Goal: Information Seeking & Learning: Check status

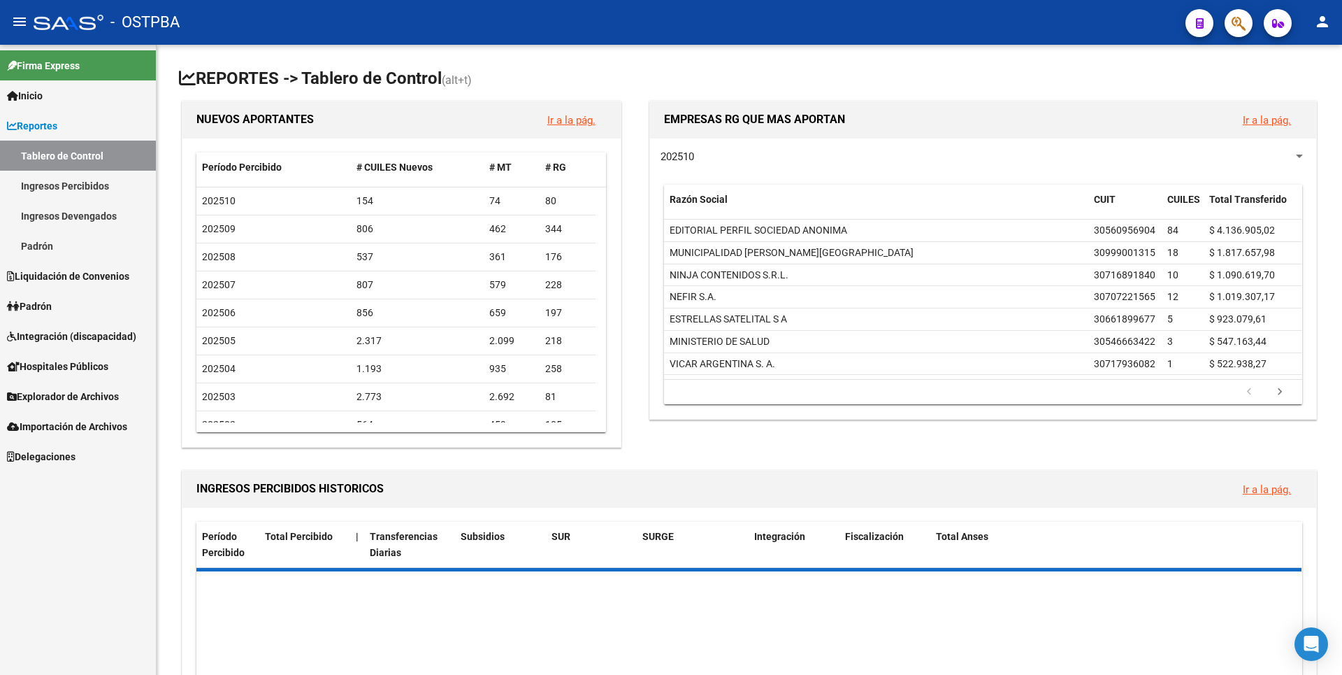
click at [45, 310] on span "Padrón" at bounding box center [29, 305] width 45 height 15
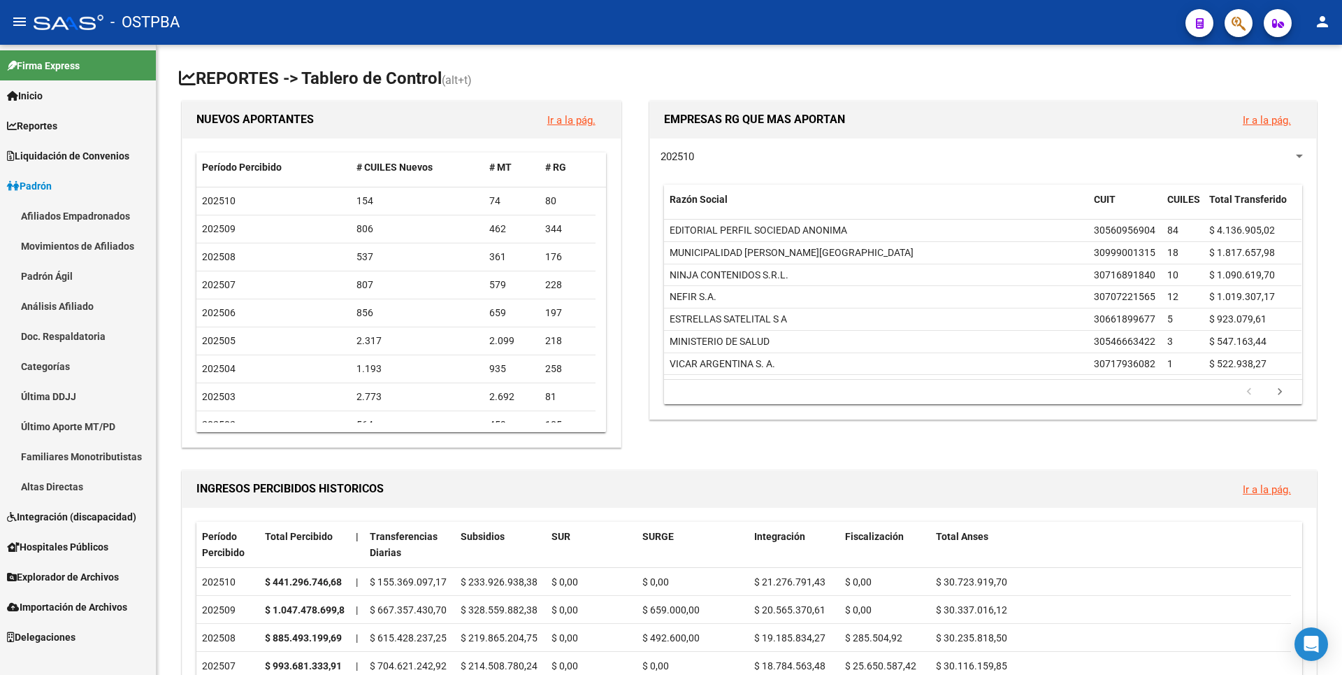
click at [76, 307] on link "Análisis Afiliado" at bounding box center [78, 306] width 156 height 30
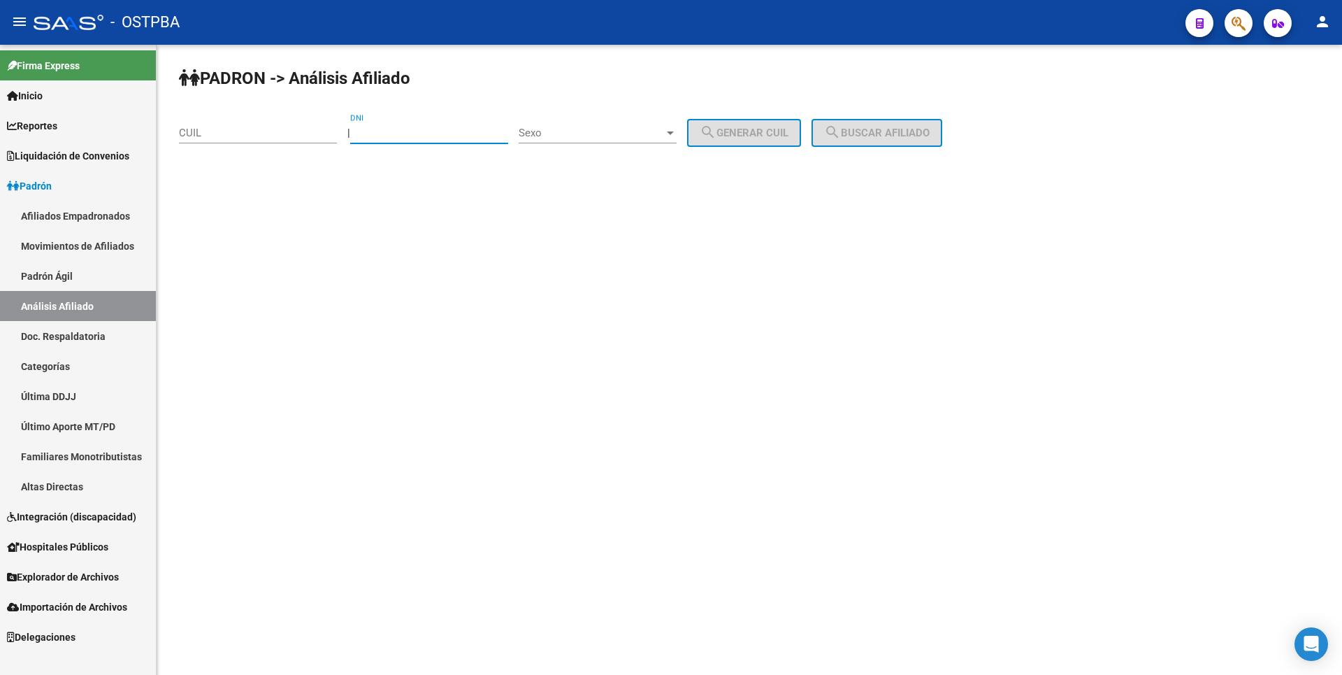
click at [402, 129] on input "DNI" at bounding box center [429, 133] width 158 height 13
click at [388, 132] on input "DNI" at bounding box center [429, 133] width 158 height 13
type input "12135172"
click at [677, 134] on div at bounding box center [670, 132] width 13 height 11
drag, startPoint x: 619, startPoint y: 132, endPoint x: 723, endPoint y: 120, distance: 104.2
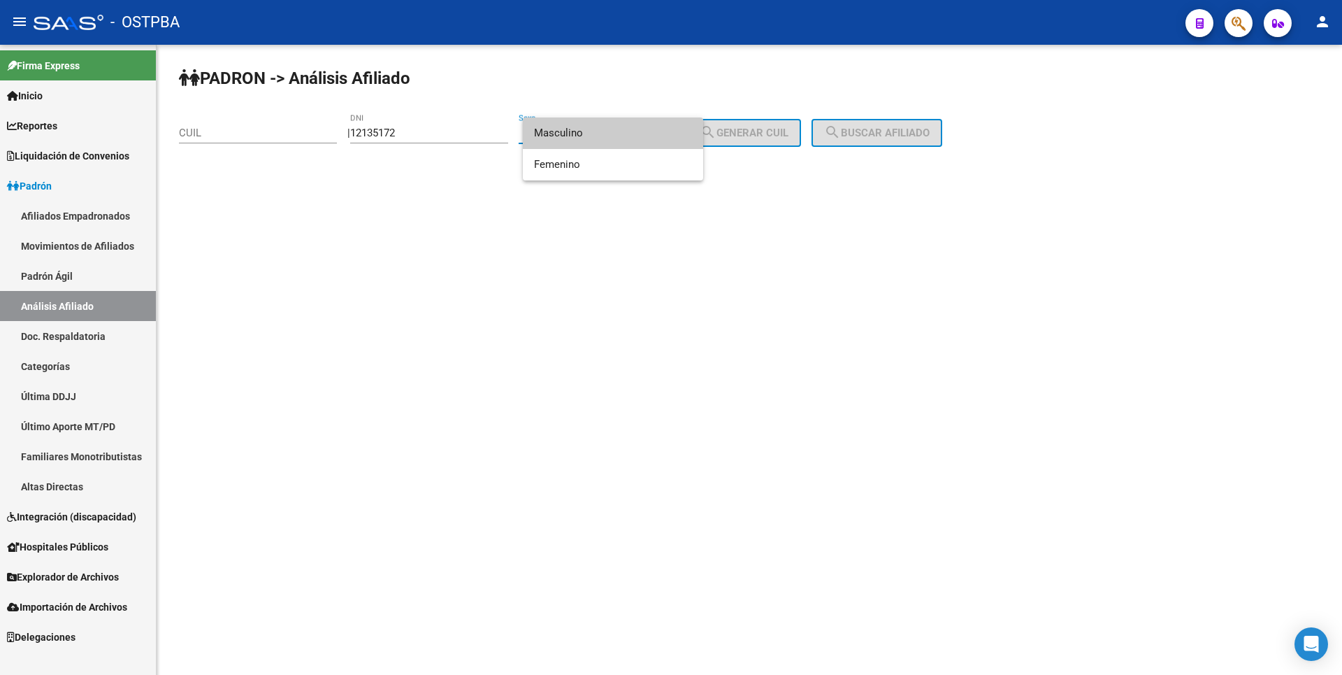
click at [627, 129] on span "Masculino" at bounding box center [613, 132] width 158 height 31
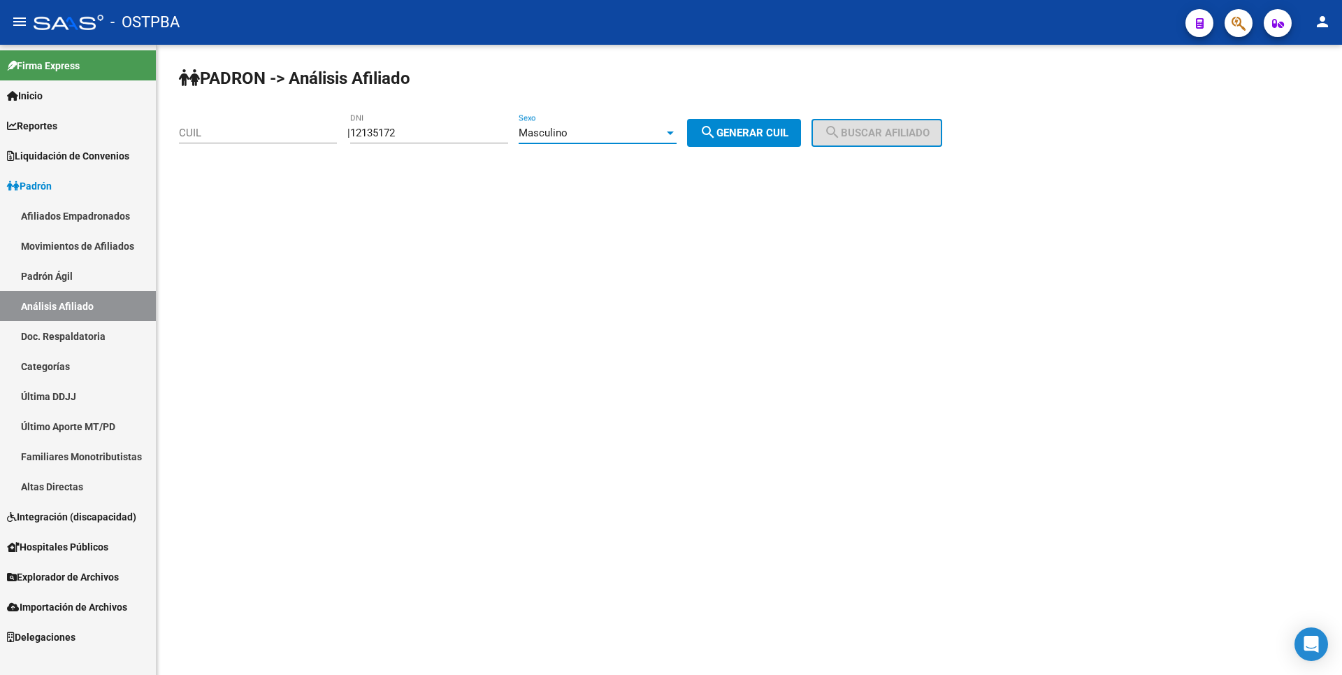
click at [739, 117] on div "PADRON -> Análisis Afiliado CUIL | 12135172 DNI Masculino Sexo search Generar C…" at bounding box center [750, 118] width 1186 height 147
click at [786, 124] on button "search Generar CUIL" at bounding box center [744, 133] width 114 height 28
click at [888, 136] on span "search Buscar afiliado" at bounding box center [877, 133] width 106 height 13
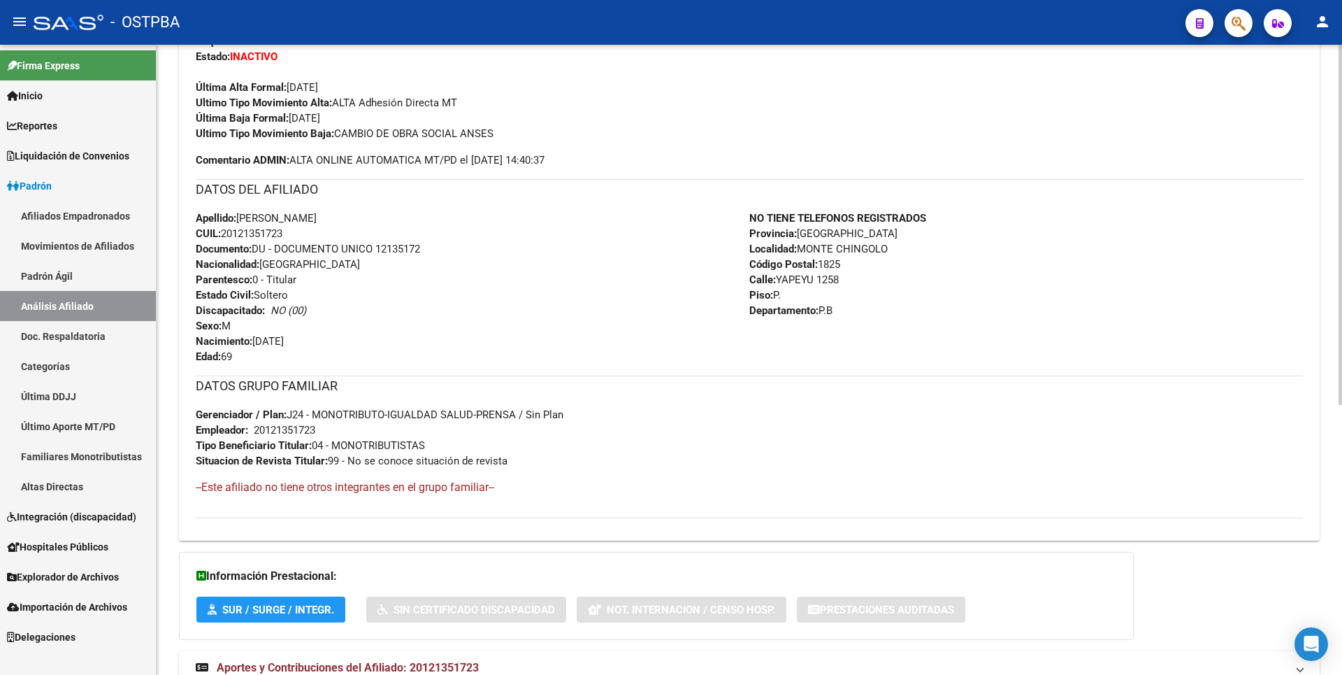
scroll to position [472, 0]
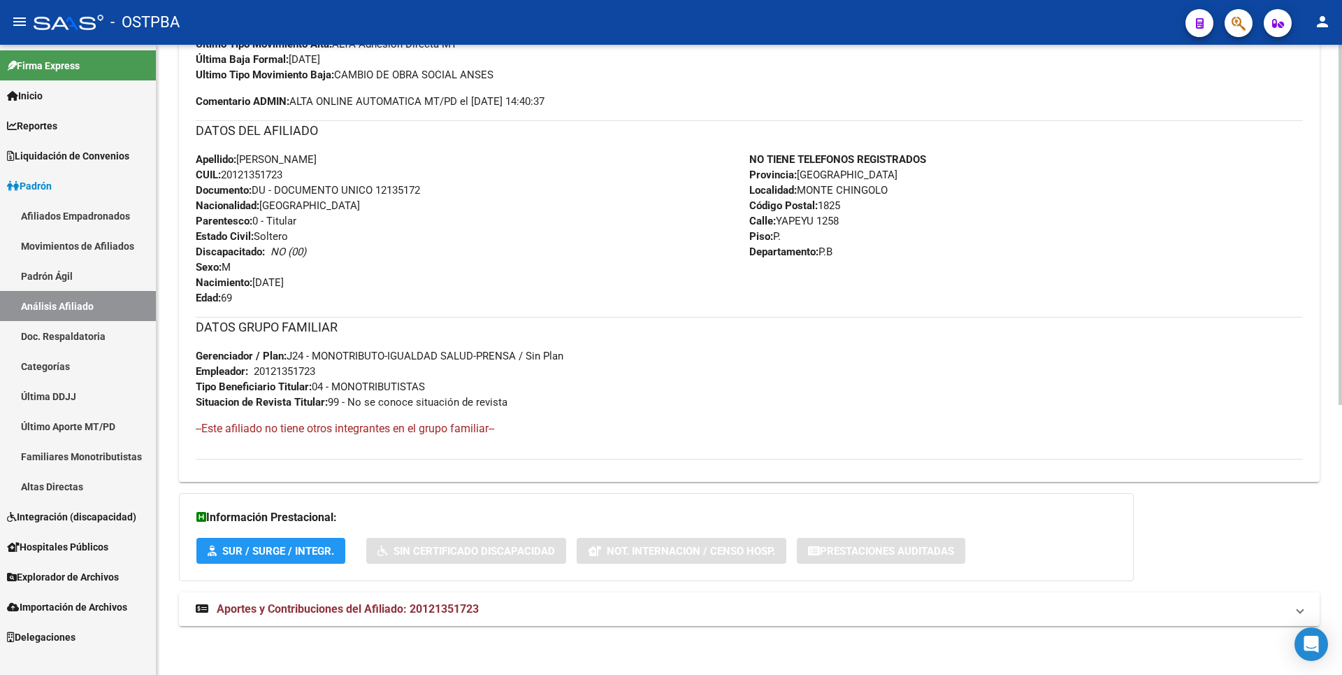
click at [431, 608] on span "Aportes y Contribuciones del Afiliado: 20121351723" at bounding box center [348, 608] width 262 height 13
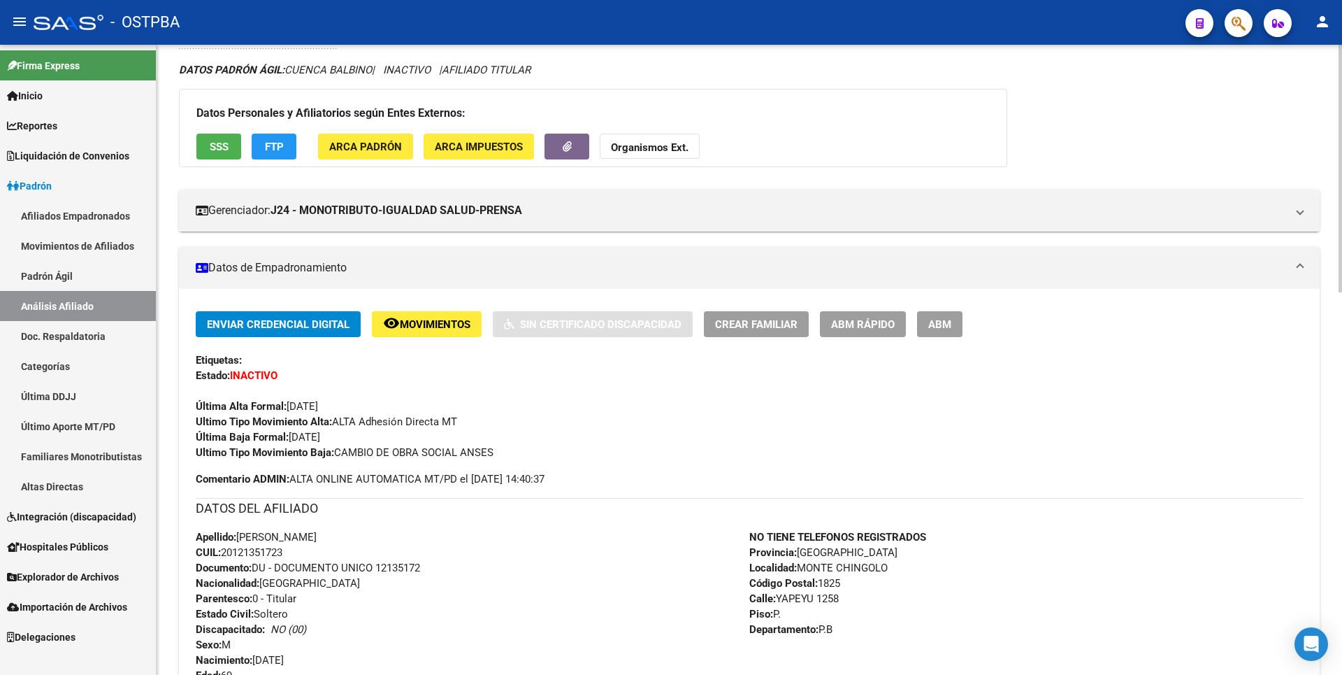
scroll to position [0, 0]
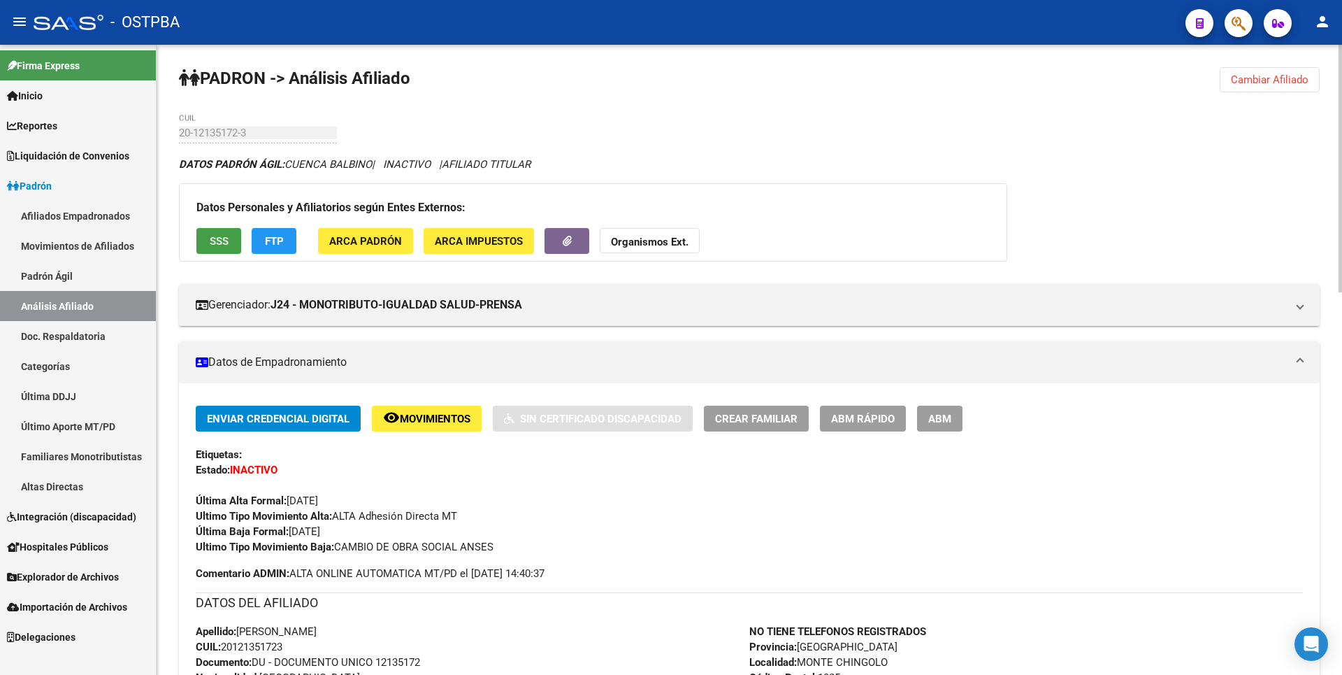
click at [215, 248] on button "SSS" at bounding box center [218, 241] width 45 height 26
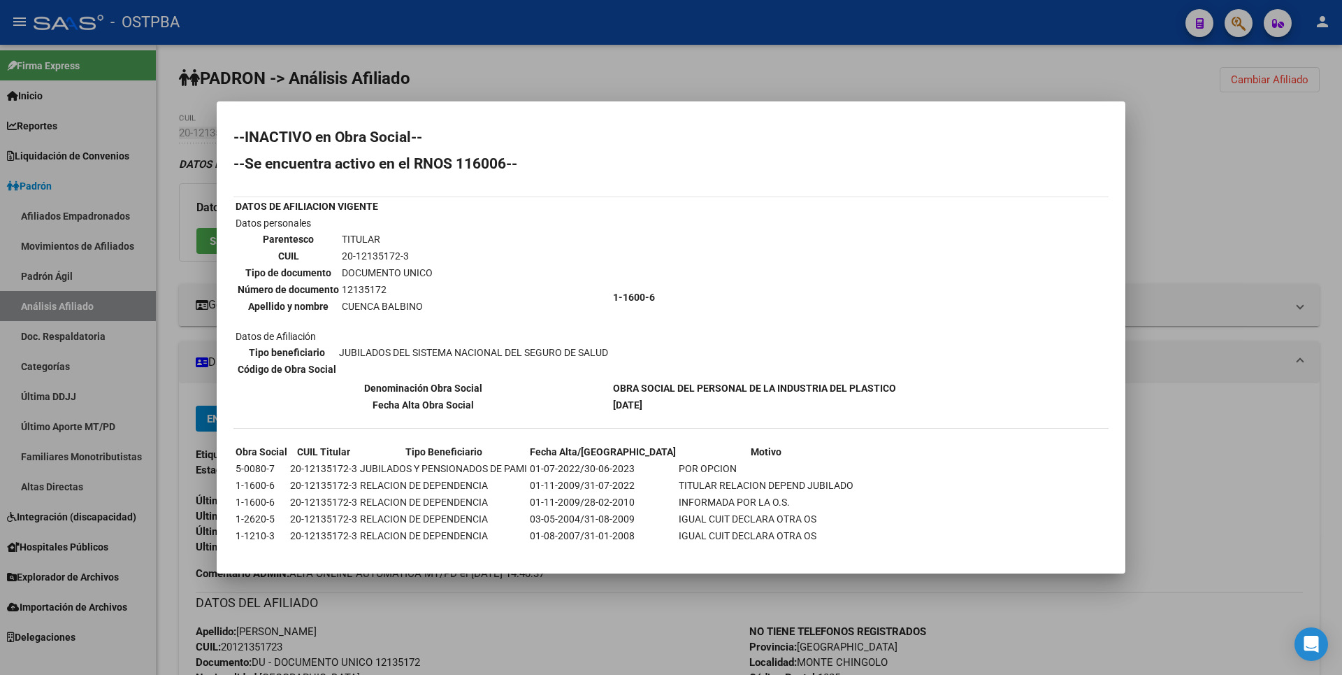
click at [468, 71] on div at bounding box center [671, 337] width 1342 height 675
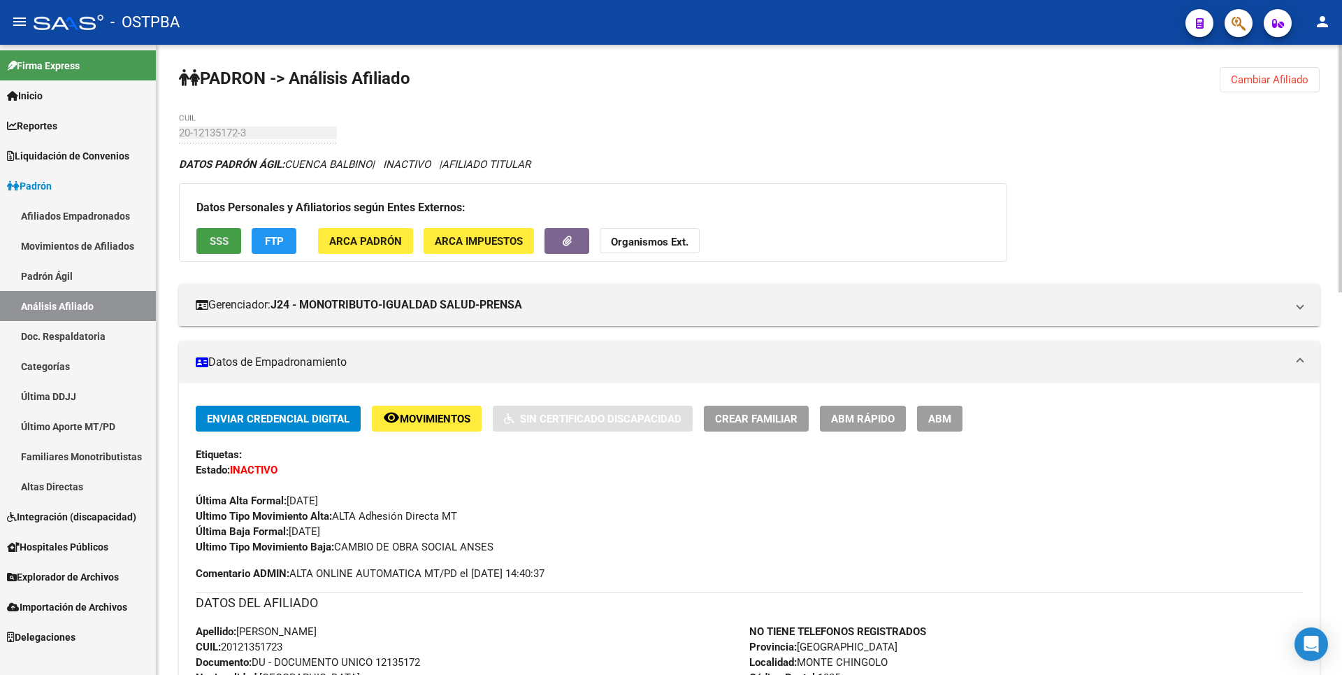
click at [229, 244] on button "SSS" at bounding box center [218, 241] width 45 height 26
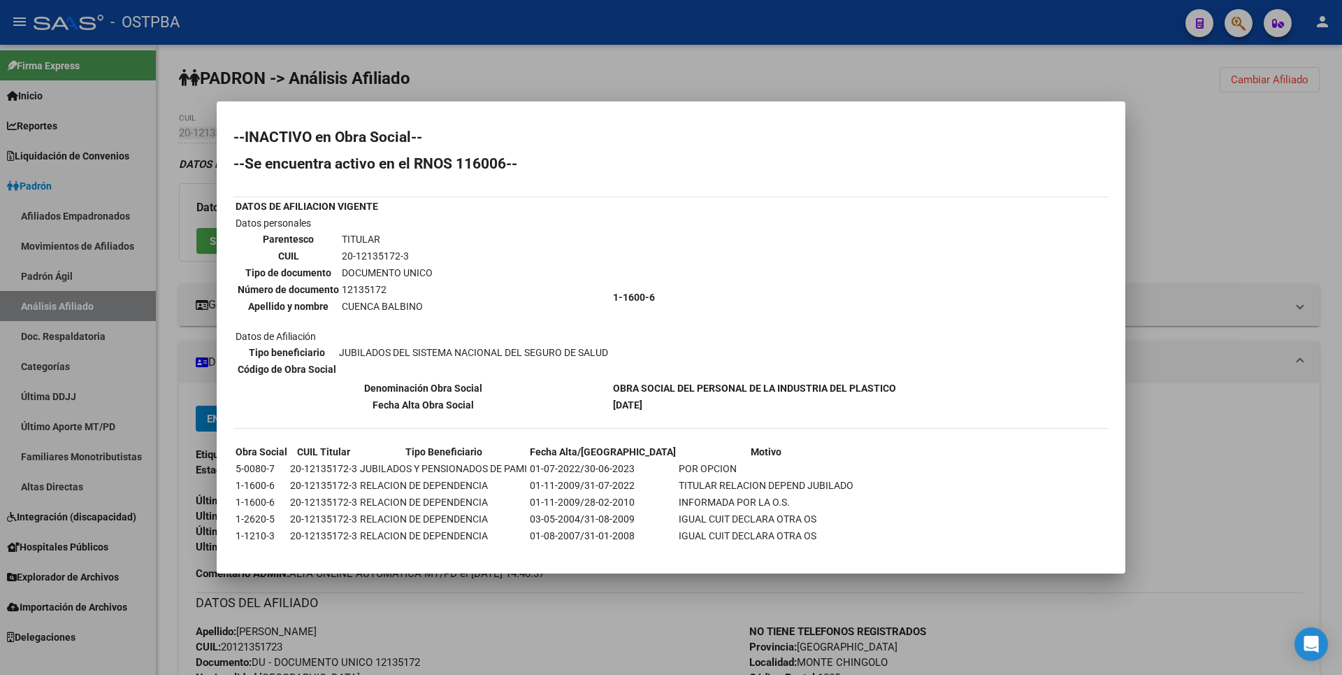
click at [1199, 194] on div at bounding box center [671, 337] width 1342 height 675
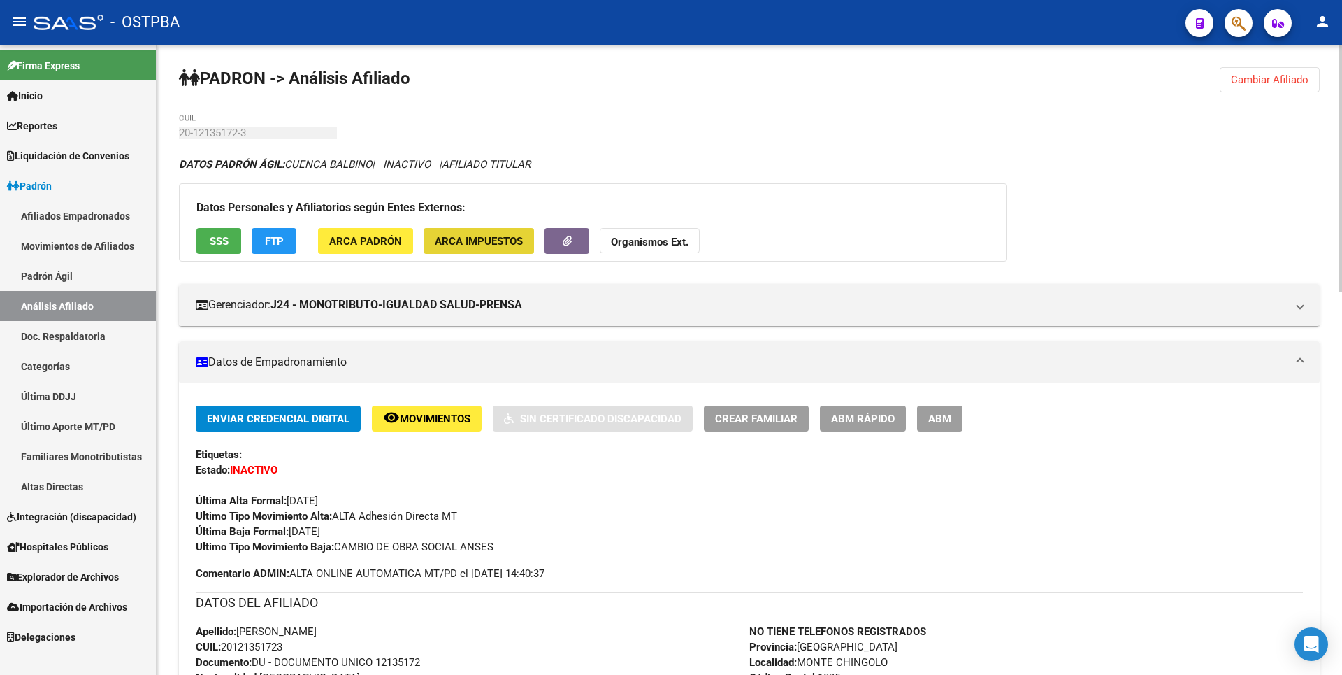
click at [521, 232] on button "ARCA Impuestos" at bounding box center [479, 241] width 110 height 26
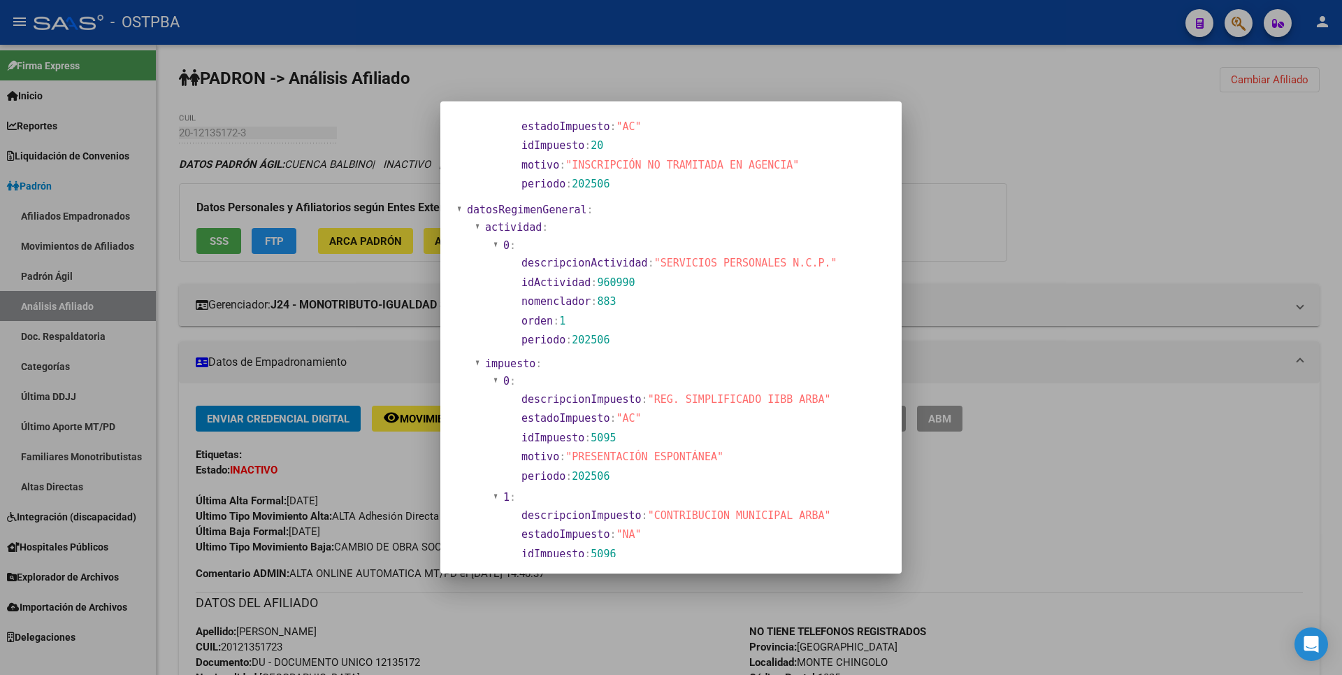
scroll to position [930, 0]
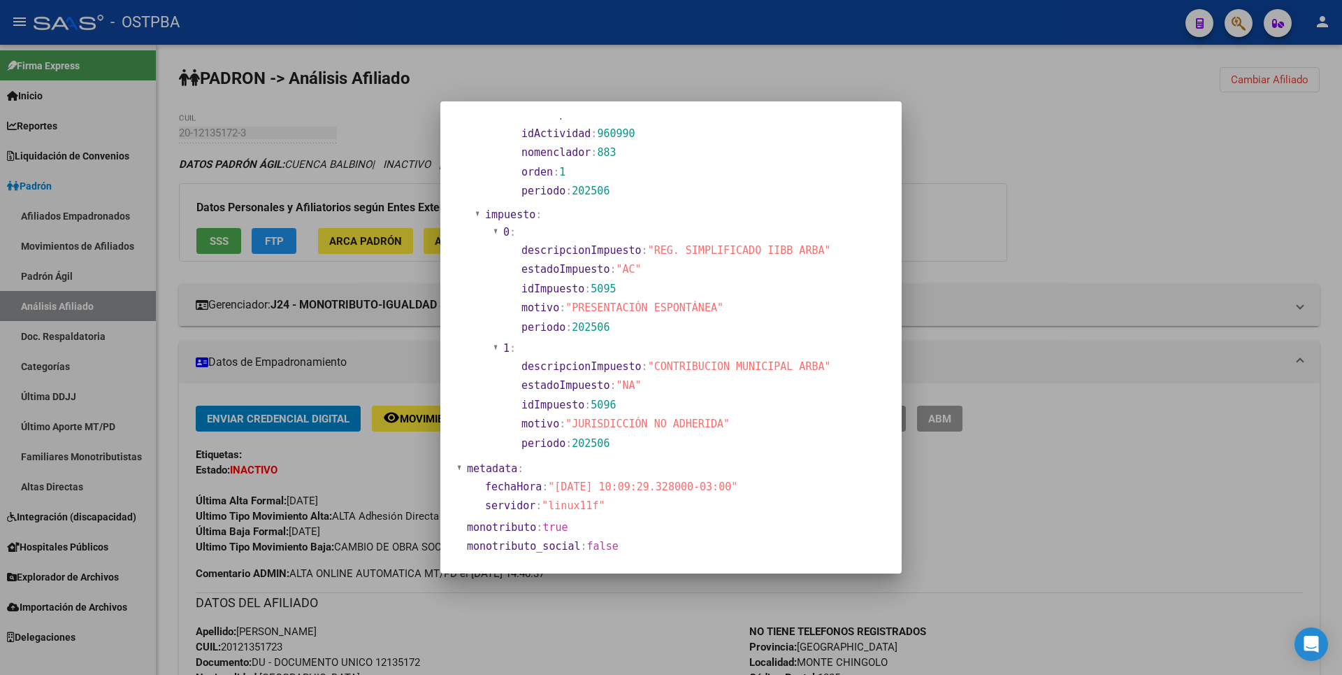
click at [991, 221] on div at bounding box center [671, 337] width 1342 height 675
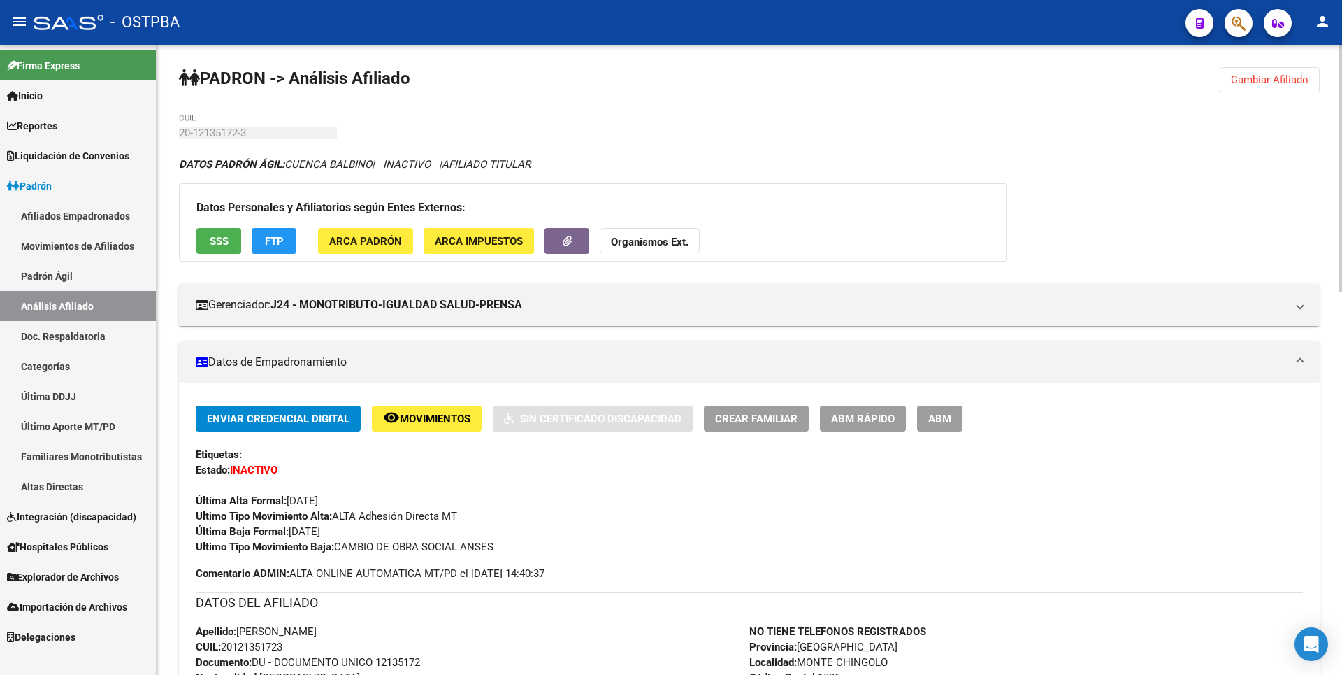
drag, startPoint x: 1276, startPoint y: 74, endPoint x: 1269, endPoint y: 69, distance: 9.0
click at [1275, 73] on button "Cambiar Afiliado" at bounding box center [1270, 79] width 100 height 25
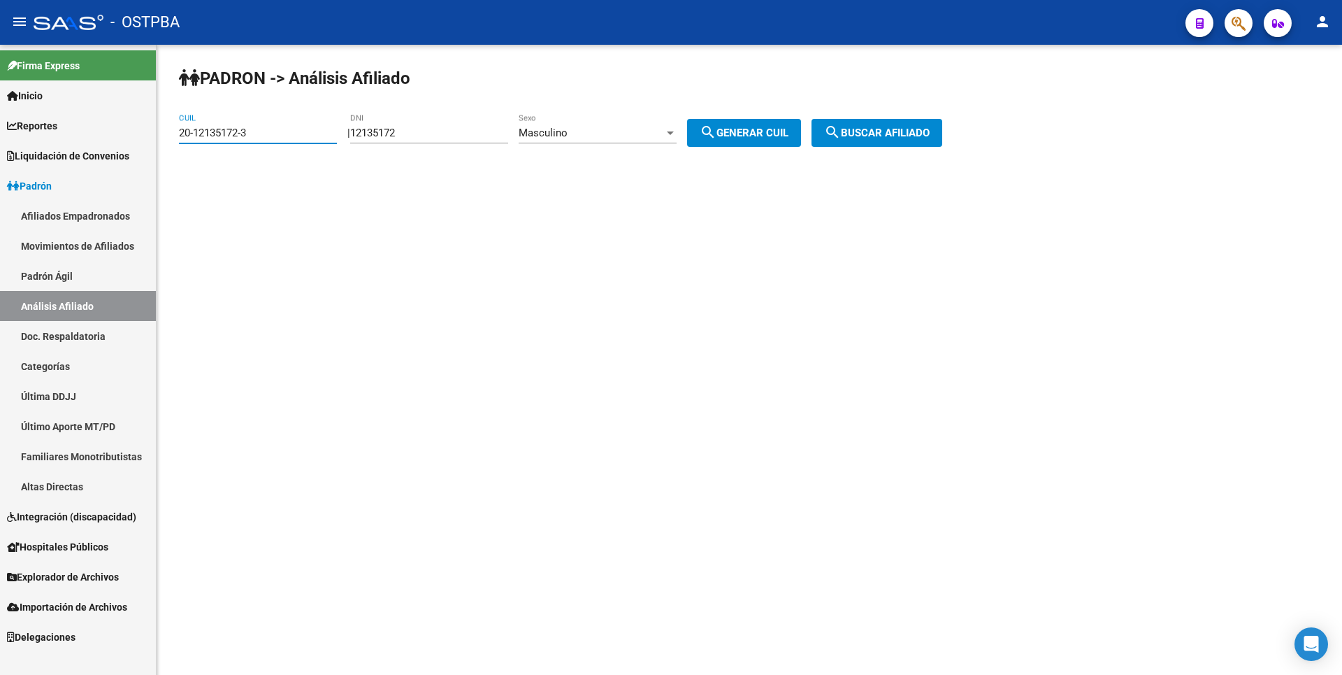
drag, startPoint x: 266, startPoint y: 127, endPoint x: 100, endPoint y: 150, distance: 167.3
click at [109, 150] on mat-sidenav-container "Firma Express Inicio Calendario SSS Instructivos Contacto OS Reportes Tablero d…" at bounding box center [671, 360] width 1342 height 630
paste input "7-31791585-9"
type input "27-31791585-9"
click at [873, 131] on span "search Buscar afiliado" at bounding box center [877, 133] width 106 height 13
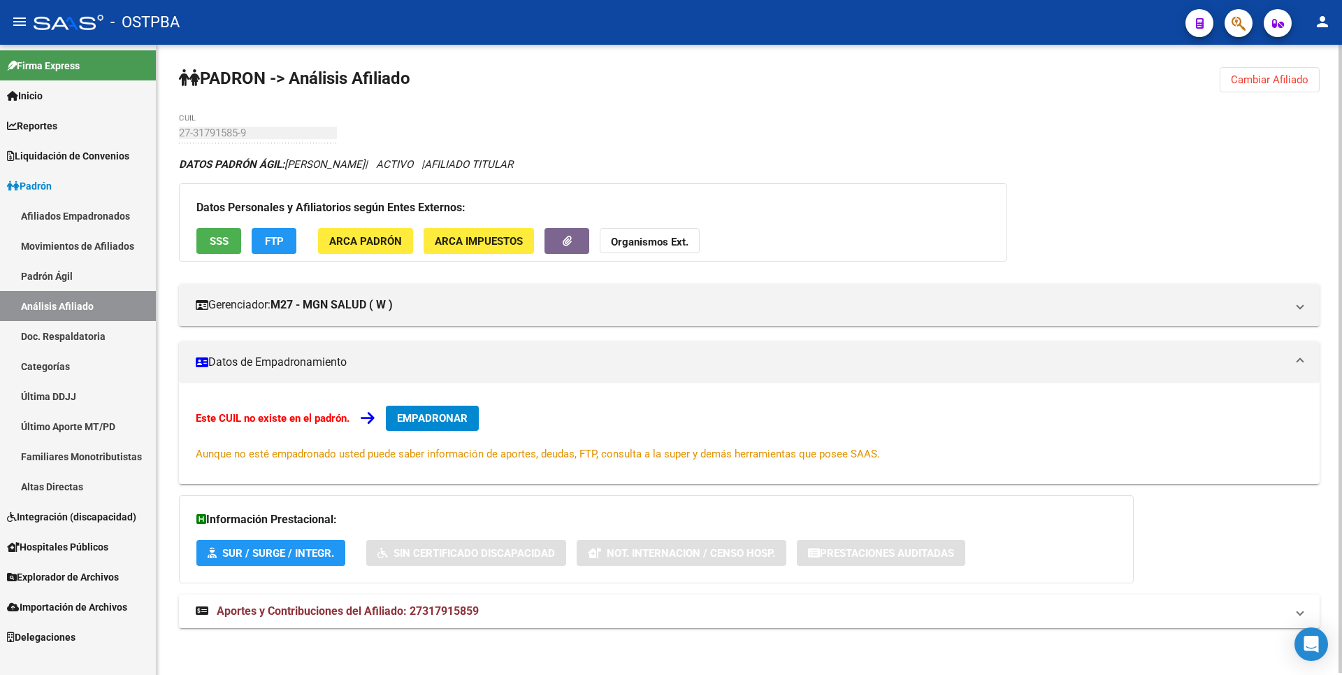
scroll to position [2, 0]
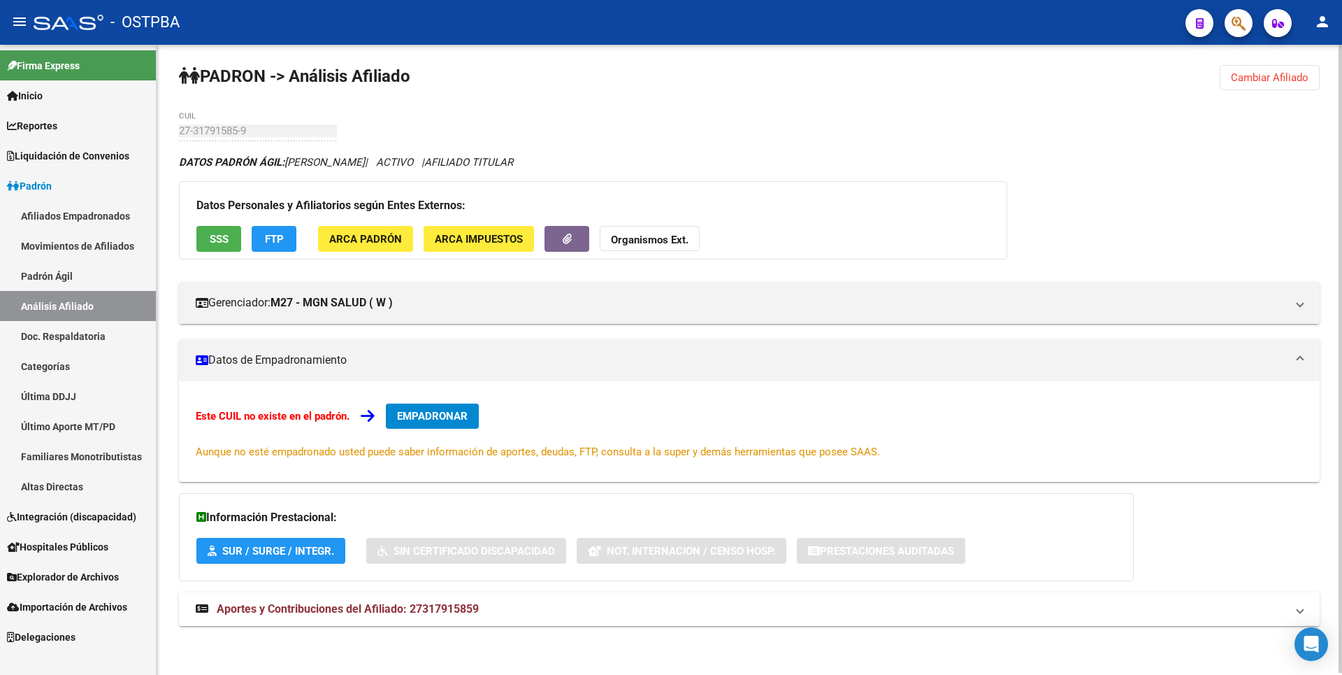
click at [372, 602] on span "Aportes y Contribuciones del Afiliado: 27317915859" at bounding box center [348, 608] width 262 height 13
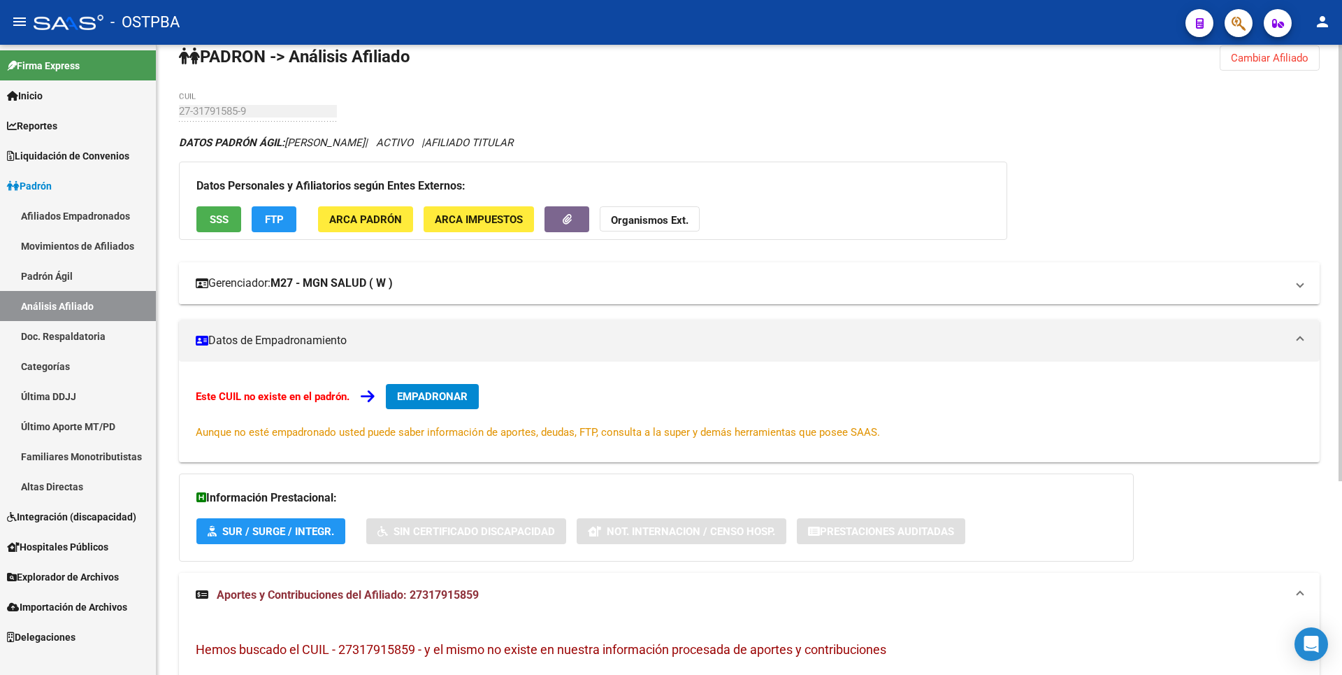
scroll to position [0, 0]
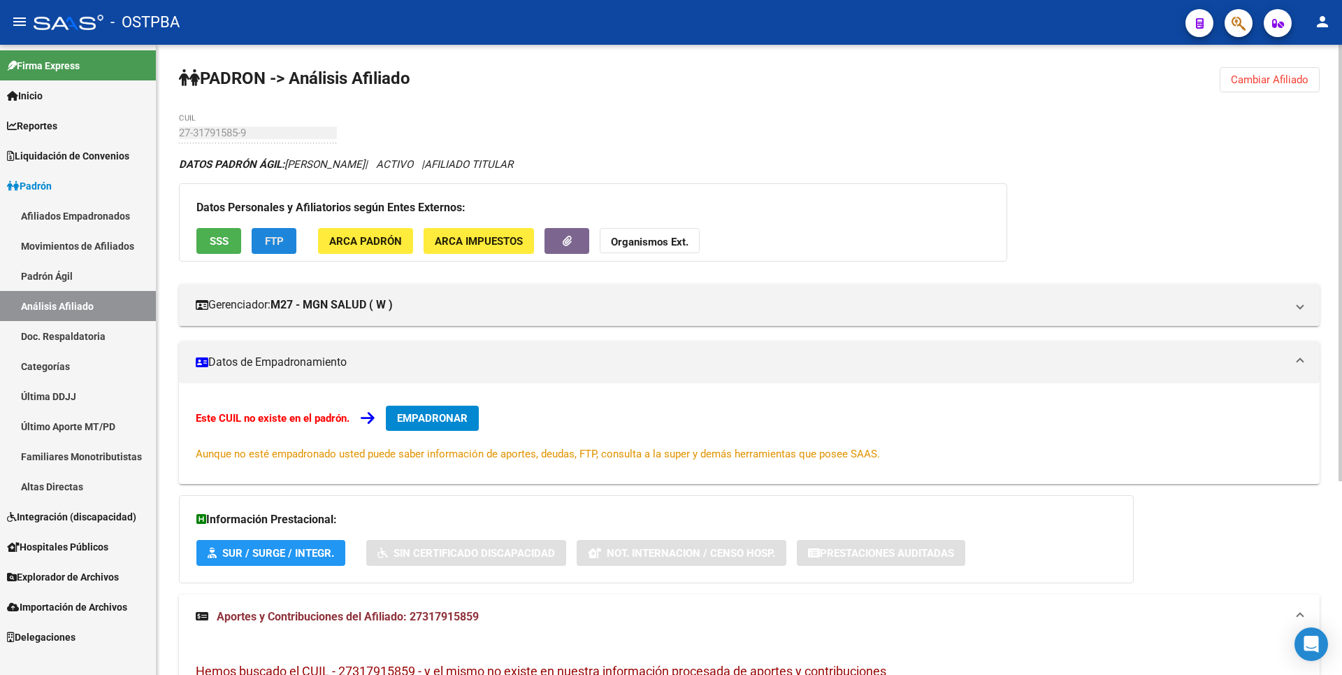
click at [278, 244] on span "FTP" at bounding box center [274, 241] width 19 height 13
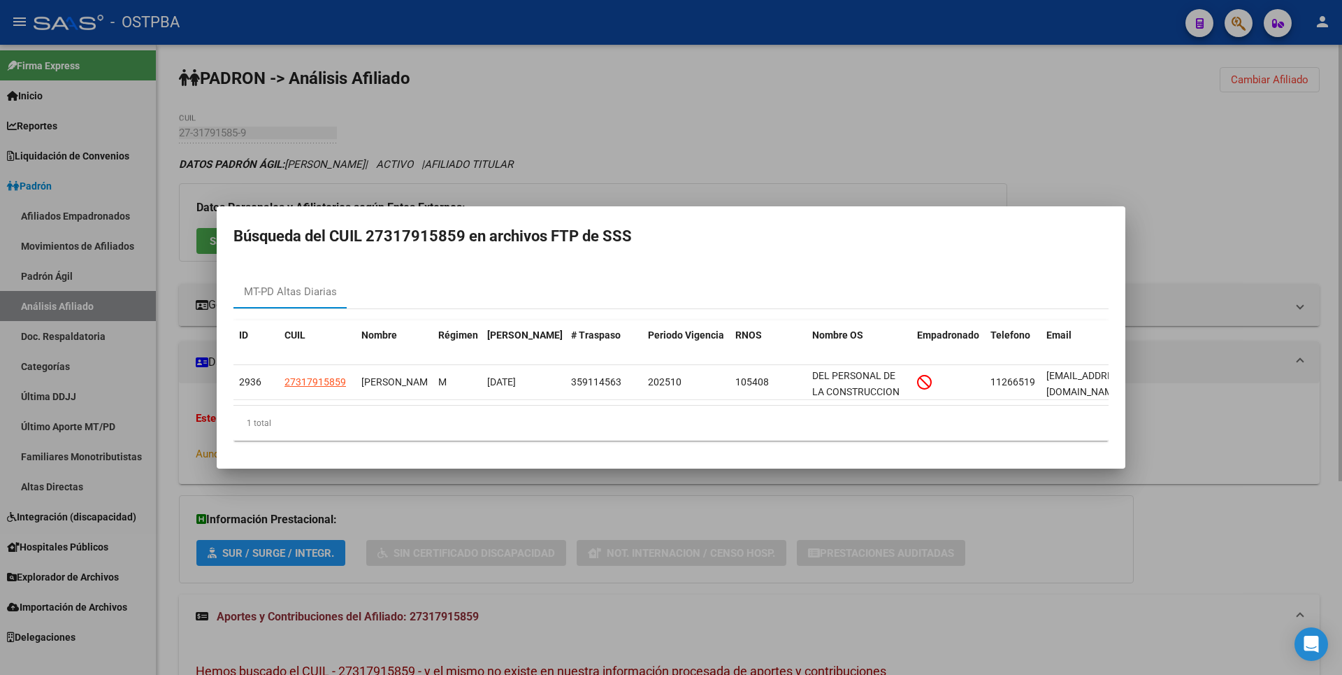
click at [793, 129] on div at bounding box center [671, 337] width 1342 height 675
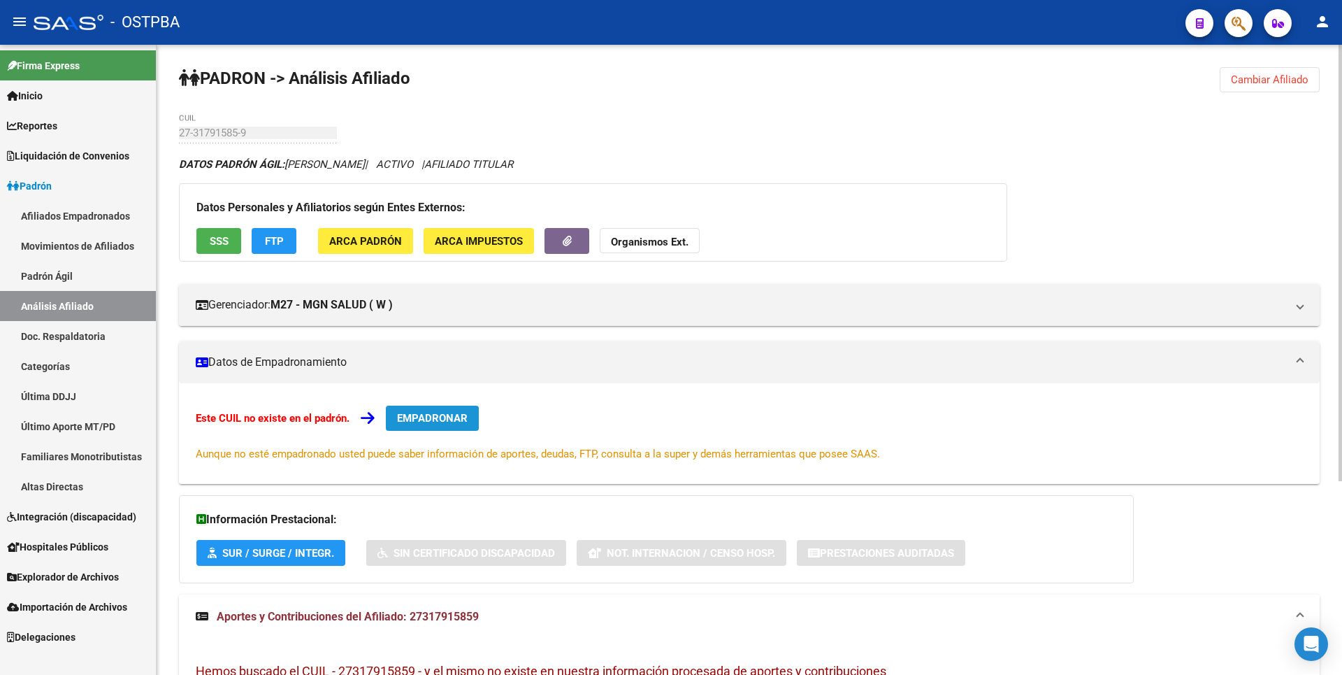
click at [439, 419] on span "EMPADRONAR" at bounding box center [432, 418] width 71 height 13
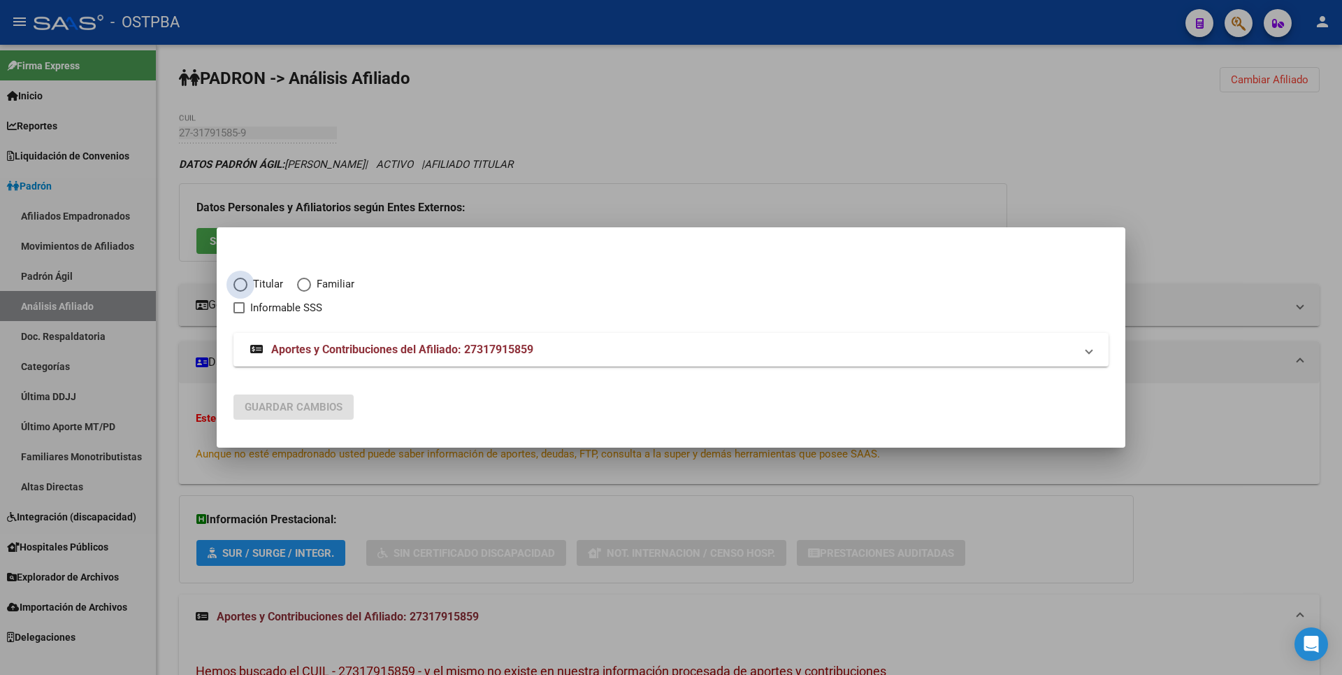
click at [238, 280] on span "Elija una opción" at bounding box center [240, 285] width 14 height 14
click at [238, 280] on input "Titular" at bounding box center [240, 285] width 14 height 14
radio input "true"
checkbox input "true"
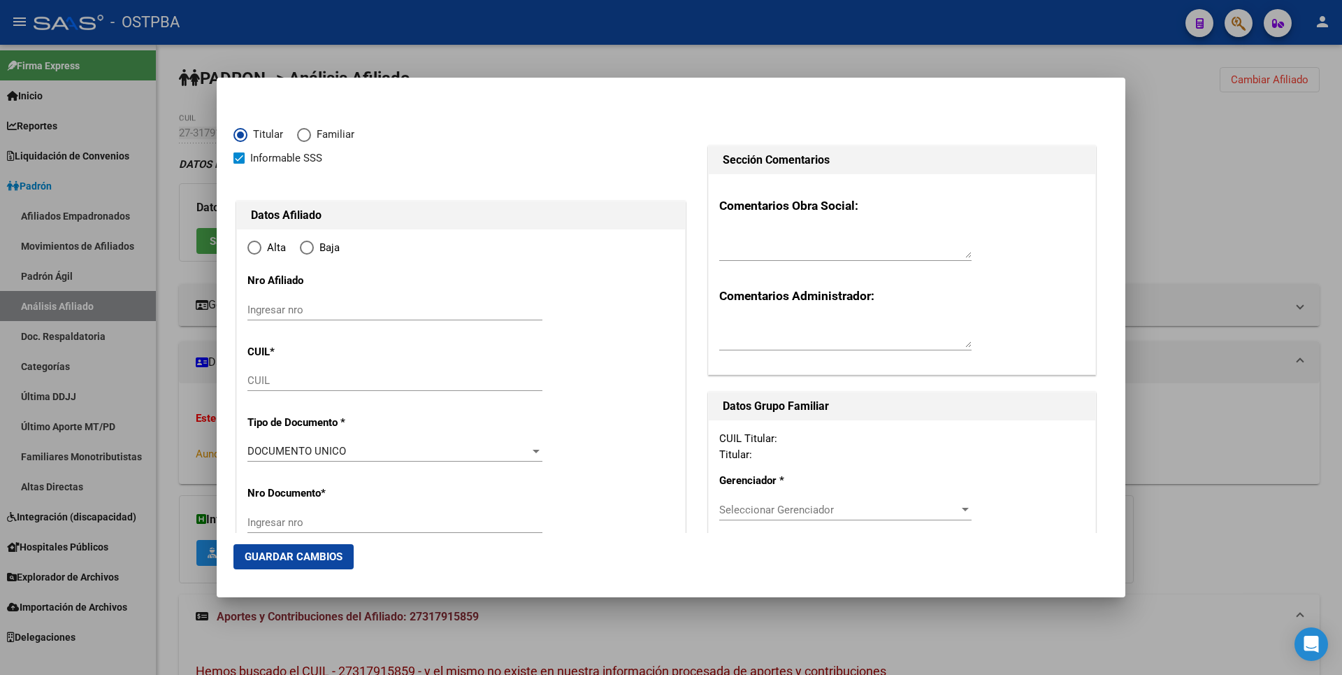
type input "27-31791585-9"
type input "31791585"
type input "MUZINGER"
type input "[PERSON_NAME]"
type input "[DATE]"
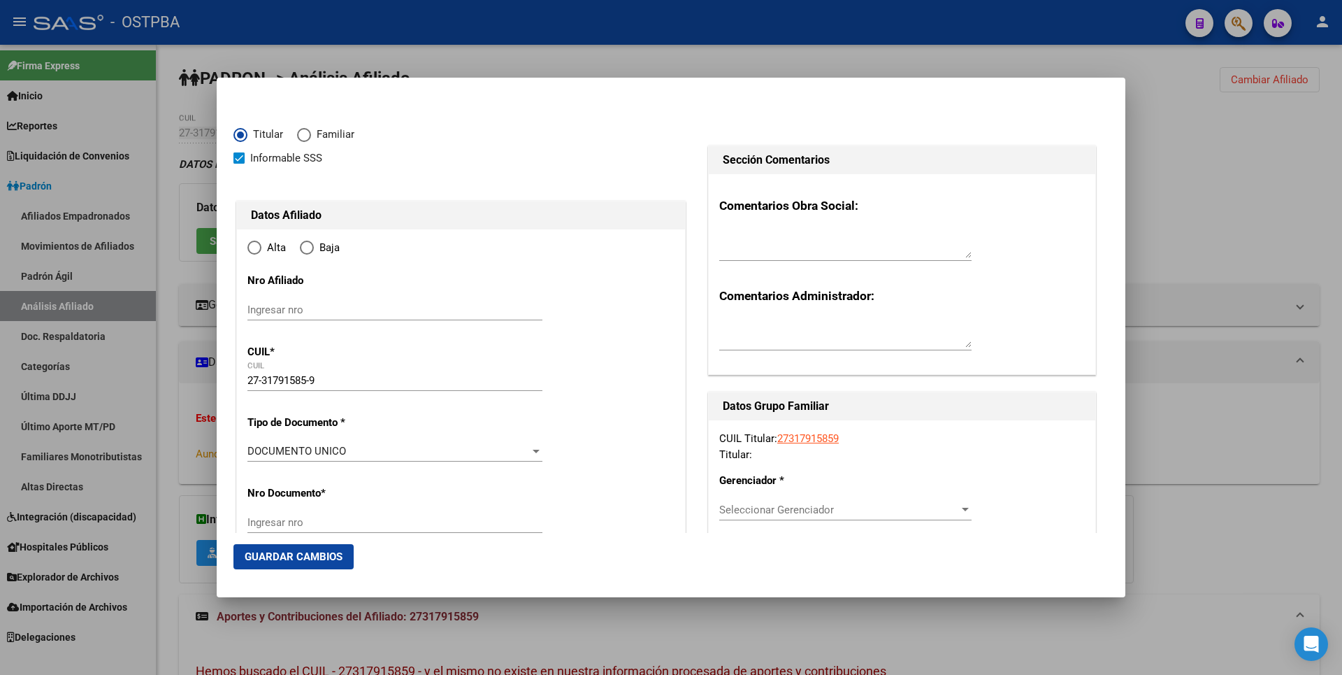
type input "INGENIERO [PERSON_NAME]"
type input "1829"
type input "EPECUEN"
type input "397"
radio input "true"
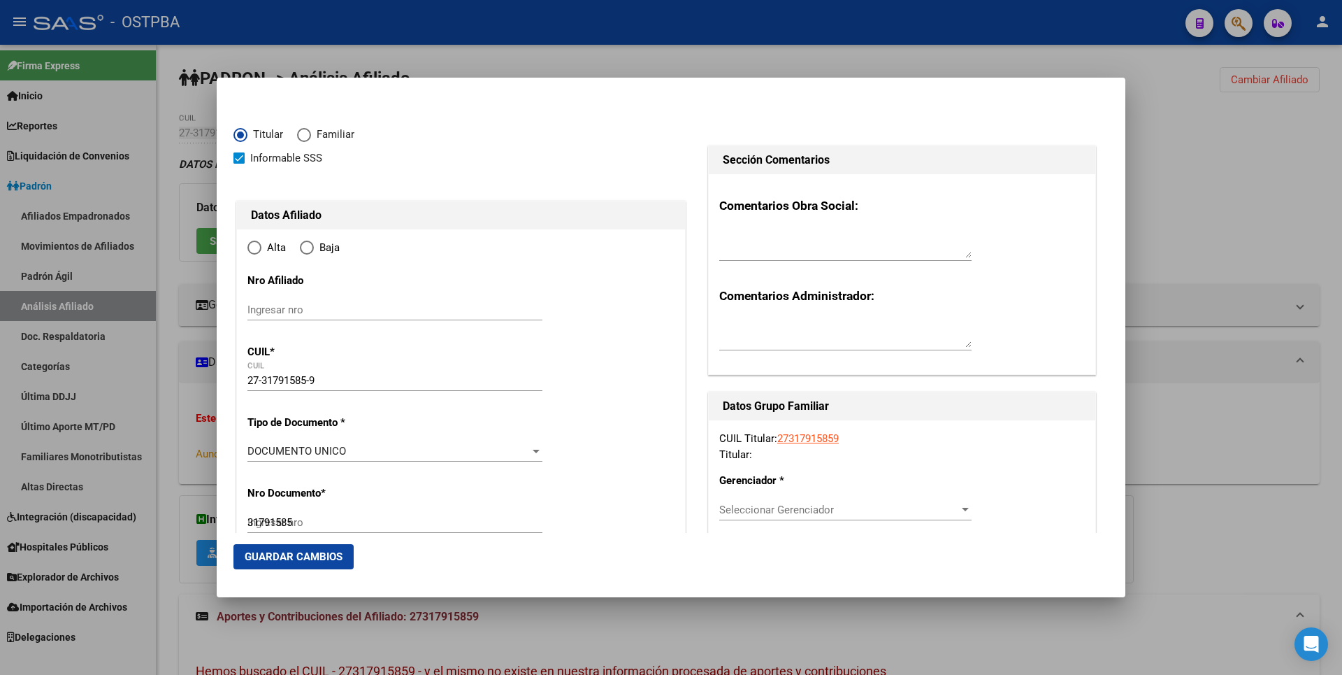
type input "INGENIERO [PERSON_NAME]"
click at [254, 452] on input "Ingresar fecha" at bounding box center [394, 455] width 295 height 22
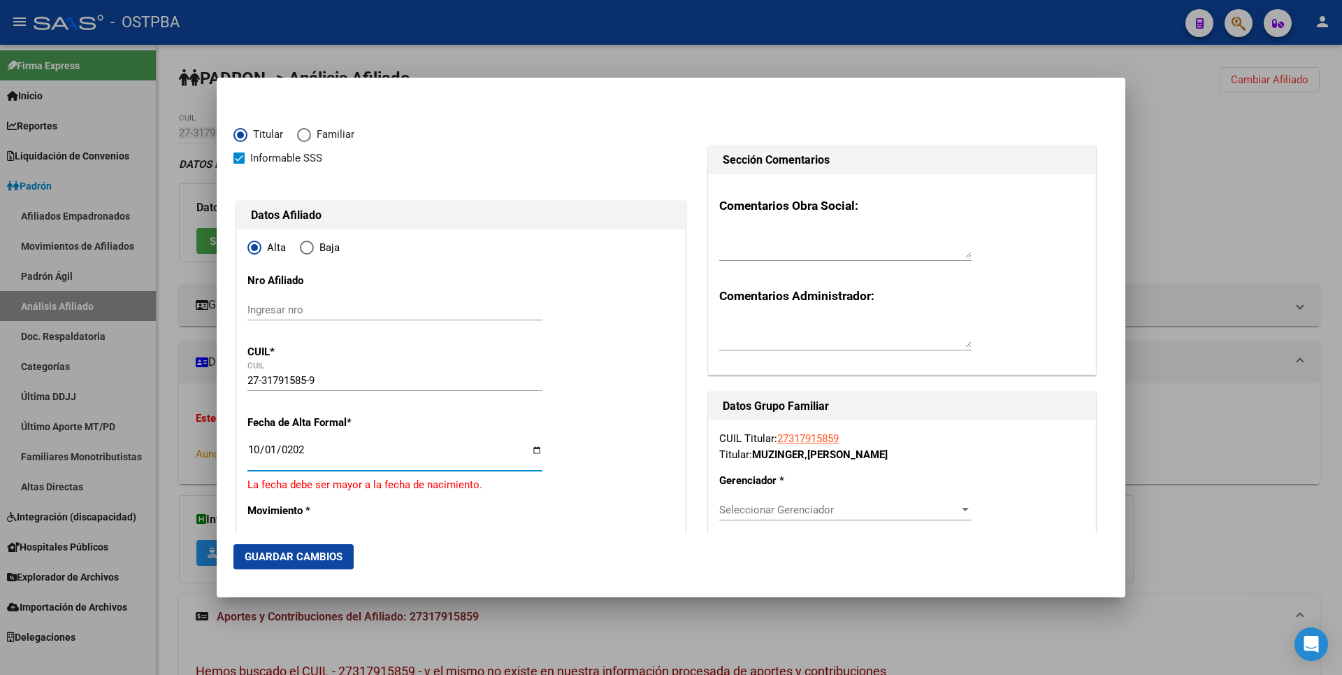
type input "[DATE]"
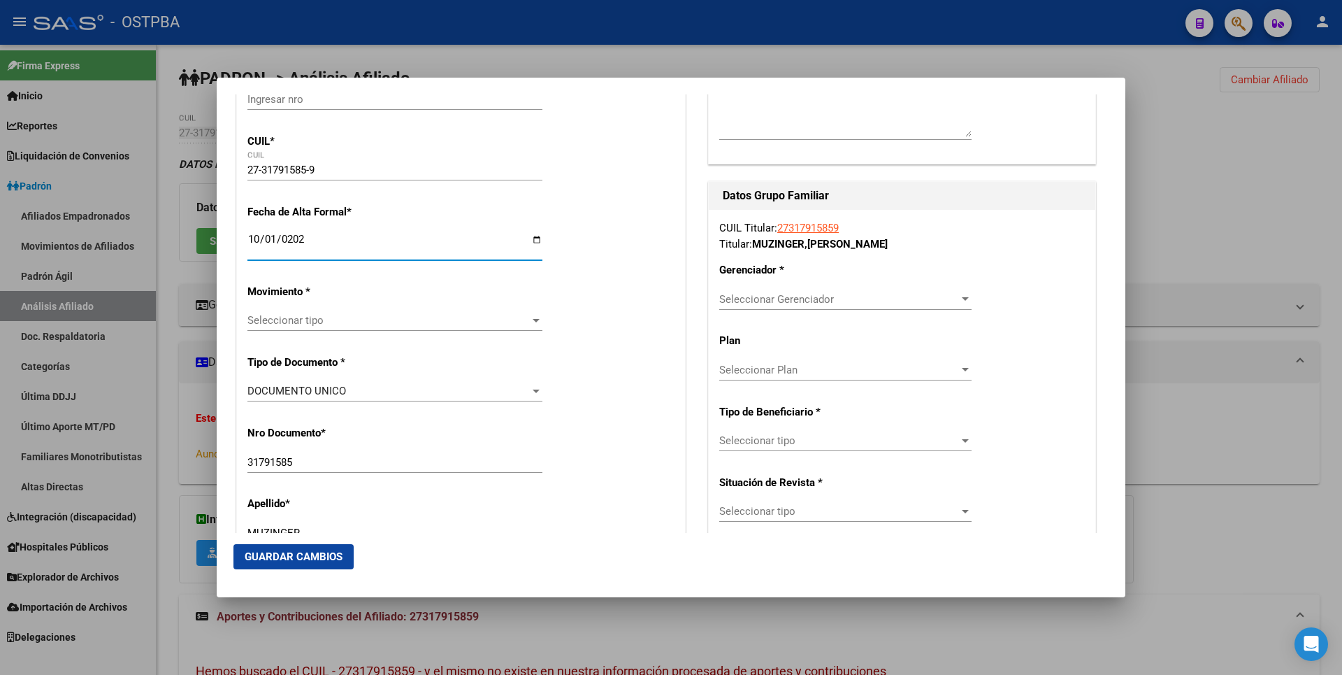
scroll to position [210, 0]
click at [534, 322] on div at bounding box center [536, 320] width 7 height 3
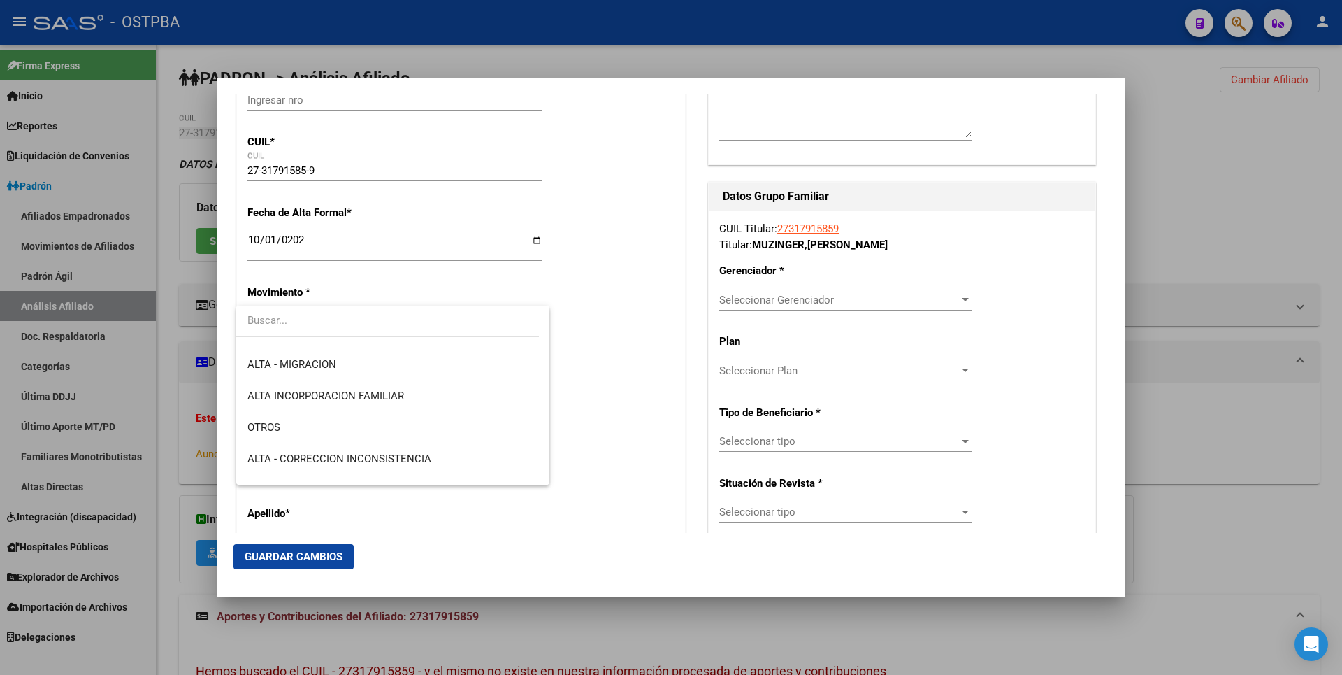
scroll to position [350, 0]
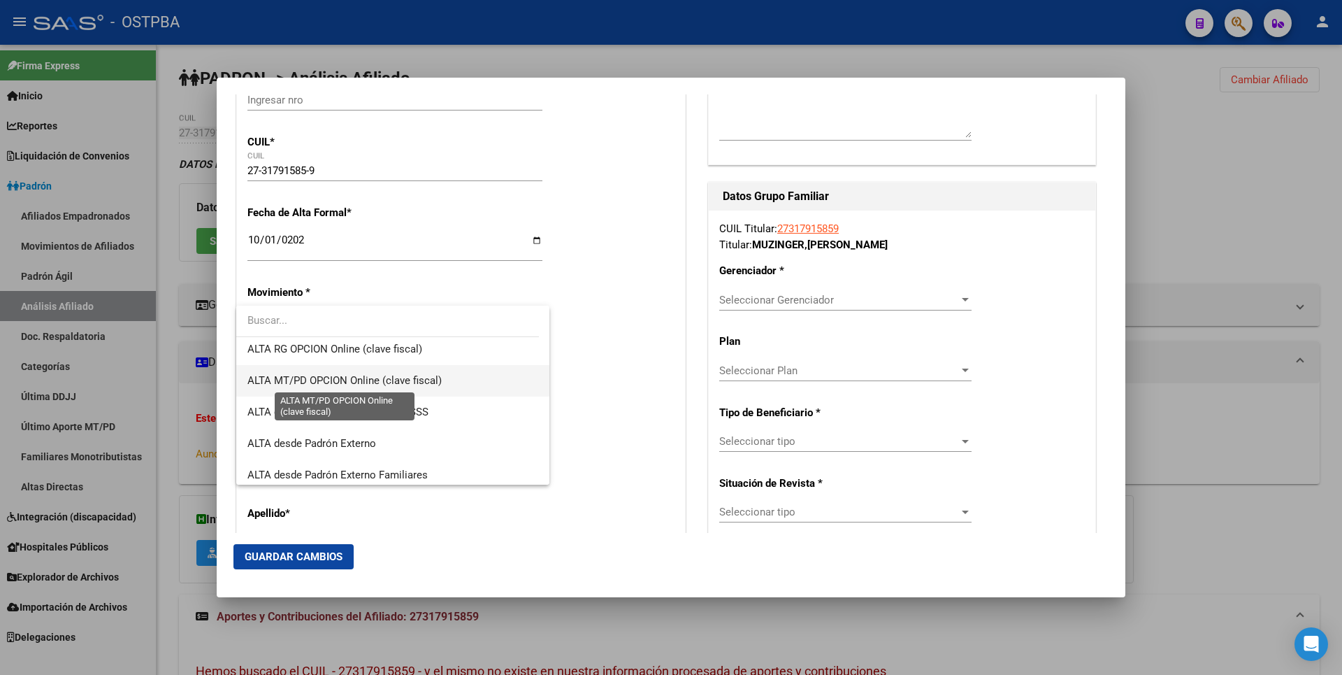
click at [400, 378] on span "ALTA MT/PD OPCION Online (clave fiscal)" at bounding box center [344, 380] width 194 height 13
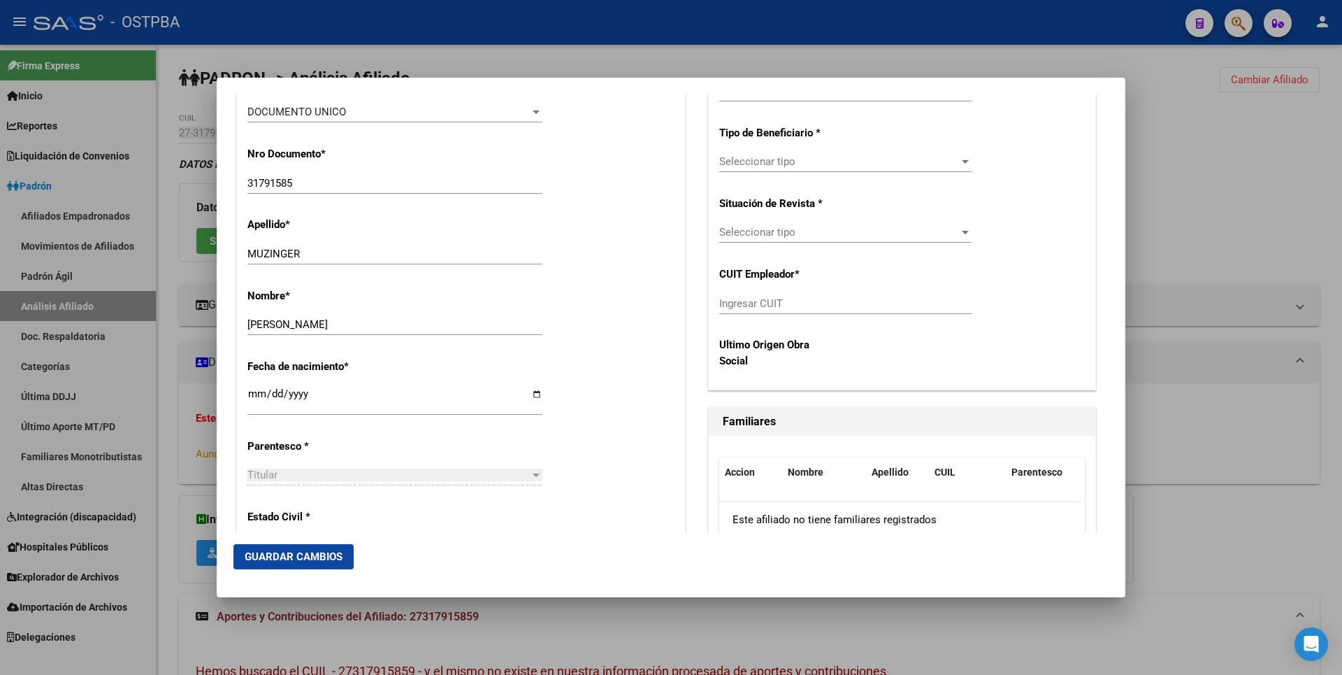
scroll to position [699, 0]
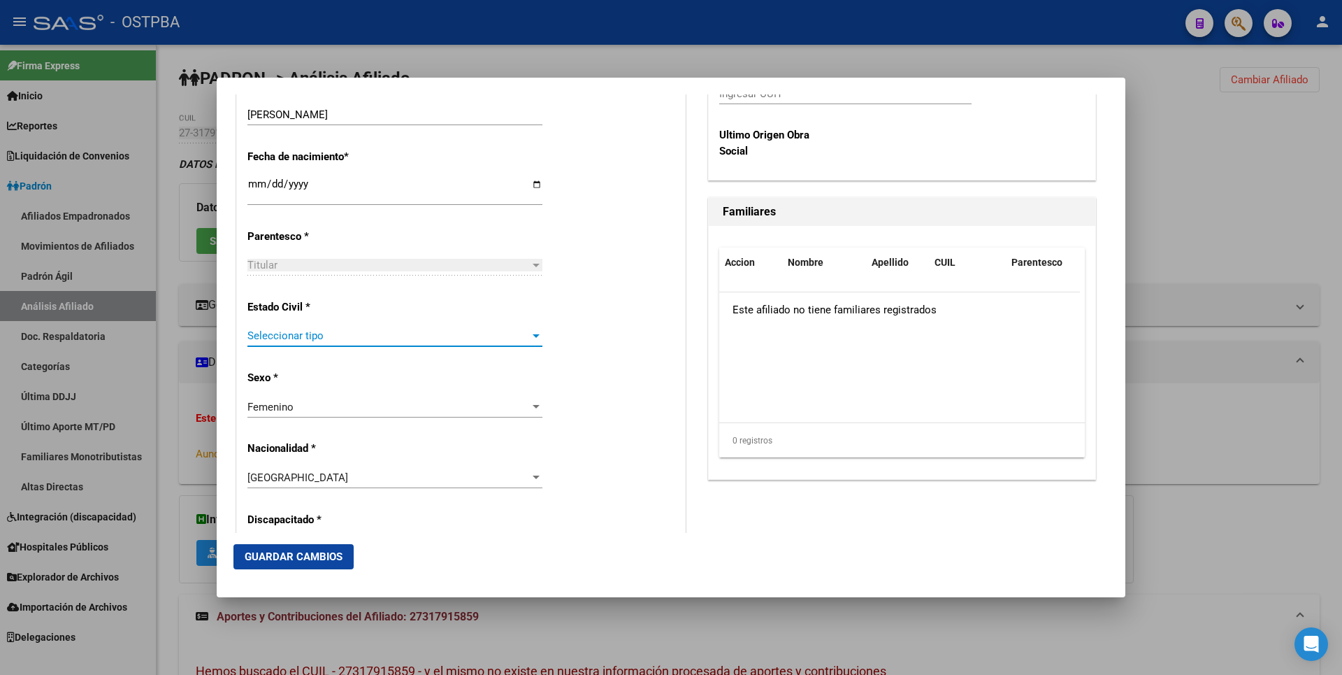
click at [532, 332] on div at bounding box center [536, 335] width 13 height 11
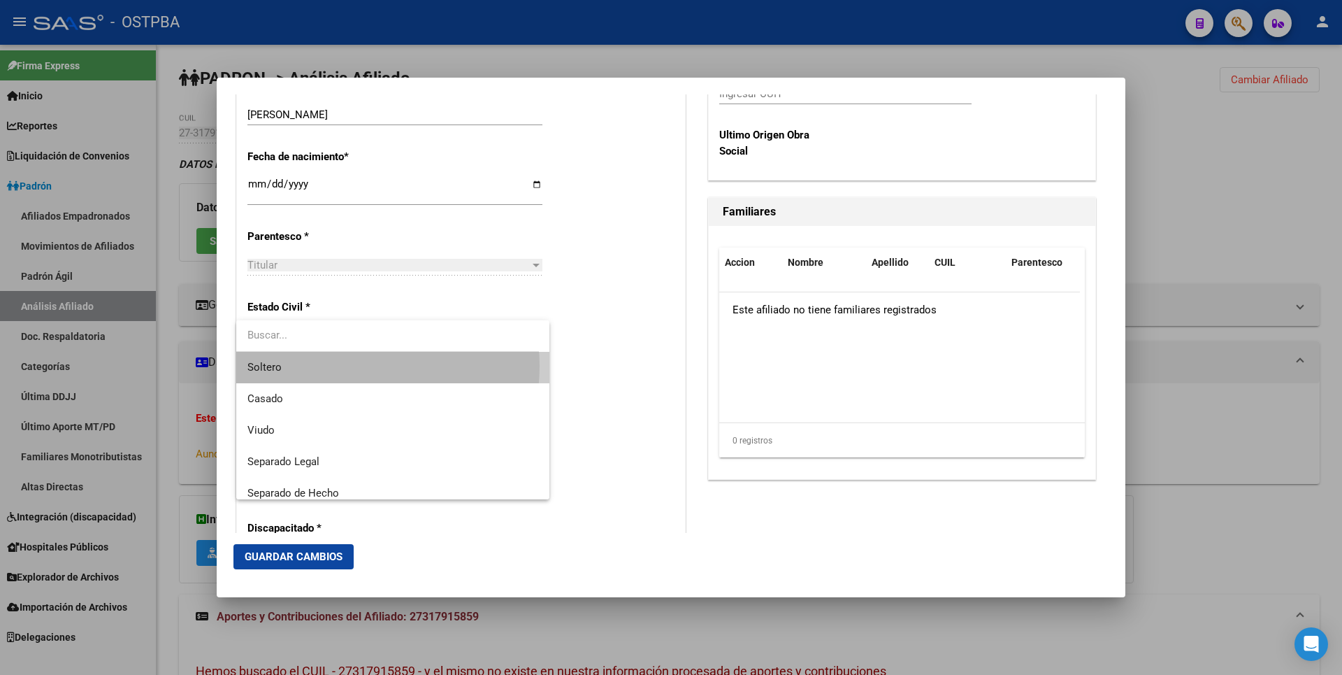
click at [329, 366] on span "Soltero" at bounding box center [392, 367] width 291 height 31
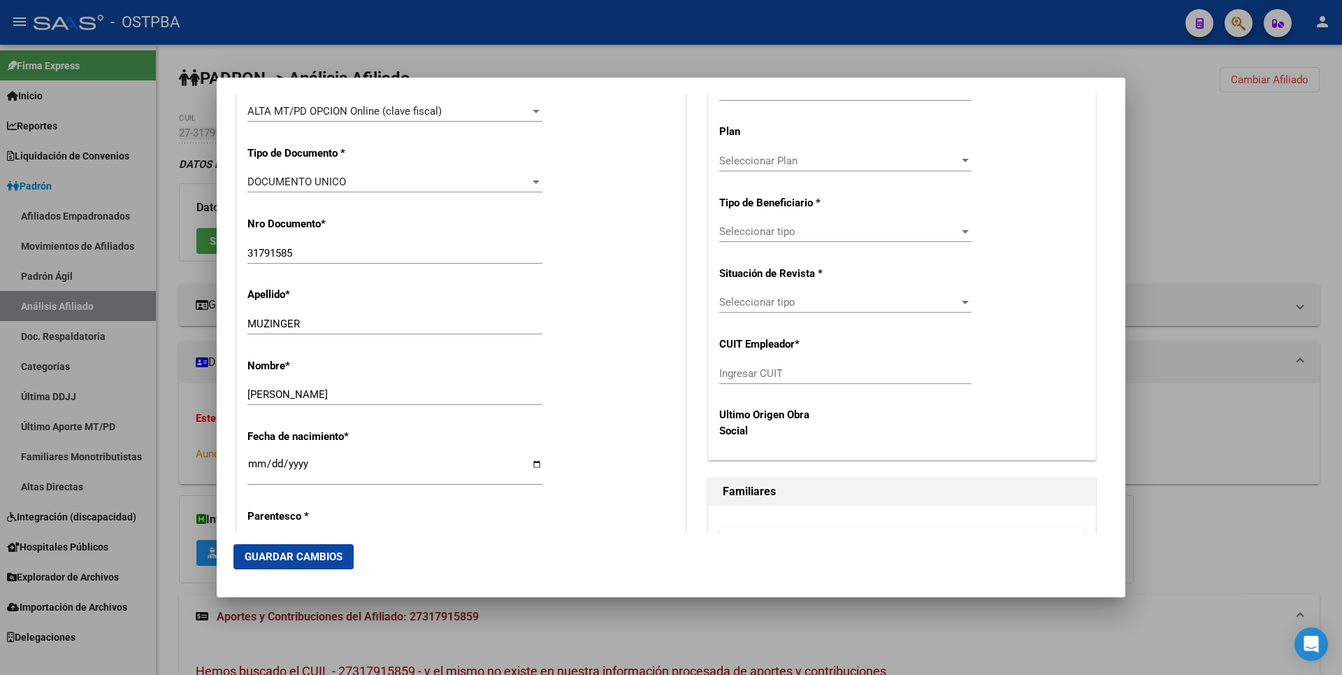
scroll to position [280, 0]
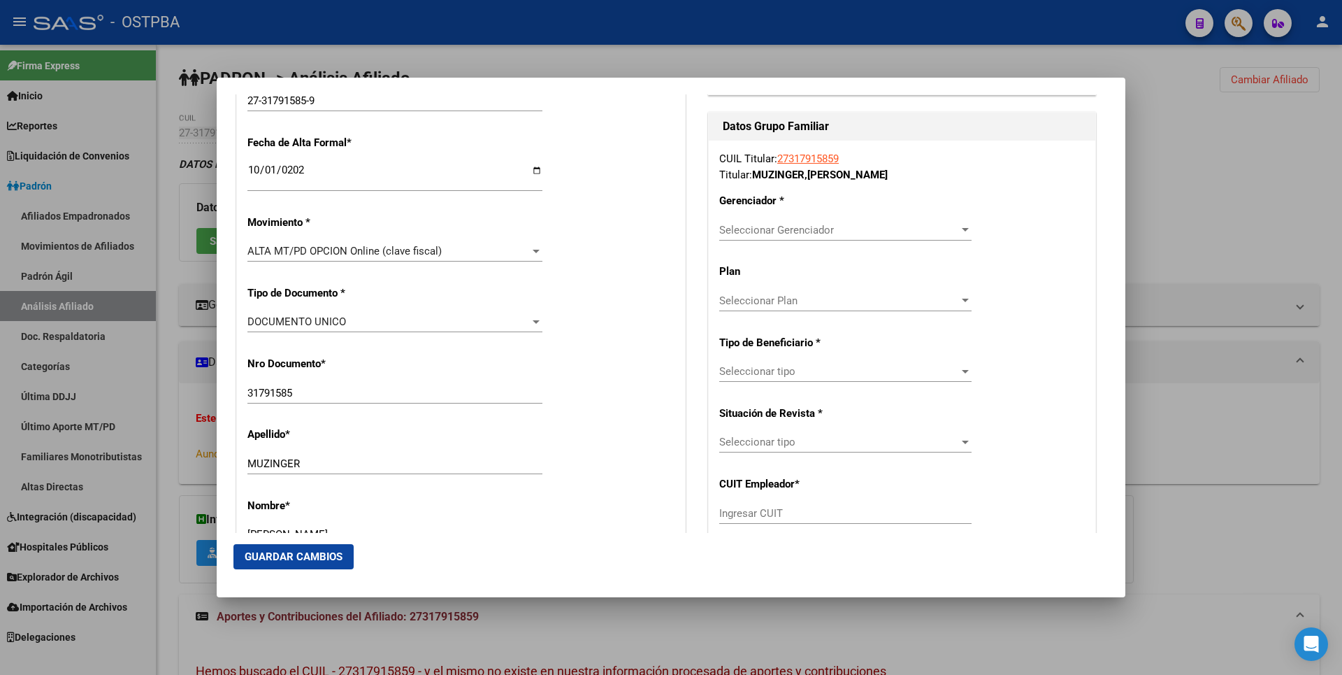
click at [462, 39] on div at bounding box center [671, 337] width 1342 height 675
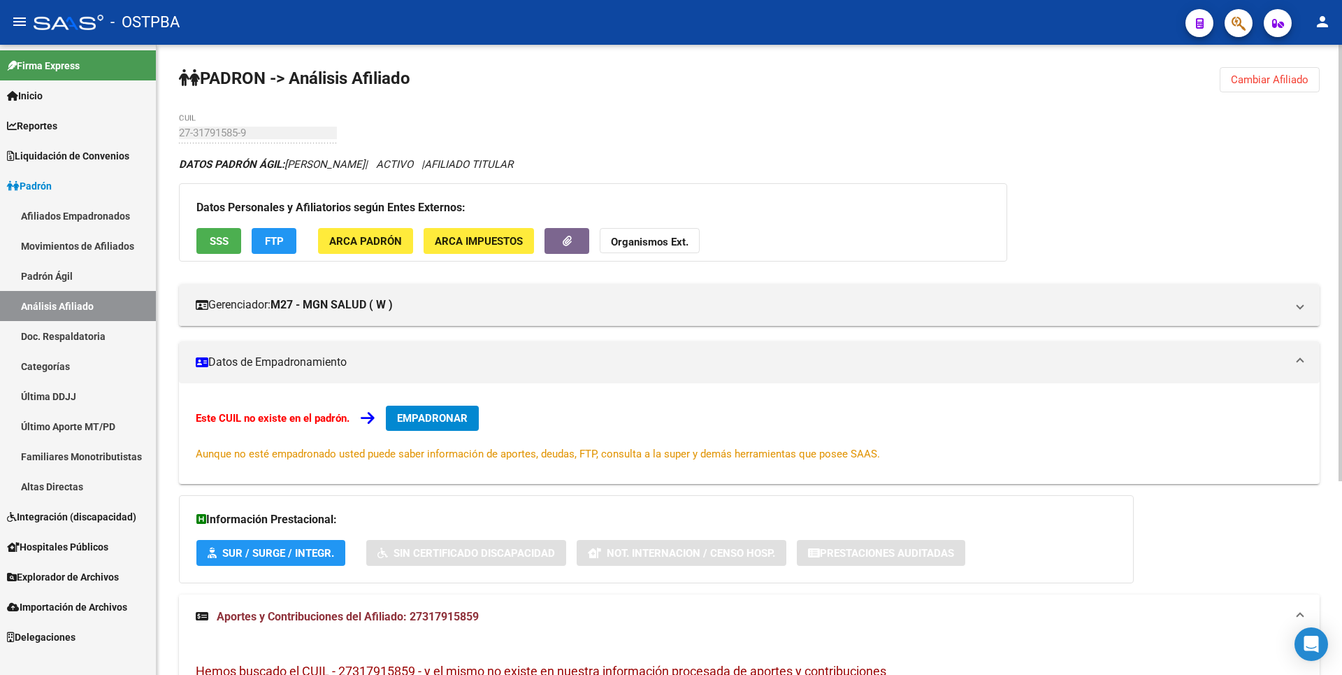
click at [459, 422] on span "EMPADRONAR" at bounding box center [432, 418] width 71 height 13
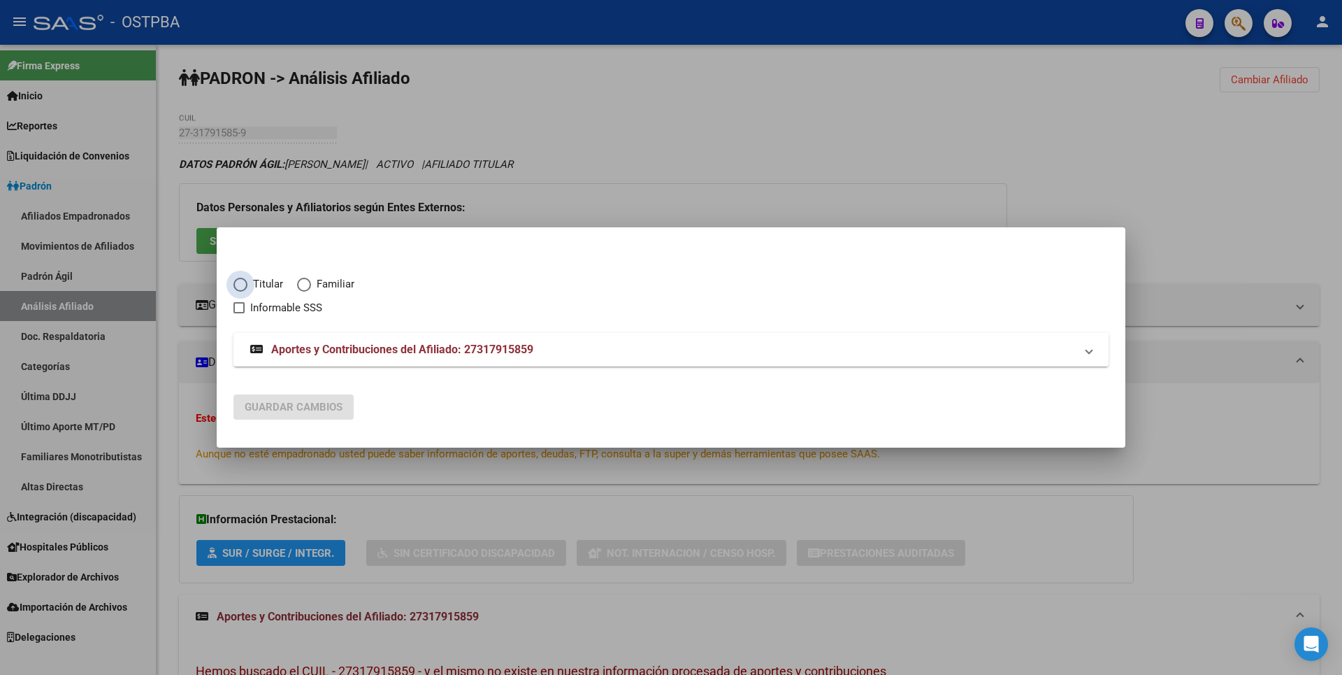
click at [240, 279] on span "Elija una opción" at bounding box center [240, 285] width 14 height 14
click at [240, 279] on input "Titular" at bounding box center [240, 285] width 14 height 14
radio input "true"
checkbox input "true"
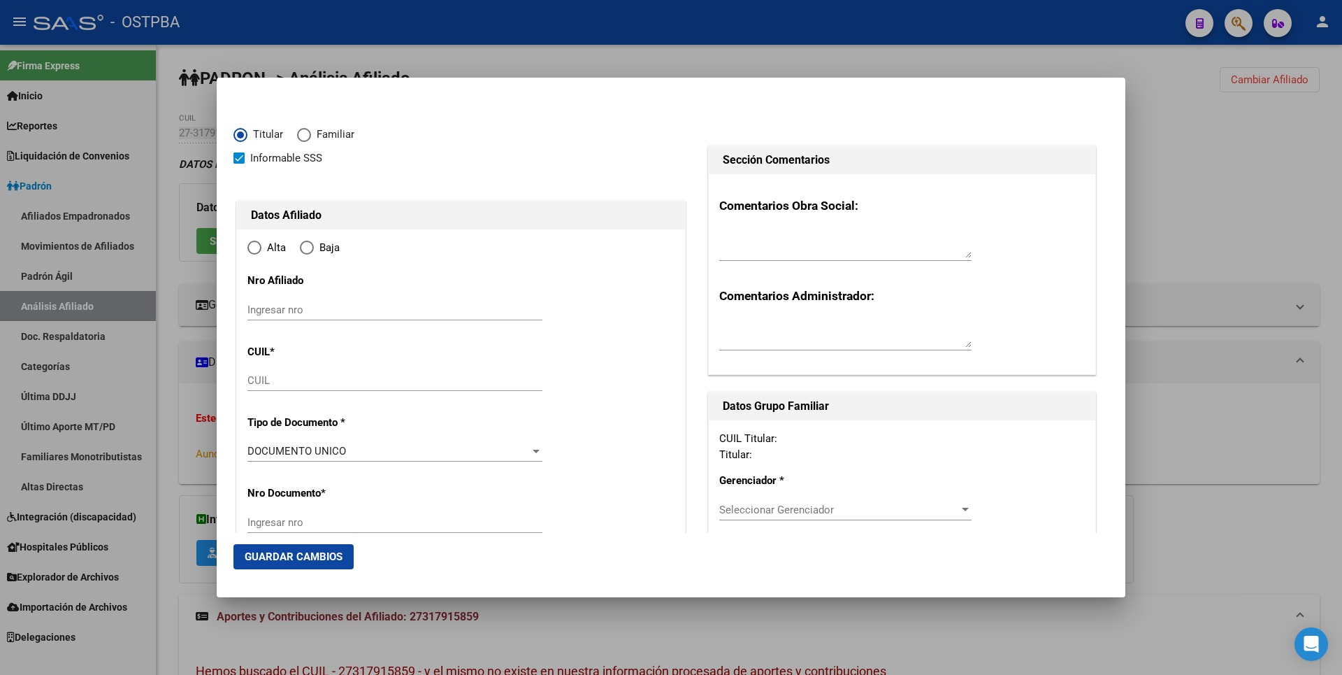
type input "27-31791585-9"
type input "31791585"
type input "MUZINGER"
type input "[PERSON_NAME]"
type input "[DATE]"
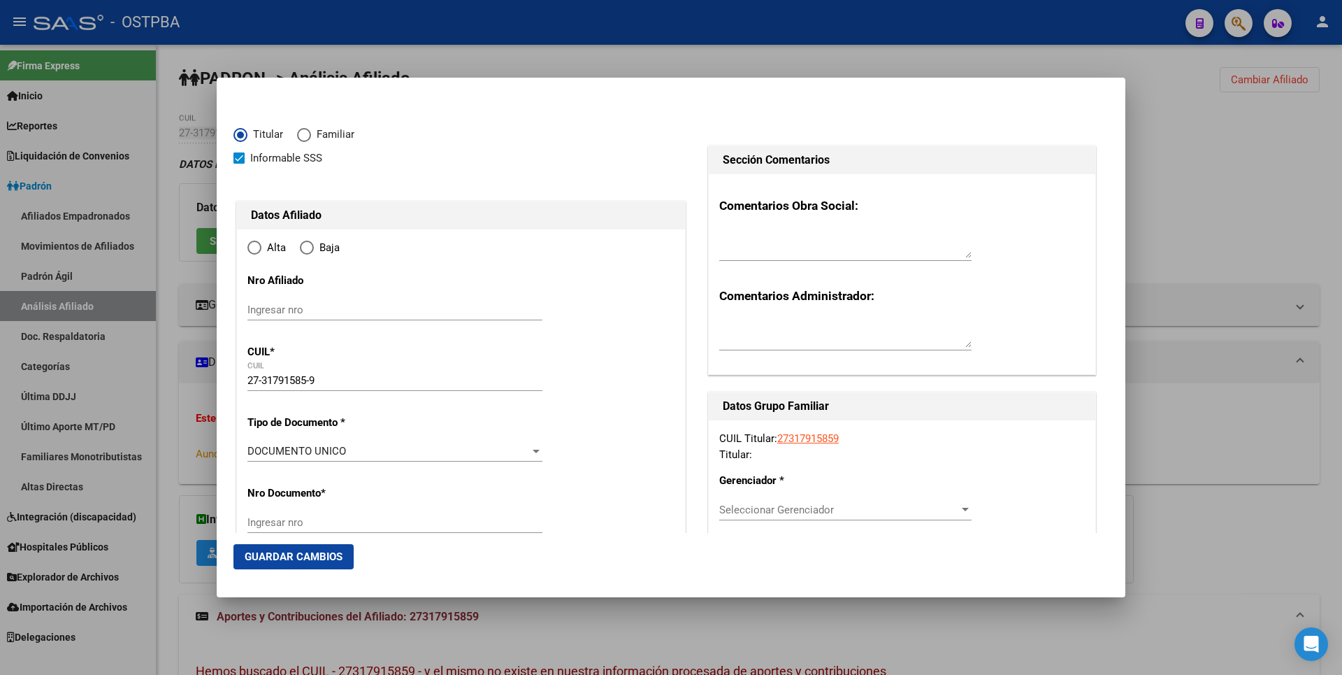
type input "INGENIERO [PERSON_NAME]"
type input "1829"
type input "EPECUEN"
type input "397"
radio input "true"
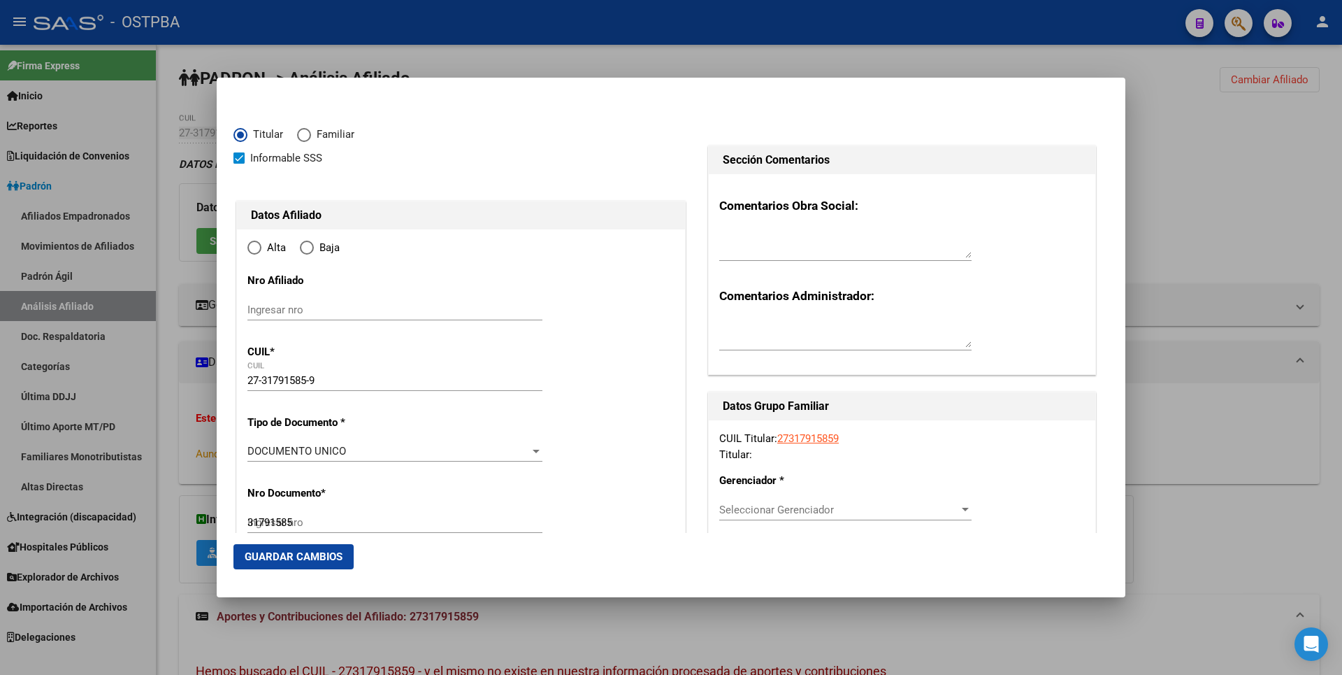
type input "INGENIERO [PERSON_NAME]"
click at [250, 453] on input "Ingresar fecha" at bounding box center [394, 455] width 295 height 22
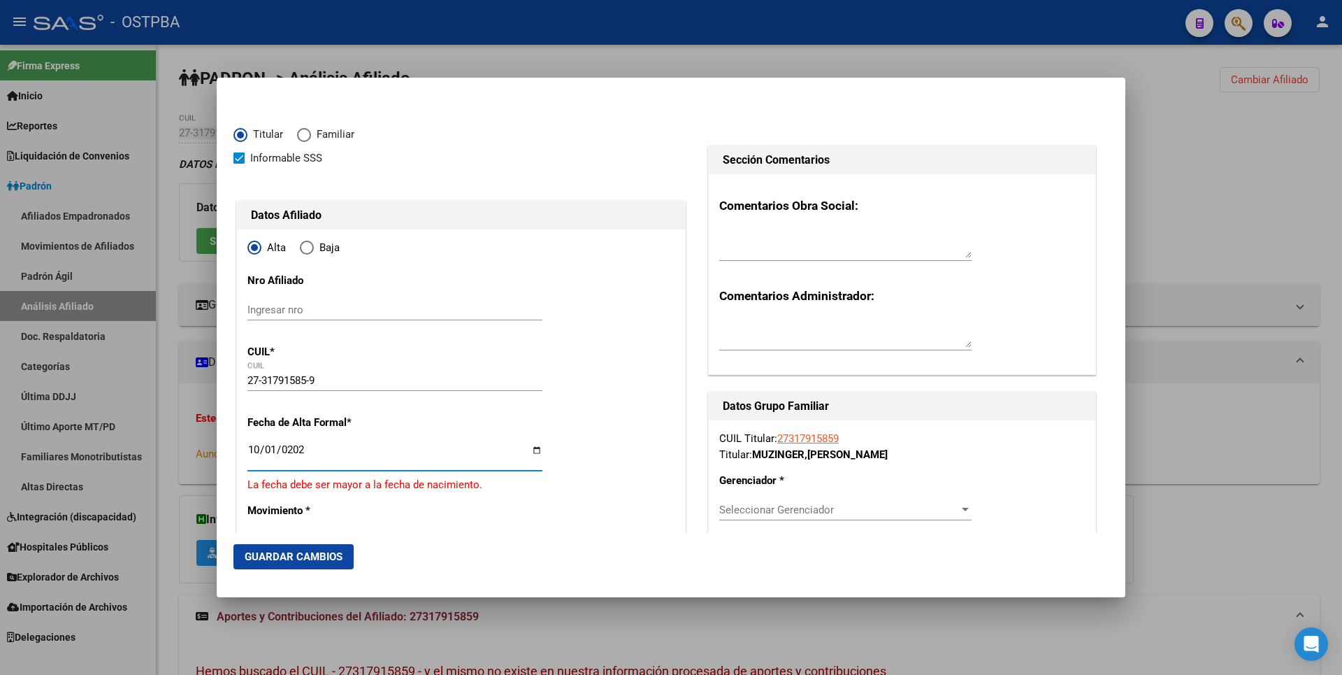
type input "[DATE]"
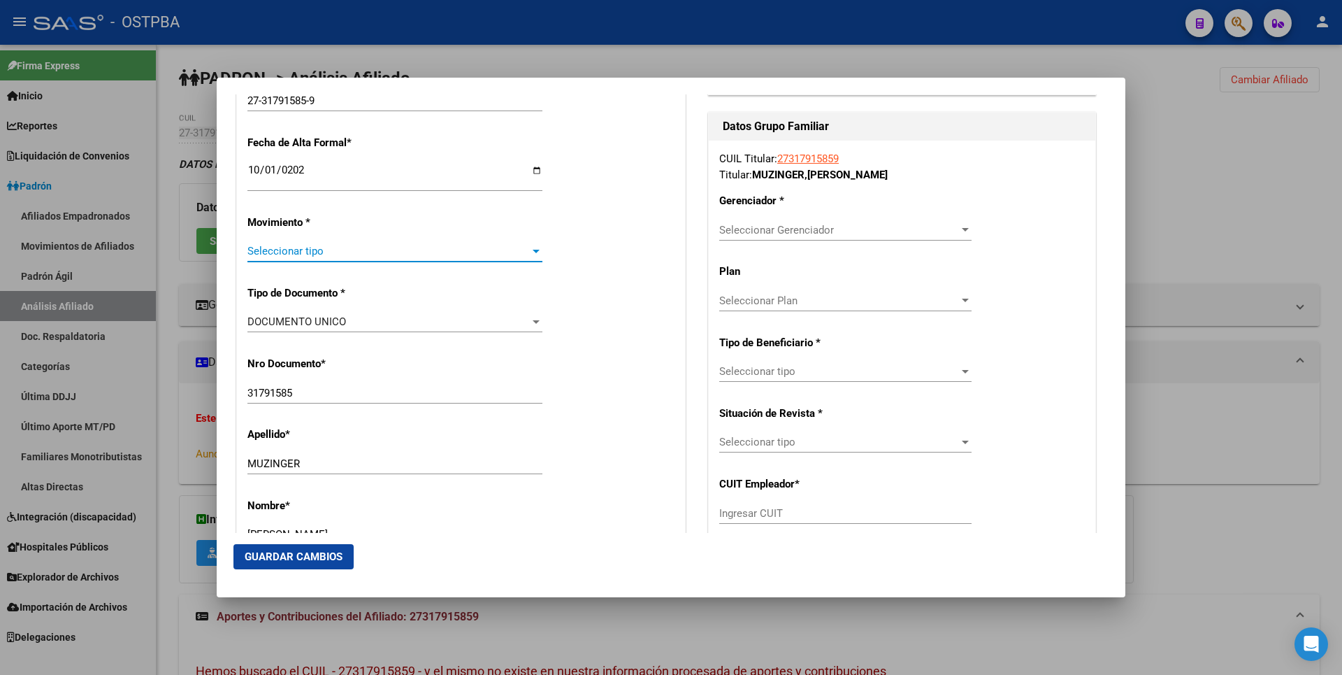
click at [533, 256] on div at bounding box center [536, 250] width 13 height 11
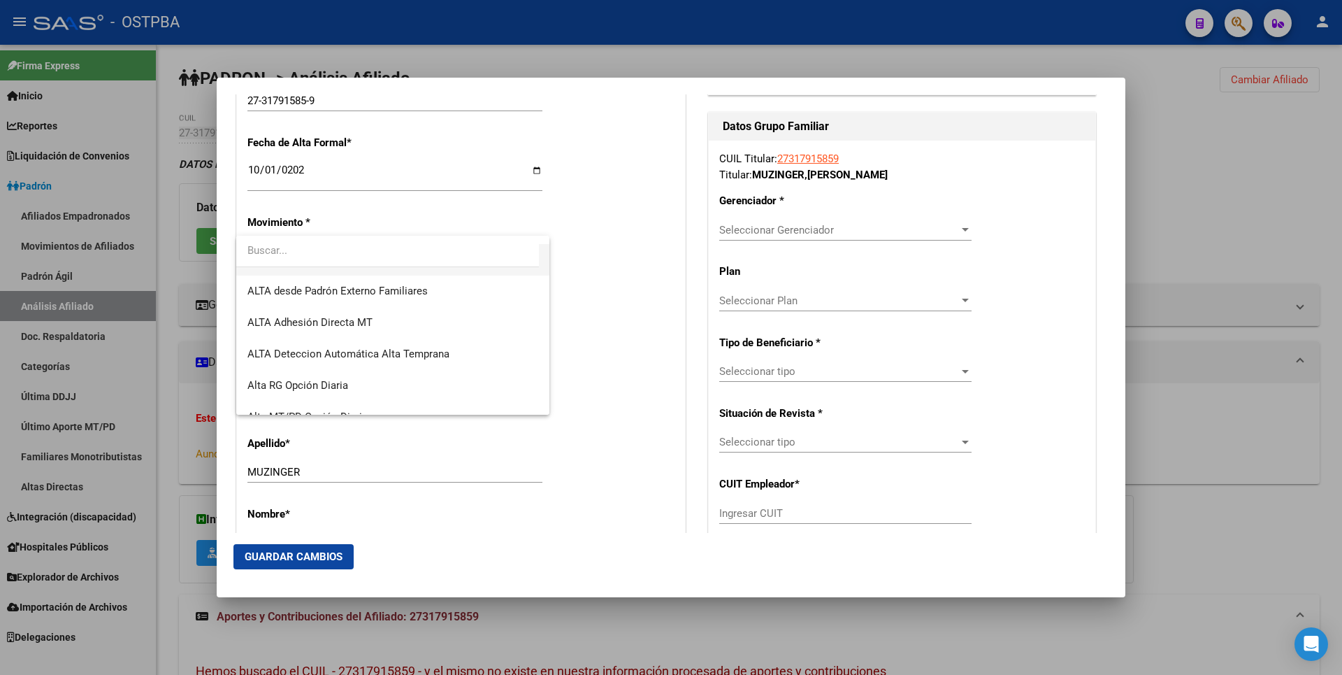
scroll to position [482, 0]
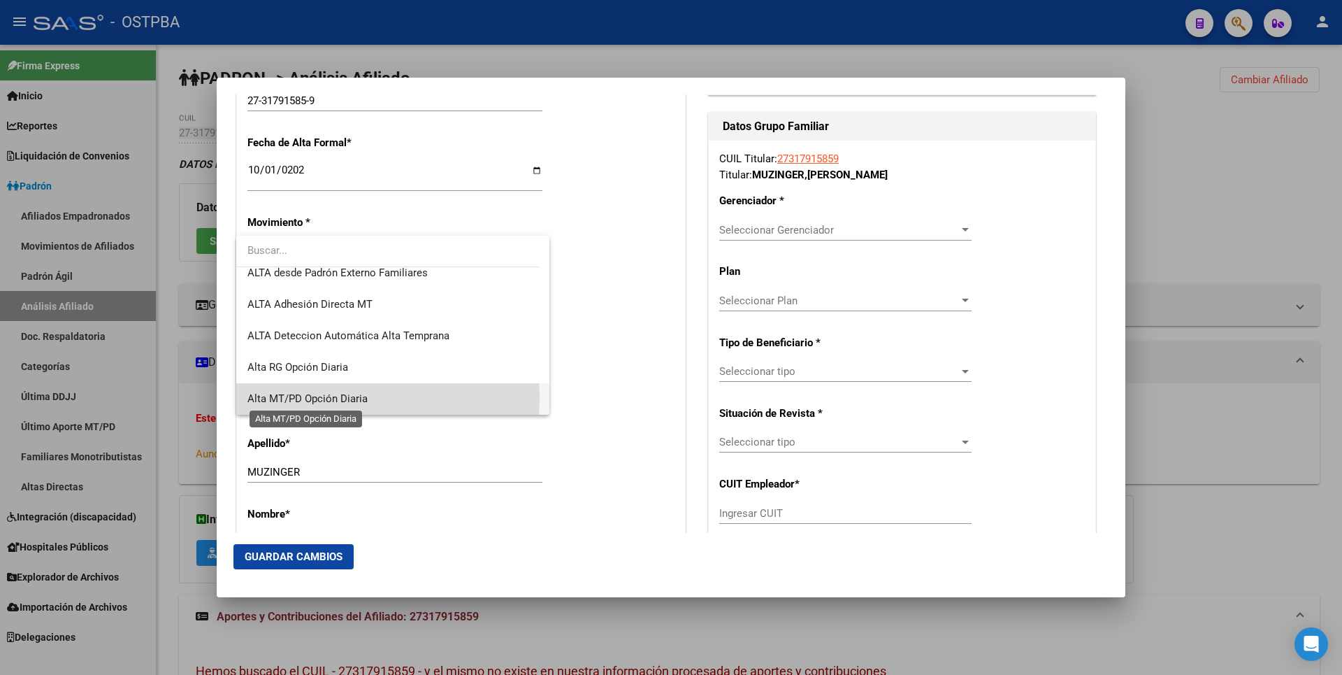
click at [351, 397] on span "Alta MT/PD Opción Diaria" at bounding box center [307, 398] width 120 height 13
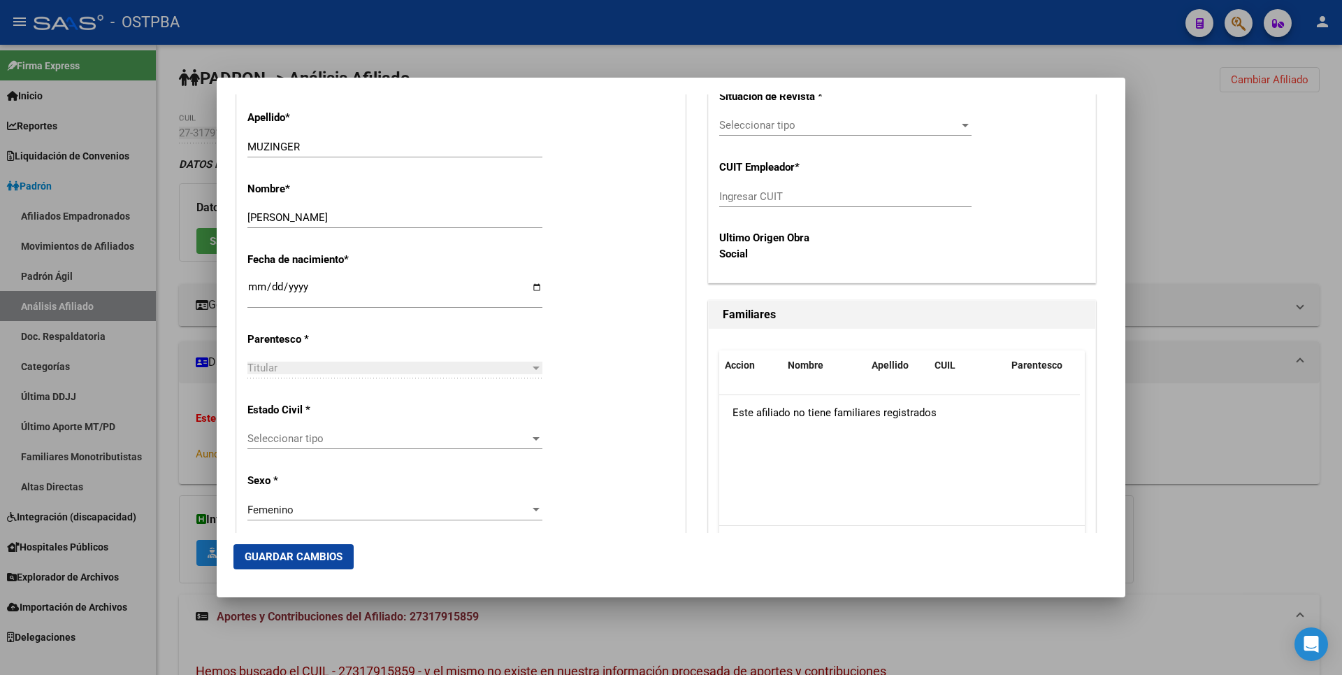
scroll to position [629, 0]
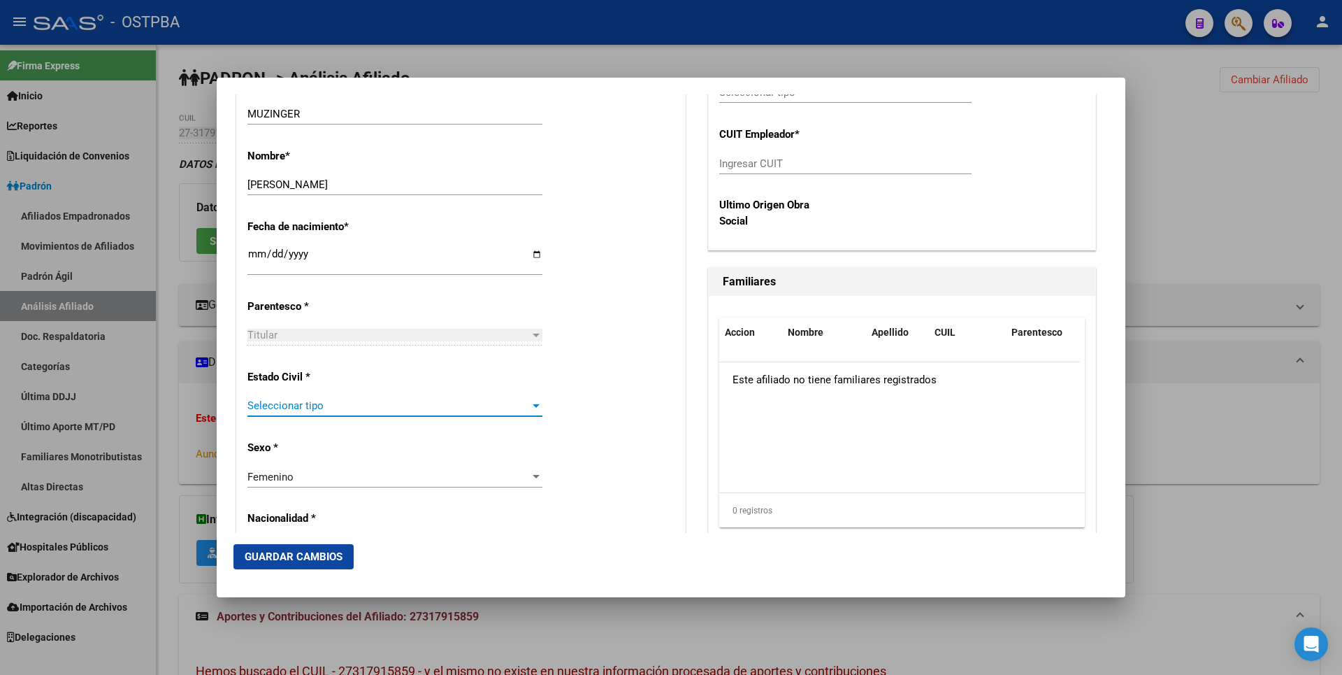
click at [530, 408] on div at bounding box center [536, 405] width 13 height 11
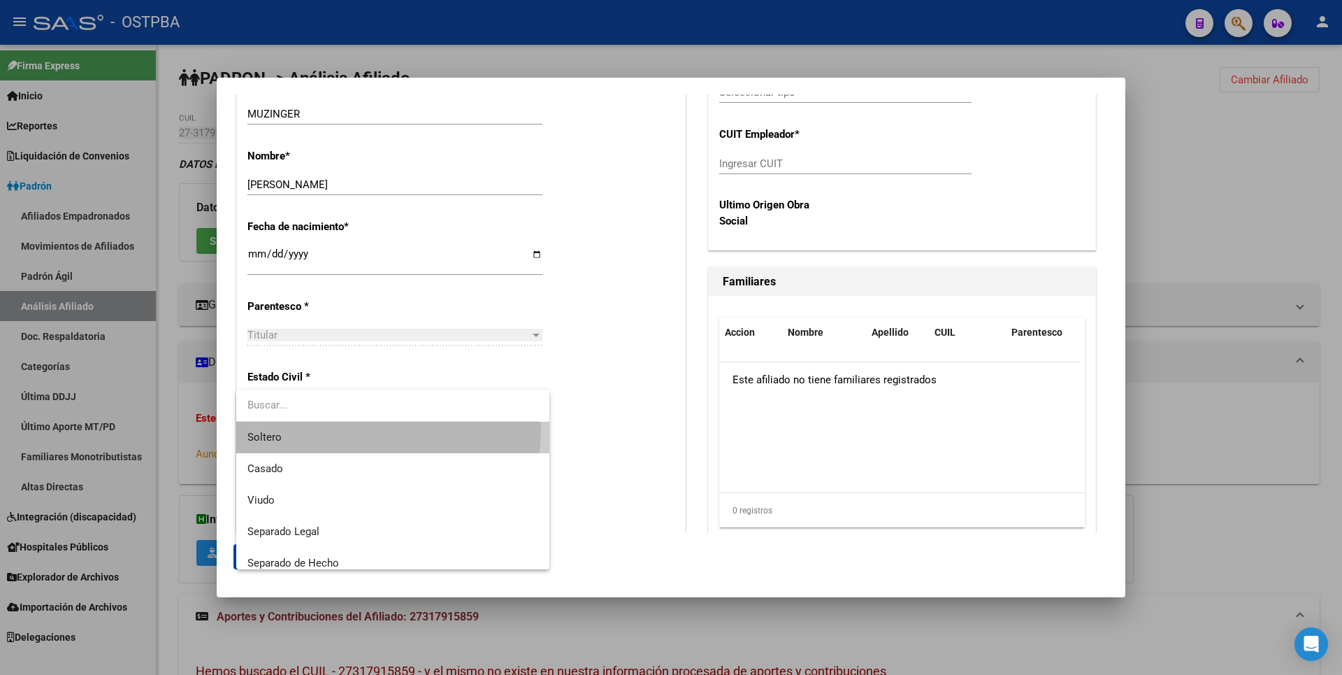
click at [306, 426] on span "Soltero" at bounding box center [392, 436] width 291 height 31
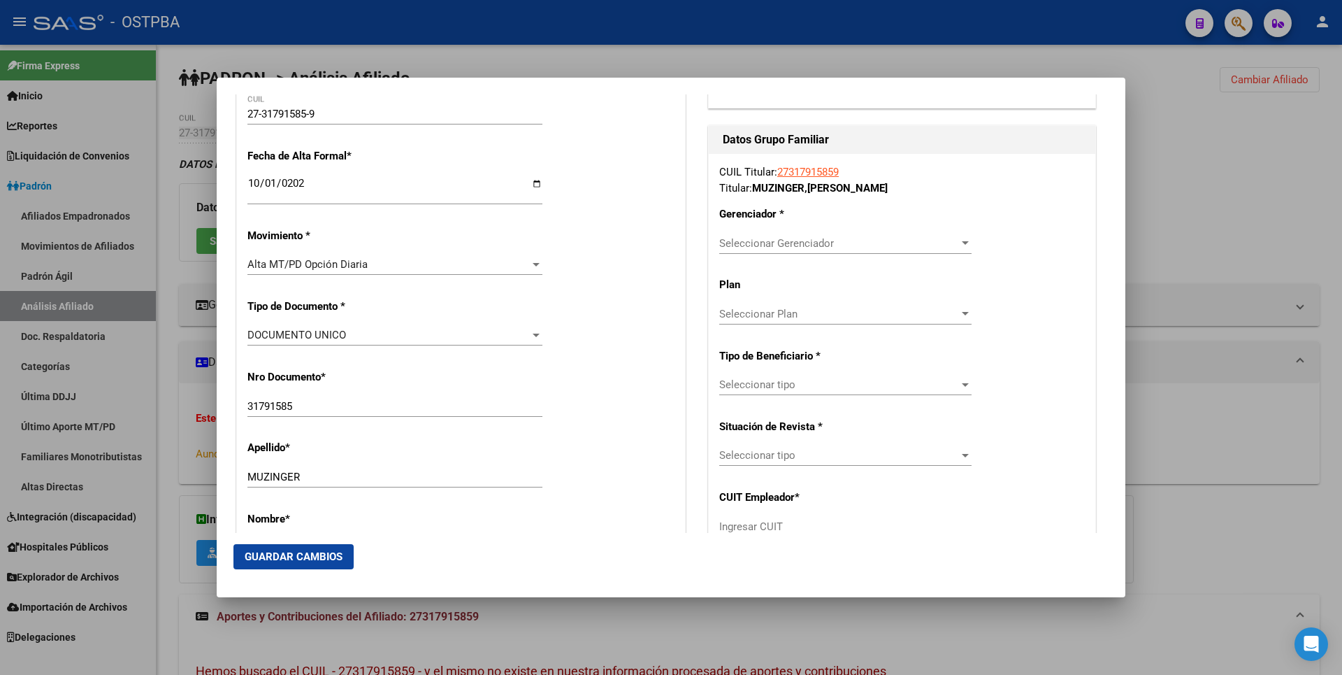
scroll to position [140, 0]
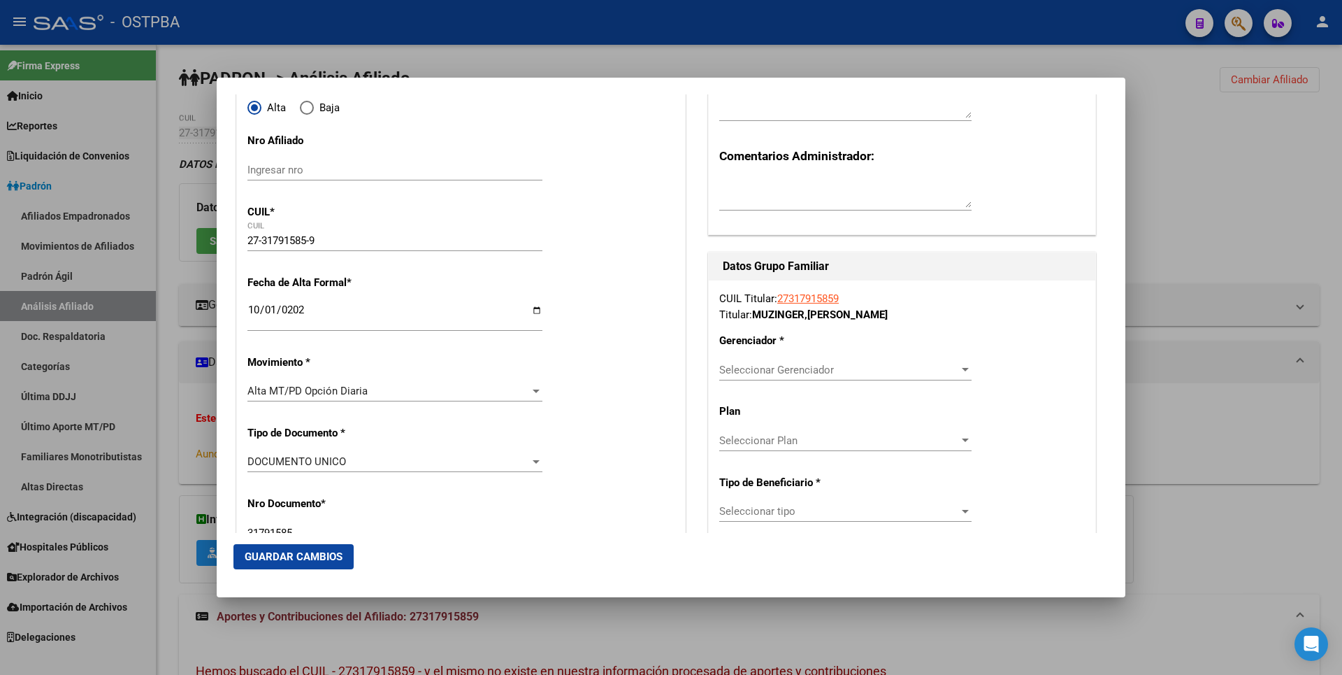
click at [962, 371] on div at bounding box center [965, 369] width 7 height 3
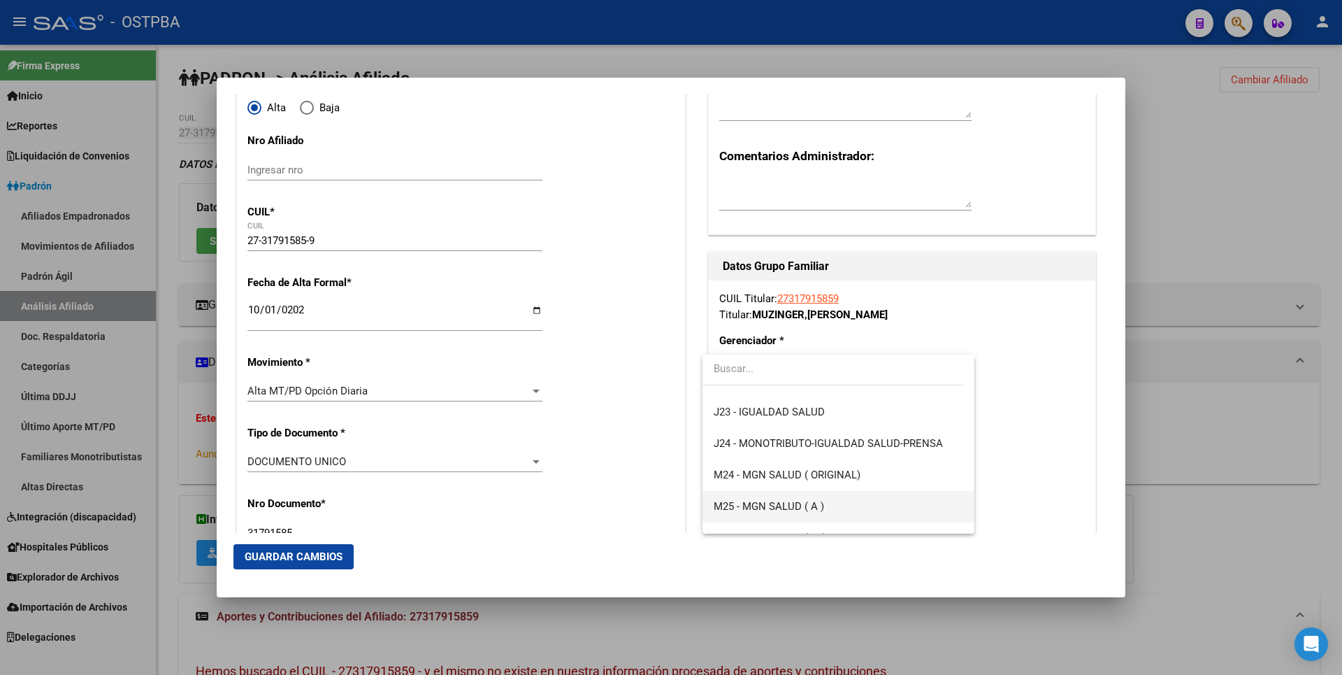
scroll to position [280, 0]
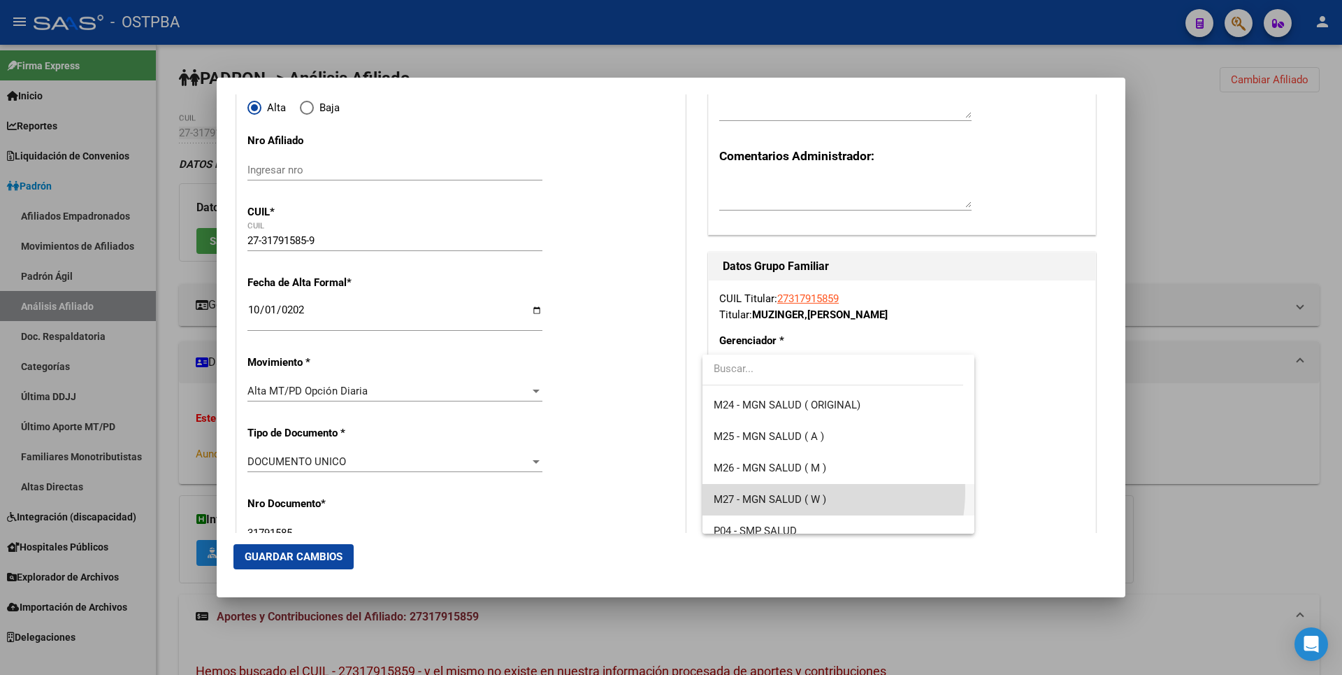
click at [793, 491] on span "M27 - MGN SALUD ( W )" at bounding box center [838, 499] width 249 height 31
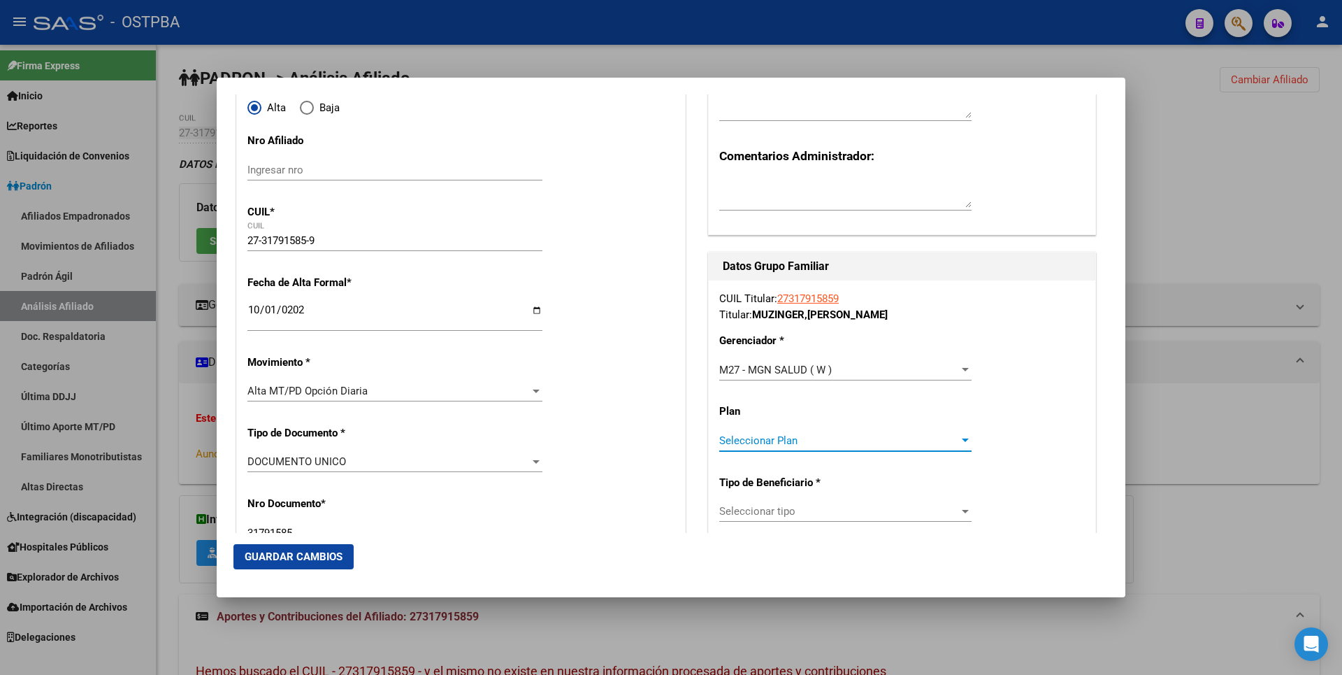
click at [962, 440] on div at bounding box center [965, 439] width 7 height 3
click at [871, 506] on div at bounding box center [671, 337] width 1342 height 675
click at [871, 506] on span "Seleccionar tipo" at bounding box center [839, 511] width 240 height 13
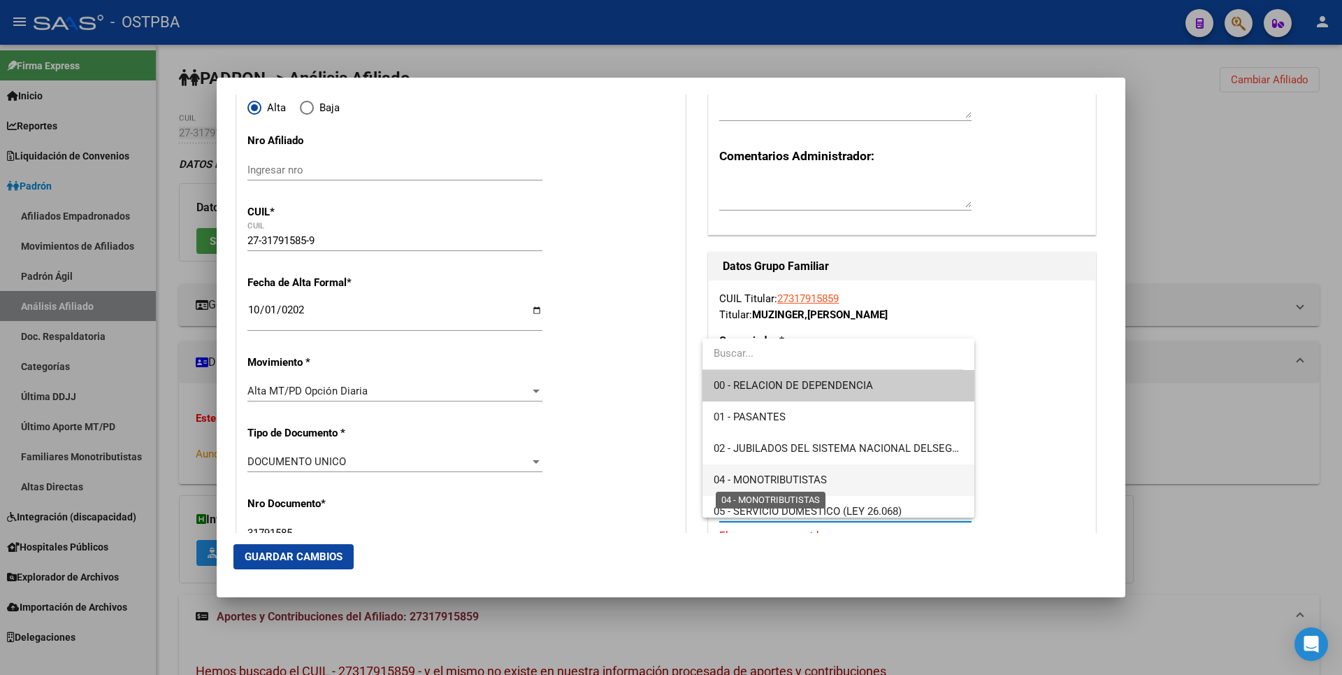
click at [775, 480] on span "04 - MONOTRIBUTISTAS" at bounding box center [770, 479] width 113 height 13
type input "27-31791585-9"
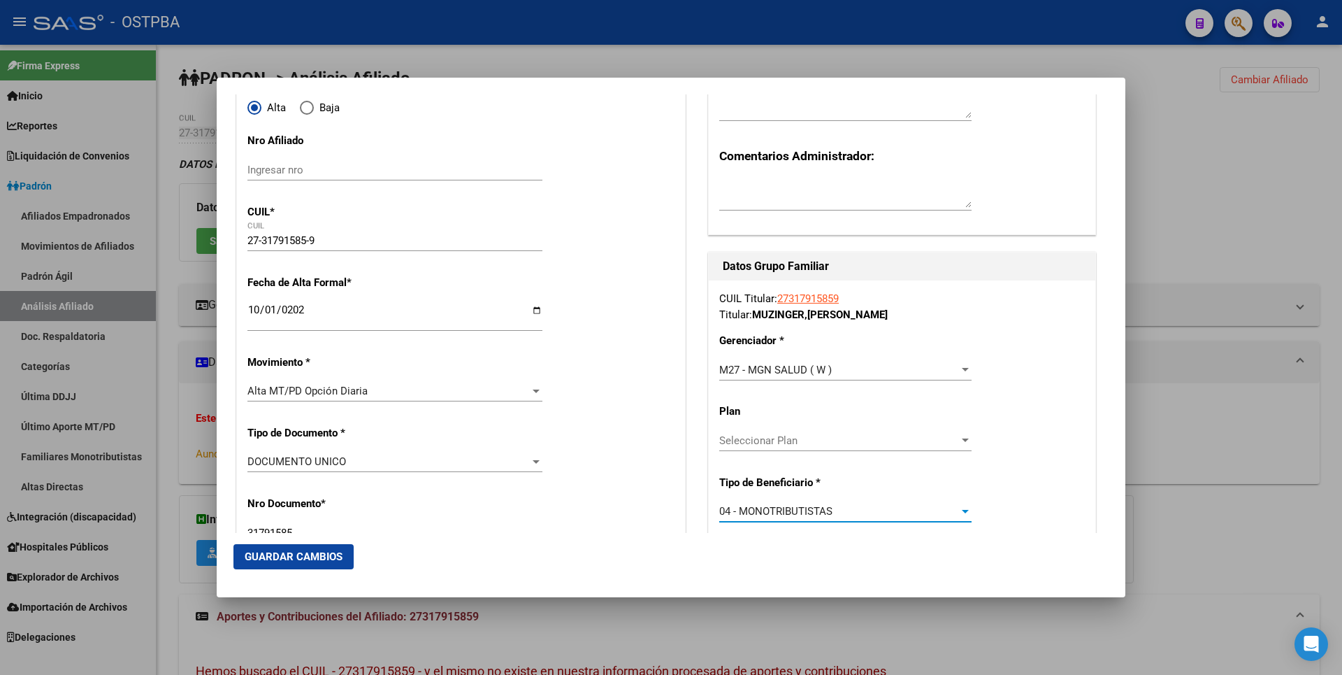
click at [295, 557] on span "Guardar Cambios" at bounding box center [294, 556] width 98 height 13
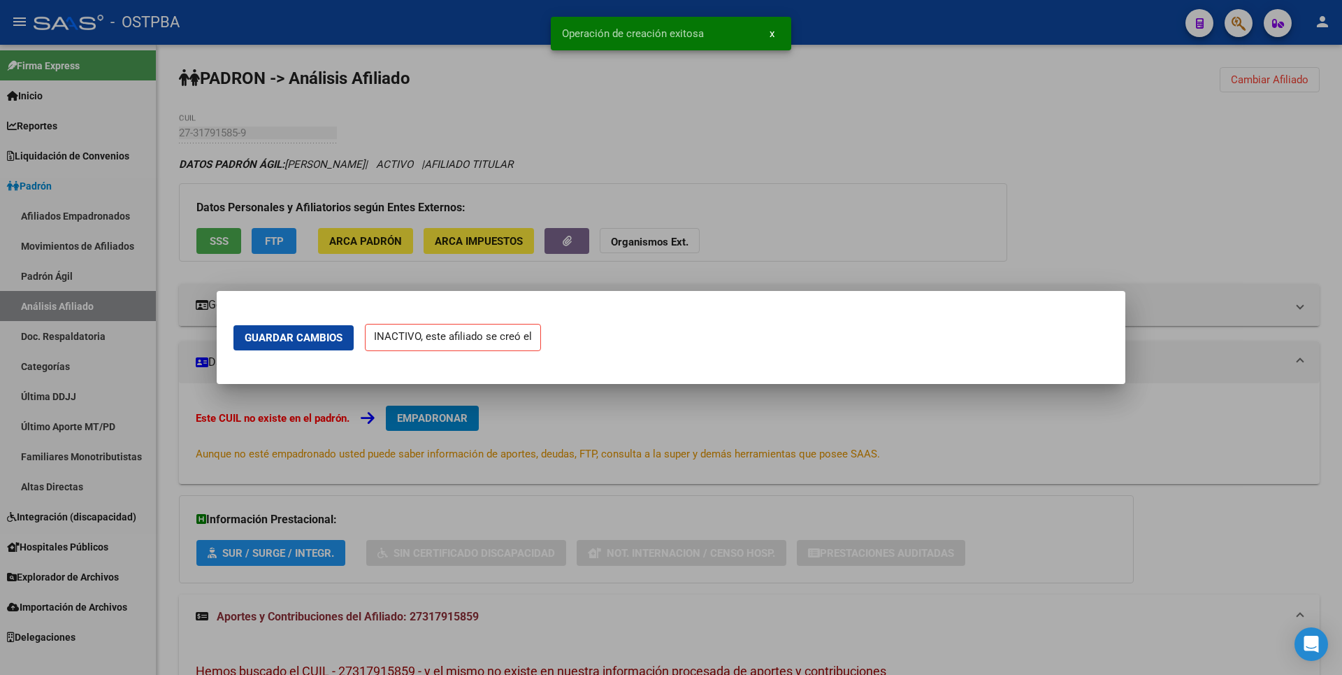
scroll to position [0, 0]
click at [1230, 173] on div at bounding box center [671, 337] width 1342 height 675
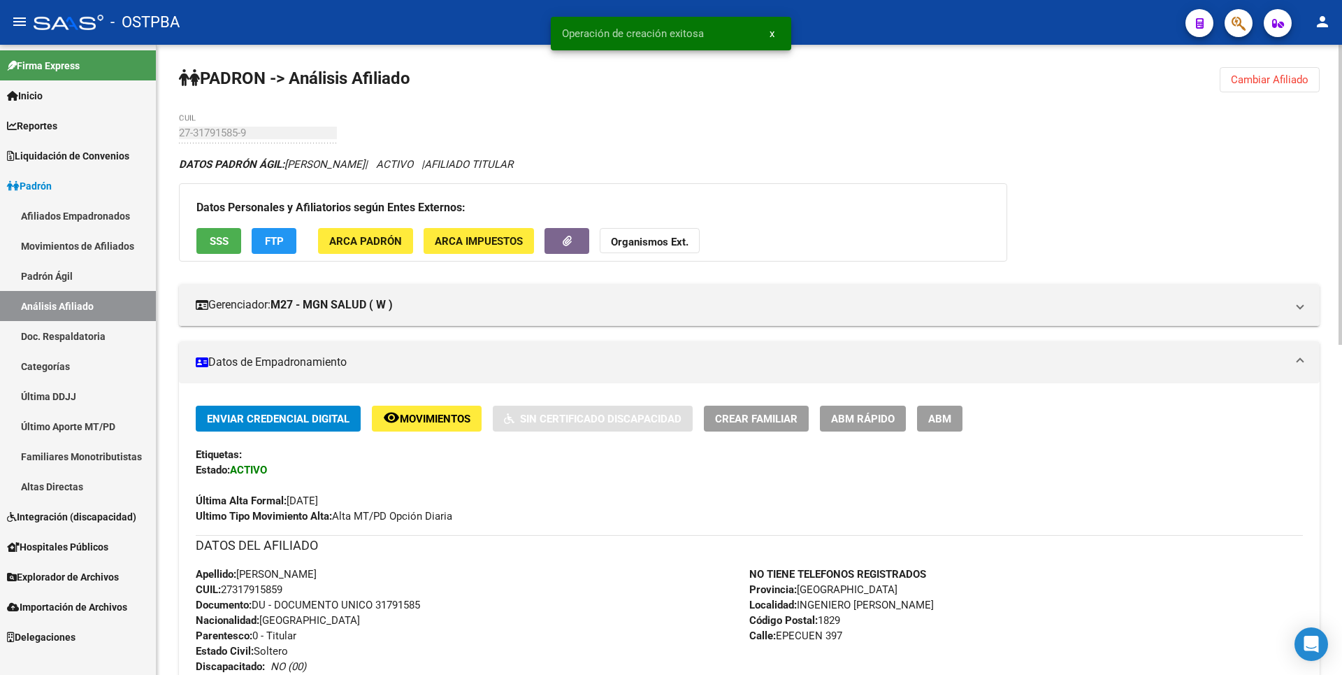
click at [281, 245] on span "FTP" at bounding box center [274, 241] width 19 height 13
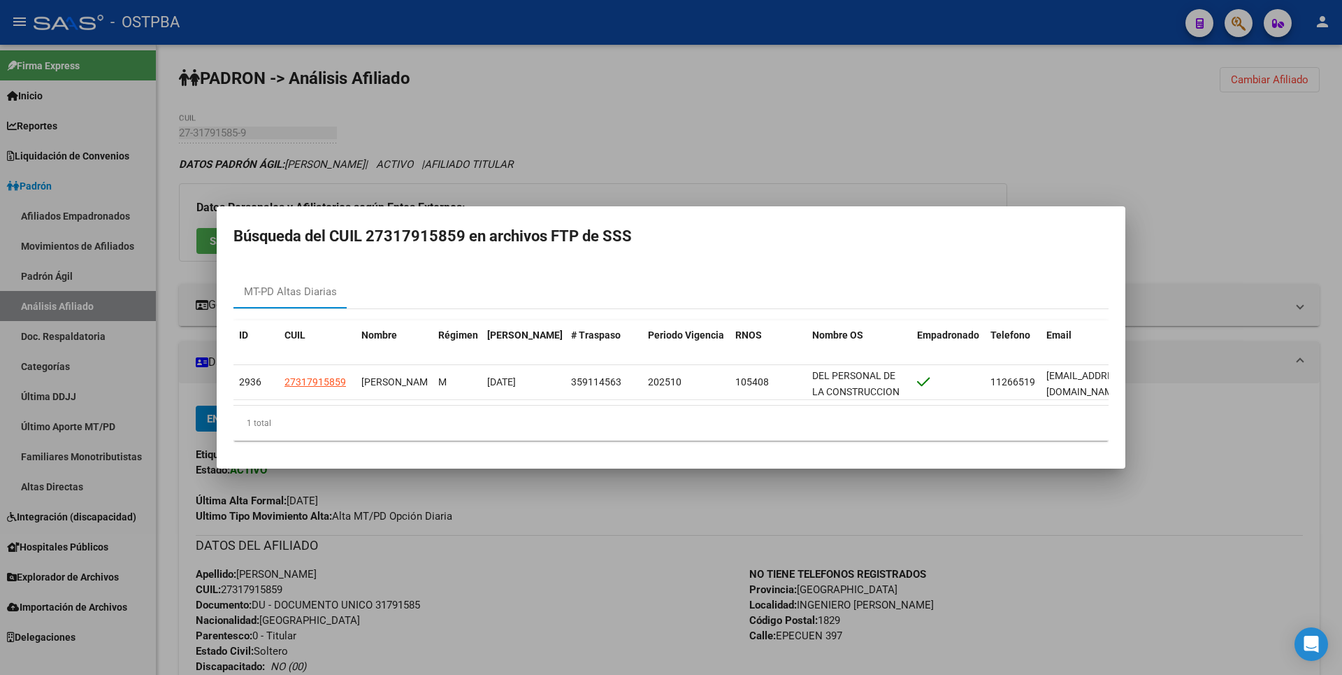
click at [1044, 62] on div at bounding box center [671, 337] width 1342 height 675
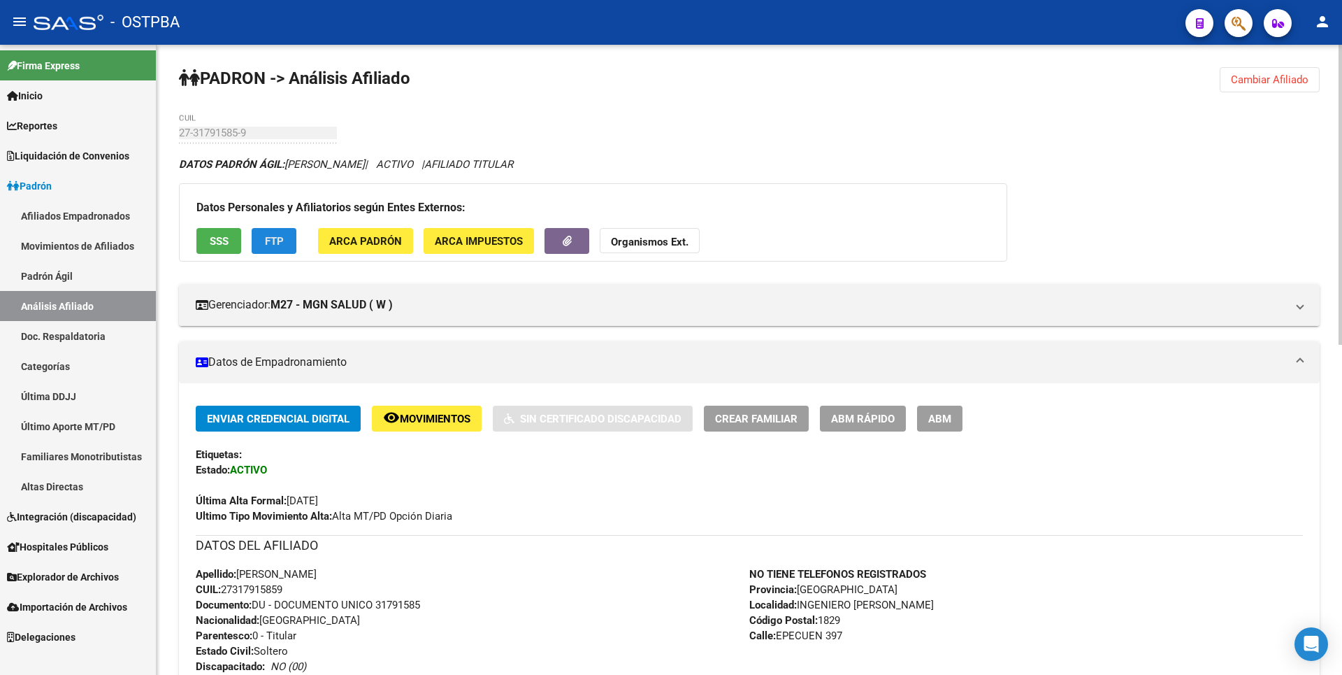
click at [276, 241] on span "FTP" at bounding box center [274, 241] width 19 height 13
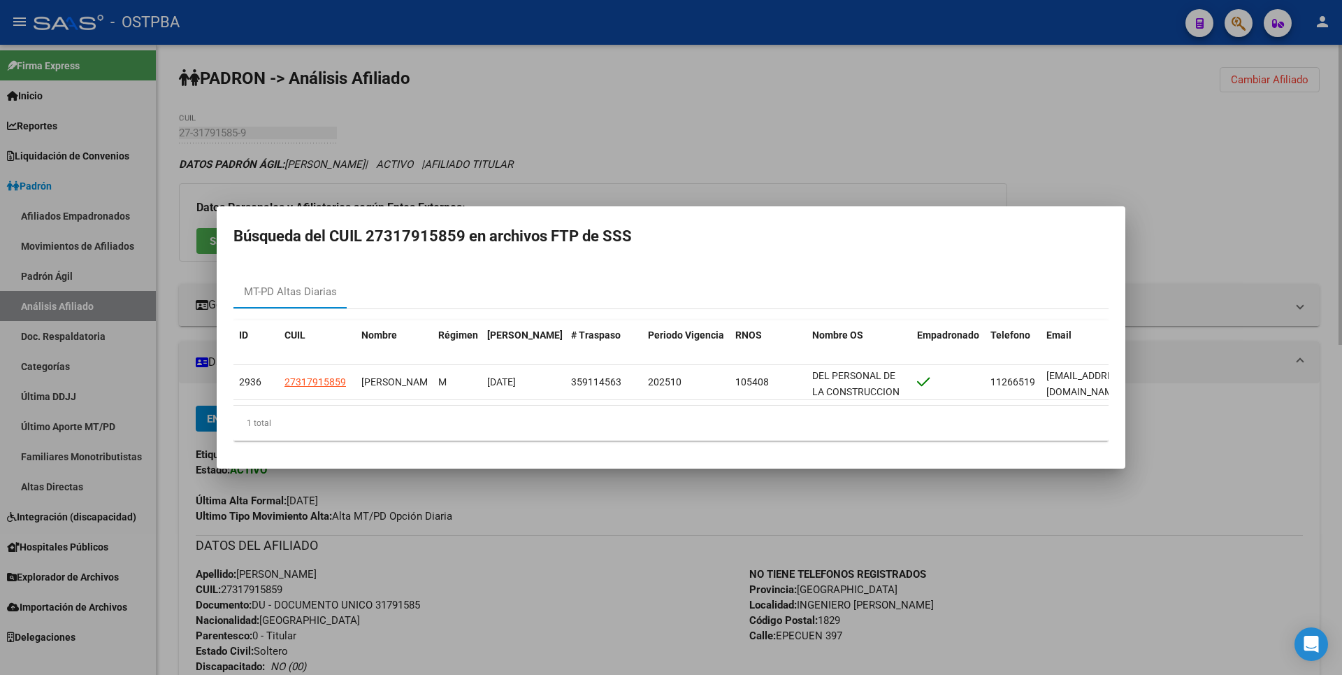
drag, startPoint x: 1121, startPoint y: 171, endPoint x: 920, endPoint y: 163, distance: 201.5
click at [1121, 171] on div at bounding box center [671, 337] width 1342 height 675
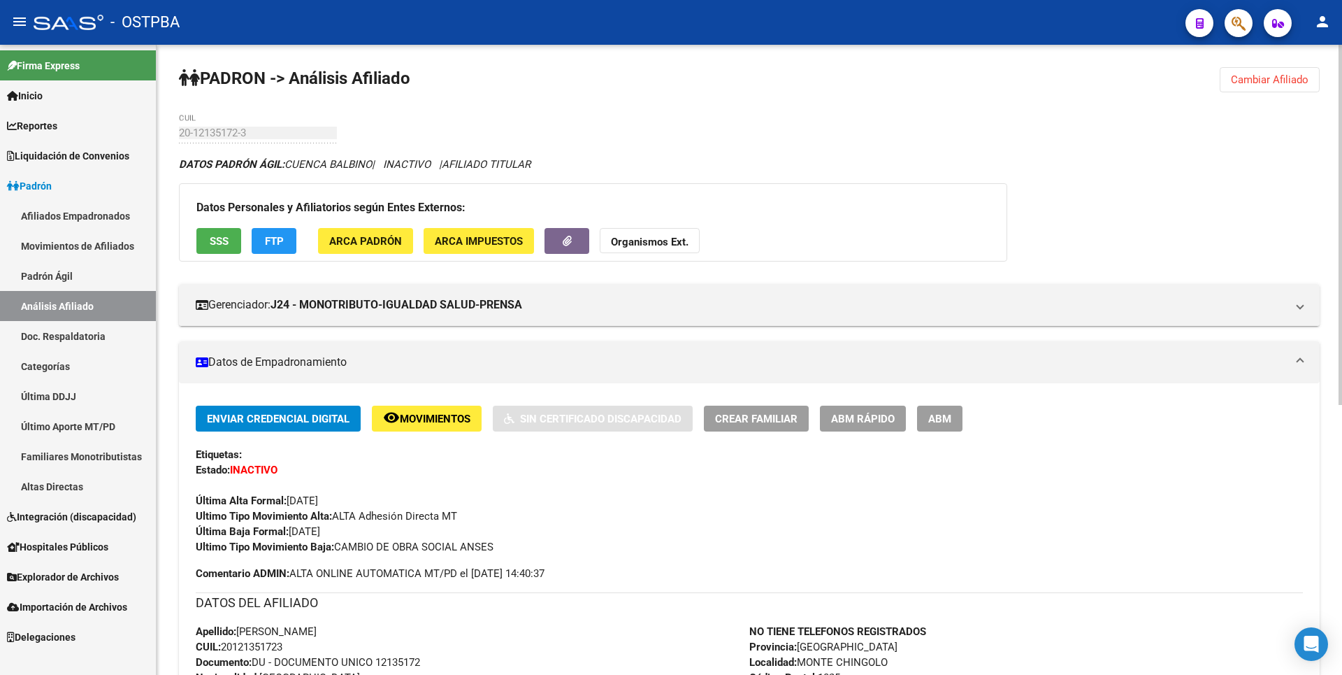
click at [662, 240] on strong "Organismos Ext." at bounding box center [650, 242] width 78 height 13
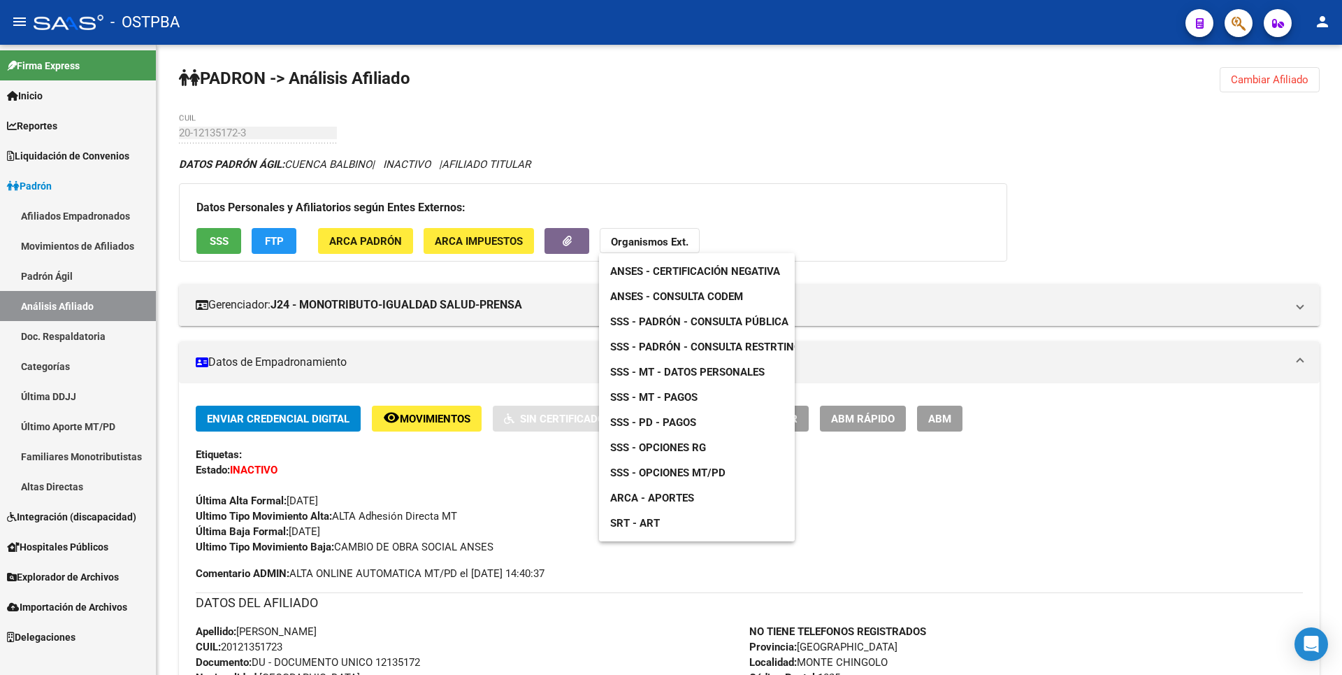
click at [721, 299] on span "ANSES - Consulta CODEM" at bounding box center [676, 296] width 133 height 13
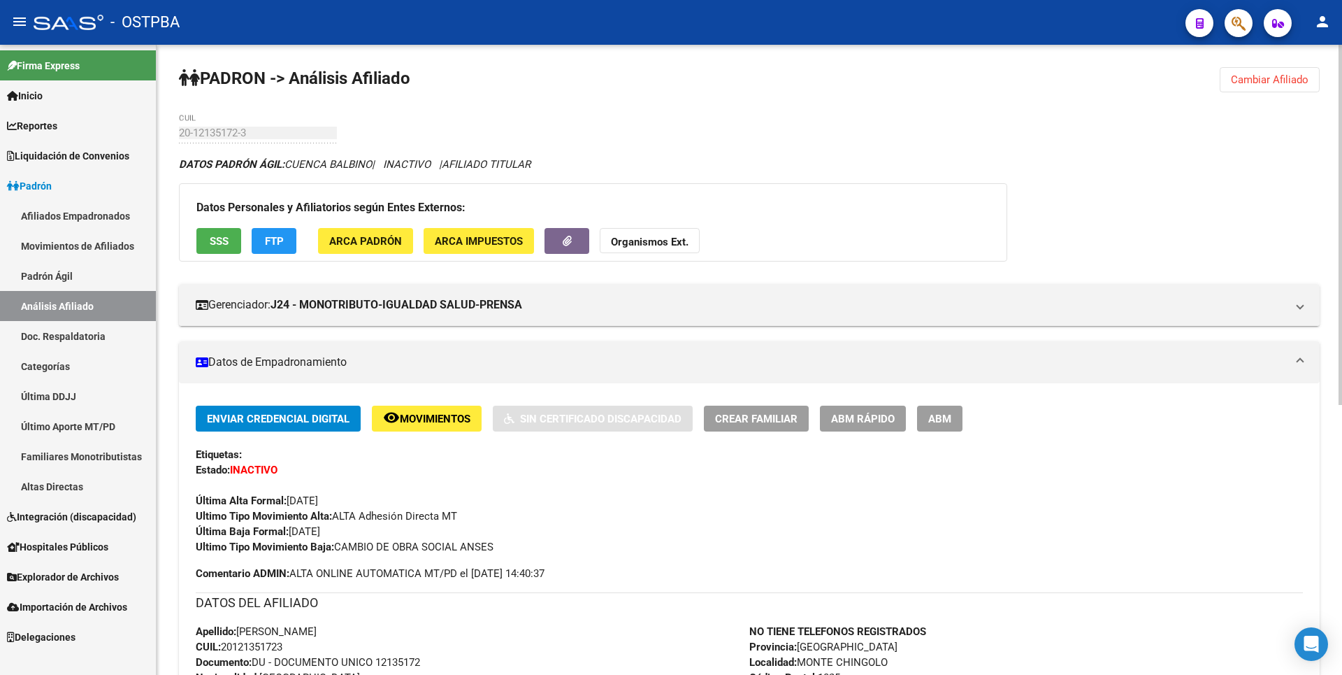
drag, startPoint x: 224, startPoint y: 644, endPoint x: 299, endPoint y: 647, distance: 75.6
copy span "20121351723"
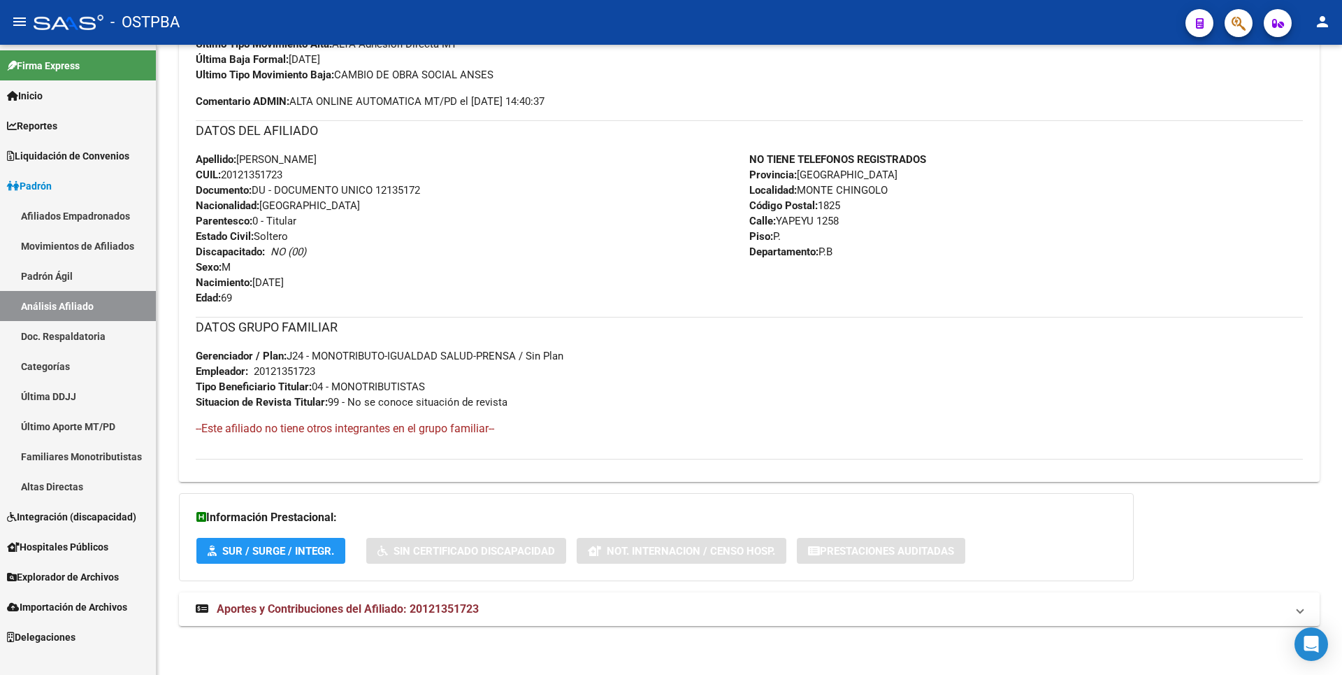
click at [87, 576] on span "Explorador de Archivos" at bounding box center [63, 576] width 112 height 15
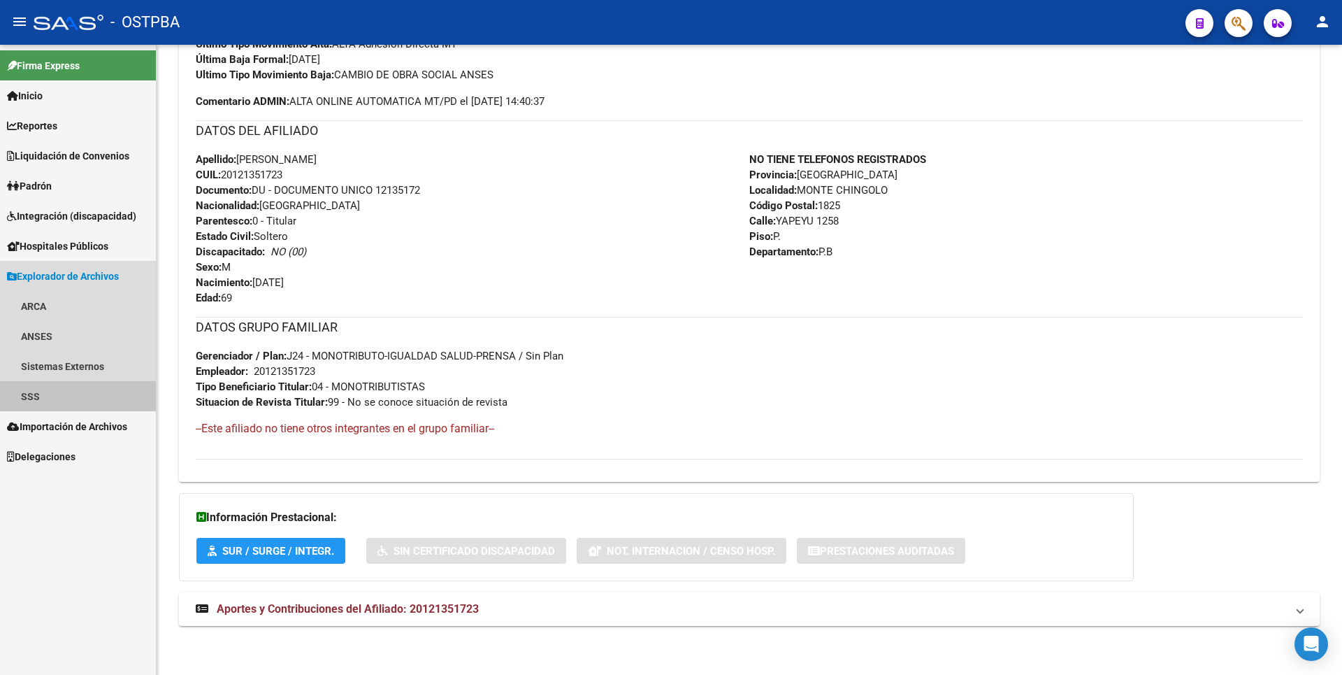
click at [53, 401] on link "SSS" at bounding box center [78, 396] width 156 height 30
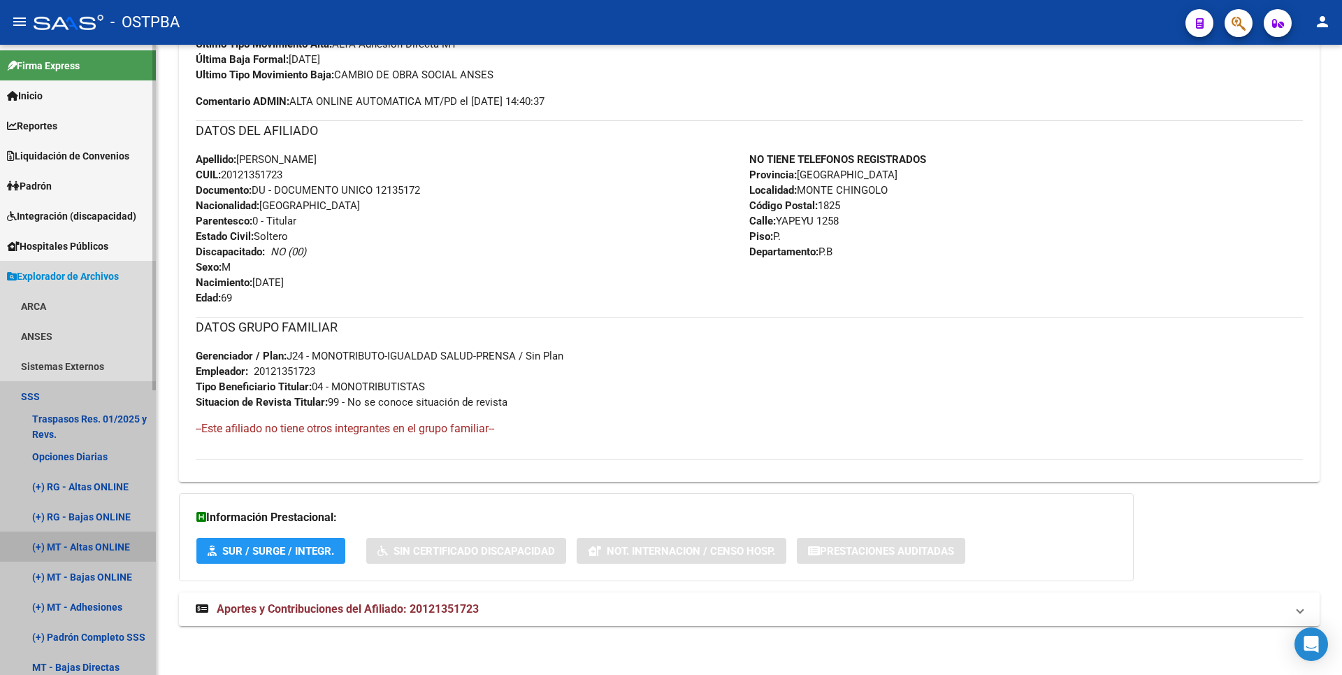
click at [117, 540] on link "(+) MT - Altas ONLINE" at bounding box center [78, 546] width 156 height 30
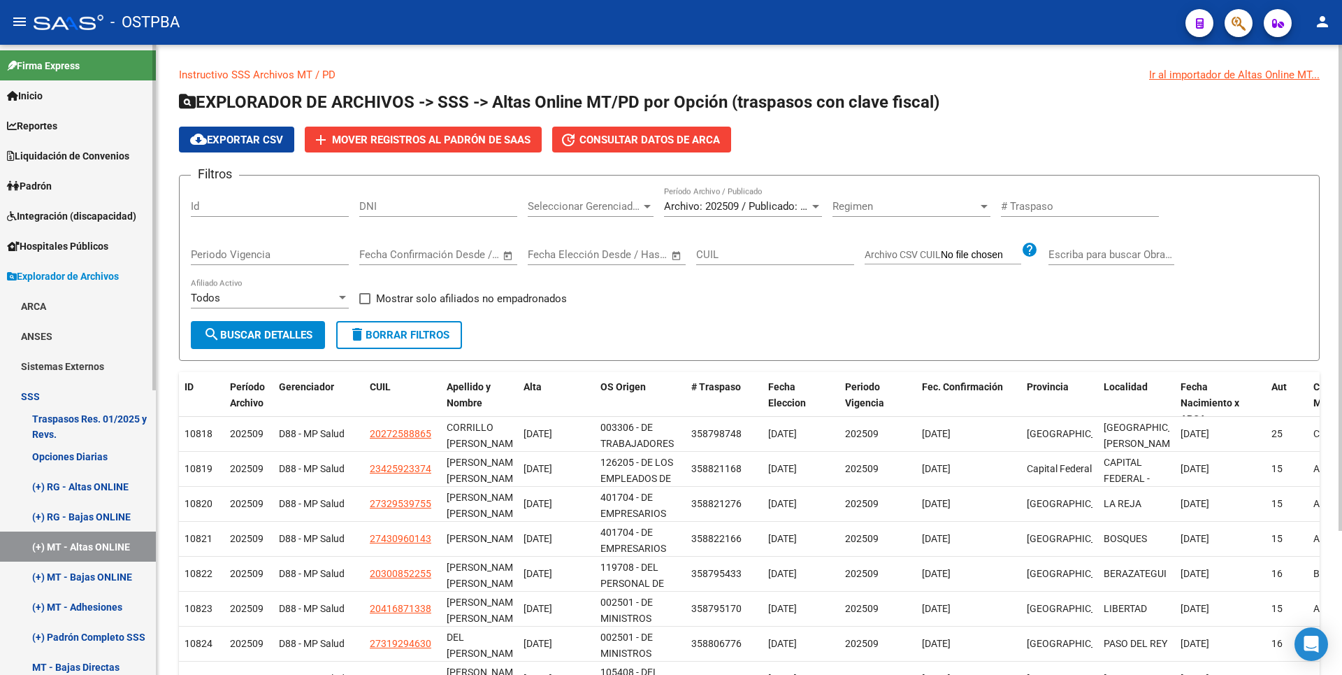
click at [66, 572] on link "(+) MT - Bajas ONLINE" at bounding box center [78, 576] width 156 height 30
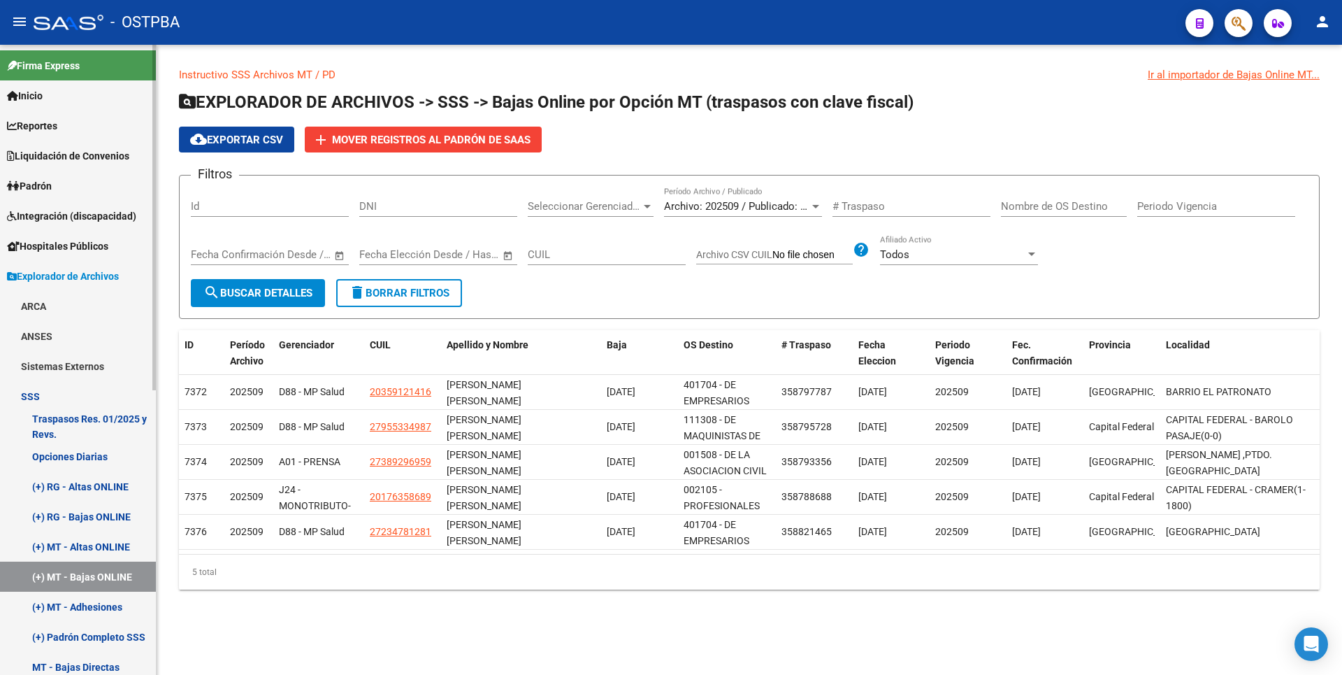
click at [89, 604] on link "(+) MT - Adhesiones" at bounding box center [78, 606] width 156 height 30
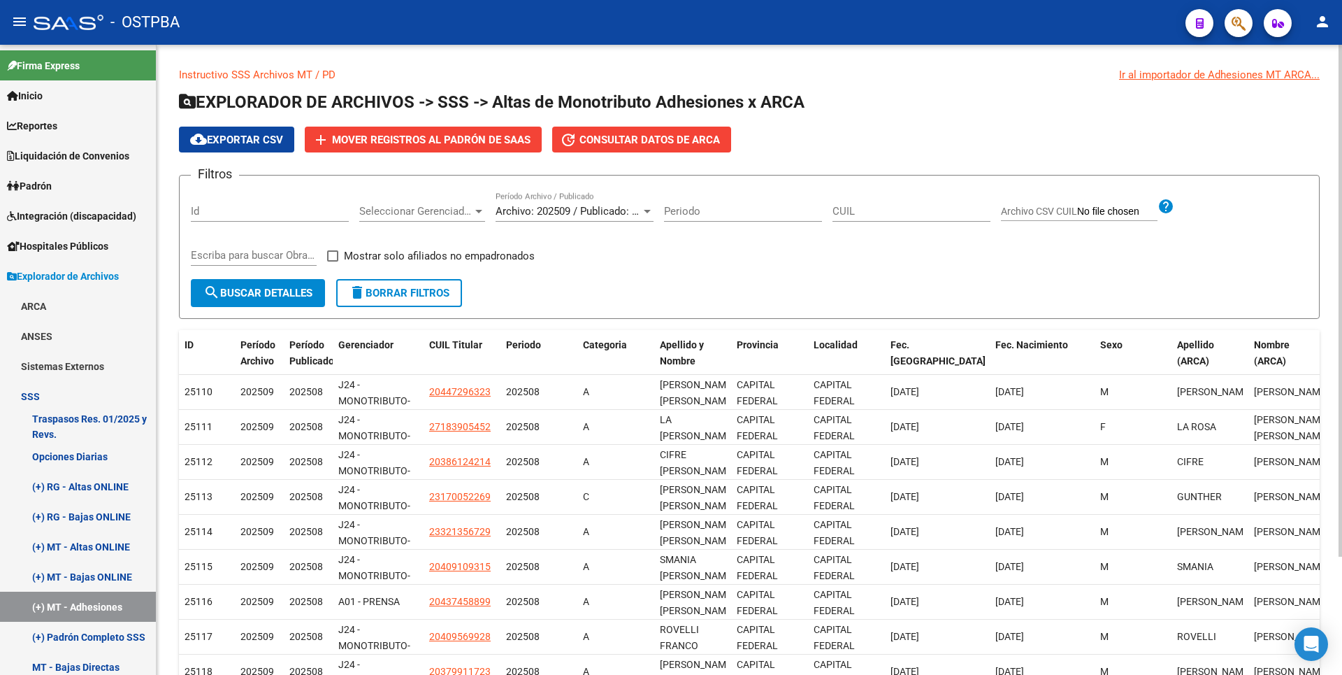
scroll to position [145, 0]
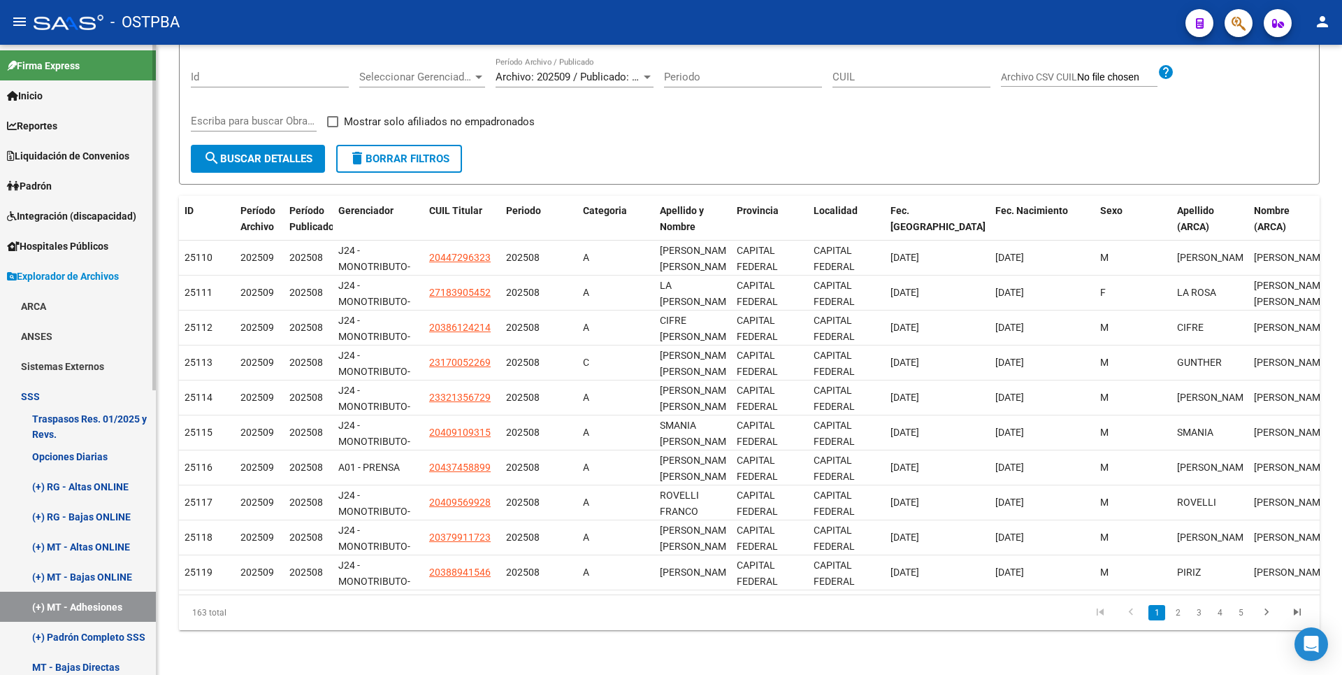
click at [63, 664] on link "MT - Bajas Directas" at bounding box center [78, 666] width 156 height 30
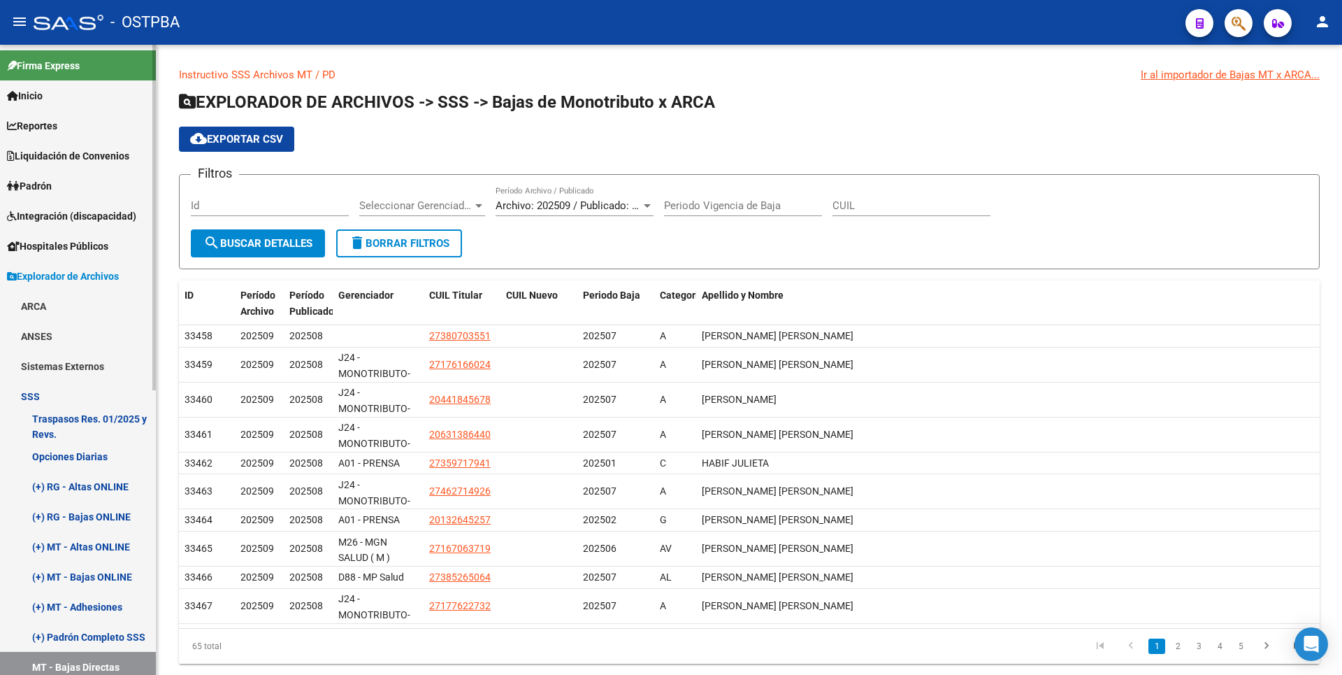
click at [41, 123] on span "Reportes" at bounding box center [32, 125] width 50 height 15
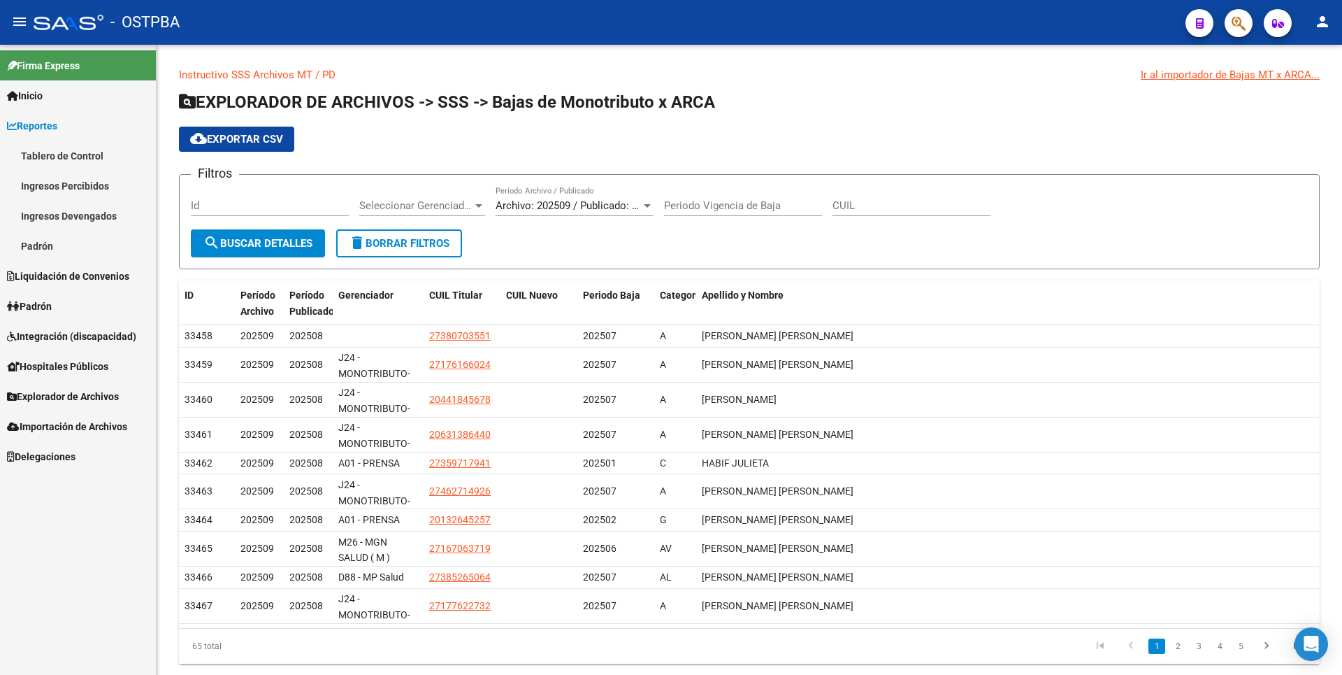
click at [101, 194] on link "Ingresos Percibidos" at bounding box center [78, 186] width 156 height 30
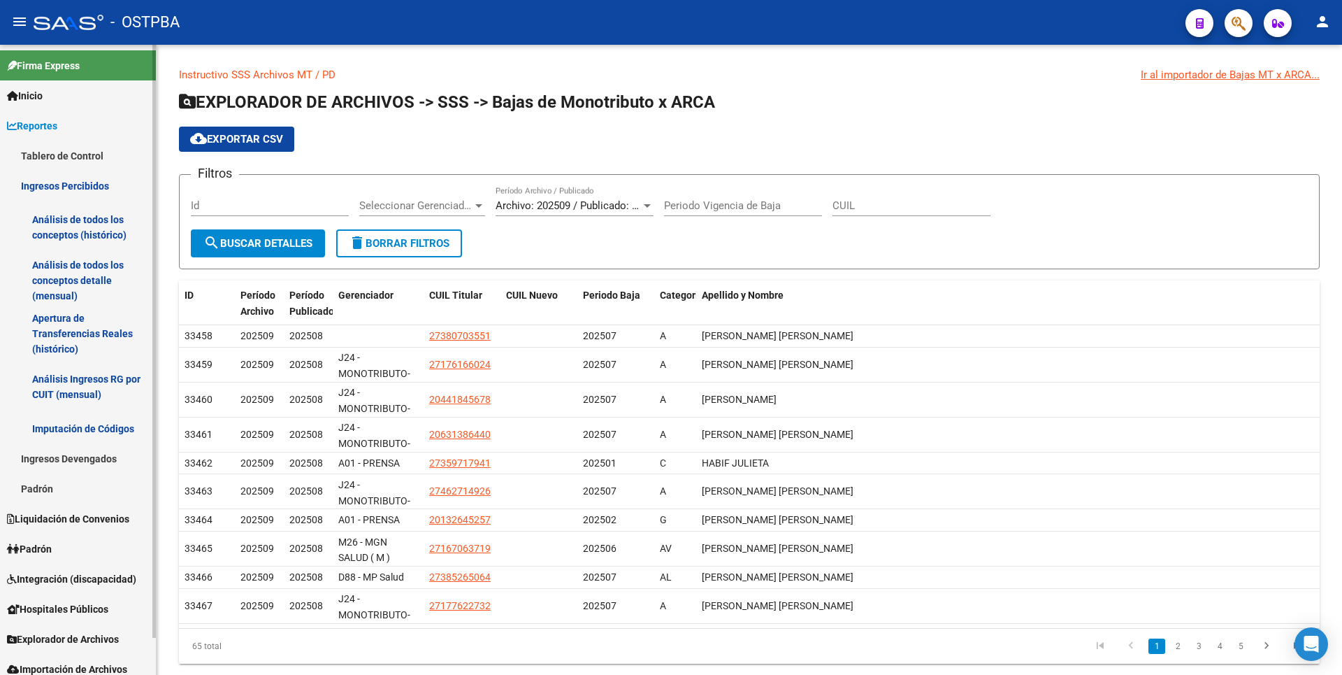
click at [108, 275] on link "Análisis de todos los conceptos detalle (mensual)" at bounding box center [78, 280] width 156 height 53
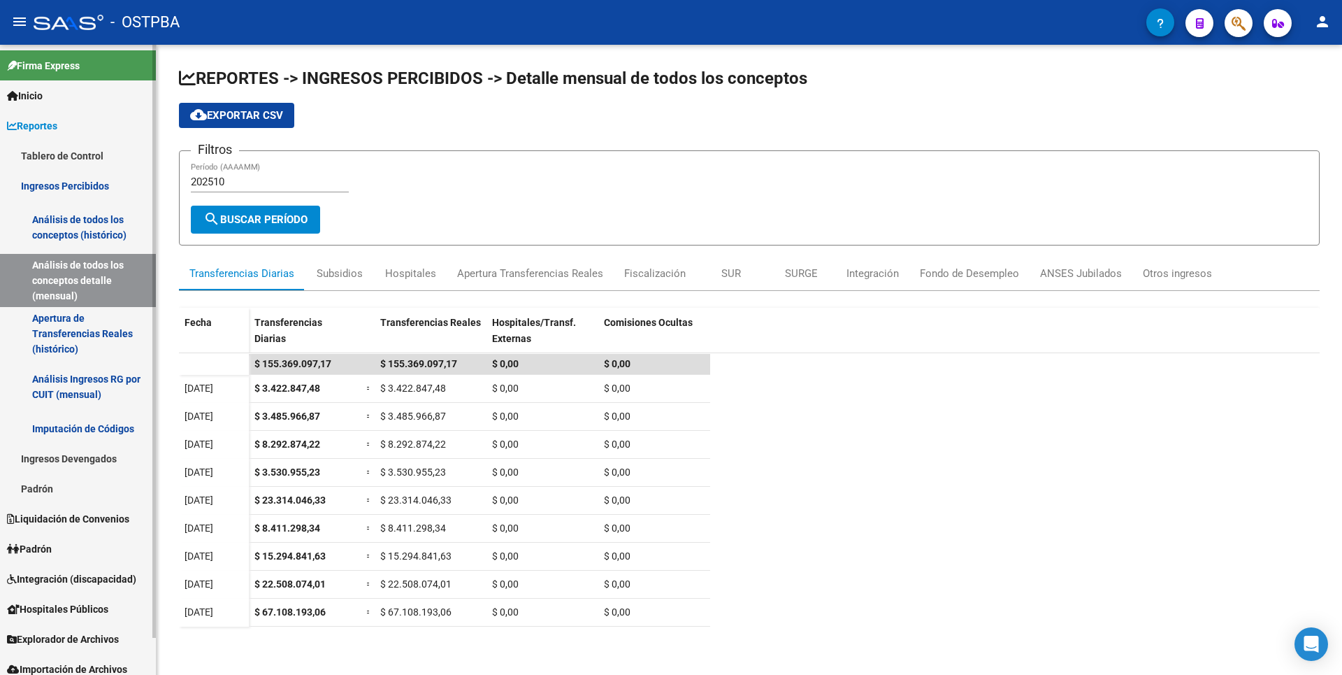
click at [94, 641] on span "Explorador de Archivos" at bounding box center [63, 638] width 112 height 15
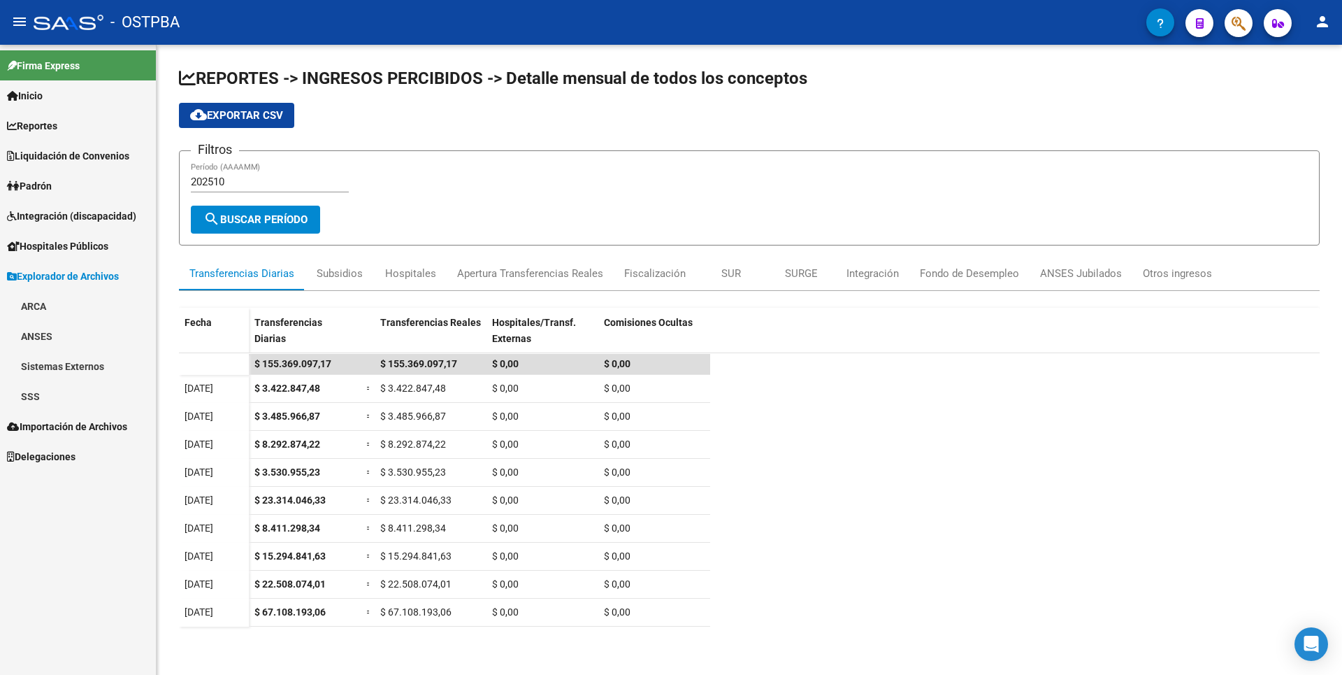
click at [62, 302] on link "ARCA" at bounding box center [78, 306] width 156 height 30
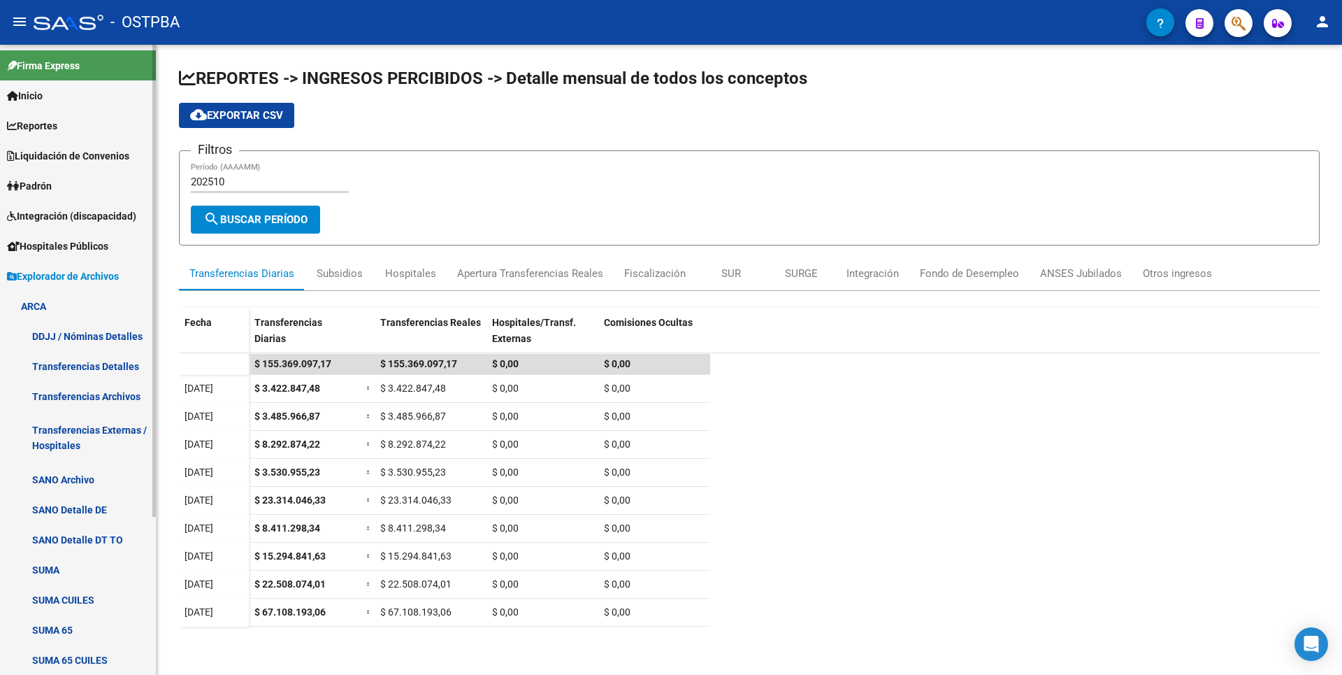
click at [113, 366] on link "Transferencias Detalles" at bounding box center [78, 366] width 156 height 30
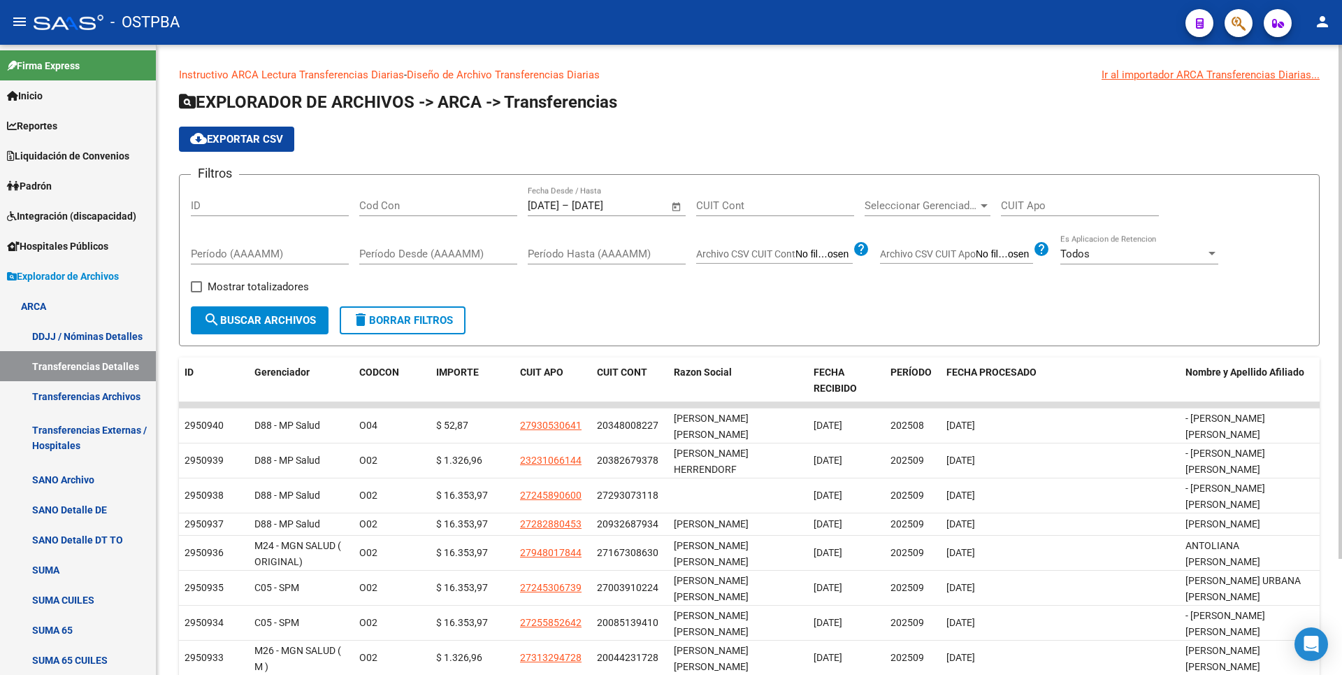
click at [684, 206] on span "Open calendar" at bounding box center [677, 206] width 34 height 34
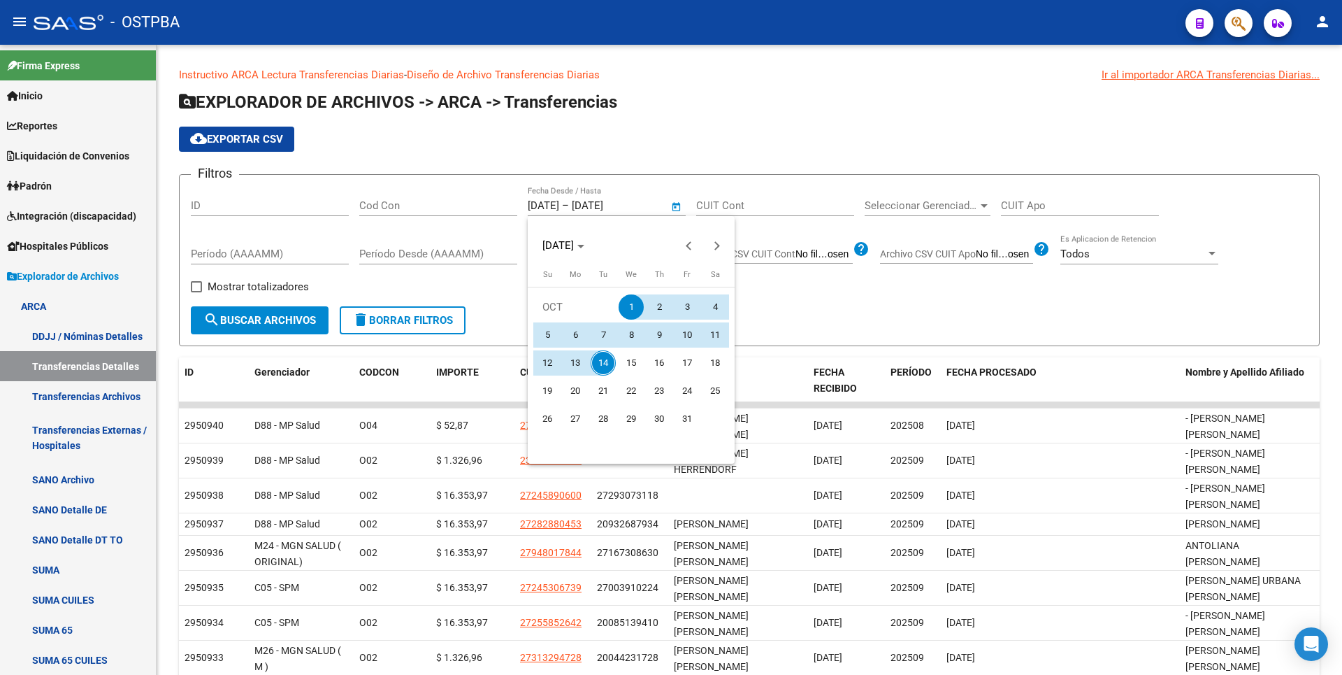
click at [604, 359] on span "14" at bounding box center [603, 362] width 25 height 25
type input "[DATE]"
click at [604, 359] on span "14" at bounding box center [603, 362] width 25 height 25
type input "[DATE]"
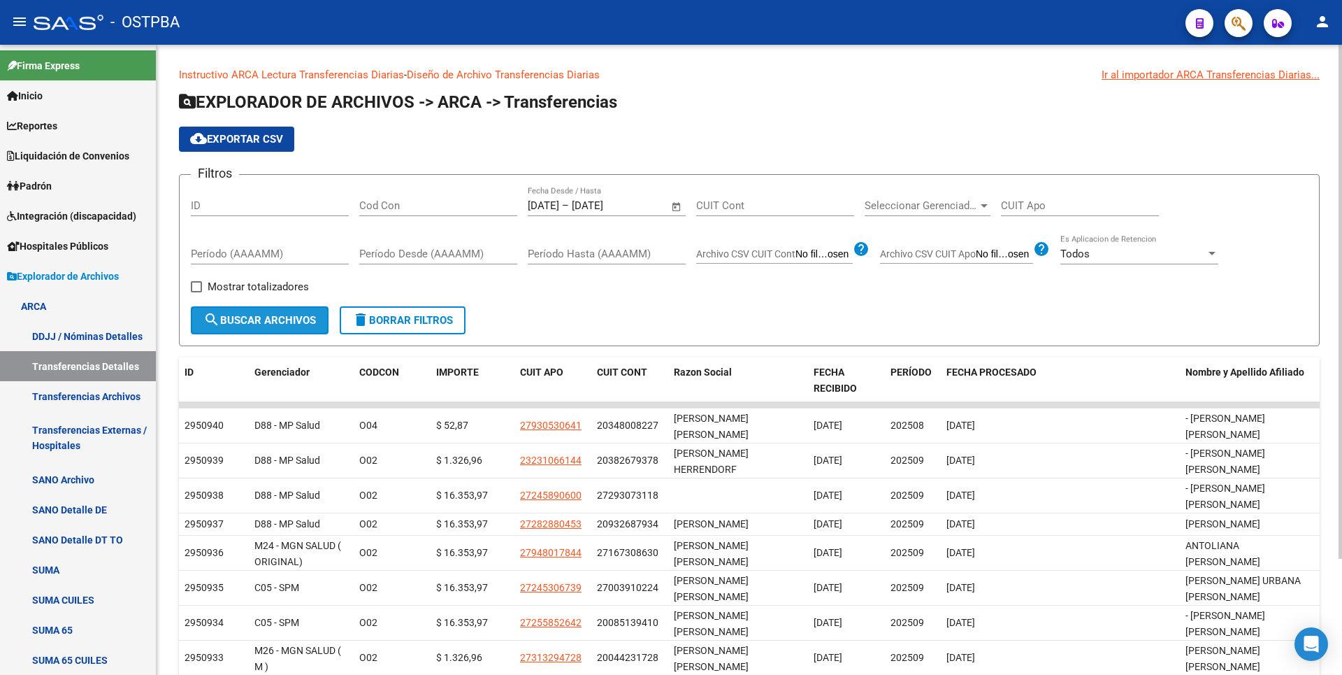
click at [312, 310] on button "search Buscar Archivos" at bounding box center [260, 320] width 138 height 28
click at [194, 287] on span at bounding box center [196, 286] width 11 height 11
click at [196, 292] on input "Mostrar totalizadores" at bounding box center [196, 292] width 1 height 1
checkbox input "true"
click at [240, 322] on span "search Buscar Archivos" at bounding box center [259, 320] width 113 height 13
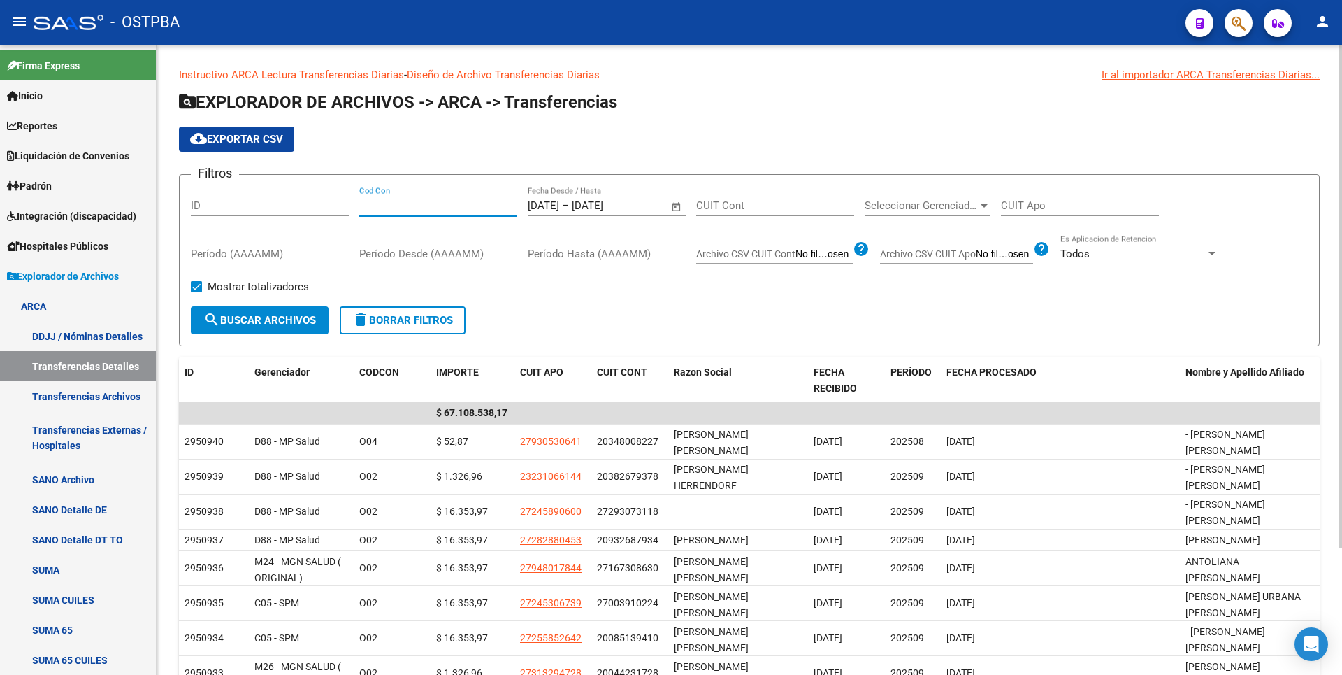
click at [409, 210] on input "Cod Con" at bounding box center [438, 205] width 158 height 13
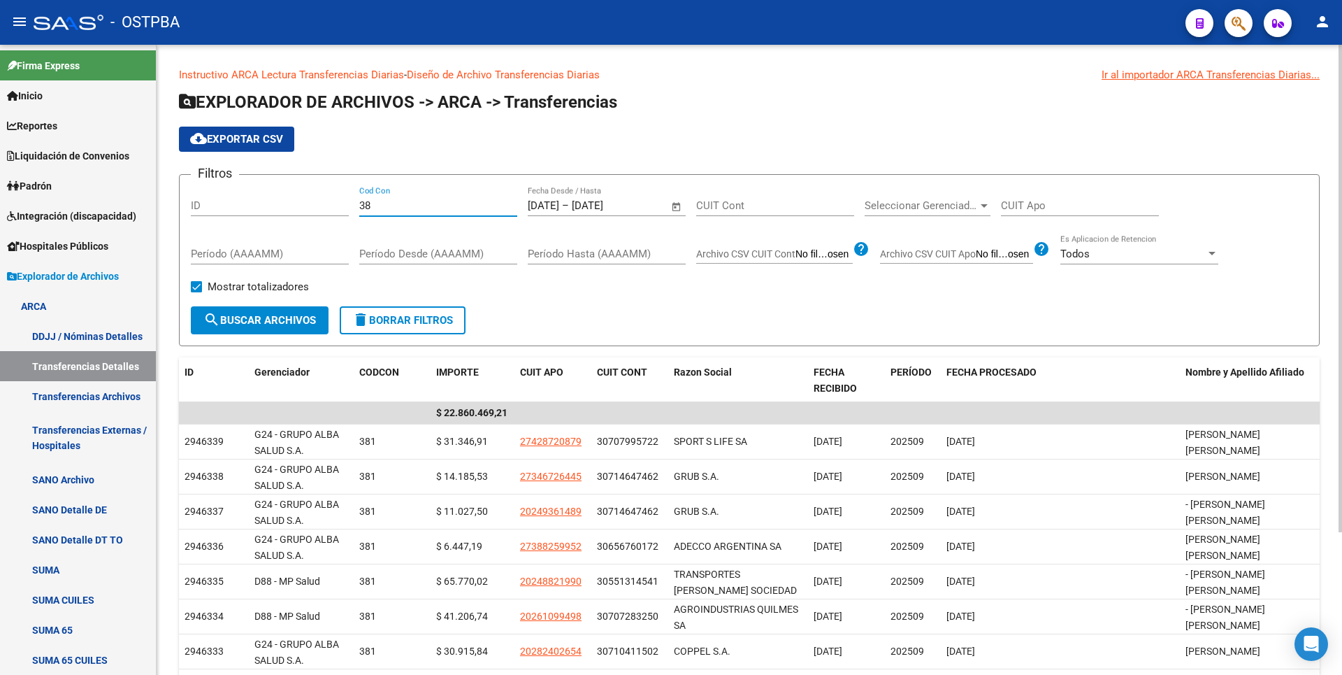
type input "3"
type input "401"
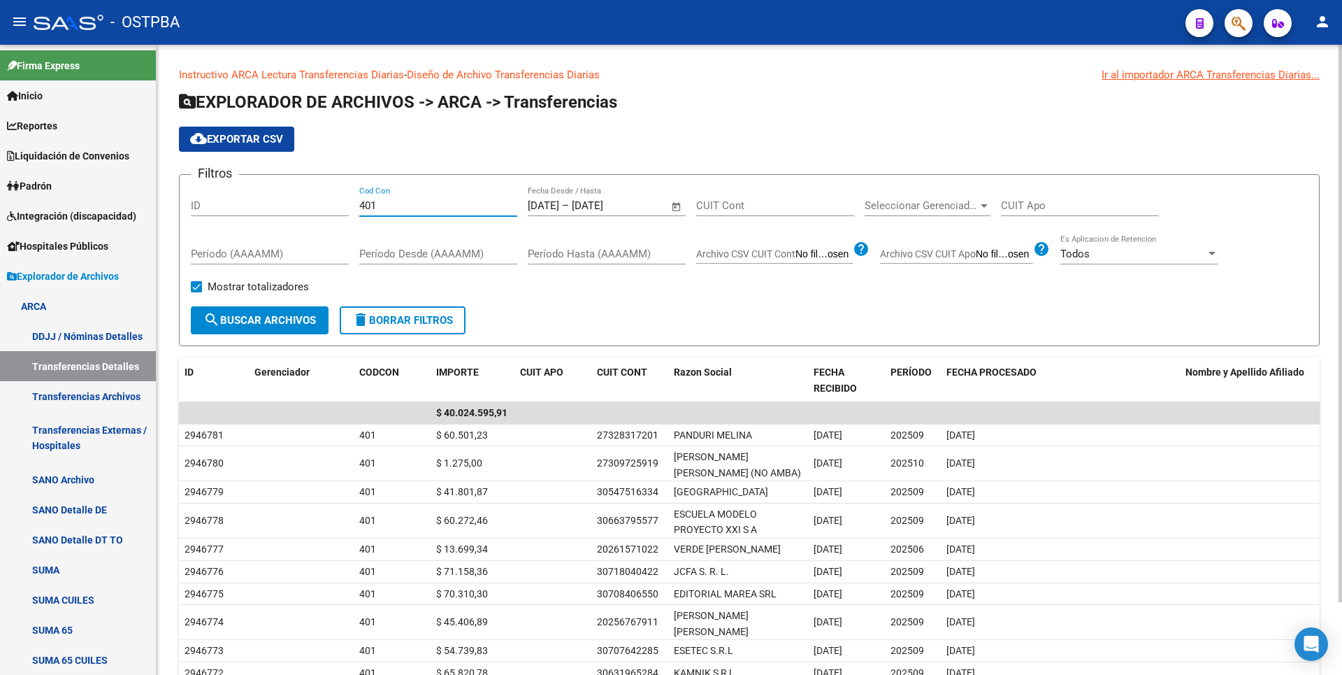
drag, startPoint x: 382, startPoint y: 203, endPoint x: 319, endPoint y: 200, distance: 62.3
click at [319, 200] on div "Filtros ID 401 Cod Con [DATE] [DATE] – [DATE] Fecha fin Fecha Desde / Hasta CUI…" at bounding box center [749, 246] width 1117 height 120
click at [48, 127] on span "Reportes" at bounding box center [32, 125] width 50 height 15
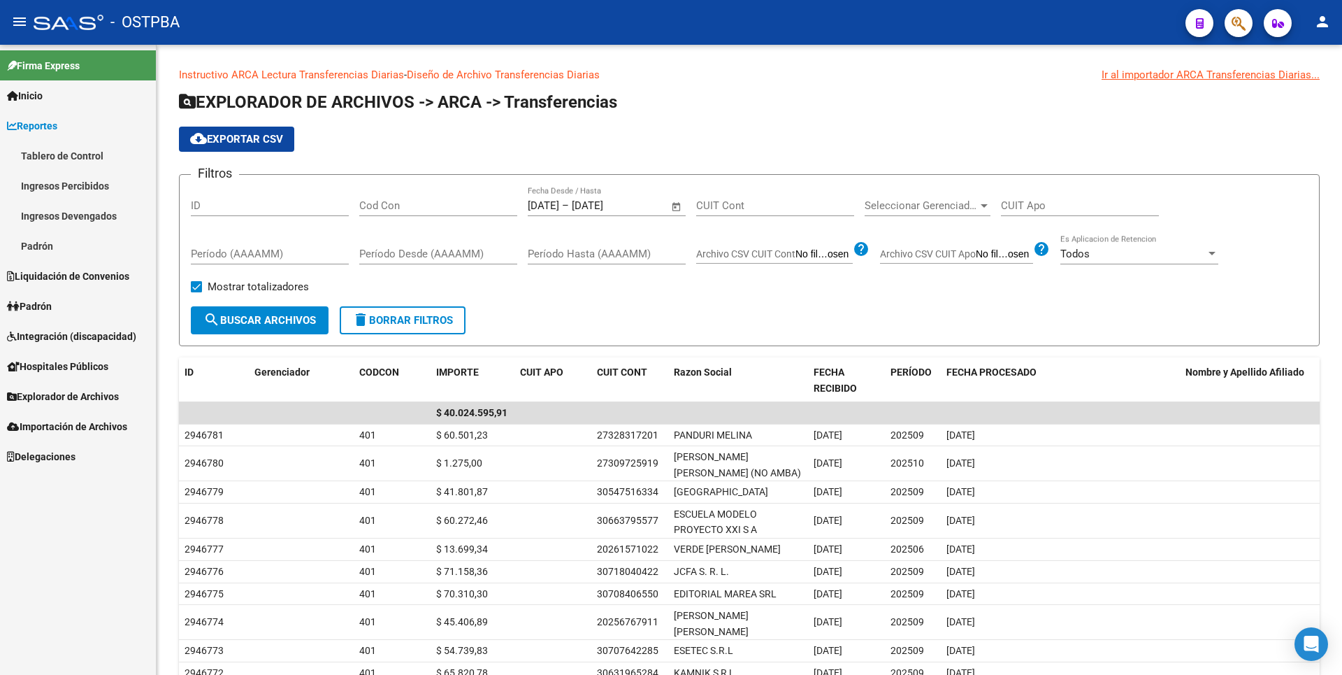
click at [82, 395] on span "Explorador de Archivos" at bounding box center [63, 396] width 112 height 15
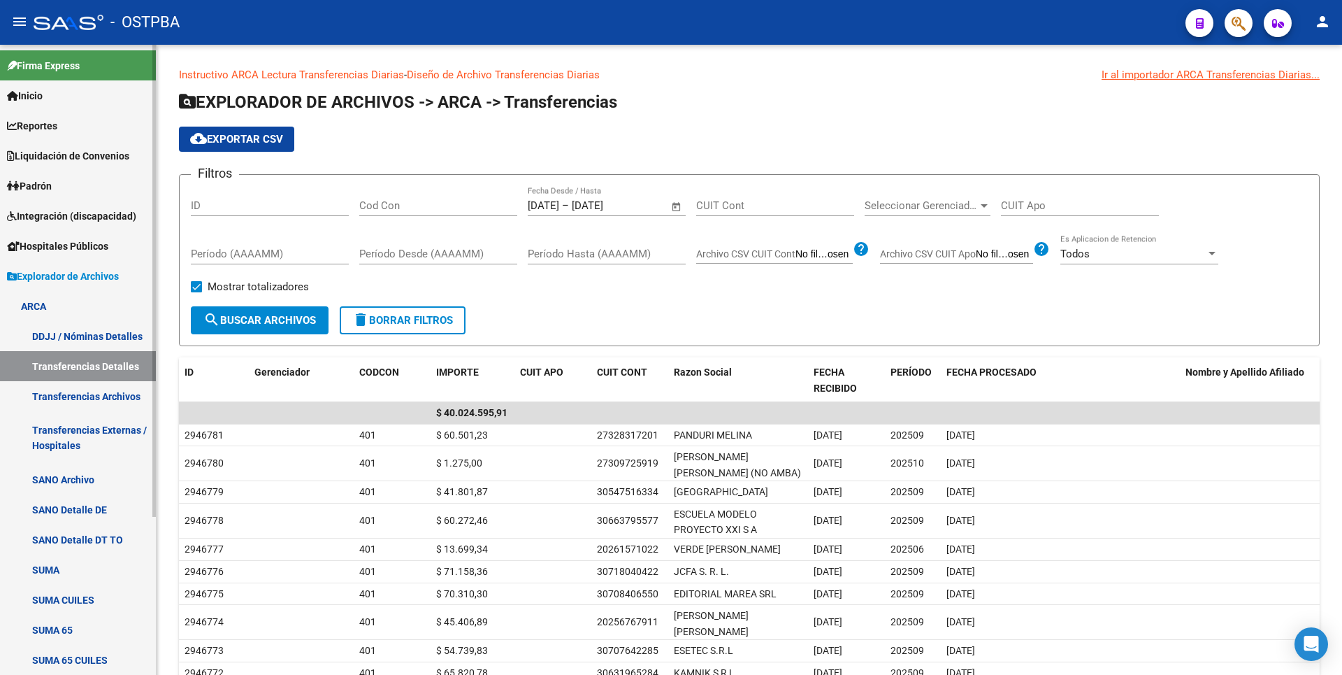
scroll to position [210, 0]
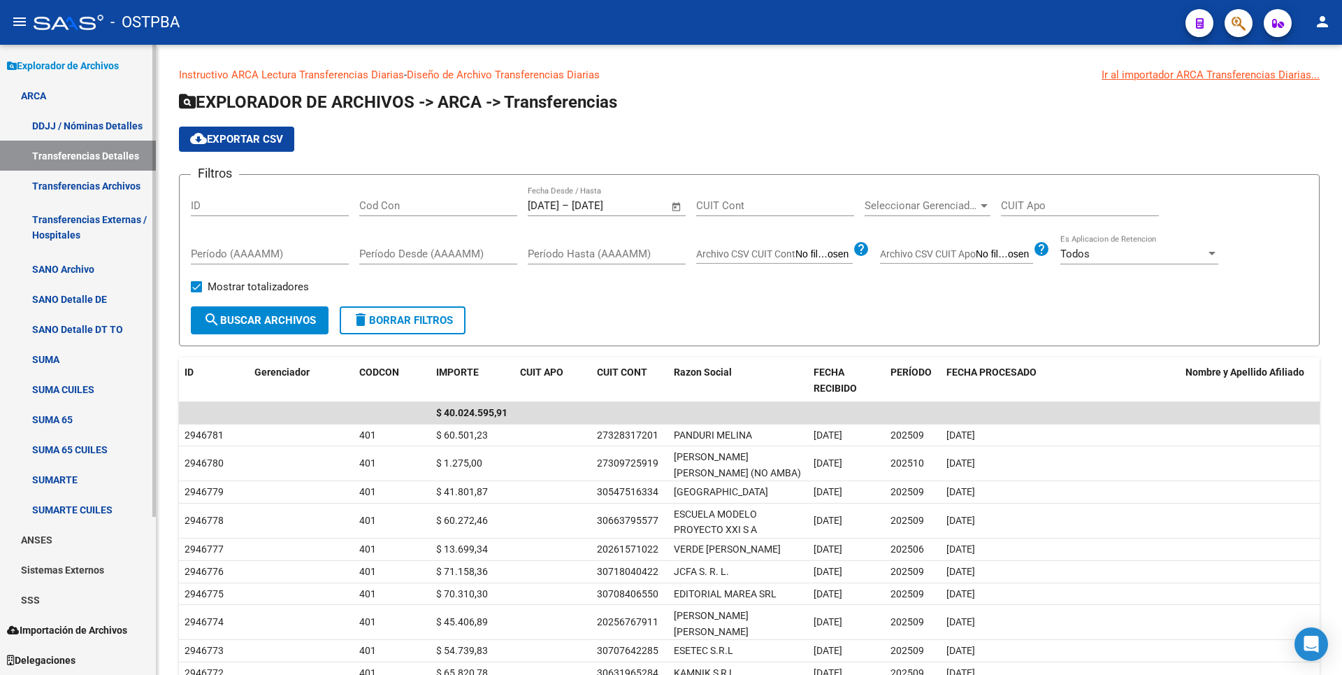
drag, startPoint x: 53, startPoint y: 607, endPoint x: 51, endPoint y: 591, distance: 15.5
click at [53, 607] on link "SSS" at bounding box center [78, 599] width 156 height 30
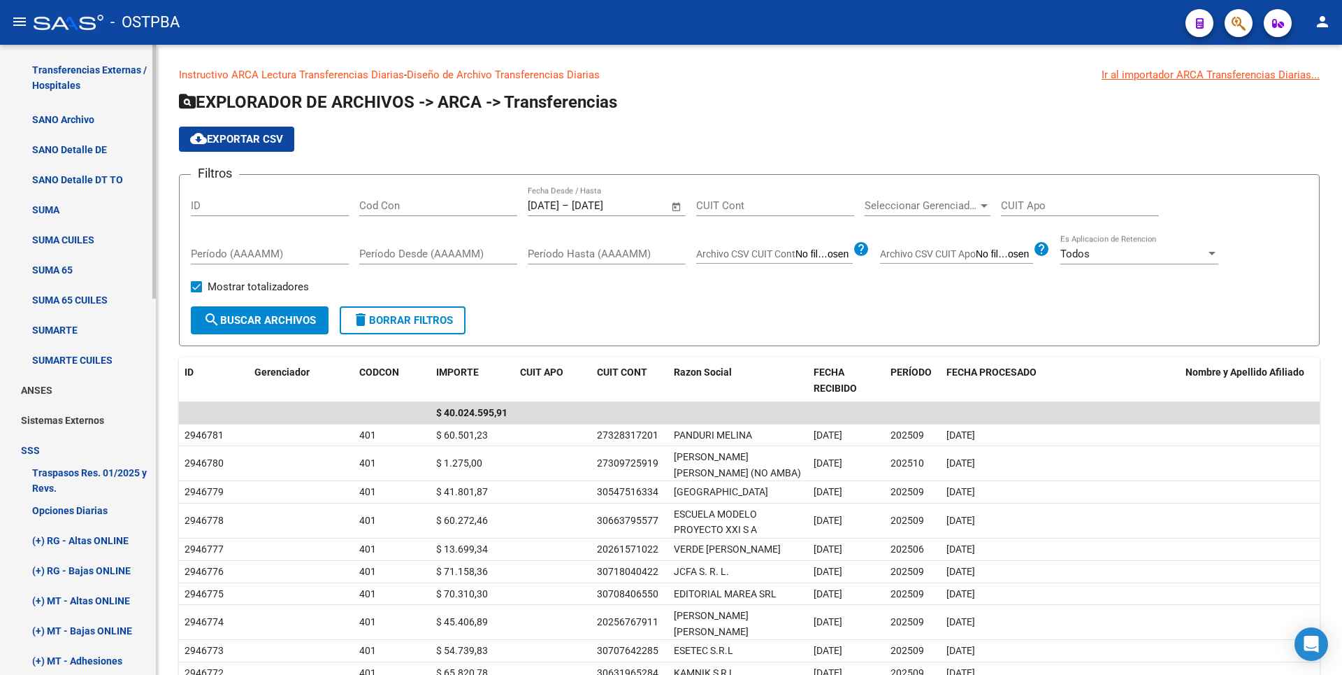
scroll to position [560, 0]
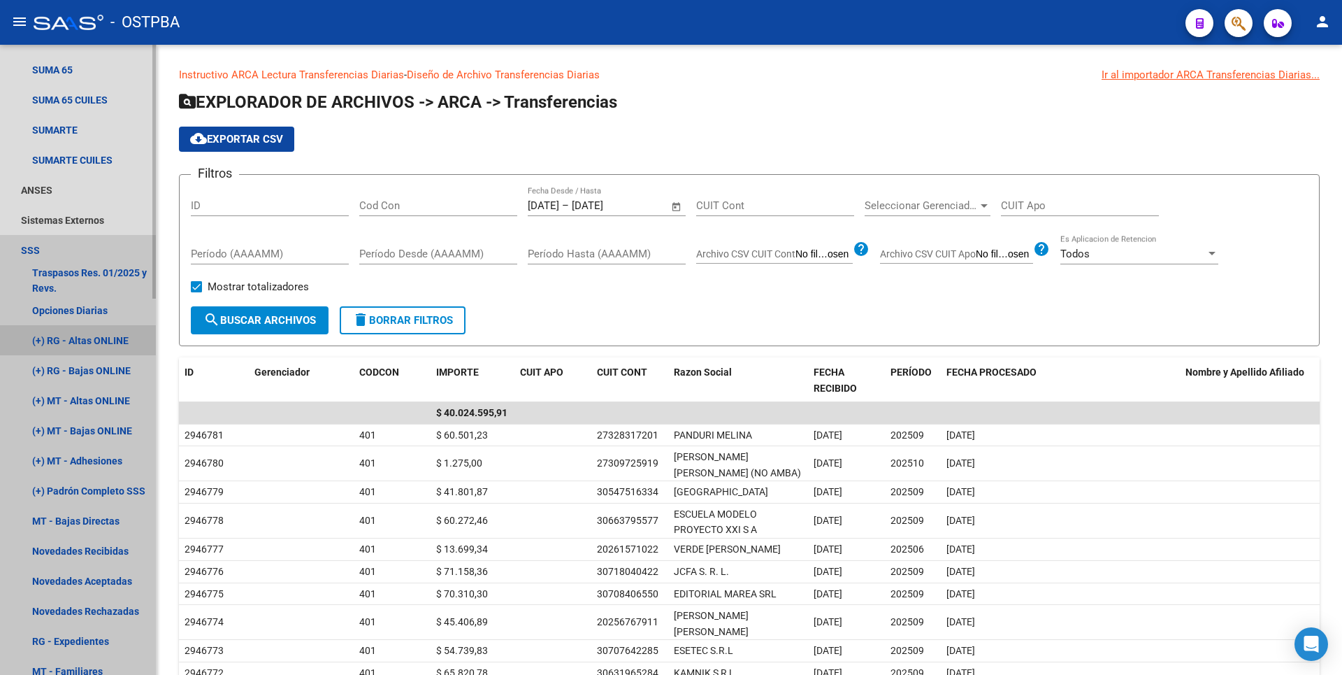
click at [89, 336] on link "(+) RG - Altas ONLINE" at bounding box center [78, 340] width 156 height 30
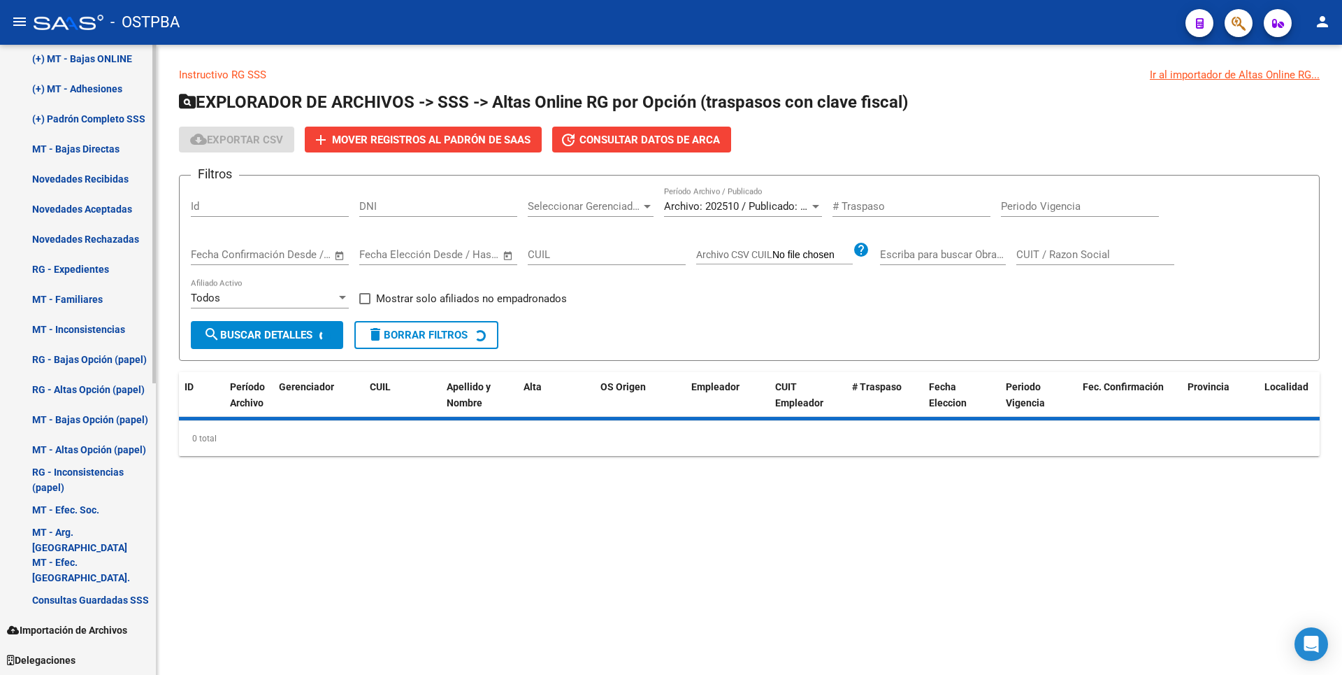
scroll to position [518, 0]
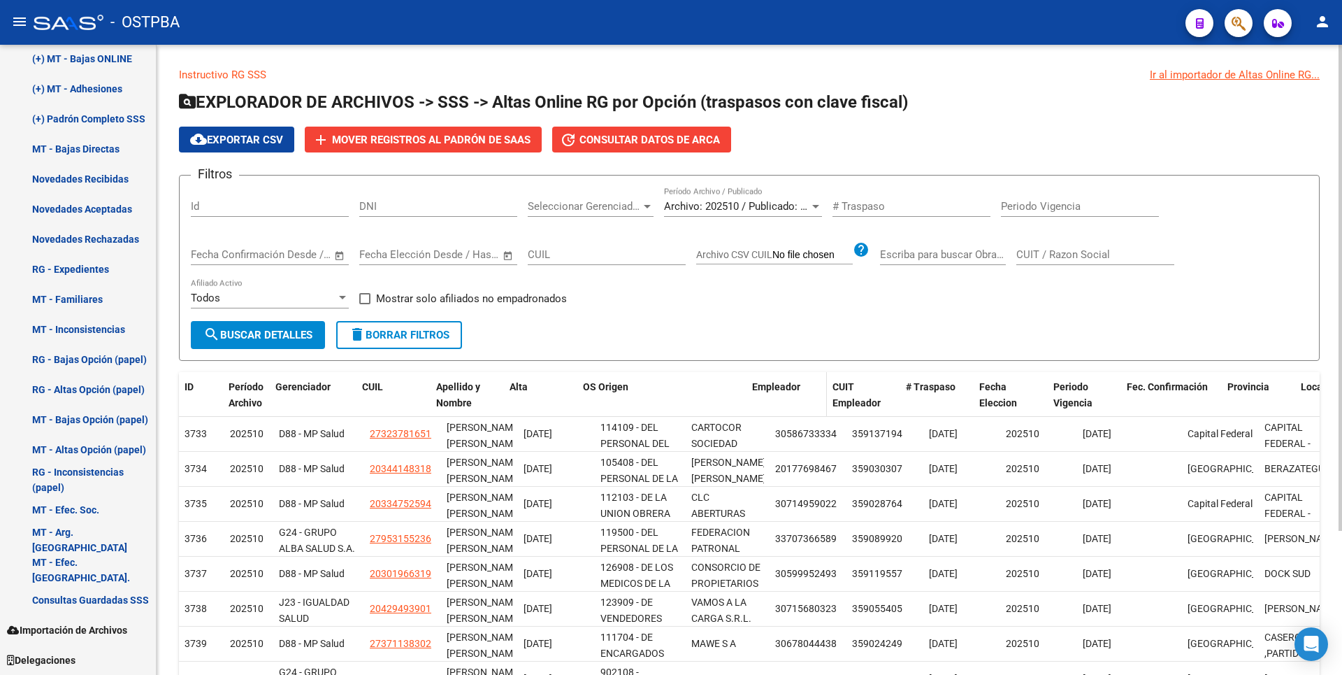
drag, startPoint x: 679, startPoint y: 392, endPoint x: 765, endPoint y: 391, distance: 86.0
click at [765, 391] on div "ID Período Archivo Gerenciador CUIL Apellido y Nombre Alta OS Origen Empleador …" at bounding box center [1175, 403] width 1992 height 62
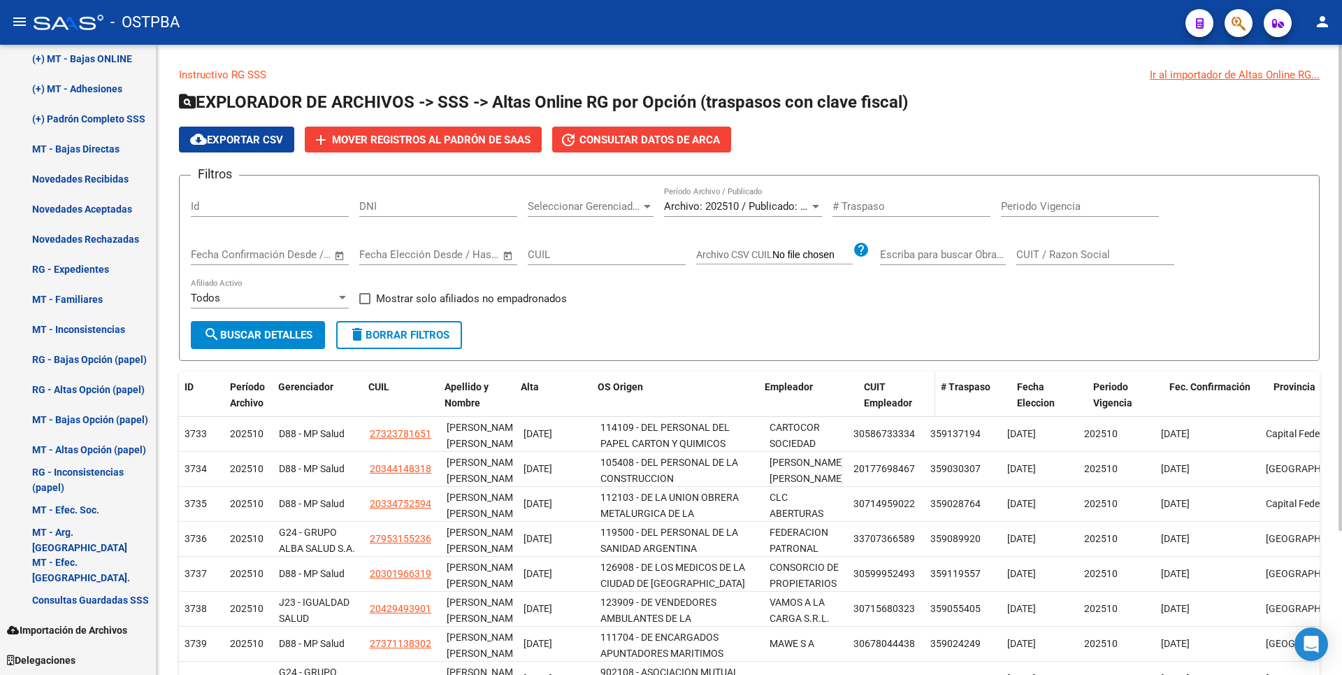
drag, startPoint x: 842, startPoint y: 387, endPoint x: 898, endPoint y: 379, distance: 55.9
click at [898, 379] on div "ID Período Archivo Gerenciador CUIL Apellido y Nombre Alta OS Origen Empleador …" at bounding box center [1214, 403] width 2070 height 62
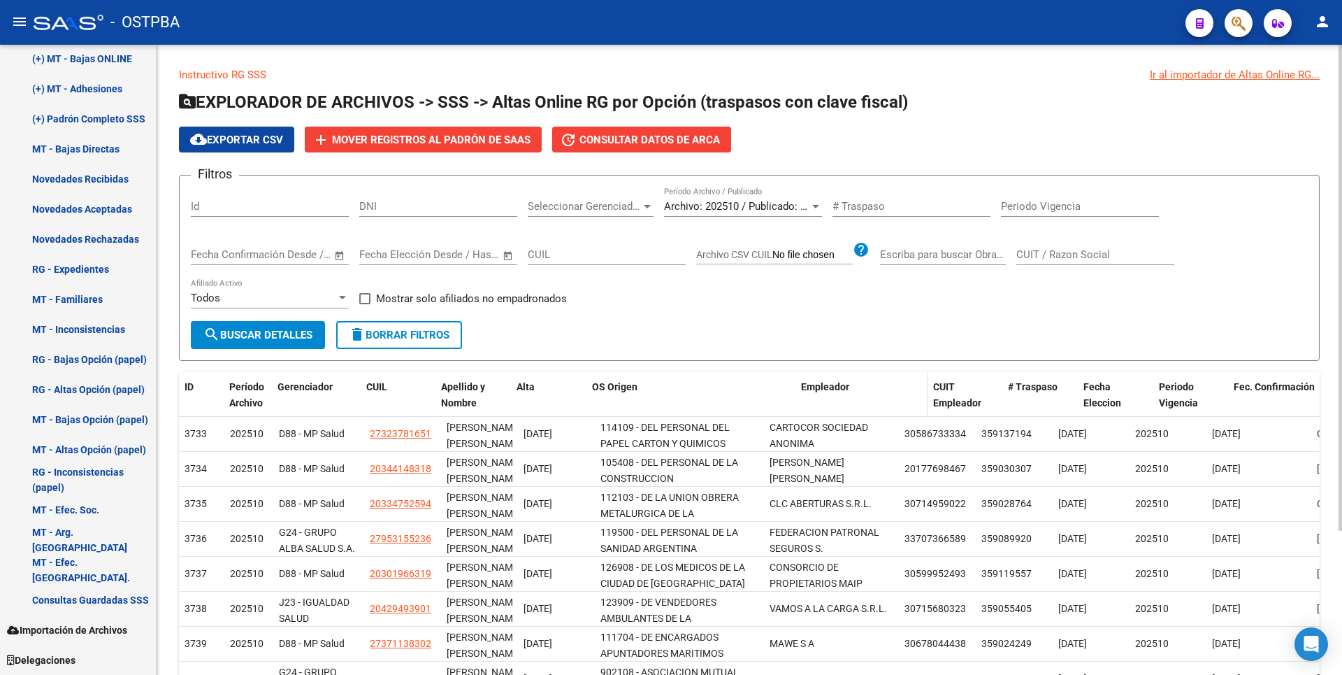
drag, startPoint x: 759, startPoint y: 394, endPoint x: 811, endPoint y: 387, distance: 52.1
click at [811, 387] on div "ID Período Archivo Gerenciador CUIL Apellido y Nombre Alta OS Origen Empleador …" at bounding box center [1239, 403] width 2121 height 62
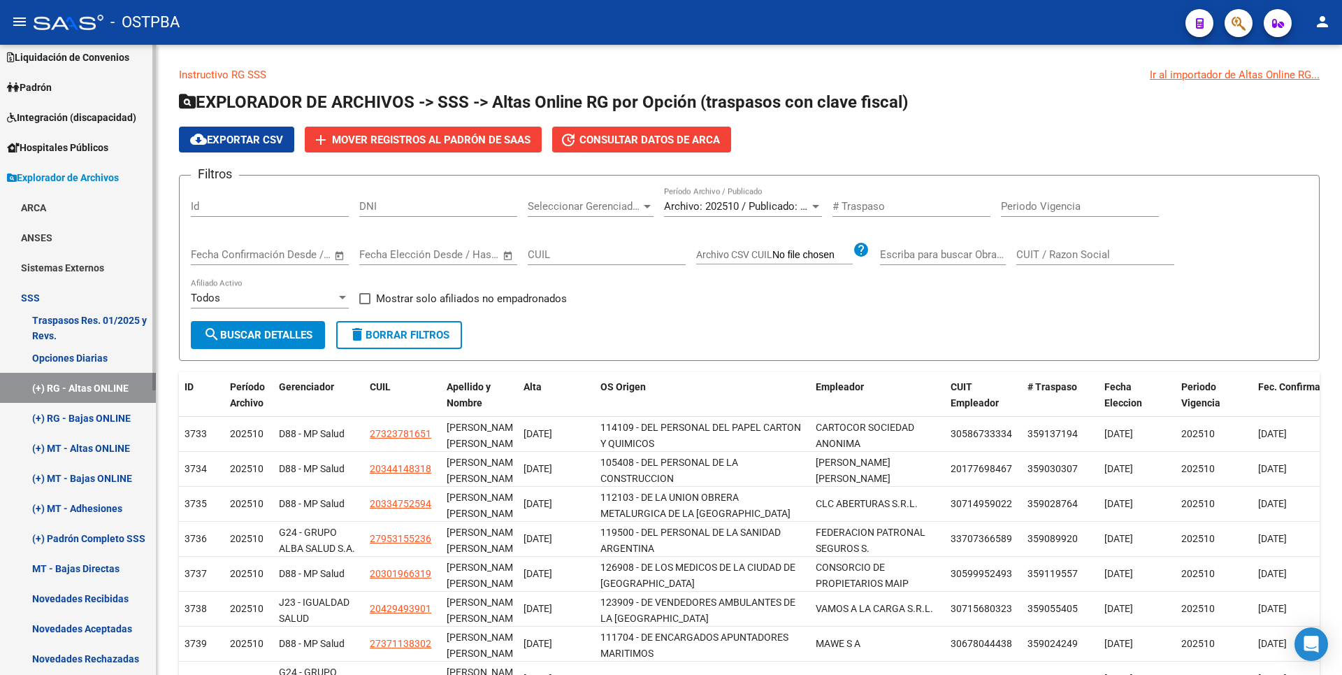
scroll to position [0, 0]
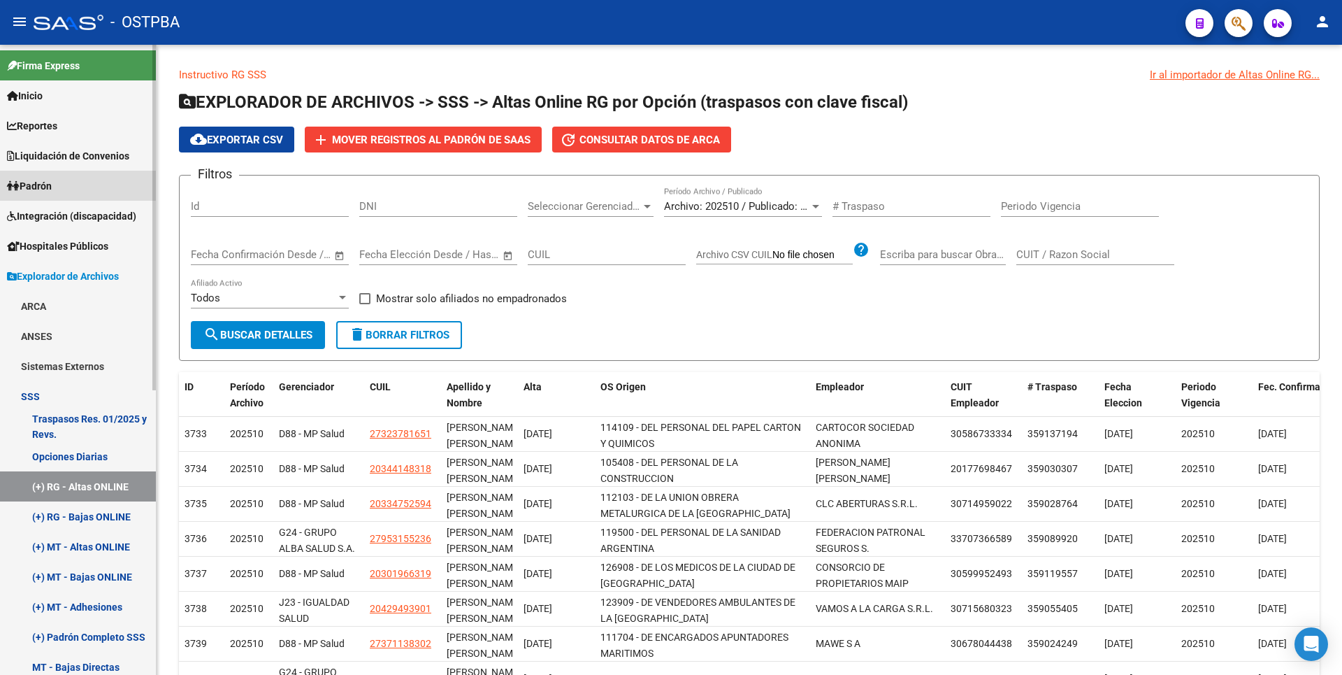
click at [41, 192] on span "Padrón" at bounding box center [29, 185] width 45 height 15
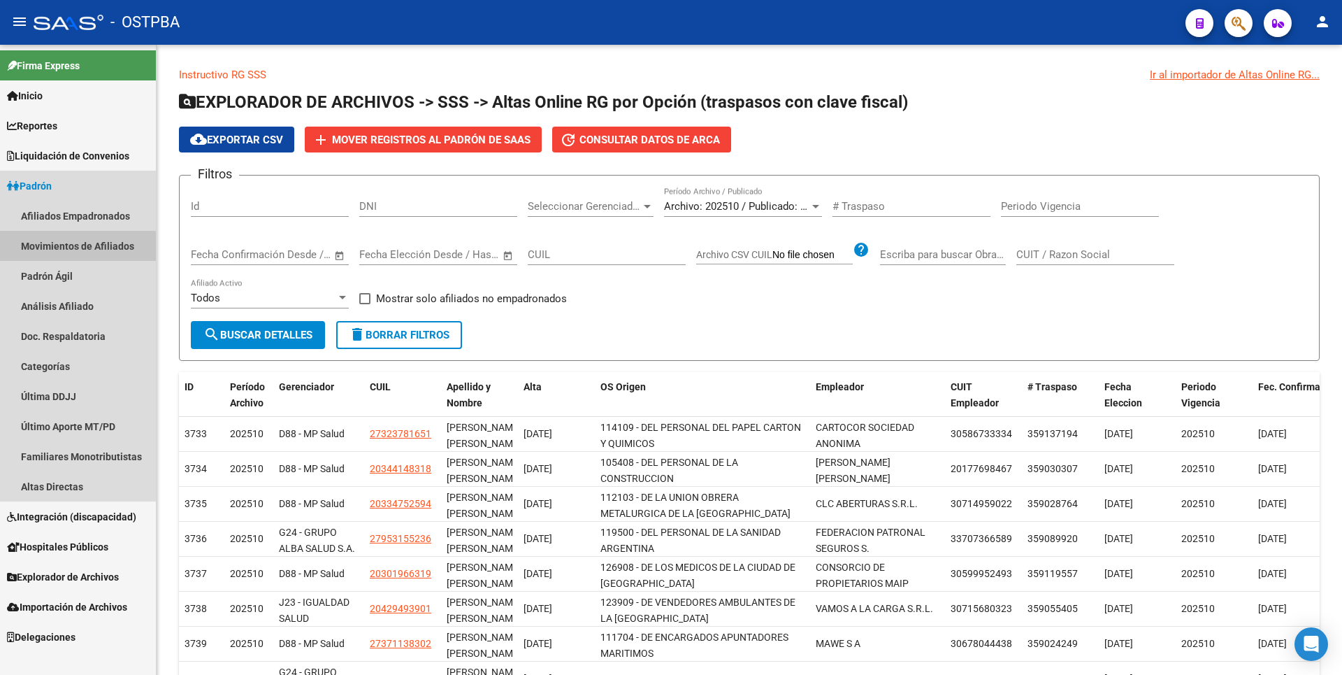
click at [67, 257] on link "Movimientos de Afiliados" at bounding box center [78, 246] width 156 height 30
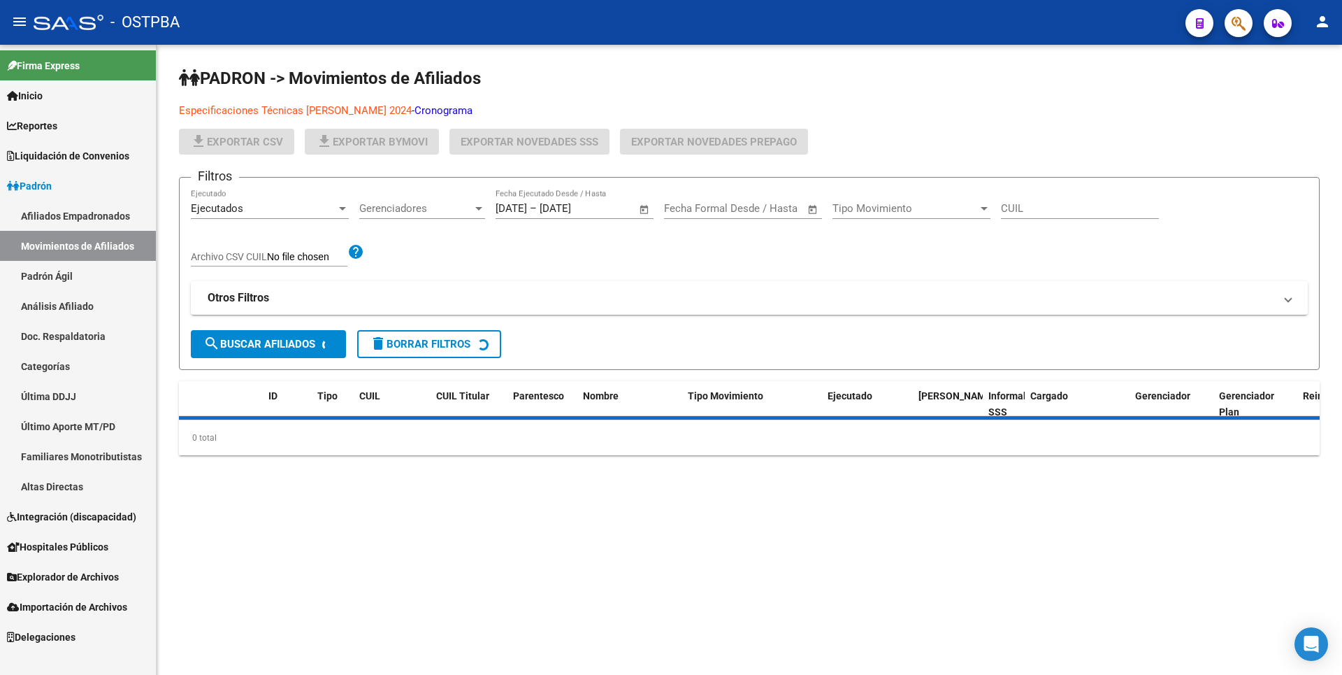
click at [73, 302] on link "Análisis Afiliado" at bounding box center [78, 306] width 156 height 30
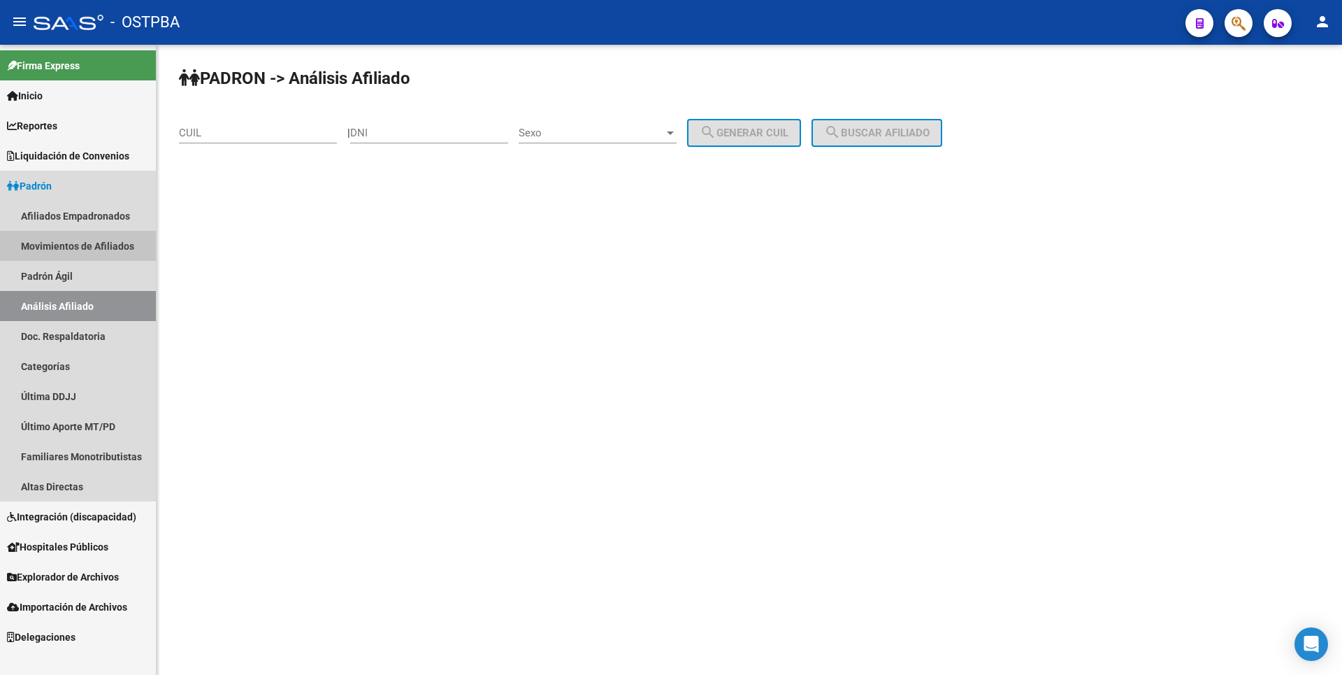
click at [110, 244] on link "Movimientos de Afiliados" at bounding box center [78, 246] width 156 height 30
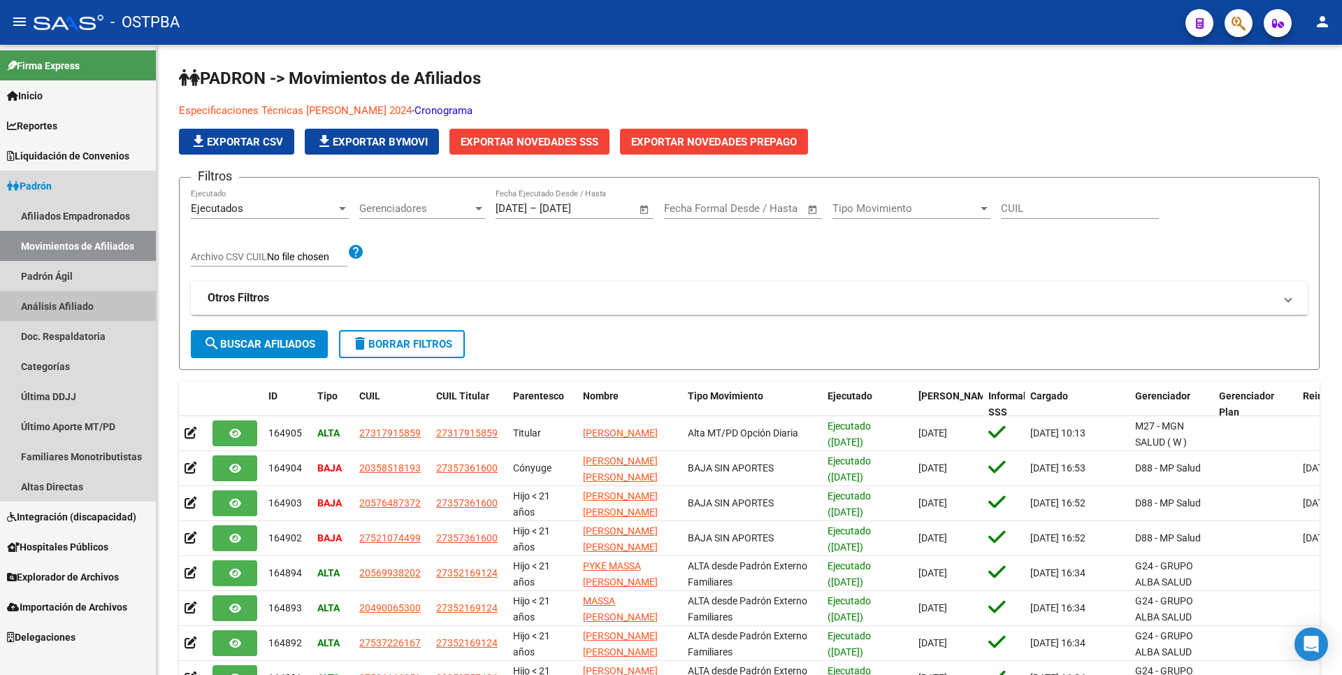
click at [93, 312] on link "Análisis Afiliado" at bounding box center [78, 306] width 156 height 30
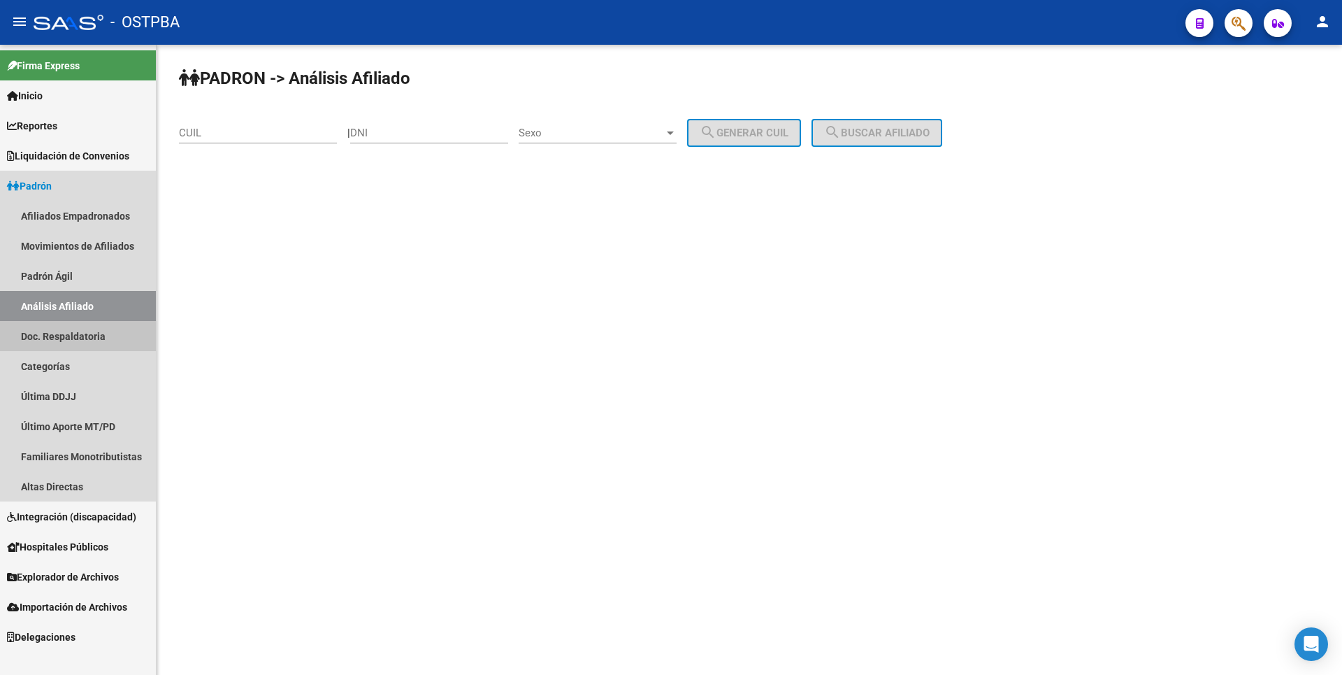
click at [92, 332] on link "Doc. Respaldatoria" at bounding box center [78, 336] width 156 height 30
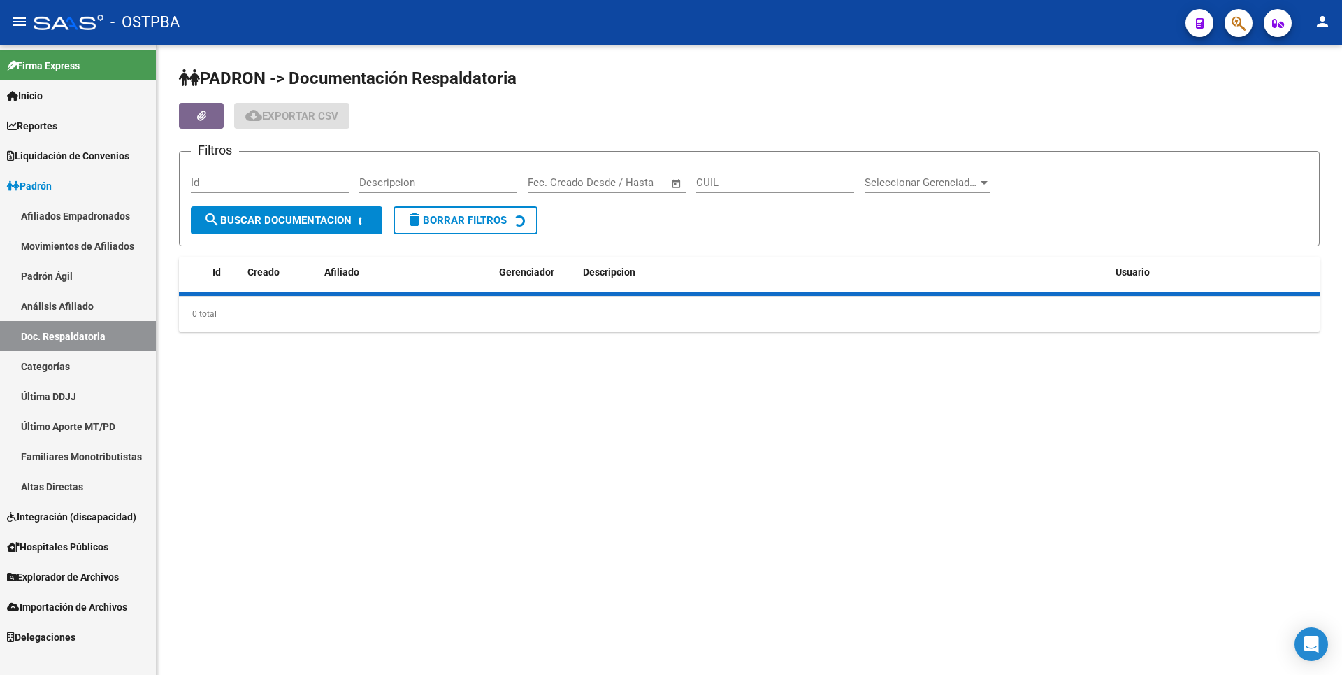
click at [79, 366] on link "Categorías" at bounding box center [78, 366] width 156 height 30
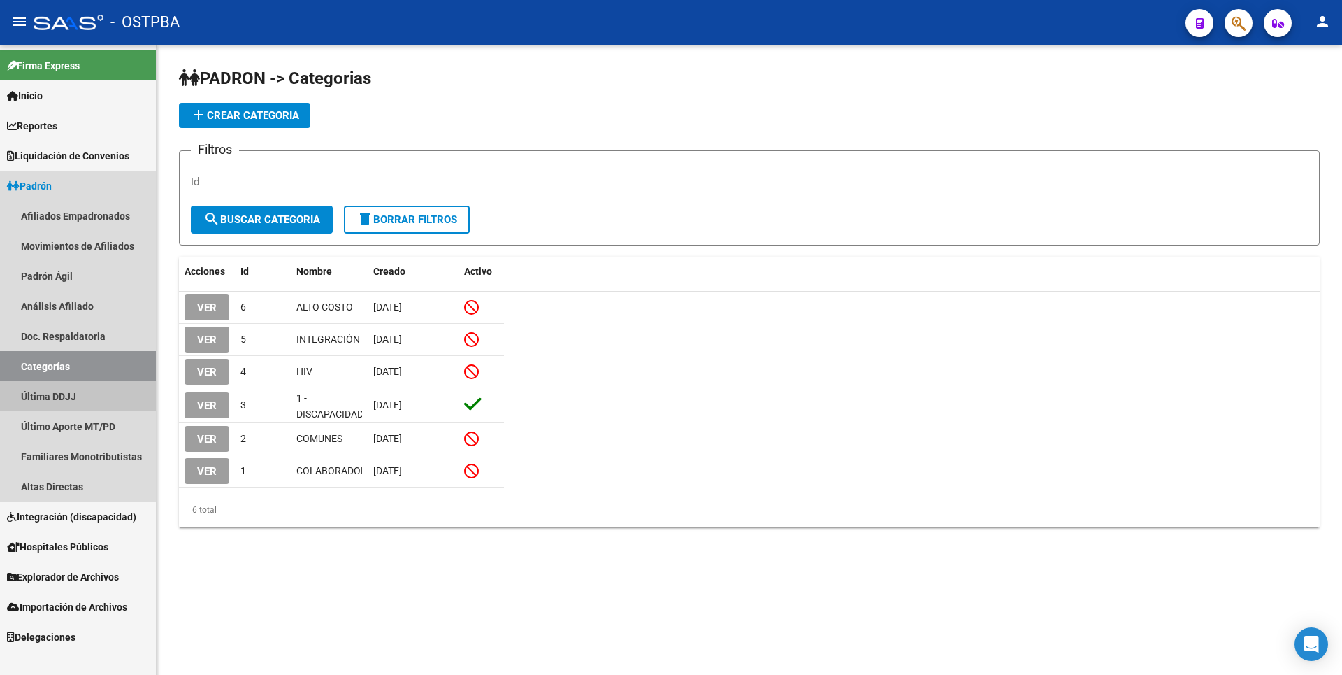
click at [80, 402] on link "Última DDJJ" at bounding box center [78, 396] width 156 height 30
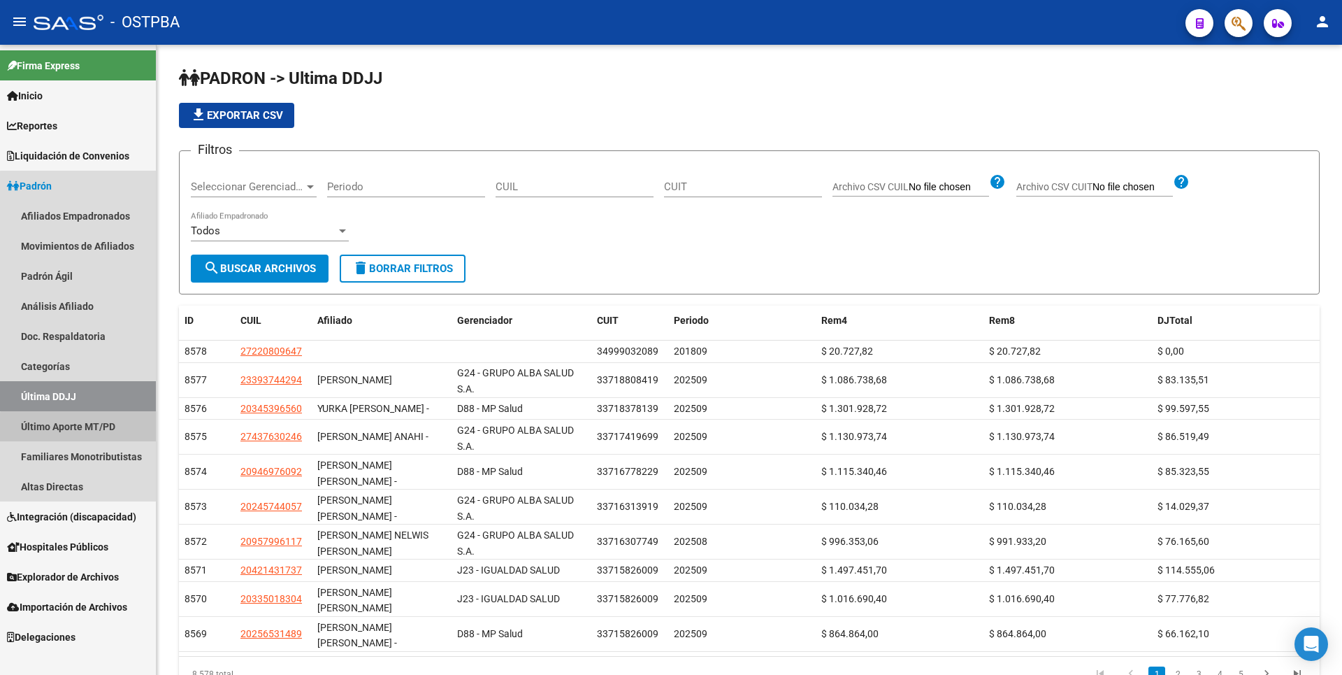
click at [87, 431] on link "Último Aporte MT/PD" at bounding box center [78, 426] width 156 height 30
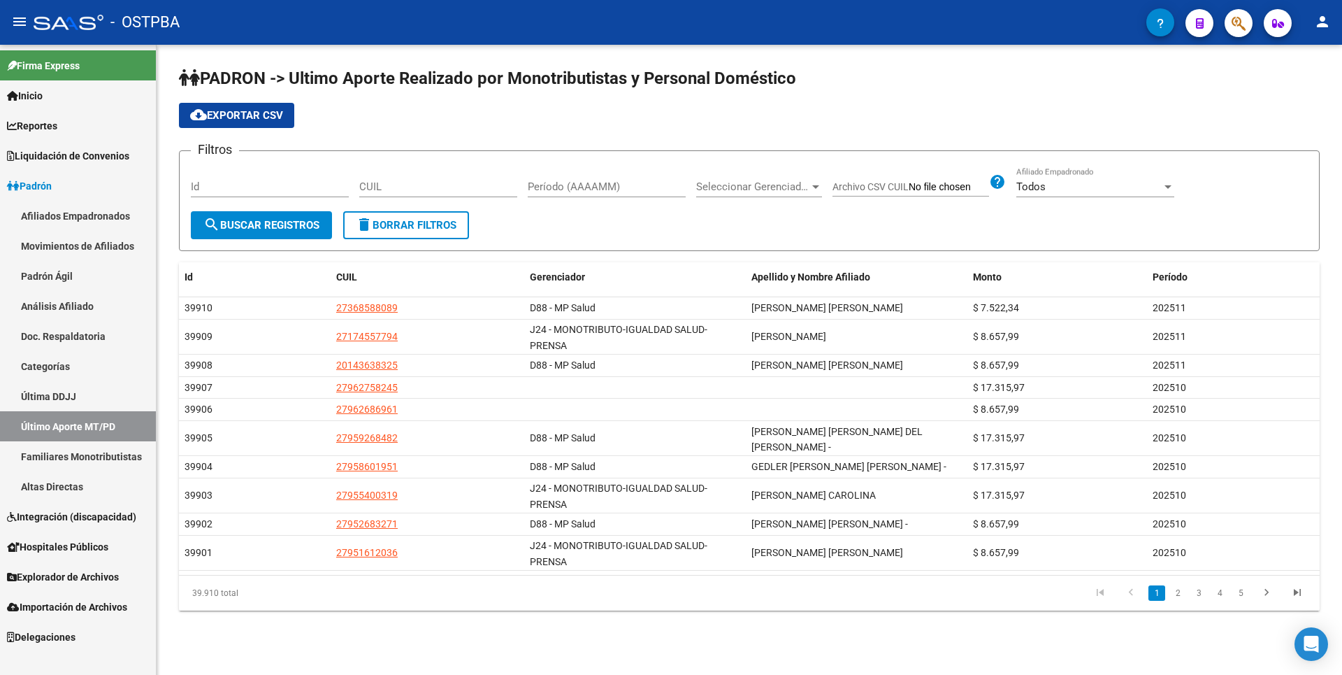
click at [90, 454] on link "Familiares Monotributistas" at bounding box center [78, 456] width 156 height 30
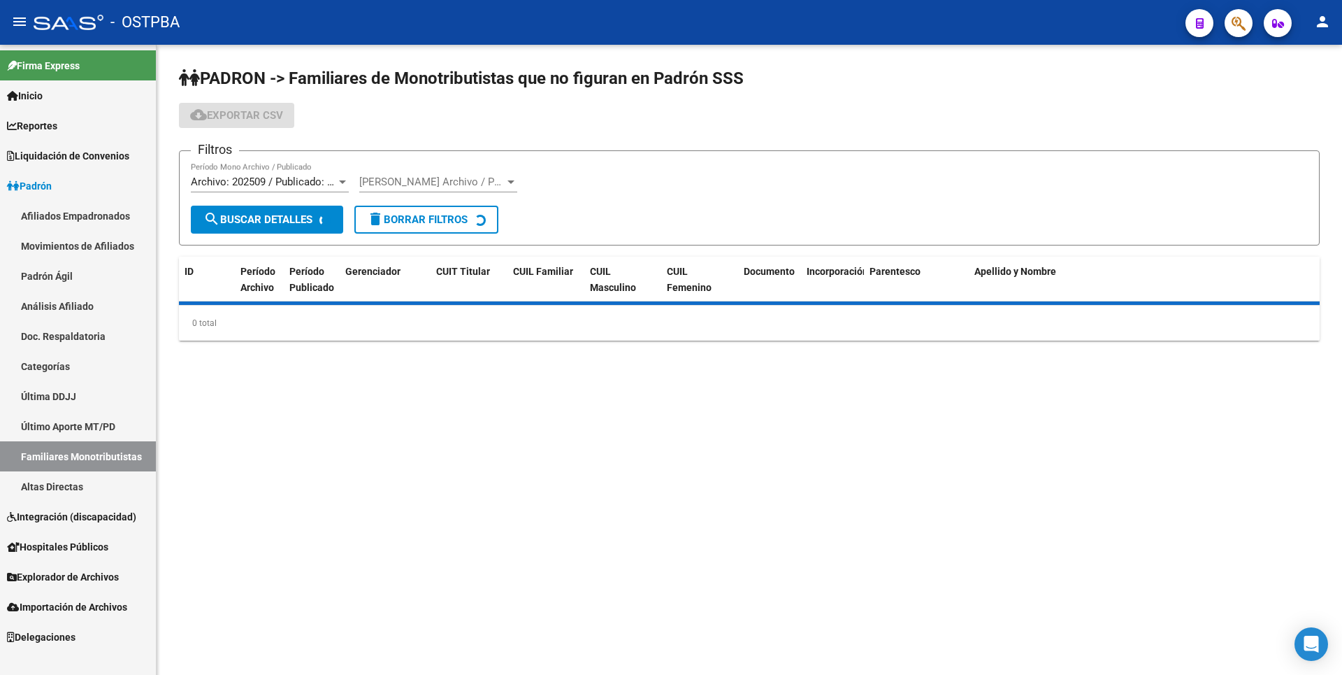
click at [66, 485] on link "Altas Directas" at bounding box center [78, 486] width 156 height 30
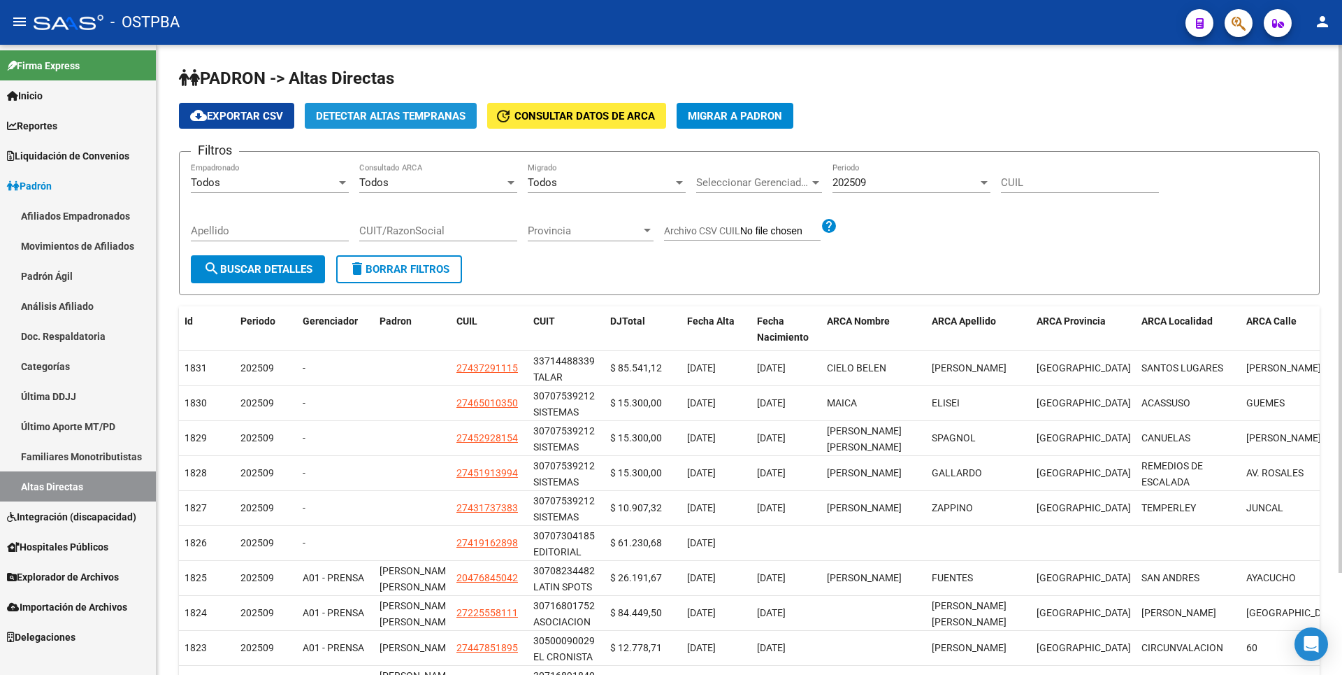
click at [426, 116] on span "Detectar Altas Tempranas" at bounding box center [391, 116] width 150 height 13
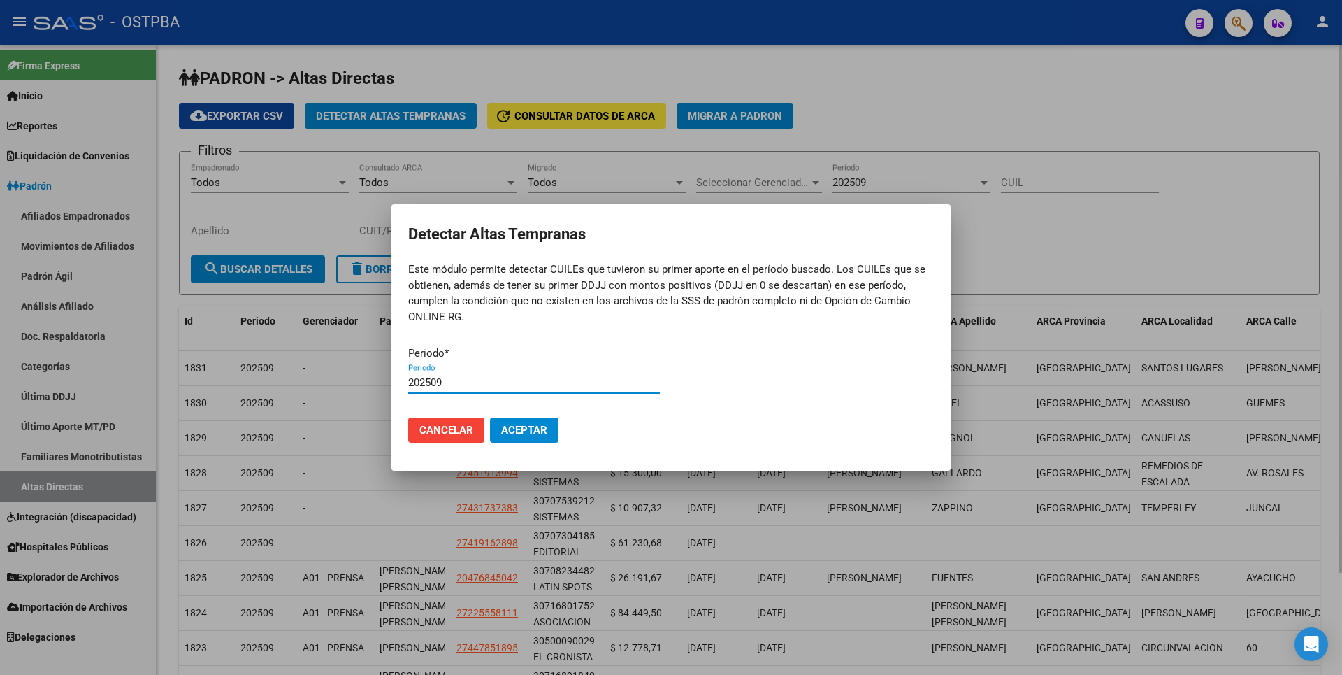
type input "202509"
click at [490, 417] on button "Aceptar" at bounding box center [524, 429] width 69 height 25
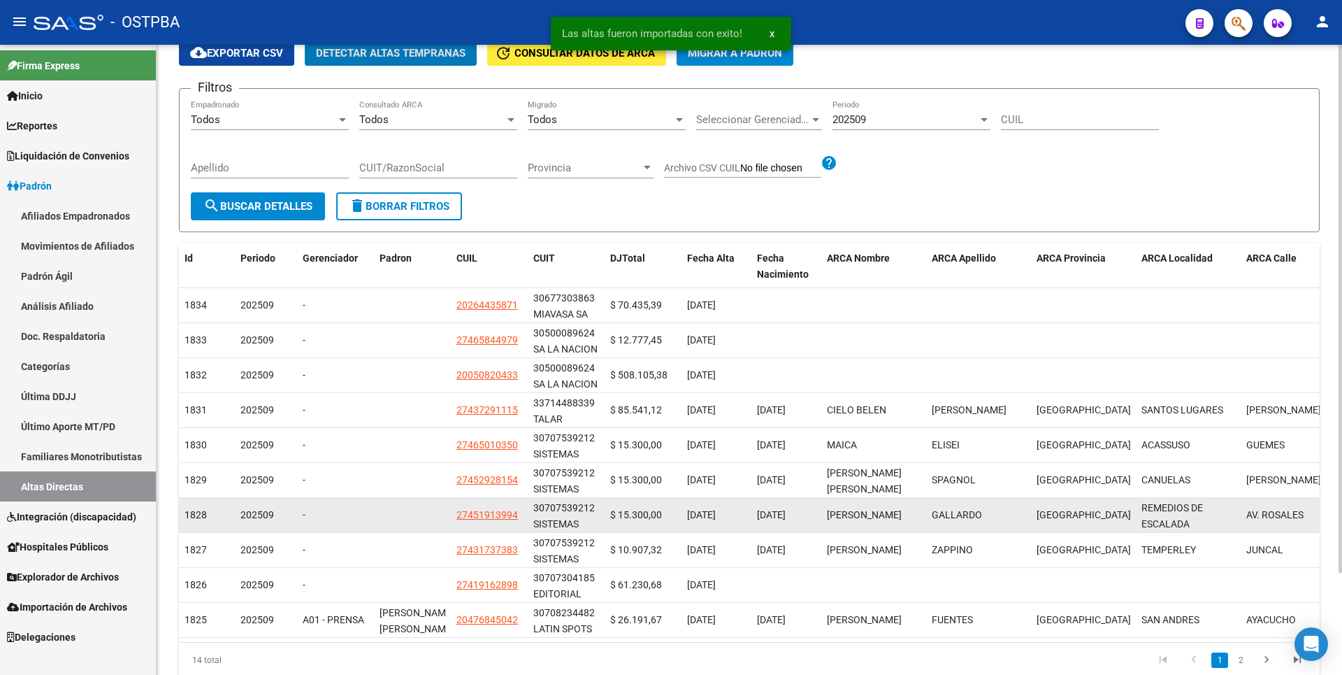
scroll to position [122, 0]
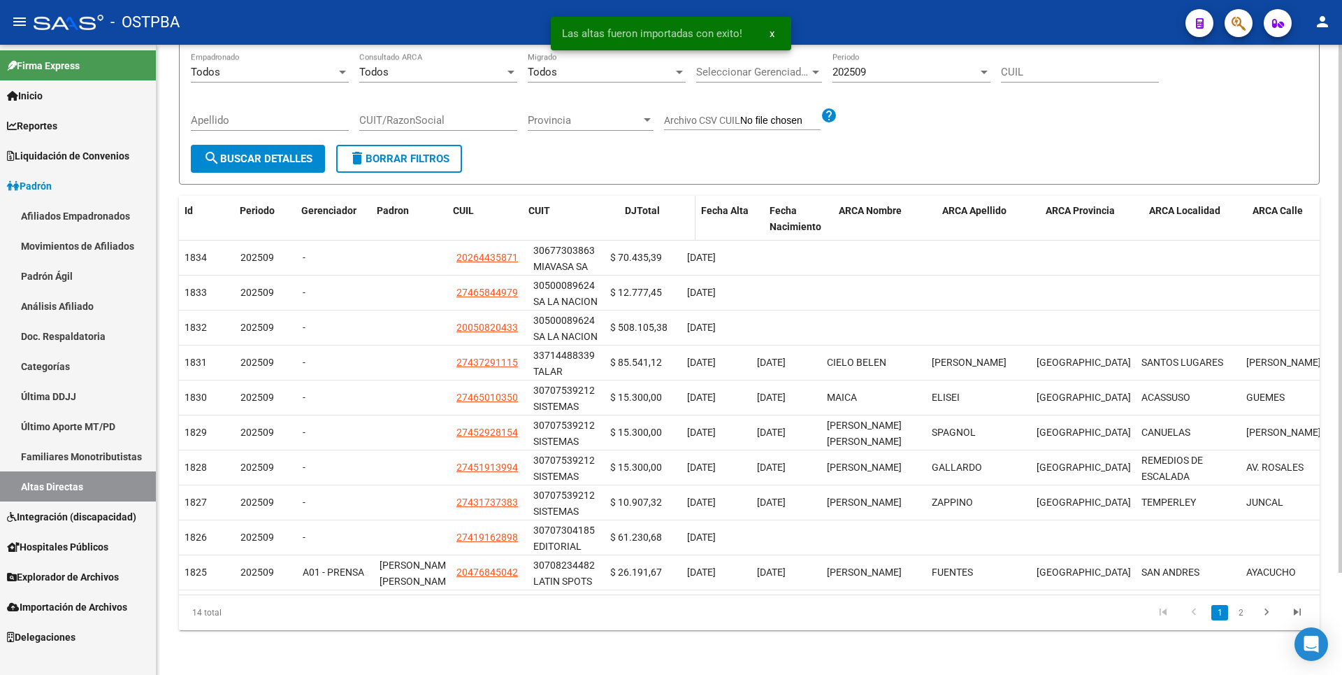
drag, startPoint x: 603, startPoint y: 196, endPoint x: 667, endPoint y: 202, distance: 63.9
click at [666, 202] on div "Id Periodo Gerenciador [PERSON_NAME] CUIL CUIT DJTotal Fecha Alta Fecha Nacimie…" at bounding box center [919, 219] width 1481 height 46
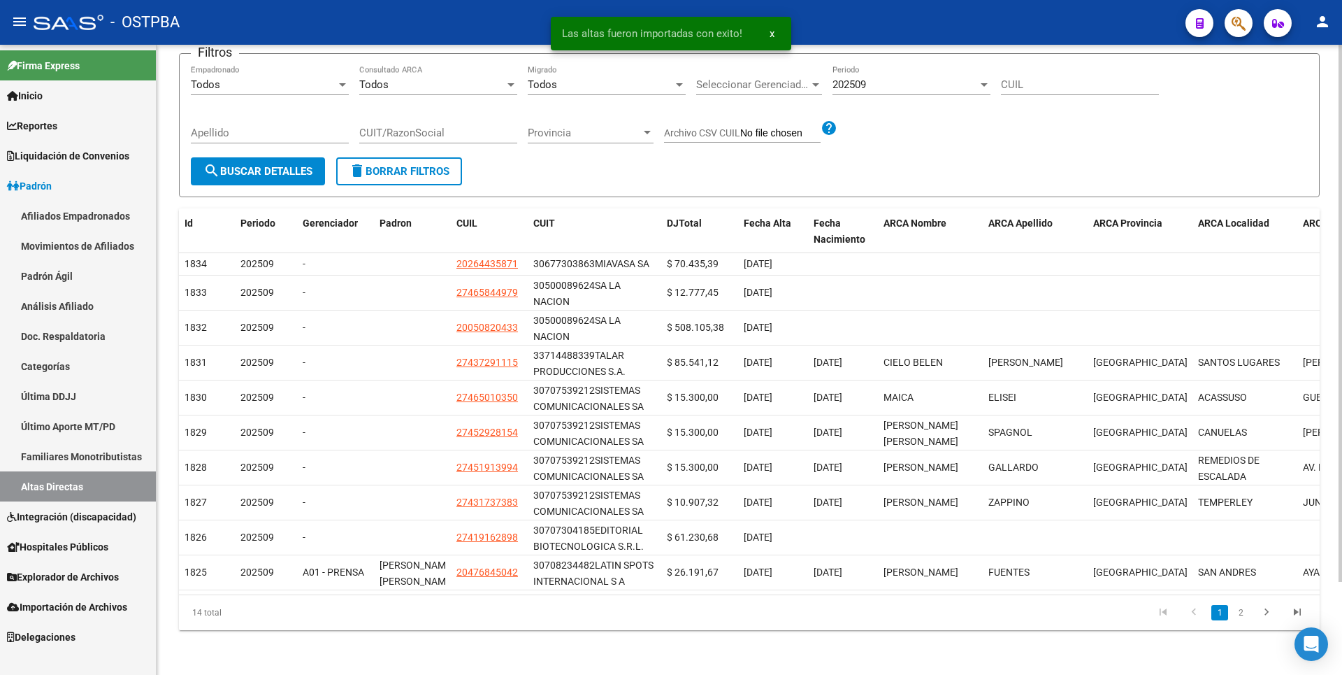
scroll to position [109, 0]
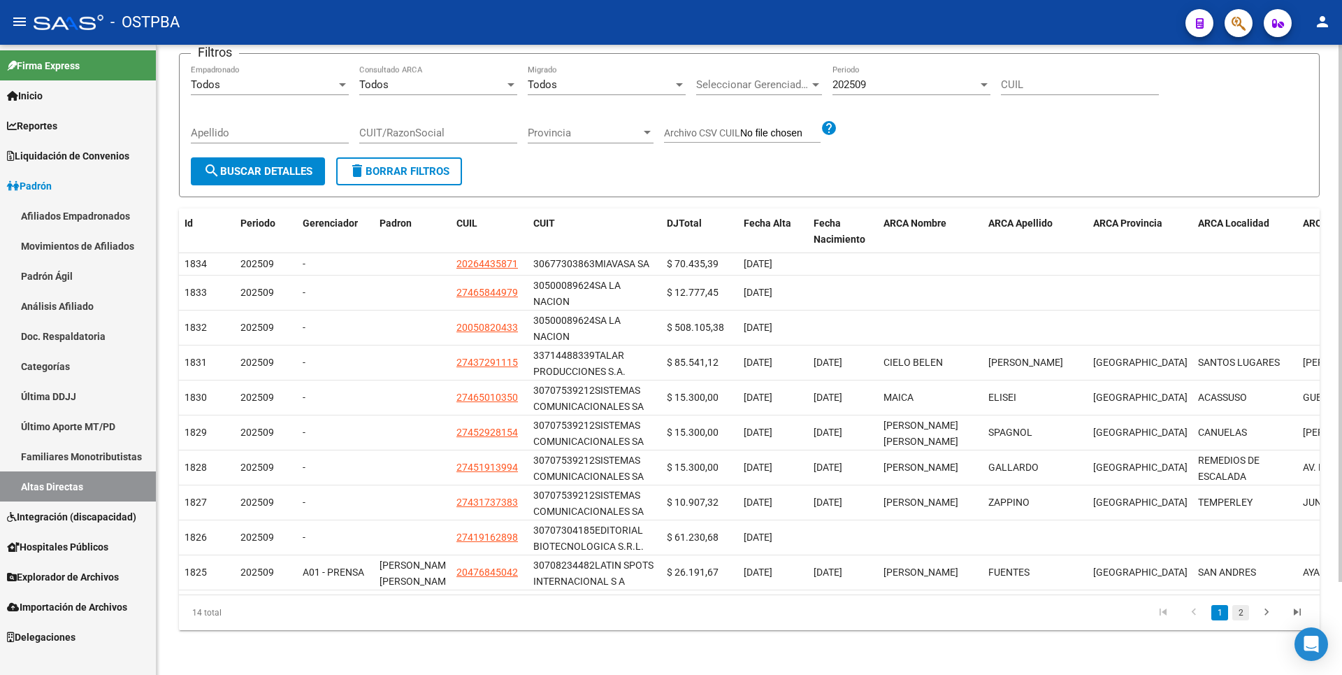
click at [1240, 613] on link "2" at bounding box center [1240, 612] width 17 height 15
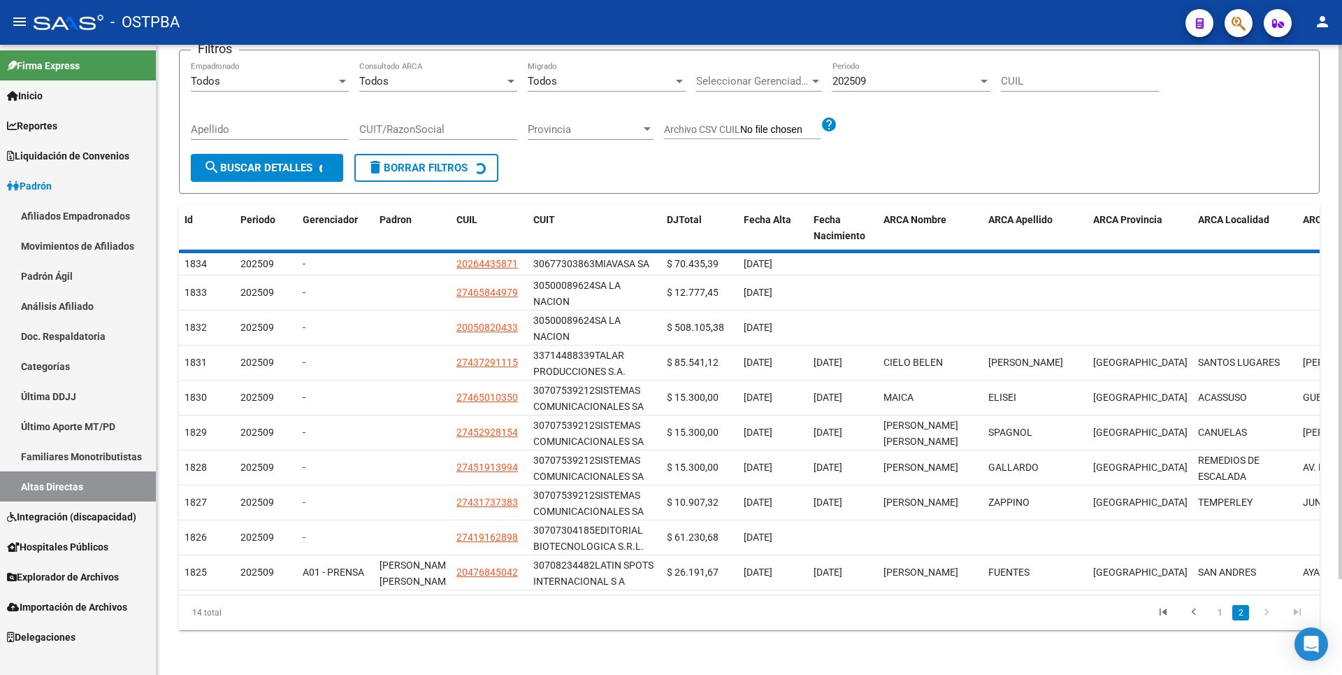
scroll to position [0, 0]
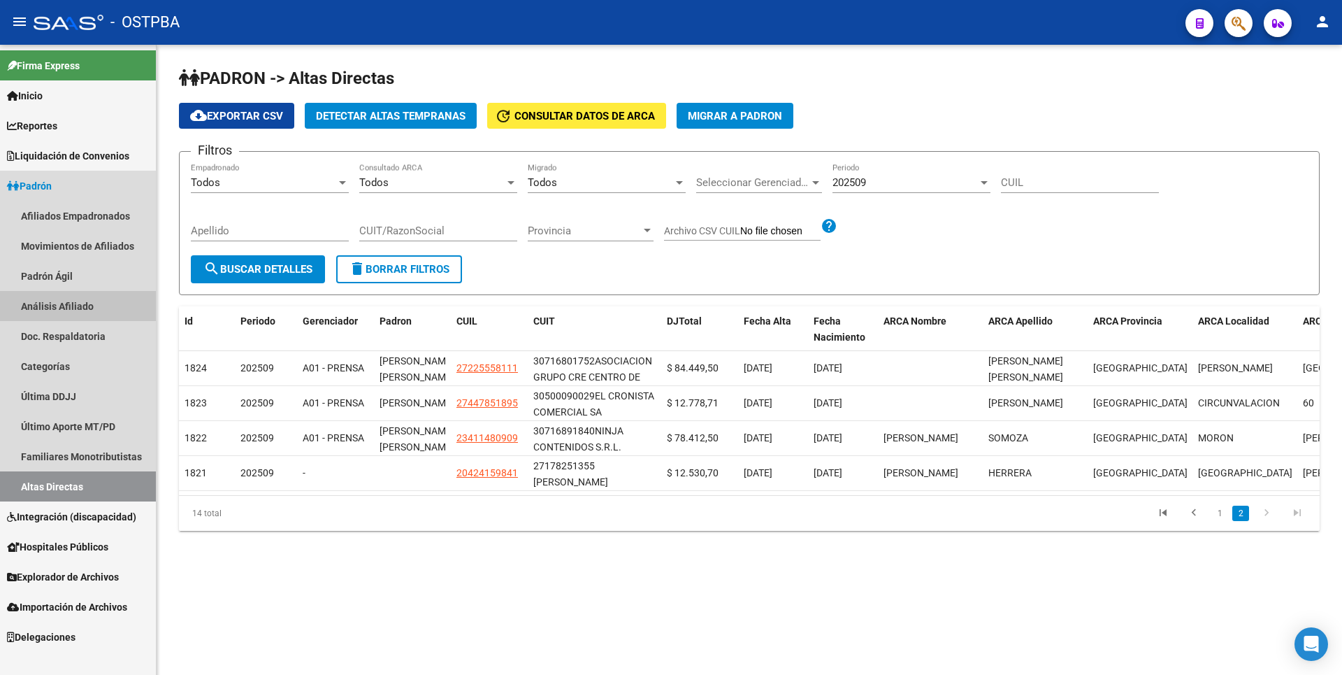
click at [80, 297] on link "Análisis Afiliado" at bounding box center [78, 306] width 156 height 30
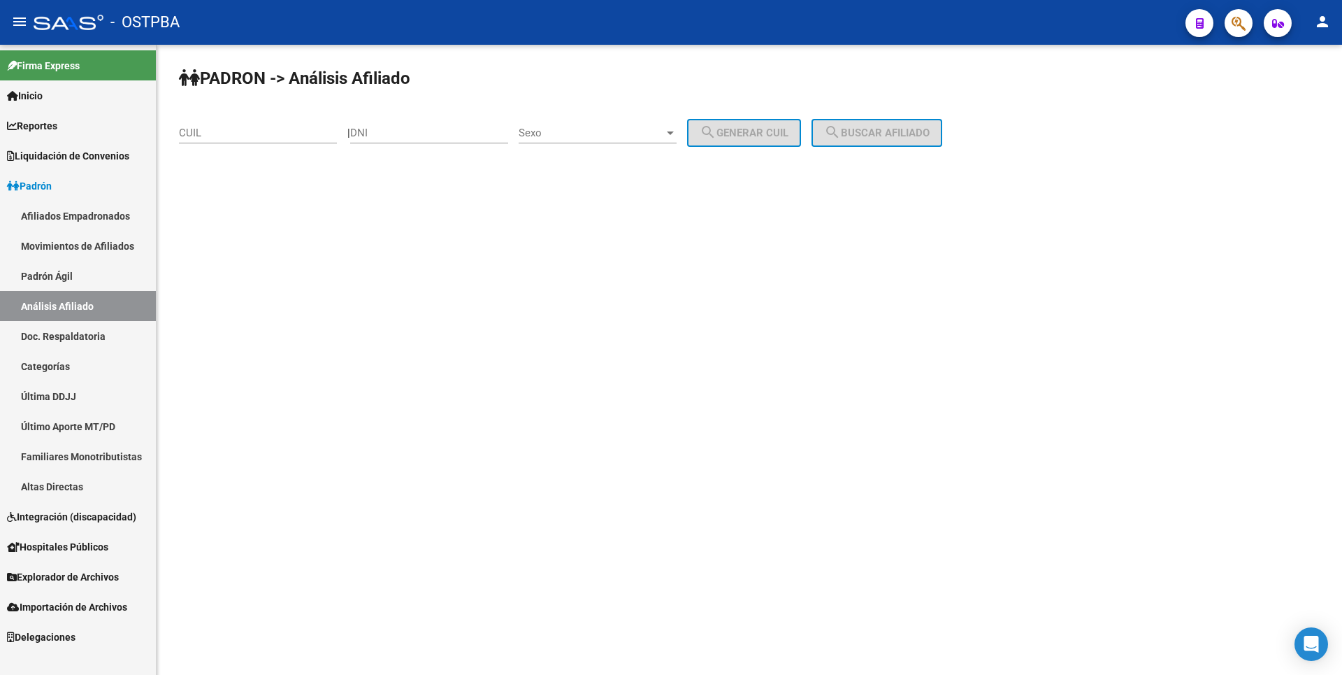
click at [377, 134] on input "DNI" at bounding box center [429, 133] width 158 height 13
paste input "13103508"
type input "13103508"
click at [664, 129] on span "Sexo" at bounding box center [591, 133] width 145 height 13
click at [600, 145] on span "Masculino" at bounding box center [613, 132] width 158 height 31
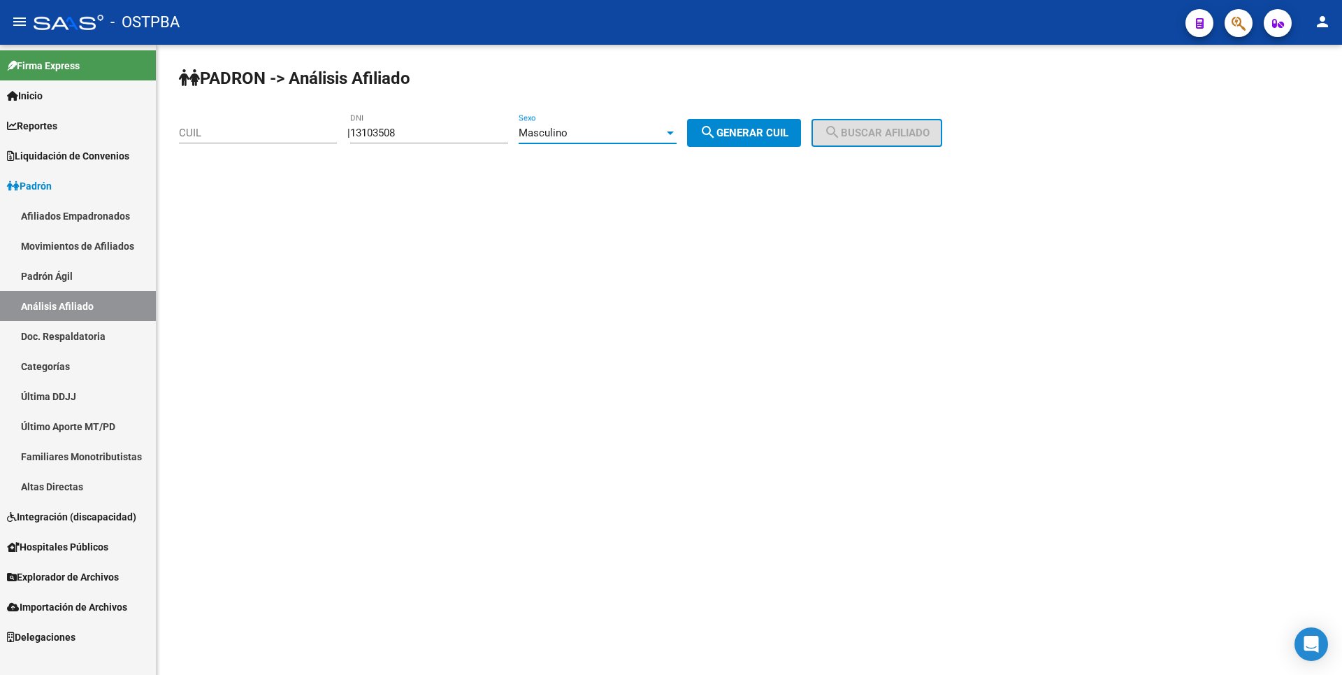
click at [623, 133] on div "Masculino" at bounding box center [591, 133] width 145 height 13
click at [575, 168] on span "Femenino" at bounding box center [613, 164] width 158 height 31
drag, startPoint x: 769, startPoint y: 133, endPoint x: 800, endPoint y: 133, distance: 30.8
click at [770, 133] on span "search Generar CUIL" at bounding box center [744, 133] width 89 height 13
type input "27-13103508-5"
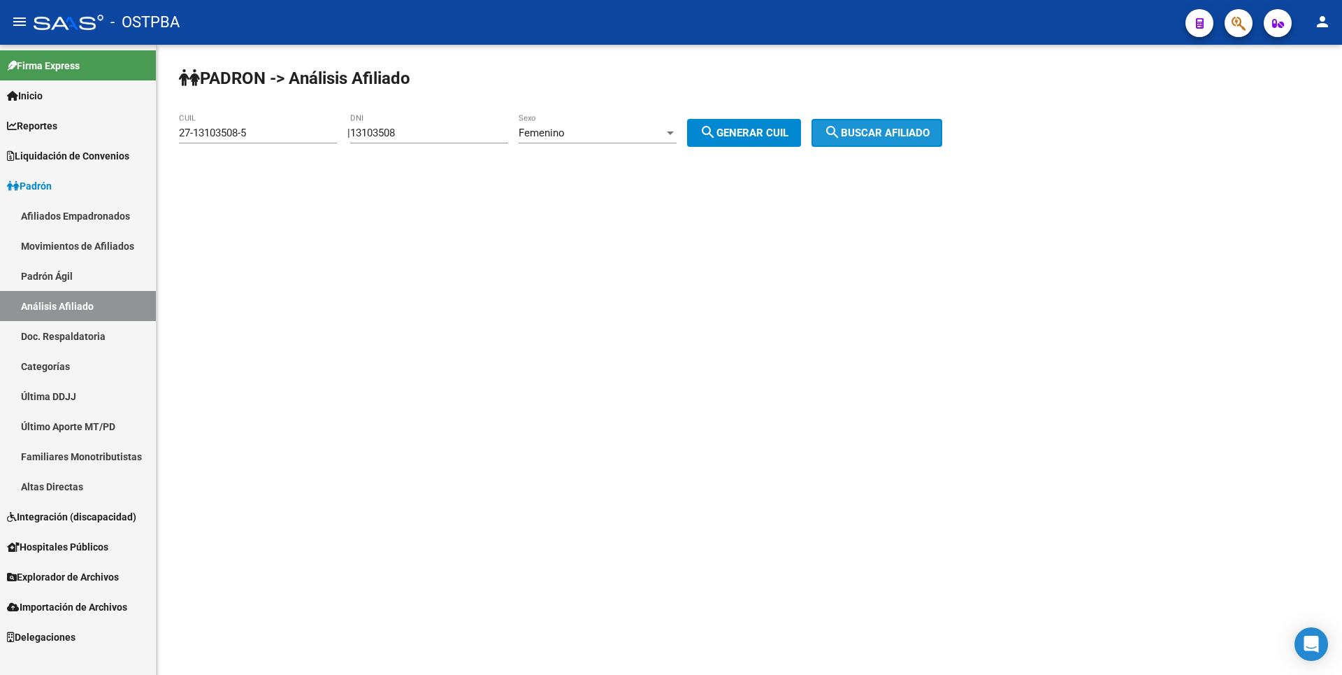
click at [833, 133] on button "search Buscar afiliado" at bounding box center [877, 133] width 131 height 28
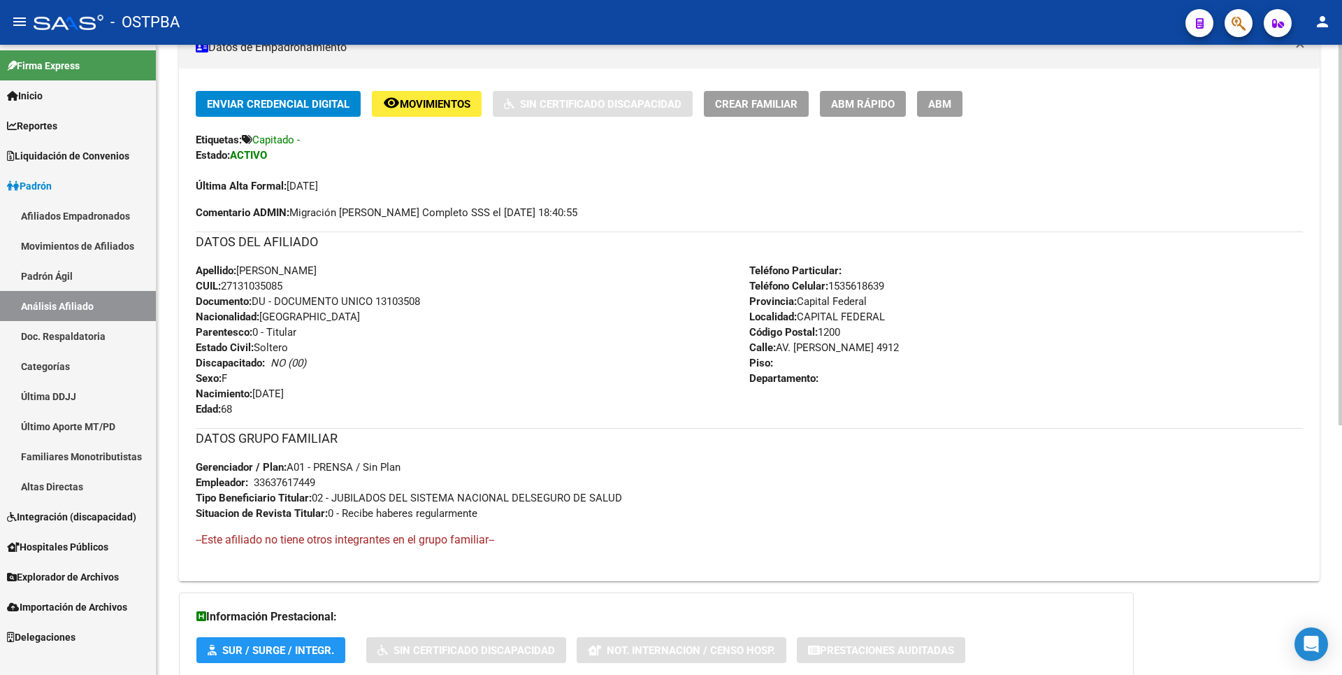
scroll to position [414, 0]
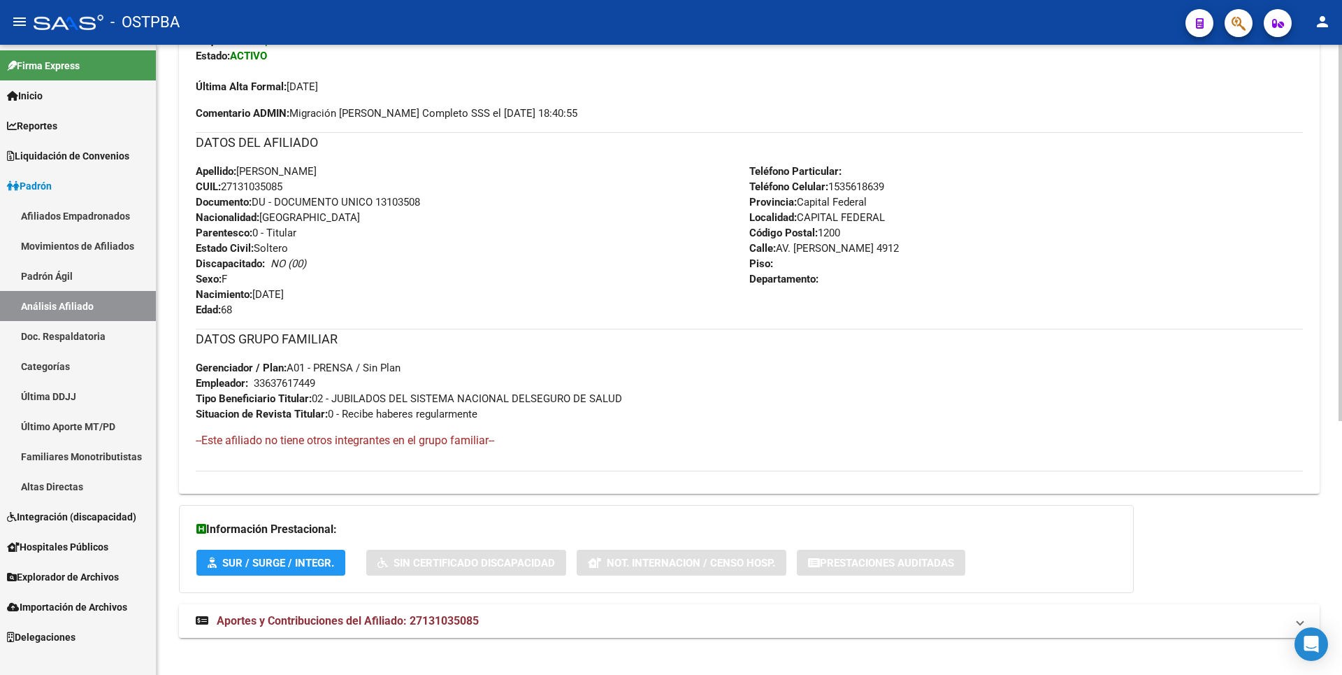
click at [435, 615] on span "Aportes y Contribuciones del Afiliado: 27131035085" at bounding box center [348, 620] width 262 height 13
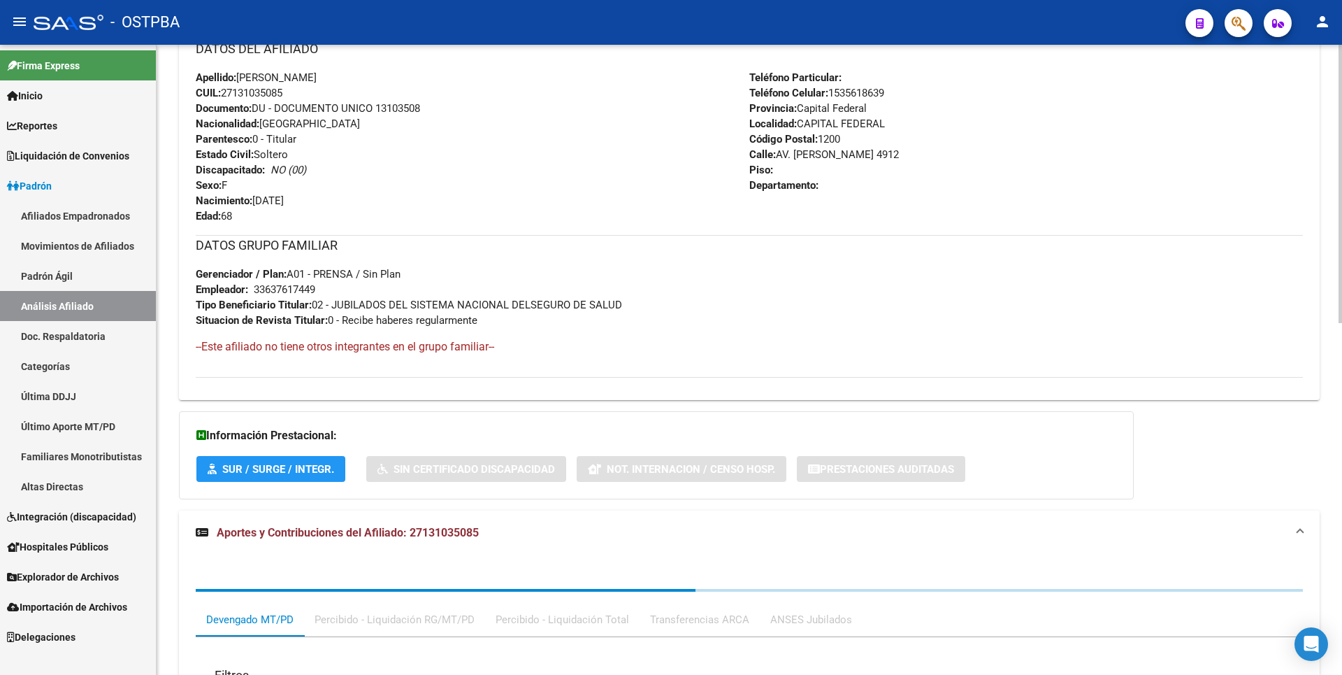
scroll to position [795, 0]
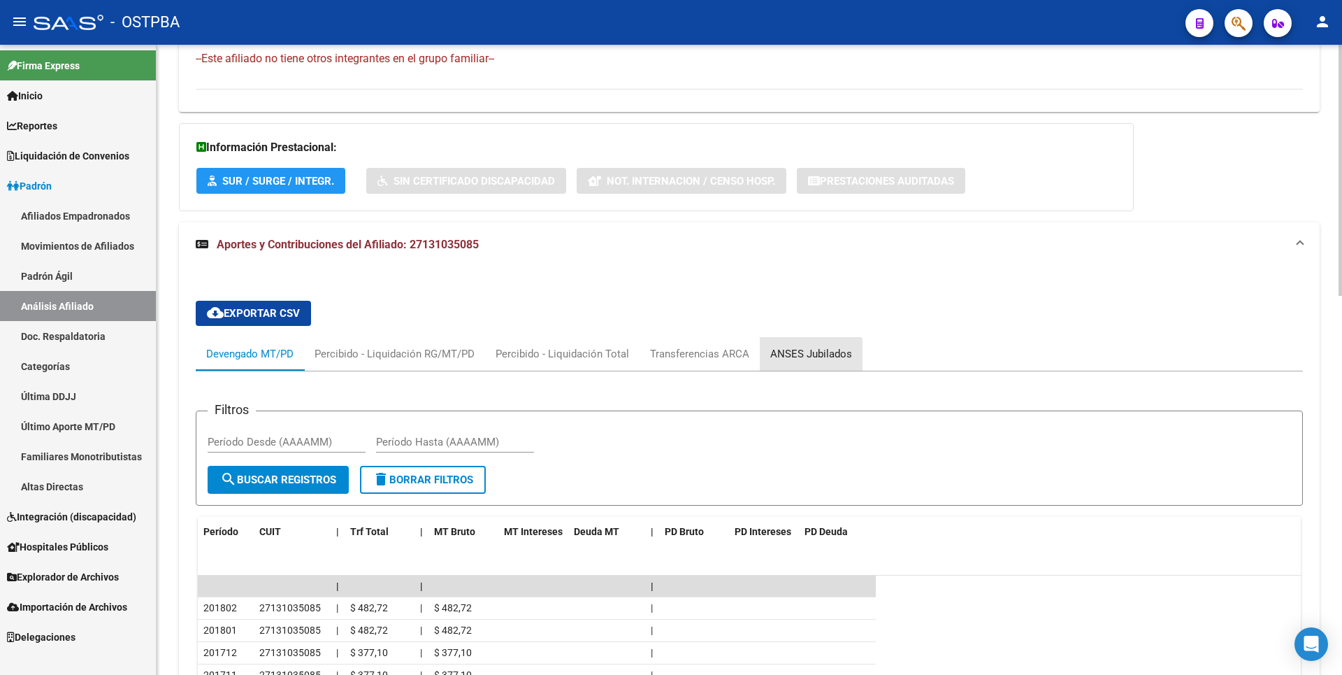
click at [802, 358] on div "ANSES Jubilados" at bounding box center [811, 353] width 82 height 15
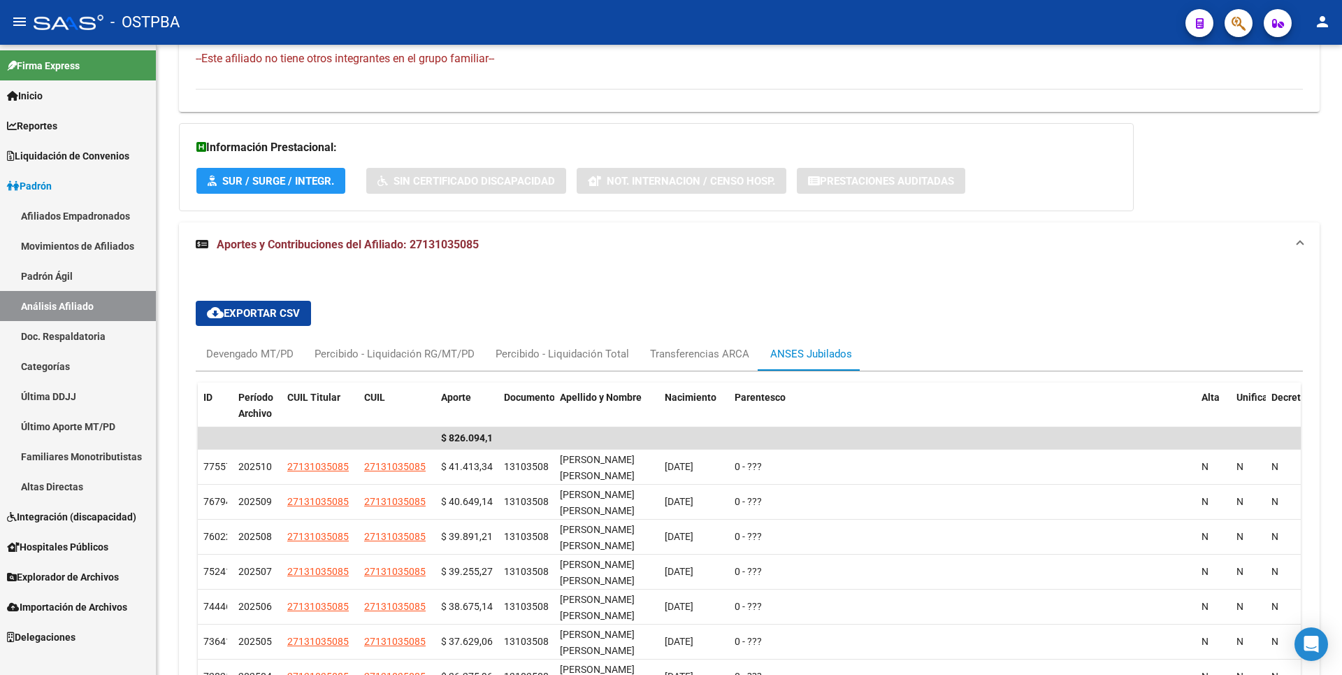
click at [80, 579] on span "Explorador de Archivos" at bounding box center [63, 576] width 112 height 15
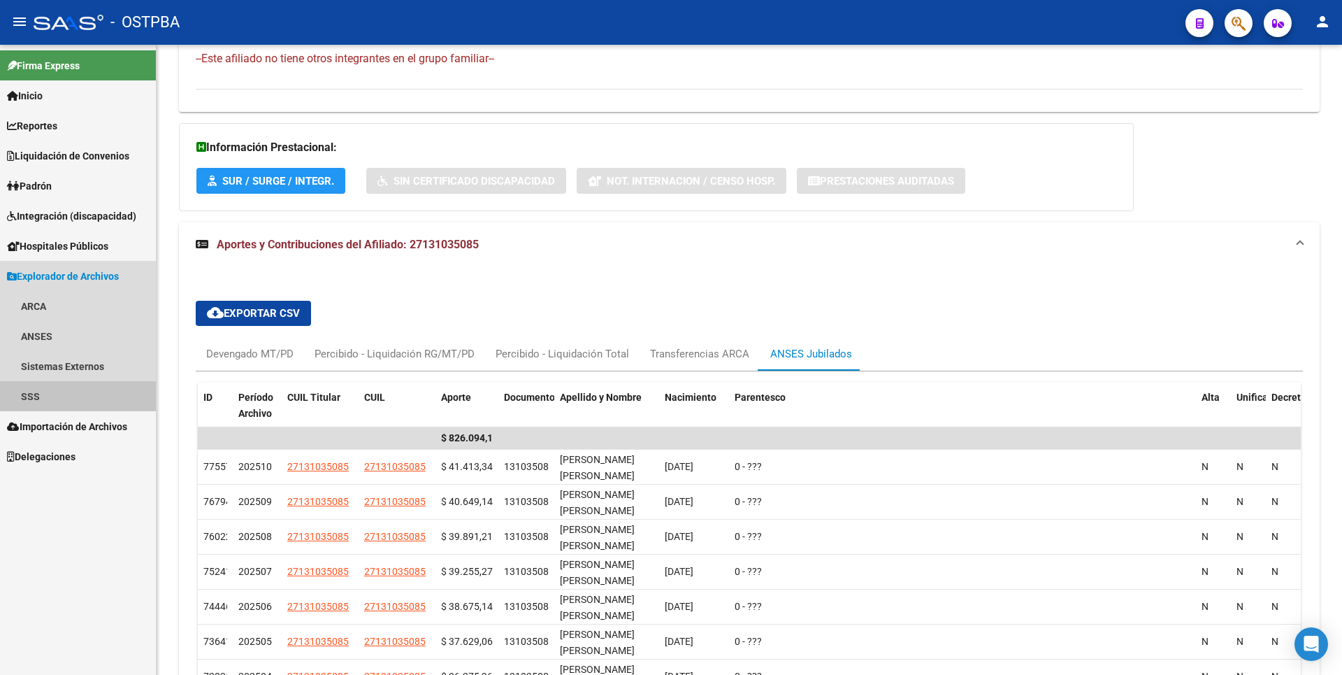
click at [45, 393] on link "SSS" at bounding box center [78, 396] width 156 height 30
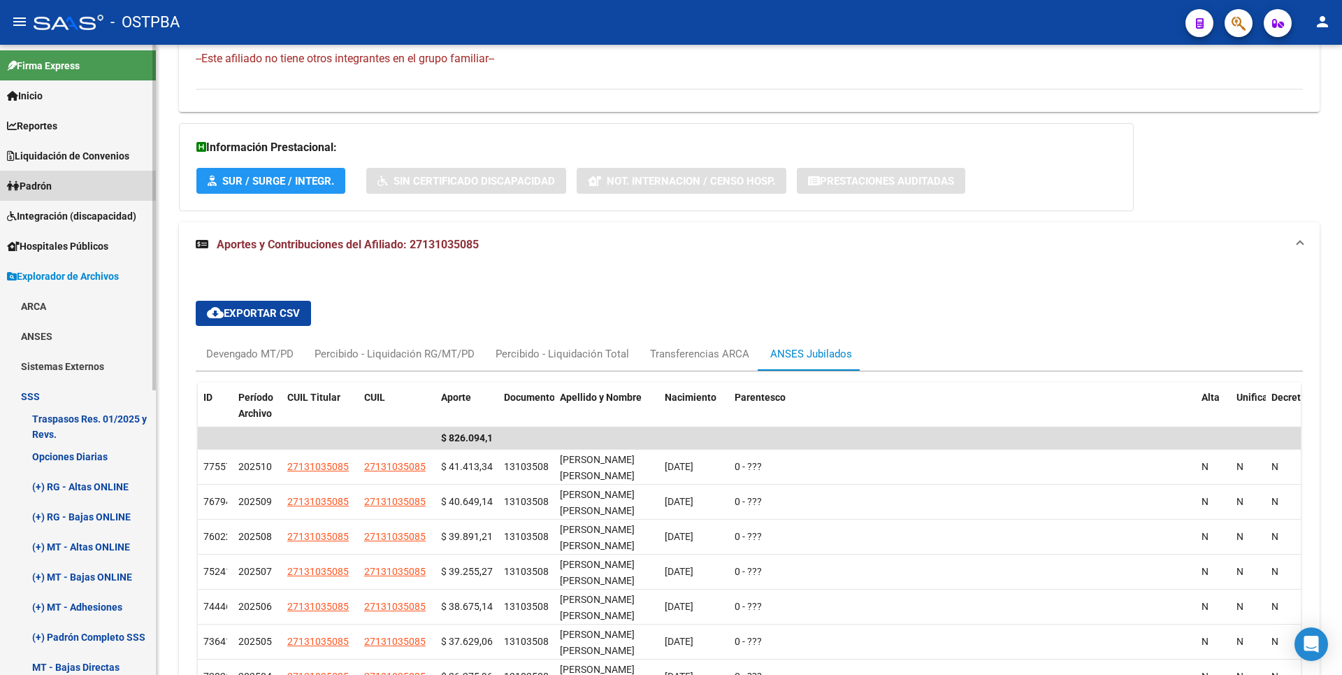
click at [34, 182] on span "Padrón" at bounding box center [29, 185] width 45 height 15
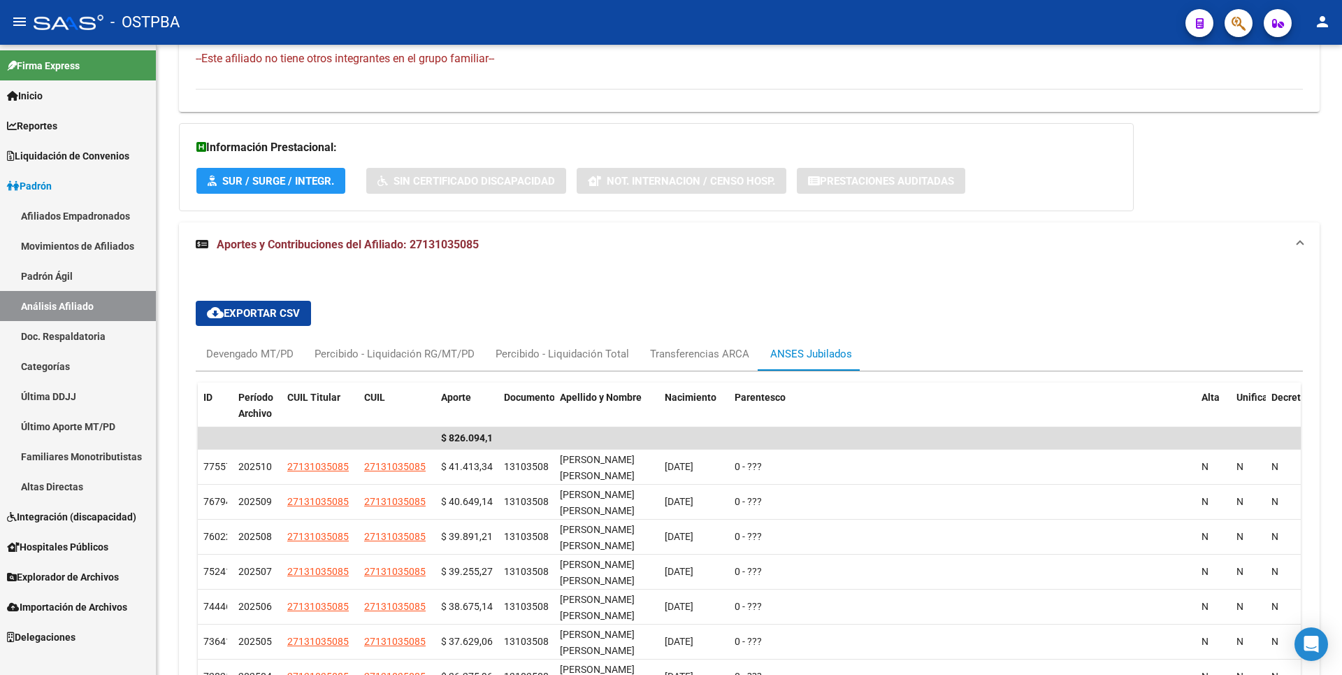
click at [68, 308] on link "Análisis Afiliado" at bounding box center [78, 306] width 156 height 30
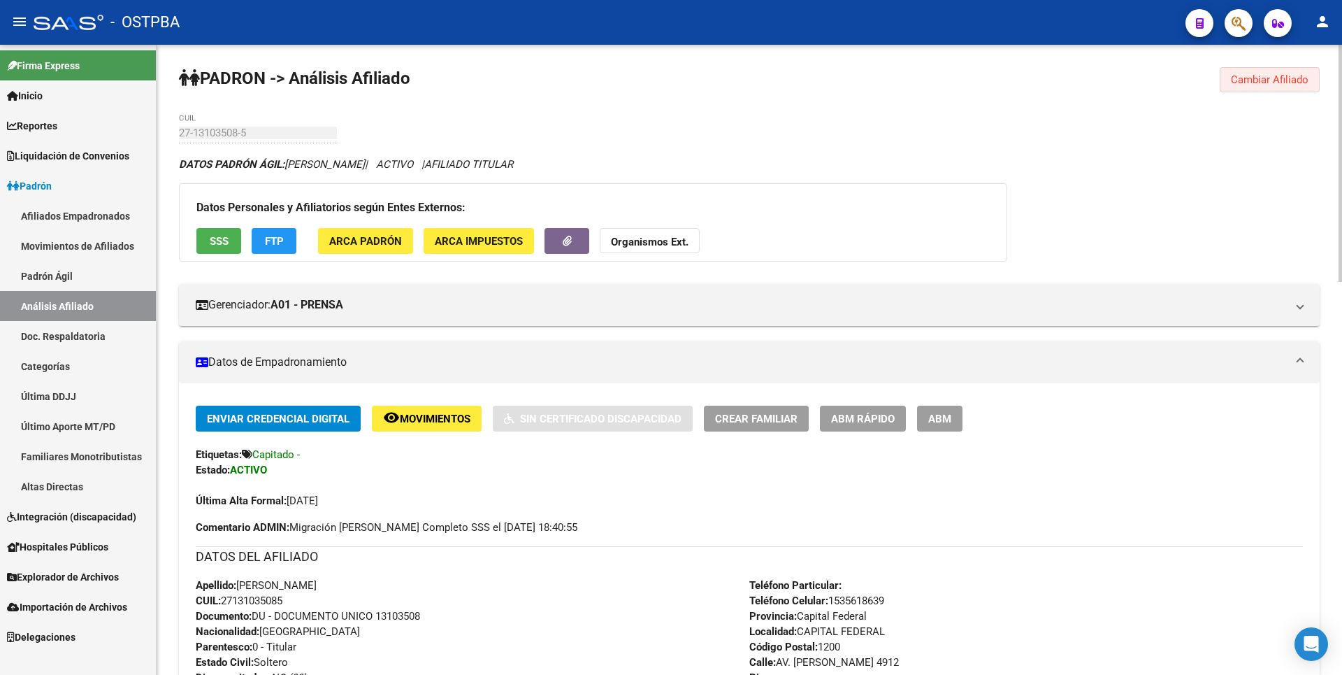
click at [1299, 90] on button "Cambiar Afiliado" at bounding box center [1270, 79] width 100 height 25
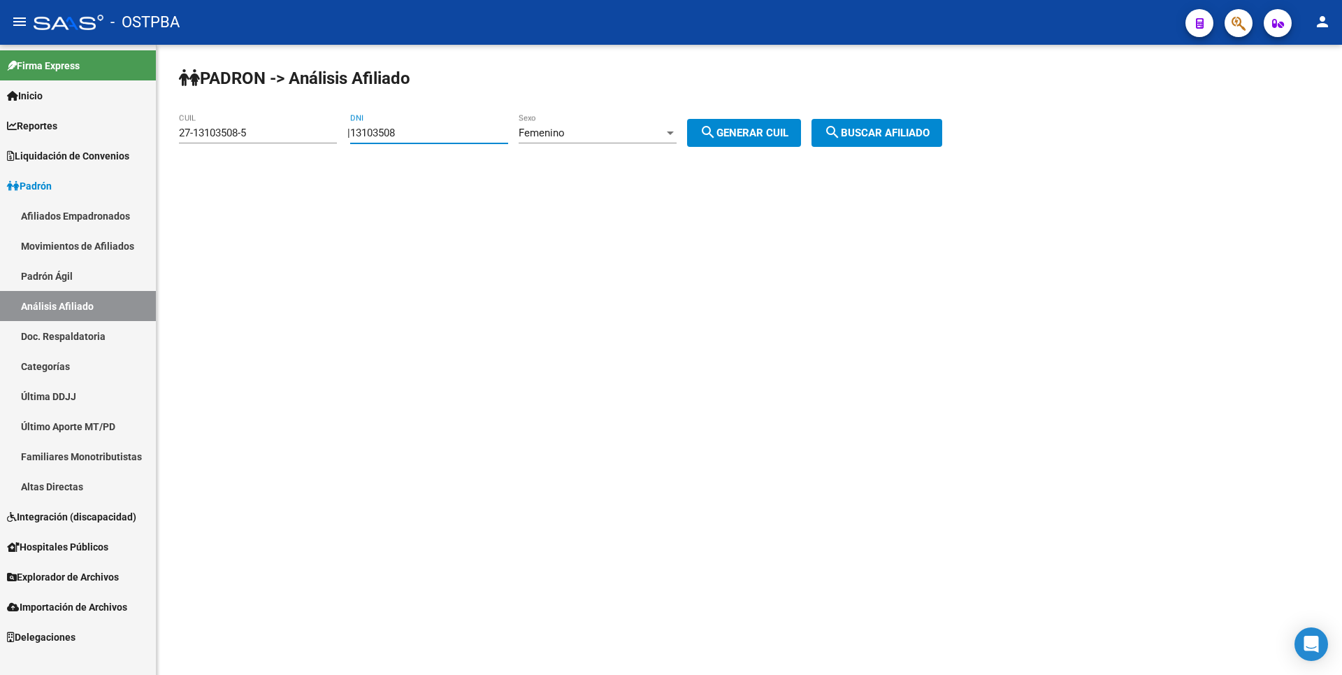
drag, startPoint x: 414, startPoint y: 133, endPoint x: 90, endPoint y: 136, distance: 323.7
click at [90, 136] on mat-sidenav-container "Firma Express Inicio Calendario SSS Instructivos Contacto OS Reportes Tablero d…" at bounding box center [671, 360] width 1342 height 630
drag, startPoint x: 238, startPoint y: 129, endPoint x: 47, endPoint y: 143, distance: 192.1
click at [47, 143] on mat-sidenav-container "Firma Express Inicio Calendario SSS Instructivos Contacto OS Reportes Tablero d…" at bounding box center [671, 360] width 1342 height 630
type input "20-45537813-4"
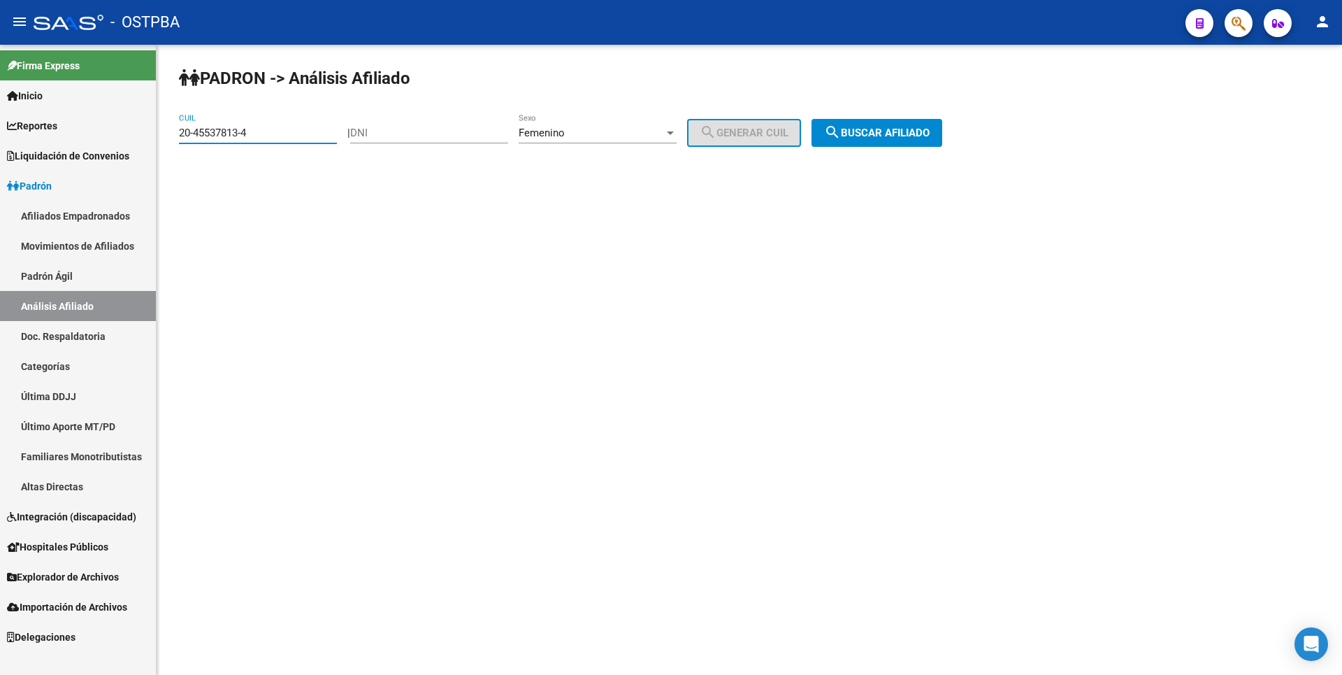
click at [869, 142] on button "search Buscar afiliado" at bounding box center [877, 133] width 131 height 28
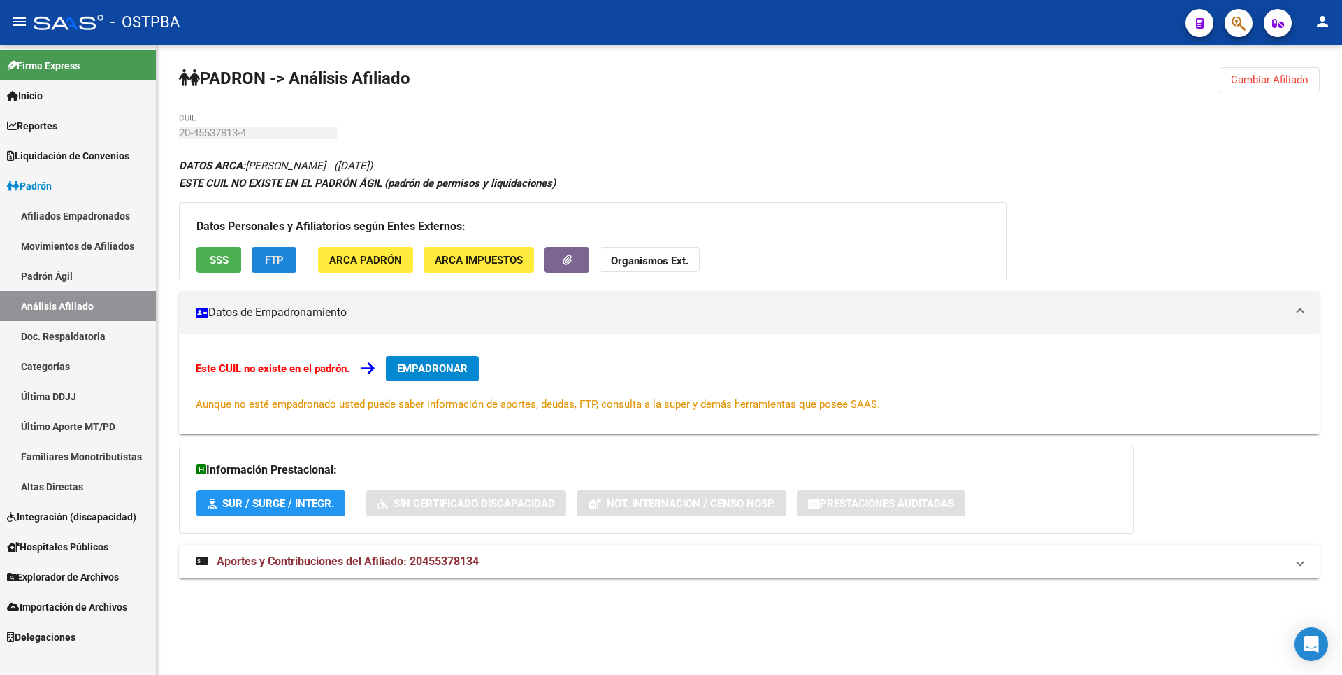
click at [271, 260] on span "FTP" at bounding box center [274, 260] width 19 height 13
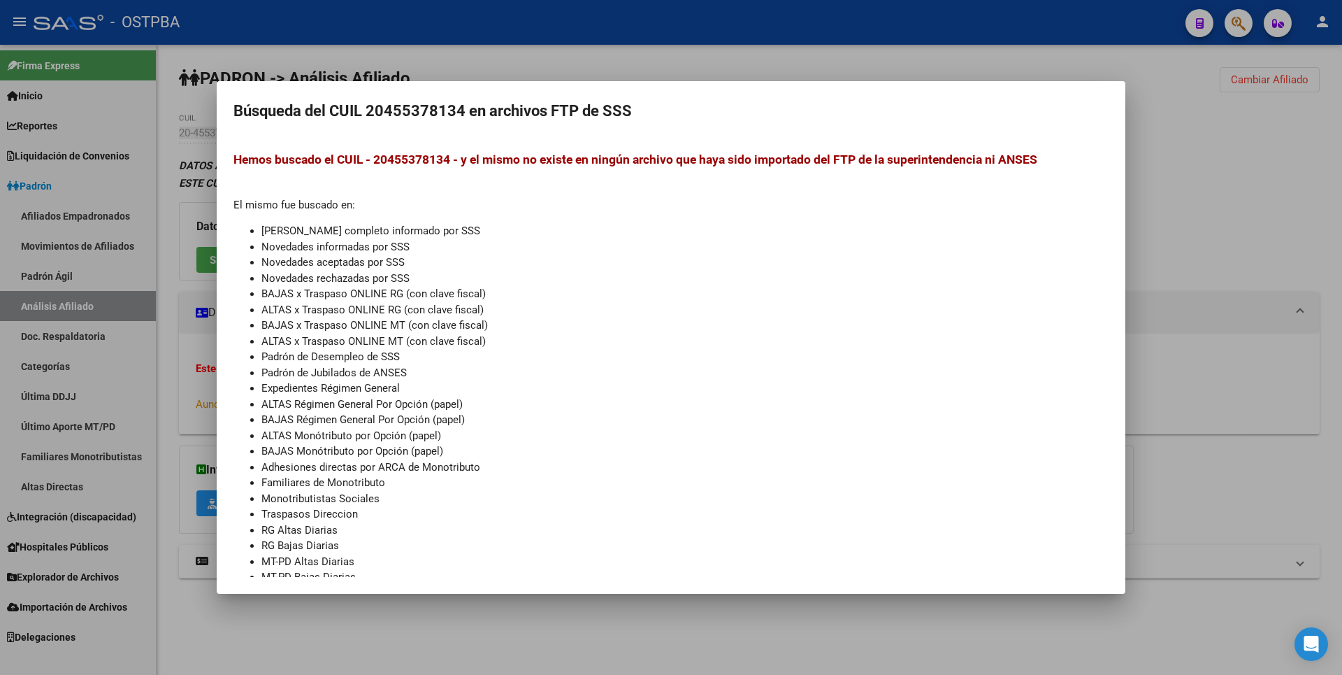
click at [1306, 456] on div at bounding box center [671, 337] width 1342 height 675
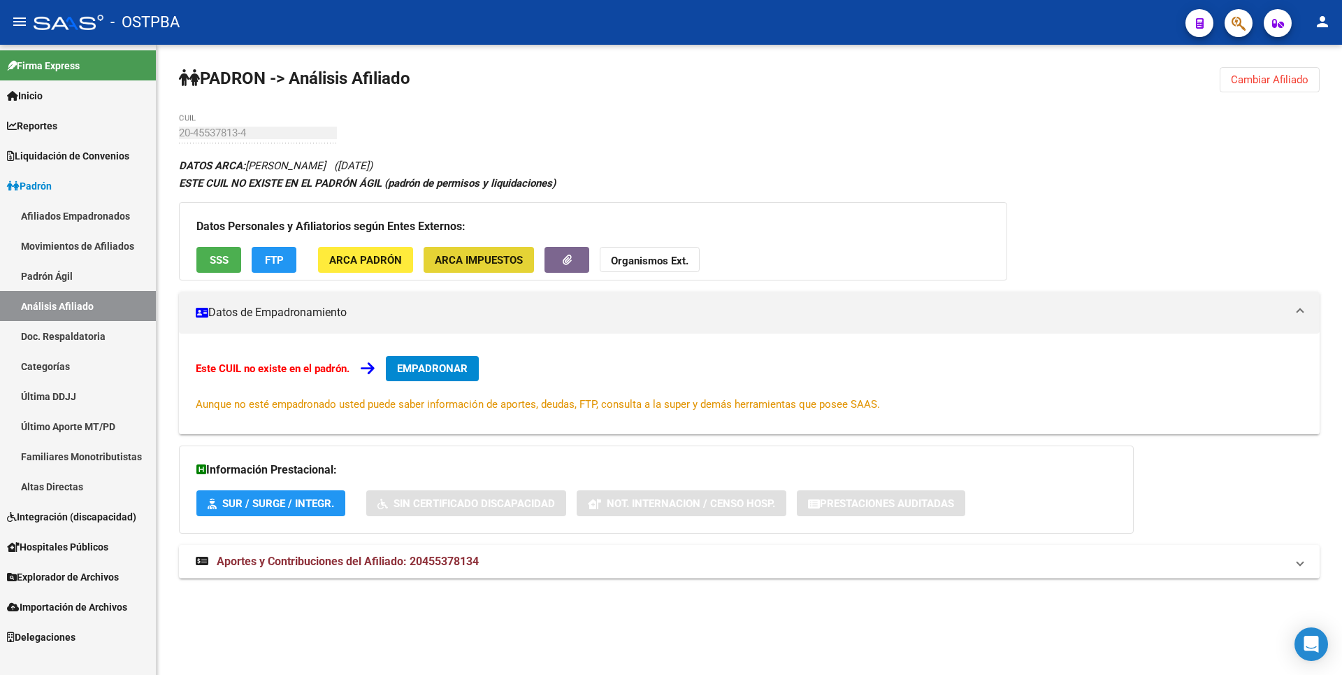
click at [500, 266] on button "ARCA Impuestos" at bounding box center [479, 260] width 110 height 26
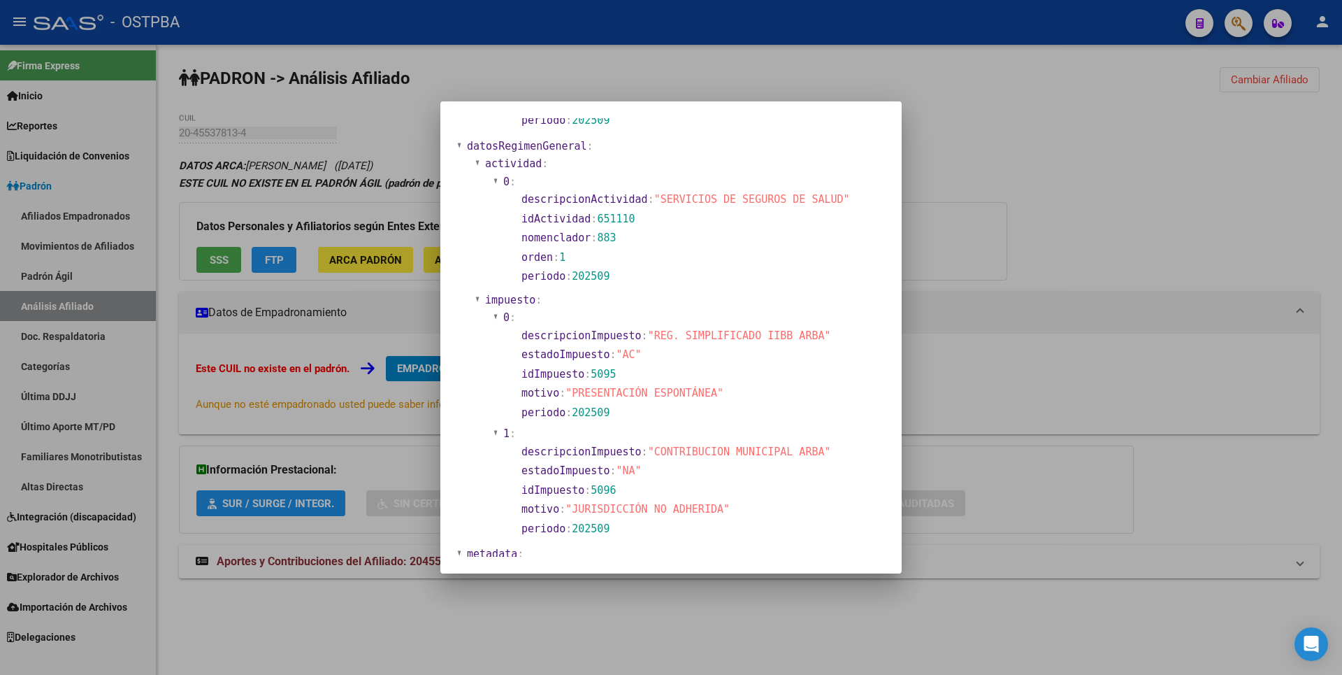
scroll to position [930, 0]
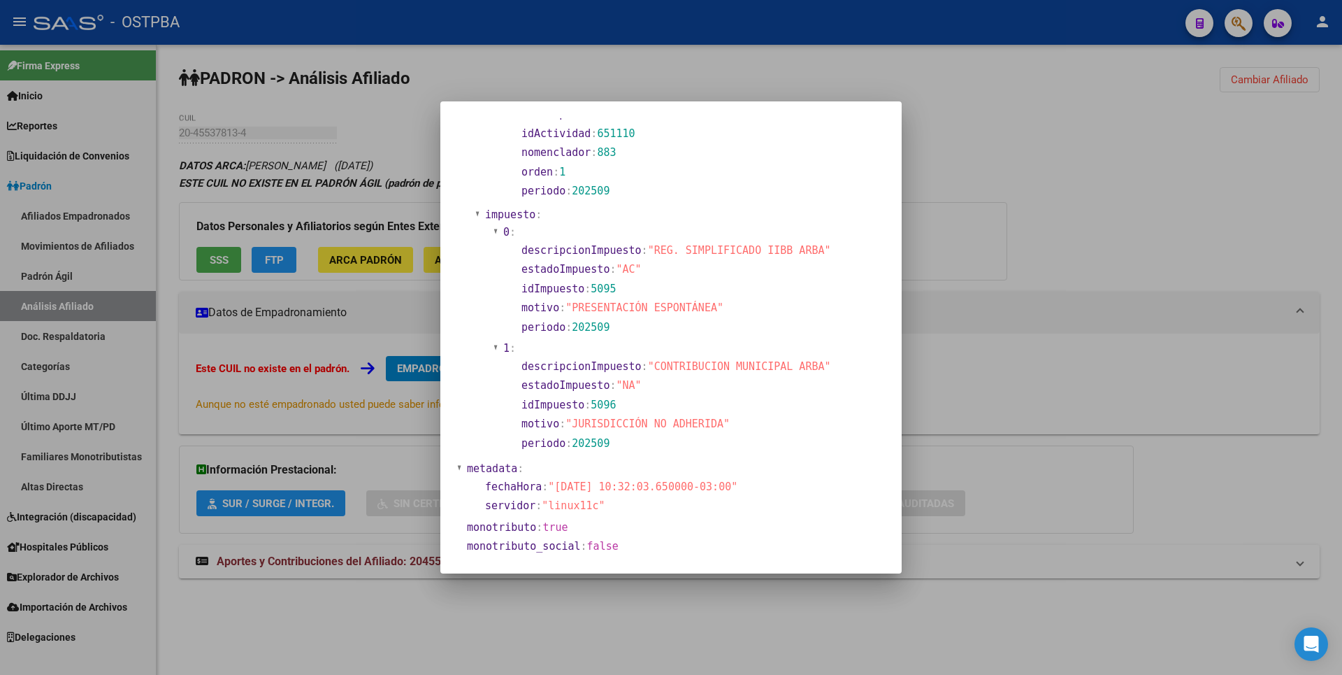
click at [1039, 347] on div at bounding box center [671, 337] width 1342 height 675
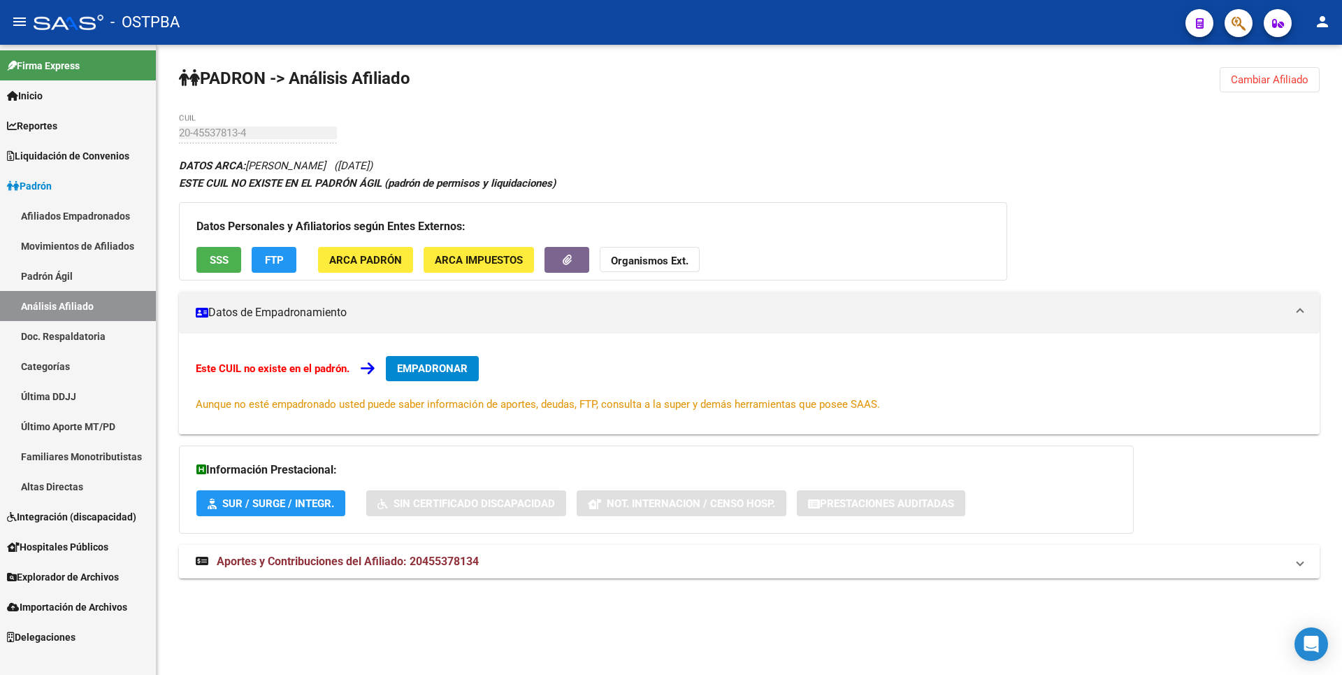
click at [398, 544] on div "DATOS ARCA: [PERSON_NAME] ([DATE]) ESTE CUIL NO EXISTE EN EL [PERSON_NAME] ÁGIL…" at bounding box center [749, 375] width 1141 height 437
click at [398, 553] on mat-expansion-panel-header "Aportes y Contribuciones del Afiliado: 20455378134" at bounding box center [749, 562] width 1141 height 34
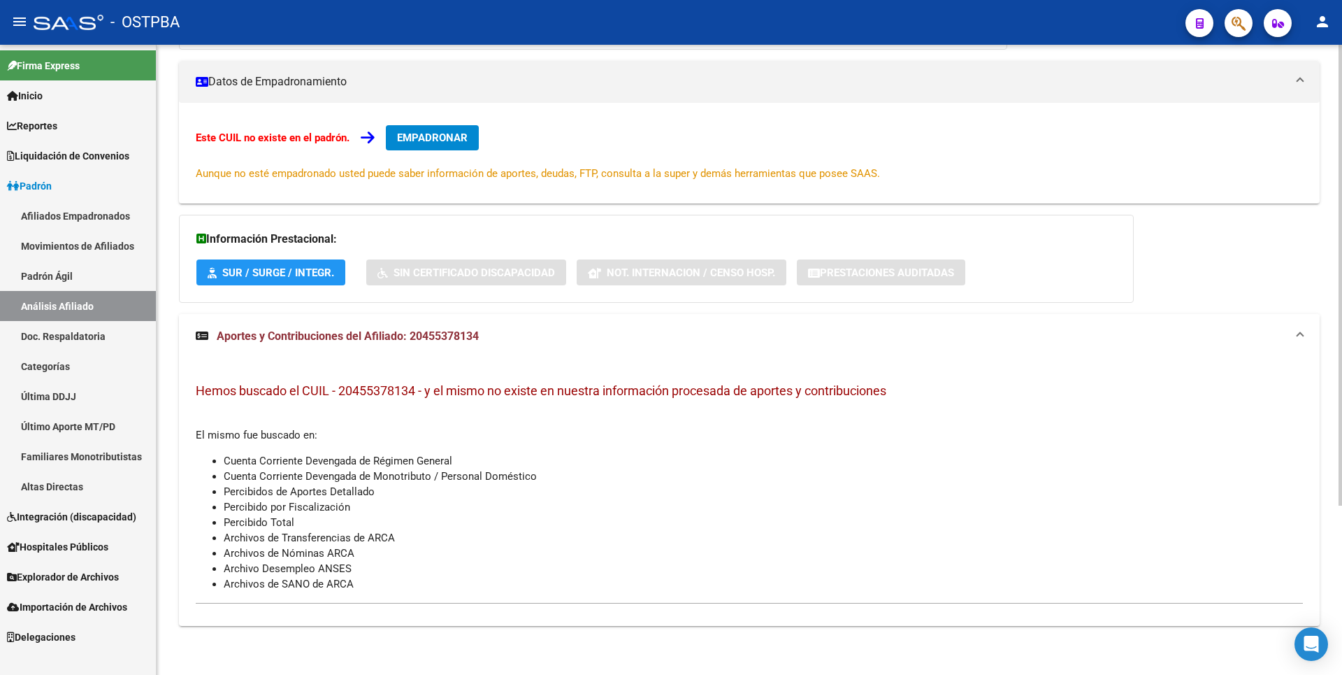
scroll to position [0, 0]
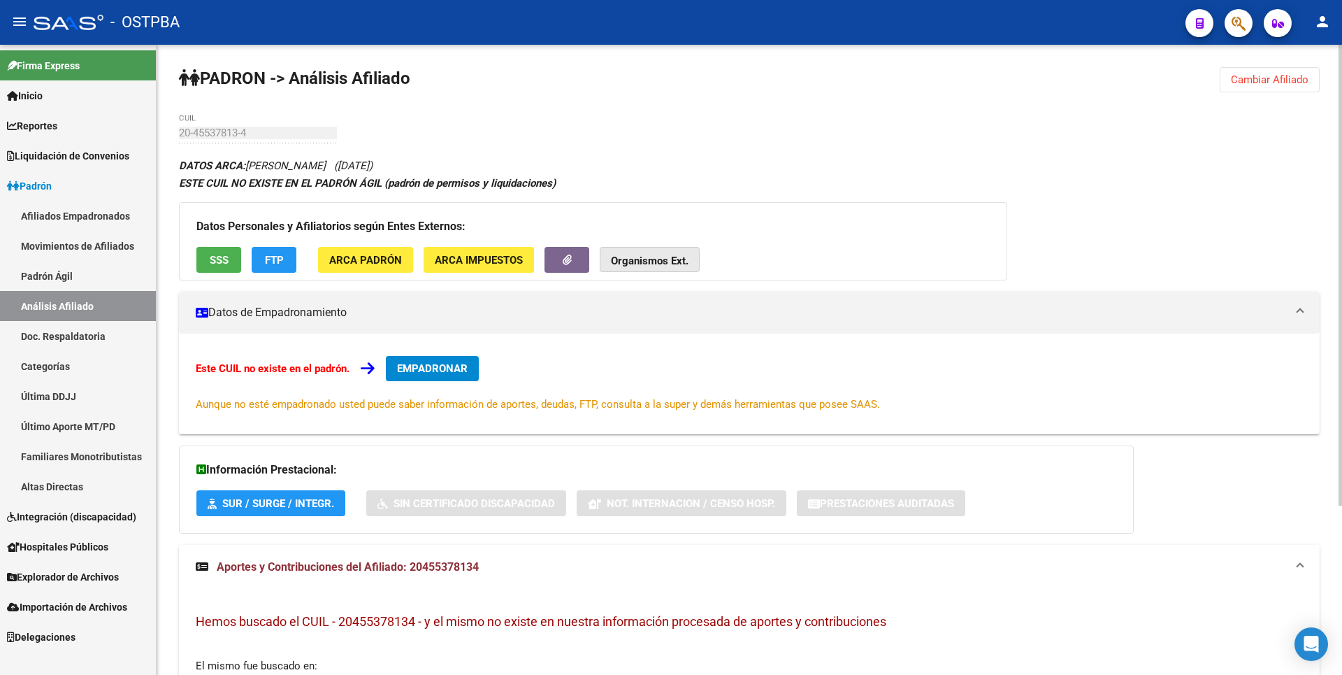
click at [668, 252] on button "Organismos Ext." at bounding box center [650, 260] width 100 height 26
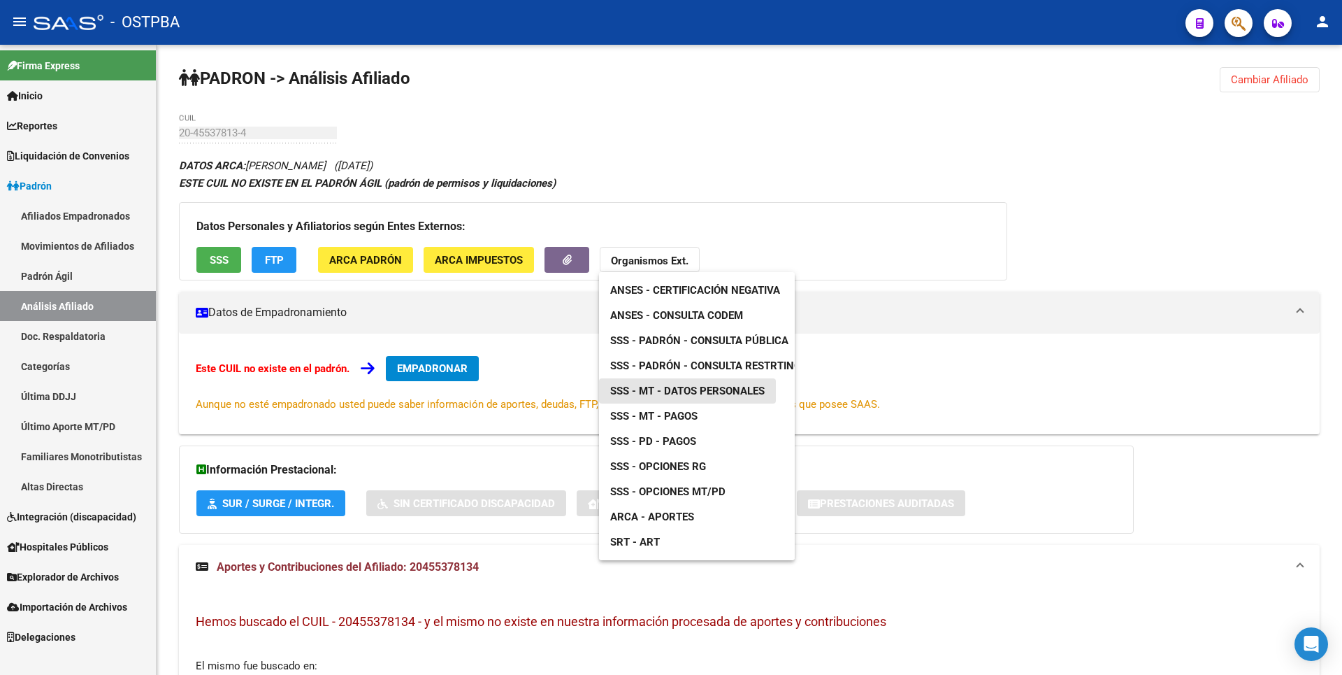
click at [710, 396] on span "SSS - MT - Datos Personales" at bounding box center [687, 390] width 154 height 13
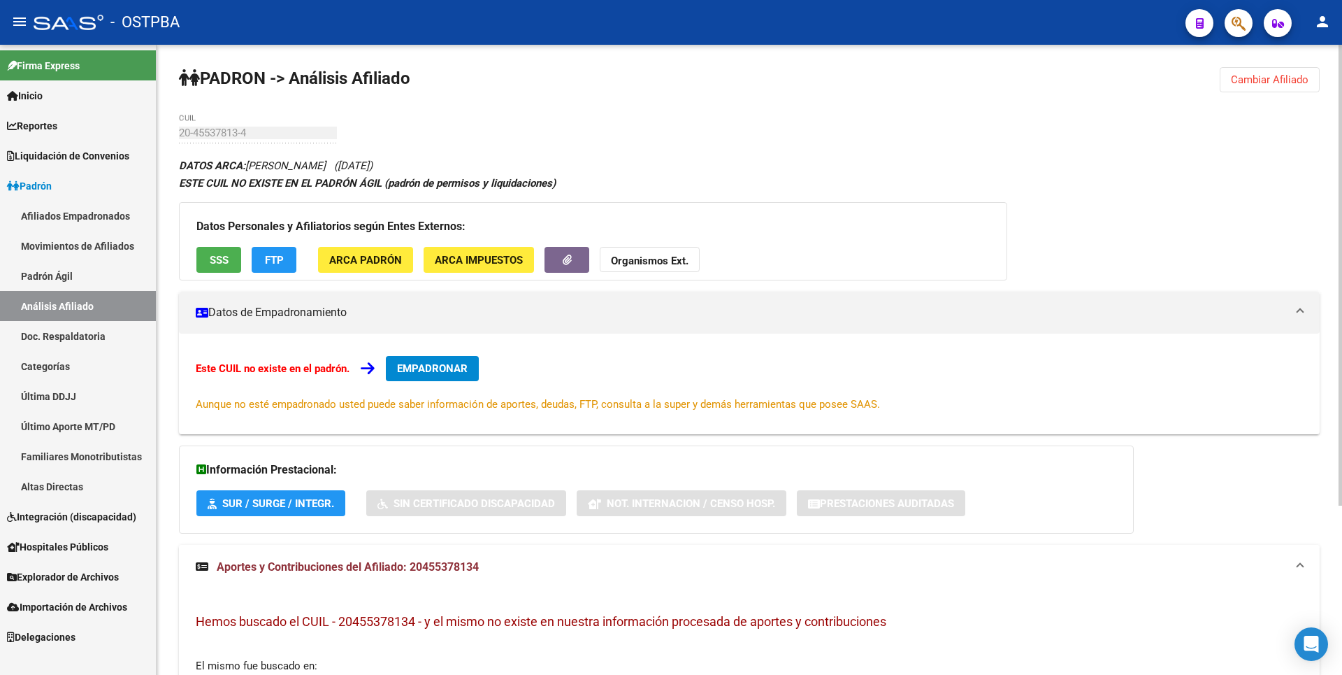
drag, startPoint x: 411, startPoint y: 568, endPoint x: 482, endPoint y: 566, distance: 71.3
click at [482, 566] on mat-panel-title "Aportes y Contribuciones del Afiliado: 20455378134" at bounding box center [741, 566] width 1090 height 15
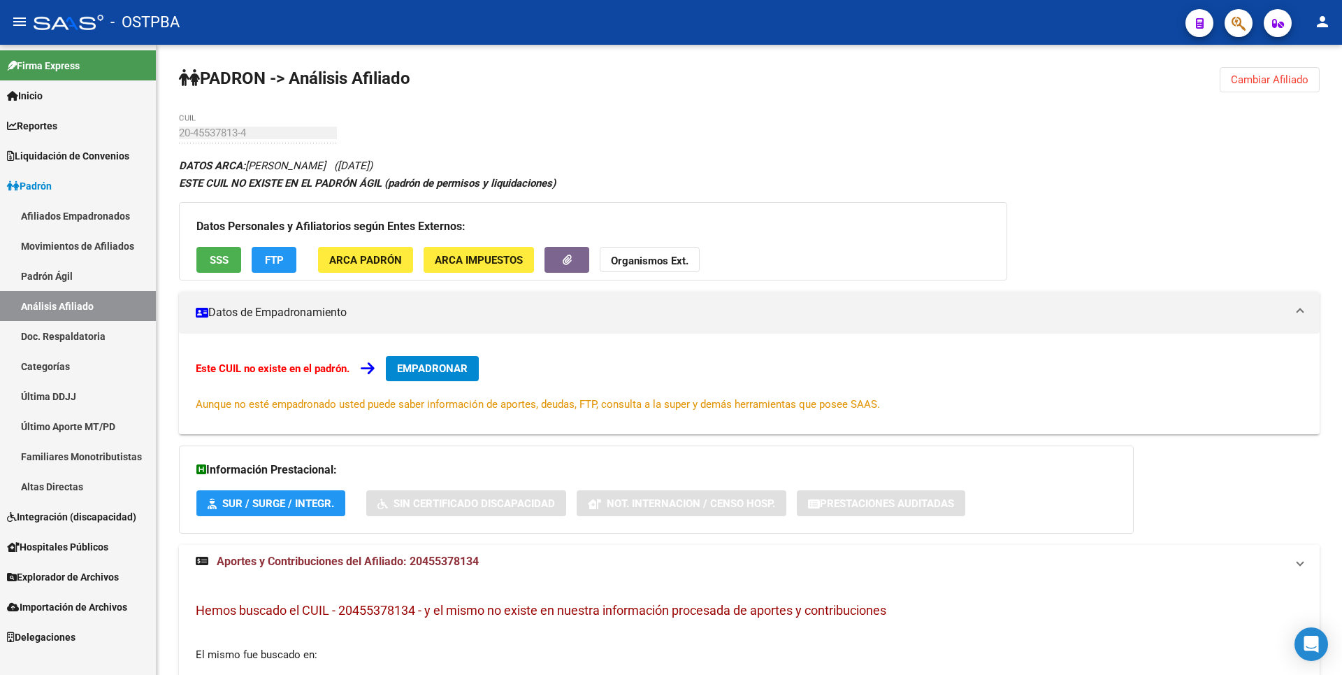
copy span "20455378134"
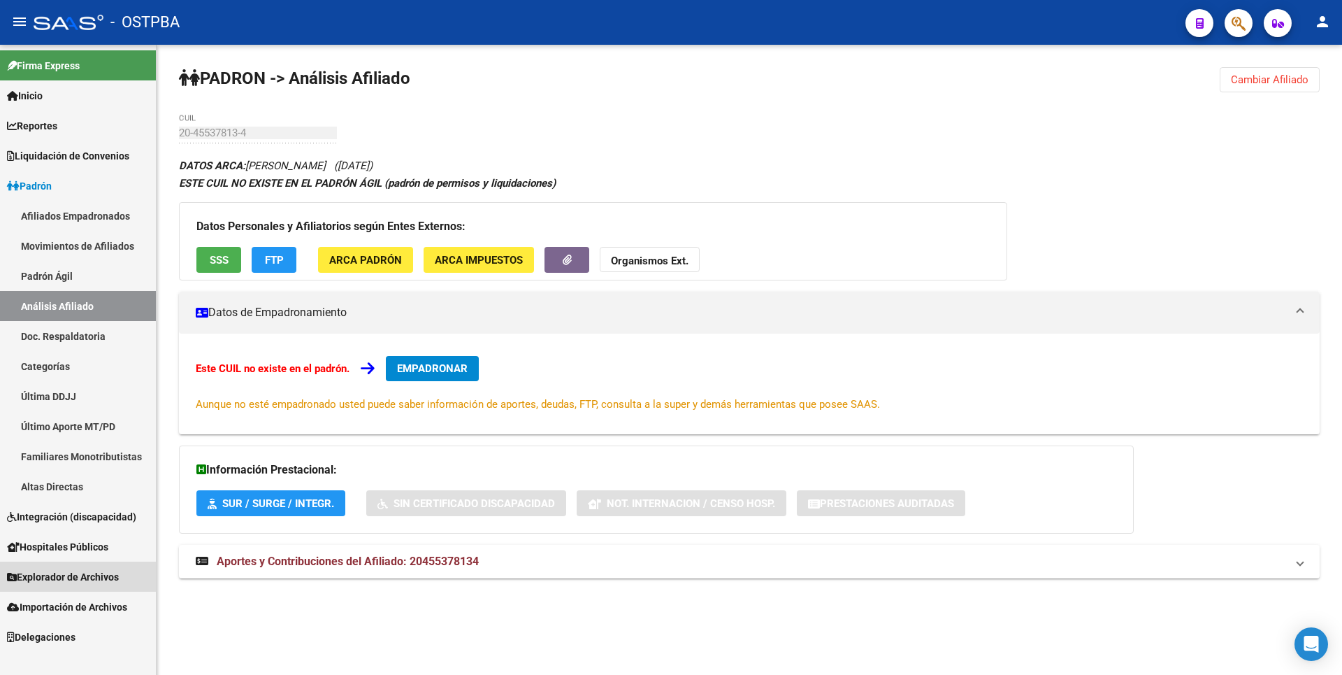
click at [45, 585] on link "Explorador de Archivos" at bounding box center [78, 576] width 156 height 30
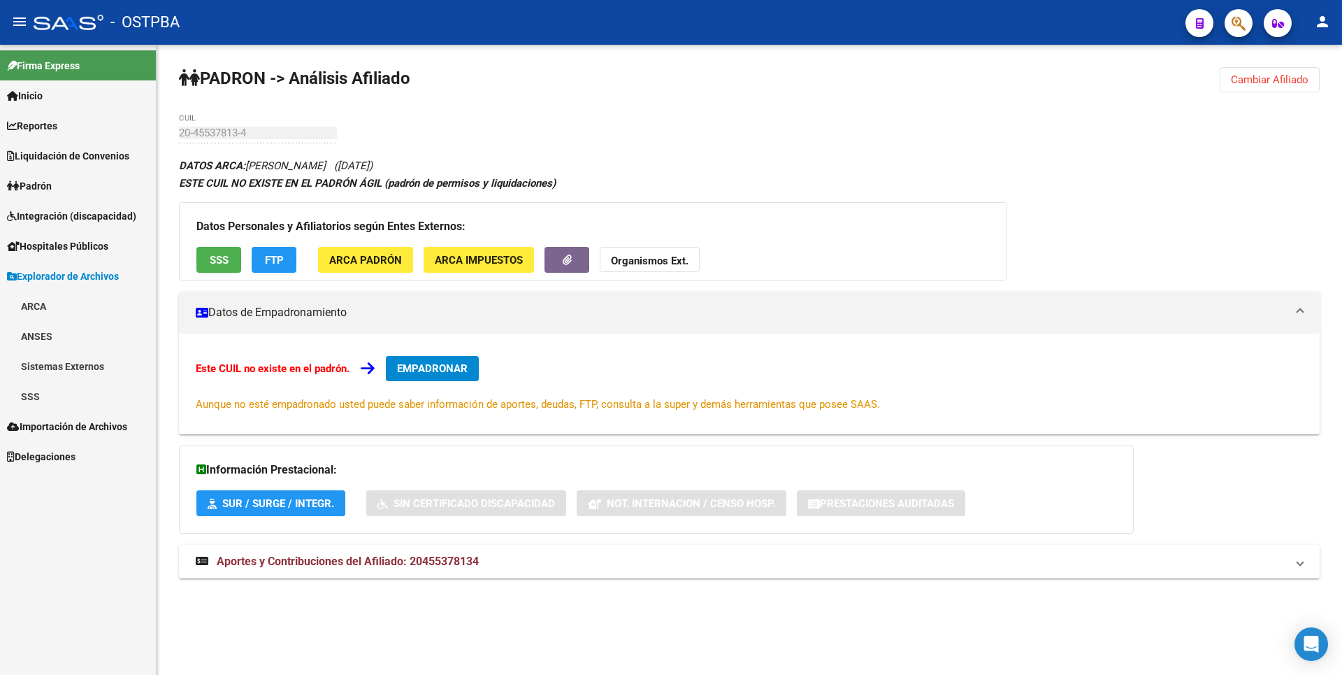
click at [69, 409] on link "SSS" at bounding box center [78, 396] width 156 height 30
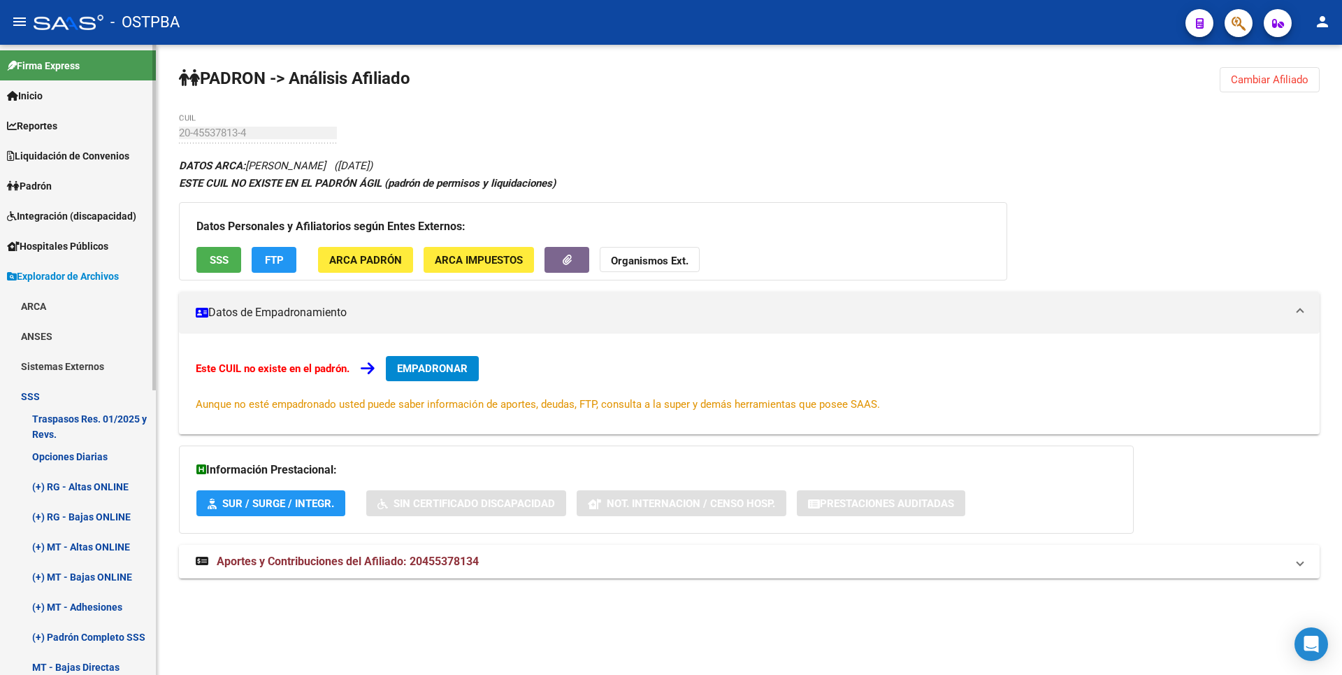
click at [113, 617] on link "(+) MT - Adhesiones" at bounding box center [78, 606] width 156 height 30
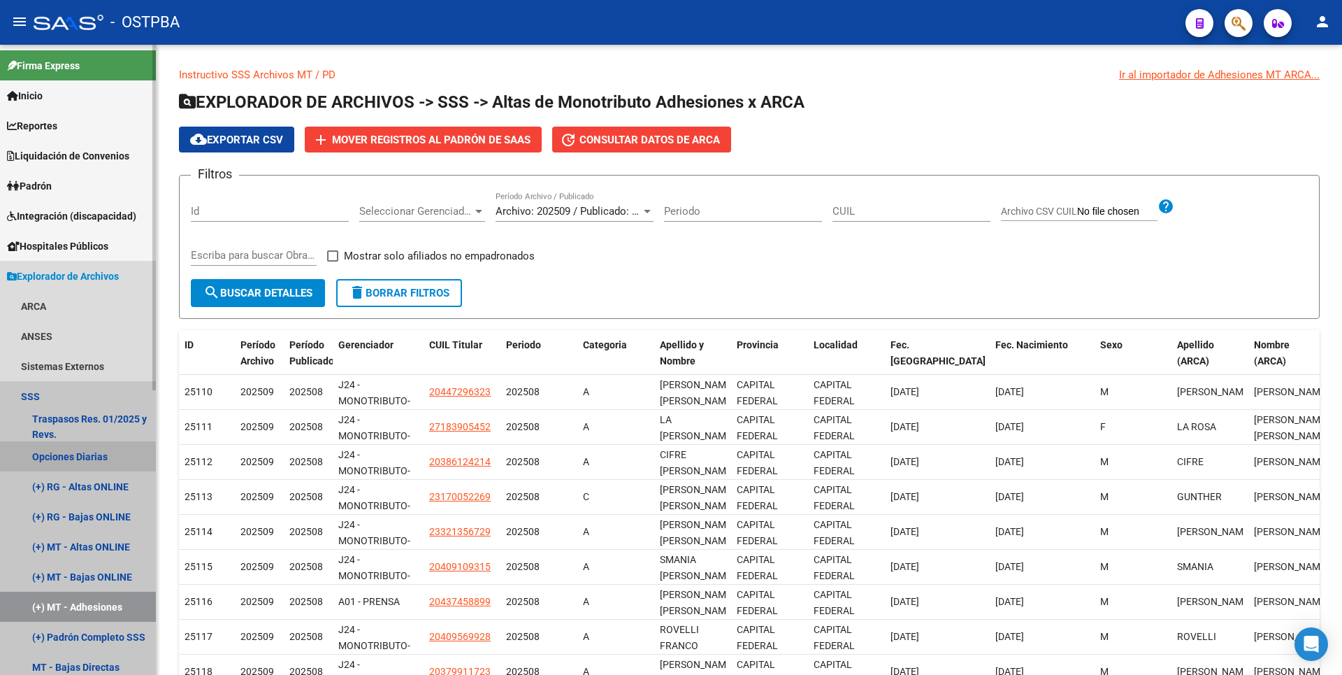
click at [103, 461] on link "Opciones Diarias" at bounding box center [78, 456] width 156 height 30
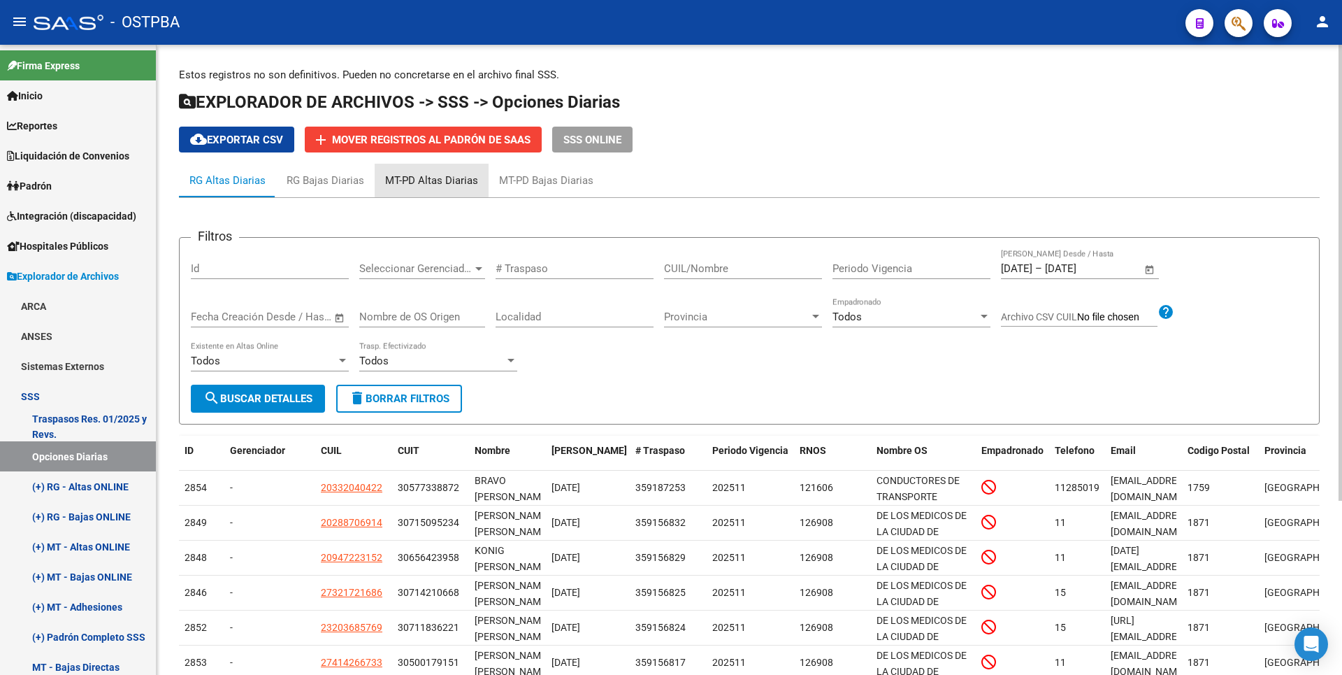
click at [483, 179] on div "MT-PD Altas Diarias" at bounding box center [432, 181] width 114 height 34
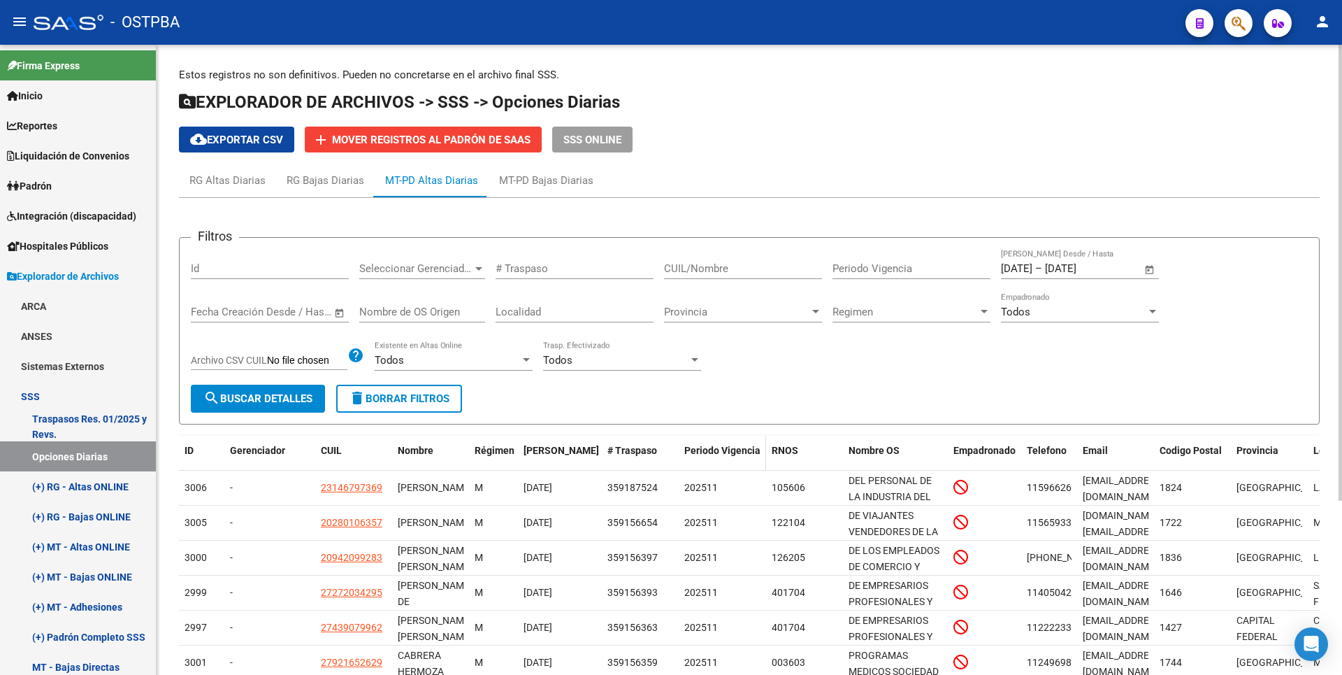
scroll to position [241, 0]
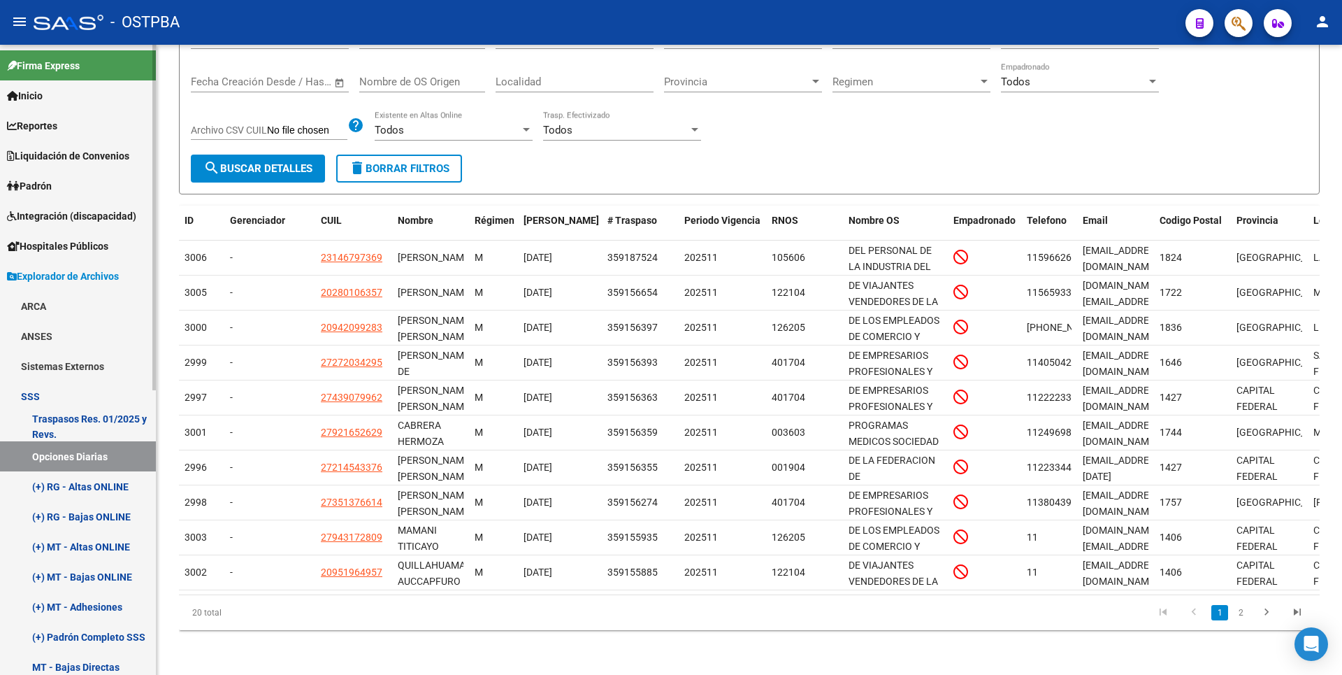
click at [82, 459] on link "Opciones Diarias" at bounding box center [78, 456] width 156 height 30
click at [94, 488] on link "(+) RG - Altas ONLINE" at bounding box center [78, 486] width 156 height 30
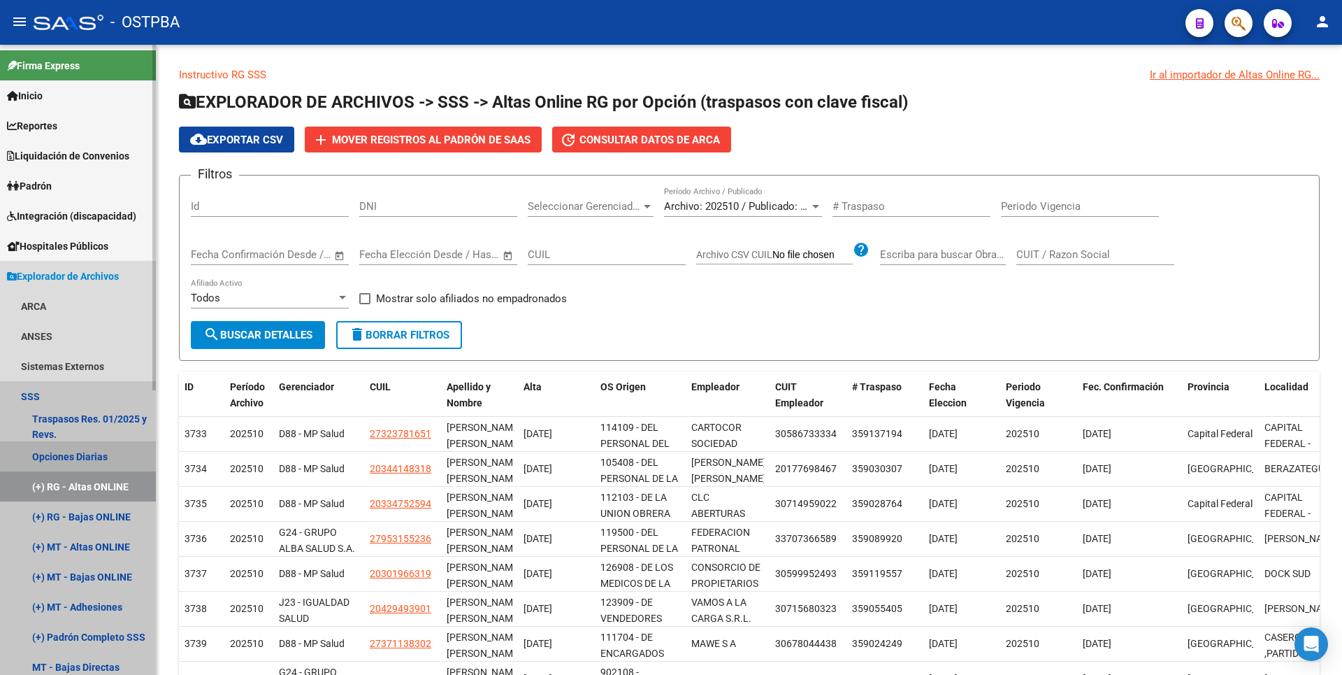
click at [95, 458] on link "Opciones Diarias" at bounding box center [78, 456] width 156 height 30
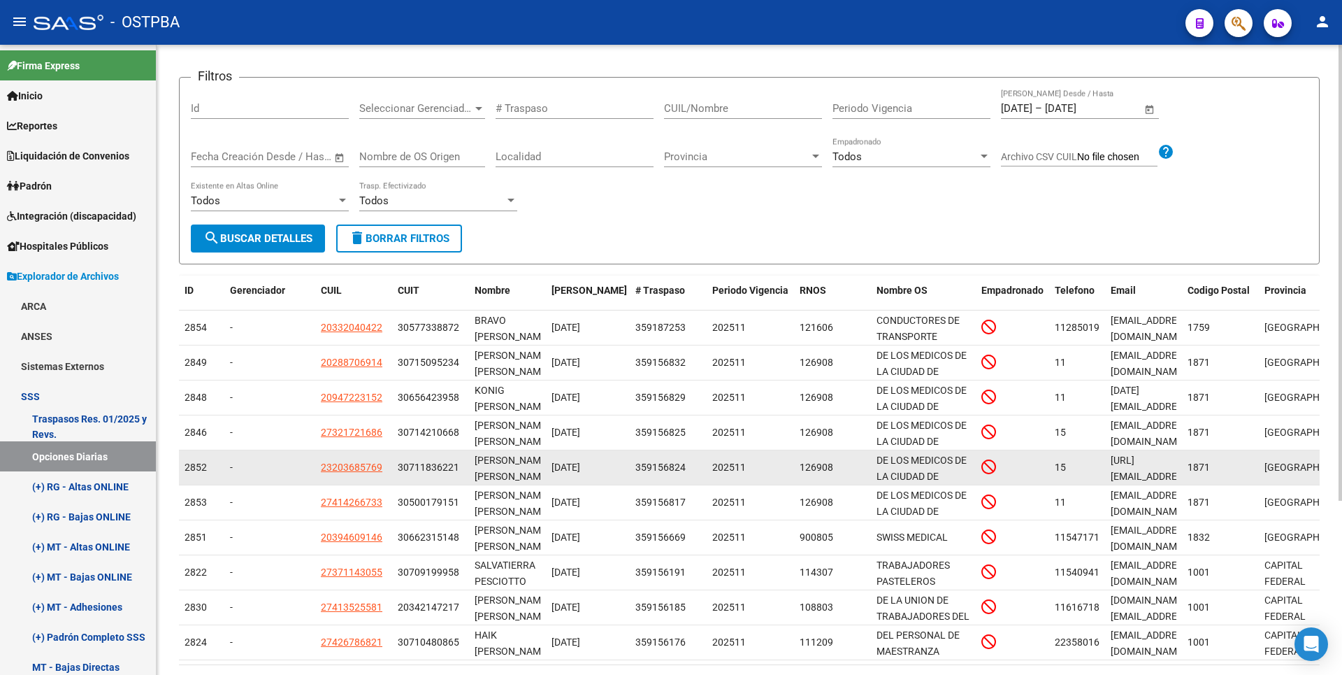
scroll to position [241, 0]
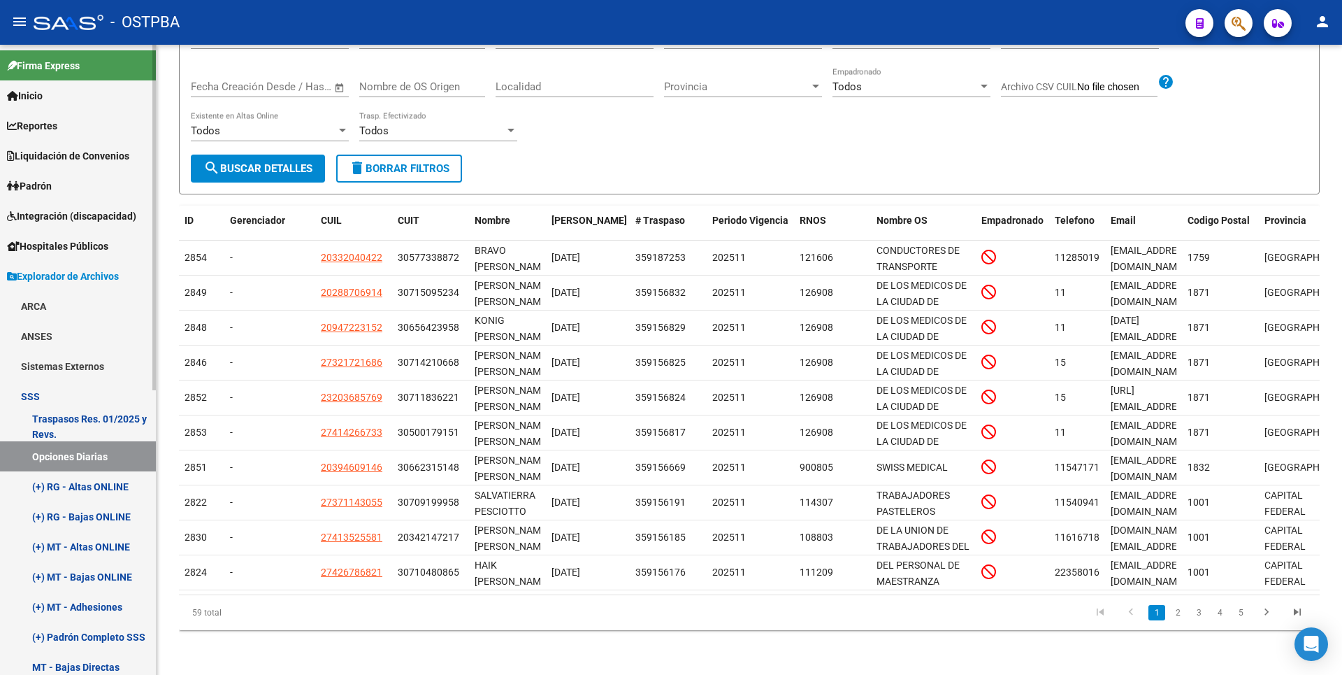
click at [95, 479] on link "(+) RG - Altas ONLINE" at bounding box center [78, 486] width 156 height 30
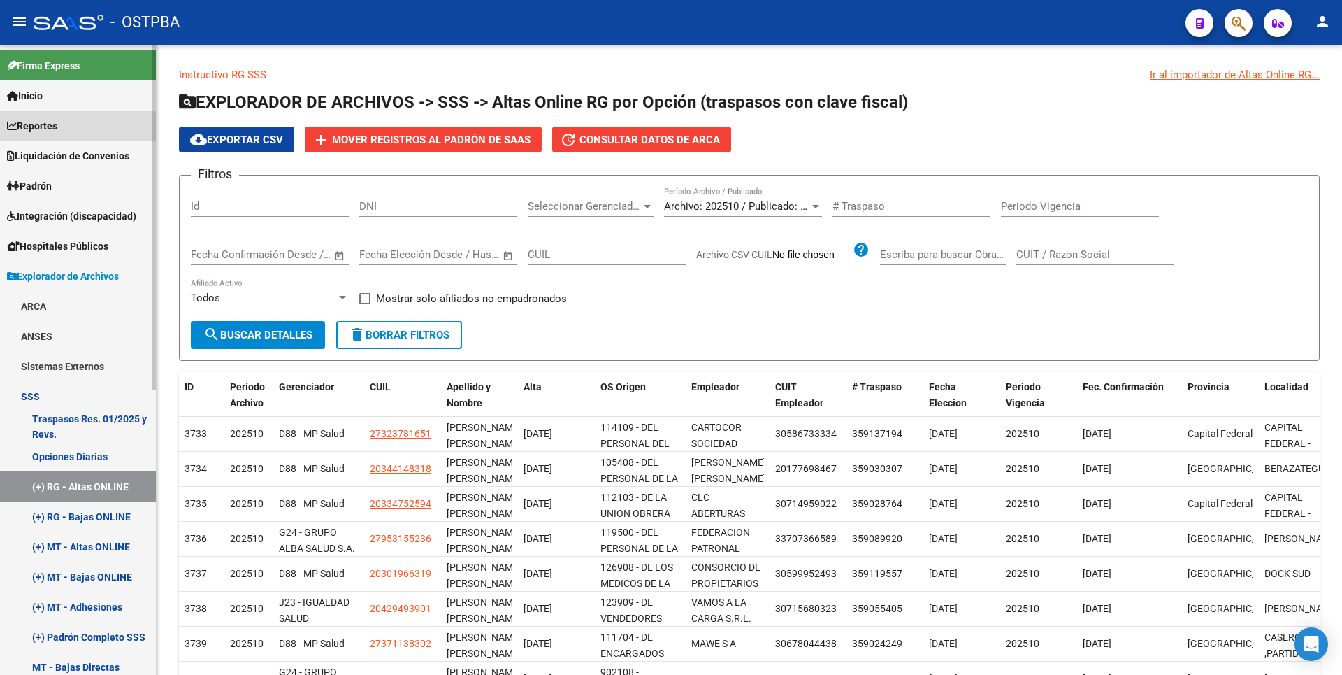
click at [43, 130] on span "Reportes" at bounding box center [32, 125] width 50 height 15
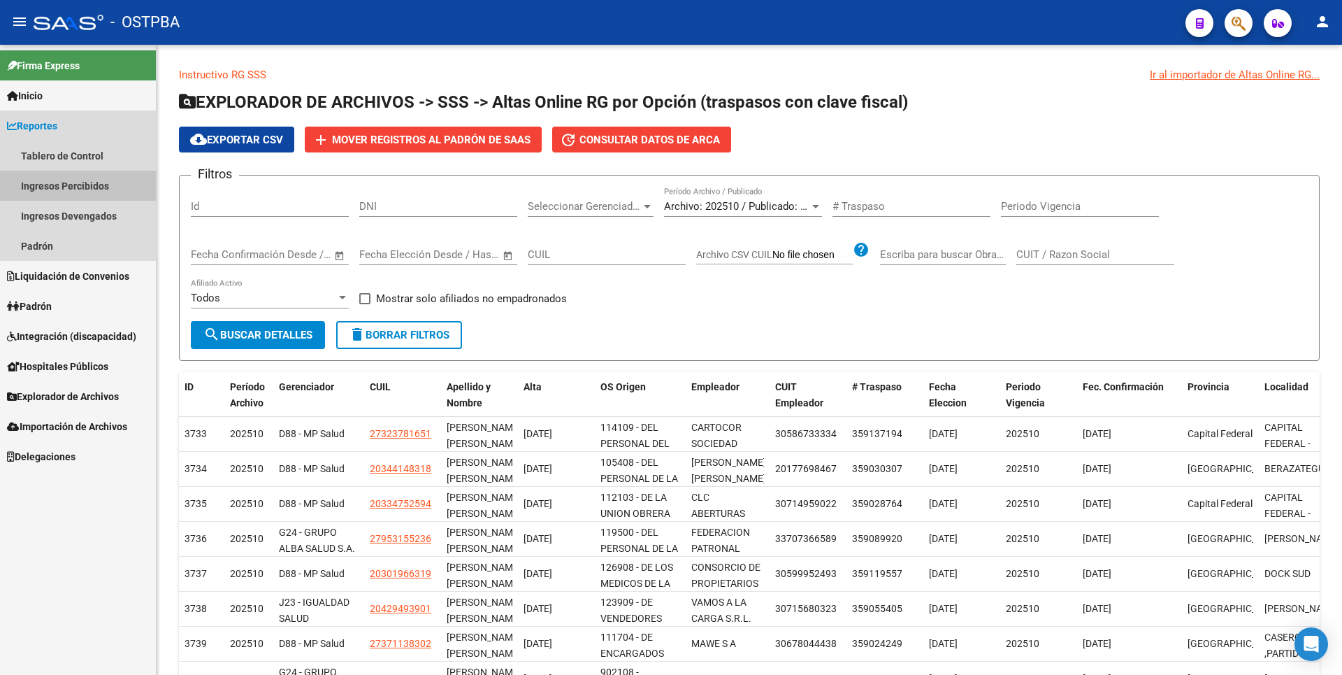
click at [80, 176] on link "Ingresos Percibidos" at bounding box center [78, 186] width 156 height 30
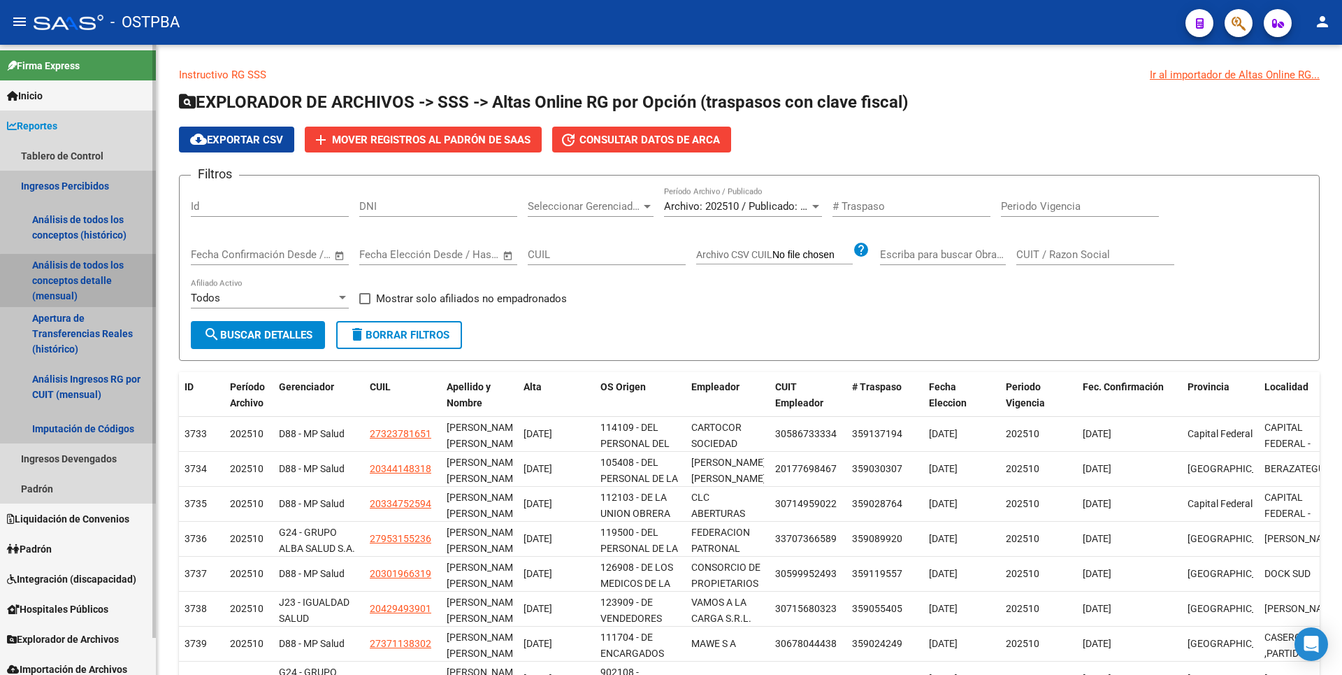
click at [83, 281] on link "Análisis de todos los conceptos detalle (mensual)" at bounding box center [78, 280] width 156 height 53
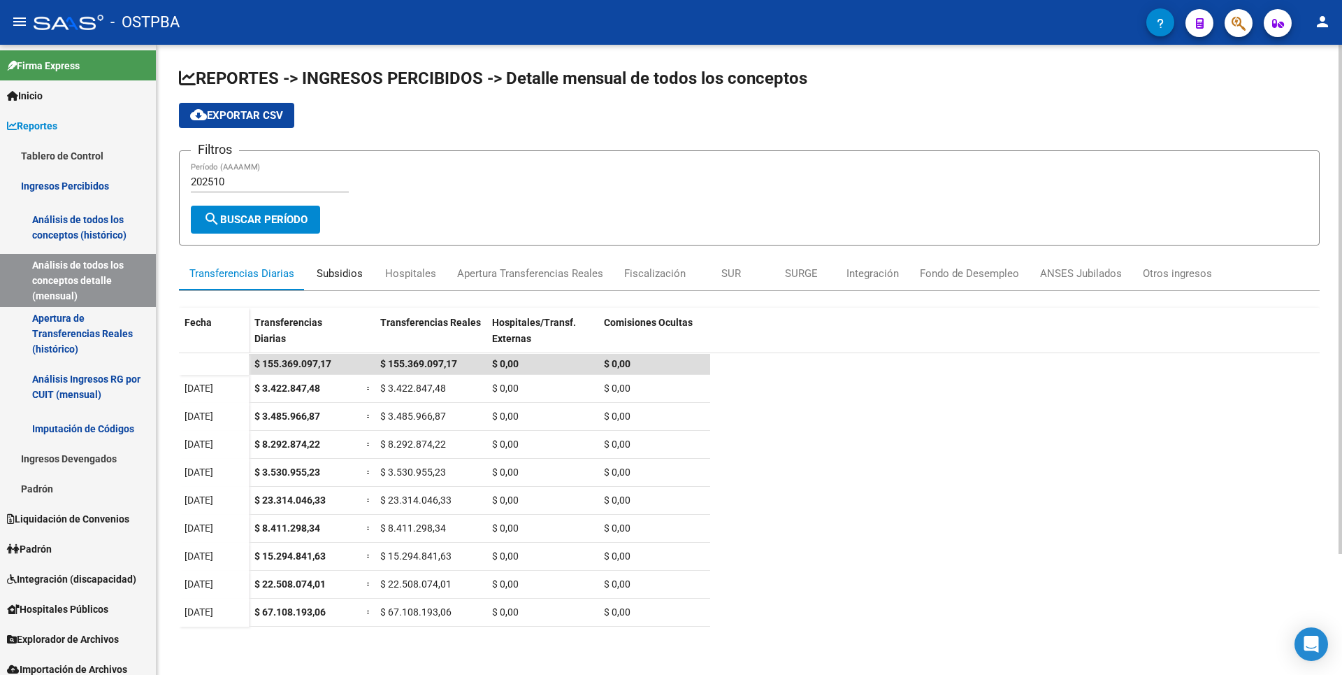
click at [350, 281] on div "Subsidios" at bounding box center [340, 274] width 70 height 34
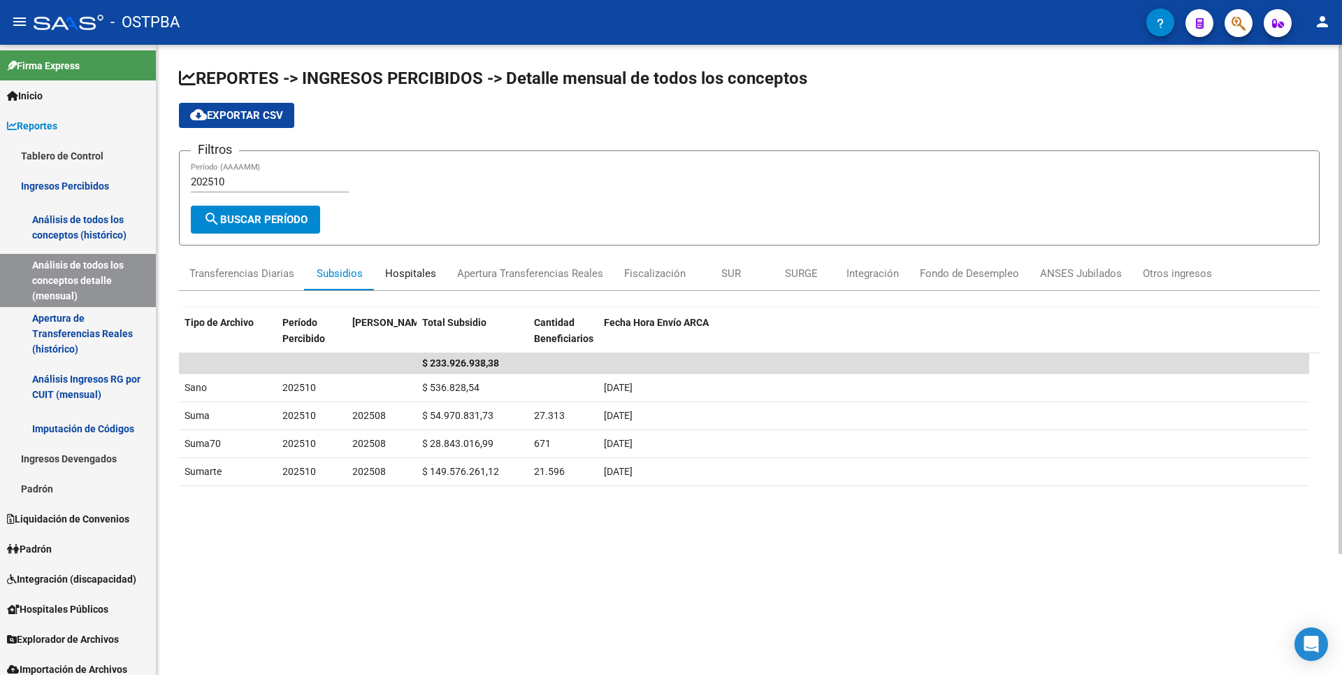
click at [429, 272] on div "Hospitales" at bounding box center [410, 273] width 51 height 15
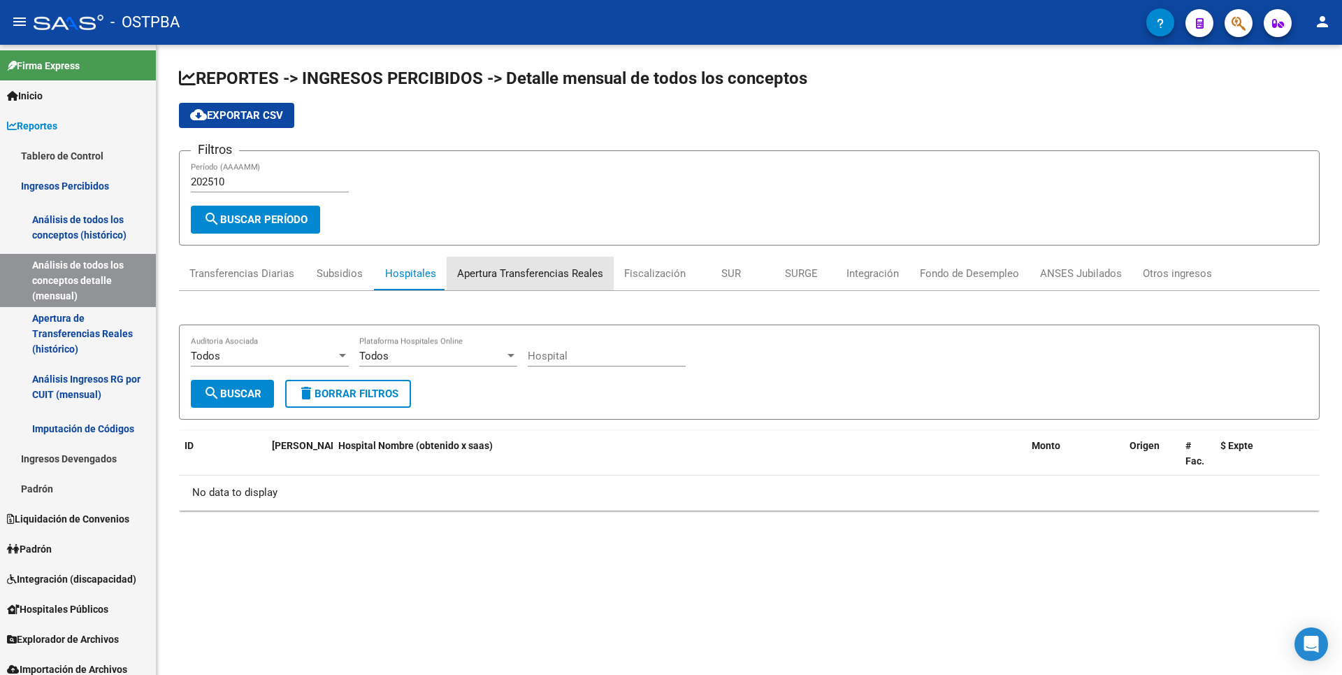
click at [542, 273] on div "Apertura Transferencias Reales" at bounding box center [530, 273] width 146 height 15
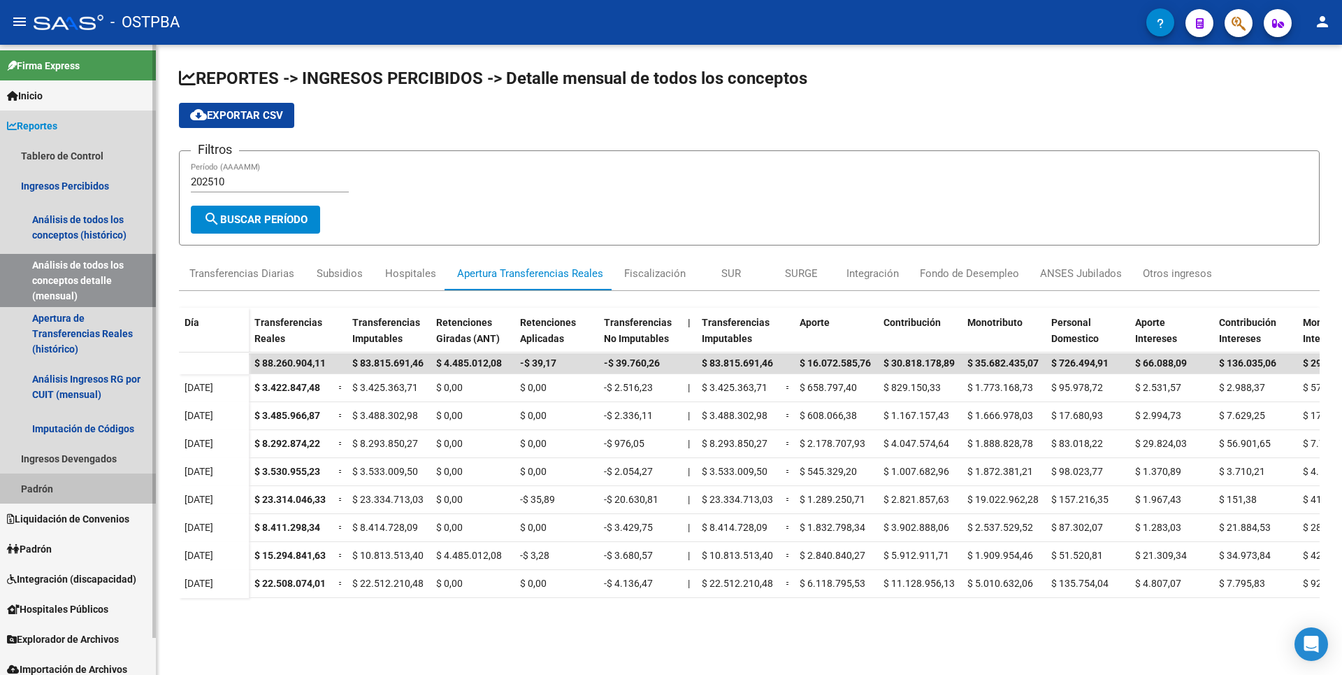
click at [50, 482] on link "Padrón" at bounding box center [78, 488] width 156 height 30
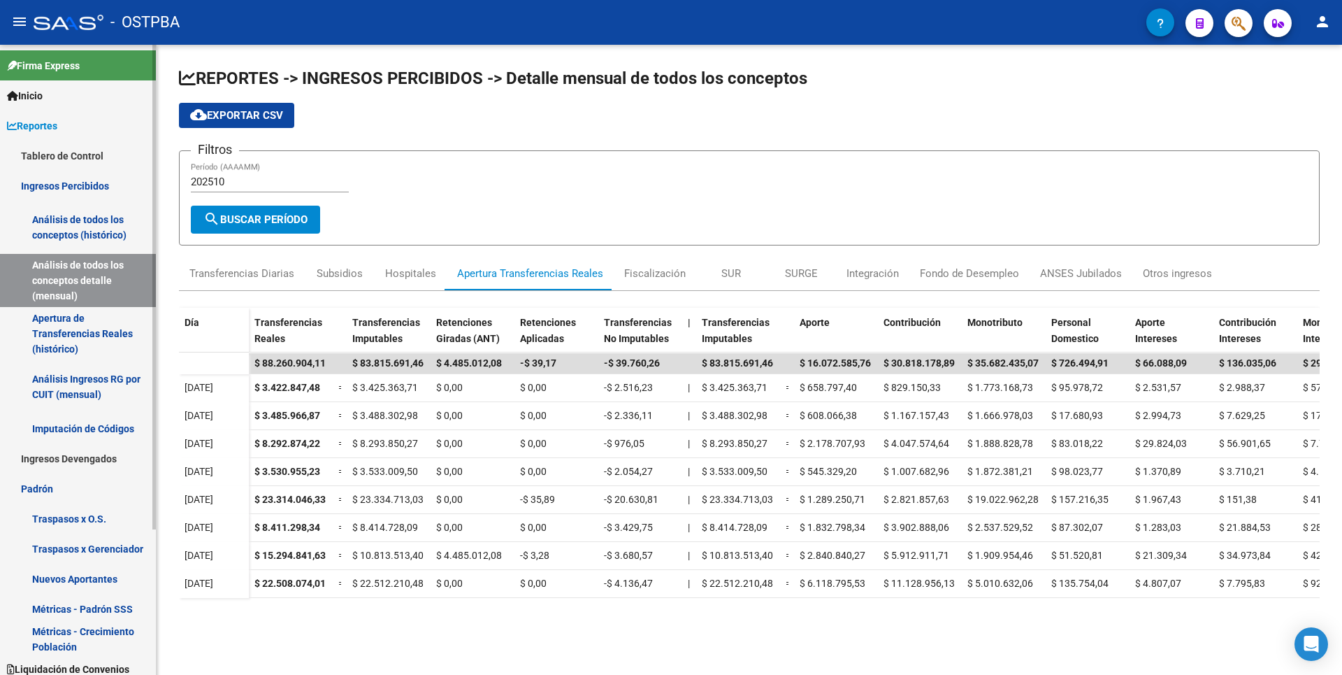
click at [75, 586] on link "Nuevos Aportantes" at bounding box center [78, 578] width 156 height 30
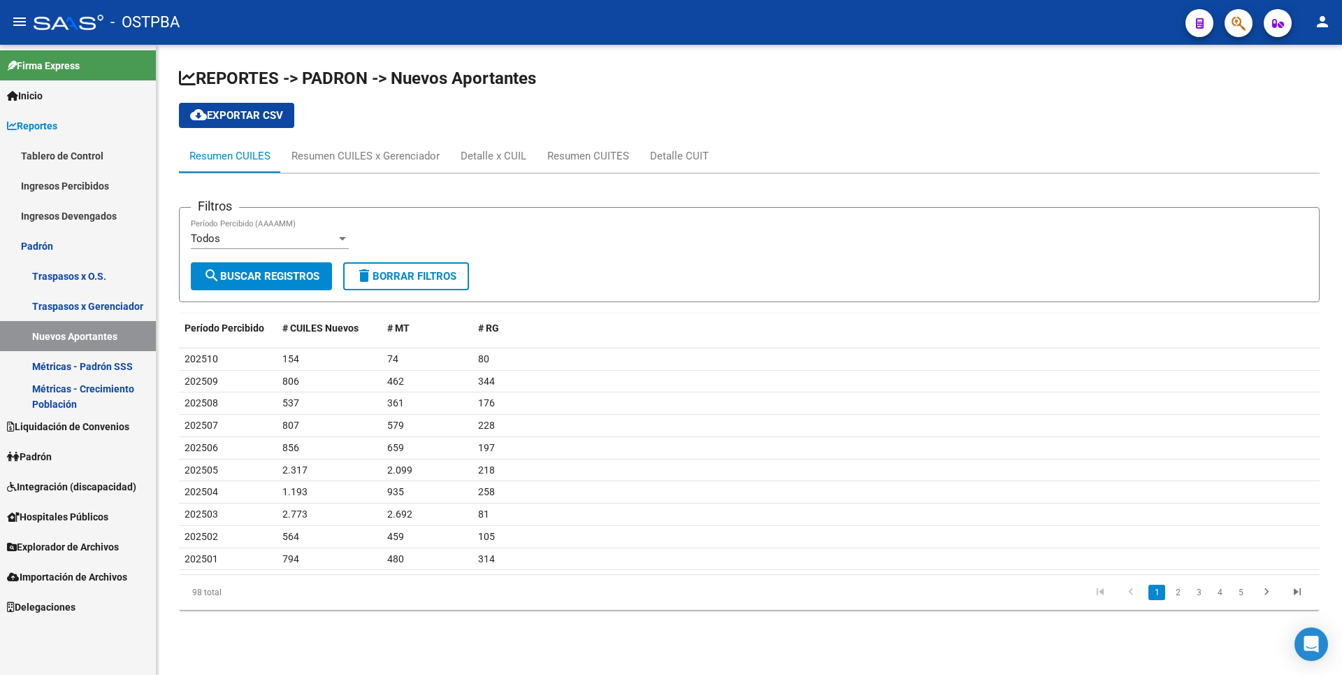
click at [58, 455] on link "Padrón" at bounding box center [78, 456] width 156 height 30
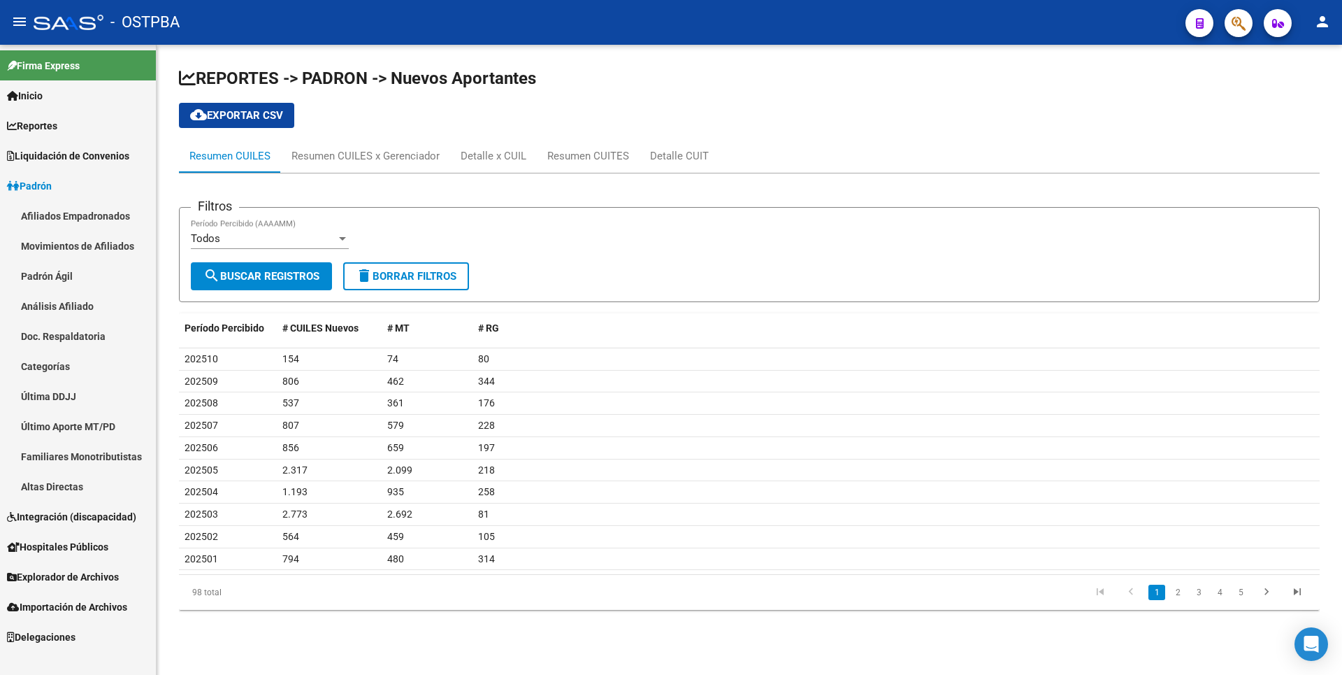
click at [92, 321] on link "Doc. Respaldatoria" at bounding box center [78, 336] width 156 height 30
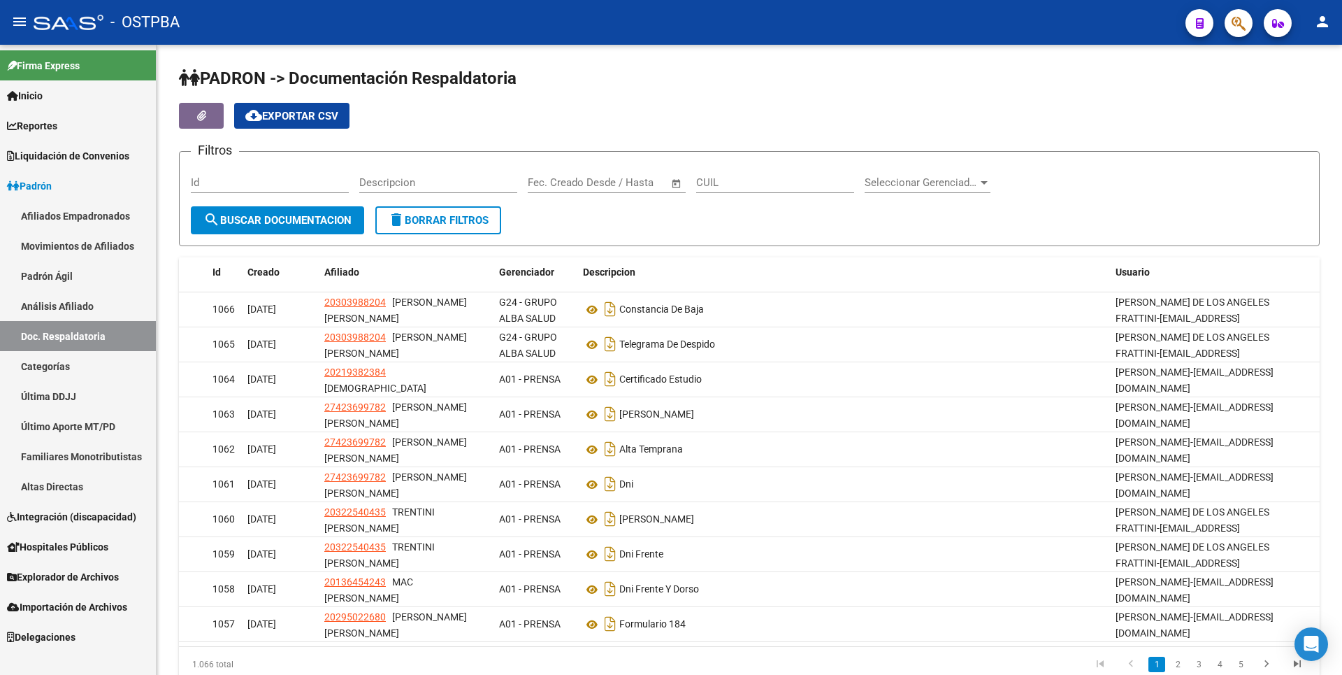
click at [94, 310] on link "Análisis Afiliado" at bounding box center [78, 306] width 156 height 30
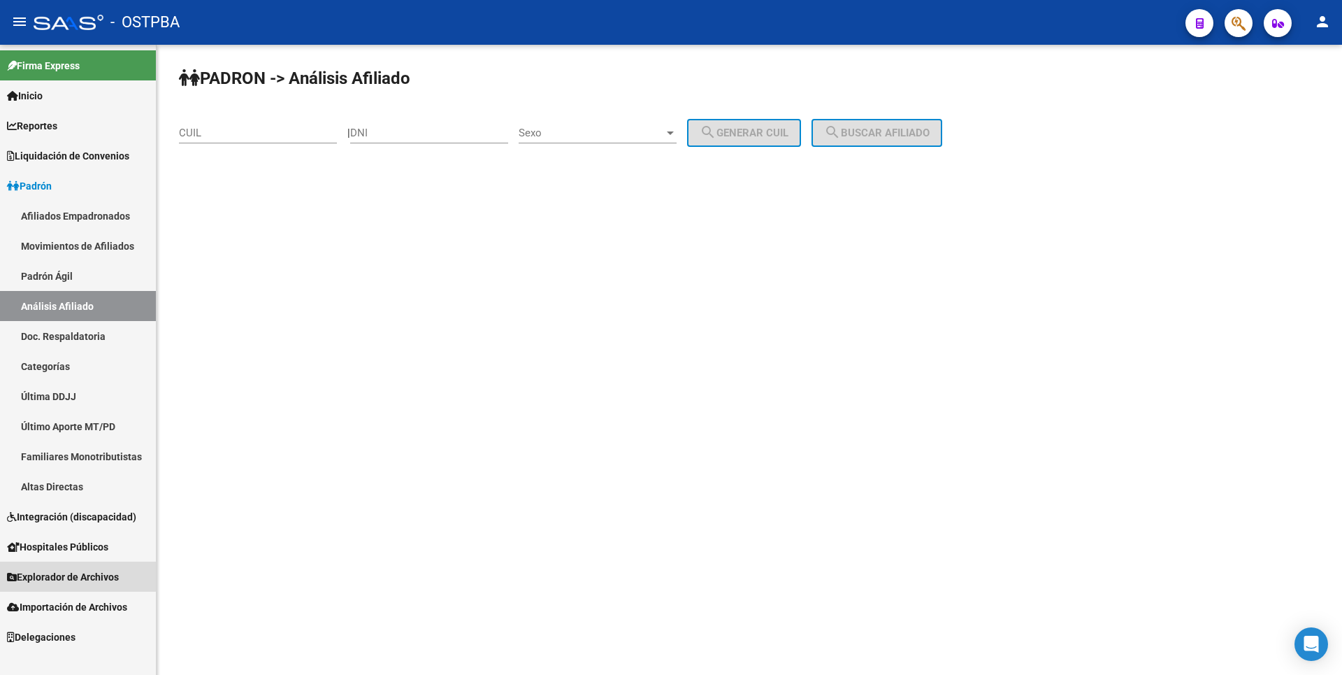
click at [77, 577] on span "Explorador de Archivos" at bounding box center [63, 576] width 112 height 15
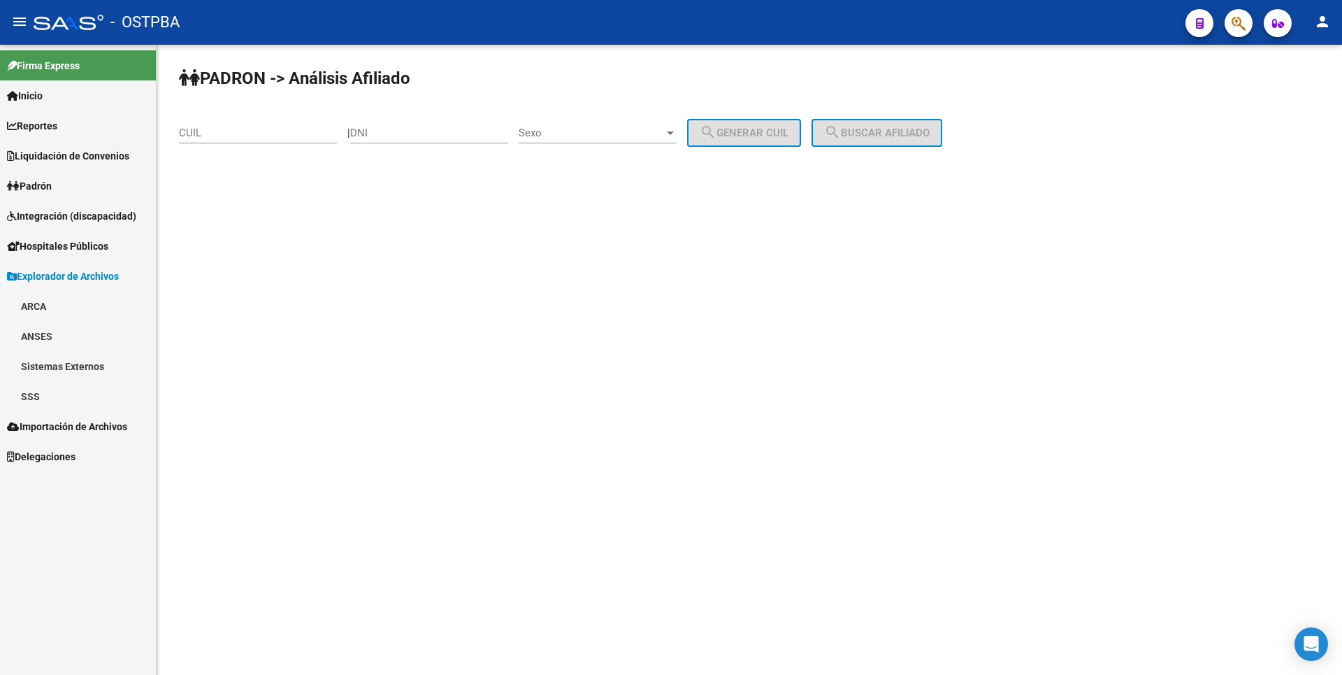
click at [55, 384] on link "SSS" at bounding box center [78, 396] width 156 height 30
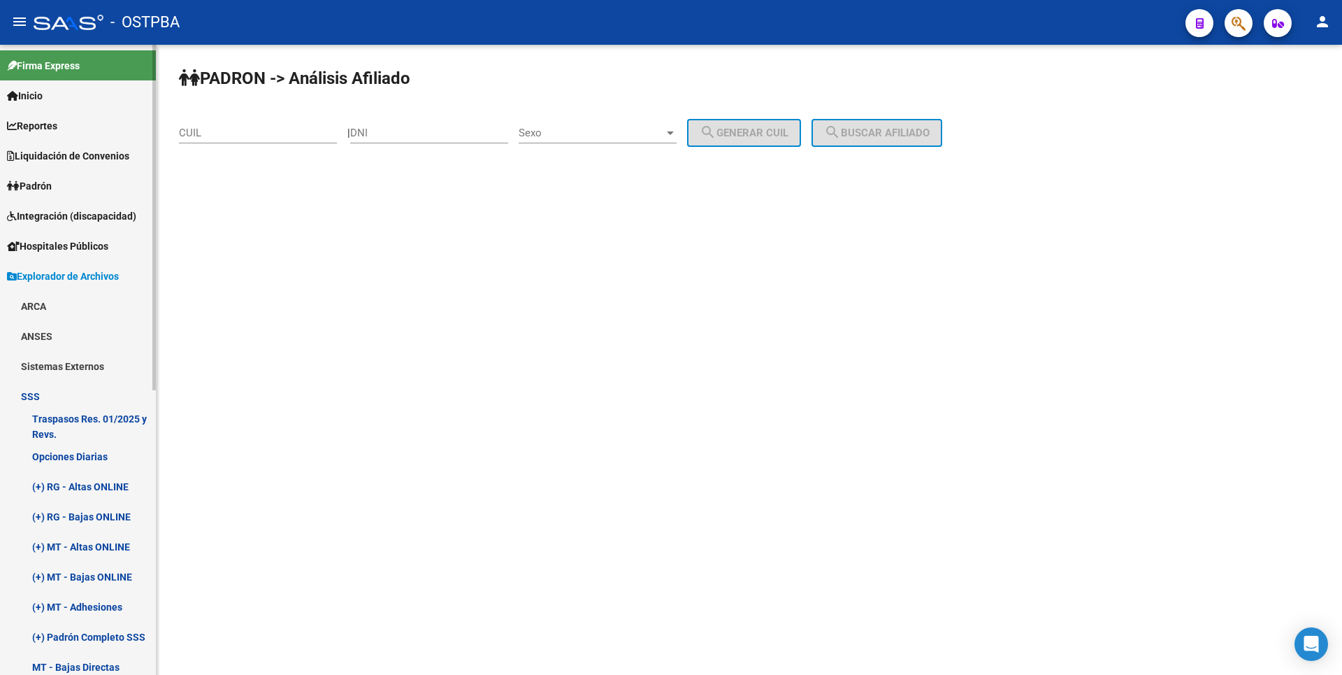
click at [97, 454] on link "Opciones Diarias" at bounding box center [78, 456] width 156 height 30
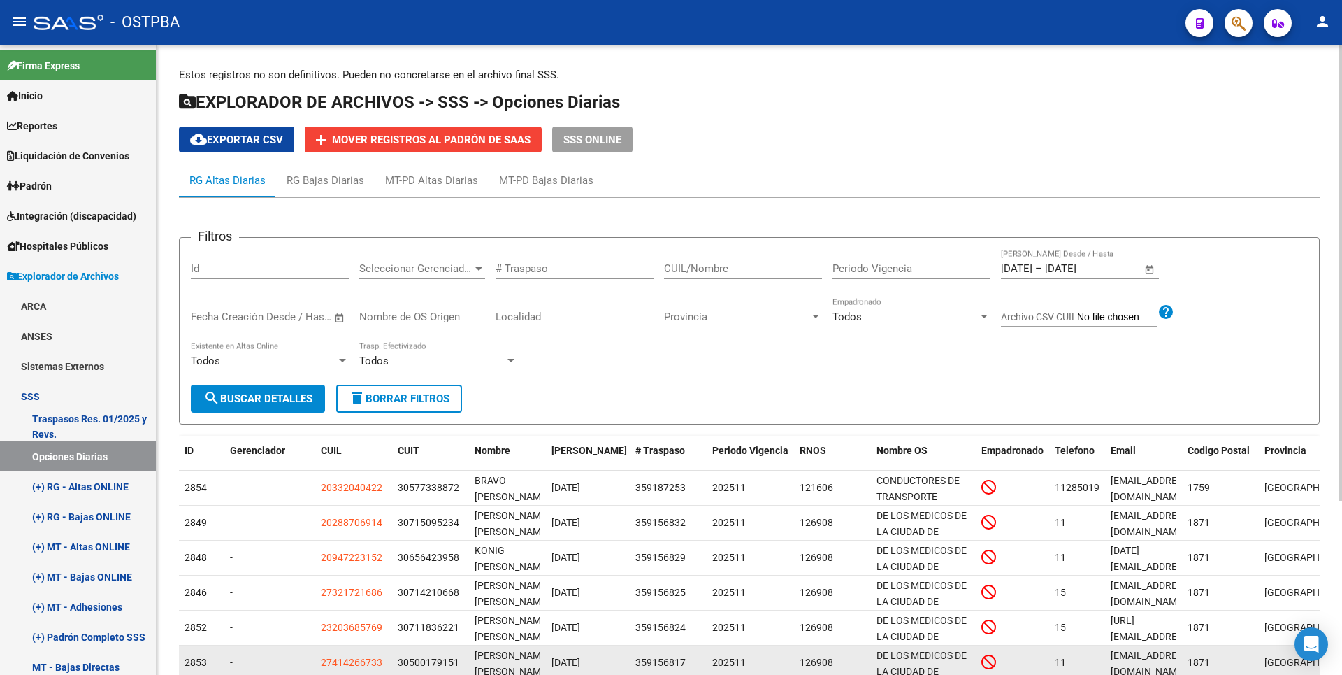
scroll to position [241, 0]
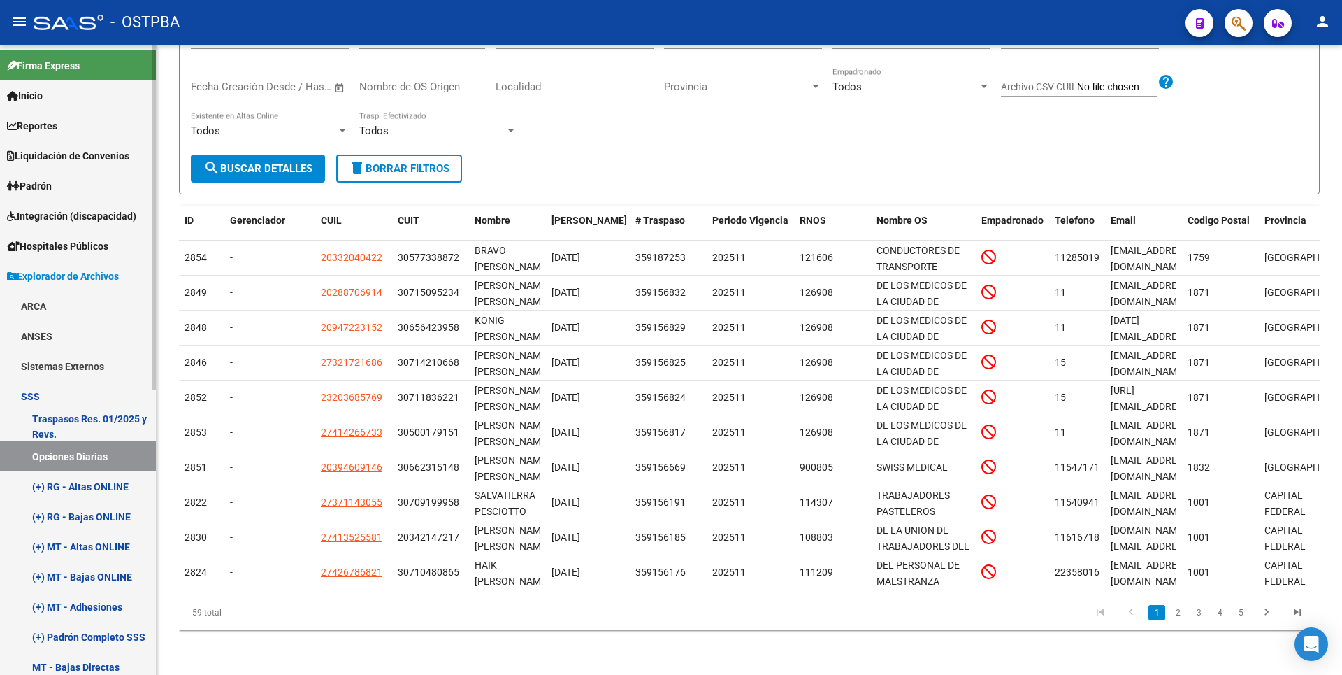
click at [100, 491] on link "(+) RG - Altas ONLINE" at bounding box center [78, 486] width 156 height 30
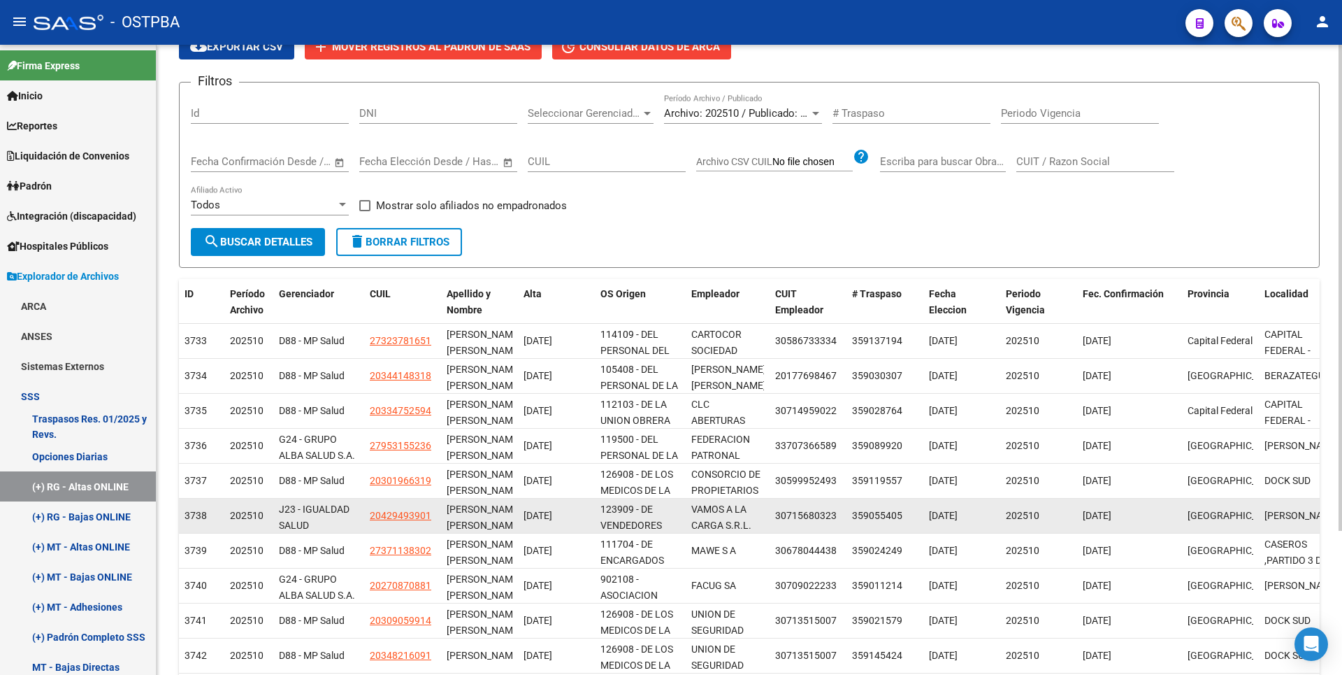
scroll to position [187, 0]
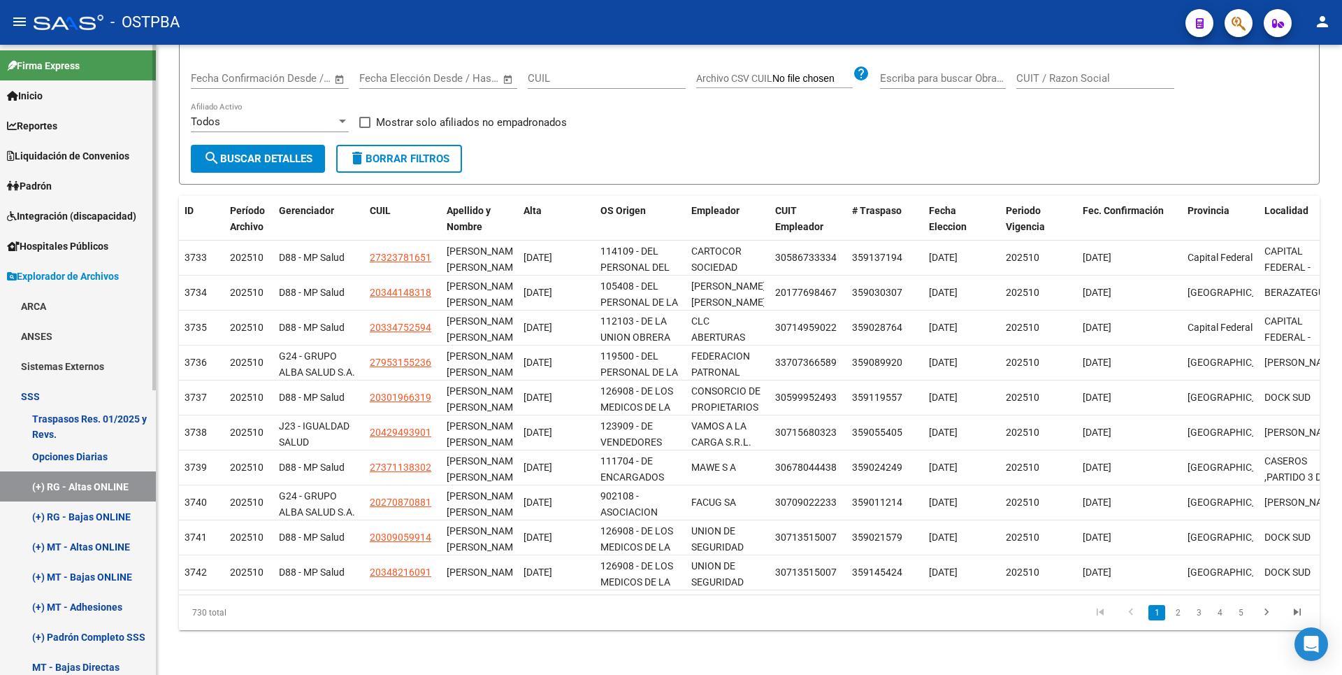
click at [83, 524] on link "(+) RG - Bajas ONLINE" at bounding box center [78, 516] width 156 height 30
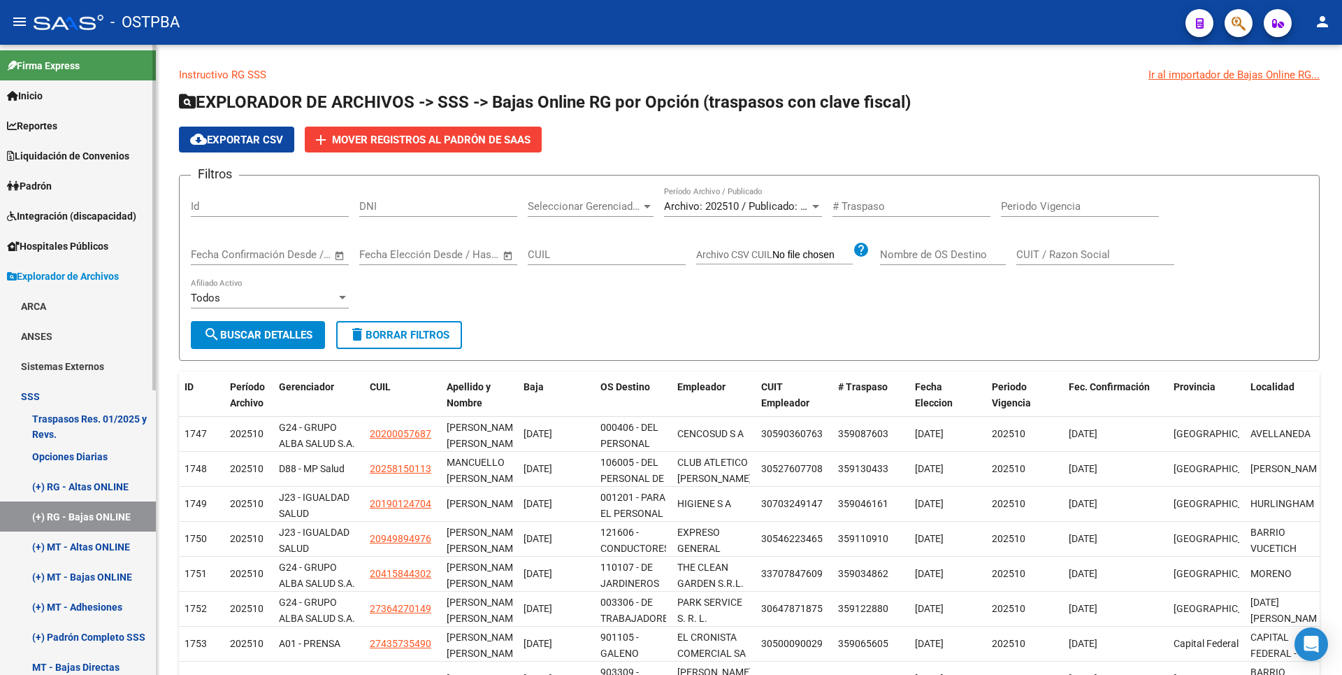
click at [82, 549] on link "(+) MT - Altas ONLINE" at bounding box center [78, 546] width 156 height 30
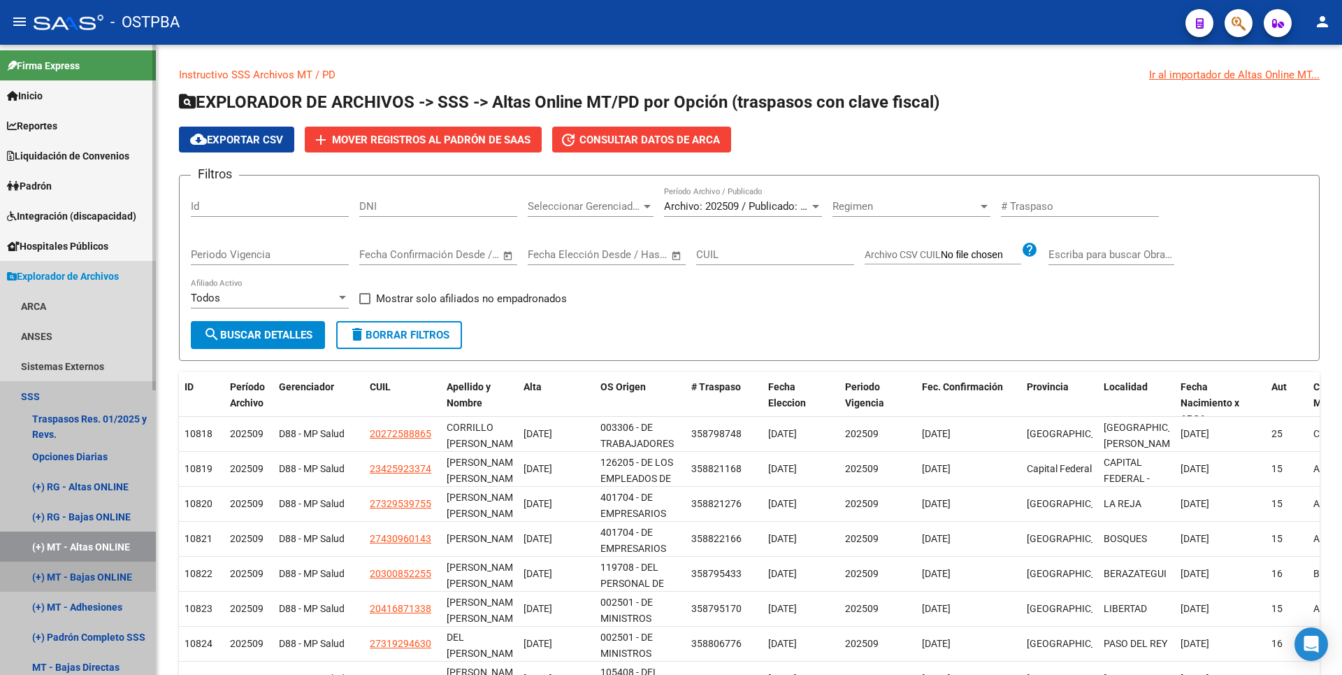
click at [103, 572] on link "(+) MT - Bajas ONLINE" at bounding box center [78, 576] width 156 height 30
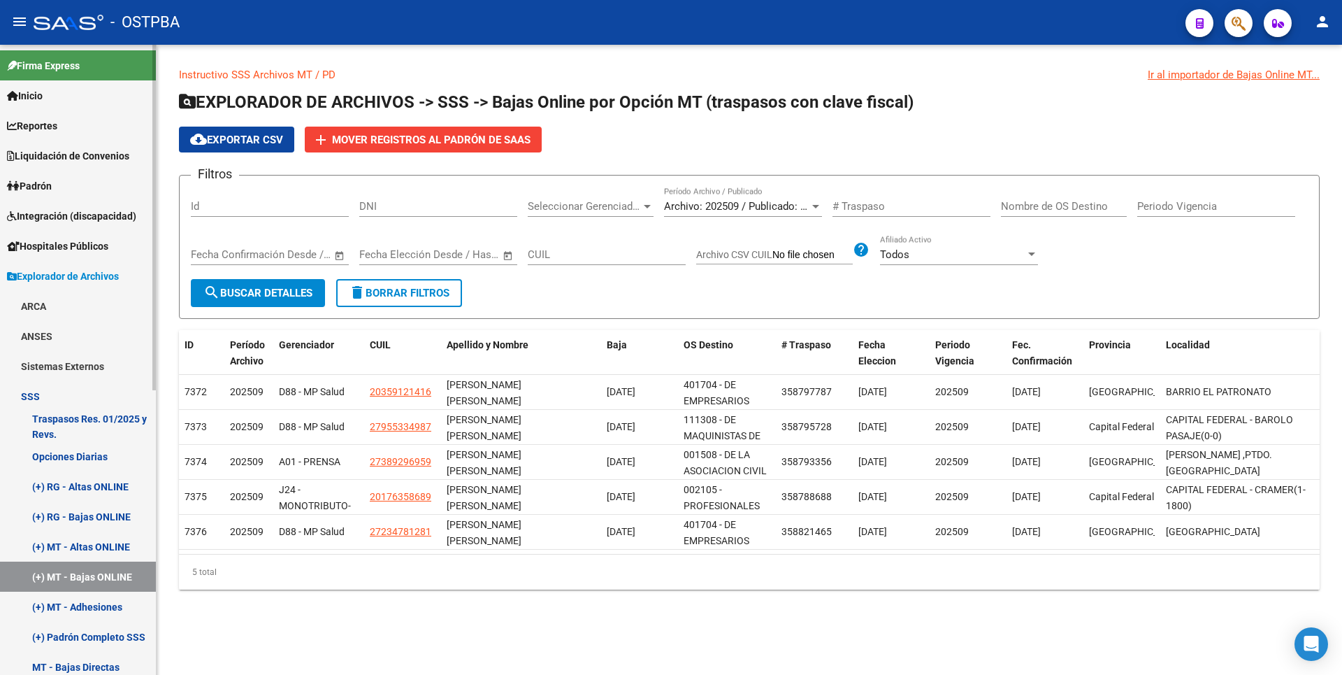
click at [52, 188] on span "Padrón" at bounding box center [29, 185] width 45 height 15
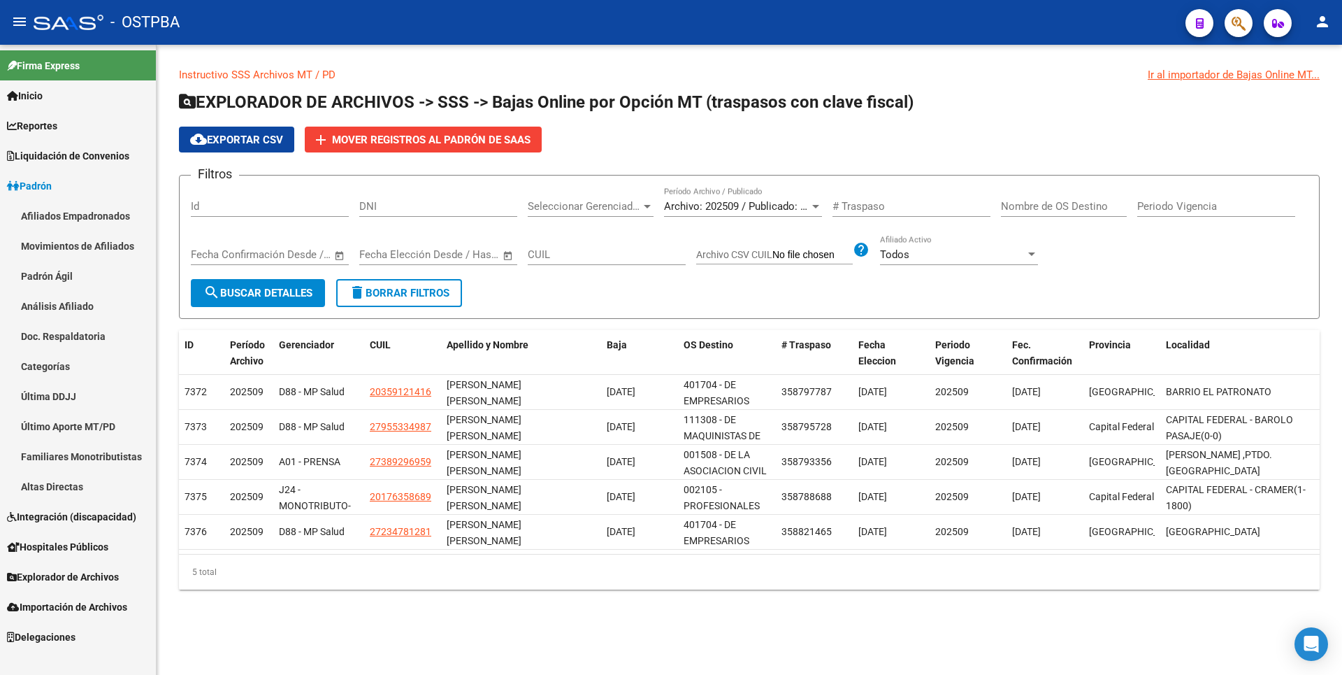
click at [96, 312] on link "Análisis Afiliado" at bounding box center [78, 306] width 156 height 30
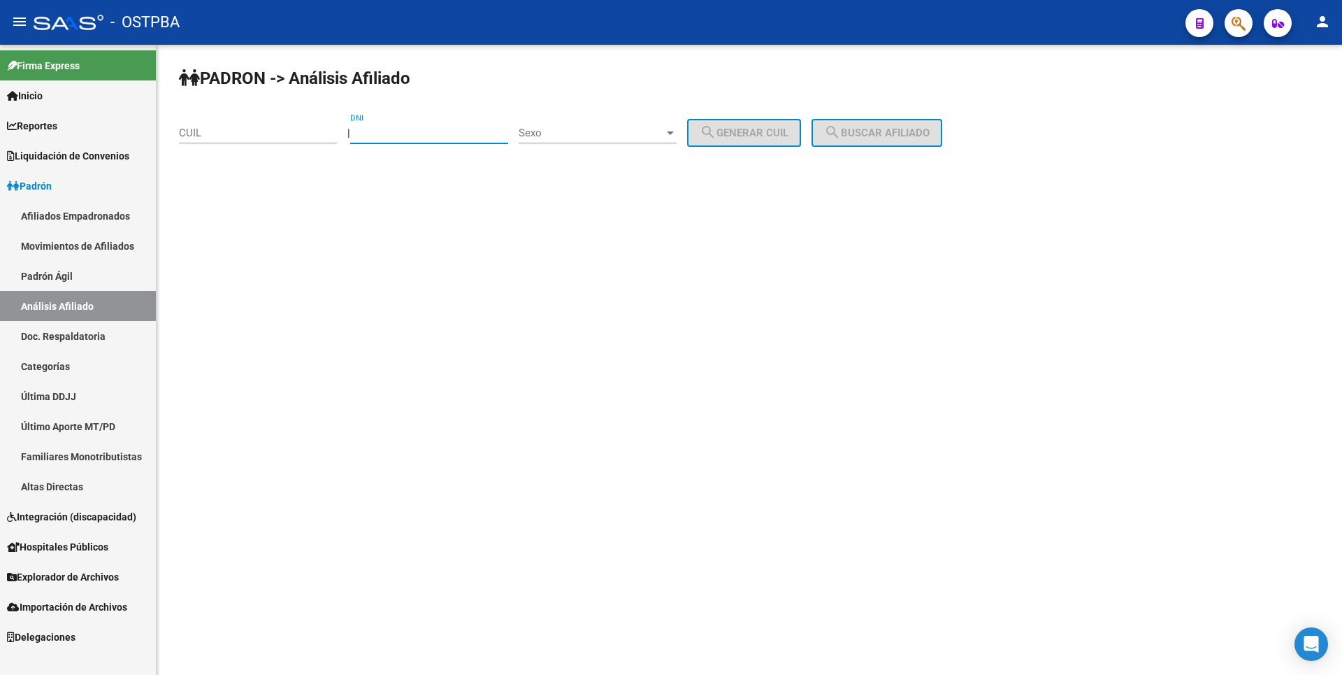
click at [380, 137] on input "DNI" at bounding box center [429, 133] width 158 height 13
type input "23300383"
click at [677, 131] on div at bounding box center [670, 132] width 13 height 11
drag, startPoint x: 620, startPoint y: 130, endPoint x: 706, endPoint y: 130, distance: 86.0
click at [627, 131] on span "Masculino" at bounding box center [613, 132] width 158 height 31
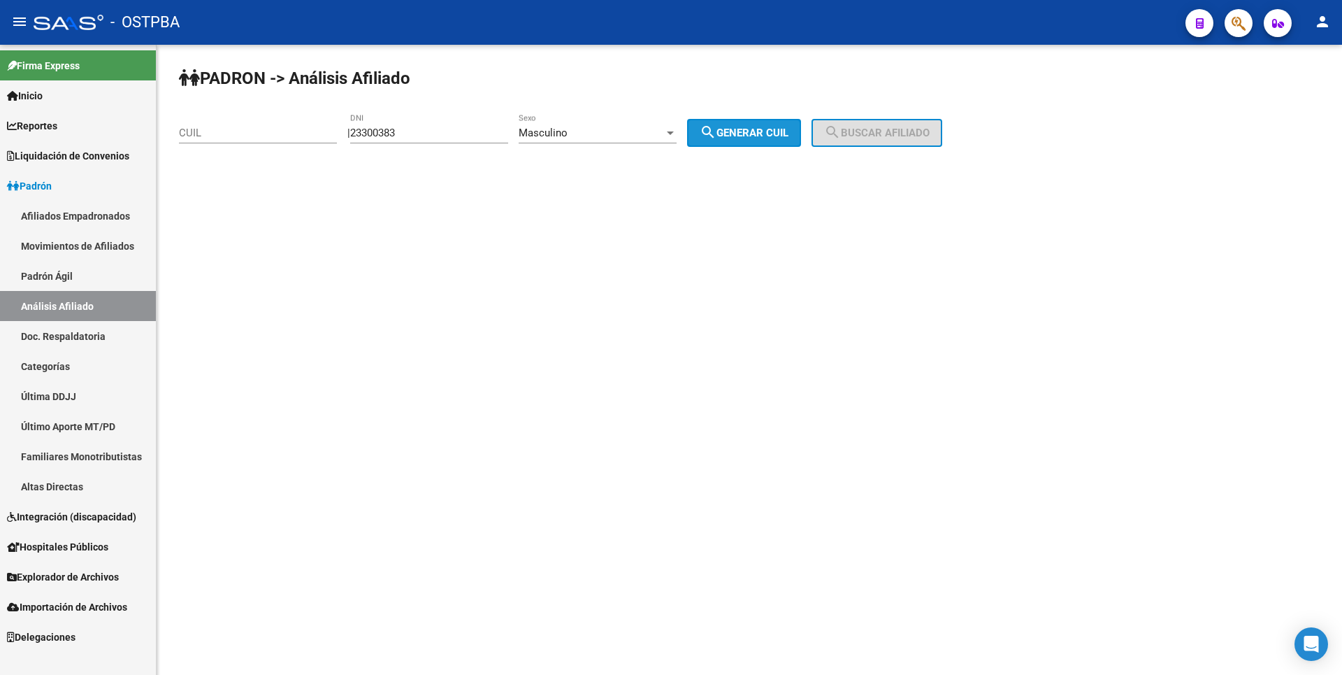
click at [786, 128] on span "search Generar CUIL" at bounding box center [744, 133] width 89 height 13
type input "20-23300383-3"
click at [884, 128] on span "search Buscar afiliado" at bounding box center [877, 133] width 106 height 13
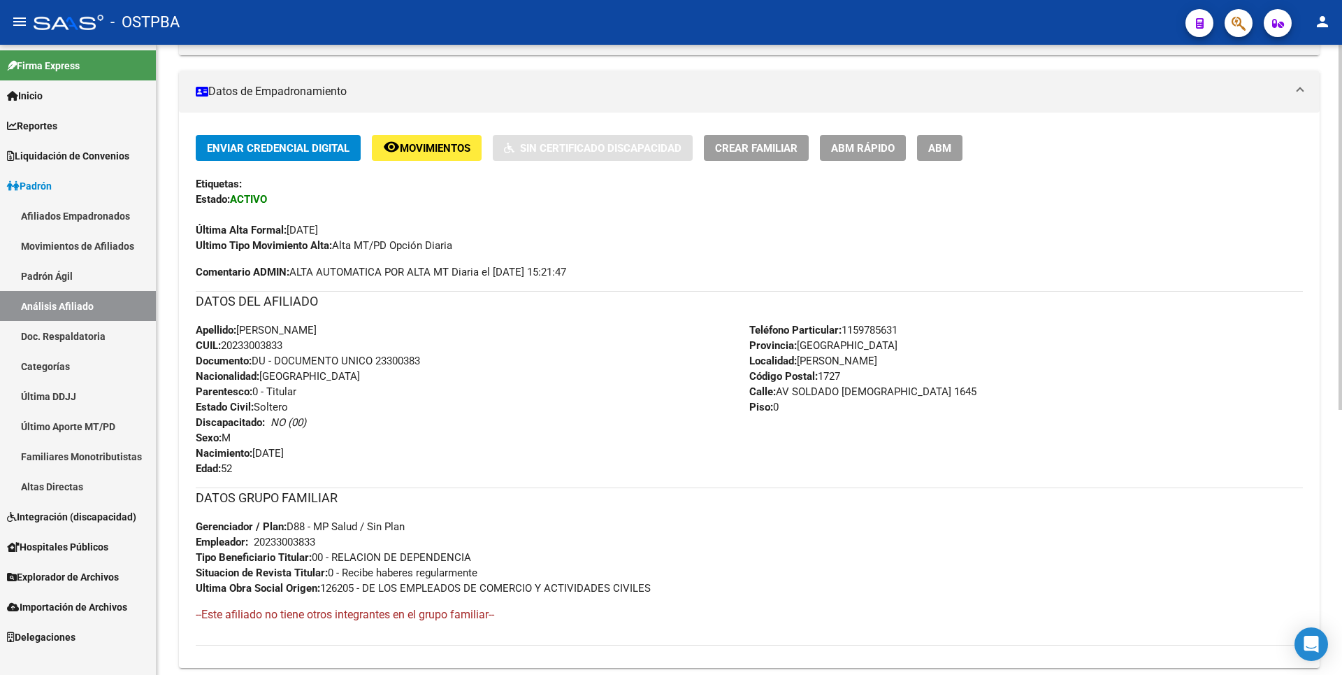
scroll to position [456, 0]
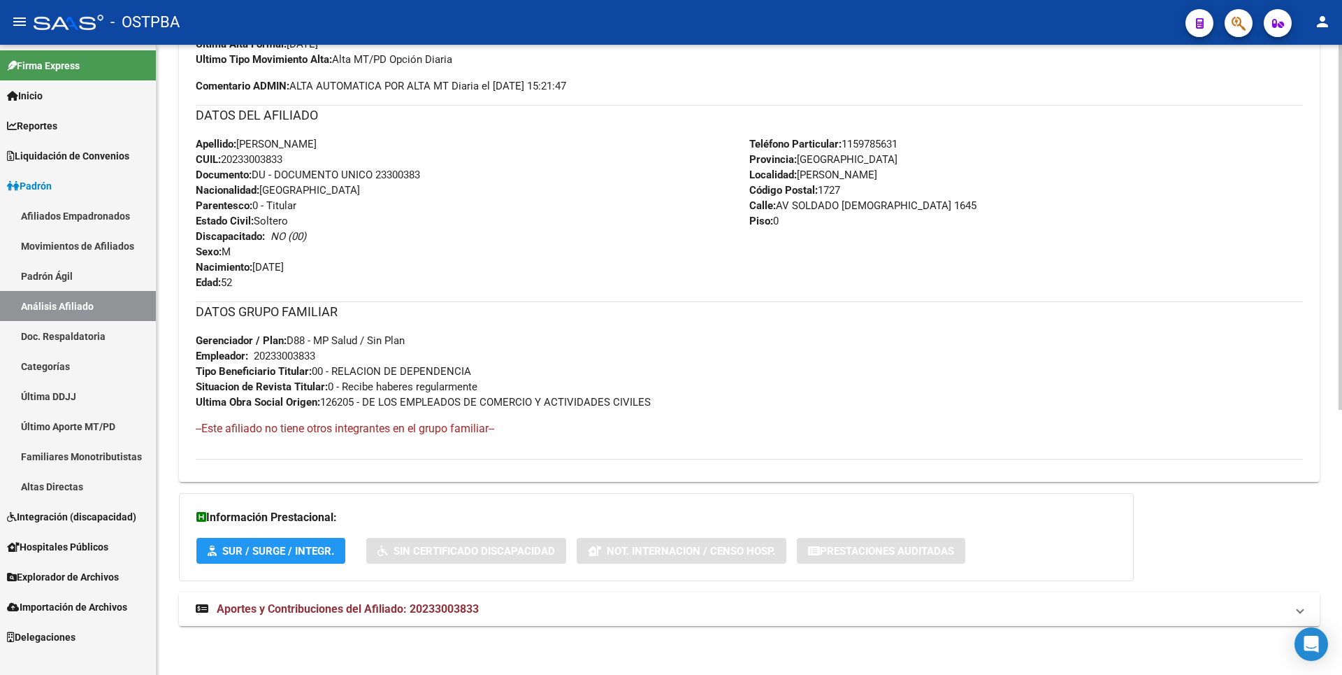
click at [454, 600] on mat-expansion-panel-header "Aportes y Contribuciones del Afiliado: 20233003833" at bounding box center [749, 609] width 1141 height 34
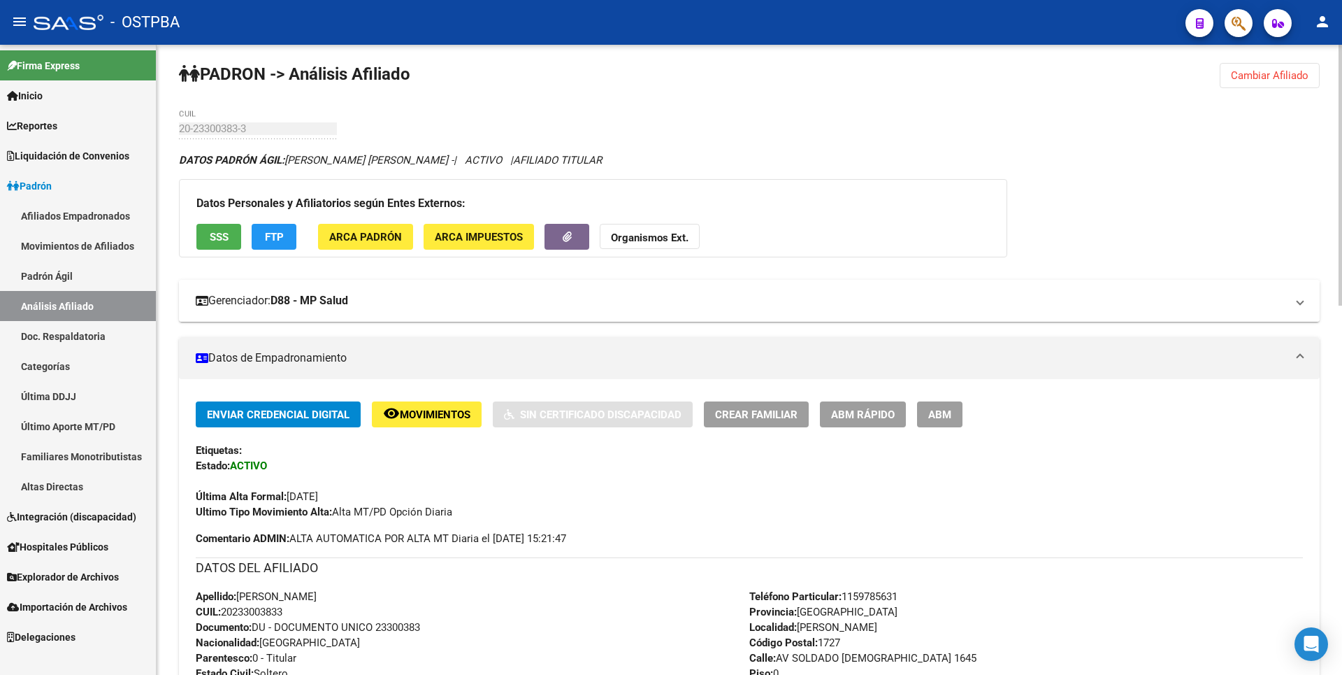
scroll to position [0, 0]
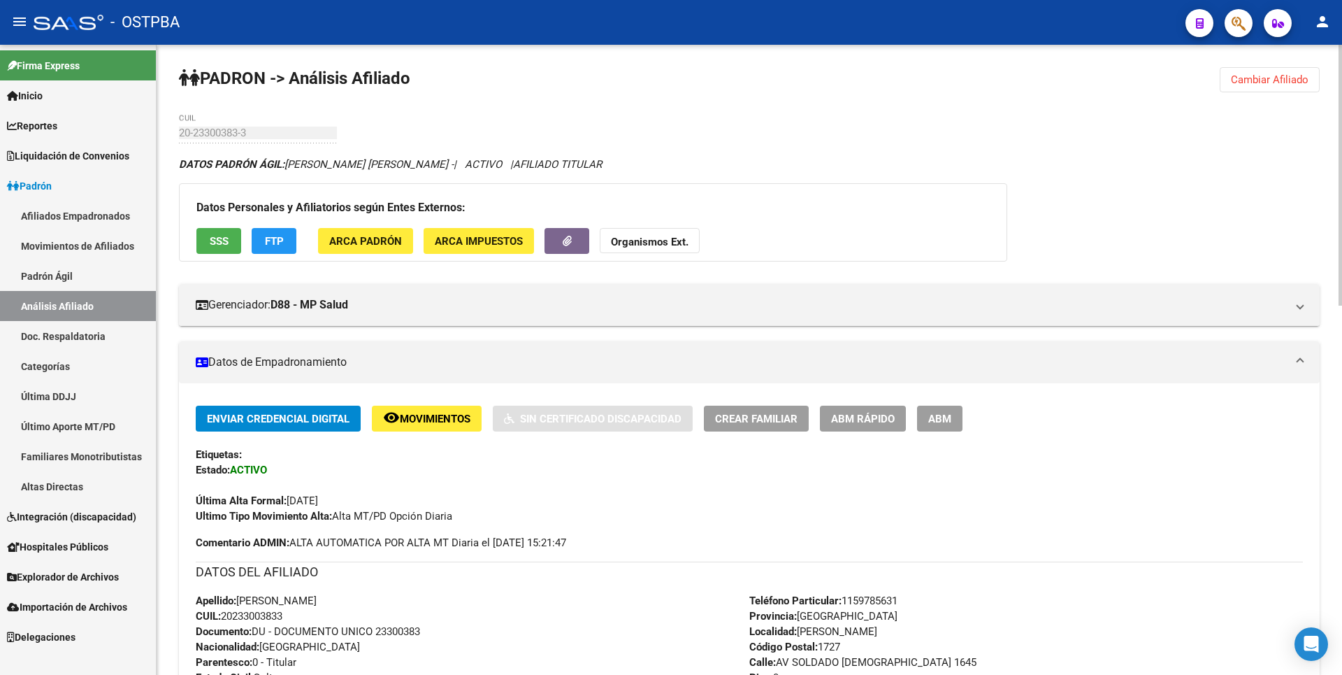
click at [269, 238] on span "FTP" at bounding box center [274, 241] width 19 height 13
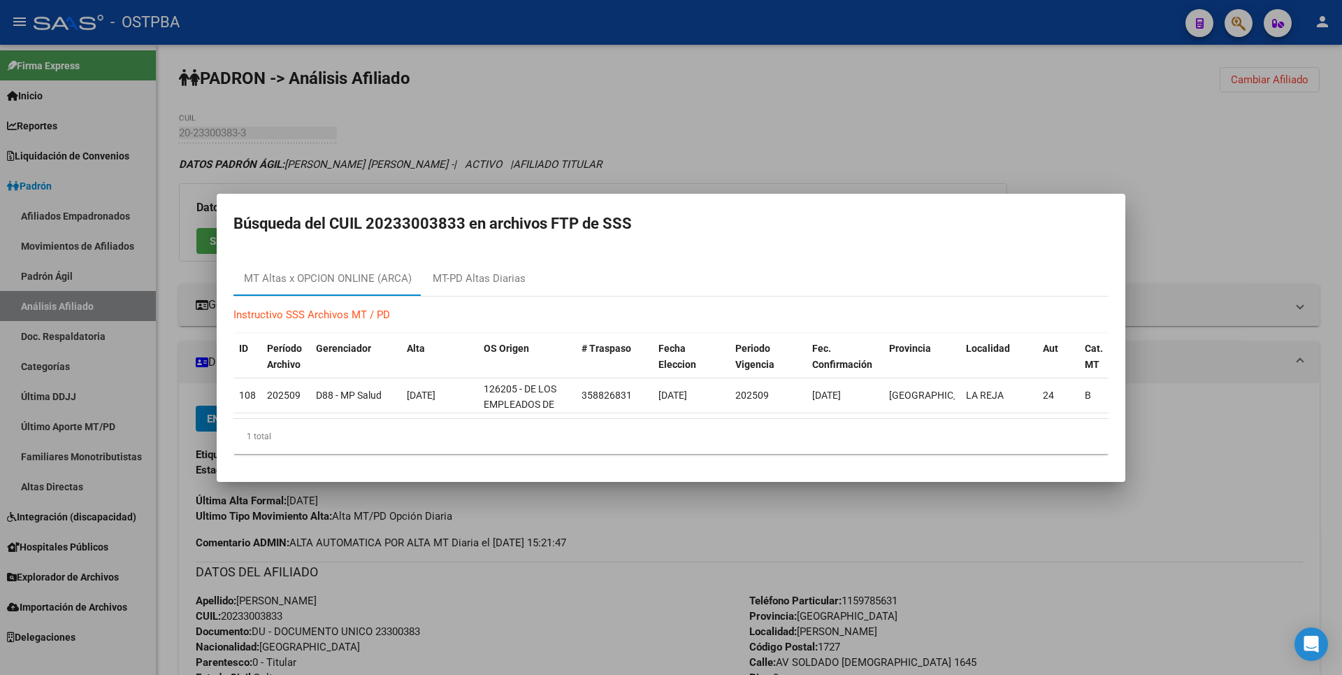
click at [716, 135] on div at bounding box center [671, 337] width 1342 height 675
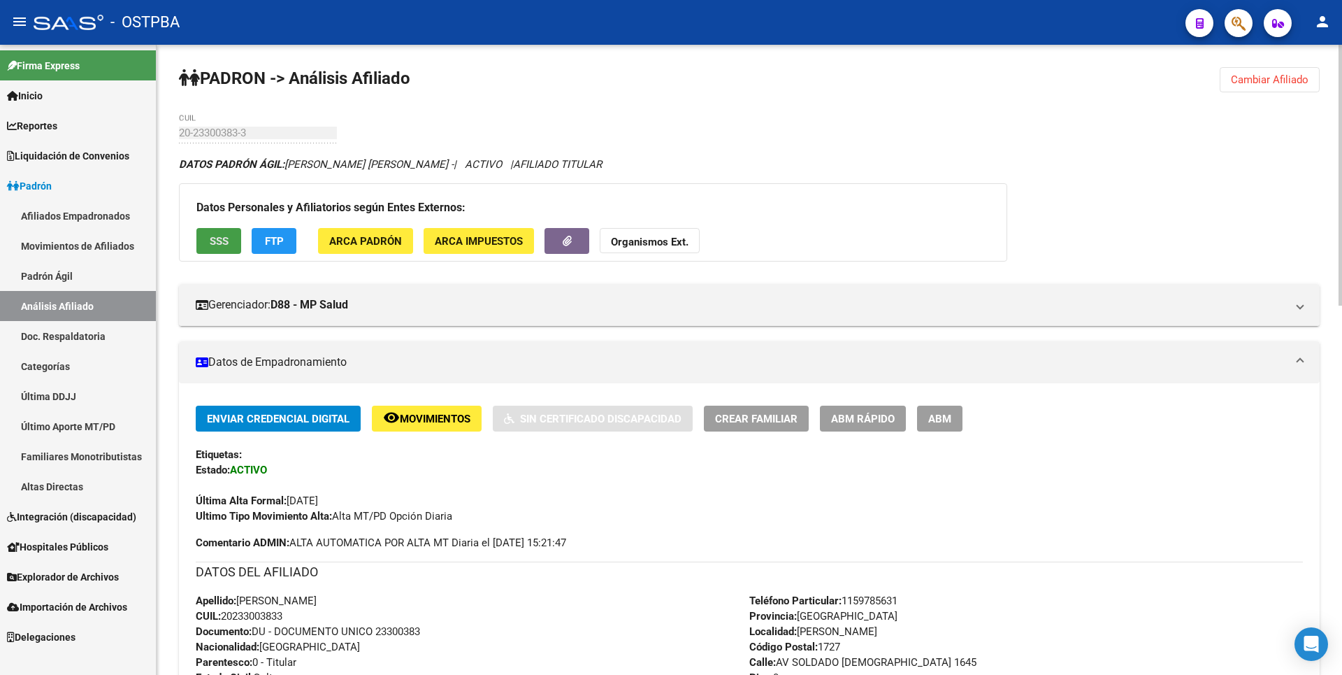
click at [216, 234] on span "SSS" at bounding box center [219, 240] width 19 height 13
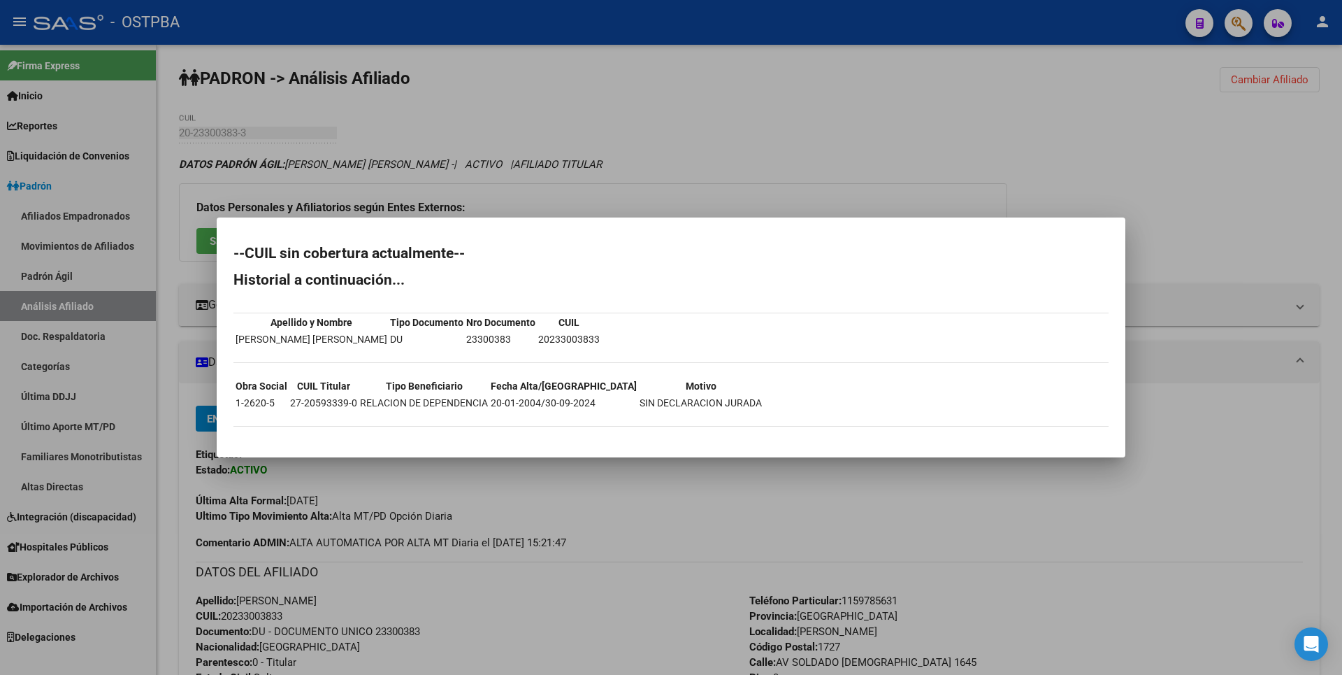
click at [770, 124] on div at bounding box center [671, 337] width 1342 height 675
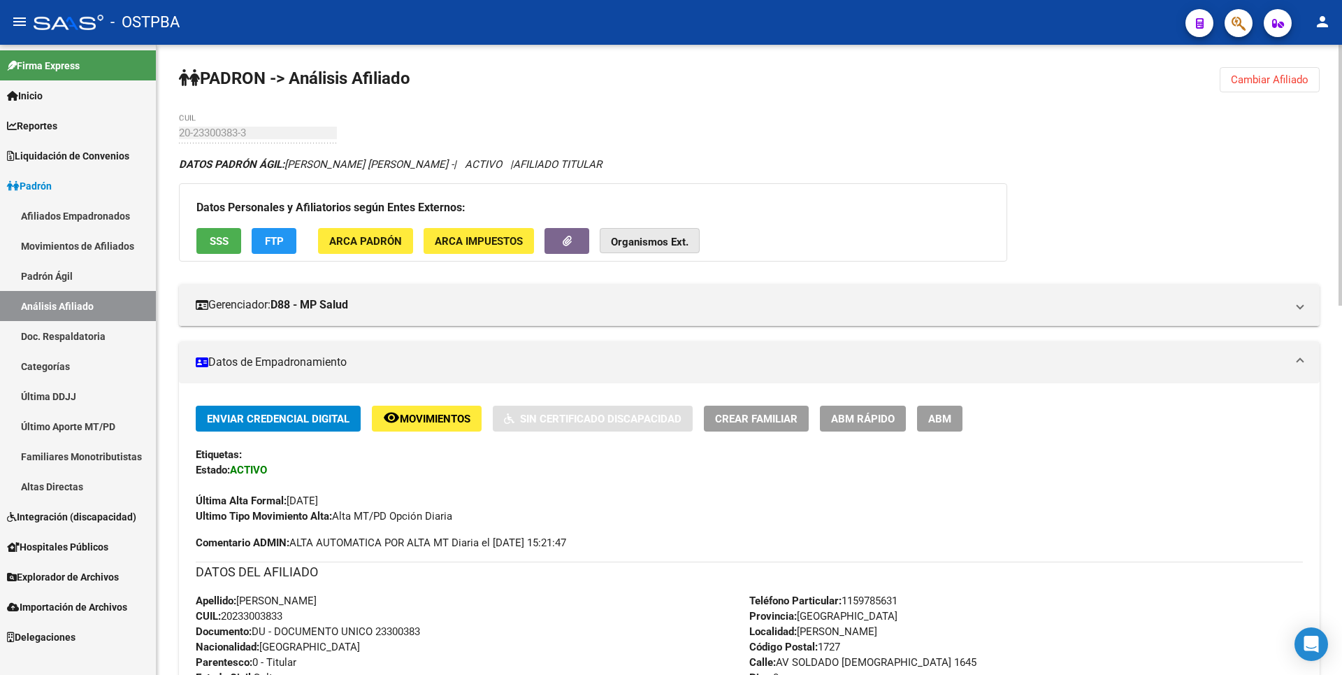
click at [672, 240] on strong "Organismos Ext." at bounding box center [650, 242] width 78 height 13
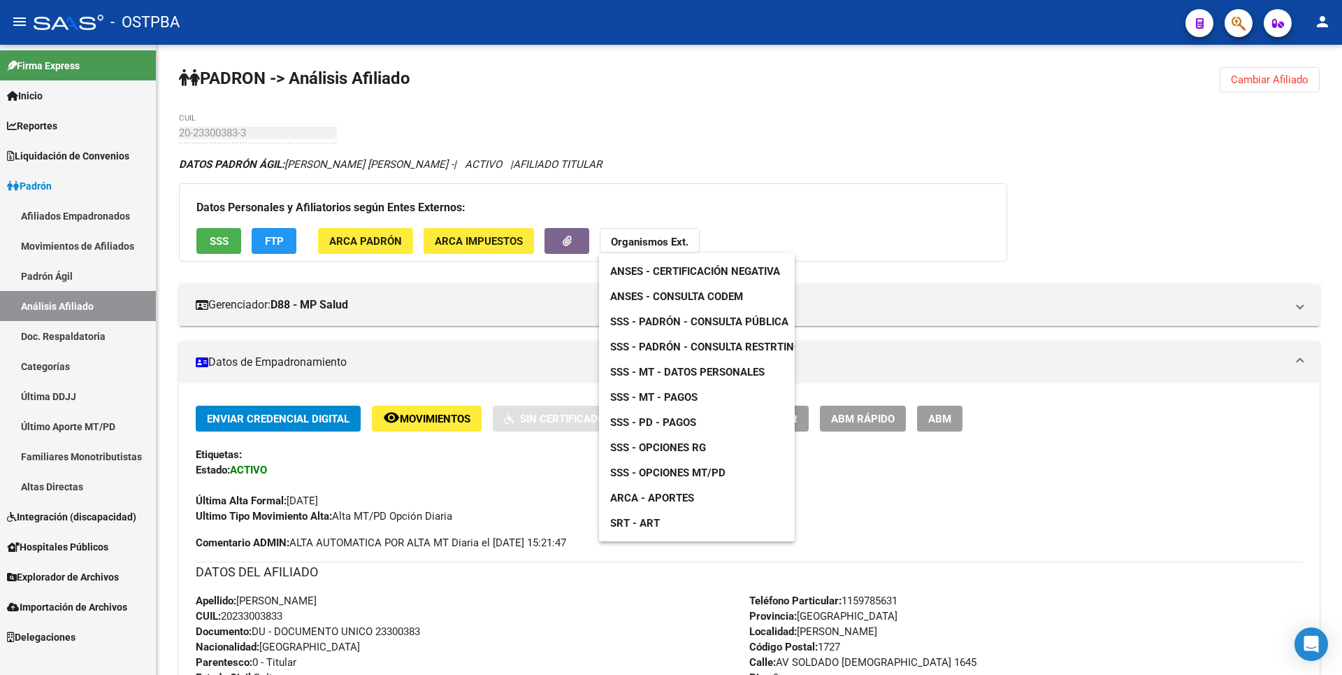
click at [720, 369] on span "SSS - MT - Datos Personales" at bounding box center [687, 372] width 154 height 13
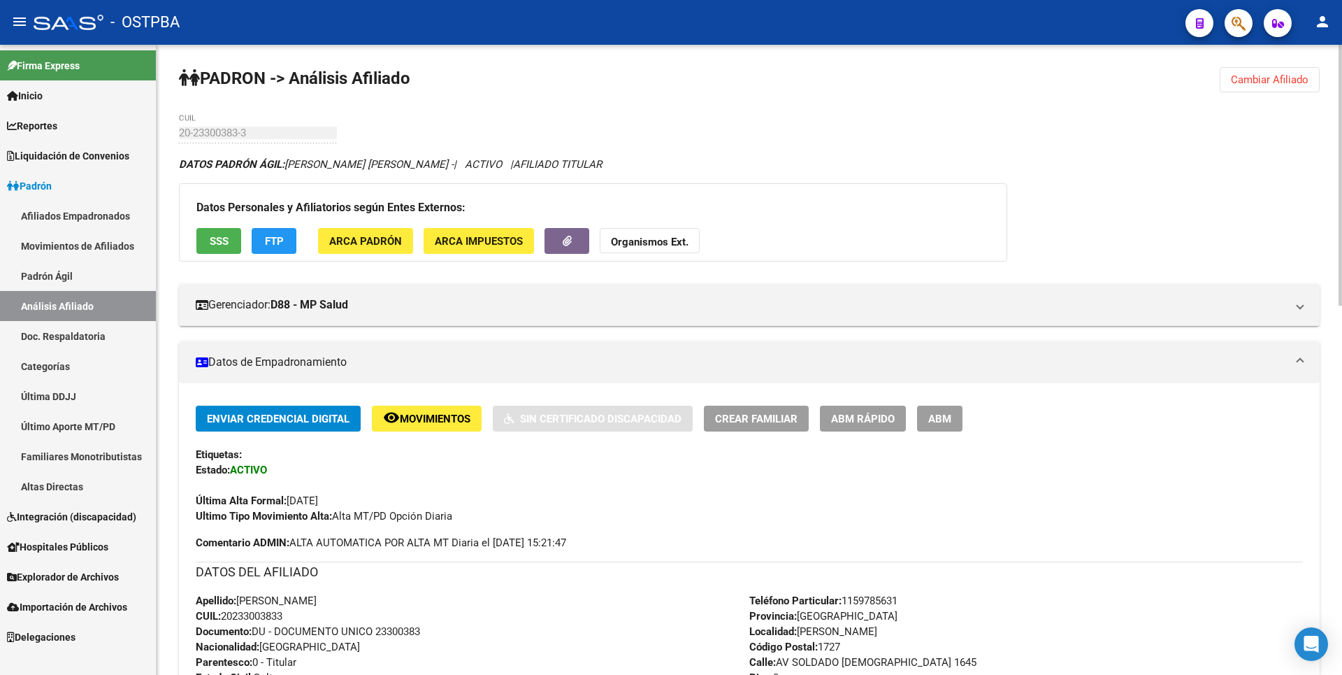
drag, startPoint x: 224, startPoint y: 618, endPoint x: 318, endPoint y: 623, distance: 94.5
click at [318, 623] on div "Apellido: [PERSON_NAME]: 20233003833 Documento: DU - DOCUMENTO UNICO 23300383 N…" at bounding box center [473, 670] width 554 height 154
copy span "20233003833"
click at [278, 240] on span "FTP" at bounding box center [274, 241] width 19 height 13
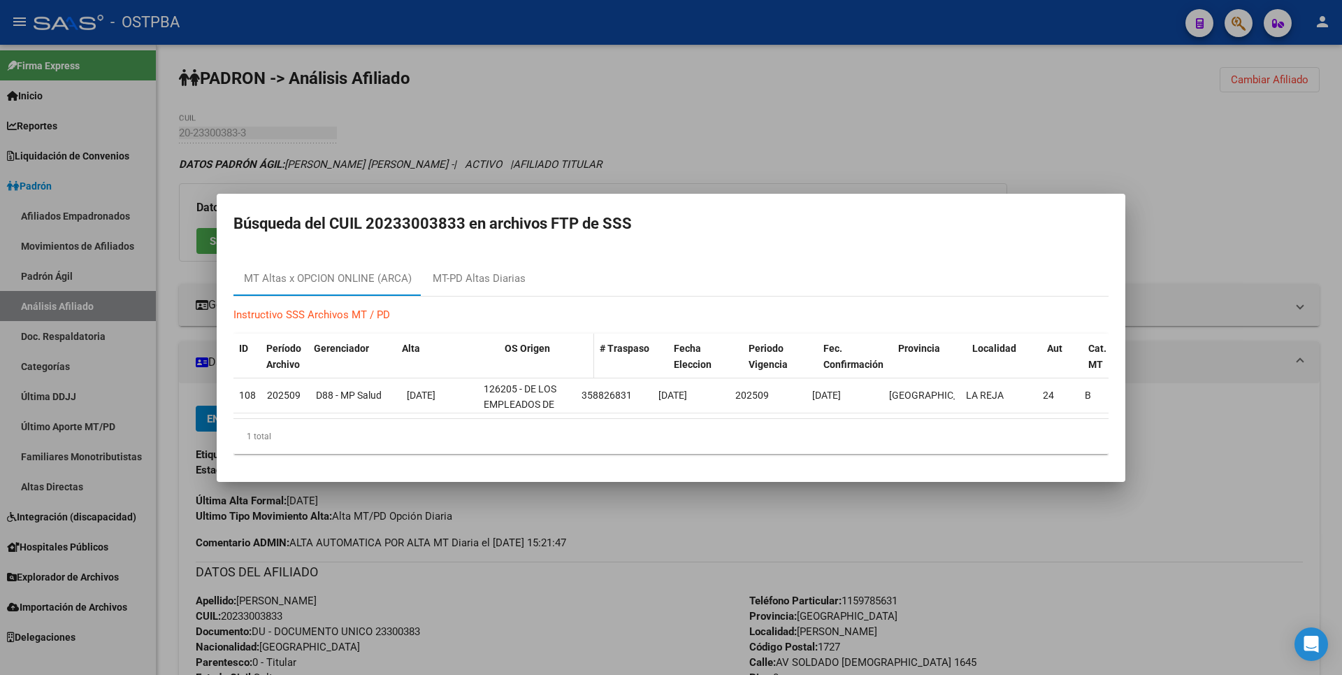
drag, startPoint x: 476, startPoint y: 350, endPoint x: 514, endPoint y: 349, distance: 37.8
click at [514, 349] on div "ID Período Archivo Gerenciador Alta OS Origen # Traspaso Fecha Eleccion Periodo…" at bounding box center [715, 356] width 965 height 46
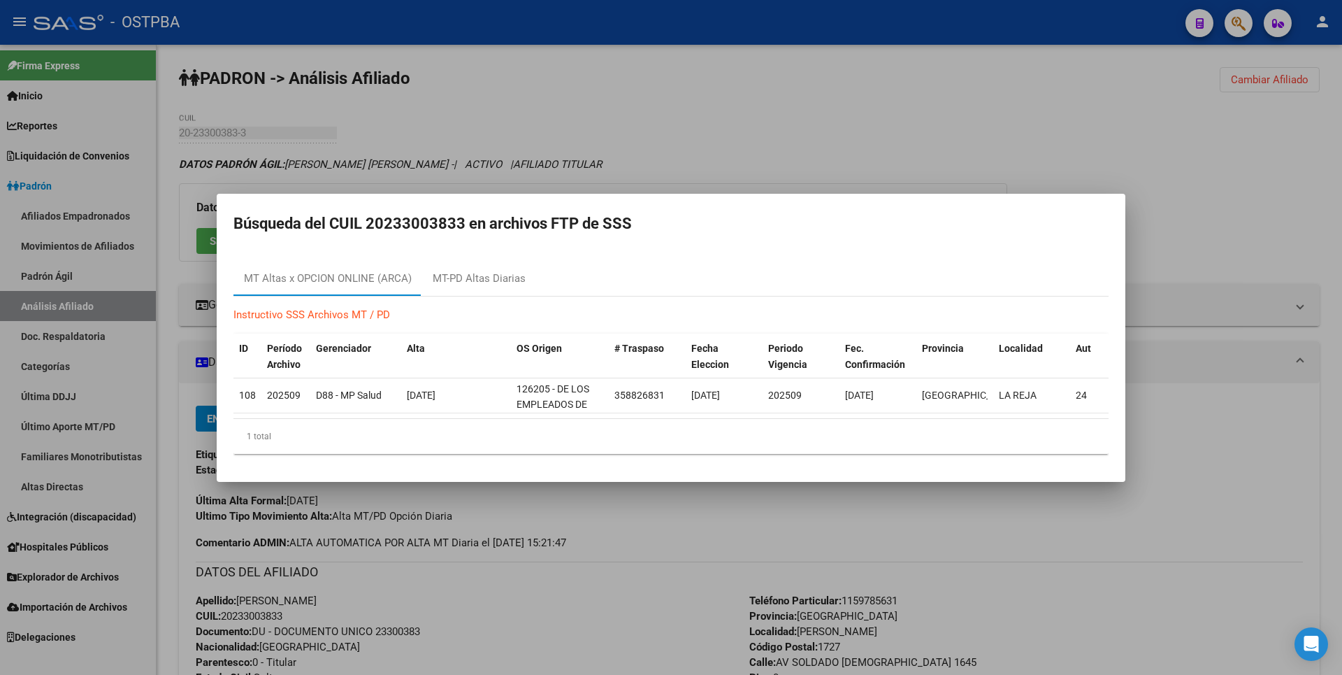
click at [731, 154] on div at bounding box center [671, 337] width 1342 height 675
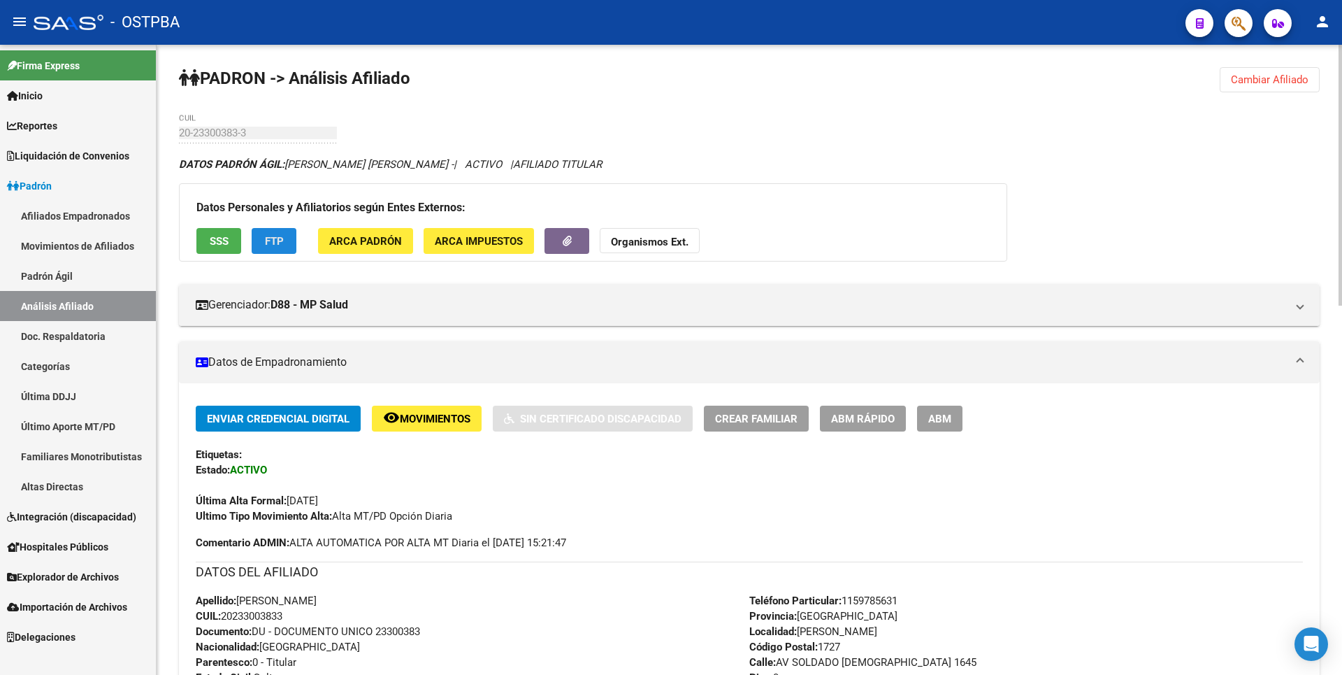
click at [284, 239] on button "FTP" at bounding box center [274, 241] width 45 height 26
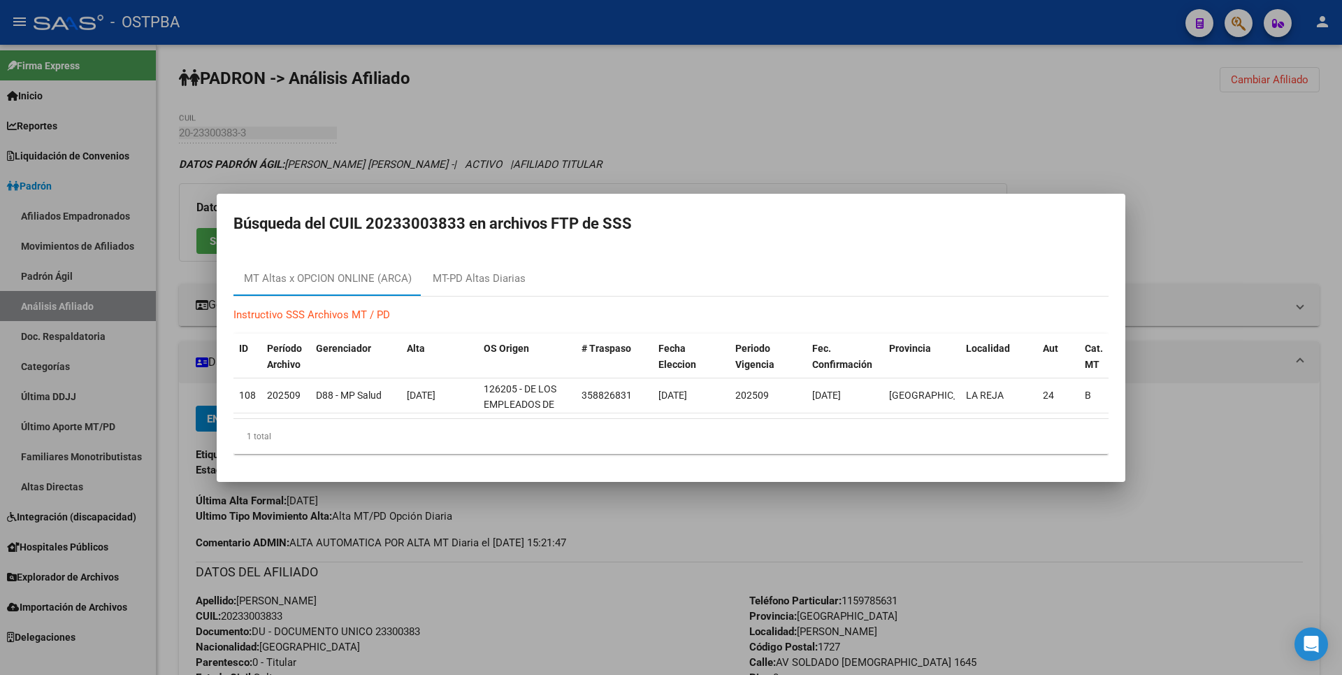
click at [579, 89] on div at bounding box center [671, 337] width 1342 height 675
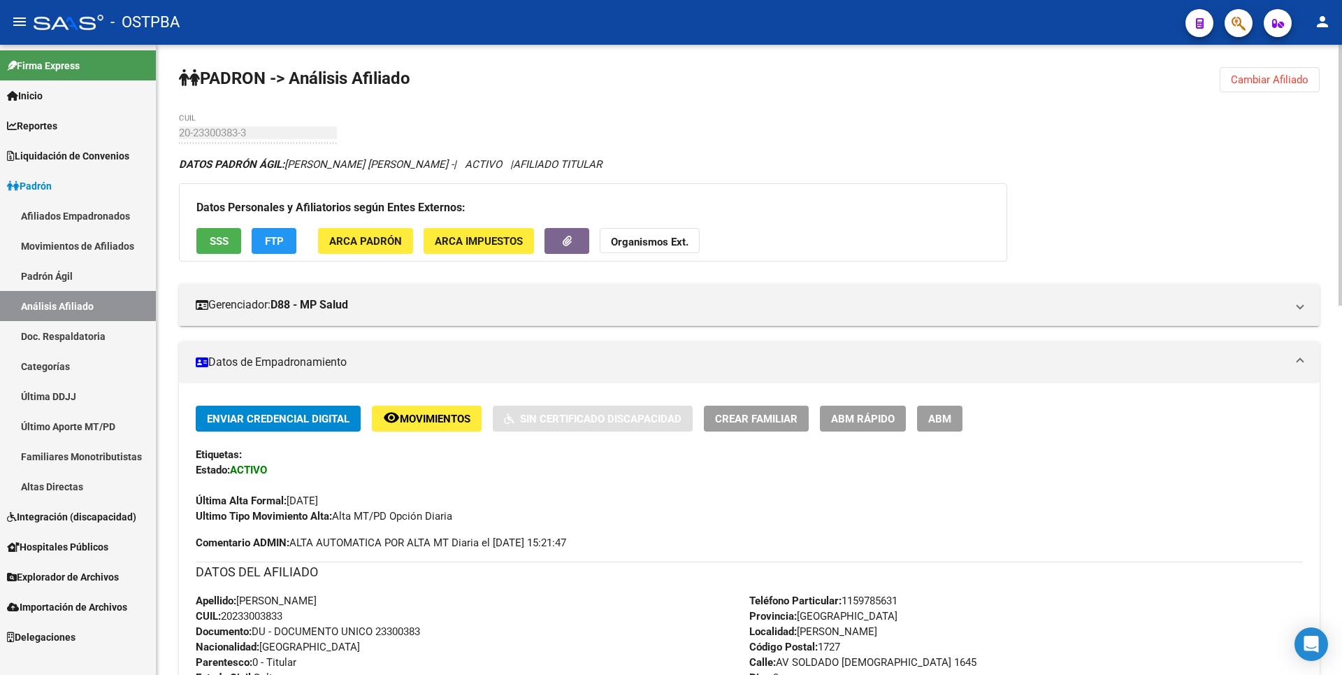
click at [214, 239] on span "SSS" at bounding box center [219, 241] width 19 height 13
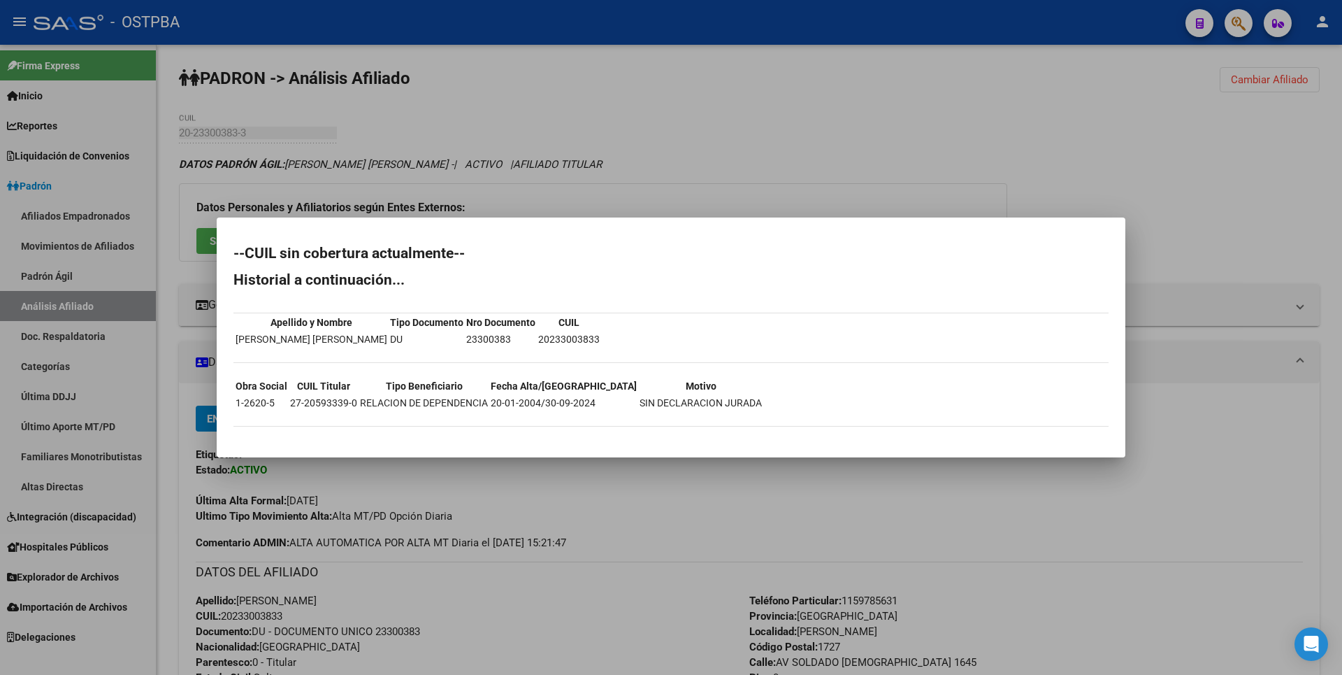
click at [621, 98] on div at bounding box center [671, 337] width 1342 height 675
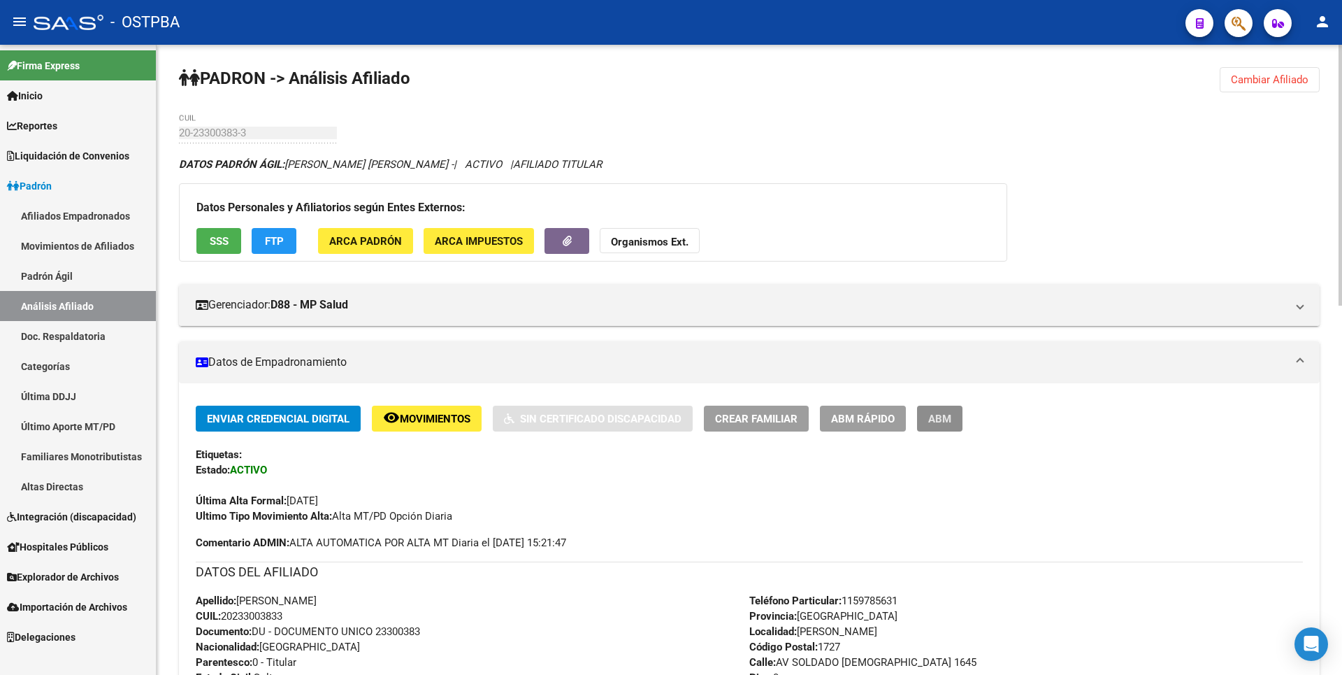
click at [932, 422] on span "ABM" at bounding box center [939, 418] width 23 height 13
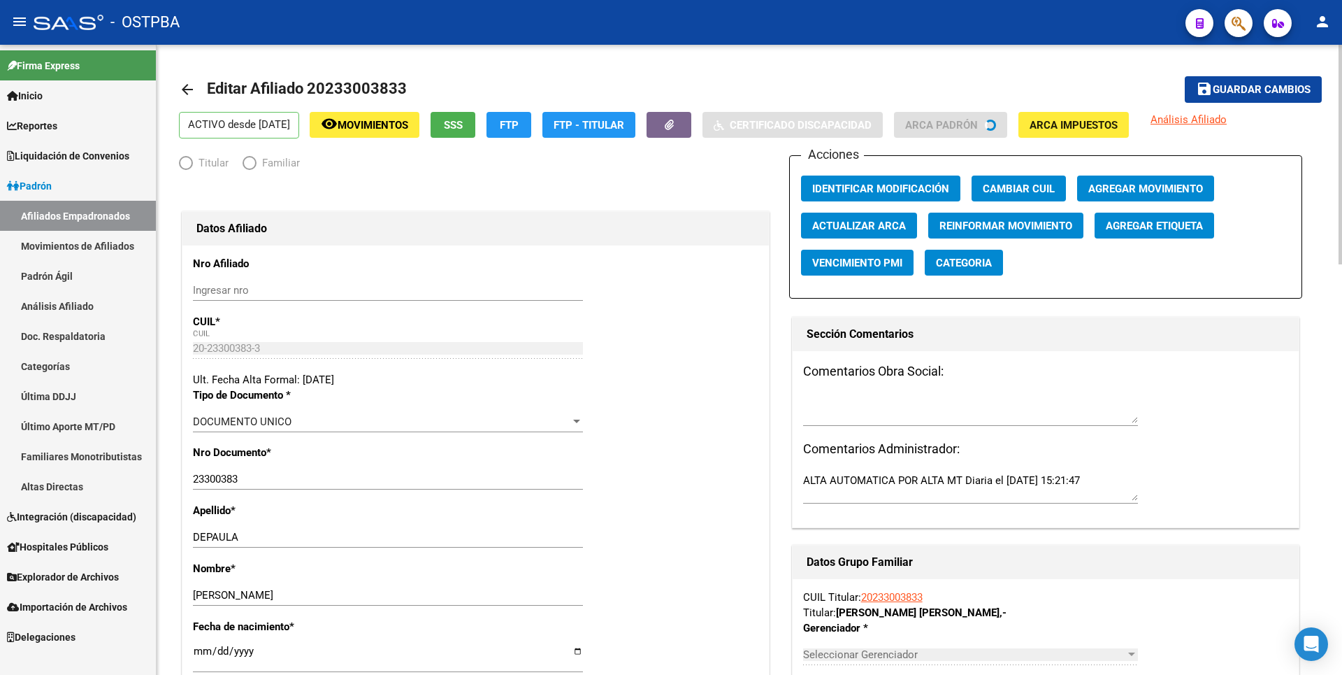
radio input "true"
type input "20-23300383-3"
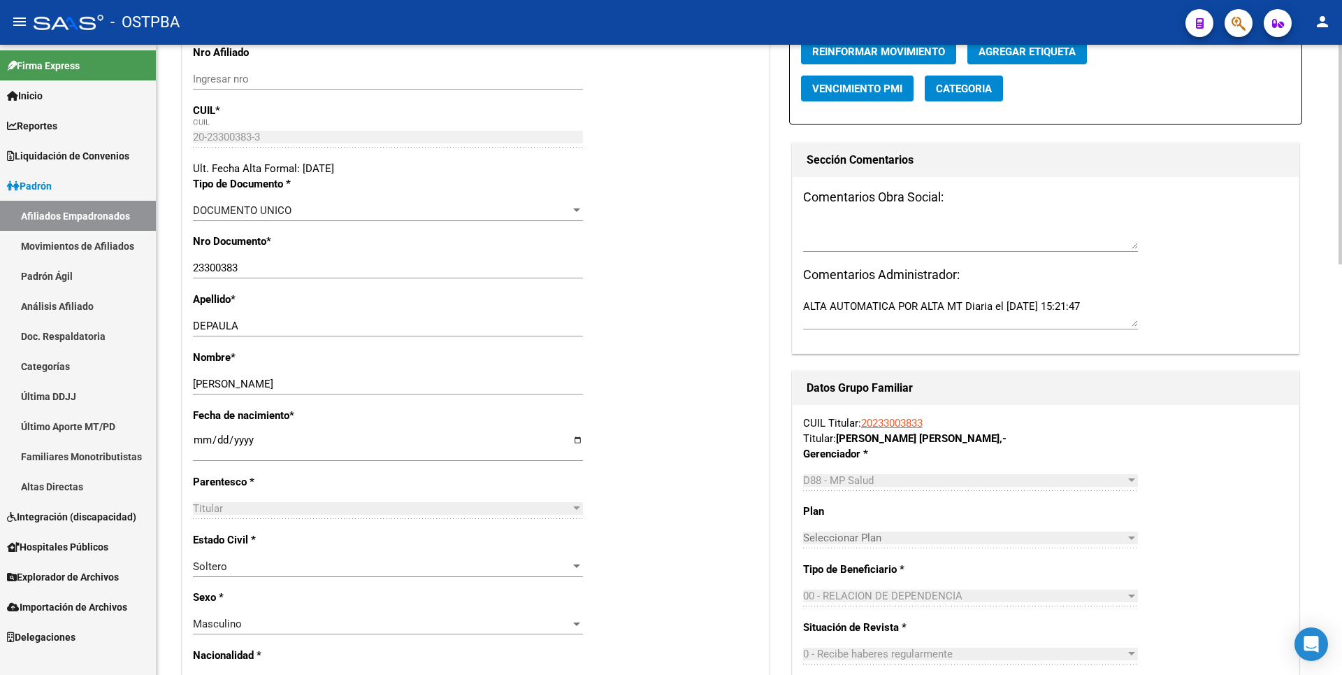
scroll to position [419, 0]
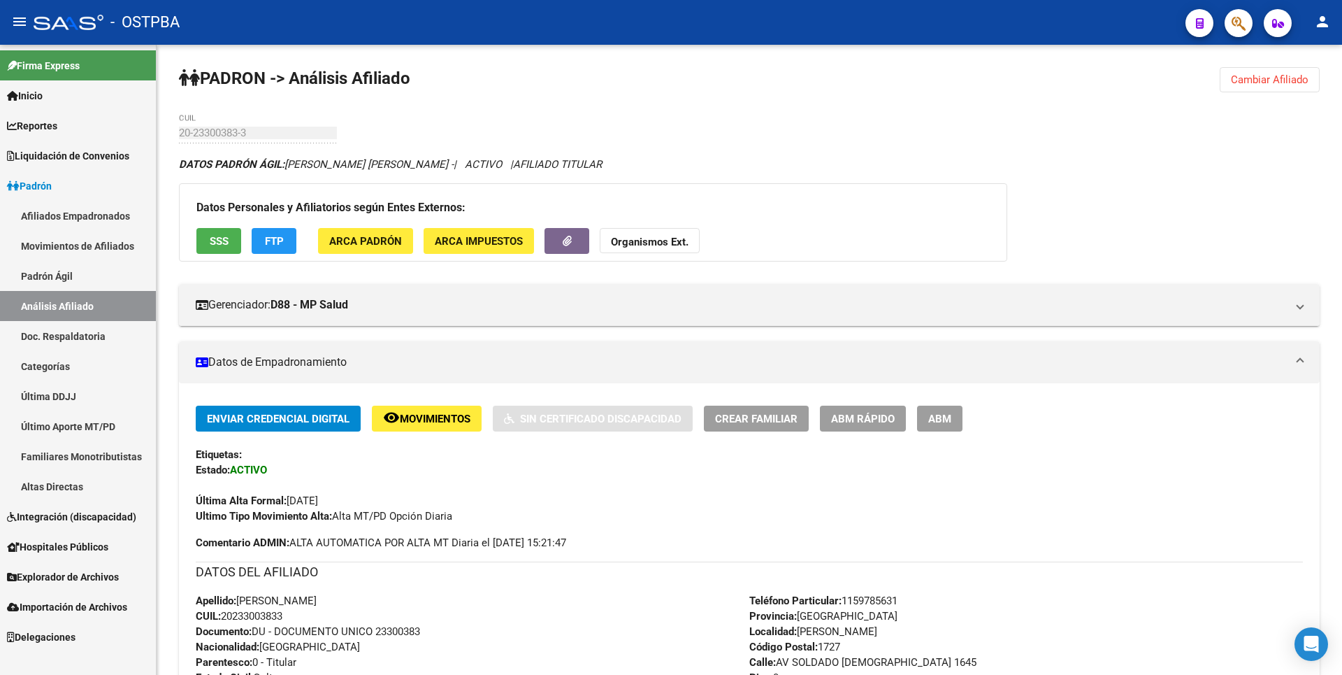
click at [57, 126] on span "Reportes" at bounding box center [32, 125] width 50 height 15
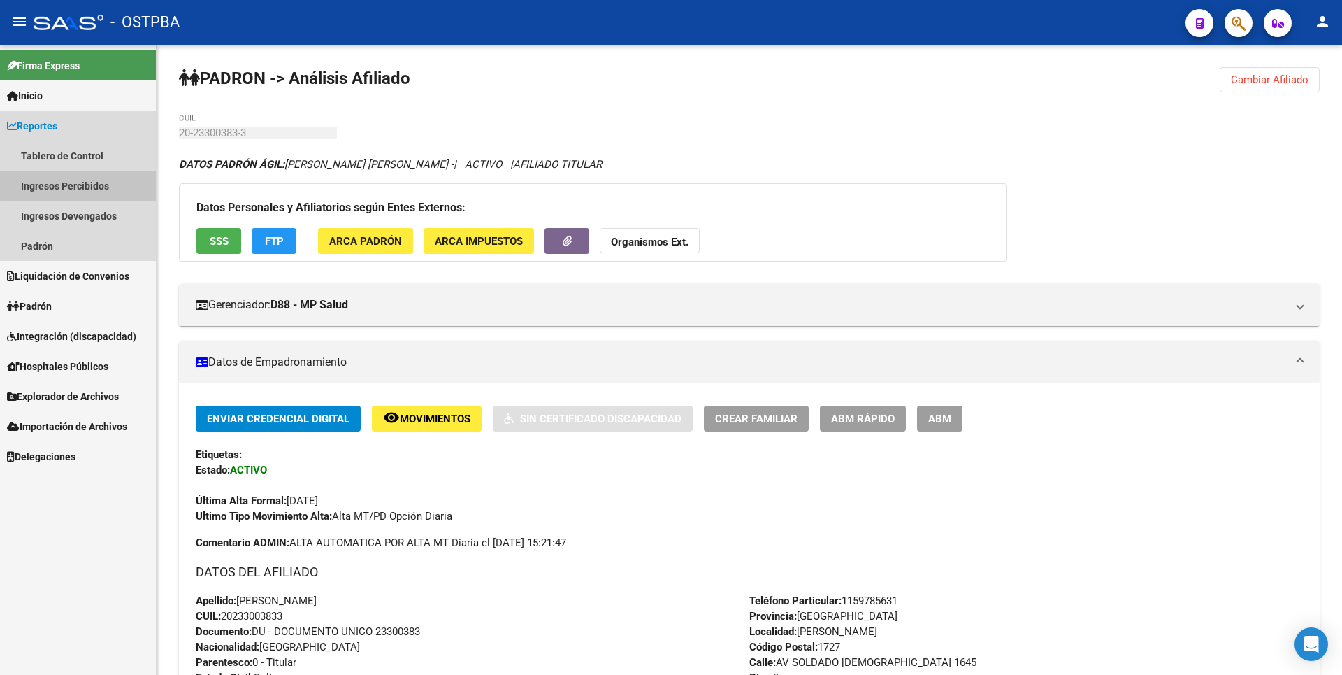
click at [82, 181] on link "Ingresos Percibidos" at bounding box center [78, 186] width 156 height 30
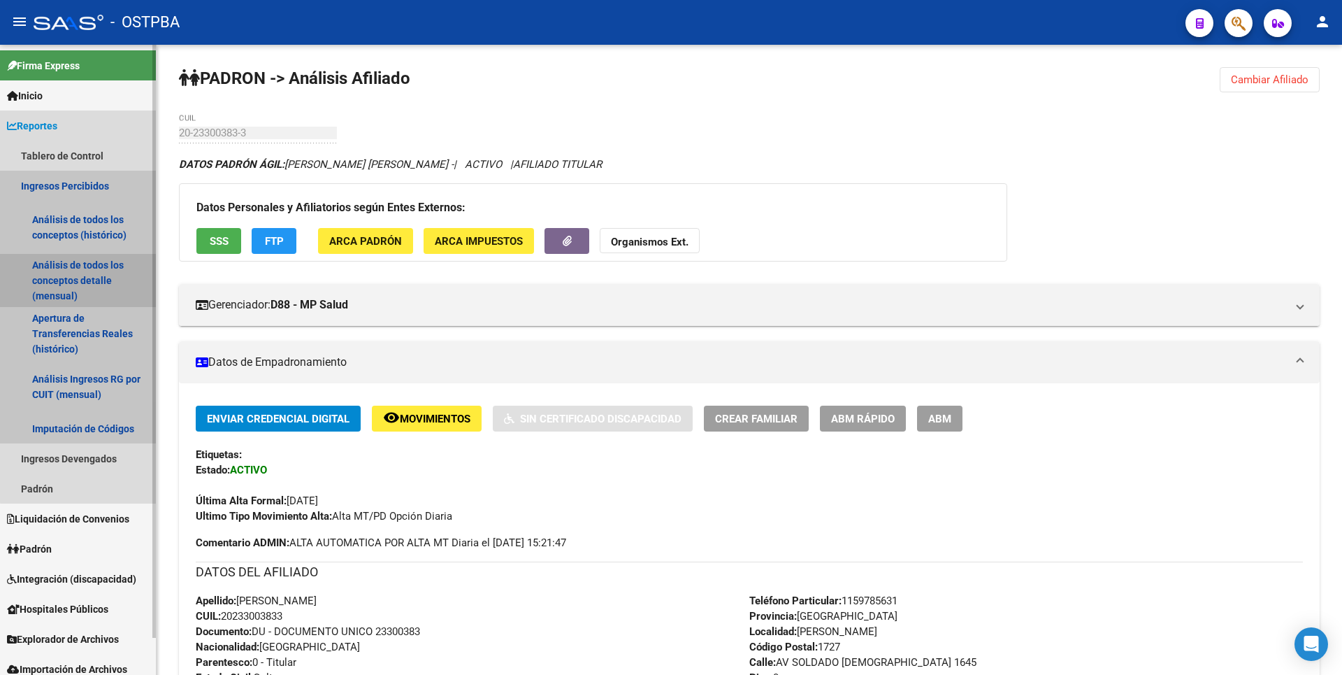
click at [111, 287] on link "Análisis de todos los conceptos detalle (mensual)" at bounding box center [78, 280] width 156 height 53
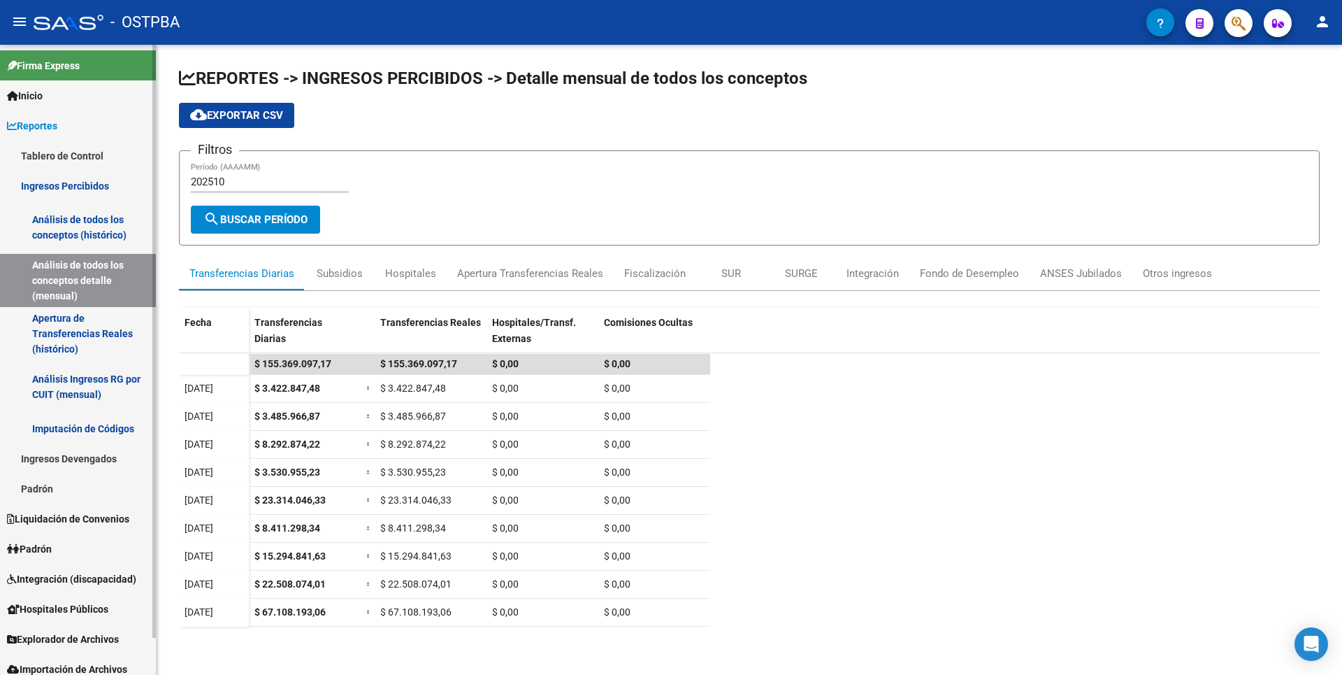
click at [89, 340] on link "Apertura de Transferencias Reales (histórico)" at bounding box center [78, 333] width 156 height 53
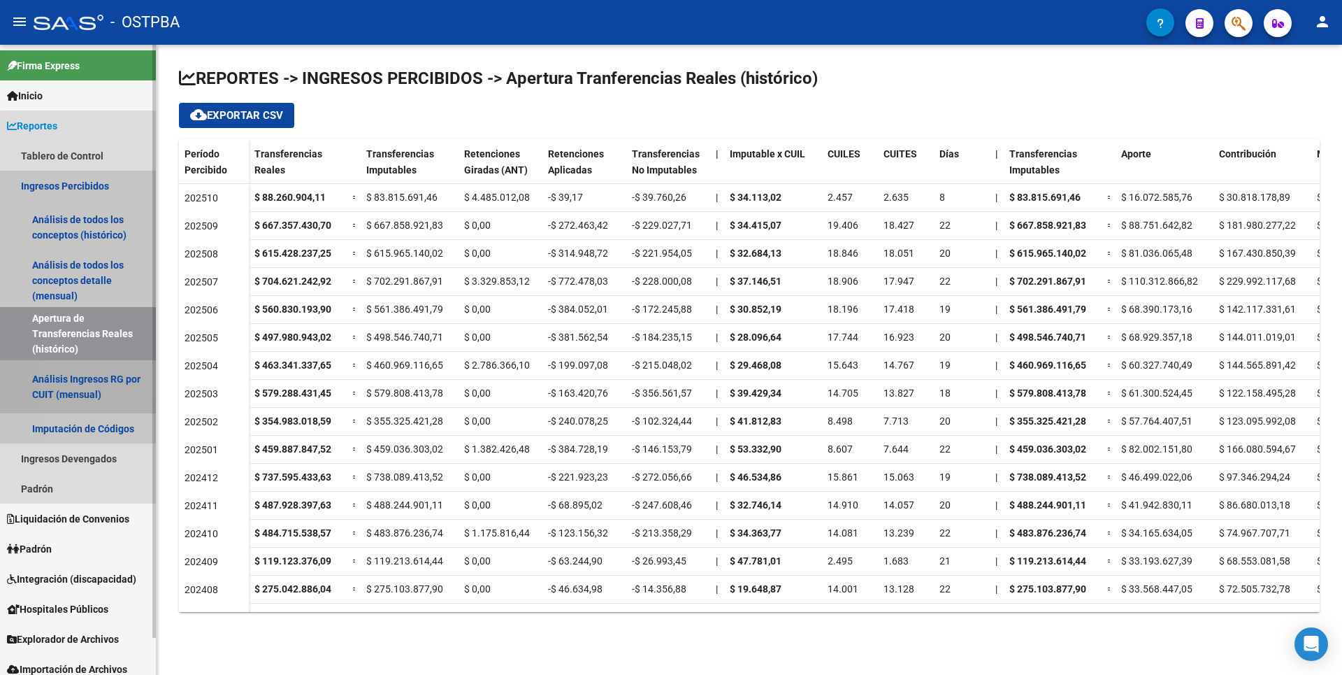
click at [109, 391] on link "Análisis Ingresos RG por CUIT (mensual)" at bounding box center [78, 386] width 156 height 53
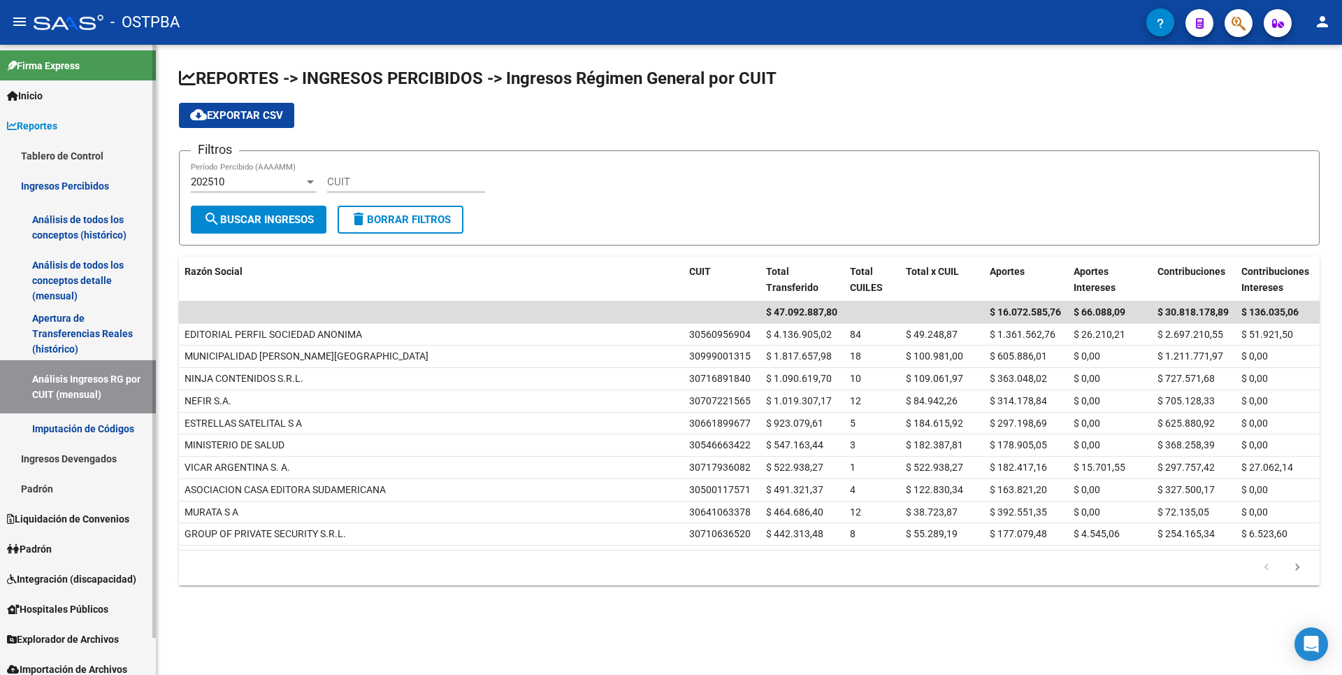
click at [101, 433] on link "Imputación de Códigos" at bounding box center [78, 428] width 156 height 30
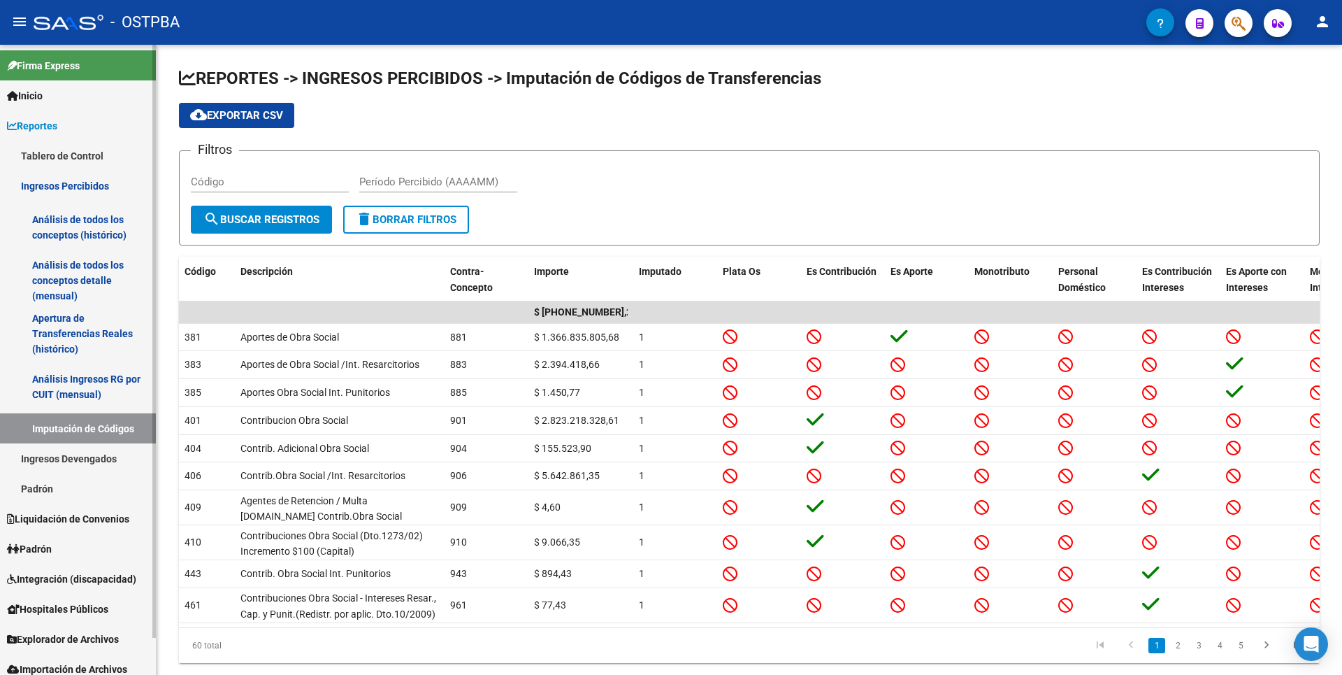
click at [110, 463] on link "Ingresos Devengados" at bounding box center [78, 458] width 156 height 30
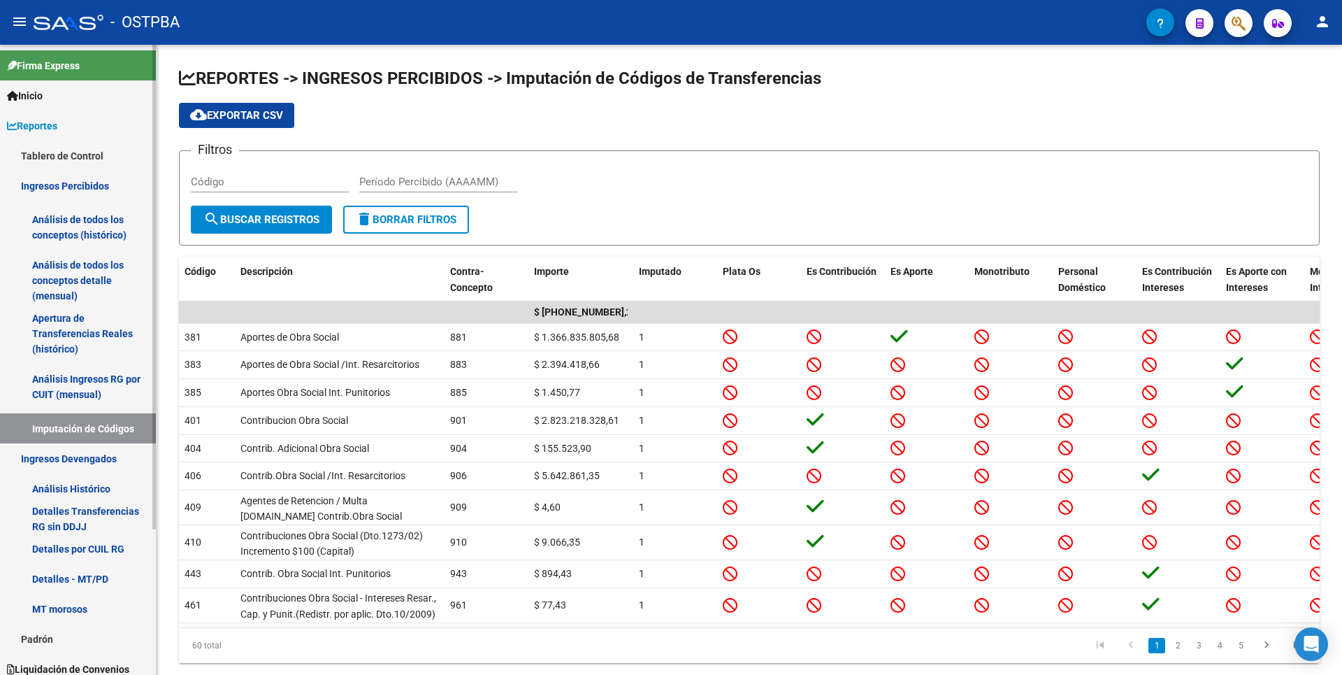
click at [85, 477] on link "Análisis Histórico" at bounding box center [78, 488] width 156 height 30
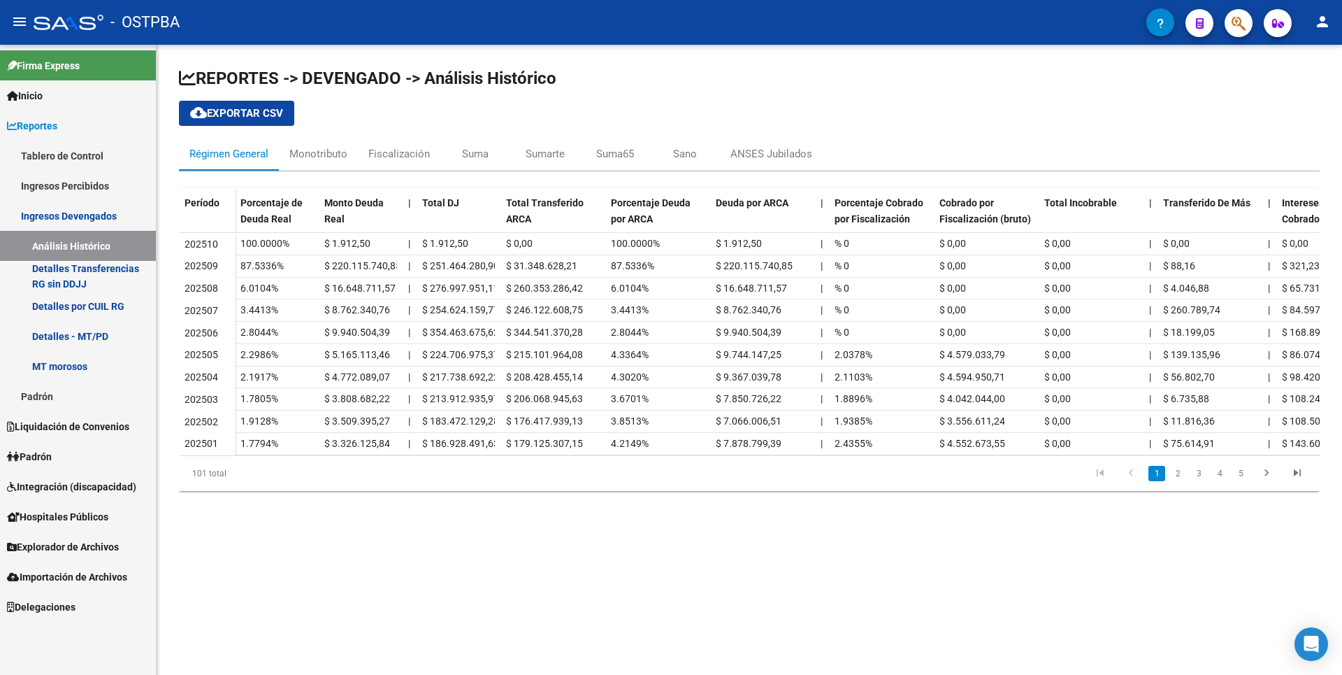
click at [93, 316] on link "Detalles por CUIL RG" at bounding box center [78, 306] width 156 height 30
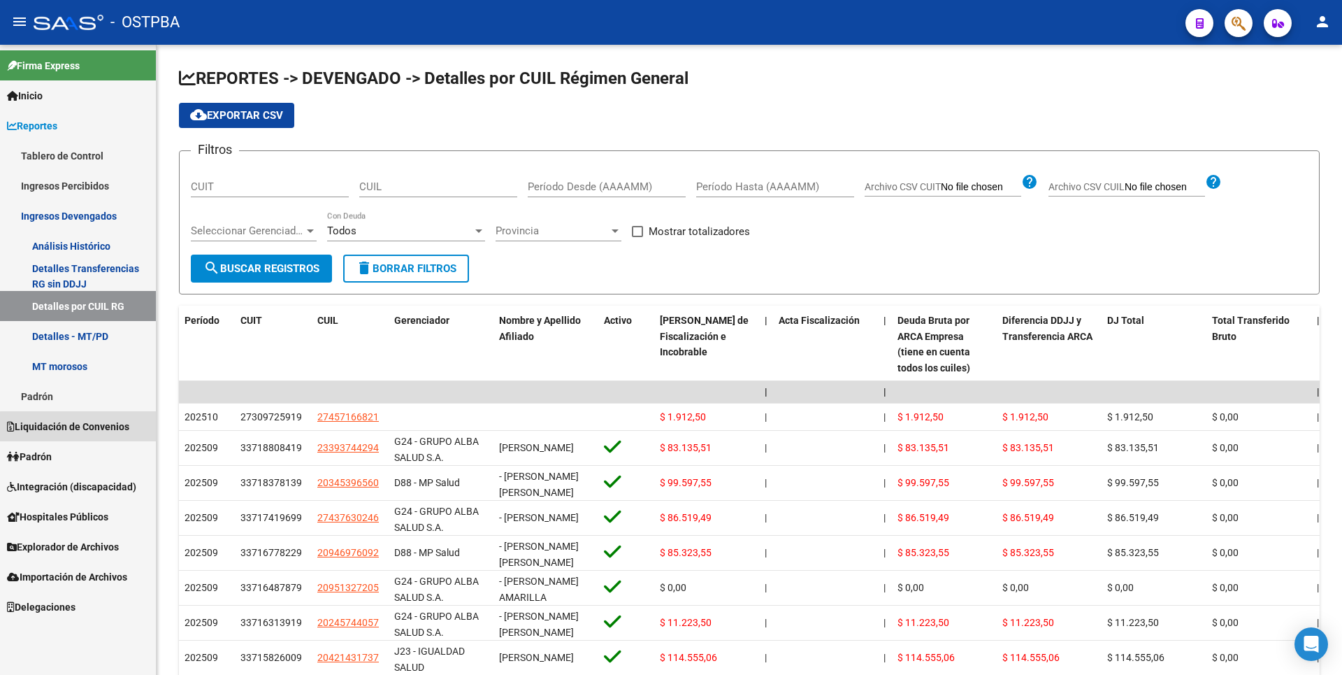
click at [87, 427] on span "Liquidación de Convenios" at bounding box center [68, 426] width 122 height 15
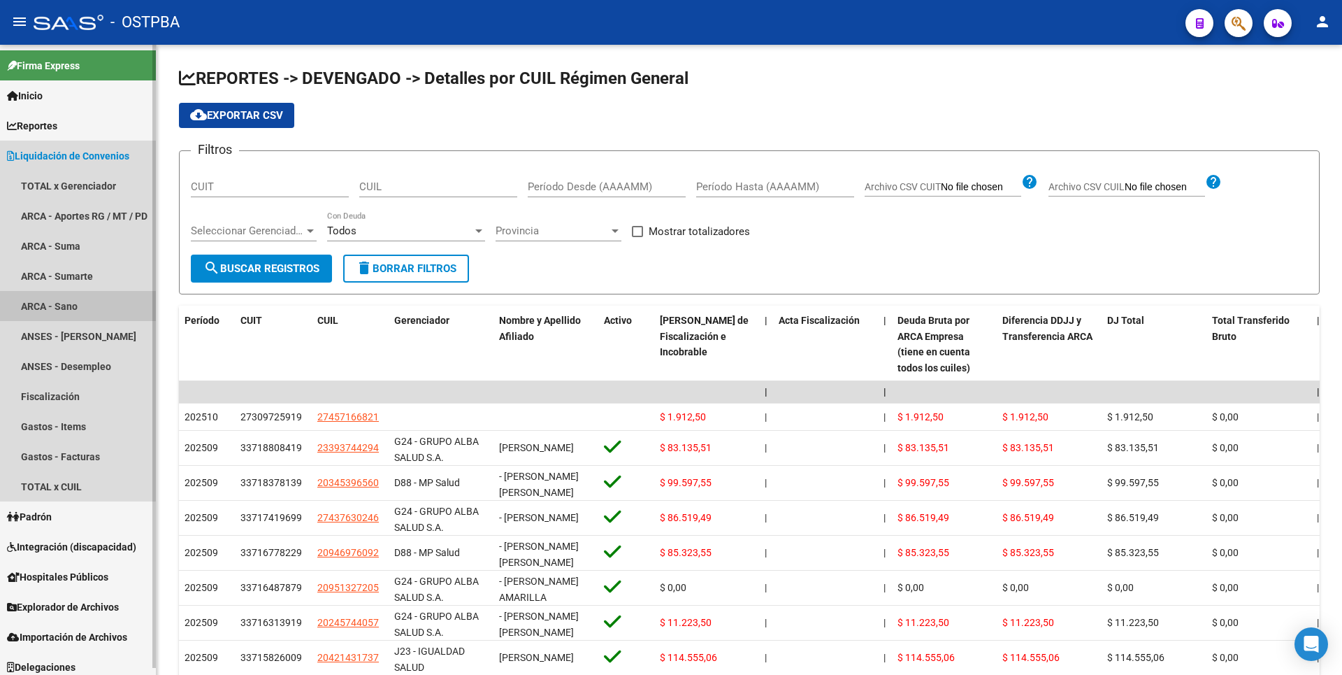
click at [69, 310] on link "ARCA - Sano" at bounding box center [78, 306] width 156 height 30
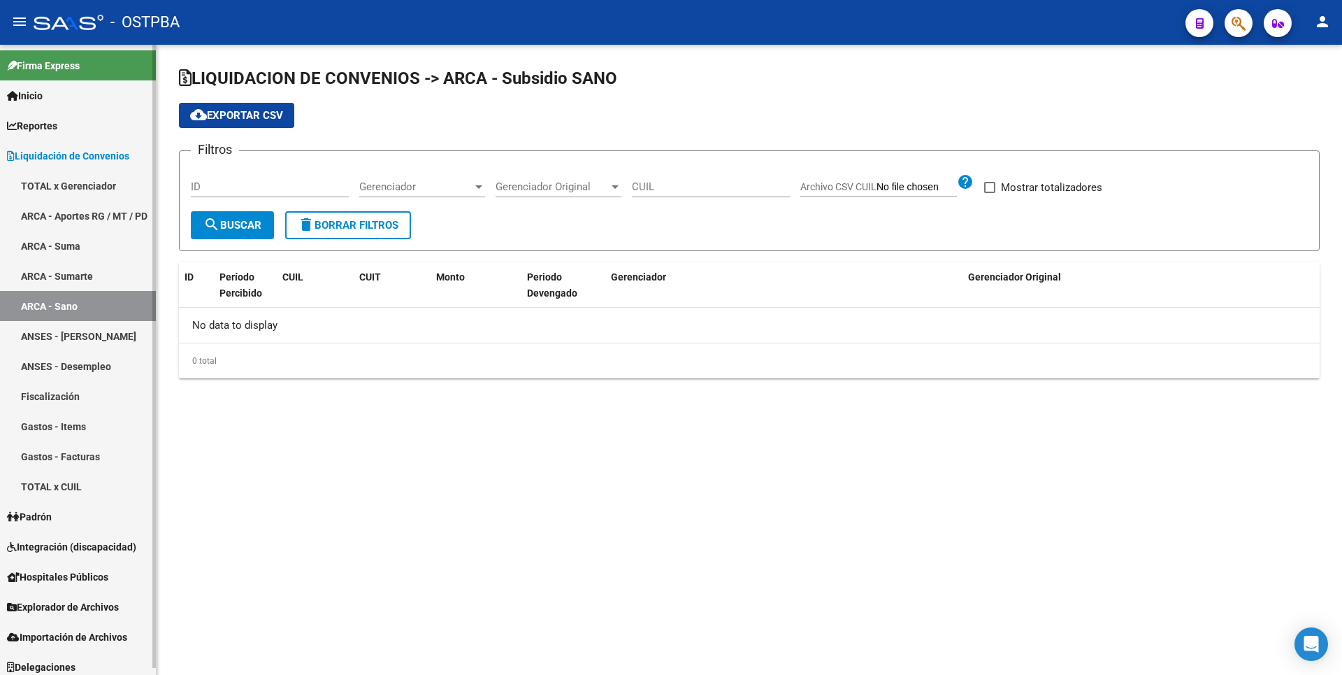
checkbox input "true"
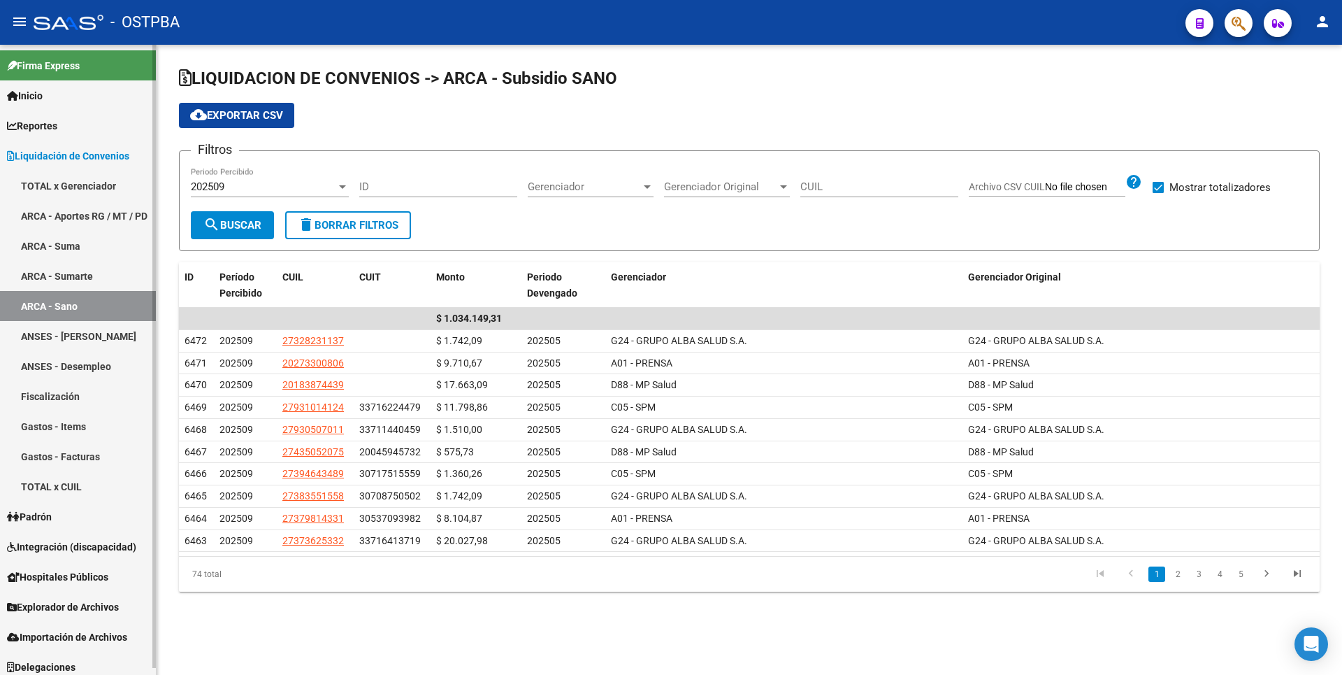
click at [85, 338] on link "ANSES - [PERSON_NAME]" at bounding box center [78, 336] width 156 height 30
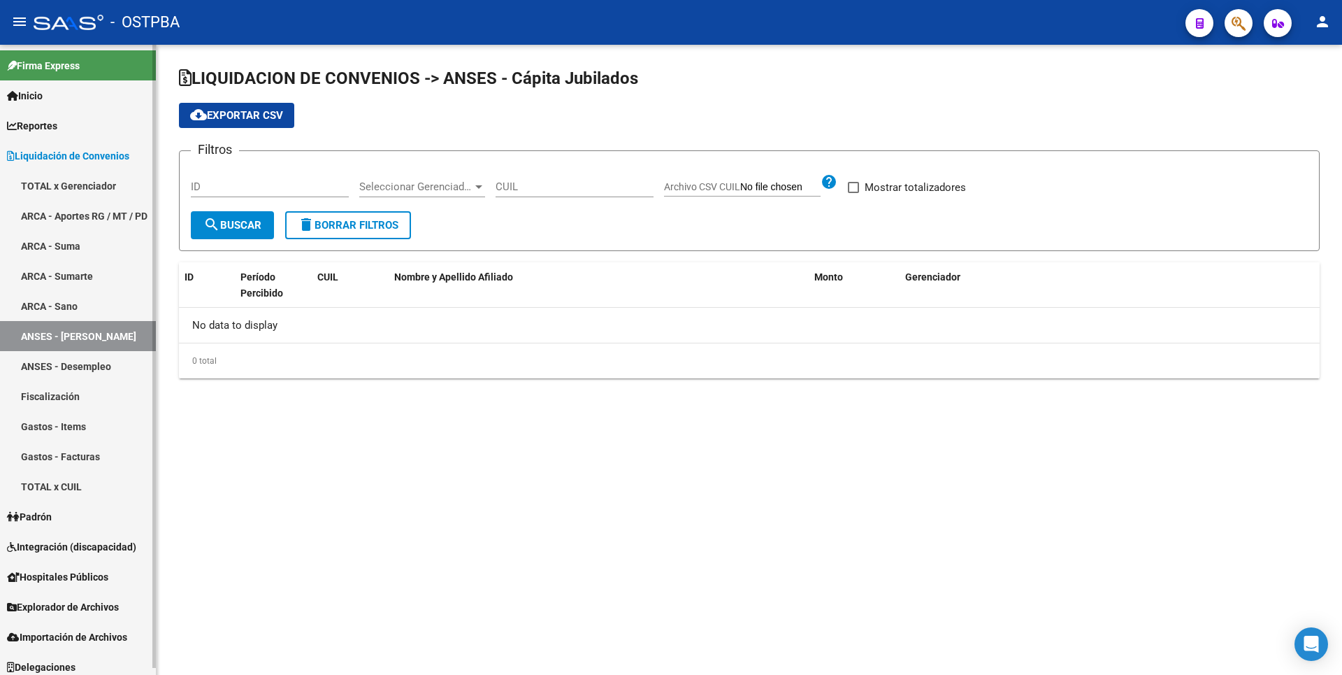
checkbox input "true"
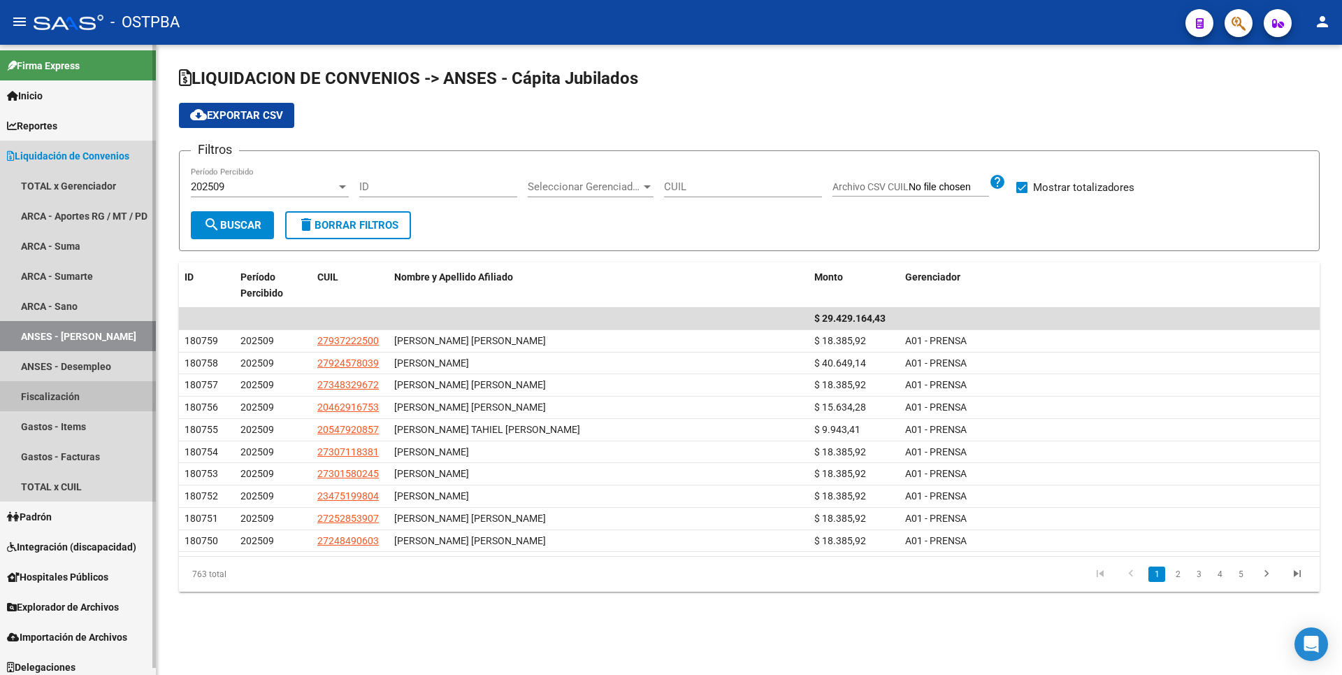
click at [80, 392] on link "Fiscalización" at bounding box center [78, 396] width 156 height 30
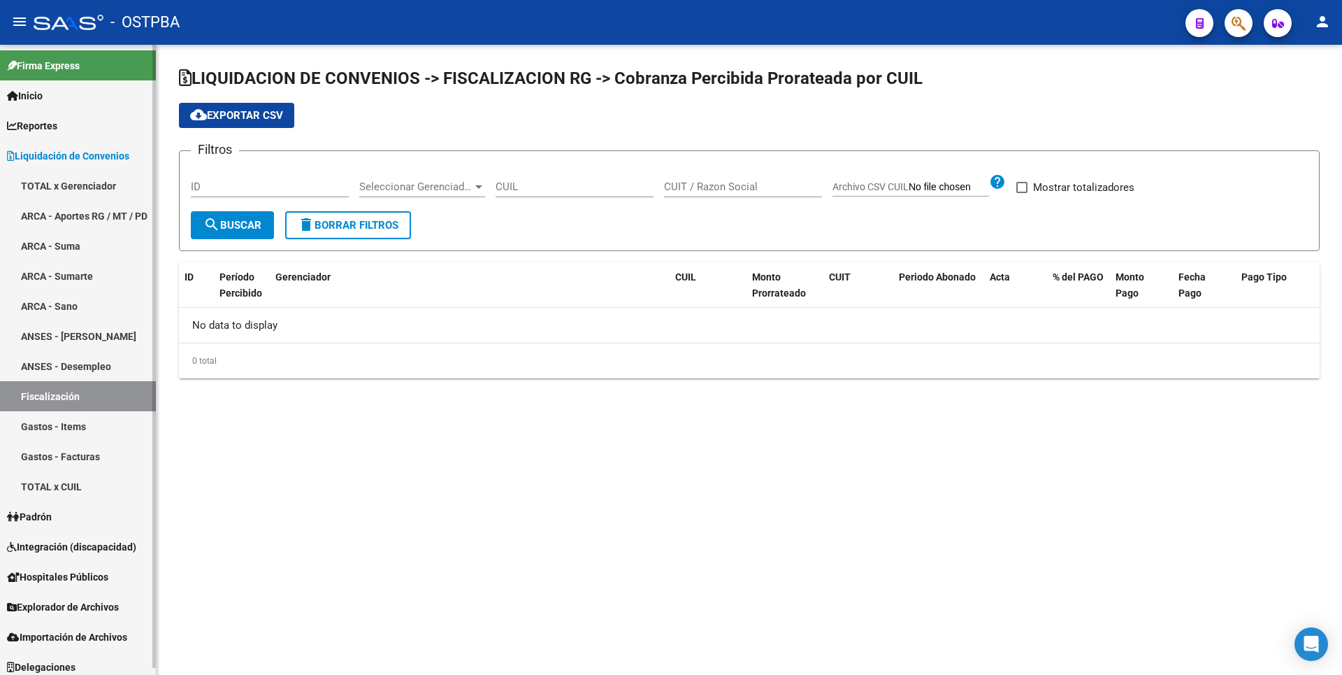
checkbox input "true"
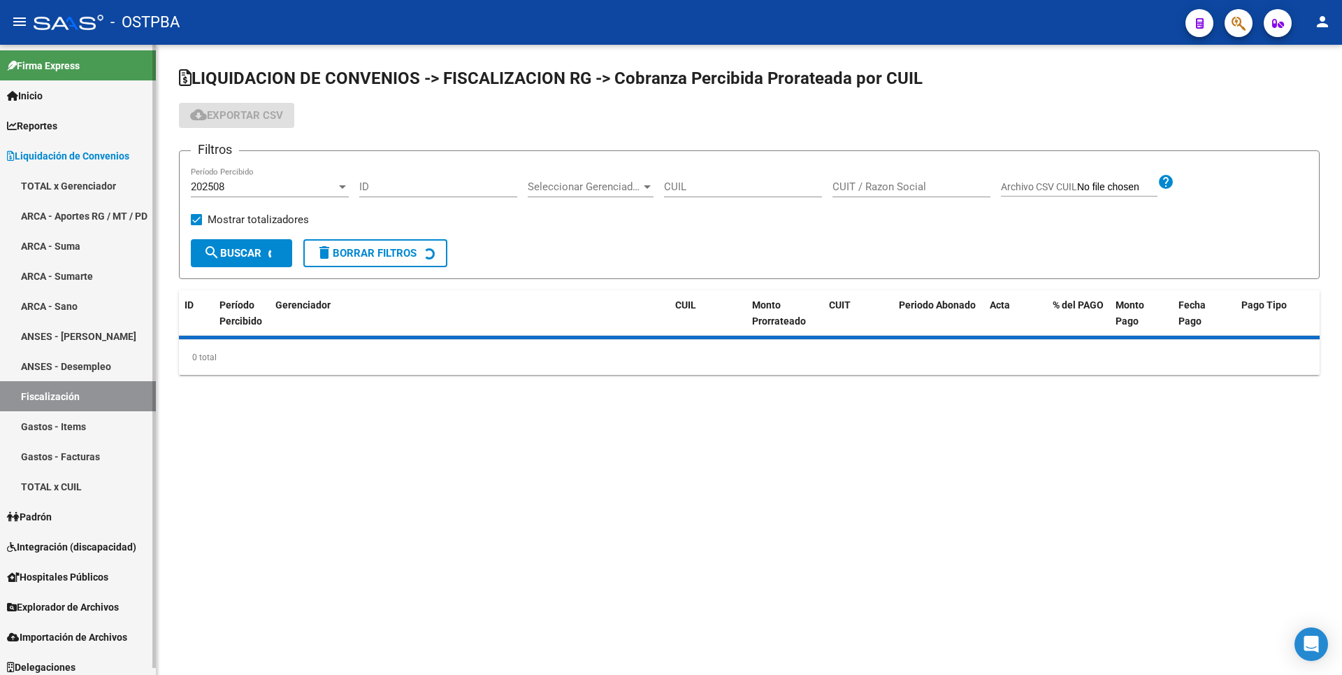
click at [60, 512] on link "Padrón" at bounding box center [78, 516] width 156 height 30
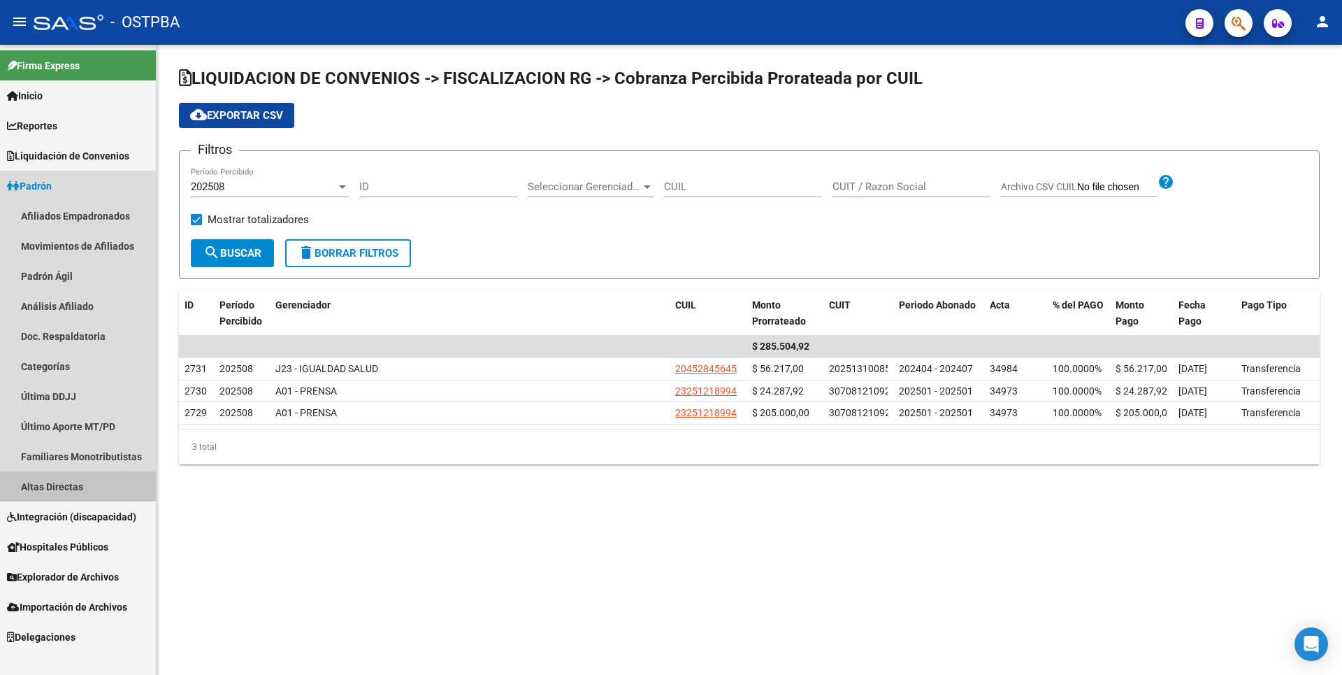
click at [70, 496] on link "Altas Directas" at bounding box center [78, 486] width 156 height 30
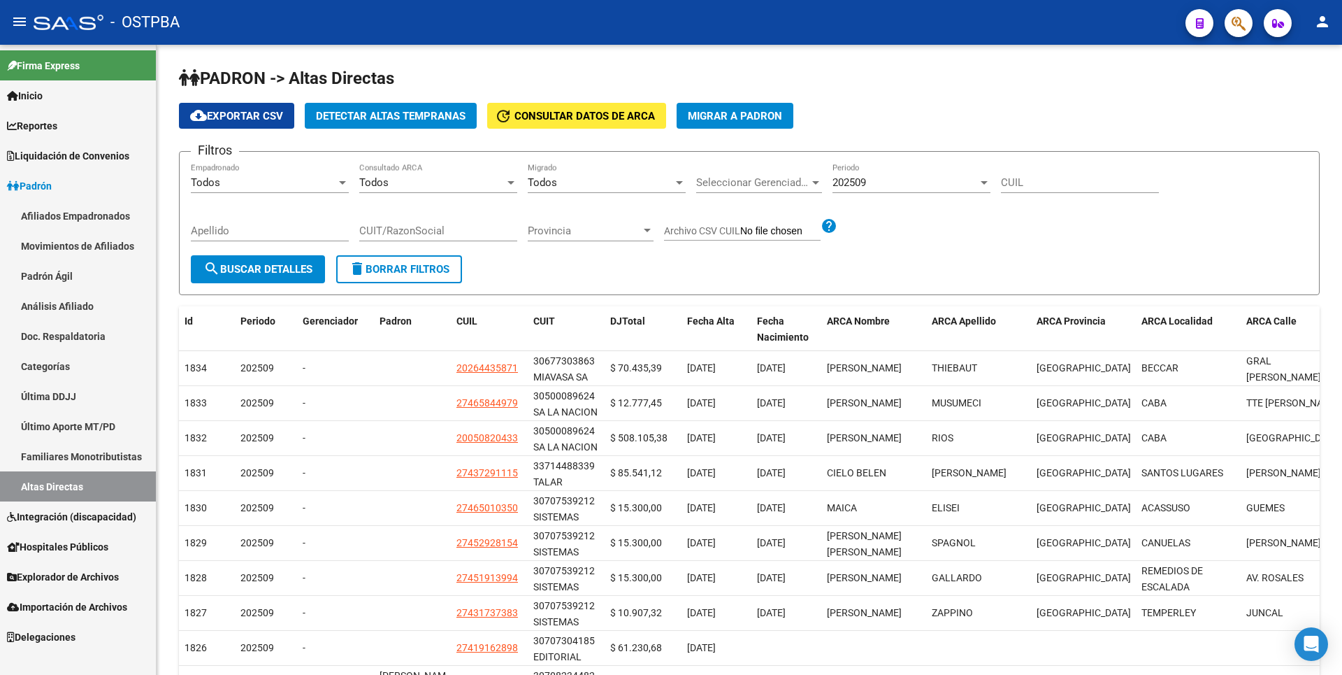
click at [99, 517] on span "Integración (discapacidad)" at bounding box center [71, 516] width 129 height 15
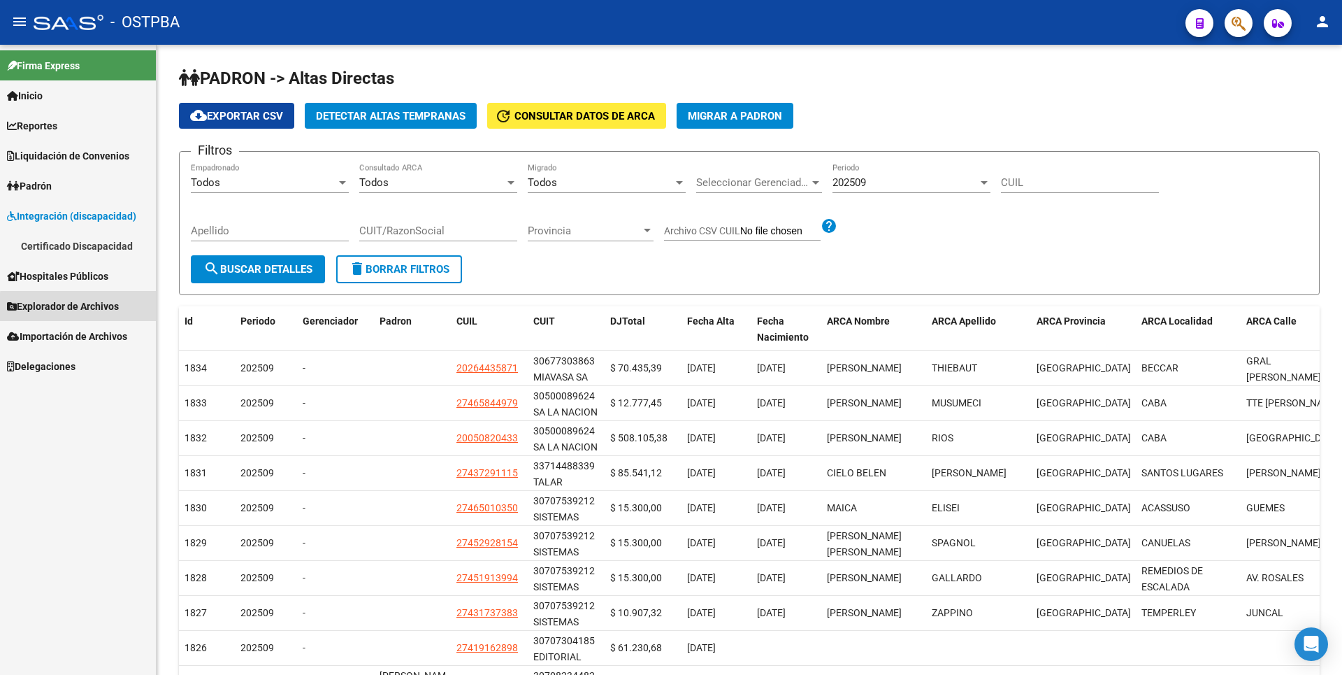
click at [85, 308] on span "Explorador de Archivos" at bounding box center [63, 305] width 112 height 15
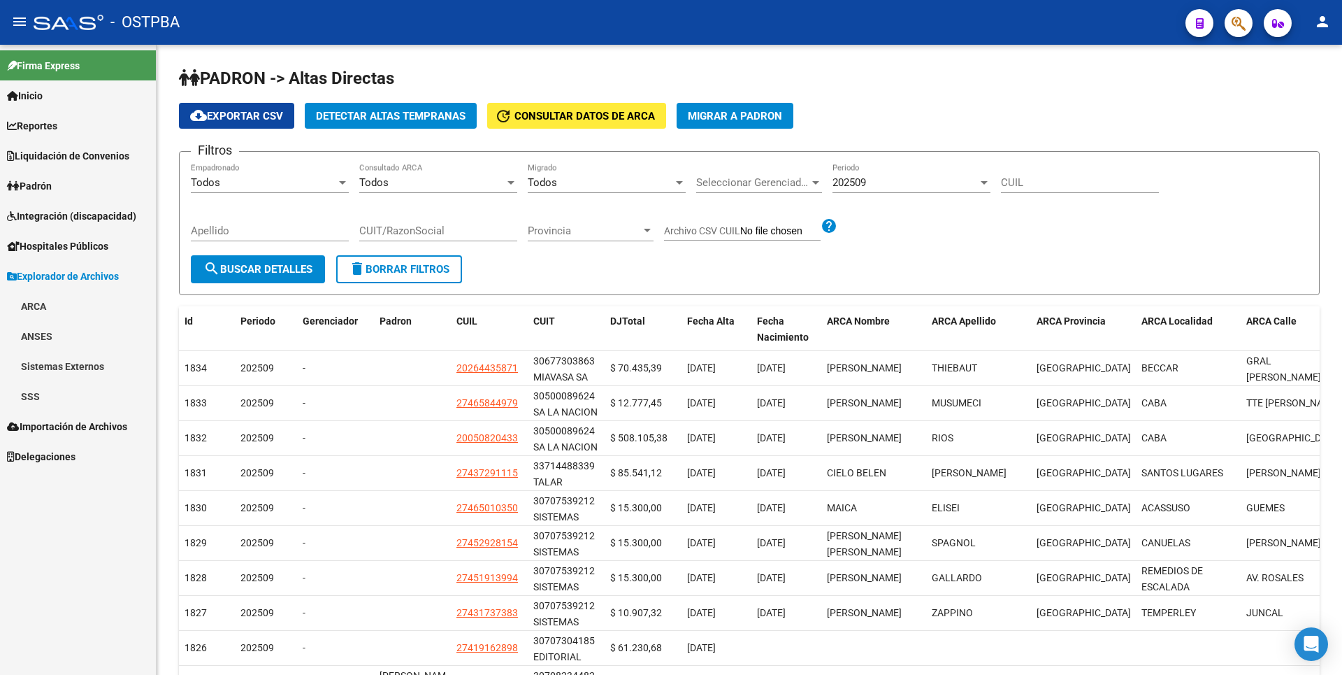
click at [72, 394] on link "SSS" at bounding box center [78, 396] width 156 height 30
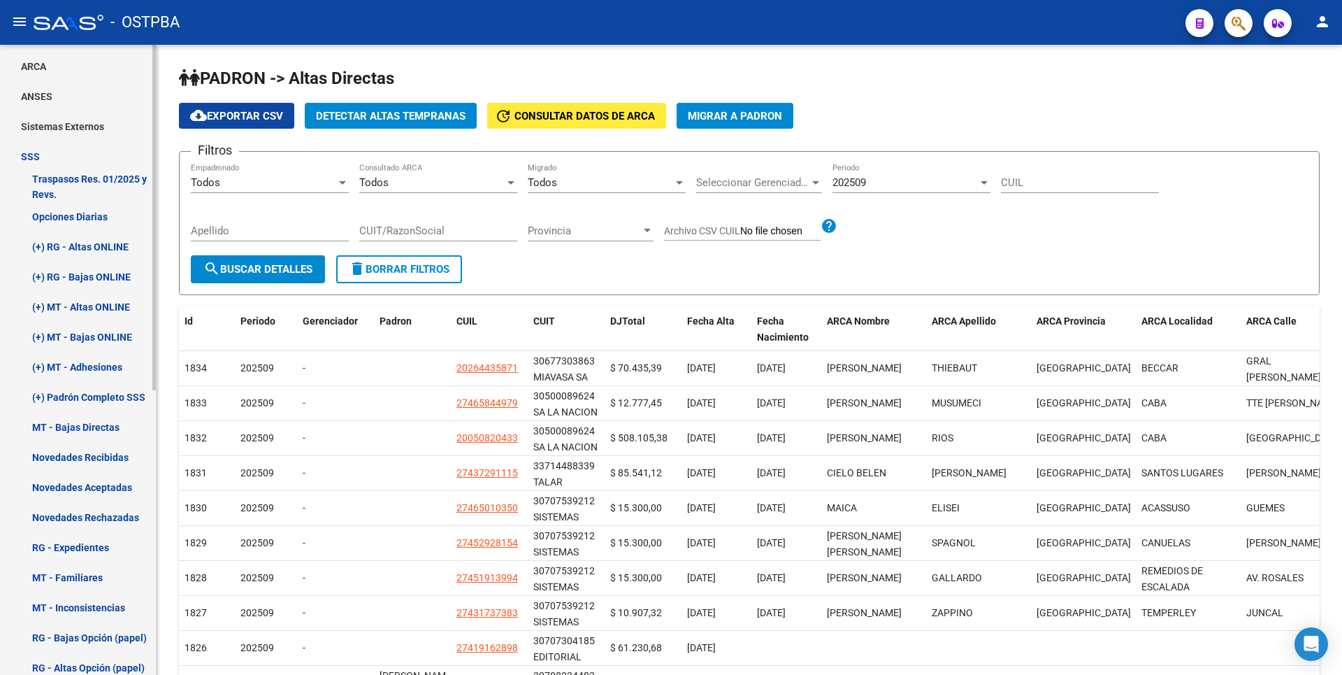
scroll to position [99, 0]
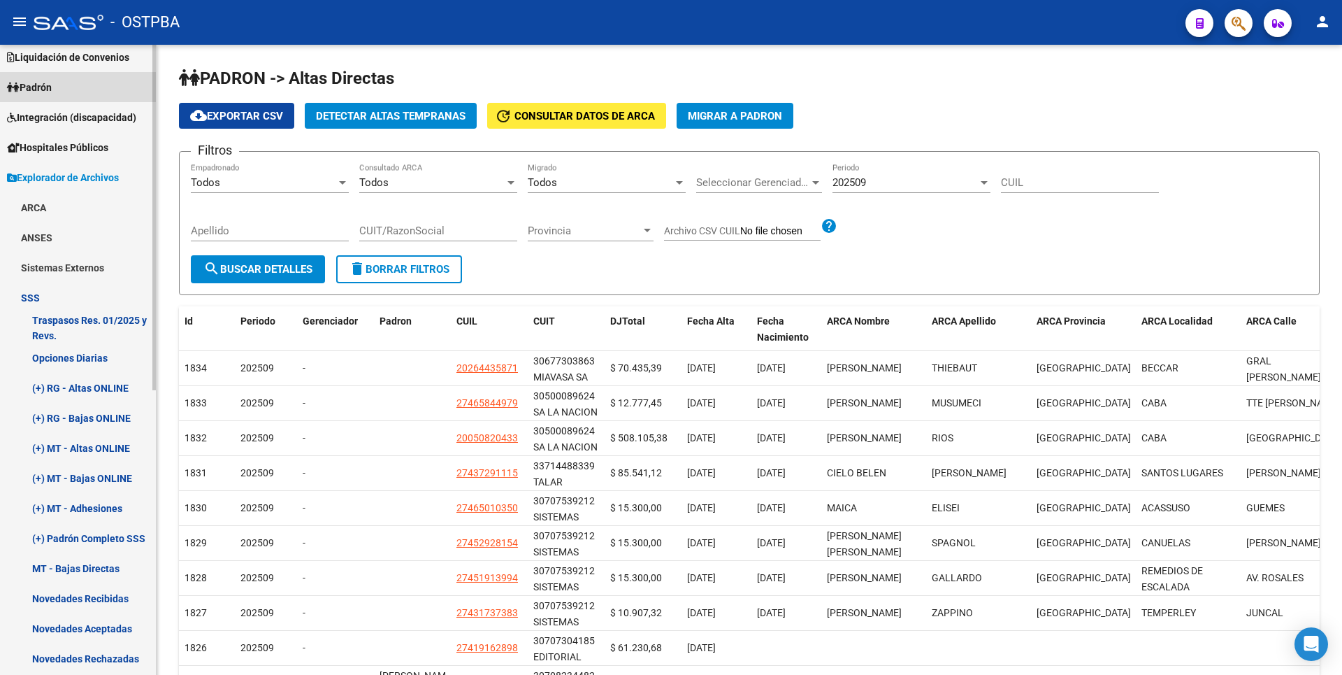
click at [52, 92] on span "Padrón" at bounding box center [29, 87] width 45 height 15
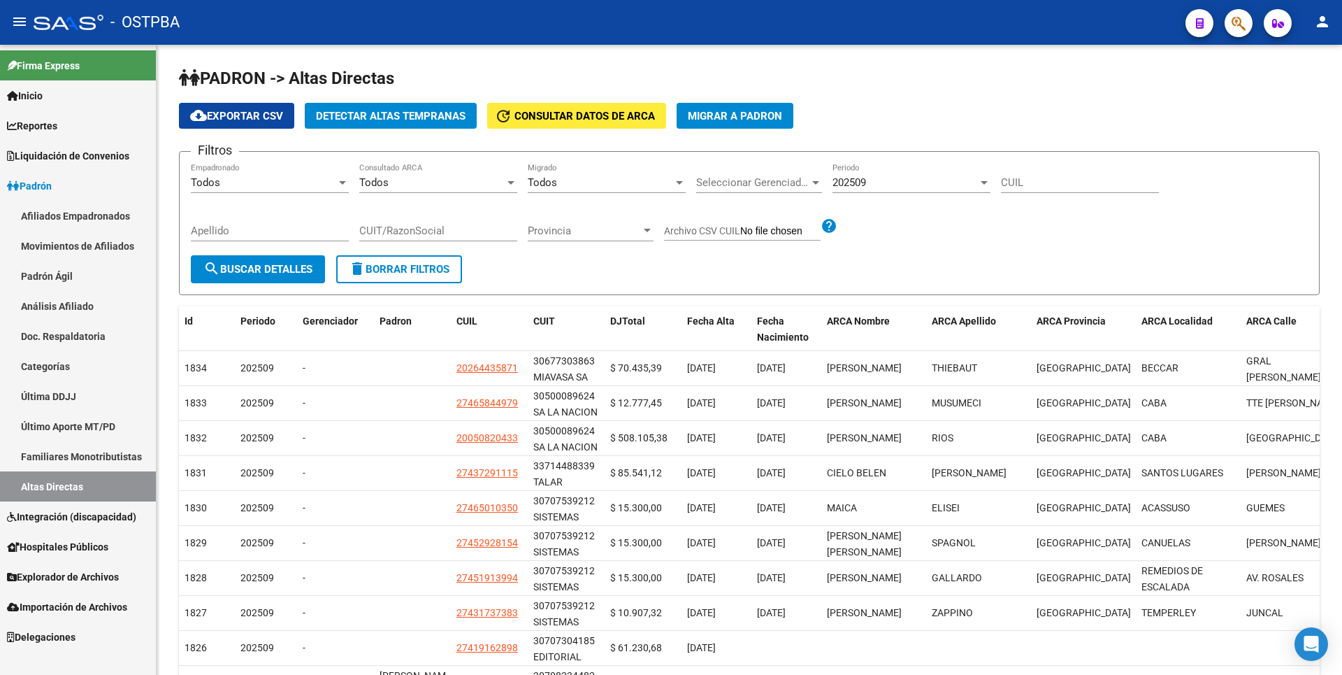
scroll to position [0, 0]
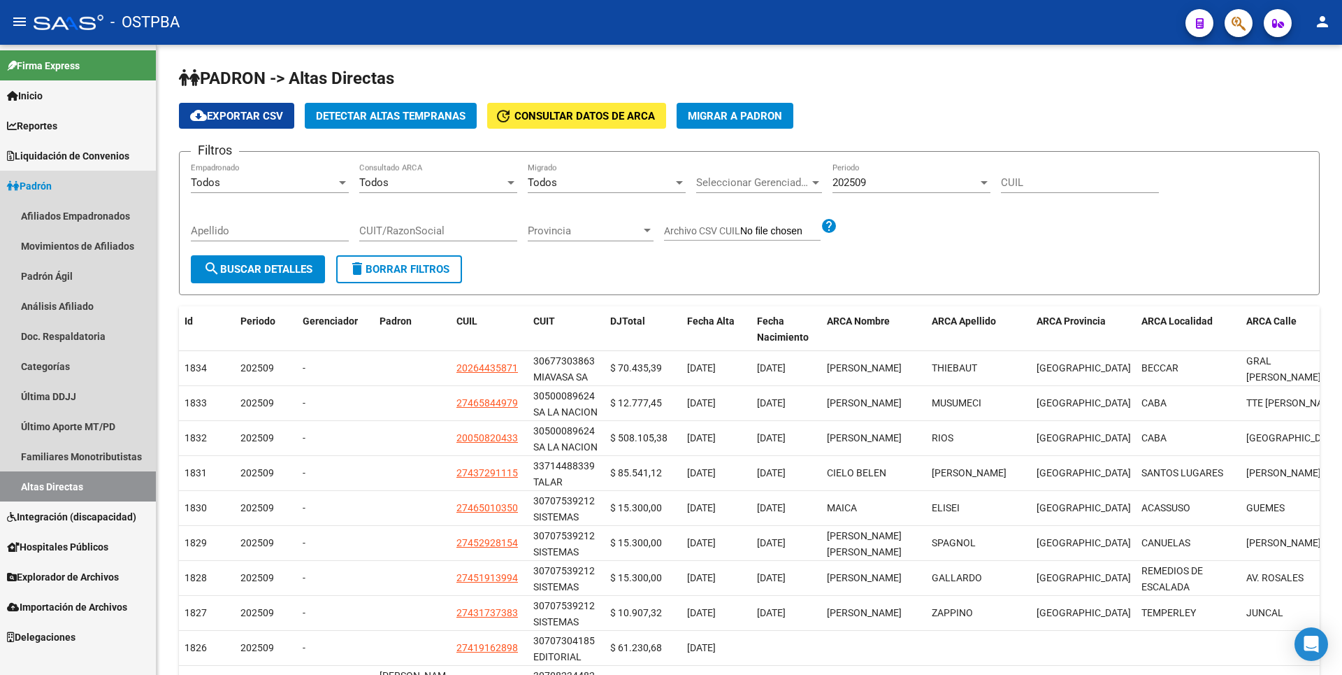
click at [80, 481] on link "Altas Directas" at bounding box center [78, 486] width 156 height 30
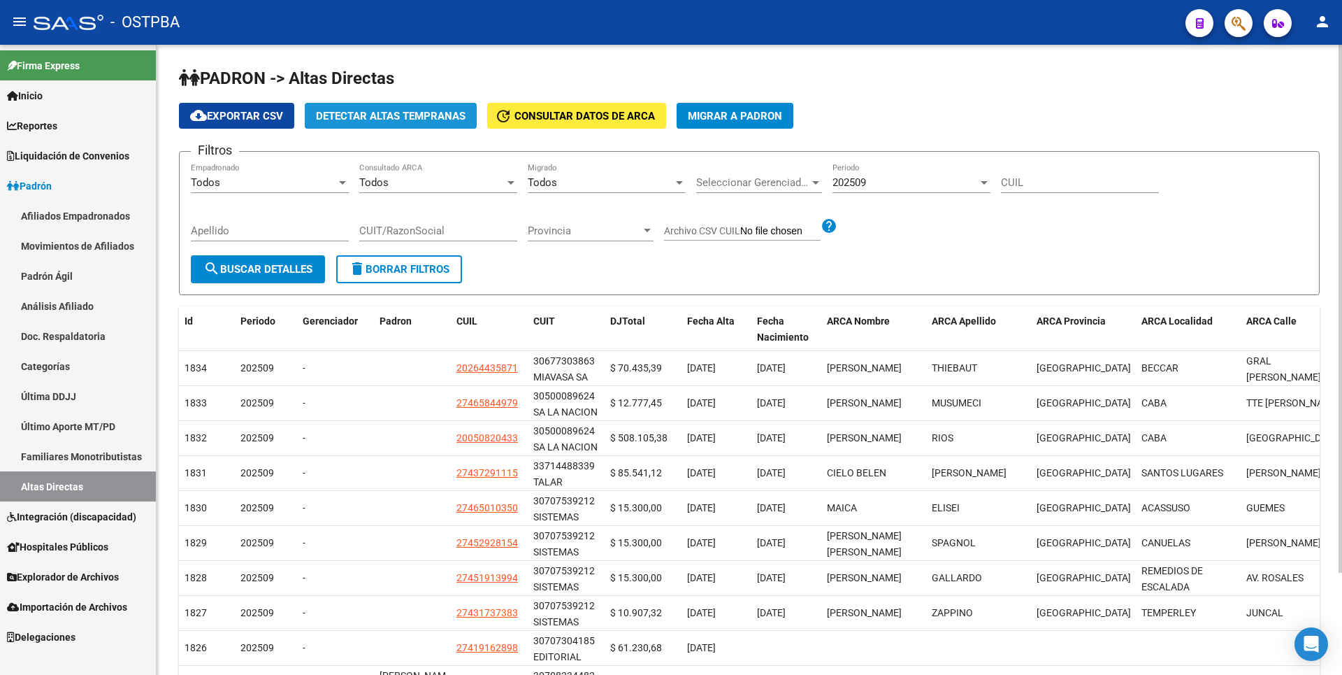
click at [413, 108] on button "Detectar Altas Tempranas" at bounding box center [391, 116] width 172 height 26
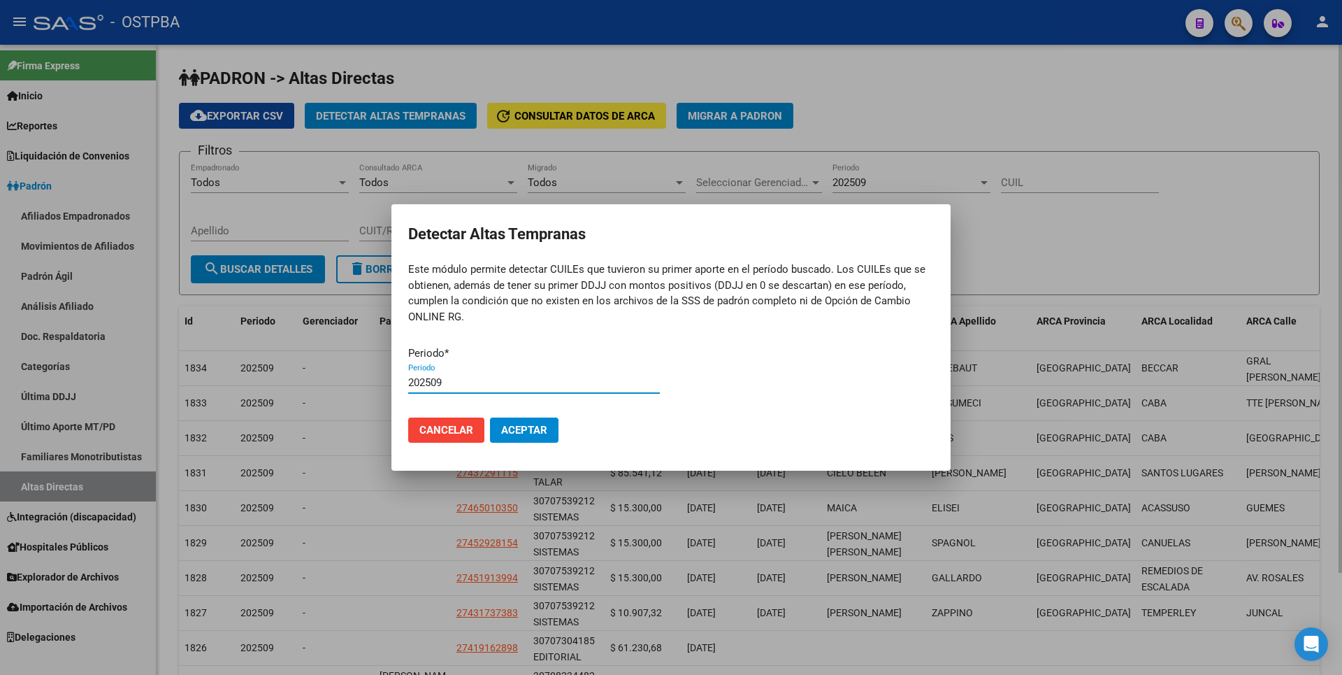
type input "202509"
click at [490, 417] on button "Aceptar" at bounding box center [524, 429] width 69 height 25
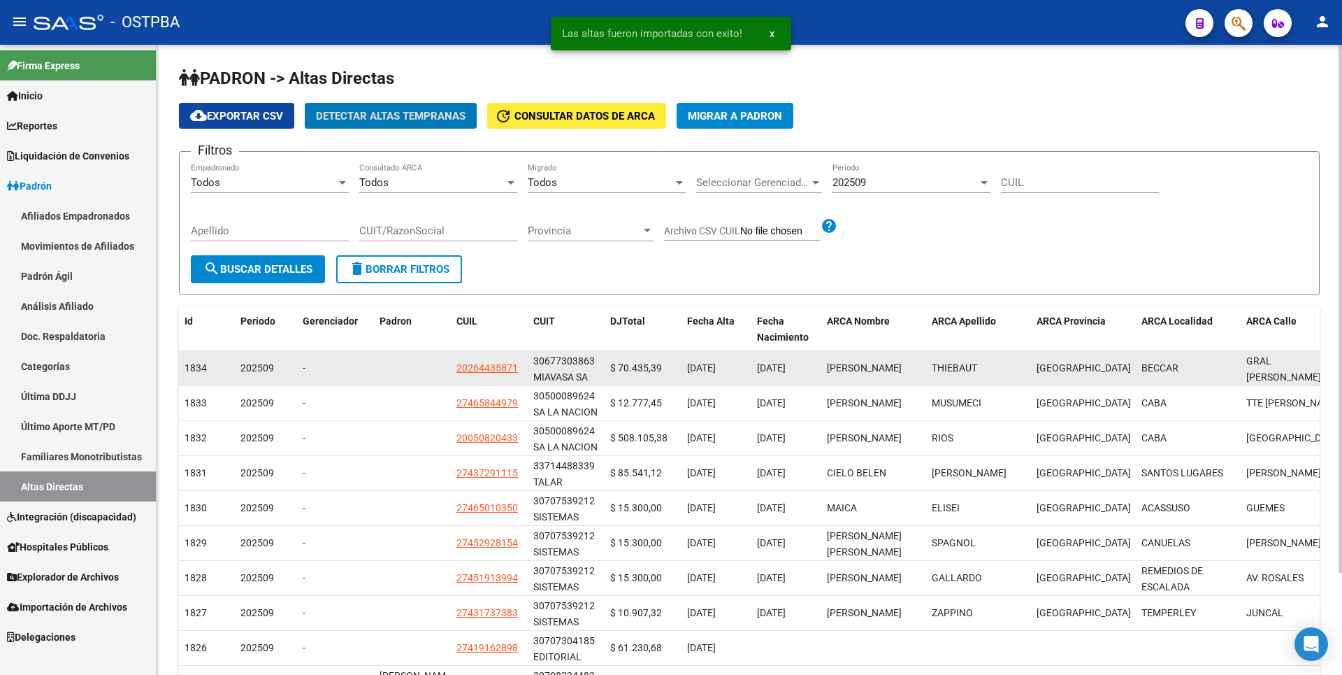
scroll to position [122, 0]
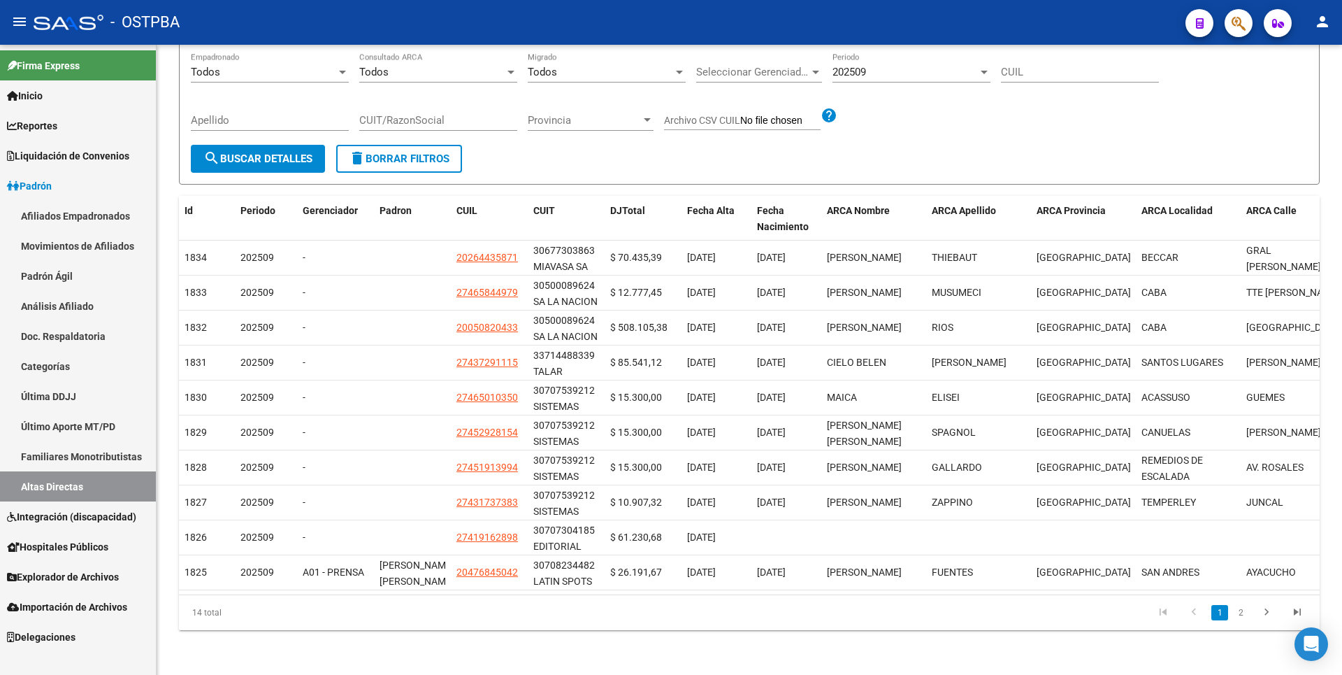
click at [86, 552] on span "Hospitales Públicos" at bounding box center [57, 546] width 101 height 15
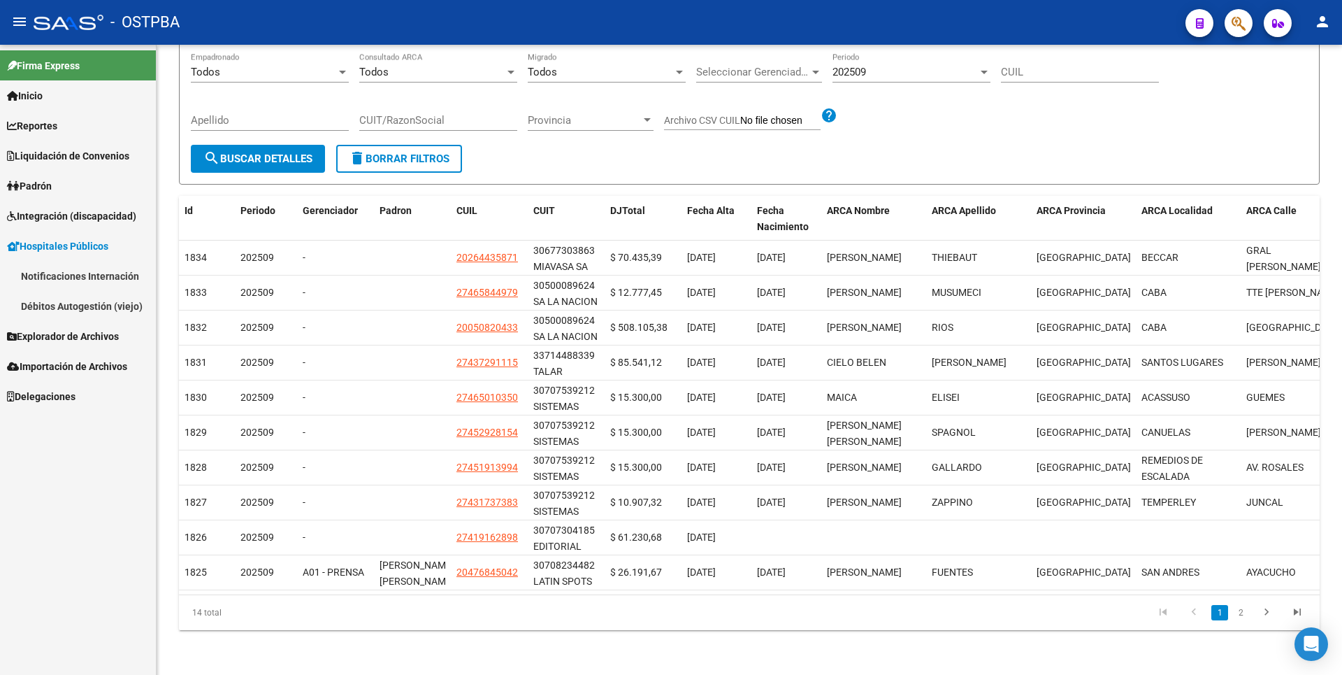
click at [68, 334] on span "Explorador de Archivos" at bounding box center [63, 336] width 112 height 15
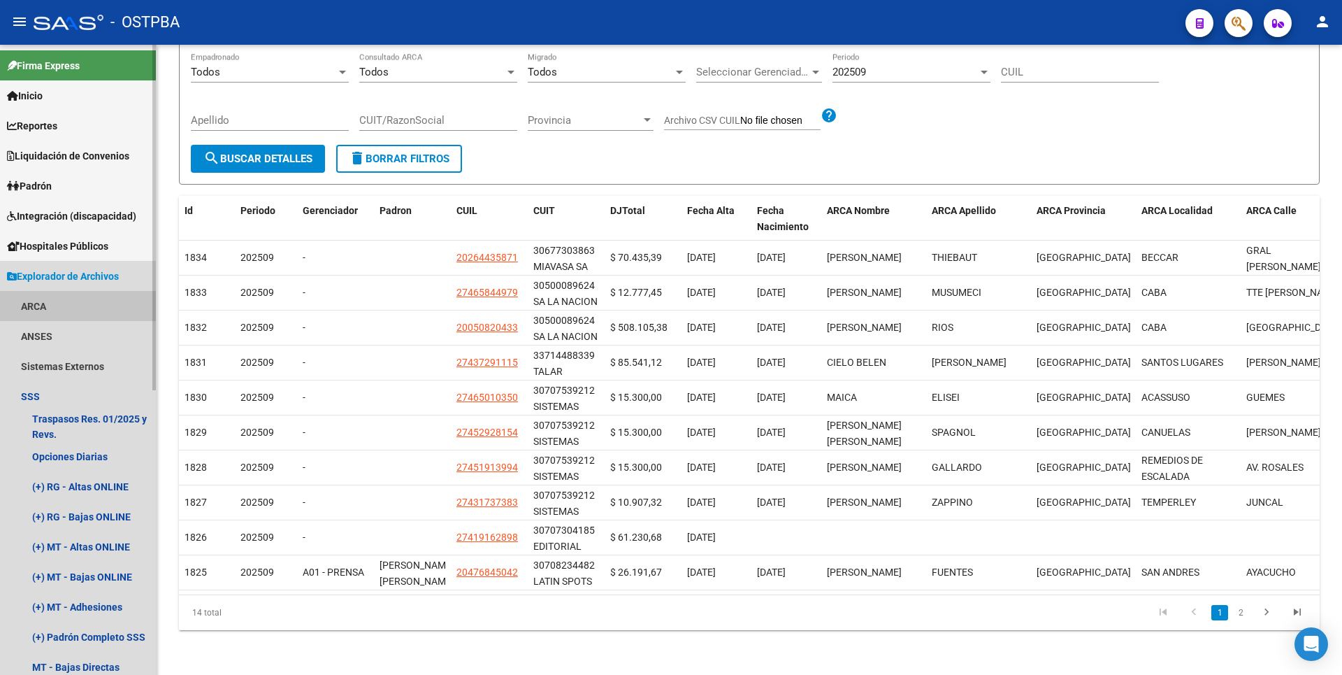
click at [54, 301] on link "ARCA" at bounding box center [78, 306] width 156 height 30
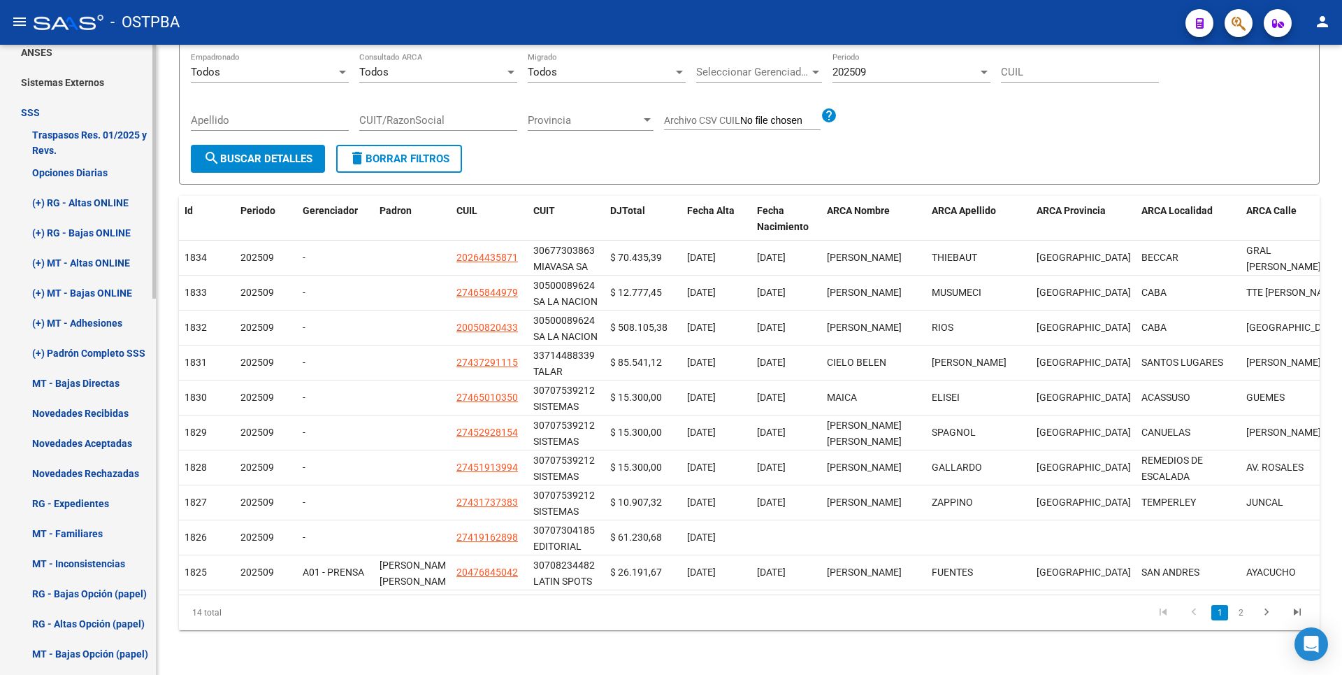
scroll to position [769, 0]
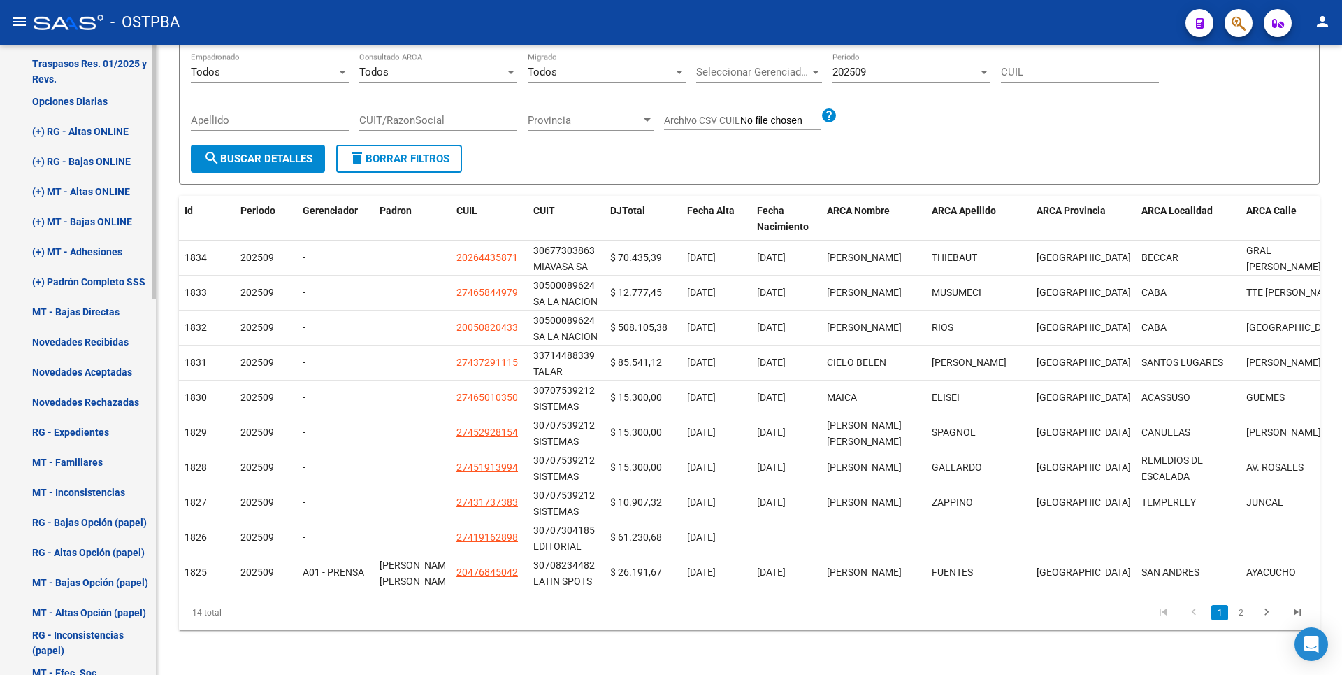
click at [81, 436] on link "RG - Expedientes" at bounding box center [78, 432] width 156 height 30
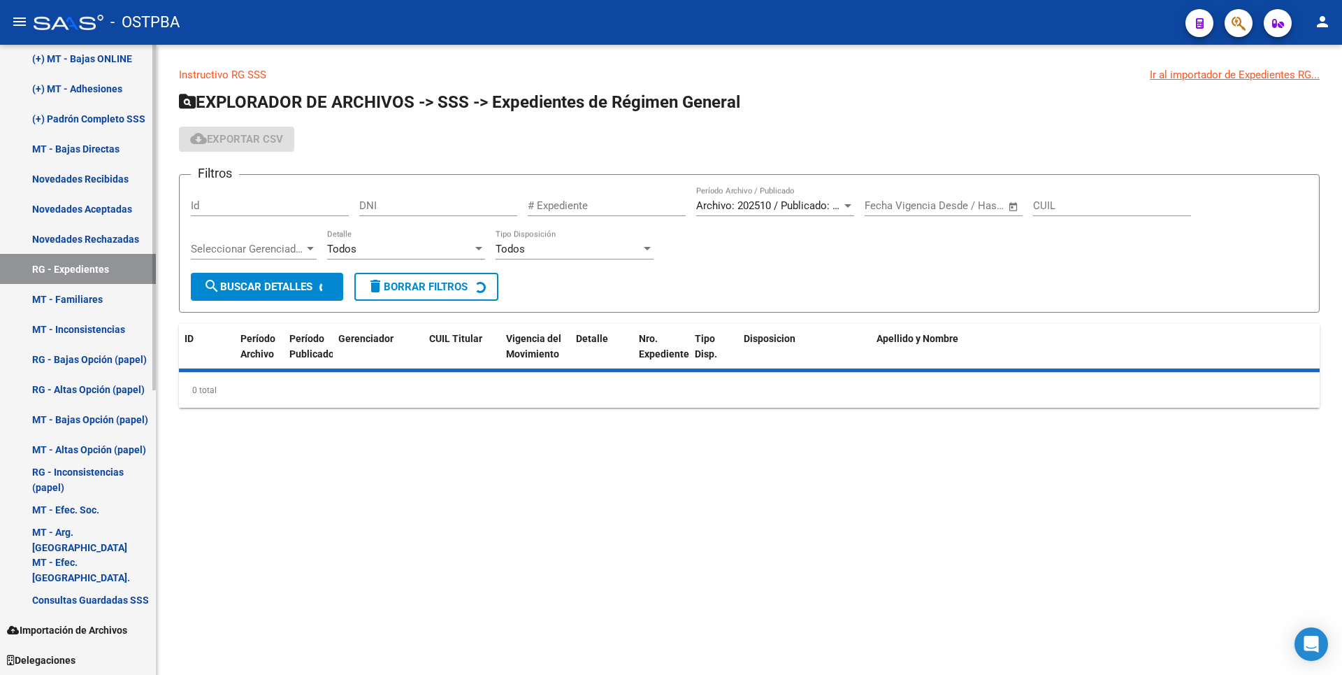
scroll to position [518, 0]
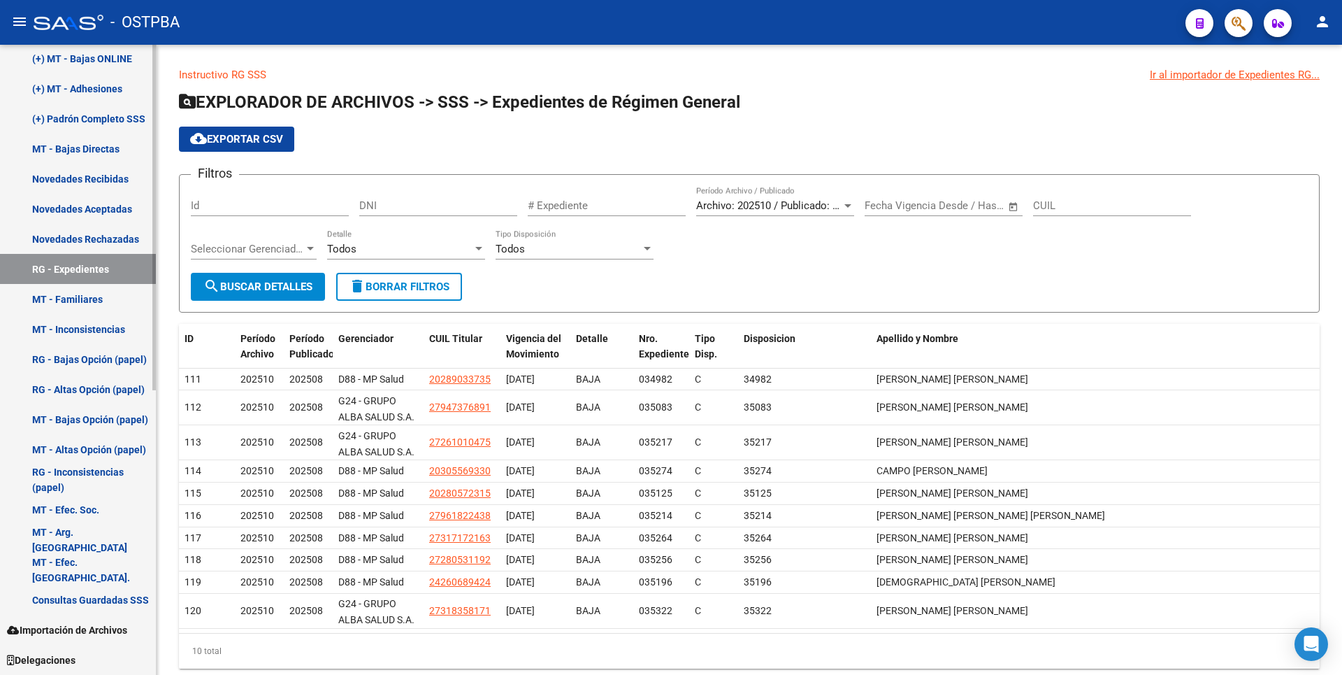
click at [81, 430] on link "MT - Bajas Opción (papel)" at bounding box center [78, 419] width 156 height 30
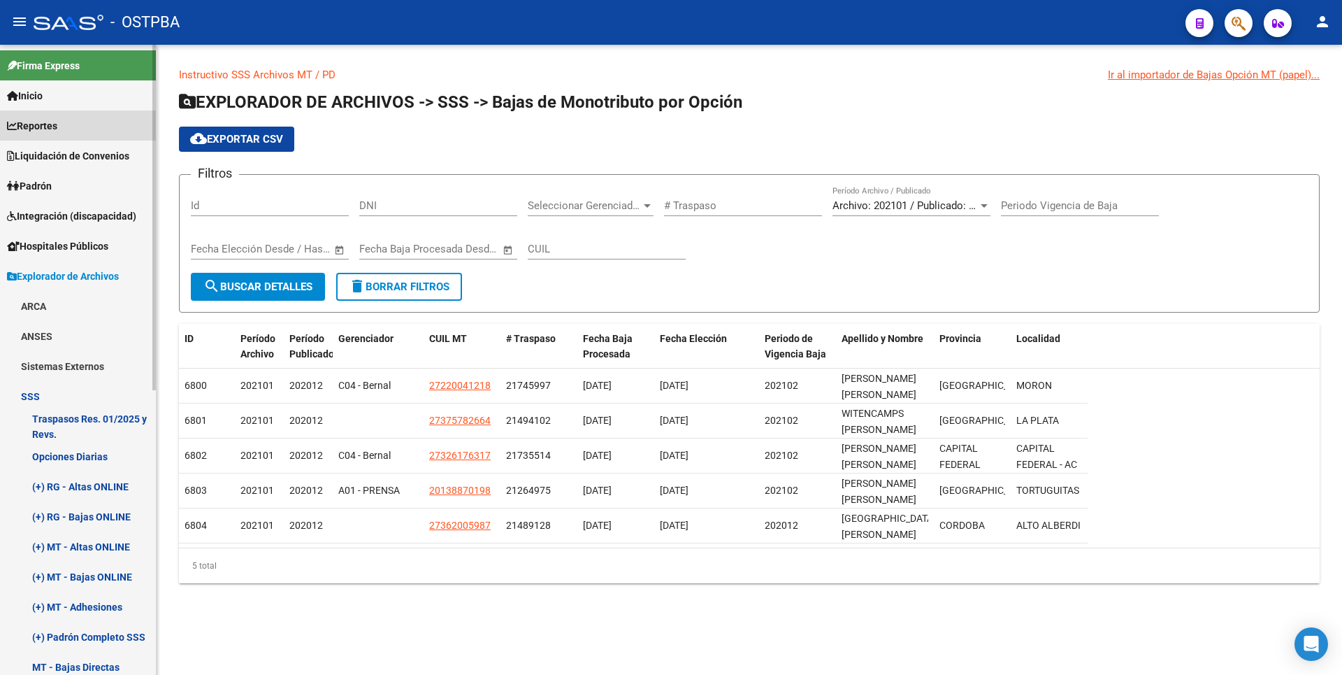
click at [52, 129] on span "Reportes" at bounding box center [32, 125] width 50 height 15
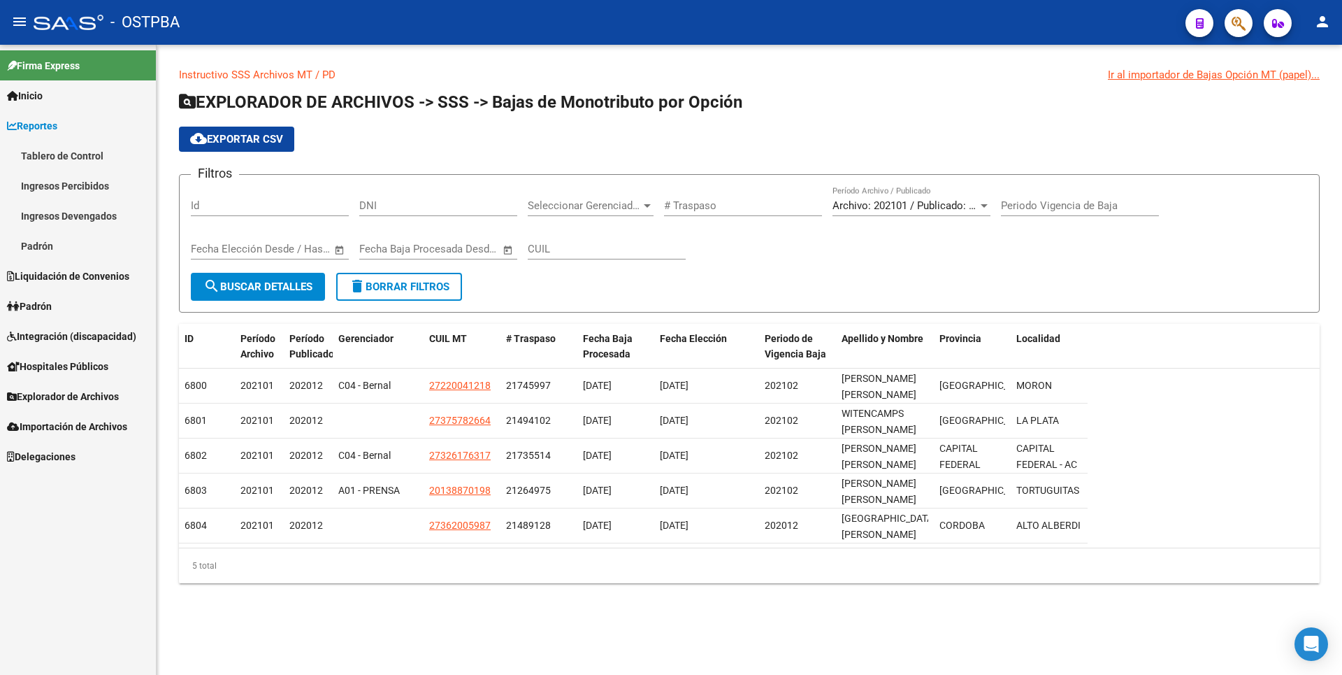
click at [75, 198] on link "Ingresos Percibidos" at bounding box center [78, 186] width 156 height 30
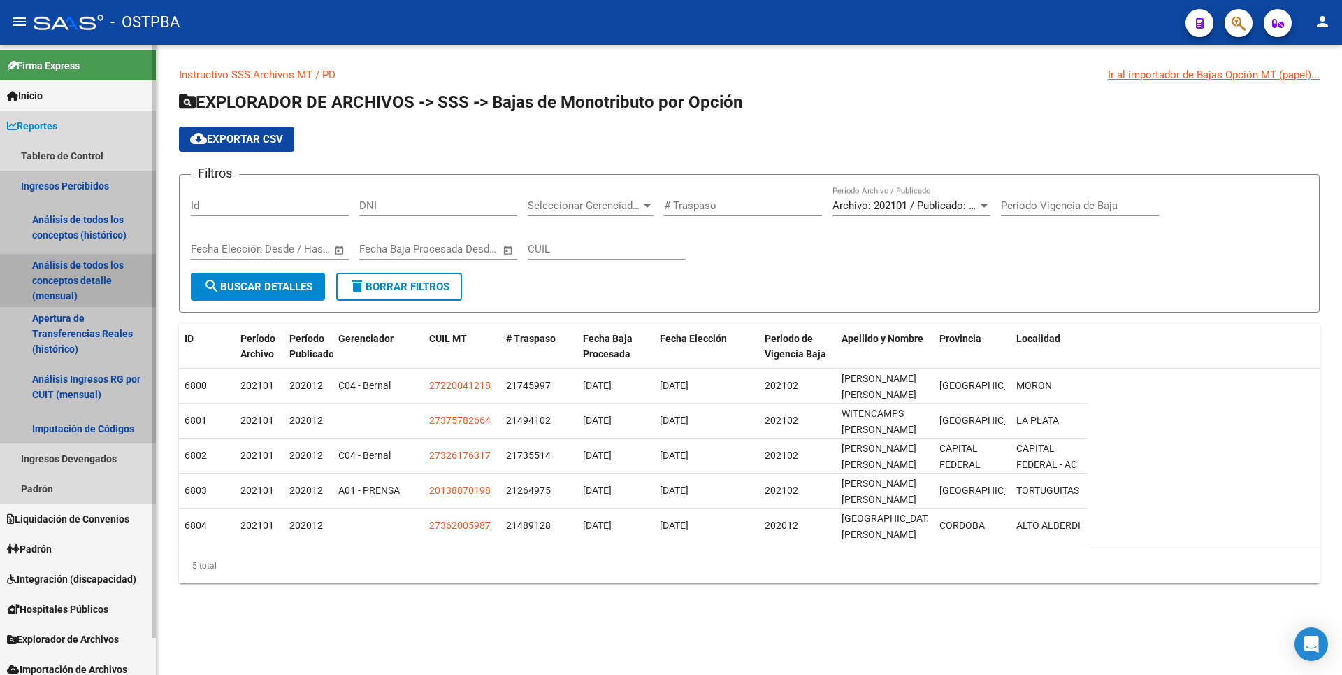
click at [64, 288] on link "Análisis de todos los conceptos detalle (mensual)" at bounding box center [78, 280] width 156 height 53
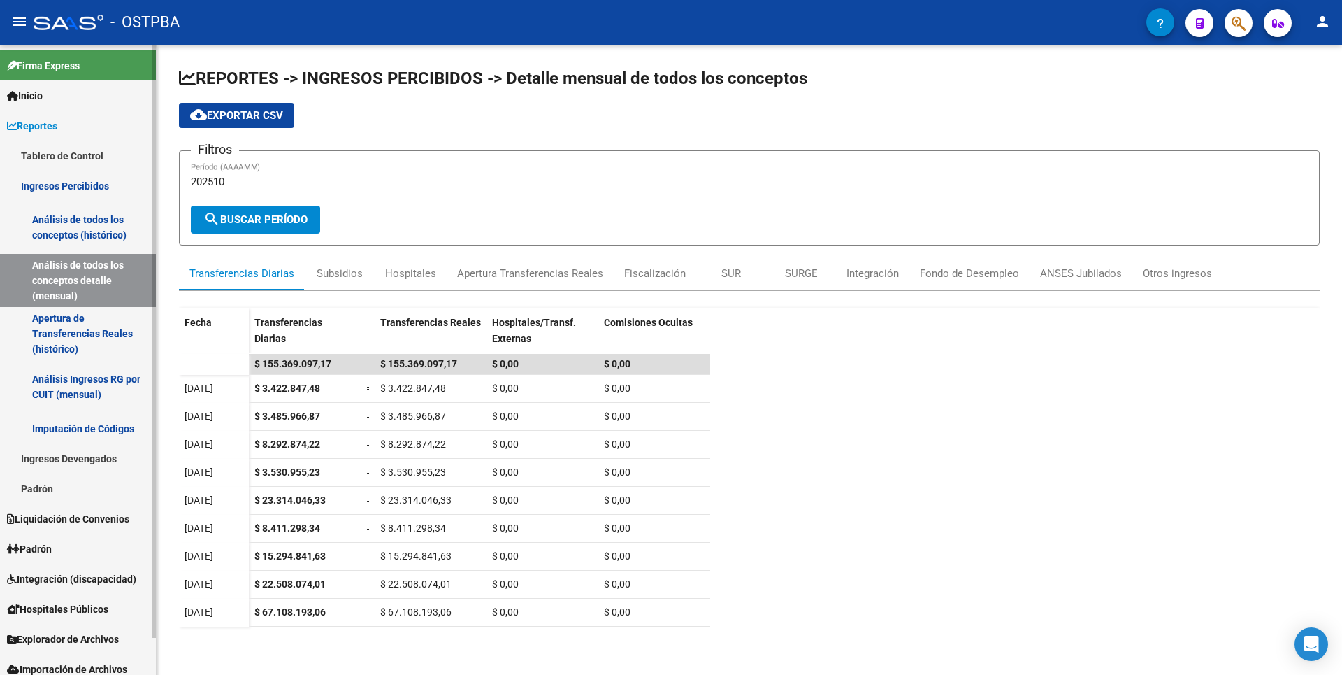
click at [85, 332] on link "Apertura de Transferencias Reales (histórico)" at bounding box center [78, 333] width 156 height 53
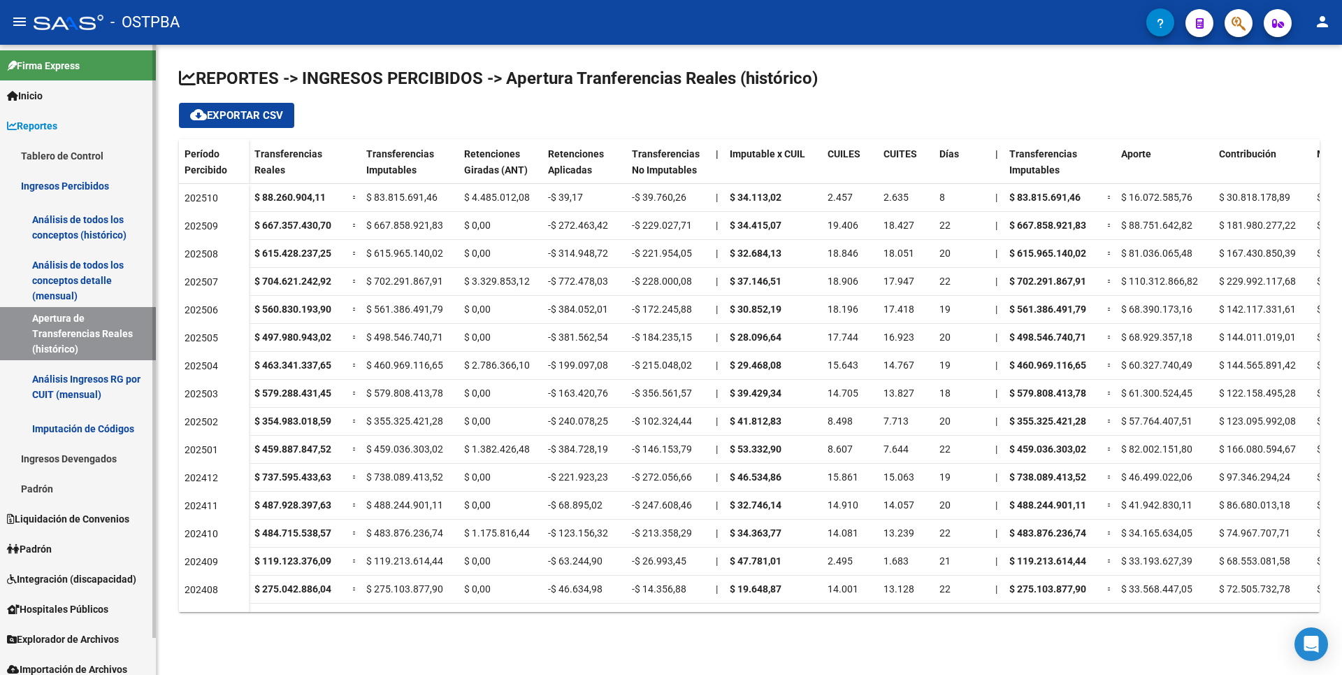
click at [108, 391] on link "Análisis Ingresos RG por CUIT (mensual)" at bounding box center [78, 386] width 156 height 53
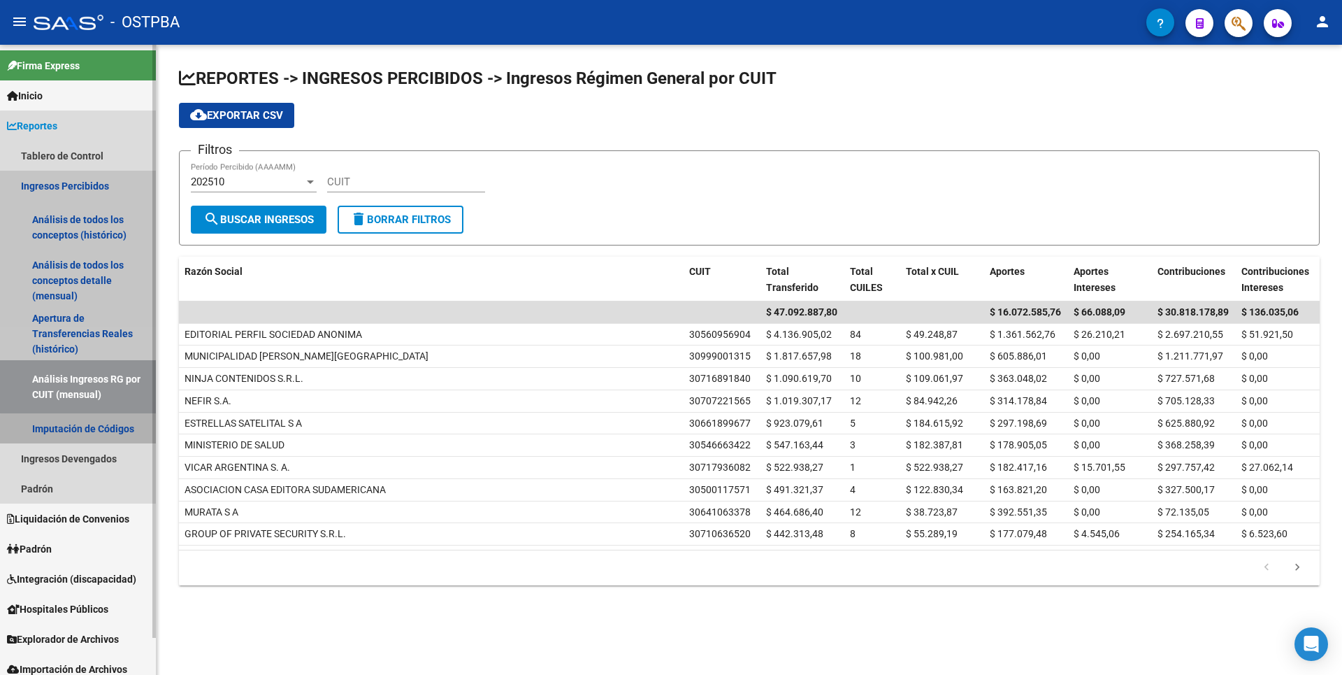
click at [111, 438] on link "Imputación de Códigos" at bounding box center [78, 428] width 156 height 30
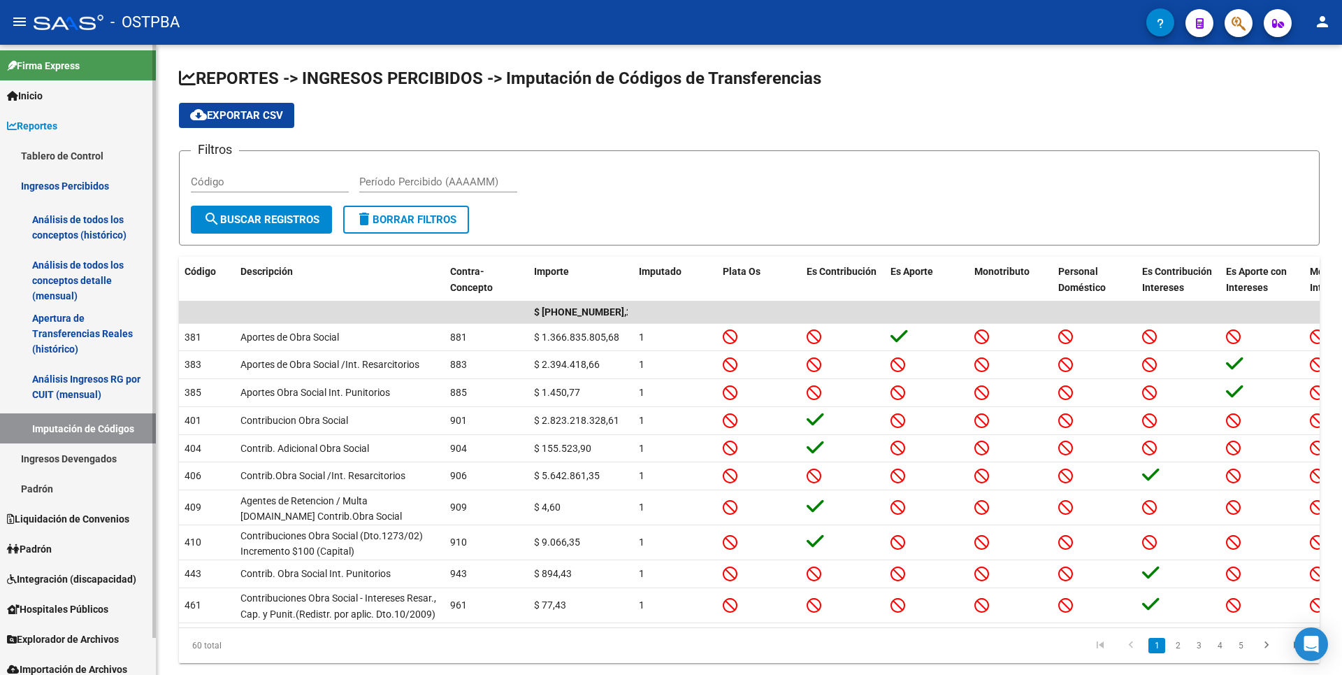
click at [108, 458] on link "Ingresos Devengados" at bounding box center [78, 458] width 156 height 30
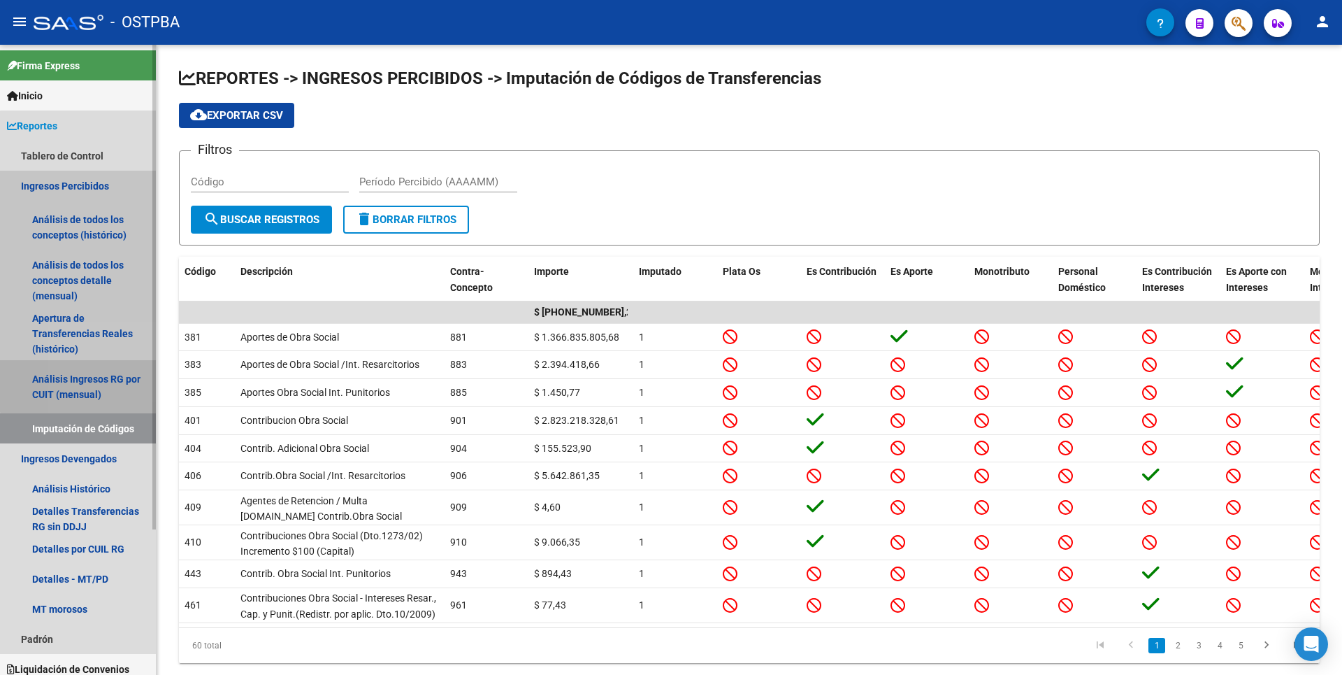
click at [110, 384] on link "Análisis Ingresos RG por CUIT (mensual)" at bounding box center [78, 386] width 156 height 53
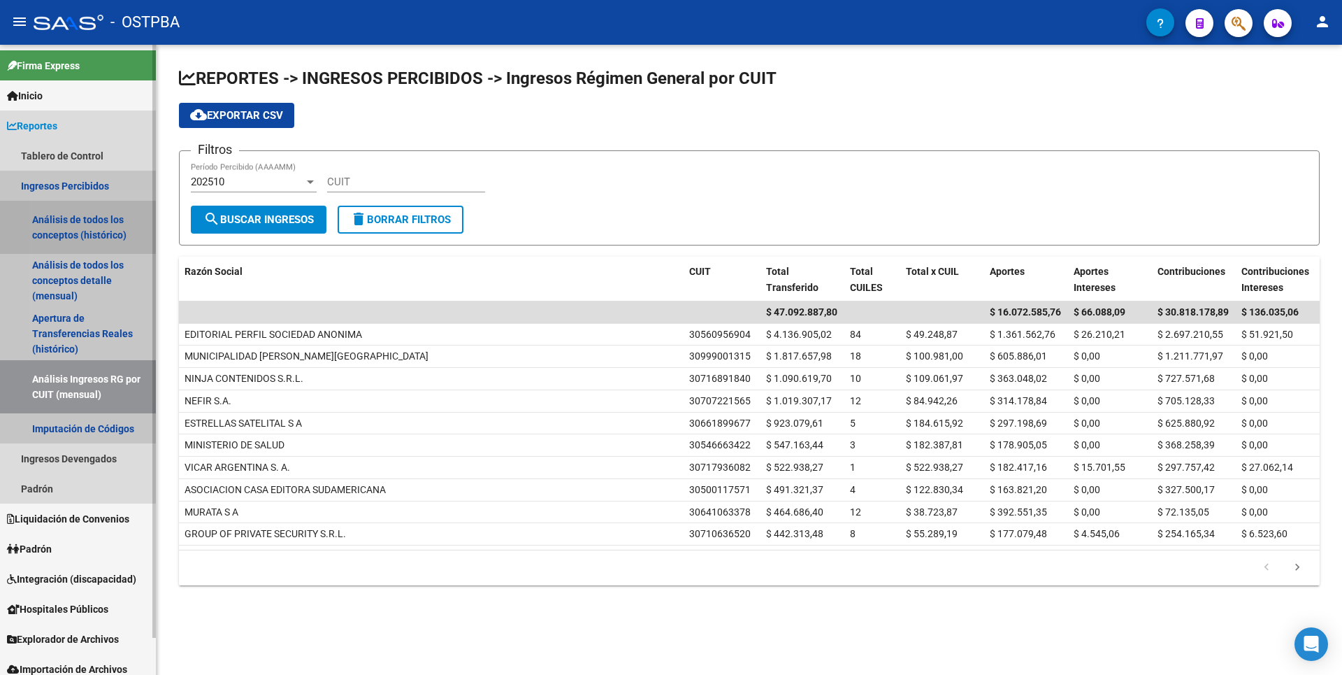
click at [74, 236] on link "Análisis de todos los conceptos (histórico)" at bounding box center [78, 227] width 156 height 53
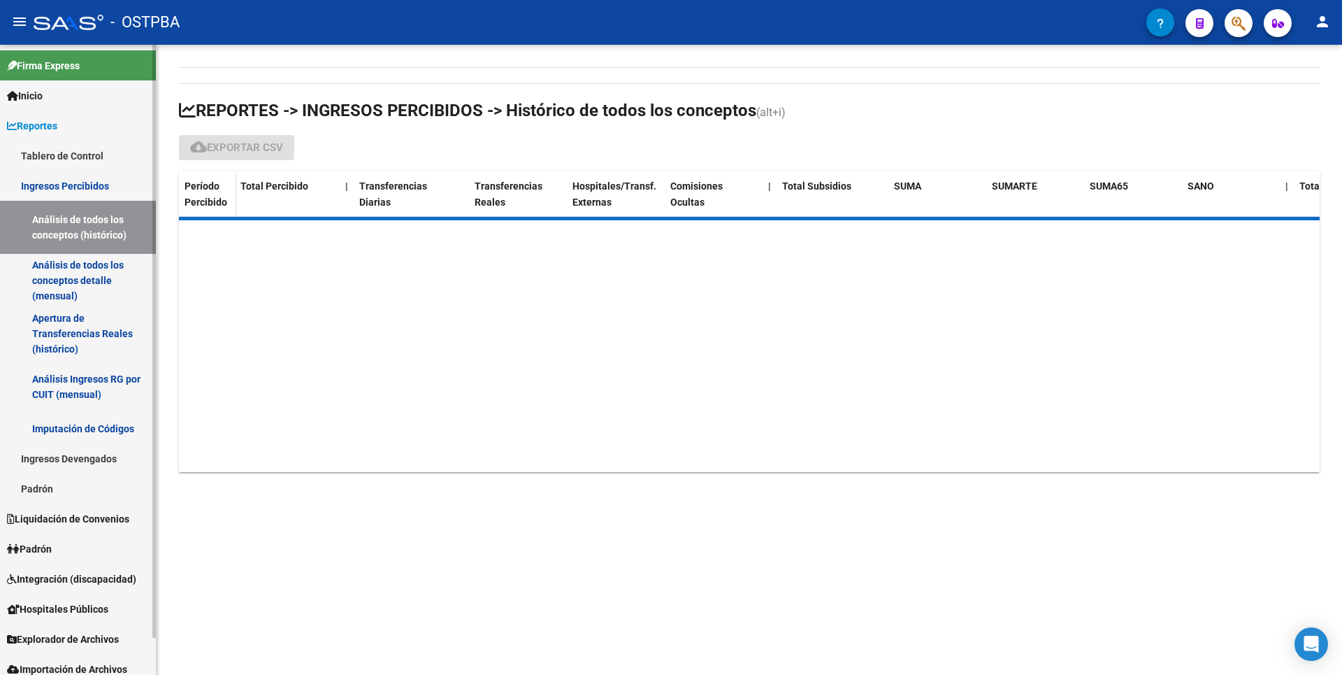
click at [75, 280] on link "Análisis de todos los conceptos detalle (mensual)" at bounding box center [78, 280] width 156 height 53
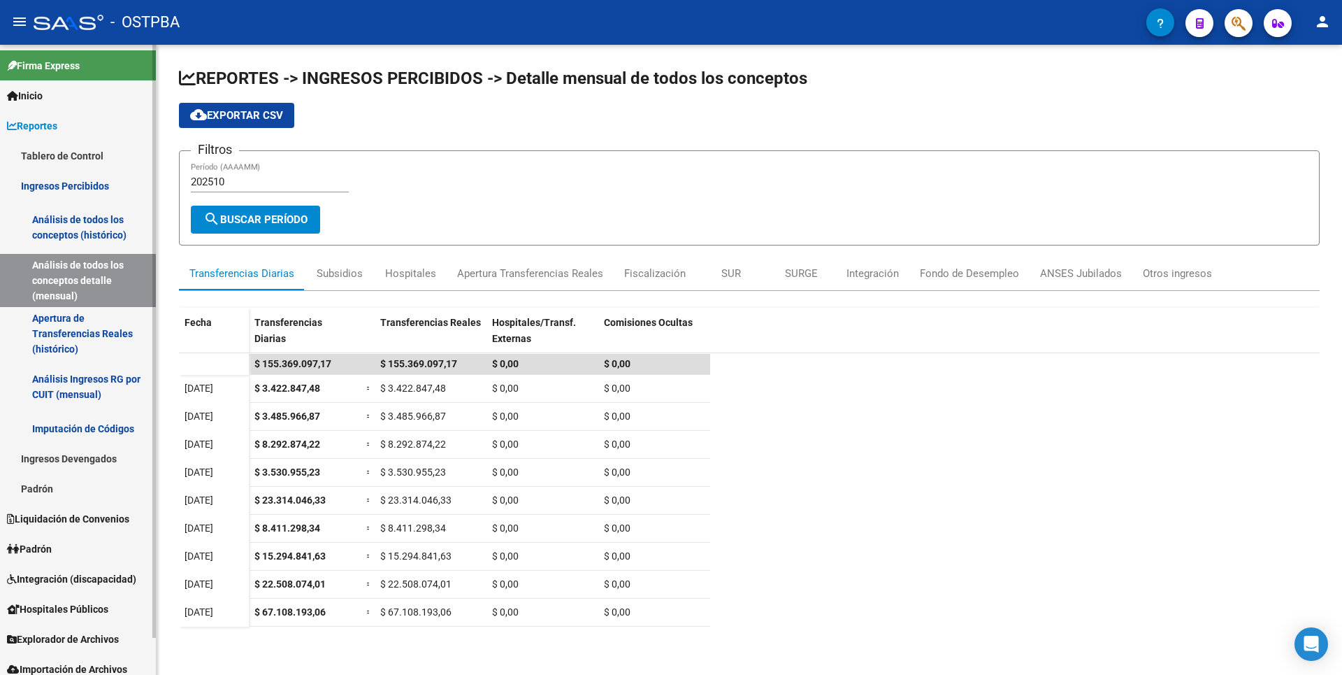
click at [69, 512] on span "Liquidación de Convenios" at bounding box center [68, 518] width 122 height 15
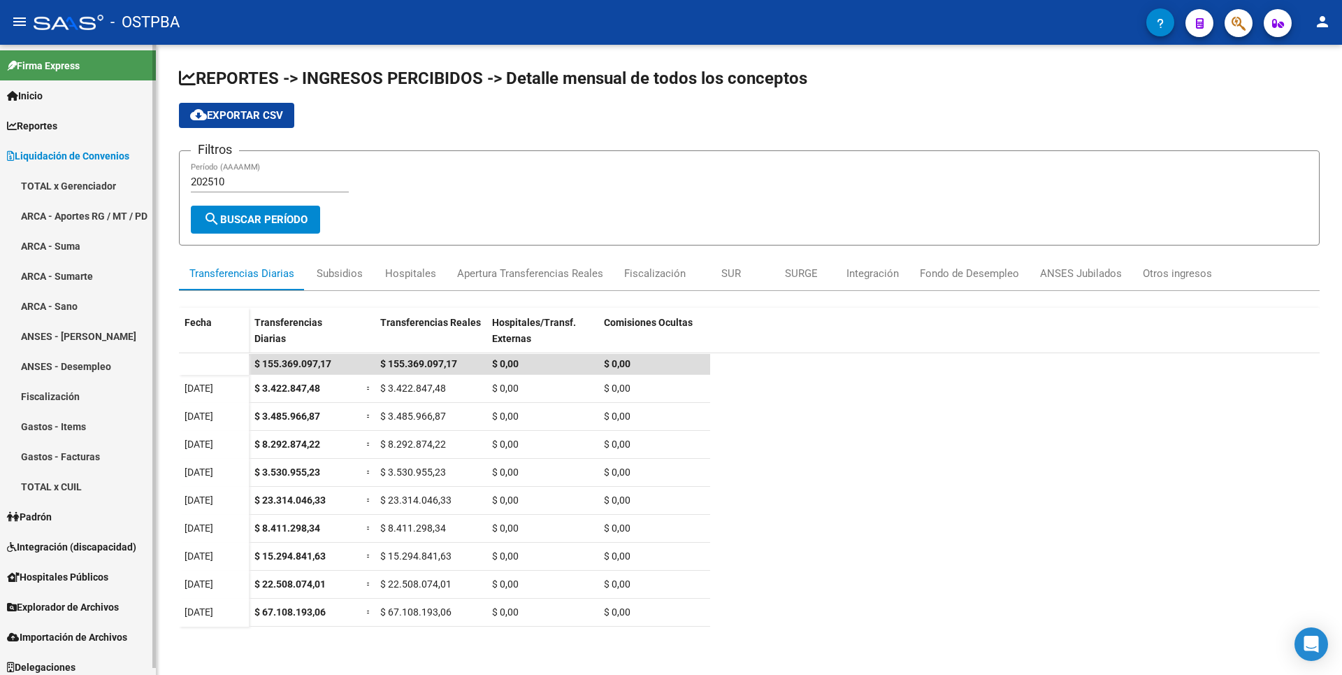
click at [61, 517] on link "Padrón" at bounding box center [78, 516] width 156 height 30
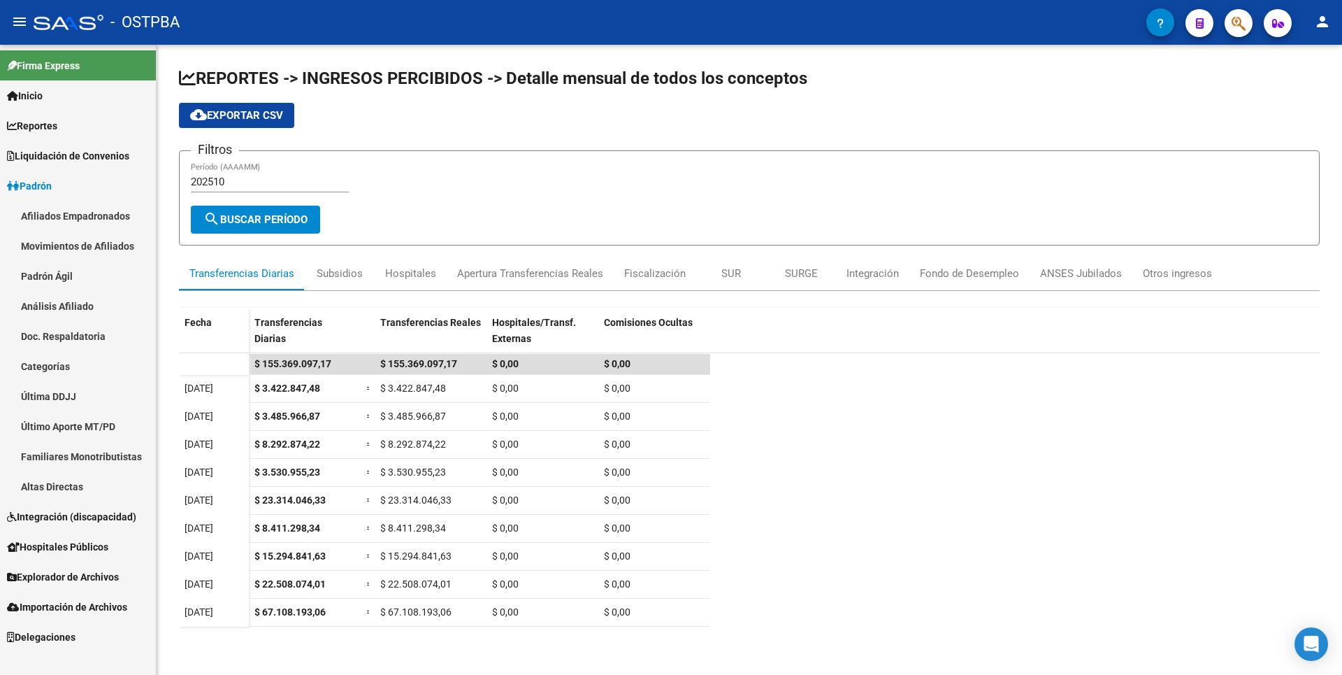
click at [83, 296] on link "Análisis Afiliado" at bounding box center [78, 306] width 156 height 30
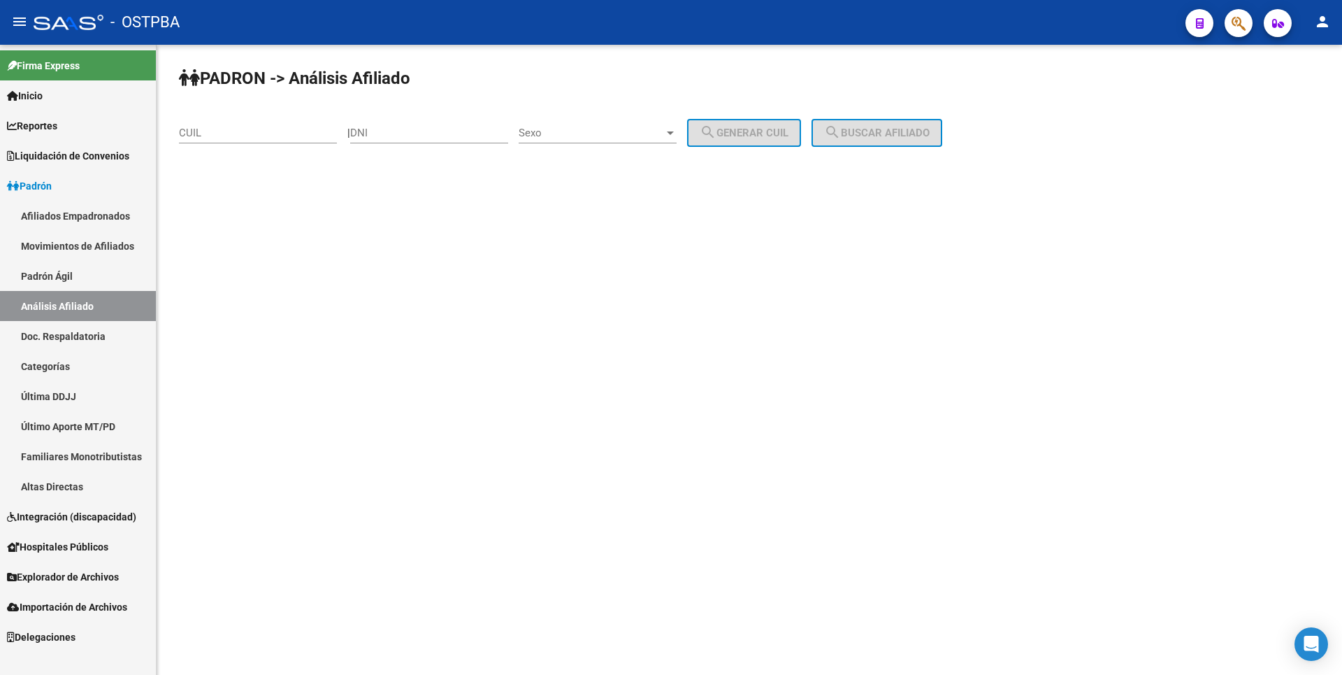
click at [75, 369] on link "Categorías" at bounding box center [78, 366] width 156 height 30
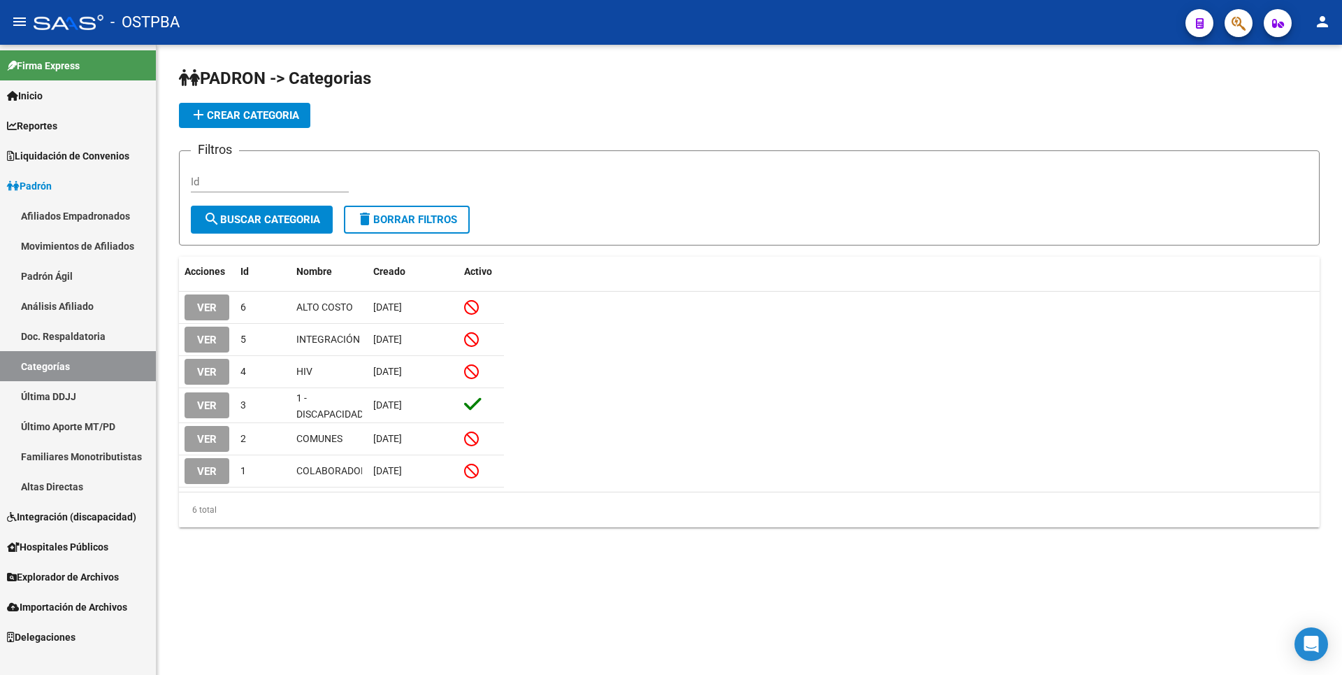
click at [108, 425] on link "Último Aporte MT/PD" at bounding box center [78, 426] width 156 height 30
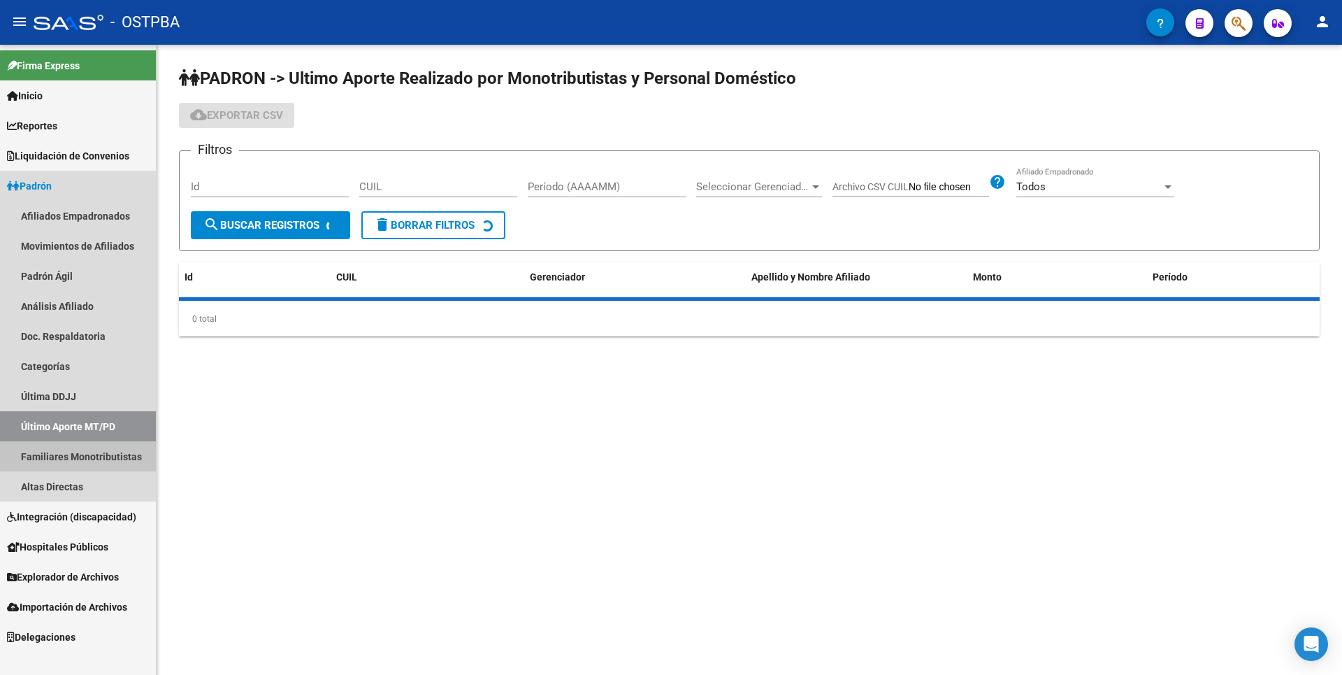
click at [115, 457] on link "Familiares Monotributistas" at bounding box center [78, 456] width 156 height 30
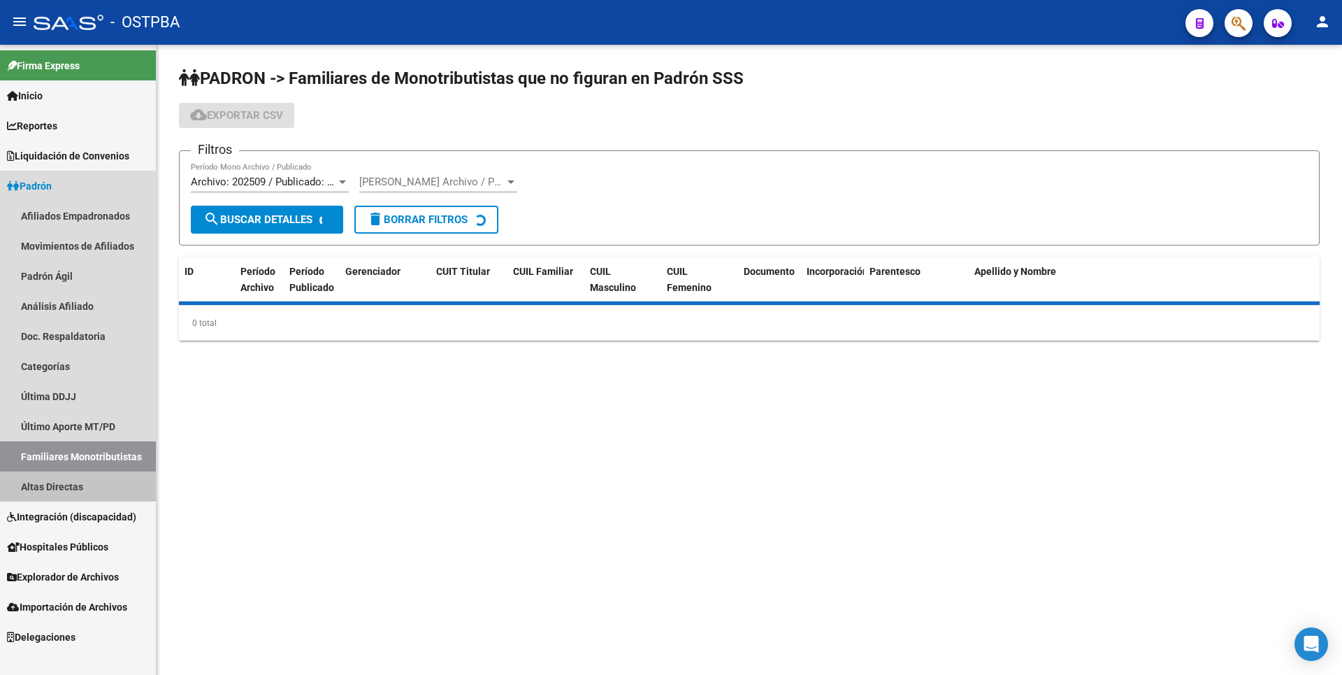
click at [69, 484] on link "Altas Directas" at bounding box center [78, 486] width 156 height 30
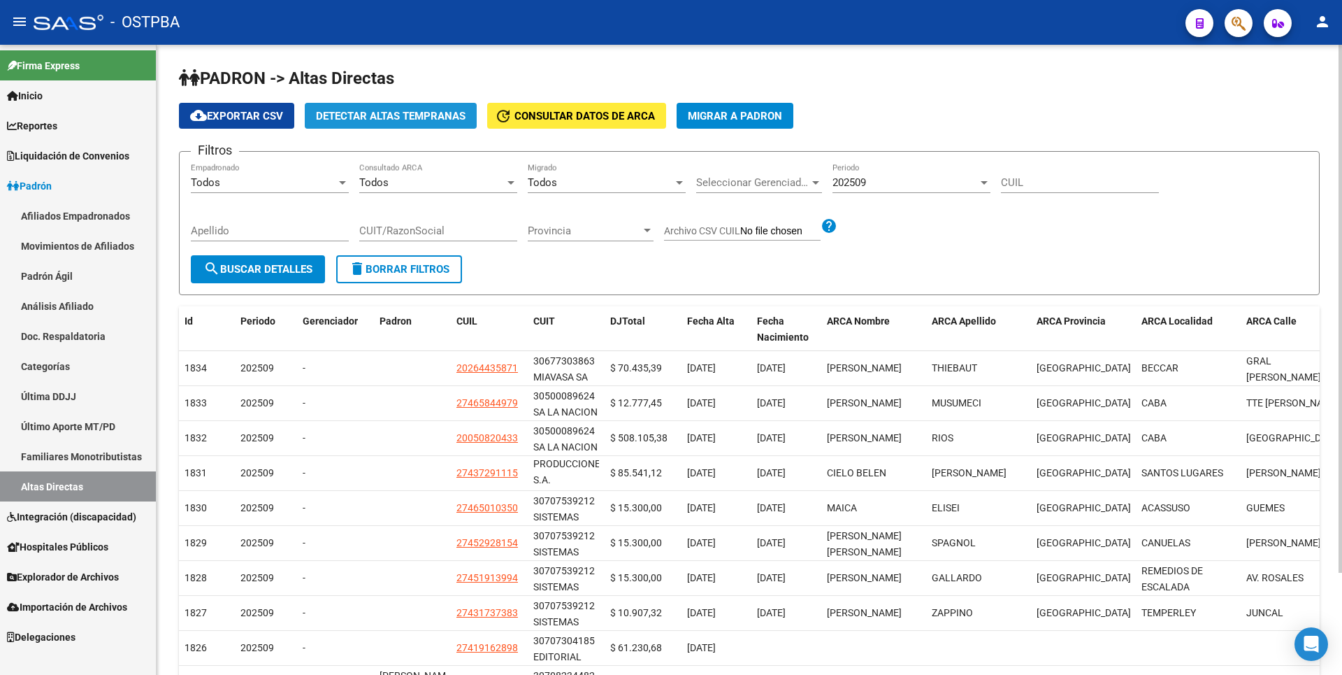
click at [429, 115] on span "Detectar Altas Tempranas" at bounding box center [391, 116] width 150 height 13
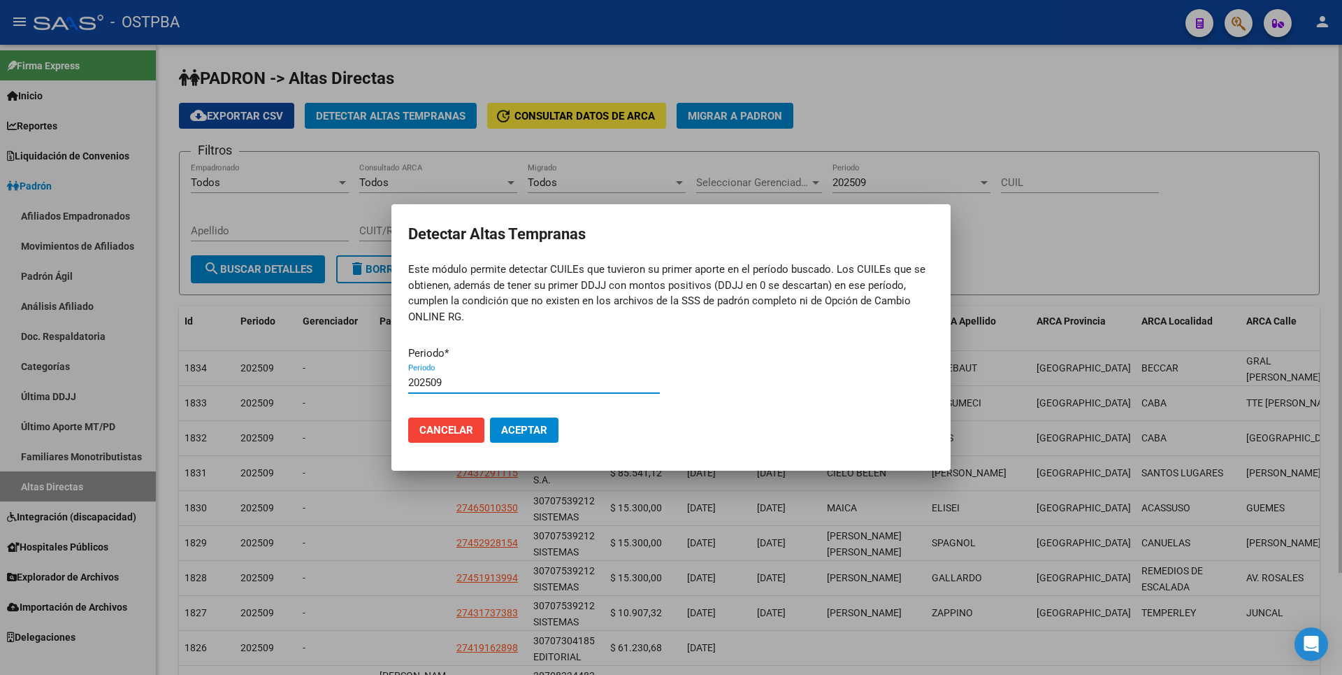
type input "202509"
click at [490, 417] on button "Aceptar" at bounding box center [524, 429] width 69 height 25
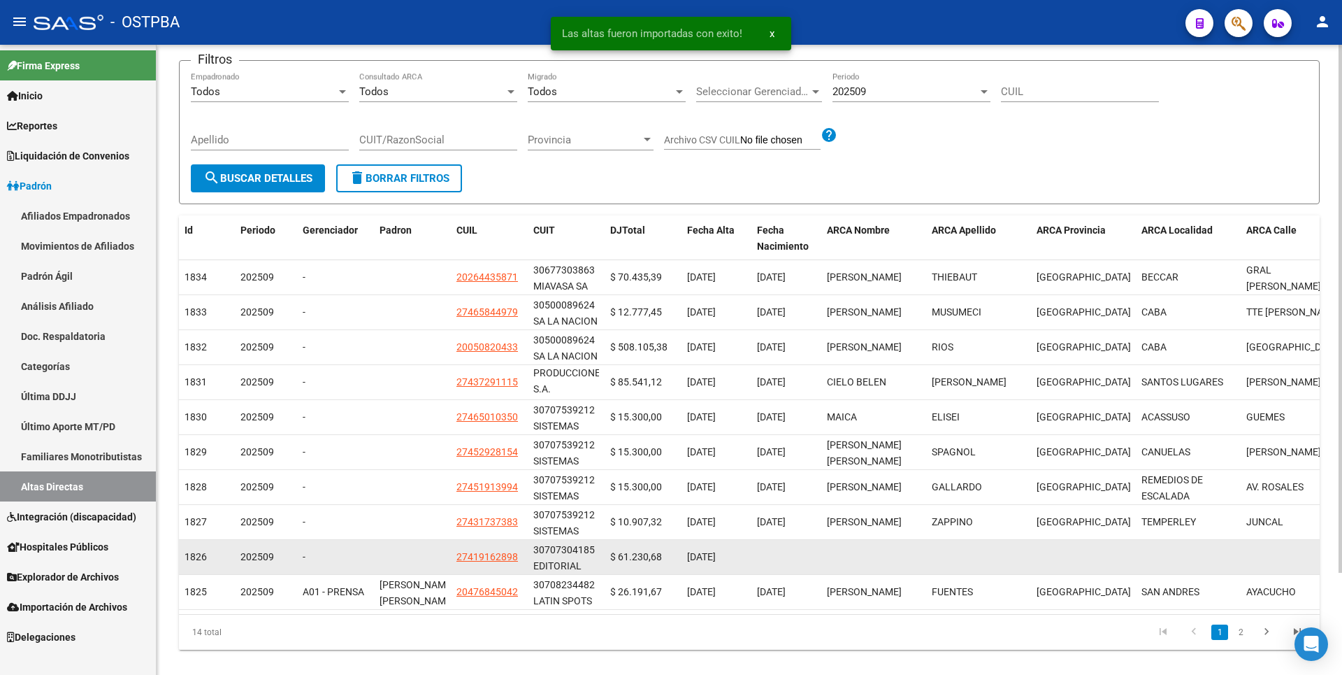
scroll to position [122, 0]
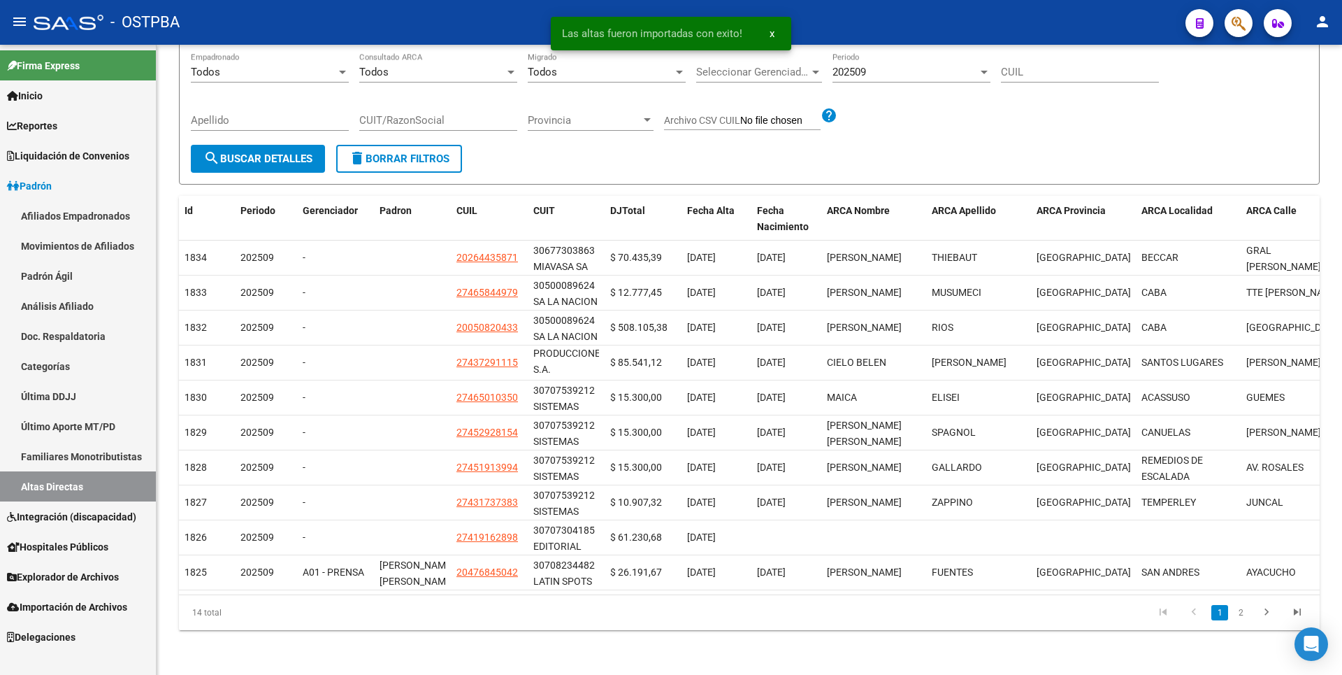
click at [75, 570] on span "Explorador de Archivos" at bounding box center [63, 576] width 112 height 15
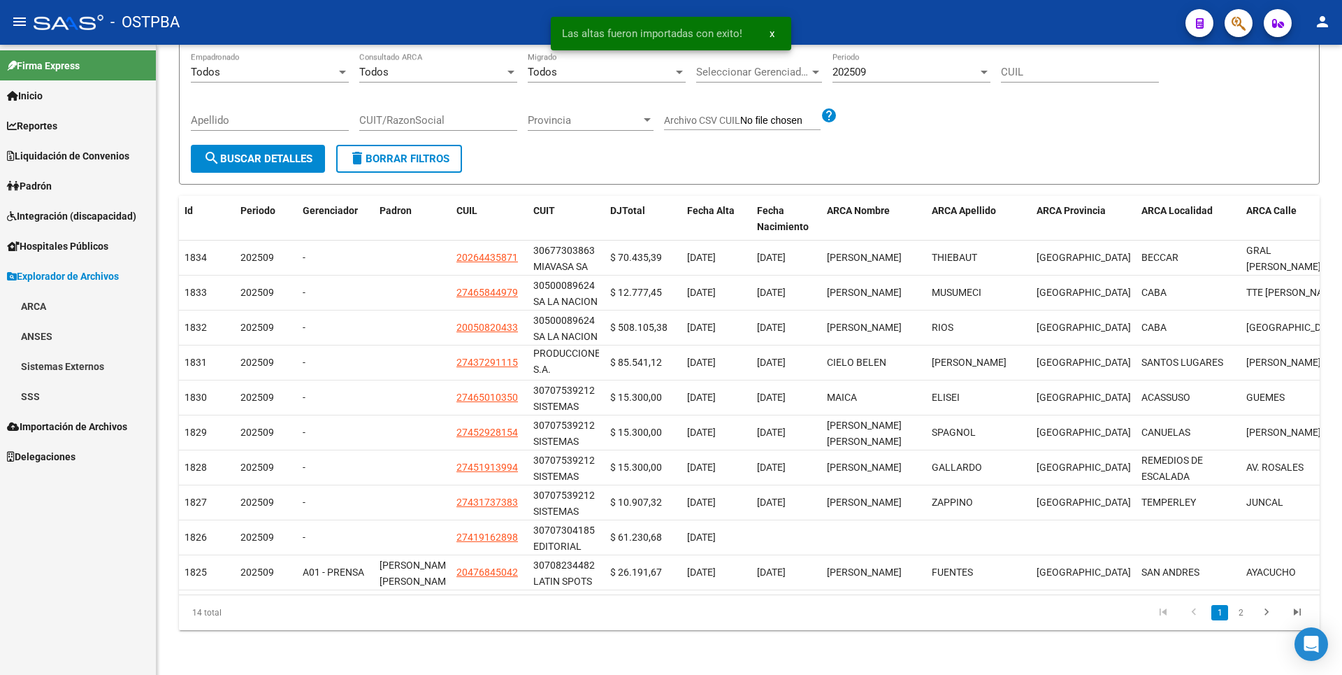
click at [50, 400] on link "SSS" at bounding box center [78, 396] width 156 height 30
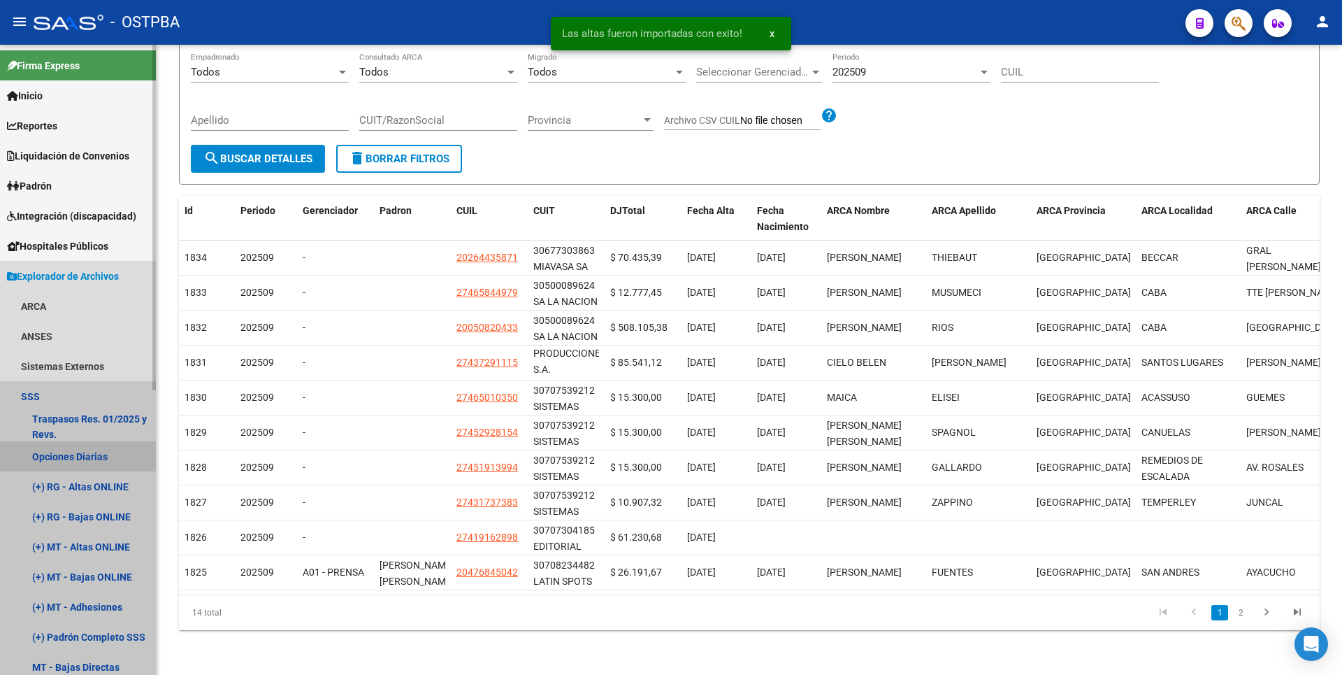
click at [112, 451] on link "Opciones Diarias" at bounding box center [78, 456] width 156 height 30
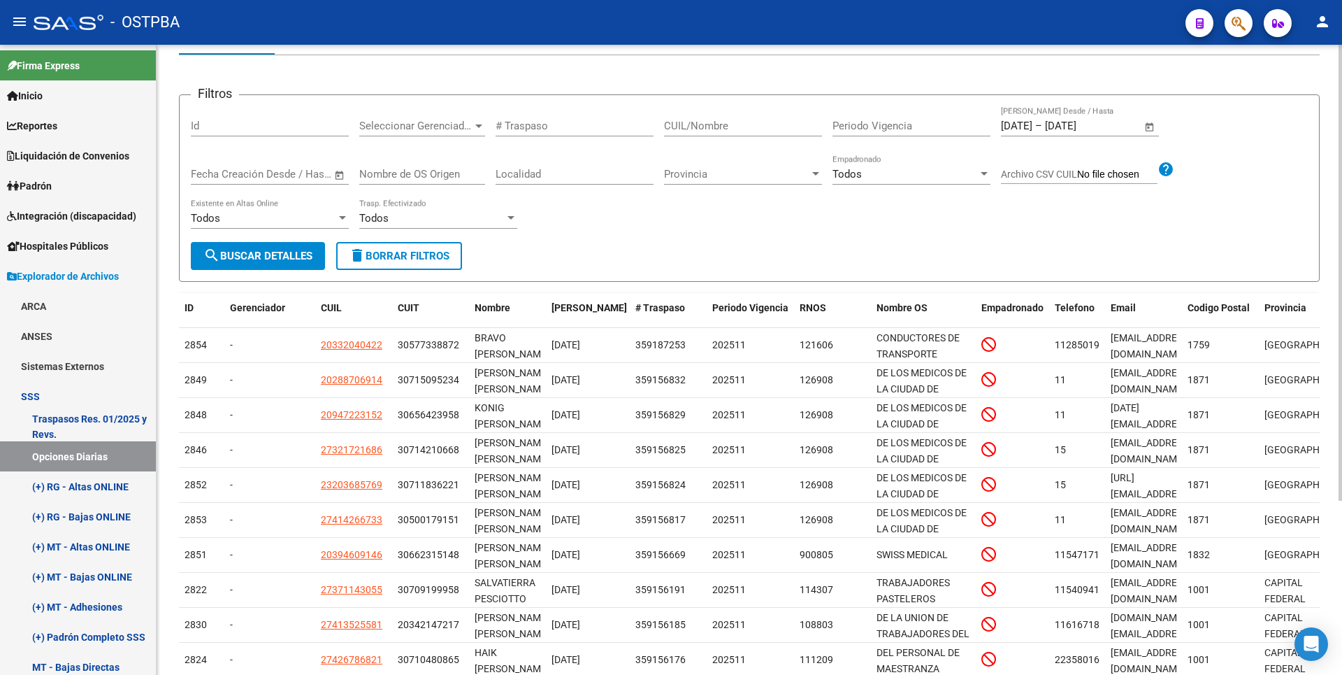
scroll to position [241, 0]
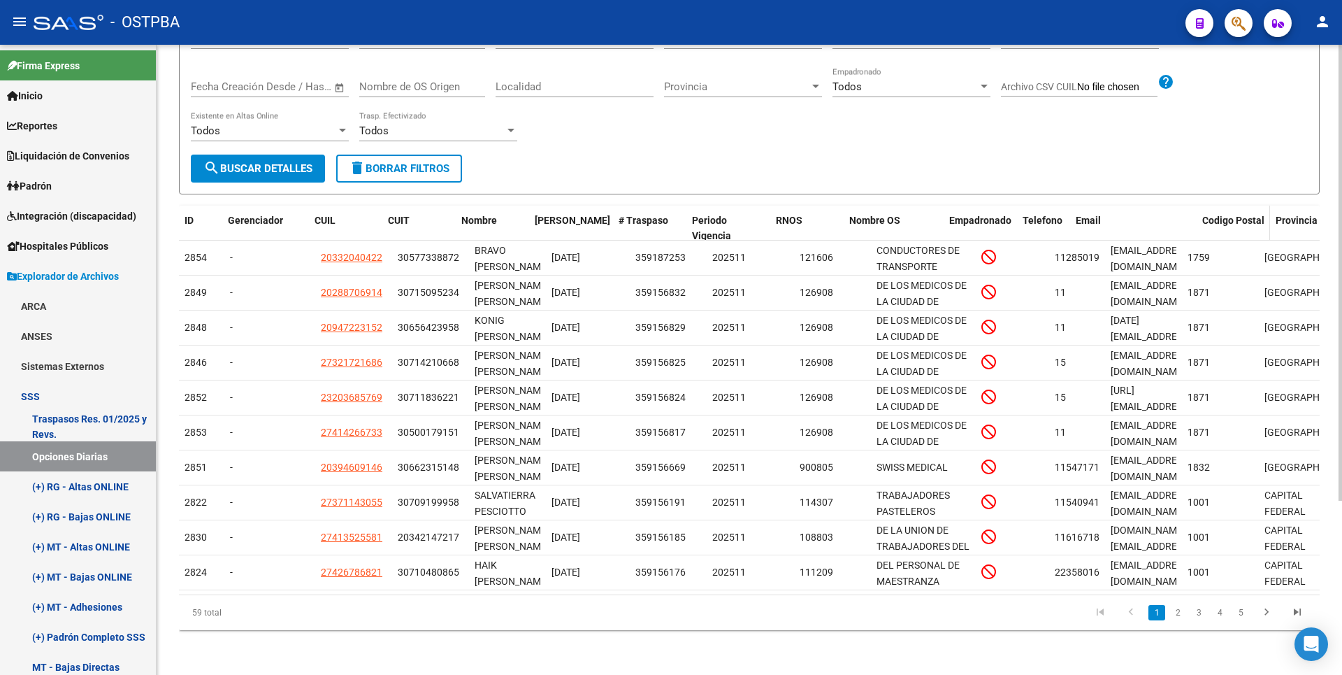
drag, startPoint x: 1179, startPoint y: 206, endPoint x: 1236, endPoint y: 198, distance: 57.1
click at [1236, 206] on div "ID Gerenciador CUIL CUIT Nombre Fecha Traspaso # Traspaso Periodo Vigencia RNOS…" at bounding box center [841, 229] width 1325 height 46
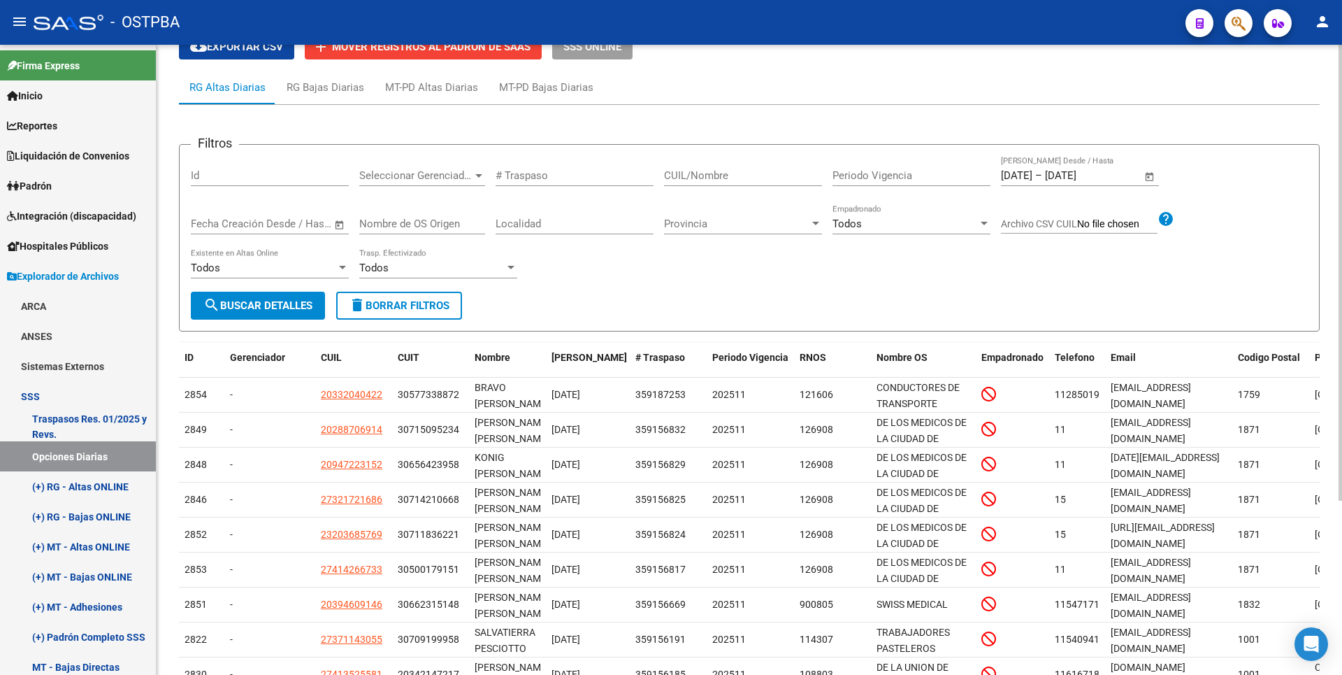
scroll to position [0, 0]
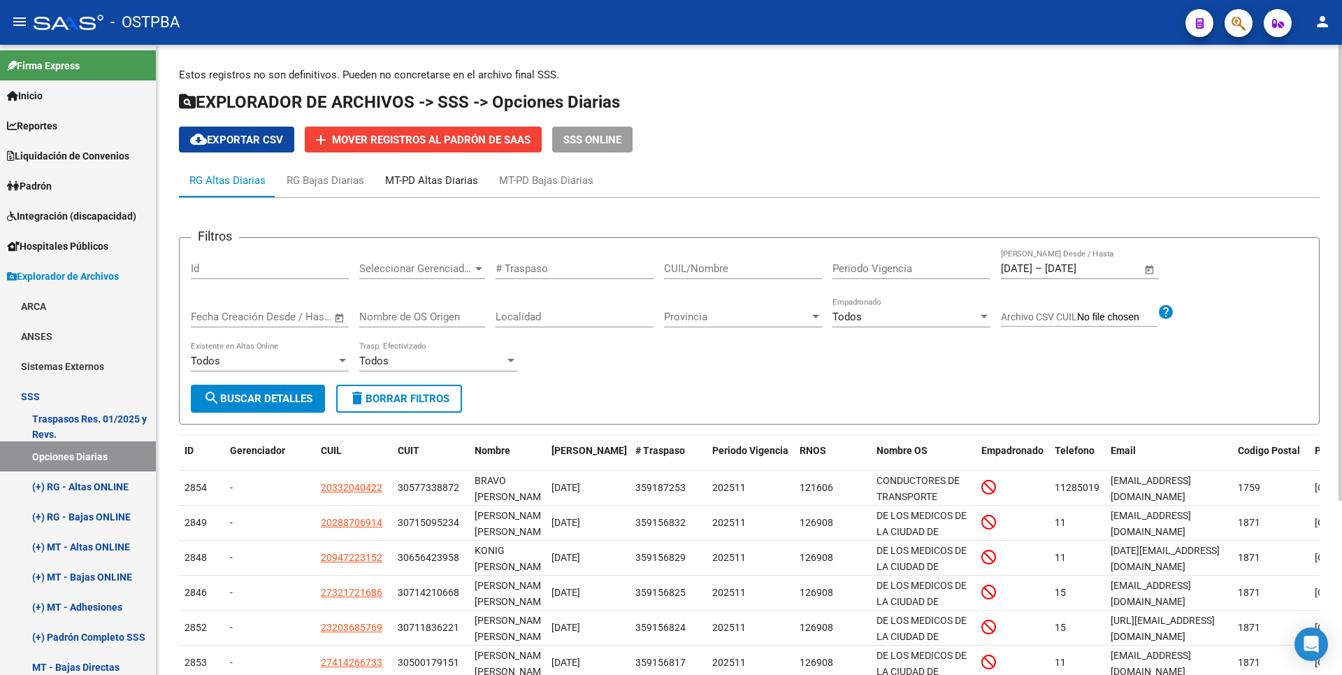
click at [415, 175] on div "MT-PD Altas Diarias" at bounding box center [431, 180] width 93 height 15
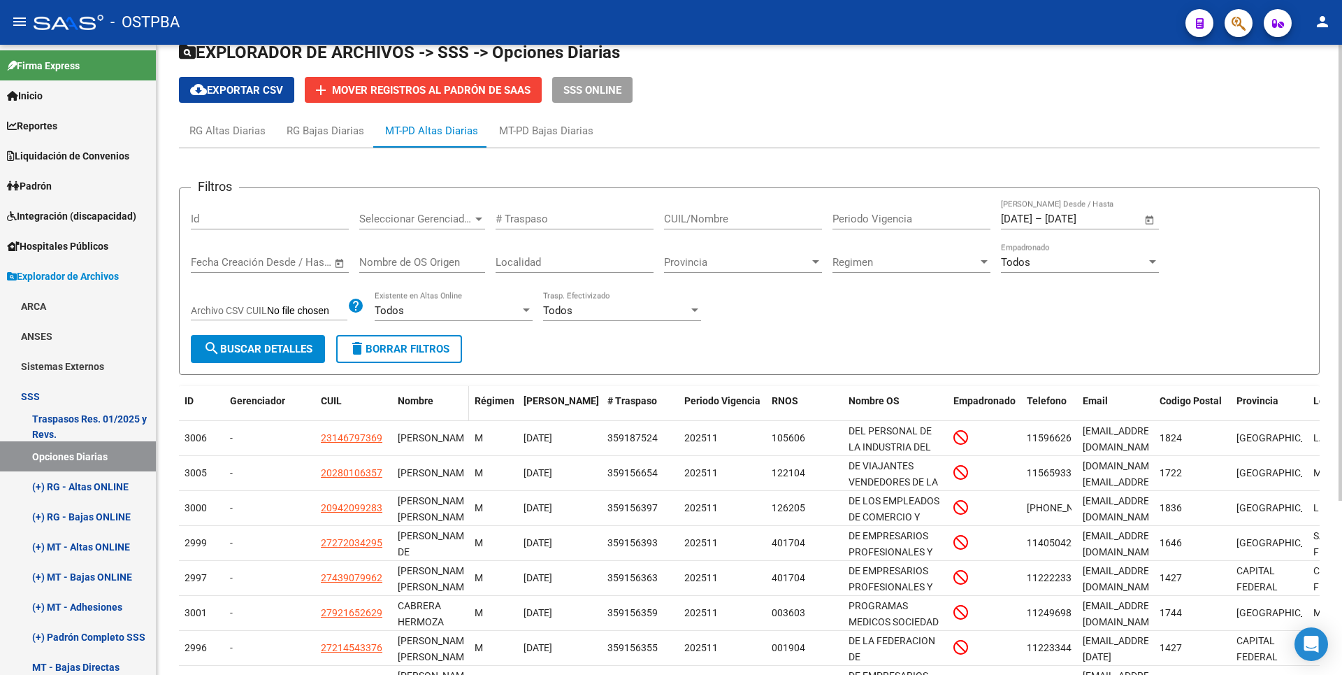
scroll to position [31, 0]
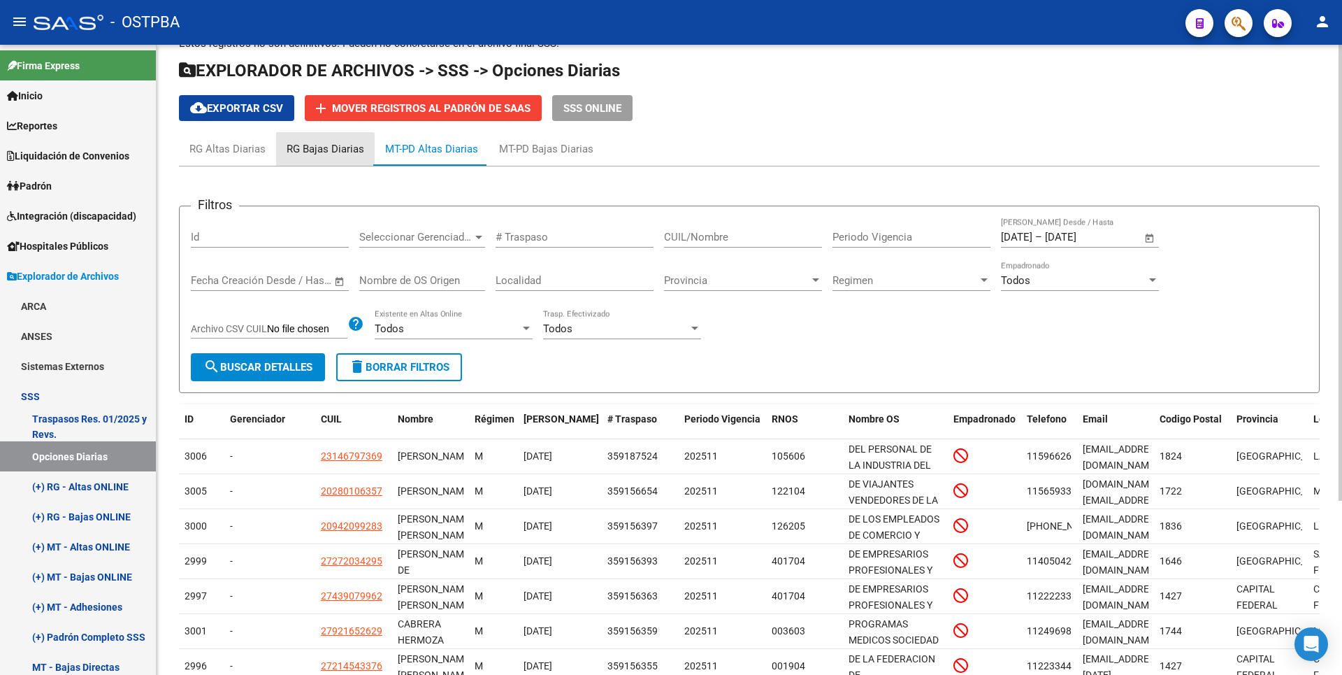
click at [322, 159] on div "RG Bajas Diarias" at bounding box center [325, 149] width 99 height 34
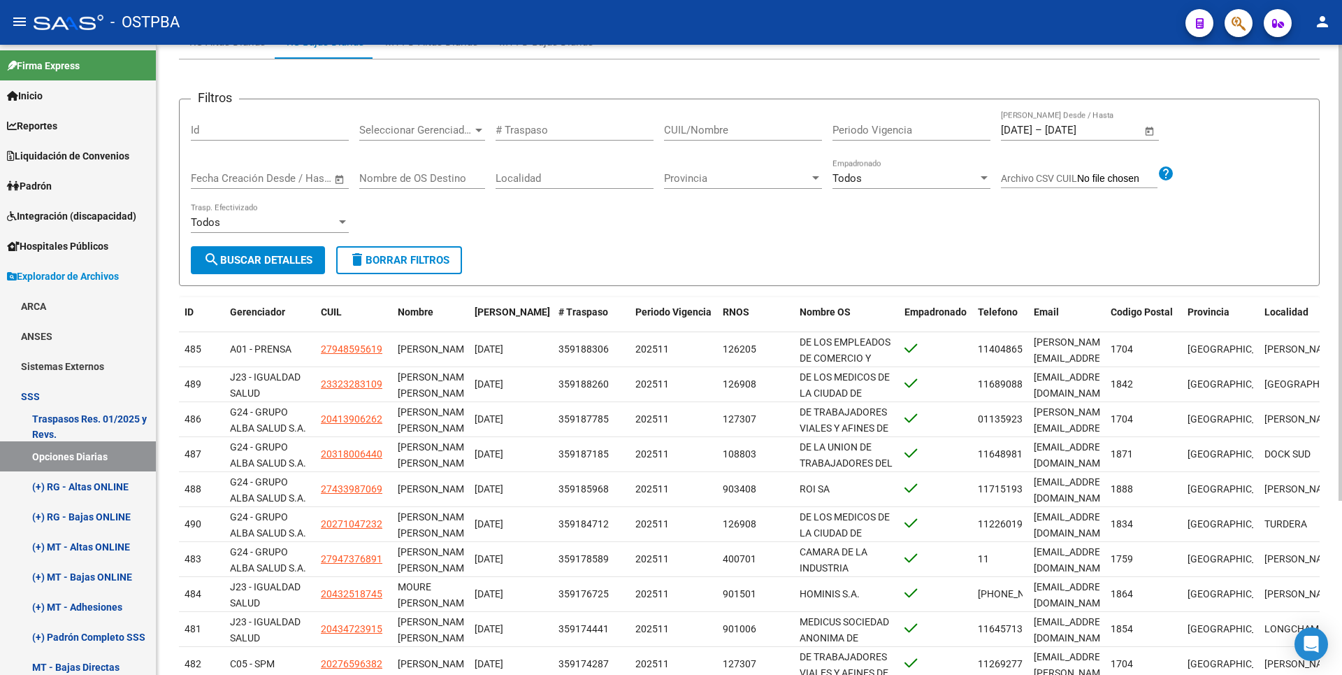
scroll to position [241, 0]
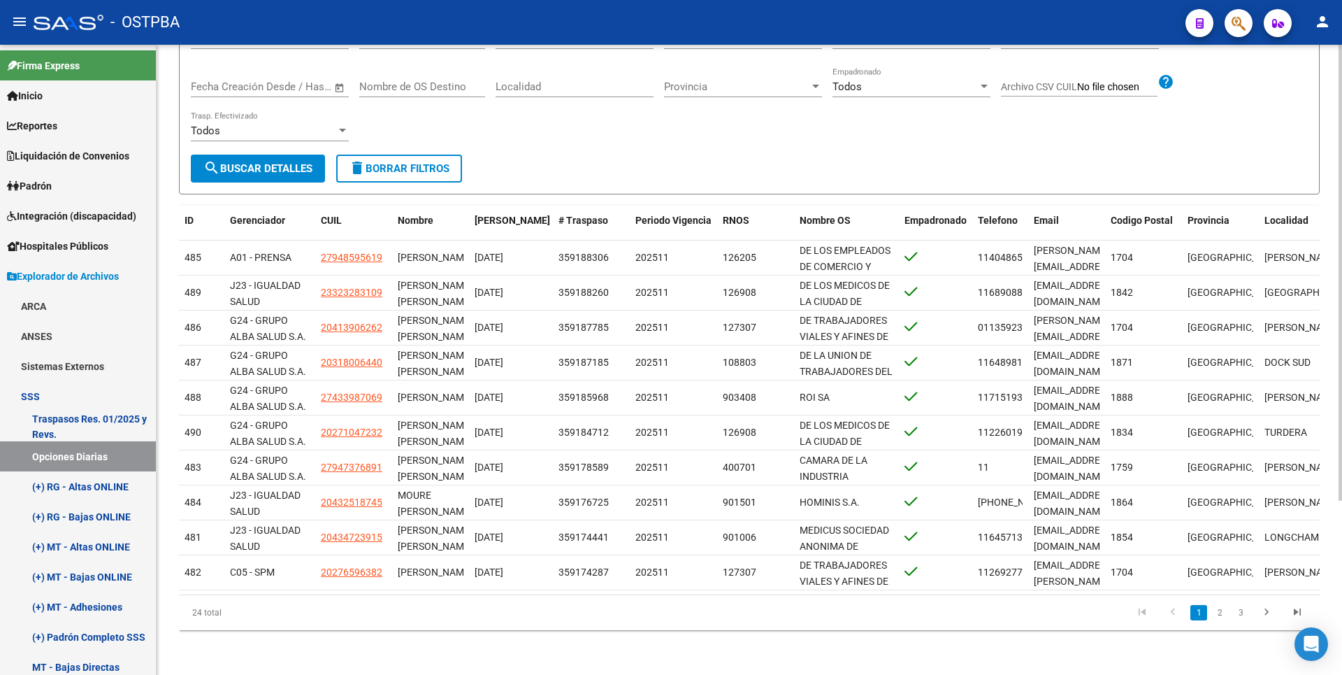
click at [1220, 611] on link "2" at bounding box center [1219, 612] width 17 height 15
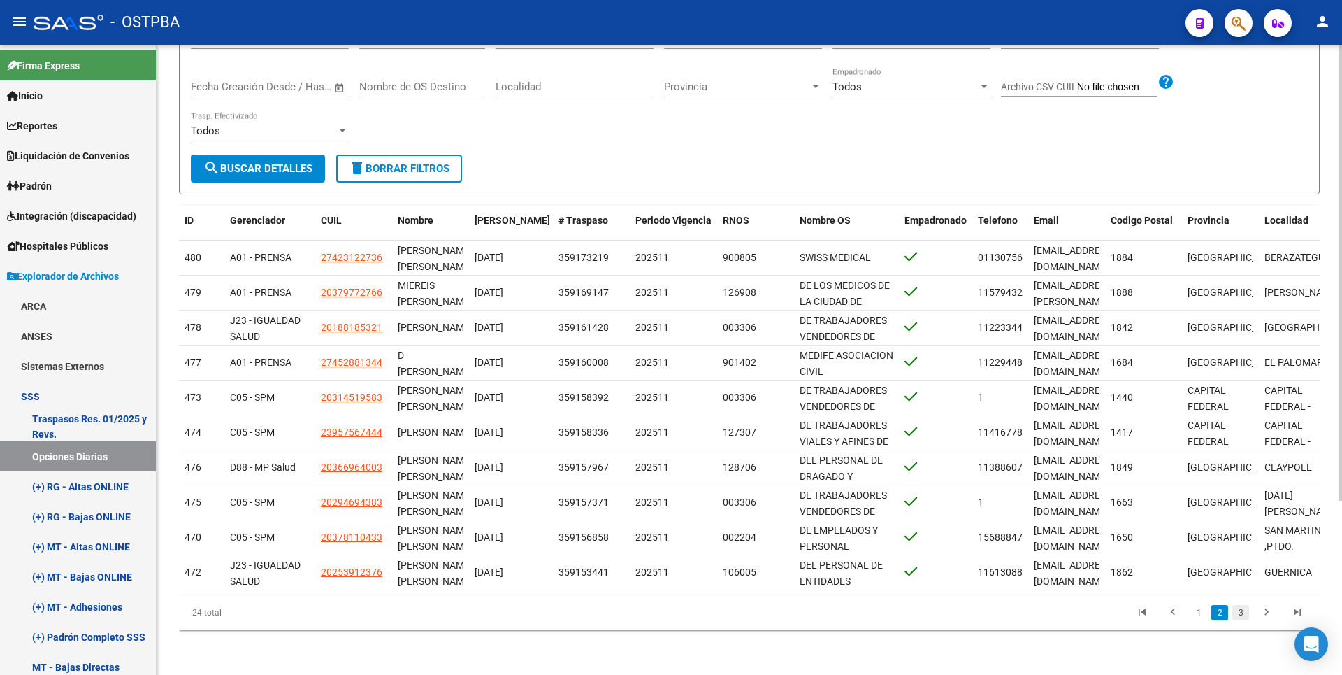
click at [1240, 614] on link "3" at bounding box center [1240, 612] width 17 height 15
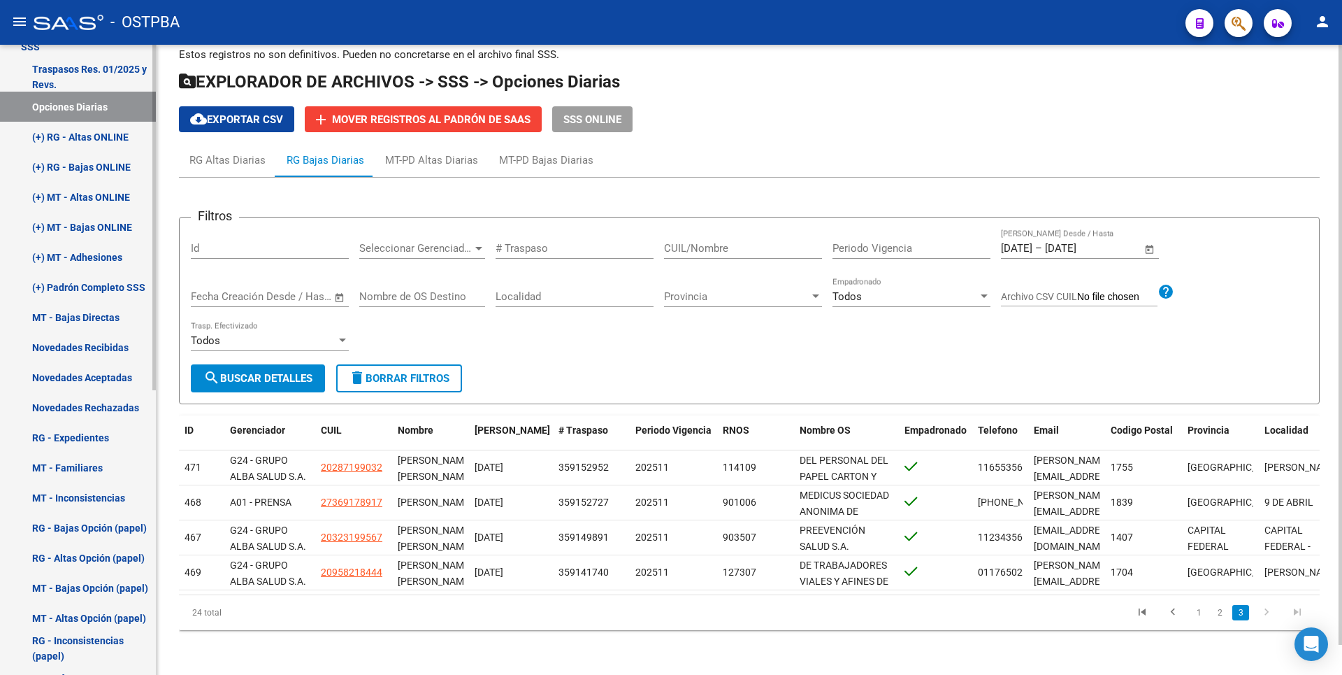
scroll to position [518, 0]
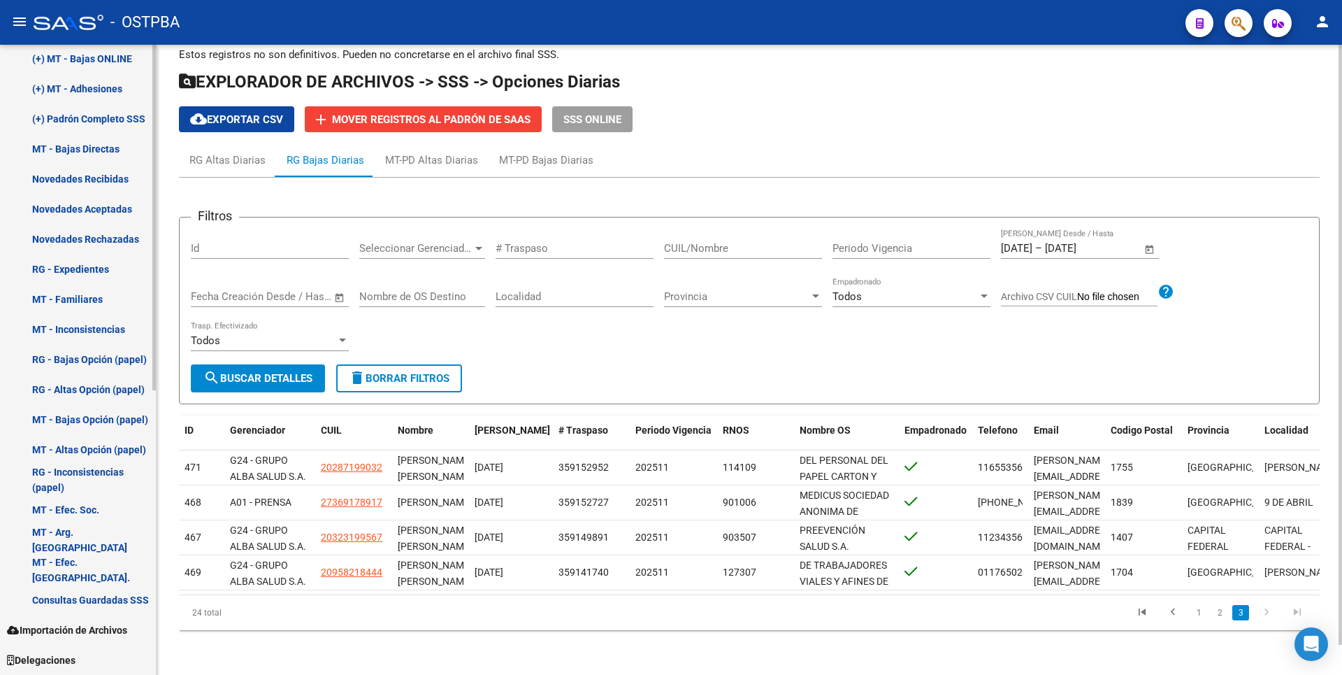
click at [84, 273] on link "RG - Expedientes" at bounding box center [78, 269] width 156 height 30
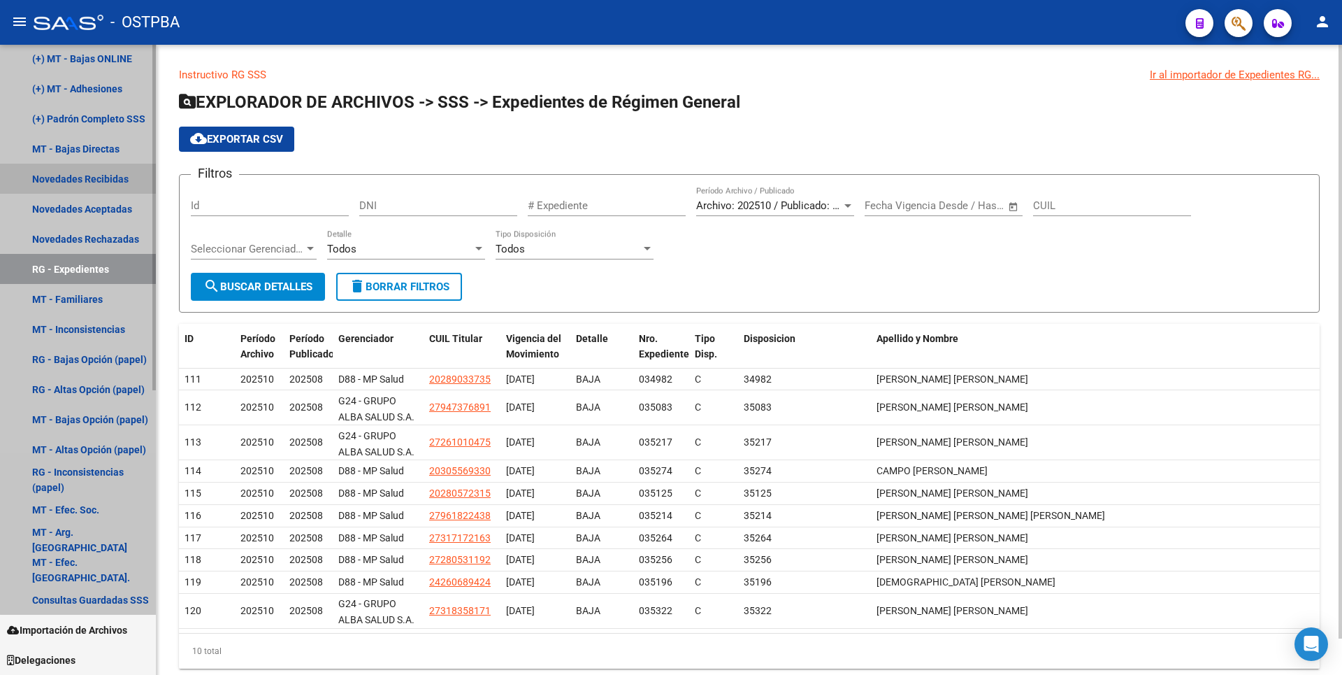
click at [99, 184] on link "Novedades Recibidas" at bounding box center [78, 179] width 156 height 30
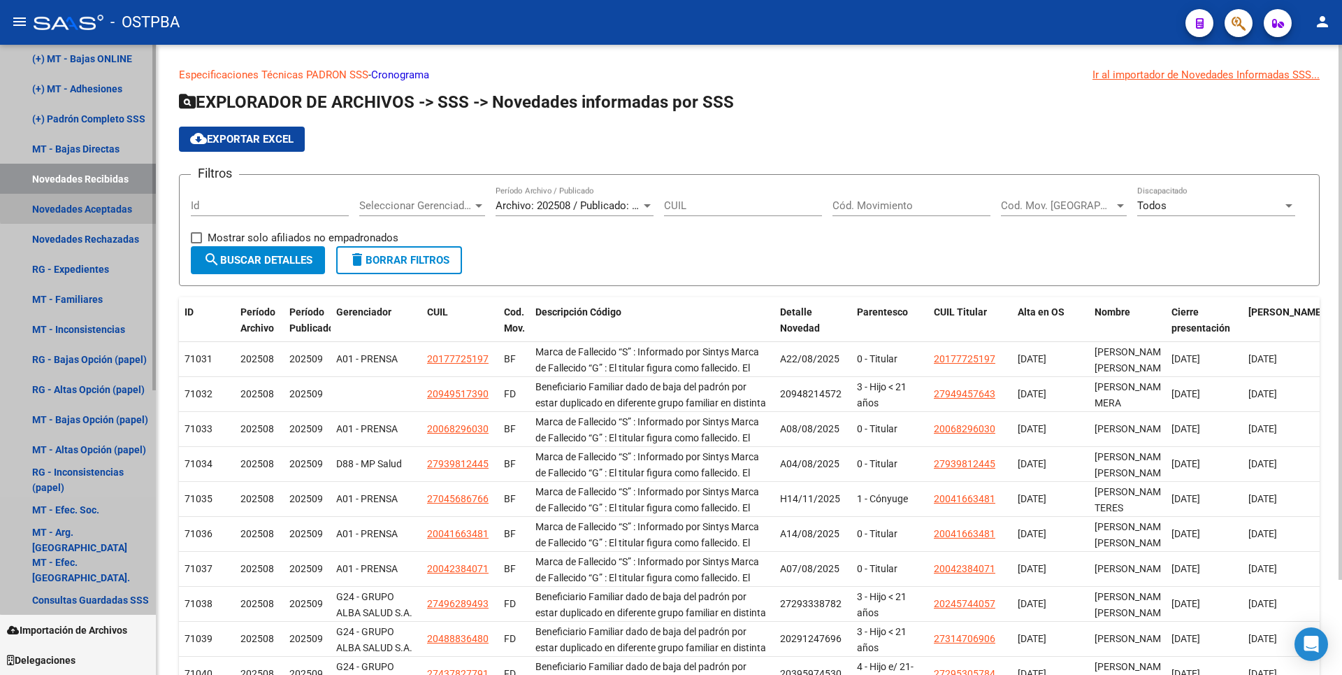
click at [97, 206] on link "Novedades Aceptadas" at bounding box center [78, 209] width 156 height 30
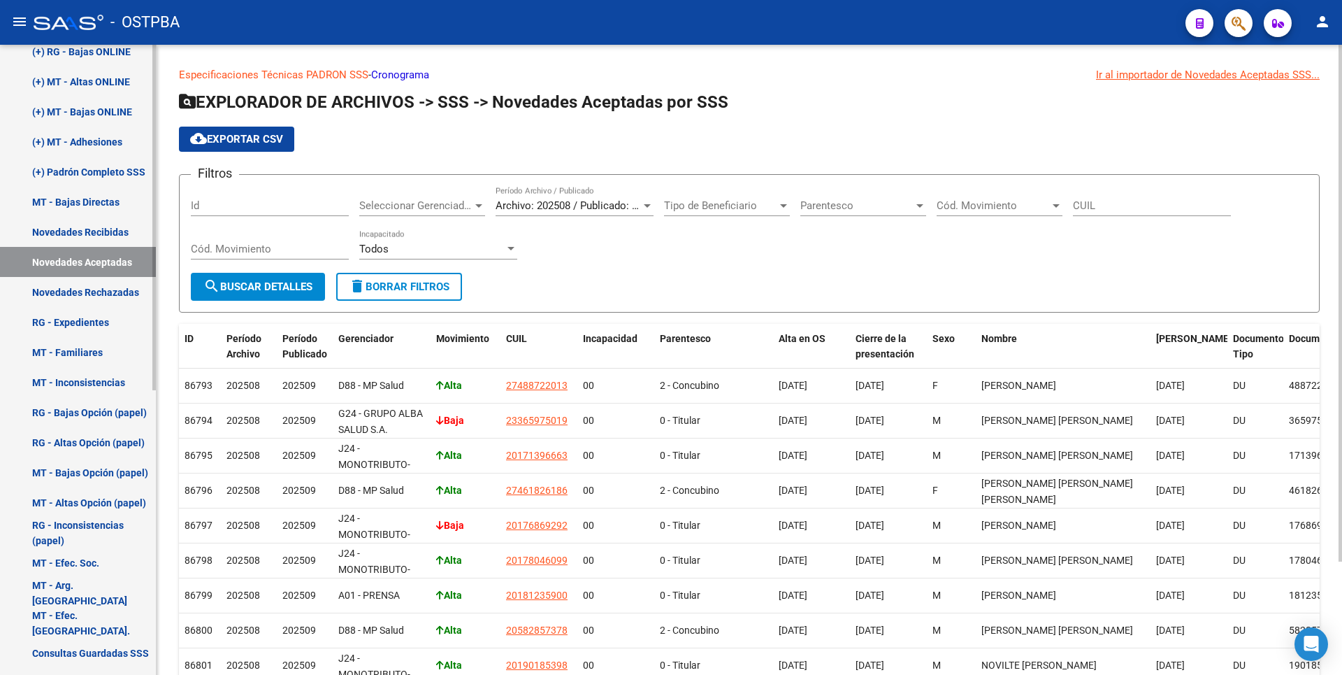
scroll to position [378, 0]
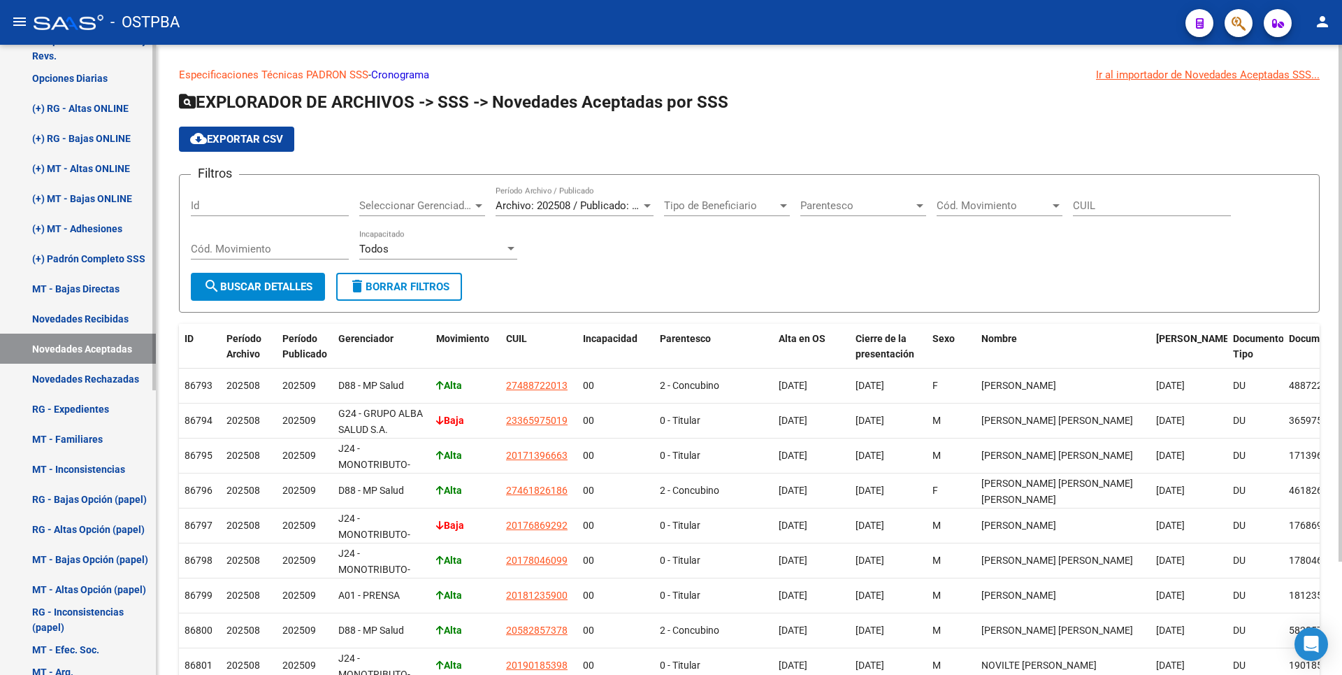
click at [92, 201] on link "(+) MT - Bajas ONLINE" at bounding box center [78, 198] width 156 height 30
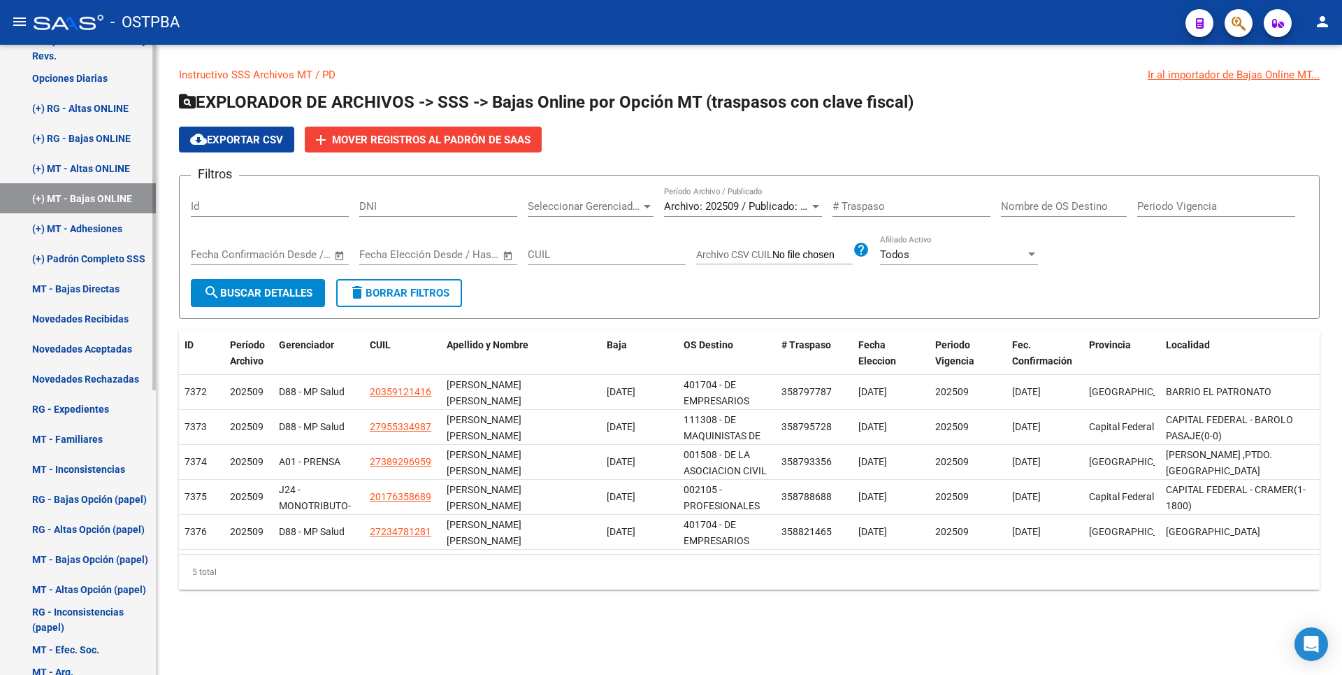
click at [95, 165] on link "(+) MT - Altas ONLINE" at bounding box center [78, 168] width 156 height 30
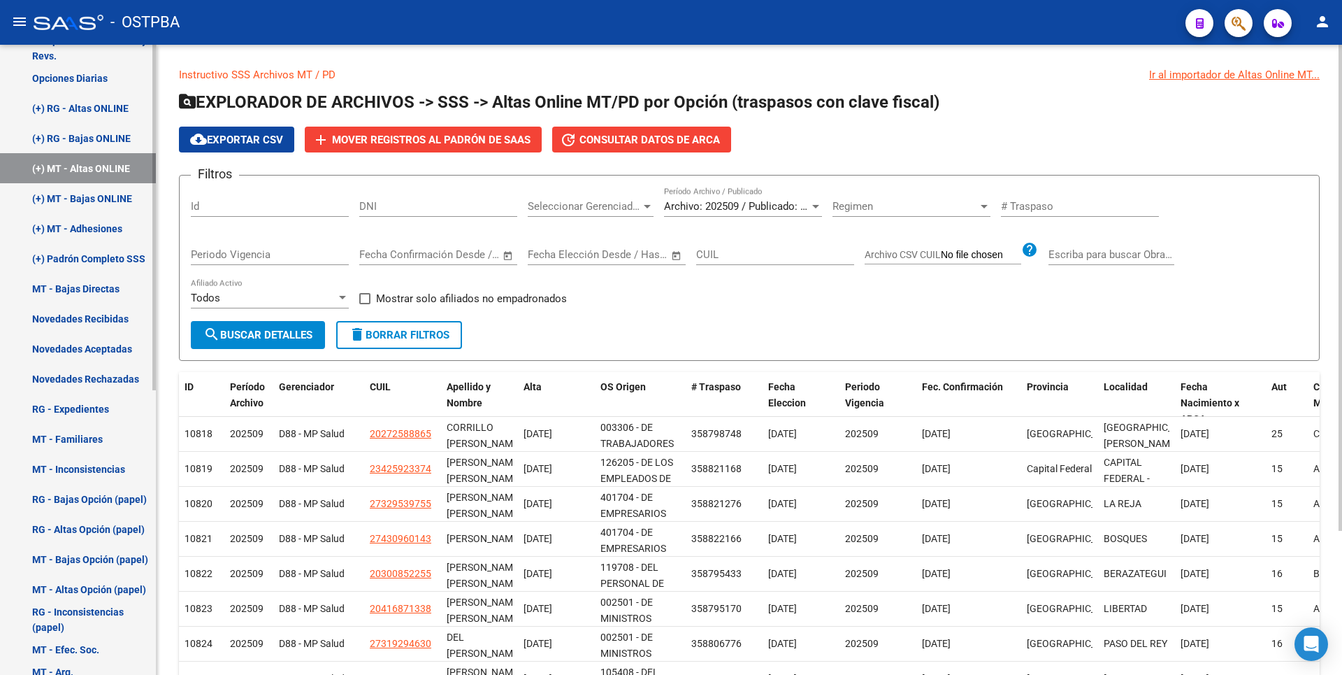
click at [99, 191] on link "(+) MT - Bajas ONLINE" at bounding box center [78, 198] width 156 height 30
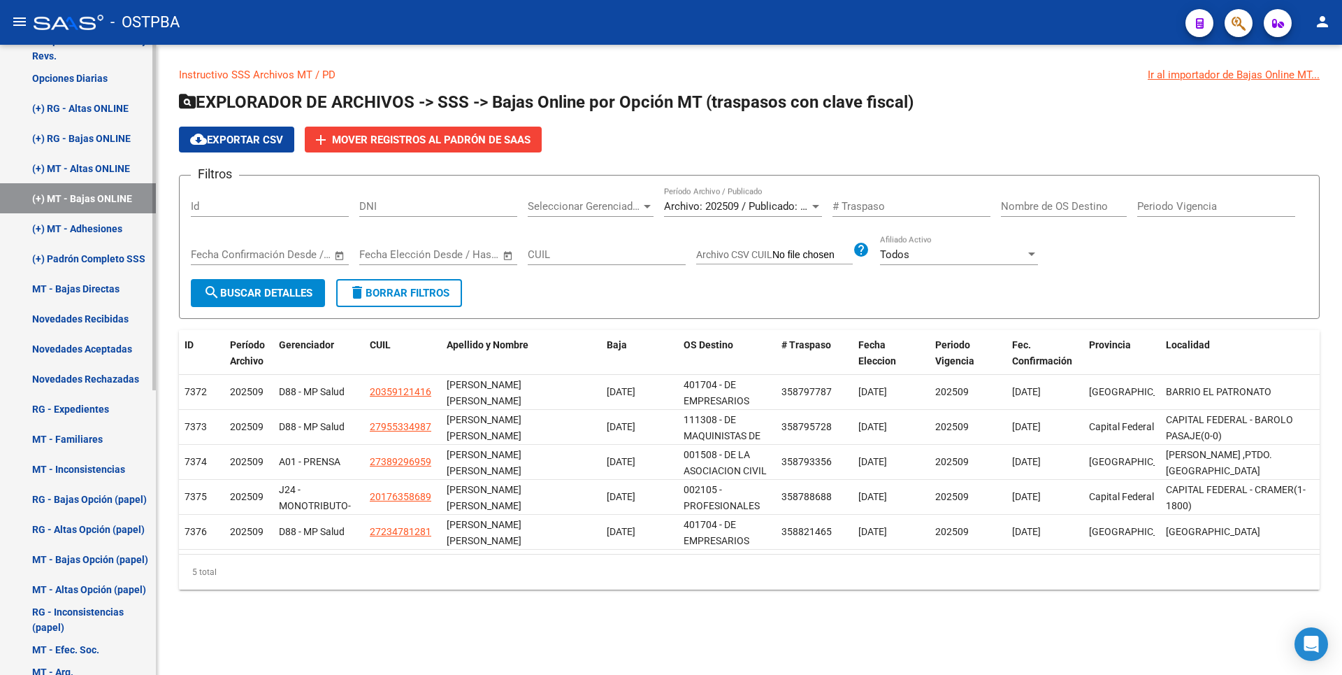
click at [101, 225] on link "(+) MT - Adhesiones" at bounding box center [78, 228] width 156 height 30
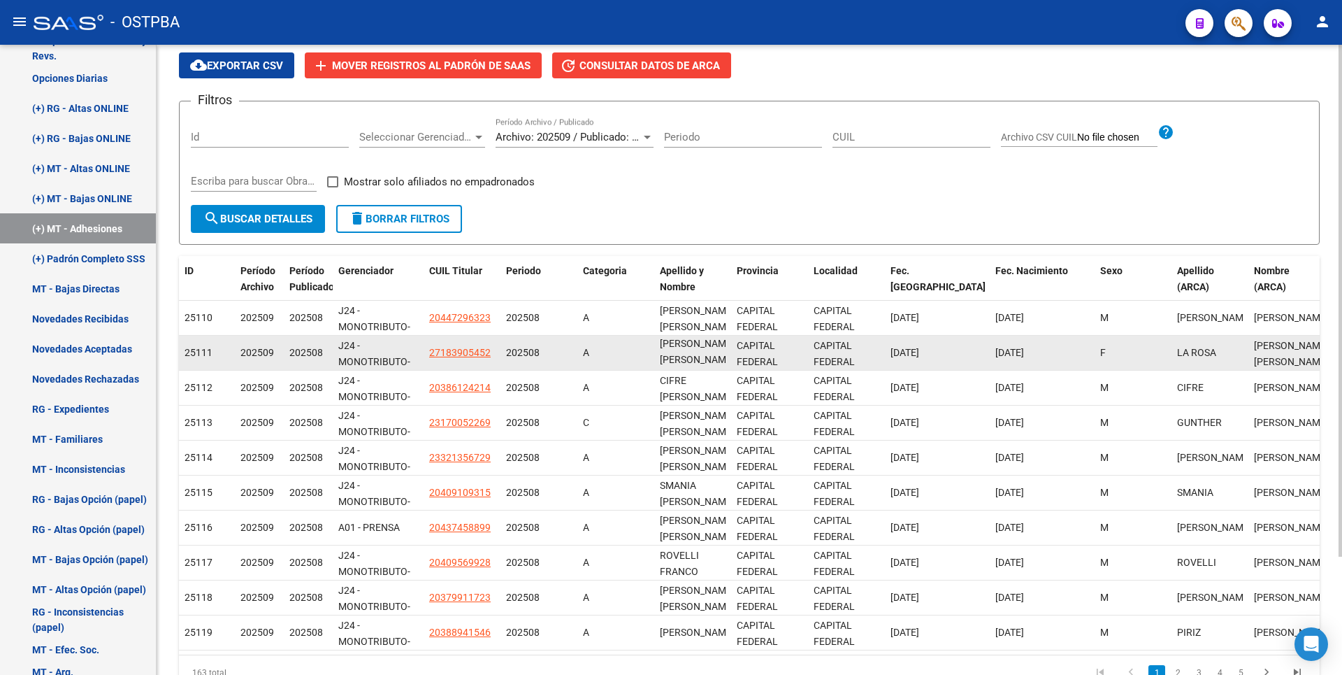
scroll to position [145, 0]
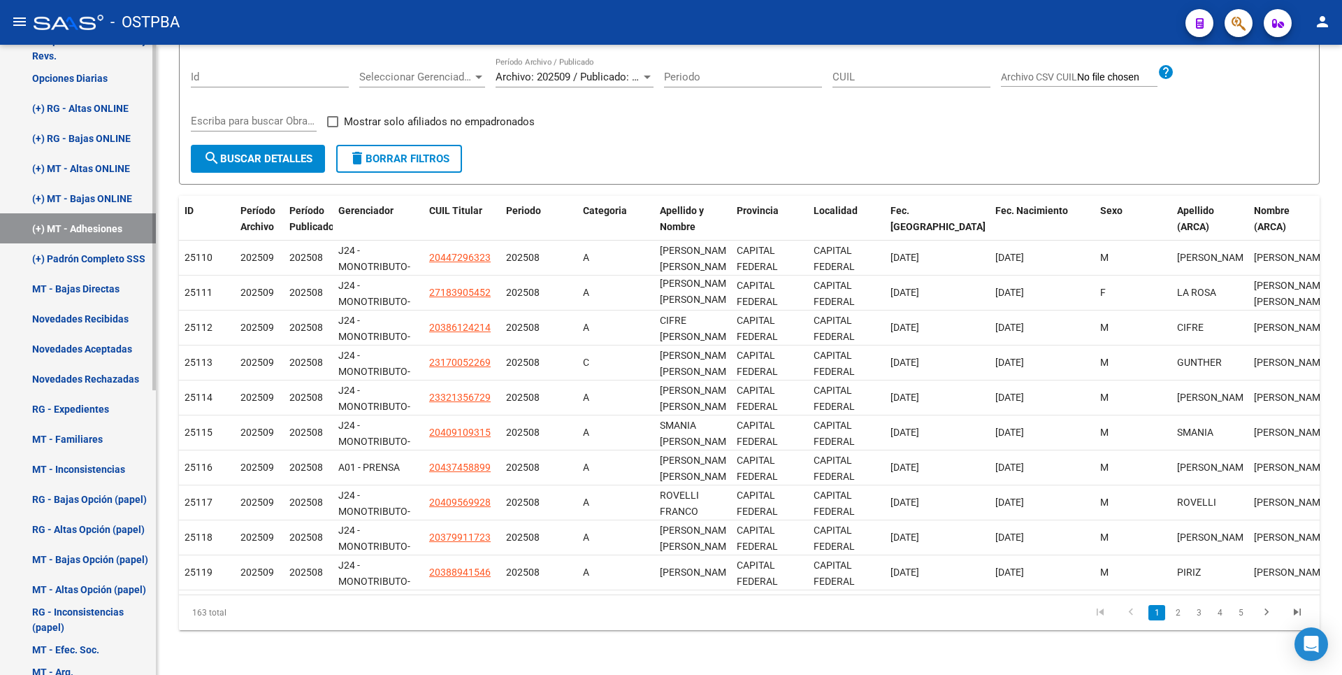
click at [59, 586] on link "MT - Altas Opción (papel)" at bounding box center [78, 589] width 156 height 30
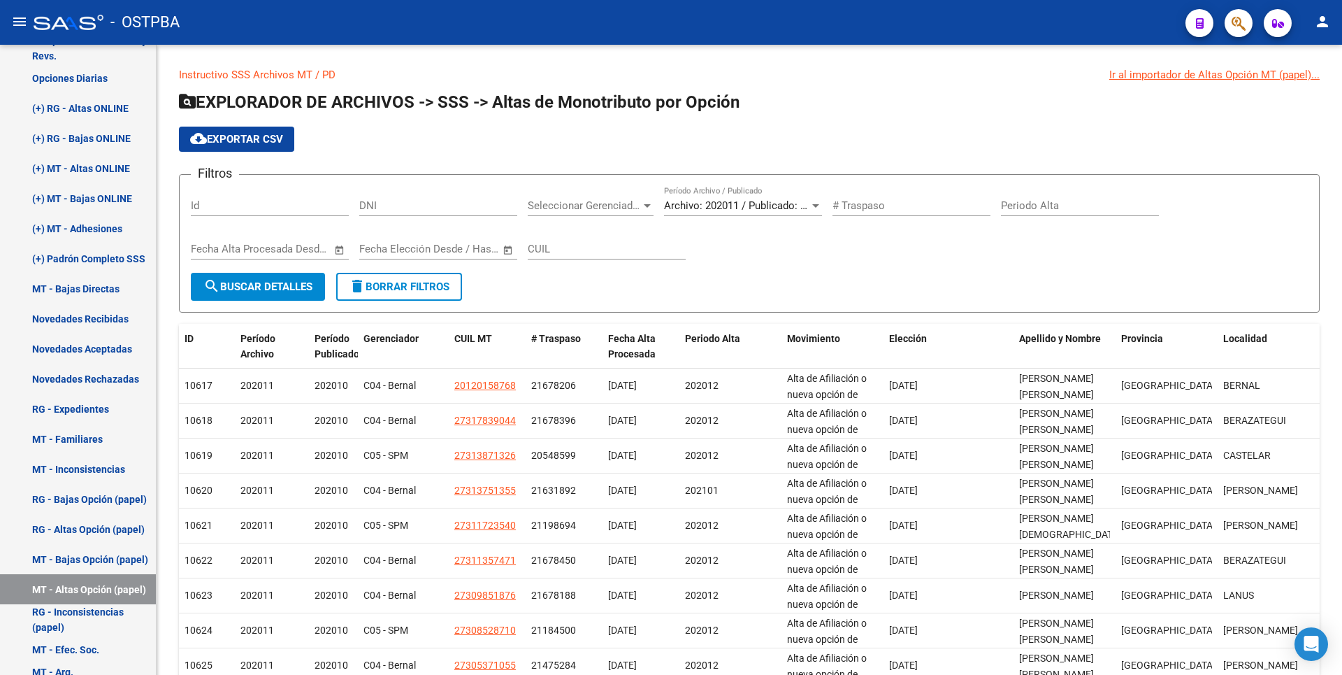
click at [209, 29] on div "- OSTPBA" at bounding box center [604, 22] width 1141 height 31
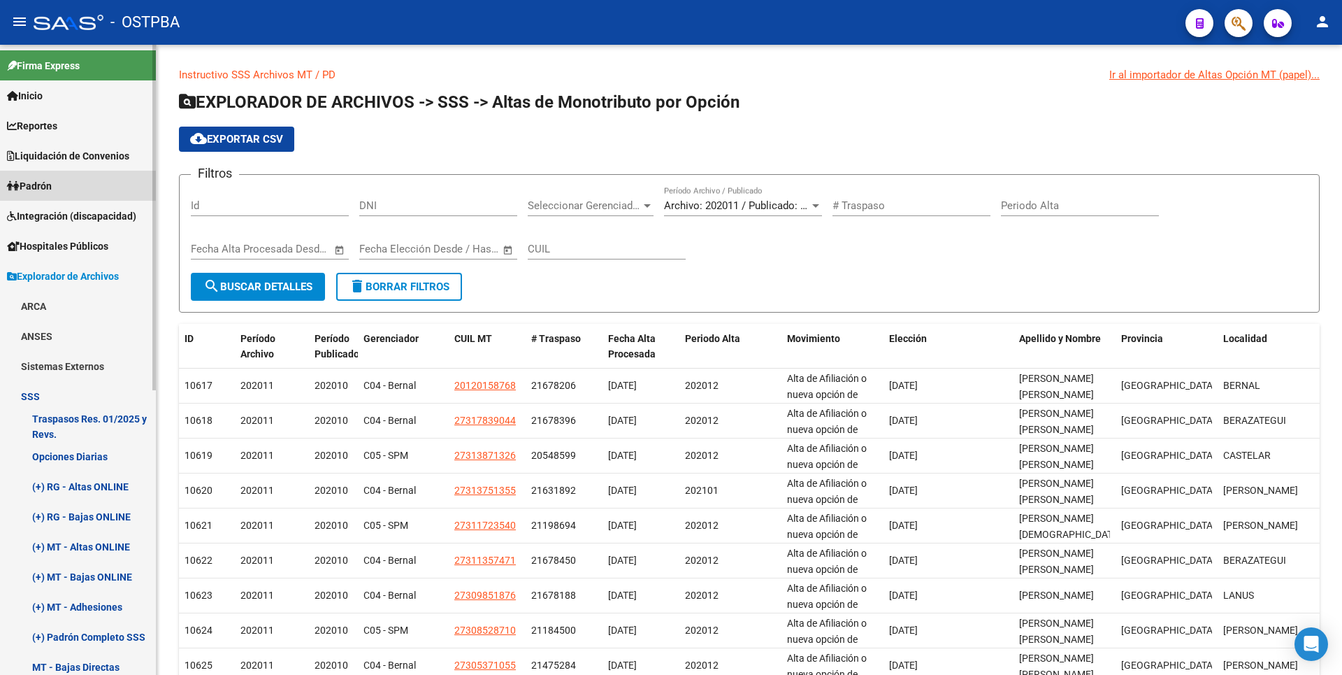
click at [64, 195] on link "Padrón" at bounding box center [78, 186] width 156 height 30
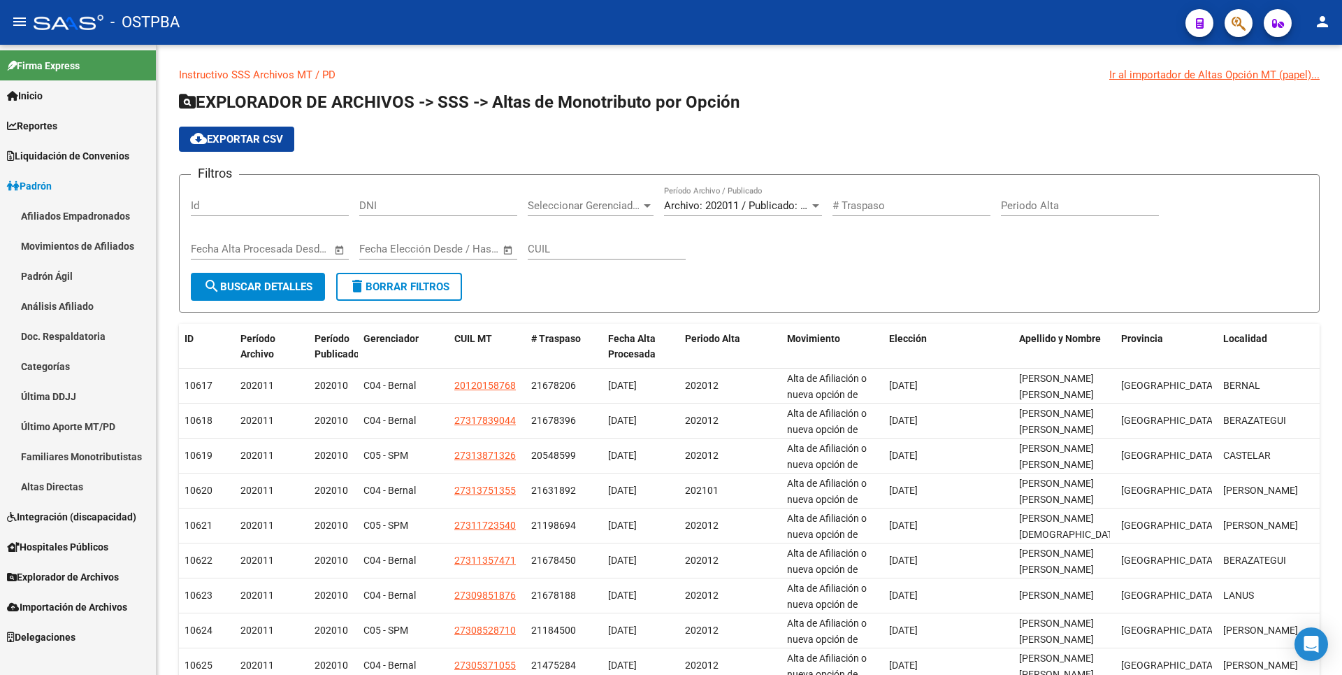
click at [84, 493] on link "Altas Directas" at bounding box center [78, 486] width 156 height 30
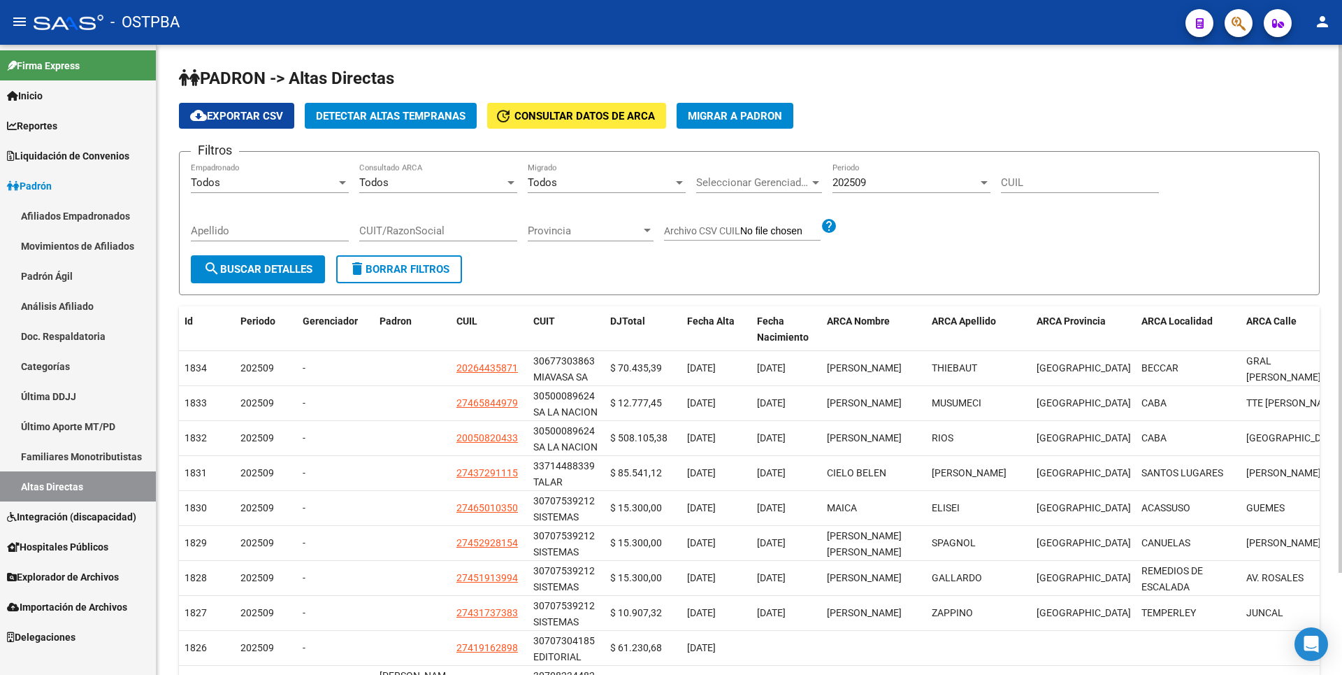
scroll to position [122, 0]
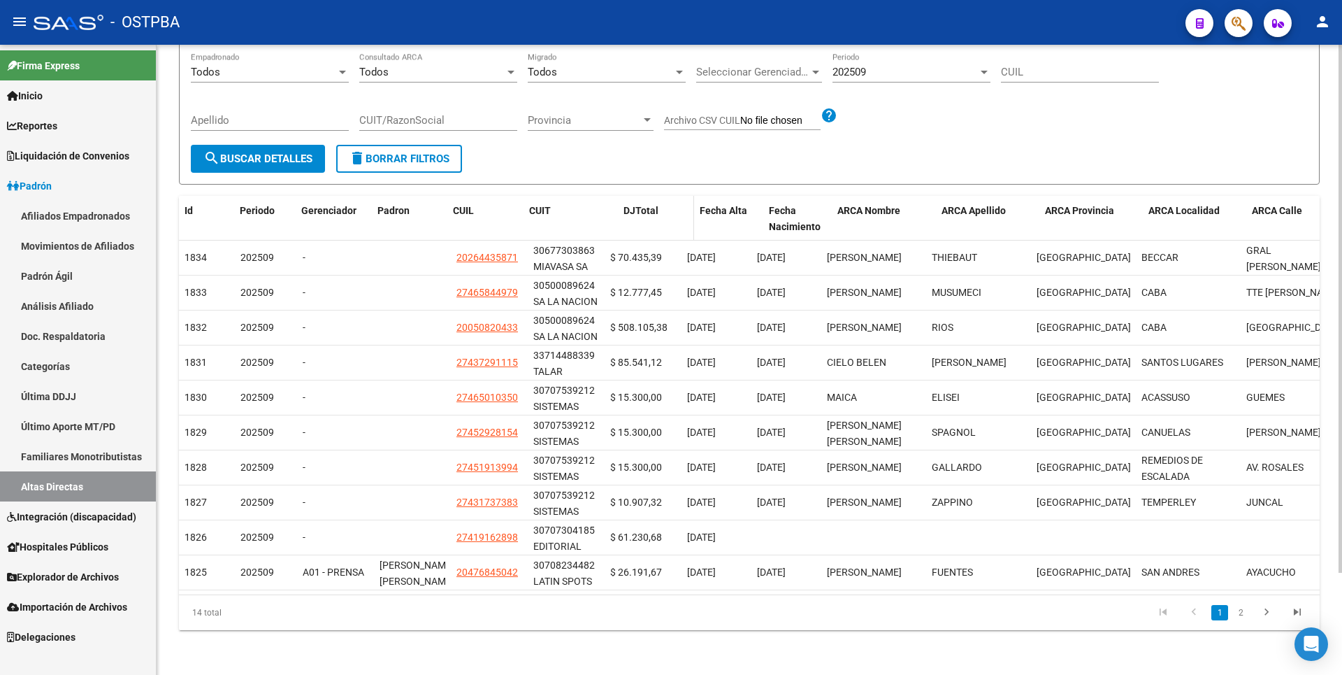
drag, startPoint x: 599, startPoint y: 208, endPoint x: 621, endPoint y: 208, distance: 21.7
click at [621, 208] on div "Id Periodo Gerenciador [PERSON_NAME] CUIL CUIT DJTotal Fecha Alta Fecha Nacimie…" at bounding box center [919, 219] width 1481 height 46
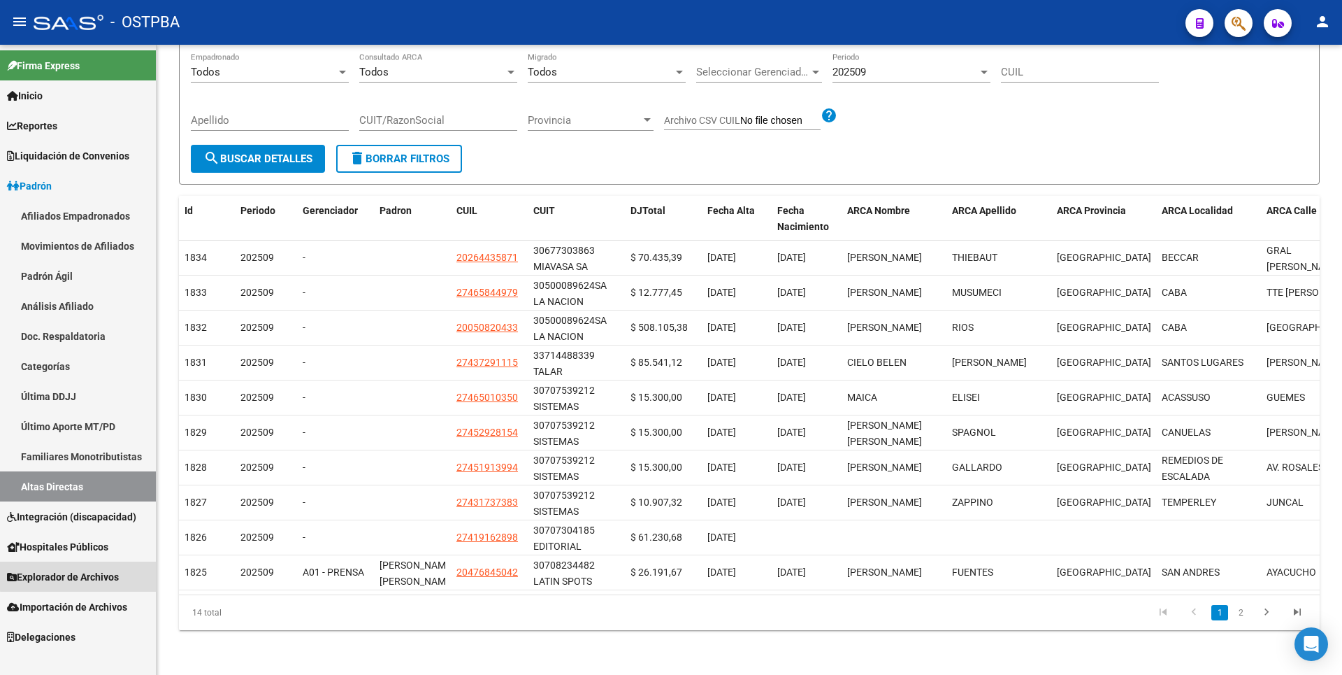
click at [97, 570] on span "Explorador de Archivos" at bounding box center [63, 576] width 112 height 15
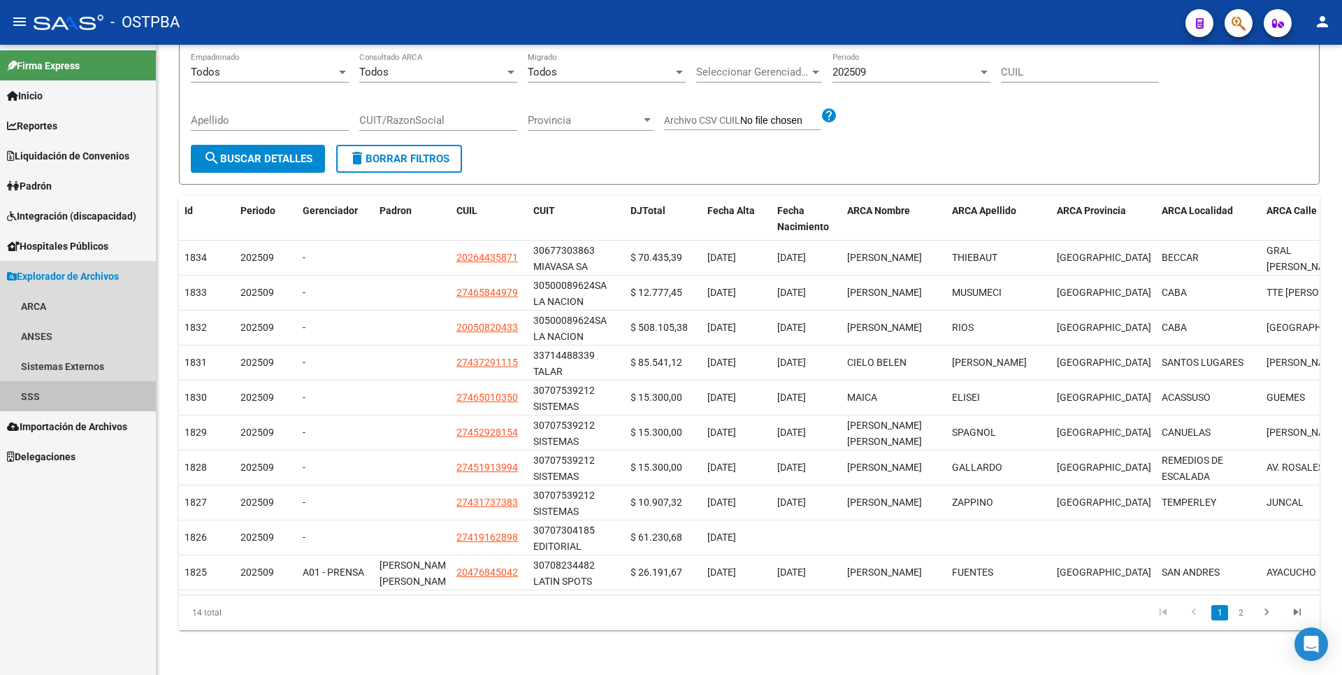
click at [59, 404] on link "SSS" at bounding box center [78, 396] width 156 height 30
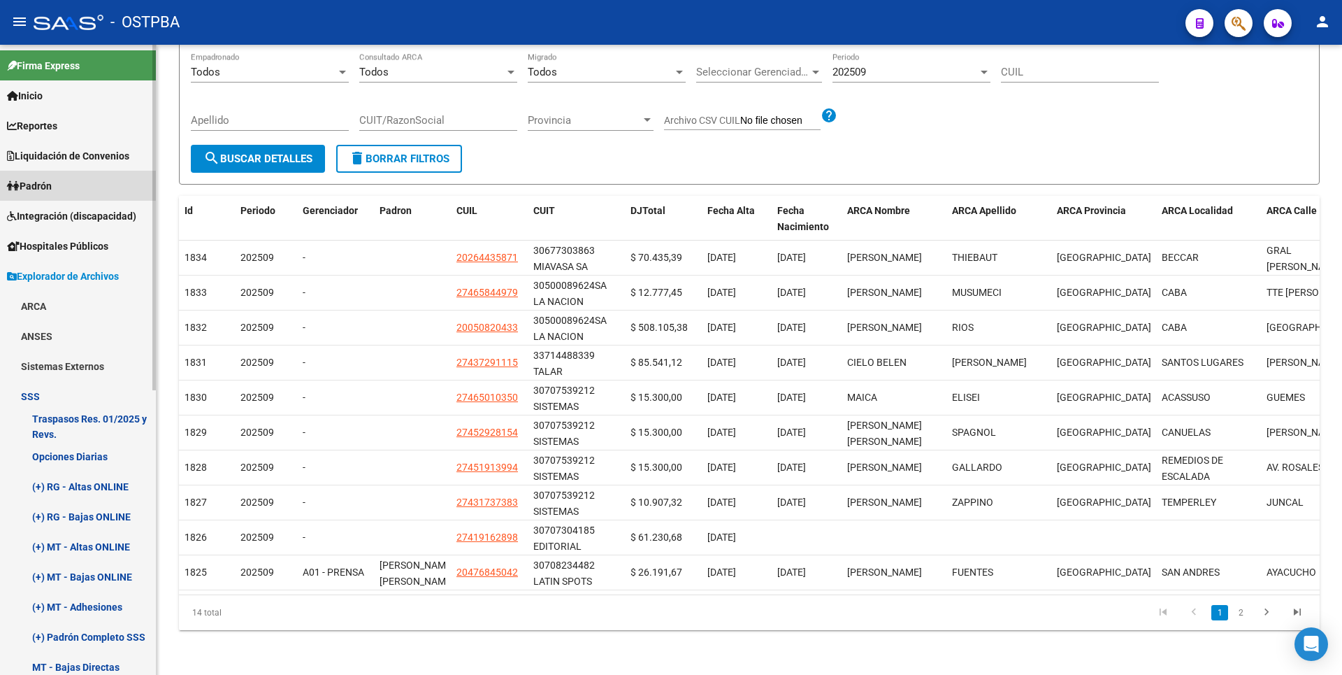
click at [59, 190] on link "Padrón" at bounding box center [78, 186] width 156 height 30
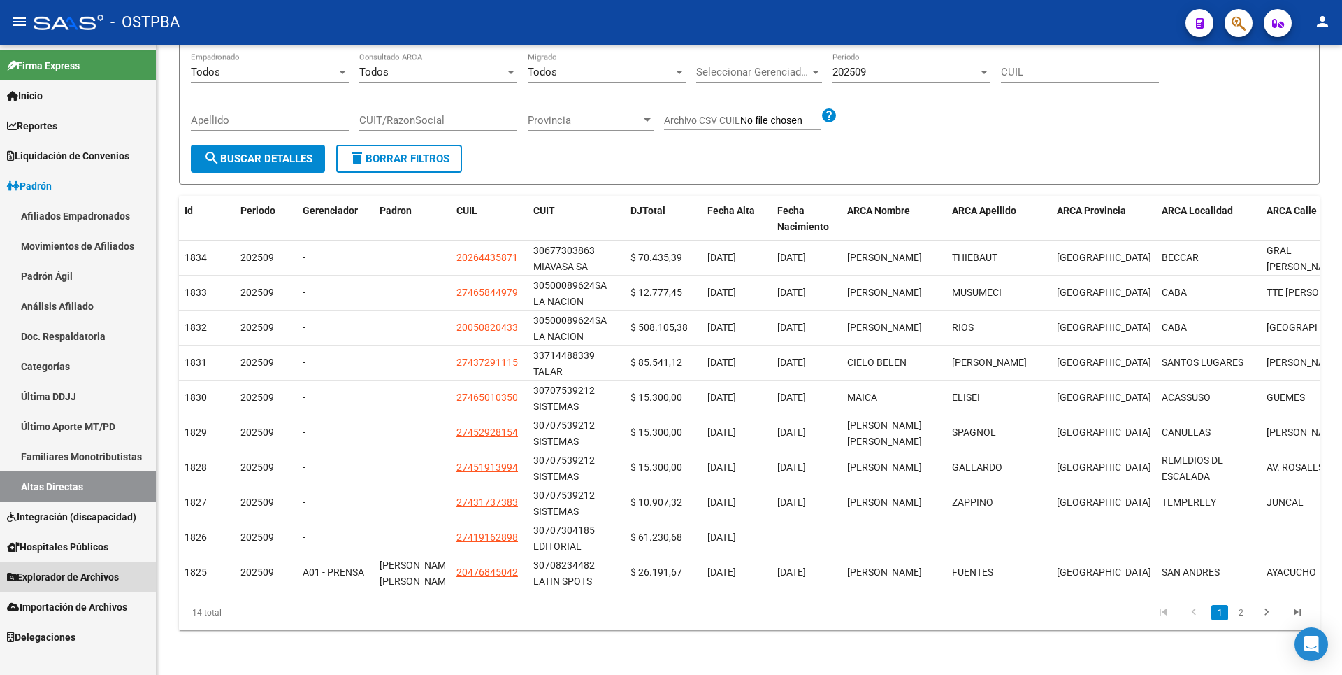
click at [96, 569] on span "Explorador de Archivos" at bounding box center [63, 576] width 112 height 15
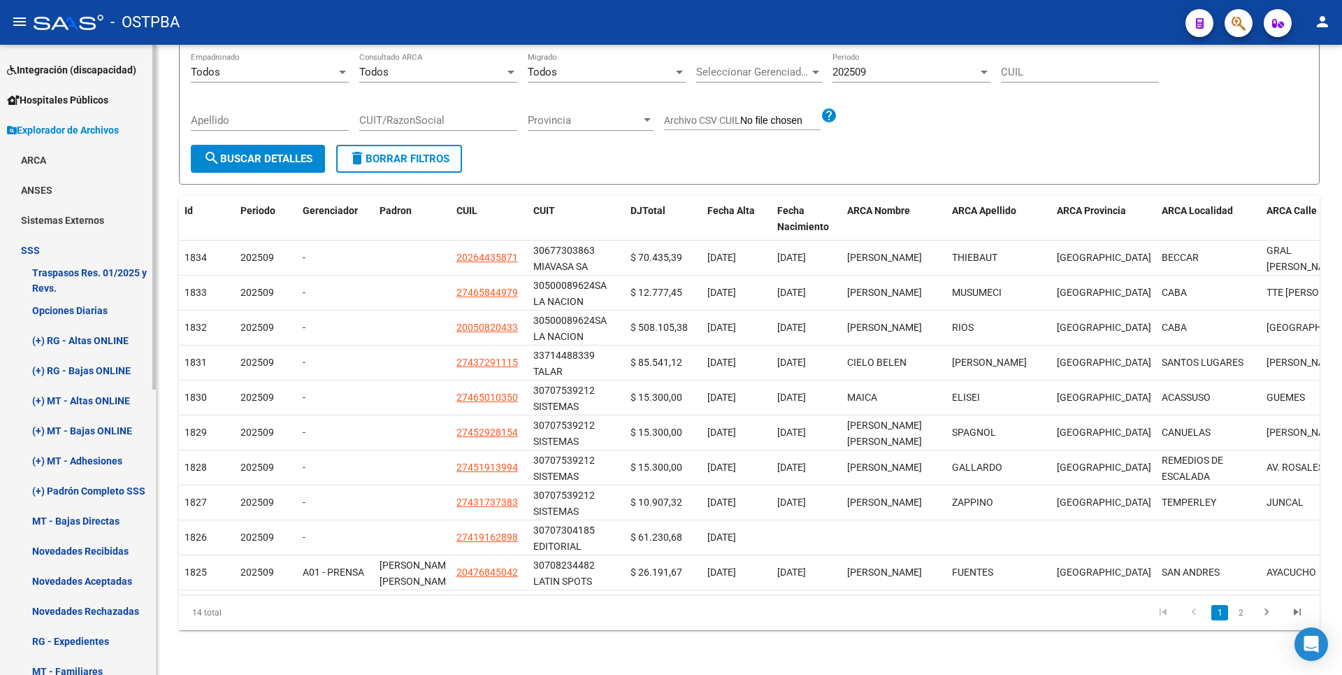
scroll to position [254, 0]
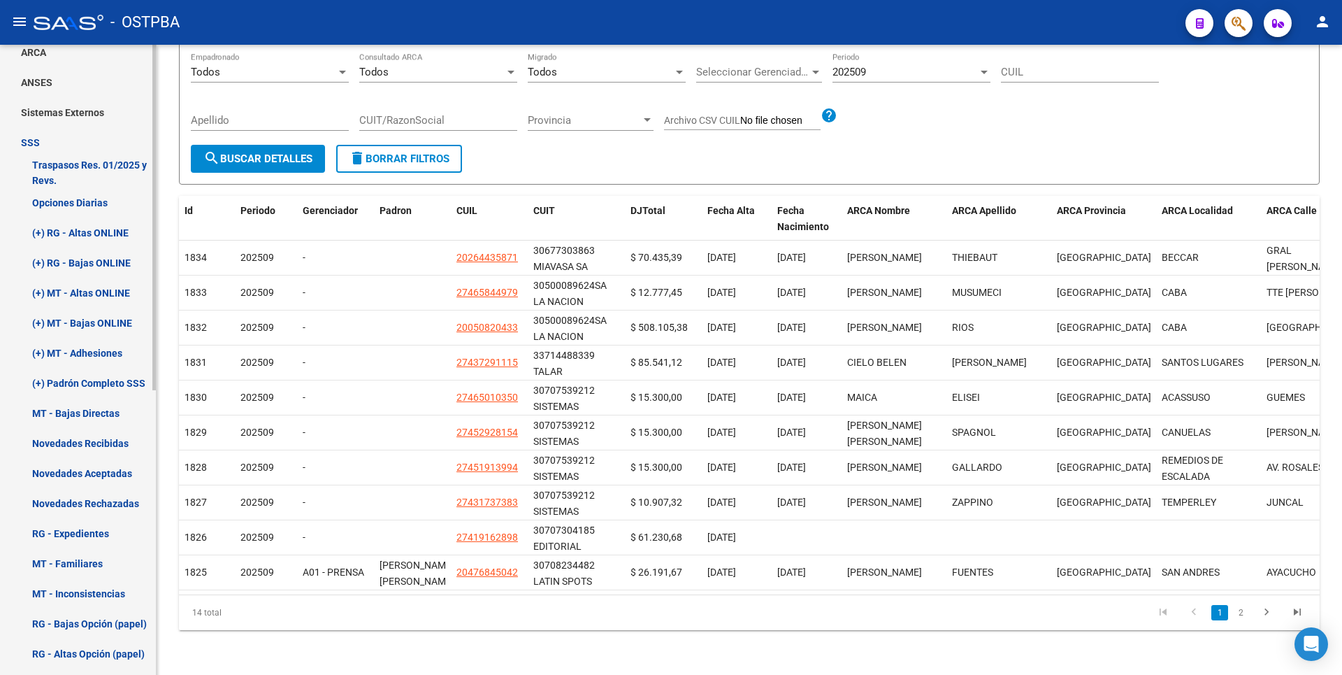
click at [92, 357] on link "(+) MT - Adhesiones" at bounding box center [78, 353] width 156 height 30
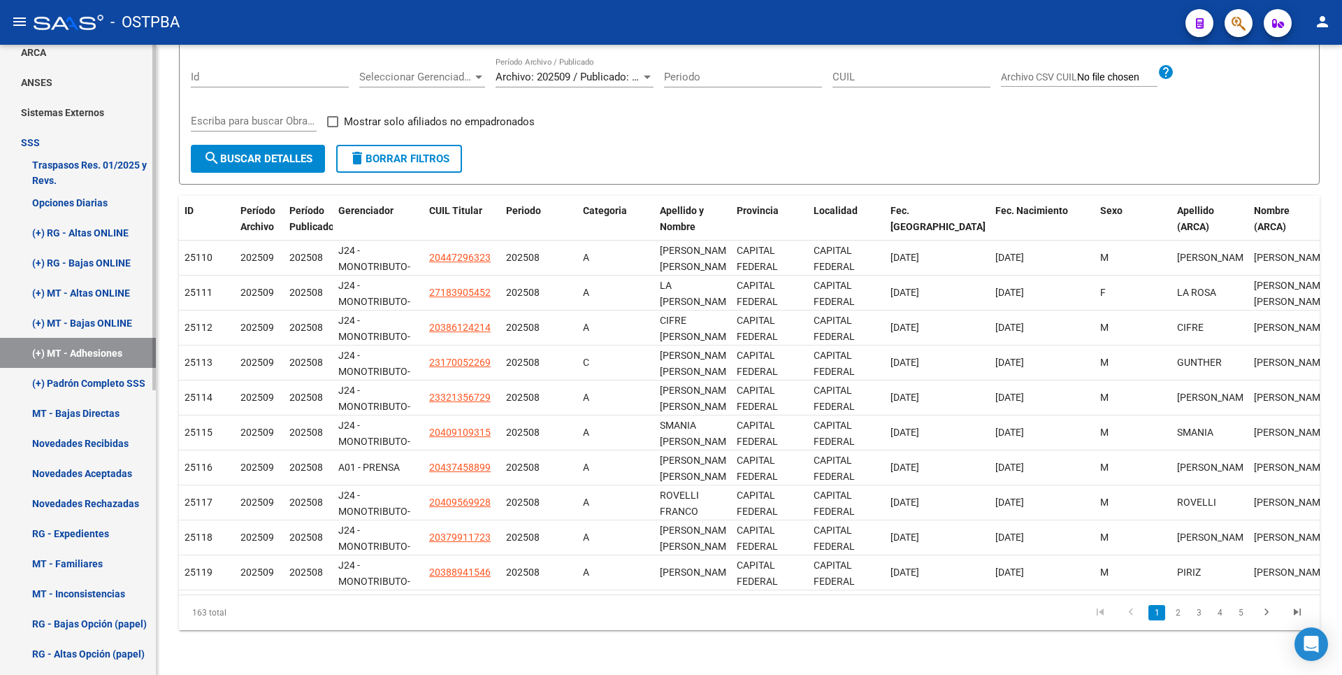
scroll to position [518, 0]
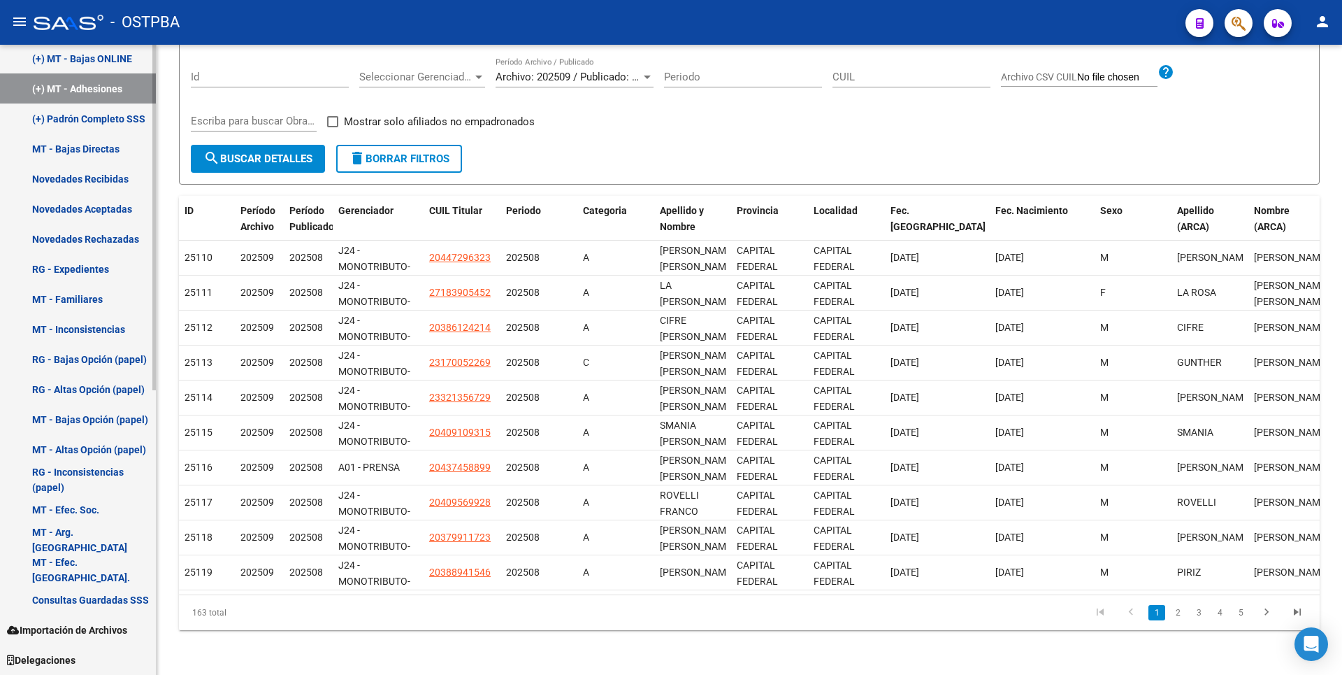
click at [77, 604] on link "Consultas Guardadas SSS" at bounding box center [78, 599] width 156 height 30
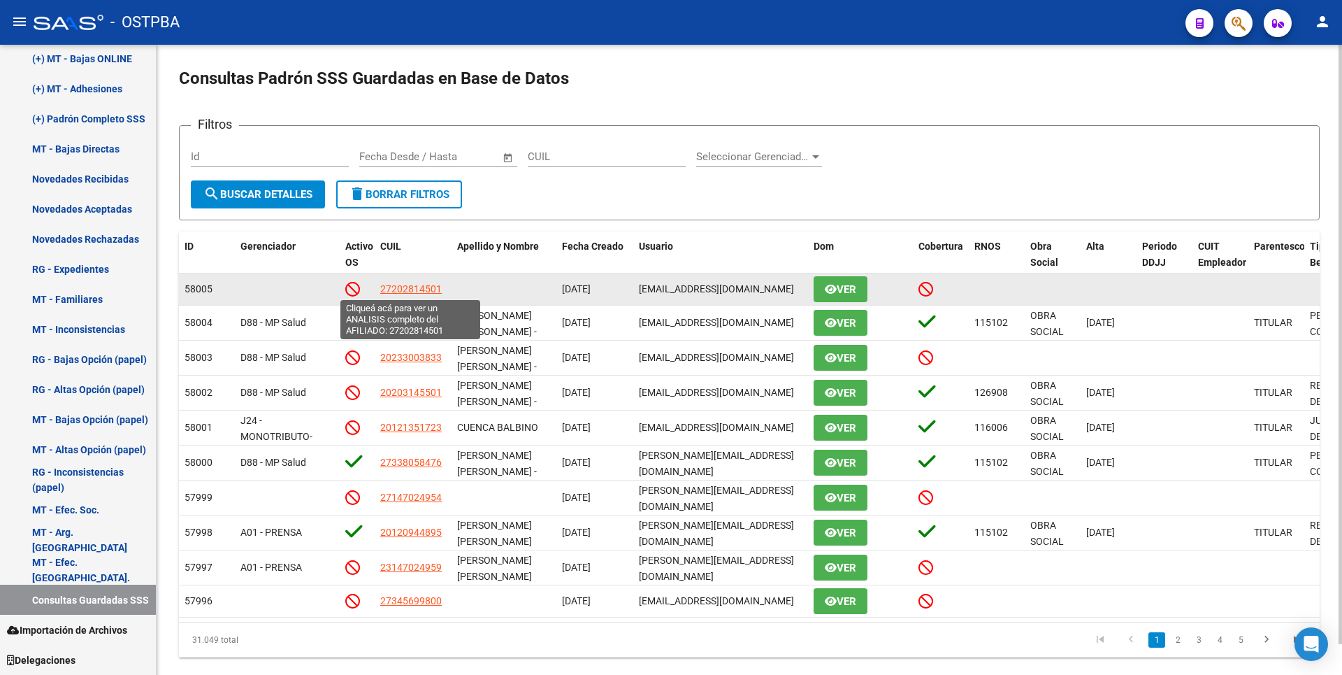
click at [404, 285] on span "27202814501" at bounding box center [411, 288] width 62 height 11
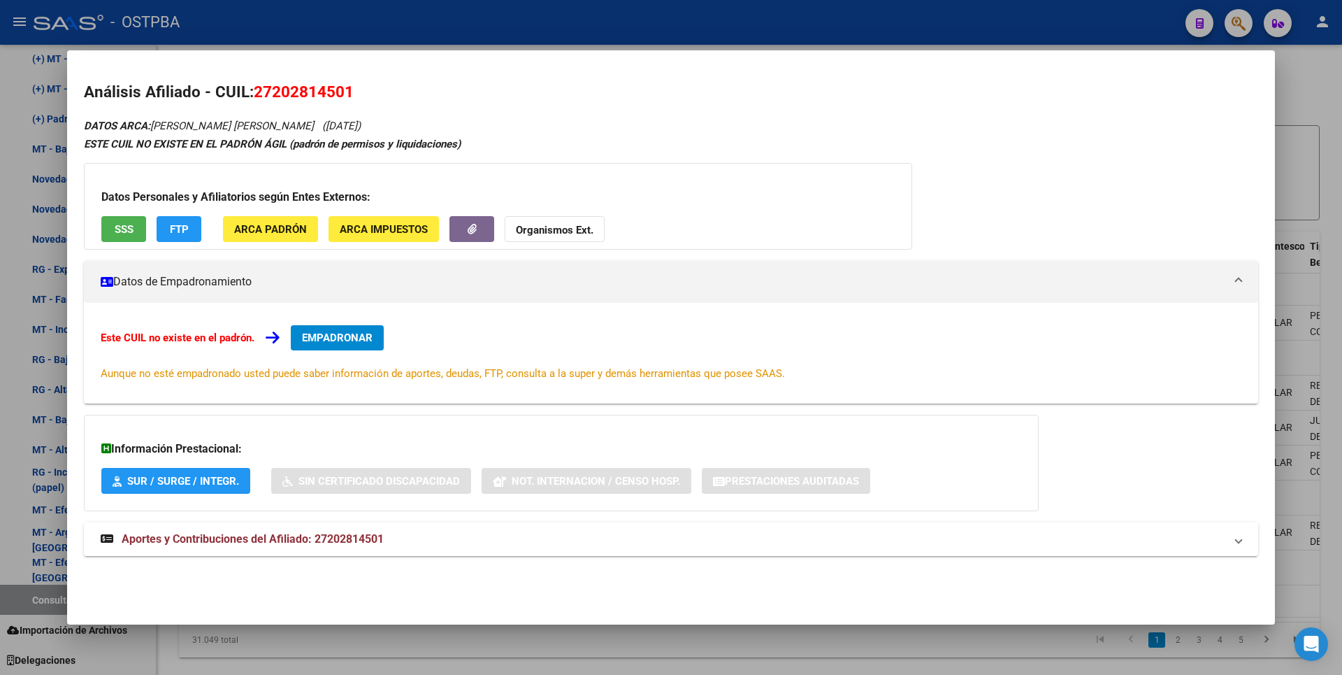
click at [317, 539] on span "Aportes y Contribuciones del Afiliado: 27202814501" at bounding box center [253, 538] width 262 height 13
click at [129, 237] on button "SSS" at bounding box center [123, 229] width 45 height 26
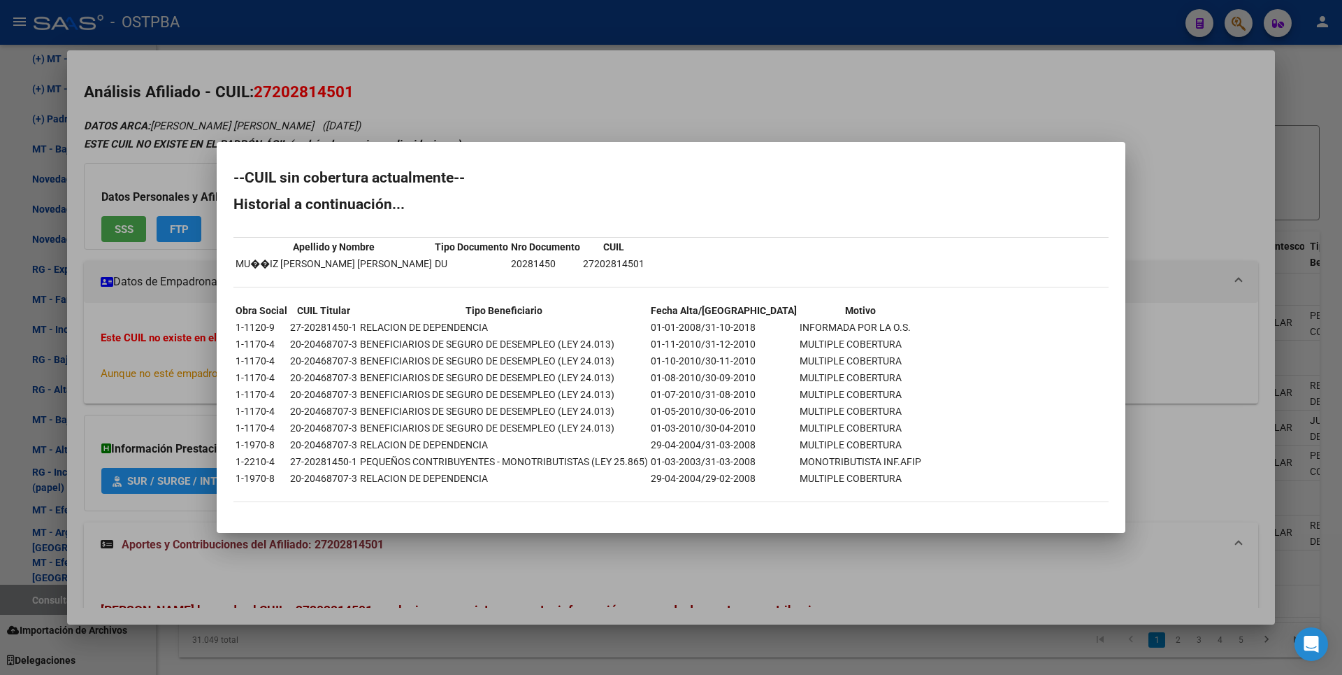
drag, startPoint x: 632, startPoint y: 127, endPoint x: 498, endPoint y: 166, distance: 139.3
click at [631, 127] on div at bounding box center [671, 337] width 1342 height 675
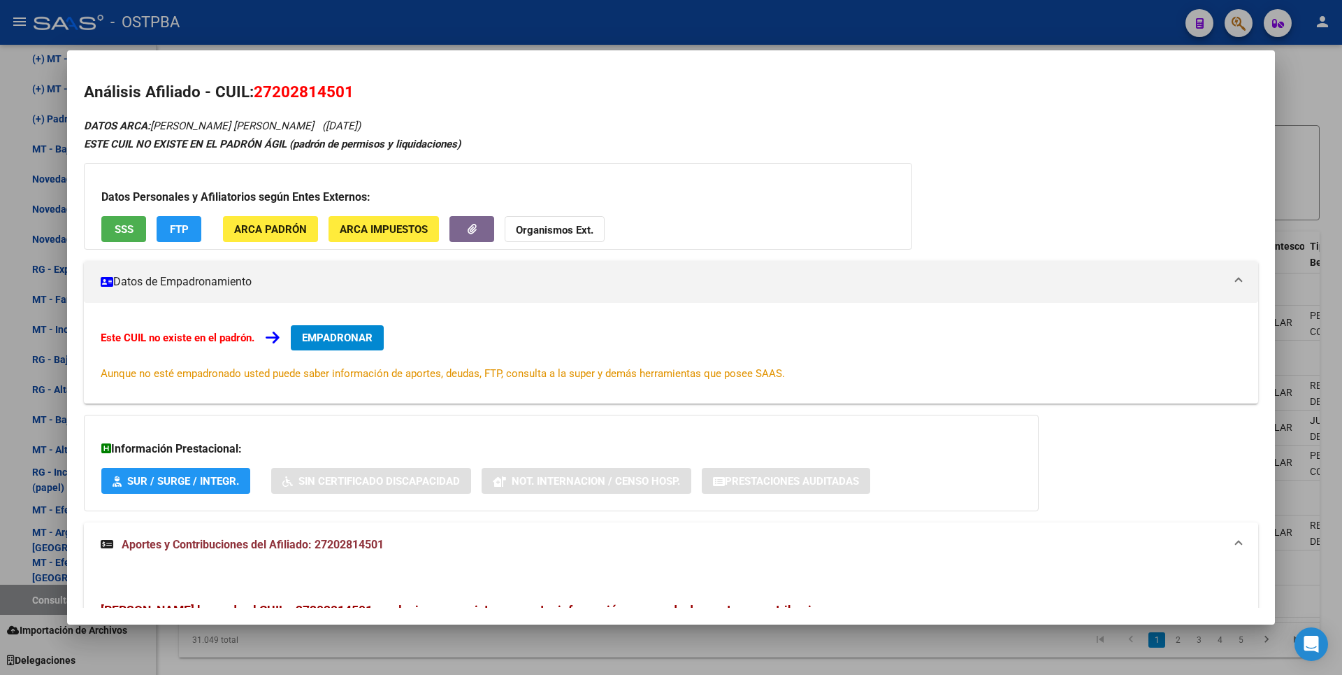
click at [293, 222] on button "ARCA Padrón" at bounding box center [270, 229] width 95 height 26
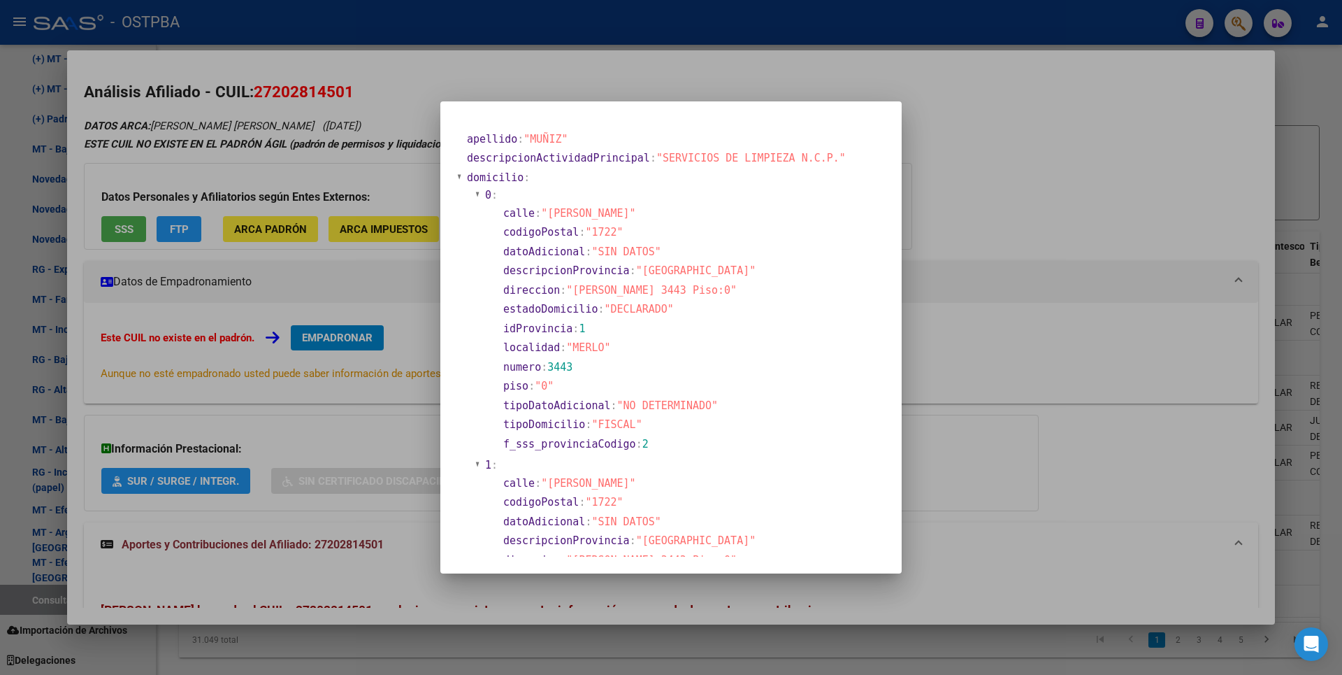
click at [994, 171] on div at bounding box center [671, 337] width 1342 height 675
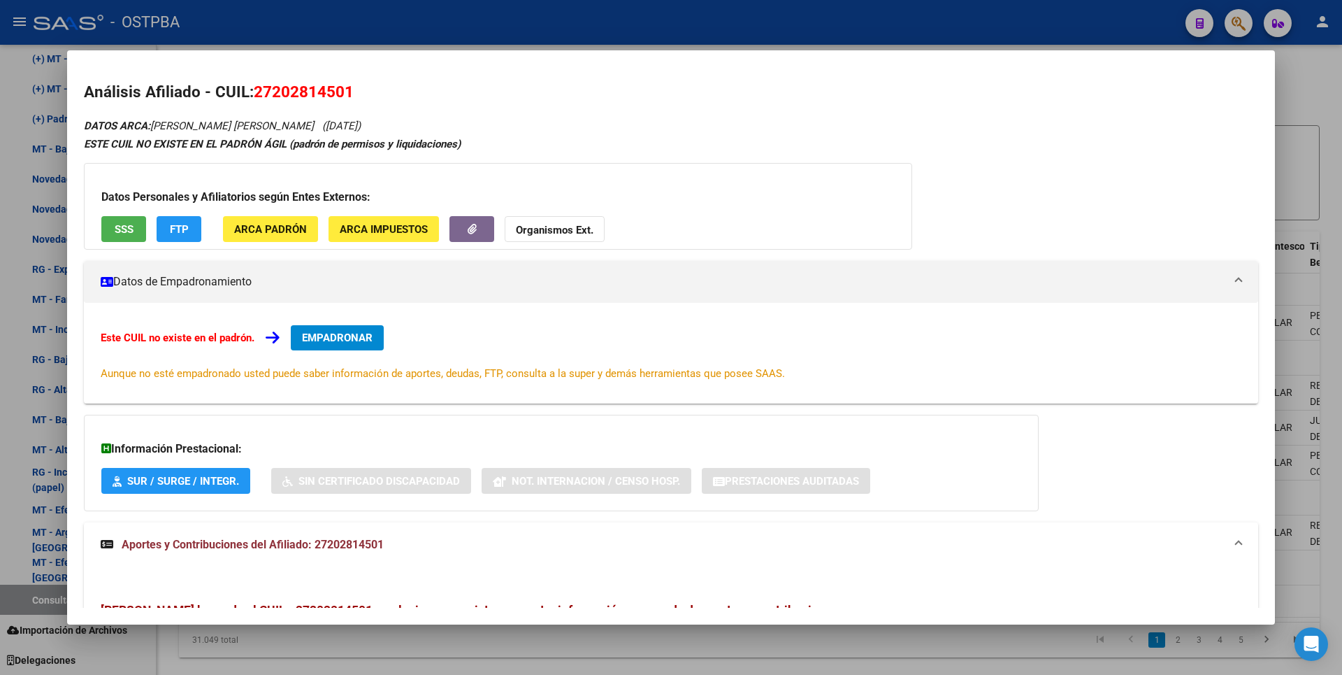
click at [423, 233] on span "ARCA Impuestos" at bounding box center [384, 229] width 88 height 13
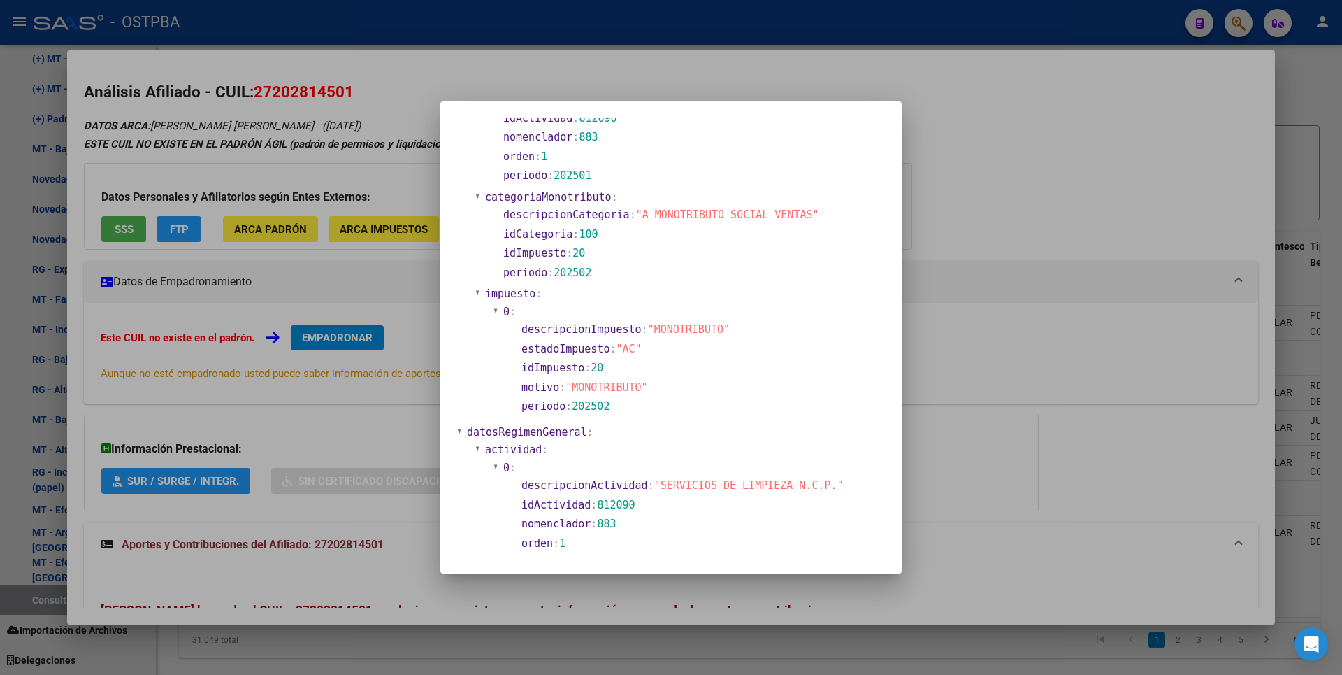
scroll to position [930, 0]
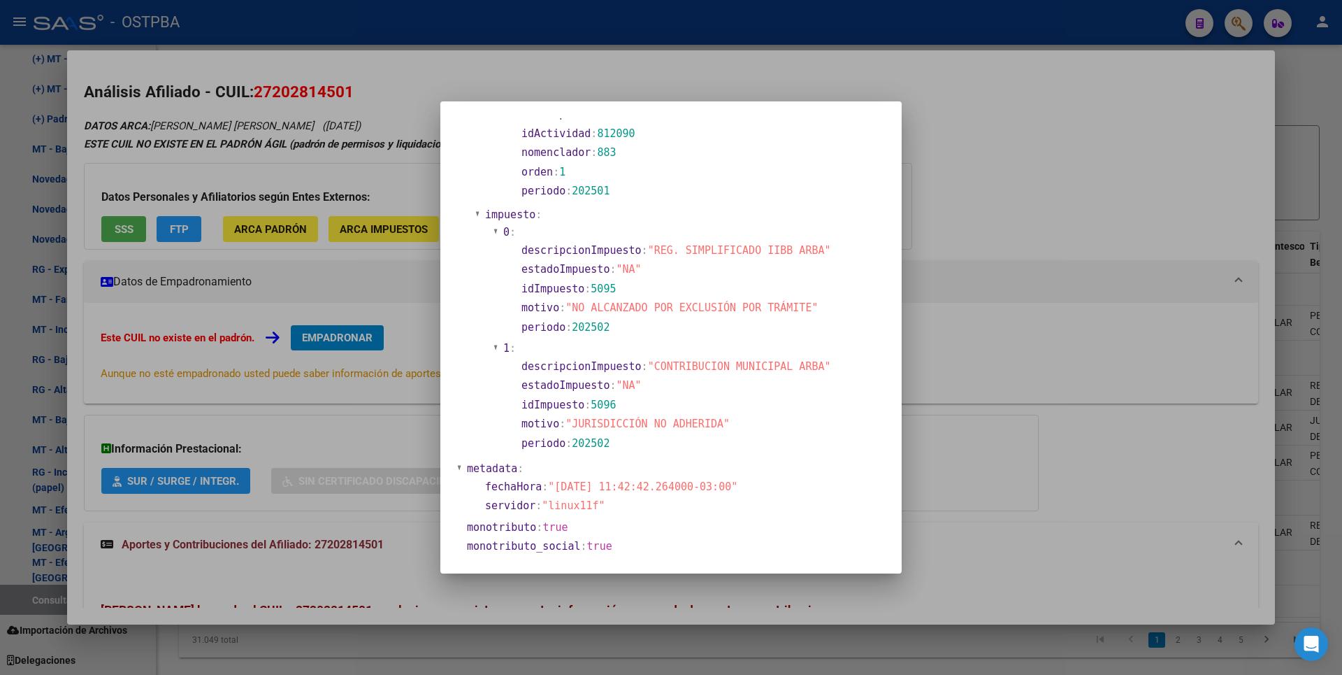
click at [972, 178] on div at bounding box center [671, 337] width 1342 height 675
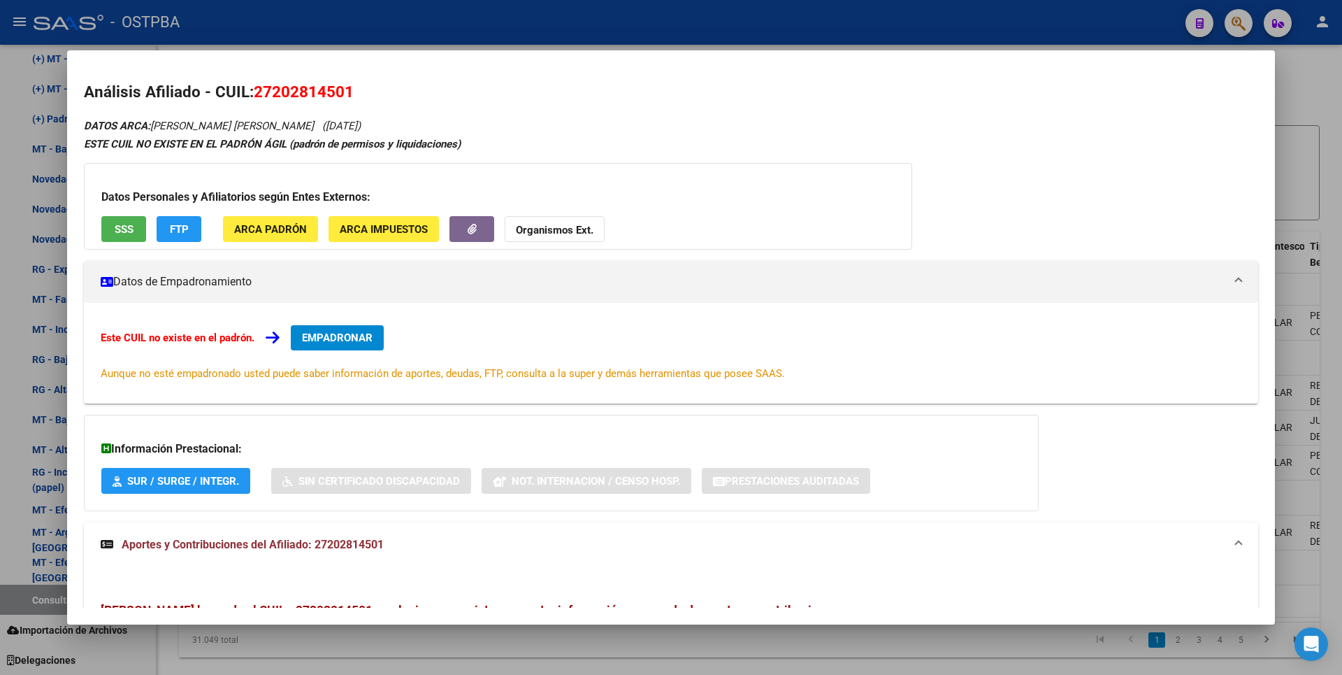
click at [591, 220] on button "Organismos Ext." at bounding box center [555, 229] width 100 height 26
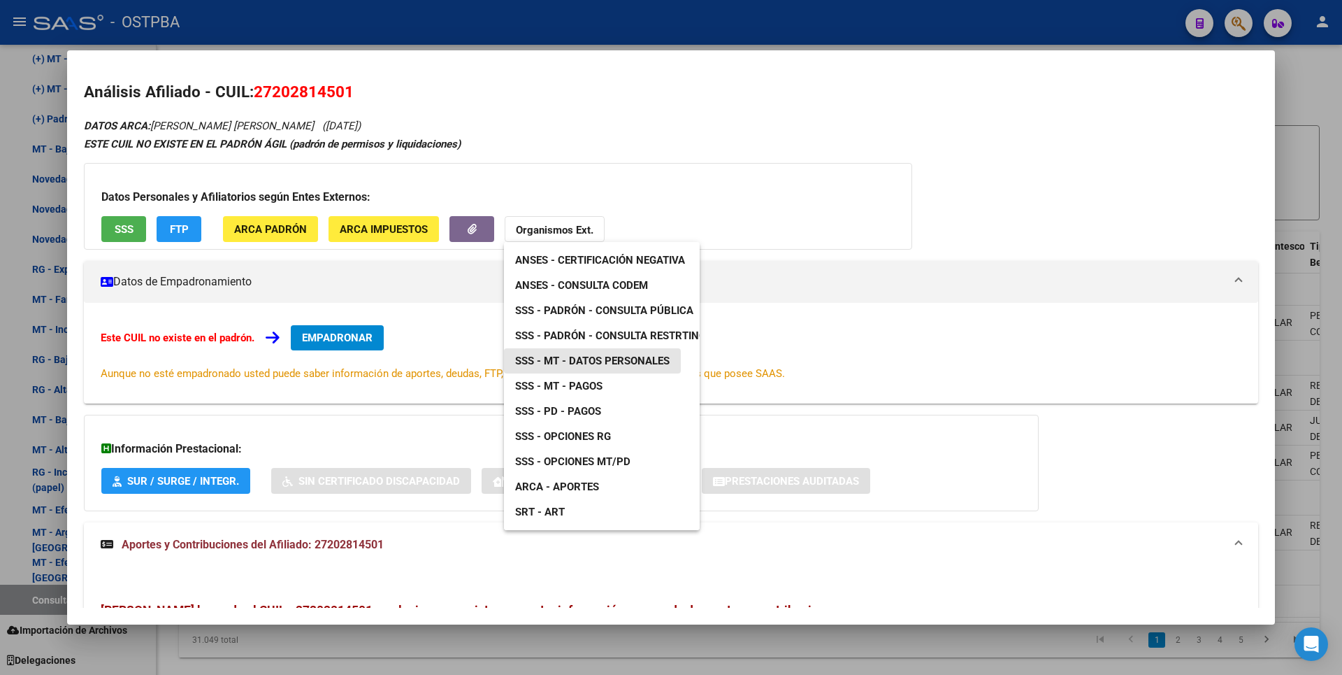
click at [615, 363] on span "SSS - MT - Datos Personales" at bounding box center [592, 360] width 154 height 13
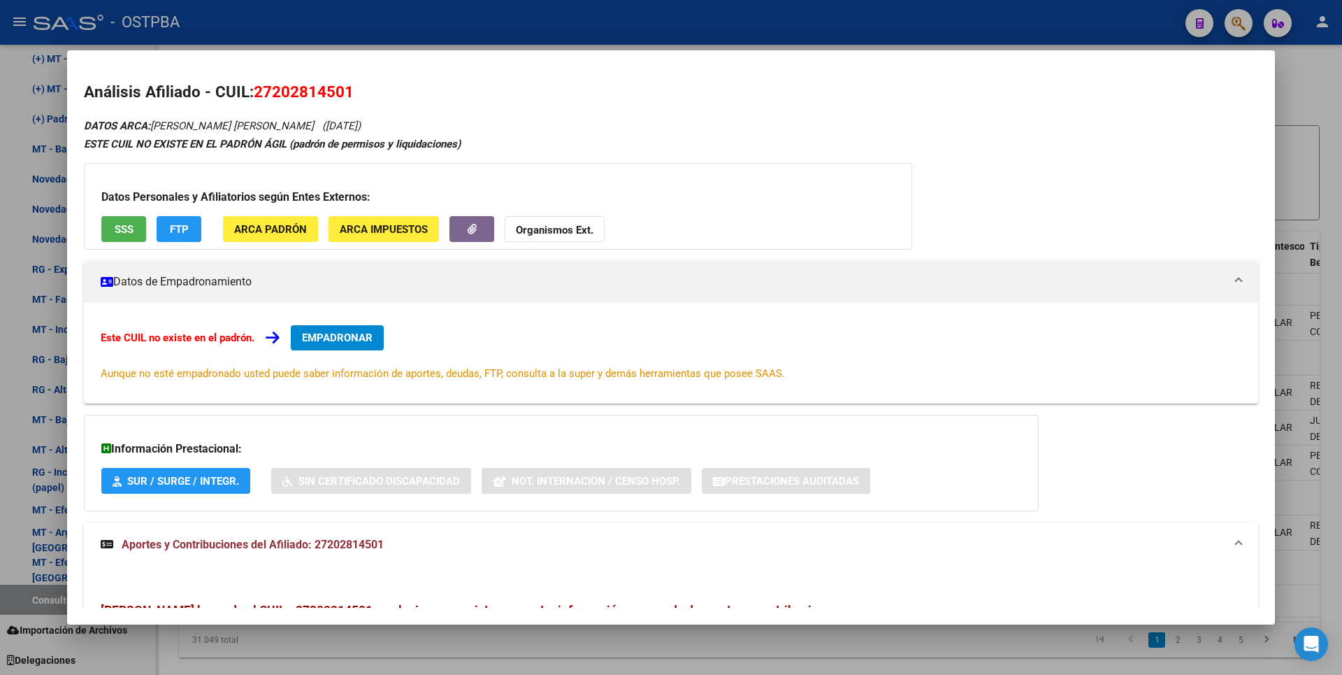
drag, startPoint x: 254, startPoint y: 92, endPoint x: 350, endPoint y: 91, distance: 95.8
click at [350, 91] on span "27202814501" at bounding box center [304, 91] width 100 height 18
copy span "27202814501"
click at [281, 226] on span "ARCA Padrón" at bounding box center [270, 229] width 73 height 13
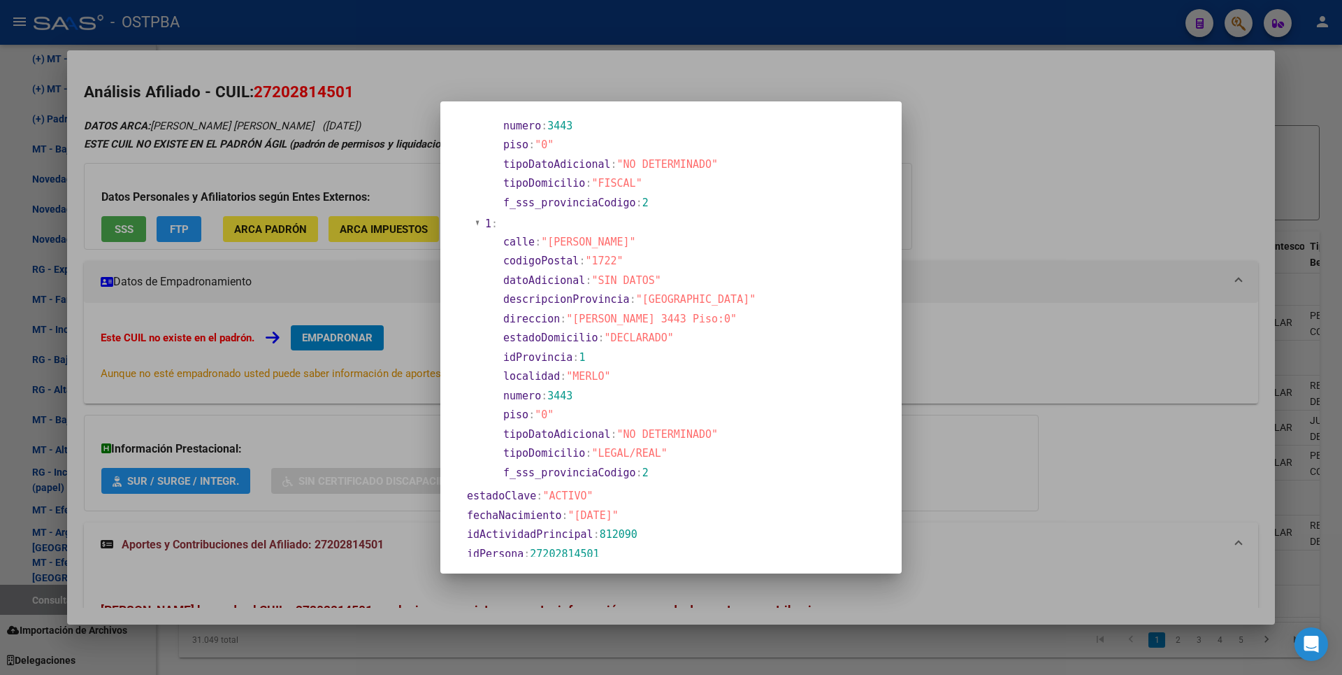
scroll to position [559, 0]
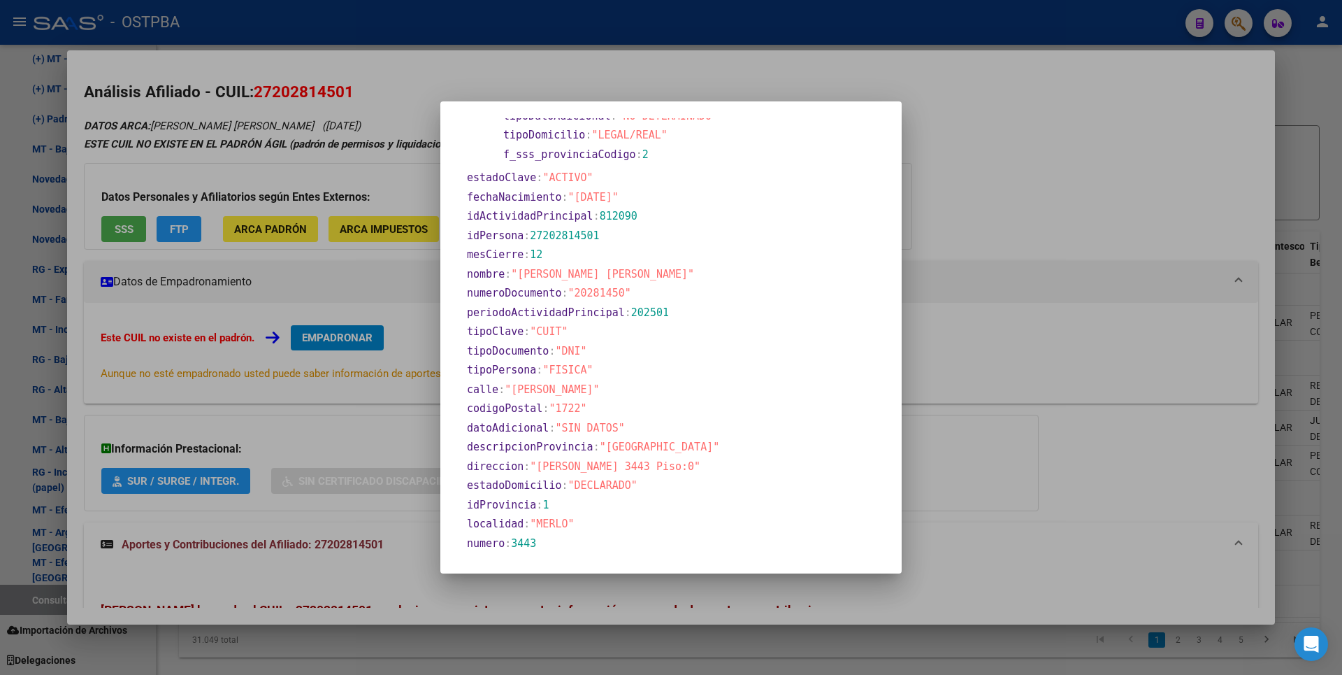
click at [1114, 210] on div at bounding box center [671, 337] width 1342 height 675
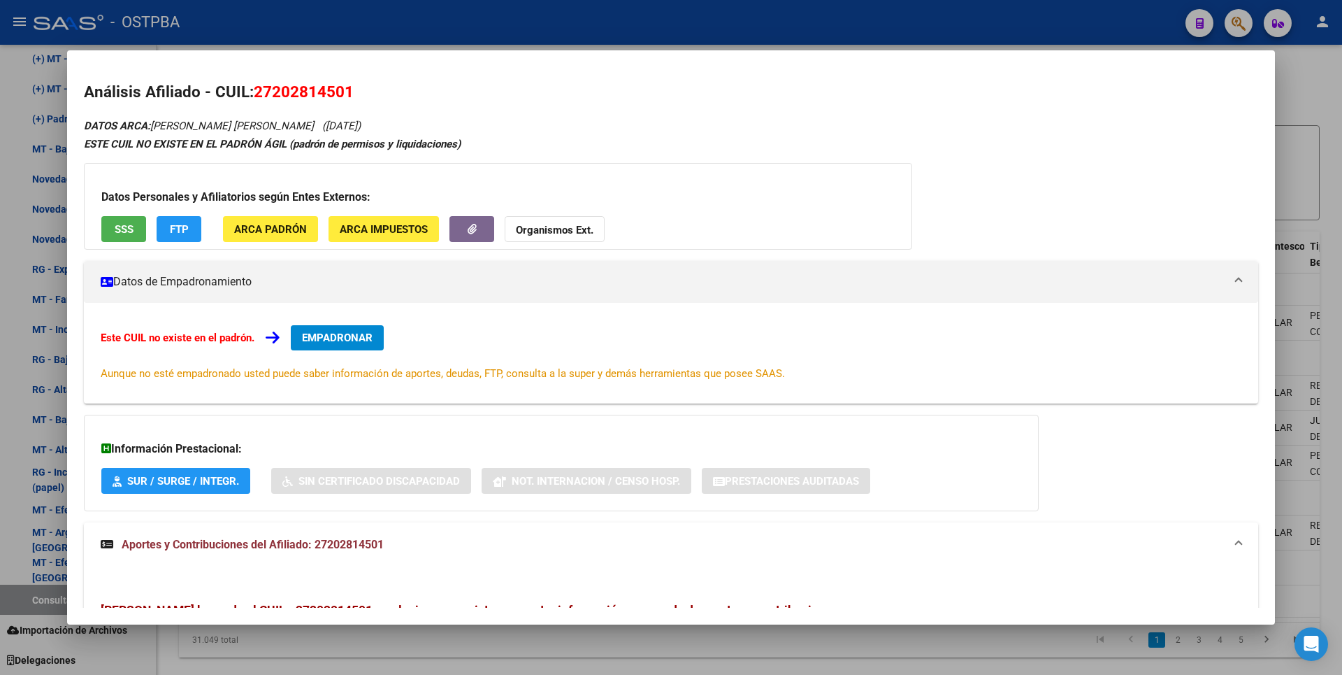
click at [561, 224] on strong "Organismos Ext." at bounding box center [555, 230] width 78 height 13
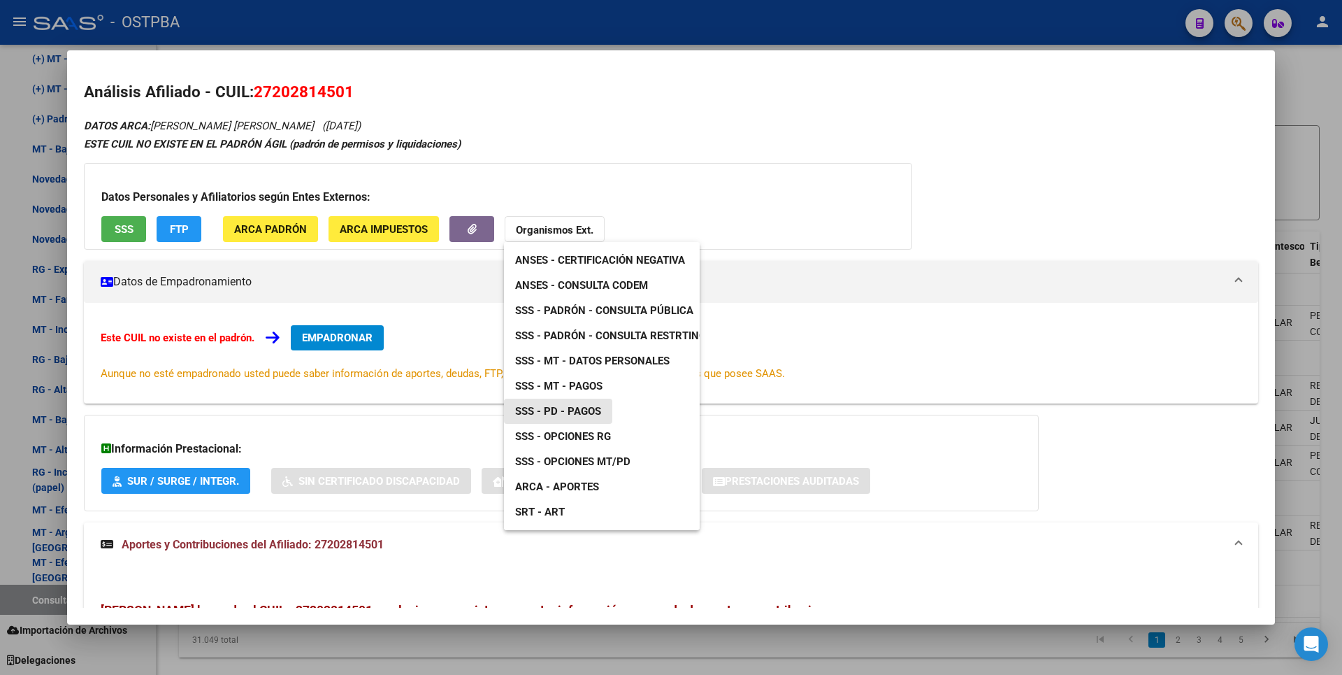
click at [590, 414] on span "SSS - PD - Pagos" at bounding box center [558, 411] width 86 height 13
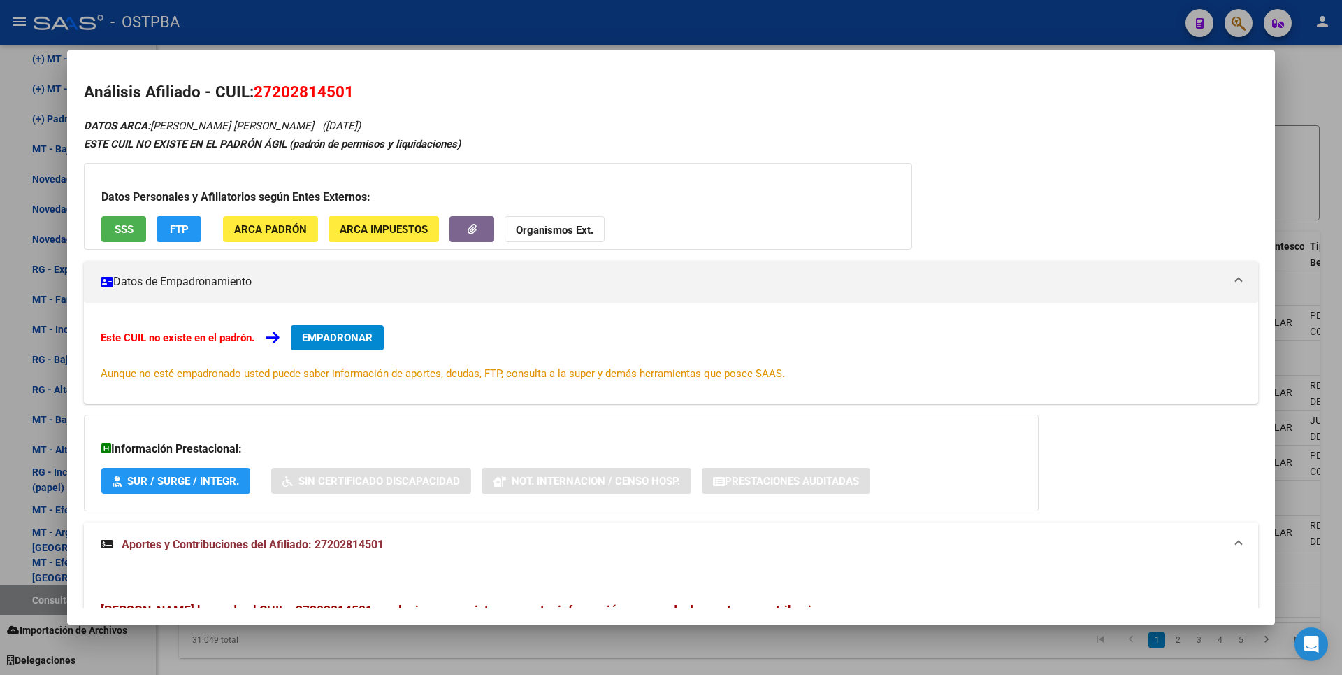
drag, startPoint x: 318, startPoint y: 546, endPoint x: 409, endPoint y: 548, distance: 90.9
click at [409, 548] on mat-panel-title "Aportes y Contribuciones del Afiliado: 27202814501" at bounding box center [663, 544] width 1124 height 17
drag, startPoint x: 409, startPoint y: 548, endPoint x: 339, endPoint y: 533, distance: 71.4
click at [373, 508] on div "Información Prestacional: SUR / SURGE / INTEGR. Sin Certificado Discapacidad No…" at bounding box center [561, 463] width 955 height 96
drag, startPoint x: 315, startPoint y: 541, endPoint x: 400, endPoint y: 538, distance: 84.6
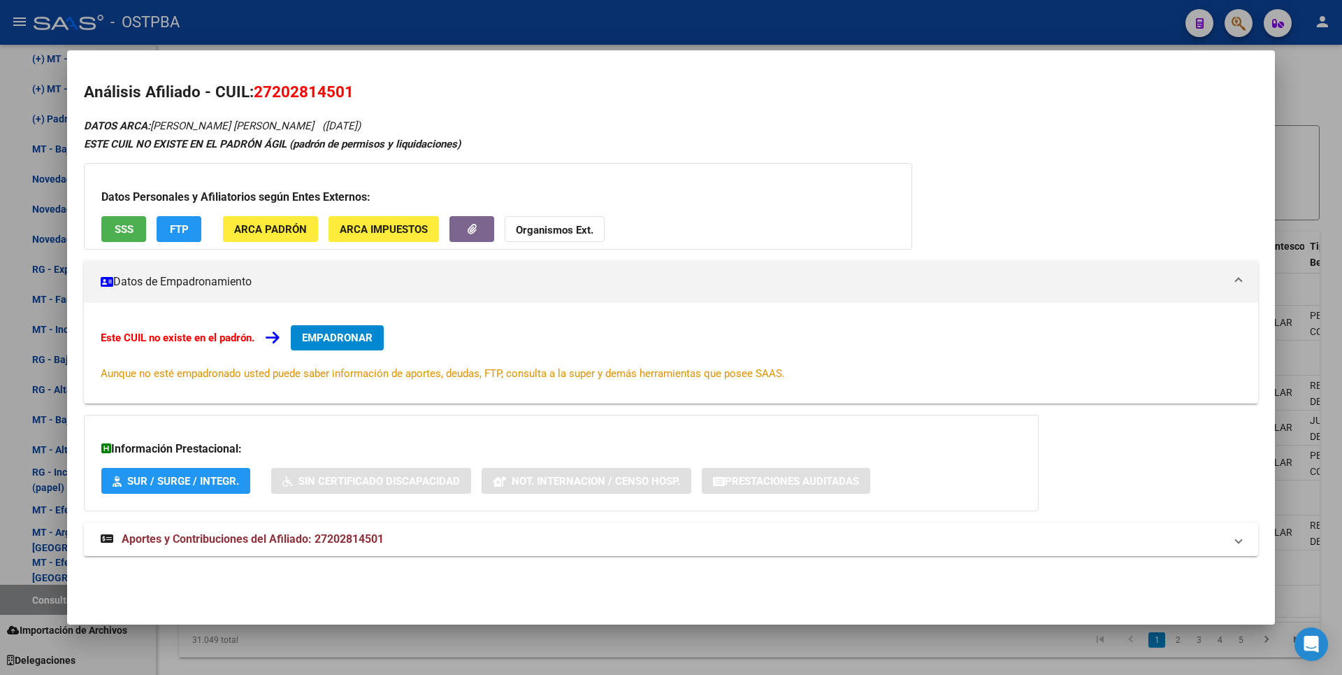
click at [400, 538] on mat-panel-title "Aportes y Contribuciones del Afiliado: 27202814501" at bounding box center [663, 539] width 1124 height 17
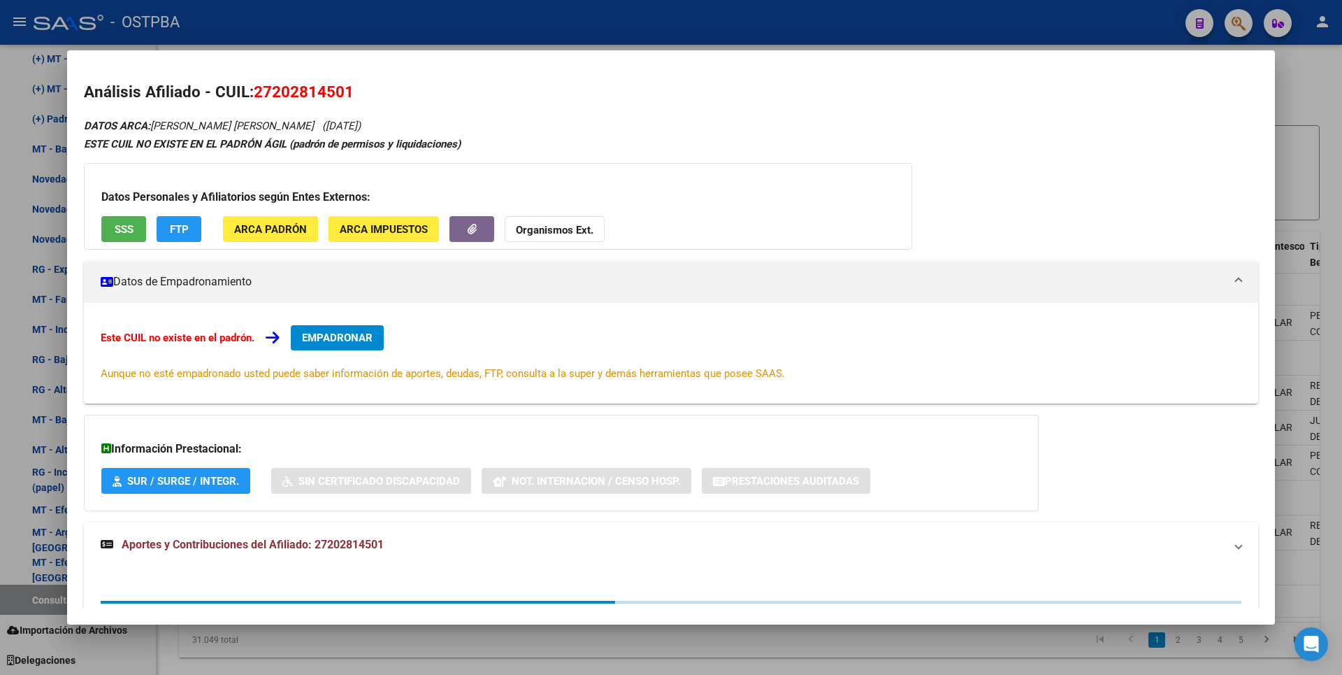
copy span "27202814501"
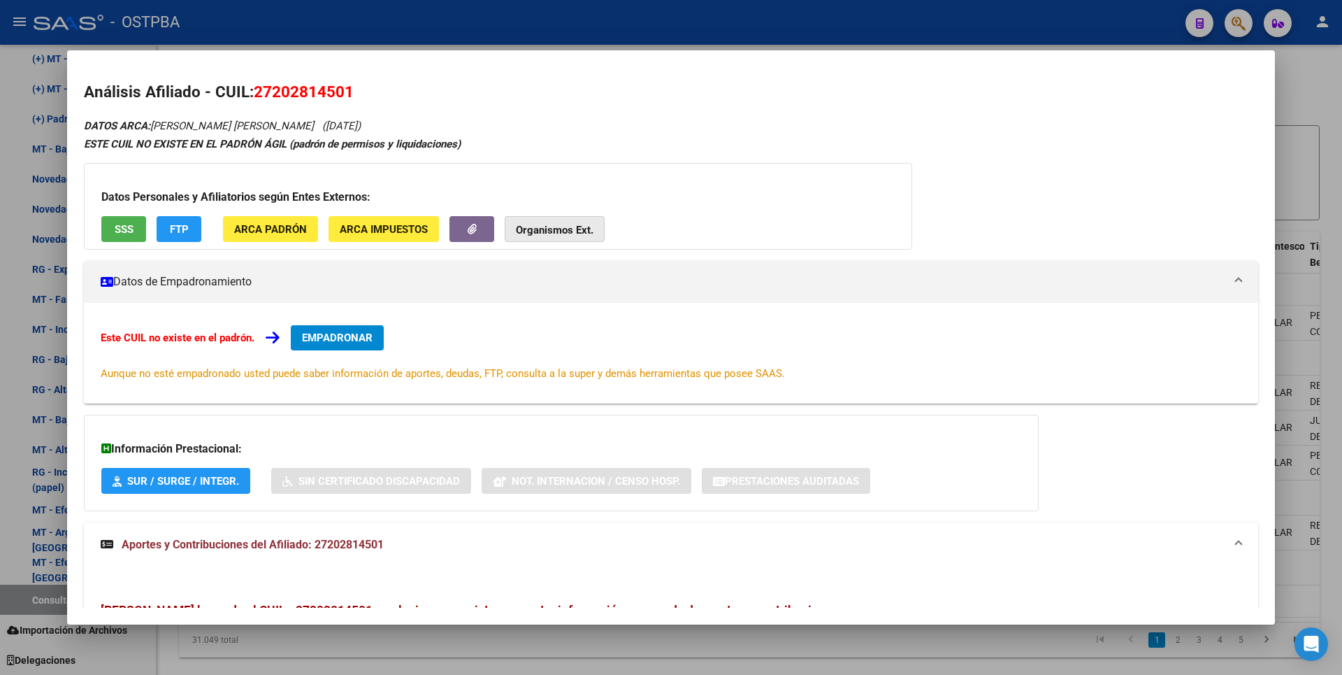
click at [589, 228] on strong "Organismos Ext." at bounding box center [555, 230] width 78 height 13
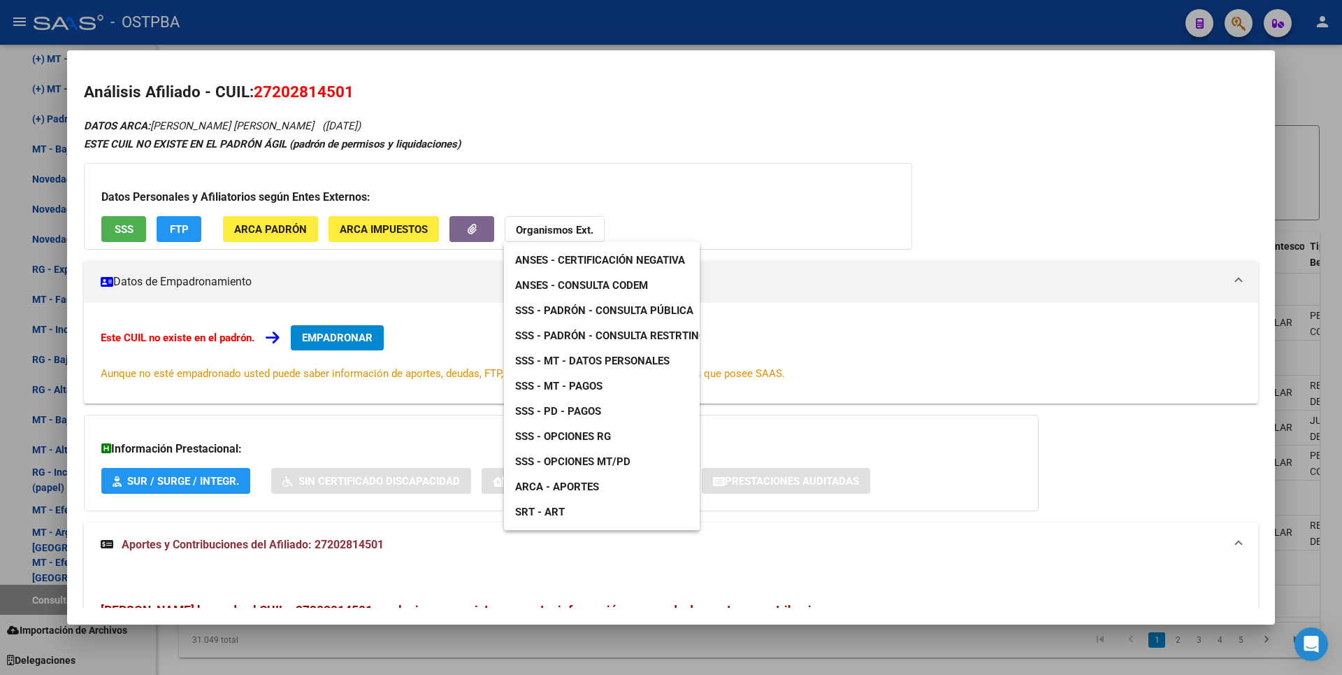
click at [590, 361] on span "SSS - MT - Datos Personales" at bounding box center [592, 360] width 154 height 13
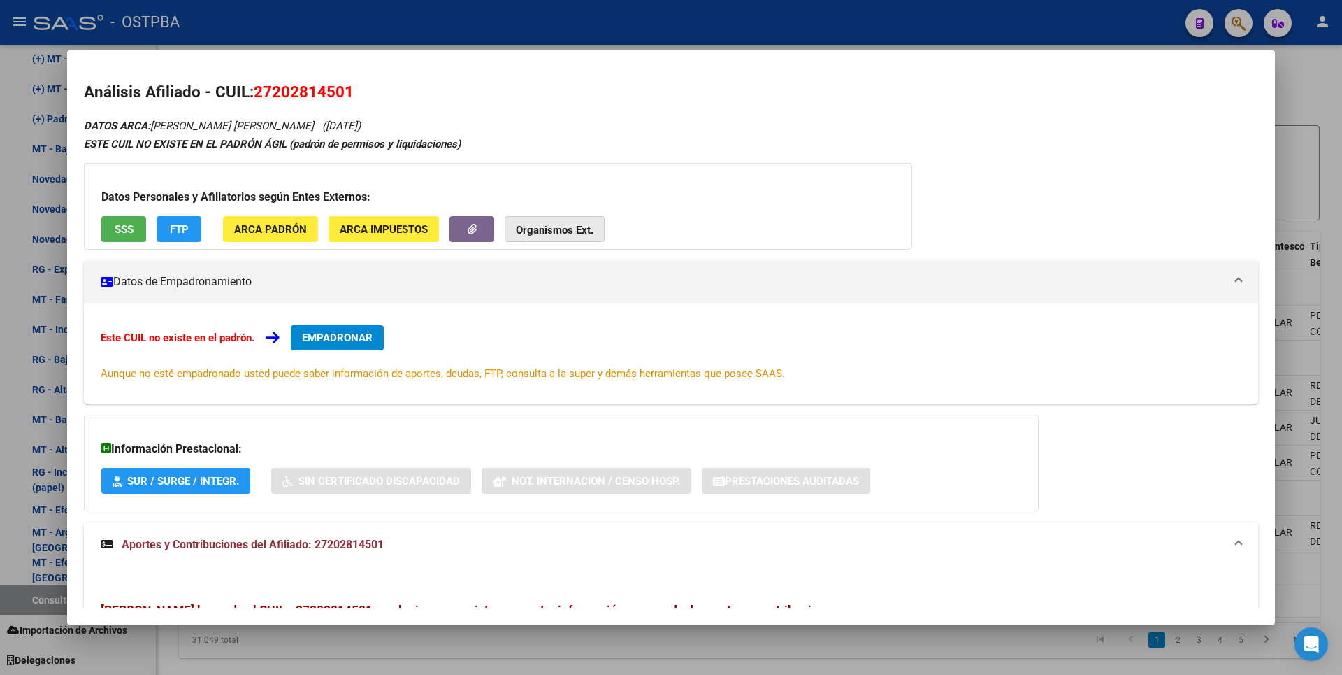
click at [571, 234] on strong "Organismos Ext." at bounding box center [555, 230] width 78 height 13
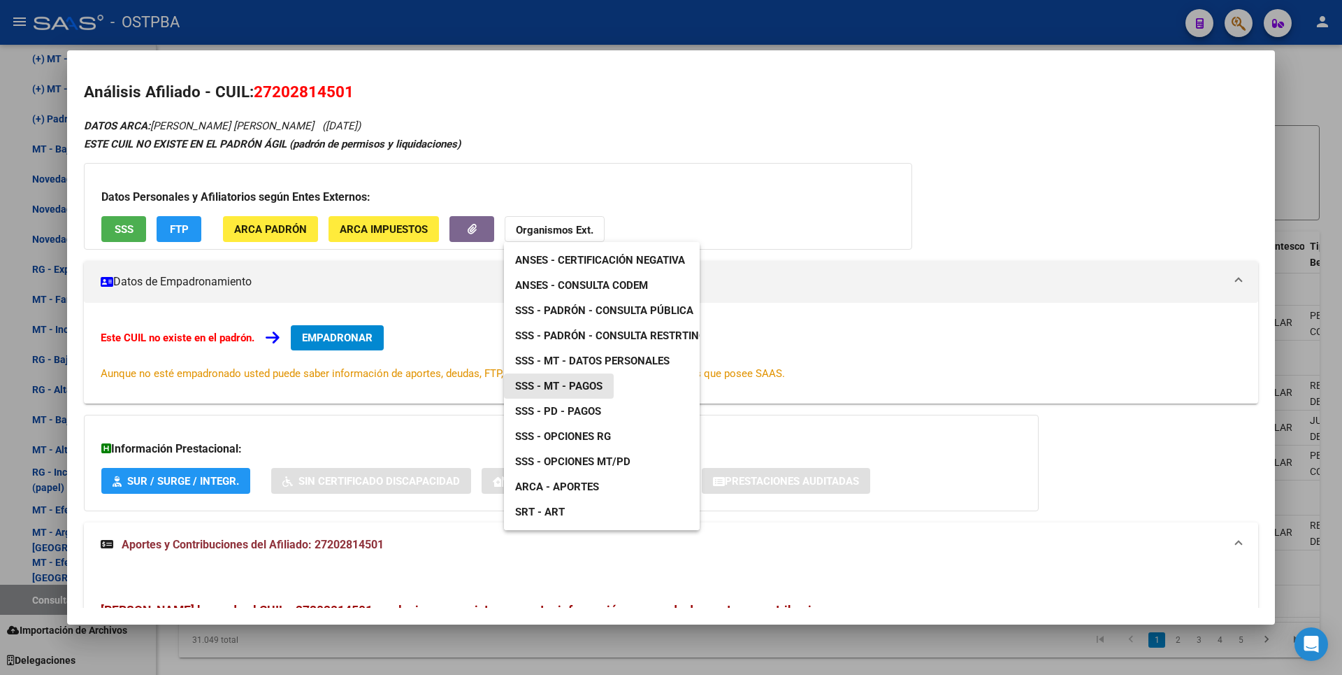
click at [604, 382] on link "SSS - MT - Pagos" at bounding box center [559, 385] width 110 height 25
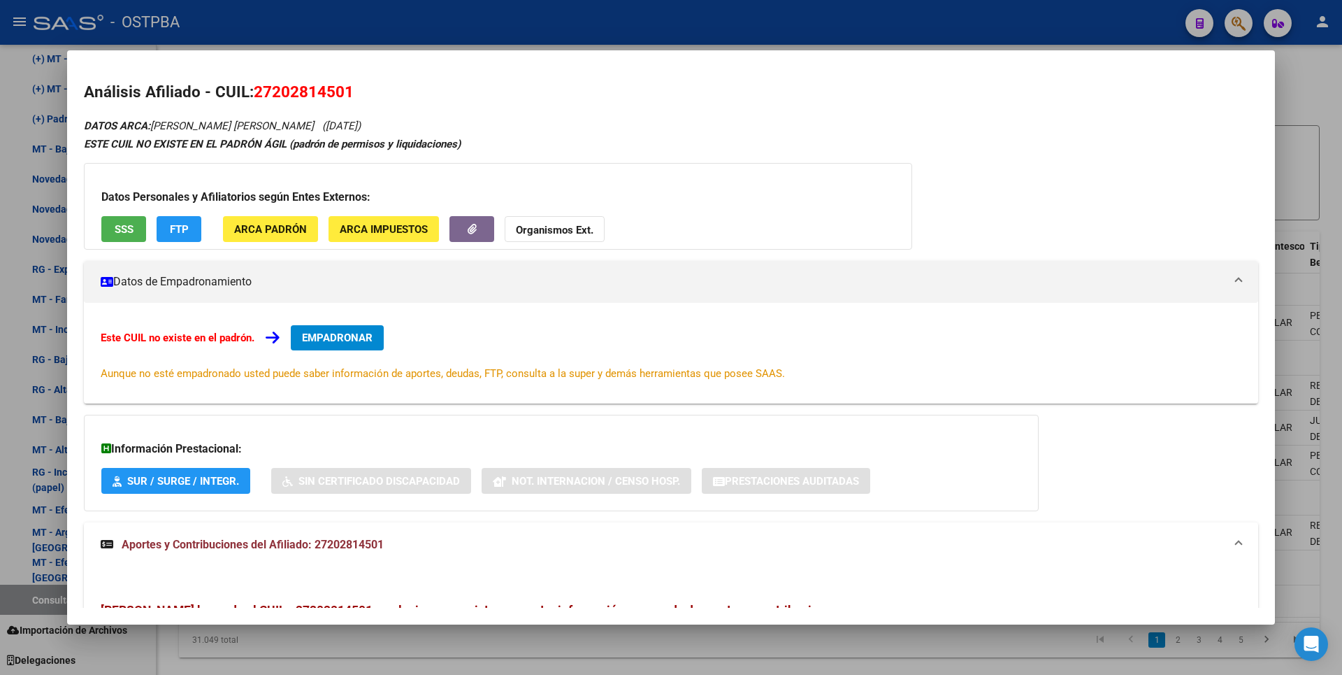
click at [282, 223] on span "ARCA Padrón" at bounding box center [270, 229] width 73 height 13
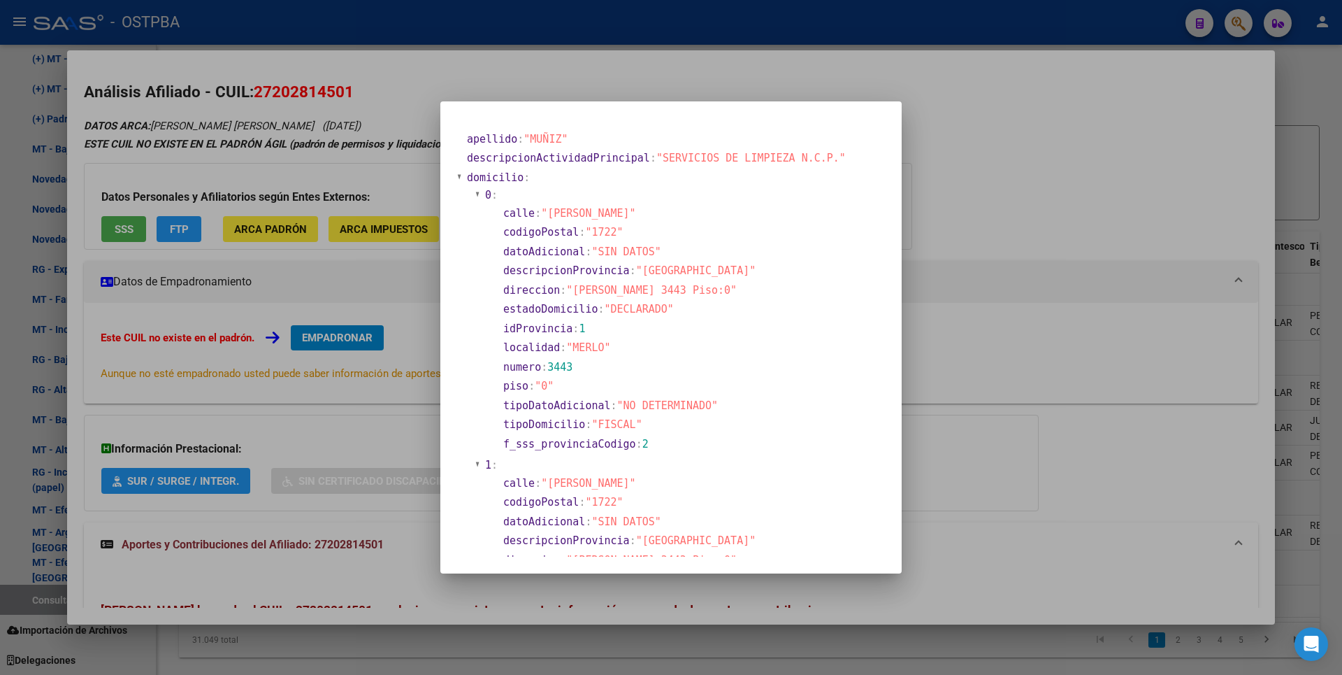
click at [1067, 210] on div at bounding box center [671, 337] width 1342 height 675
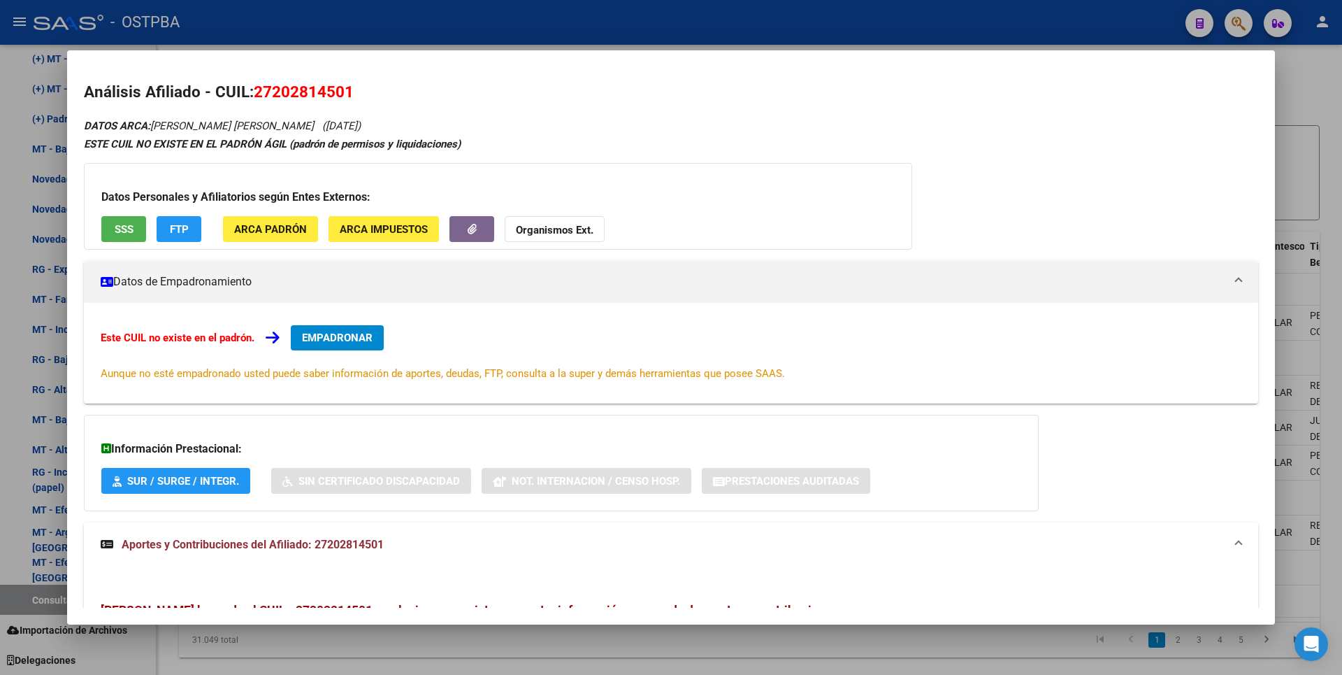
click at [1325, 120] on div at bounding box center [671, 337] width 1342 height 675
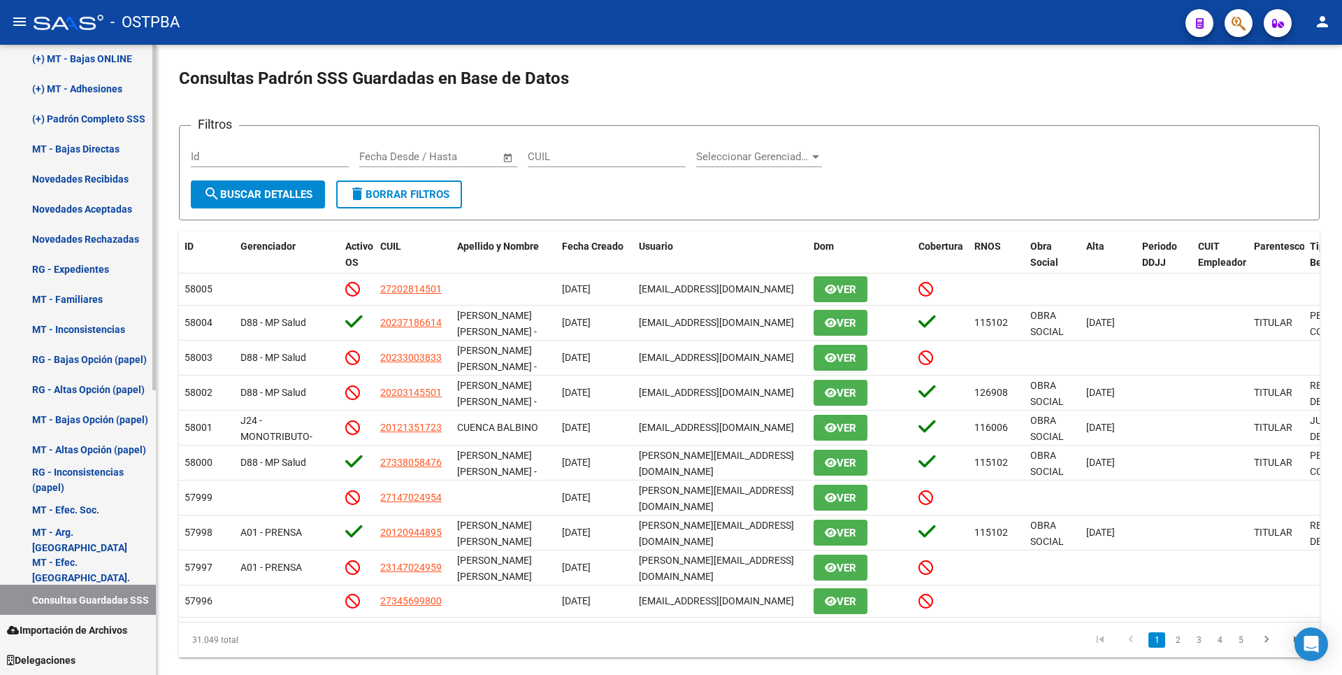
click at [83, 152] on link "MT - Bajas Directas" at bounding box center [78, 149] width 156 height 30
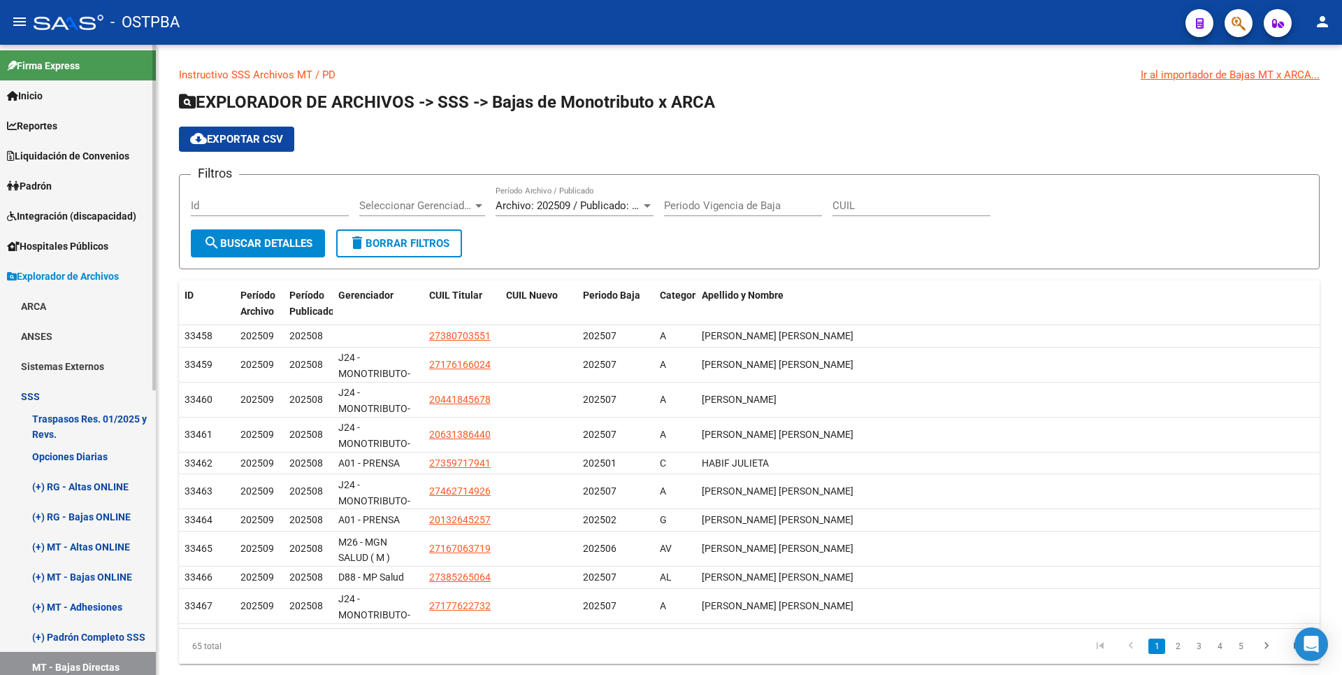
click at [49, 205] on link "Integración (discapacidad)" at bounding box center [78, 216] width 156 height 30
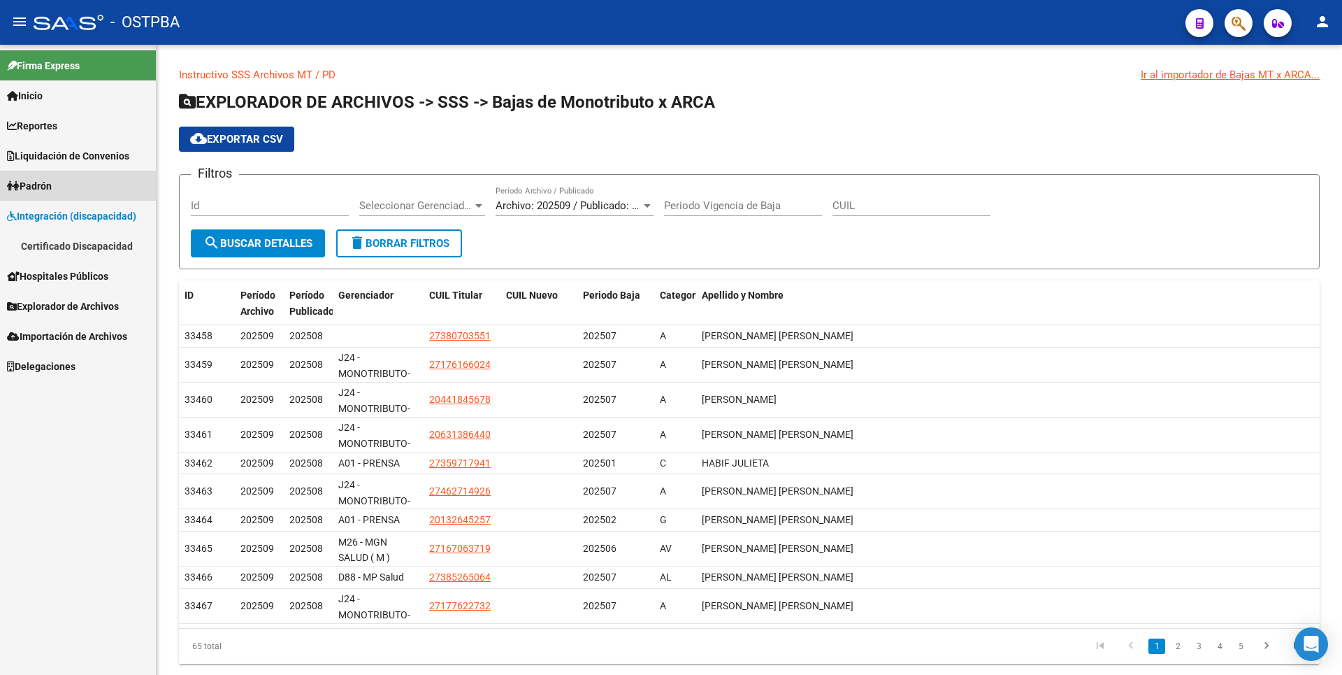
click at [52, 192] on span "Padrón" at bounding box center [29, 185] width 45 height 15
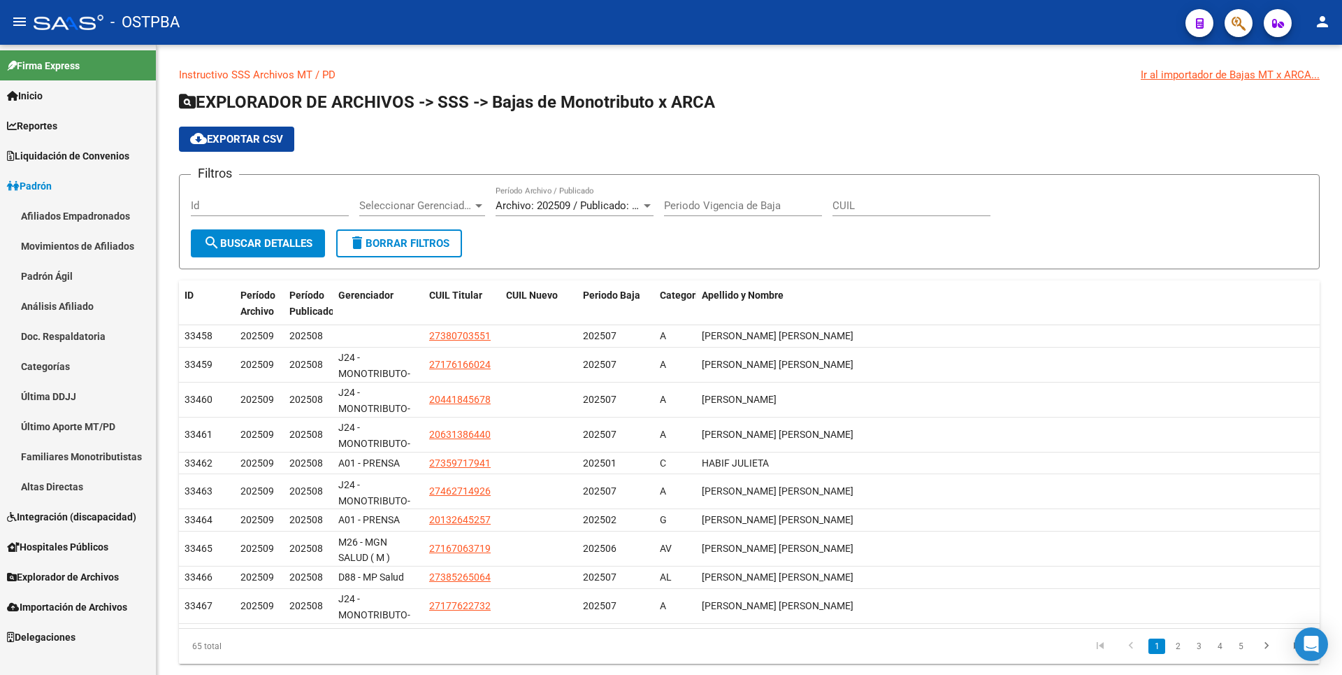
click at [67, 490] on link "Altas Directas" at bounding box center [78, 486] width 156 height 30
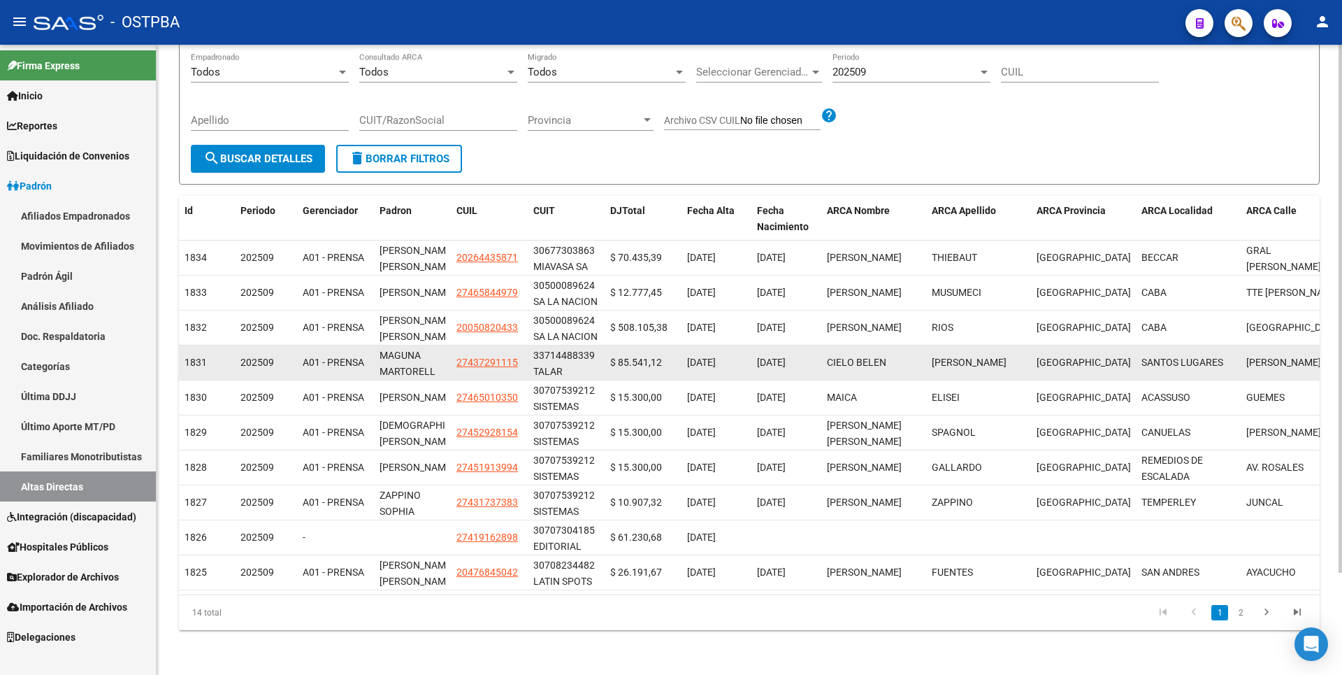
scroll to position [122, 0]
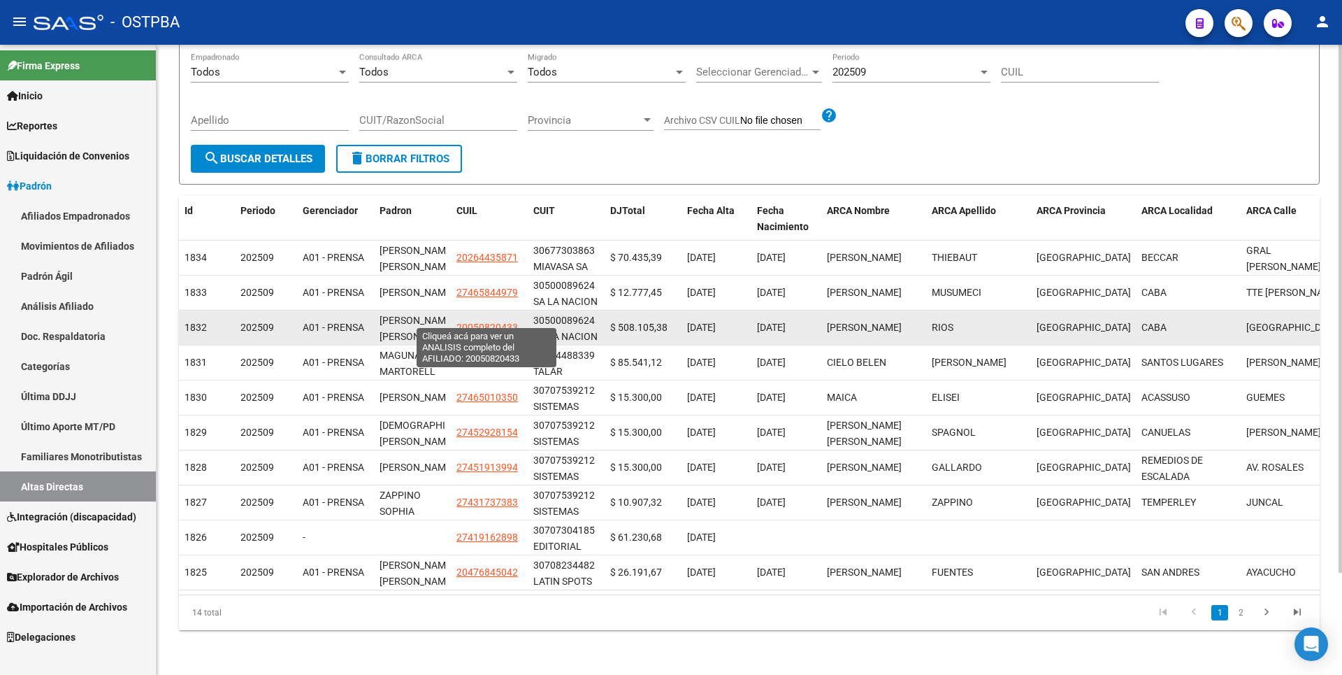
click at [489, 322] on span "20050820433" at bounding box center [487, 327] width 62 height 11
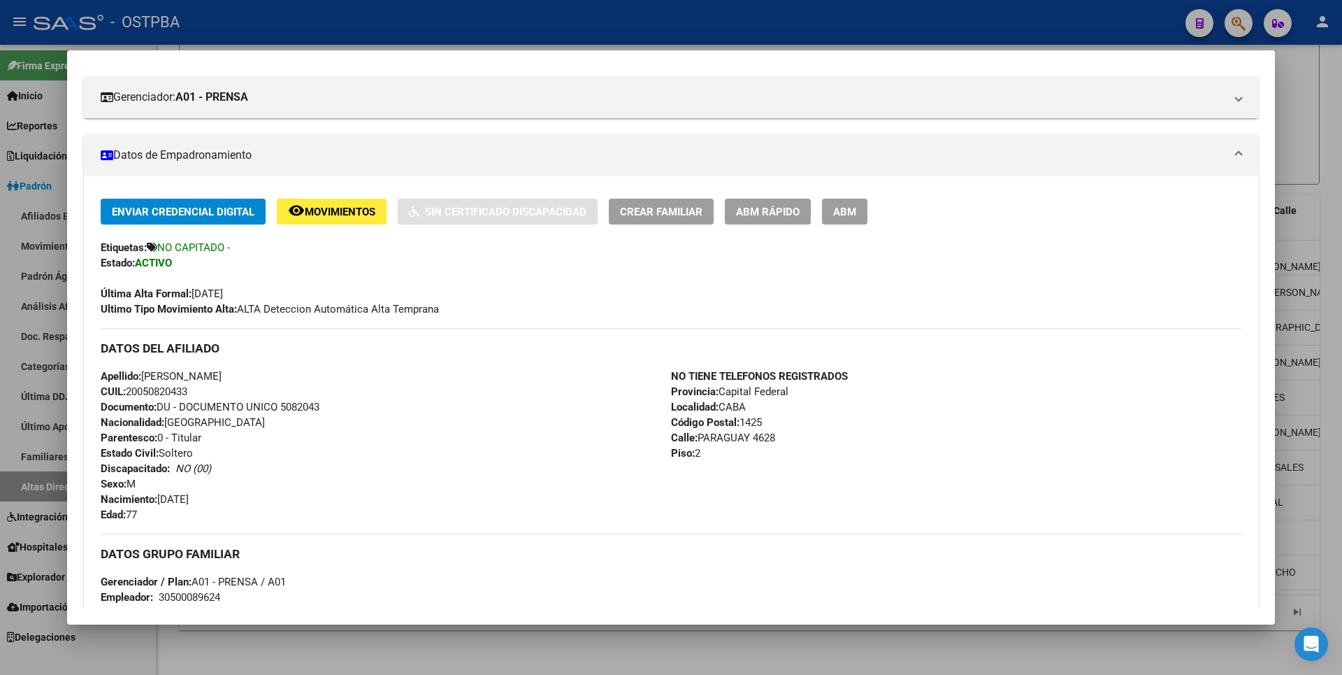
scroll to position [419, 0]
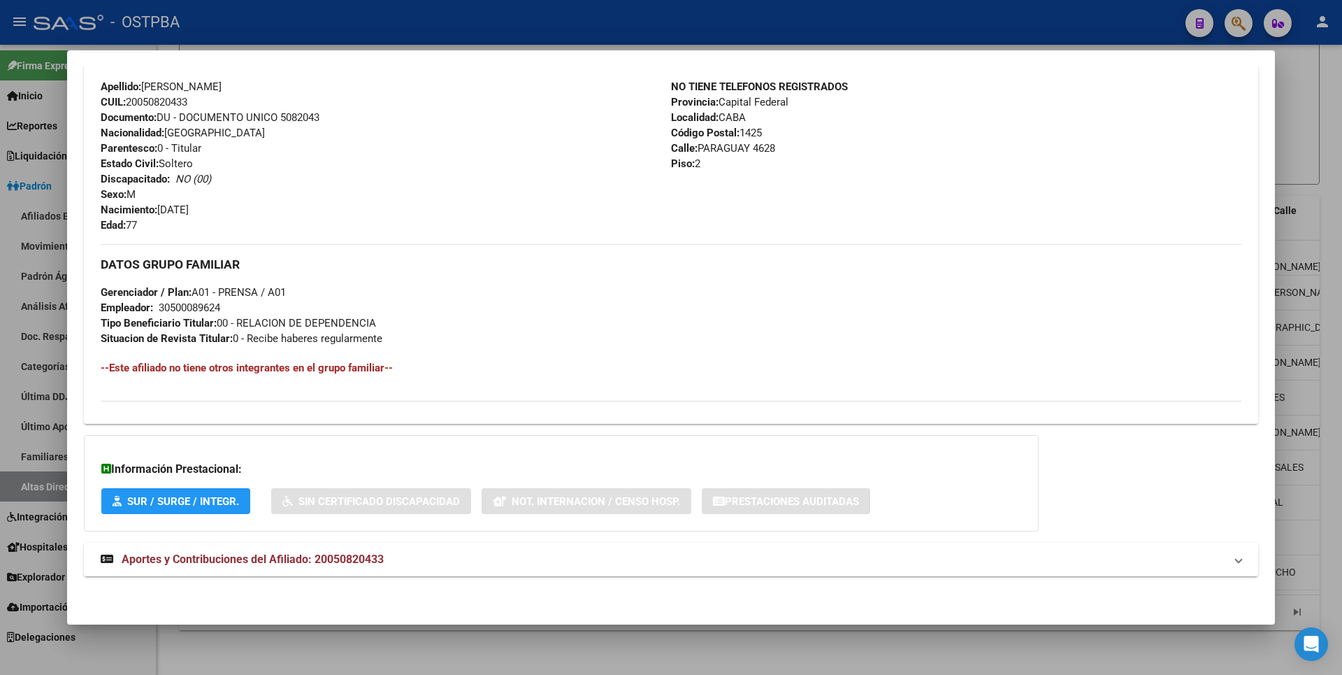
click at [352, 553] on span "Aportes y Contribuciones del Afiliado: 20050820433" at bounding box center [253, 558] width 262 height 13
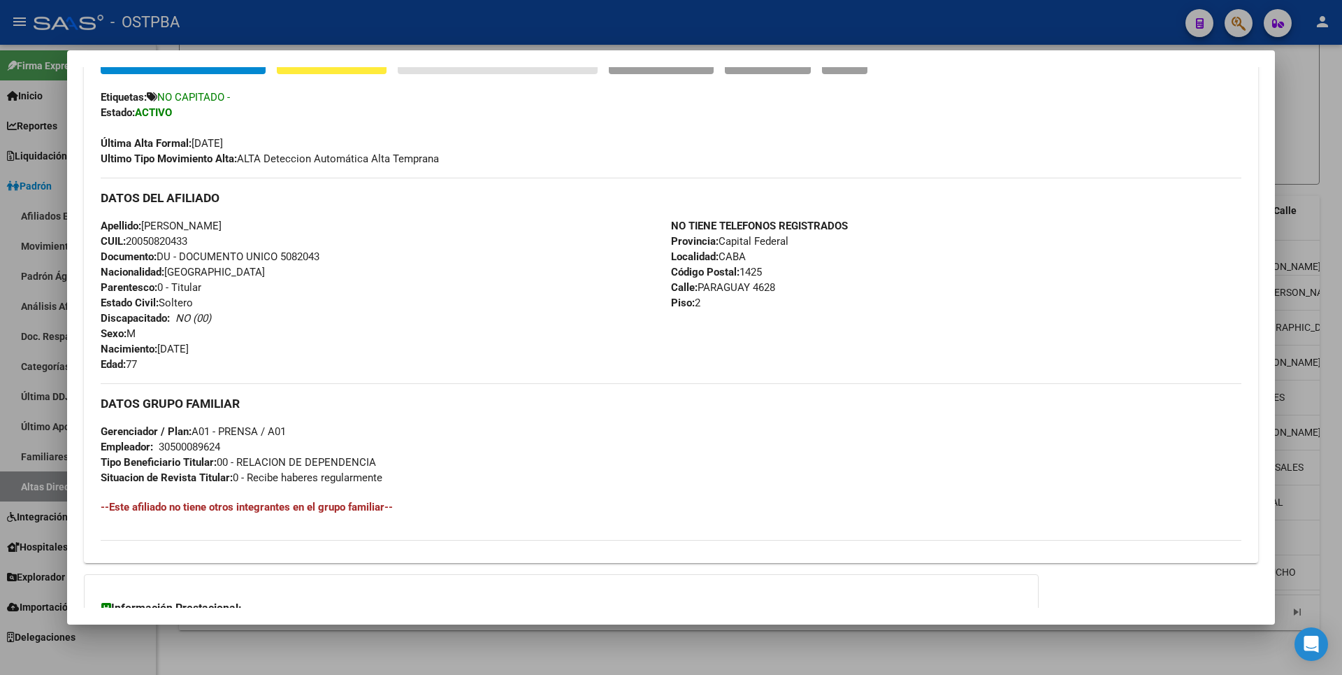
scroll to position [0, 0]
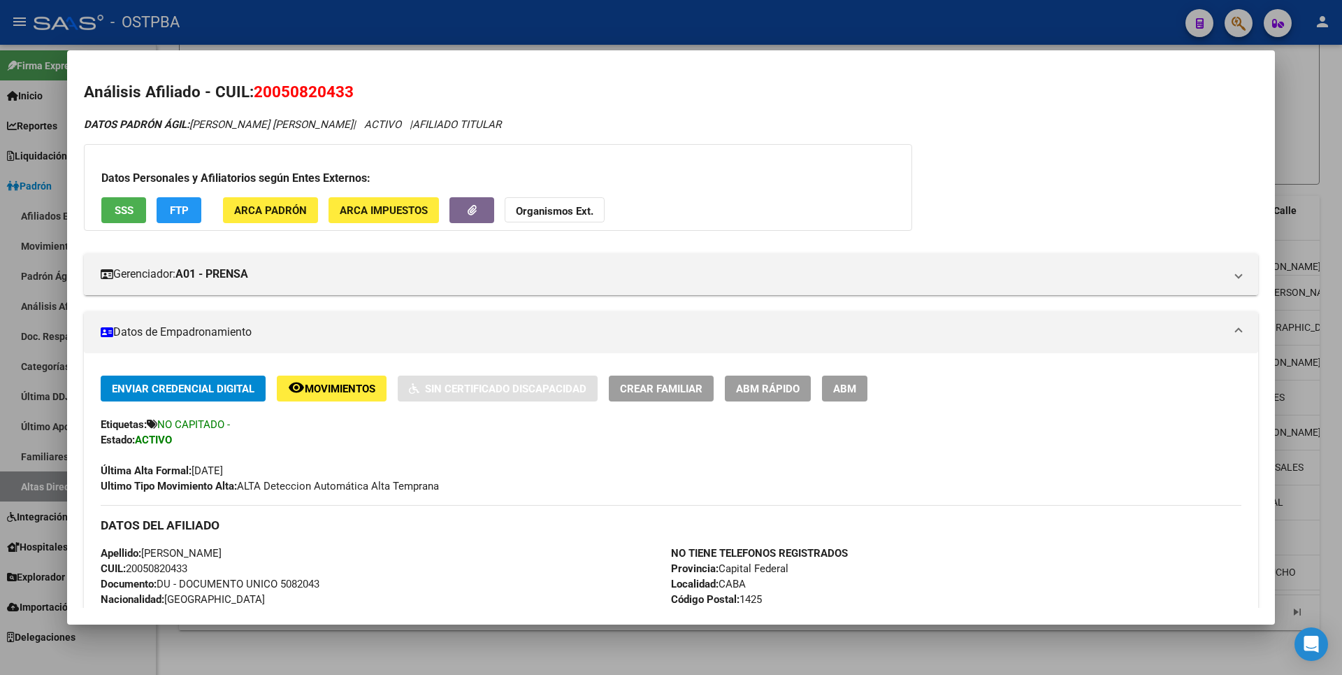
click at [130, 215] on span "SSS" at bounding box center [124, 210] width 19 height 13
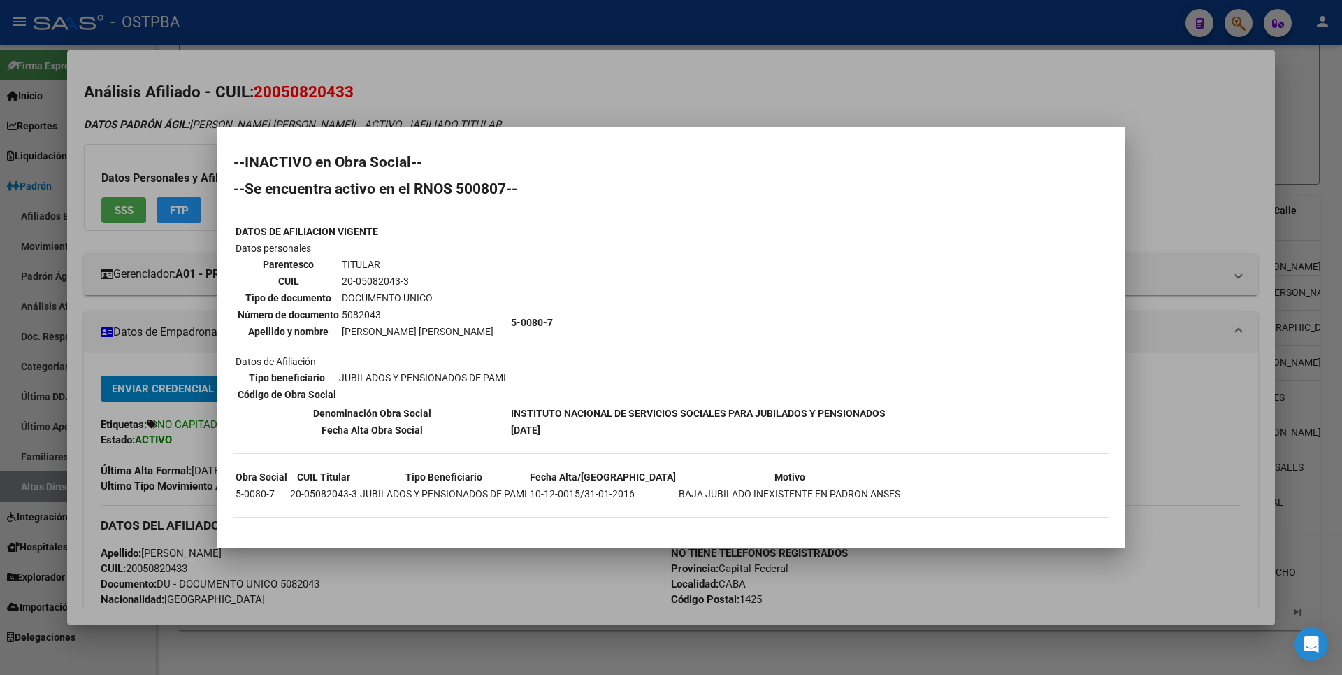
click at [552, 73] on div at bounding box center [671, 337] width 1342 height 675
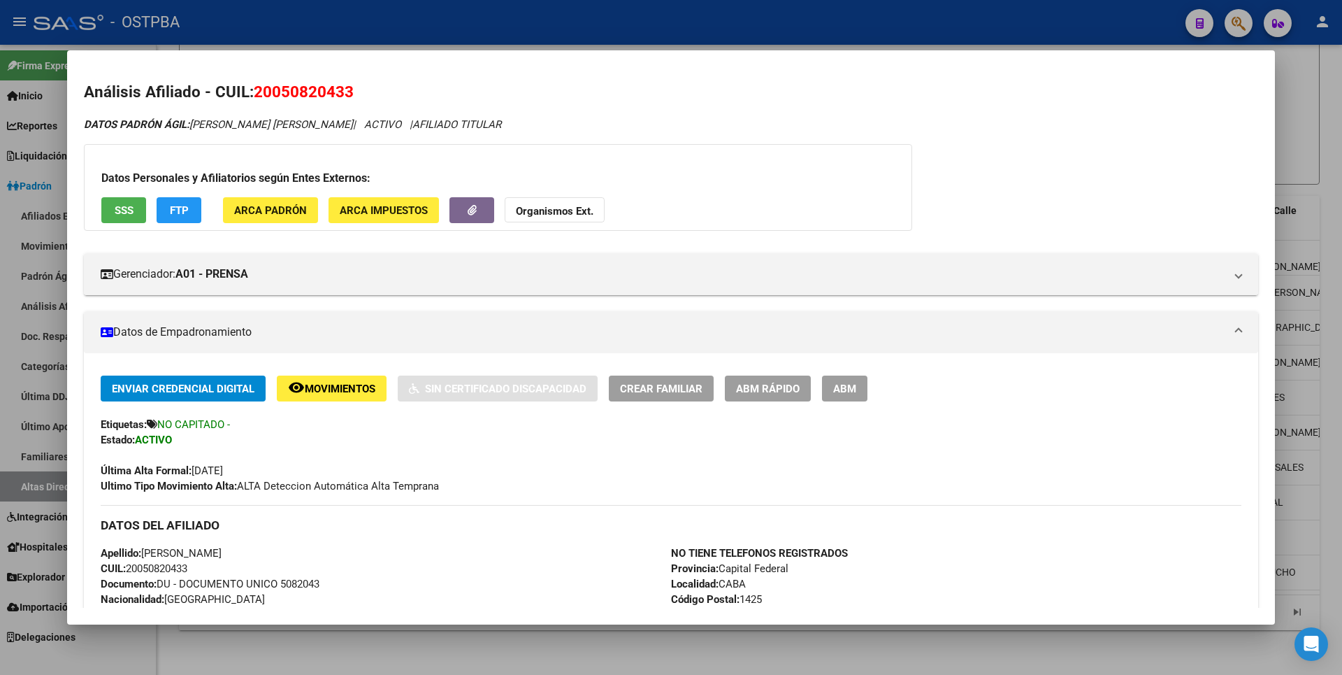
click at [591, 210] on strong "Organismos Ext." at bounding box center [555, 211] width 78 height 13
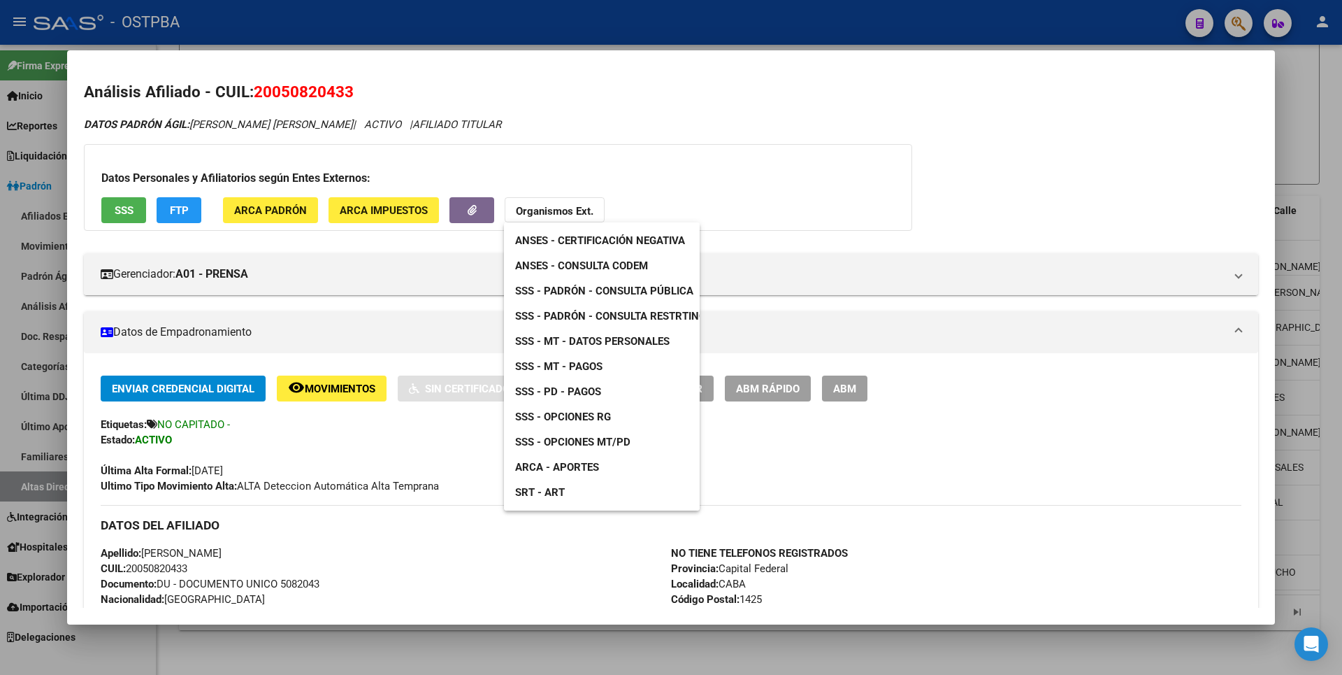
click at [642, 262] on span "ANSES - Consulta CODEM" at bounding box center [581, 265] width 133 height 13
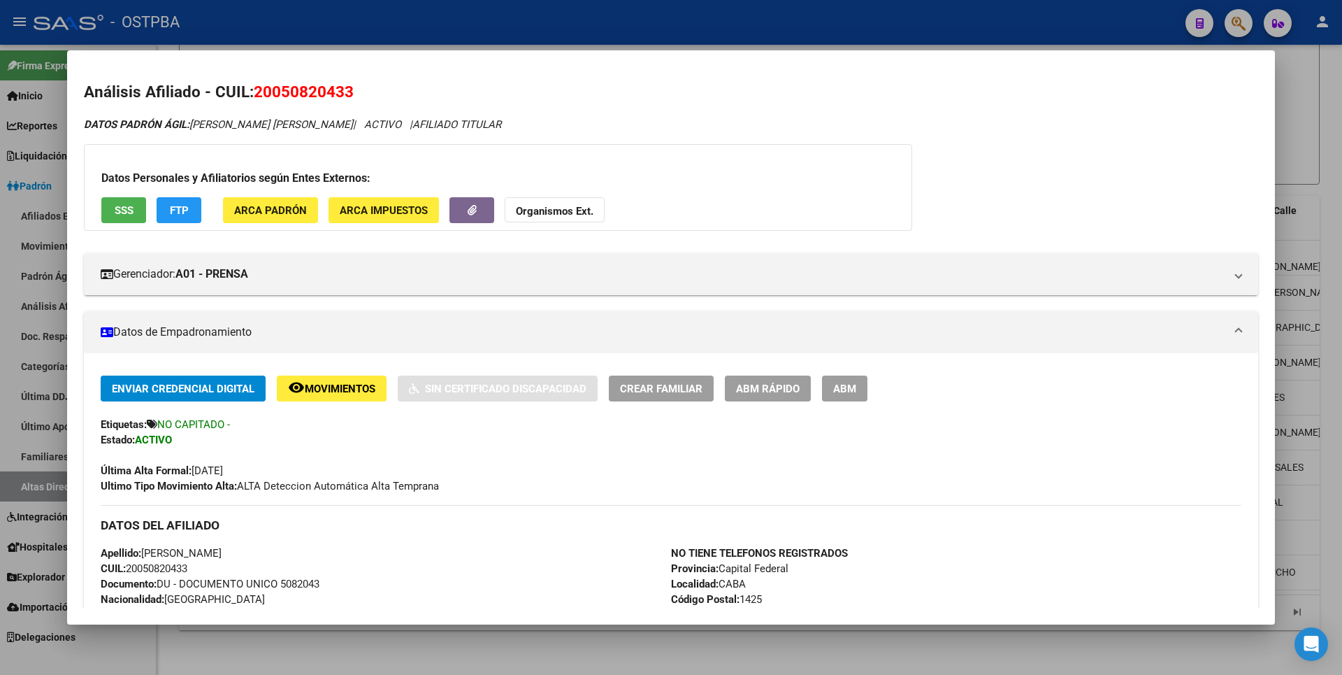
drag, startPoint x: 268, startPoint y: 92, endPoint x: 353, endPoint y: 88, distance: 85.3
click at [353, 88] on span "20050820433" at bounding box center [304, 91] width 100 height 18
copy span "20050820433"
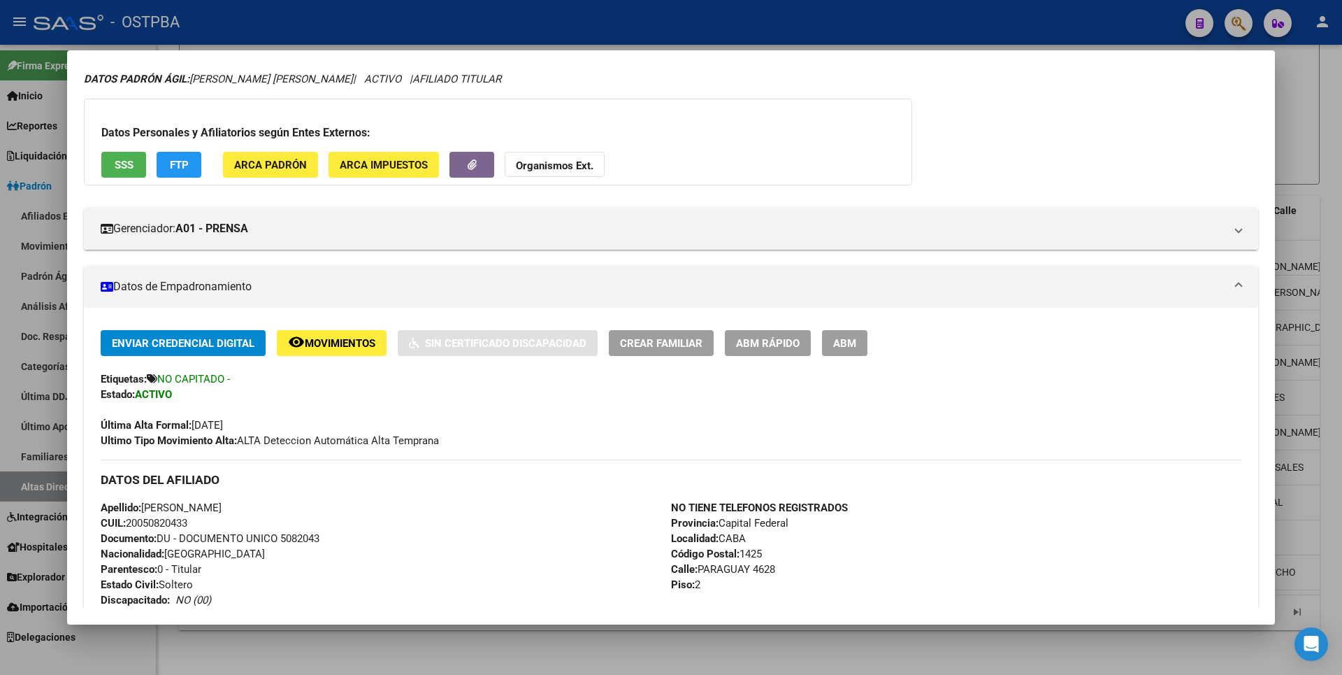
scroll to position [70, 0]
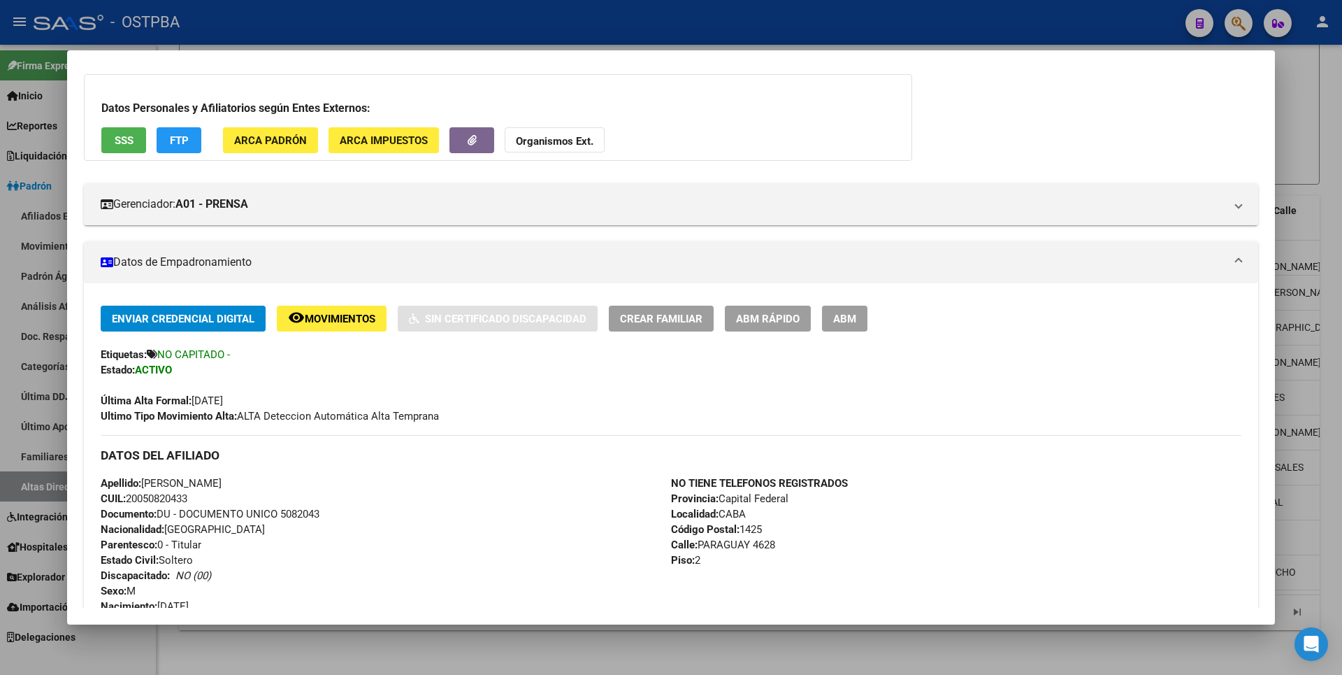
drag, startPoint x: 280, startPoint y: 514, endPoint x: 325, endPoint y: 514, distance: 44.7
click at [325, 514] on div "Apellido: [PERSON_NAME]: 20050820433 Documento: DU - DOCUMENTO UNICO 5082043 Na…" at bounding box center [386, 552] width 570 height 154
copy span "5082043"
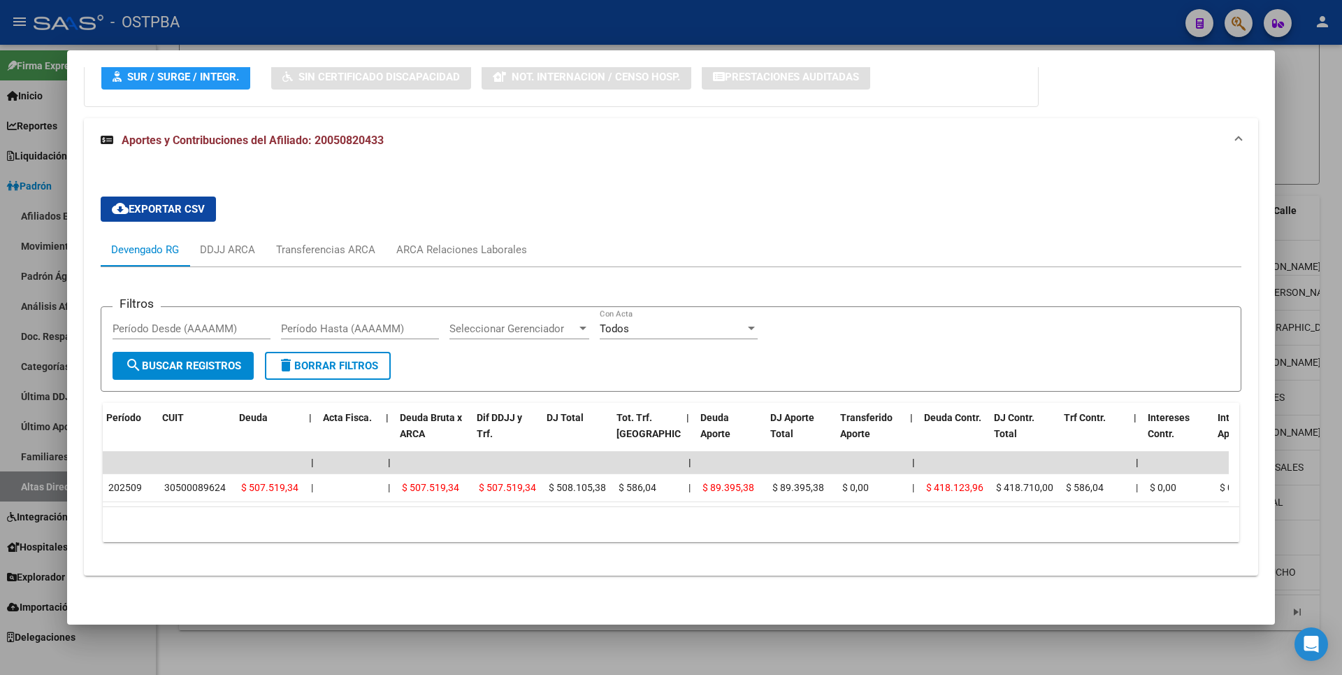
scroll to position [0, 2]
click at [483, 233] on div "ARCA Relaciones Laborales" at bounding box center [462, 250] width 152 height 34
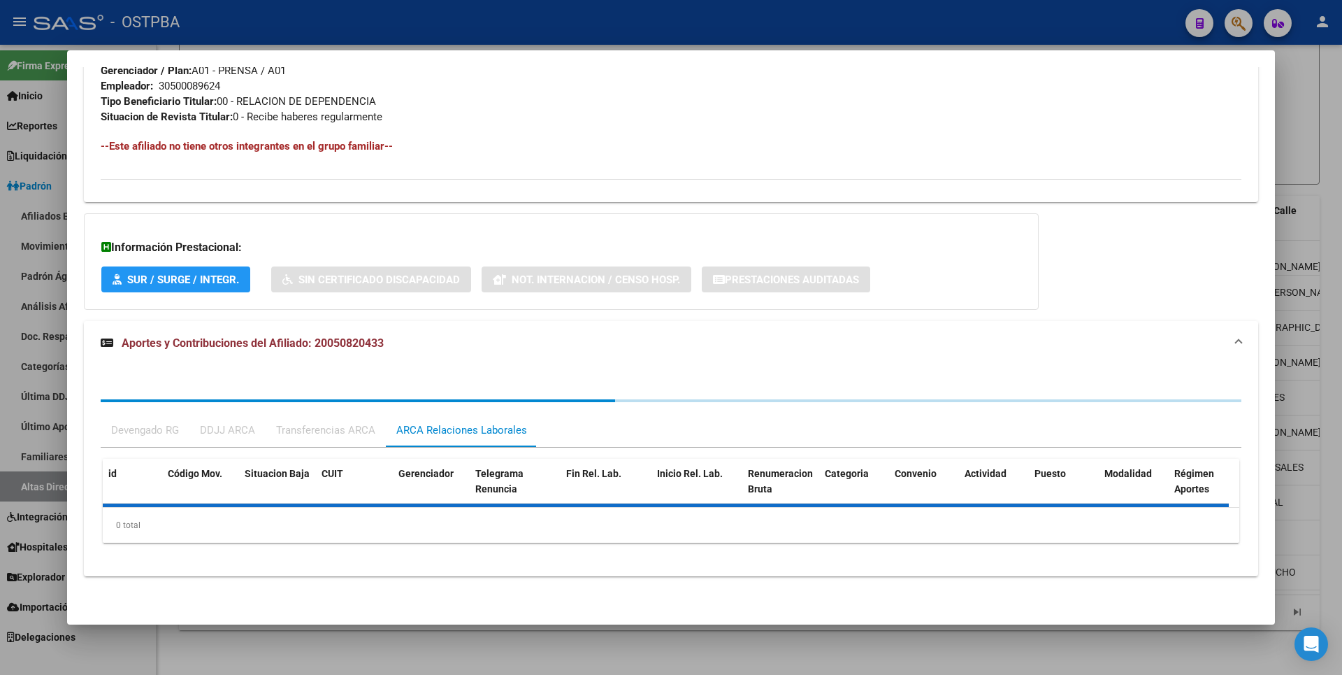
scroll to position [756, 0]
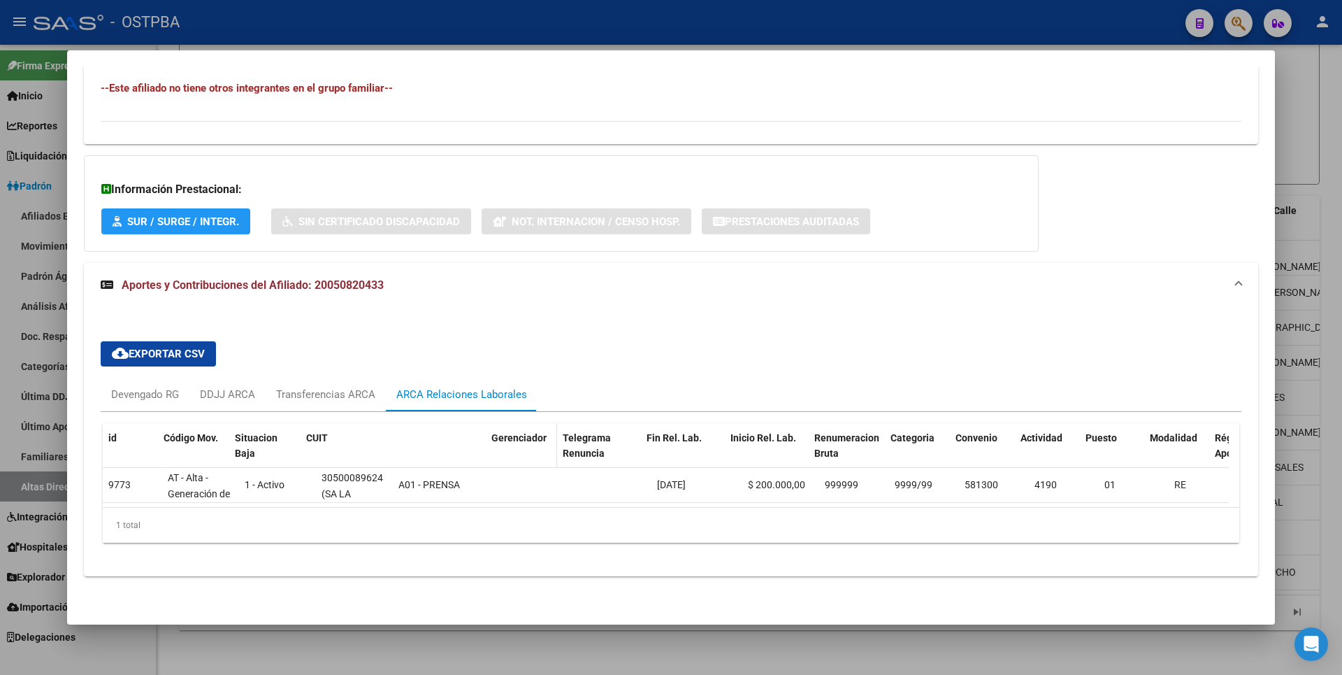
drag, startPoint x: 389, startPoint y: 426, endPoint x: 514, endPoint y: 426, distance: 125.1
click at [514, 426] on div "id Código Mov. Situacion Baja CUIT Gerenciador Telegrama Renuncia Fin Rel. Lab.…" at bounding box center [971, 454] width 1737 height 62
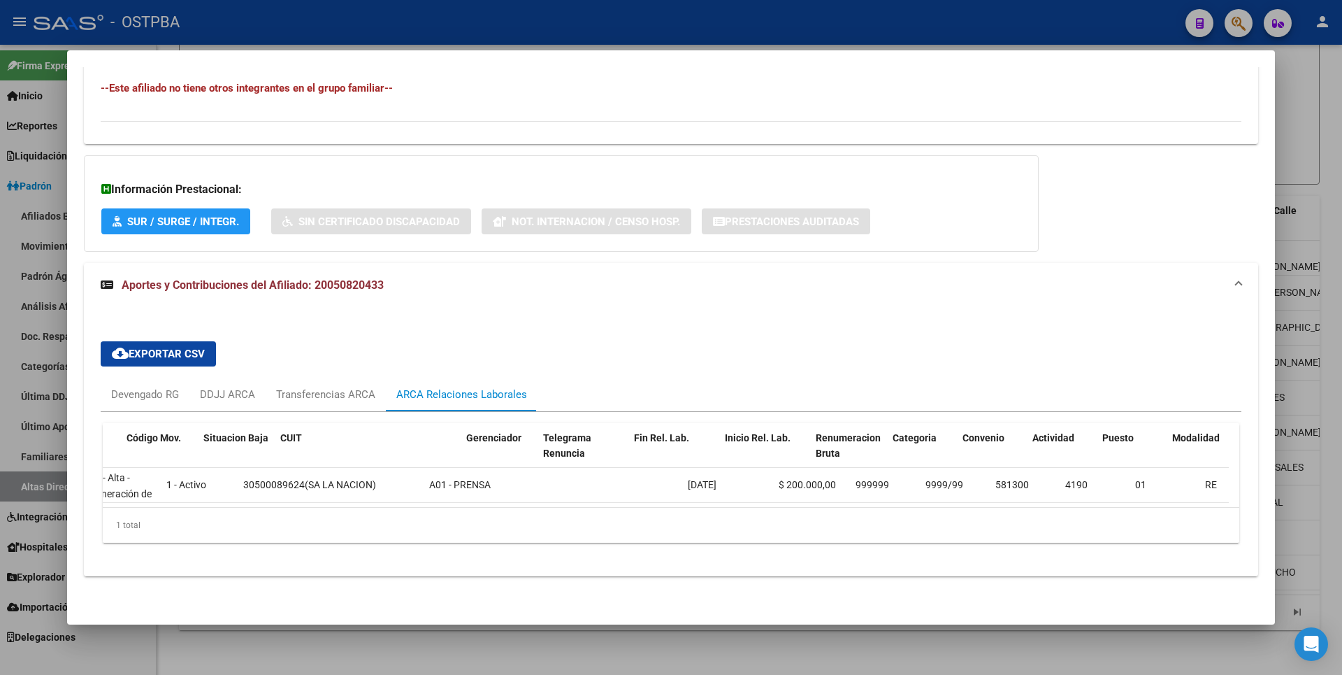
scroll to position [0, 0]
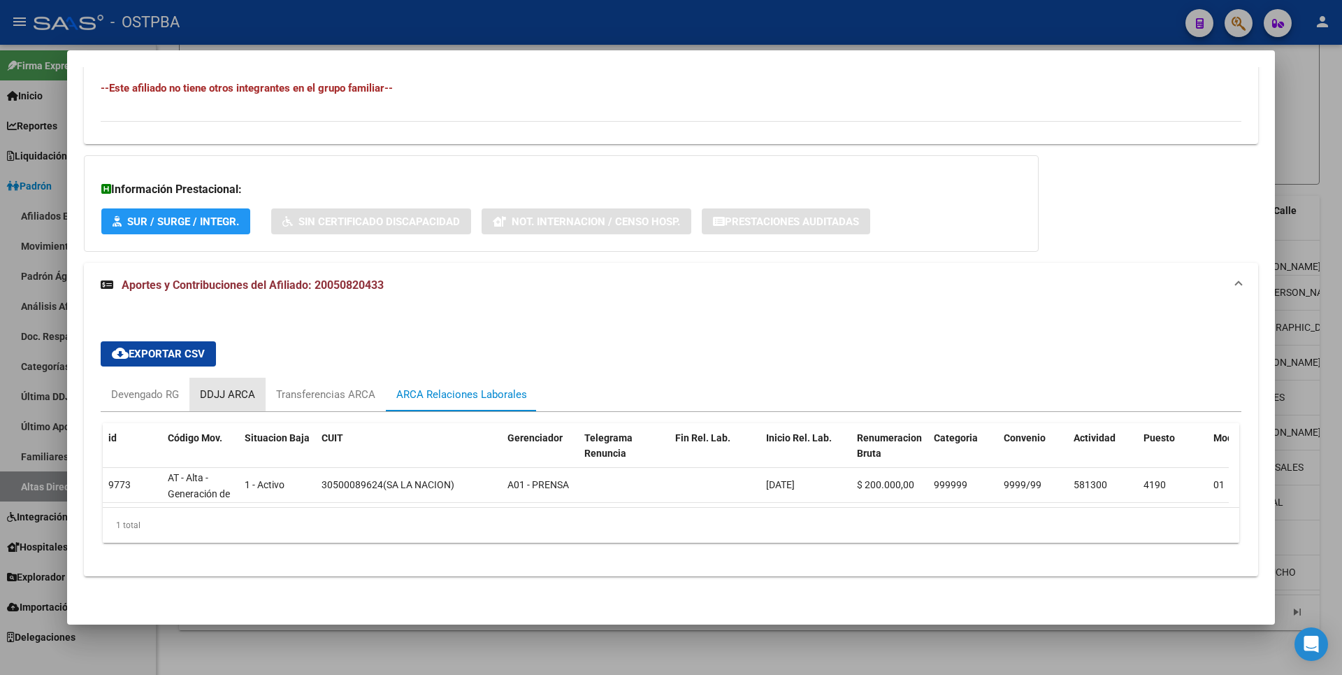
click at [235, 387] on div "DDJJ ARCA" at bounding box center [227, 394] width 55 height 15
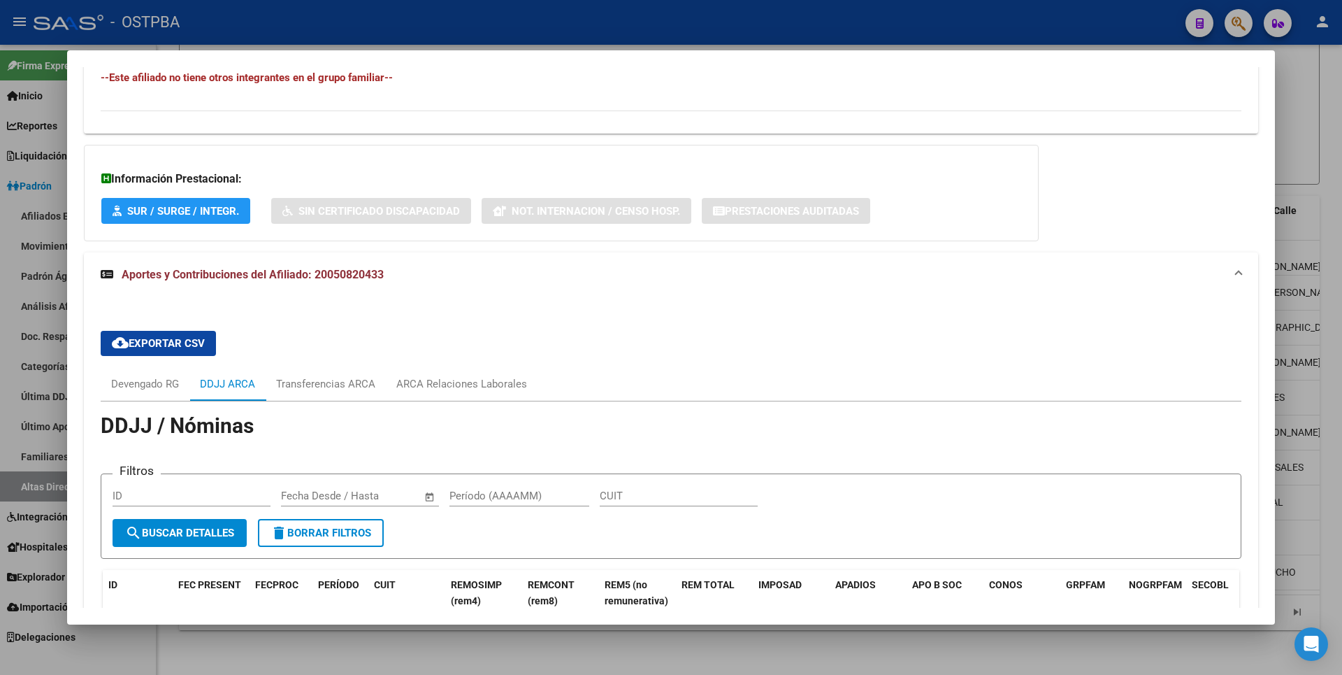
scroll to position [901, 0]
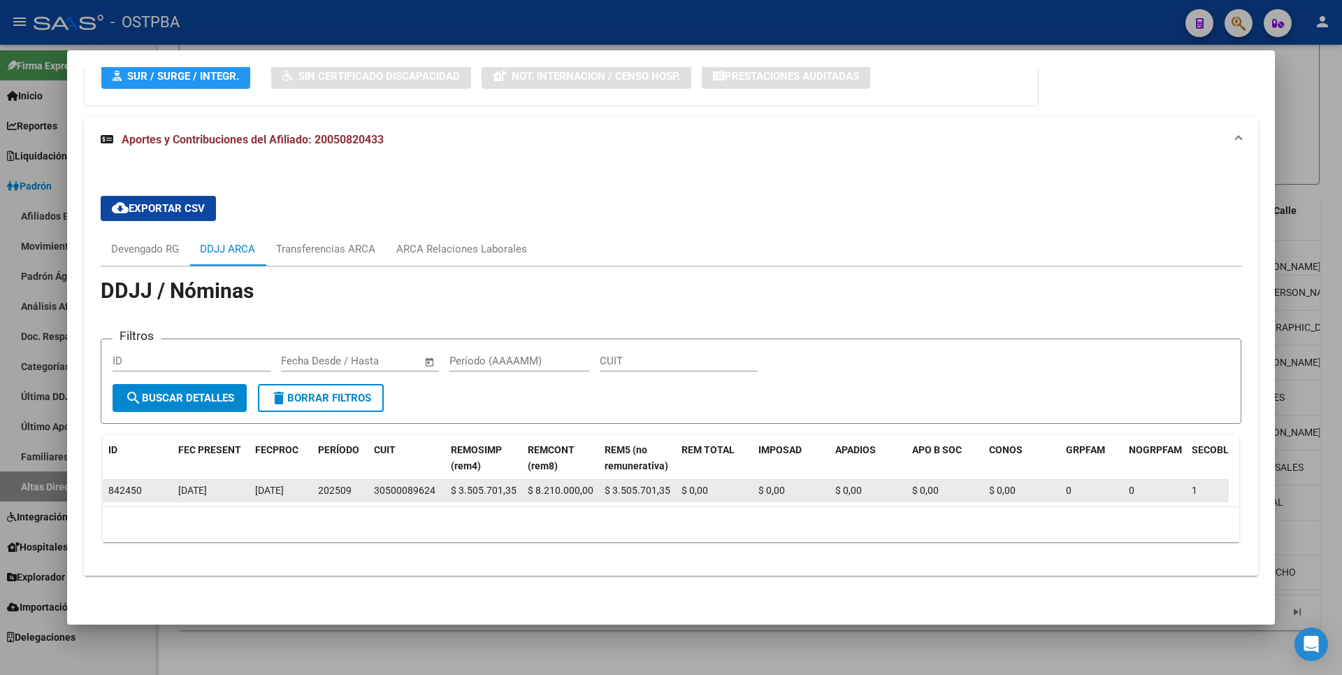
drag, startPoint x: 456, startPoint y: 482, endPoint x: 517, endPoint y: 479, distance: 60.9
click at [517, 480] on datatable-body-cell "$ 3.505.701,35" at bounding box center [483, 491] width 77 height 22
click at [516, 482] on div "$ 3.505.701,35" at bounding box center [484, 490] width 66 height 16
drag, startPoint x: 531, startPoint y: 478, endPoint x: 593, endPoint y: 480, distance: 62.2
click at [593, 480] on datatable-body-cell "$ 8.210.000,00" at bounding box center [560, 491] width 77 height 22
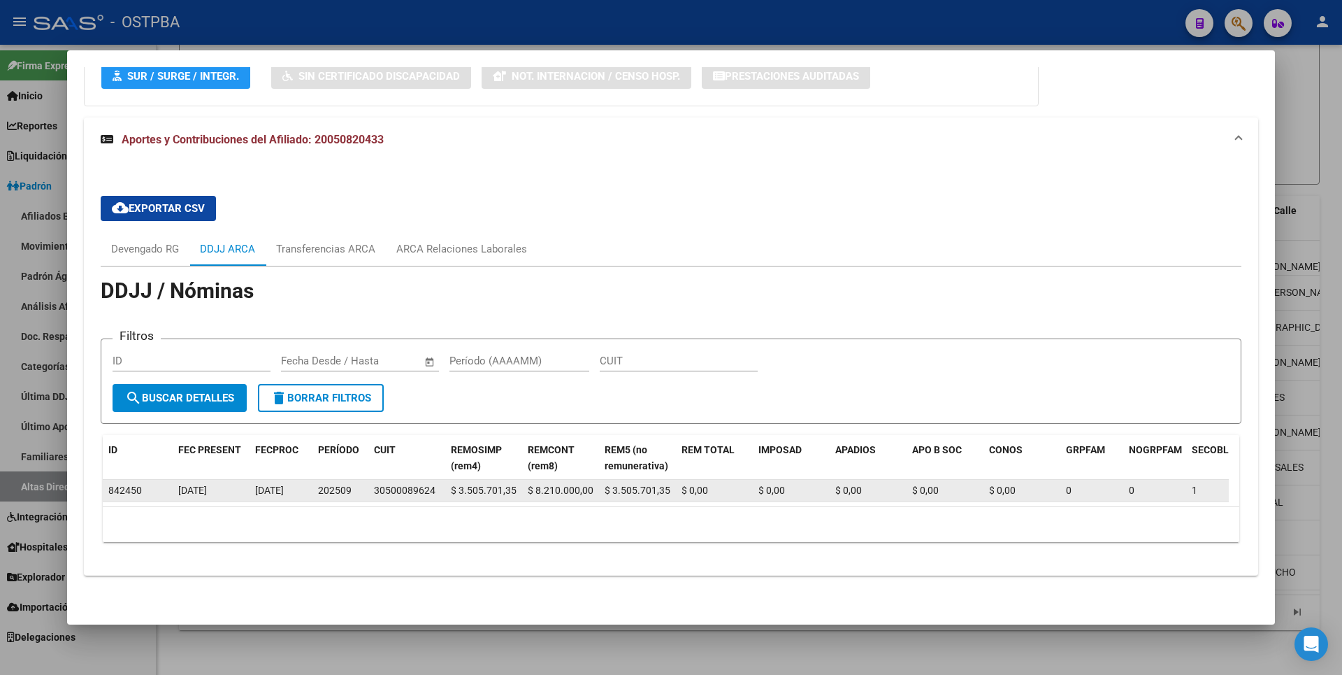
drag, startPoint x: 593, startPoint y: 480, endPoint x: 649, endPoint y: 477, distance: 55.3
click at [649, 484] on span "$ 3.505.701,35" at bounding box center [638, 489] width 66 height 11
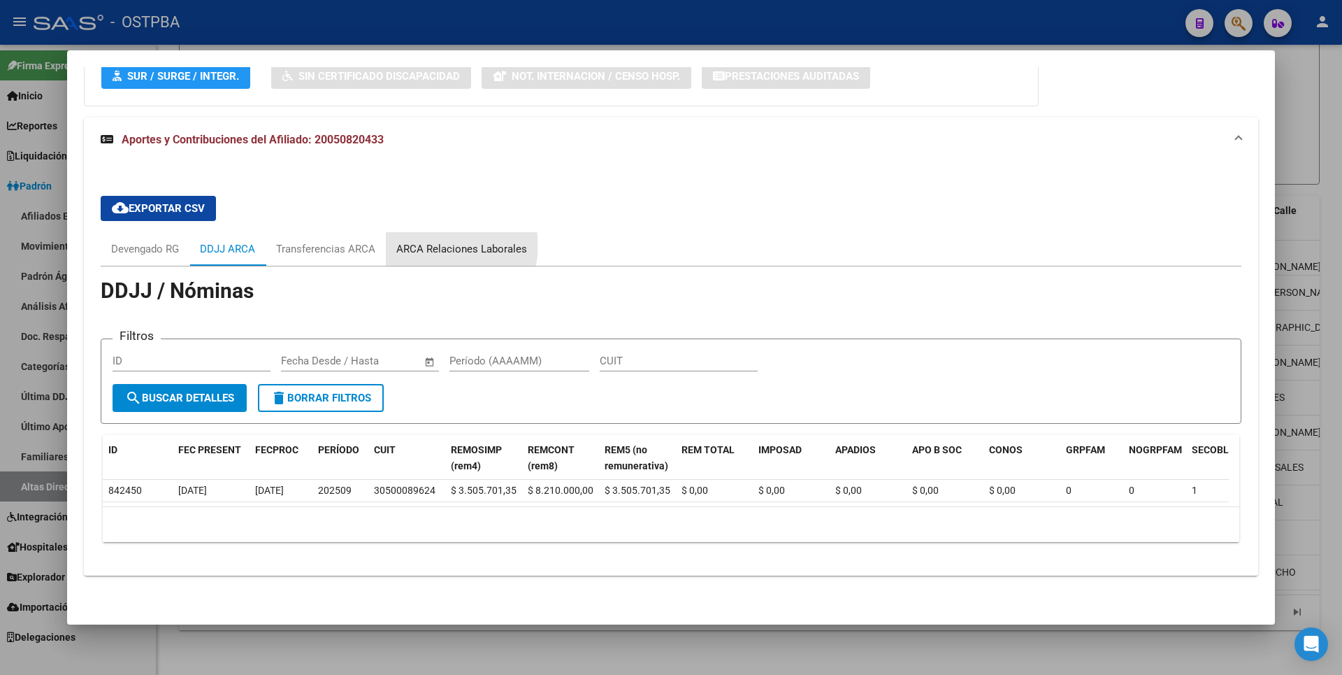
click at [452, 241] on div "ARCA Relaciones Laborales" at bounding box center [461, 248] width 131 height 15
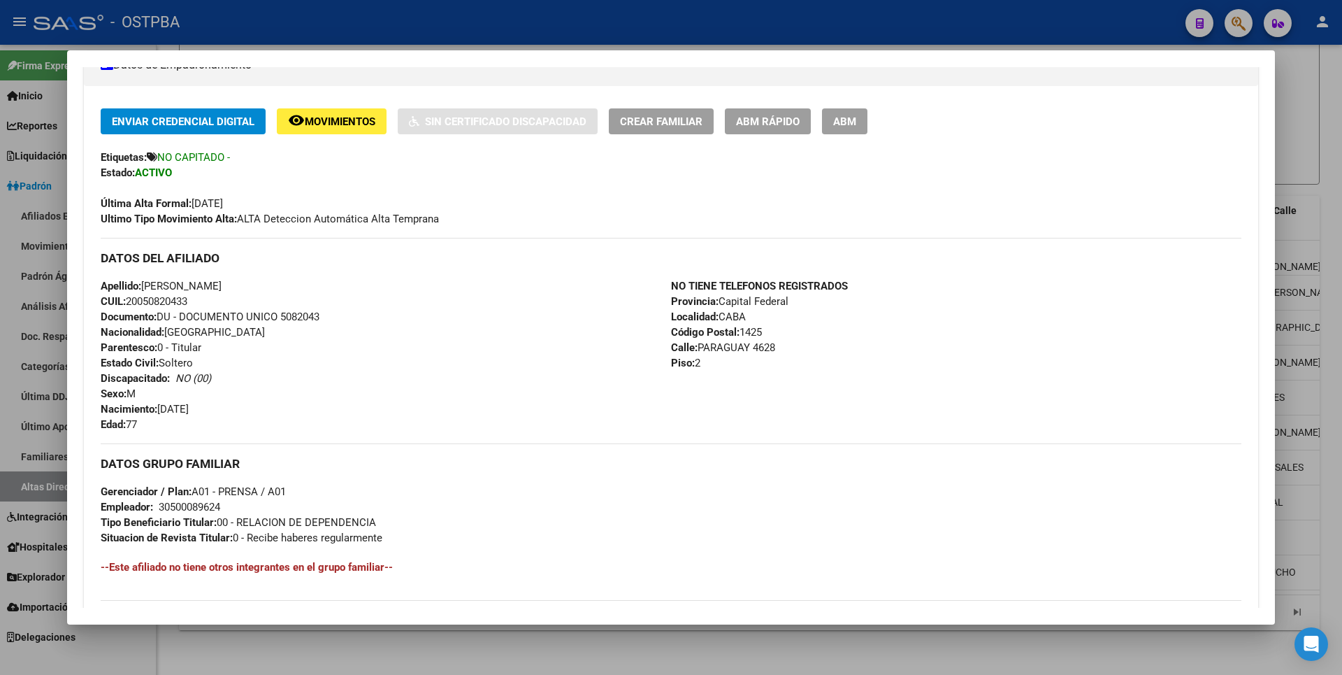
scroll to position [0, 0]
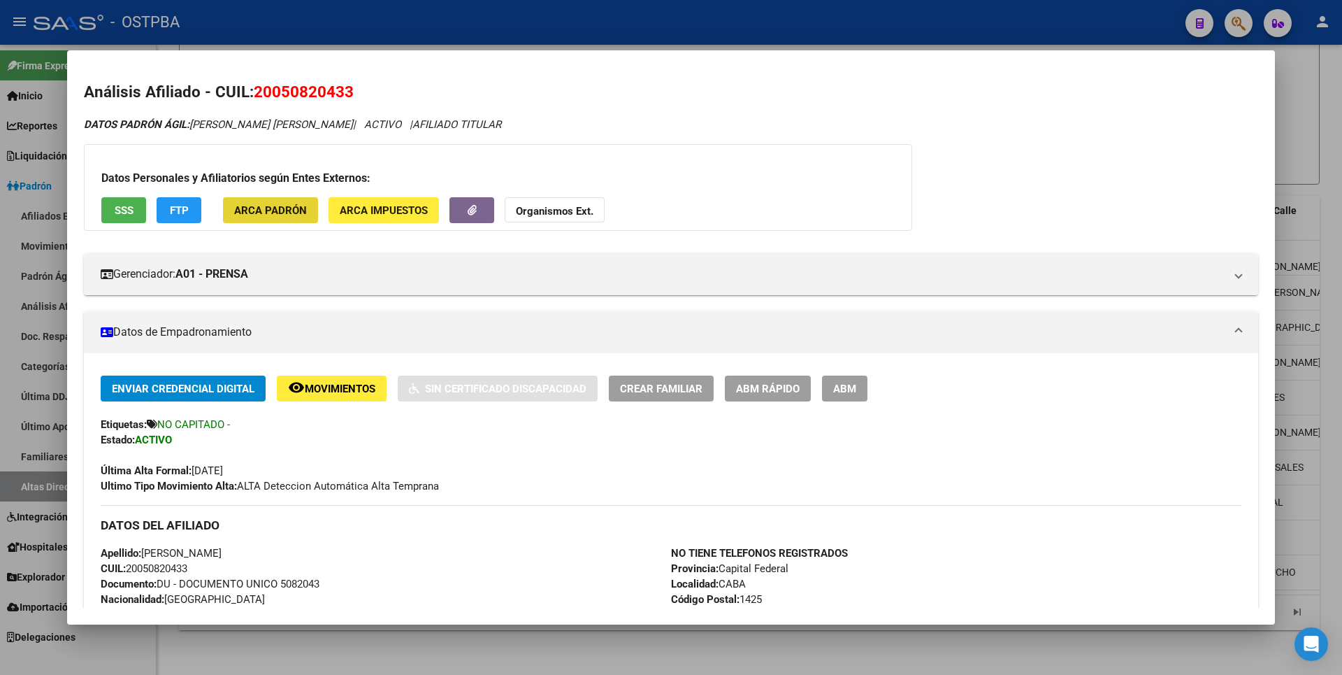
click at [273, 213] on span "ARCA Padrón" at bounding box center [270, 210] width 73 height 13
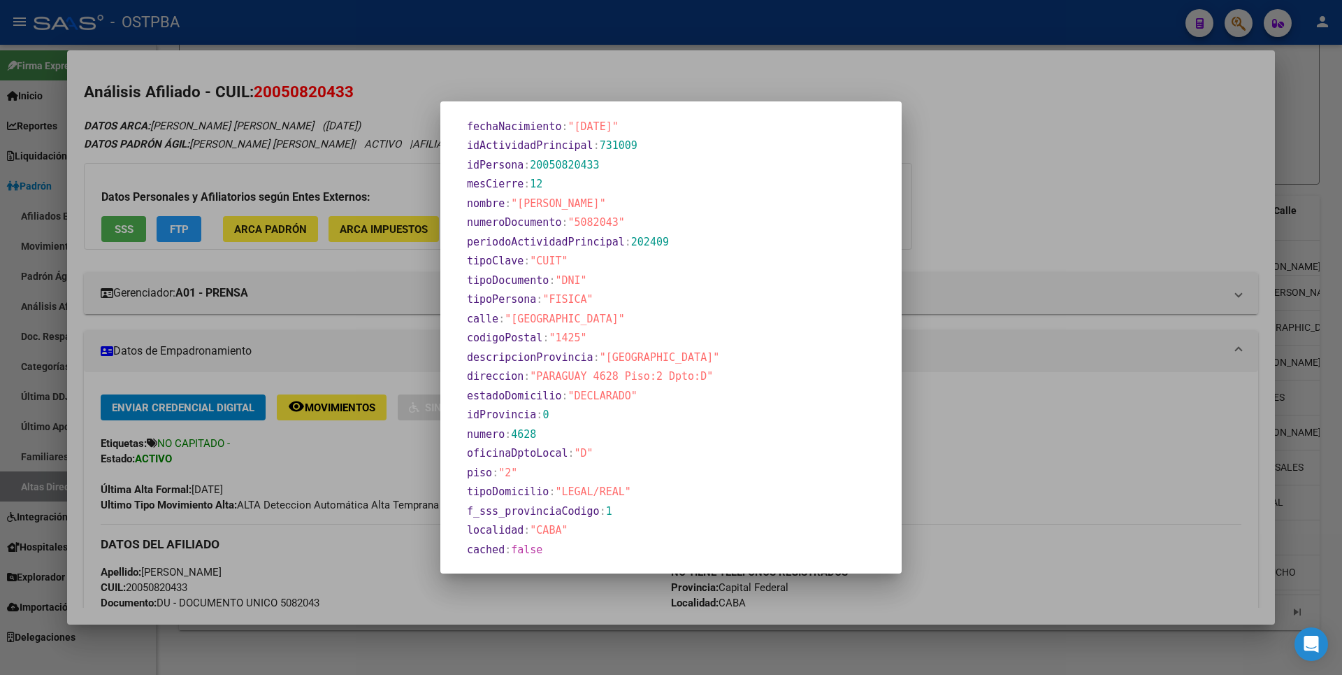
scroll to position [594, 0]
drag, startPoint x: 1051, startPoint y: 194, endPoint x: 782, endPoint y: 222, distance: 269.8
click at [1052, 194] on div at bounding box center [671, 337] width 1342 height 675
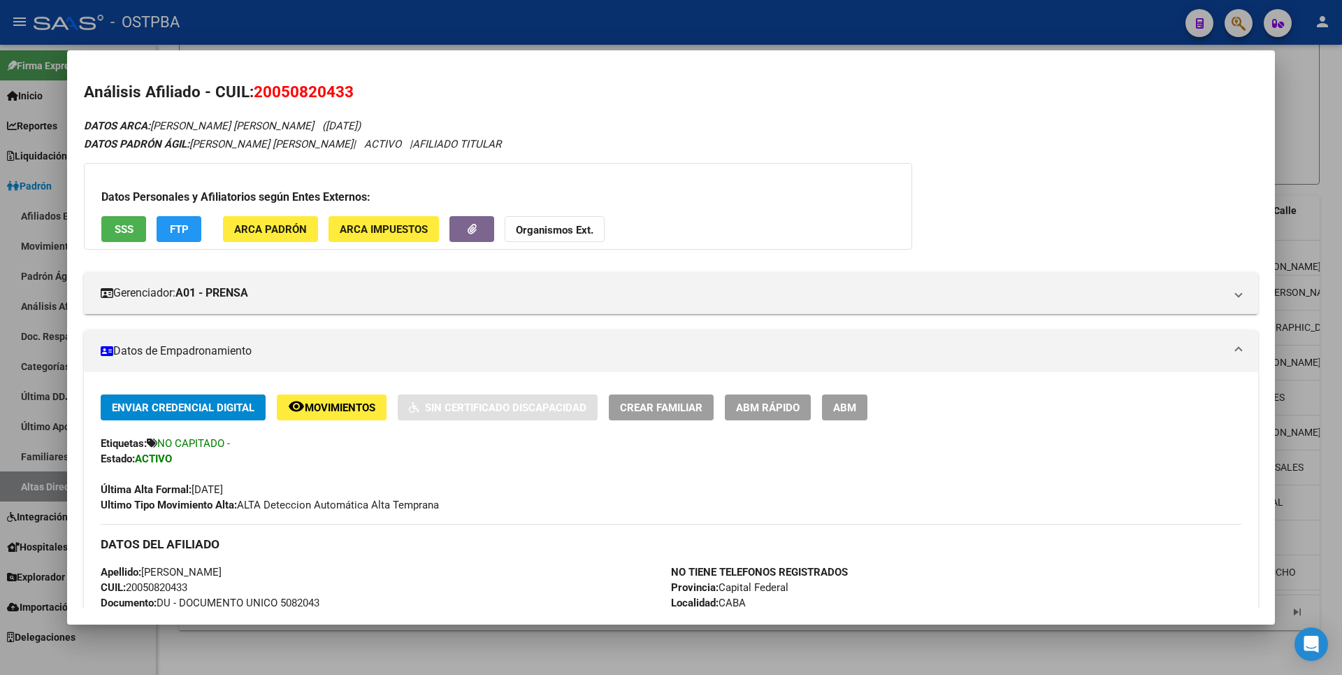
click at [431, 238] on button "ARCA Impuestos" at bounding box center [384, 229] width 110 height 26
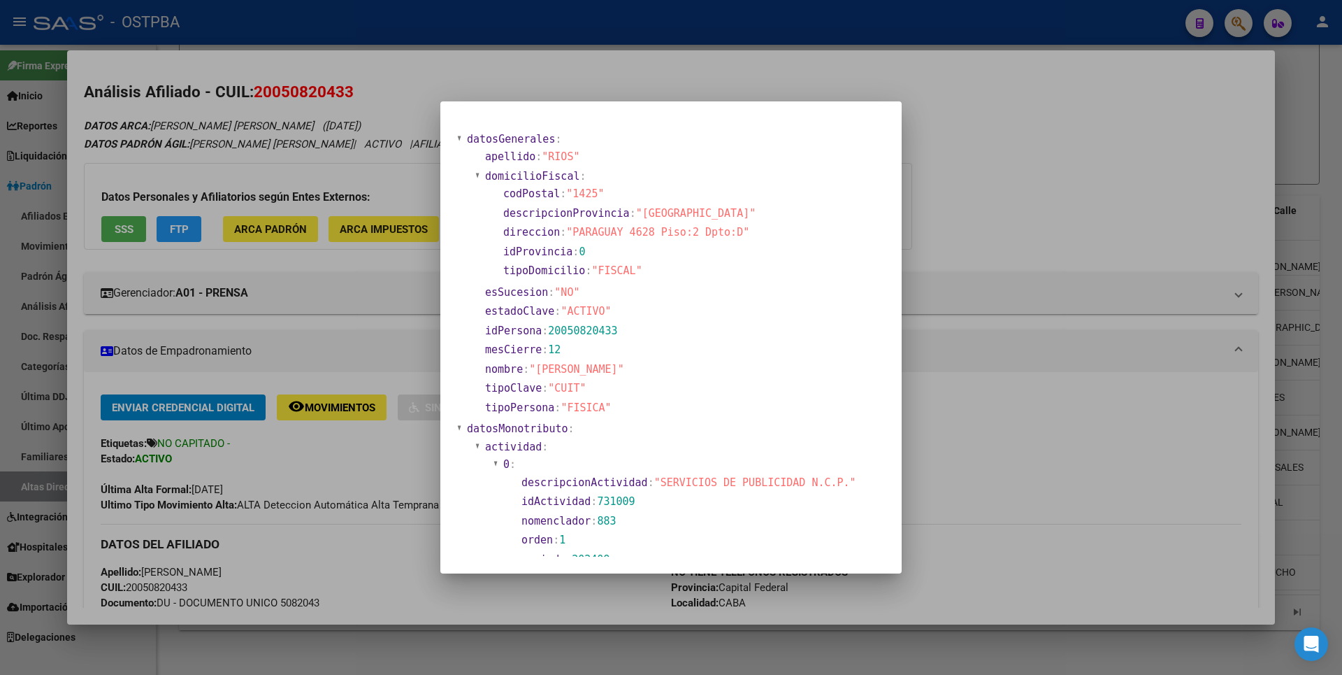
scroll to position [465, 0]
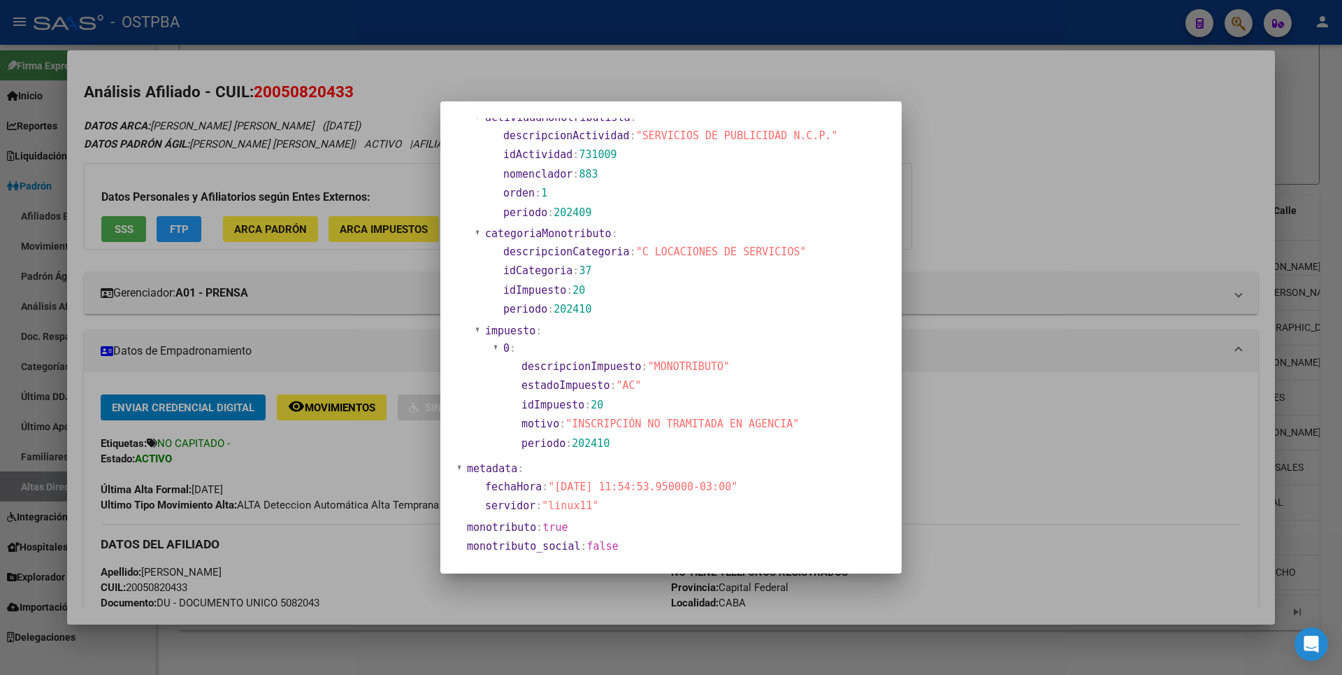
click at [676, 495] on section "fechaHora : "[DATE] 11:54:53.950000-03:00"" at bounding box center [673, 486] width 378 height 19
click at [217, 381] on div at bounding box center [671, 337] width 1342 height 675
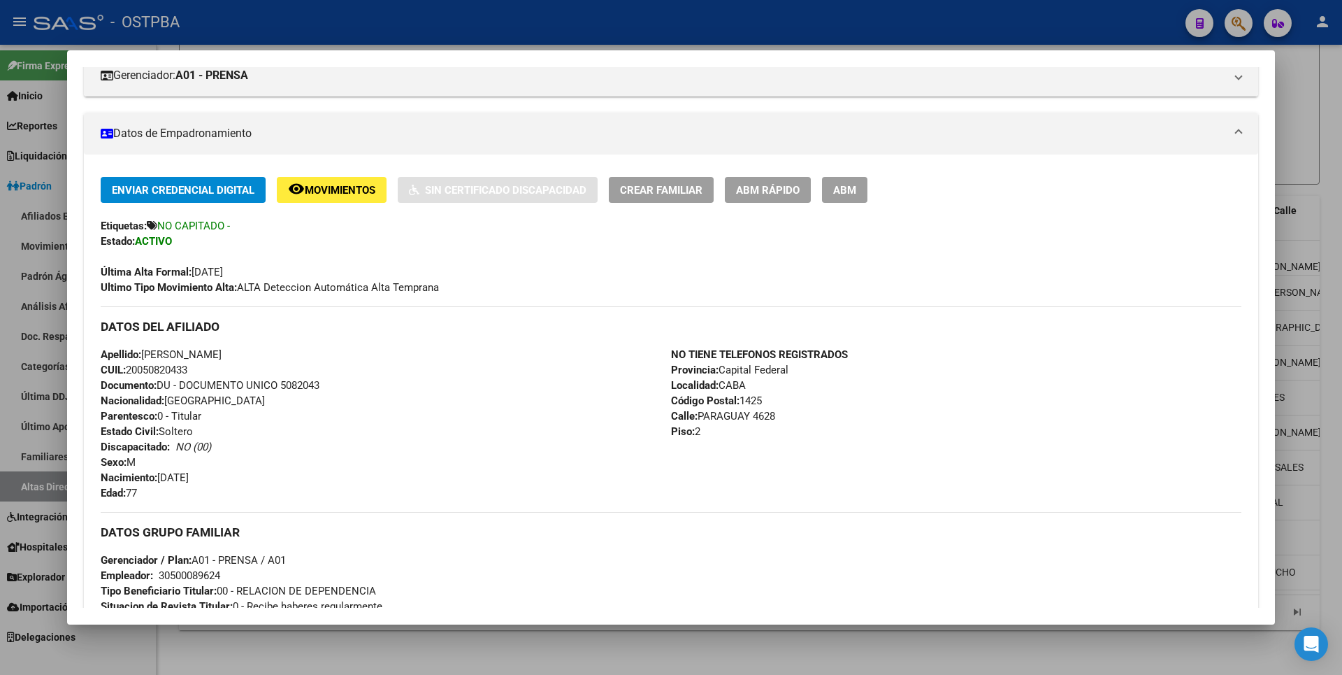
scroll to position [419, 0]
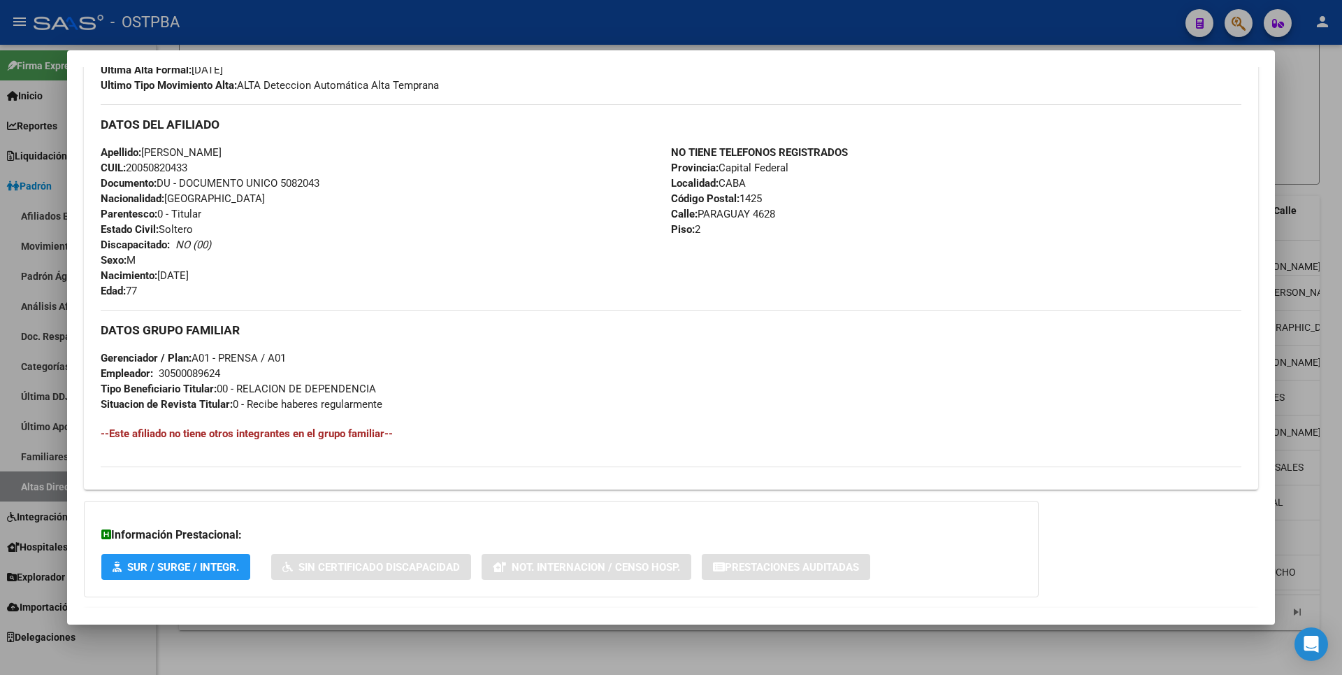
click at [1294, 131] on div at bounding box center [671, 337] width 1342 height 675
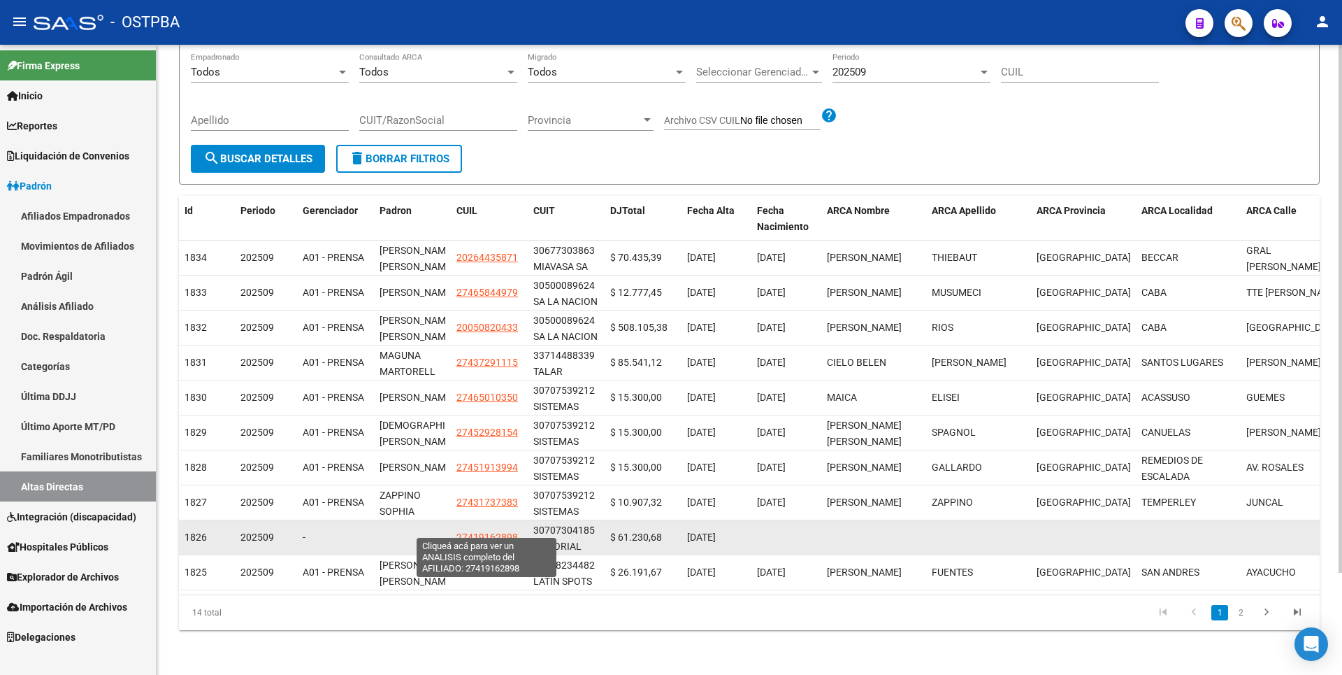
click at [469, 531] on span "27419162898" at bounding box center [487, 536] width 62 height 11
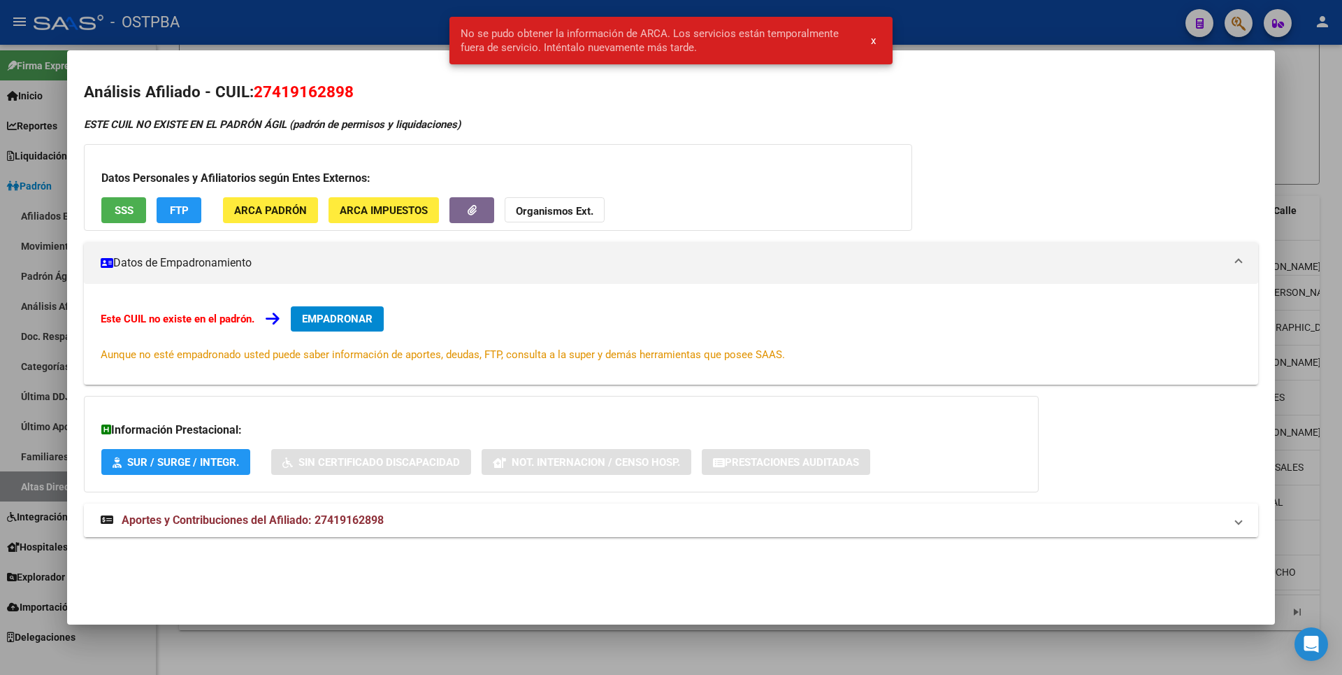
click at [346, 531] on mat-expansion-panel-header "Aportes y Contribuciones del Afiliado: 27419162898" at bounding box center [671, 520] width 1174 height 34
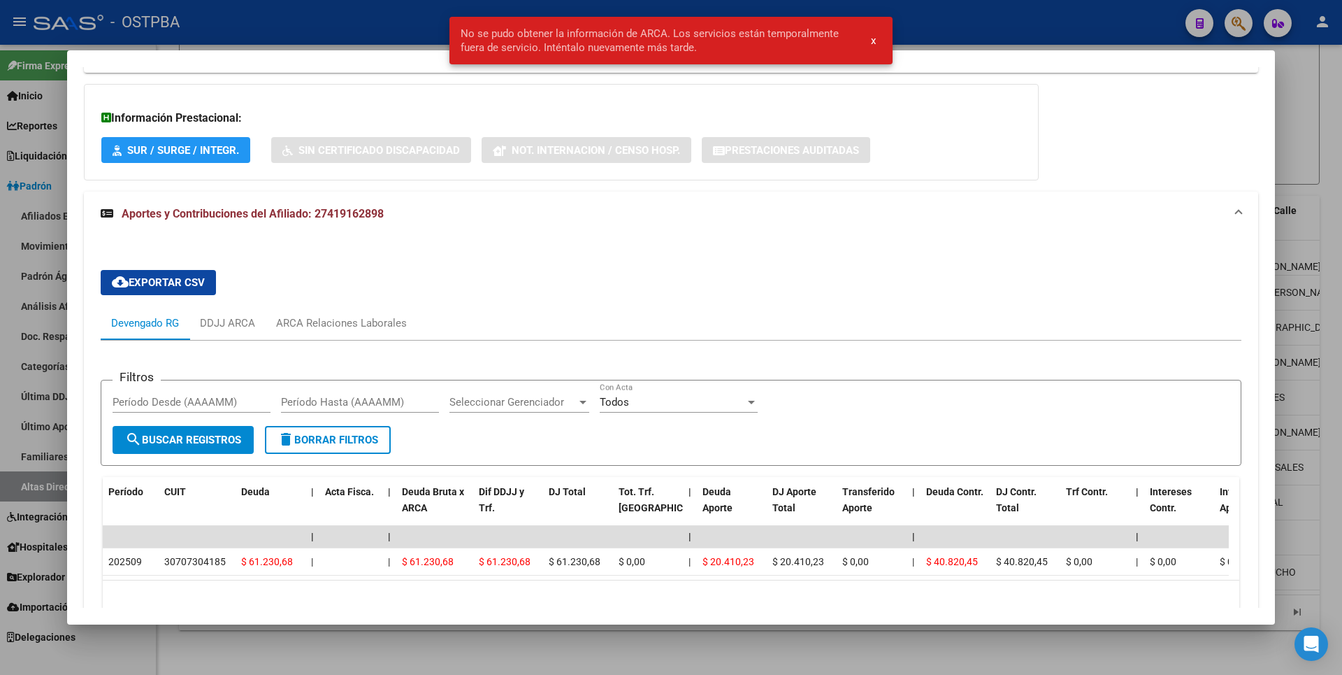
scroll to position [0, 0]
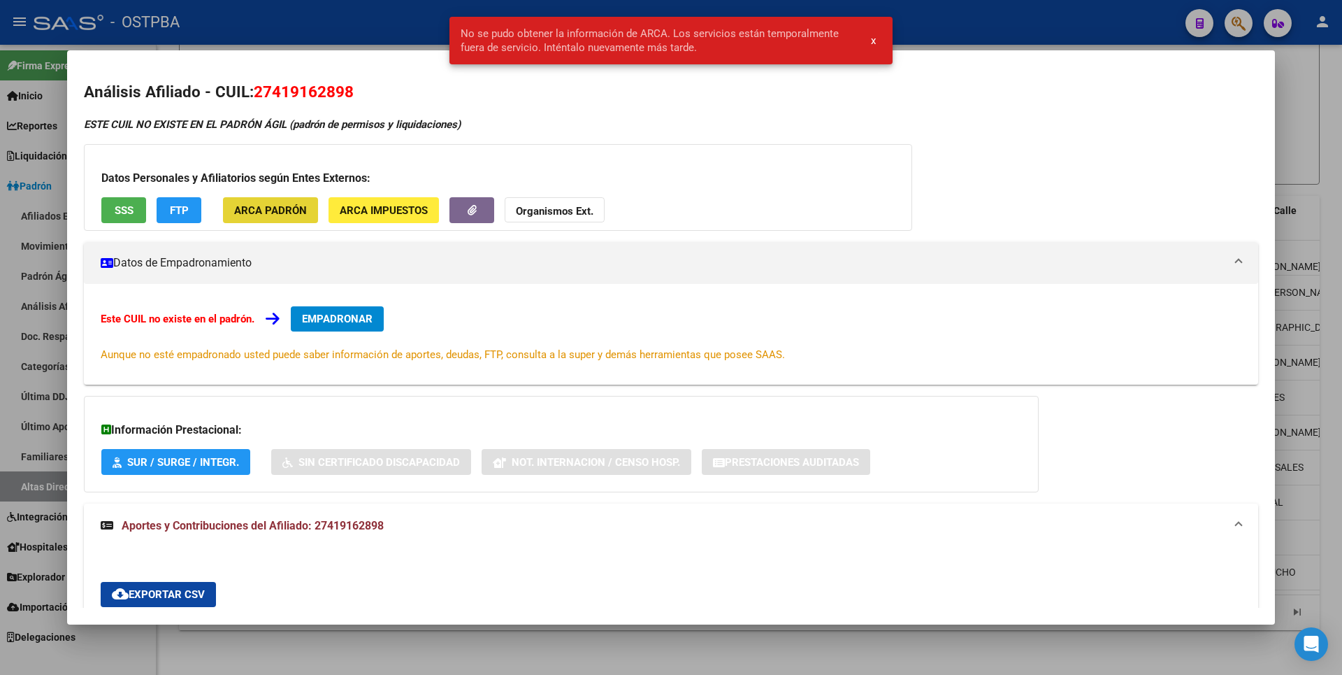
click at [297, 213] on span "ARCA Padrón" at bounding box center [270, 210] width 73 height 13
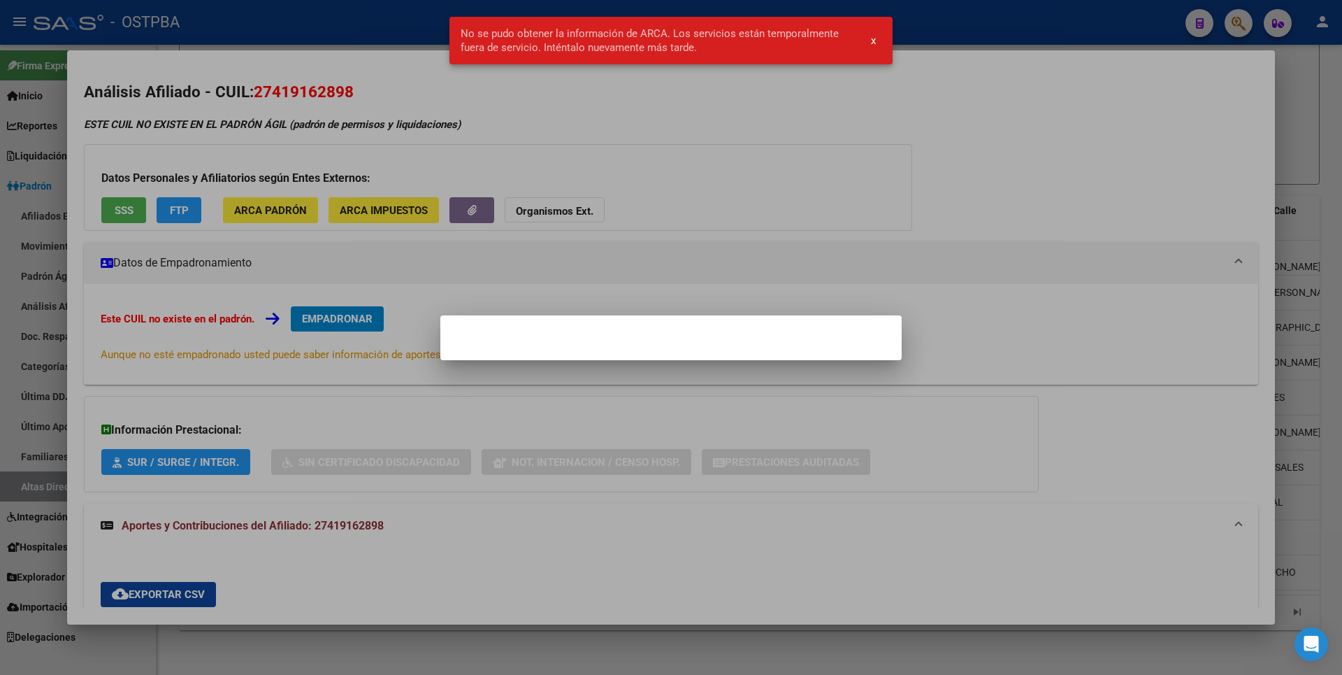
drag, startPoint x: 676, startPoint y: 164, endPoint x: 112, endPoint y: 183, distance: 564.4
click at [676, 163] on div at bounding box center [671, 337] width 1342 height 675
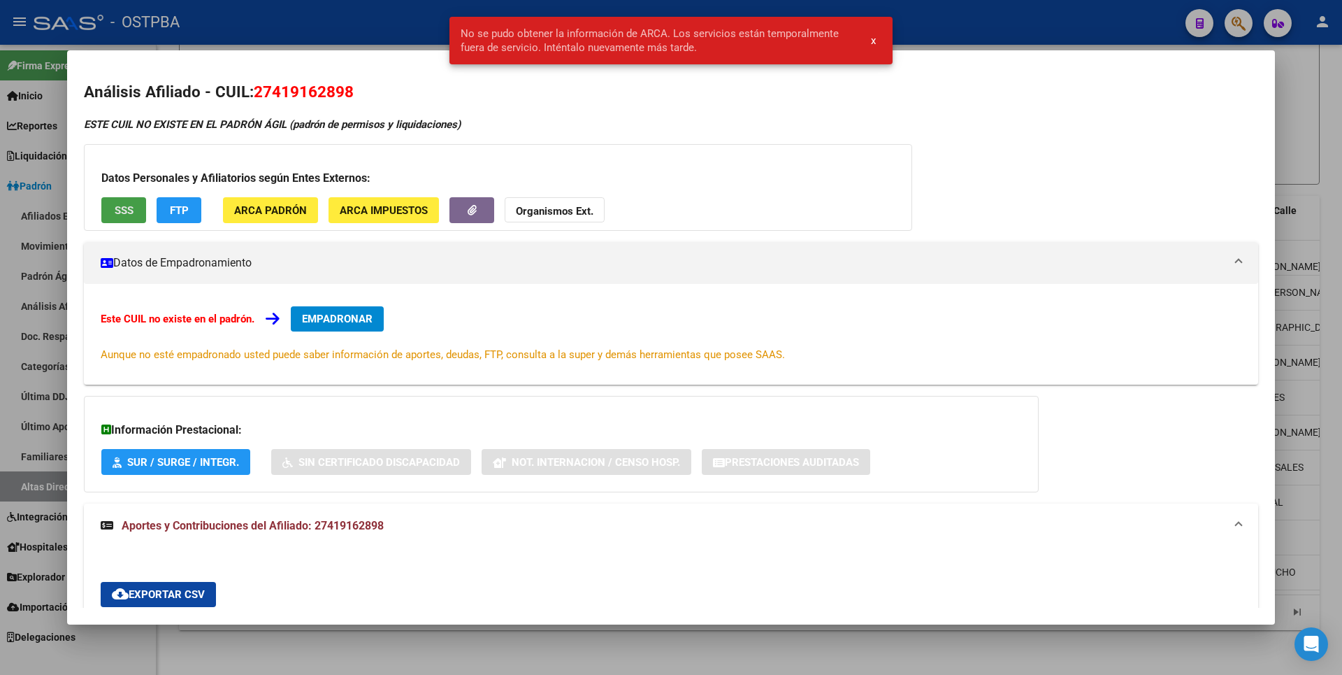
click at [120, 204] on span "SSS" at bounding box center [124, 210] width 19 height 13
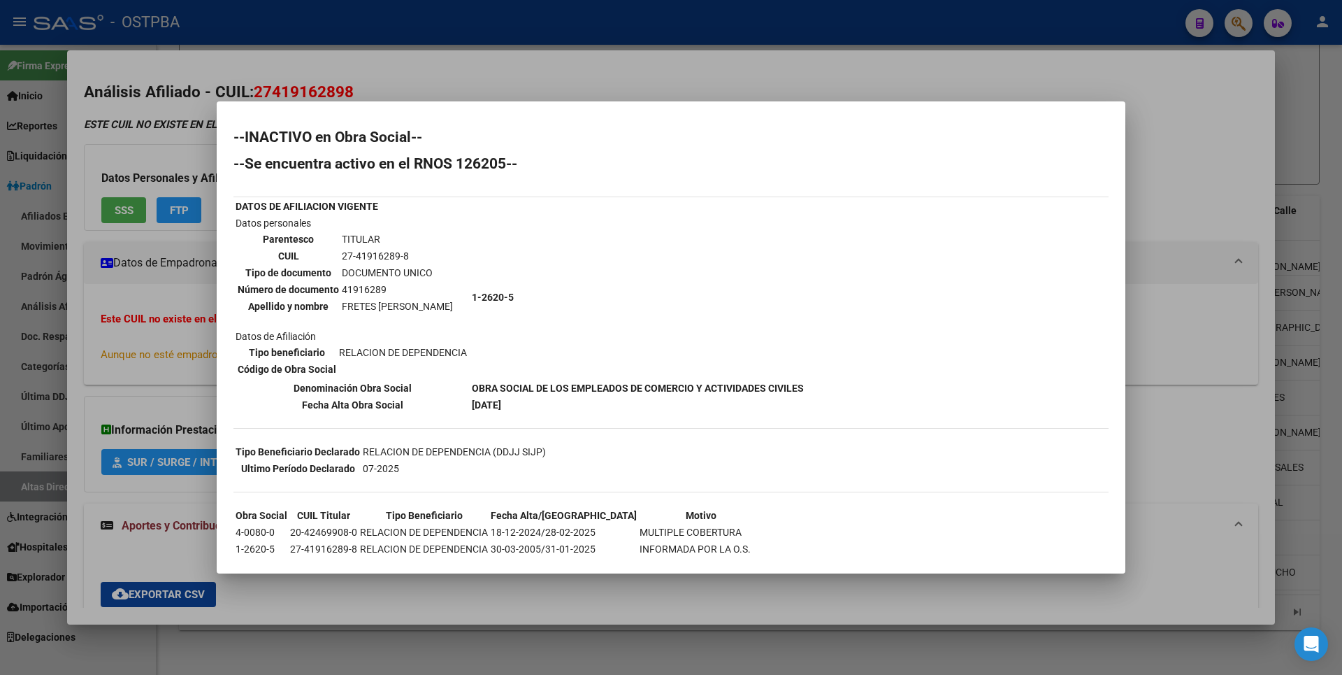
drag, startPoint x: 340, startPoint y: 287, endPoint x: 395, endPoint y: 293, distance: 55.6
click at [395, 293] on td "41916289" at bounding box center [397, 289] width 113 height 15
copy td "41916289"
click at [1152, 170] on div at bounding box center [671, 337] width 1342 height 675
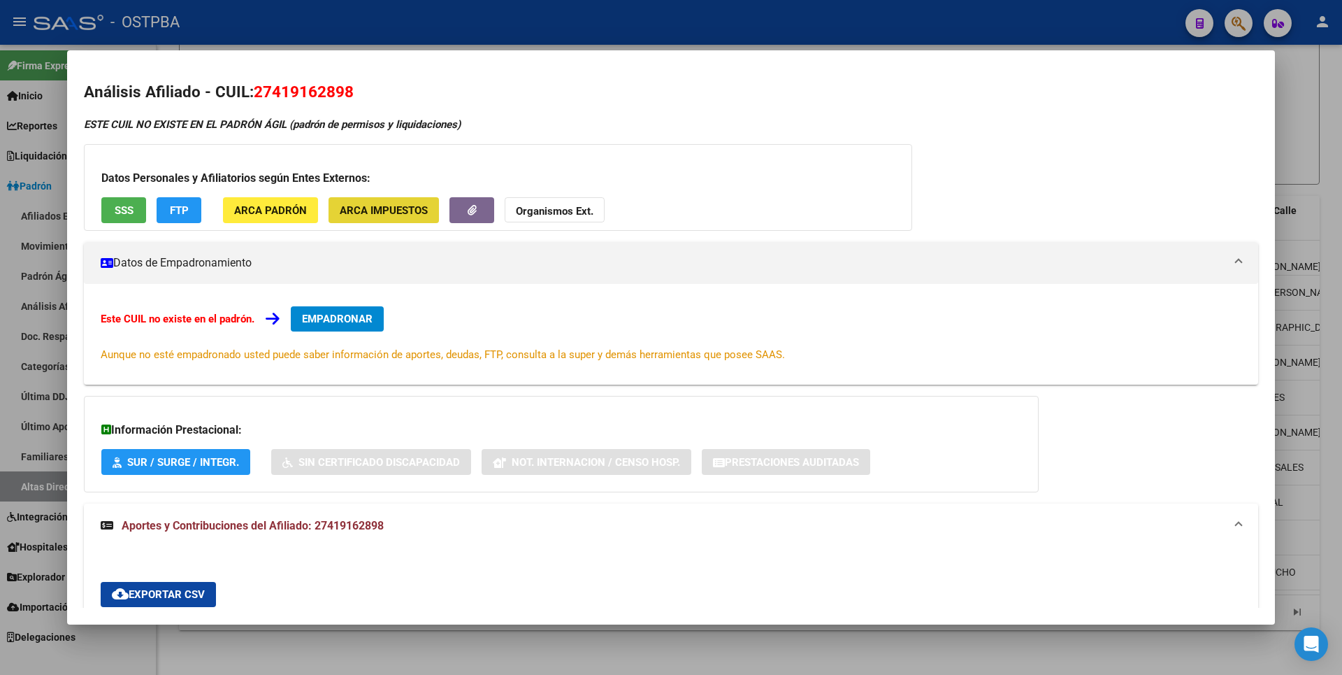
click at [410, 208] on span "ARCA Impuestos" at bounding box center [384, 210] width 88 height 13
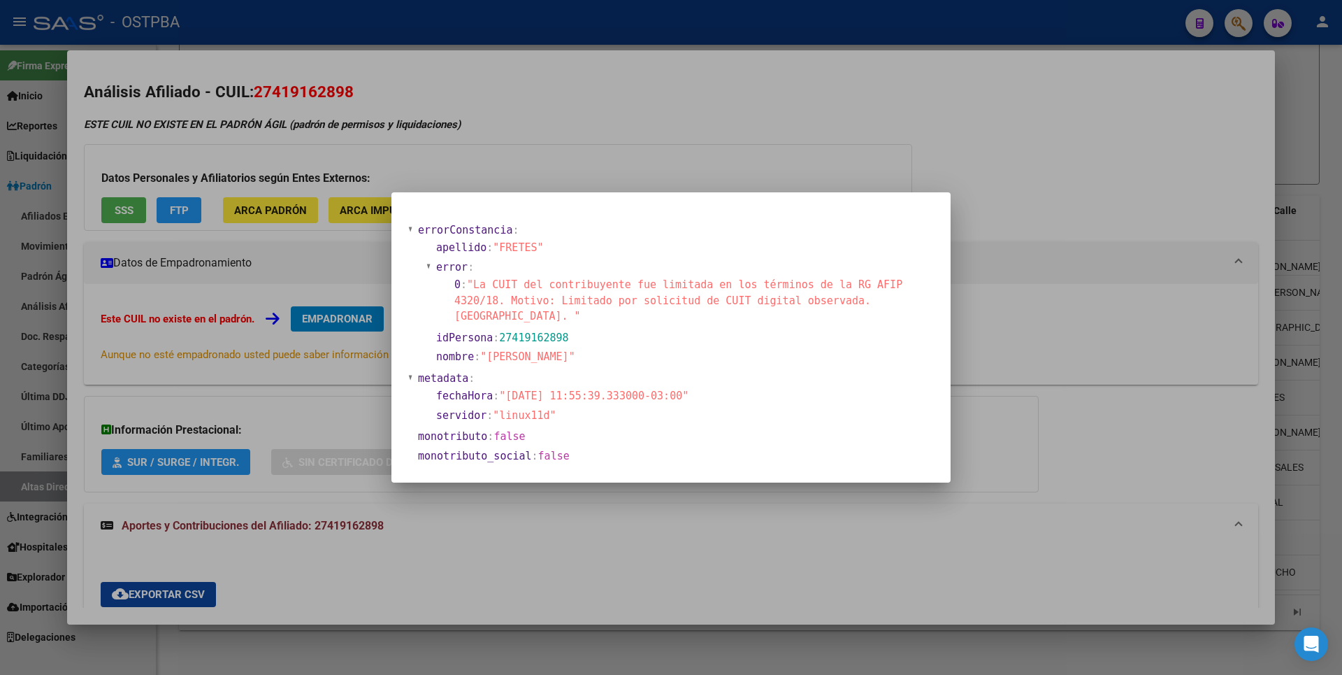
click at [637, 165] on div at bounding box center [671, 337] width 1342 height 675
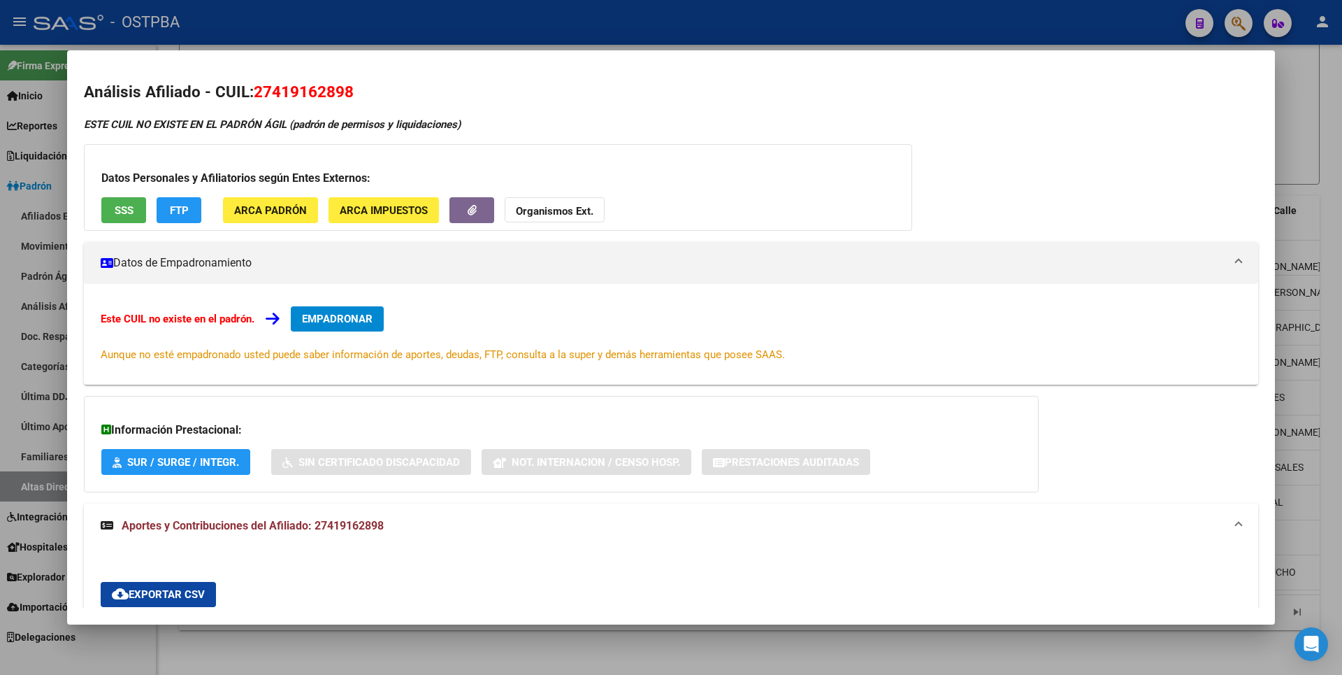
click at [579, 213] on strong "Organismos Ext." at bounding box center [555, 211] width 78 height 13
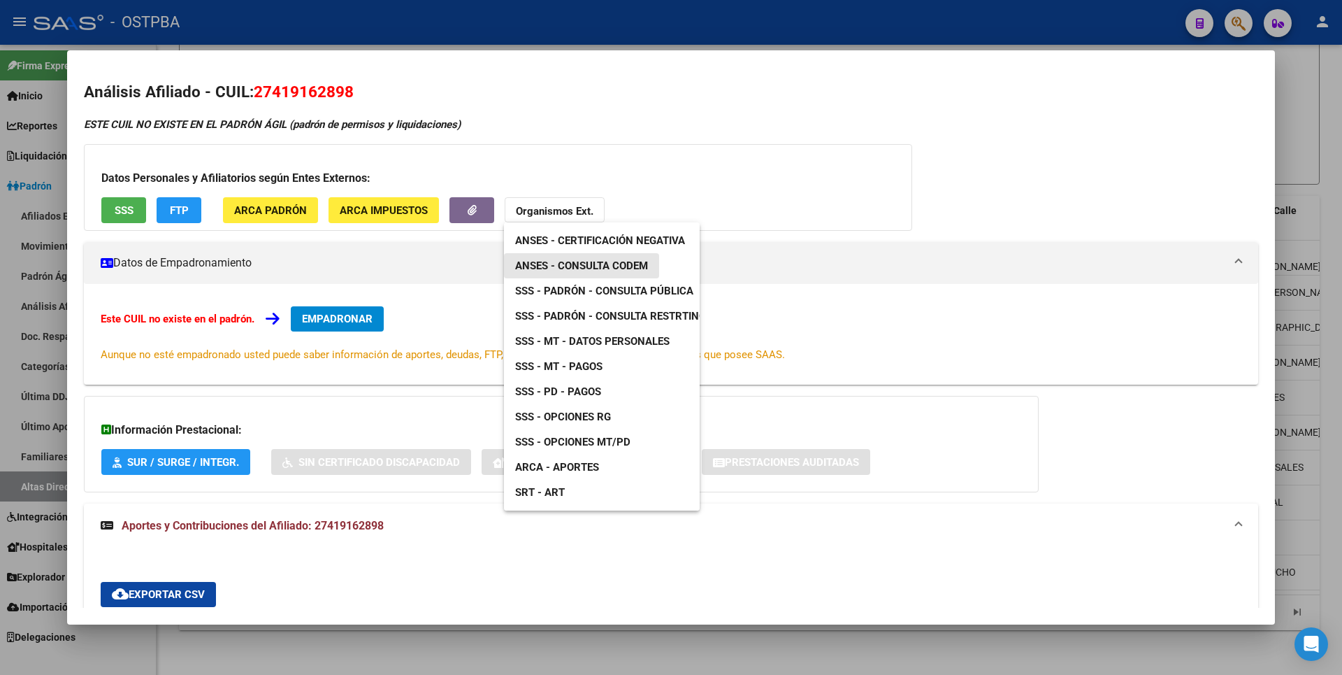
click at [602, 262] on span "ANSES - Consulta CODEM" at bounding box center [581, 265] width 133 height 13
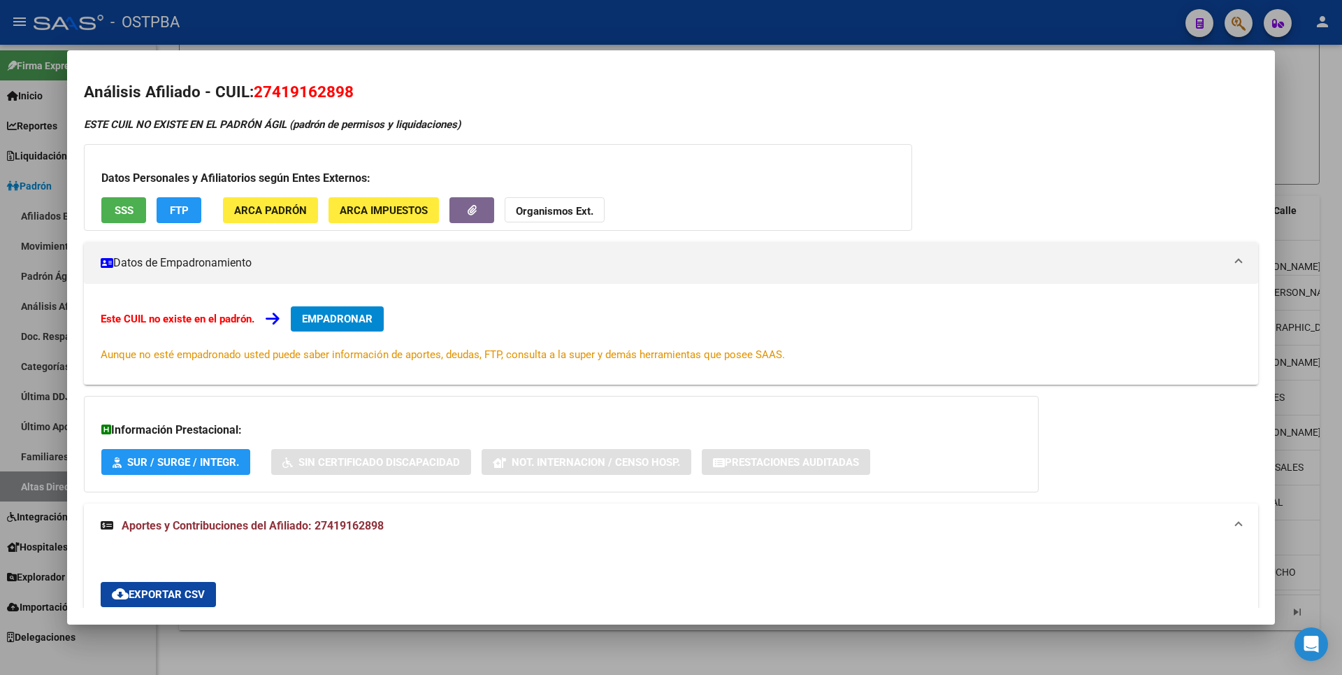
scroll to position [396, 0]
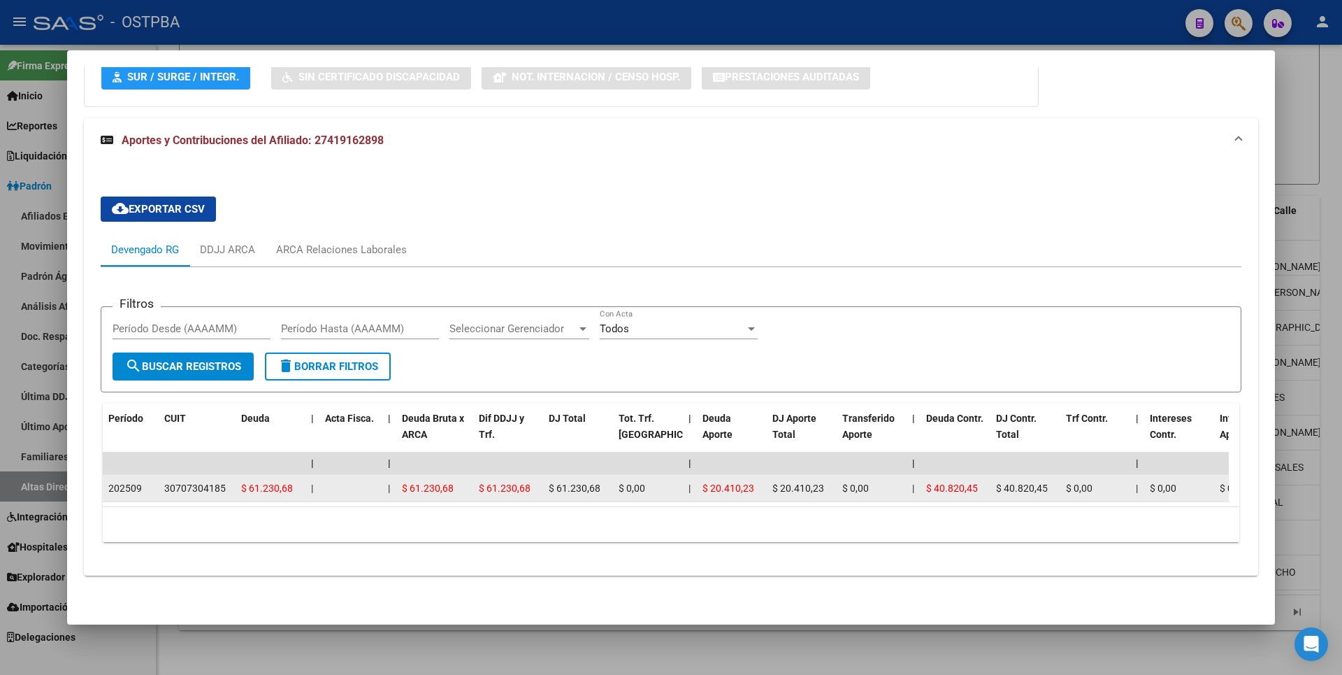
drag, startPoint x: 164, startPoint y: 475, endPoint x: 228, endPoint y: 475, distance: 63.6
click at [228, 480] on div "30707304185" at bounding box center [197, 488] width 66 height 16
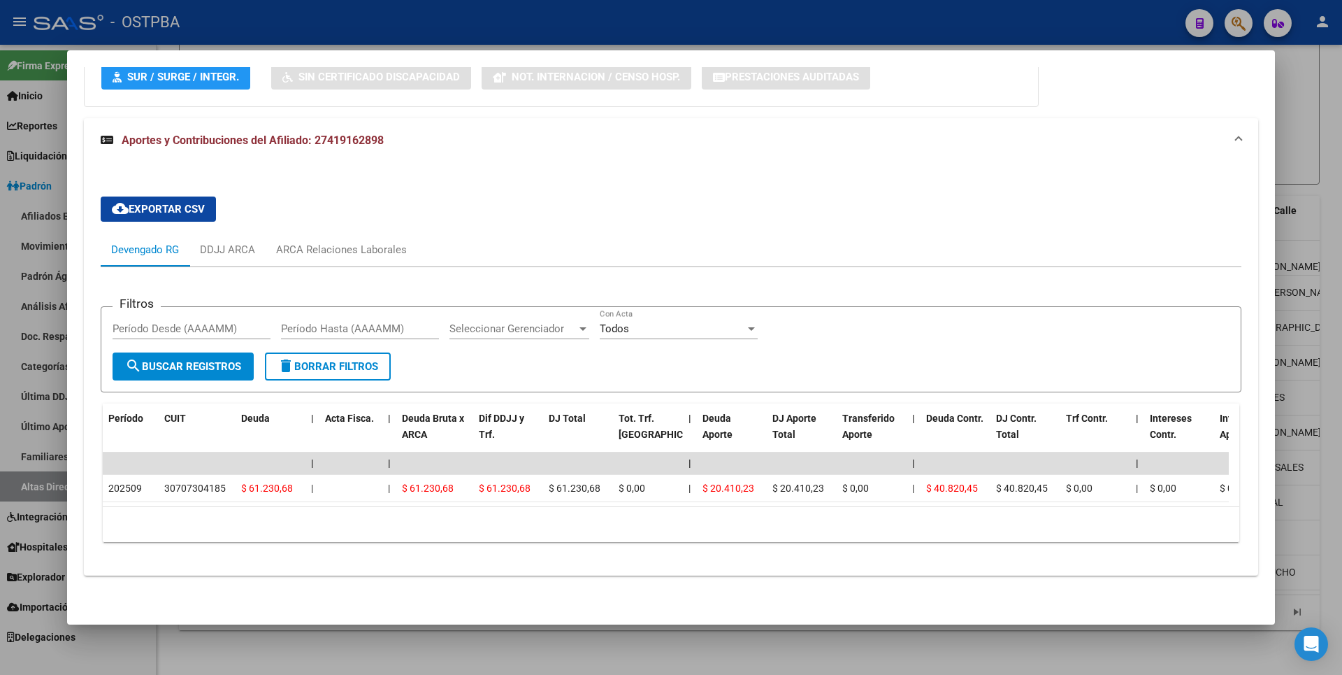
copy div "30707304185"
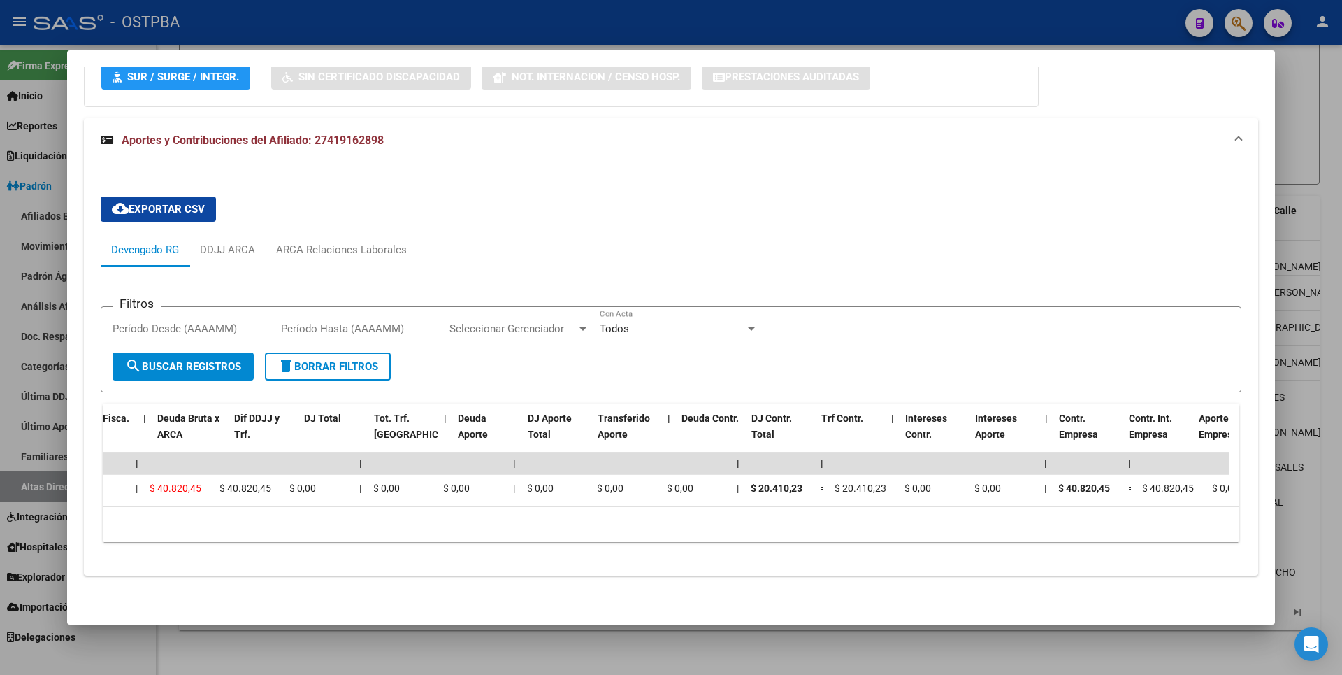
scroll to position [0, 0]
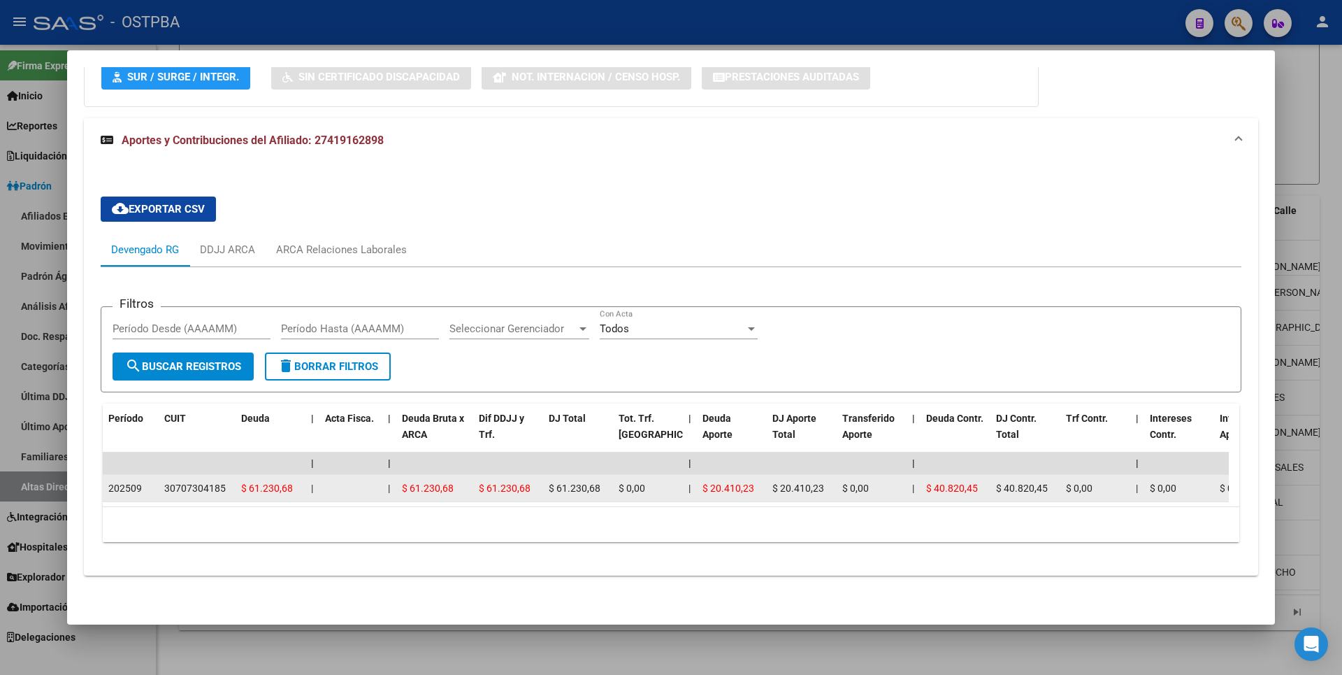
click at [194, 480] on div "30707304185" at bounding box center [195, 488] width 62 height 16
copy div "30707304185"
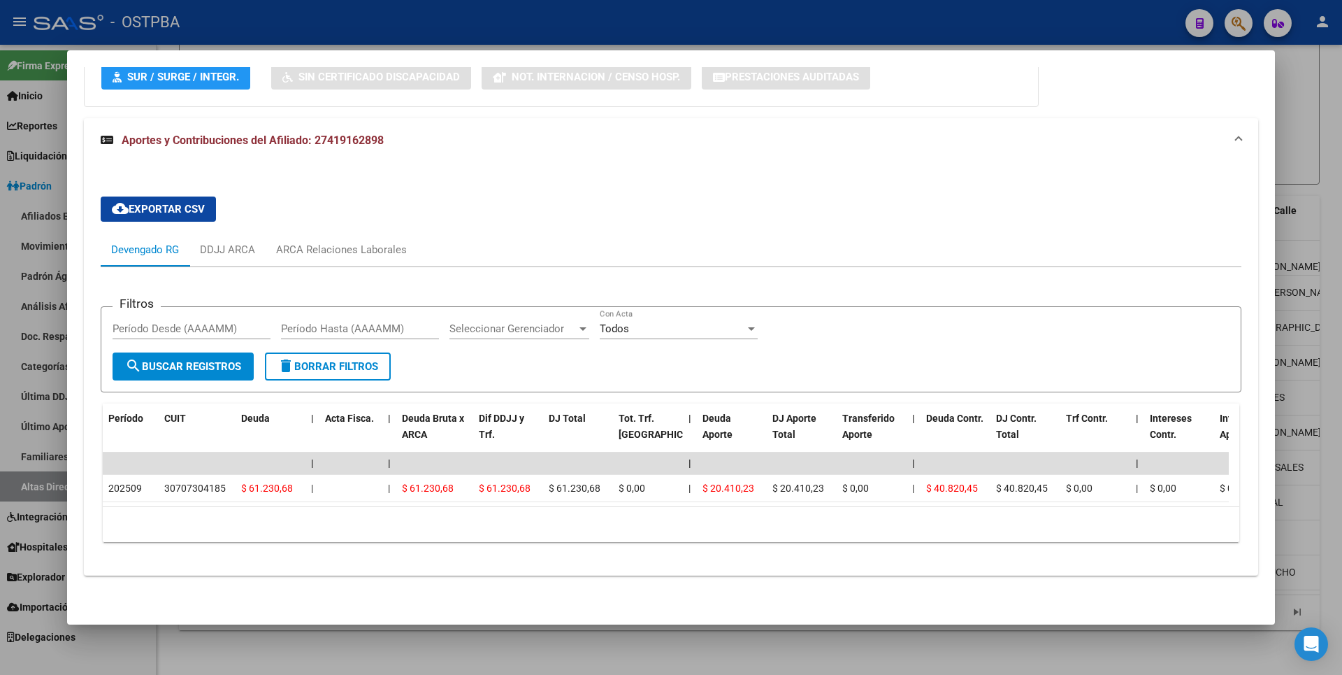
click at [1304, 126] on div at bounding box center [671, 337] width 1342 height 675
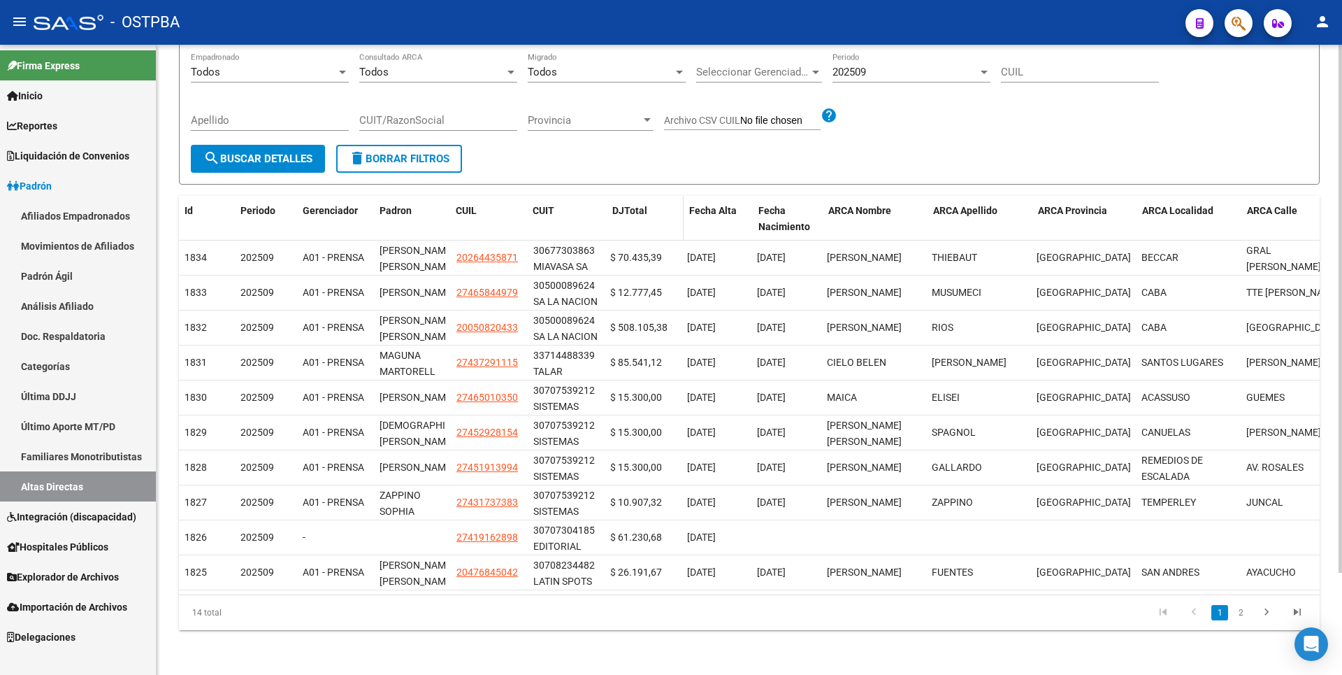
drag, startPoint x: 602, startPoint y: 211, endPoint x: 640, endPoint y: 208, distance: 37.9
click at [640, 208] on div "Id Periodo Gerenciador [PERSON_NAME] CUIL CUIT DJTotal Fecha Alta Fecha Nacimie…" at bounding box center [919, 219] width 1481 height 46
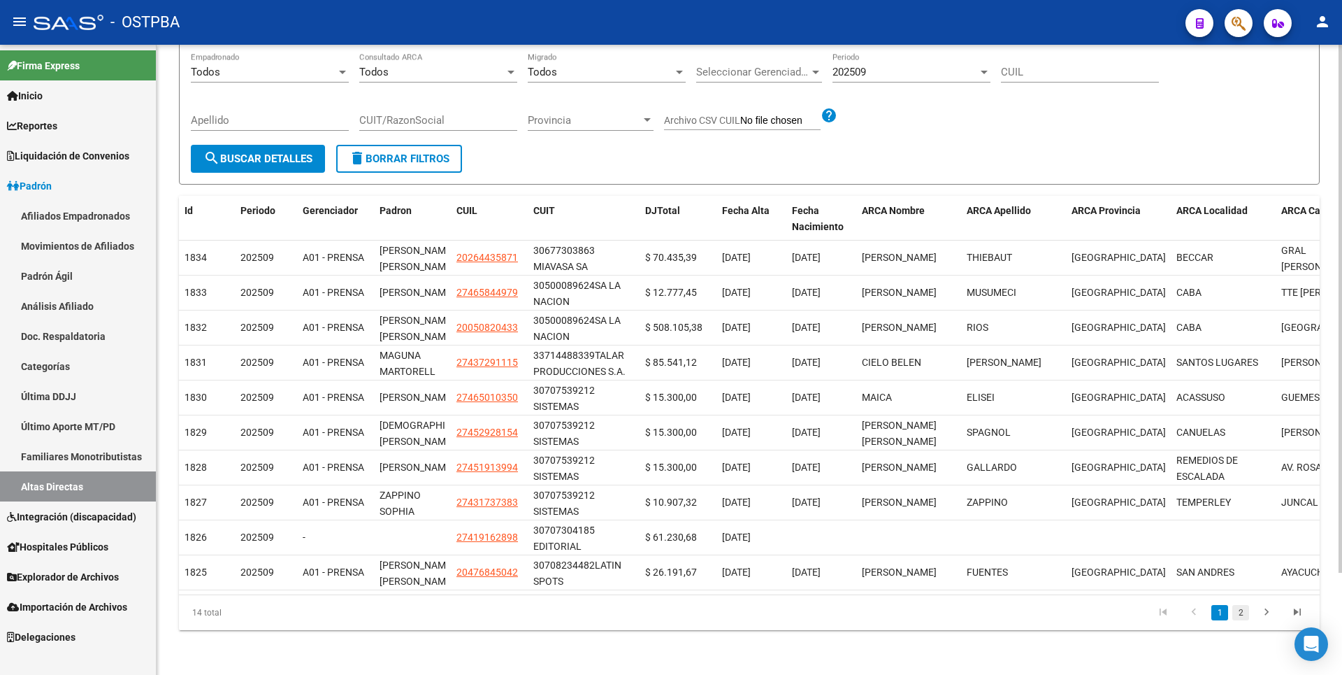
click at [1239, 612] on link "2" at bounding box center [1240, 612] width 17 height 15
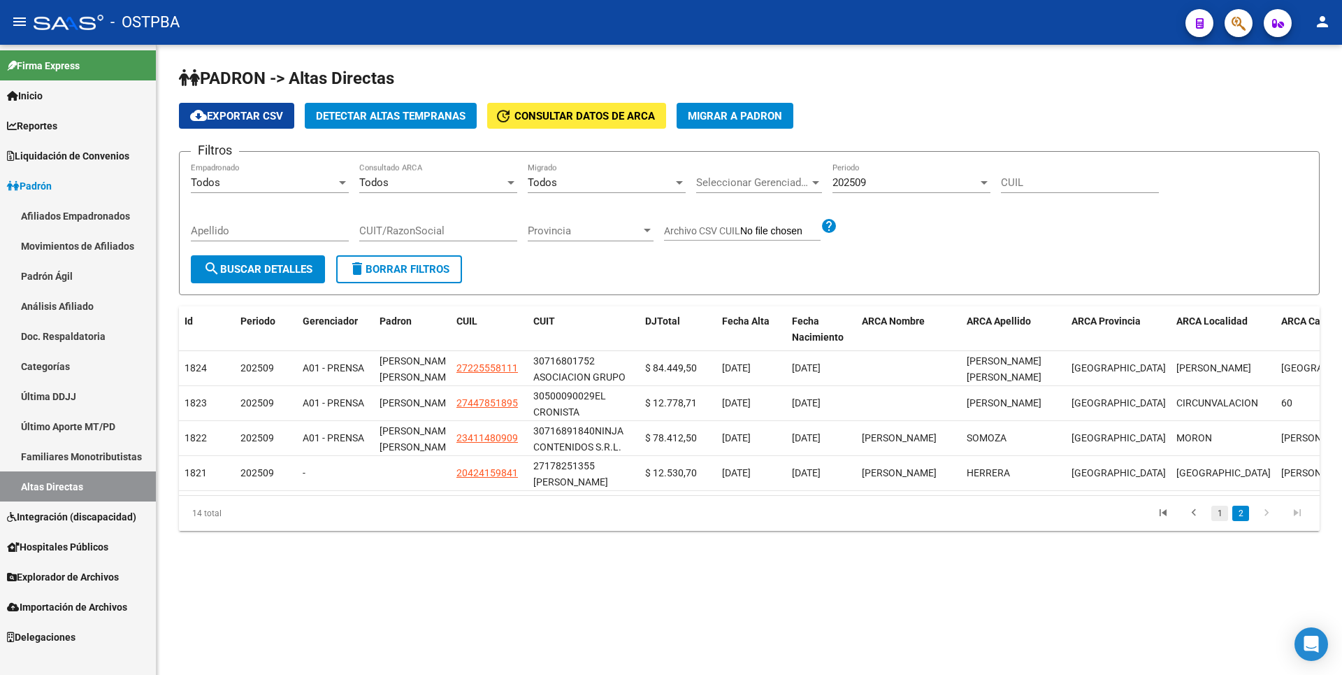
click at [1213, 521] on link "1" at bounding box center [1219, 512] width 17 height 15
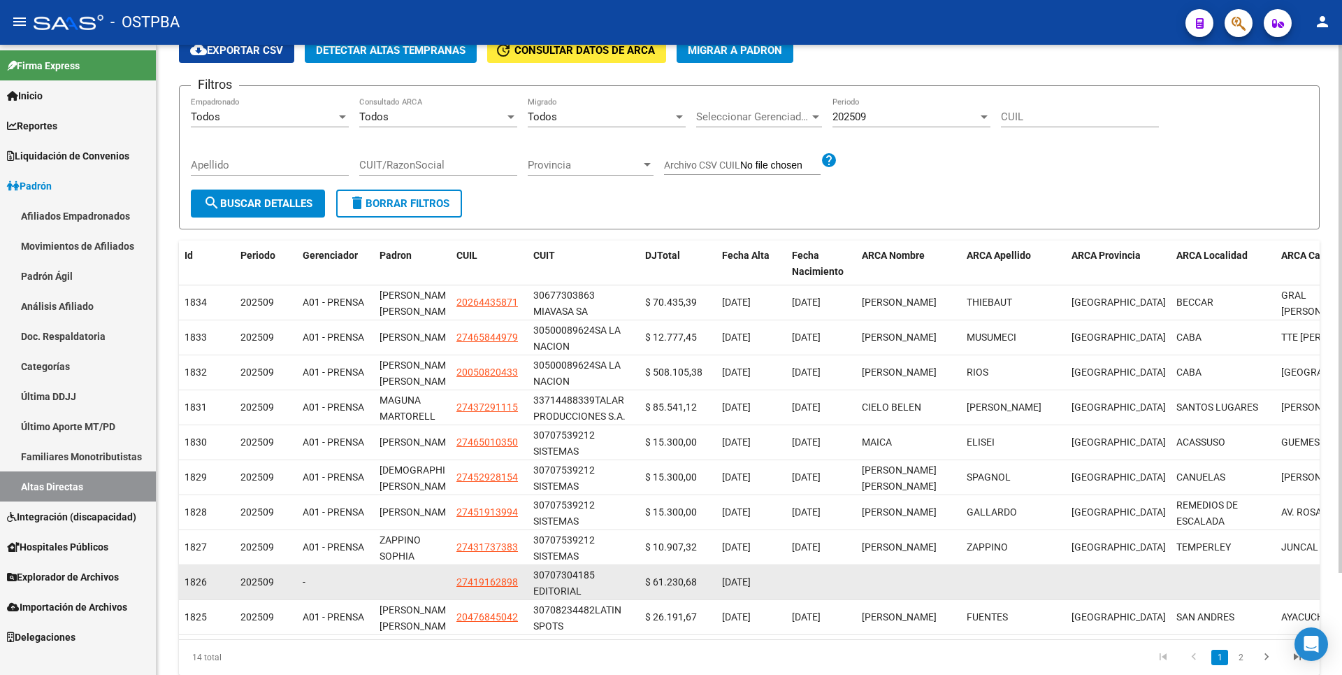
scroll to position [122, 0]
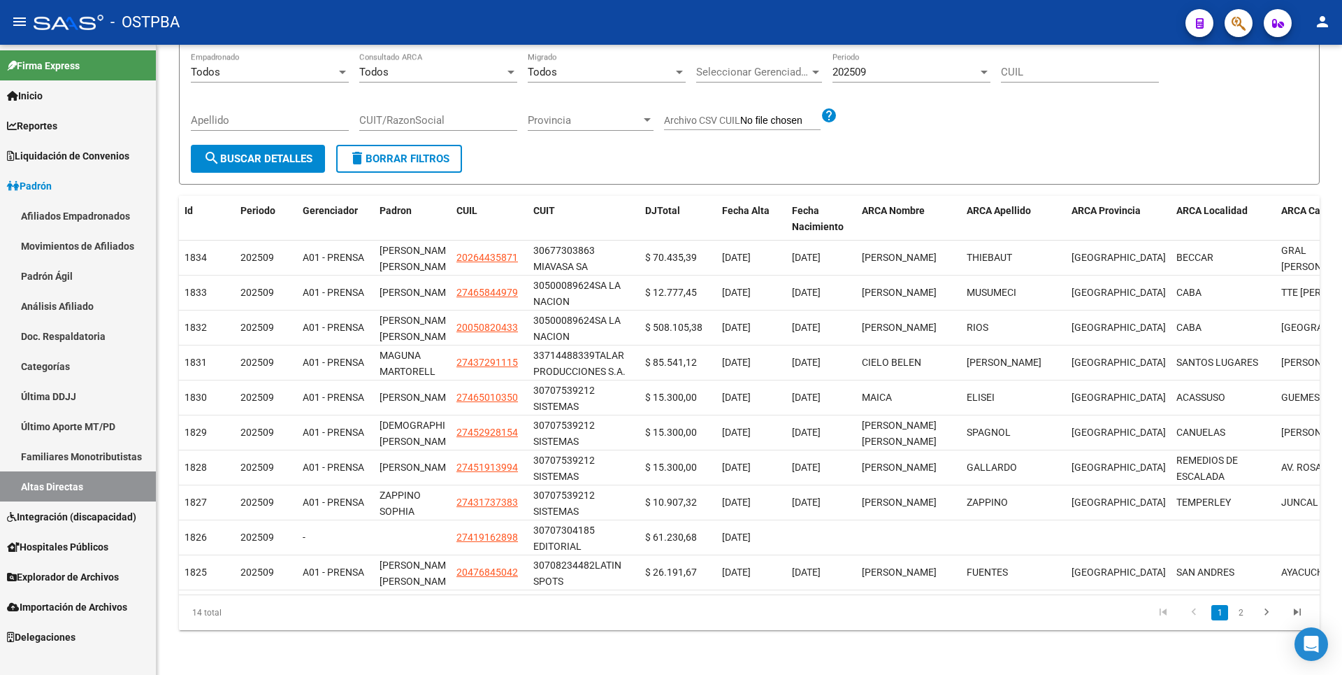
click at [1241, 615] on link "2" at bounding box center [1240, 612] width 17 height 15
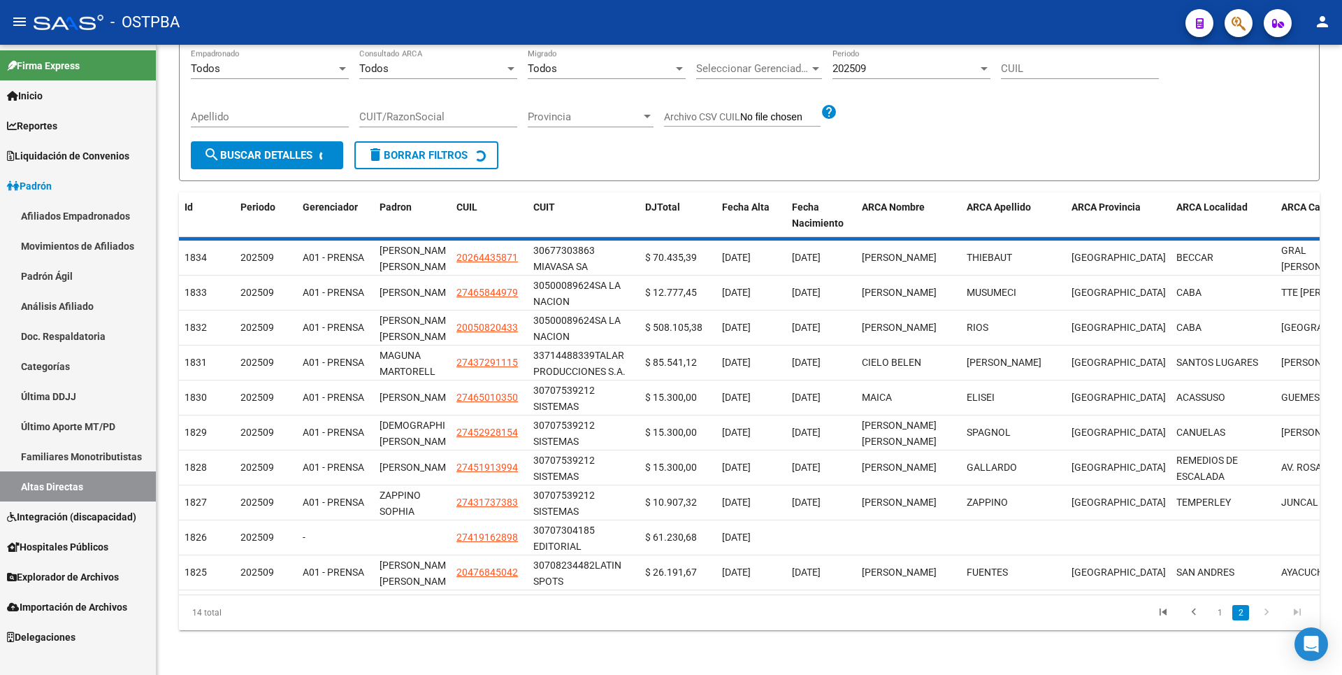
scroll to position [0, 0]
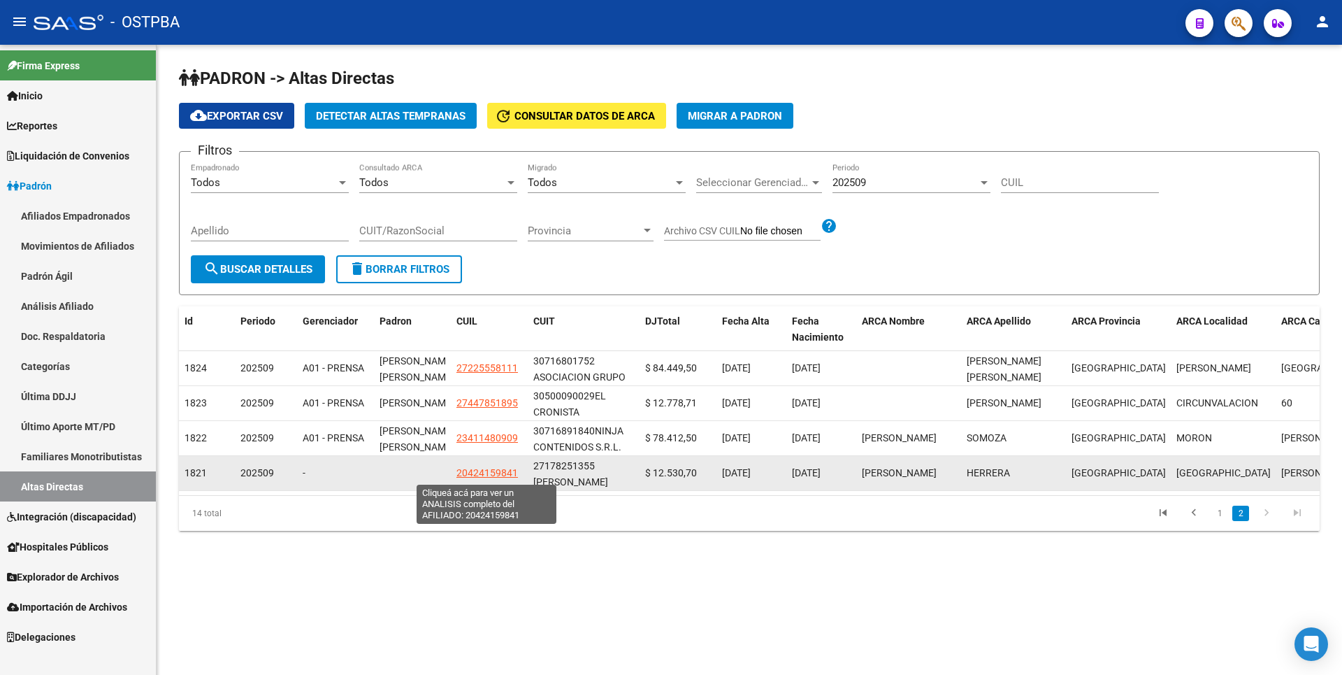
click at [490, 473] on span "20424159841" at bounding box center [487, 472] width 62 height 11
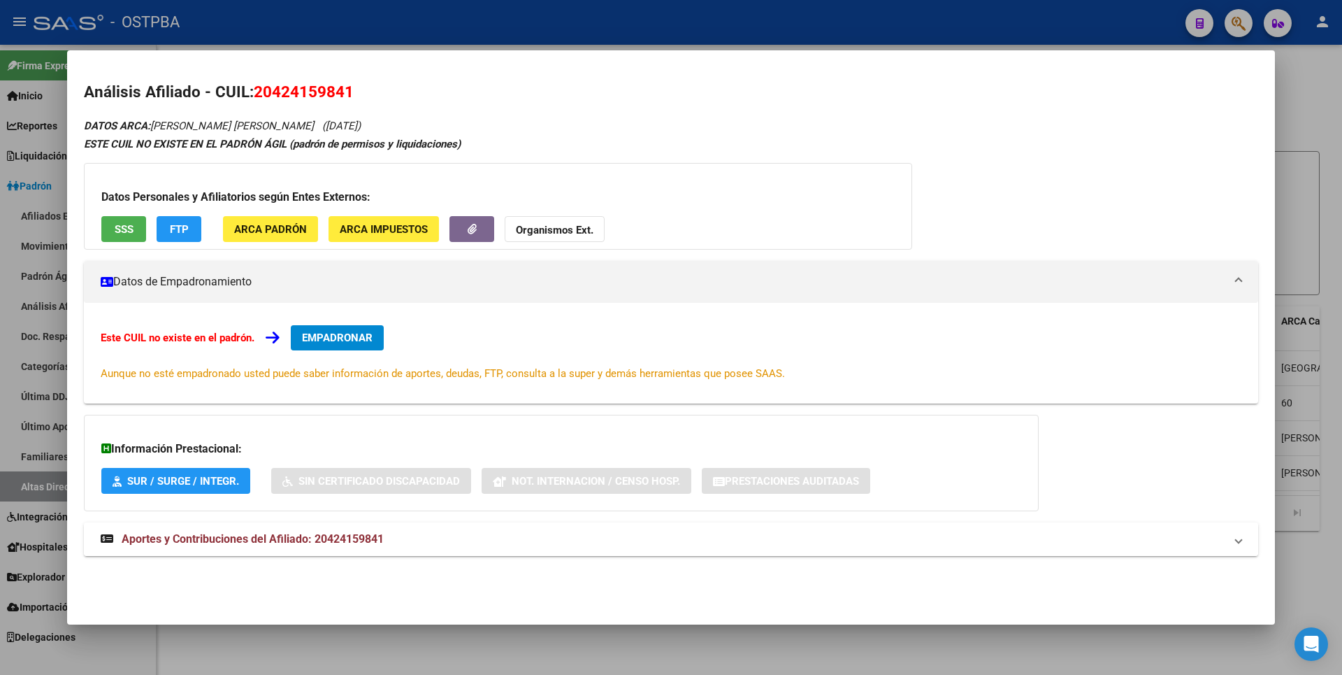
click at [347, 538] on span "Aportes y Contribuciones del Afiliado: 20424159841" at bounding box center [253, 538] width 262 height 13
click at [252, 222] on button "ARCA Padrón" at bounding box center [270, 229] width 95 height 26
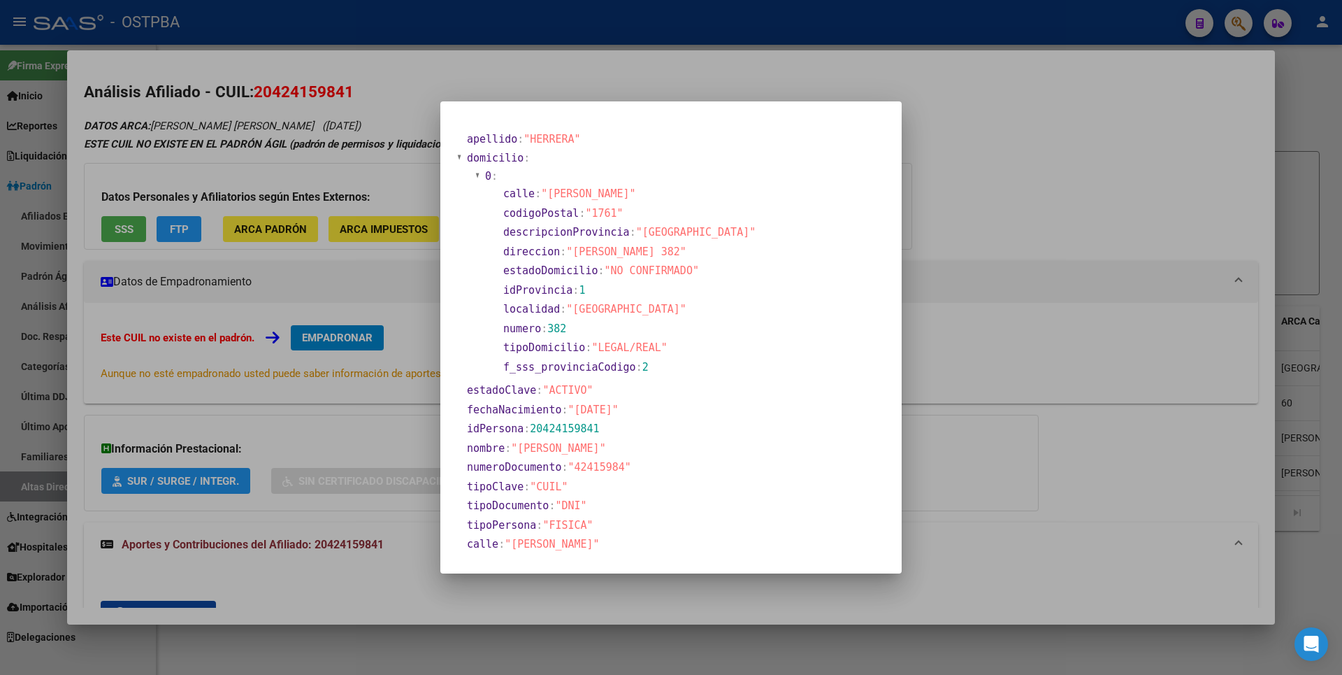
click at [1100, 222] on div at bounding box center [671, 337] width 1342 height 675
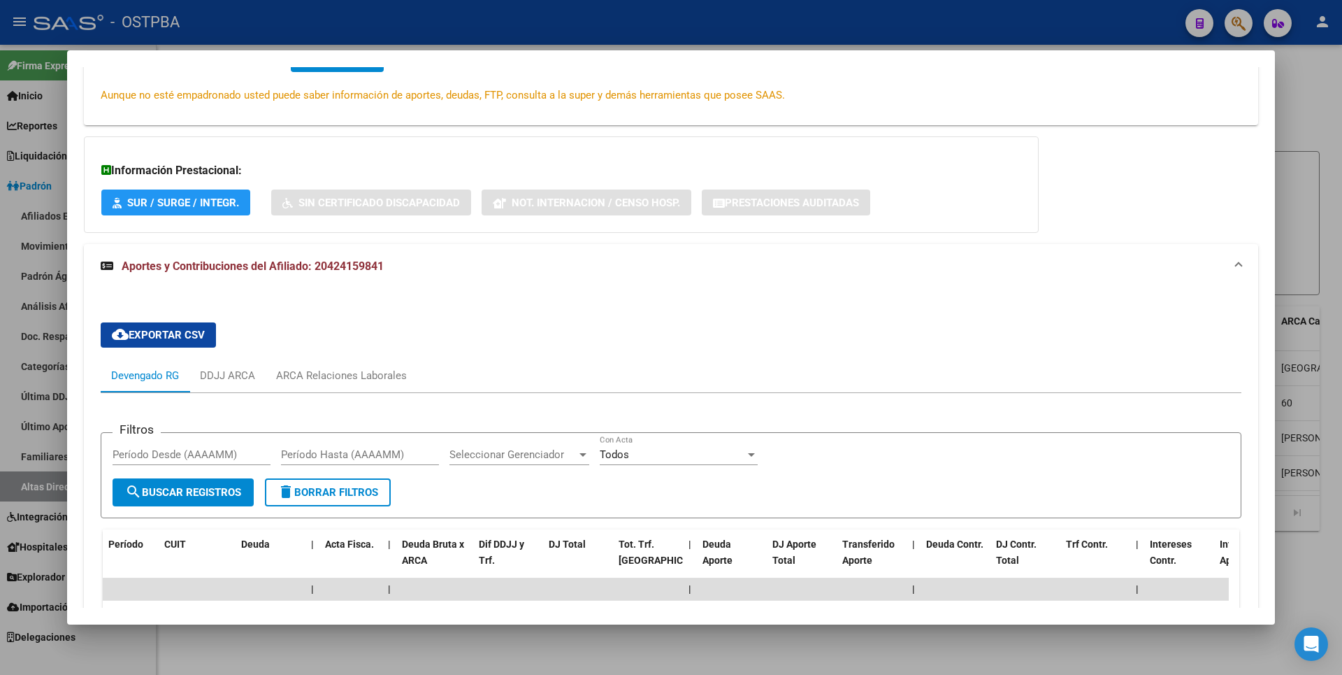
scroll to position [415, 0]
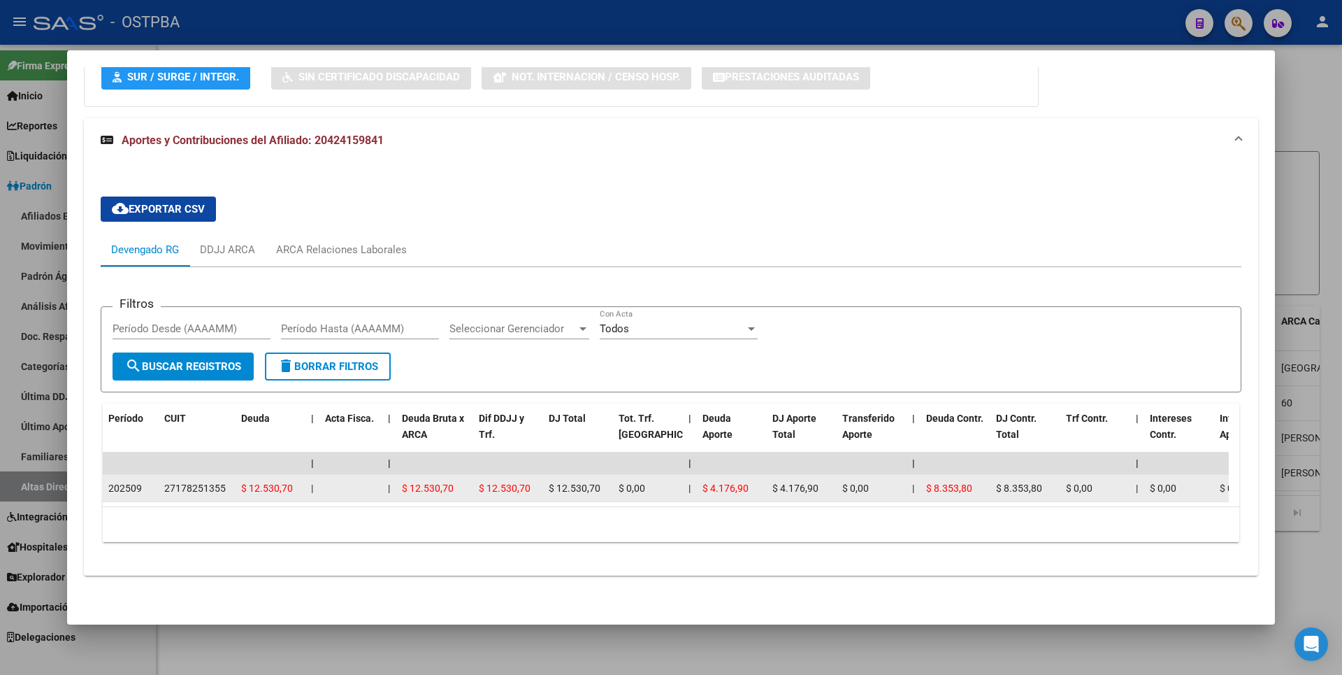
drag, startPoint x: 166, startPoint y: 477, endPoint x: 226, endPoint y: 479, distance: 60.8
click at [226, 480] on div "27178251355" at bounding box center [197, 488] width 66 height 16
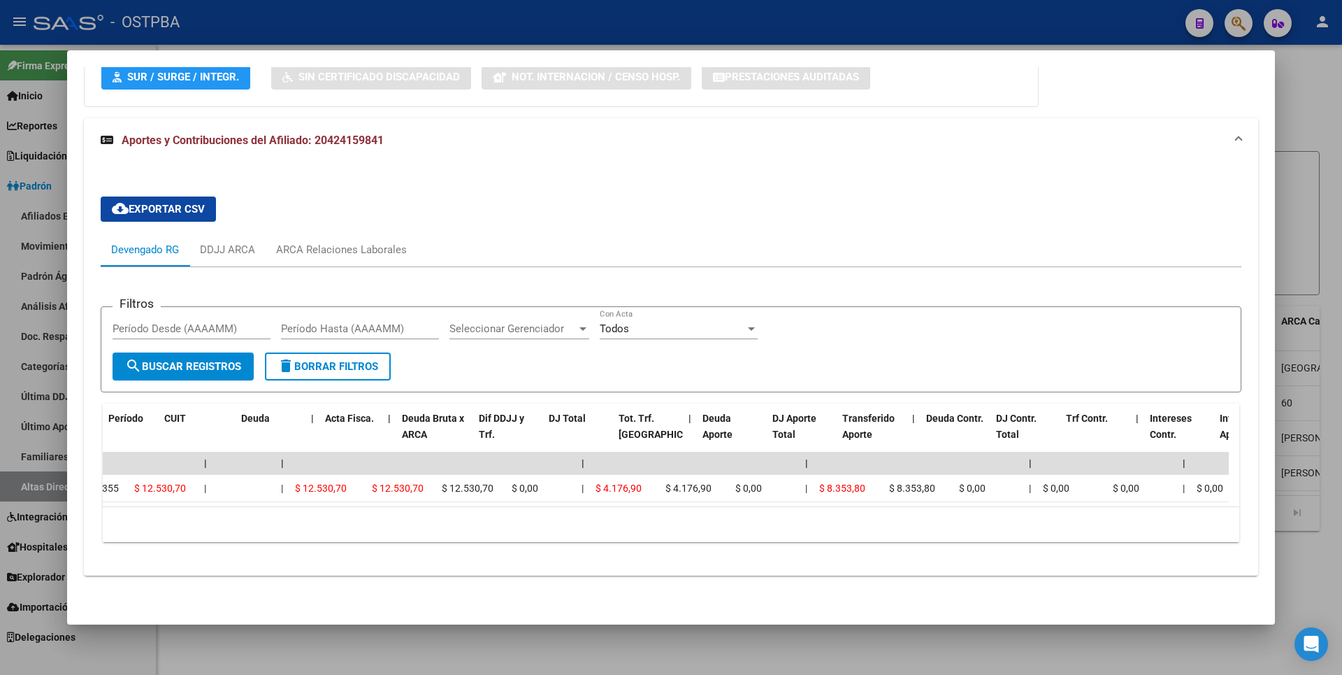
scroll to position [0, 0]
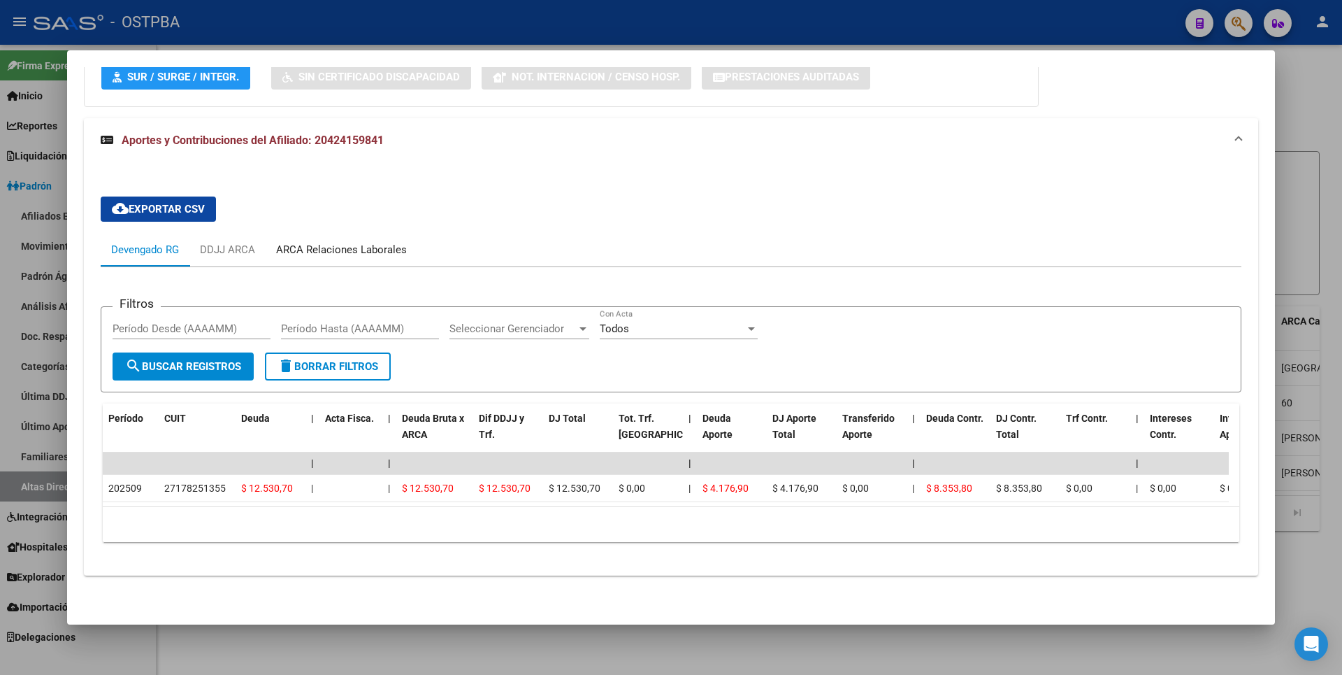
click at [382, 233] on div "ARCA Relaciones Laborales" at bounding box center [342, 250] width 152 height 34
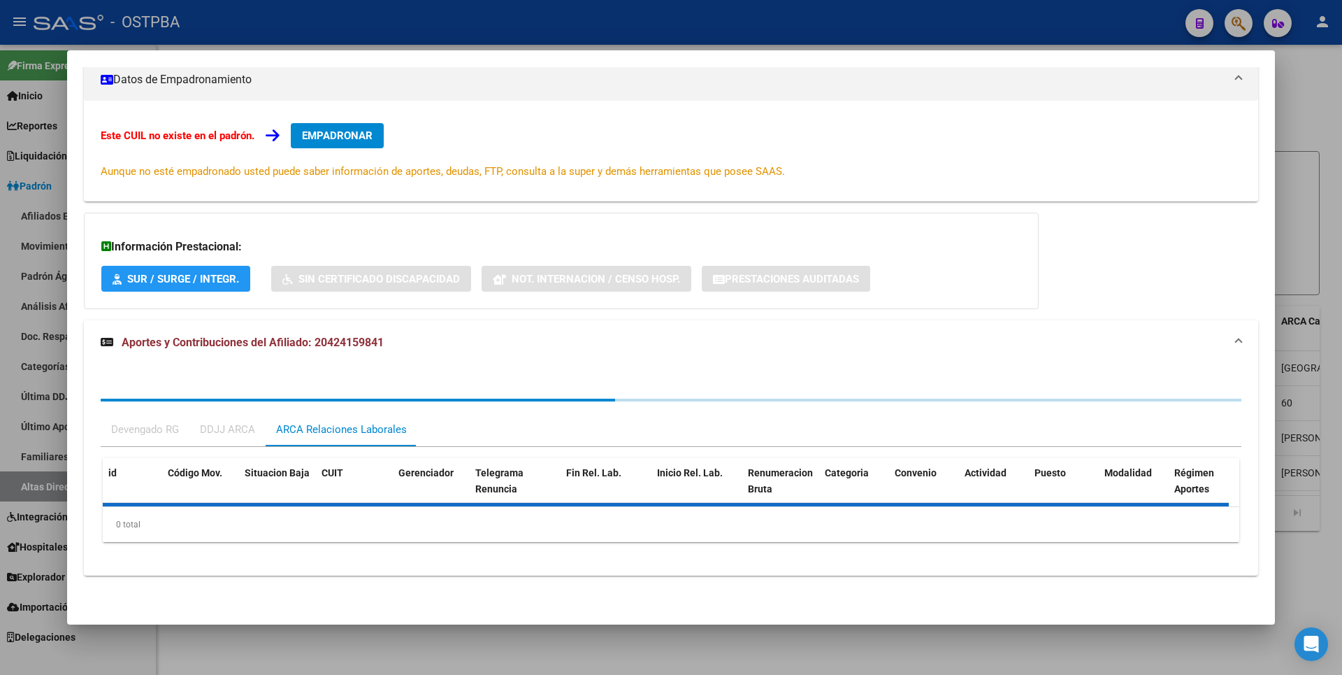
scroll to position [271, 0]
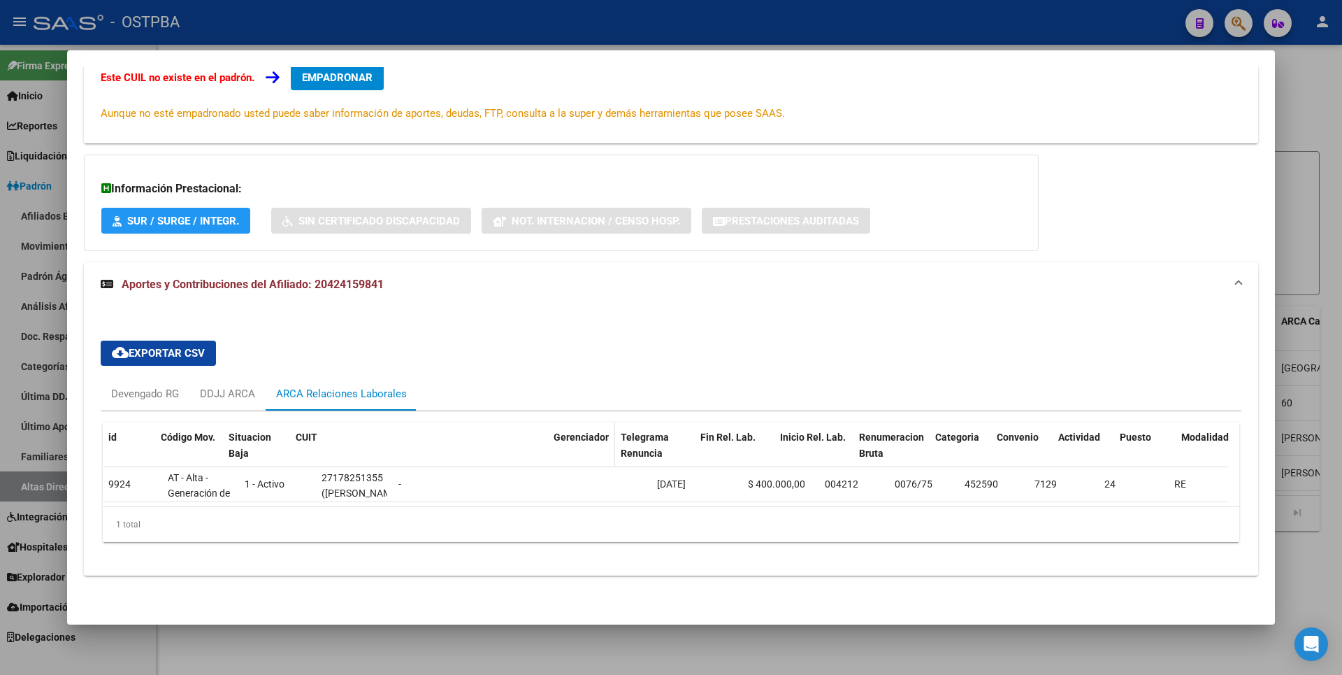
drag, startPoint x: 391, startPoint y: 428, endPoint x: 613, endPoint y: 425, distance: 222.3
click at [613, 425] on div "id Código Mov. Situacion Baja CUIT Gerenciador Telegrama Renuncia Fin Rel. Lab.…" at bounding box center [971, 453] width 1737 height 62
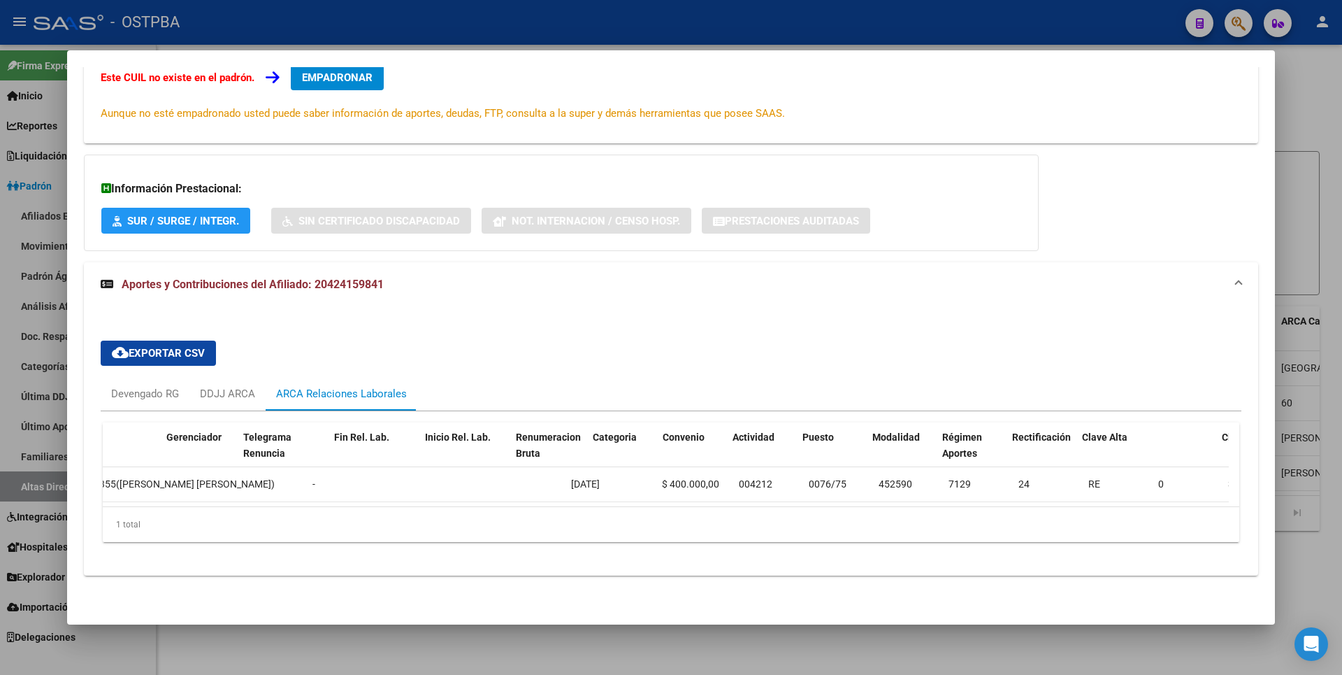
scroll to position [0, 413]
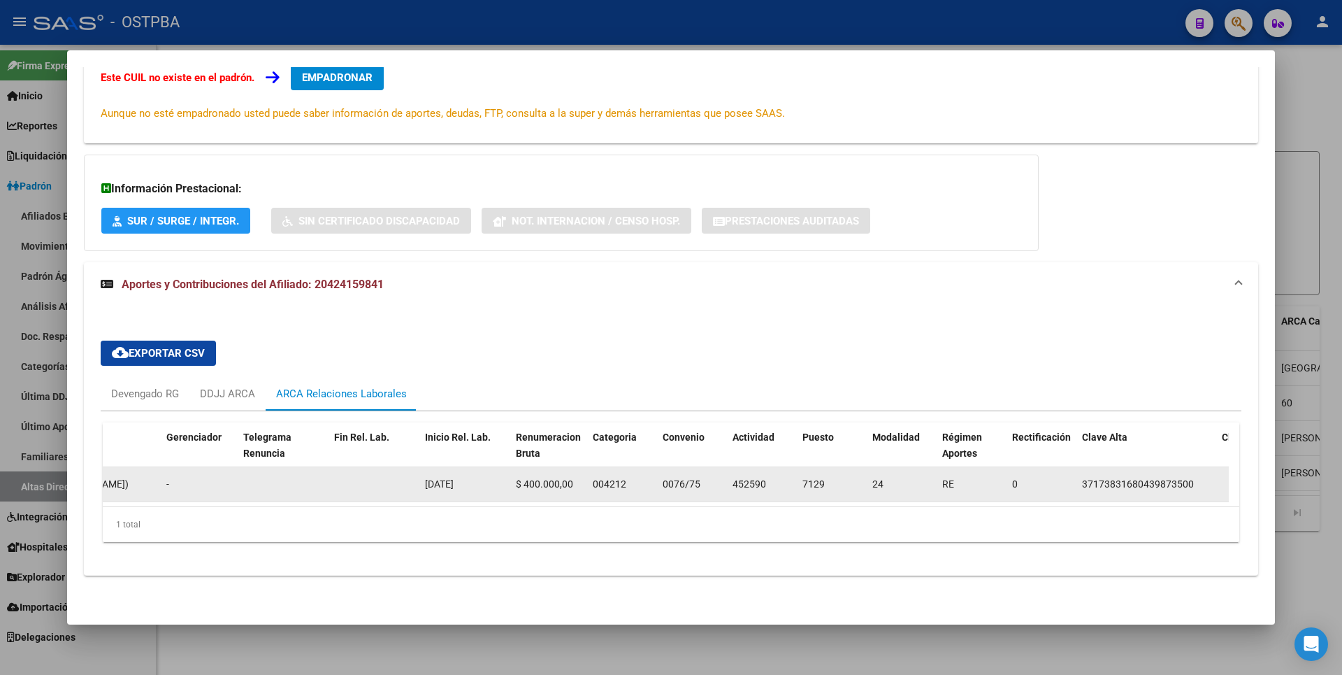
drag, startPoint x: 519, startPoint y: 473, endPoint x: 577, endPoint y: 476, distance: 57.4
click at [577, 476] on div "$ 400.000,00" at bounding box center [549, 484] width 66 height 16
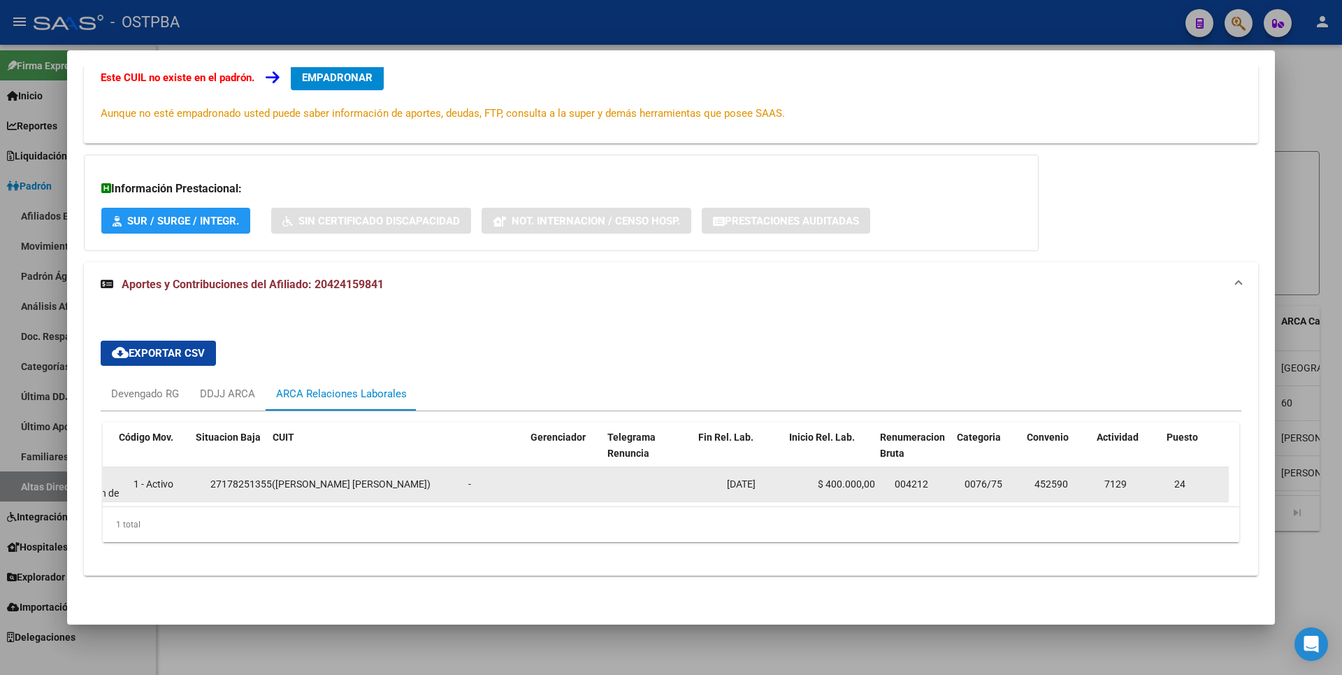
scroll to position [0, 0]
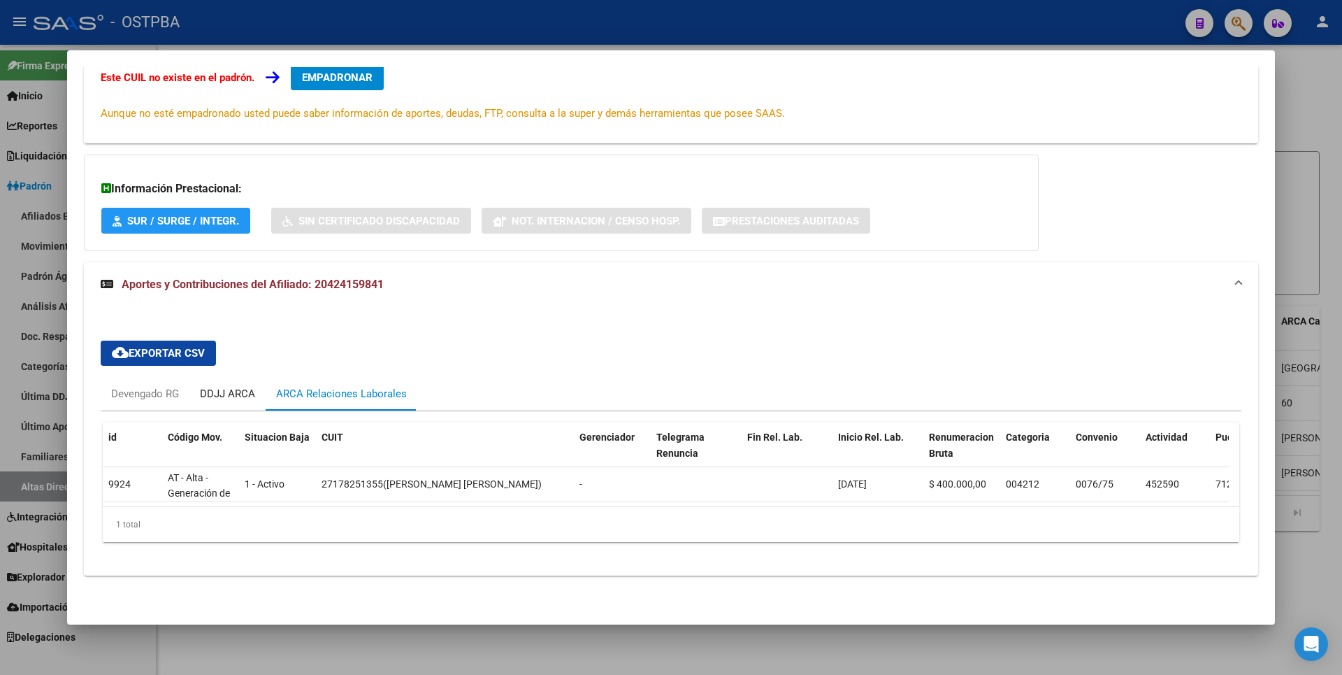
click at [239, 386] on div "DDJJ ARCA" at bounding box center [227, 393] width 55 height 15
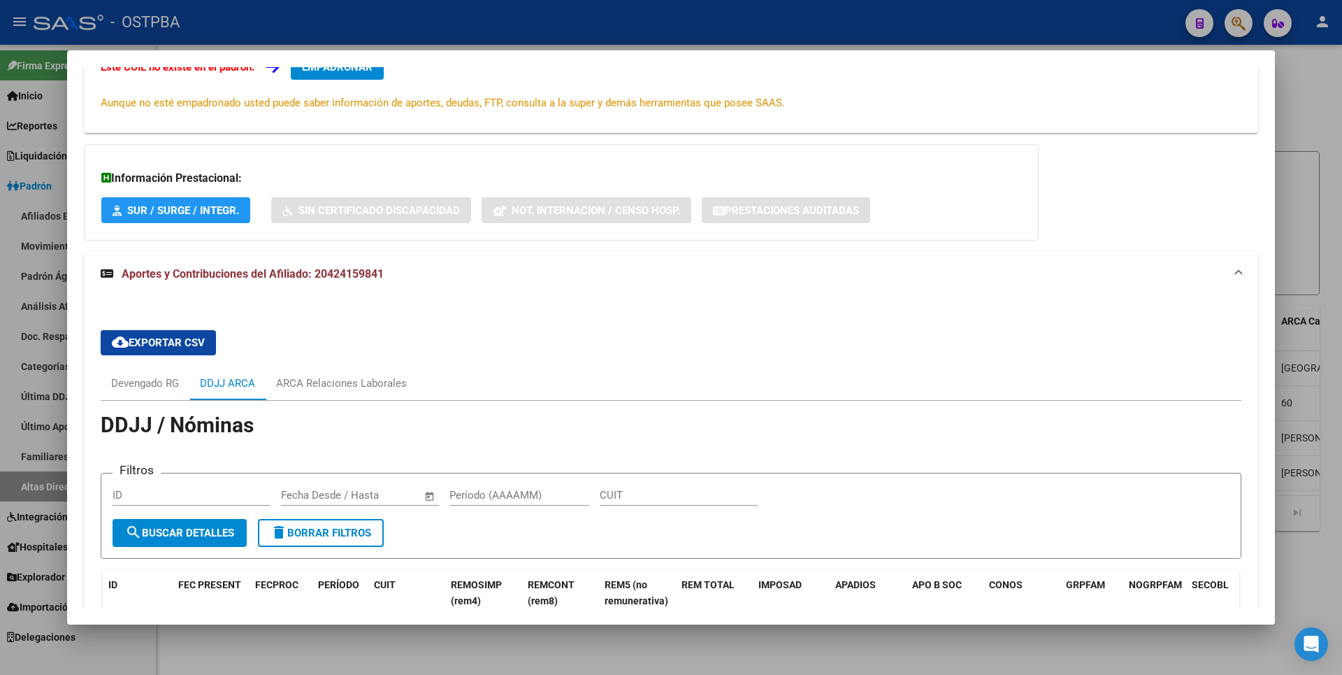
scroll to position [415, 0]
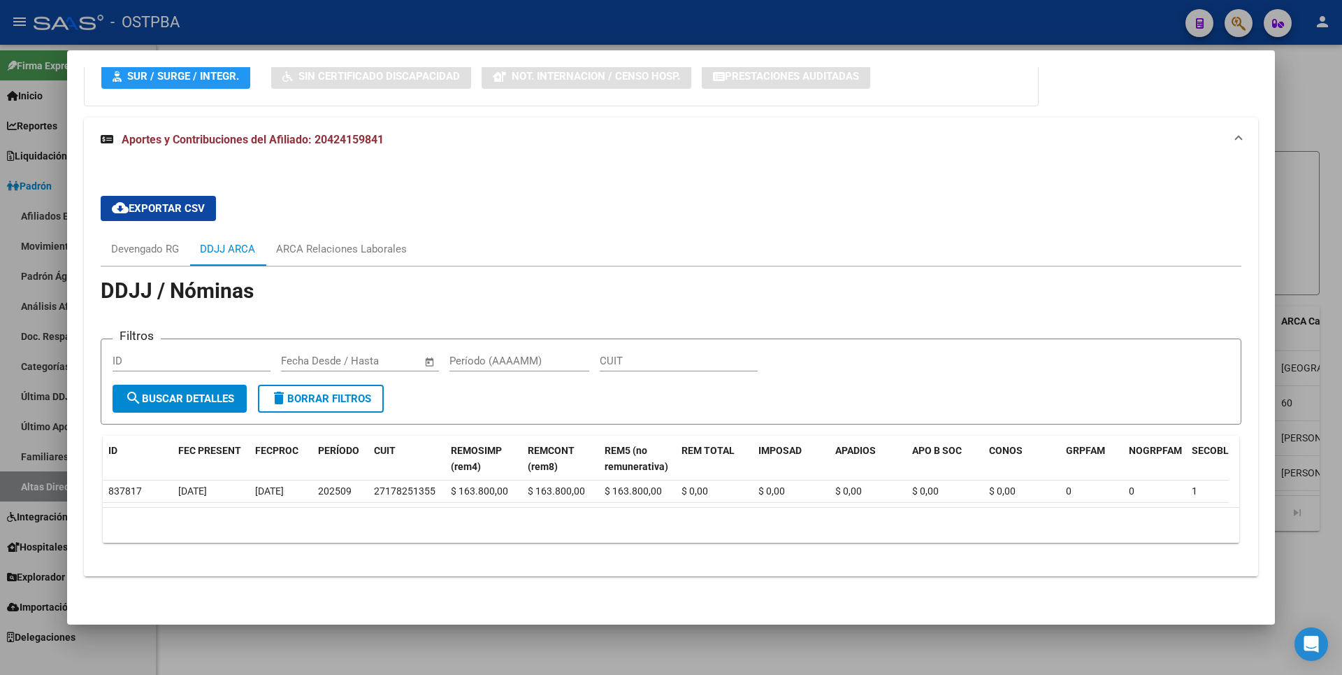
click at [1292, 224] on div at bounding box center [671, 337] width 1342 height 675
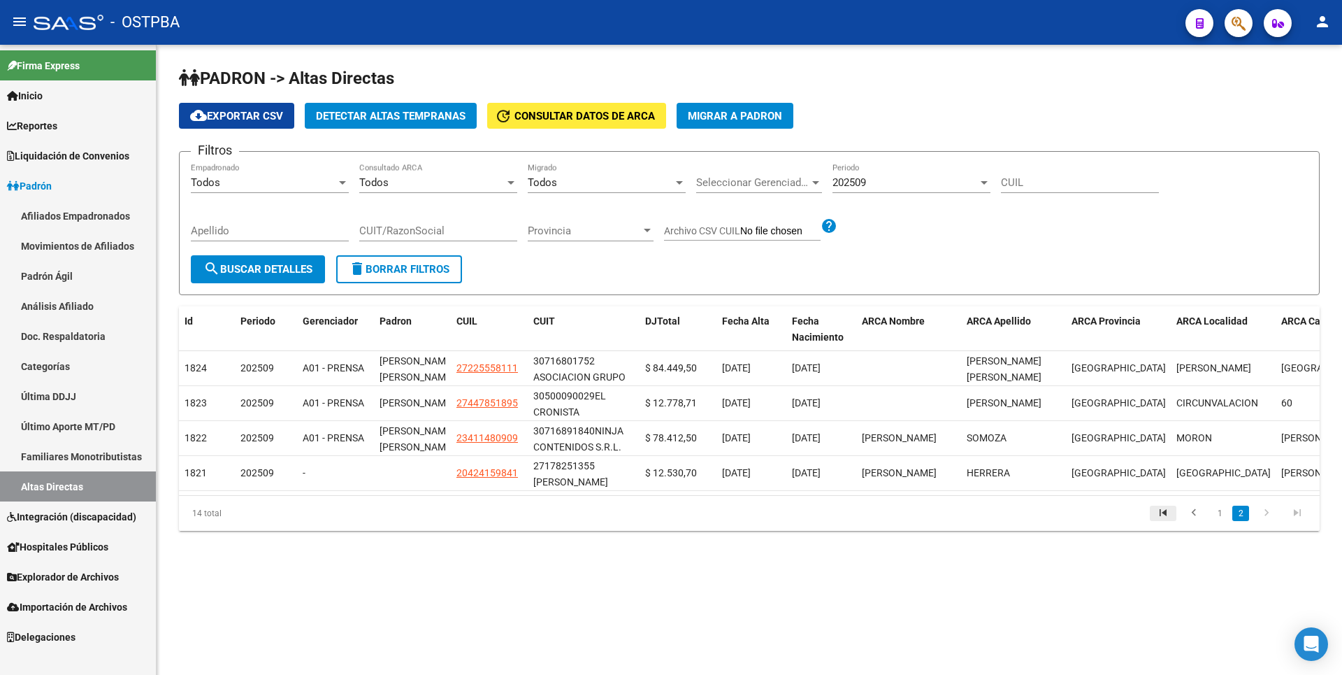
click at [1167, 523] on icon "go to first page" at bounding box center [1163, 514] width 18 height 17
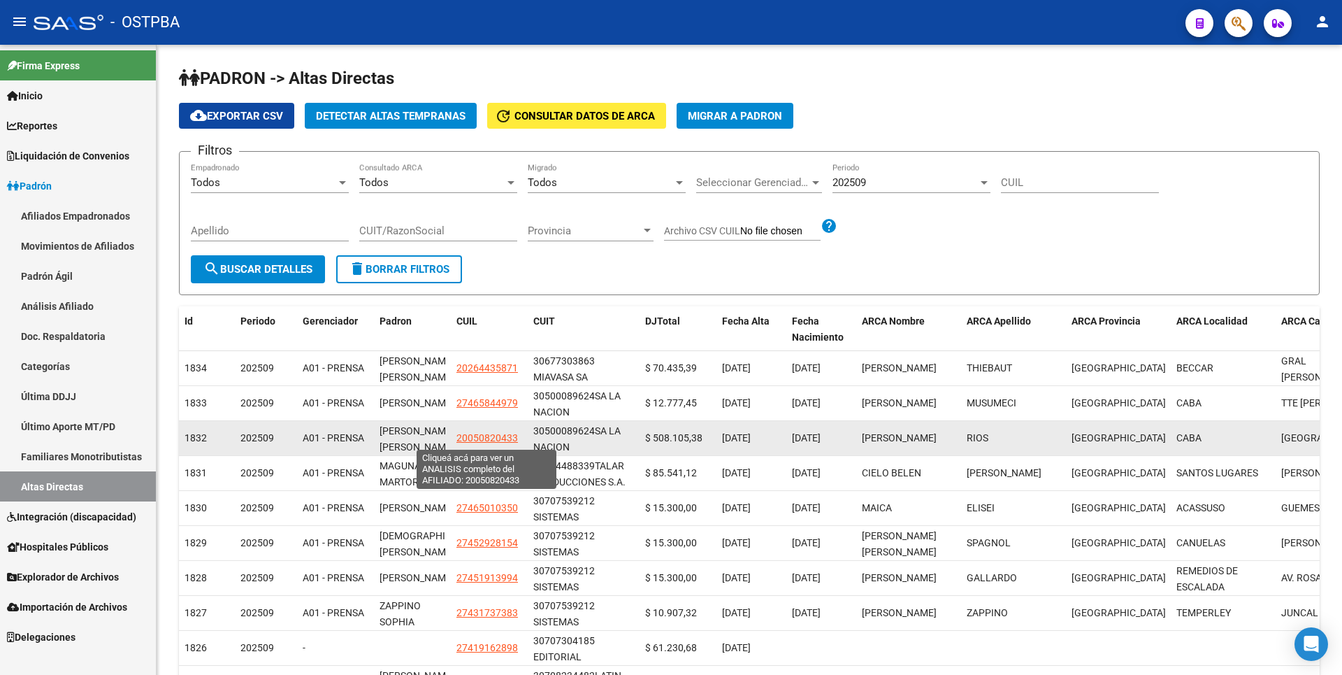
click at [486, 437] on span "20050820433" at bounding box center [487, 437] width 62 height 11
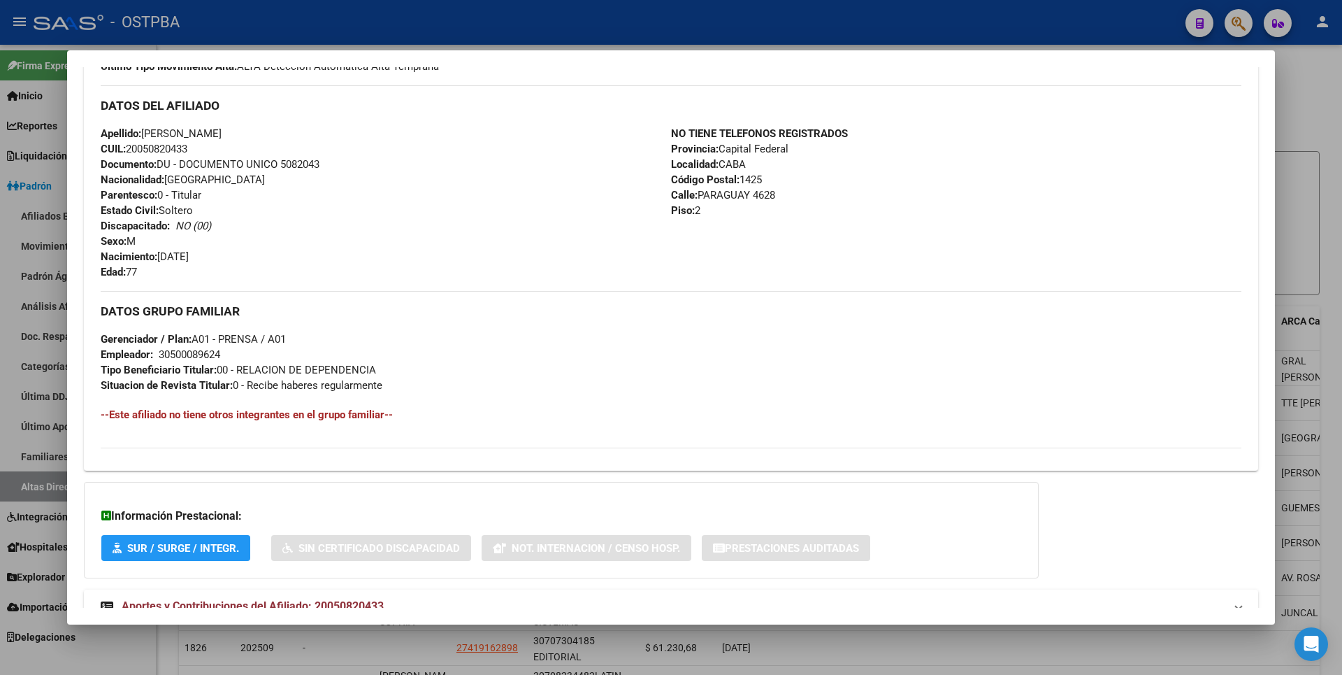
scroll to position [466, 0]
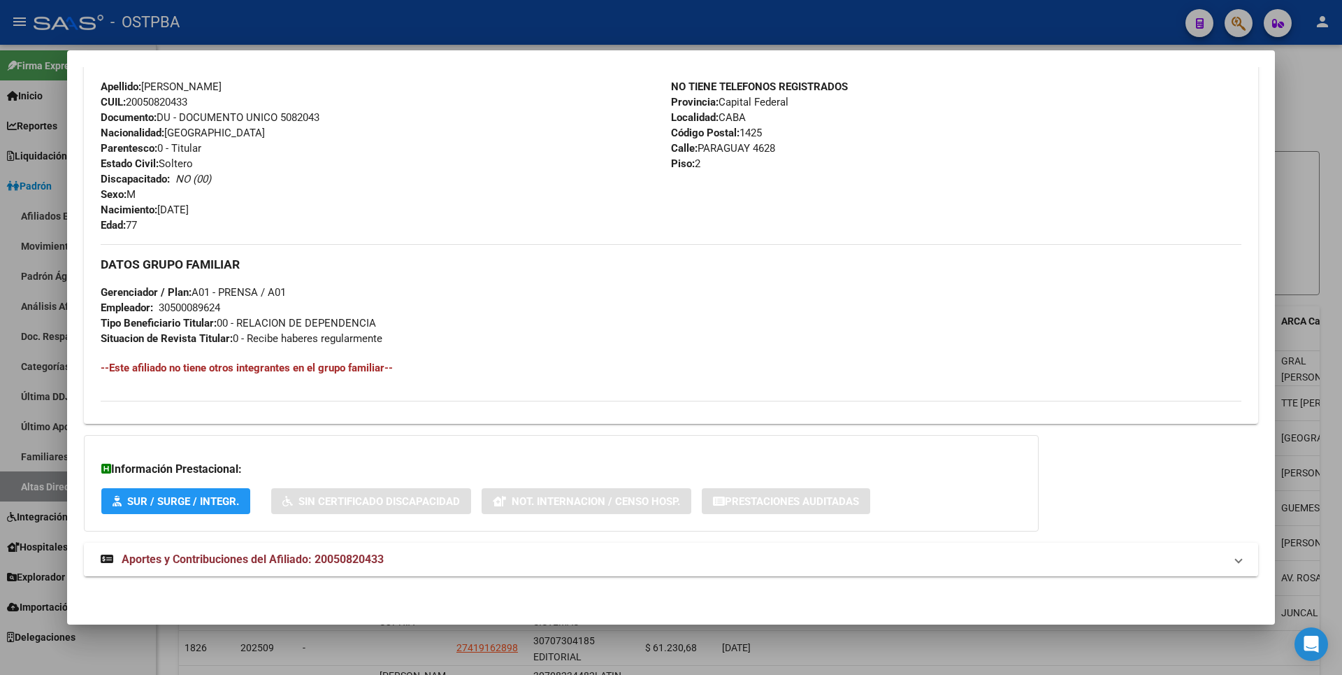
click at [364, 568] on mat-expansion-panel-header "Aportes y Contribuciones del Afiliado: 20050820433" at bounding box center [671, 559] width 1174 height 34
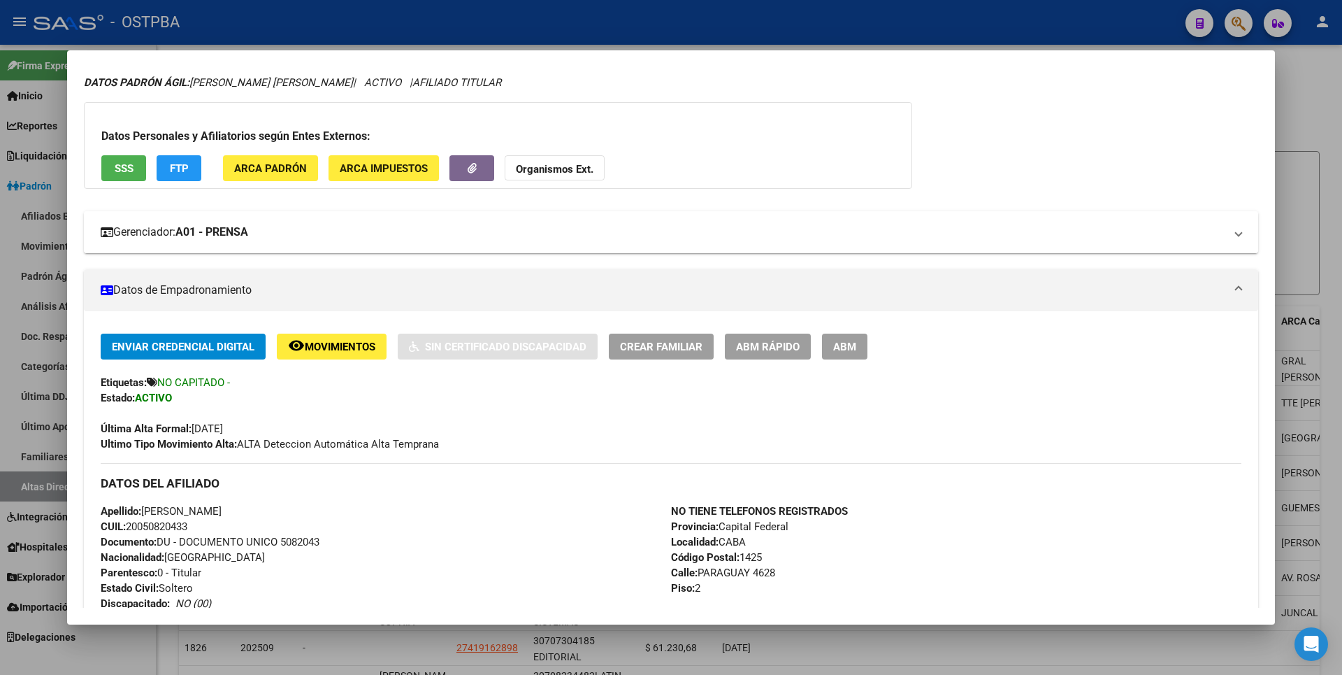
scroll to position [0, 0]
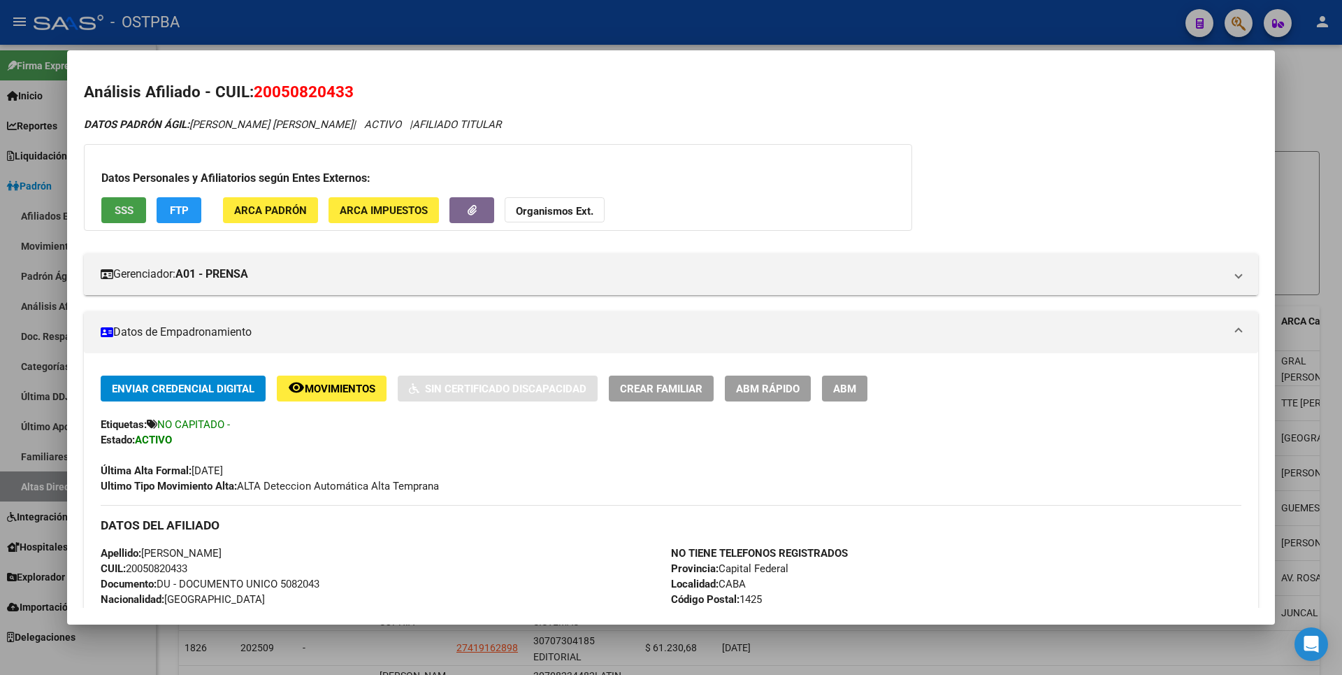
click at [125, 206] on span "SSS" at bounding box center [124, 210] width 19 height 13
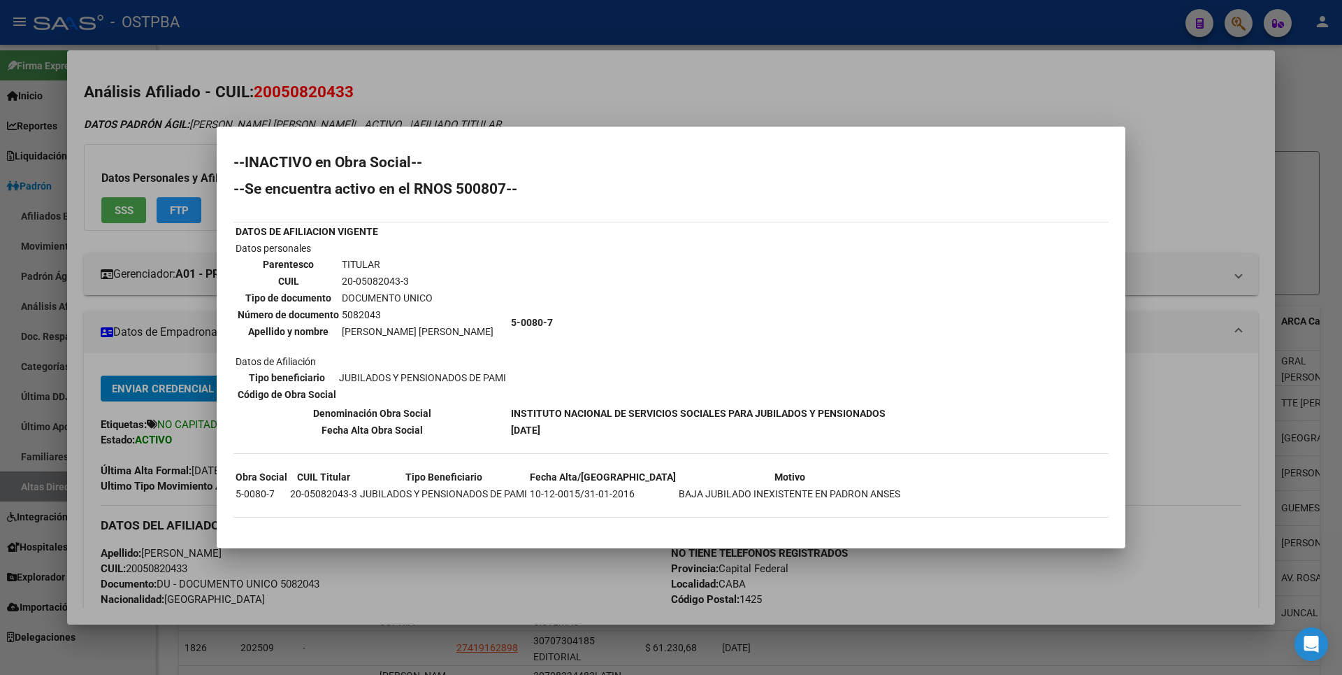
drag, startPoint x: 567, startPoint y: 426, endPoint x: 502, endPoint y: 437, distance: 65.8
click at [502, 437] on tr "Fecha [PERSON_NAME] Social [DATE]" at bounding box center [560, 429] width 651 height 15
click at [1203, 107] on div at bounding box center [671, 337] width 1342 height 675
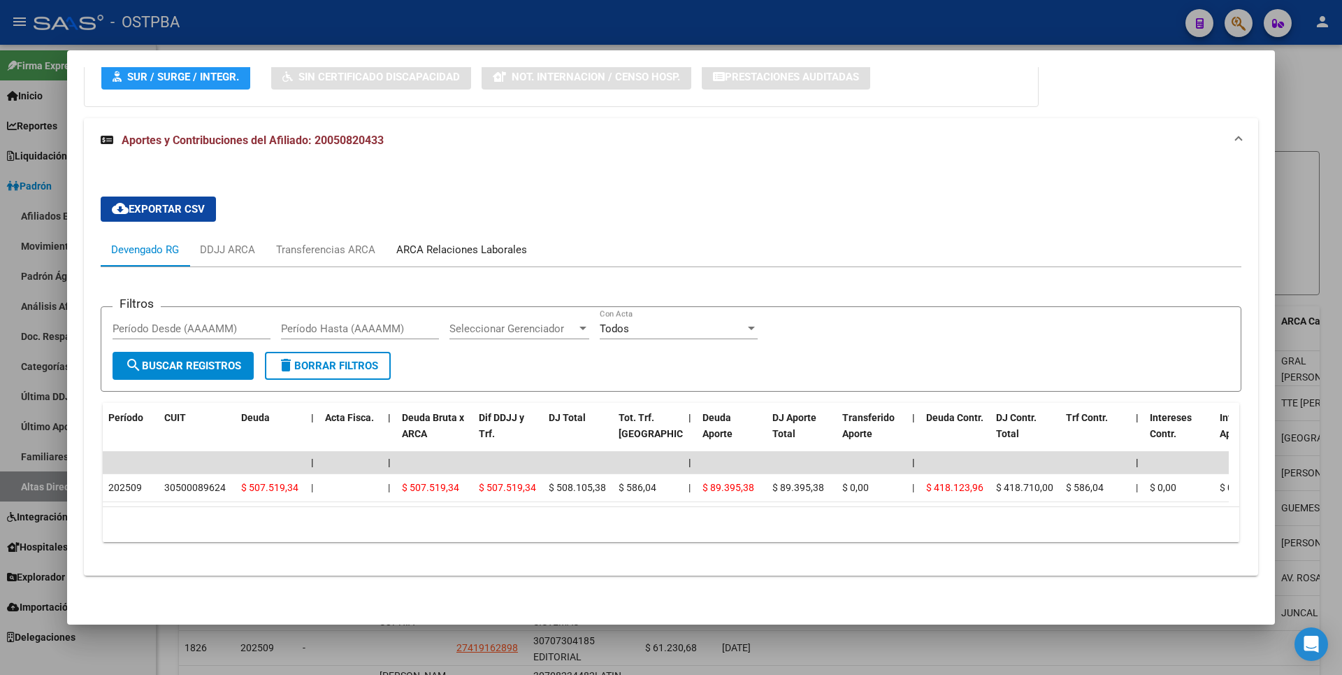
click at [466, 242] on div "ARCA Relaciones Laborales" at bounding box center [461, 249] width 131 height 15
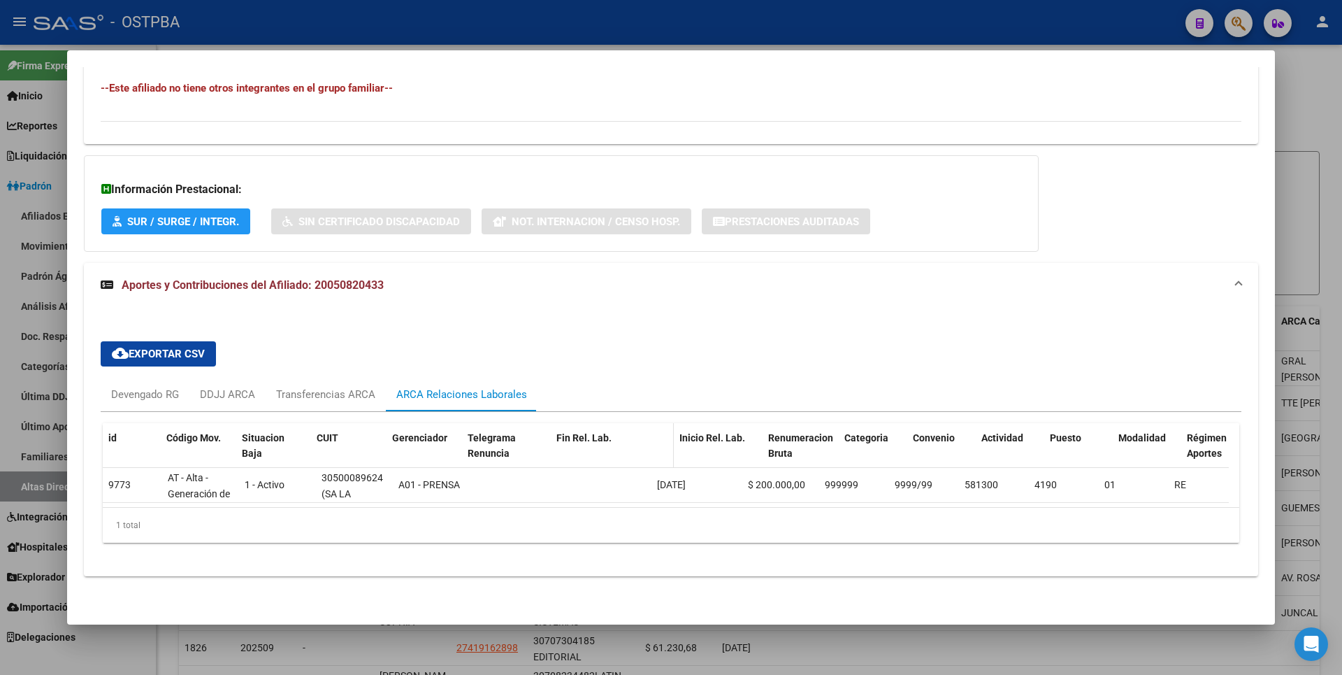
drag, startPoint x: 648, startPoint y: 424, endPoint x: 684, endPoint y: 420, distance: 36.6
click at [684, 423] on div "id Código Mov. Situacion Baja CUIT Gerenciador Telegrama Renuncia Fin Rel. Lab.…" at bounding box center [971, 454] width 1737 height 62
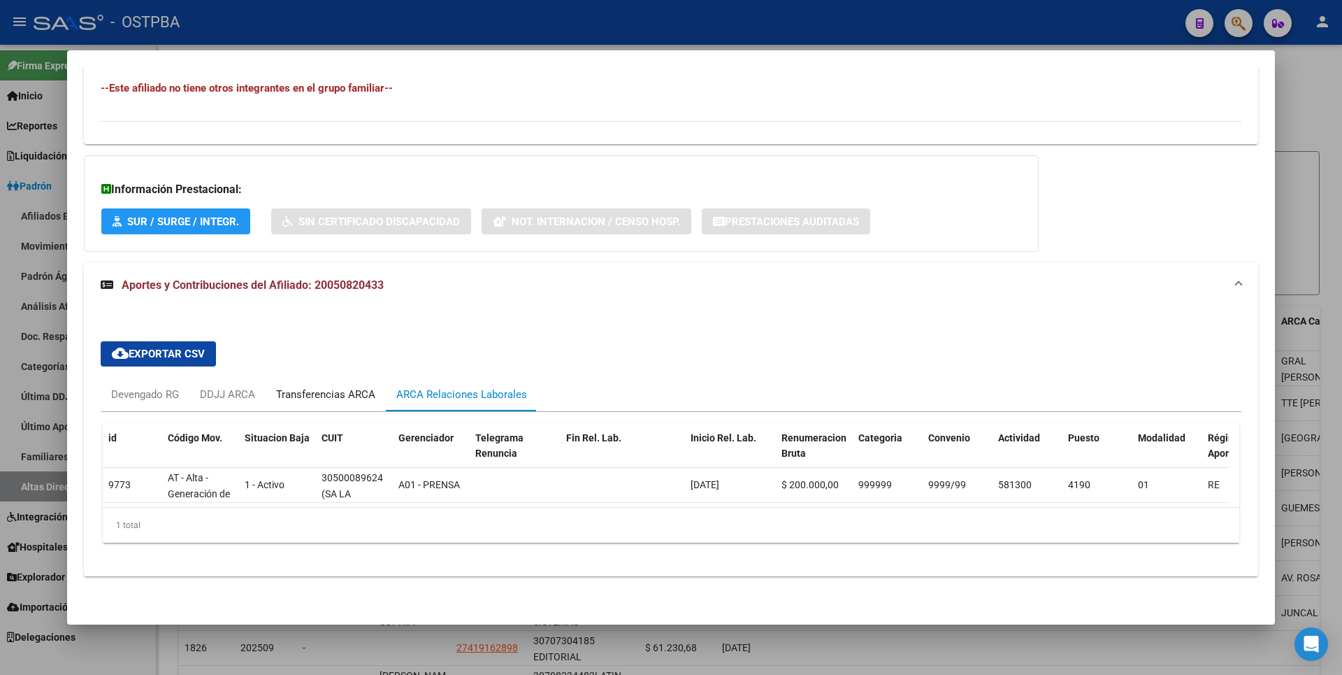
click at [317, 389] on div "Transferencias ARCA" at bounding box center [325, 394] width 99 height 15
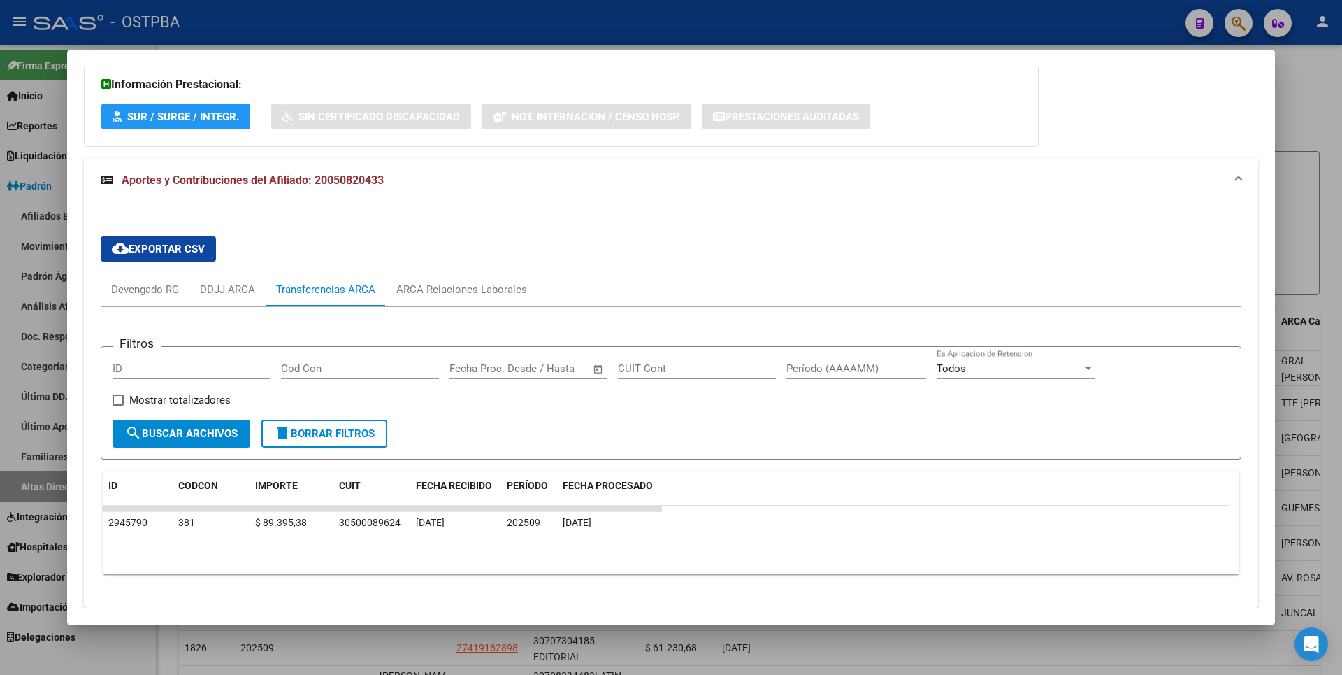
scroll to position [882, 0]
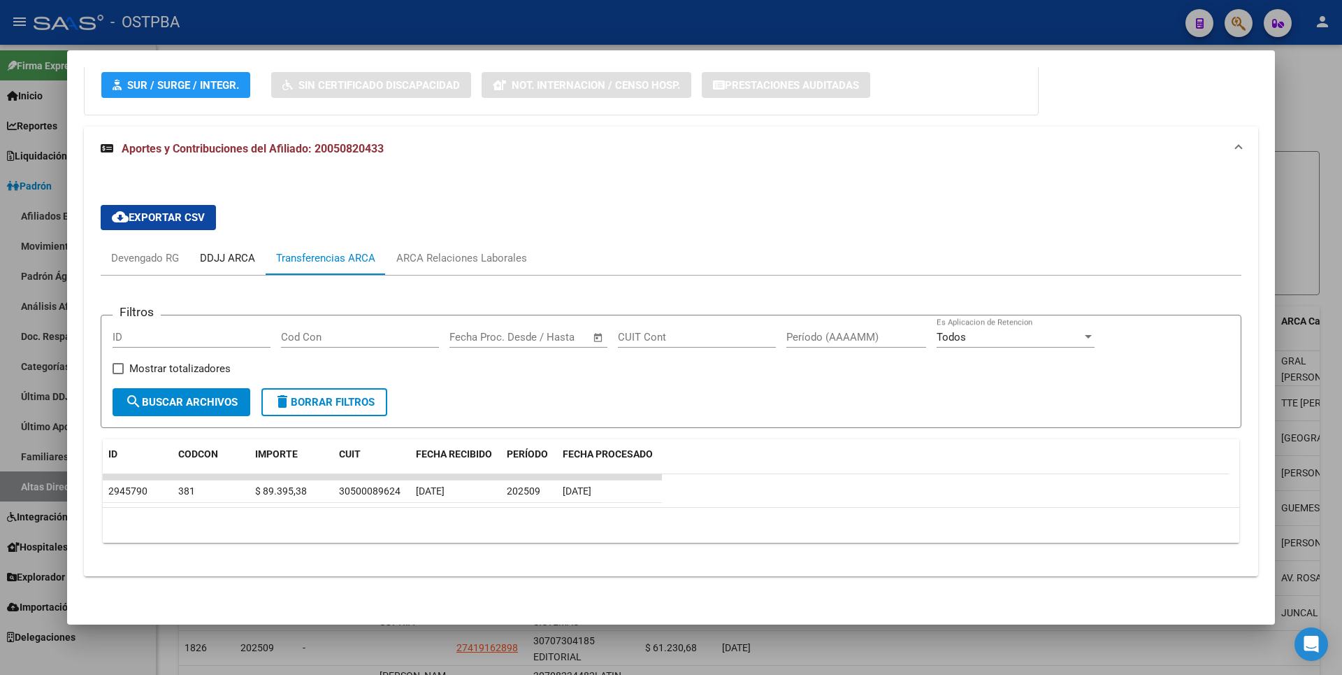
click at [241, 265] on div "DDJJ ARCA" at bounding box center [227, 257] width 55 height 15
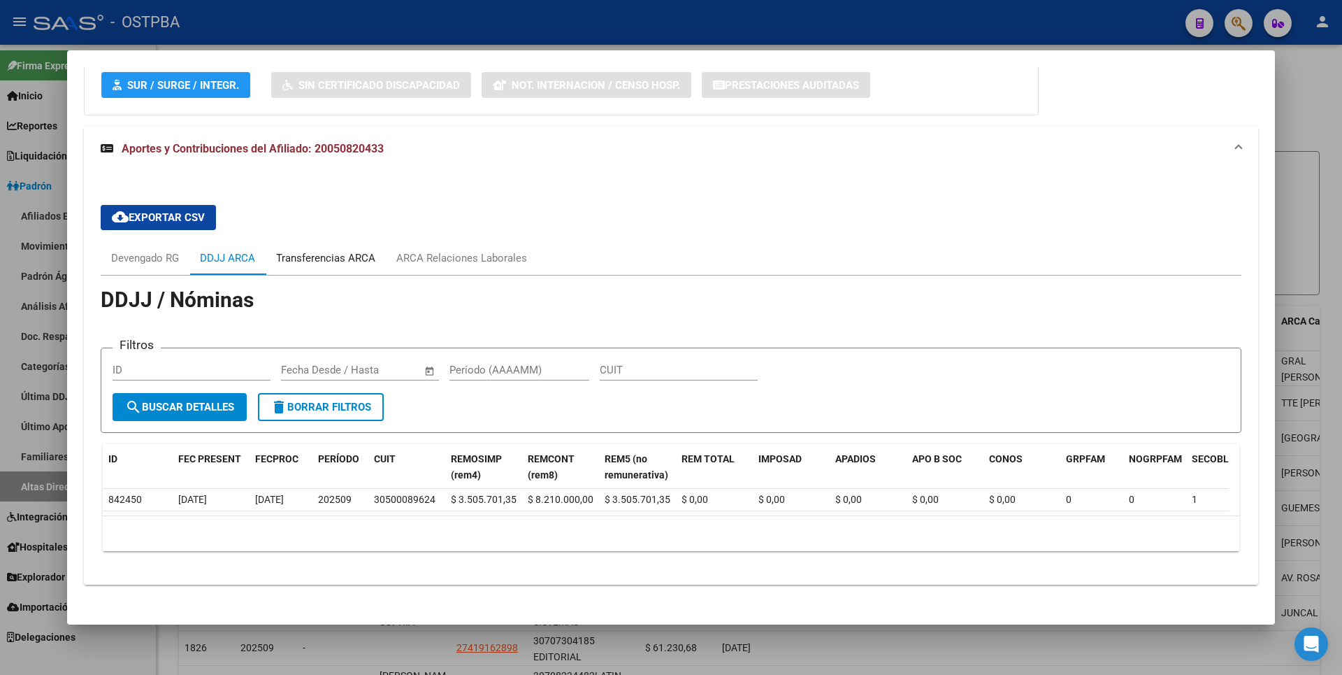
click at [360, 261] on div "Transferencias ARCA" at bounding box center [325, 257] width 99 height 15
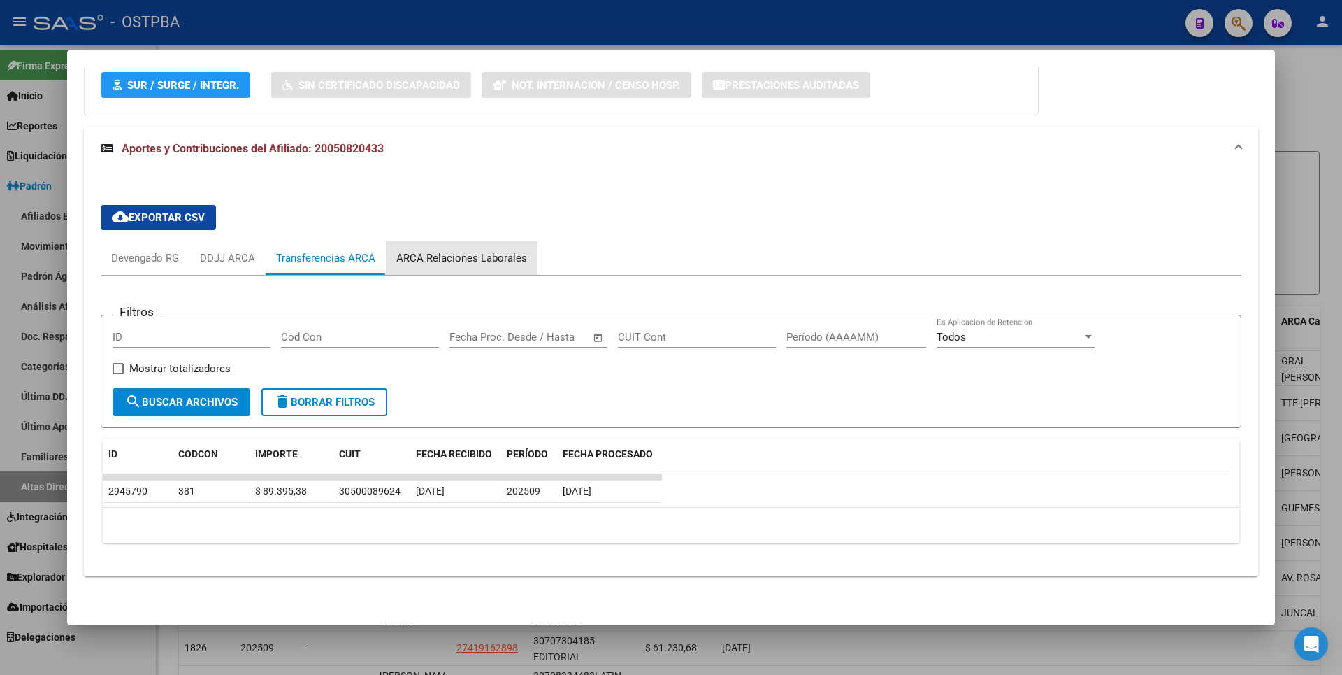
click at [466, 260] on div "ARCA Relaciones Laborales" at bounding box center [461, 257] width 131 height 15
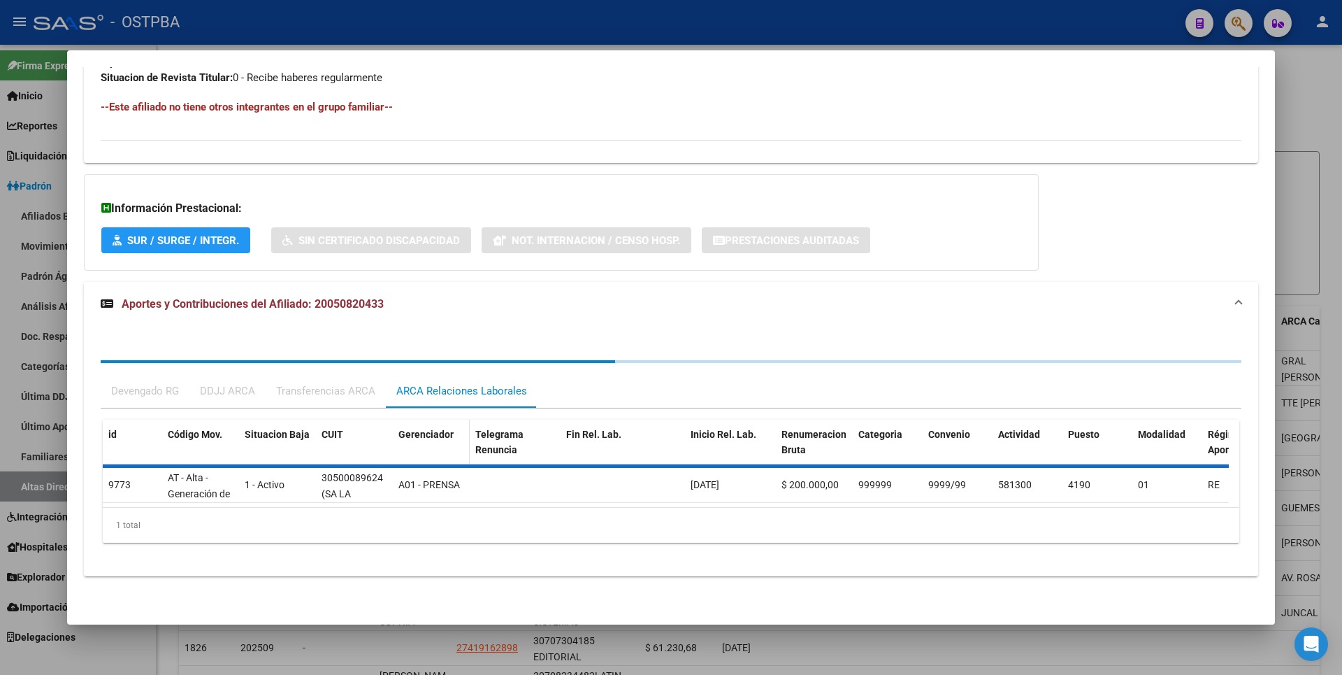
scroll to position [756, 0]
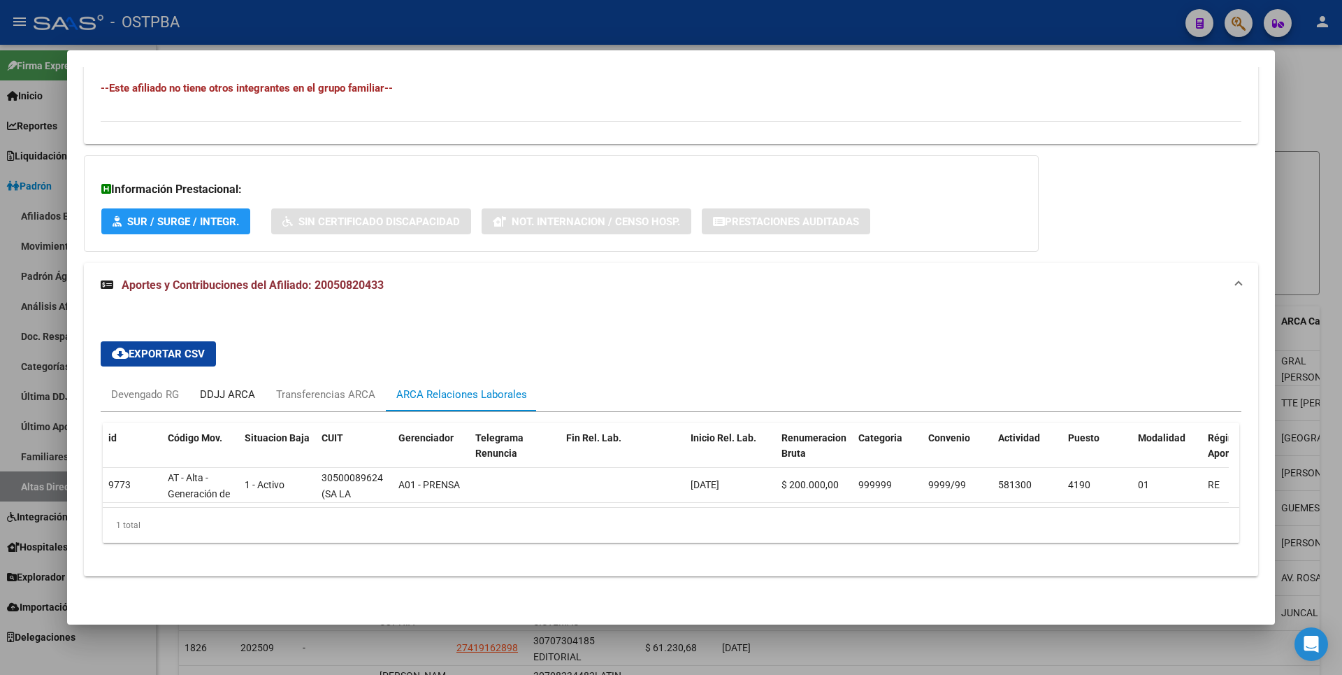
click at [238, 387] on div "DDJJ ARCA" at bounding box center [227, 394] width 55 height 15
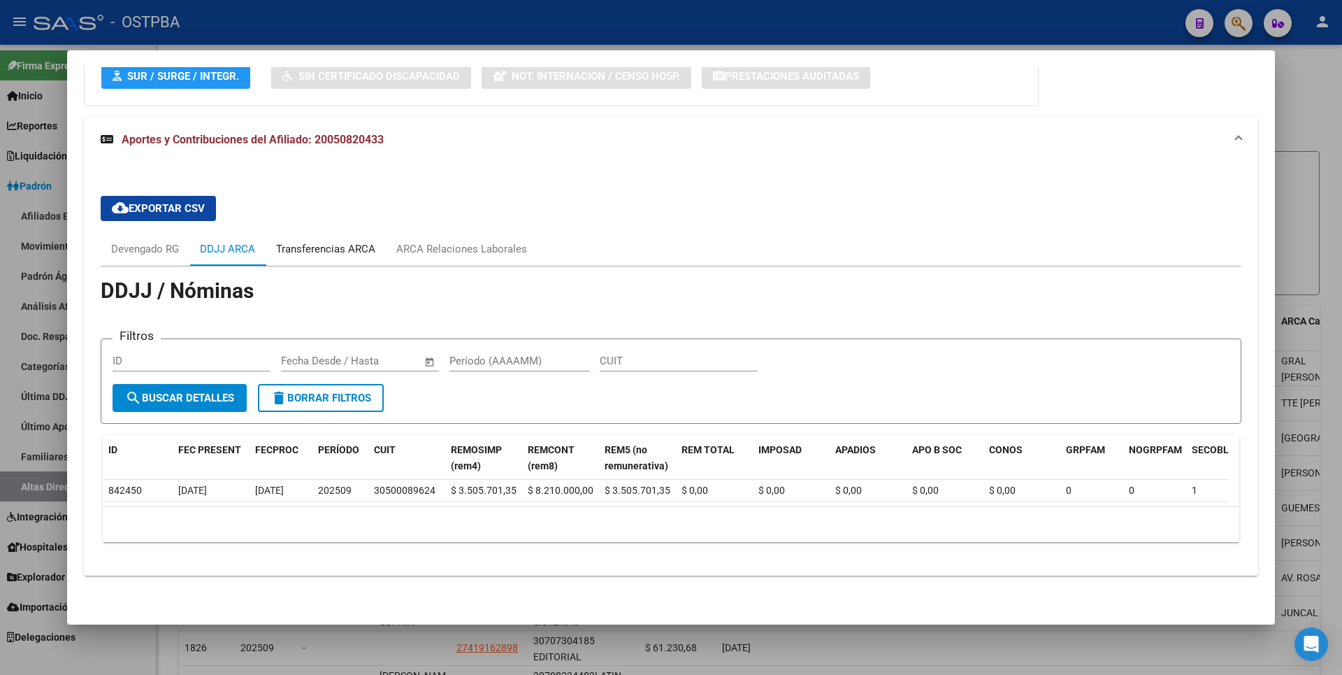
click at [339, 247] on div "Transferencias ARCA" at bounding box center [326, 249] width 120 height 34
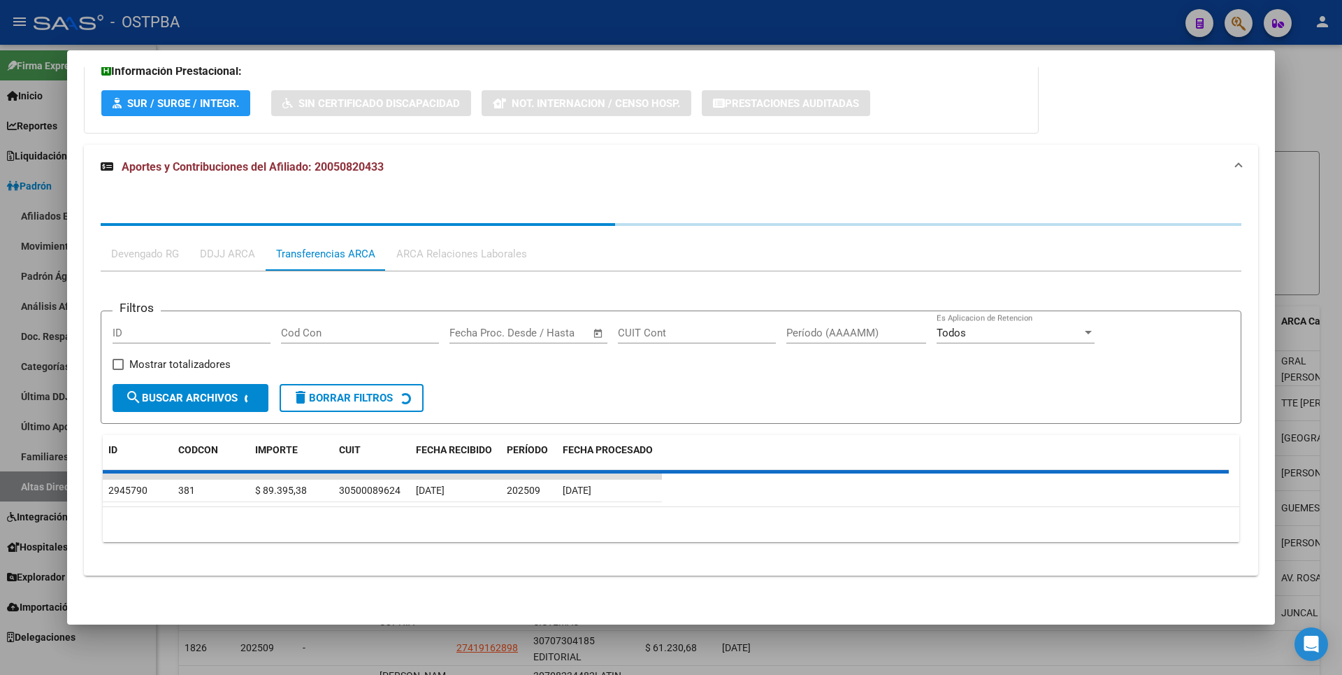
scroll to position [883, 0]
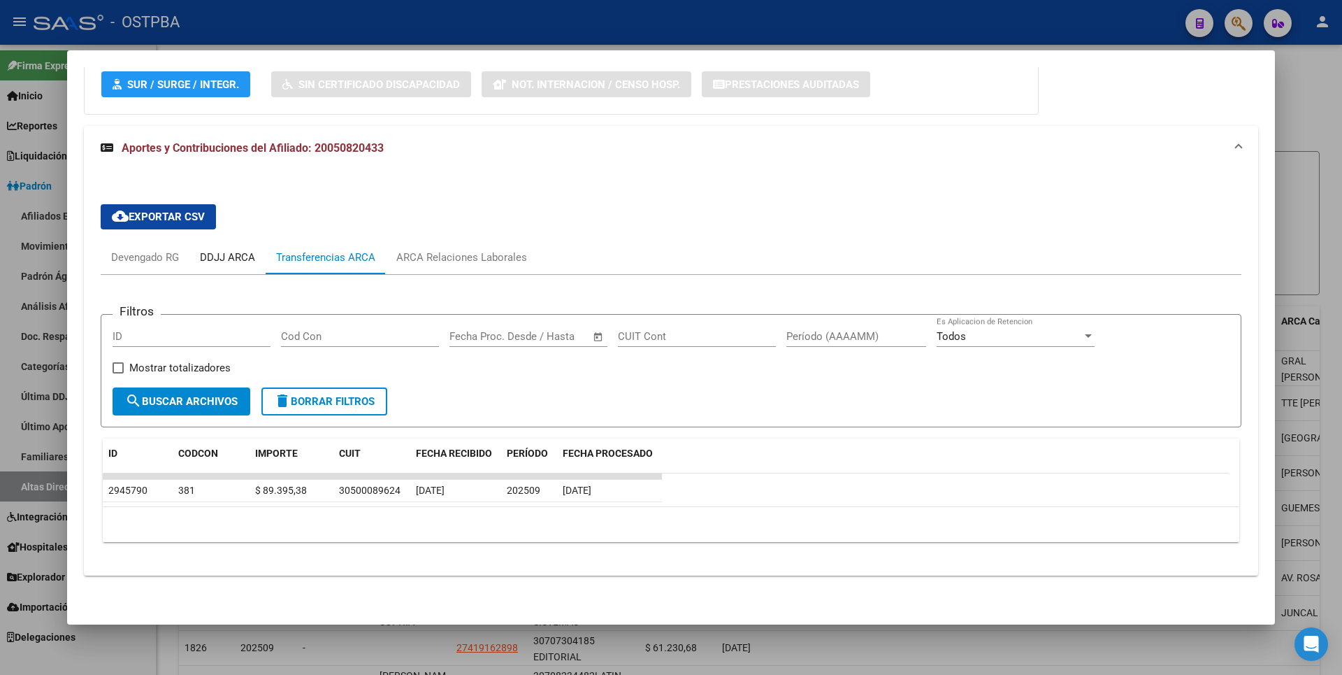
click at [244, 254] on div "DDJJ ARCA" at bounding box center [227, 257] width 55 height 15
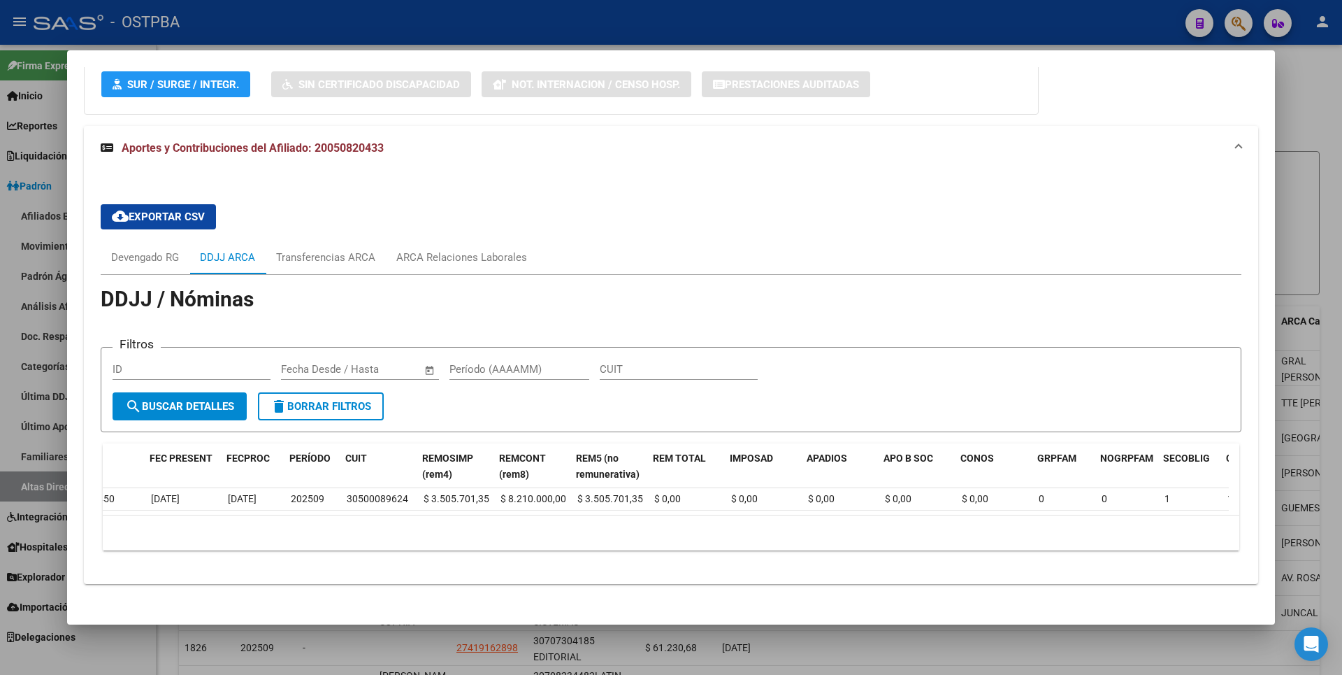
scroll to position [0, 30]
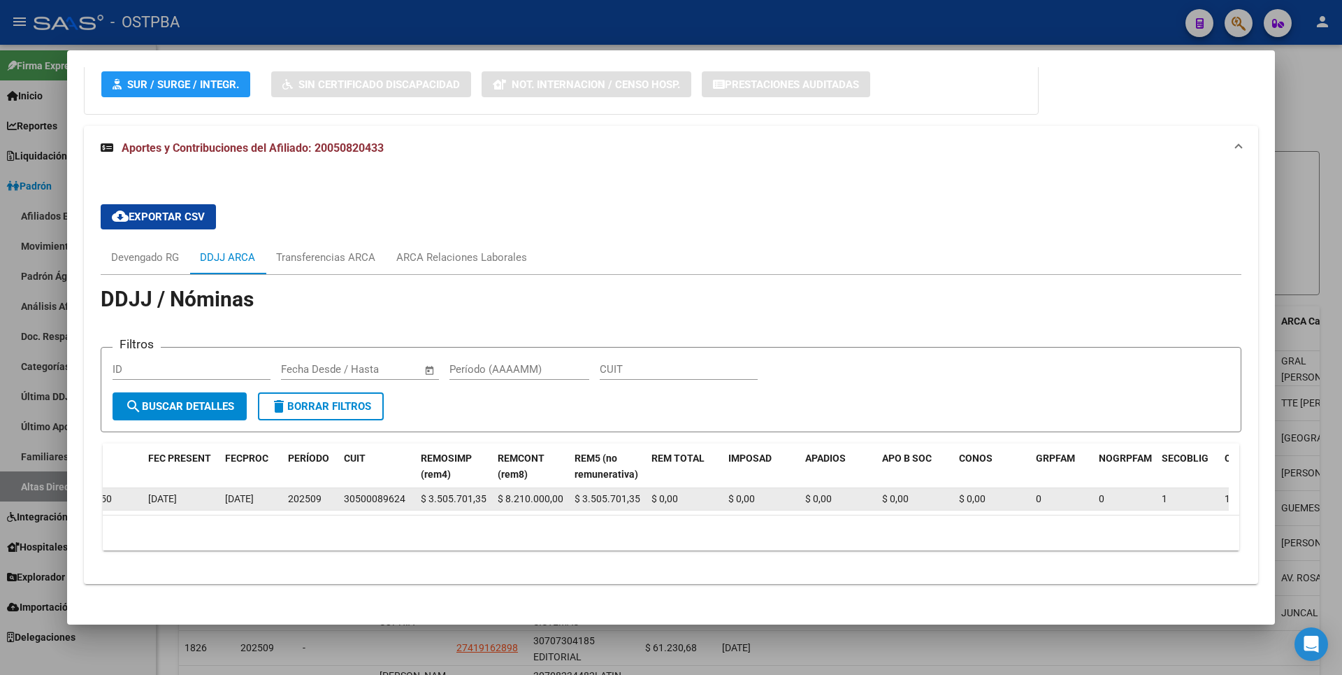
drag, startPoint x: 505, startPoint y: 500, endPoint x: 566, endPoint y: 501, distance: 61.5
click at [566, 501] on datatable-body-cell "$ 8.210.000,00" at bounding box center [530, 499] width 77 height 22
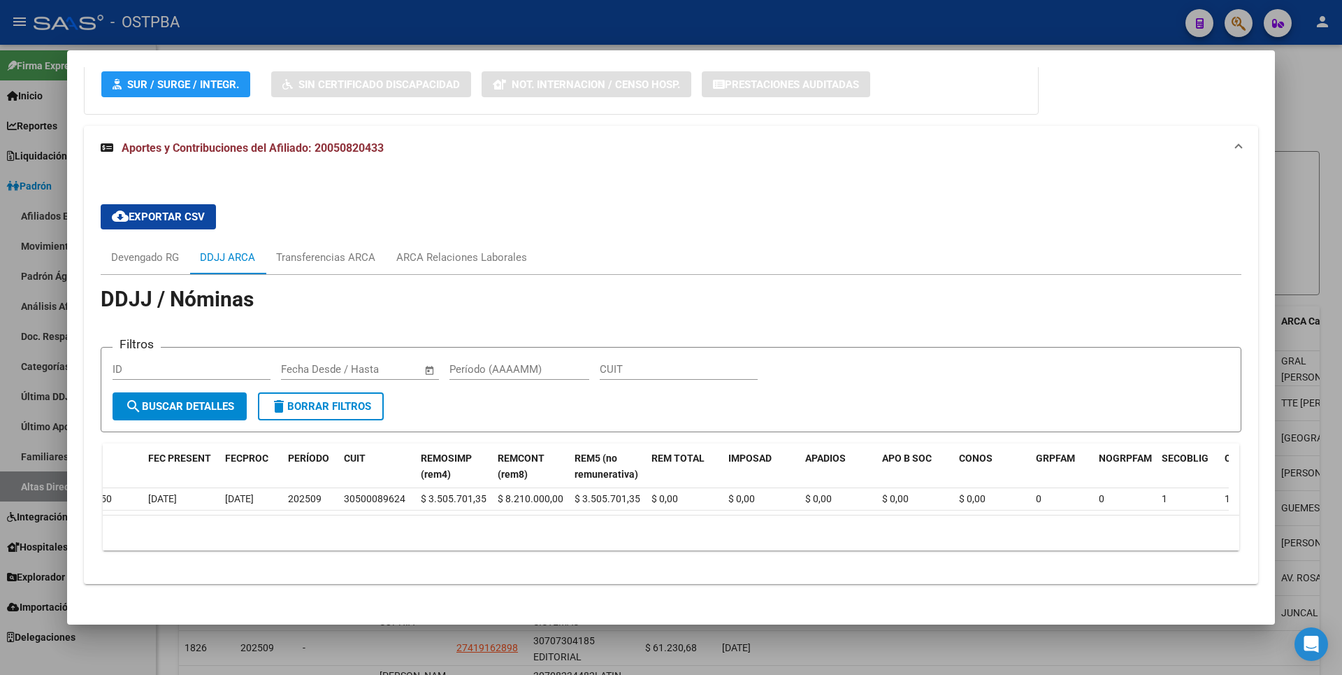
click at [1300, 256] on div at bounding box center [671, 337] width 1342 height 675
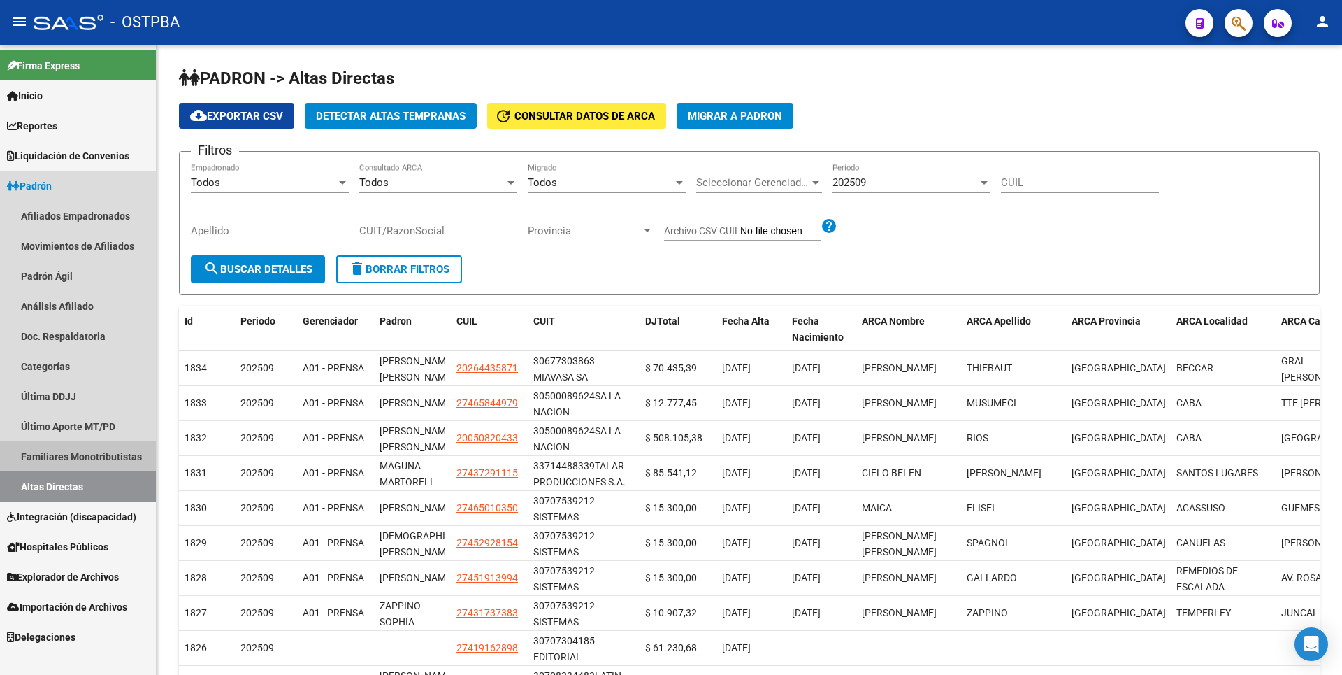
click at [75, 452] on link "Familiares Monotributistas" at bounding box center [78, 456] width 156 height 30
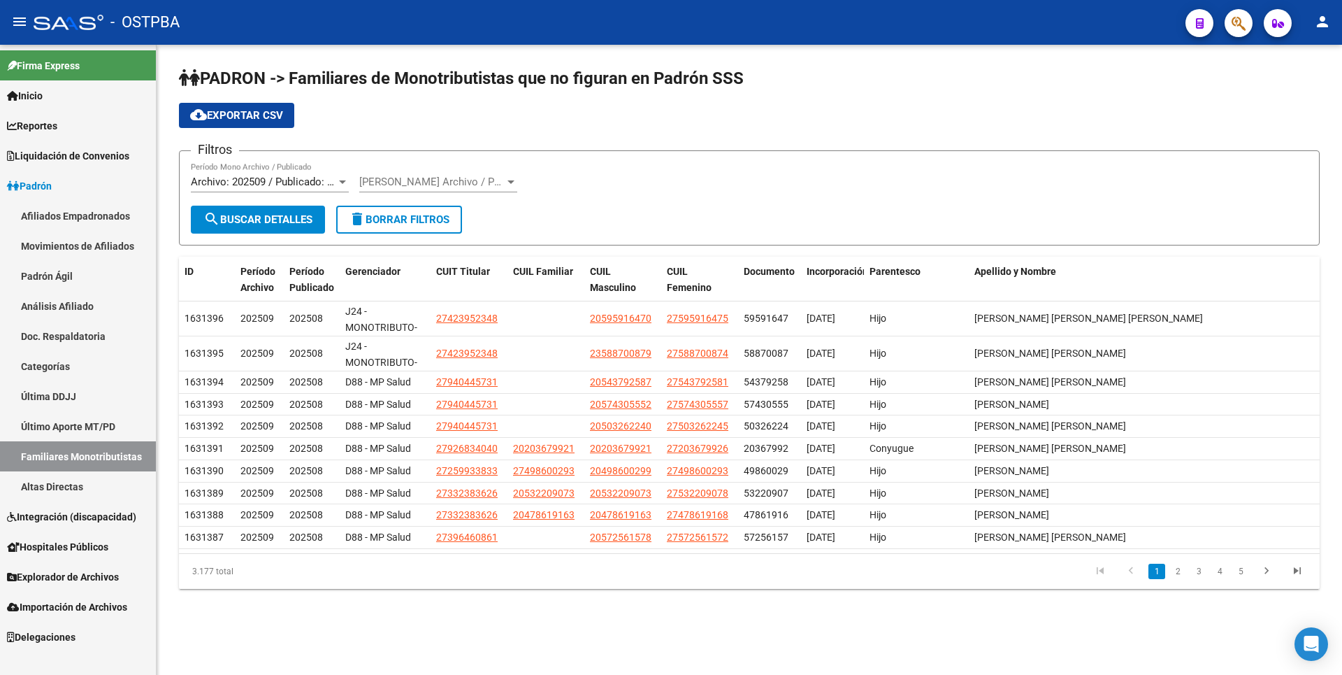
click at [66, 319] on link "Análisis Afiliado" at bounding box center [78, 306] width 156 height 30
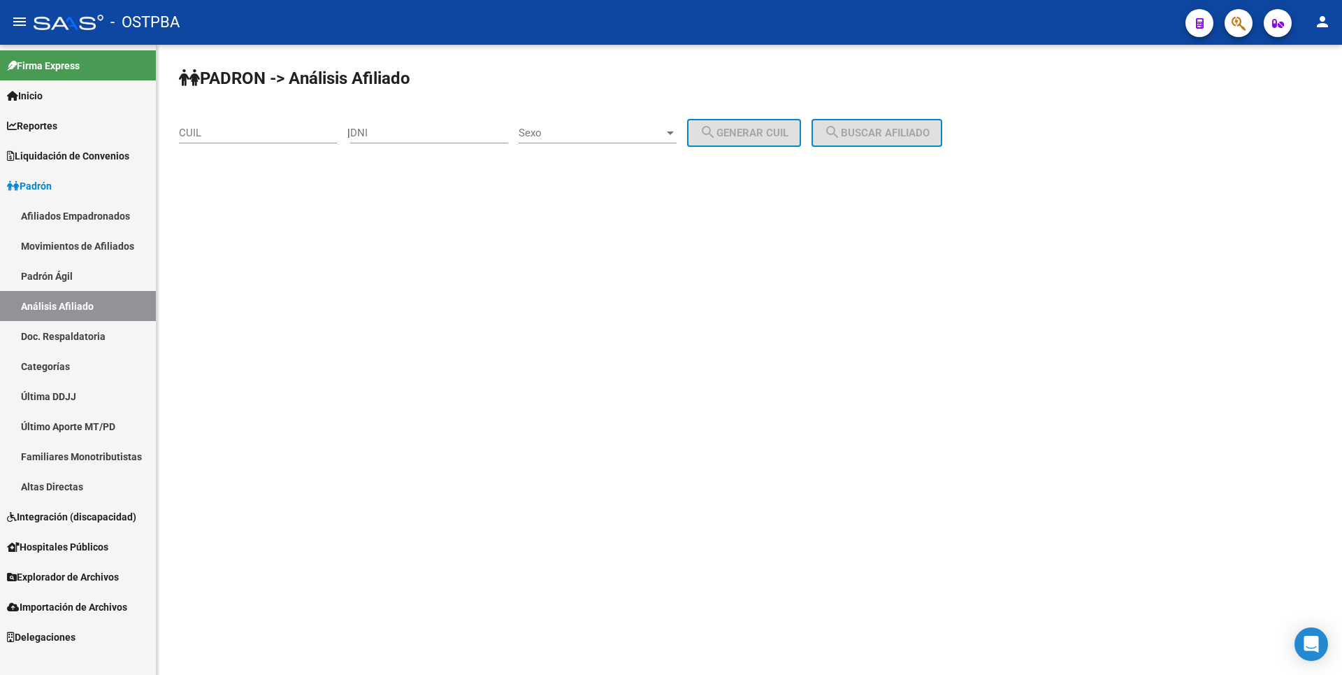
click at [72, 331] on link "Doc. Respaldatoria" at bounding box center [78, 336] width 156 height 30
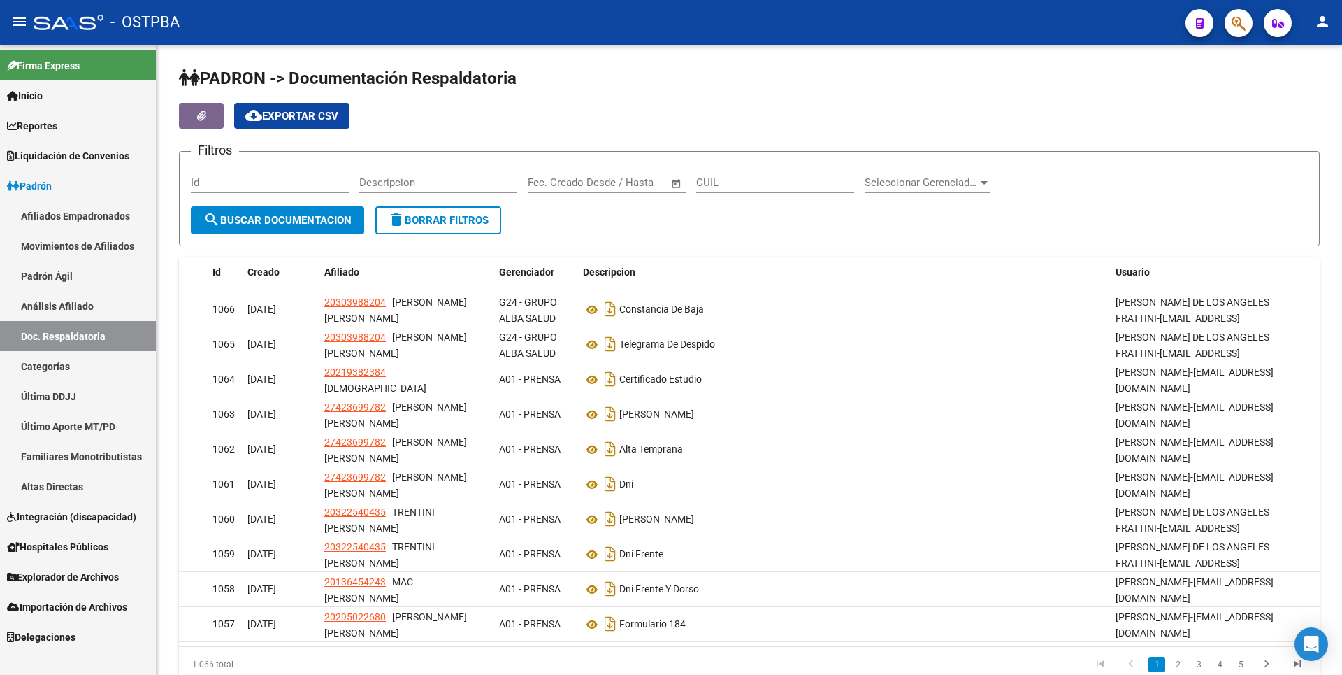
click at [78, 390] on link "Última DDJJ" at bounding box center [78, 396] width 156 height 30
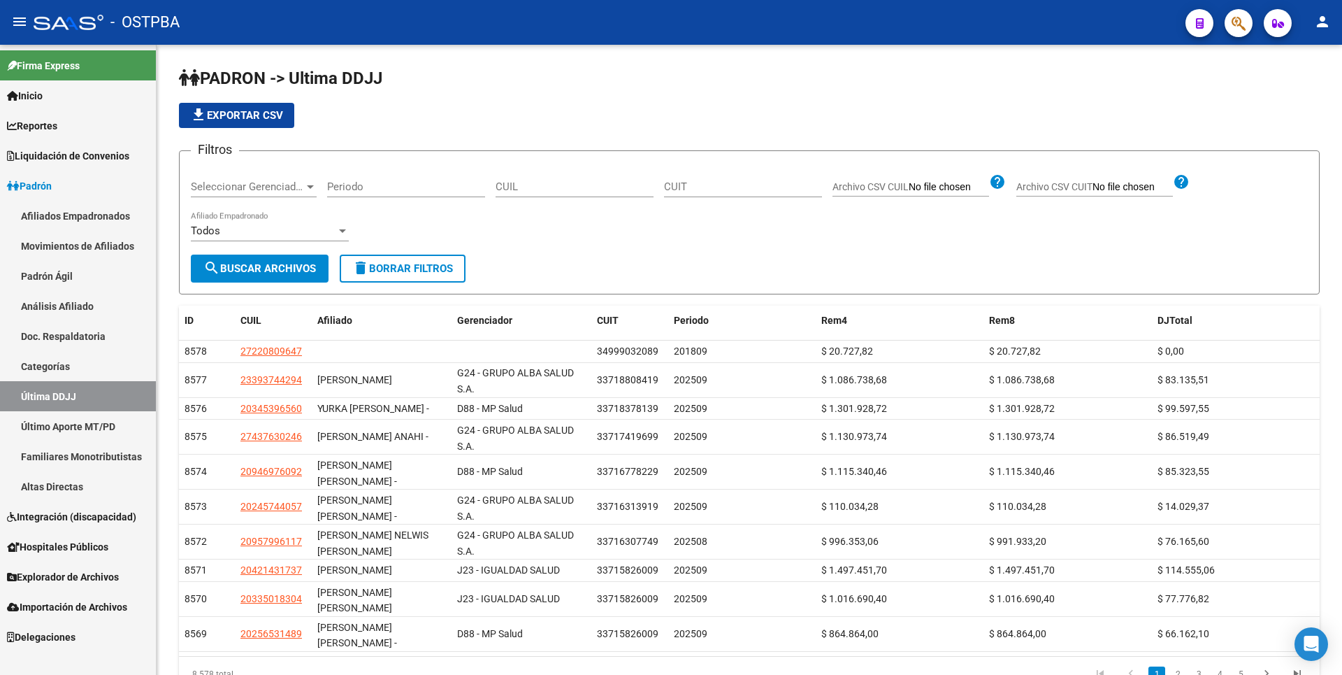
click at [69, 491] on link "Altas Directas" at bounding box center [78, 486] width 156 height 30
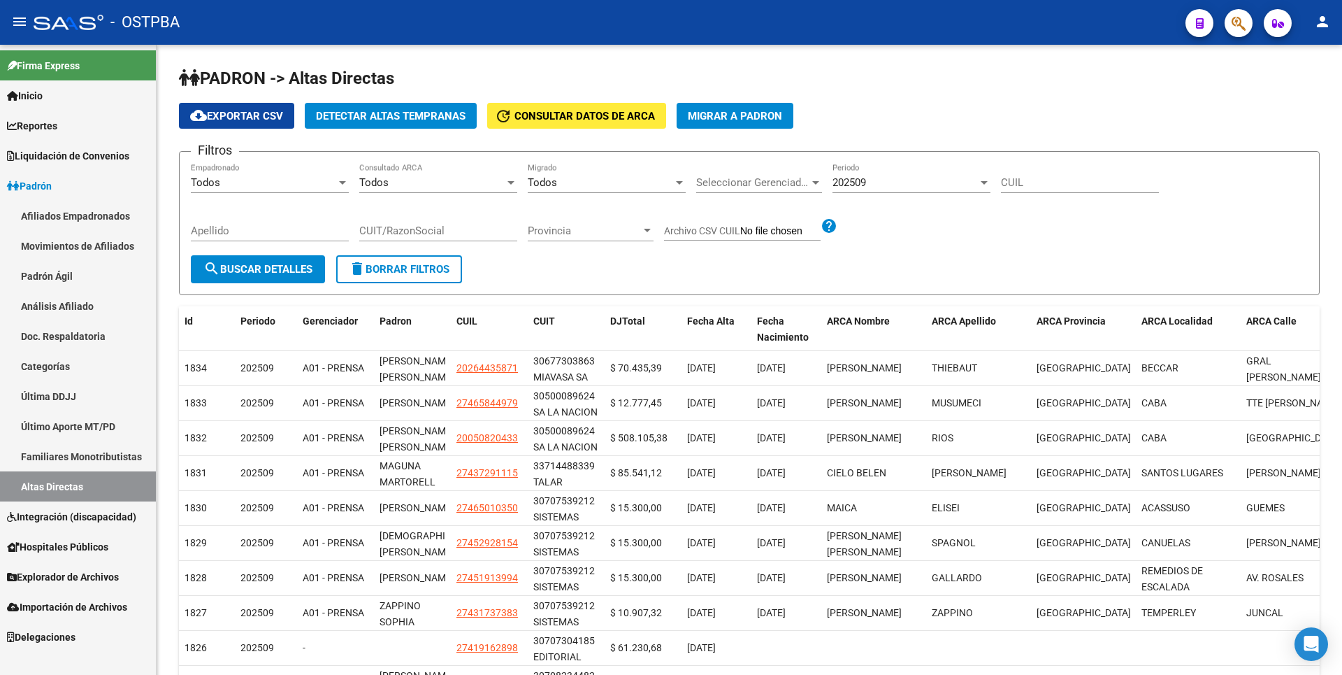
click at [72, 572] on span "Explorador de Archivos" at bounding box center [63, 576] width 112 height 15
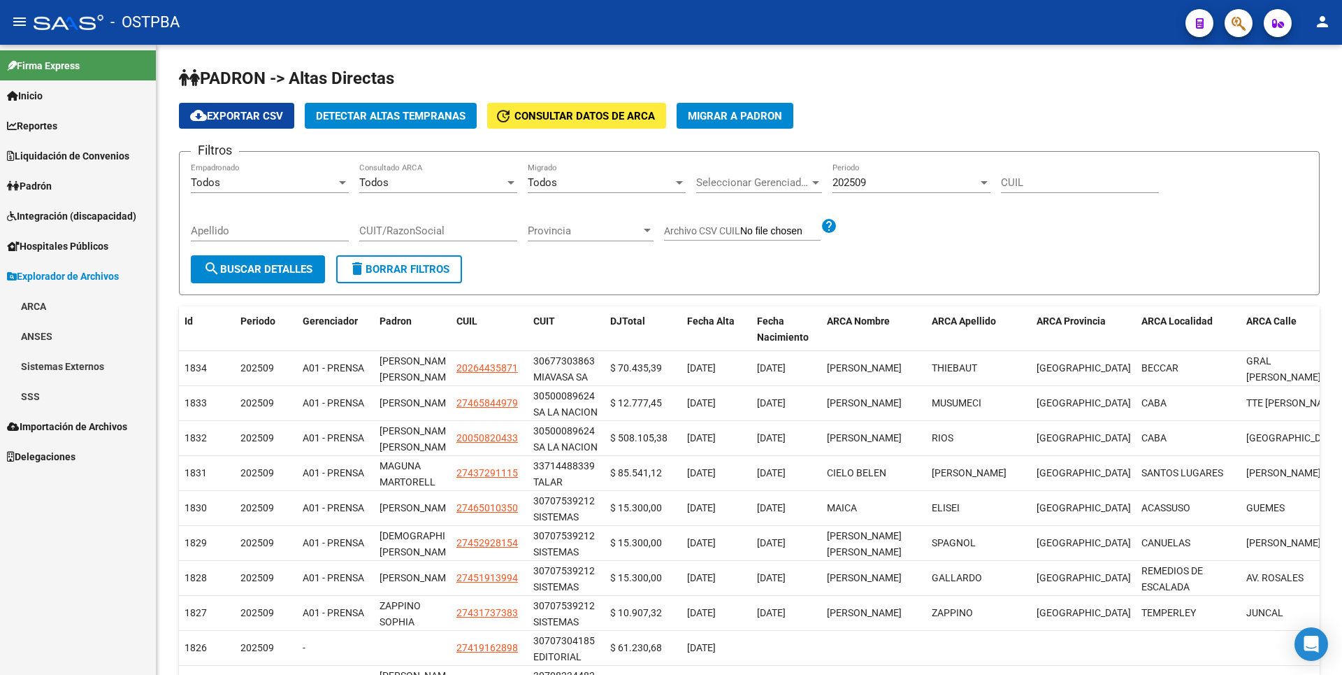
click at [44, 397] on link "SSS" at bounding box center [78, 396] width 156 height 30
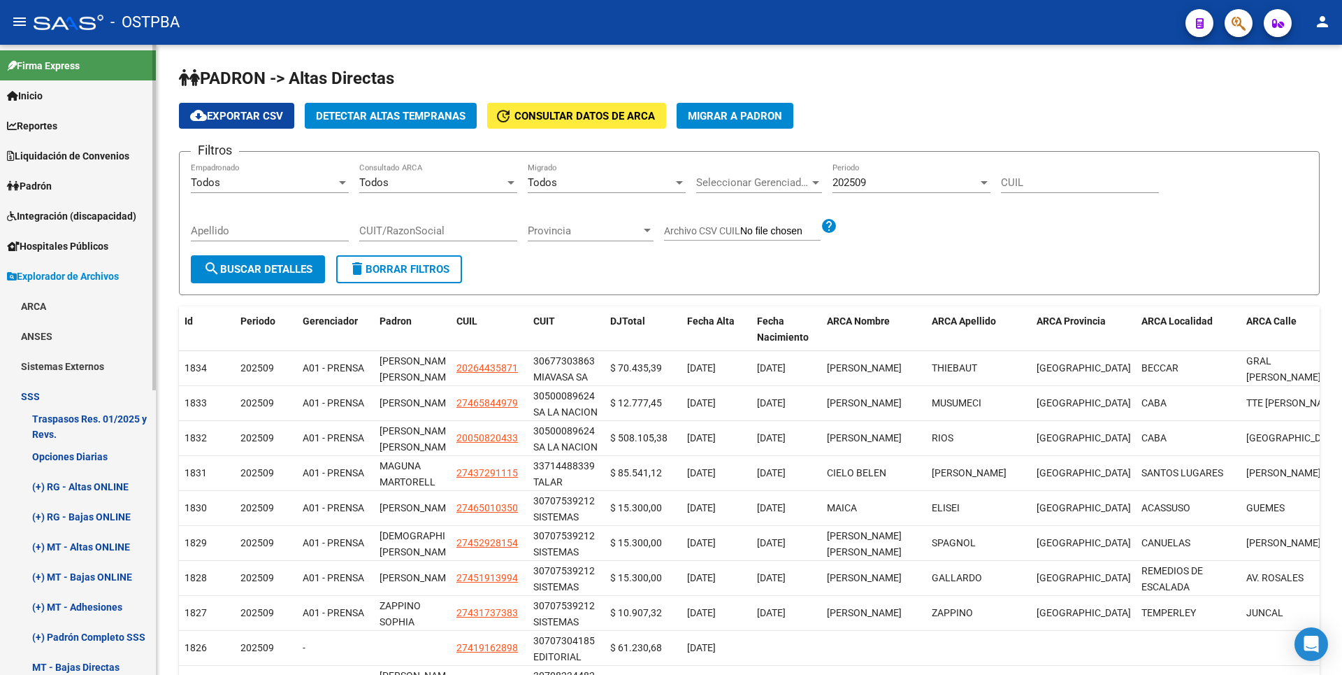
scroll to position [350, 0]
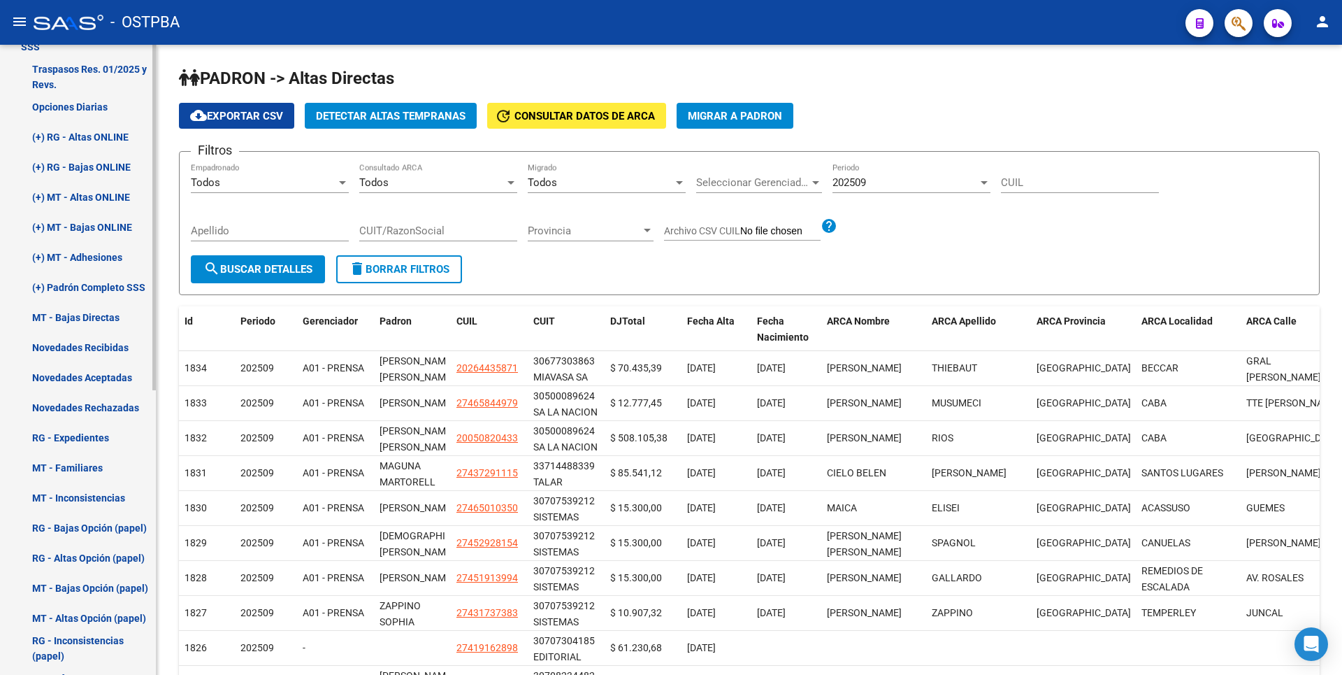
click at [96, 265] on link "(+) MT - Adhesiones" at bounding box center [78, 257] width 156 height 30
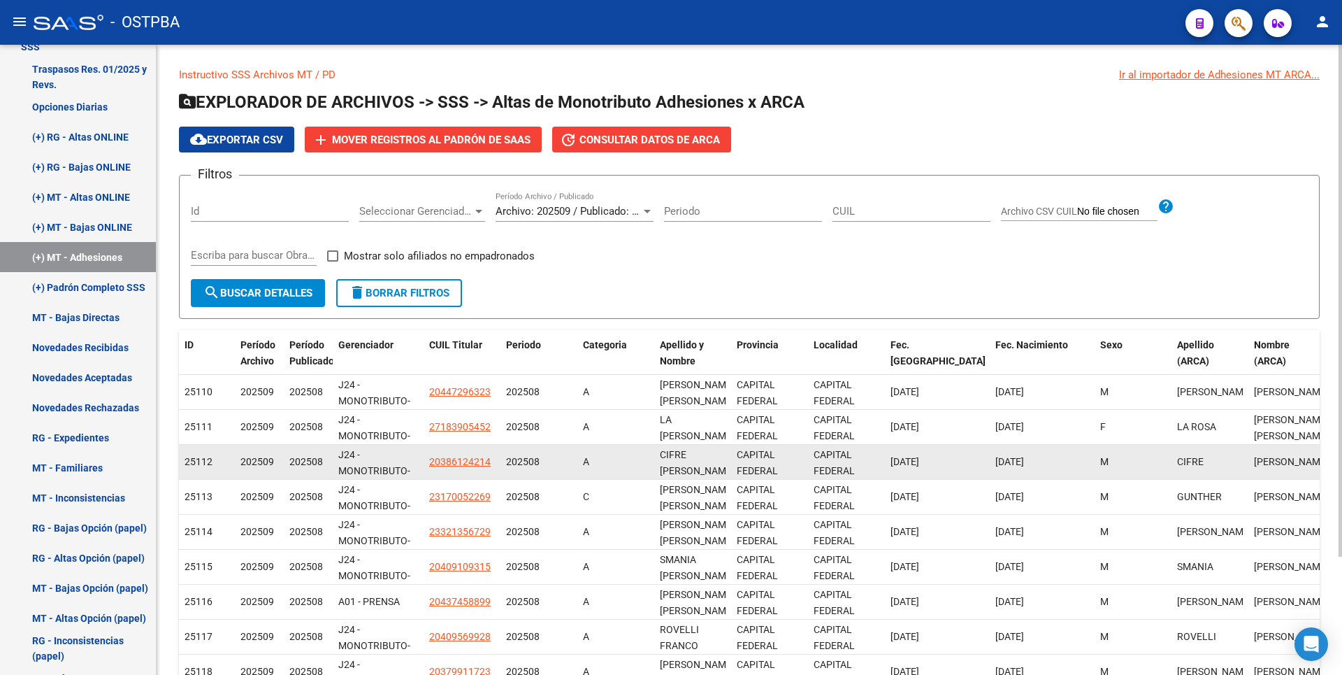
drag, startPoint x: 272, startPoint y: 462, endPoint x: 221, endPoint y: 461, distance: 51.0
click at [221, 461] on div "25112 202509 202508 J24 - MONOTRIBUTO-IGUALDAD SALUD-PRENSA 20386124214 202508 …" at bounding box center [1014, 462] width 1671 height 35
drag, startPoint x: 221, startPoint y: 461, endPoint x: 262, endPoint y: 465, distance: 41.4
click at [262, 465] on span "202509" at bounding box center [257, 461] width 34 height 11
drag, startPoint x: 273, startPoint y: 463, endPoint x: 241, endPoint y: 463, distance: 32.2
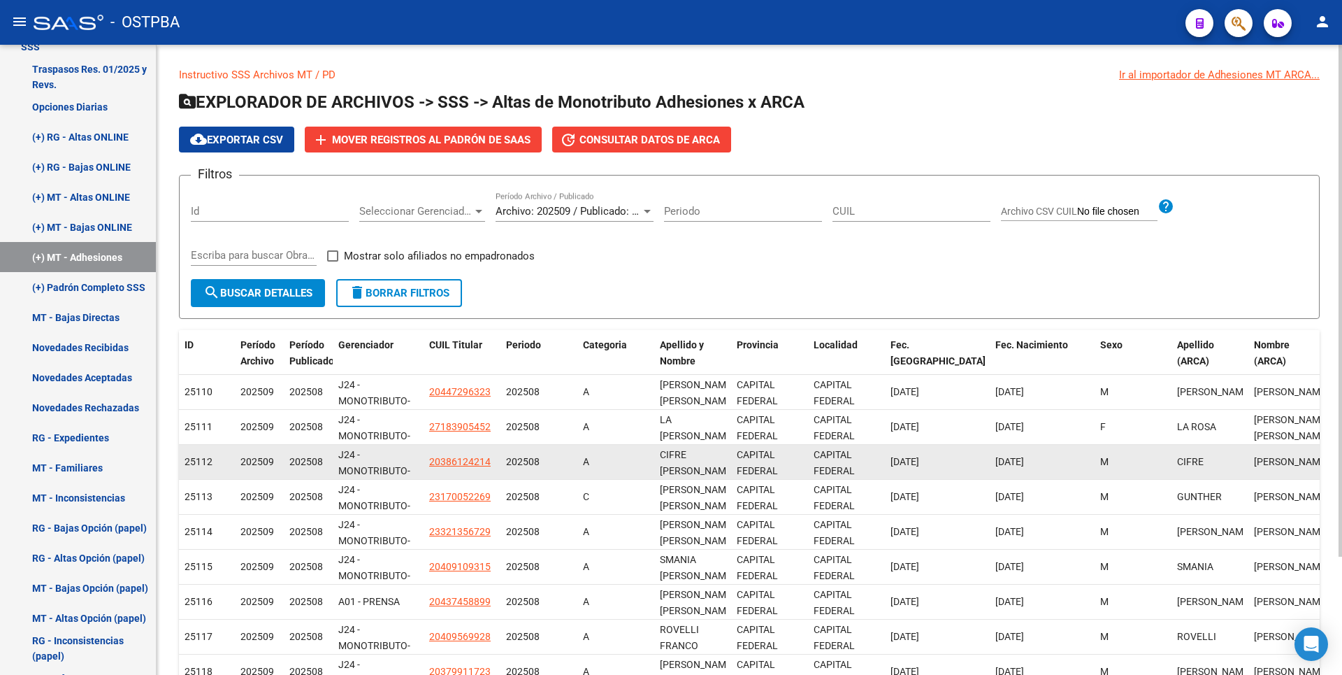
click at [241, 463] on span "202509" at bounding box center [257, 461] width 34 height 11
drag, startPoint x: 241, startPoint y: 463, endPoint x: 259, endPoint y: 463, distance: 18.2
click at [259, 463] on span "202509" at bounding box center [257, 461] width 34 height 11
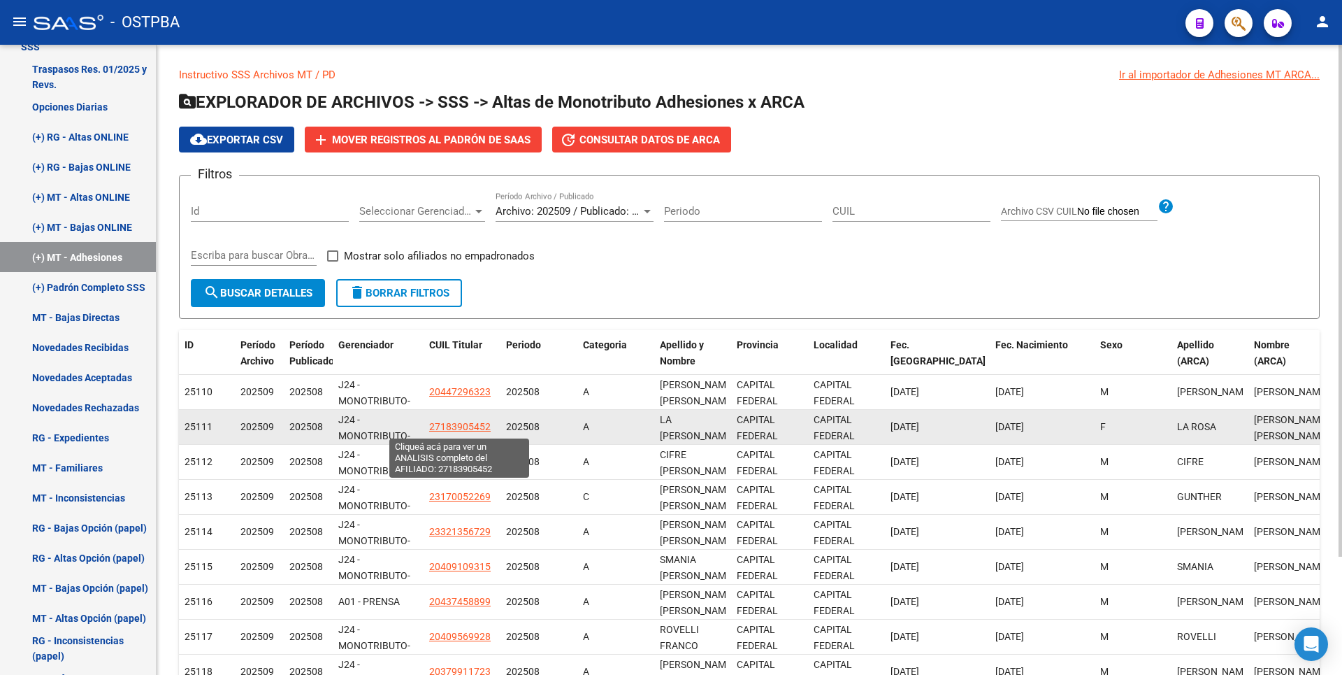
click at [449, 425] on span "27183905452" at bounding box center [460, 426] width 62 height 11
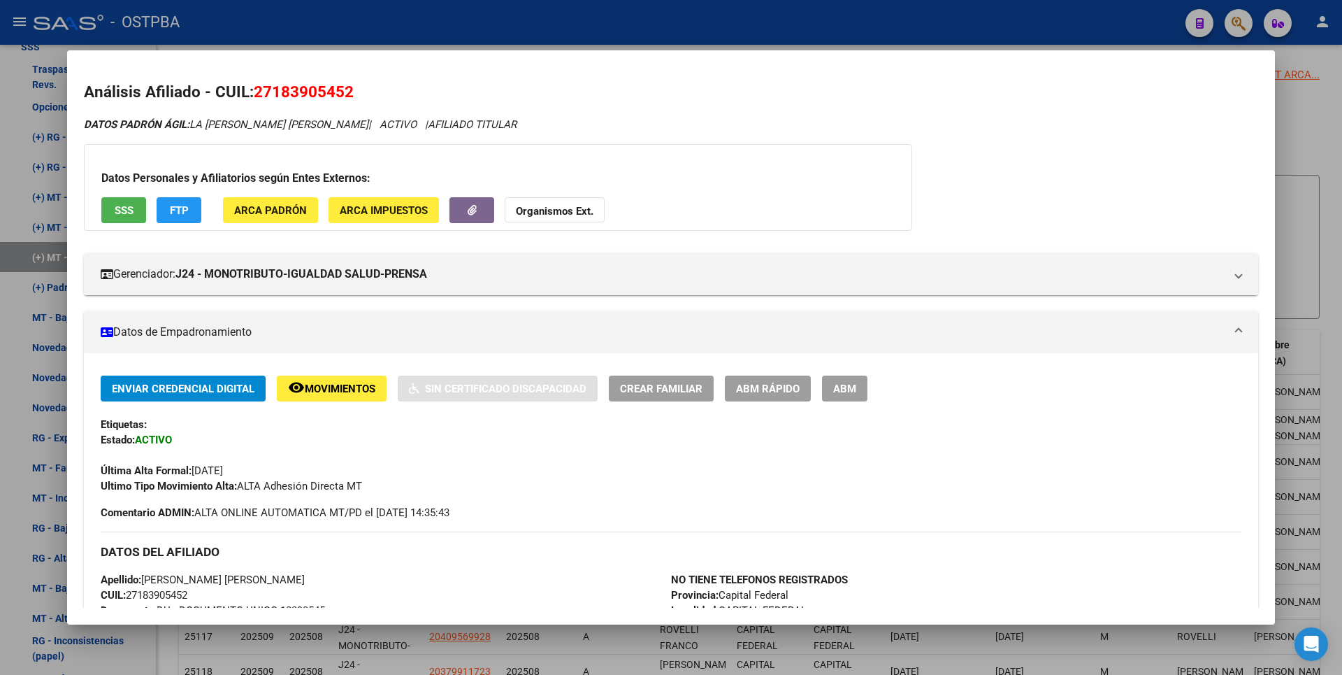
click at [1318, 138] on div at bounding box center [671, 337] width 1342 height 675
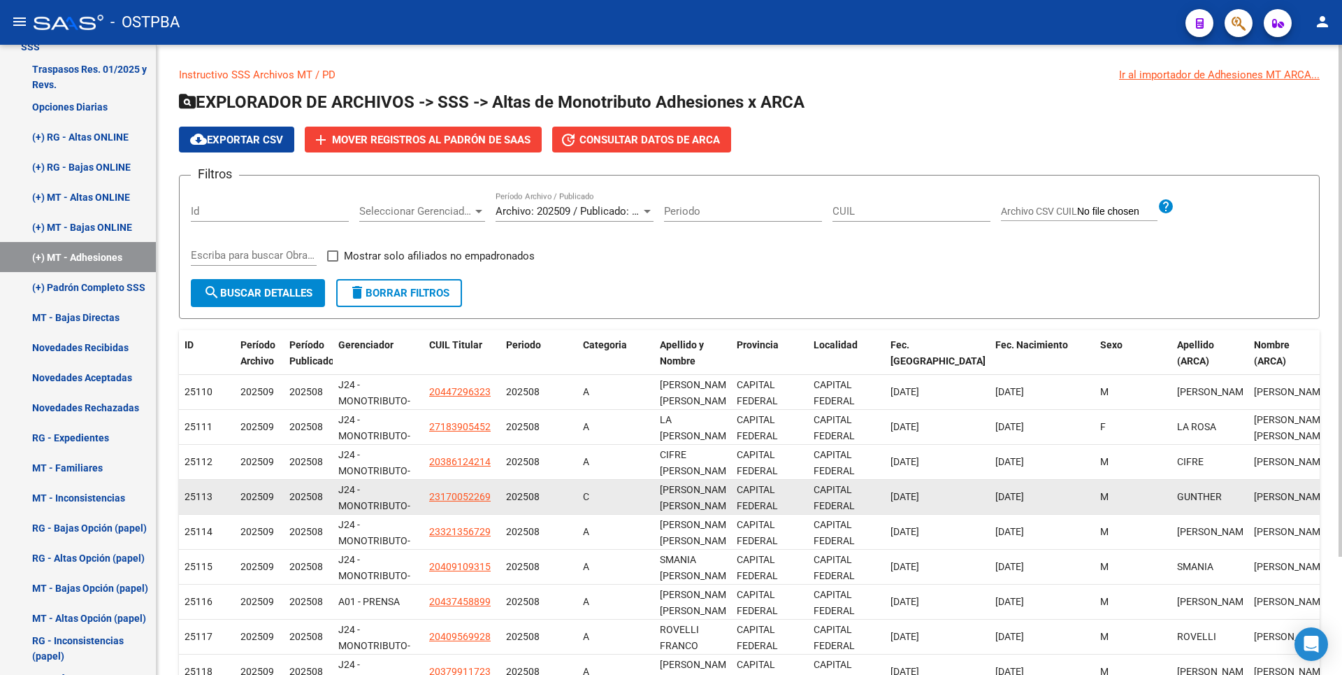
scroll to position [145, 0]
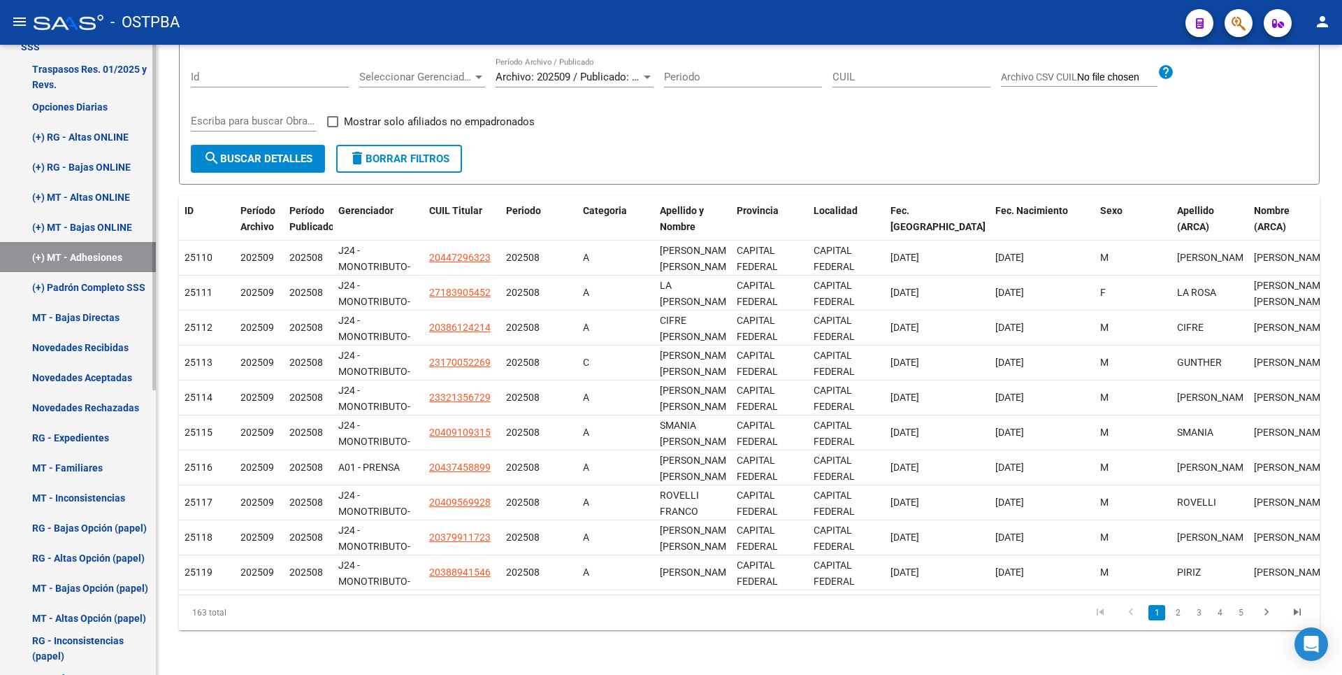
click at [80, 225] on link "(+) MT - Bajas ONLINE" at bounding box center [78, 227] width 156 height 30
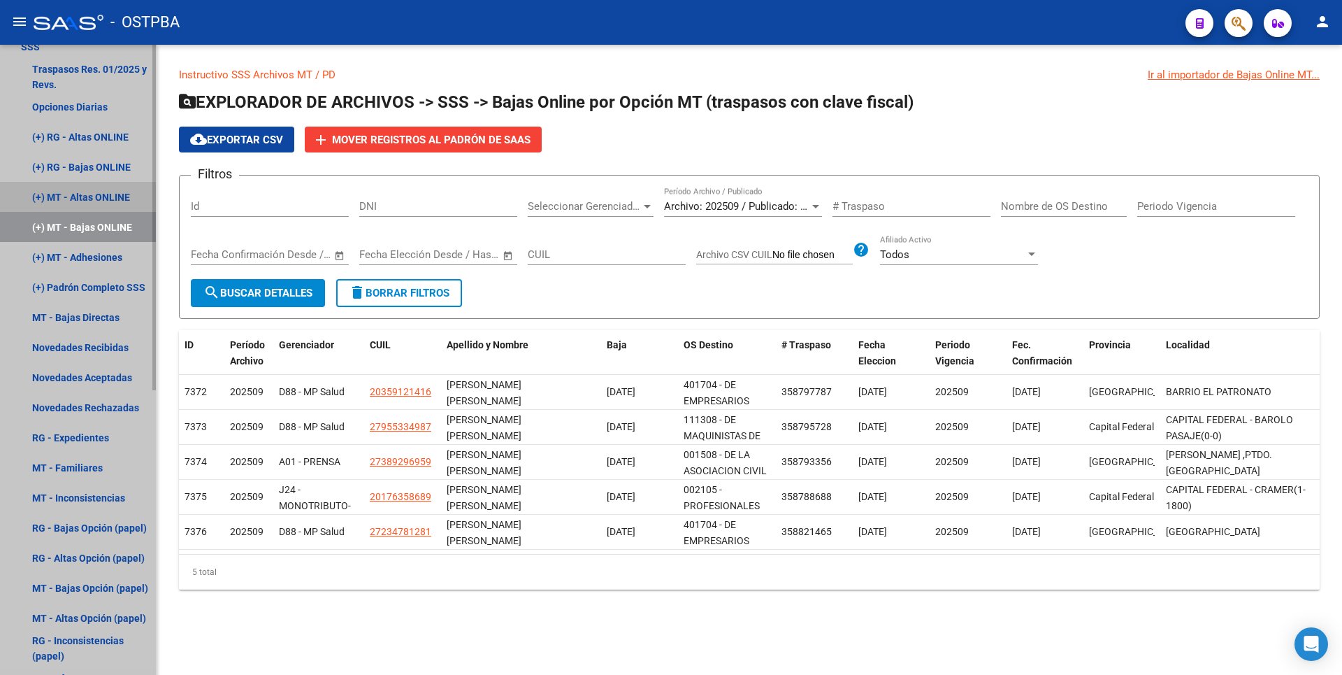
click at [92, 196] on link "(+) MT - Altas ONLINE" at bounding box center [78, 197] width 156 height 30
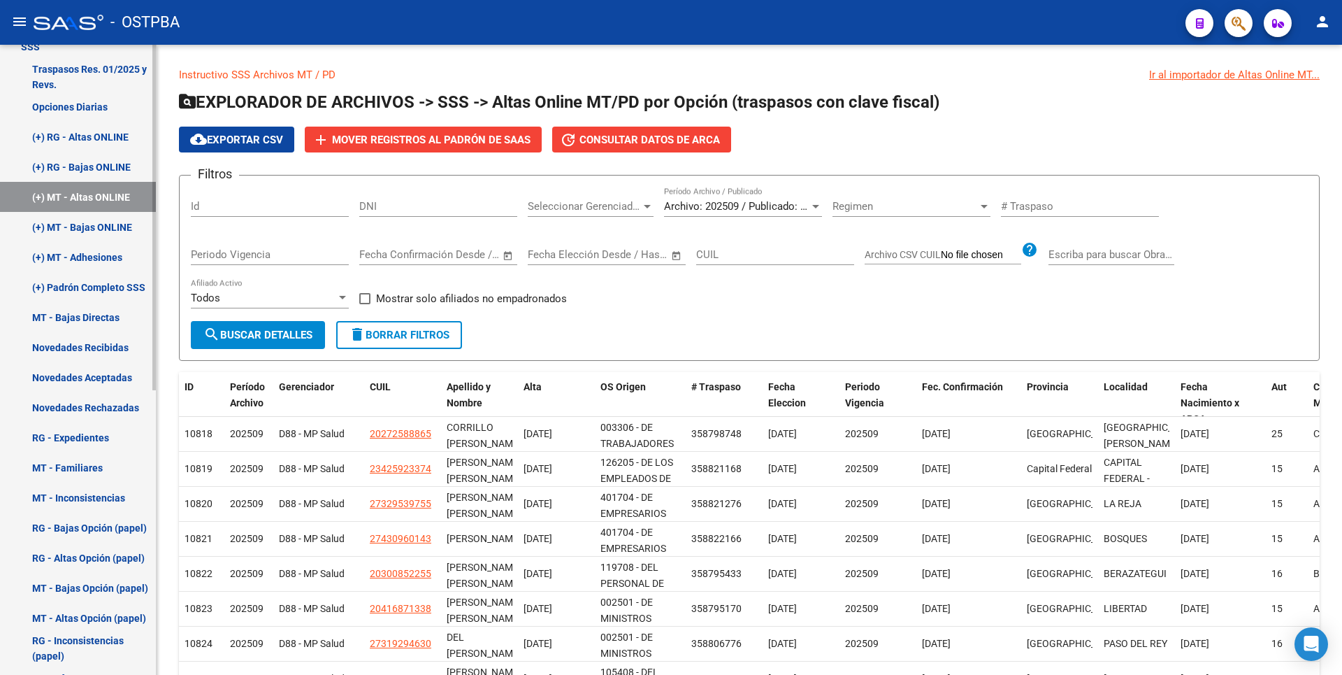
click at [89, 173] on link "(+) RG - Bajas ONLINE" at bounding box center [78, 167] width 156 height 30
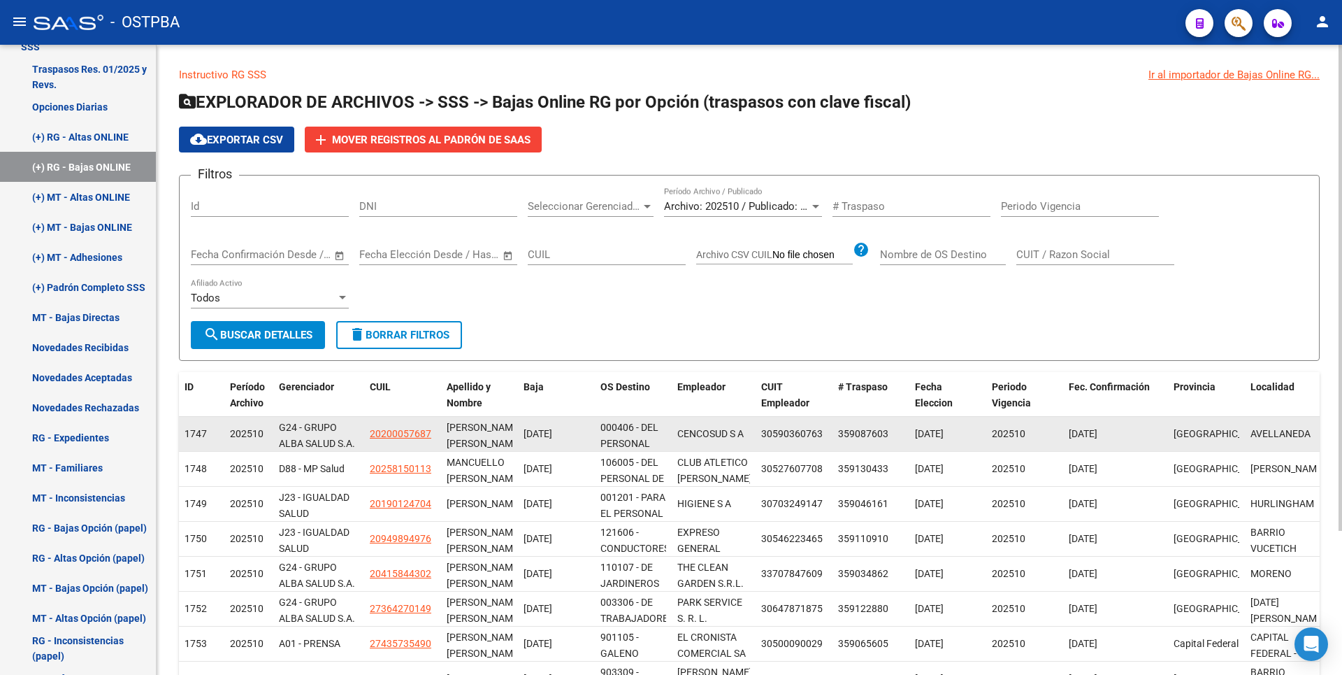
drag, startPoint x: 264, startPoint y: 433, endPoint x: 212, endPoint y: 431, distance: 51.8
click at [212, 431] on div "1747 202510 G24 - GRUPO ALBA SALUD S.A. 20200057687 [PERSON_NAME] [PERSON_NAME]…" at bounding box center [750, 434] width 1143 height 35
click at [398, 429] on span "20200057687" at bounding box center [401, 433] width 62 height 11
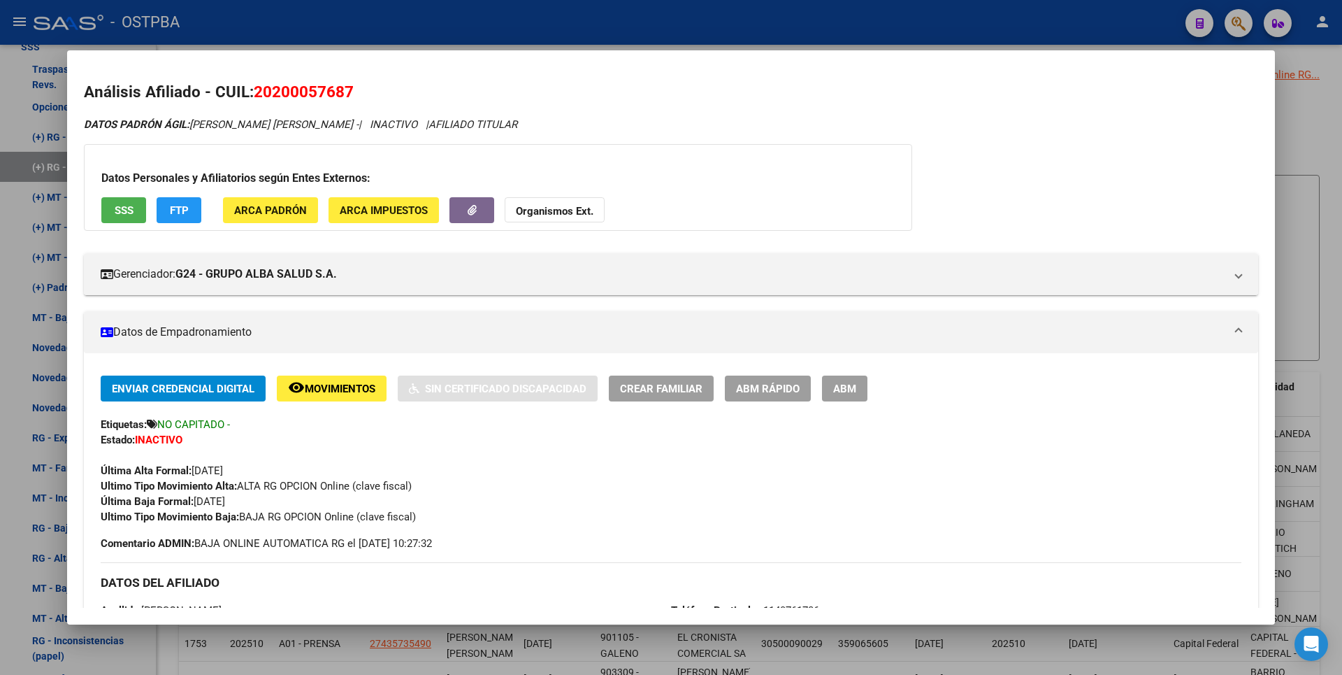
click at [1303, 140] on div at bounding box center [671, 337] width 1342 height 675
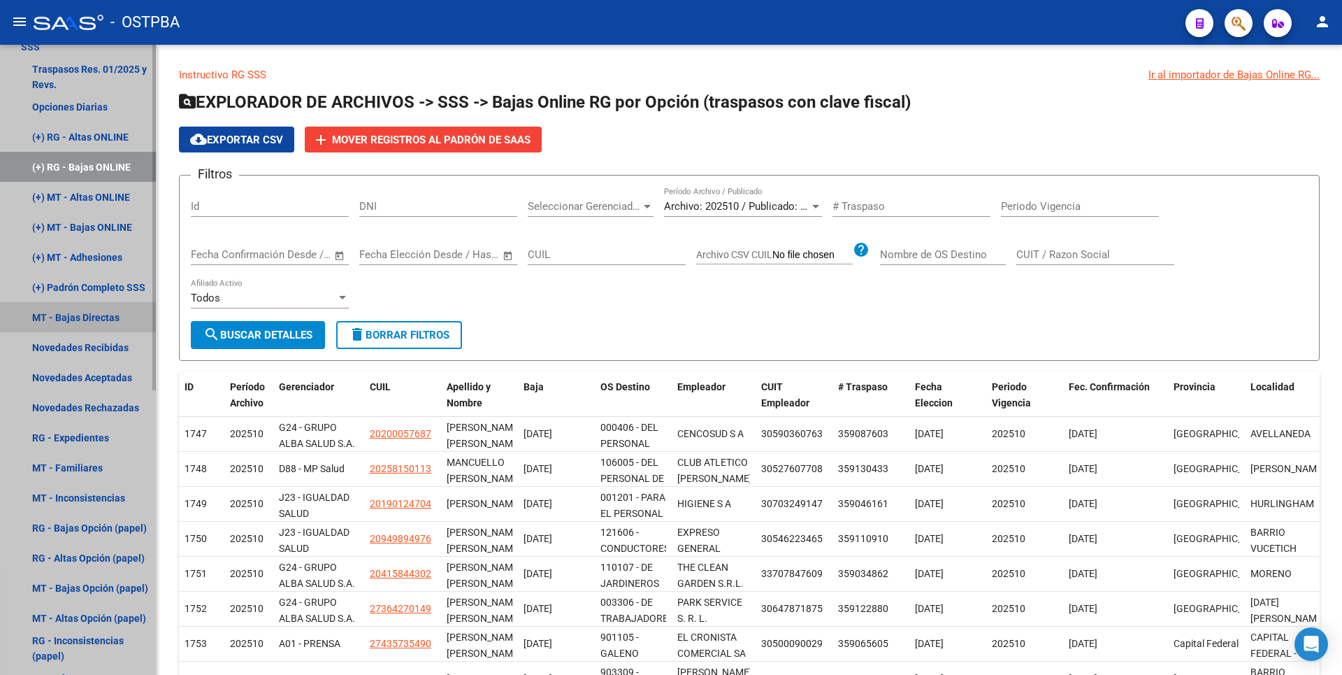
click at [118, 330] on link "MT - Bajas Directas" at bounding box center [78, 317] width 156 height 30
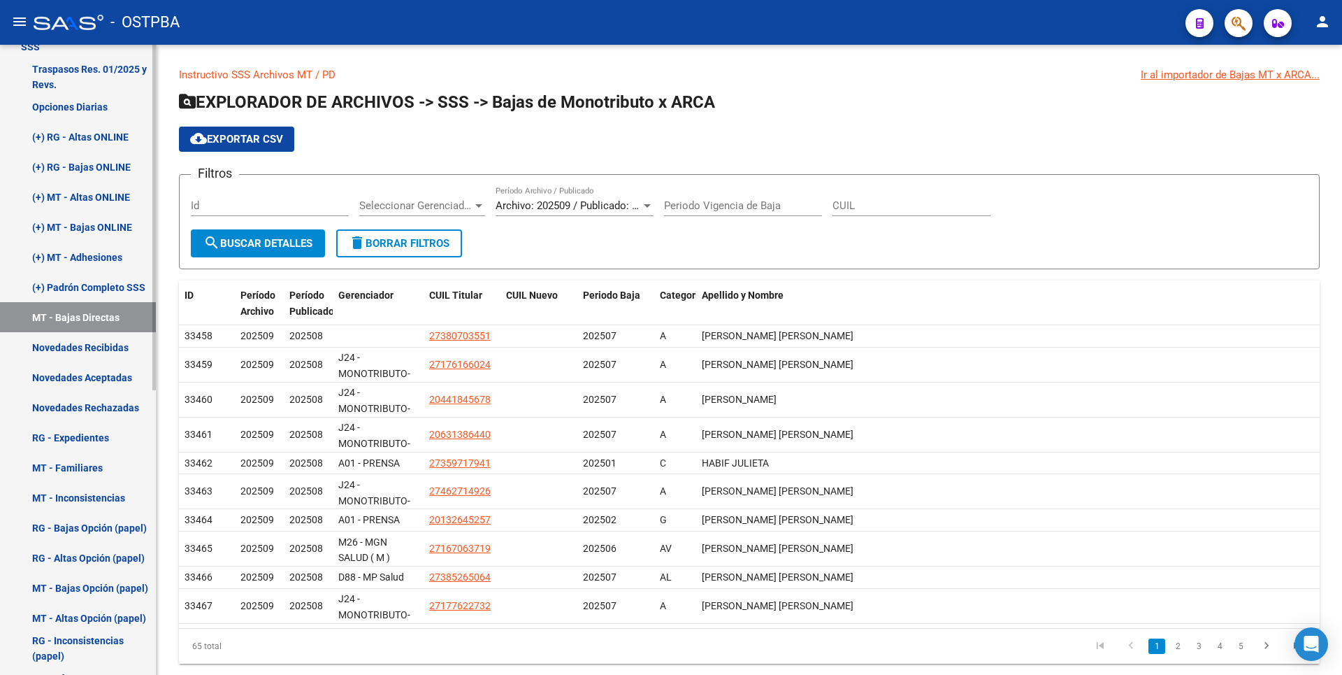
click at [64, 378] on link "Novedades Aceptadas" at bounding box center [78, 377] width 156 height 30
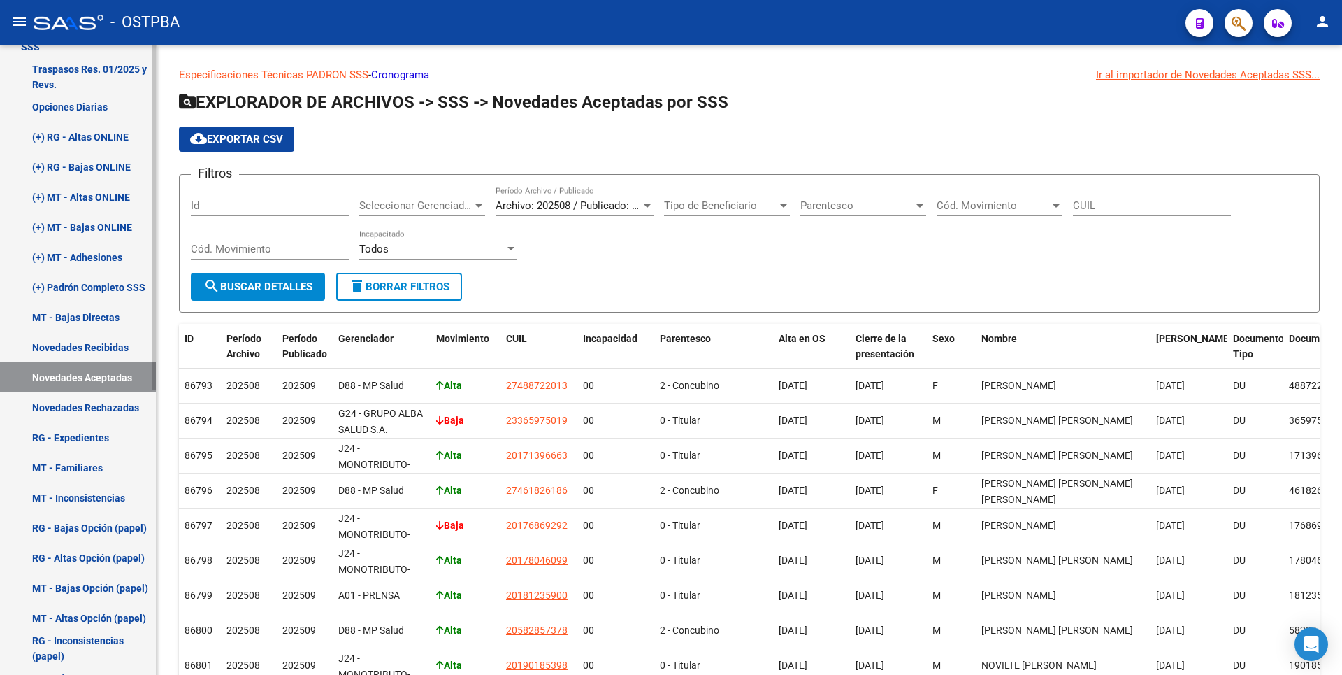
click at [99, 439] on link "RG - Expedientes" at bounding box center [78, 437] width 156 height 30
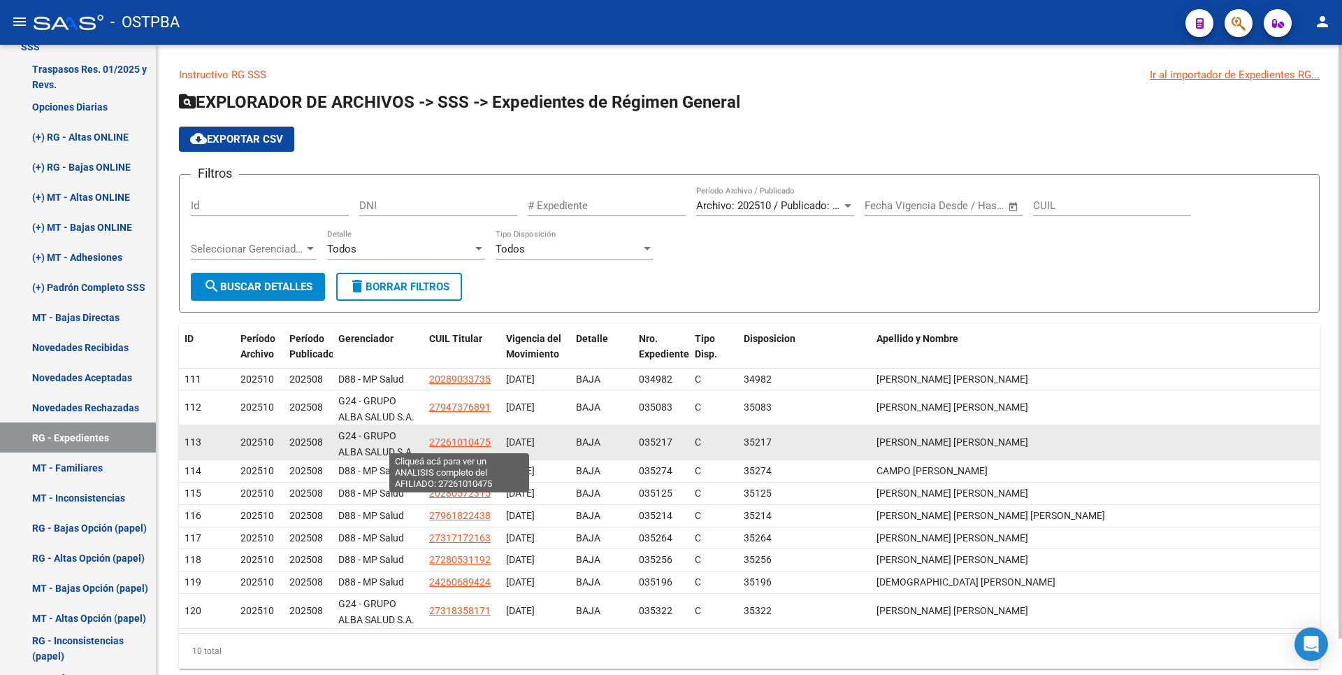
click at [477, 437] on span "27261010475" at bounding box center [460, 441] width 62 height 11
type textarea "27261010475"
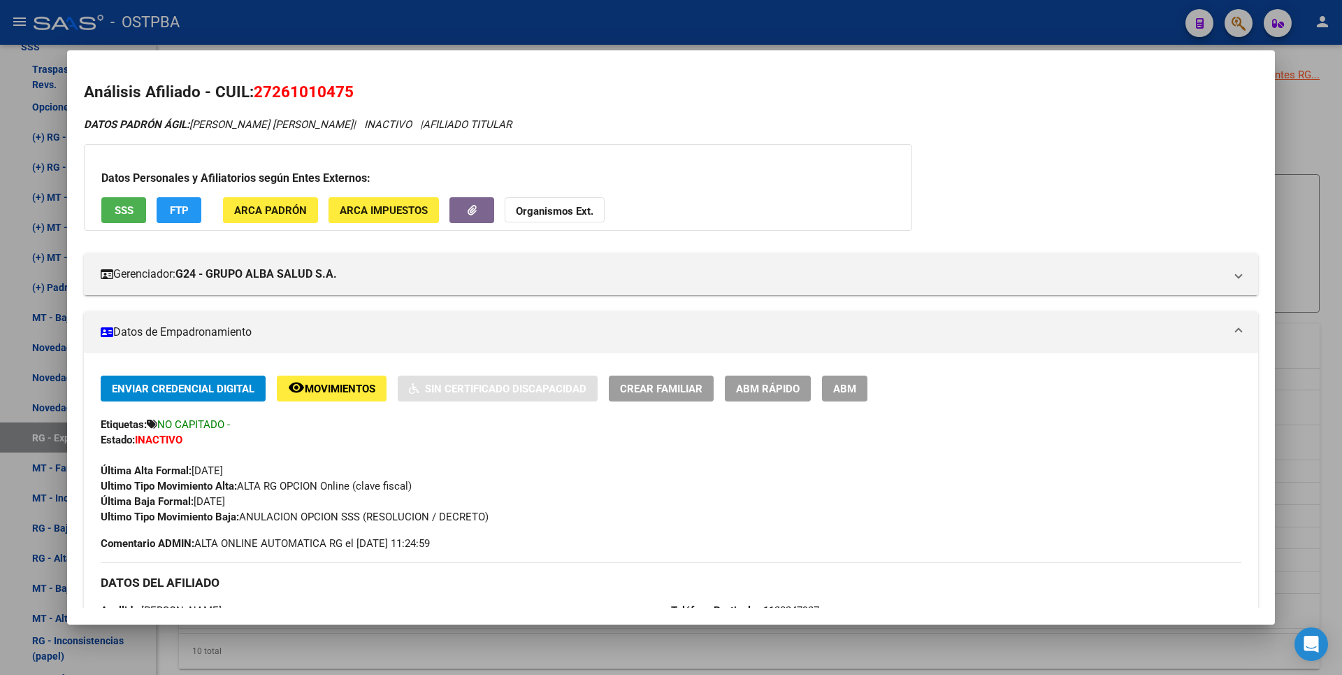
click at [1318, 113] on div at bounding box center [671, 337] width 1342 height 675
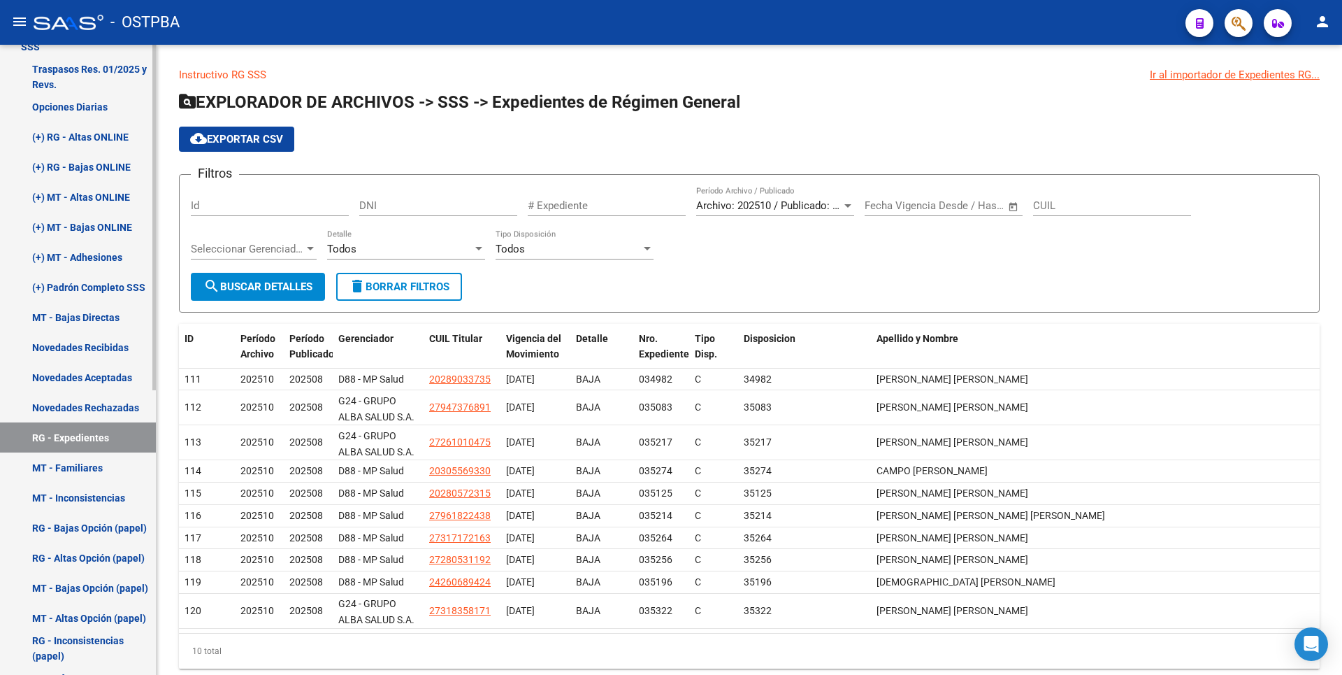
click at [87, 519] on link "RG - Bajas Opción (papel)" at bounding box center [78, 527] width 156 height 30
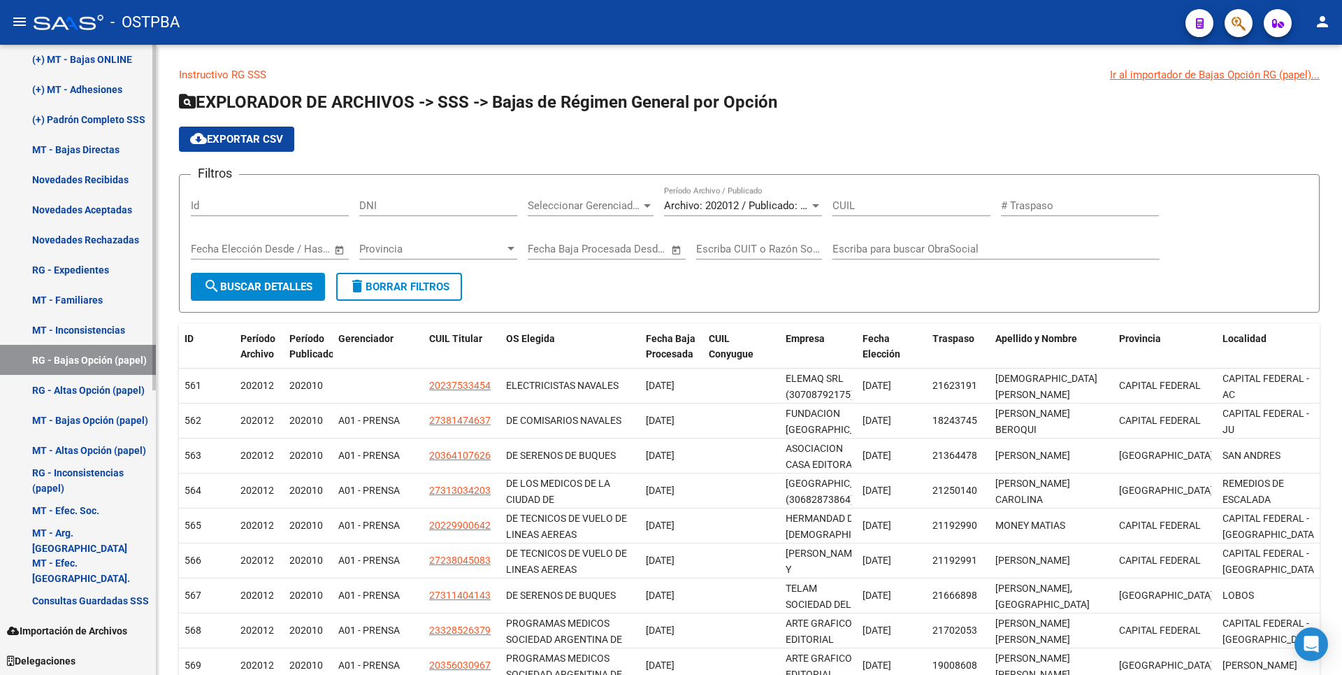
scroll to position [518, 0]
click at [84, 479] on link "RG - Inconsistencias (papel)" at bounding box center [78, 479] width 156 height 30
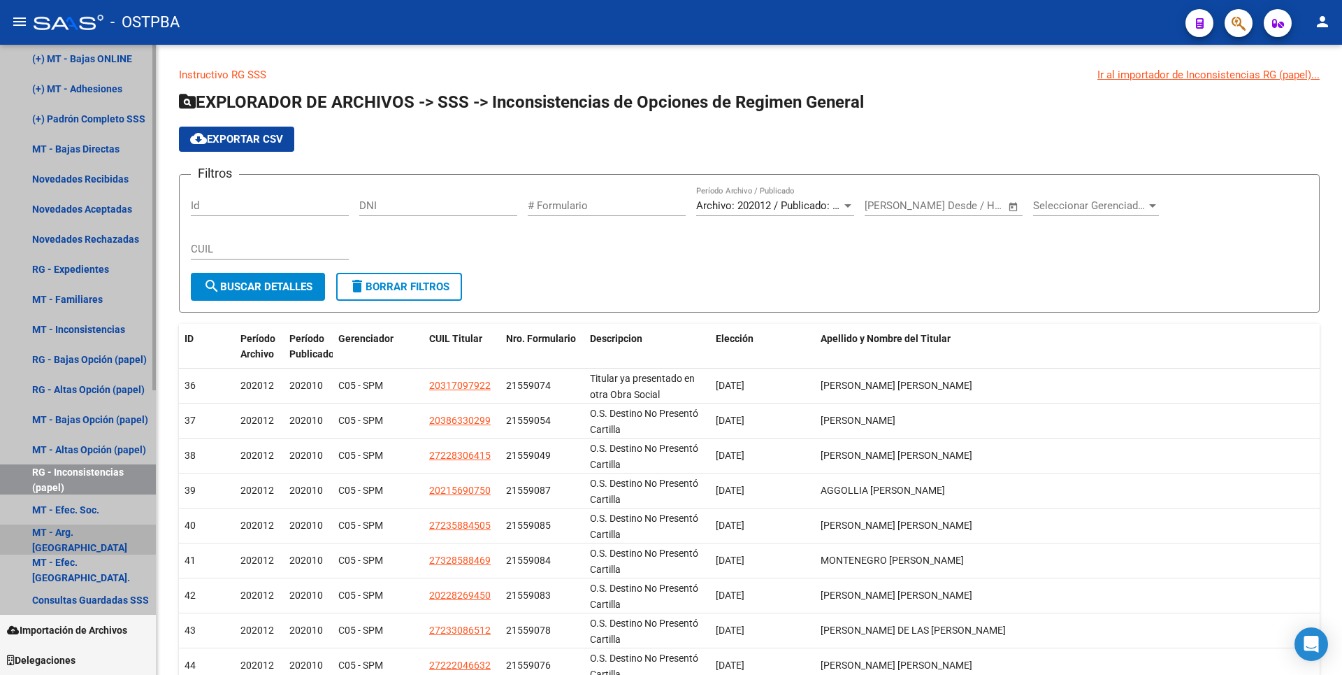
click at [75, 533] on link "MT - Arg. [GEOGRAPHIC_DATA]" at bounding box center [78, 539] width 156 height 30
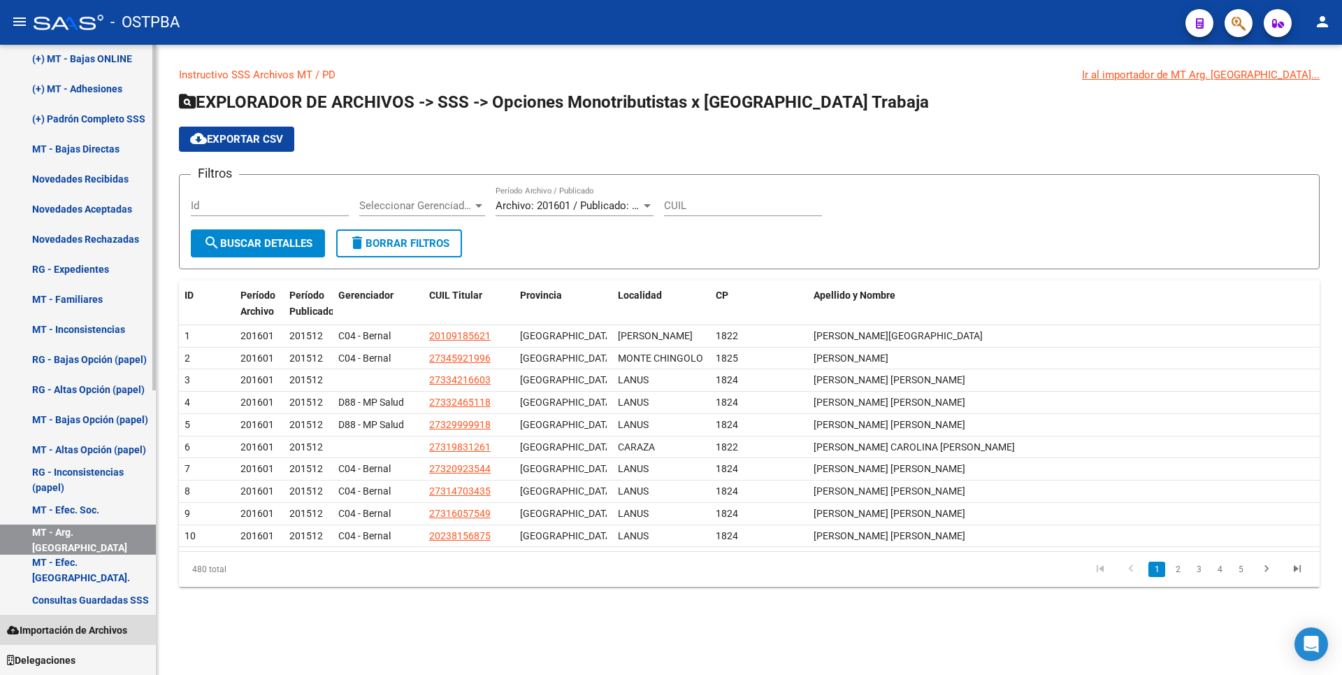
click at [91, 626] on span "Importación de Archivos" at bounding box center [67, 629] width 120 height 15
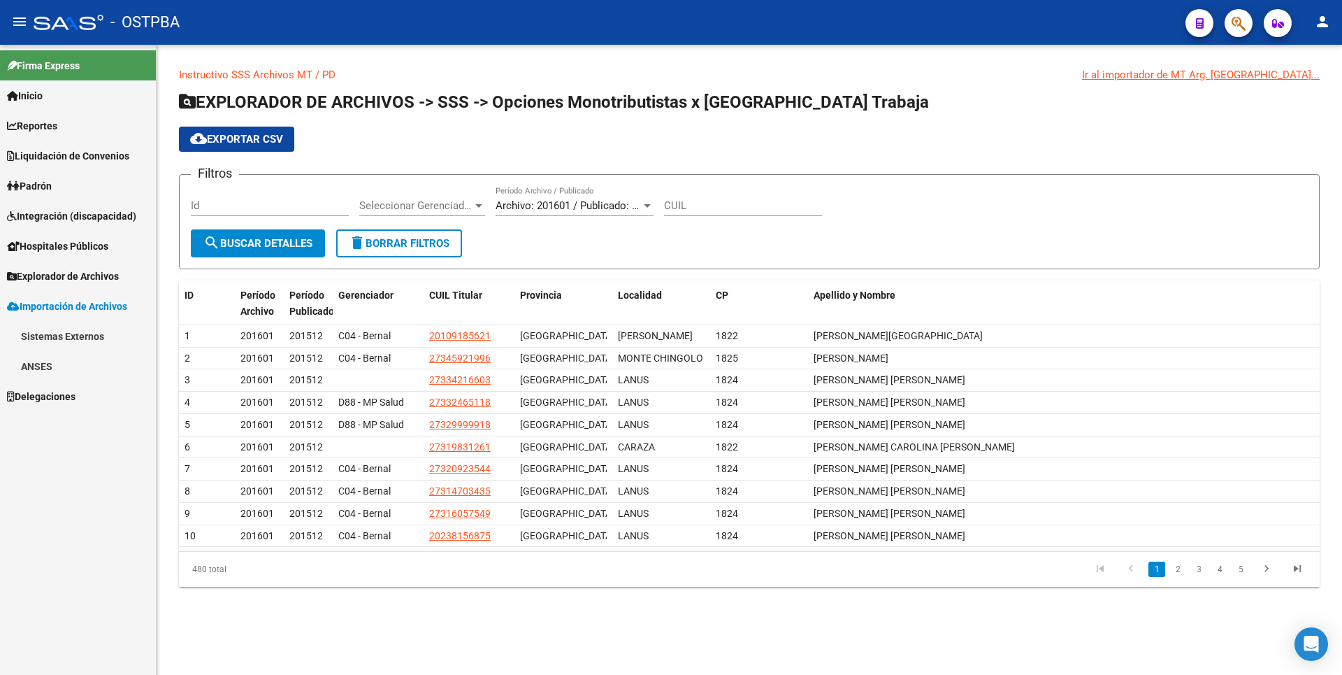
click at [42, 368] on link "ANSES" at bounding box center [78, 366] width 156 height 30
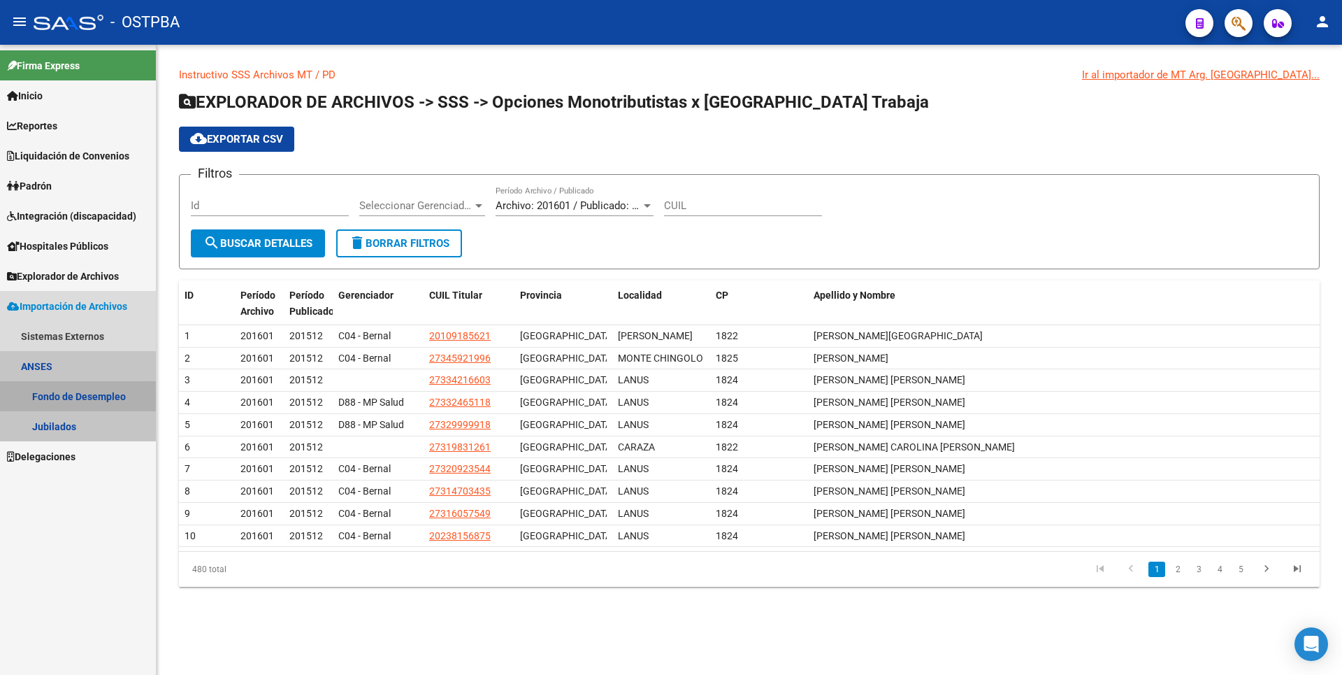
click at [69, 397] on link "Fondo de Desempleo" at bounding box center [78, 396] width 156 height 30
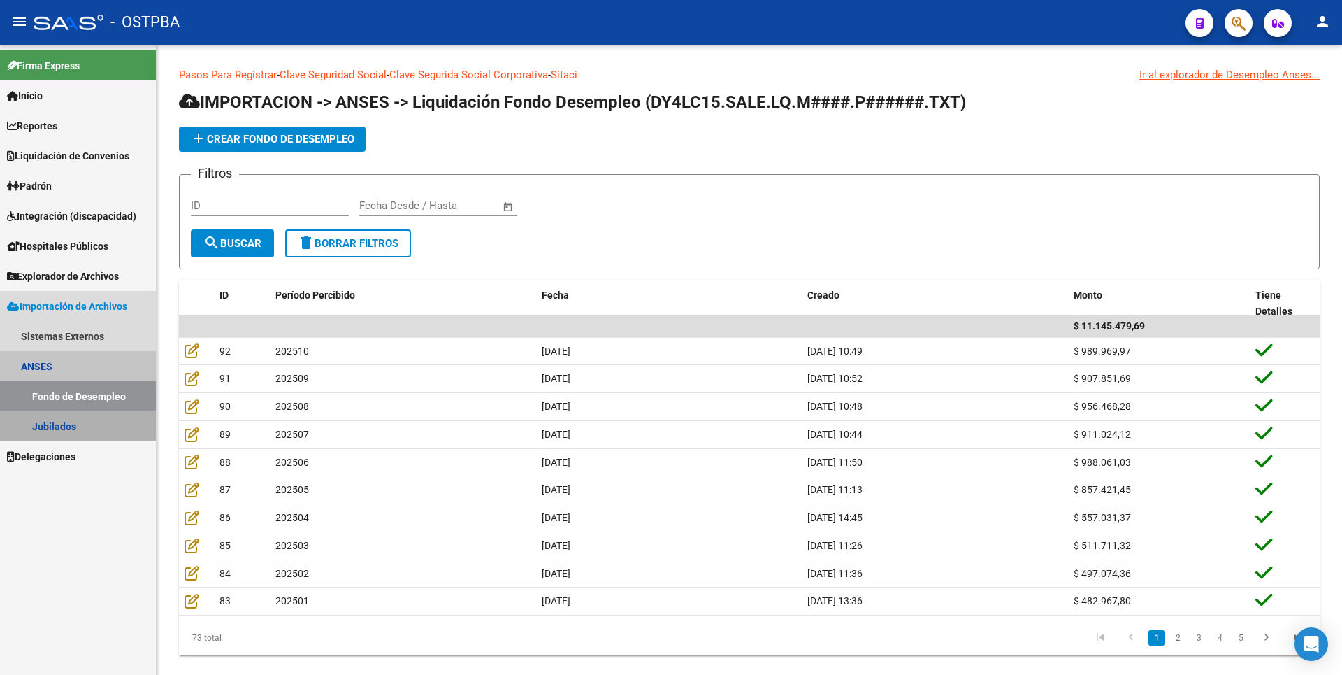
click at [72, 421] on link "Jubilados" at bounding box center [78, 426] width 156 height 30
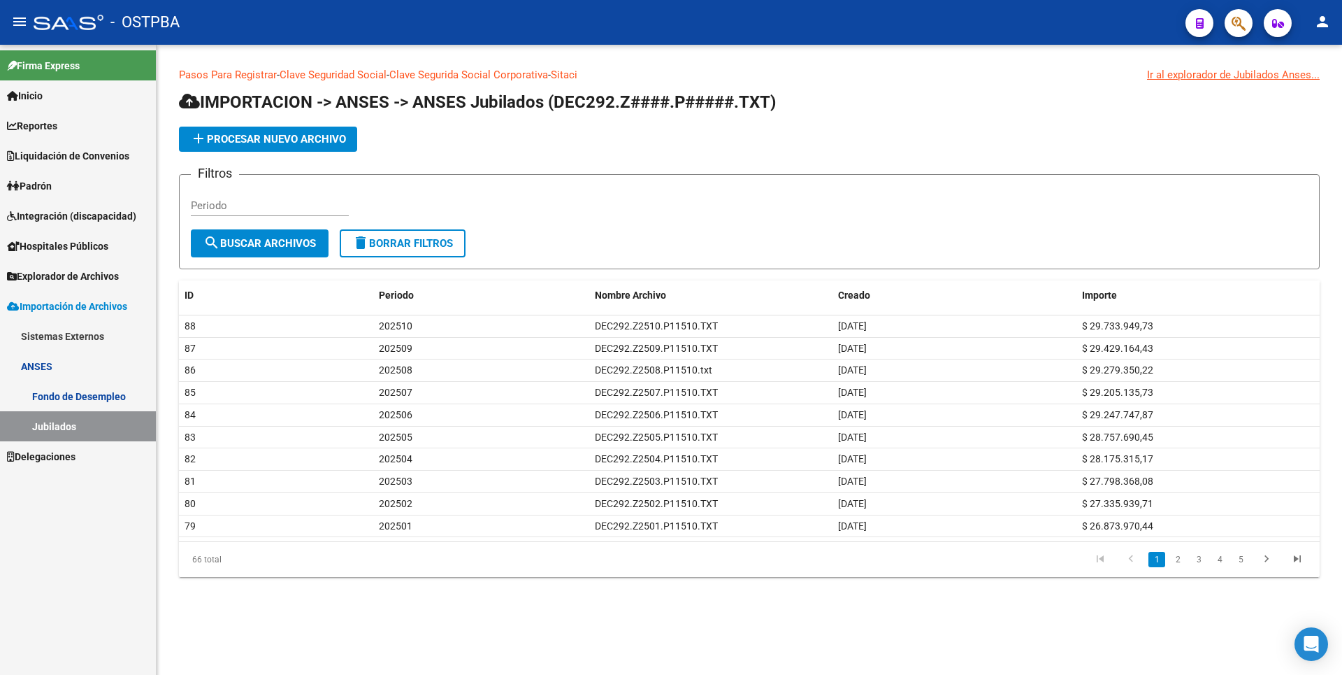
click at [58, 386] on link "Fondo de Desempleo" at bounding box center [78, 396] width 156 height 30
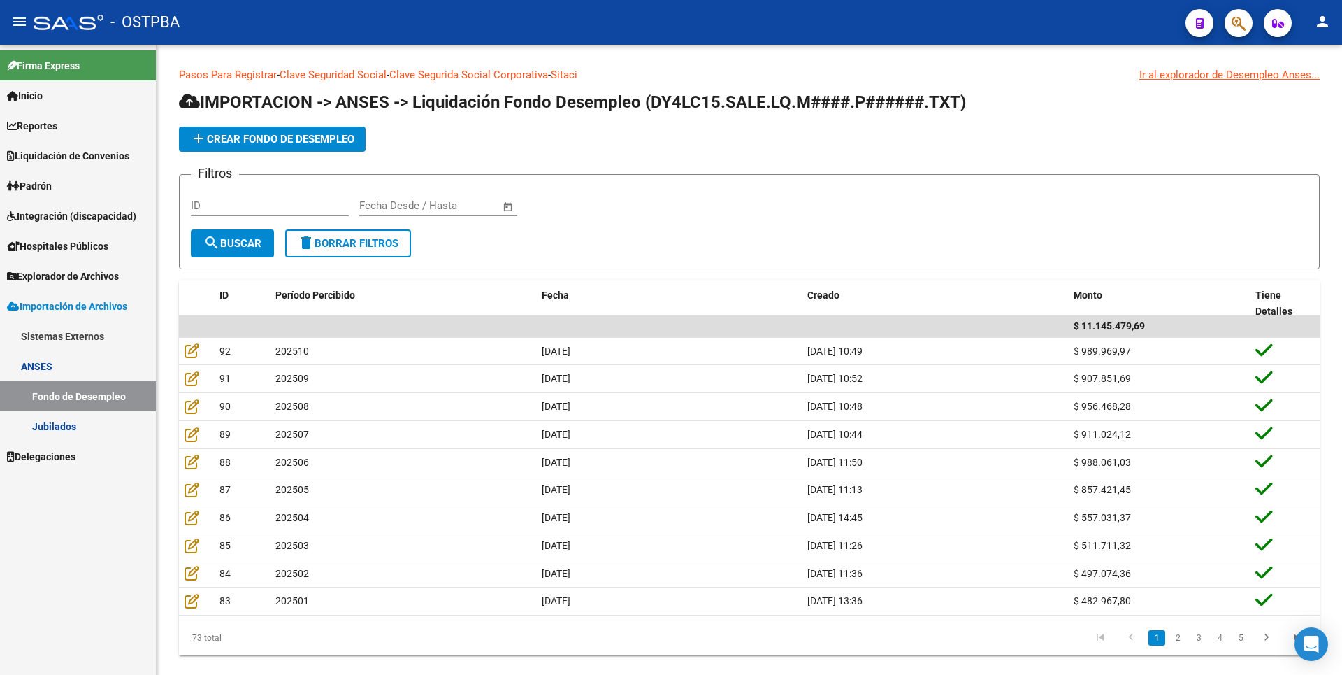
click at [31, 357] on link "ANSES" at bounding box center [78, 366] width 156 height 30
click at [60, 282] on span "Explorador de Archivos" at bounding box center [63, 275] width 112 height 15
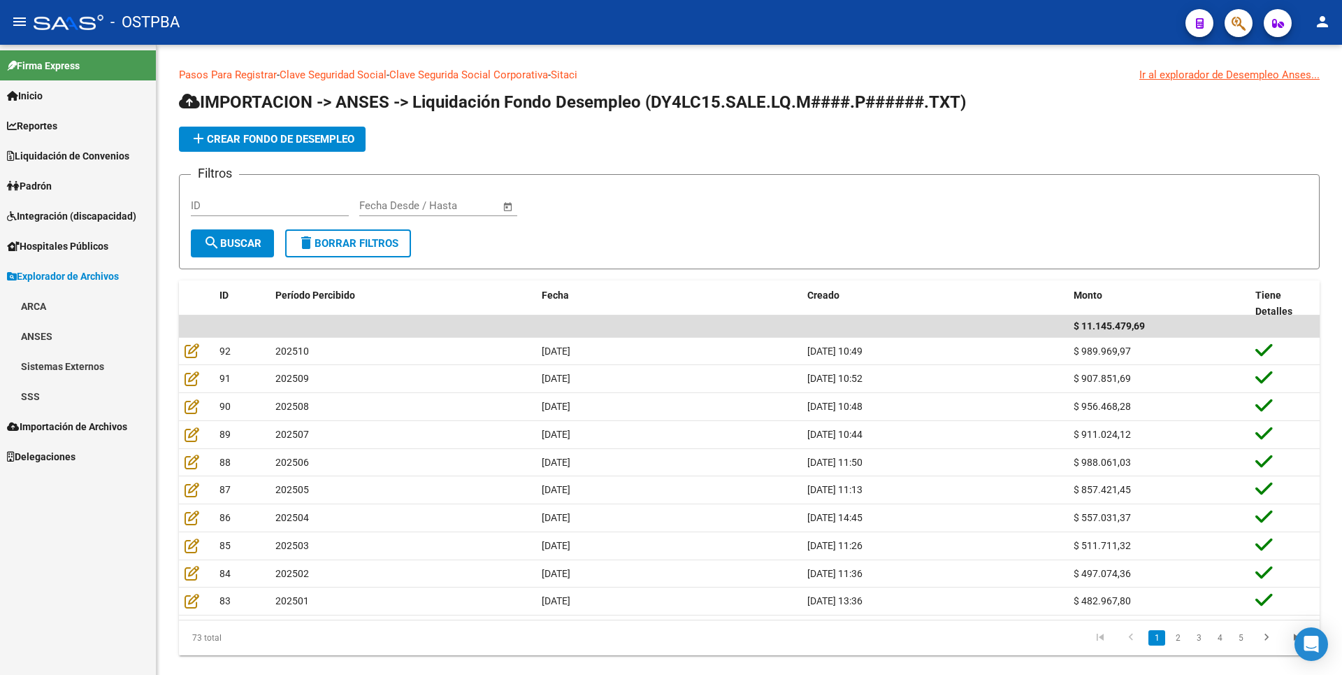
click at [96, 240] on span "Hospitales Públicos" at bounding box center [57, 245] width 101 height 15
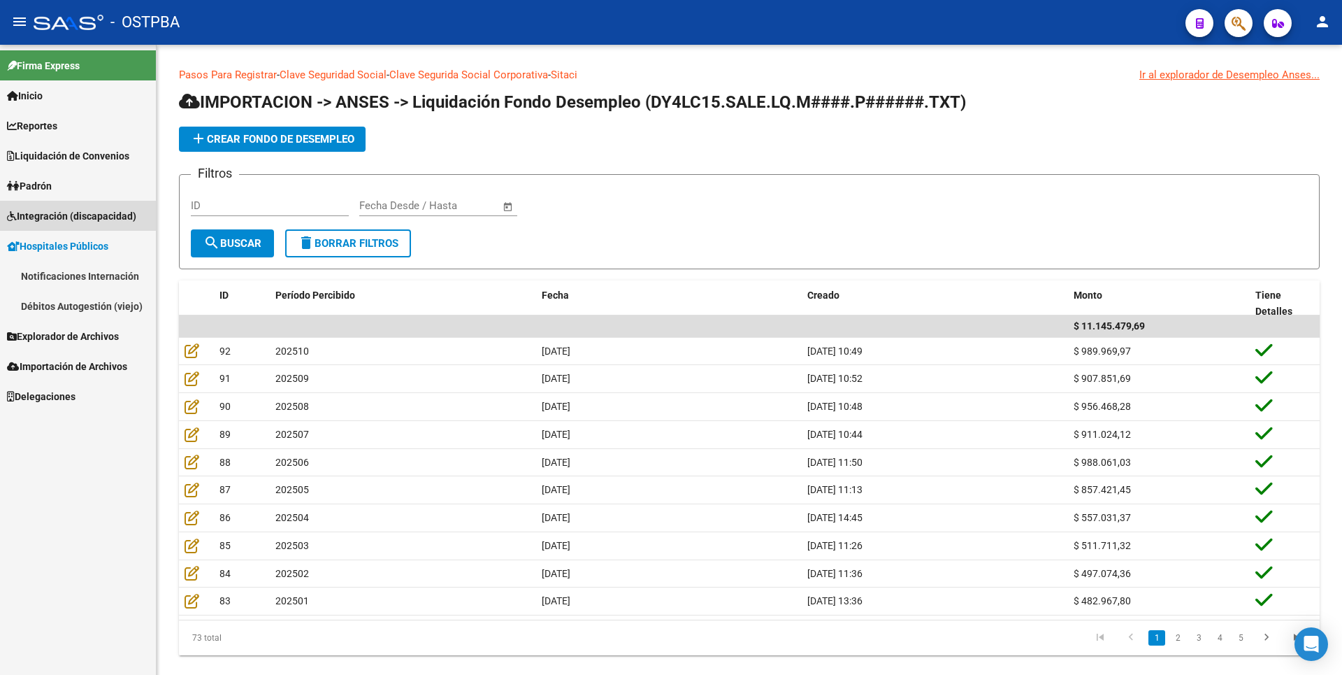
click at [77, 213] on span "Integración (discapacidad)" at bounding box center [71, 215] width 129 height 15
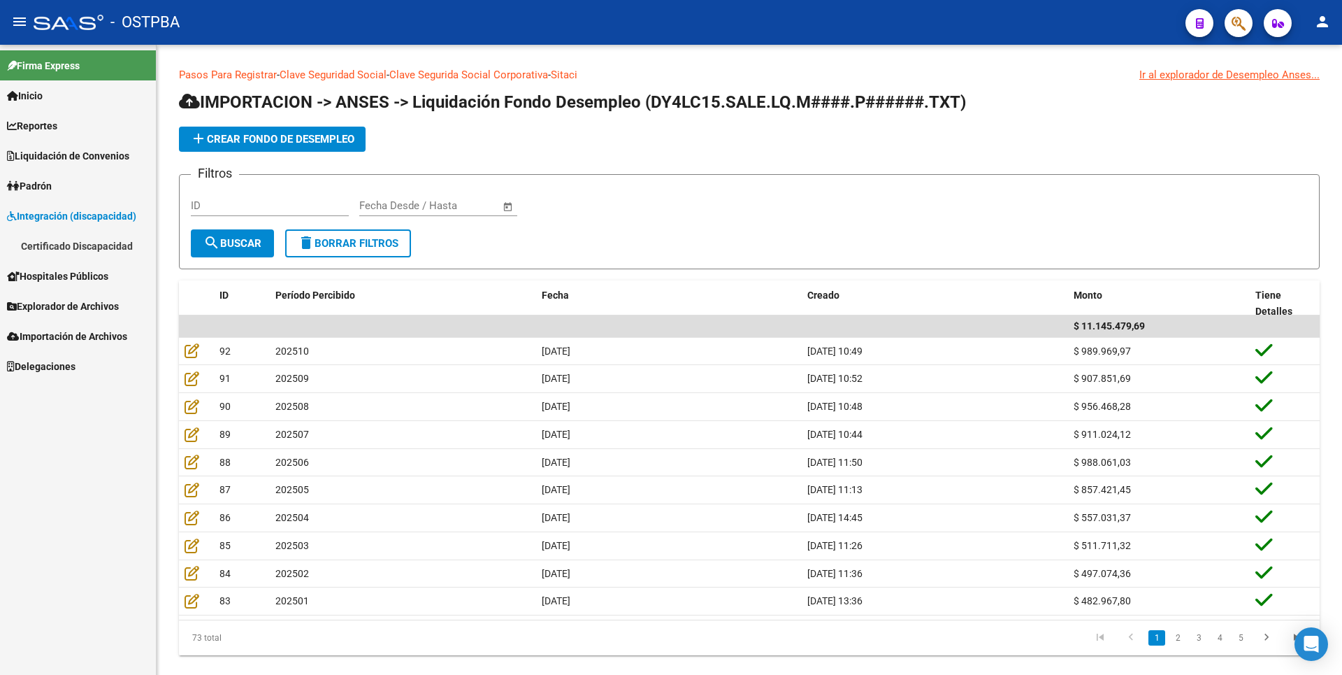
click at [50, 189] on span "Padrón" at bounding box center [29, 185] width 45 height 15
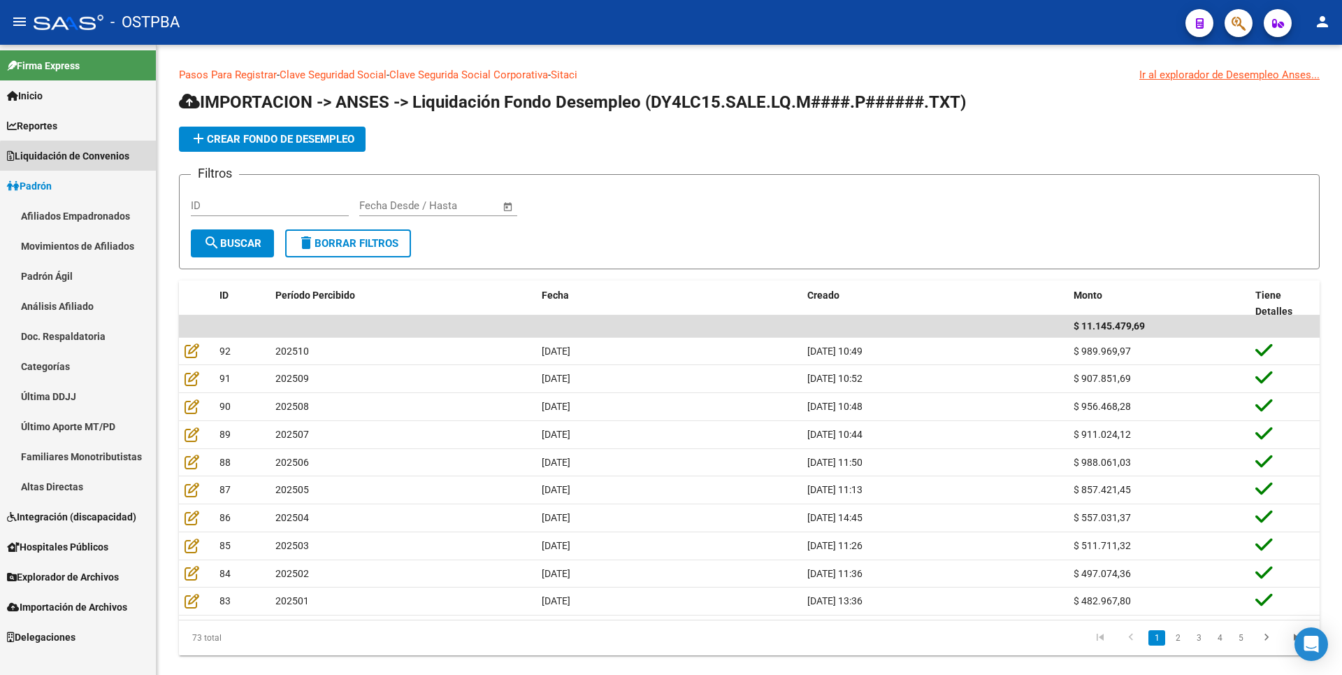
click at [115, 164] on link "Liquidación de Convenios" at bounding box center [78, 155] width 156 height 30
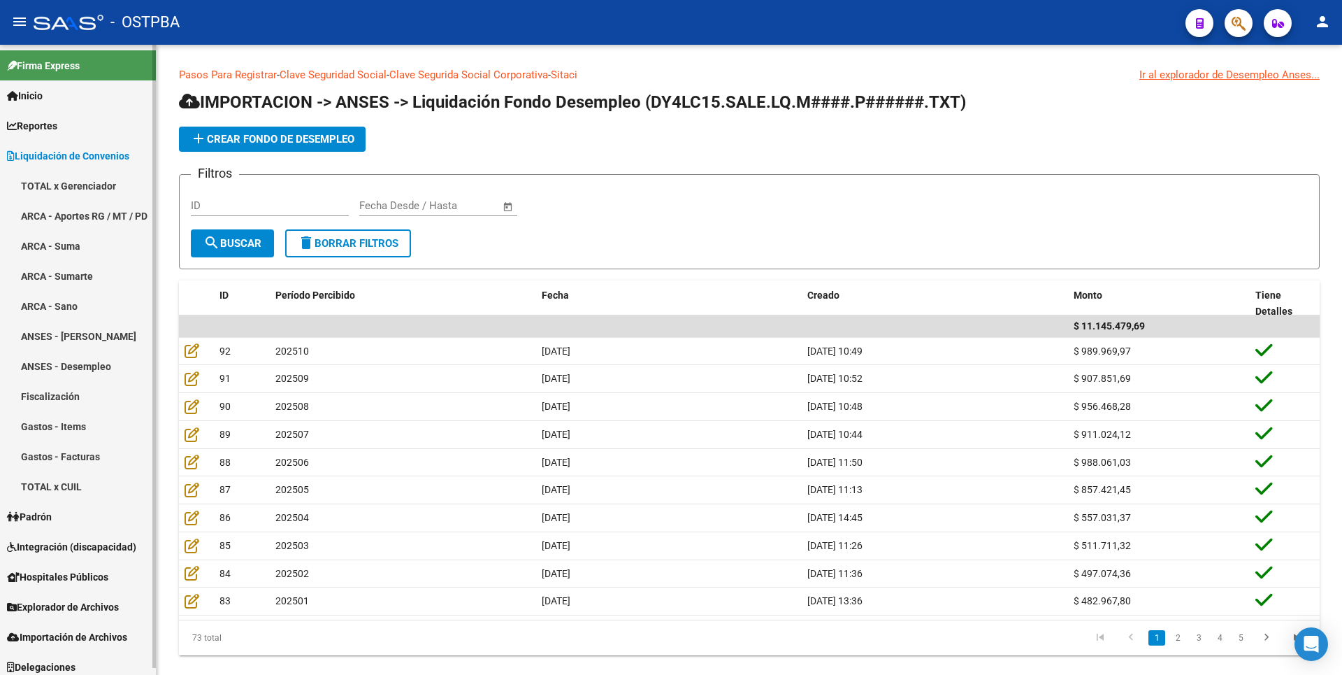
click at [43, 118] on span "Reportes" at bounding box center [32, 125] width 50 height 15
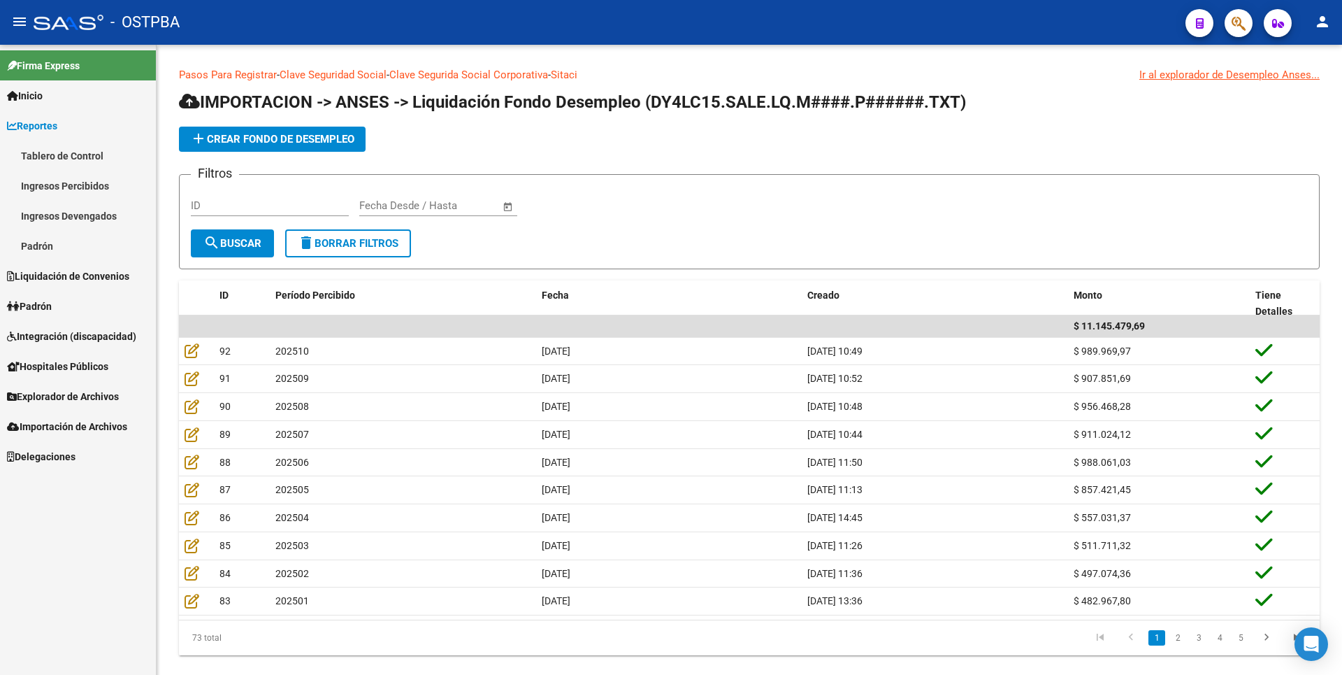
click at [80, 180] on link "Ingresos Percibidos" at bounding box center [78, 186] width 156 height 30
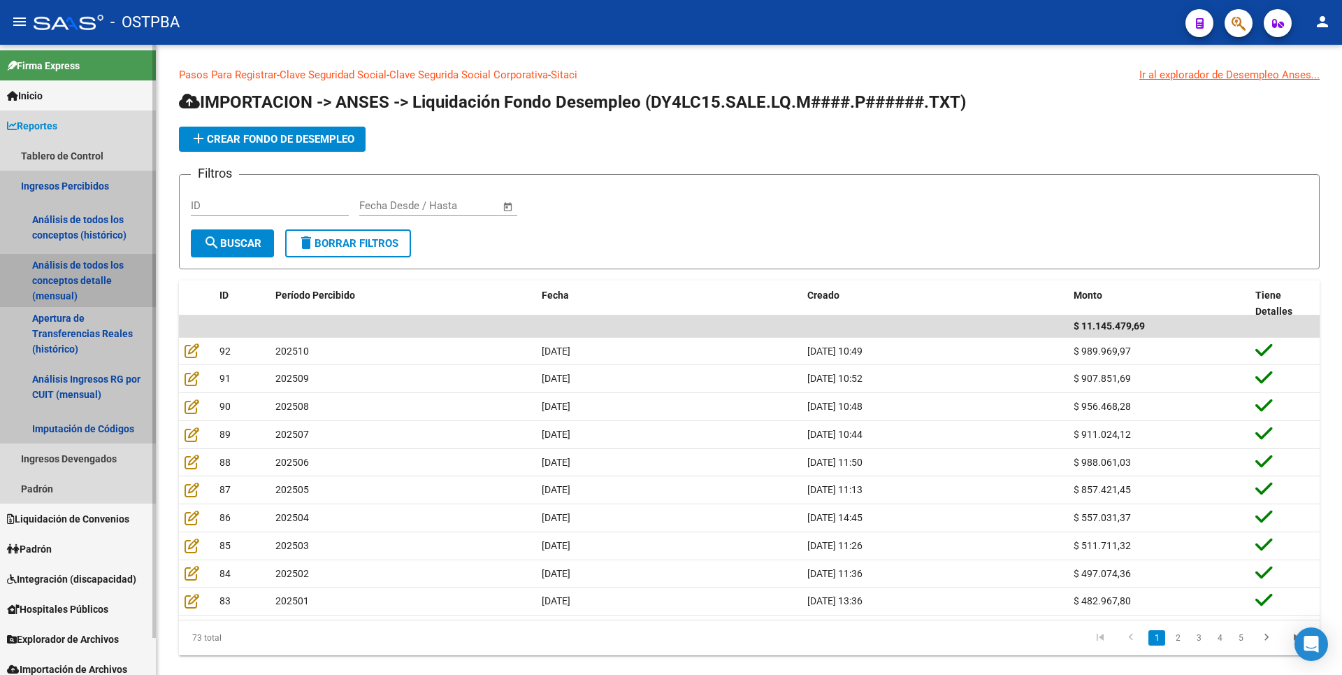
click at [80, 268] on link "Análisis de todos los conceptos detalle (mensual)" at bounding box center [78, 280] width 156 height 53
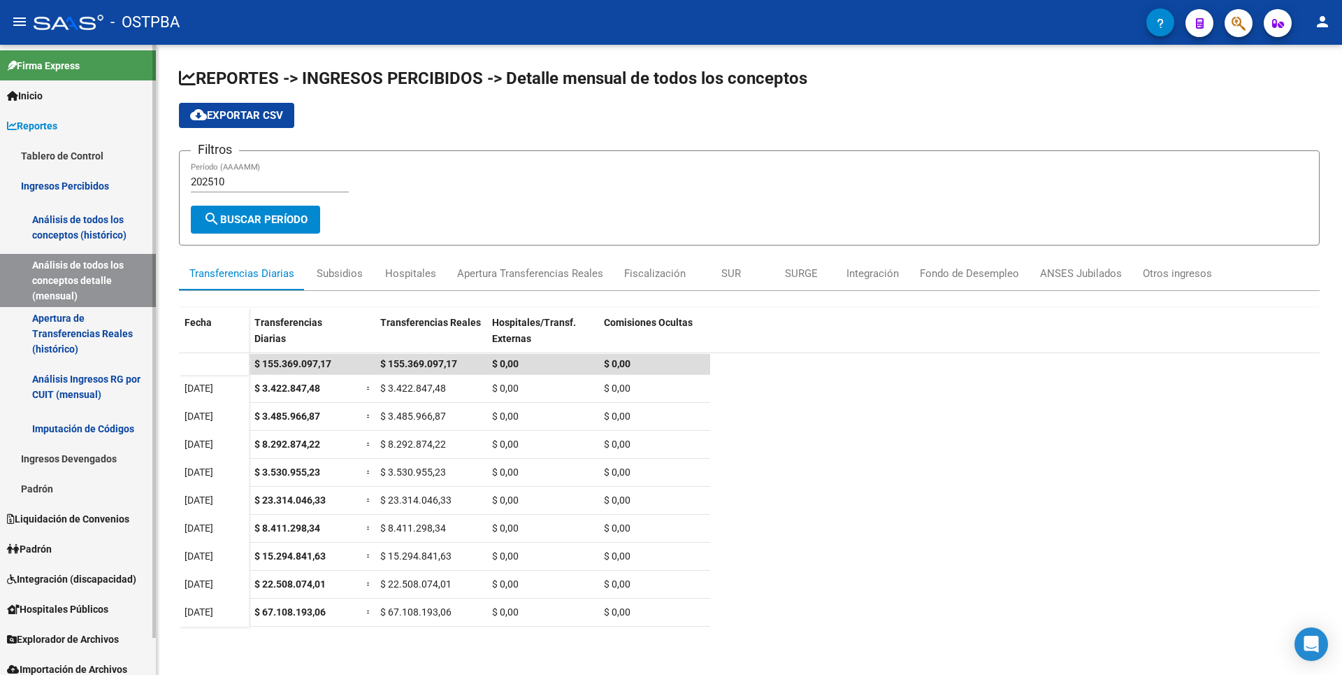
click at [50, 329] on link "Apertura de Transferencias Reales (histórico)" at bounding box center [78, 333] width 156 height 53
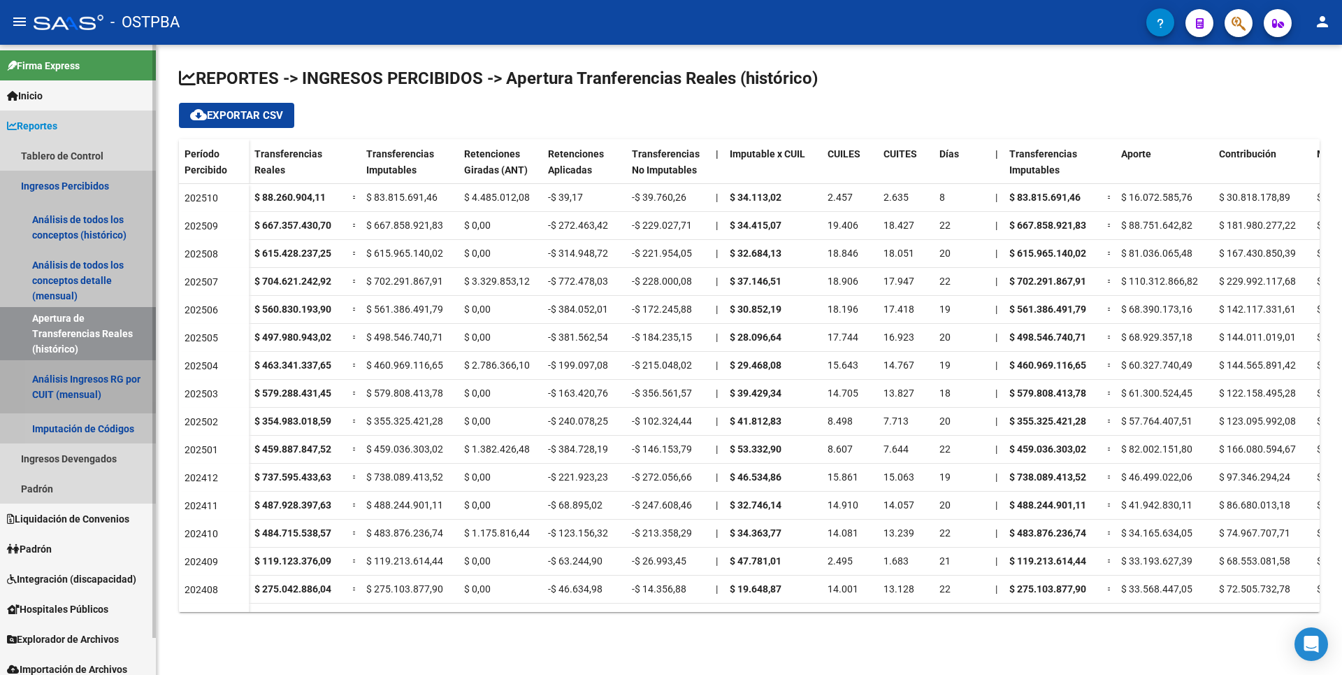
click at [71, 377] on link "Análisis Ingresos RG por CUIT (mensual)" at bounding box center [78, 386] width 156 height 53
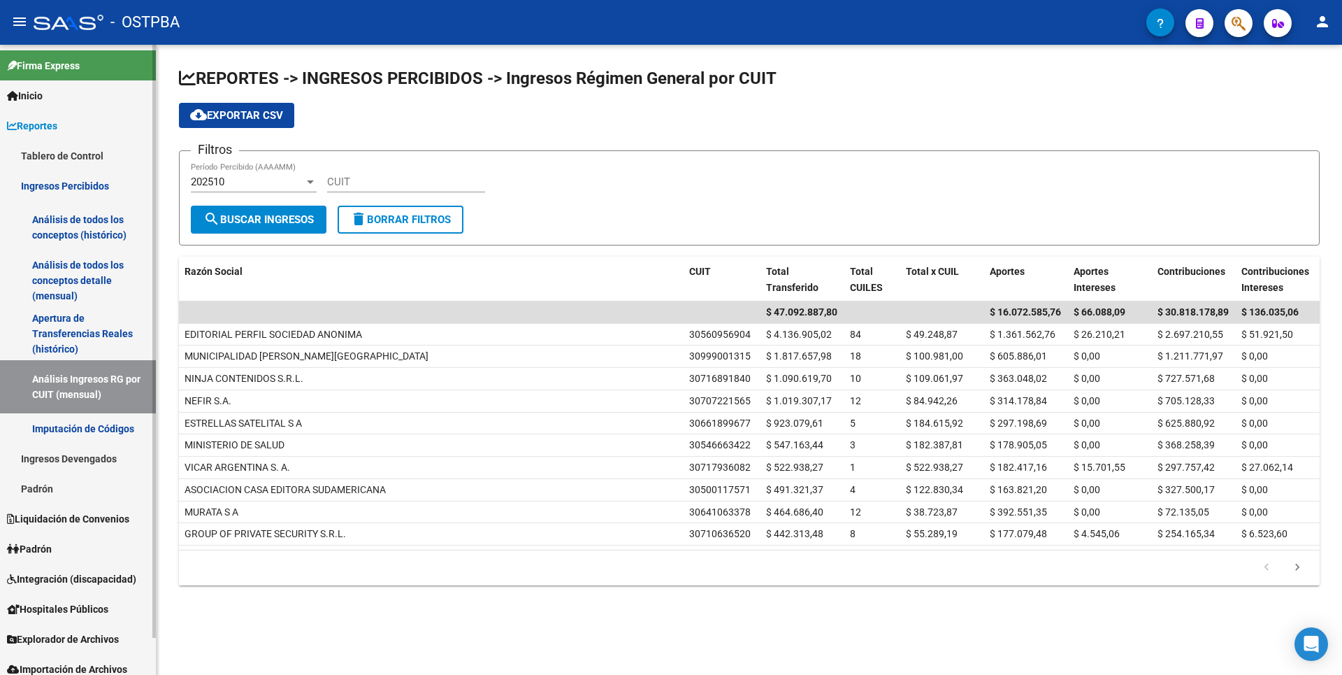
click at [68, 437] on link "Imputación de Códigos" at bounding box center [78, 428] width 156 height 30
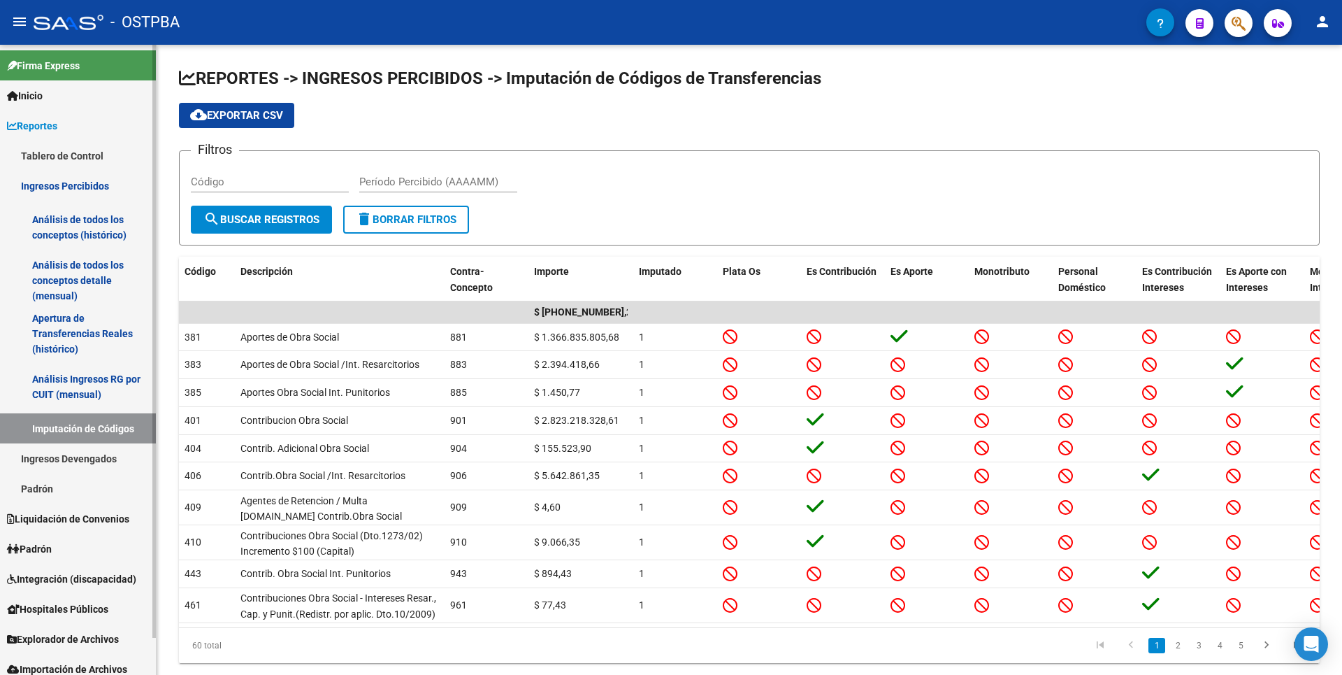
click at [67, 452] on link "Ingresos Devengados" at bounding box center [78, 458] width 156 height 30
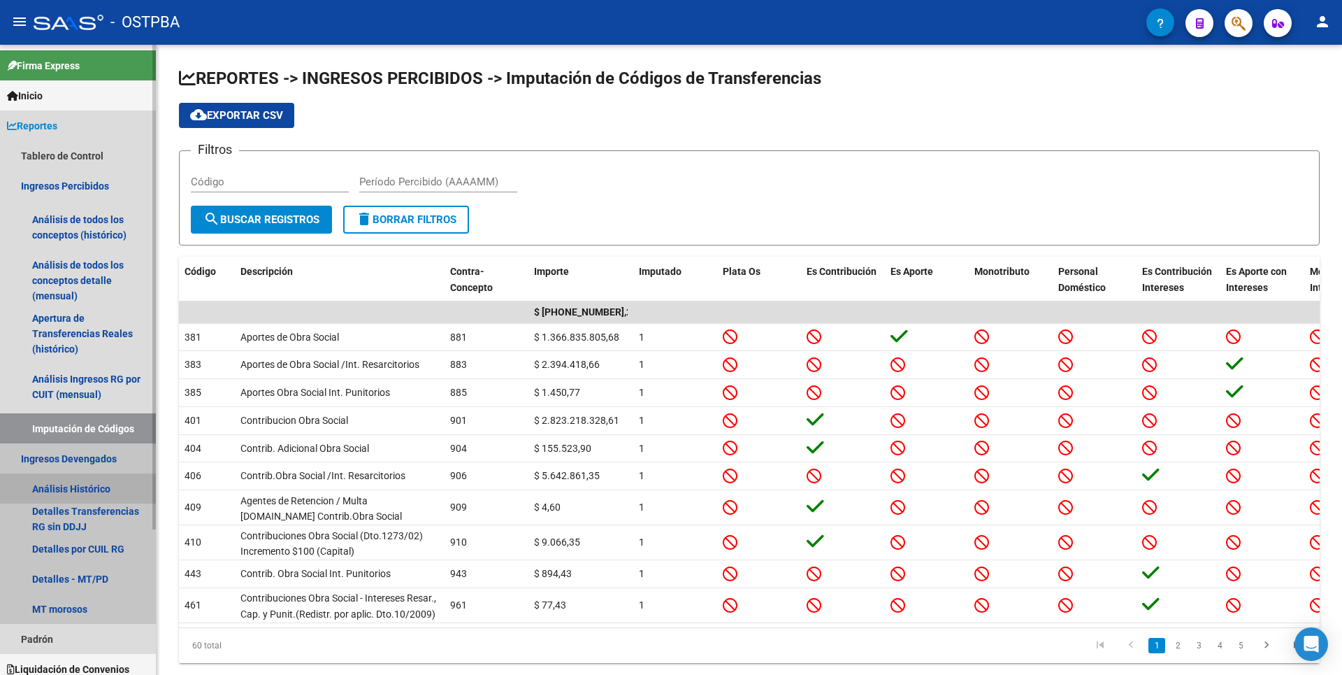
click at [63, 487] on link "Análisis Histórico" at bounding box center [78, 488] width 156 height 30
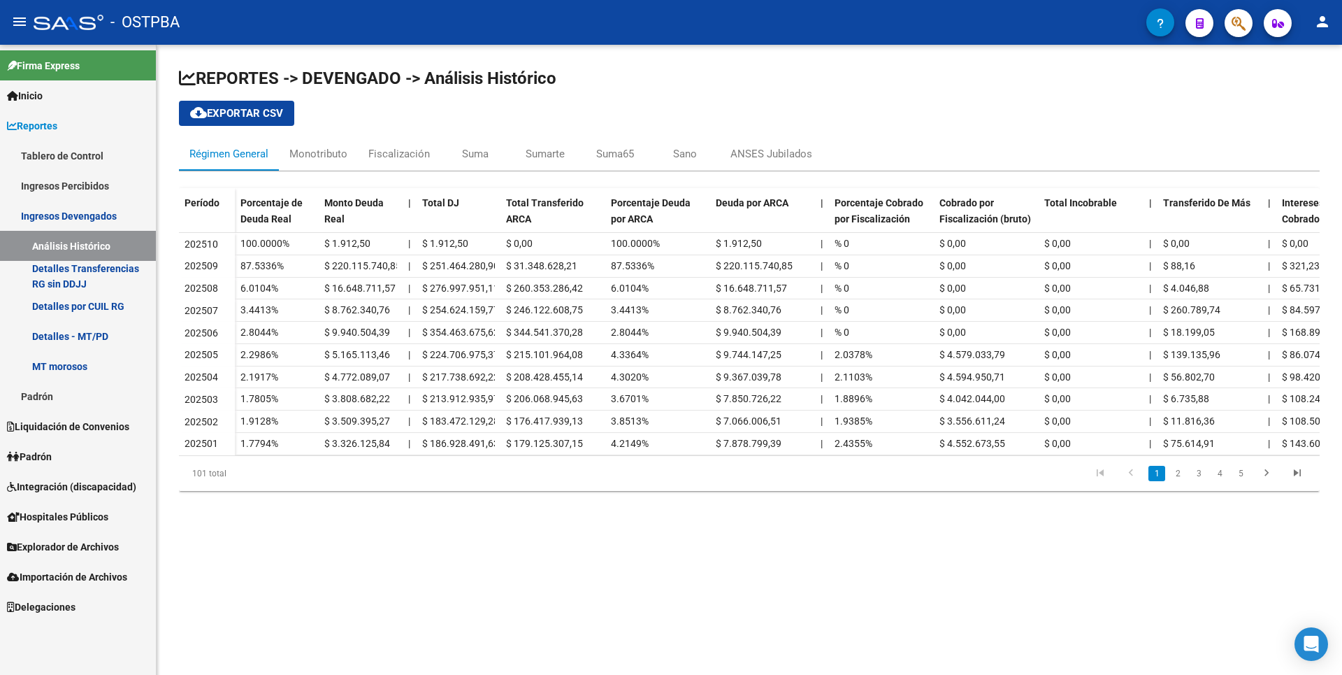
click at [66, 407] on link "Padrón" at bounding box center [78, 396] width 156 height 30
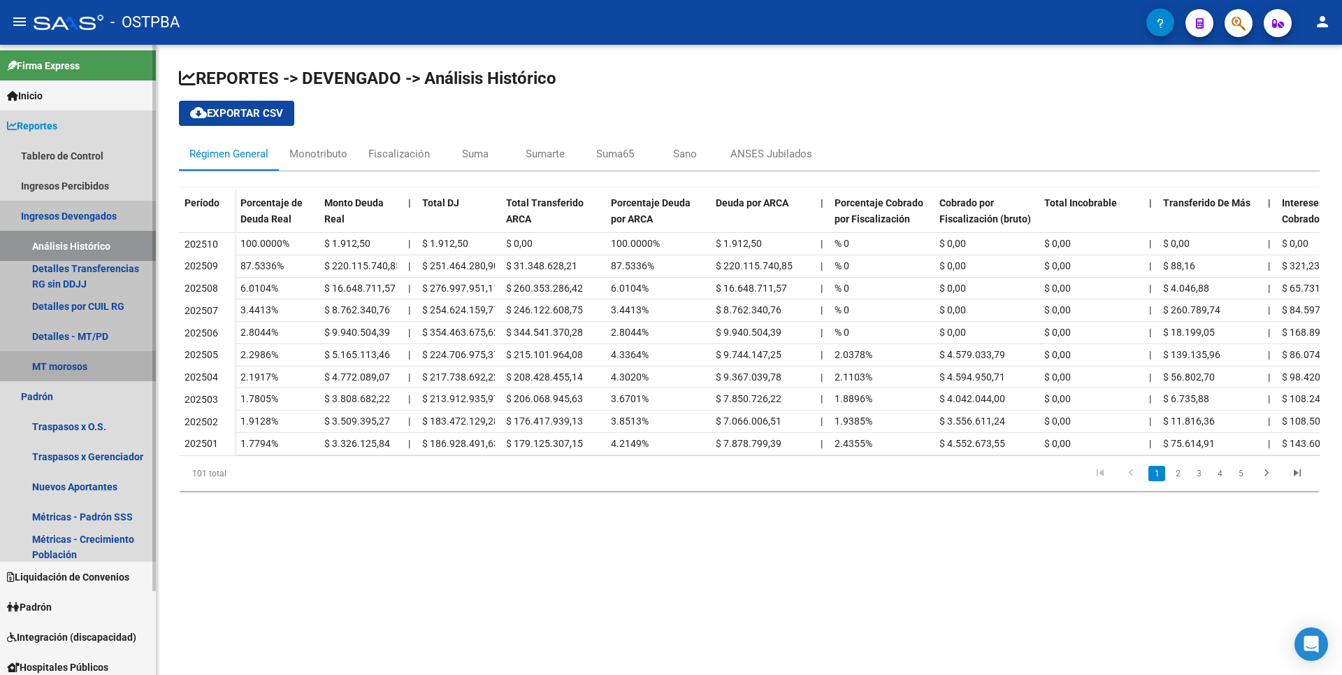
click at [69, 372] on link "MT morosos" at bounding box center [78, 366] width 156 height 30
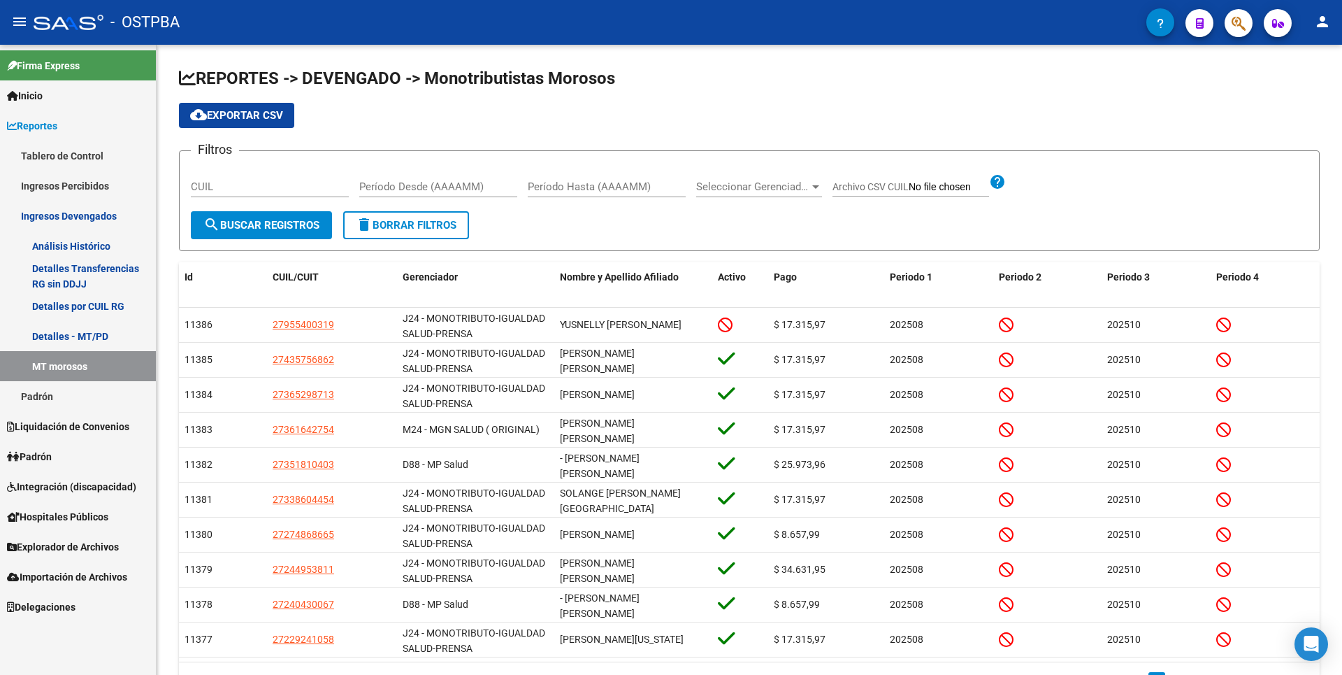
click at [38, 394] on link "Padrón" at bounding box center [78, 396] width 156 height 30
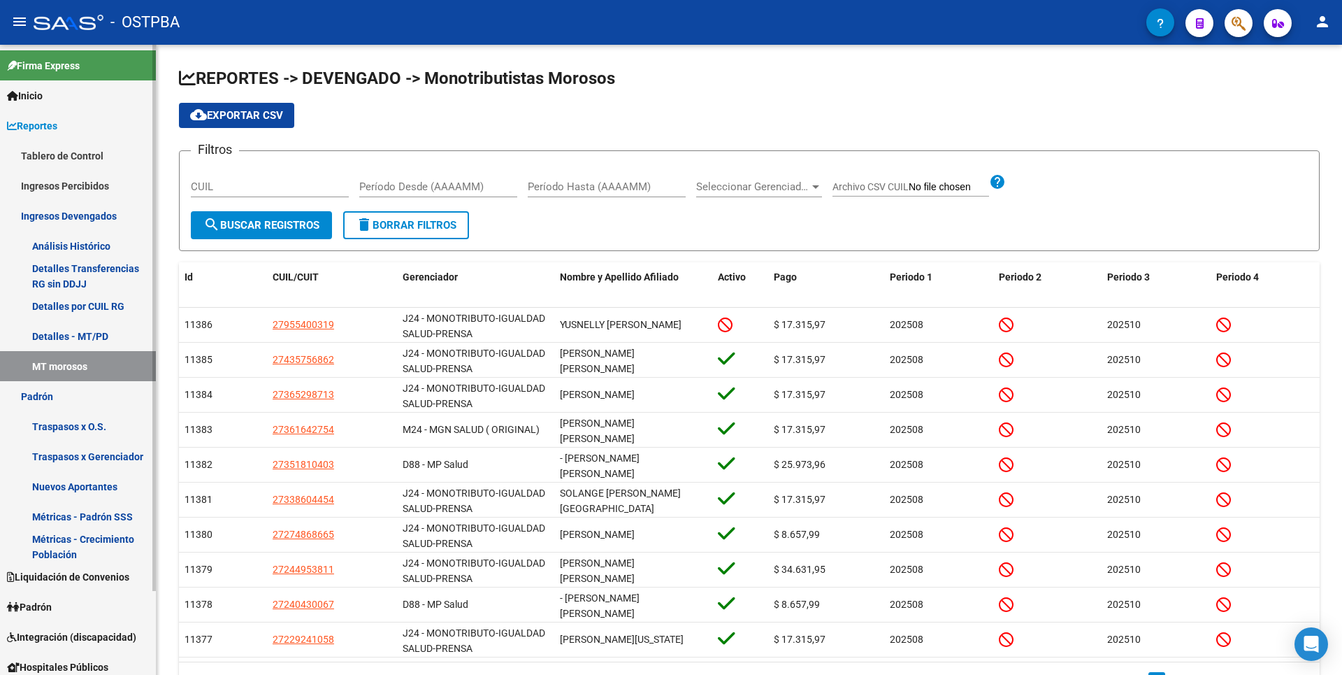
click at [91, 463] on link "Traspasos x Gerenciador" at bounding box center [78, 456] width 156 height 30
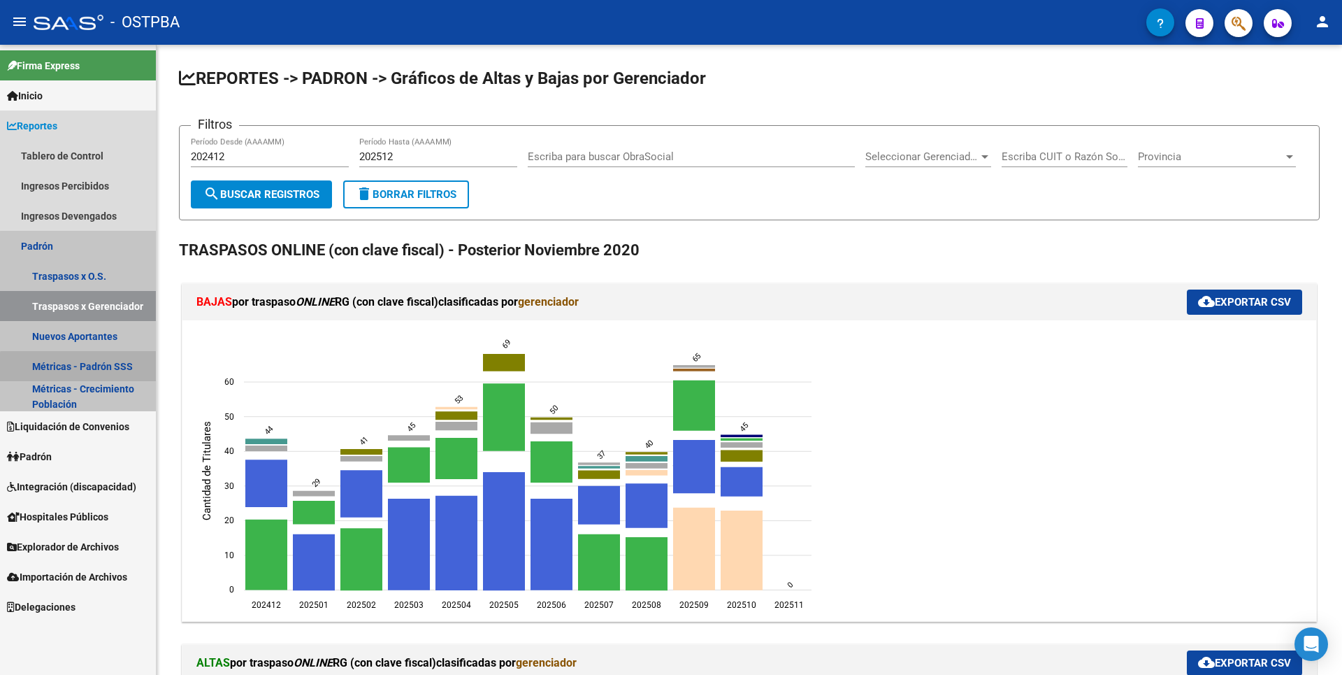
click at [92, 368] on link "Métricas - Padrón SSS" at bounding box center [78, 366] width 156 height 30
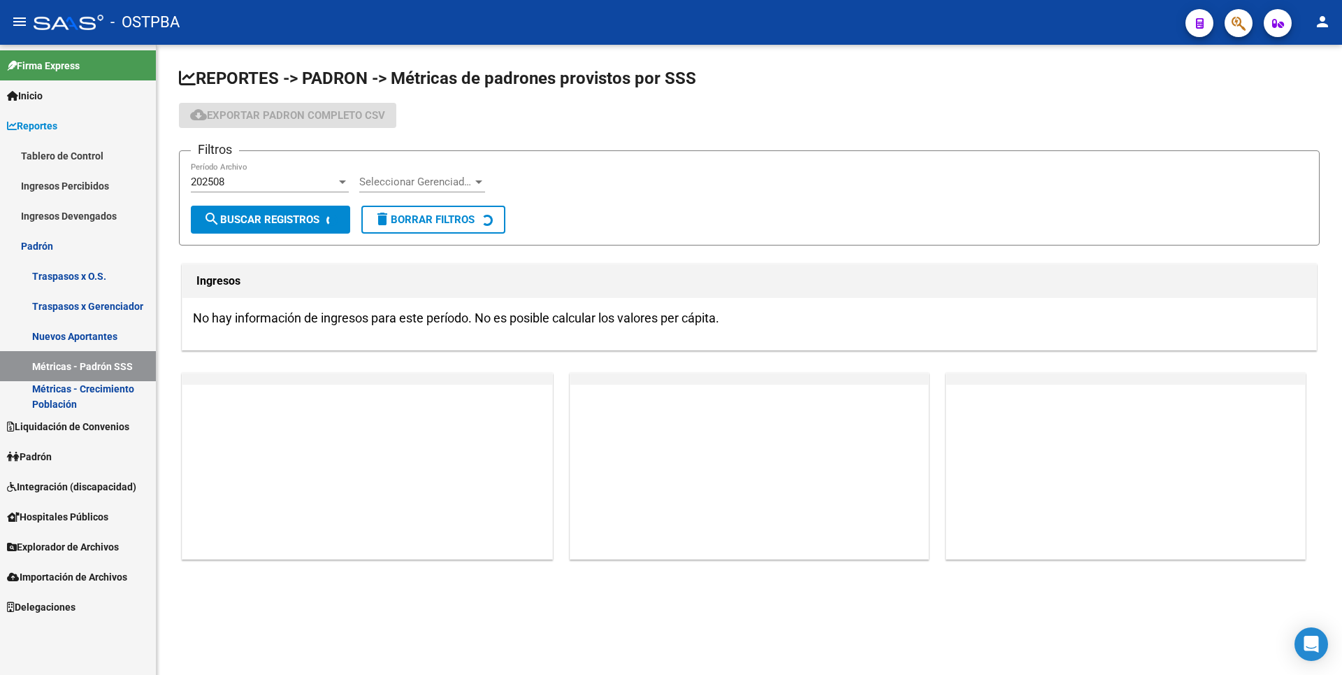
click at [81, 398] on link "Métricas - Crecimiento Población" at bounding box center [78, 396] width 156 height 30
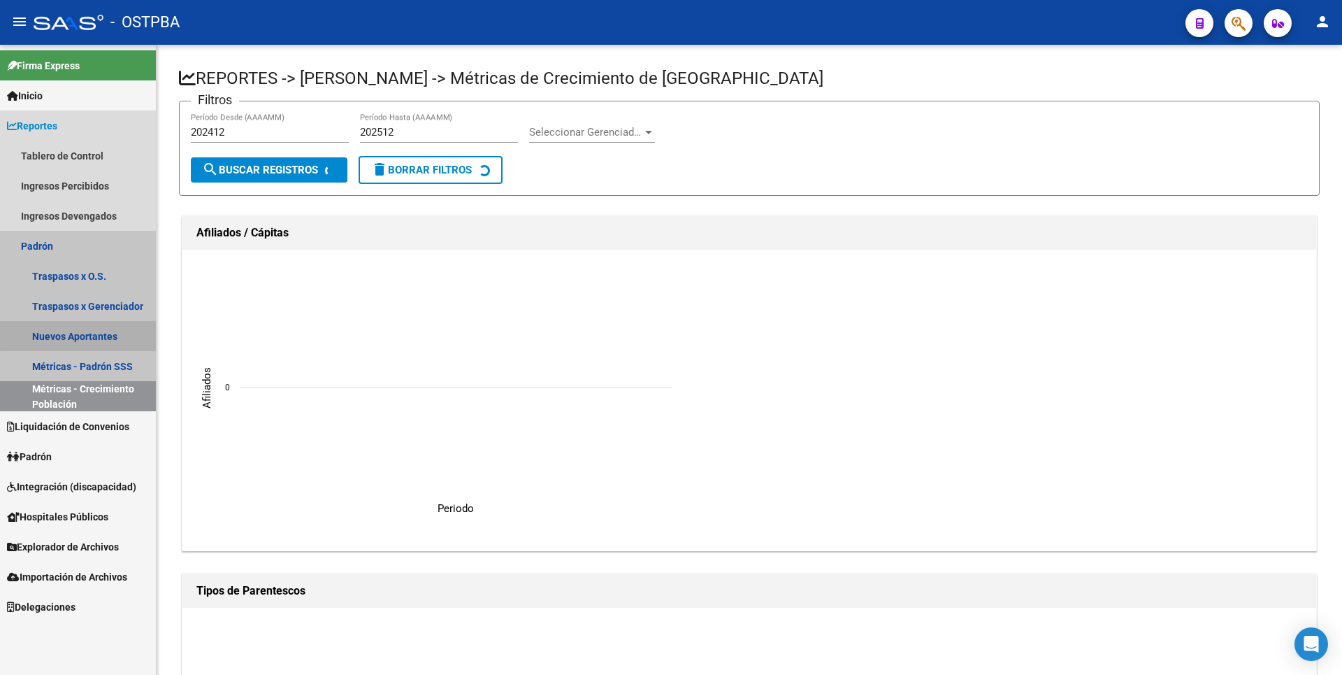
click at [110, 326] on link "Nuevos Aportantes" at bounding box center [78, 336] width 156 height 30
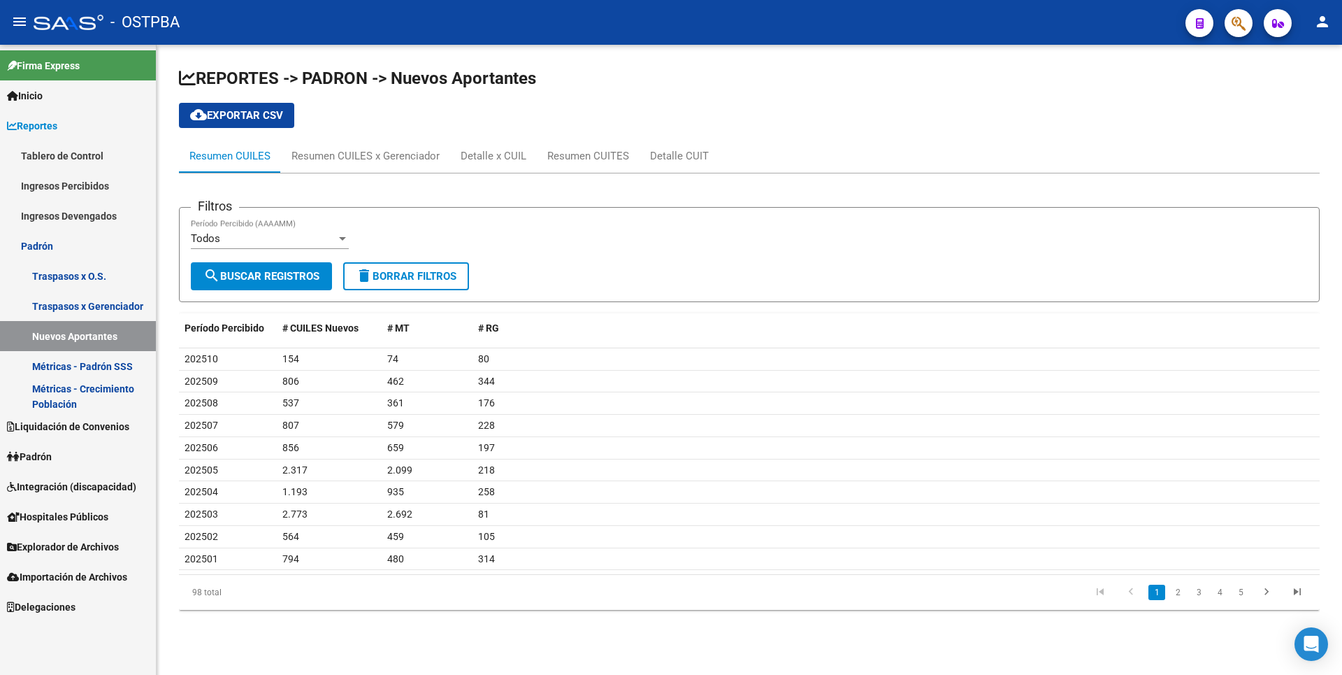
click at [640, 273] on form "Filtros Todos Período Percibido (AAAAMM) search Buscar Registros delete Borrar …" at bounding box center [749, 254] width 1141 height 95
click at [59, 446] on link "Padrón" at bounding box center [78, 456] width 156 height 30
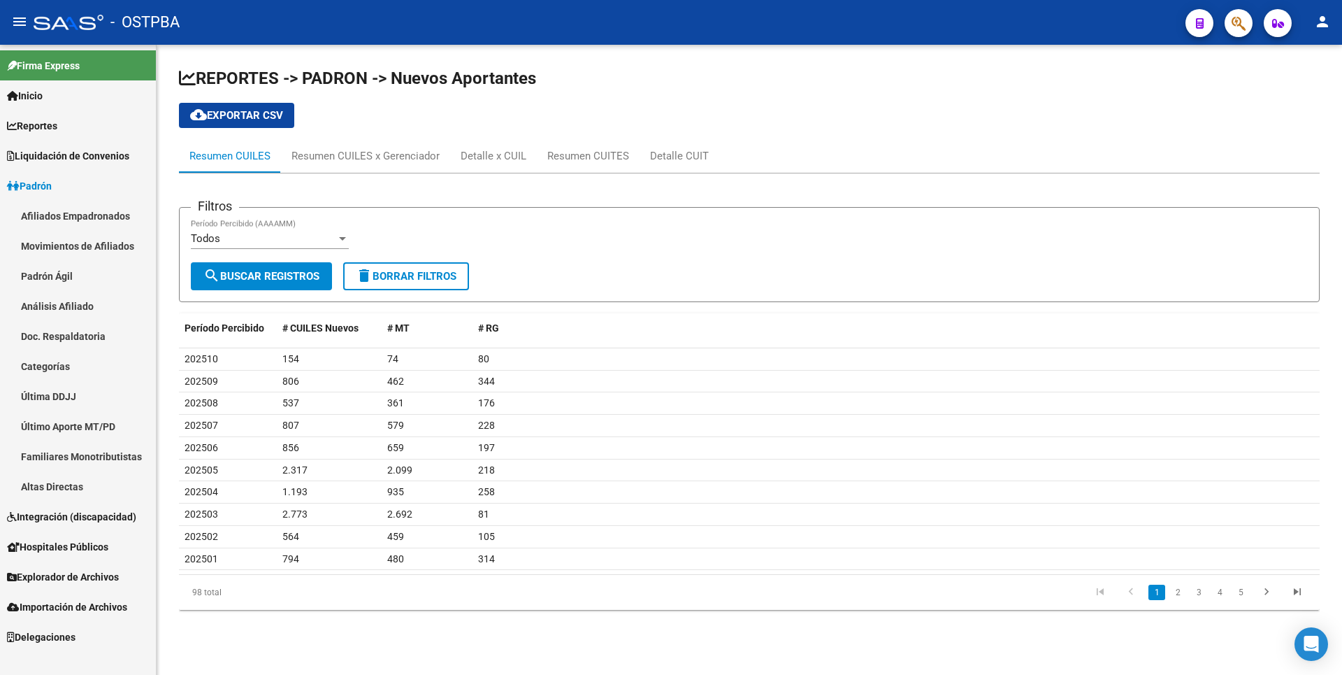
click at [74, 318] on link "Análisis Afiliado" at bounding box center [78, 306] width 156 height 30
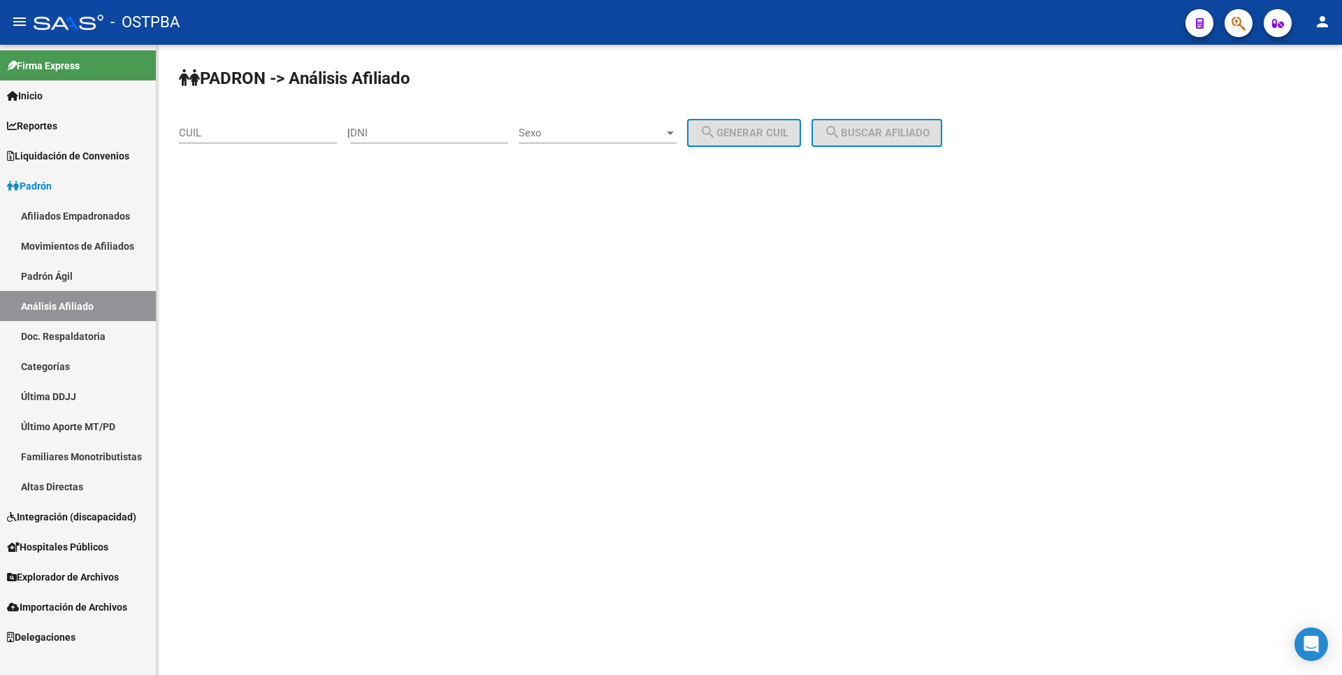
click at [230, 138] on div "CUIL" at bounding box center [258, 128] width 158 height 30
type input "27-20281450-1"
drag, startPoint x: 283, startPoint y: 132, endPoint x: 0, endPoint y: 132, distance: 283.1
click at [0, 132] on mat-sidenav-container "Firma Express Inicio Calendario SSS Instructivos Contacto OS Reportes Tablero d…" at bounding box center [671, 360] width 1342 height 630
click at [388, 136] on input "DNI" at bounding box center [429, 133] width 158 height 13
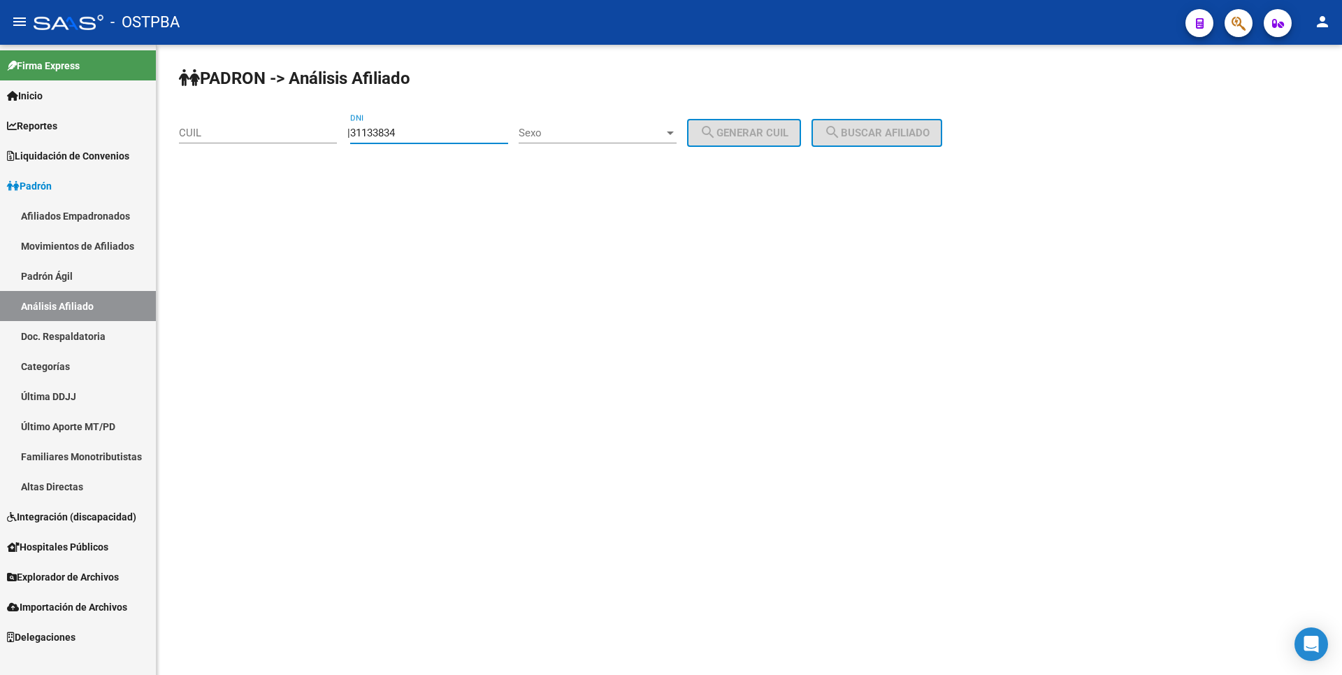
type input "31133834"
click at [649, 128] on span "Sexo" at bounding box center [591, 133] width 145 height 13
click at [601, 134] on span "Masculino" at bounding box center [613, 132] width 158 height 31
click at [788, 128] on span "search Generar CUIL" at bounding box center [744, 133] width 89 height 13
type input "20-31133834-0"
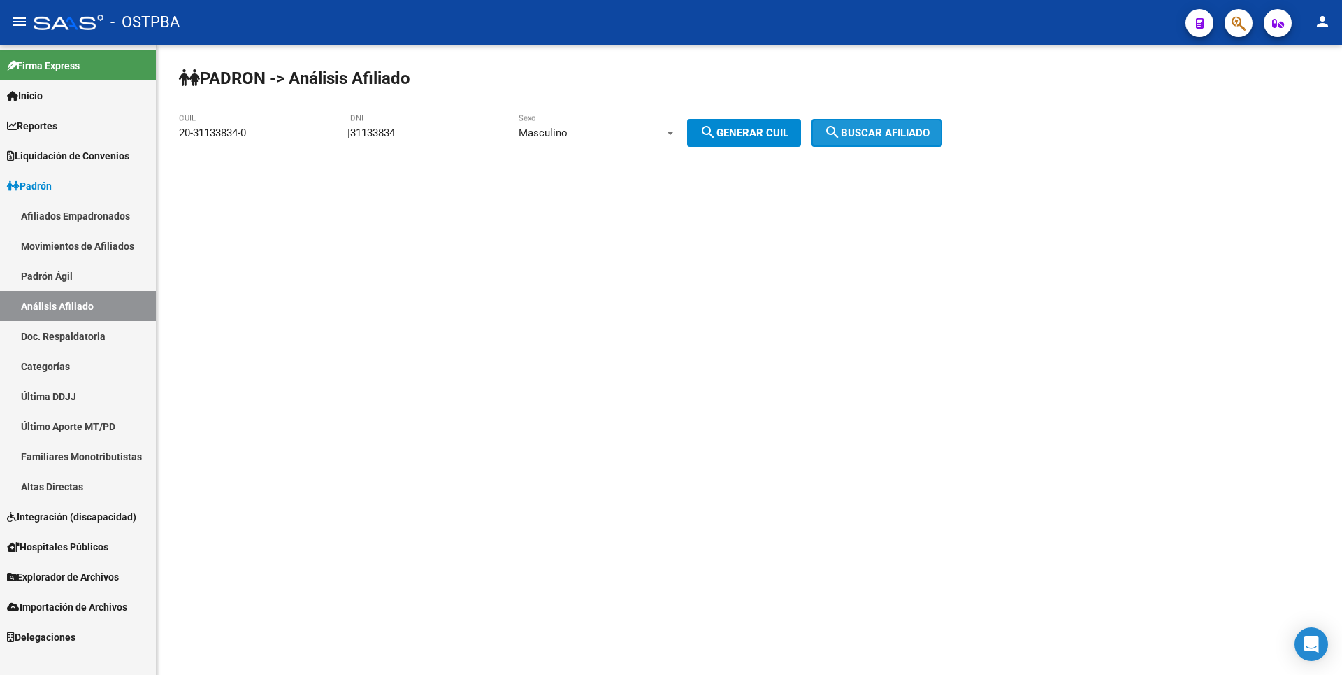
click at [841, 131] on mat-icon "search" at bounding box center [832, 132] width 17 height 17
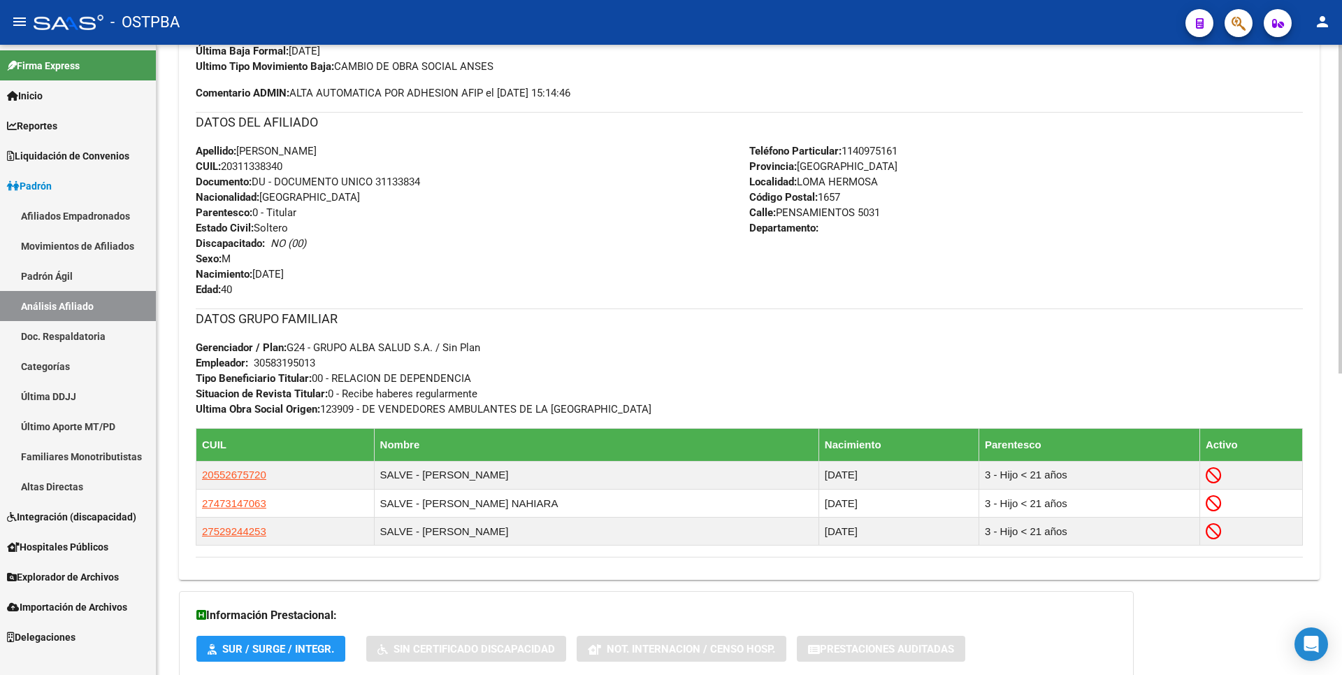
scroll to position [578, 0]
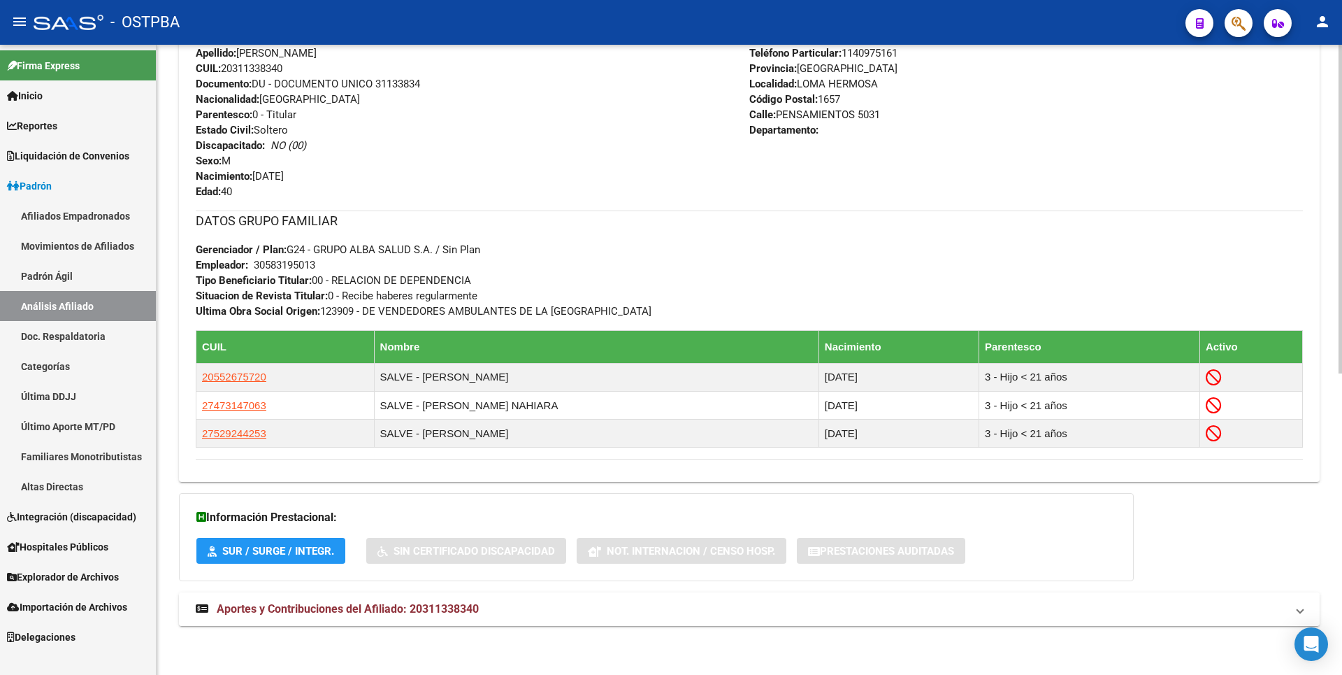
click at [434, 617] on mat-expansion-panel-header "Aportes y Contribuciones del Afiliado: 20311338340" at bounding box center [749, 609] width 1141 height 34
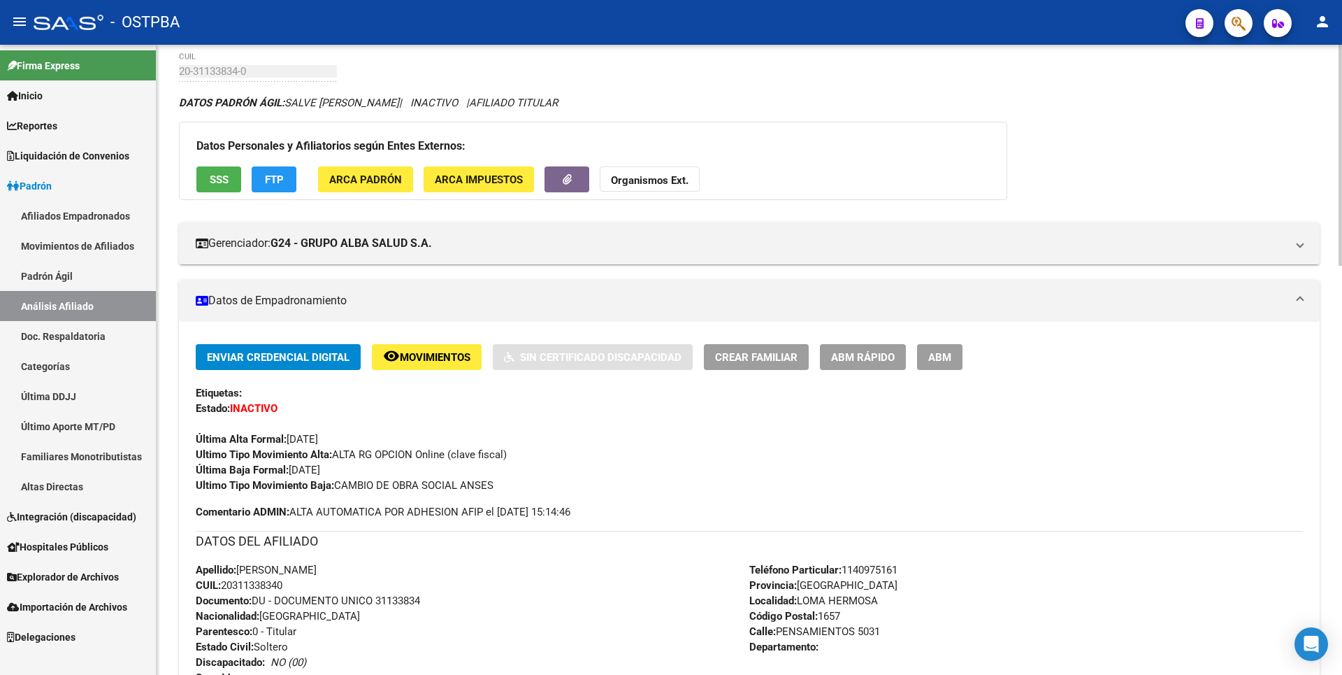
scroll to position [0, 0]
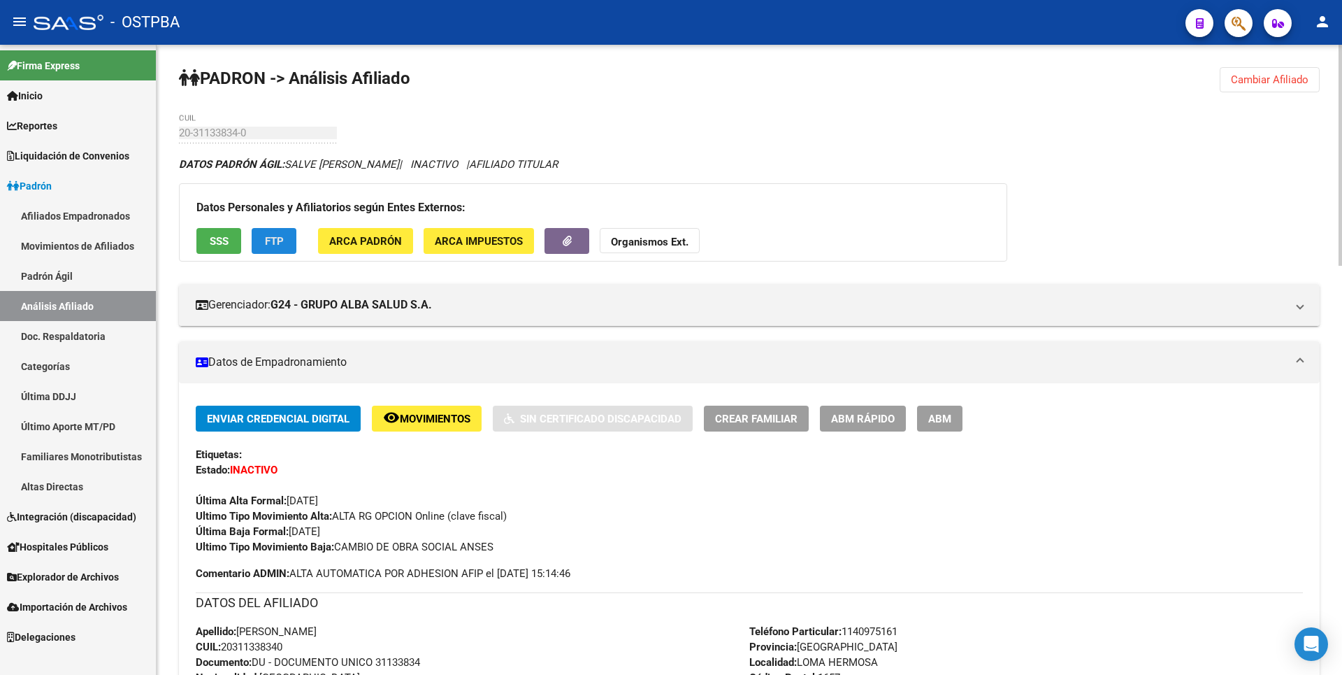
click at [282, 238] on span "FTP" at bounding box center [274, 241] width 19 height 13
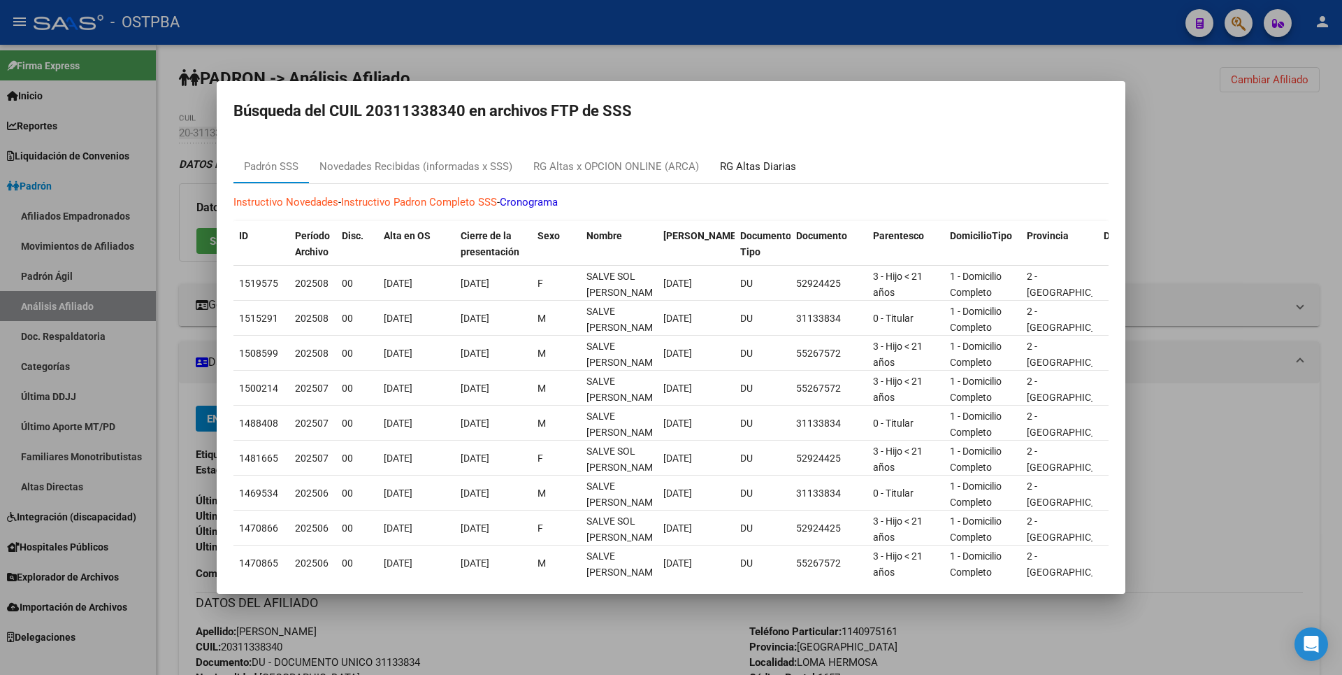
click at [763, 171] on div "RG Altas Diarias" at bounding box center [758, 167] width 76 height 16
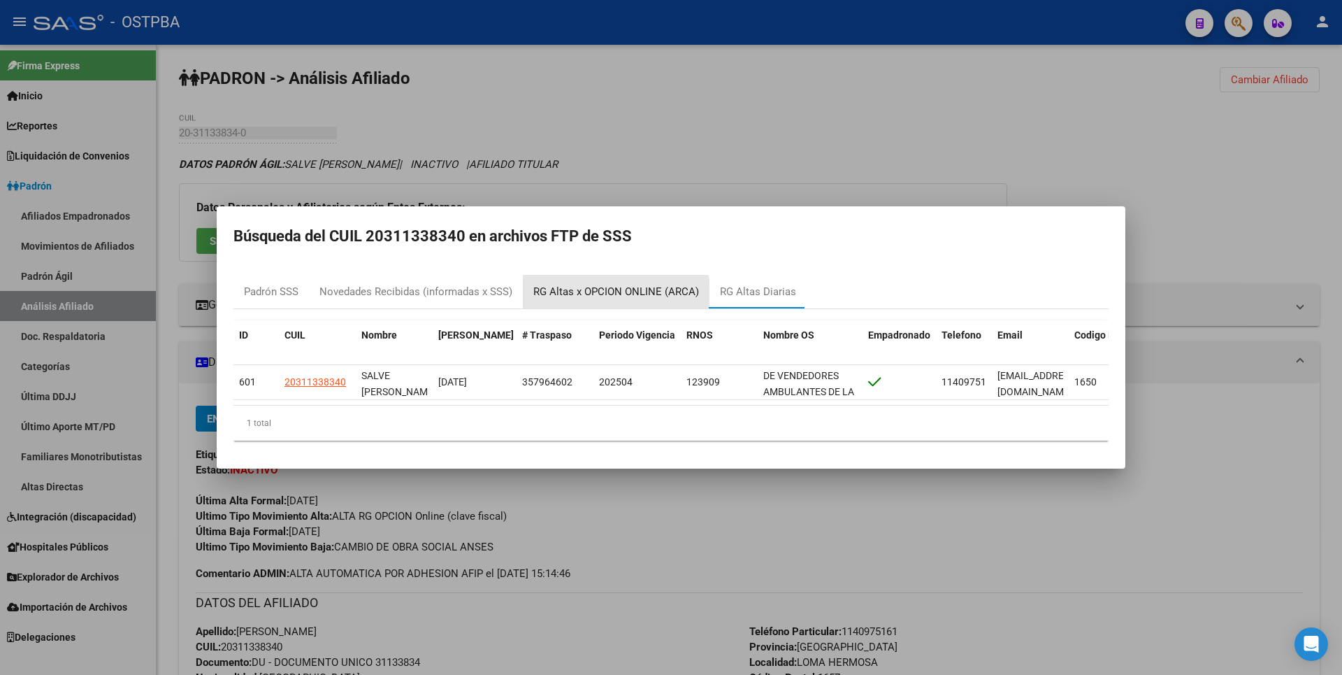
click at [605, 291] on div "RG Altas x OPCION ONLINE (ARCA)" at bounding box center [616, 292] width 166 height 16
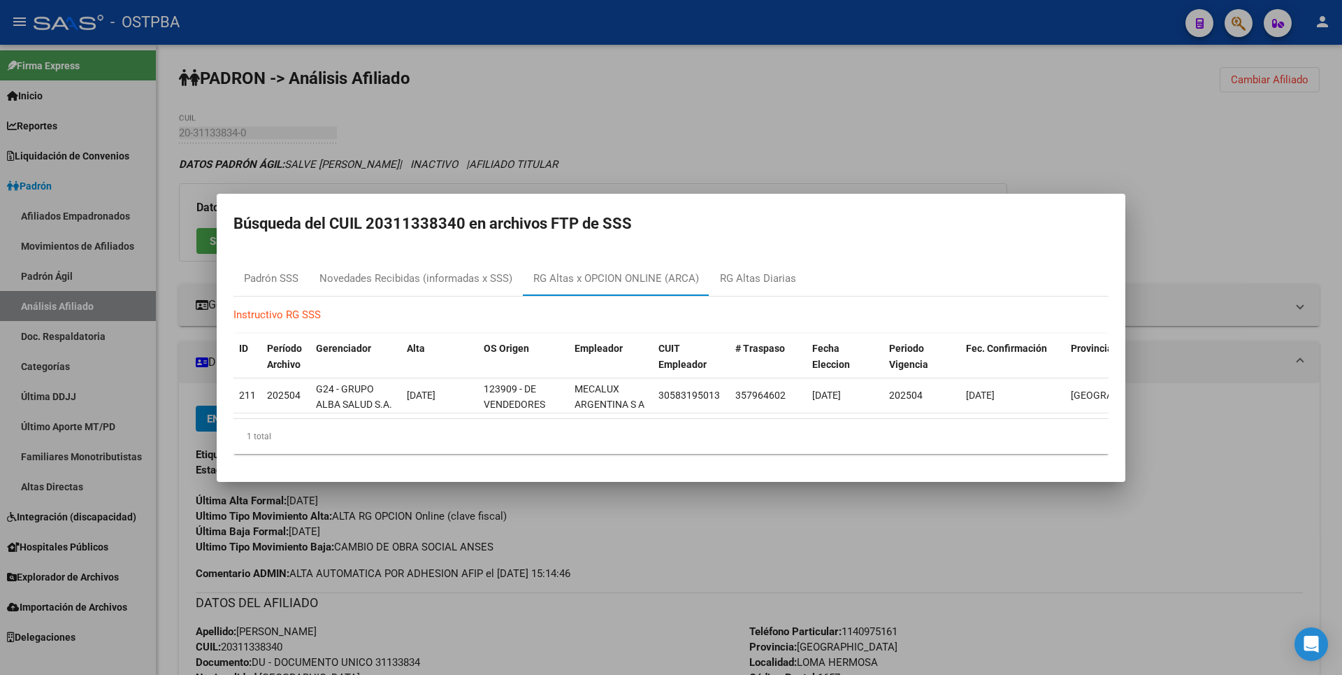
click at [763, 167] on div at bounding box center [671, 337] width 1342 height 675
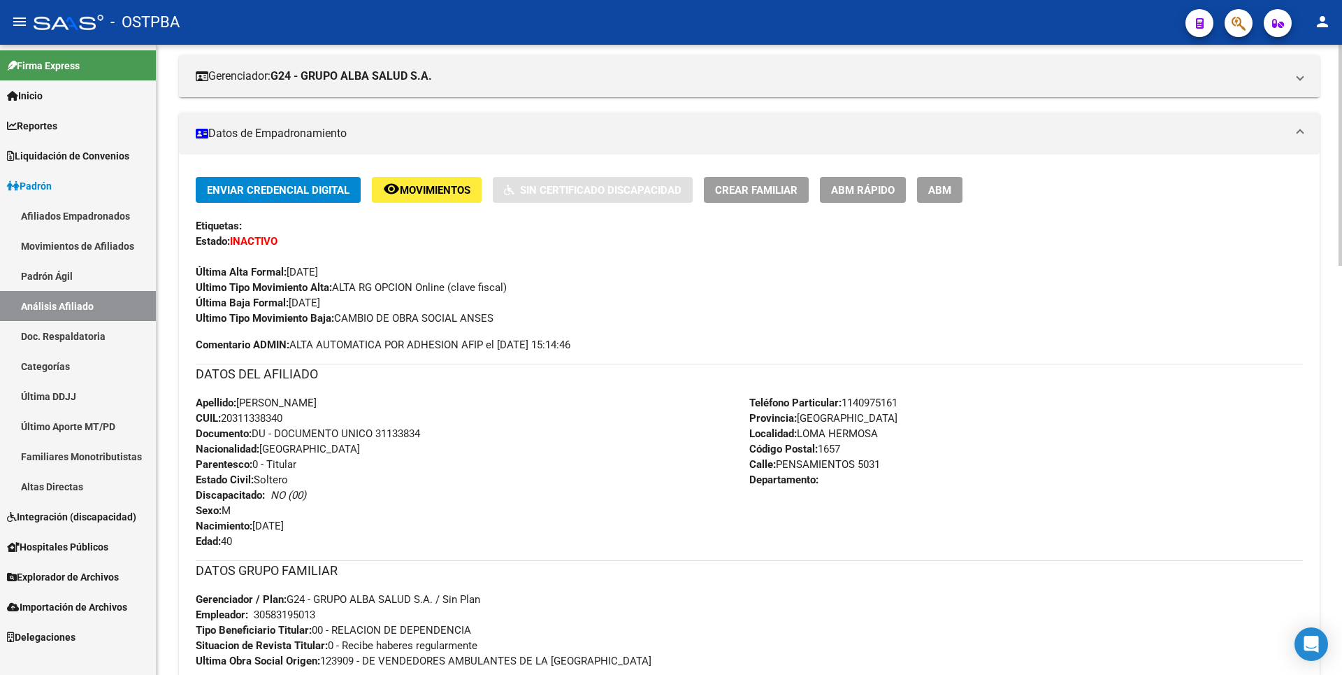
scroll to position [70, 0]
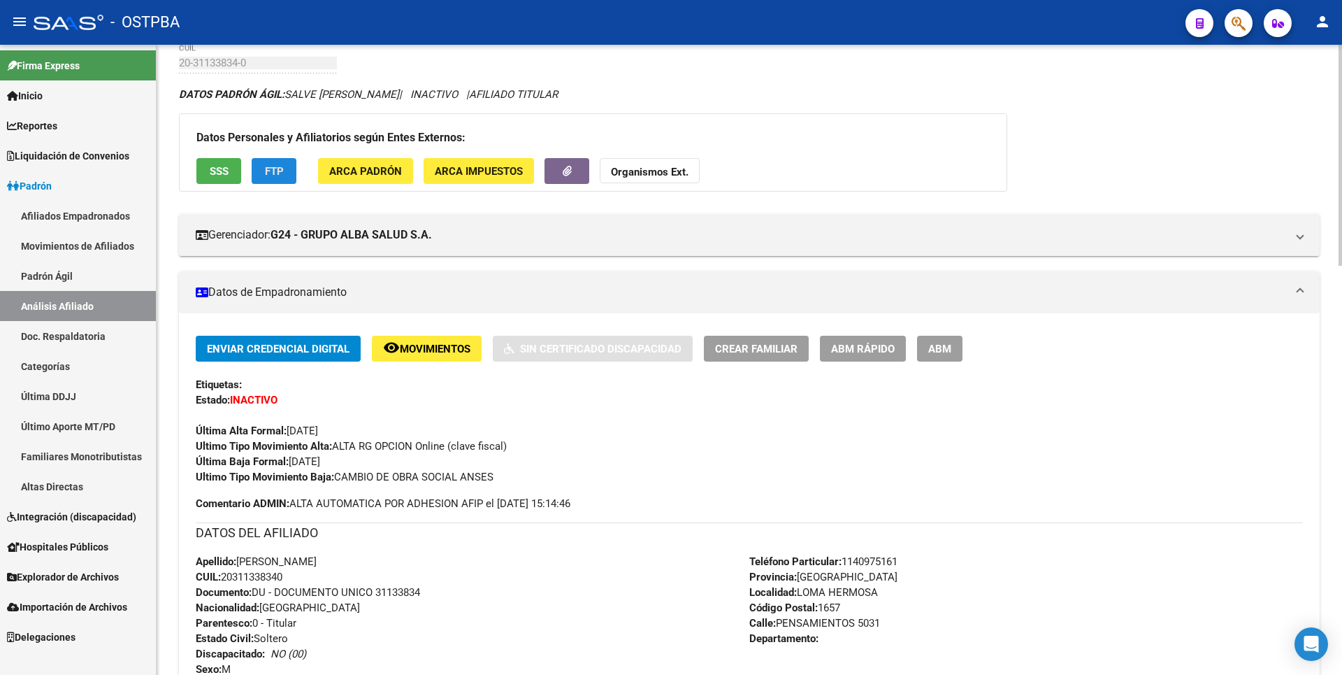
click at [271, 166] on span "FTP" at bounding box center [274, 171] width 19 height 13
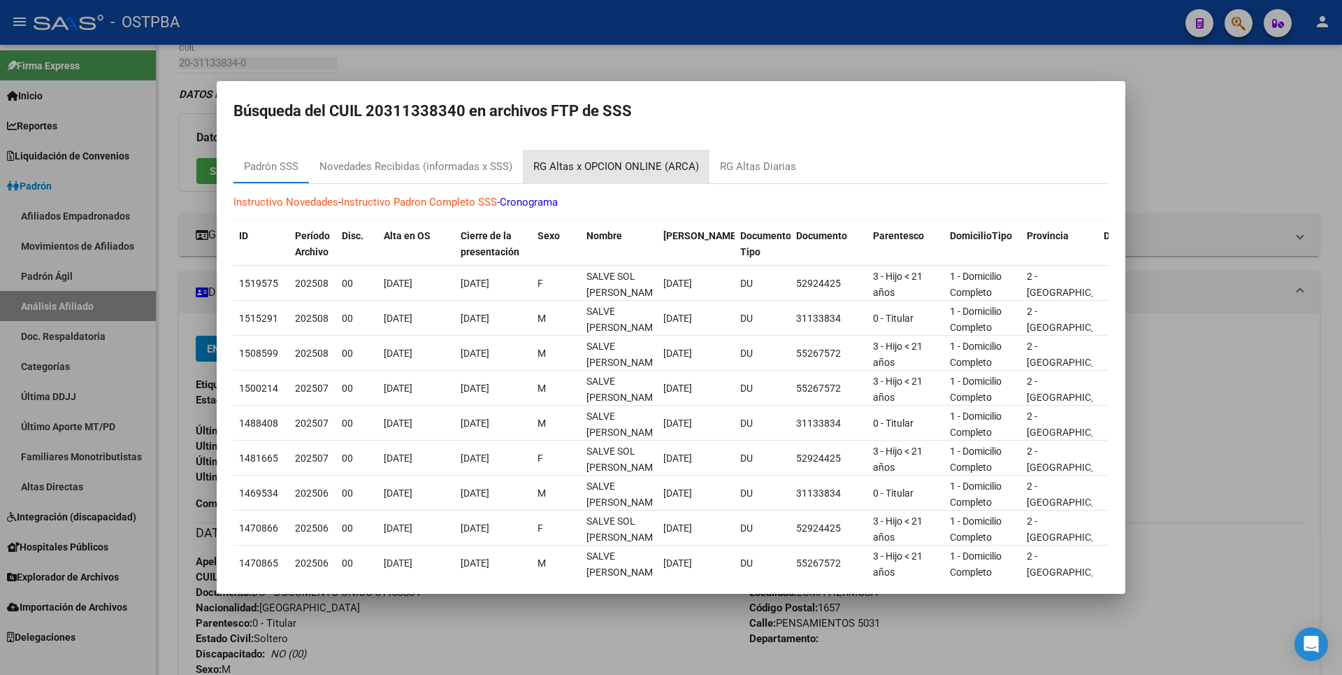
click at [663, 173] on div "RG Altas x OPCION ONLINE (ARCA)" at bounding box center [616, 167] width 166 height 16
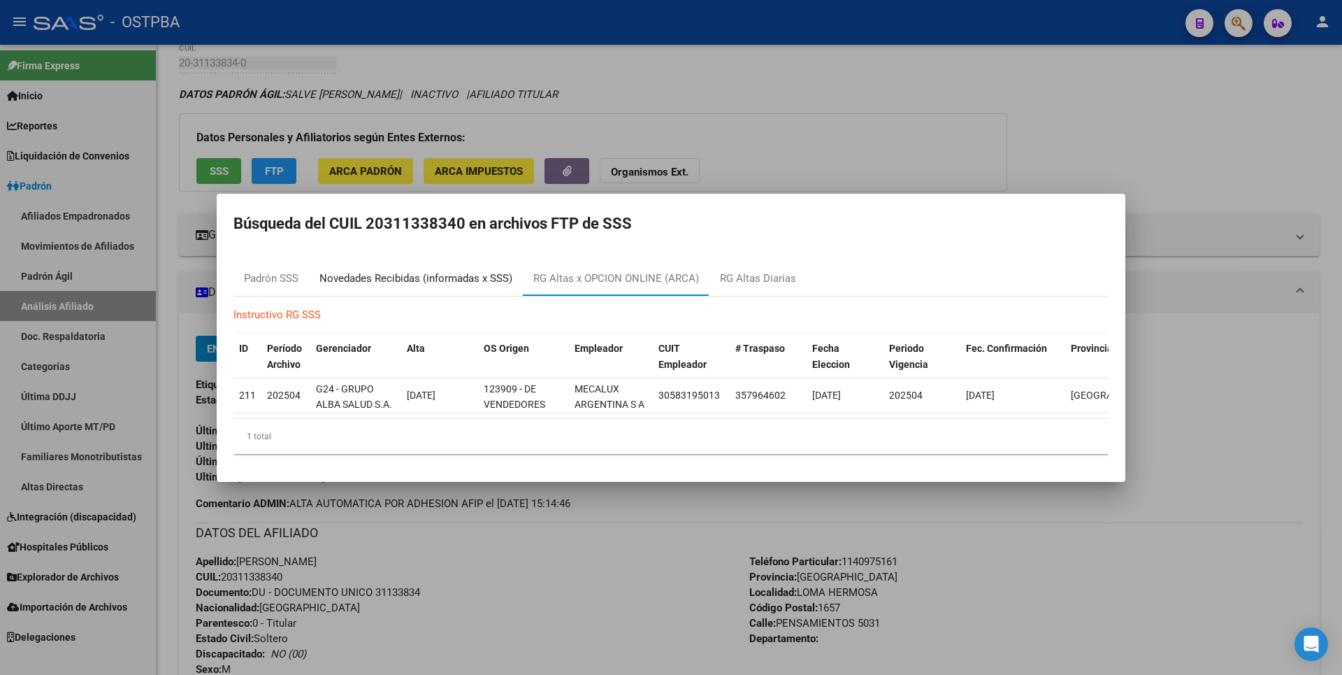
click at [475, 277] on div "Novedades Recibidas (informadas x SSS)" at bounding box center [415, 279] width 193 height 16
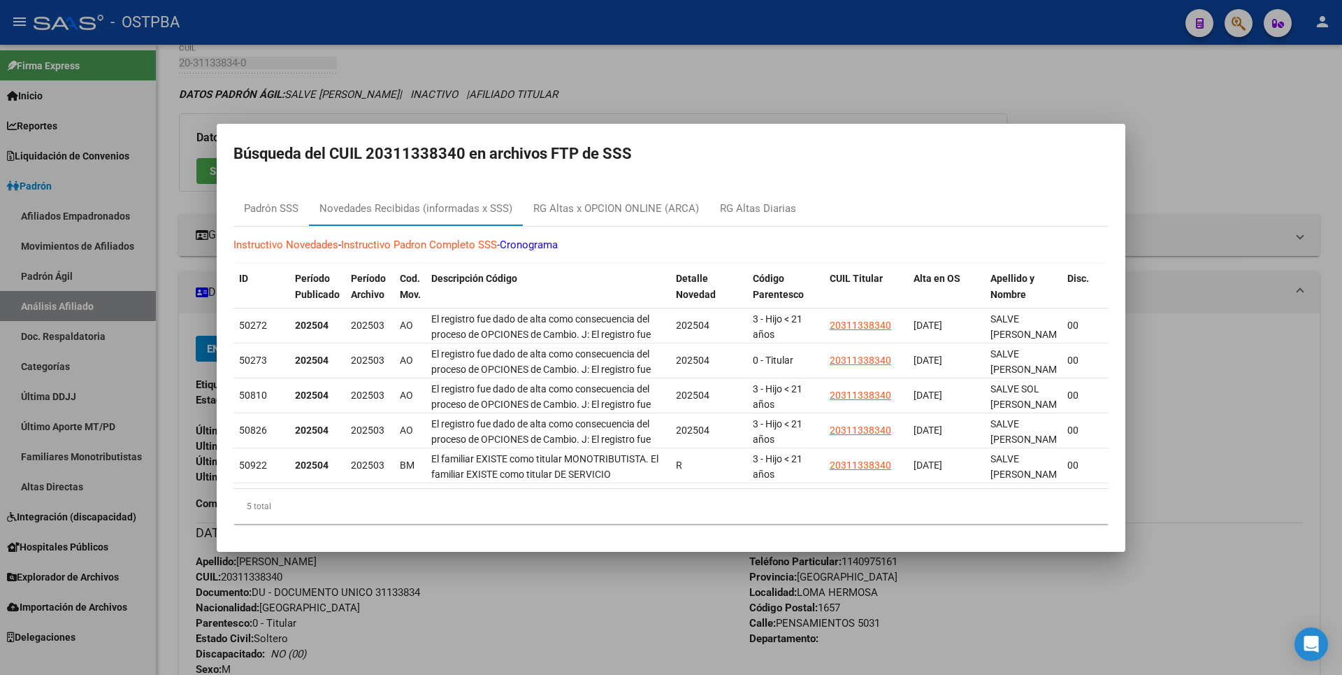
click at [848, 124] on mat-dialog-container "Búsqueda del CUIL 20311338340 en archivos FTP de SSS Padrón SSS Novedades Recib…" at bounding box center [671, 338] width 909 height 428
drag, startPoint x: 370, startPoint y: 147, endPoint x: 466, endPoint y: 145, distance: 96.5
click at [466, 145] on h2 "Búsqueda del CUIL 20311338340 en archivos FTP de SSS" at bounding box center [670, 153] width 875 height 27
drag, startPoint x: 1178, startPoint y: 196, endPoint x: 960, endPoint y: 338, distance: 259.6
click at [1176, 196] on div at bounding box center [671, 337] width 1342 height 675
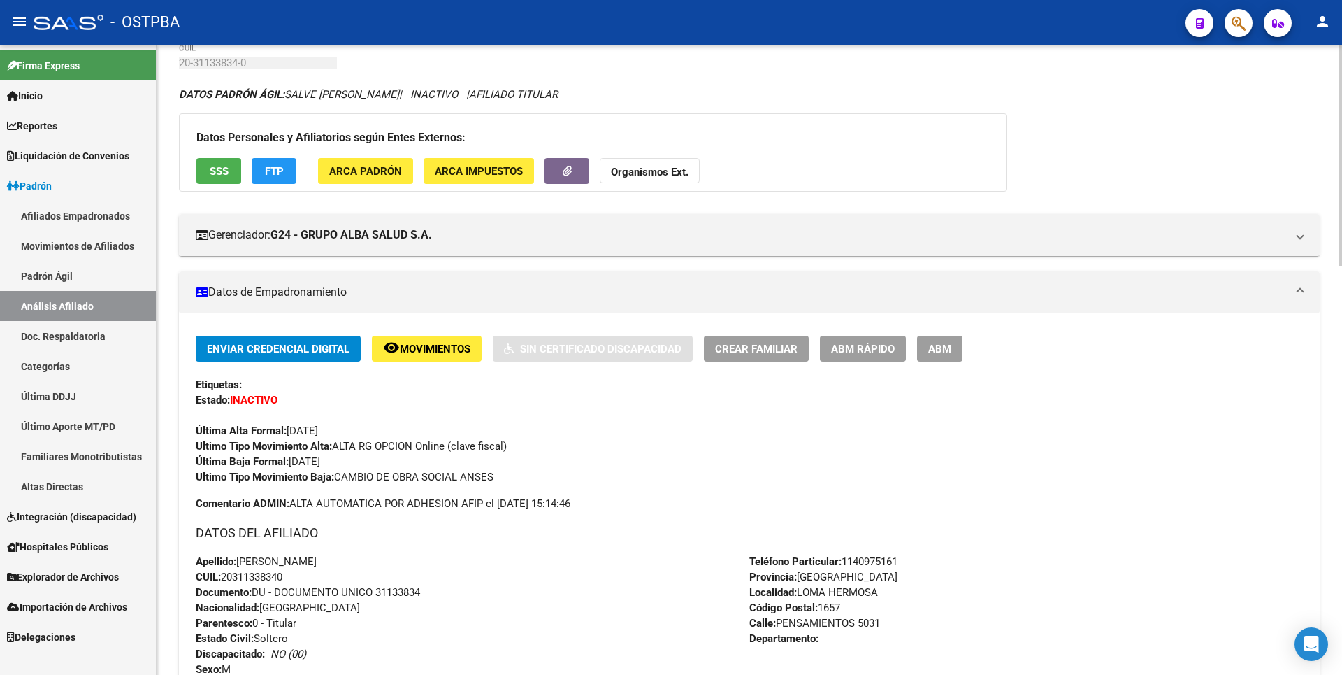
click at [935, 350] on span "ABM" at bounding box center [939, 349] width 23 height 13
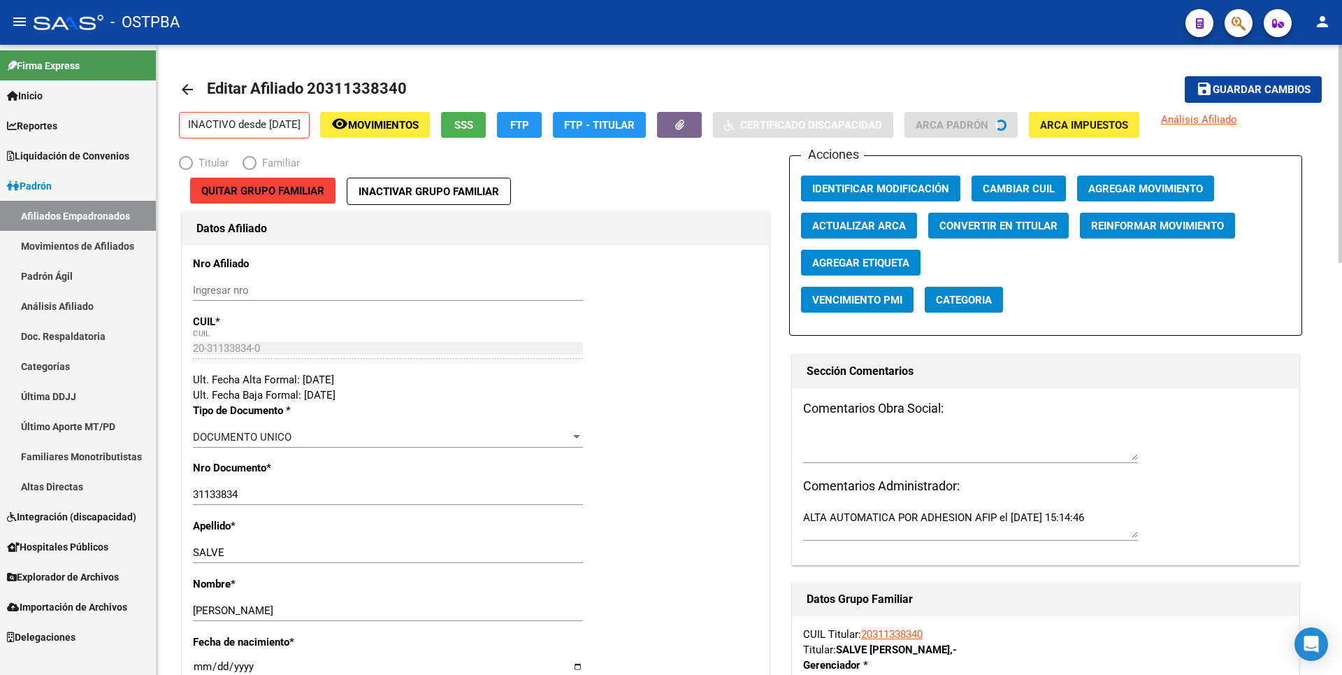
radio input "true"
type input "30-58319501-3"
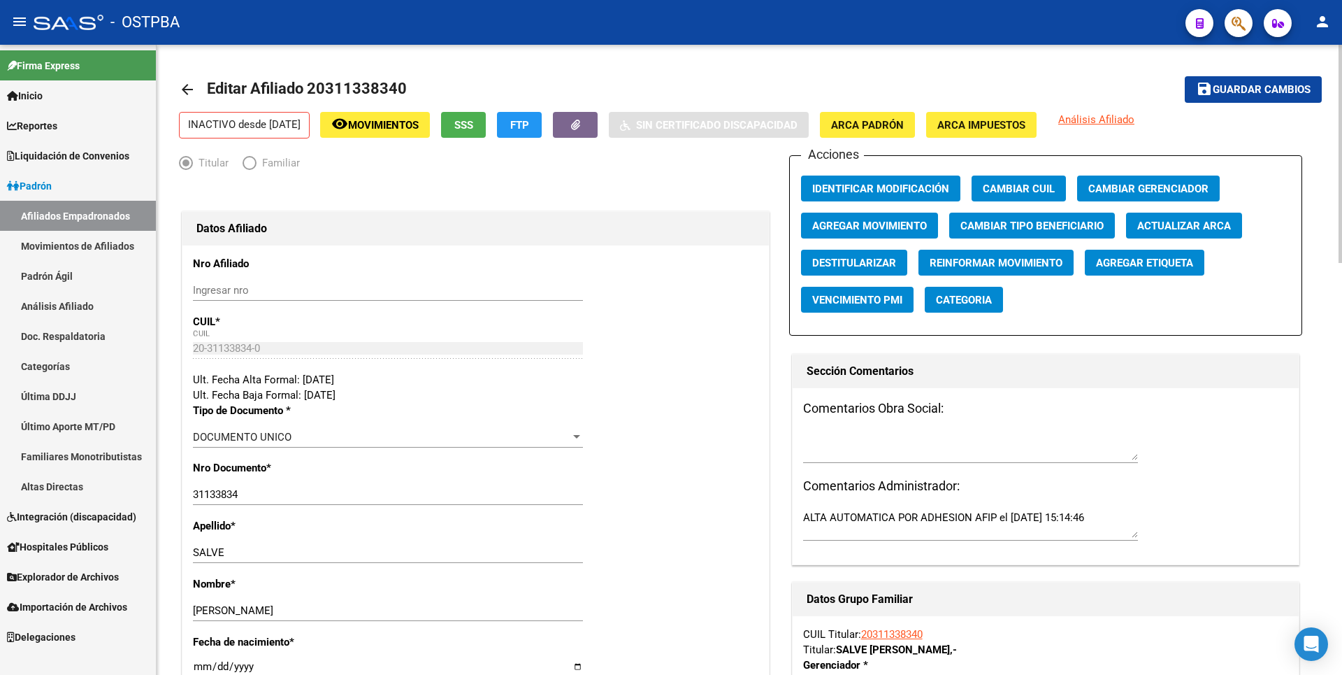
click at [850, 219] on span "Agregar Movimiento" at bounding box center [869, 225] width 115 height 13
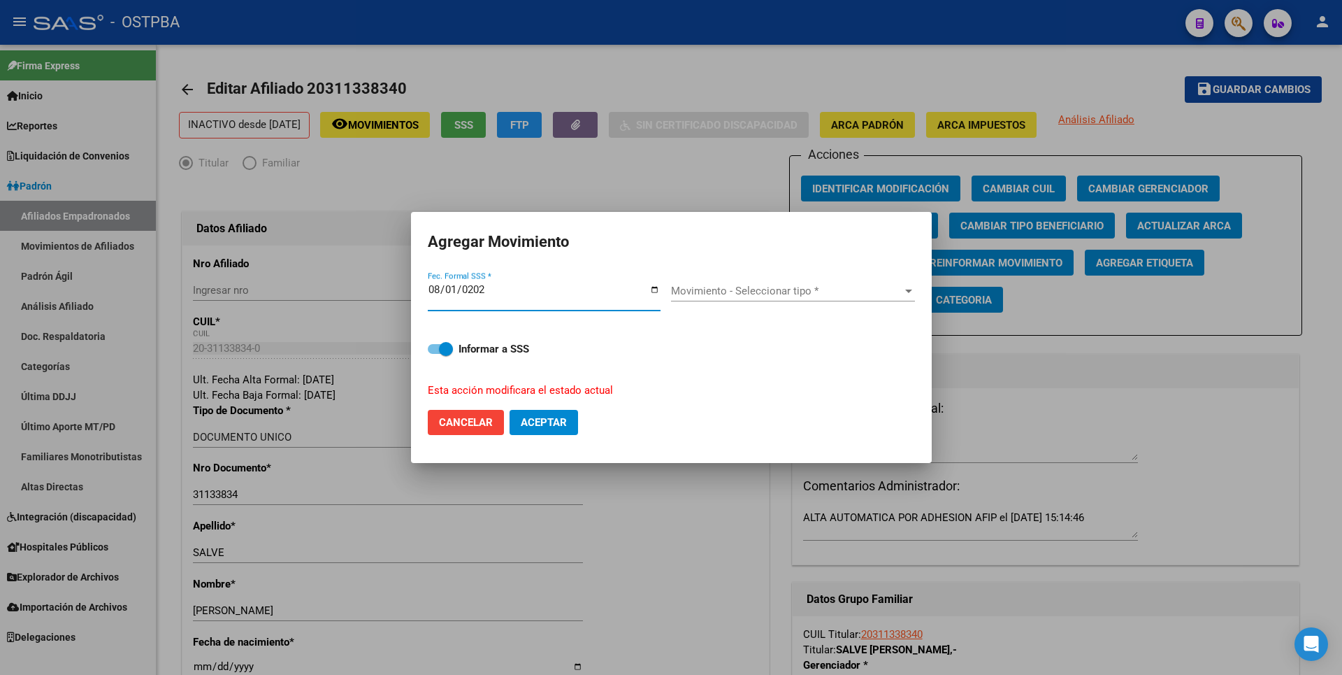
type input "[DATE]"
click at [831, 286] on span "Movimiento - Seleccionar tipo *" at bounding box center [786, 290] width 231 height 13
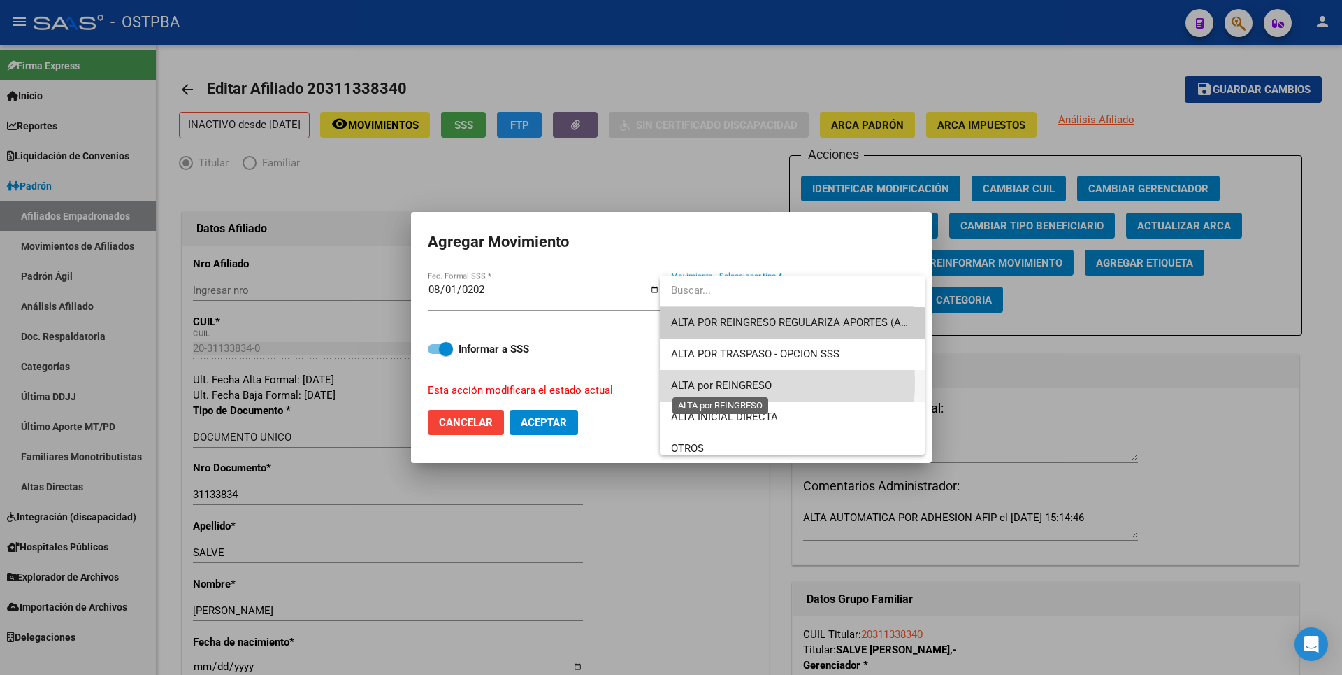
drag, startPoint x: 729, startPoint y: 383, endPoint x: 656, endPoint y: 362, distance: 75.7
click at [723, 380] on span "ALTA por REINGRESO" at bounding box center [721, 385] width 101 height 13
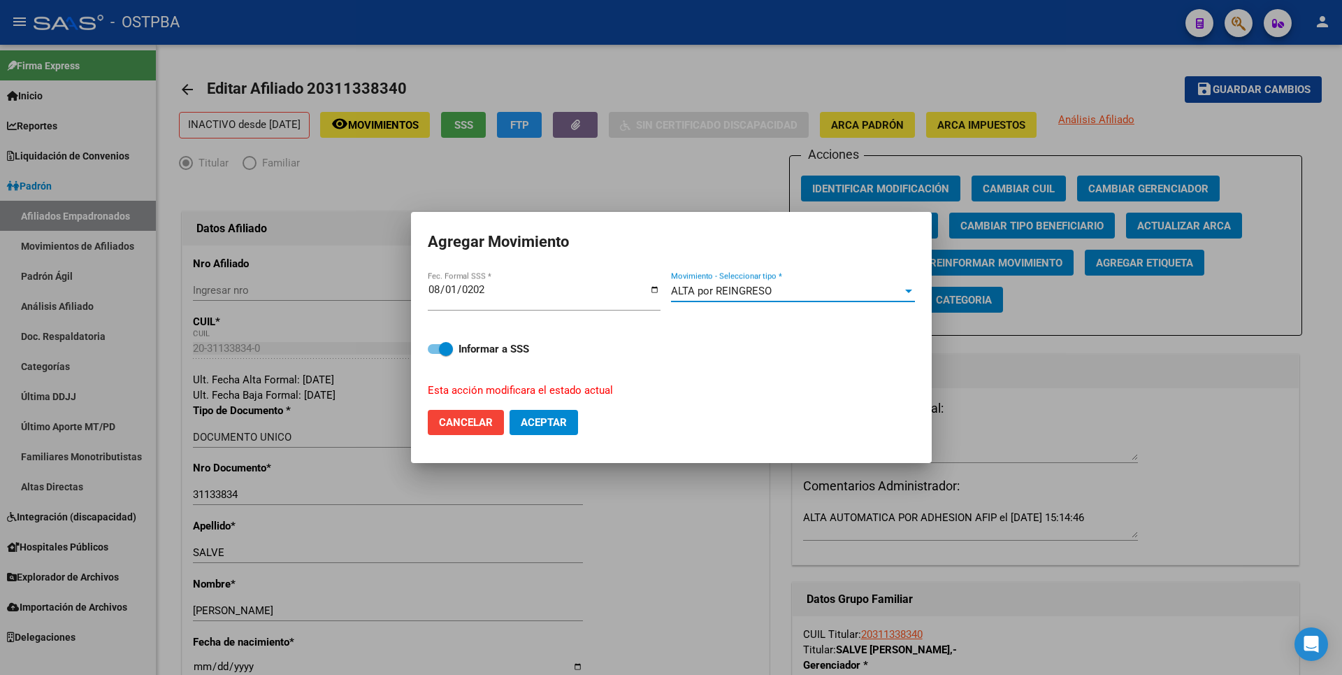
click at [544, 412] on button "Aceptar" at bounding box center [544, 422] width 69 height 25
checkbox input "false"
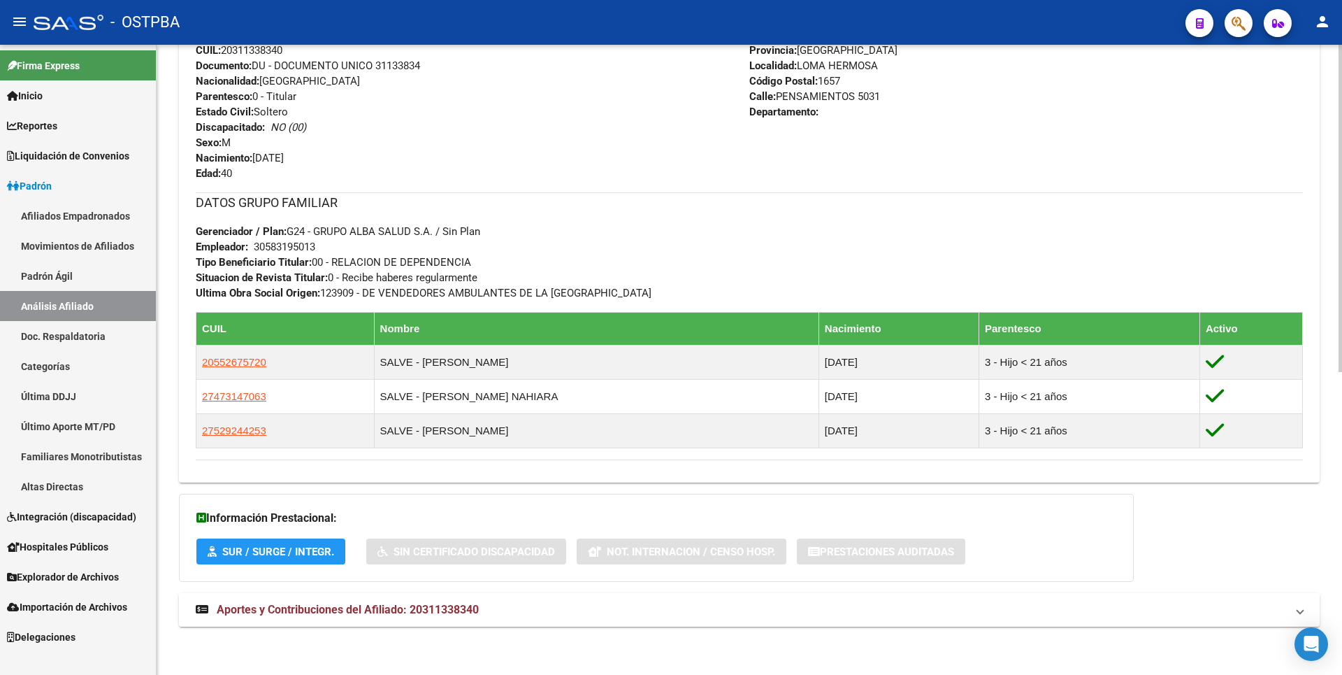
scroll to position [582, 0]
drag, startPoint x: 366, startPoint y: 612, endPoint x: 373, endPoint y: 609, distance: 8.2
click at [366, 612] on span "Aportes y Contribuciones del Afiliado: 20311338340" at bounding box center [348, 608] width 262 height 13
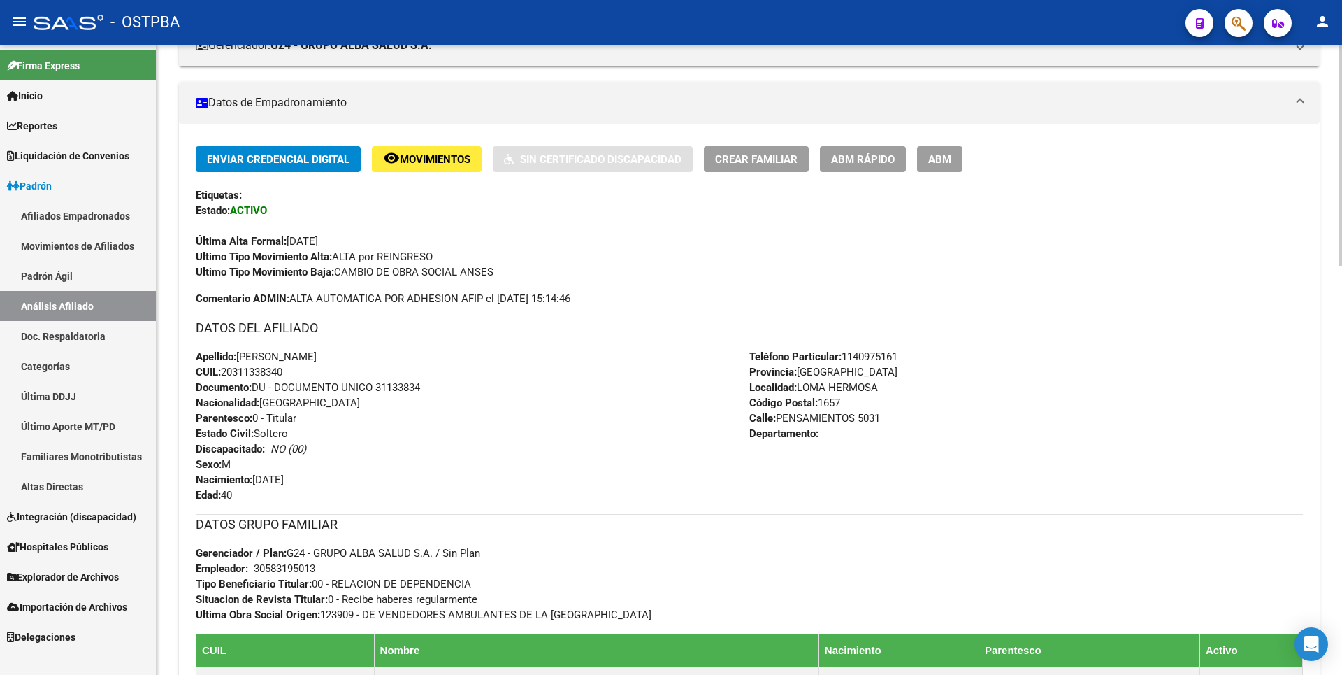
scroll to position [0, 0]
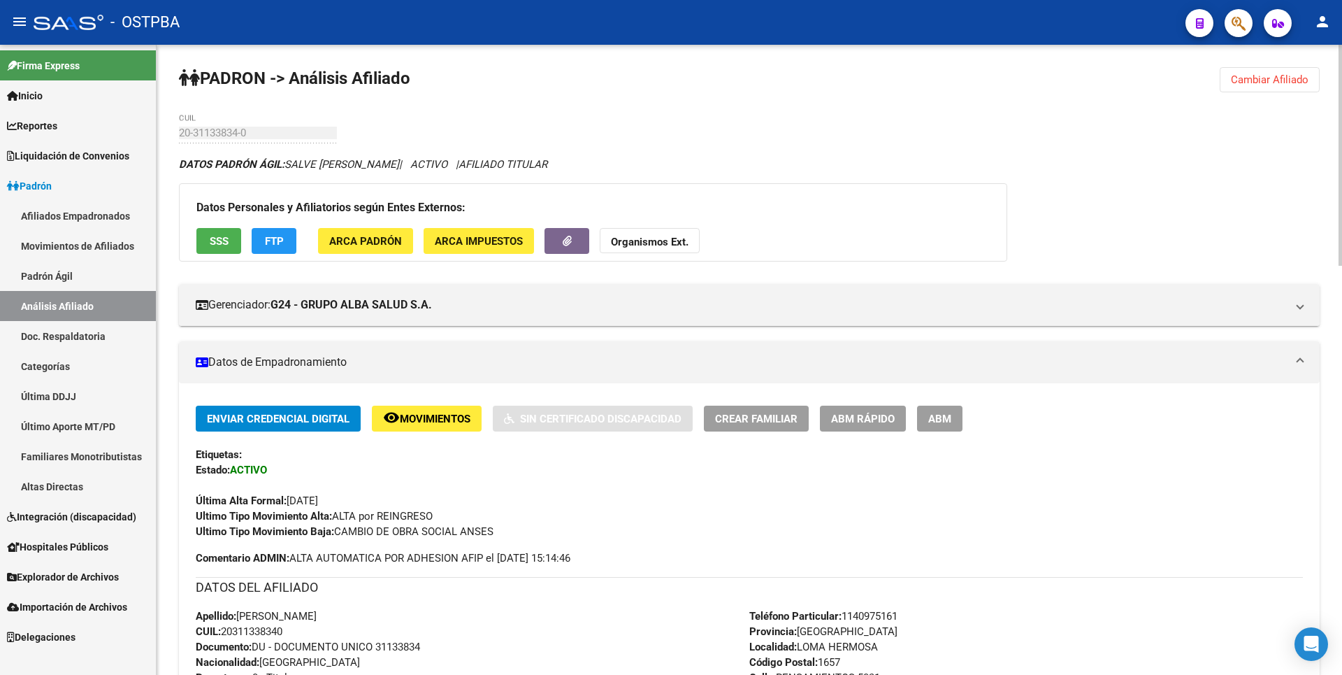
click at [273, 241] on span "FTP" at bounding box center [274, 241] width 19 height 13
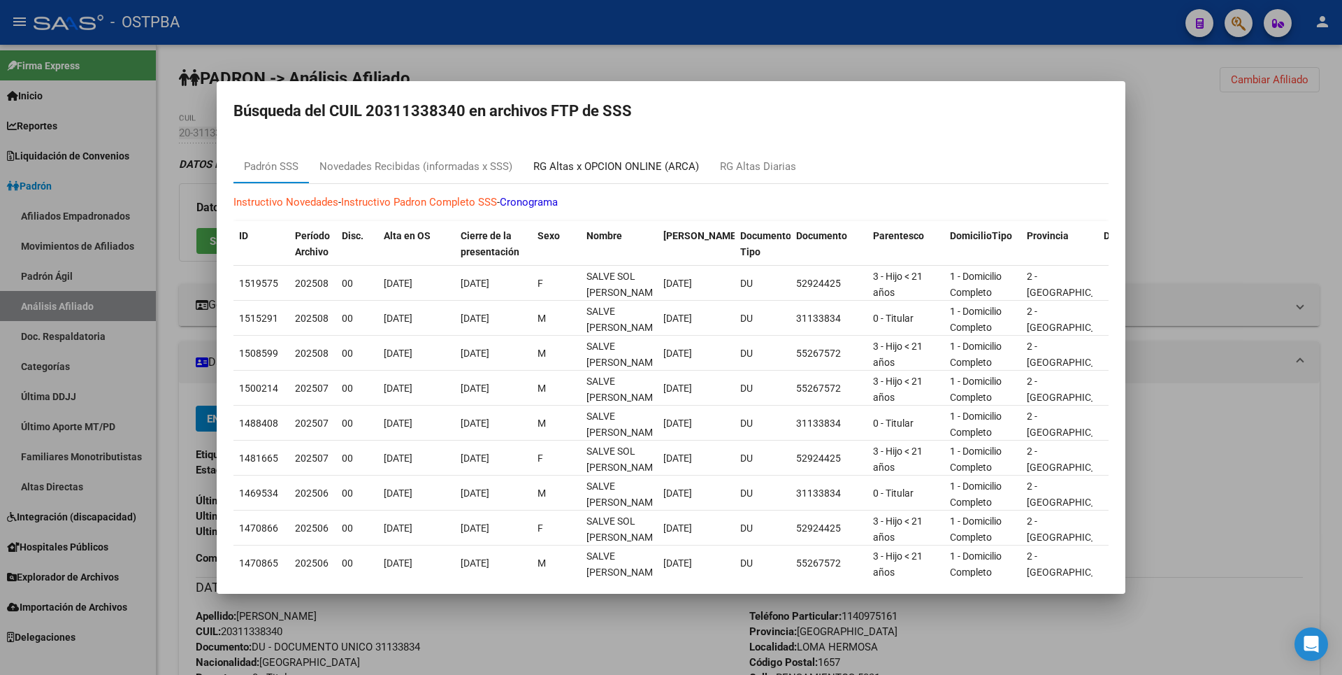
click at [693, 173] on div "RG Altas x OPCION ONLINE (ARCA)" at bounding box center [616, 167] width 166 height 16
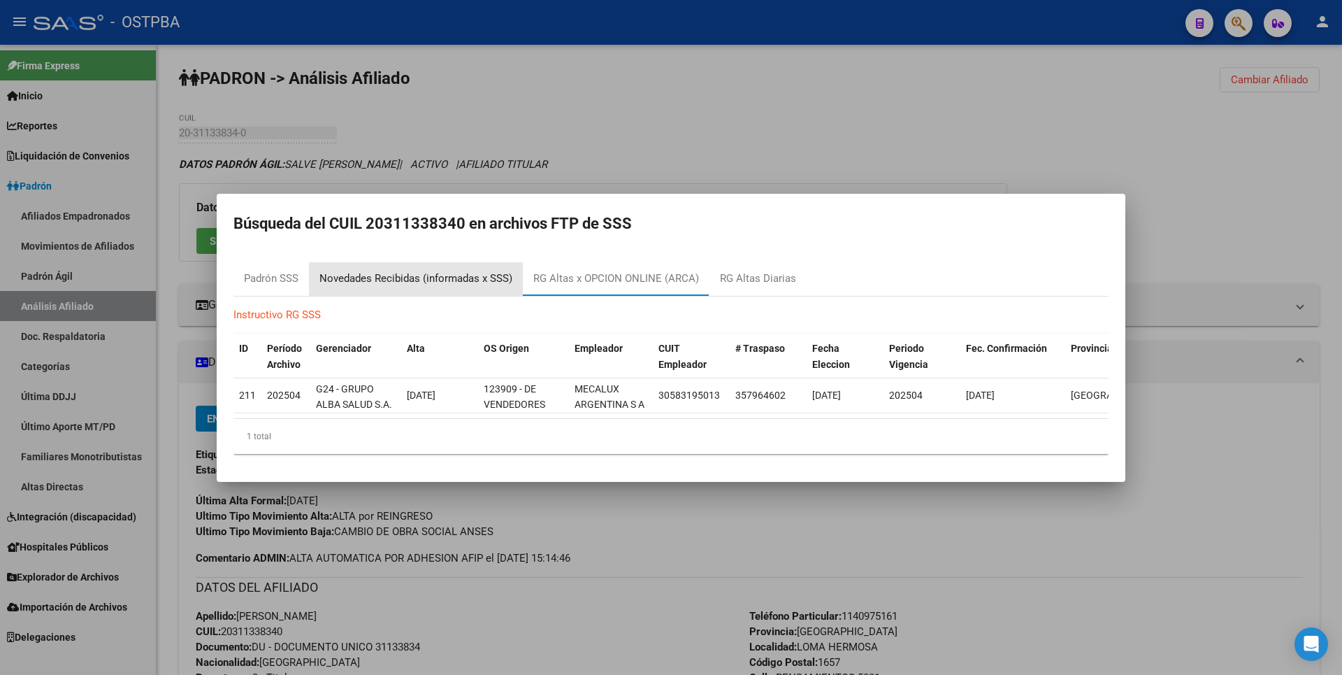
click at [469, 262] on div "Novedades Recibidas (informadas x SSS)" at bounding box center [416, 279] width 214 height 34
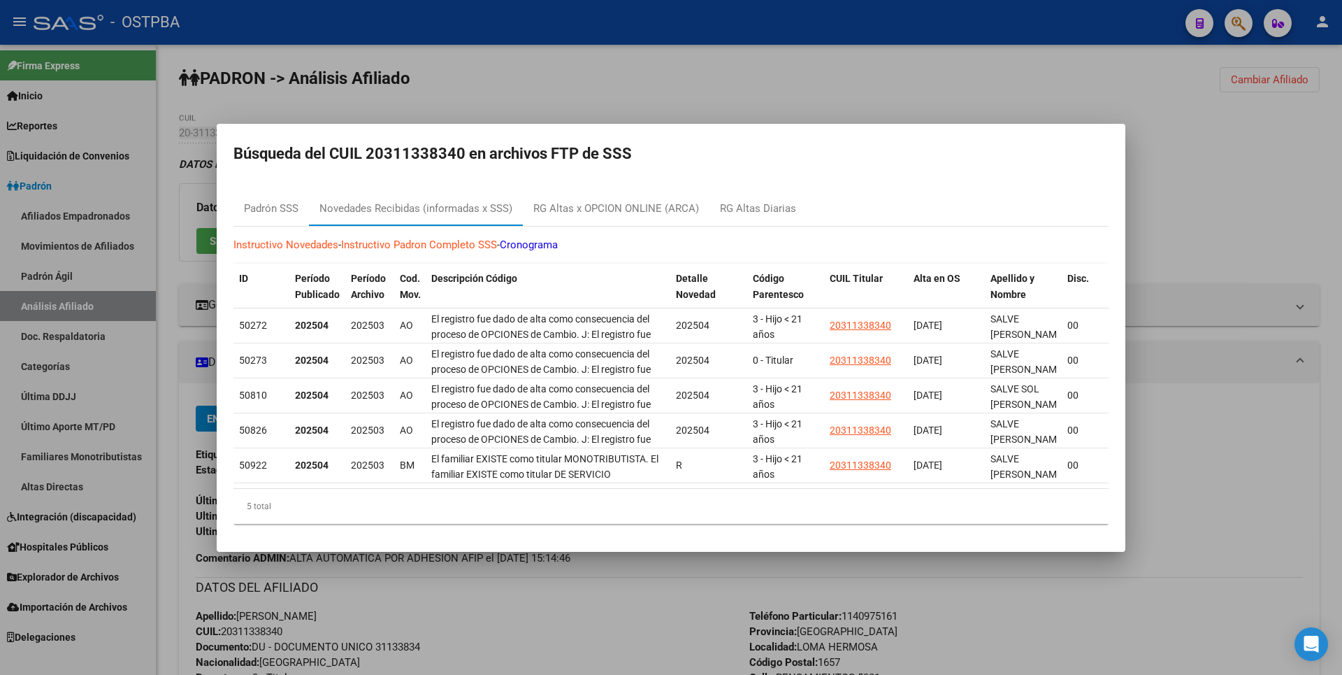
click at [1264, 242] on div at bounding box center [671, 337] width 1342 height 675
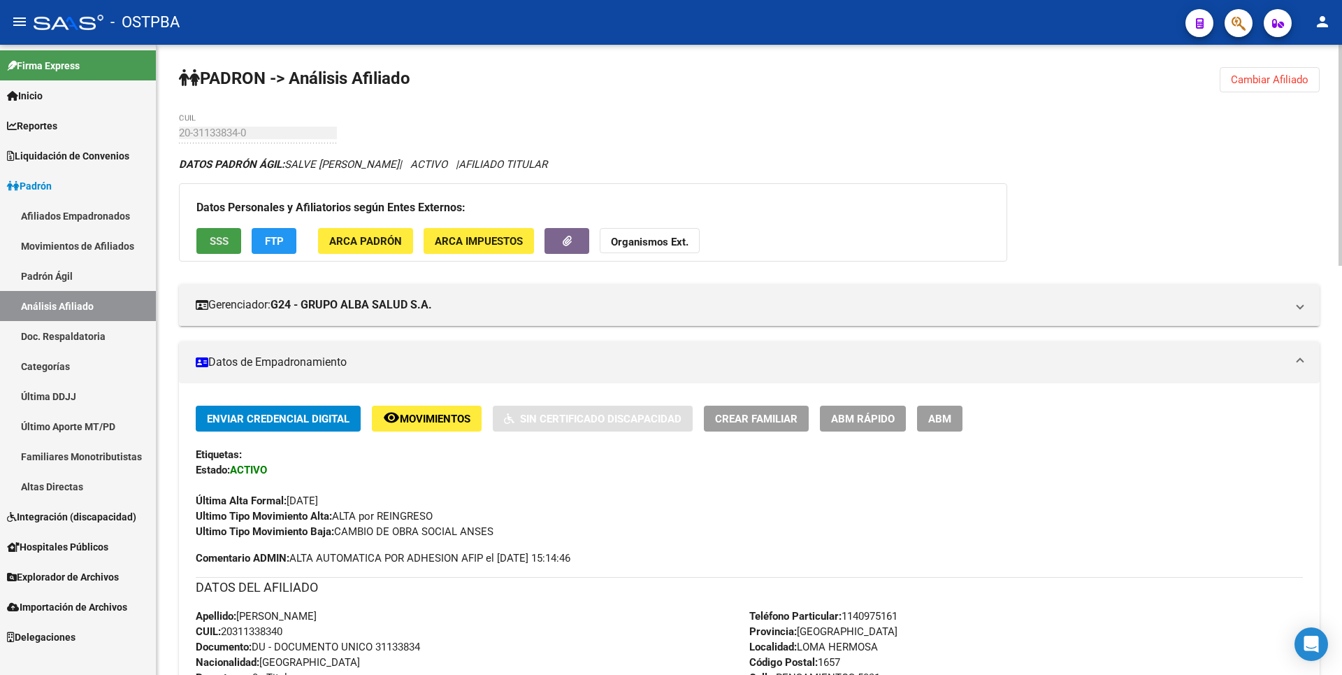
click at [208, 238] on button "SSS" at bounding box center [218, 241] width 45 height 26
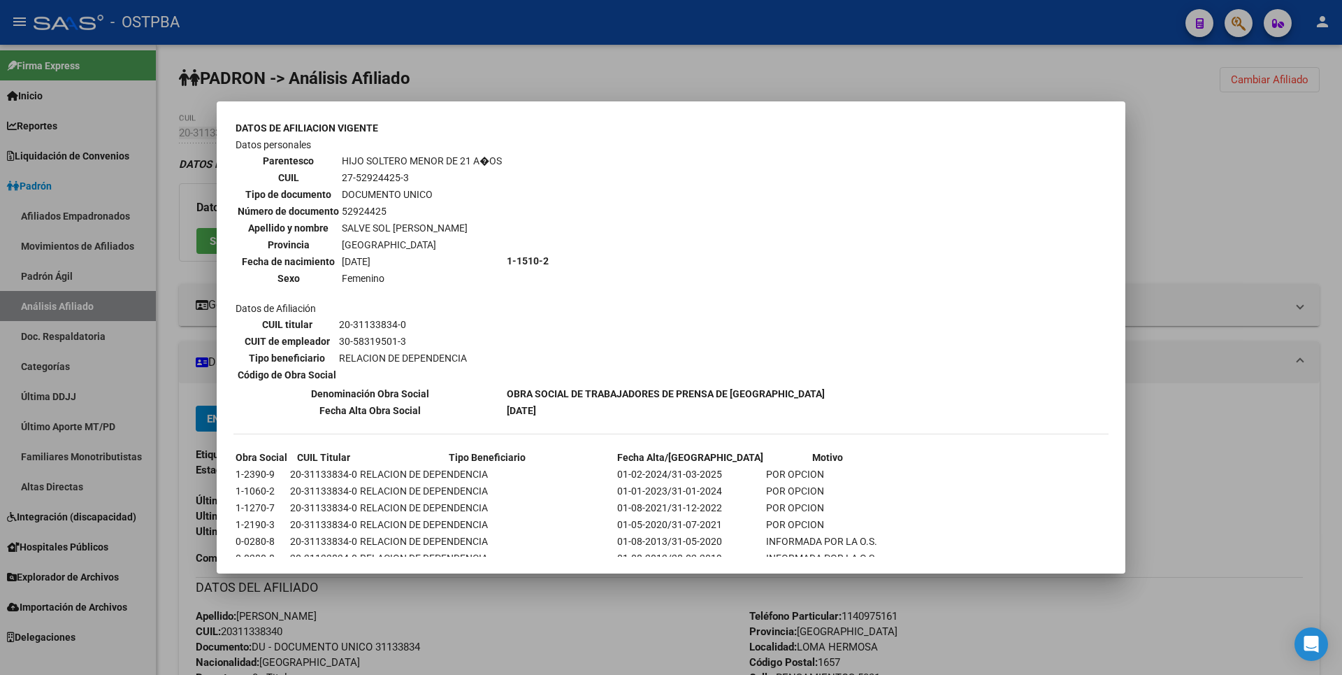
scroll to position [914, 0]
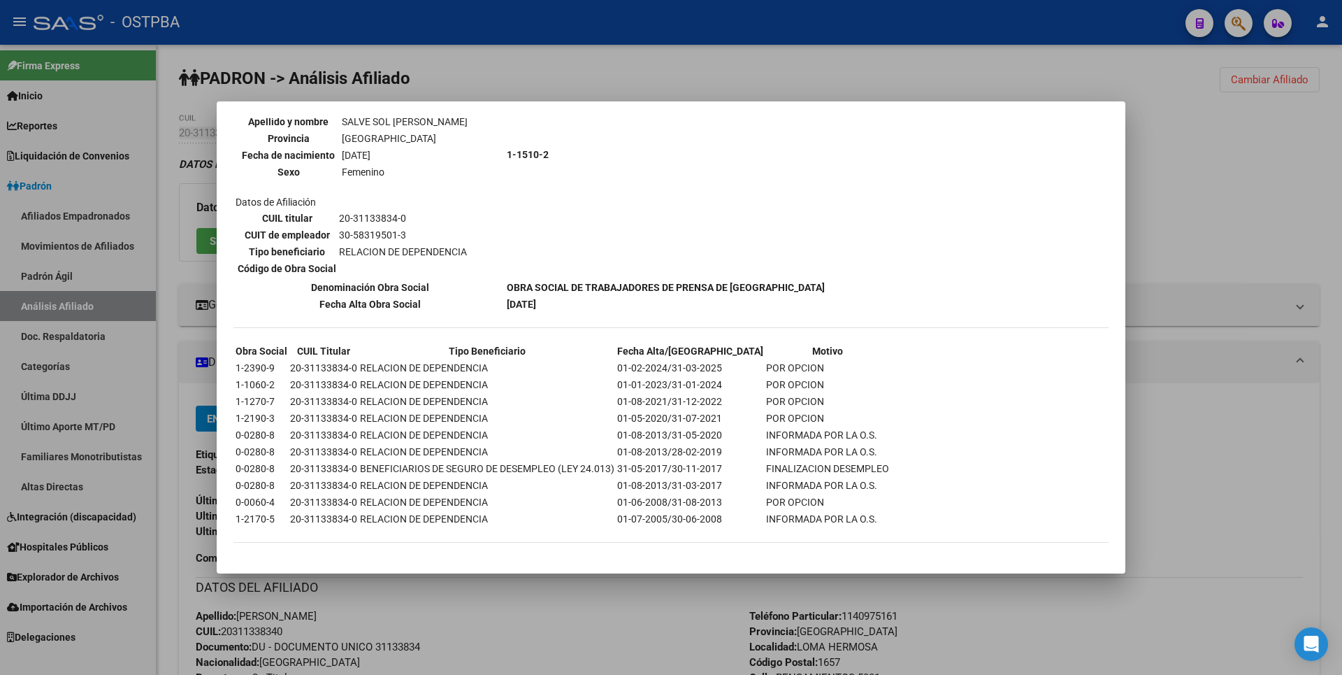
click at [1165, 203] on div at bounding box center [671, 337] width 1342 height 675
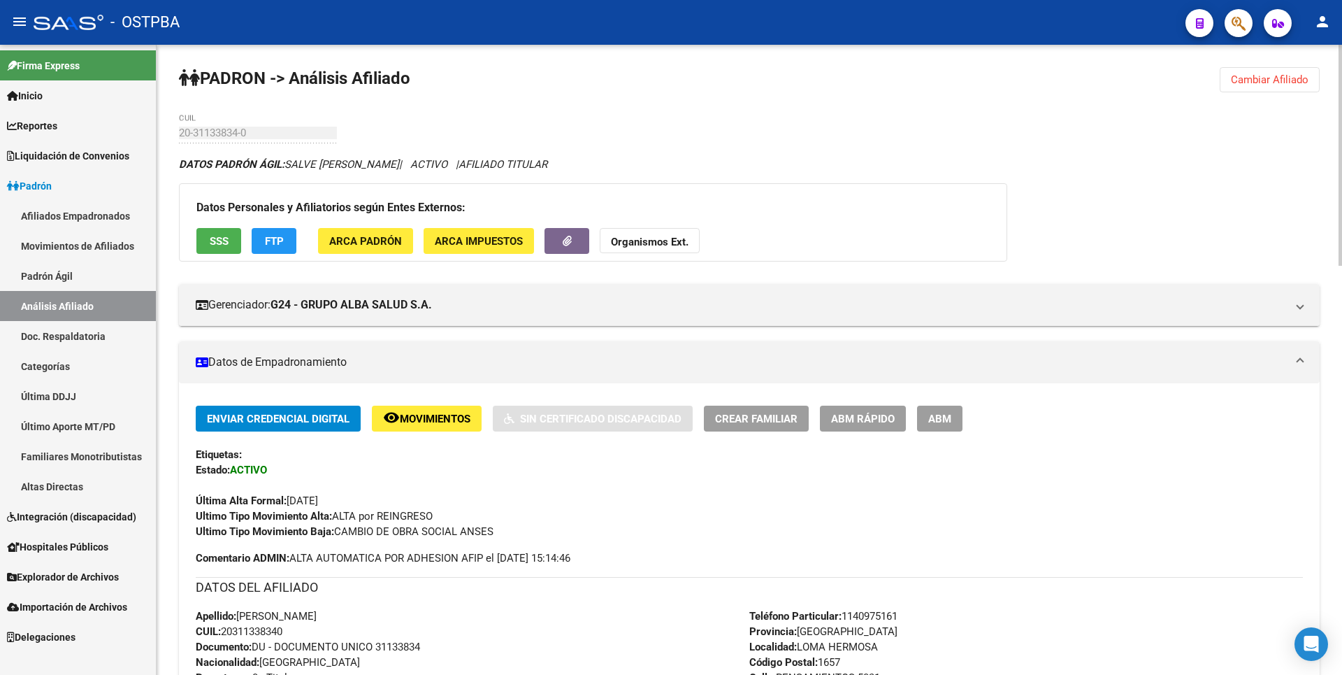
drag, startPoint x: 1278, startPoint y: 78, endPoint x: 1168, endPoint y: 82, distance: 109.8
click at [1278, 78] on span "Cambiar Afiliado" at bounding box center [1270, 79] width 78 height 13
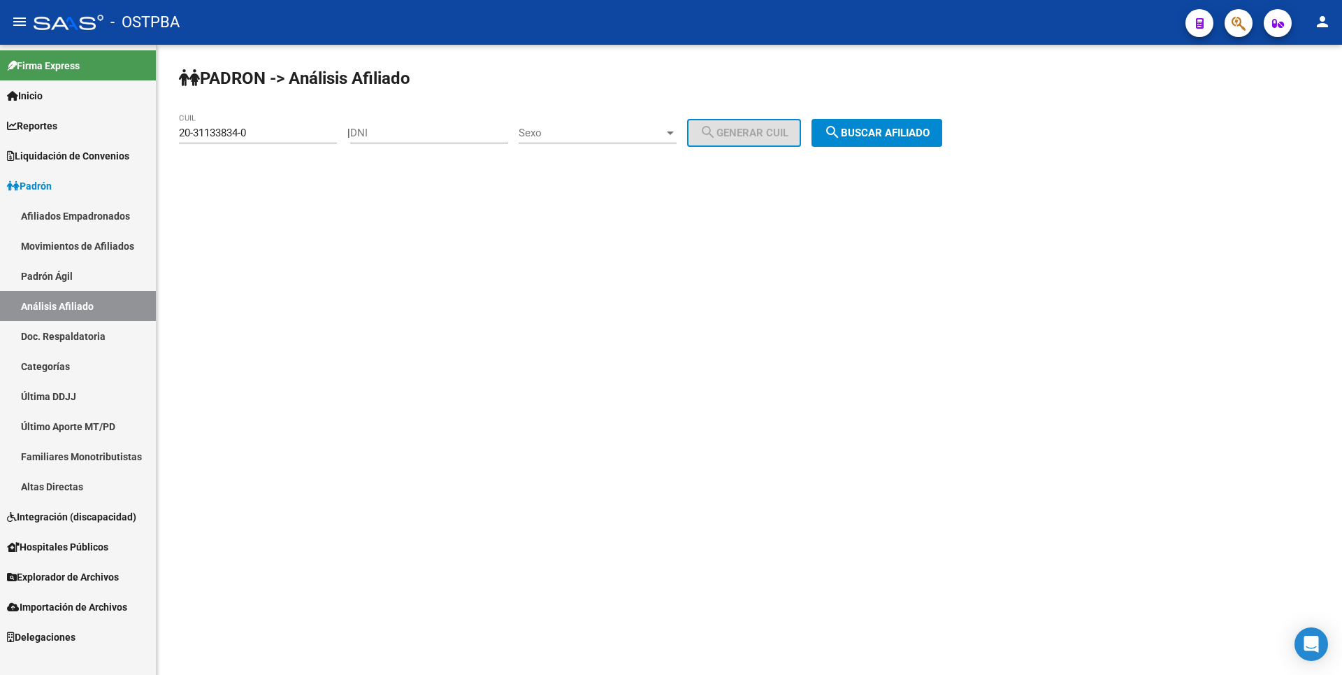
click at [73, 298] on link "Análisis Afiliado" at bounding box center [78, 306] width 156 height 30
click at [410, 141] on div "DNI" at bounding box center [429, 128] width 158 height 30
paste input "20281450"
type input "20281450"
click at [677, 134] on div at bounding box center [670, 132] width 13 height 11
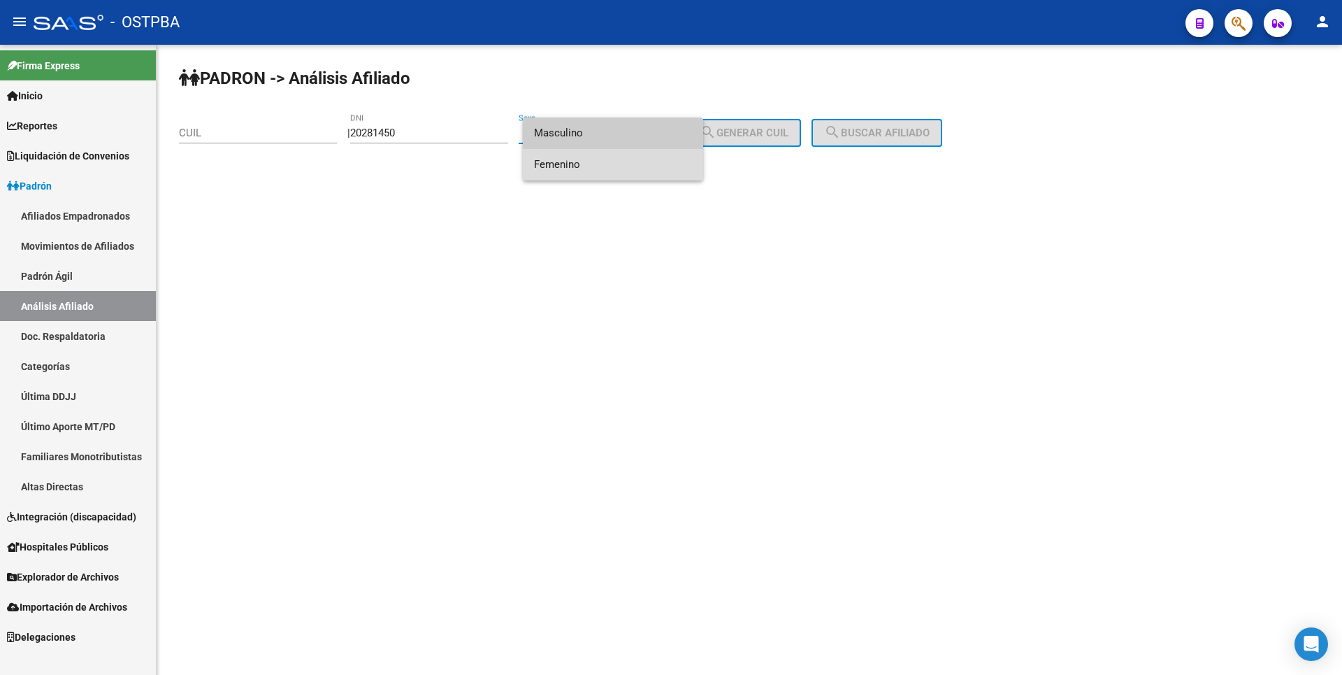
drag, startPoint x: 672, startPoint y: 166, endPoint x: 704, endPoint y: 148, distance: 36.3
click at [672, 166] on span "Femenino" at bounding box center [613, 164] width 158 height 31
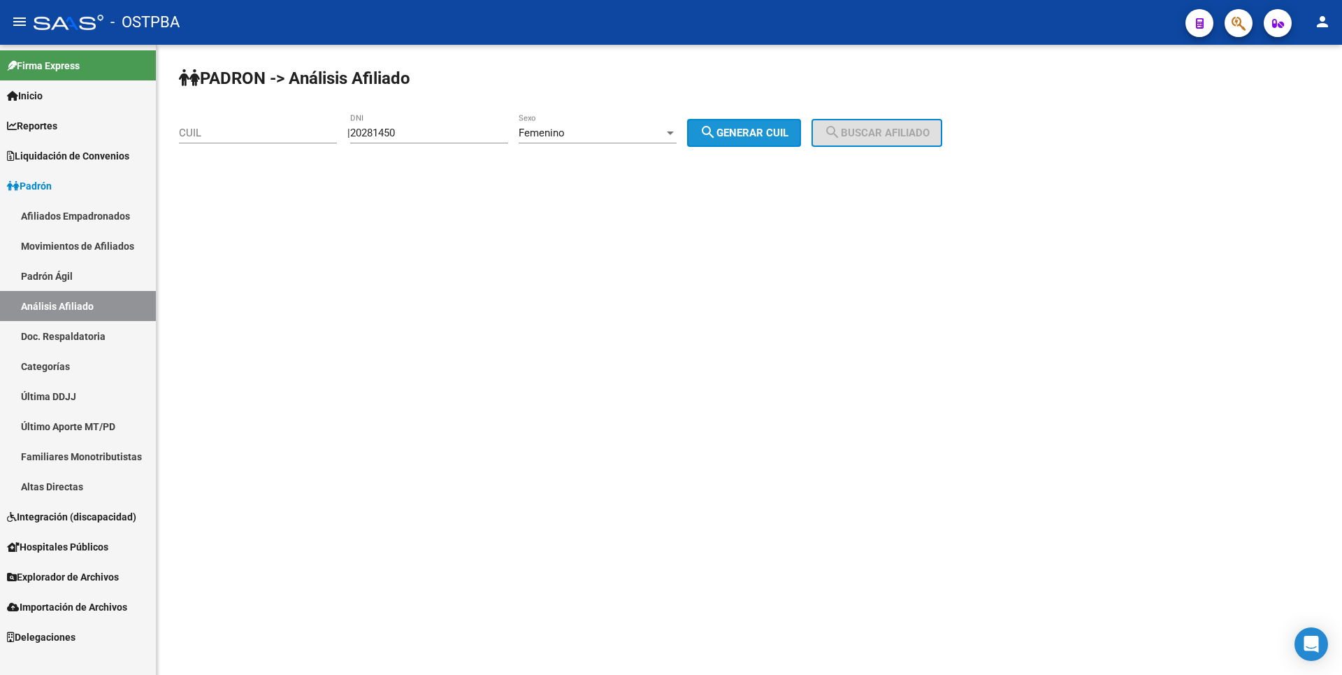
drag, startPoint x: 741, startPoint y: 127, endPoint x: 900, endPoint y: 127, distance: 159.4
click at [744, 127] on span "search Generar CUIL" at bounding box center [744, 133] width 89 height 13
type input "27-20281450-1"
click at [905, 127] on span "search Buscar afiliado" at bounding box center [877, 133] width 106 height 13
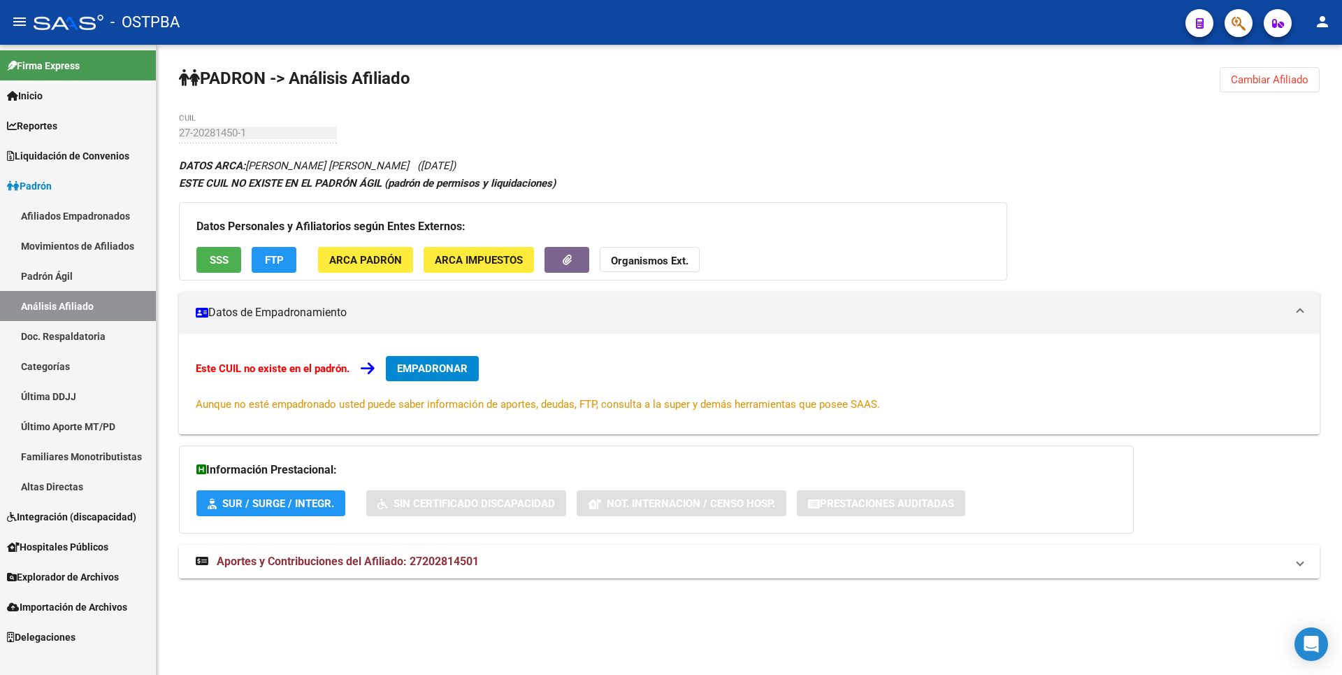
click at [435, 561] on span "Aportes y Contribuciones del Afiliado: 27202814501" at bounding box center [348, 560] width 262 height 13
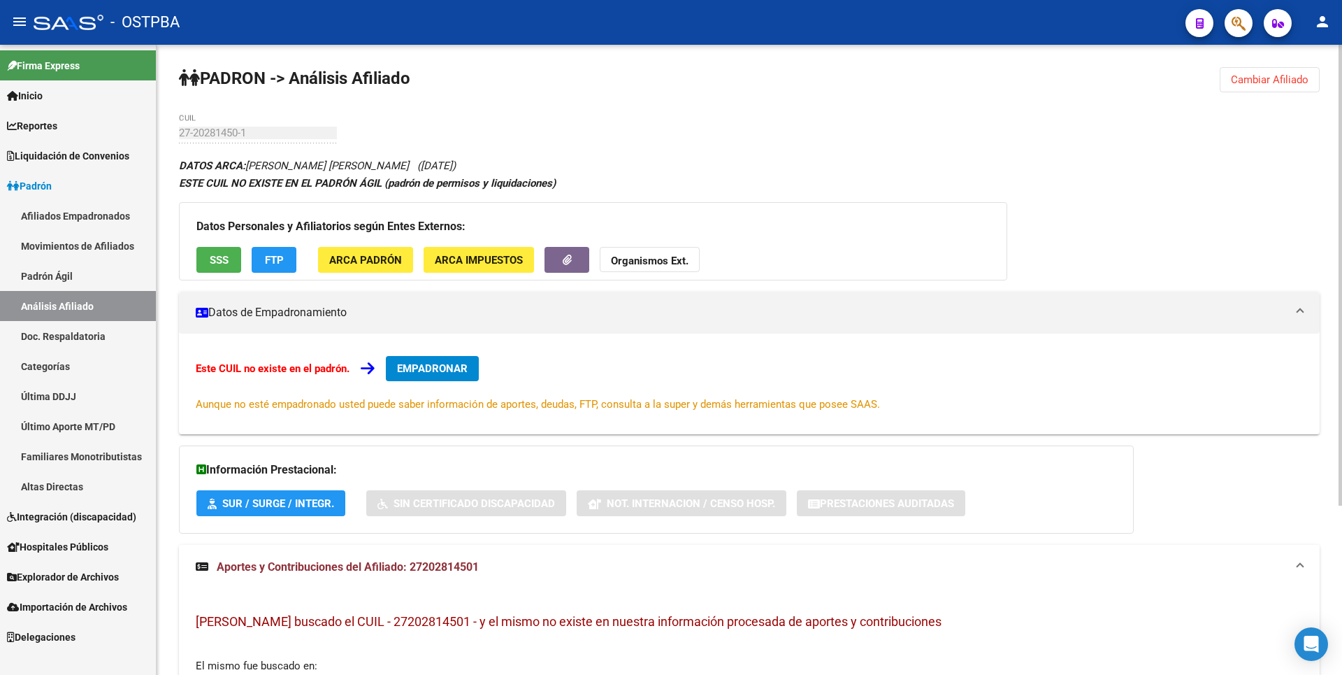
drag, startPoint x: 482, startPoint y: 564, endPoint x: 414, endPoint y: 568, distance: 68.6
click at [414, 568] on mat-panel-title "Aportes y Contribuciones del Afiliado: 27202814501" at bounding box center [741, 566] width 1090 height 15
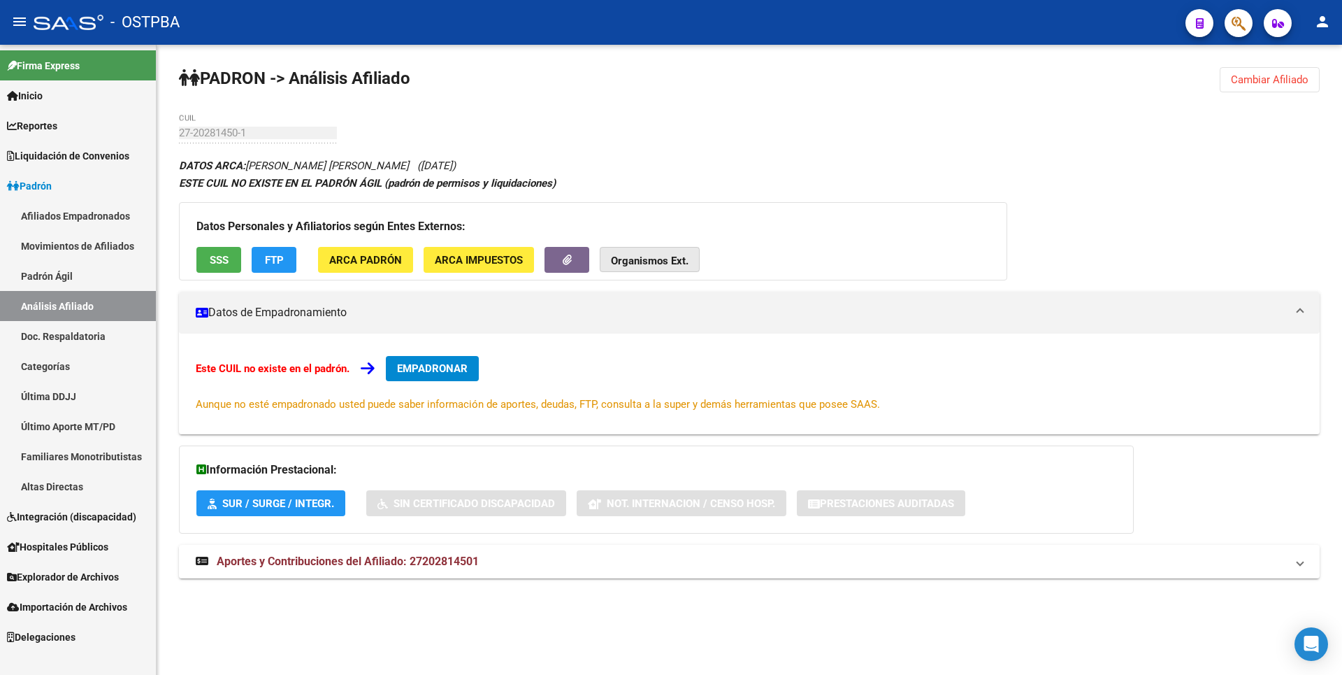
click at [649, 259] on strong "Organismos Ext." at bounding box center [650, 260] width 78 height 13
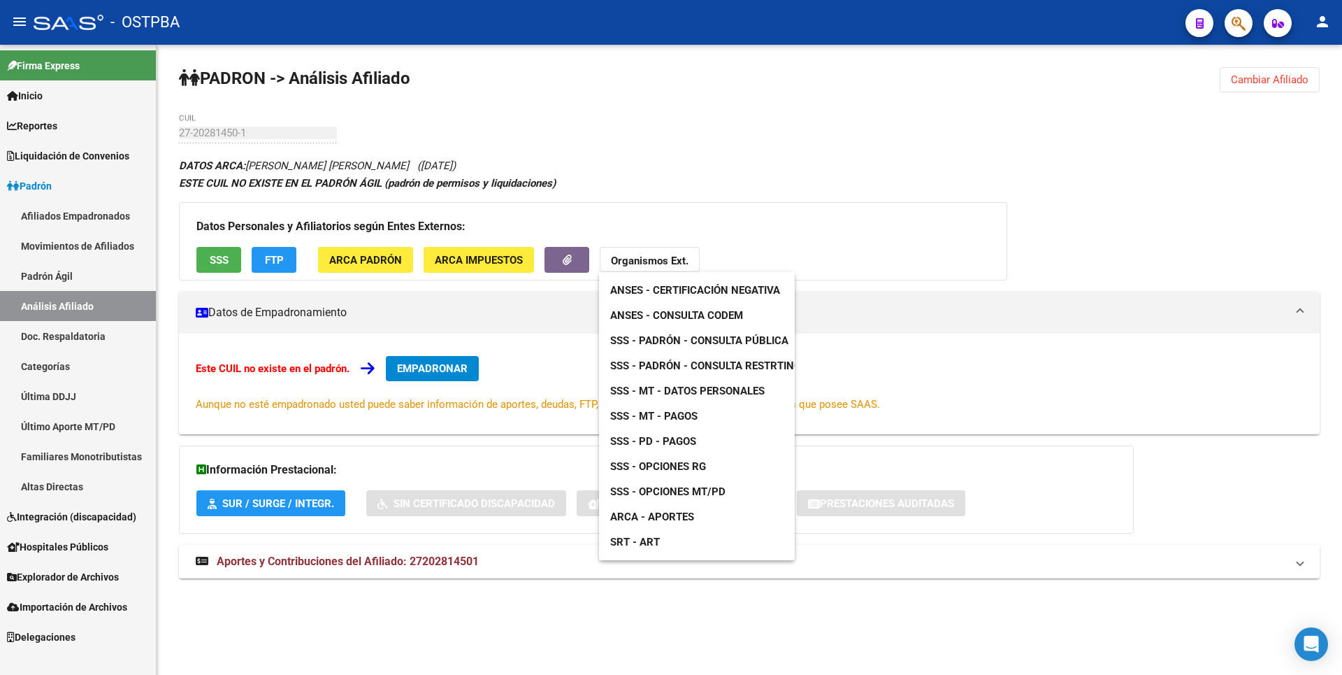
click at [673, 319] on span "ANSES - Consulta CODEM" at bounding box center [676, 315] width 133 height 13
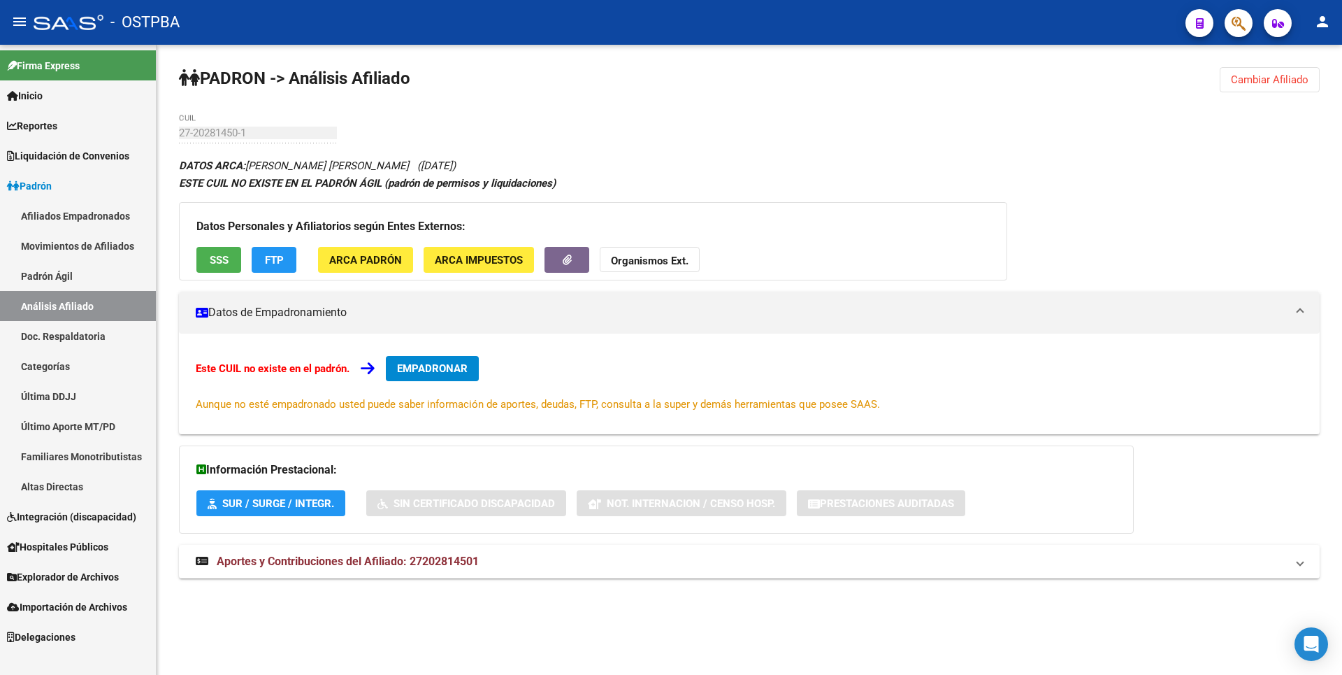
click at [351, 254] on span "ARCA Padrón" at bounding box center [365, 260] width 73 height 13
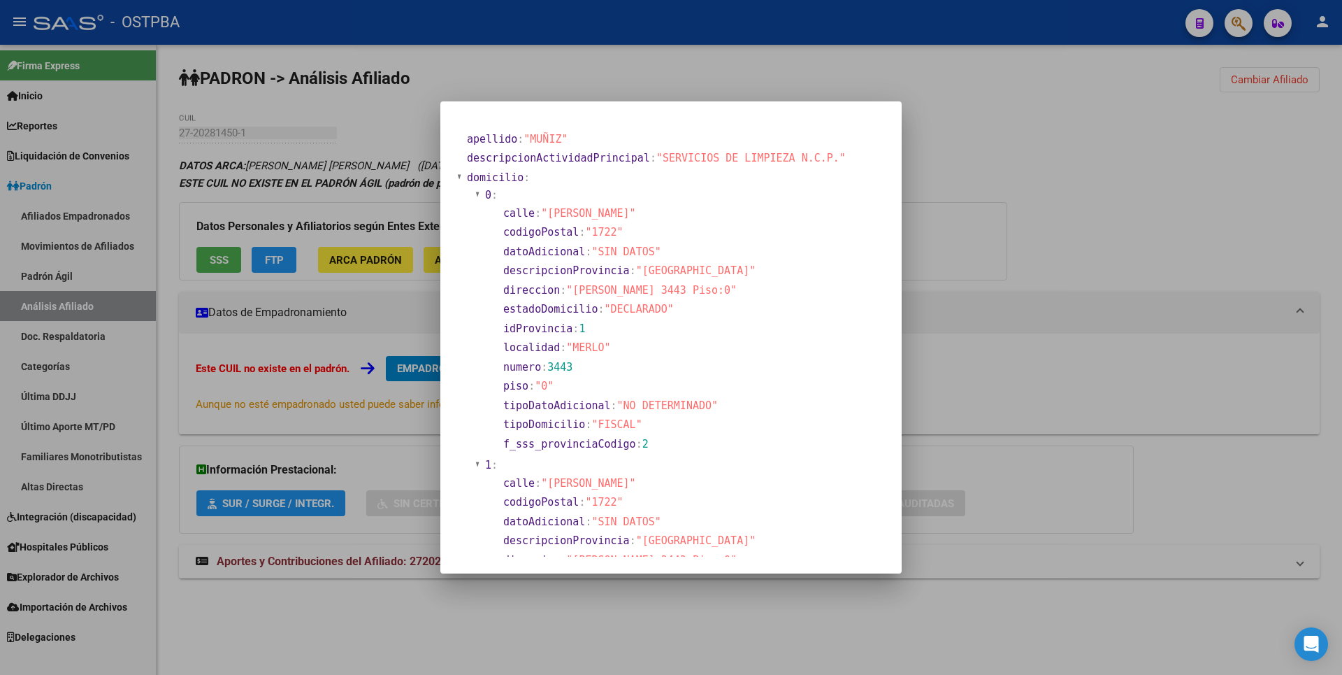
click at [1062, 157] on div at bounding box center [671, 337] width 1342 height 675
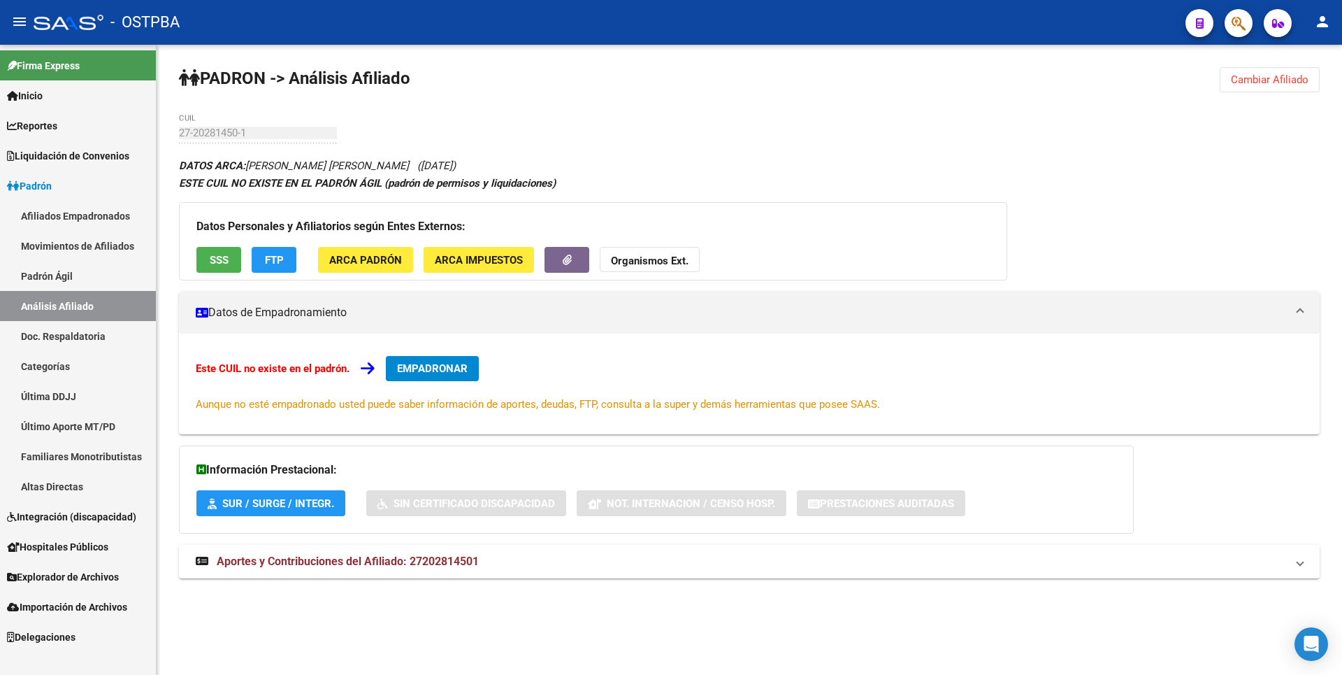
click at [218, 266] on span "SSS" at bounding box center [219, 260] width 19 height 13
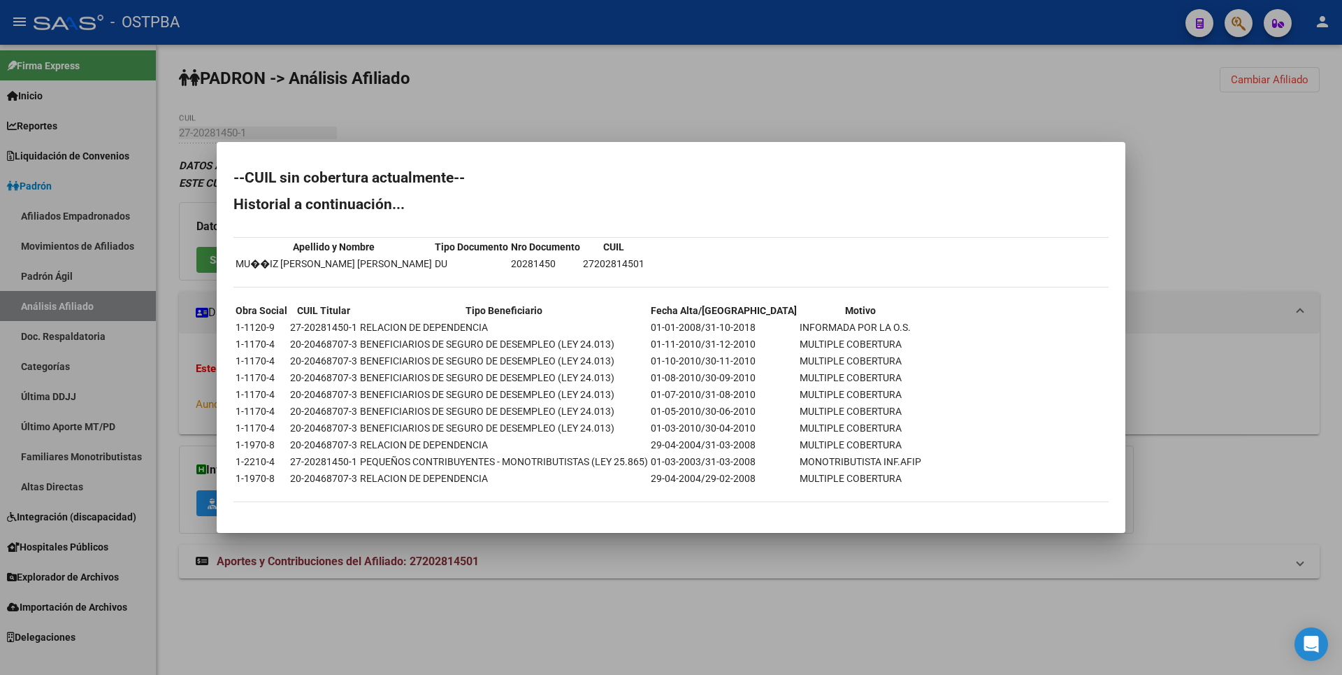
click at [559, 191] on div "--CUIL sin cobertura actualmente-- Historial a continuación... Apellido y Nombr…" at bounding box center [670, 343] width 875 height 345
click at [516, 96] on div at bounding box center [671, 337] width 1342 height 675
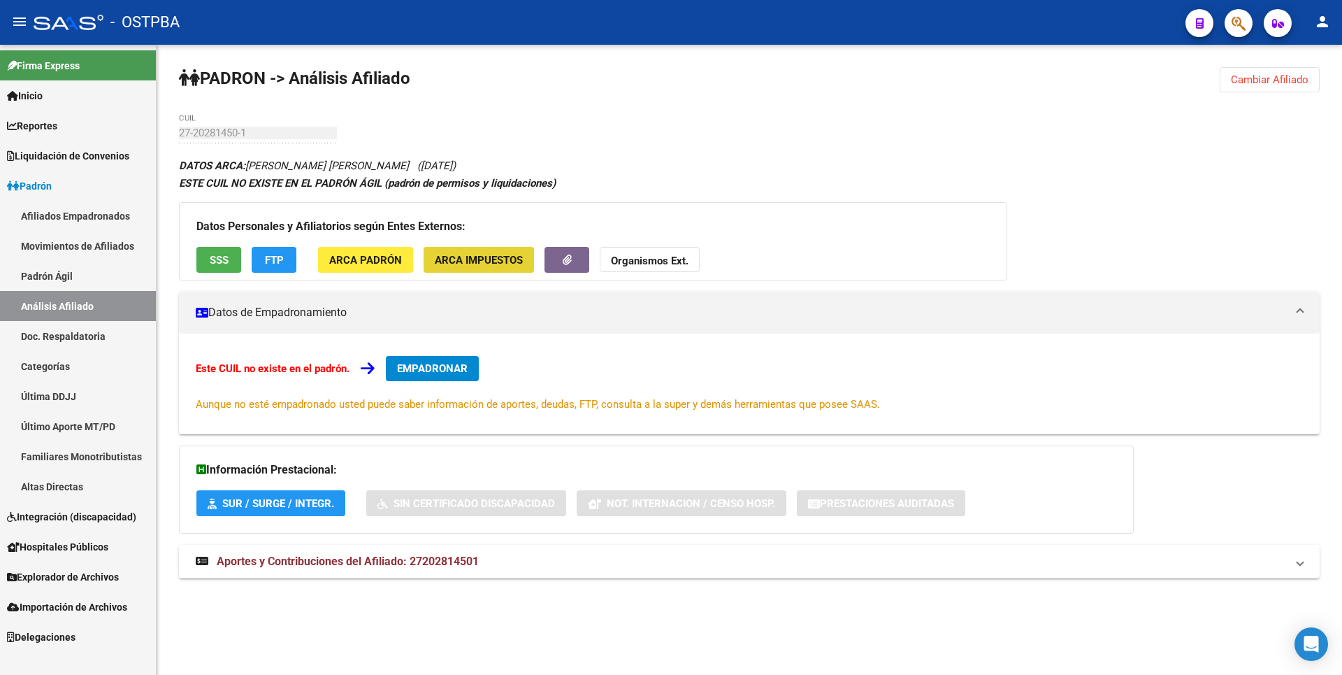
click at [495, 271] on button "ARCA Impuestos" at bounding box center [479, 260] width 110 height 26
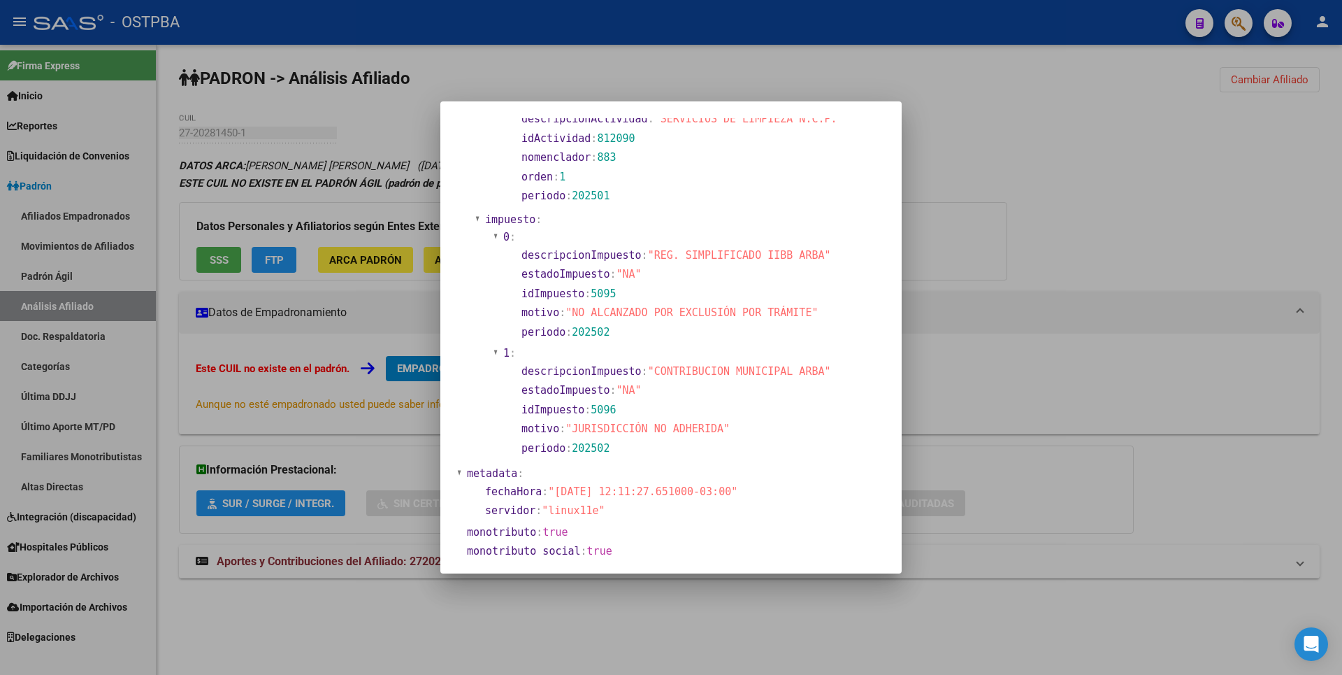
scroll to position [930, 0]
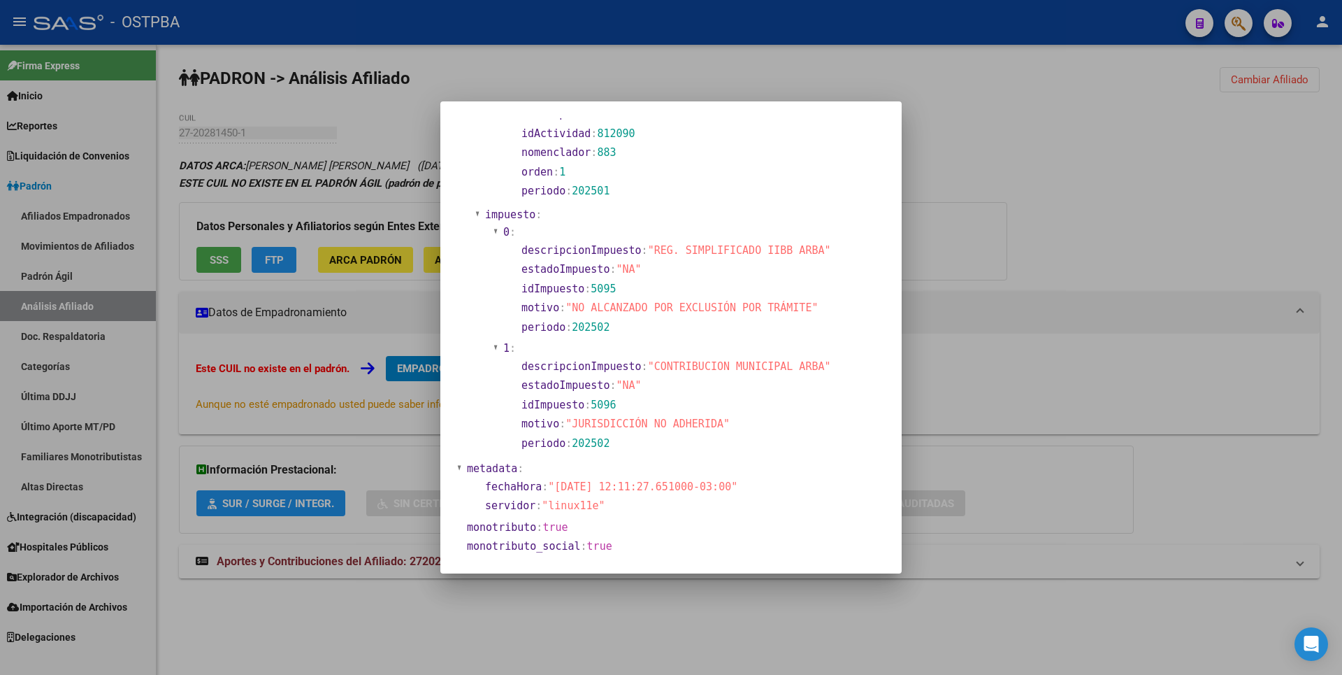
drag, startPoint x: 543, startPoint y: 522, endPoint x: 580, endPoint y: 519, distance: 37.2
click at [580, 519] on section "monotributo : true" at bounding box center [658, 527] width 383 height 16
click at [1030, 198] on div at bounding box center [671, 337] width 1342 height 675
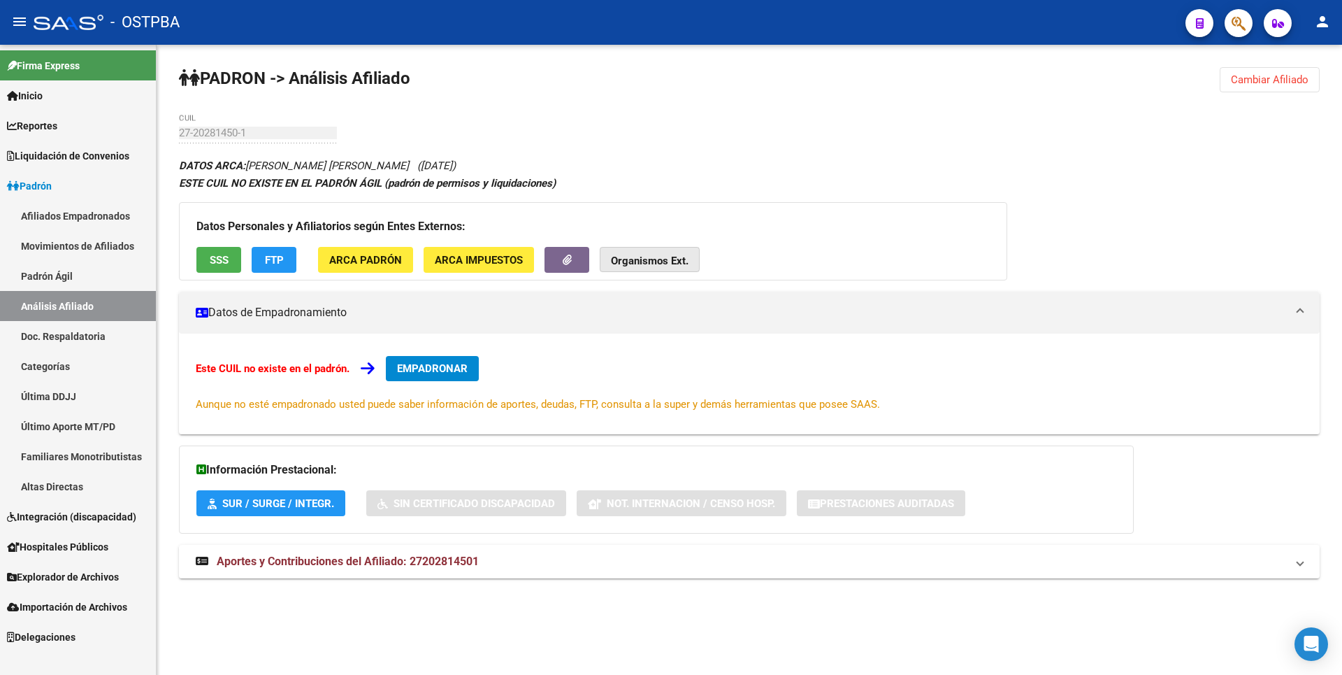
click at [664, 268] on button "Organismos Ext." at bounding box center [650, 260] width 100 height 26
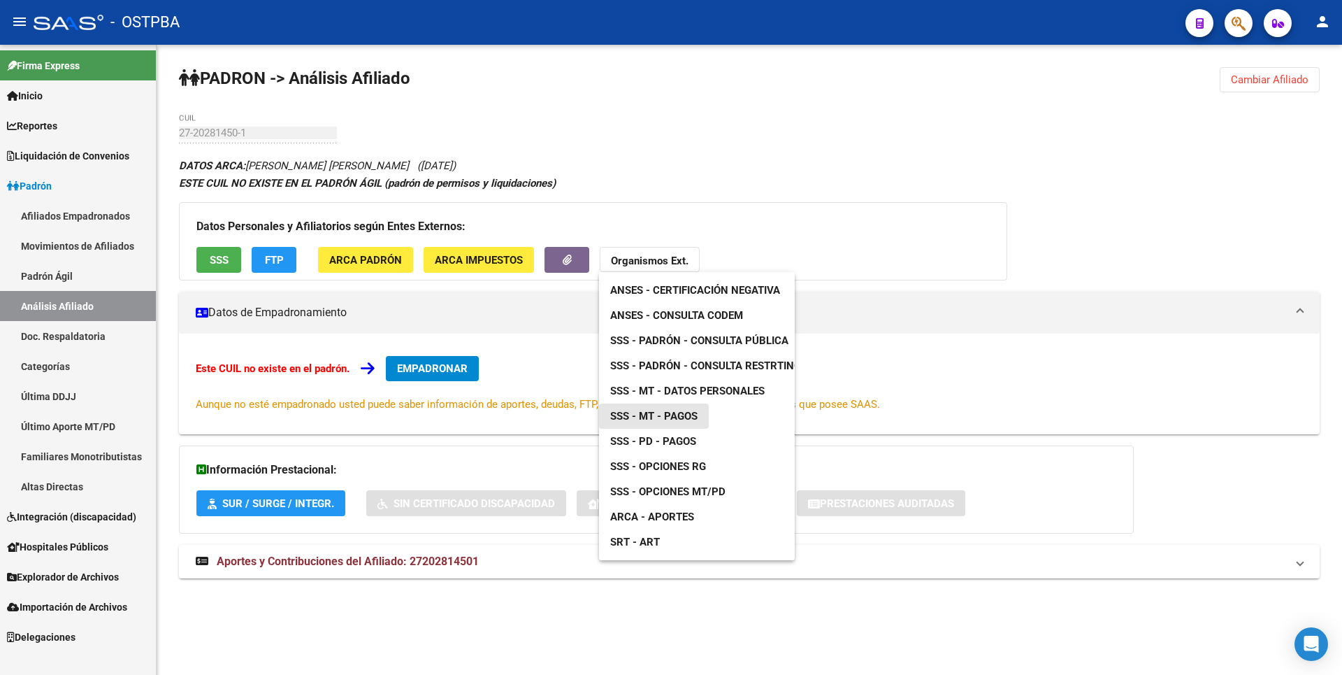
click at [694, 419] on span "SSS - MT - Pagos" at bounding box center [653, 416] width 87 height 13
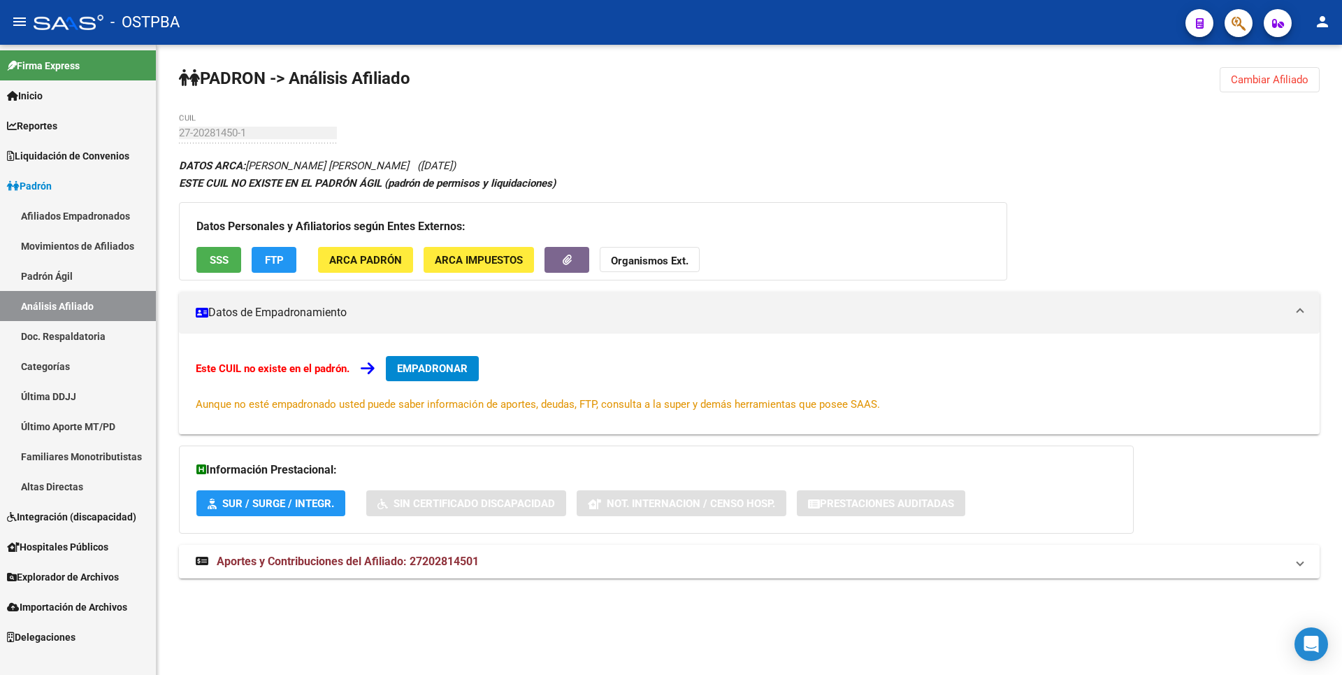
click at [389, 261] on span "ARCA Padrón" at bounding box center [365, 260] width 73 height 13
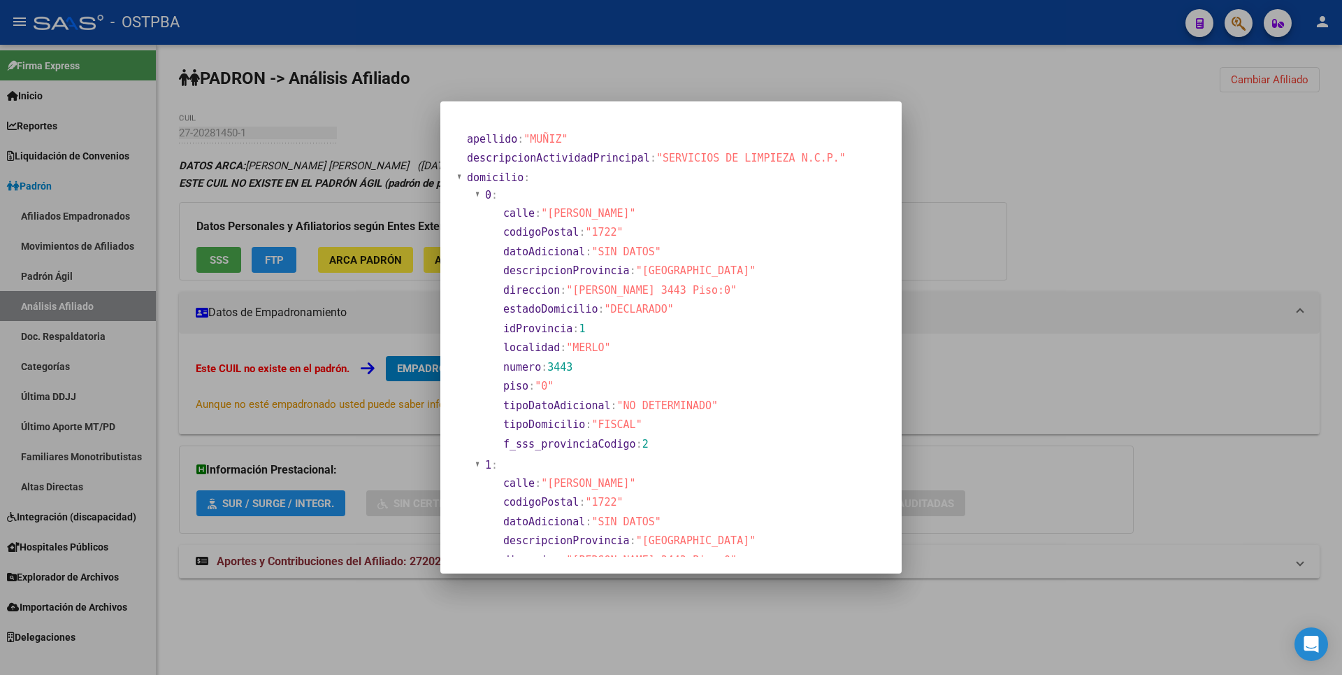
click at [977, 157] on div at bounding box center [671, 337] width 1342 height 675
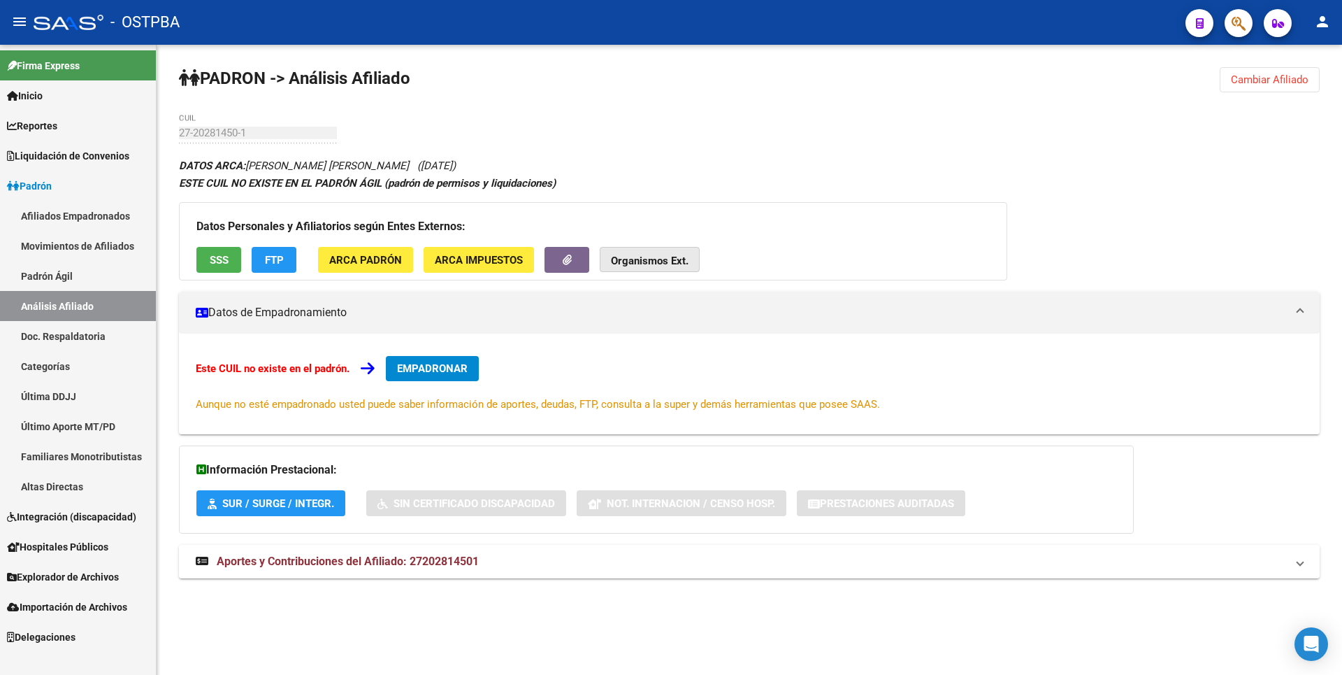
click at [679, 270] on button "Organismos Ext." at bounding box center [650, 260] width 100 height 26
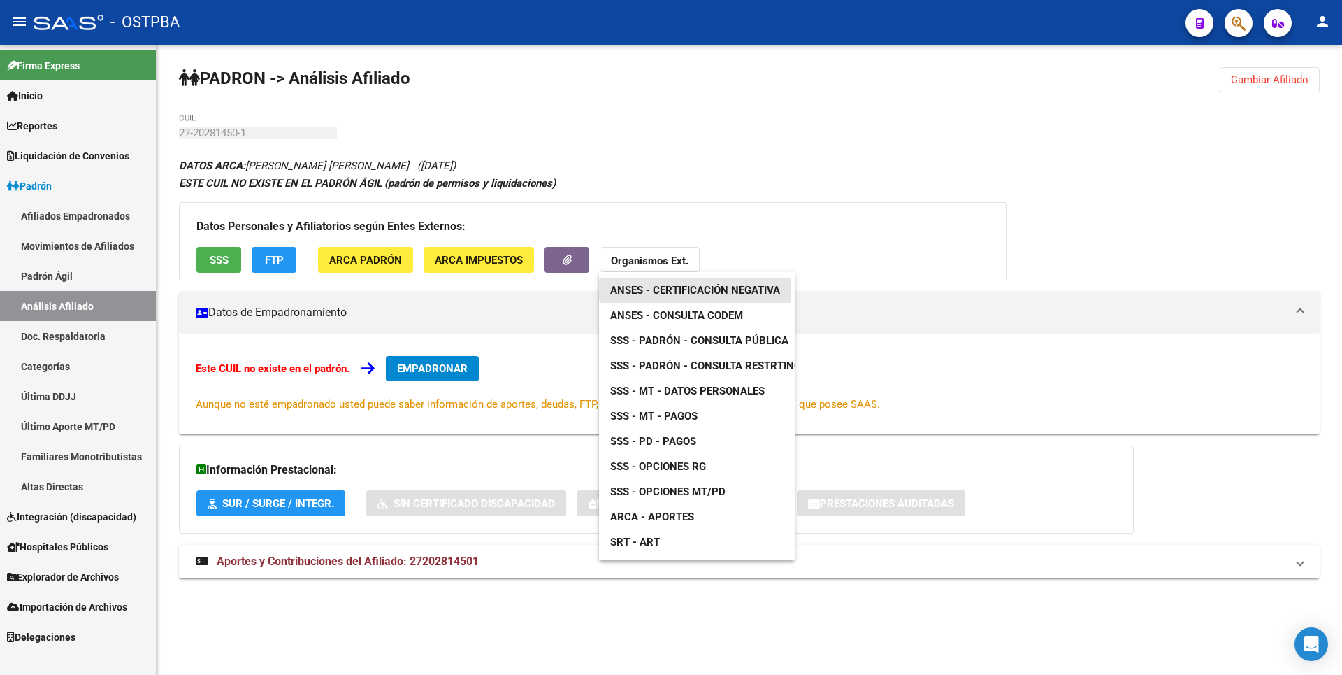
click at [709, 294] on span "ANSES - Certificación Negativa" at bounding box center [695, 290] width 170 height 13
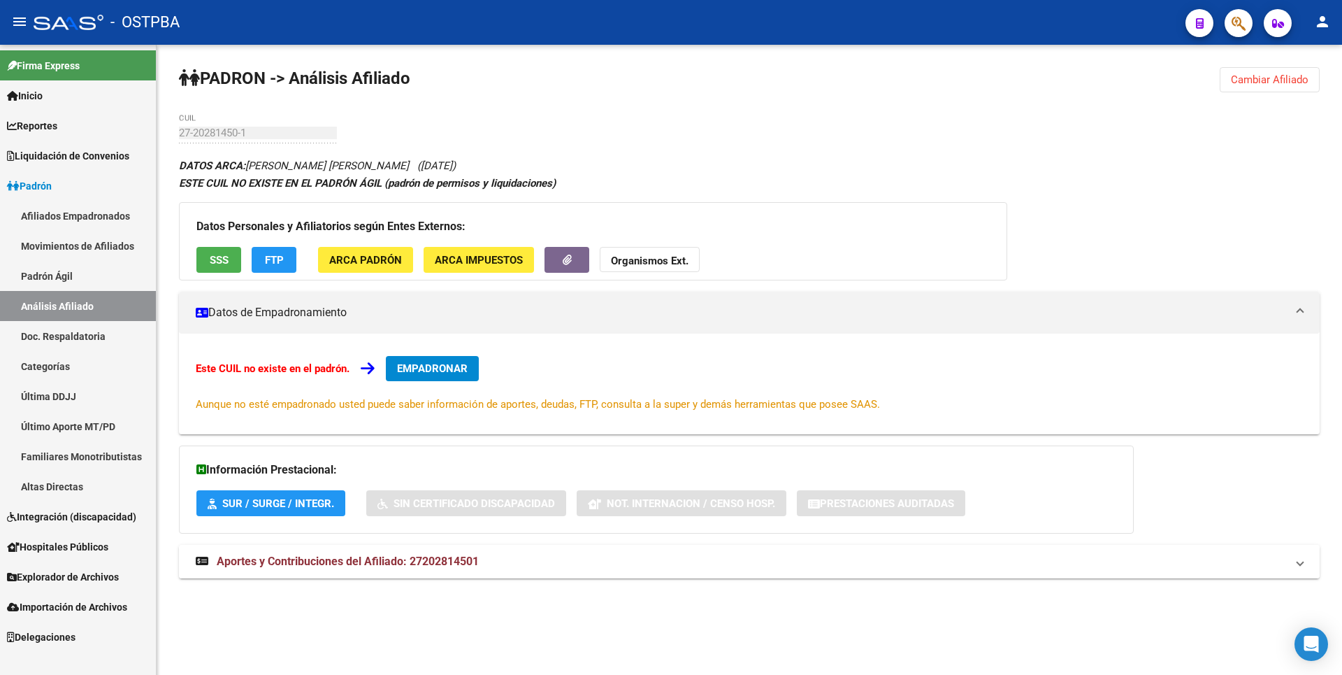
drag, startPoint x: 422, startPoint y: 563, endPoint x: 471, endPoint y: 563, distance: 48.9
click at [471, 563] on span "Aportes y Contribuciones del Afiliado: 27202814501" at bounding box center [348, 560] width 262 height 13
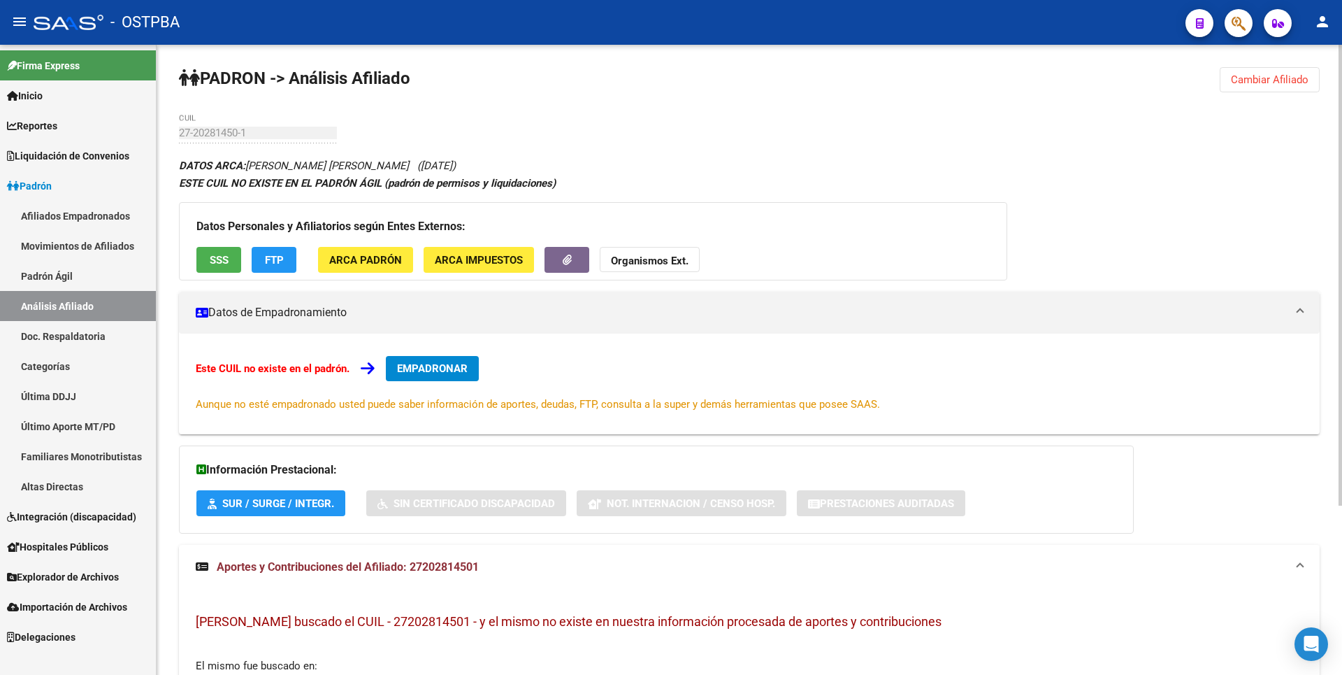
click at [665, 266] on strong "Organismos Ext." at bounding box center [650, 260] width 78 height 13
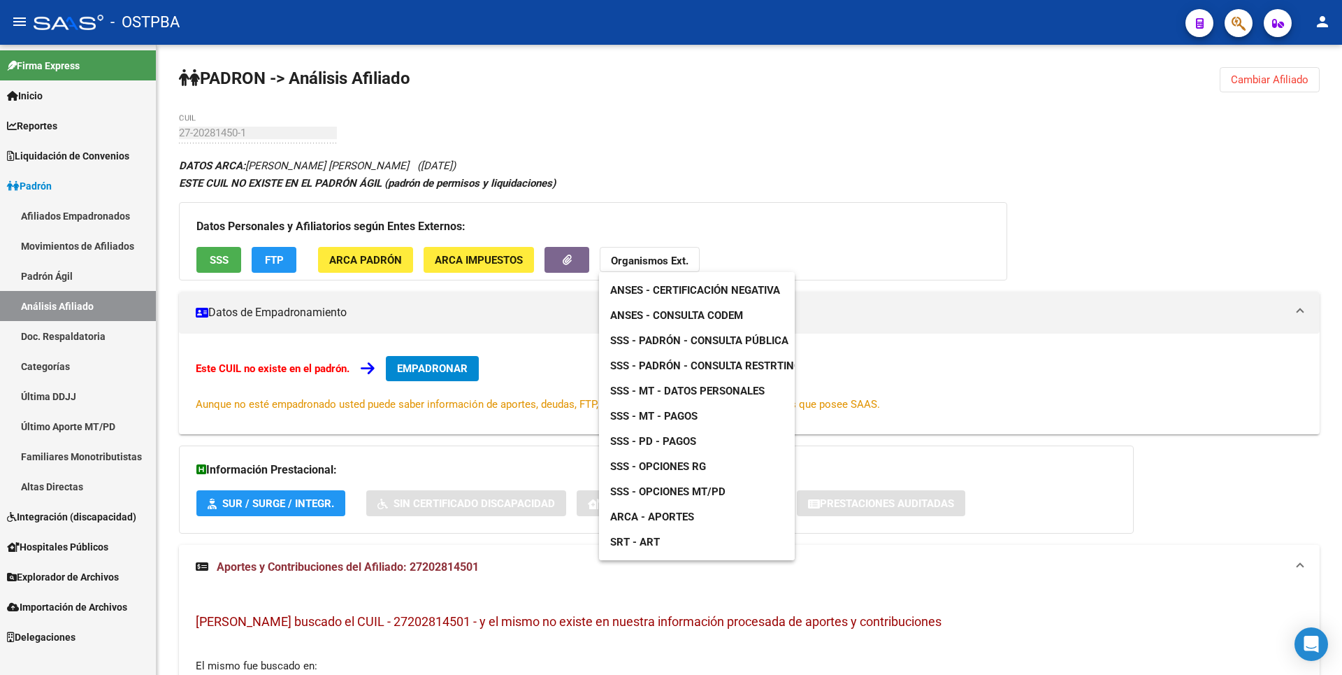
click at [429, 535] on div at bounding box center [671, 337] width 1342 height 675
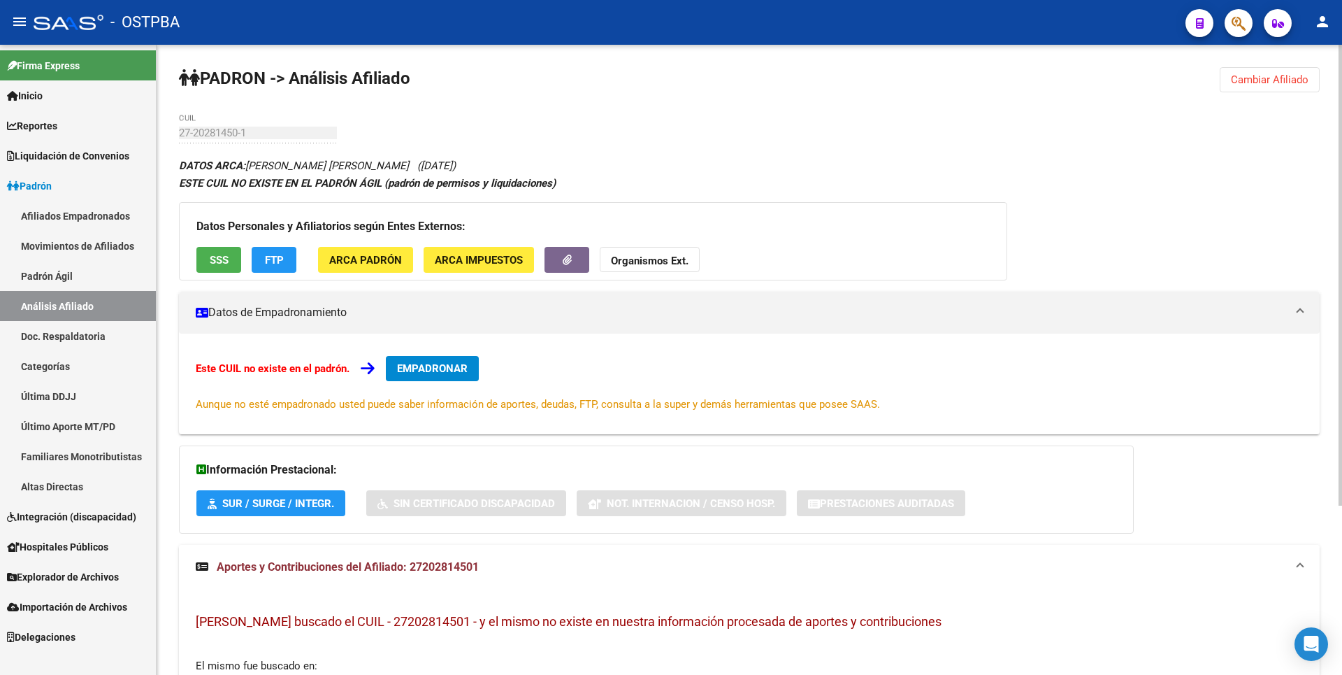
drag, startPoint x: 411, startPoint y: 565, endPoint x: 482, endPoint y: 563, distance: 70.6
click at [482, 563] on mat-panel-title "Aportes y Contribuciones del Afiliado: 27202814501" at bounding box center [741, 566] width 1090 height 15
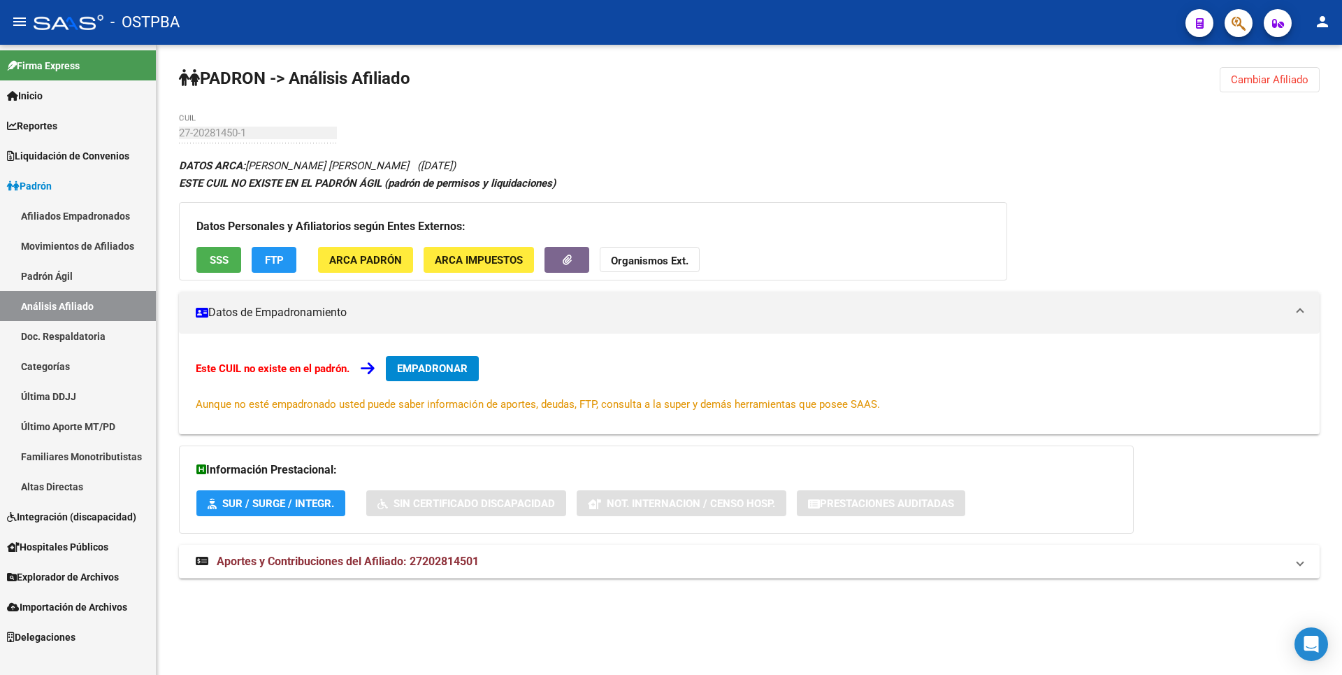
click at [662, 264] on strong "Organismos Ext." at bounding box center [650, 260] width 78 height 13
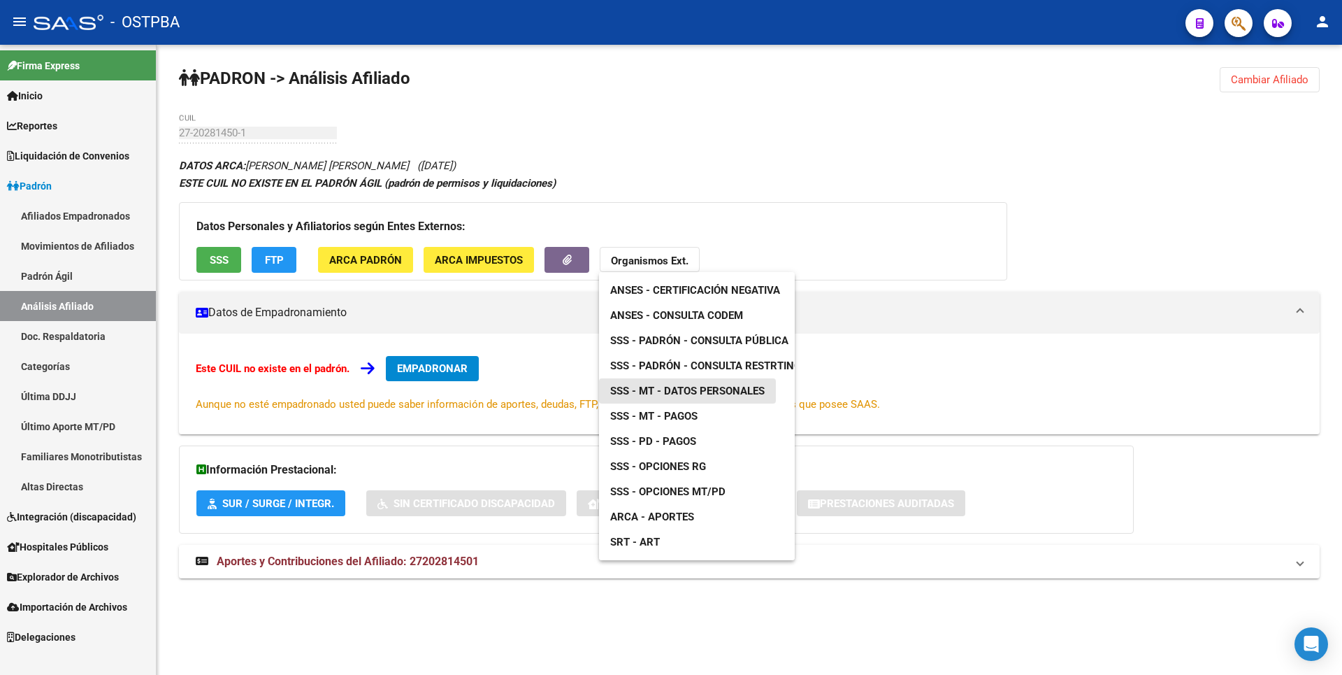
click at [715, 397] on span "SSS - MT - Datos Personales" at bounding box center [687, 390] width 154 height 13
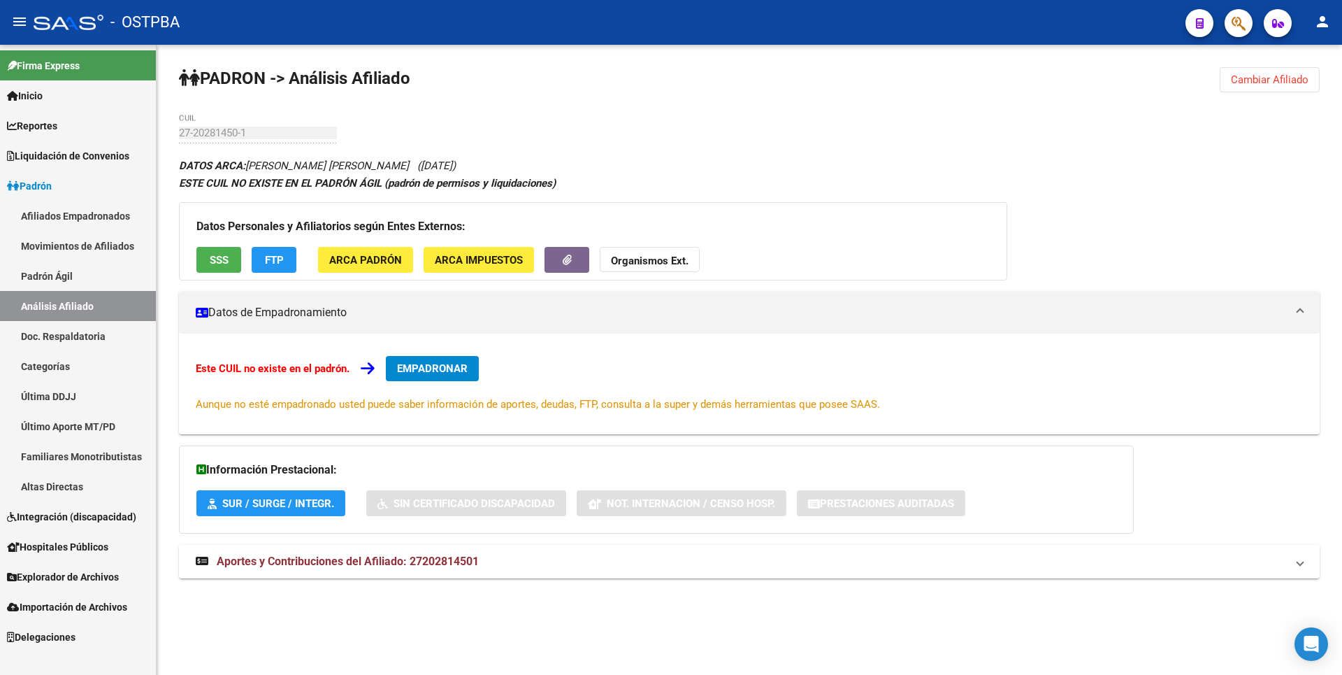
click at [499, 557] on mat-panel-title "Aportes y Contribuciones del Afiliado: 27202814501" at bounding box center [741, 561] width 1090 height 15
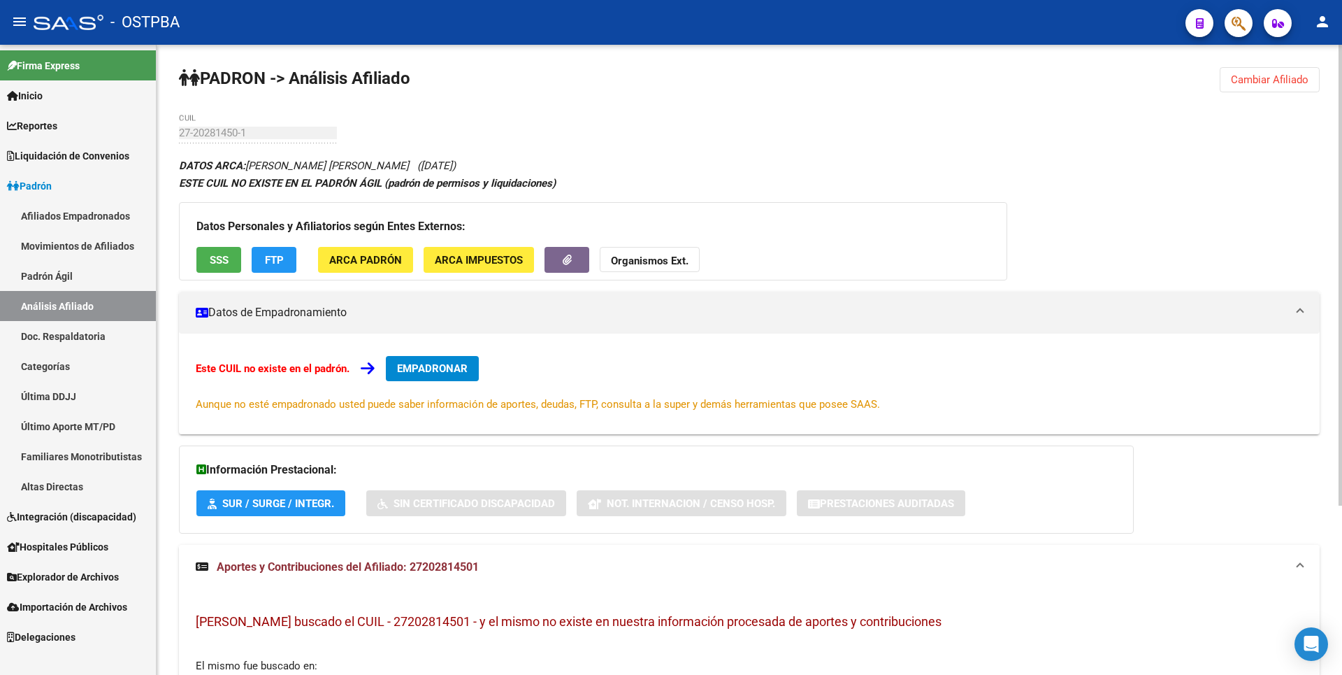
drag, startPoint x: 424, startPoint y: 565, endPoint x: 475, endPoint y: 568, distance: 51.1
click at [475, 568] on span "Aportes y Contribuciones del Afiliado: 27202814501" at bounding box center [348, 566] width 262 height 13
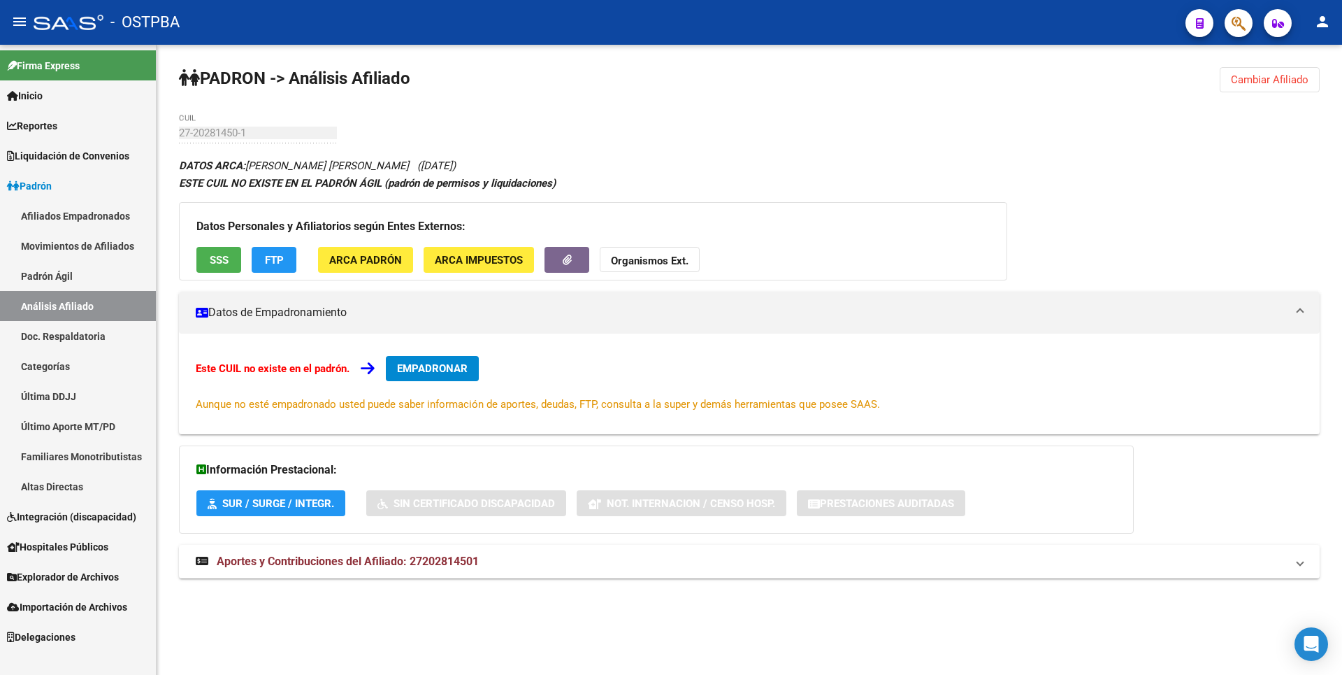
click at [684, 254] on strong "Organismos Ext." at bounding box center [650, 260] width 78 height 13
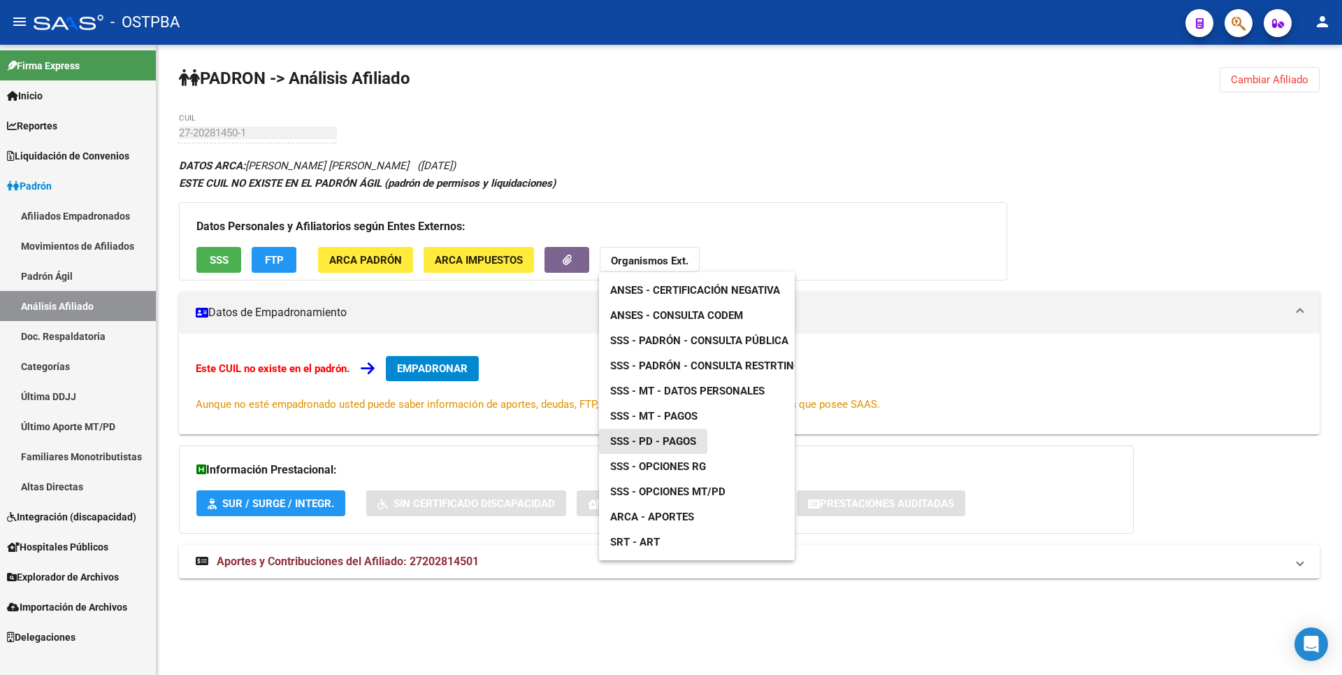
click at [686, 441] on span "SSS - PD - Pagos" at bounding box center [653, 441] width 86 height 13
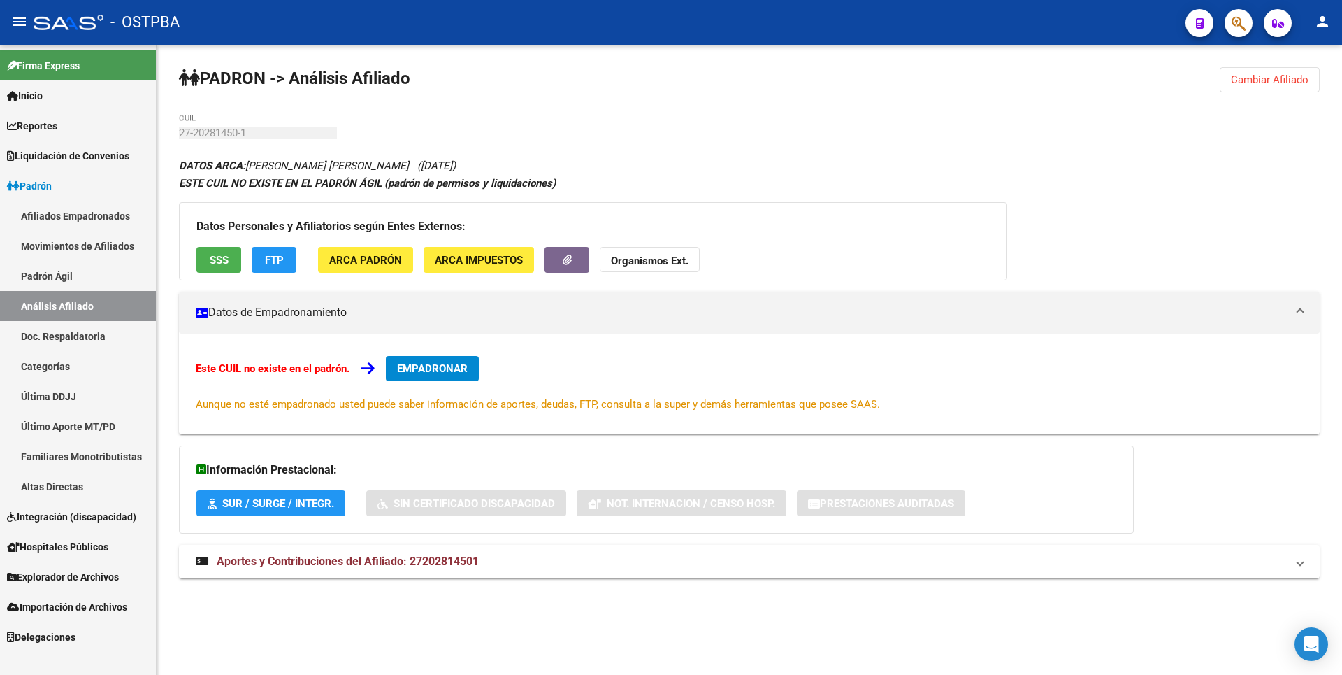
click at [435, 519] on div "Información Prestacional: SUR / SURGE / INTEGR. Sin Certificado Discapacidad No…" at bounding box center [656, 489] width 955 height 88
drag, startPoint x: 410, startPoint y: 562, endPoint x: 487, endPoint y: 560, distance: 76.2
click at [487, 560] on mat-panel-title "Aportes y Contribuciones del Afiliado: 27202814501" at bounding box center [741, 561] width 1090 height 15
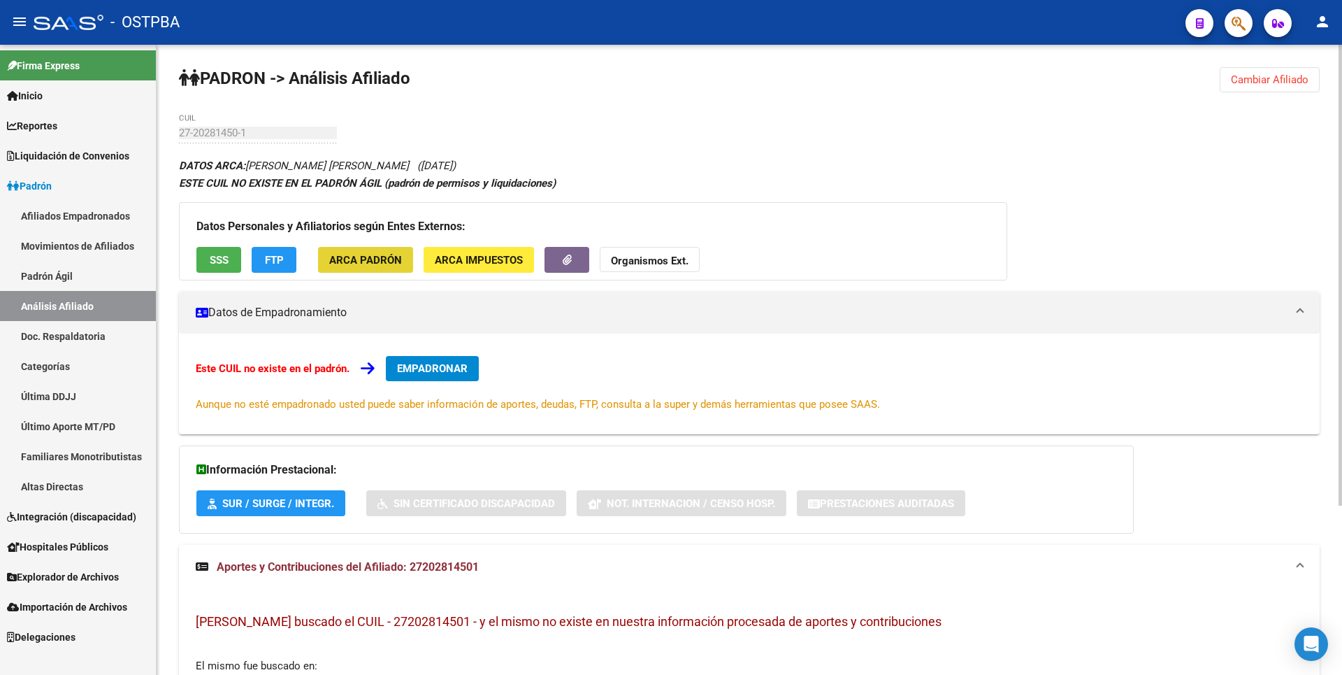
click at [385, 260] on span "ARCA Padrón" at bounding box center [365, 260] width 73 height 13
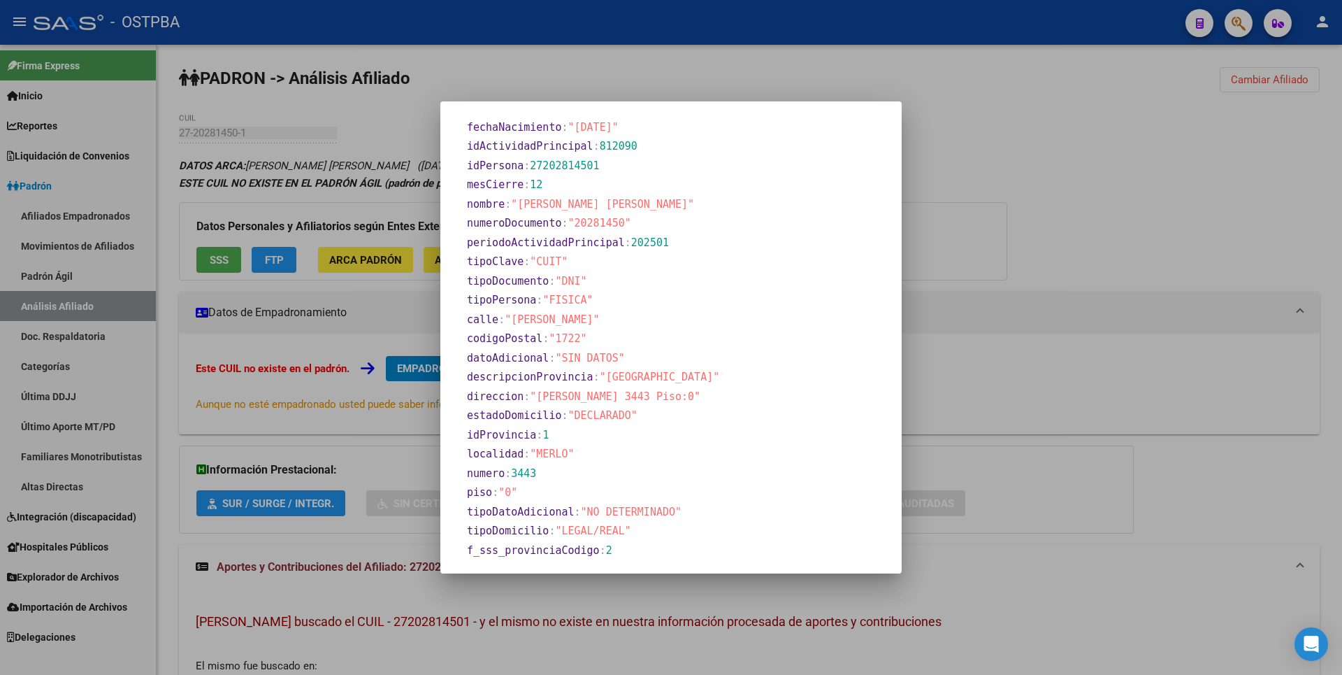
scroll to position [652, 0]
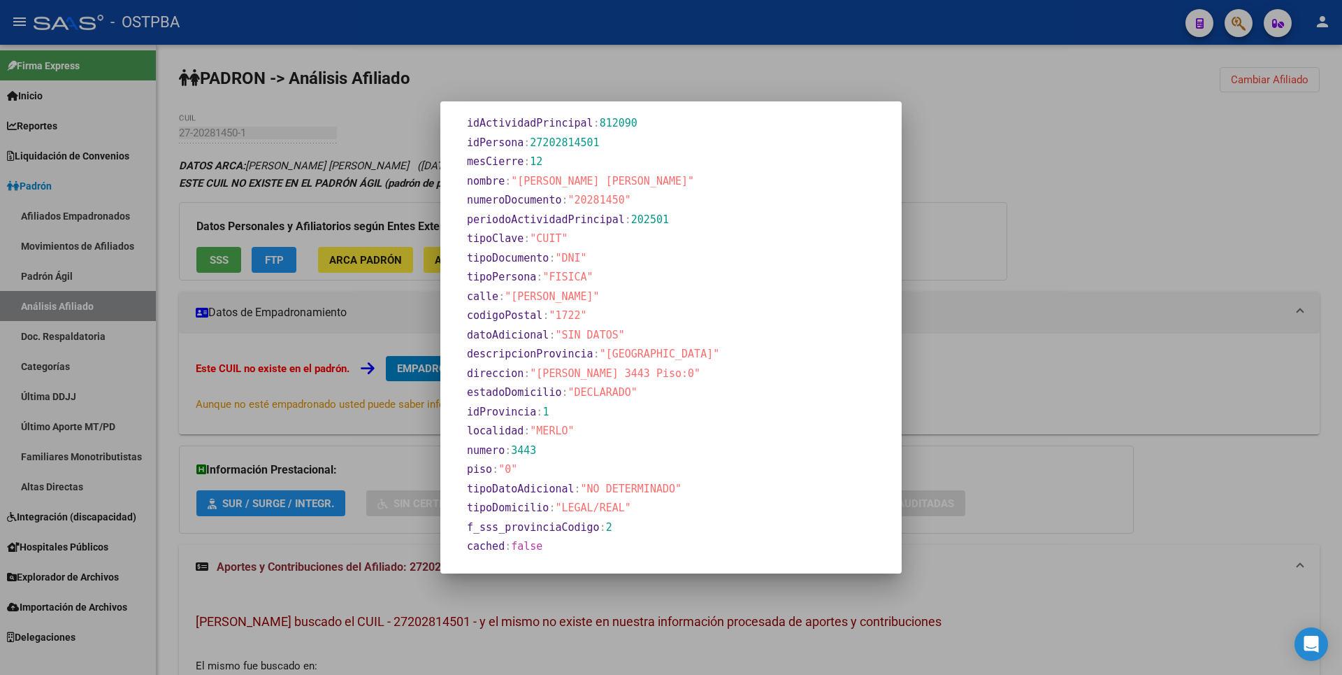
click at [1146, 145] on div at bounding box center [671, 337] width 1342 height 675
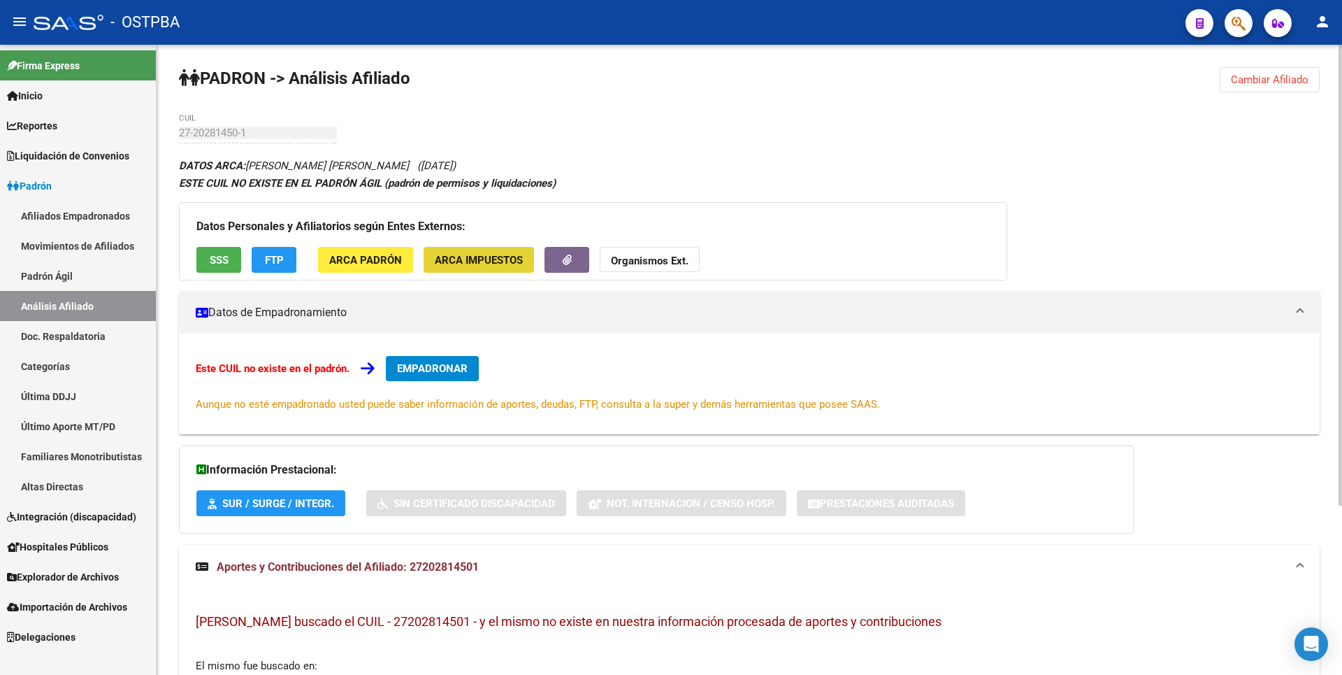
click at [528, 266] on button "ARCA Impuestos" at bounding box center [479, 260] width 110 height 26
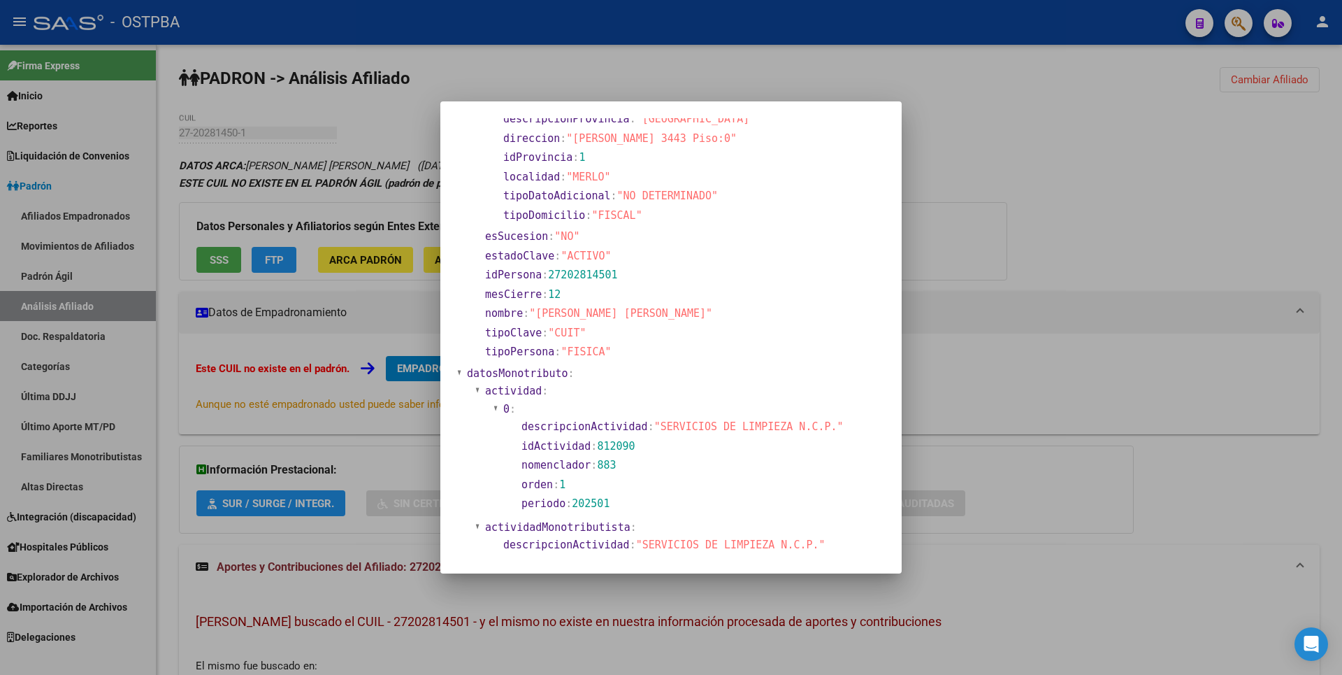
scroll to position [0, 0]
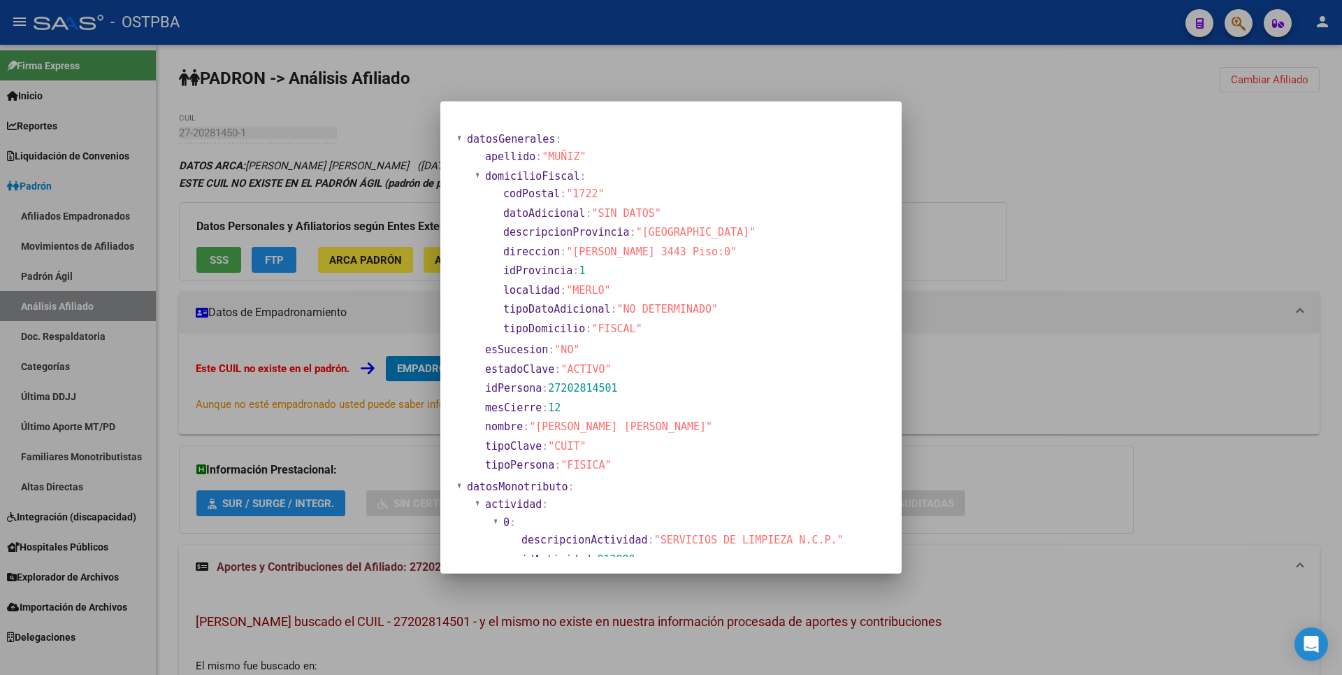
click at [1055, 193] on div at bounding box center [671, 337] width 1342 height 675
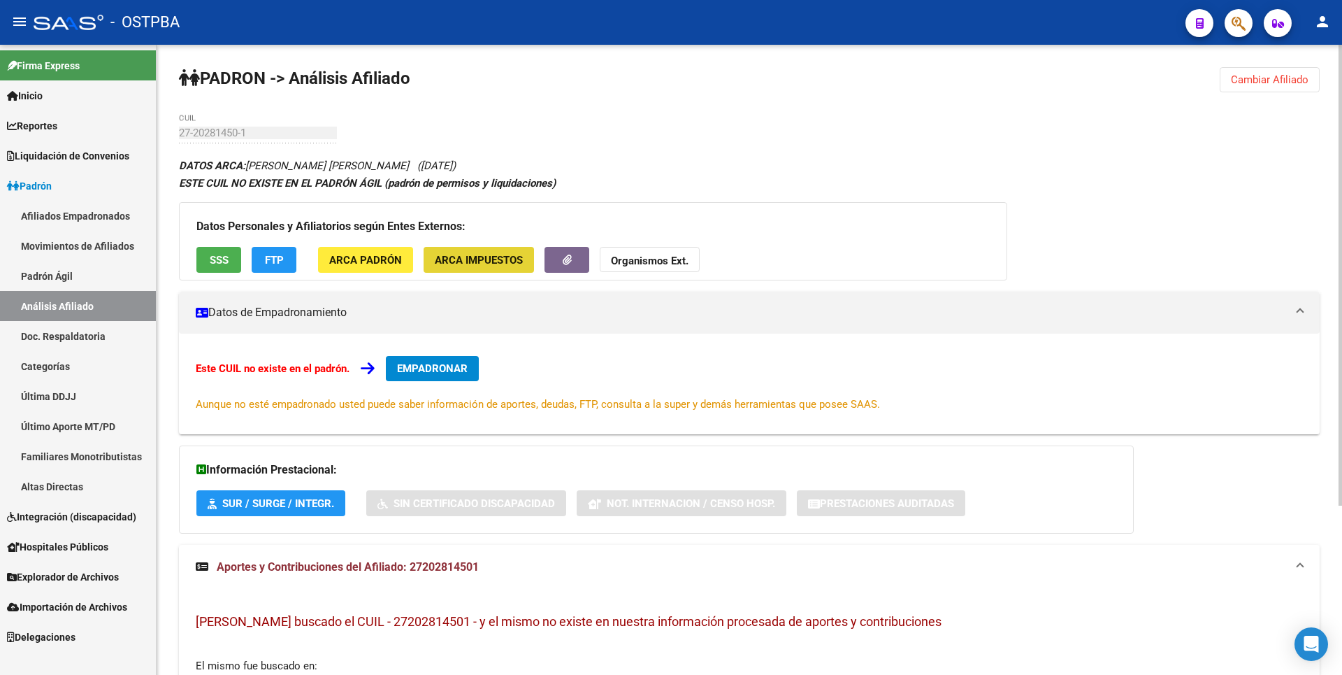
click at [450, 260] on span "ARCA Impuestos" at bounding box center [479, 260] width 88 height 13
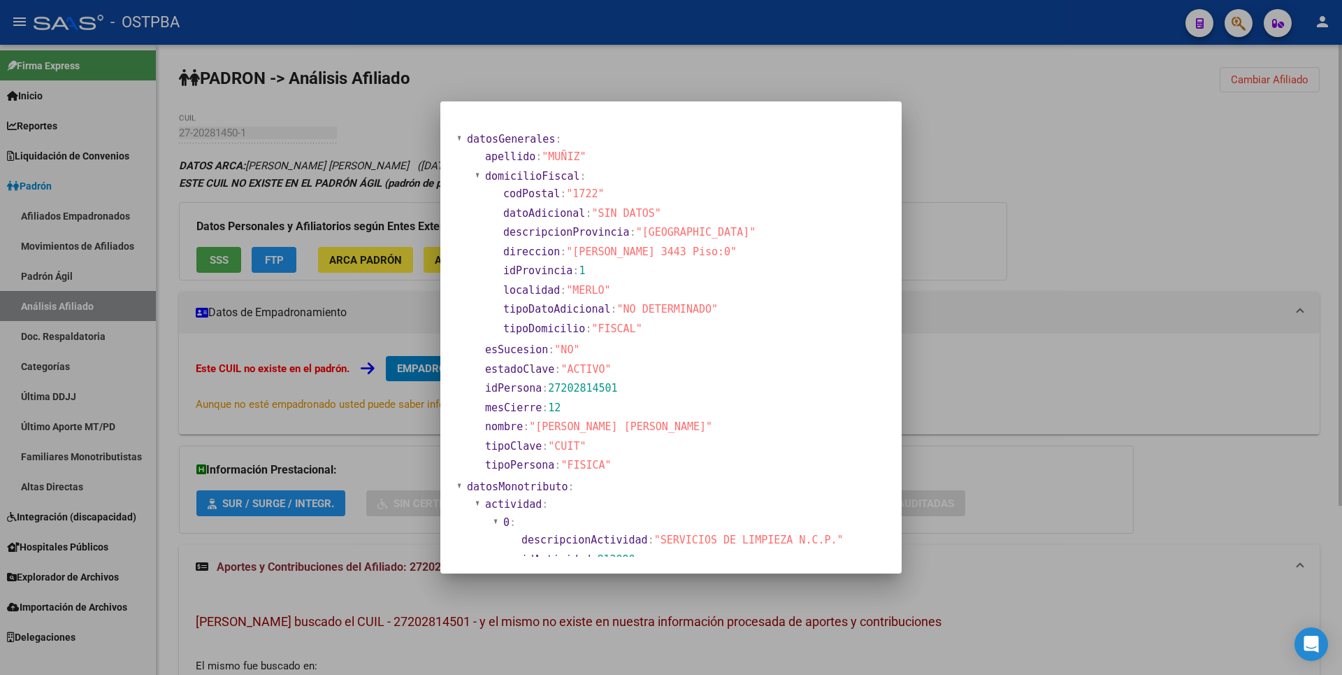
click at [1033, 229] on div at bounding box center [671, 337] width 1342 height 675
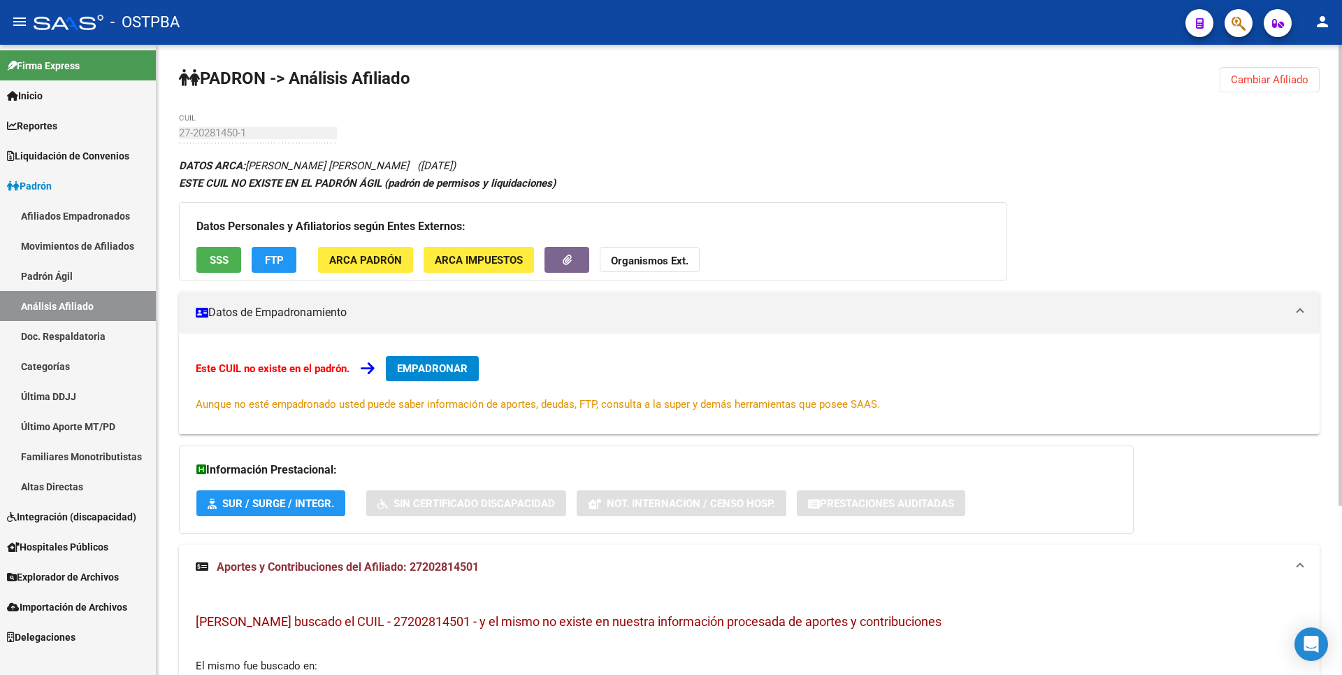
click at [670, 257] on strong "Organismos Ext." at bounding box center [650, 260] width 78 height 13
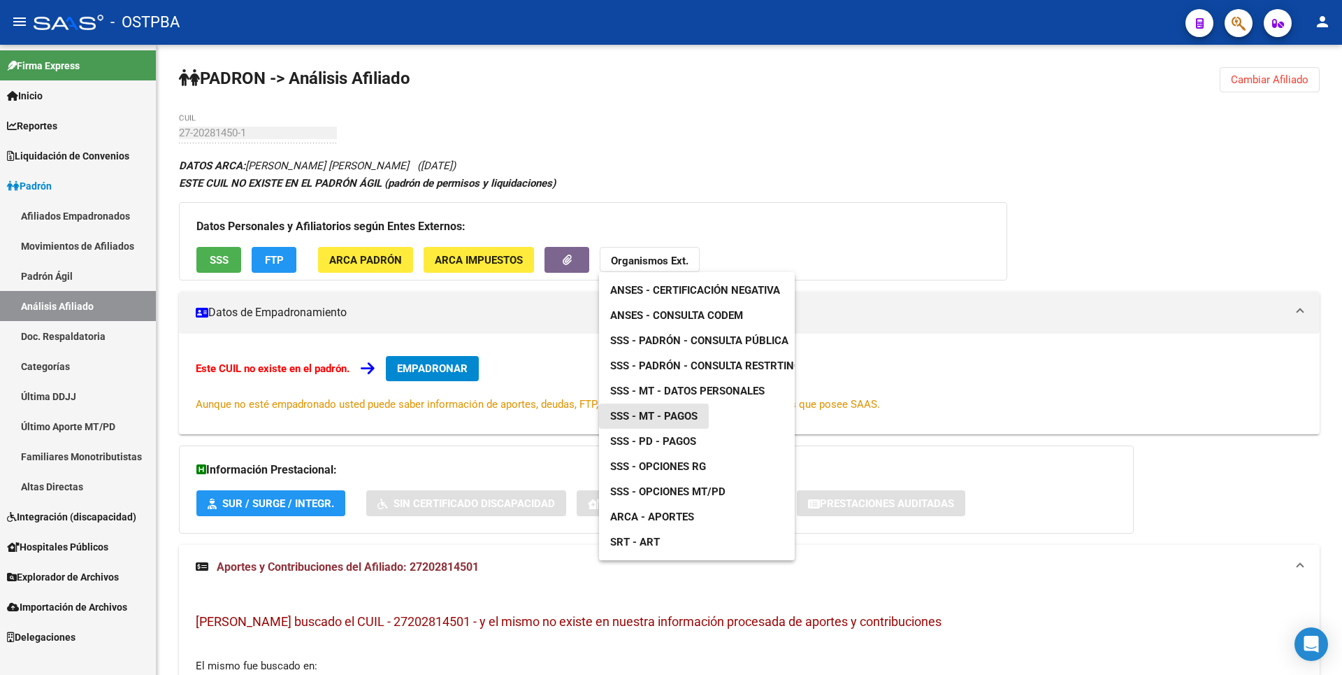
click at [682, 420] on span "SSS - MT - Pagos" at bounding box center [653, 416] width 87 height 13
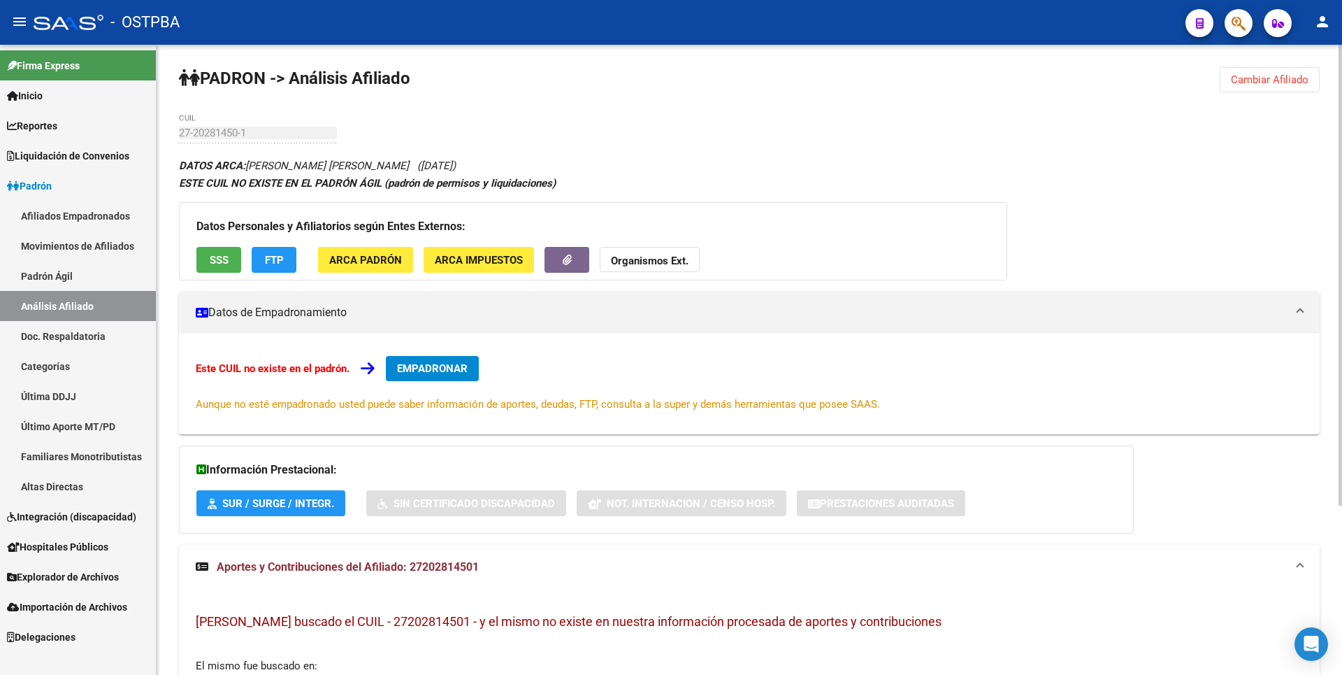
click at [619, 257] on strong "Organismos Ext." at bounding box center [650, 260] width 78 height 13
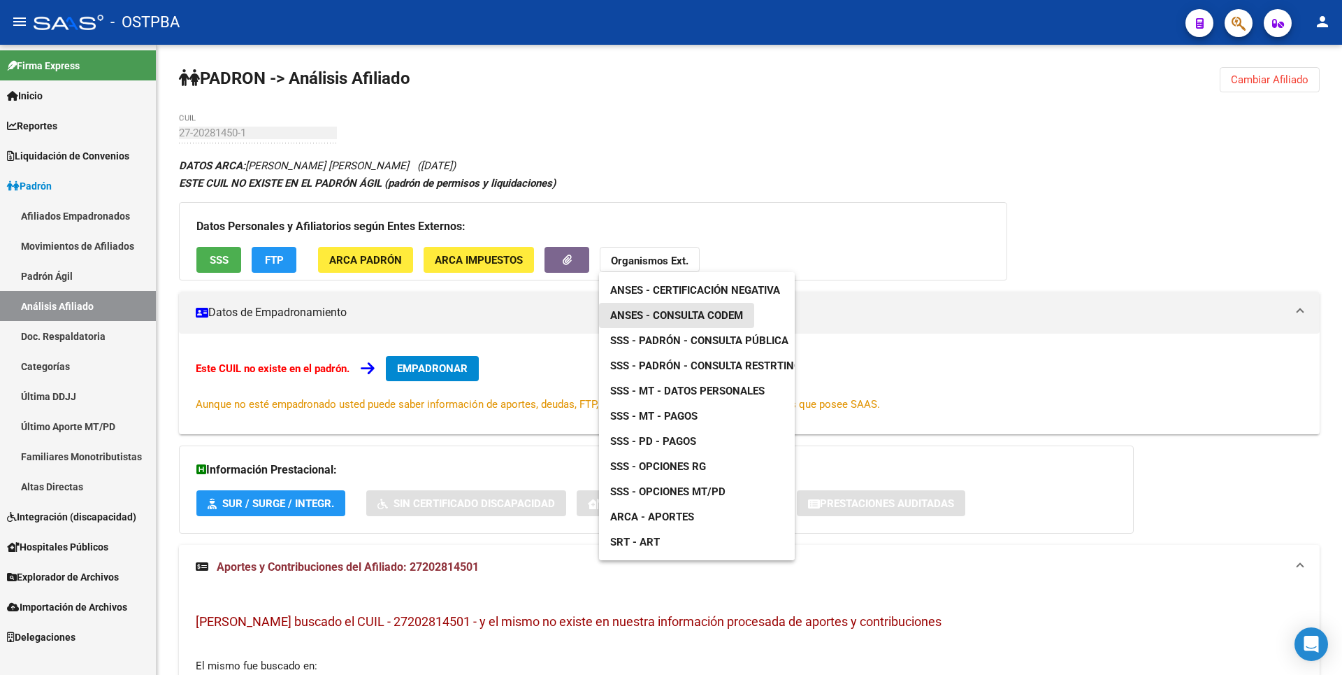
click at [721, 319] on span "ANSES - Consulta CODEM" at bounding box center [676, 315] width 133 height 13
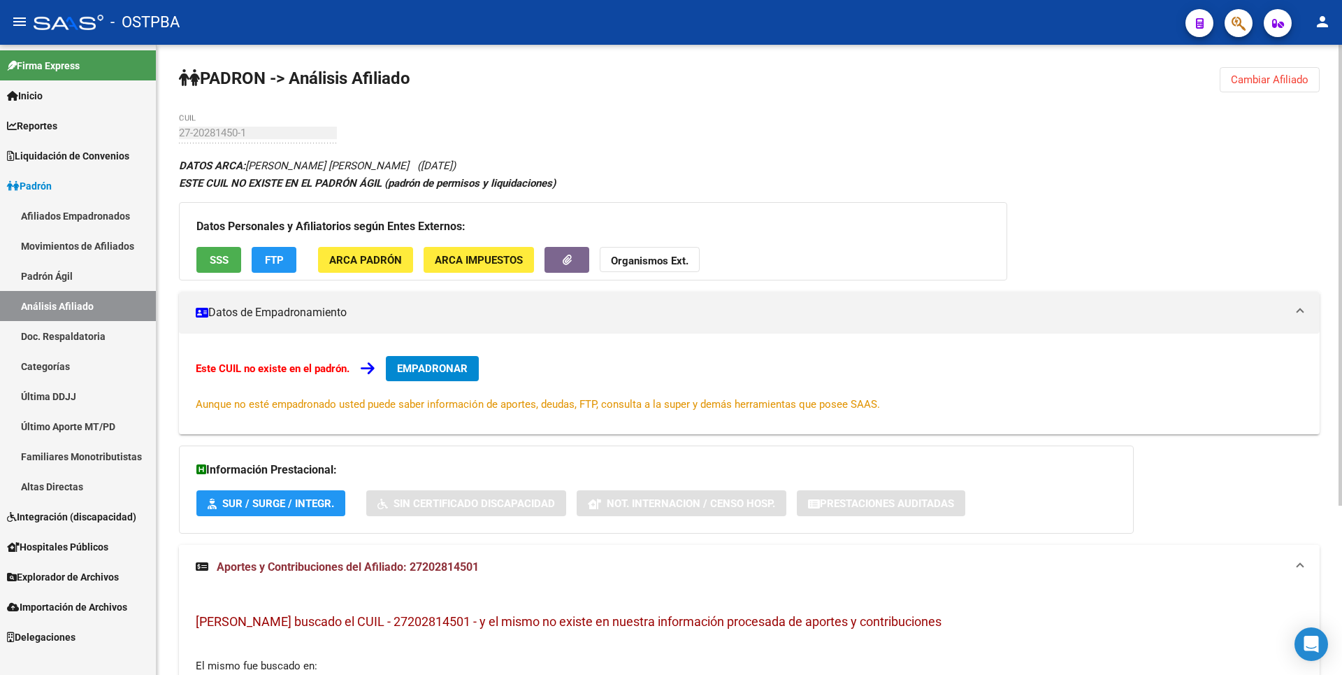
drag, startPoint x: 409, startPoint y: 568, endPoint x: 503, endPoint y: 562, distance: 94.6
click at [503, 562] on mat-panel-title "Aportes y Contribuciones del Afiliado: 27202814501" at bounding box center [741, 566] width 1090 height 15
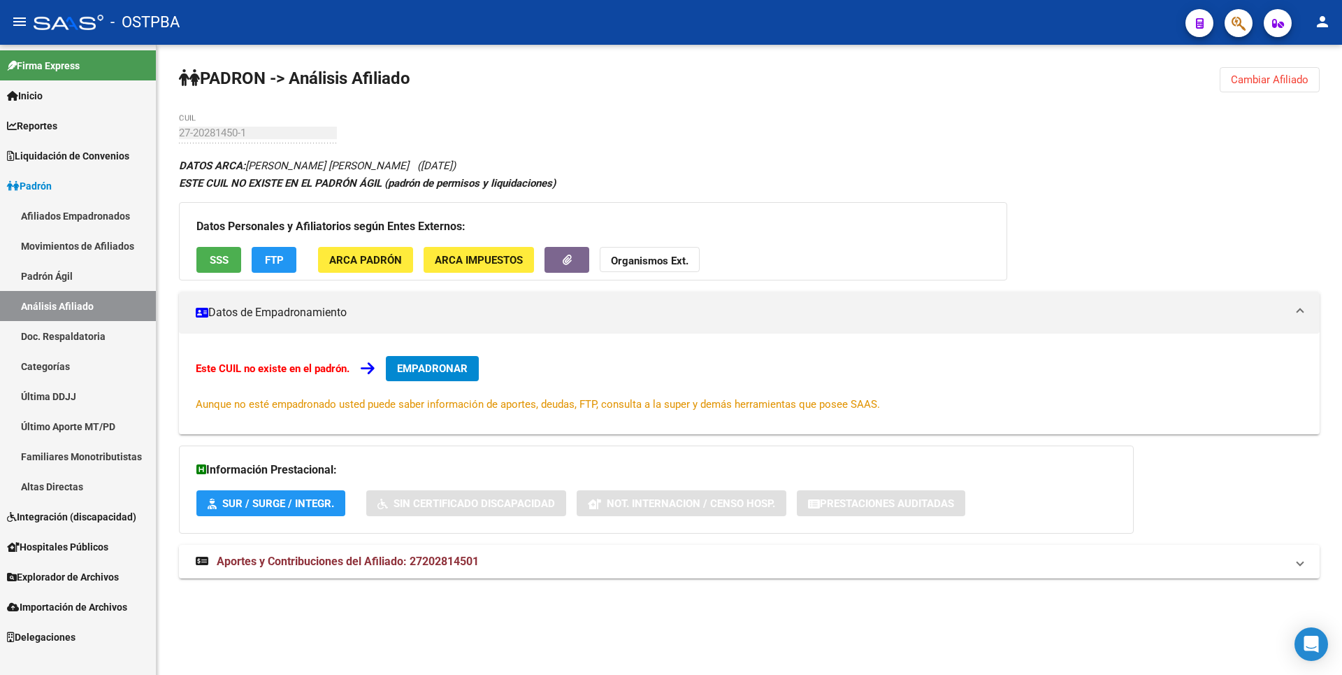
click at [87, 336] on link "Doc. Respaldatoria" at bounding box center [78, 336] width 156 height 30
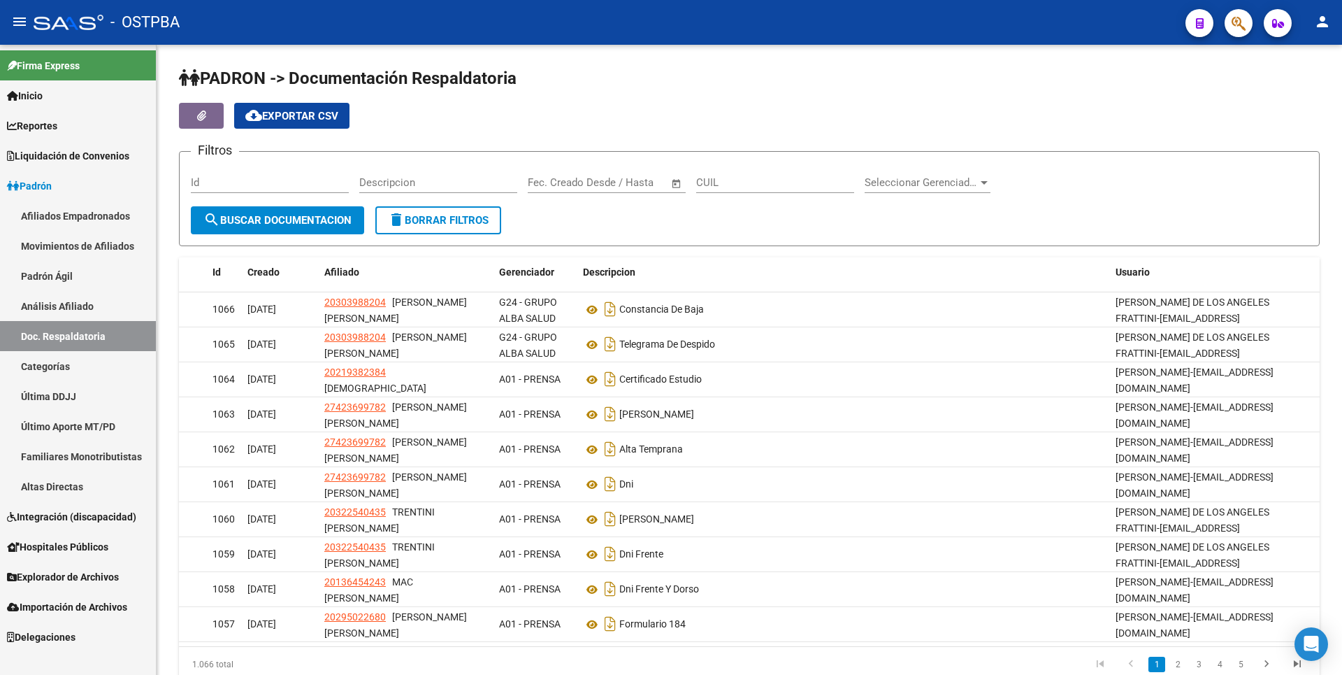
click at [77, 579] on span "Explorador de Archivos" at bounding box center [63, 576] width 112 height 15
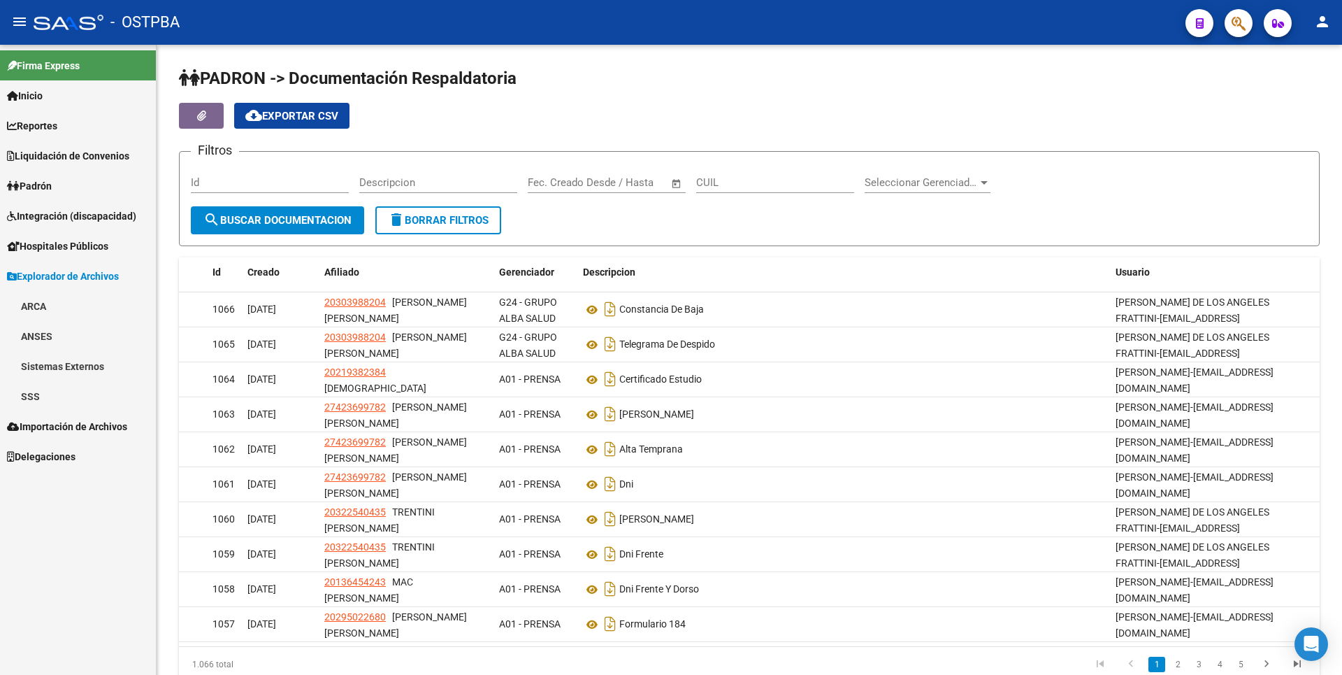
click at [55, 395] on link "SSS" at bounding box center [78, 396] width 156 height 30
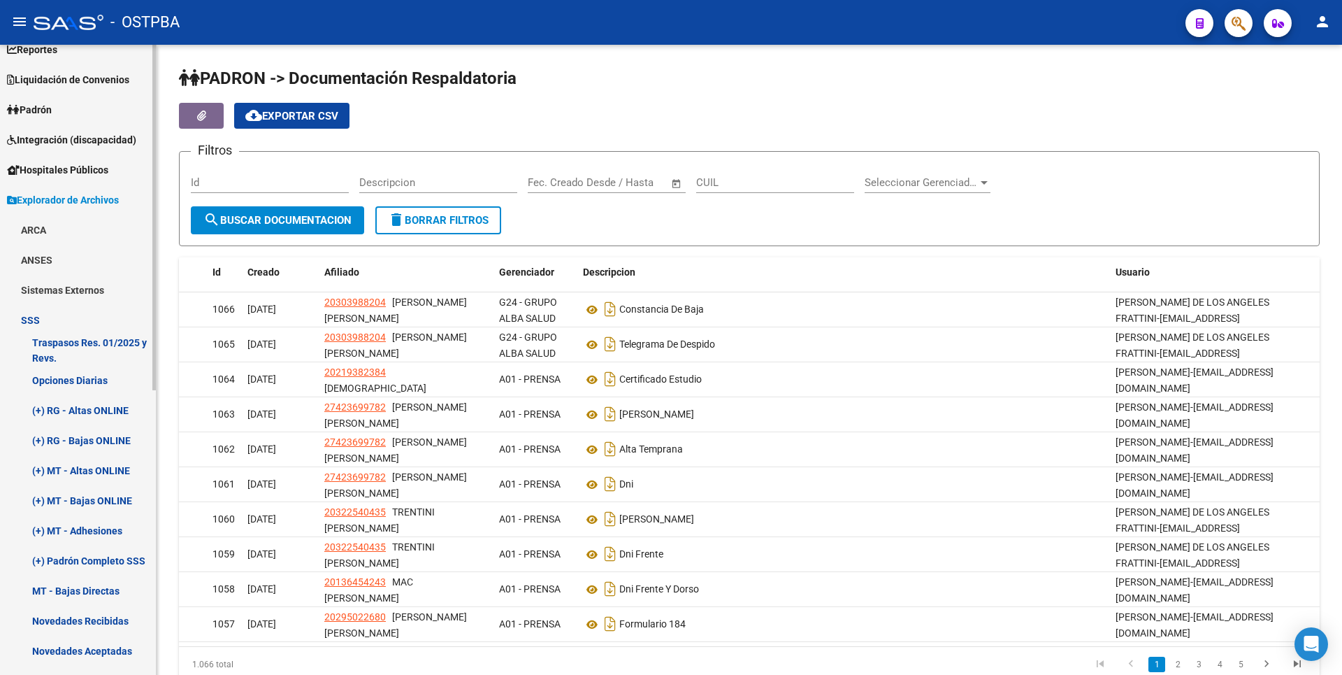
scroll to position [210, 0]
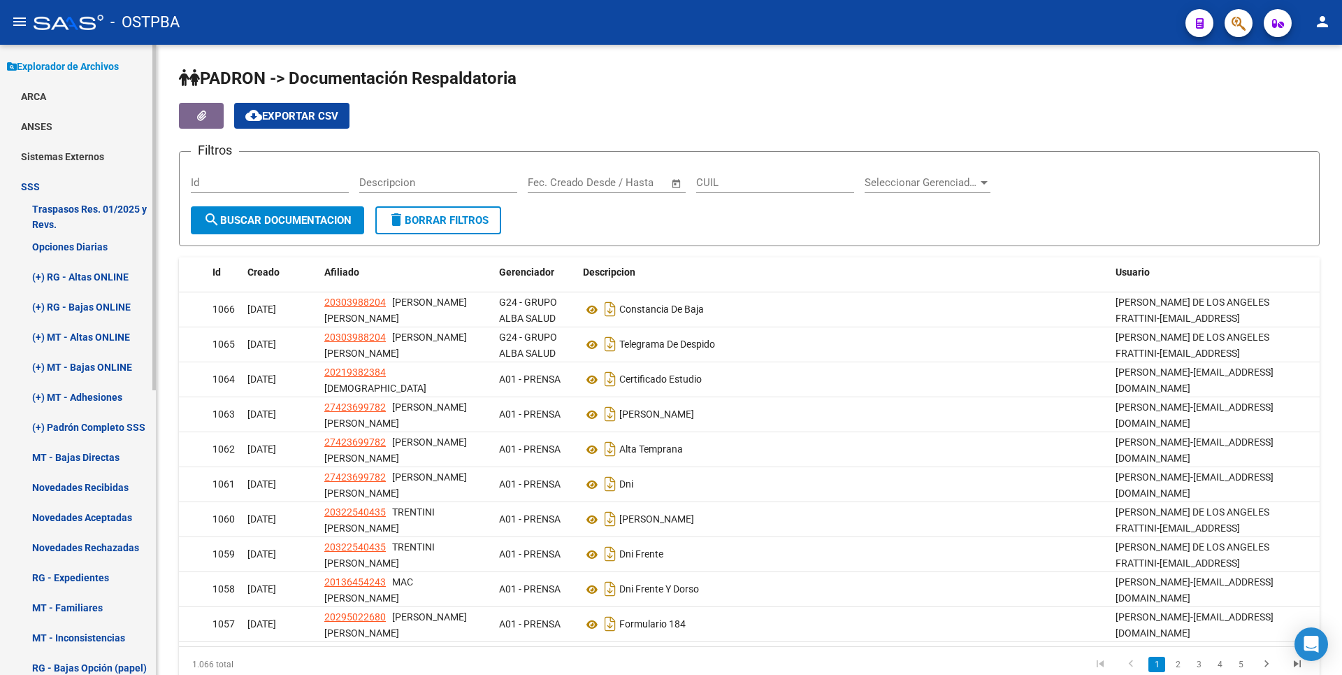
click at [108, 343] on link "(+) MT - Altas ONLINE" at bounding box center [78, 337] width 156 height 30
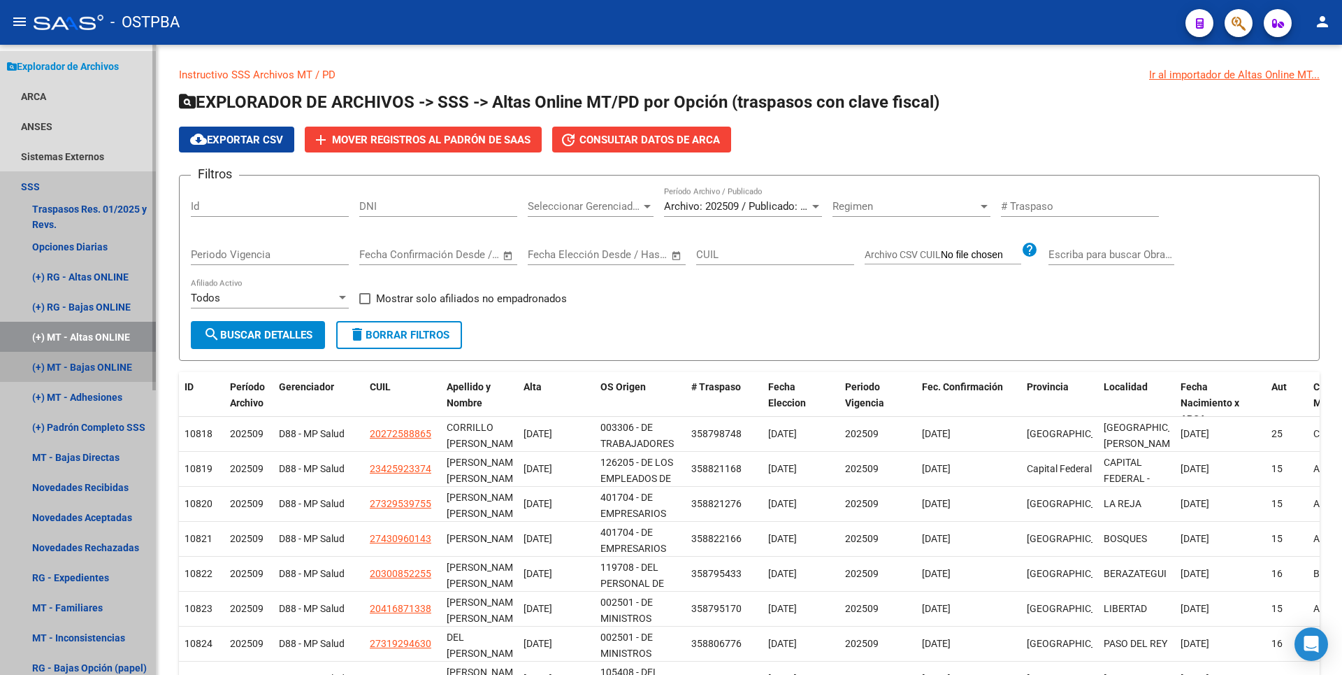
click at [120, 374] on link "(+) MT - Bajas ONLINE" at bounding box center [78, 367] width 156 height 30
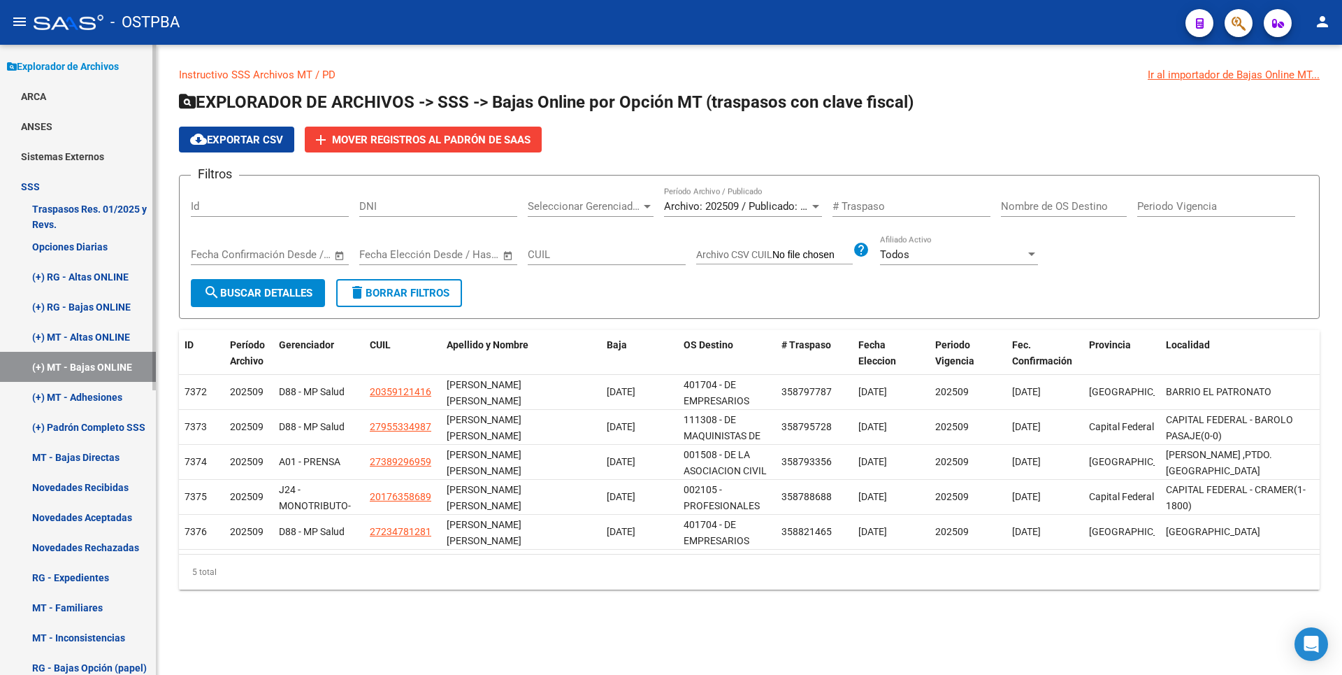
click at [115, 399] on link "(+) MT - Adhesiones" at bounding box center [78, 397] width 156 height 30
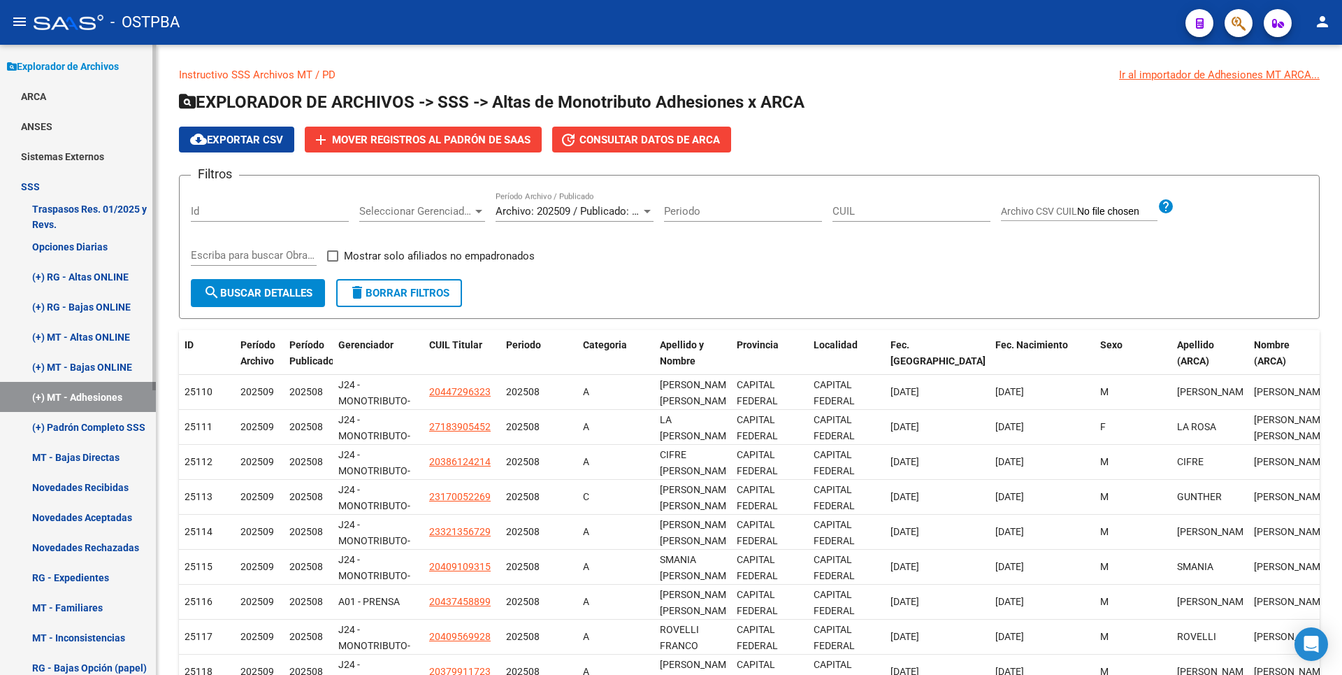
click at [120, 440] on link "(+) Padrón Completo SSS" at bounding box center [78, 427] width 156 height 30
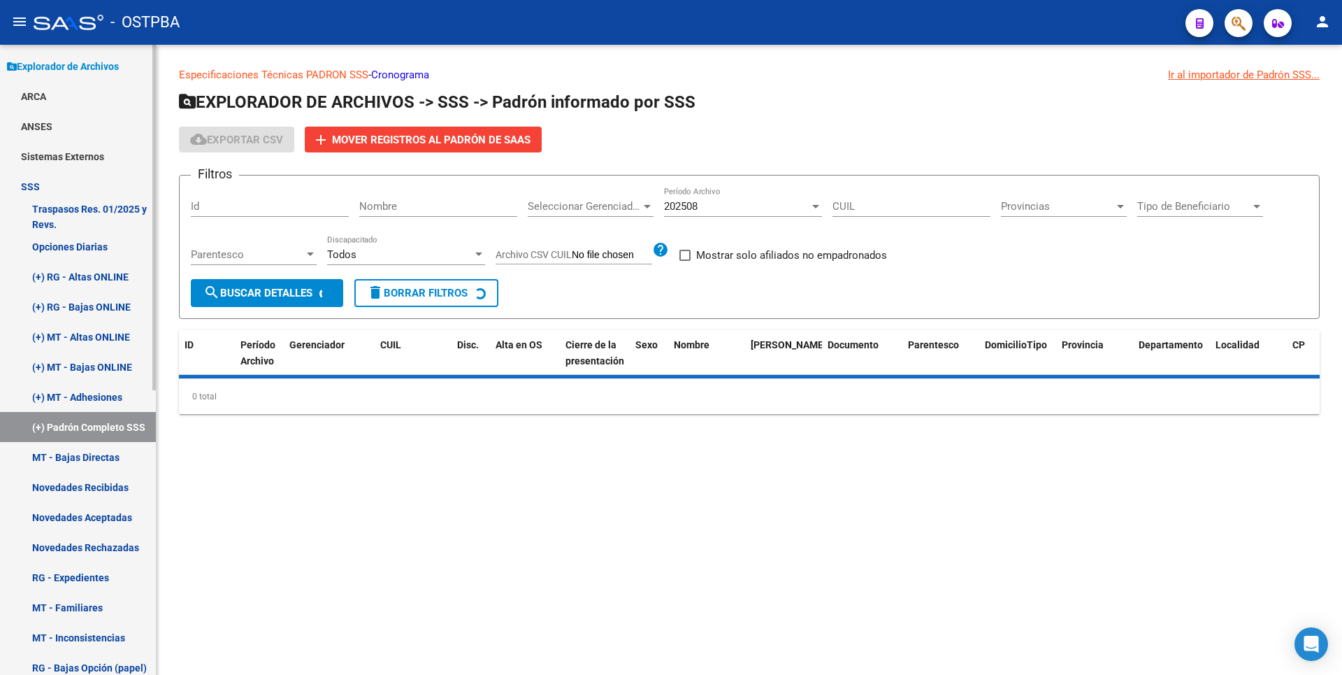
click at [118, 459] on link "MT - Bajas Directas" at bounding box center [78, 457] width 156 height 30
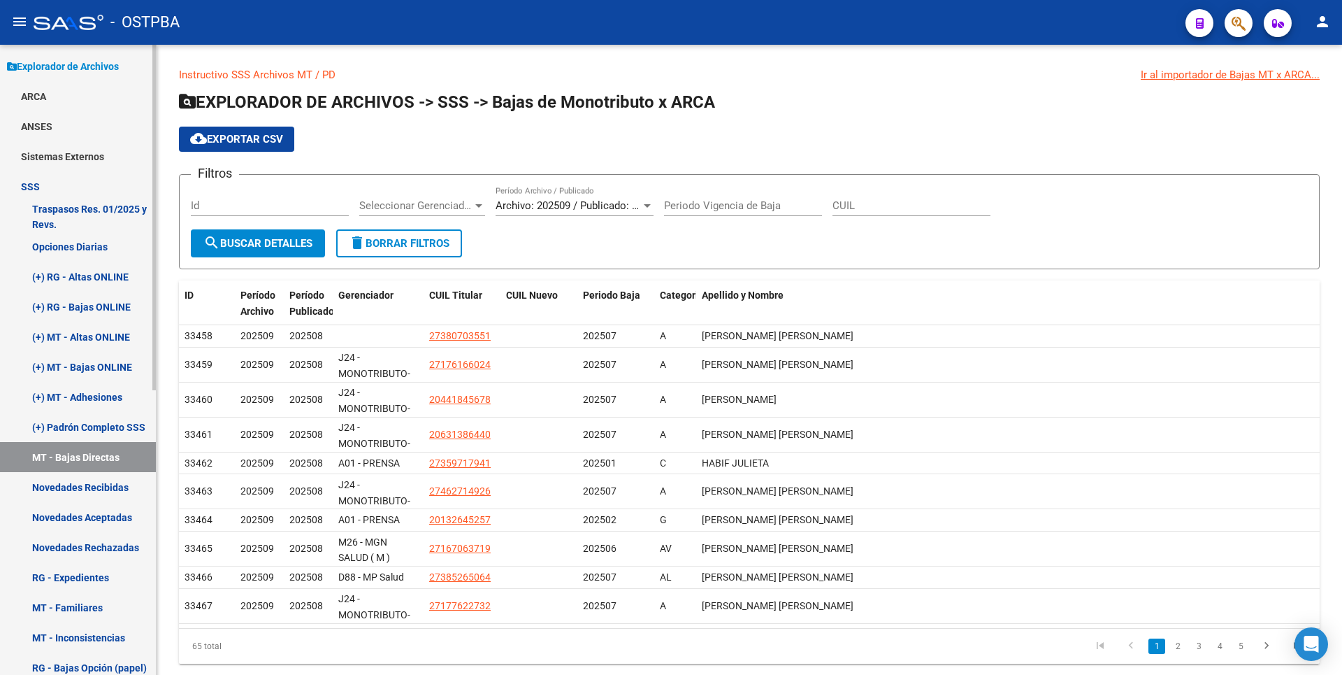
click at [111, 519] on link "Novedades Aceptadas" at bounding box center [78, 517] width 156 height 30
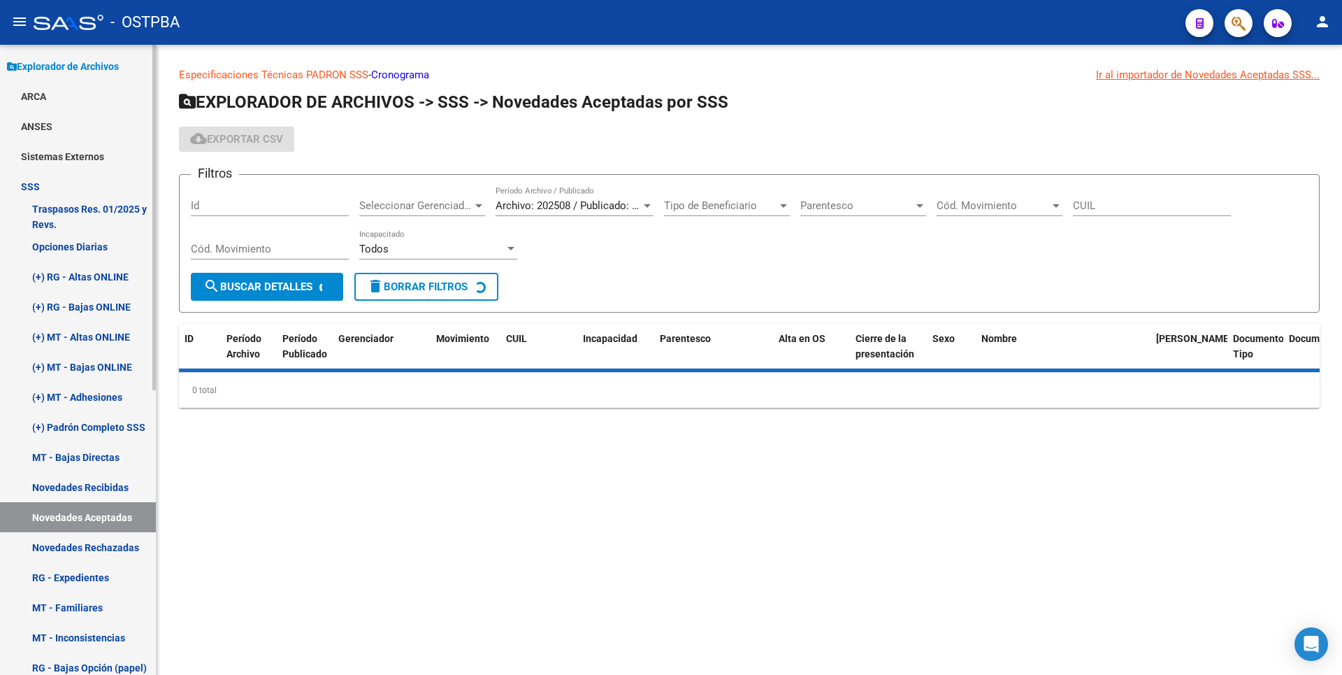
scroll to position [518, 0]
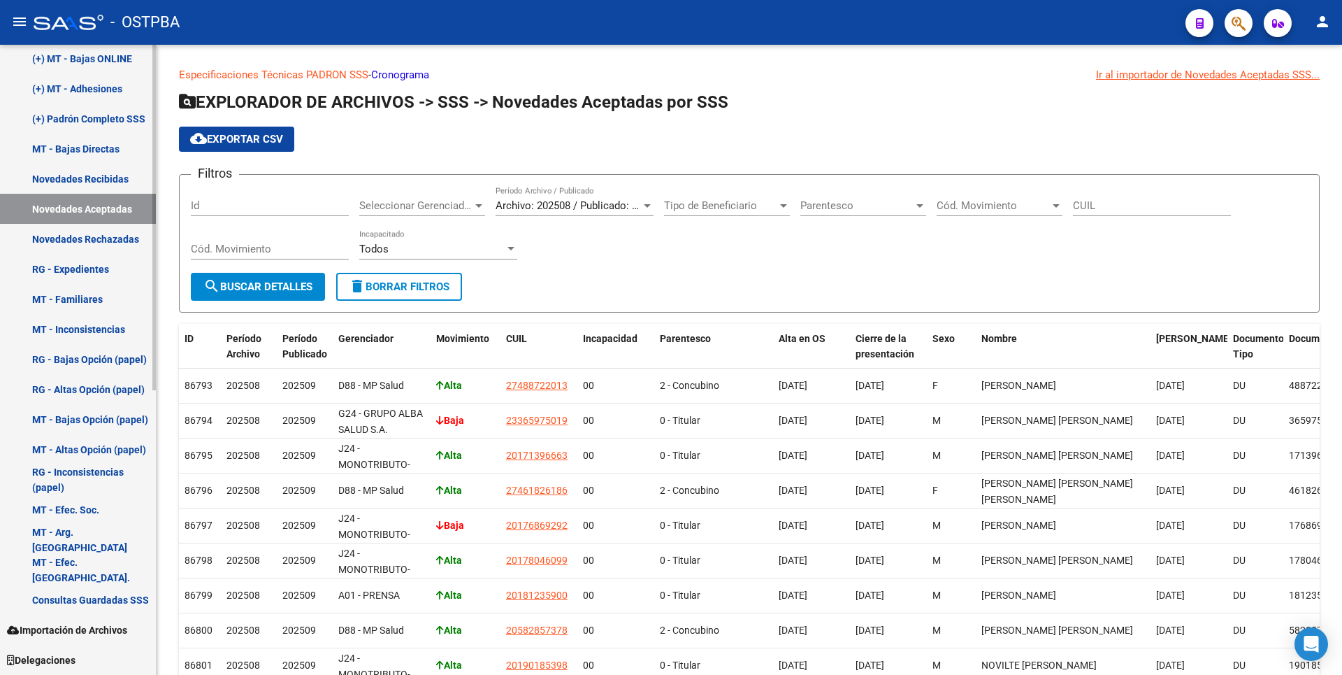
click at [89, 588] on link "Consultas Guardadas SSS" at bounding box center [78, 599] width 156 height 30
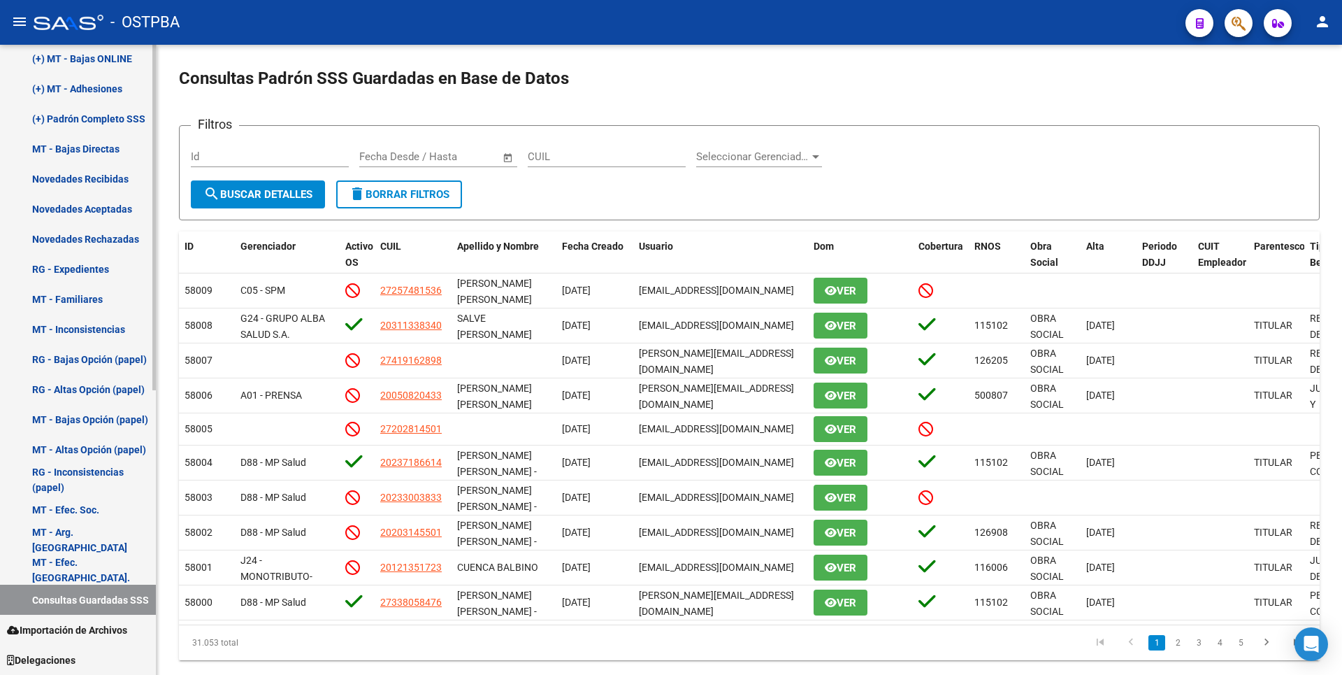
scroll to position [437, 0]
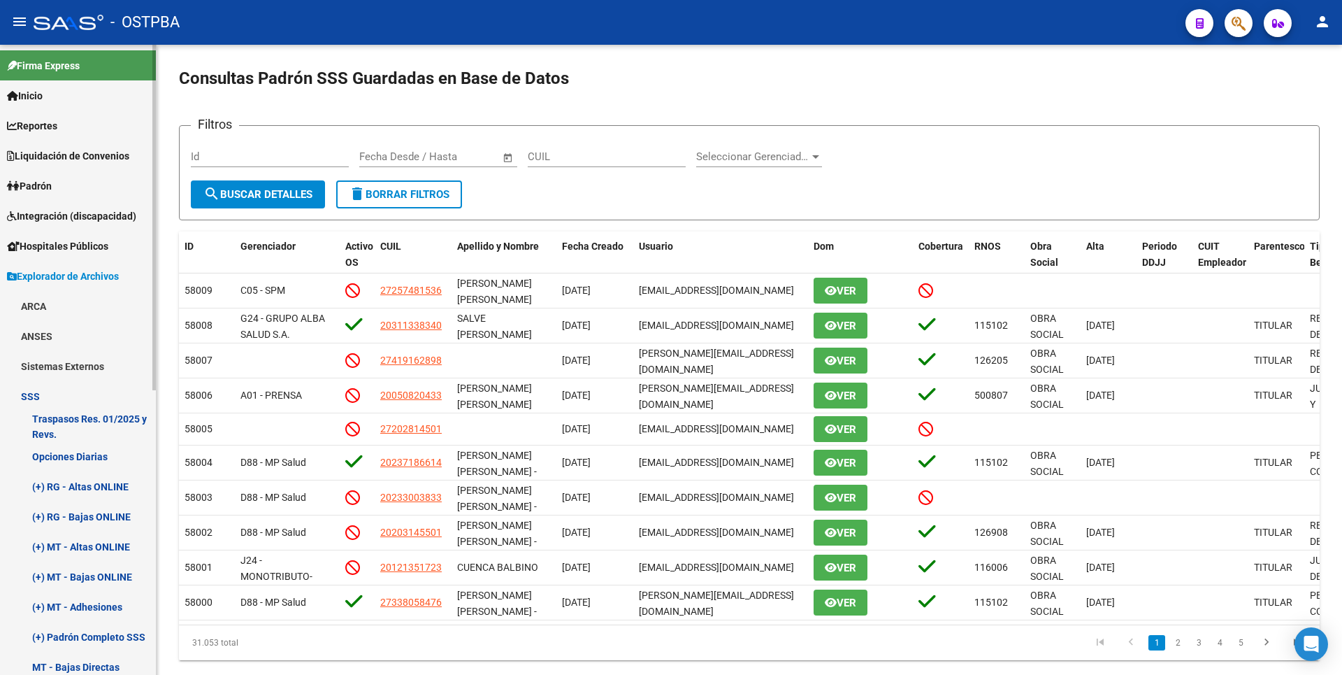
click at [66, 121] on link "Reportes" at bounding box center [78, 125] width 156 height 30
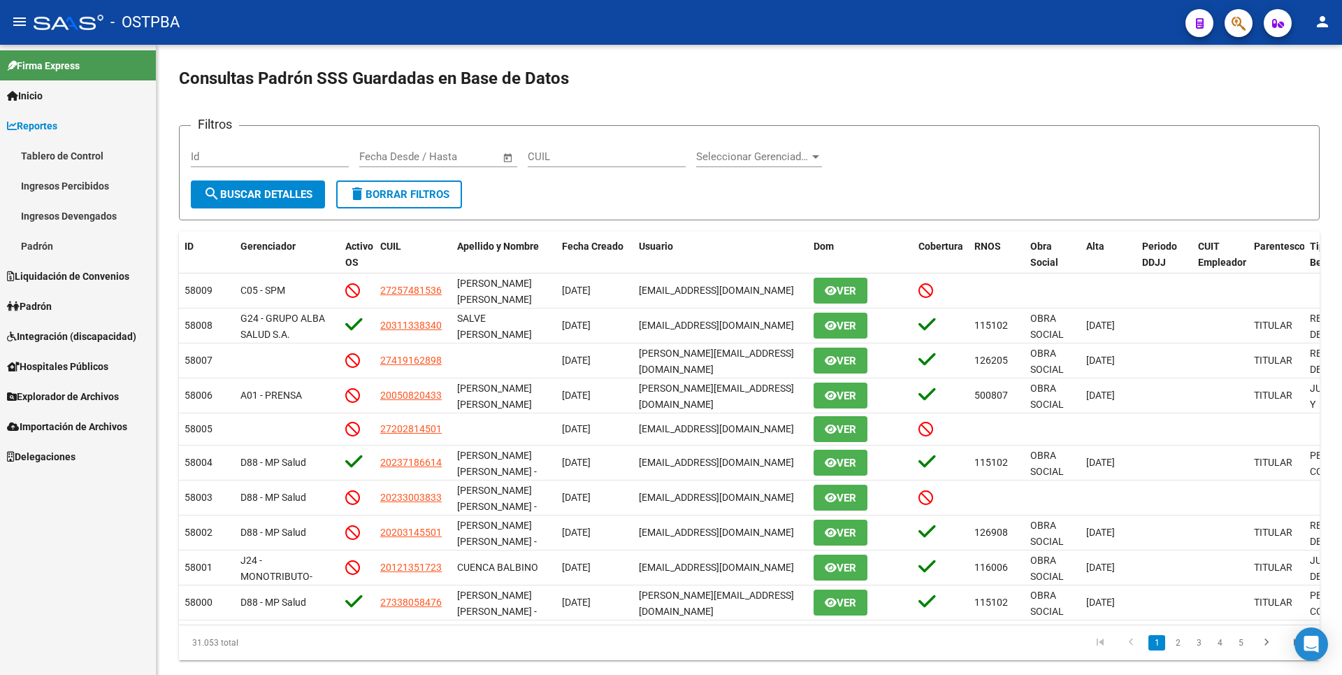
click at [71, 180] on link "Ingresos Percibidos" at bounding box center [78, 186] width 156 height 30
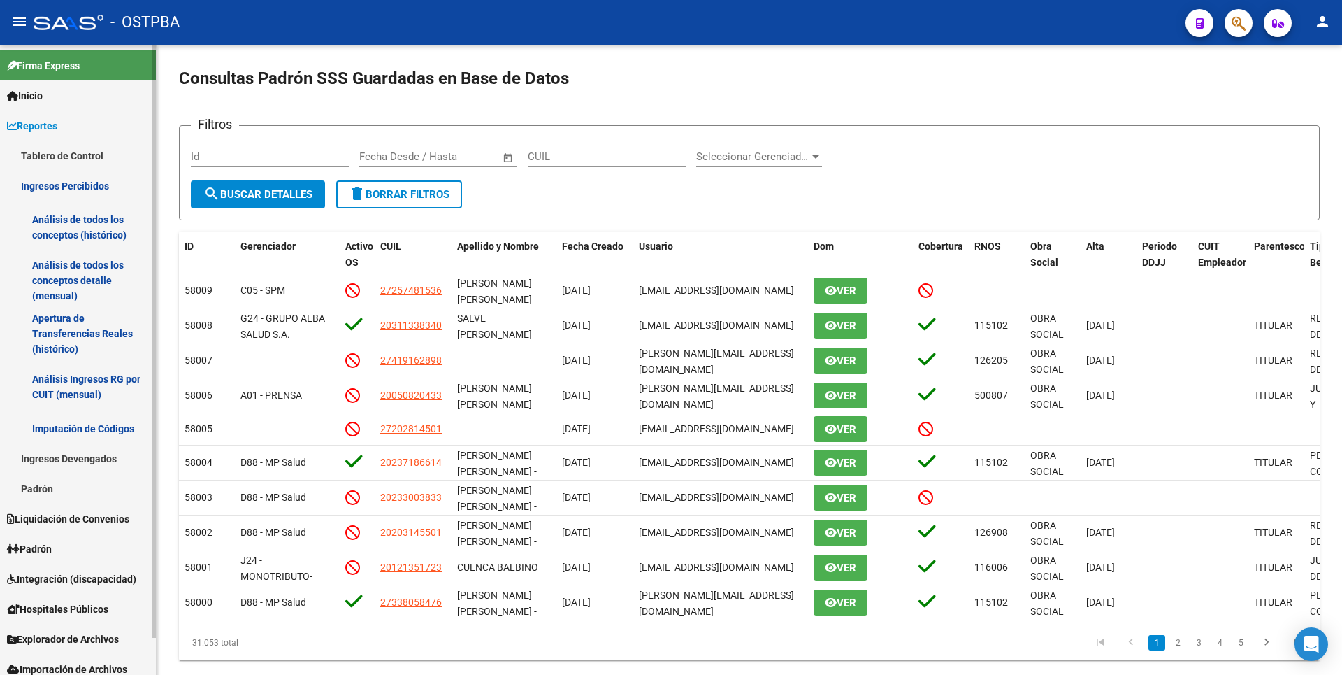
click at [87, 254] on mat-nav-list "Análisis de todos los conceptos (histórico) Análisis de todos los conceptos det…" at bounding box center [78, 322] width 156 height 243
click at [97, 275] on link "Análisis de todos los conceptos detalle (mensual)" at bounding box center [78, 280] width 156 height 53
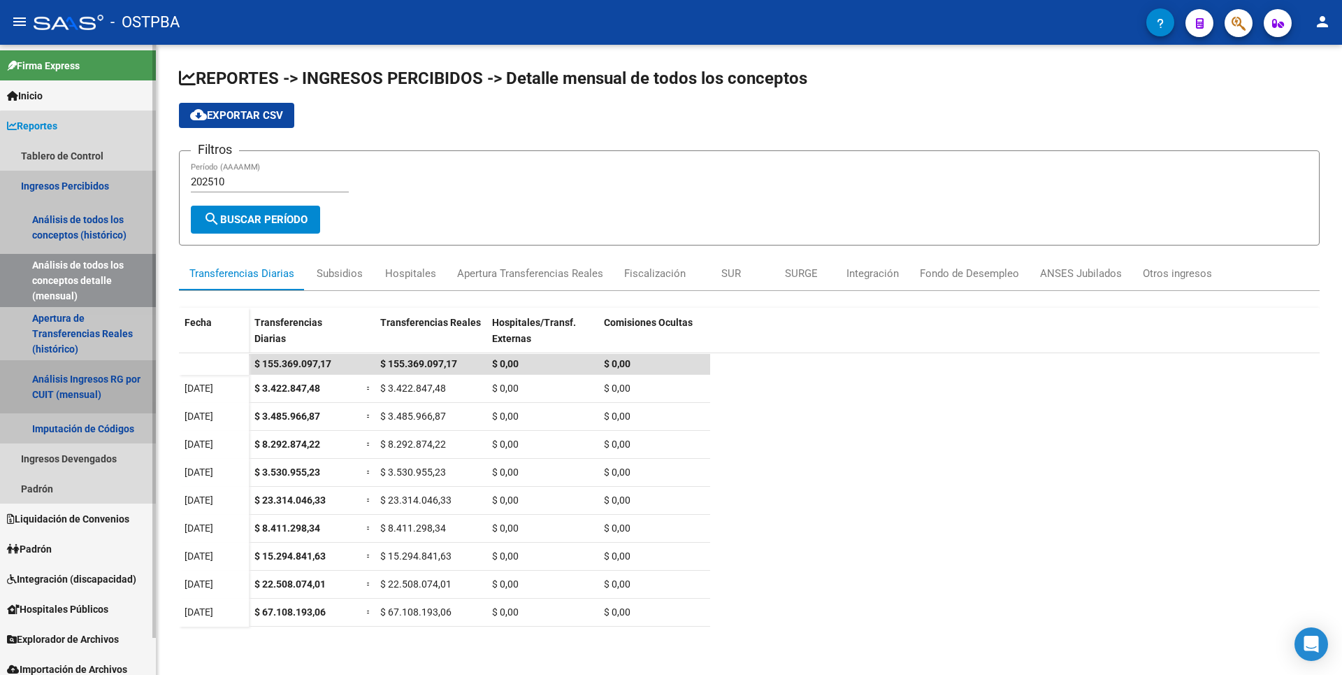
click at [126, 391] on link "Análisis Ingresos RG por CUIT (mensual)" at bounding box center [78, 386] width 156 height 53
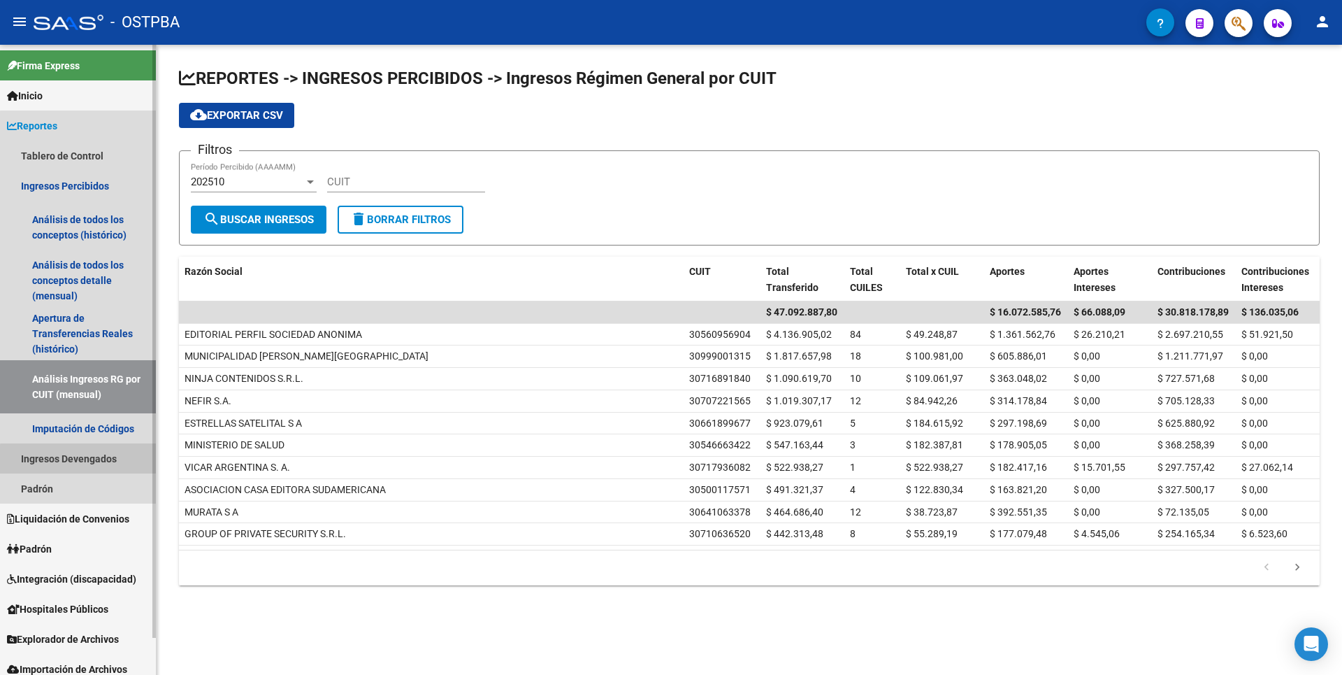
click at [108, 461] on link "Ingresos Devengados" at bounding box center [78, 458] width 156 height 30
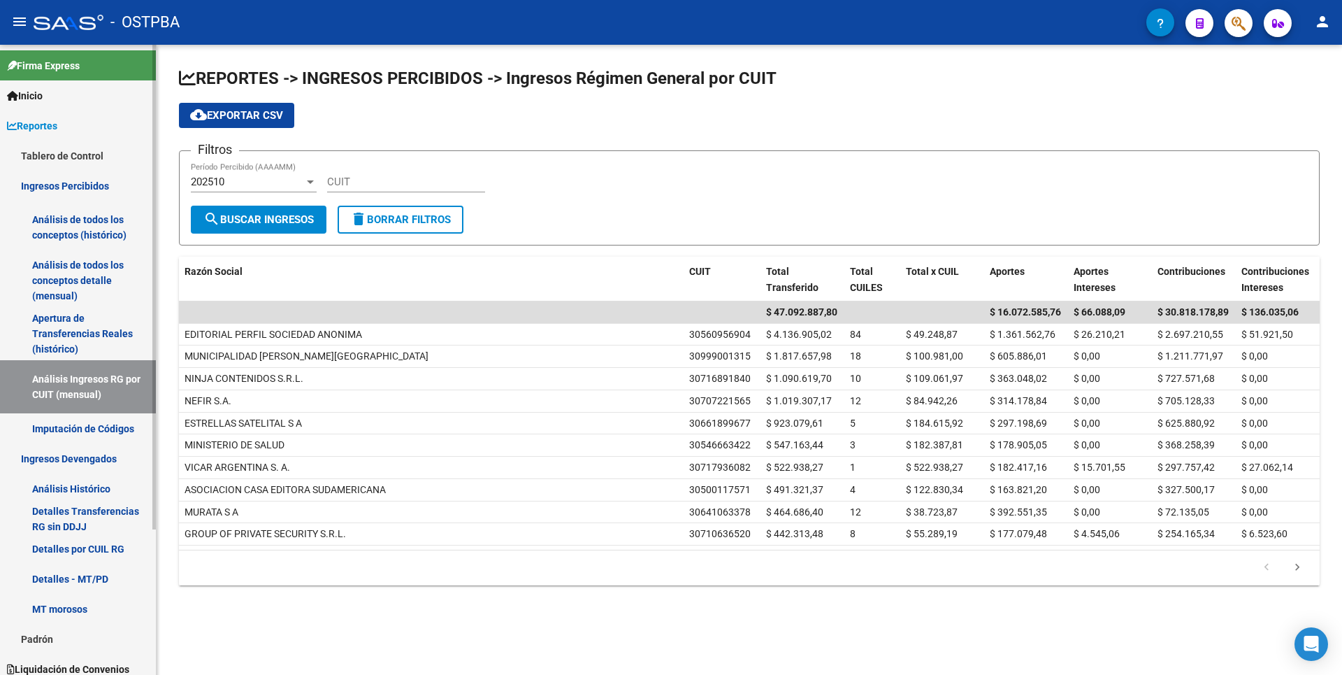
click at [103, 462] on link "Ingresos Devengados" at bounding box center [78, 458] width 156 height 30
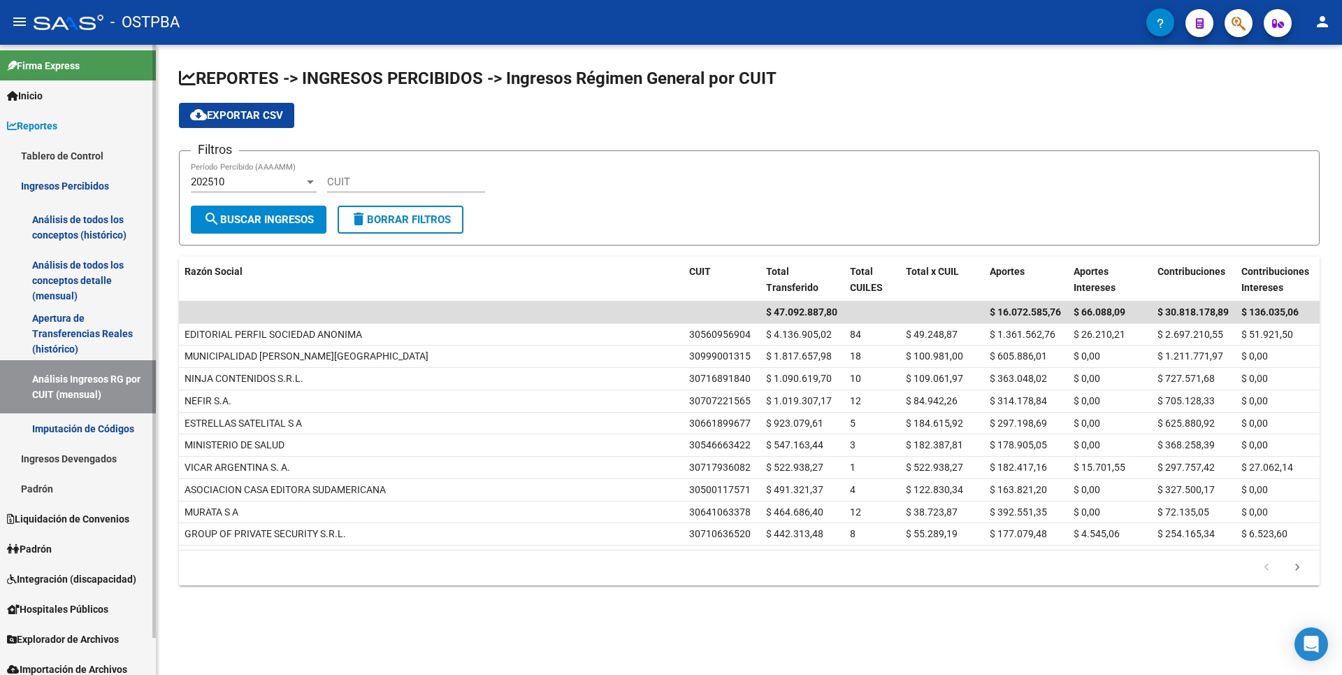
click at [98, 463] on link "Ingresos Devengados" at bounding box center [78, 458] width 156 height 30
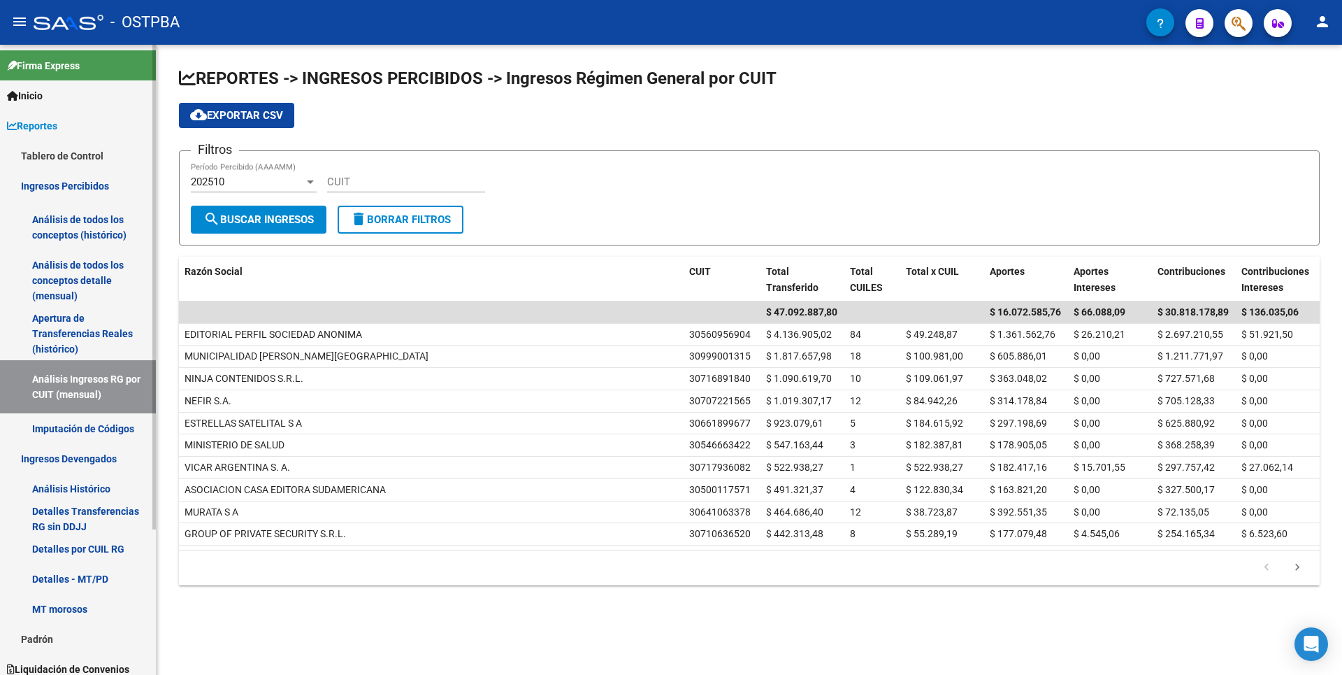
click at [82, 512] on link "Detalles Transferencias RG sin DDJJ" at bounding box center [78, 518] width 156 height 30
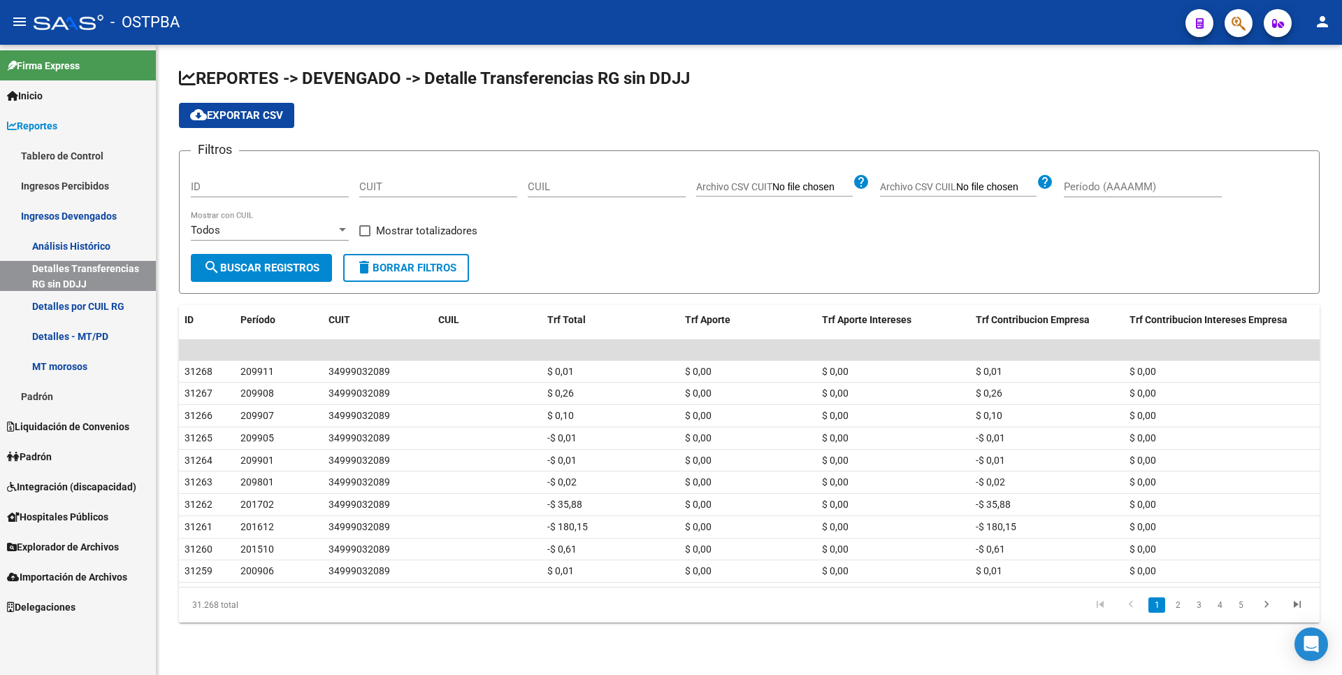
click at [71, 391] on link "Padrón" at bounding box center [78, 396] width 156 height 30
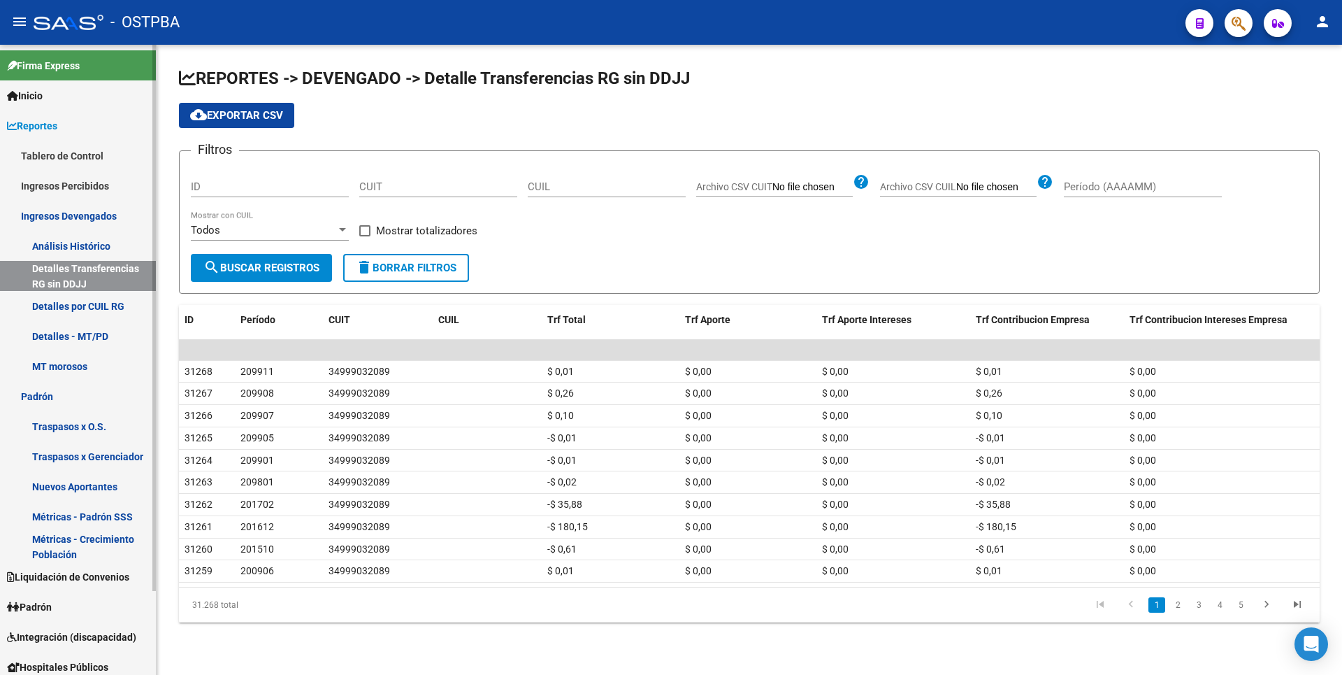
click at [85, 575] on span "Liquidación de Convenios" at bounding box center [68, 576] width 122 height 15
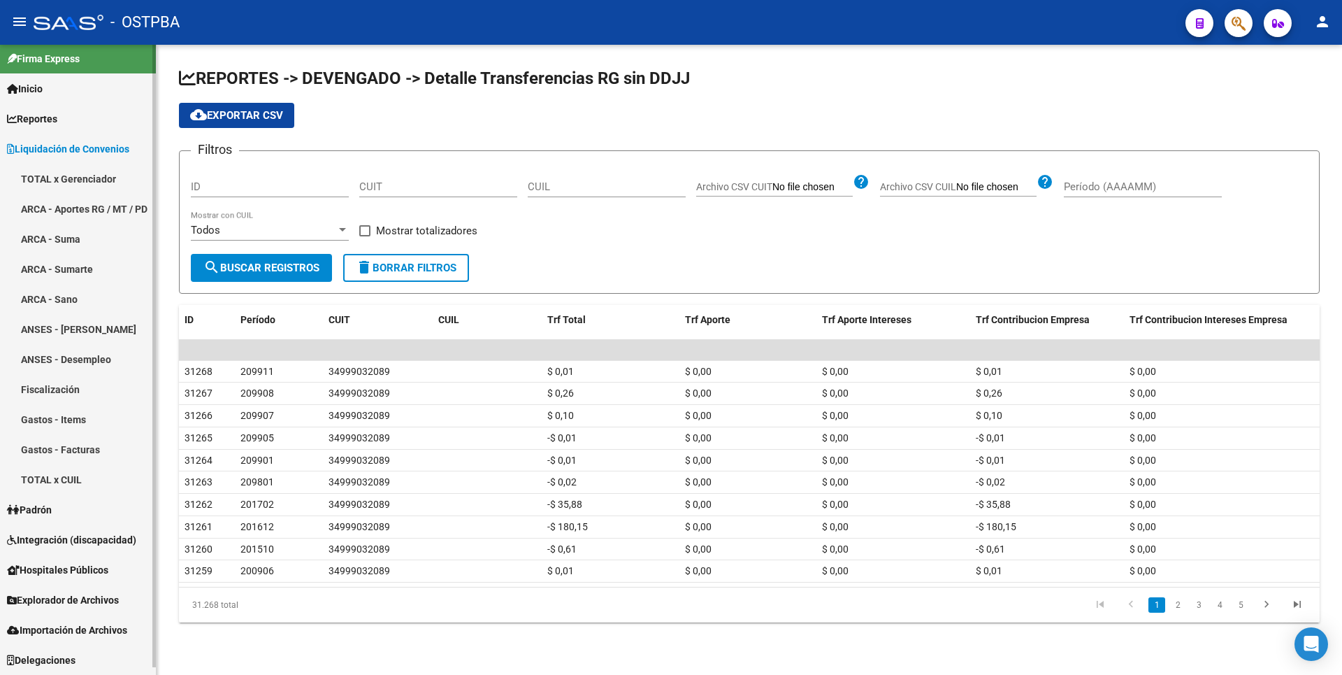
scroll to position [7, 0]
click at [75, 273] on link "ARCA - Sumarte" at bounding box center [78, 269] width 156 height 30
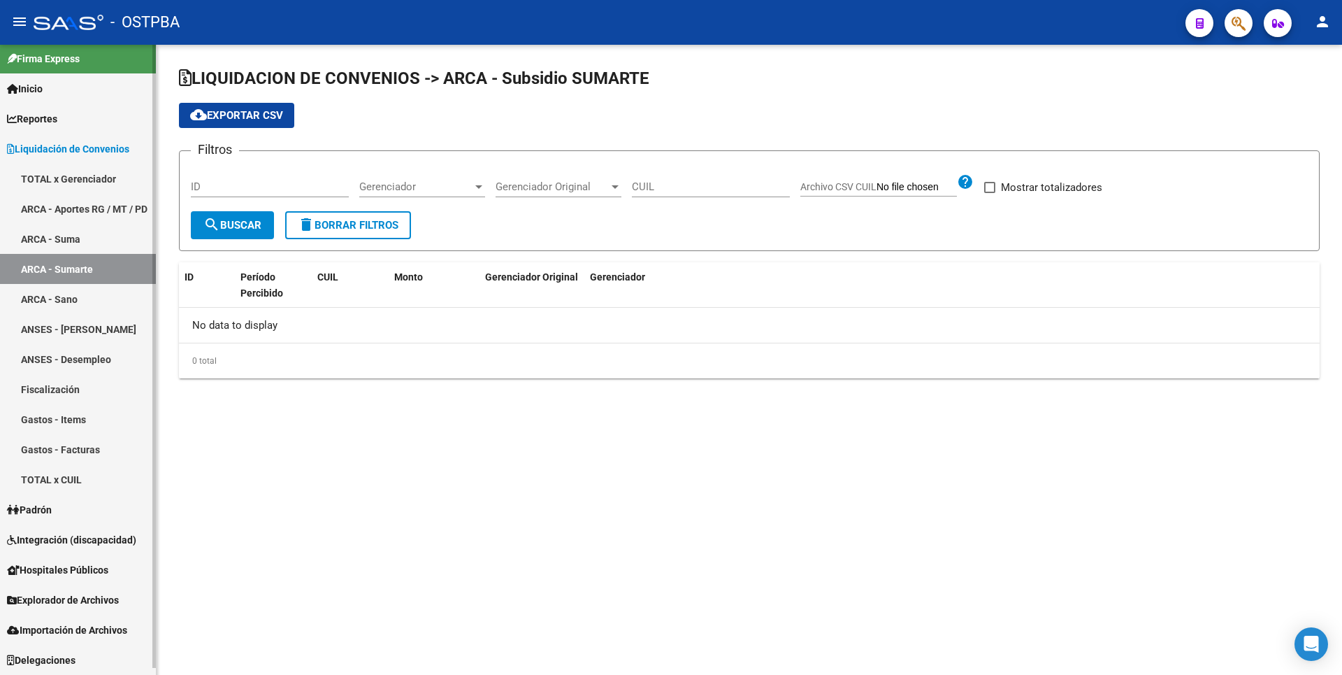
checkbox input "true"
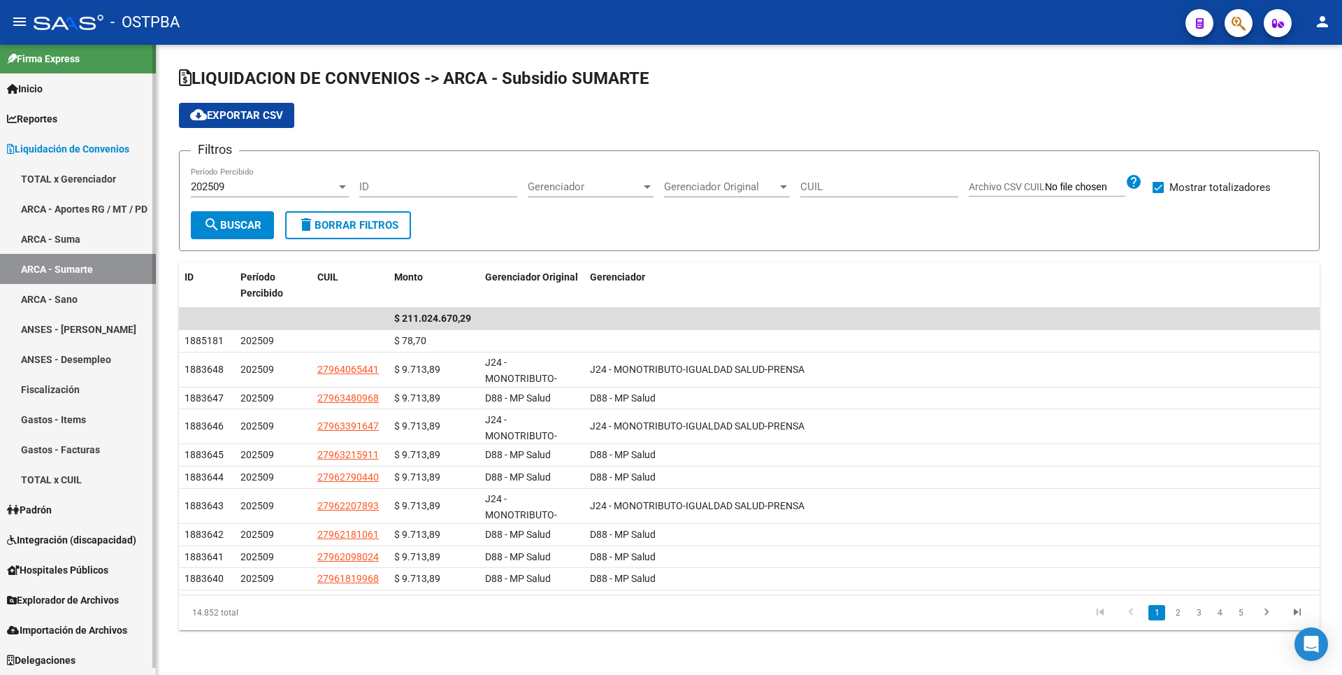
click at [48, 507] on span "Padrón" at bounding box center [29, 509] width 45 height 15
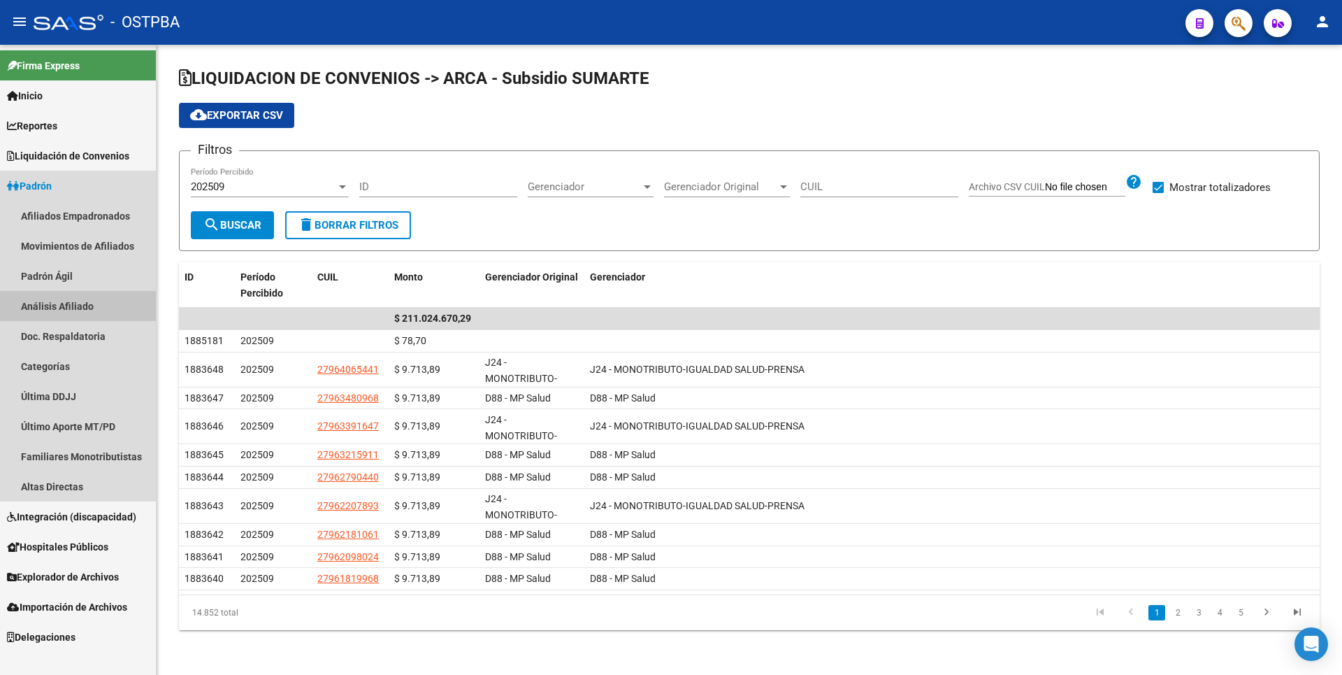
click at [87, 312] on link "Análisis Afiliado" at bounding box center [78, 306] width 156 height 30
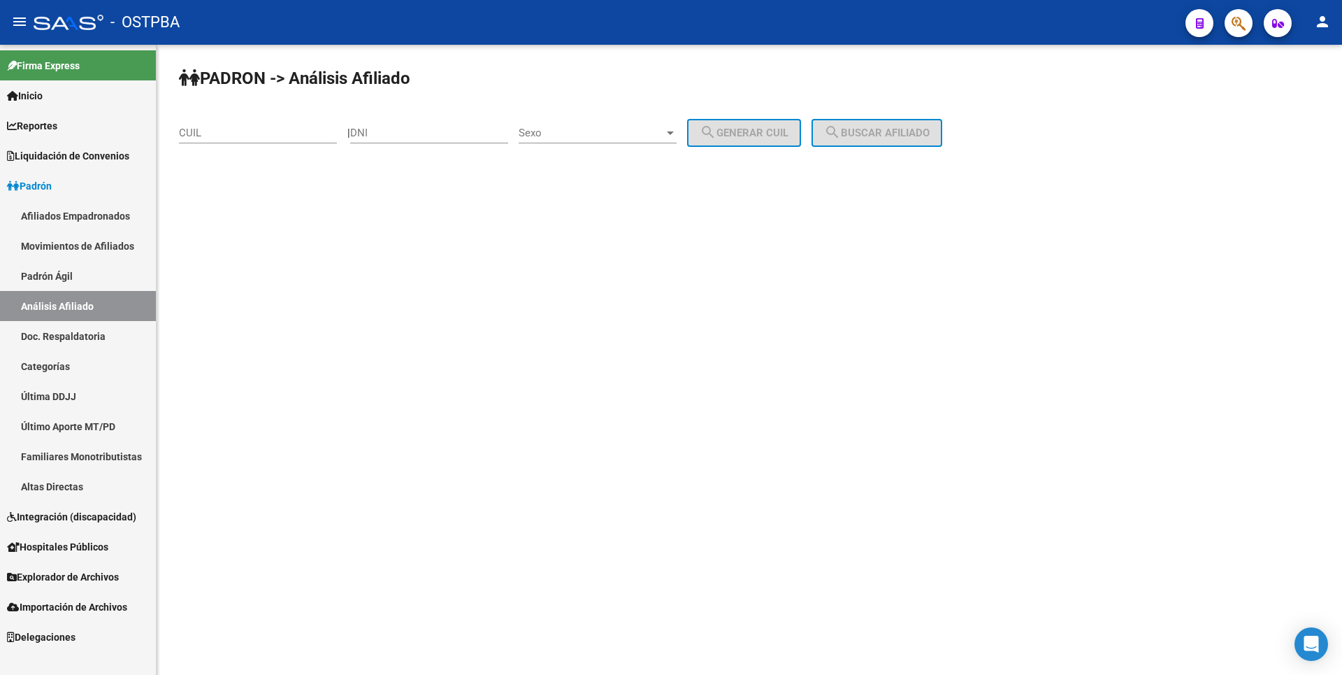
click at [80, 524] on span "Integración (discapacidad)" at bounding box center [71, 516] width 129 height 15
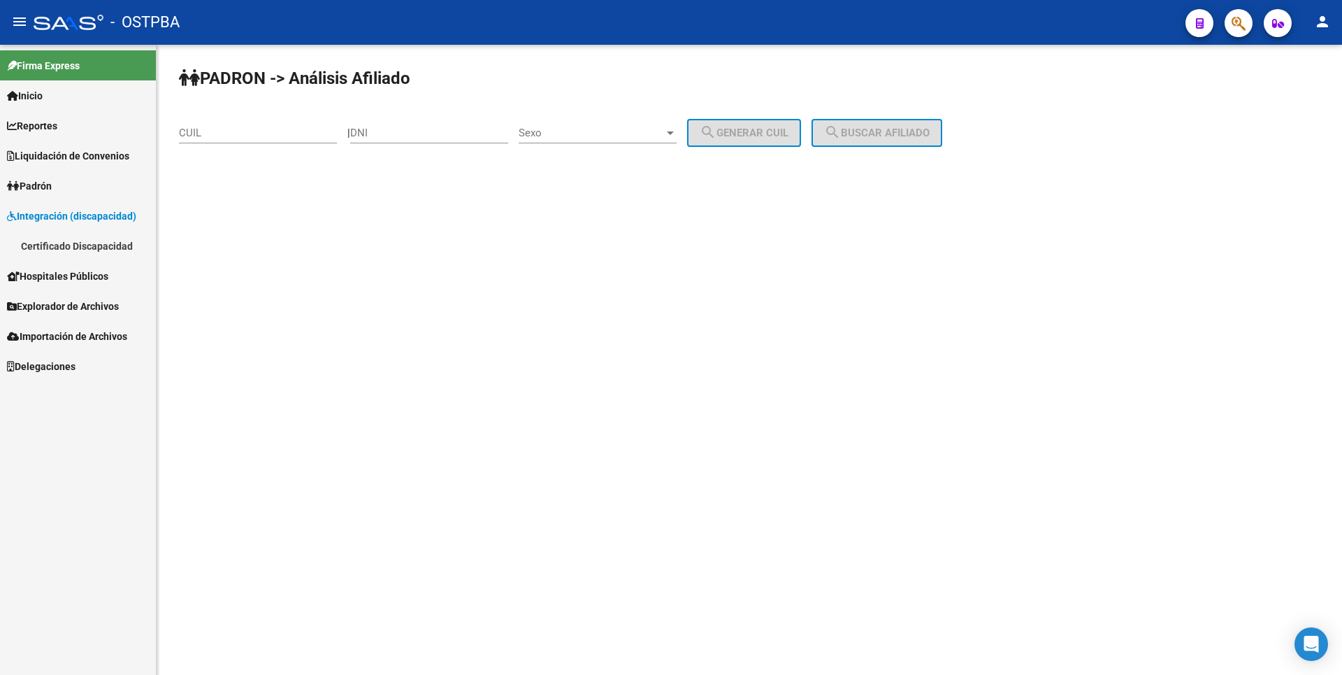
click at [80, 309] on span "Explorador de Archivos" at bounding box center [63, 305] width 112 height 15
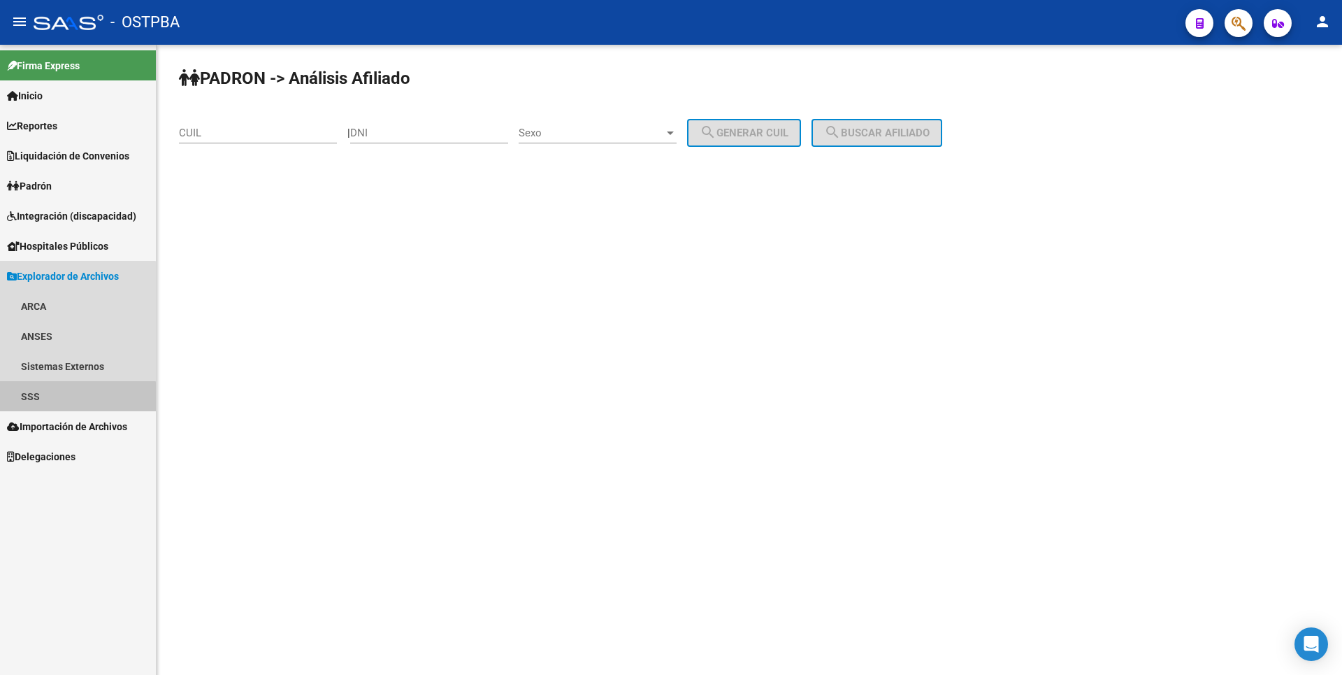
click at [49, 409] on link "SSS" at bounding box center [78, 396] width 156 height 30
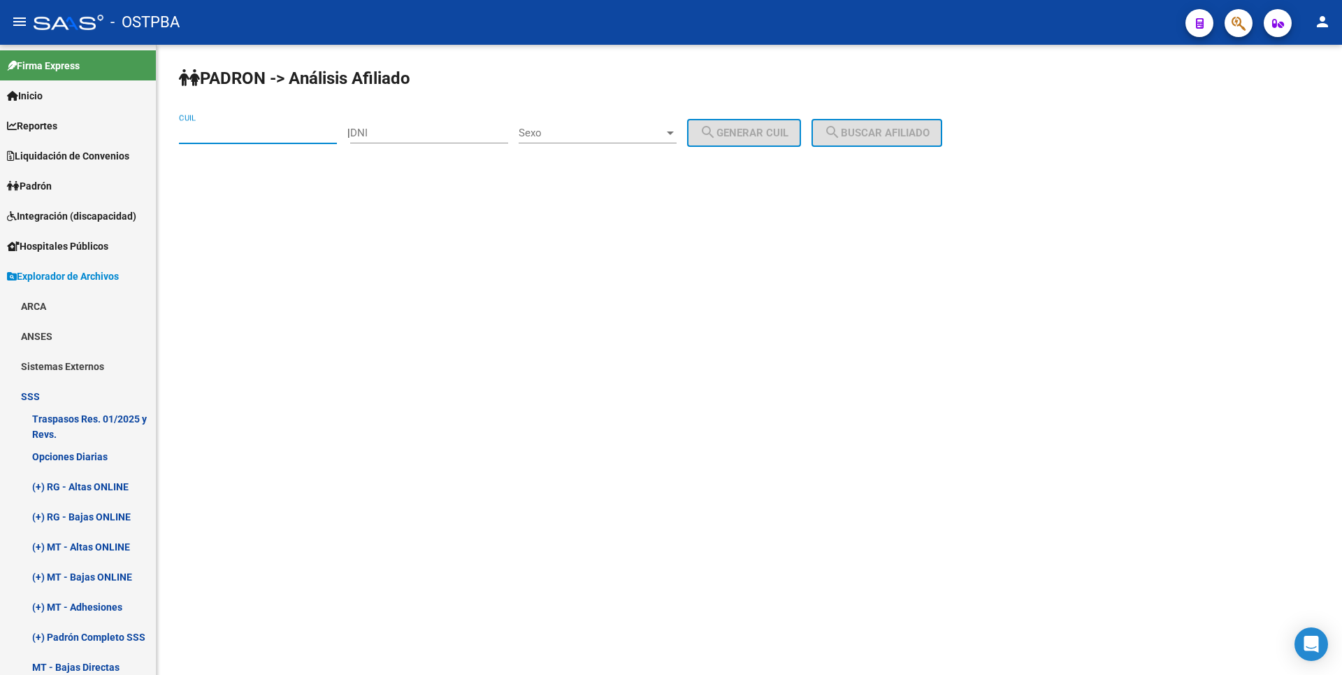
click at [263, 137] on input "CUIL" at bounding box center [258, 133] width 158 height 13
click at [408, 128] on input "DNI" at bounding box center [429, 133] width 158 height 13
paste input "13103508"
type input "13103508"
click at [664, 129] on span "Sexo" at bounding box center [591, 133] width 145 height 13
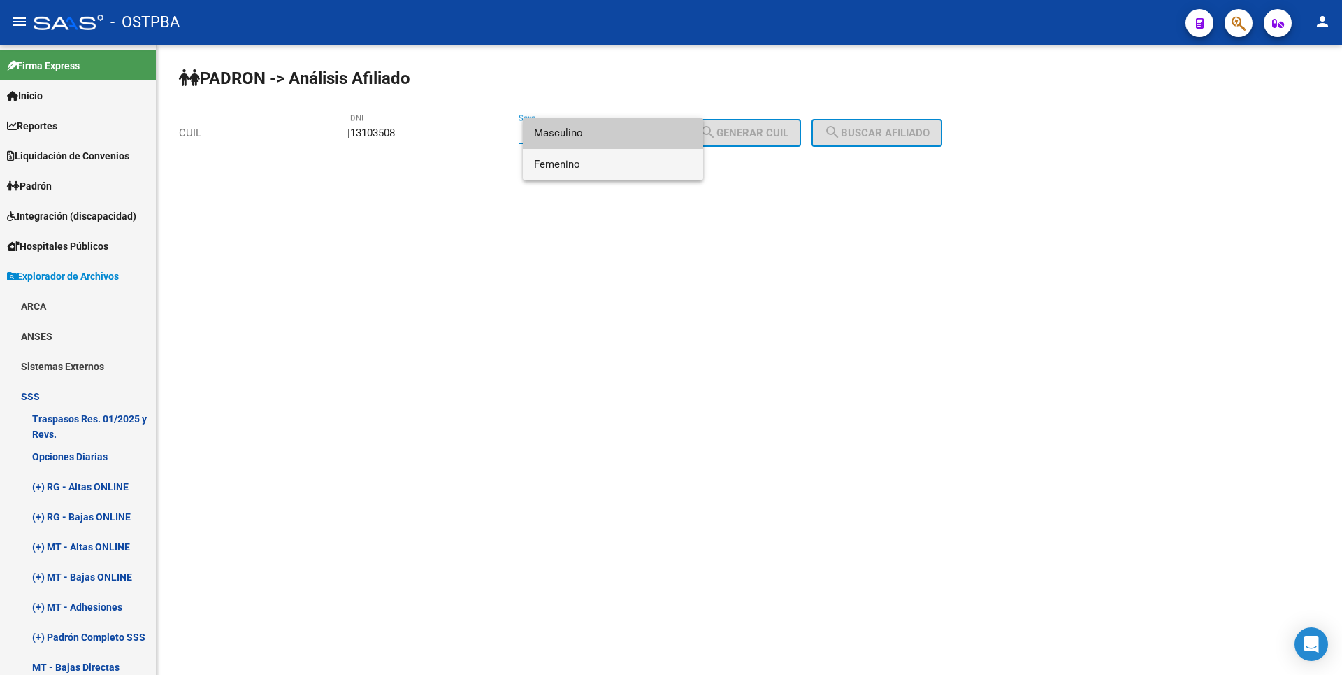
drag, startPoint x: 569, startPoint y: 158, endPoint x: 578, endPoint y: 145, distance: 16.1
click at [569, 159] on span "Femenino" at bounding box center [613, 164] width 158 height 31
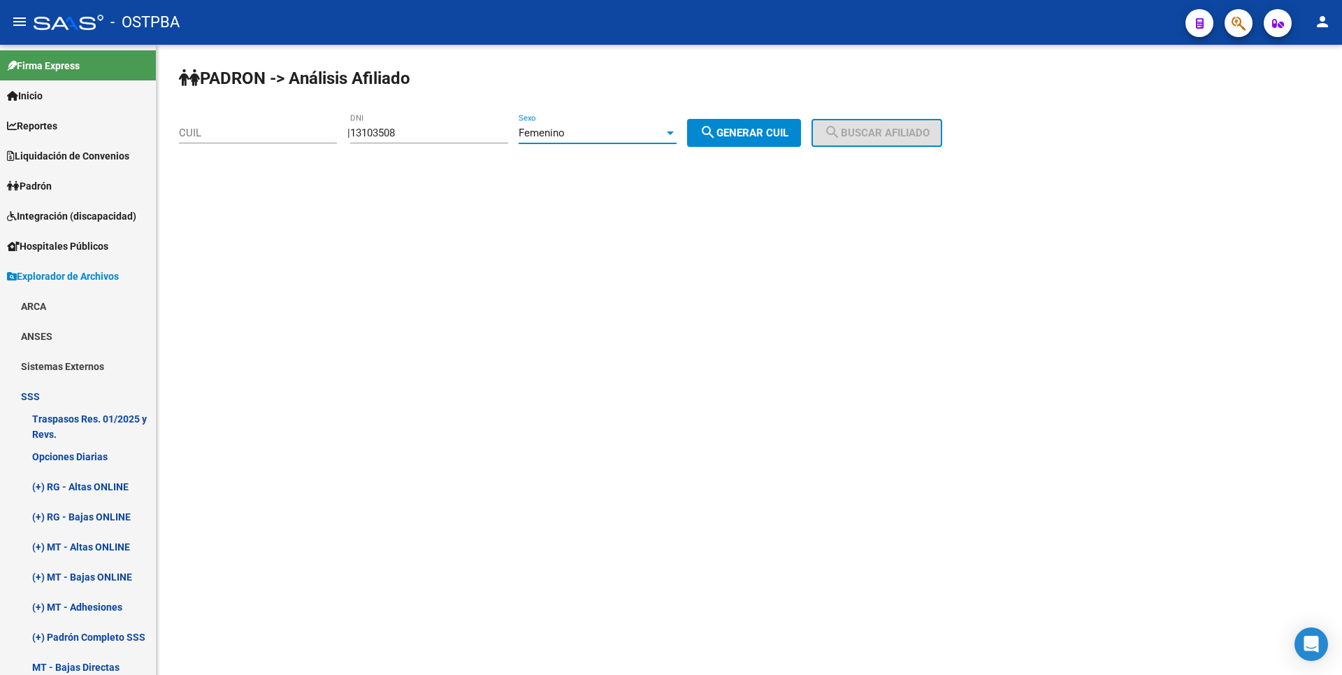
click at [751, 134] on span "search Generar CUIL" at bounding box center [744, 133] width 89 height 13
type input "27-13103508-5"
click at [867, 136] on span "search Buscar afiliado" at bounding box center [877, 133] width 106 height 13
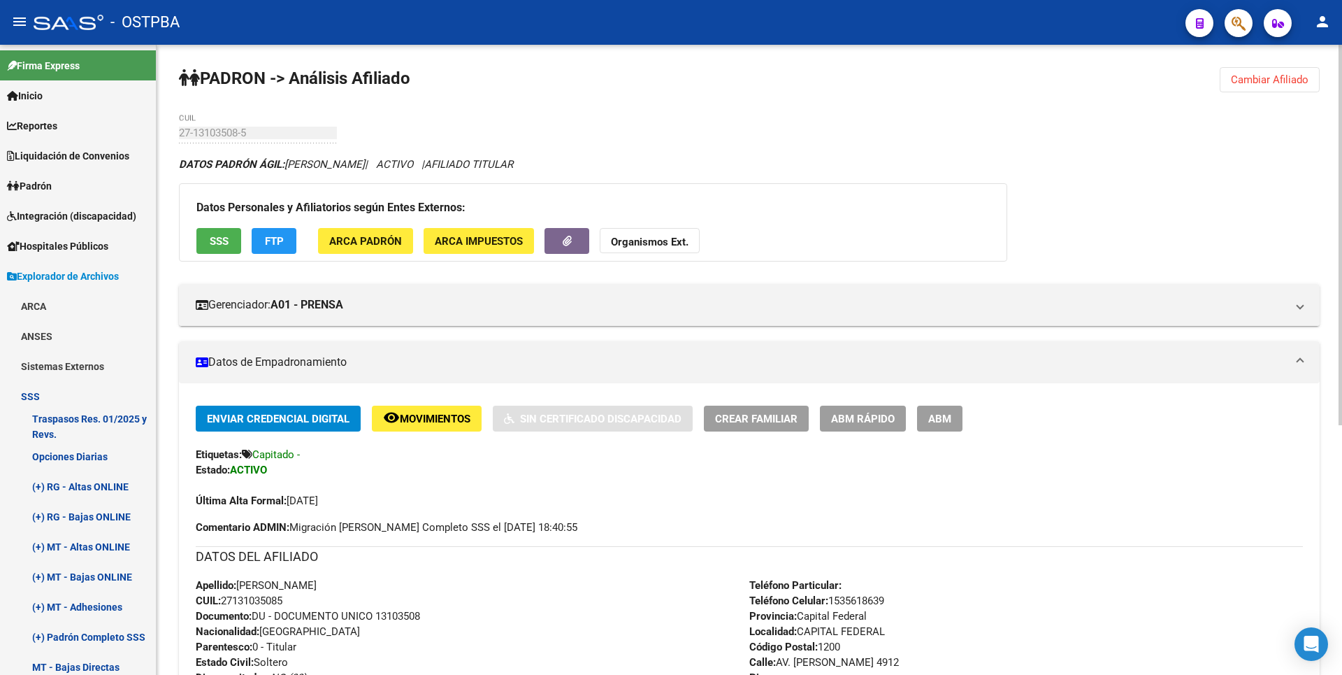
click at [363, 245] on span "ARCA Padrón" at bounding box center [365, 241] width 73 height 13
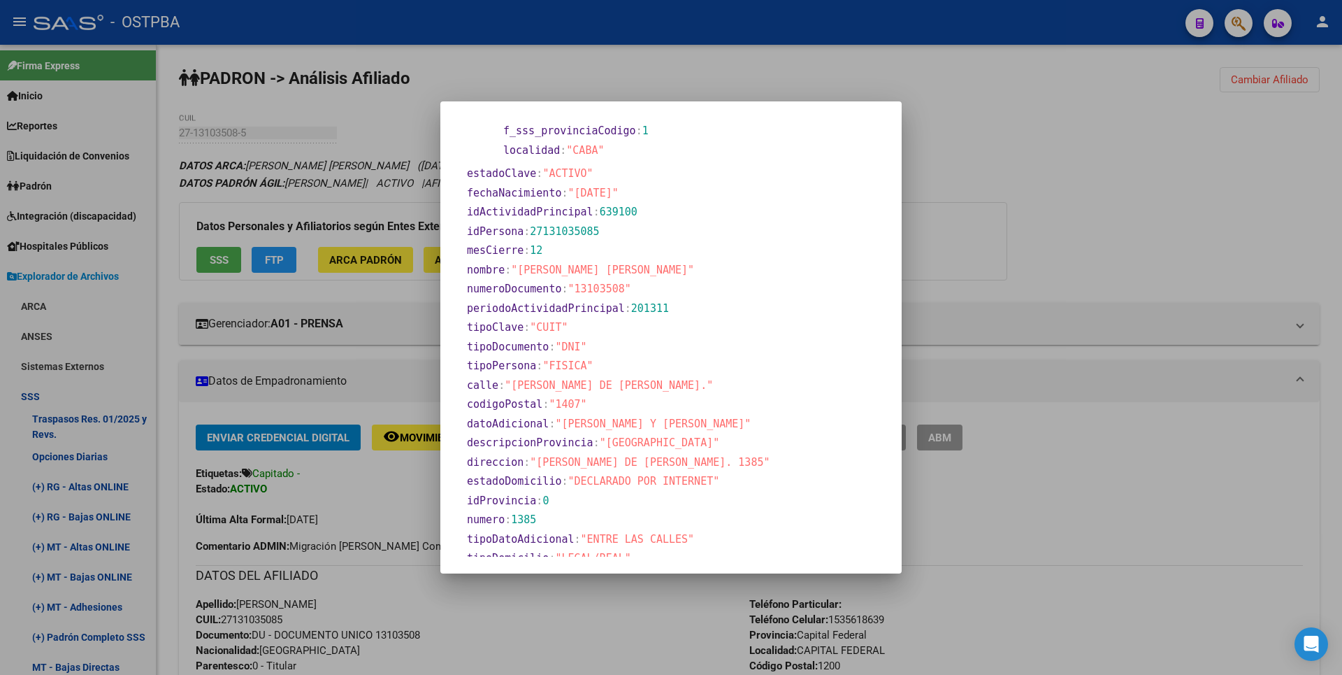
scroll to position [633, 0]
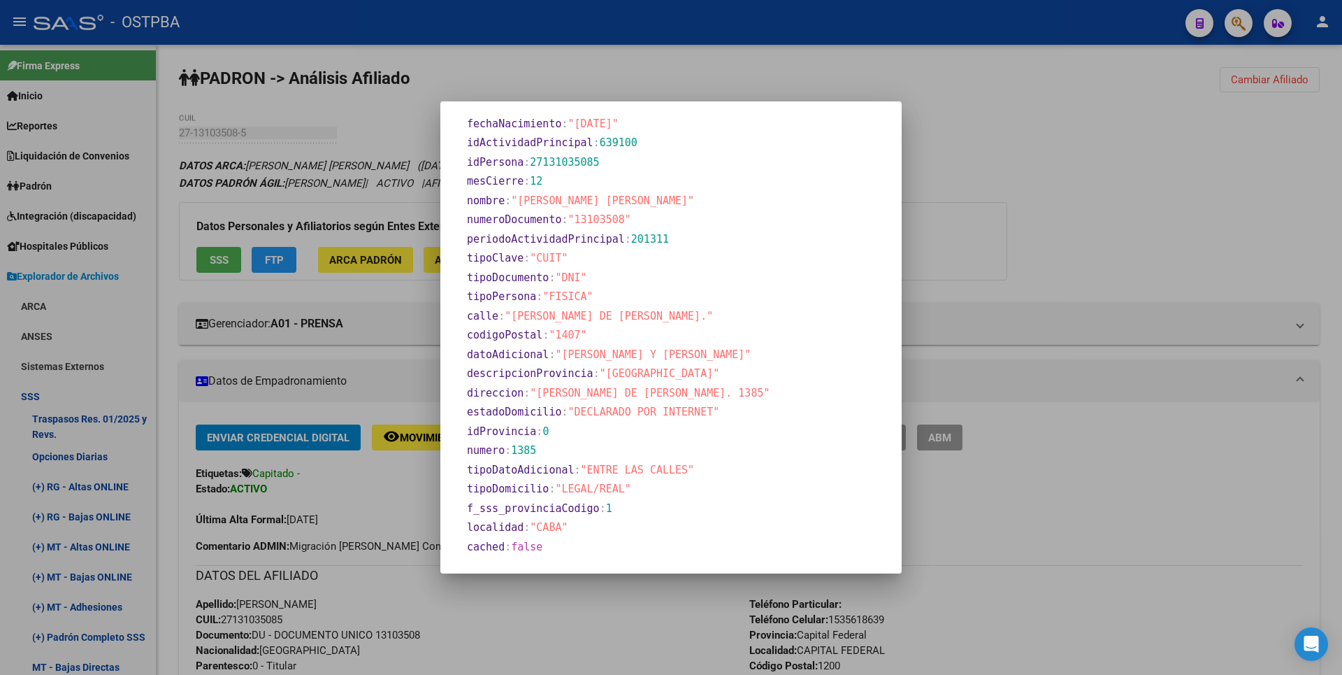
click at [1120, 175] on div at bounding box center [671, 337] width 1342 height 675
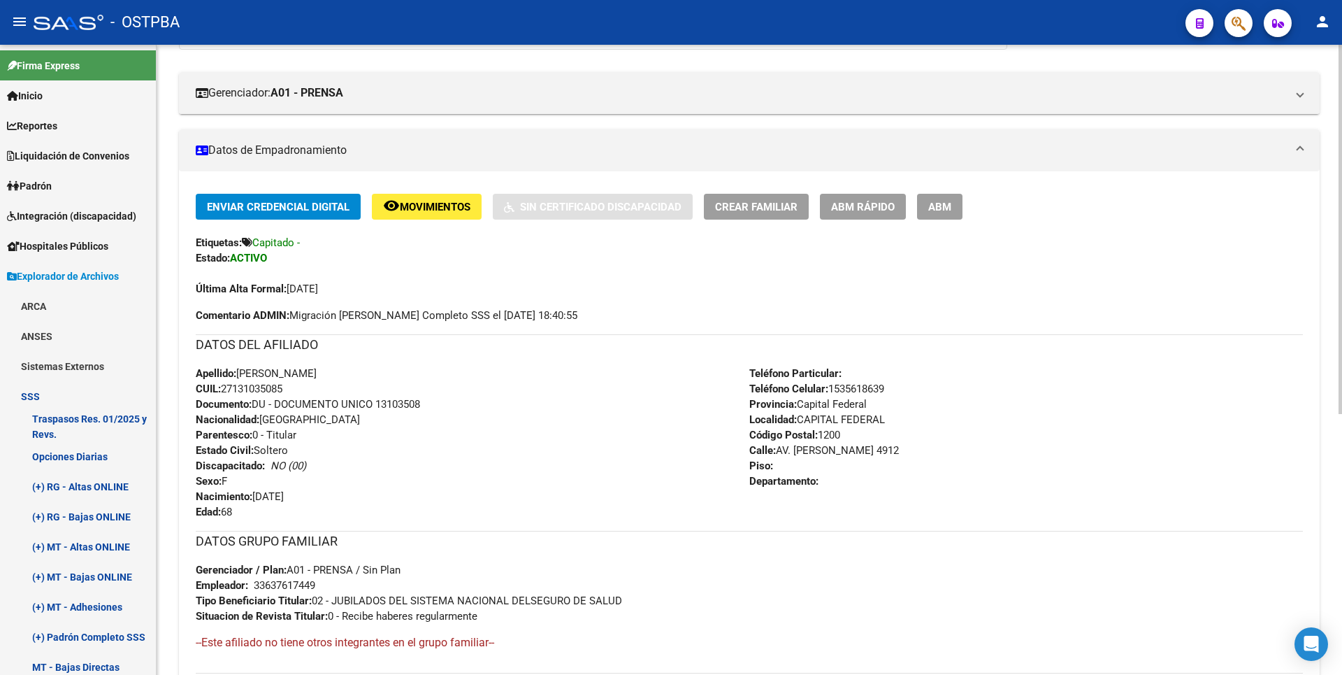
scroll to position [445, 0]
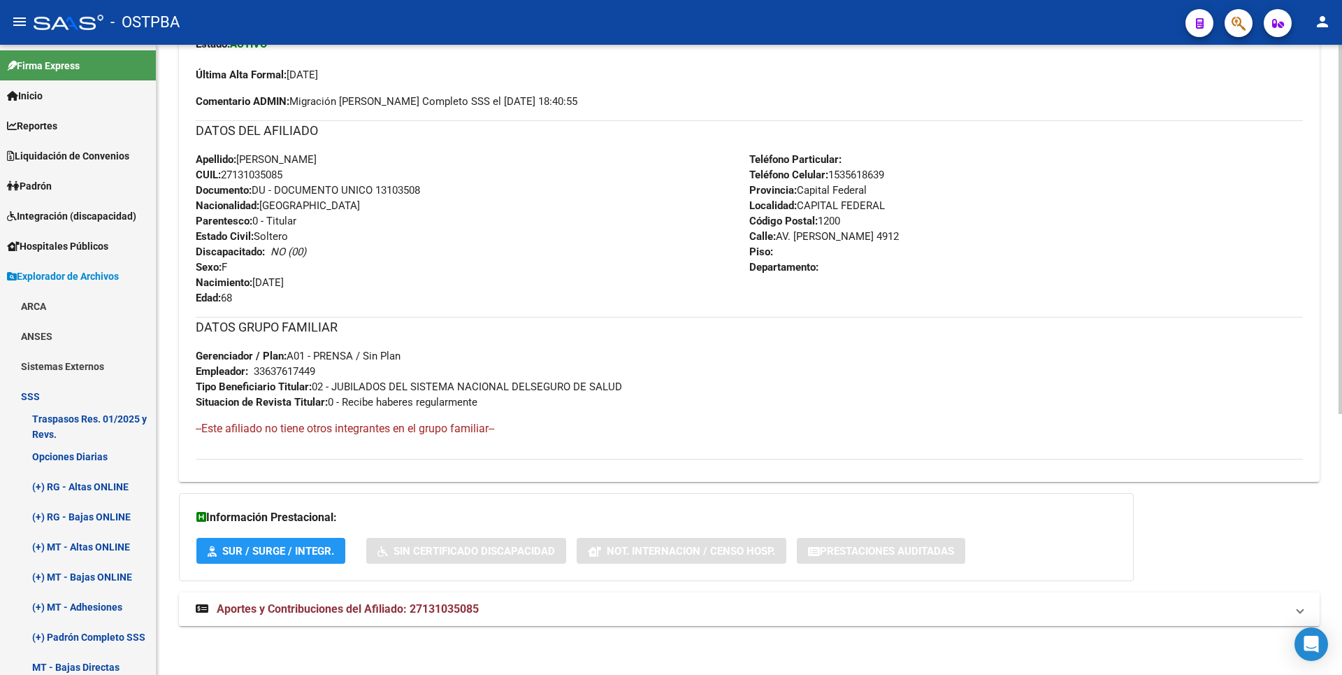
click at [387, 607] on span "Aportes y Contribuciones del Afiliado: 27131035085" at bounding box center [348, 608] width 262 height 13
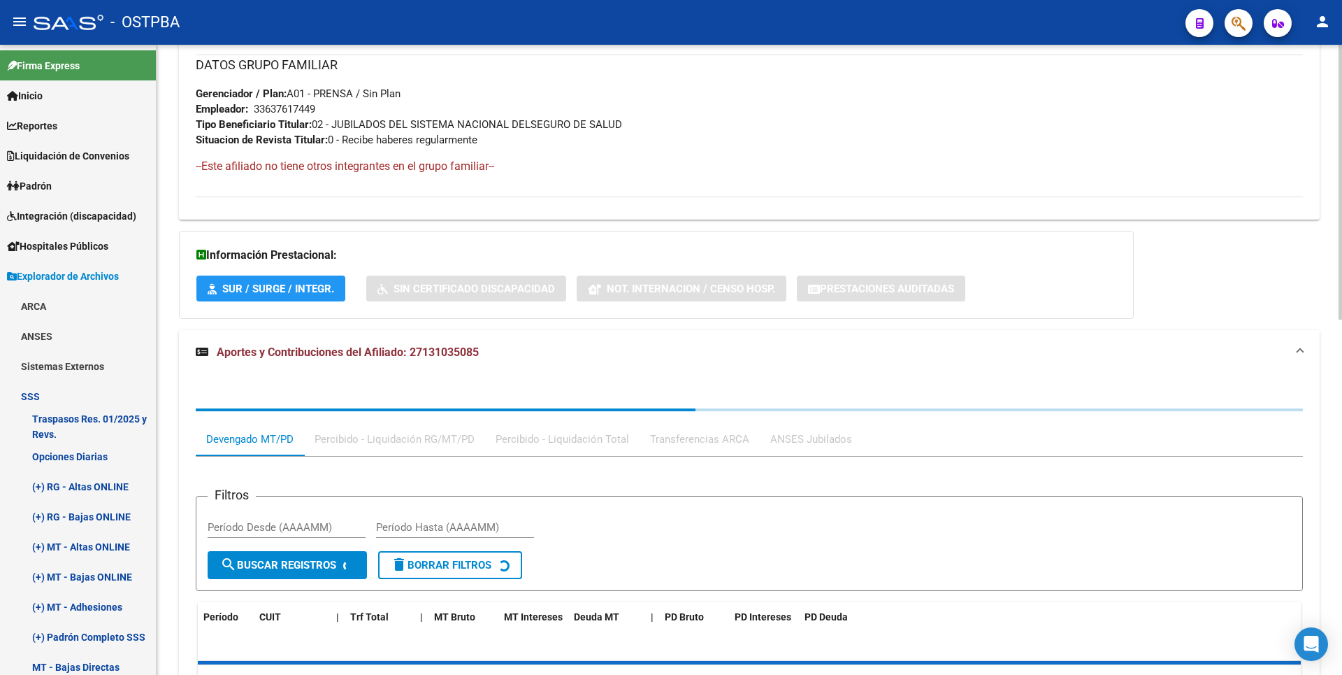
scroll to position [814, 0]
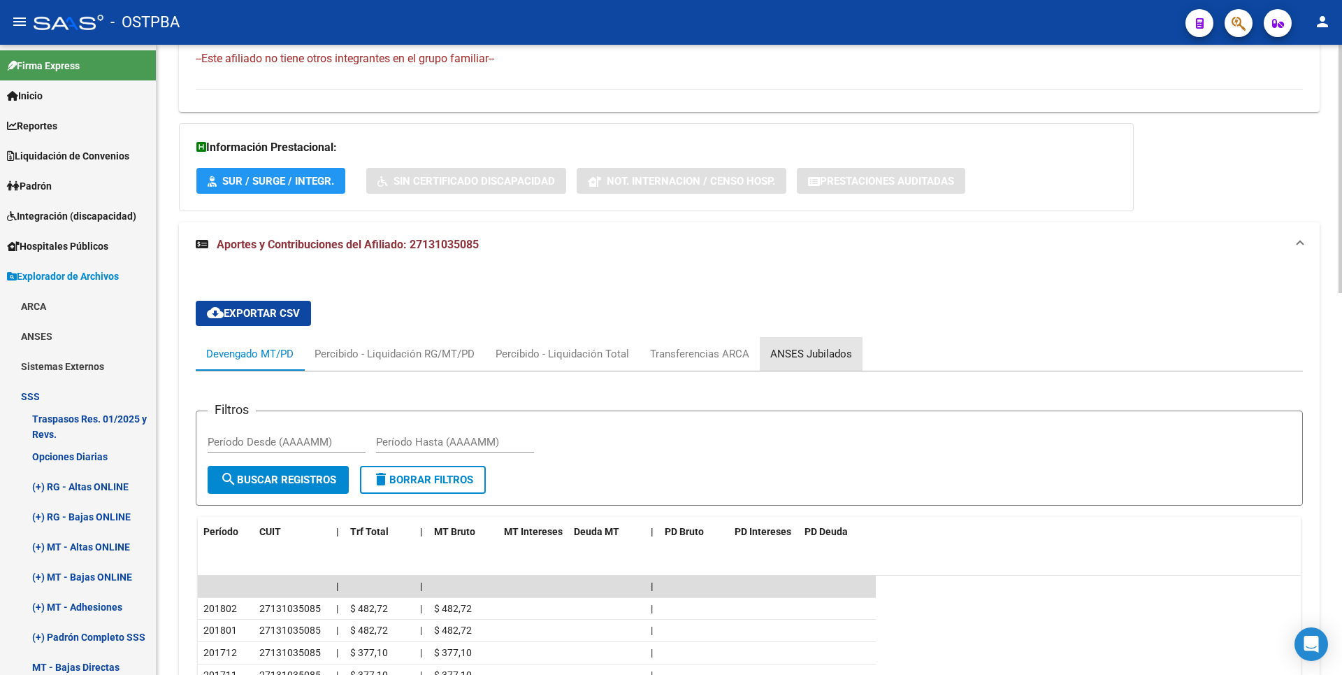
click at [824, 340] on div "ANSES Jubilados" at bounding box center [811, 354] width 103 height 34
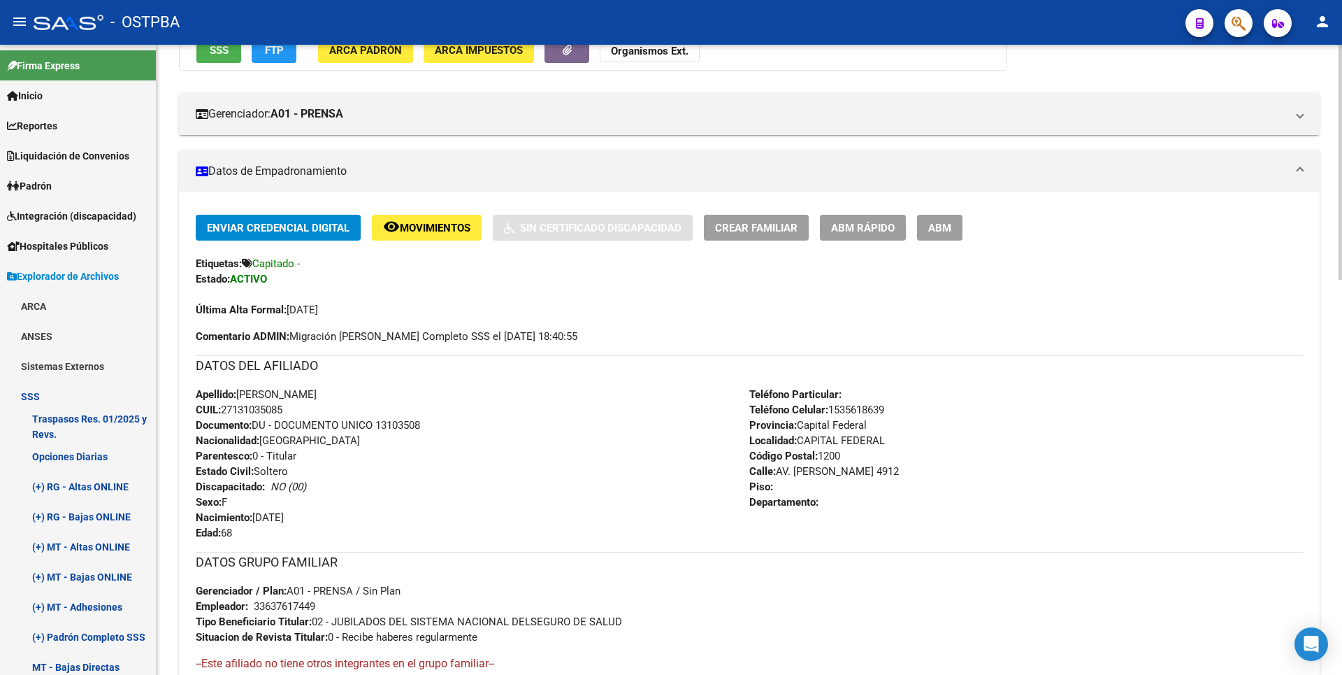
scroll to position [0, 0]
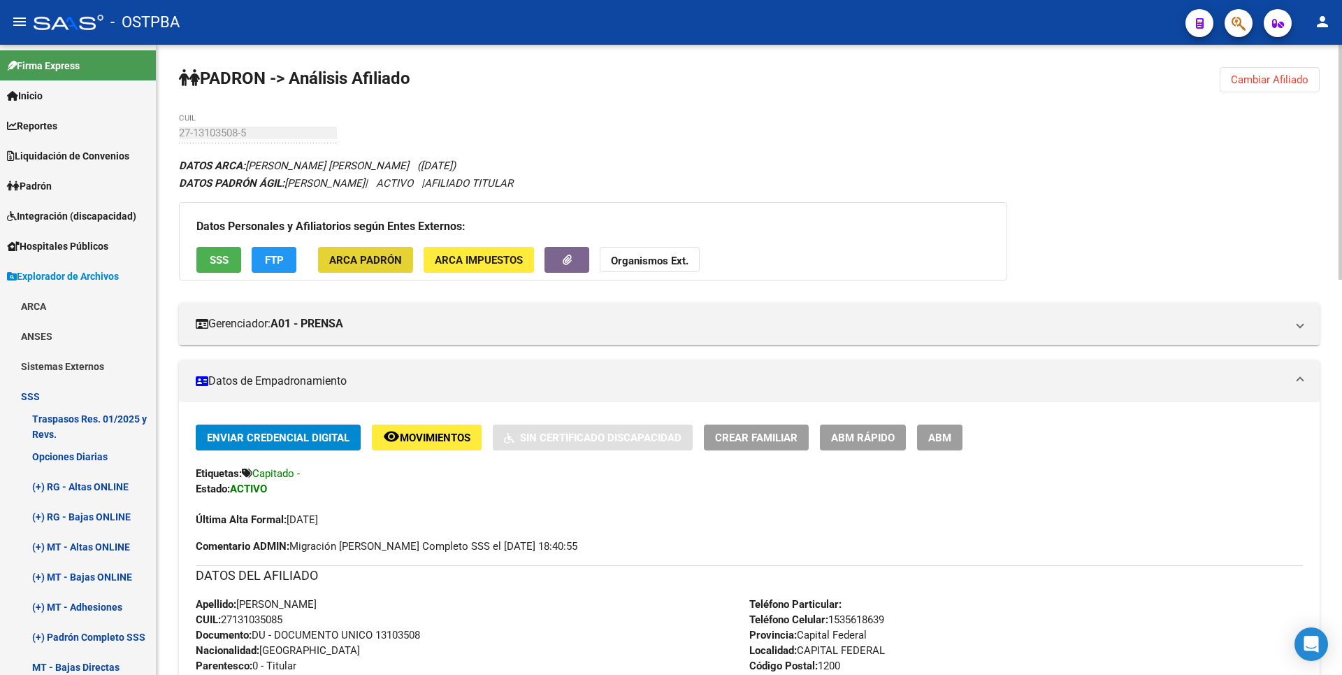
click at [347, 257] on span "ARCA Padrón" at bounding box center [365, 260] width 73 height 13
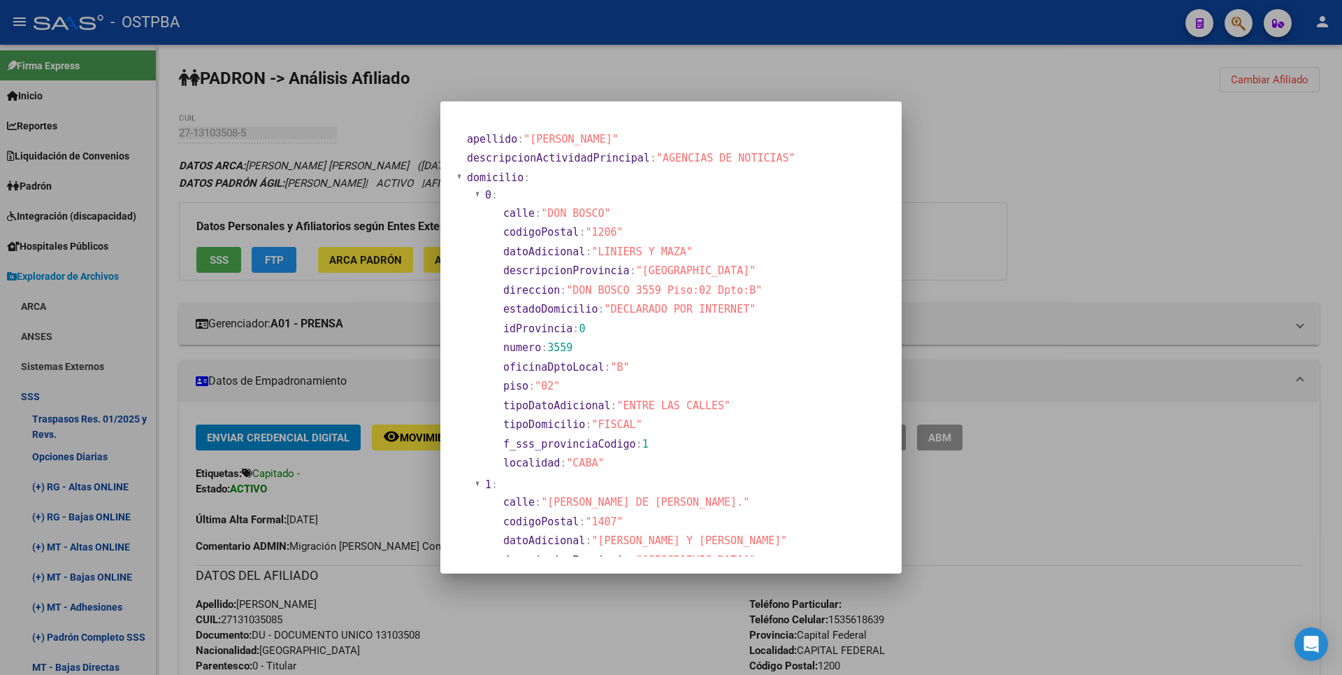
drag, startPoint x: 704, startPoint y: 101, endPoint x: 612, endPoint y: 152, distance: 104.5
click at [704, 101] on mat-dialog-container "apellido : "CAMPOS" descripcionActividadPrincipal : "AGENCIAS DE NOTICIAS" domi…" at bounding box center [670, 337] width 461 height 472
drag, startPoint x: 420, startPoint y: 257, endPoint x: 440, endPoint y: 261, distance: 20.0
click at [421, 257] on div at bounding box center [671, 337] width 1342 height 675
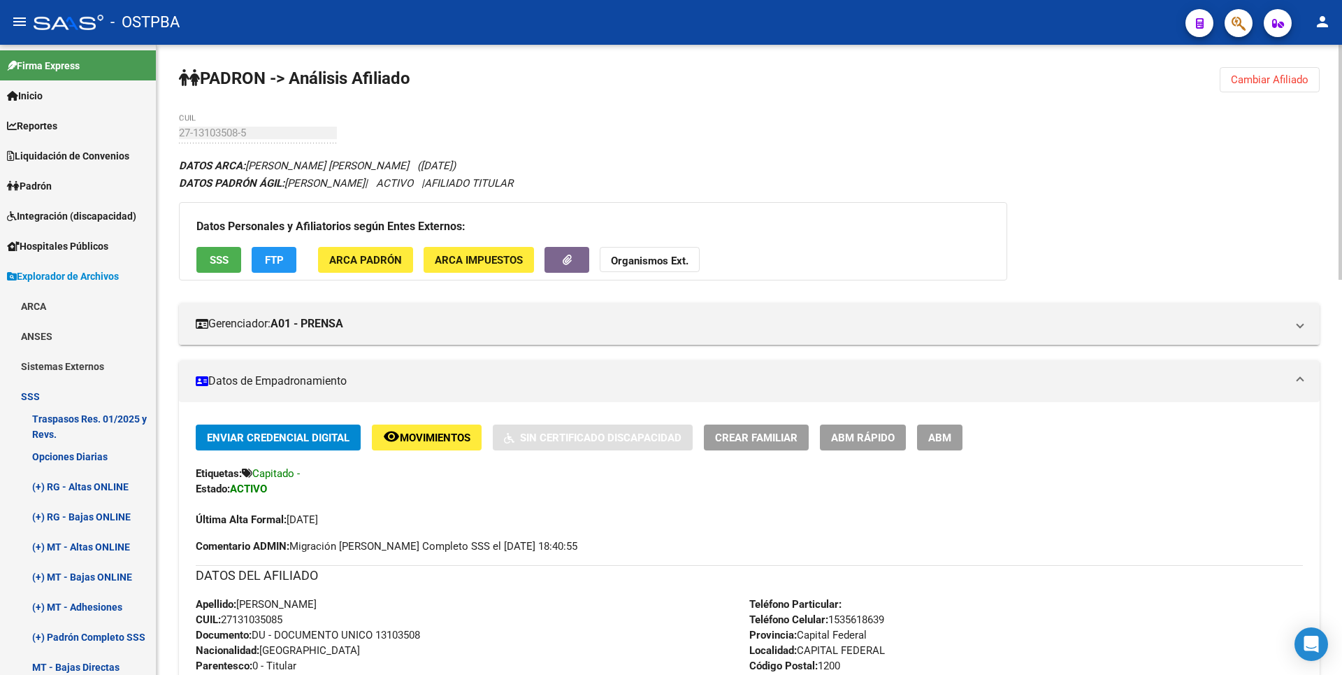
click at [440, 261] on span "ARCA Impuestos" at bounding box center [479, 260] width 88 height 13
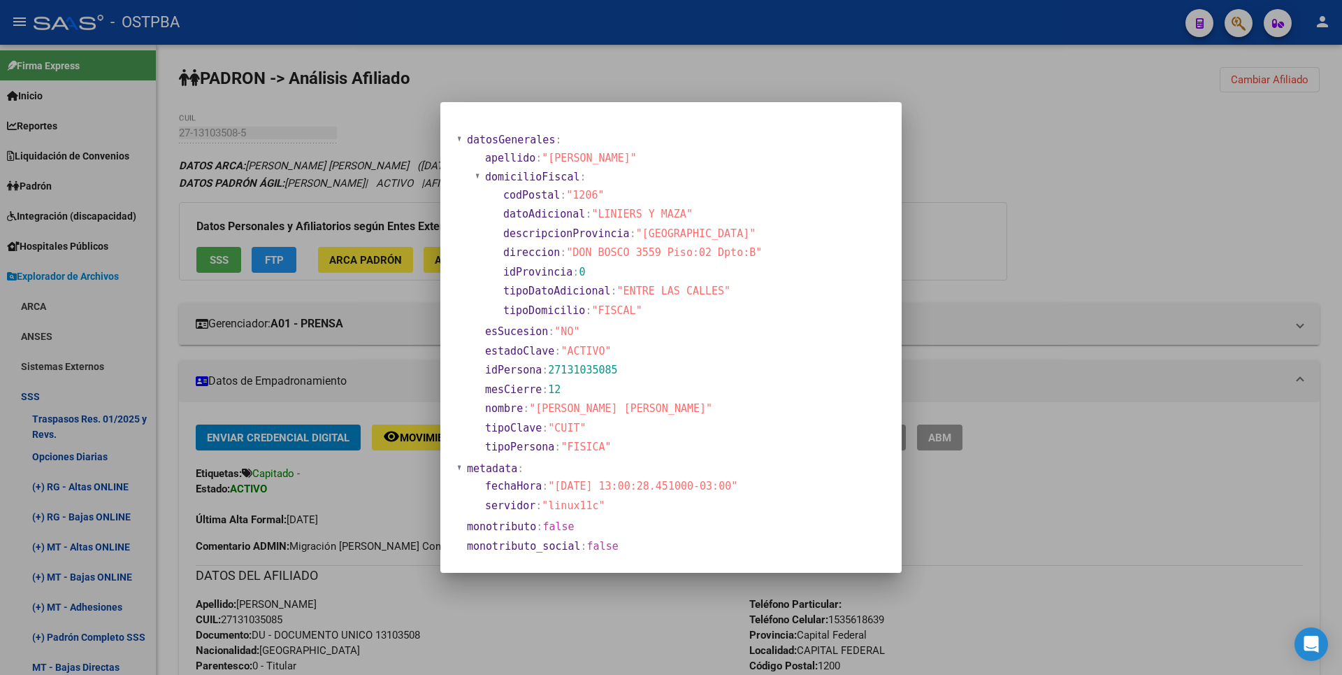
click at [217, 259] on div at bounding box center [671, 337] width 1342 height 675
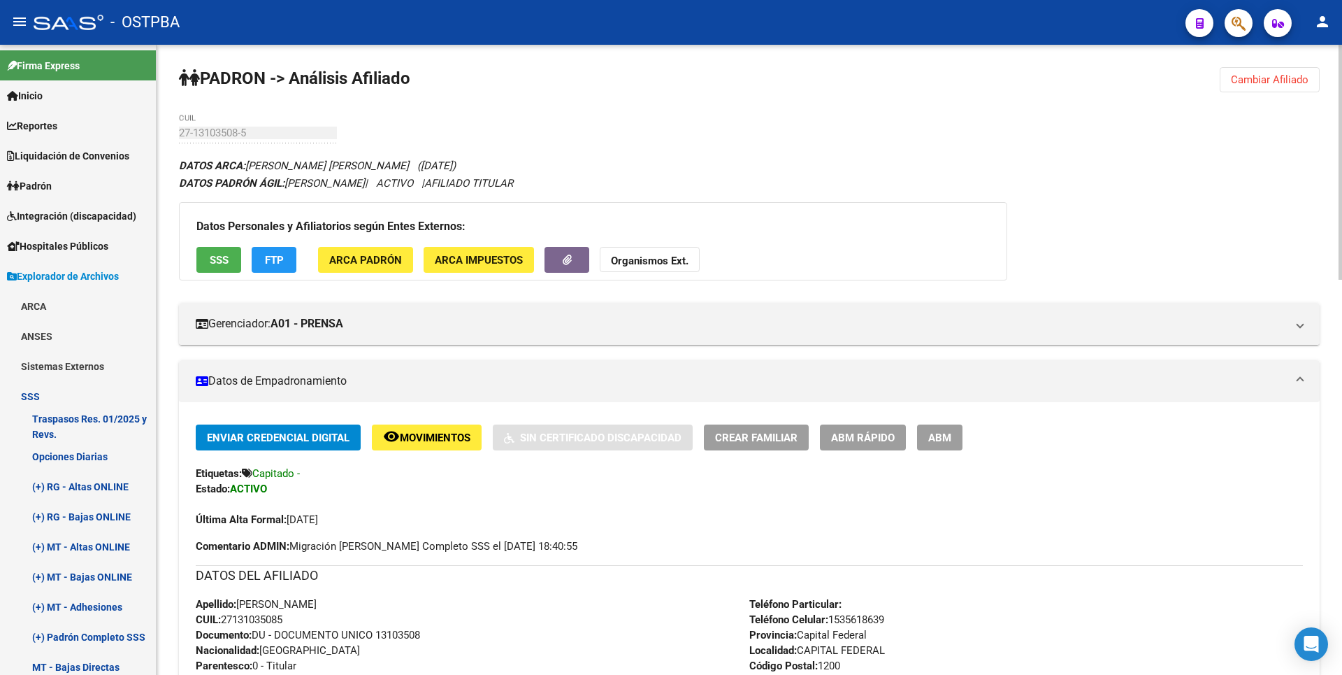
click at [218, 259] on span "SSS" at bounding box center [219, 260] width 19 height 13
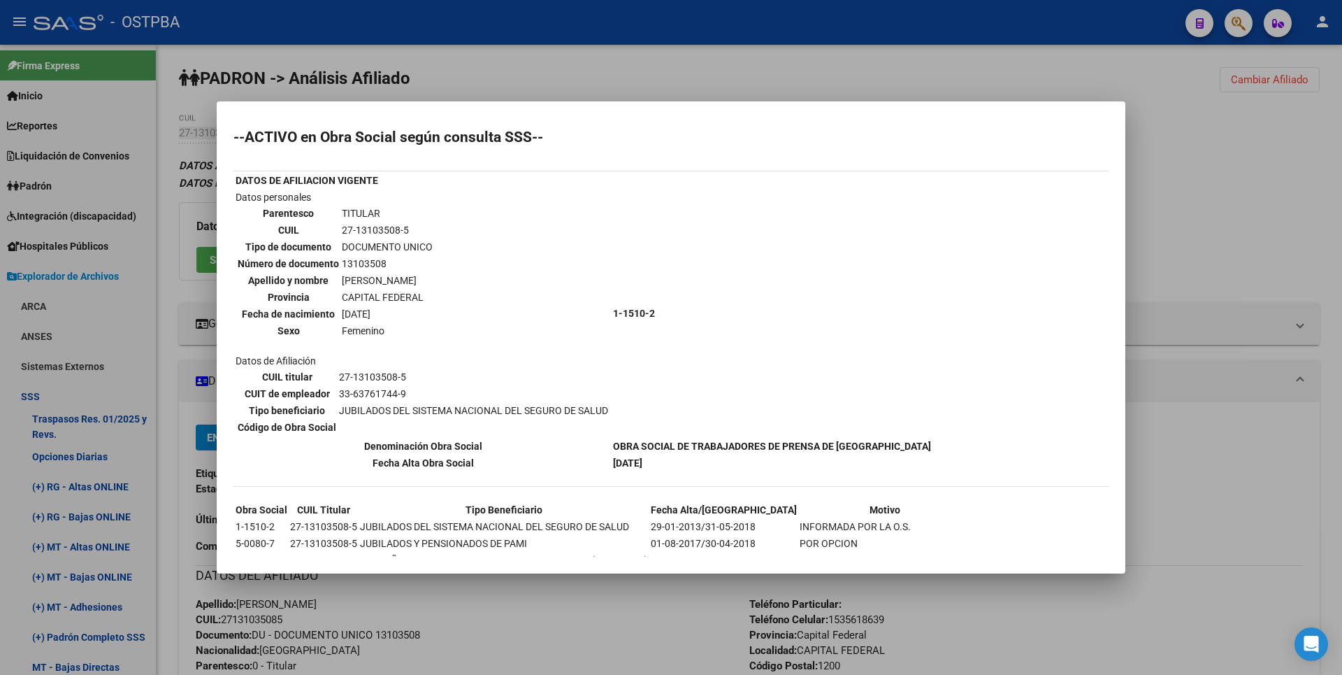
click at [1253, 134] on div at bounding box center [671, 337] width 1342 height 675
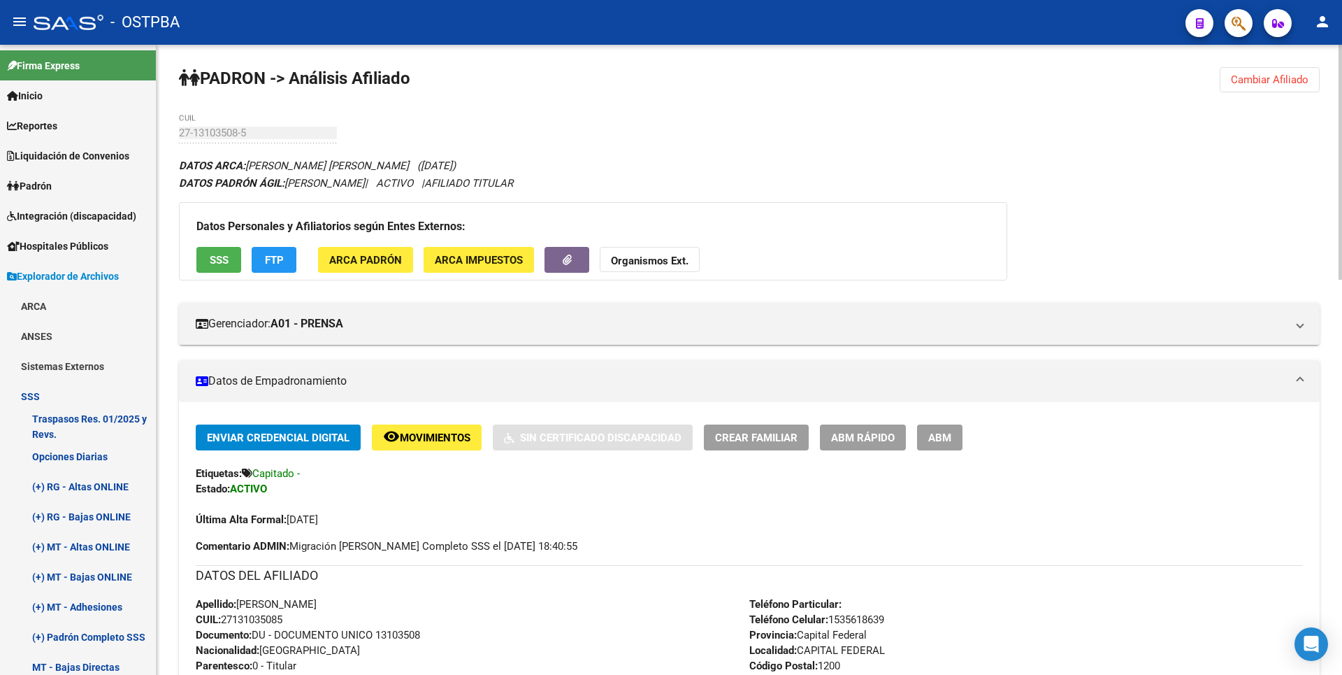
click at [375, 250] on button "ARCA Padrón" at bounding box center [365, 260] width 95 height 26
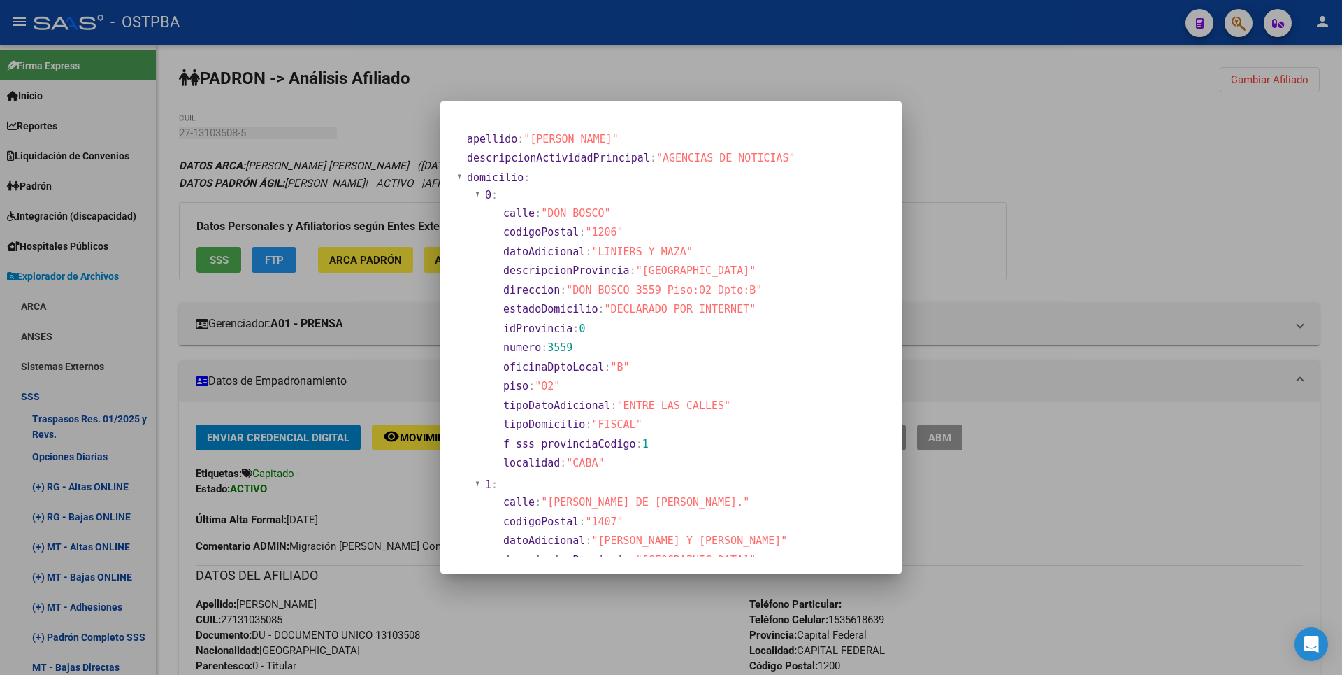
scroll to position [489, 0]
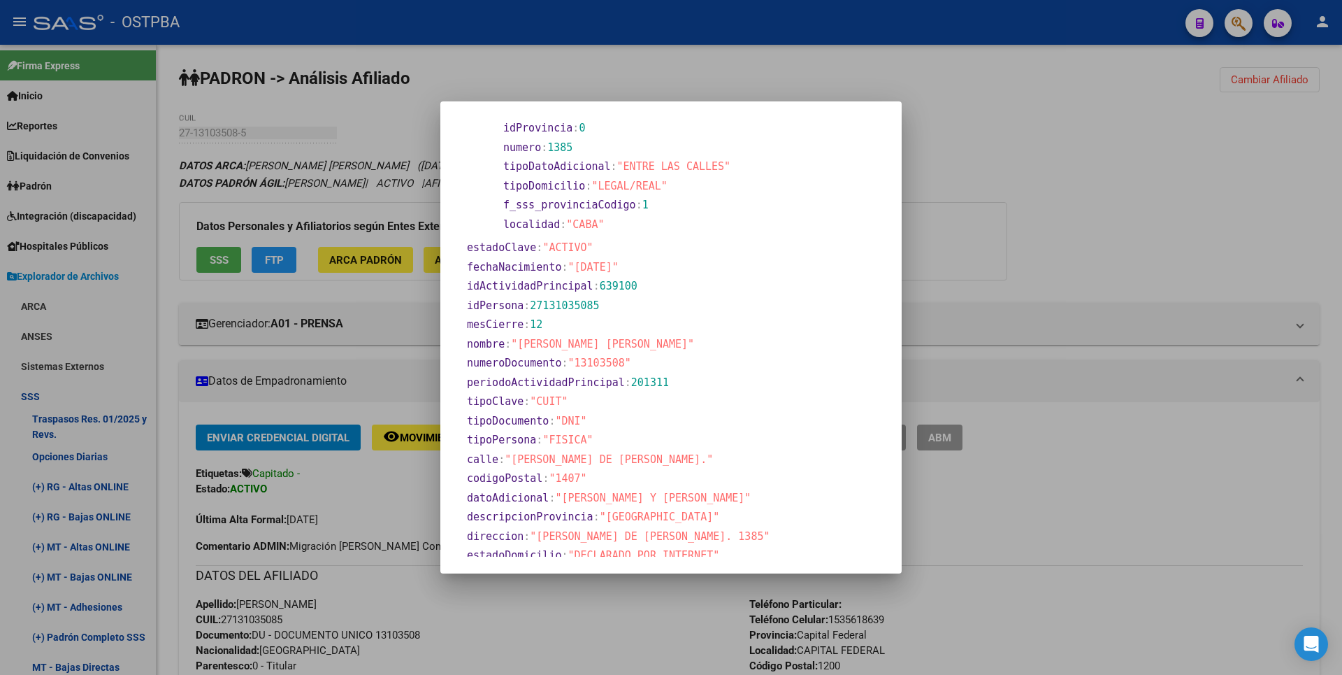
click at [1049, 255] on div at bounding box center [671, 337] width 1342 height 675
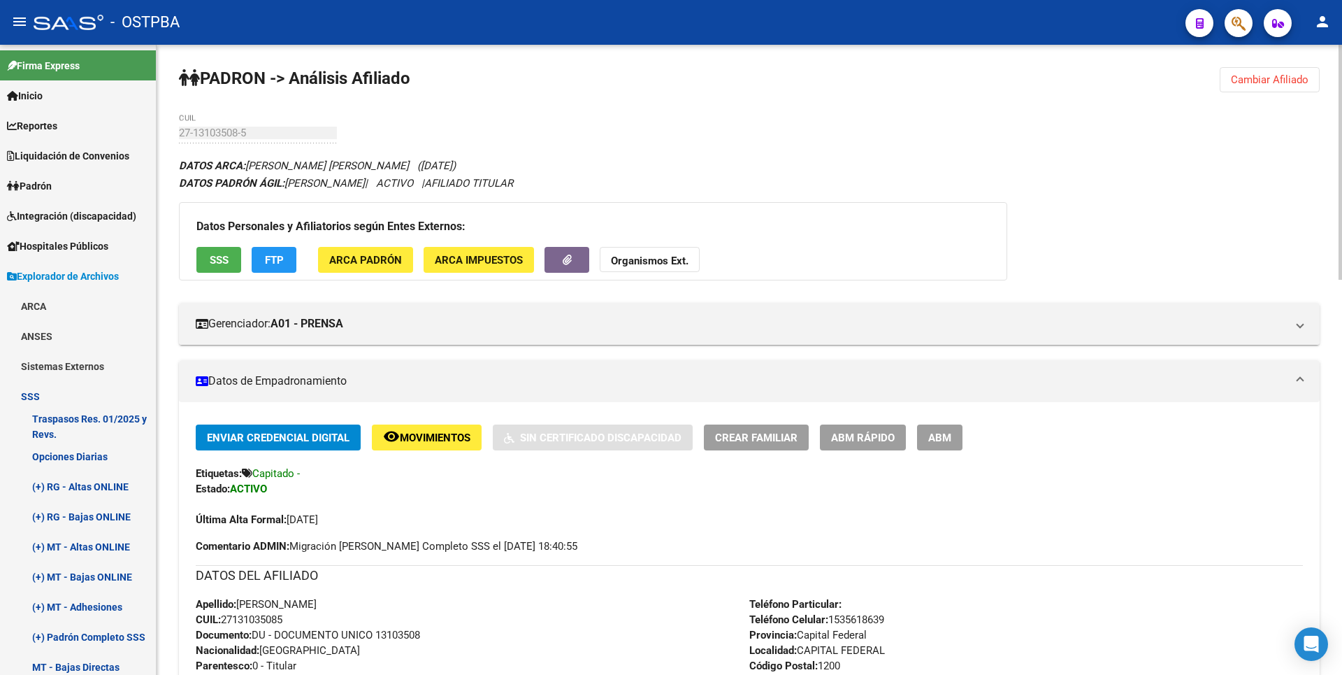
click at [489, 261] on span "ARCA Impuestos" at bounding box center [479, 260] width 88 height 13
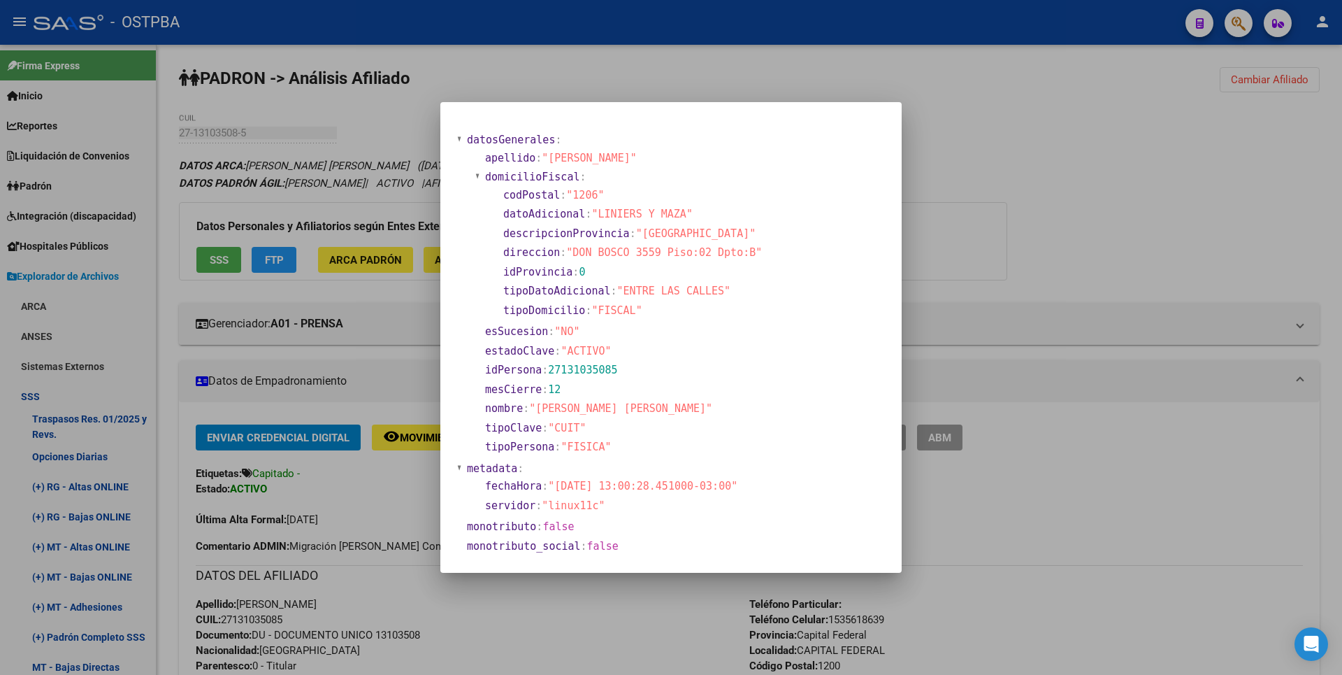
click at [949, 278] on div at bounding box center [671, 337] width 1342 height 675
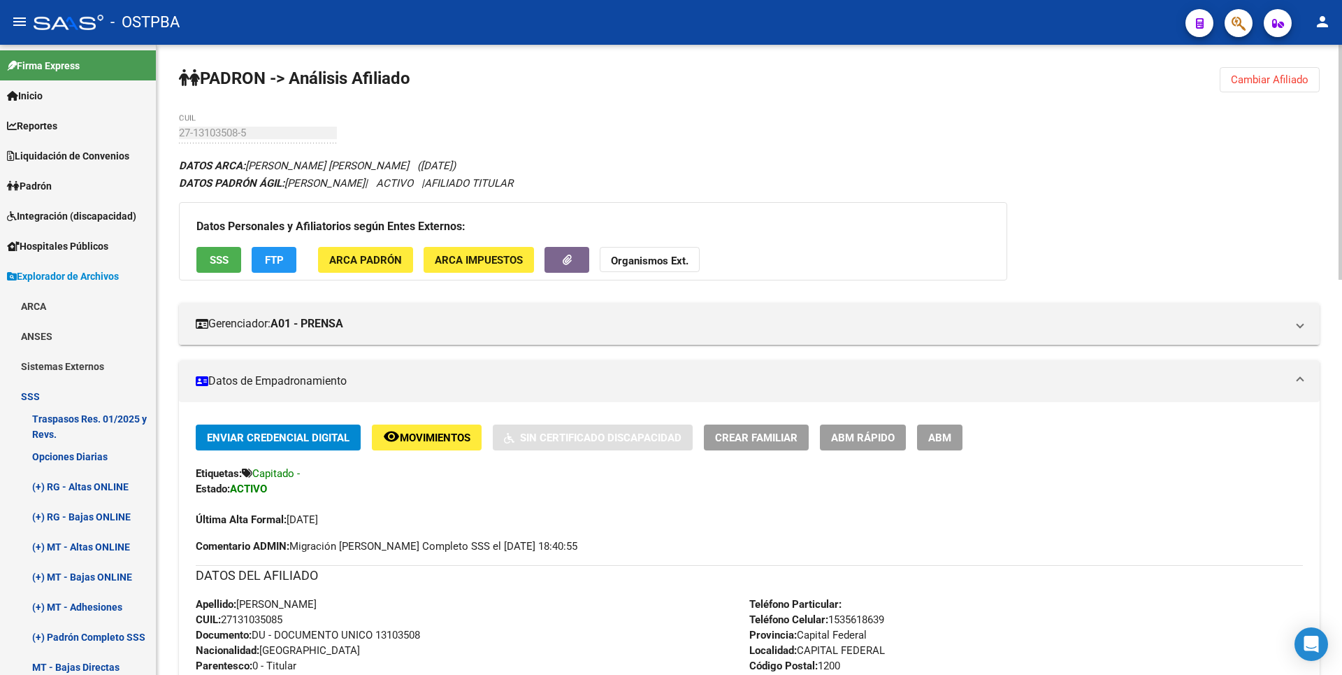
copy span "13103508"
drag, startPoint x: 238, startPoint y: 616, endPoint x: 281, endPoint y: 617, distance: 43.4
click at [281, 617] on span "CUIL: 27131035085" at bounding box center [239, 619] width 87 height 13
click at [433, 396] on mat-expansion-panel-header "Datos de Empadronamiento" at bounding box center [749, 381] width 1141 height 42
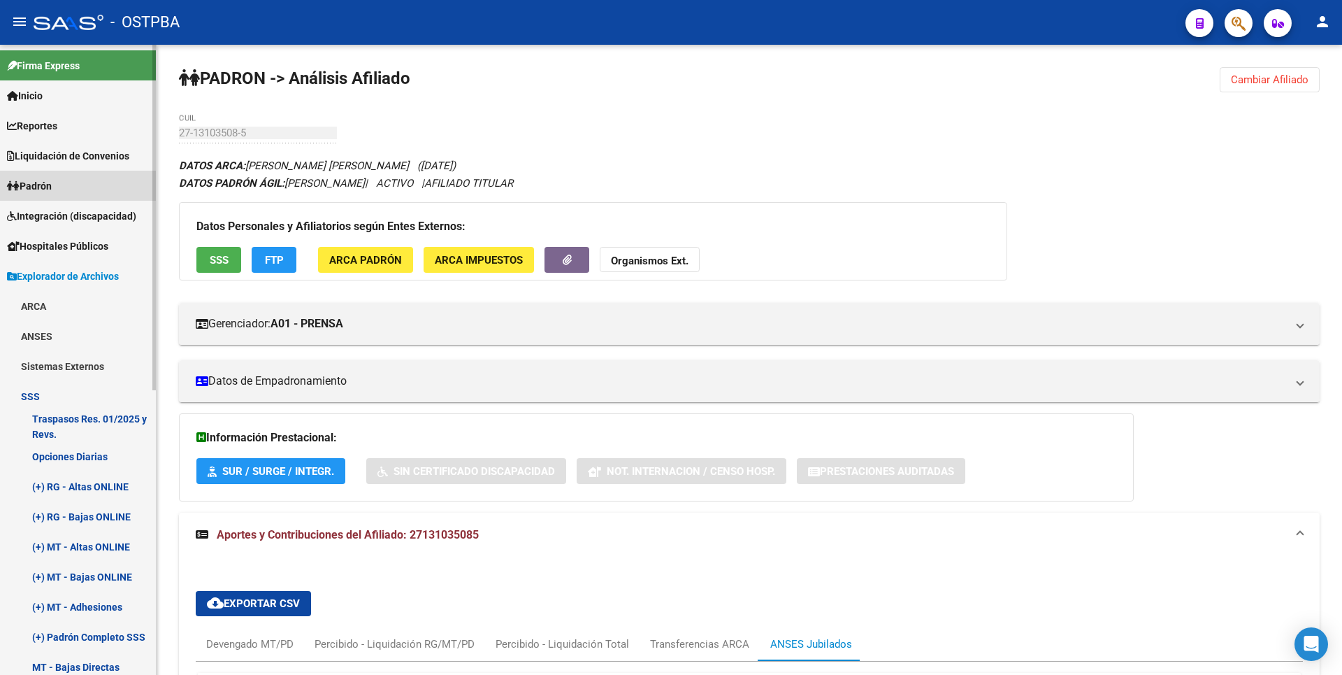
click at [59, 193] on link "Padrón" at bounding box center [78, 186] width 156 height 30
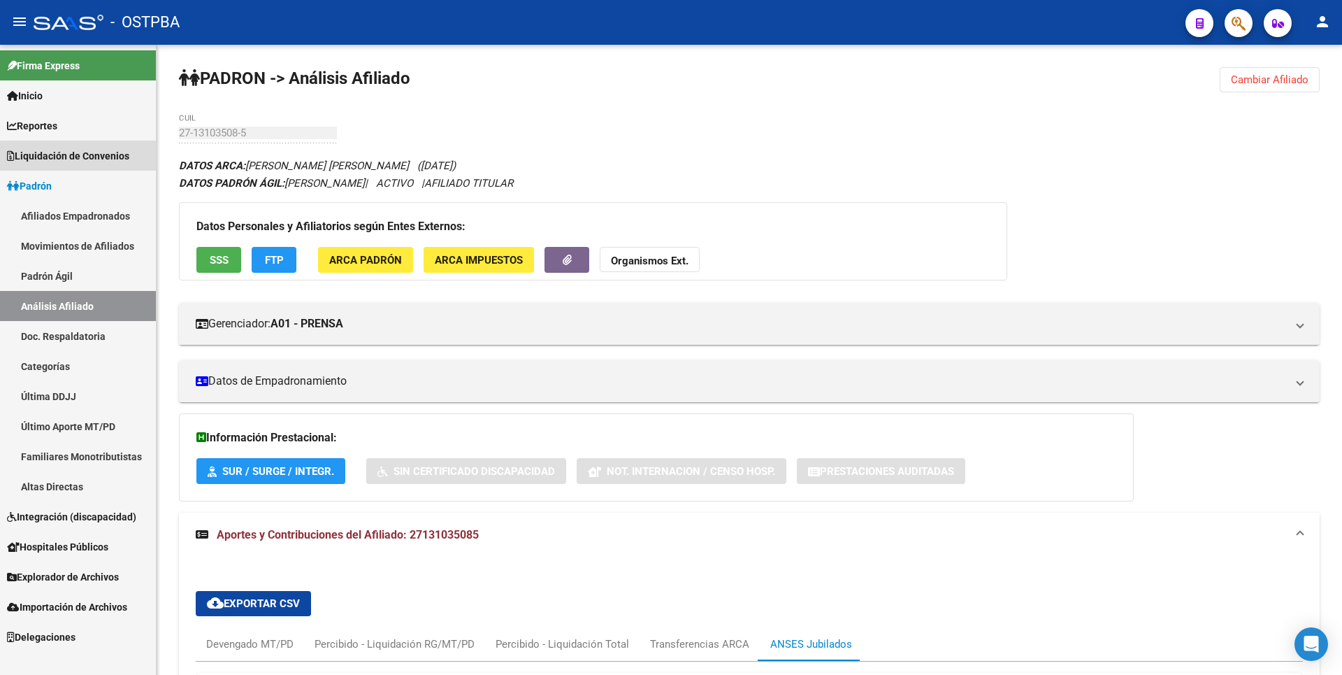
click at [120, 164] on link "Liquidación de Convenios" at bounding box center [78, 155] width 156 height 30
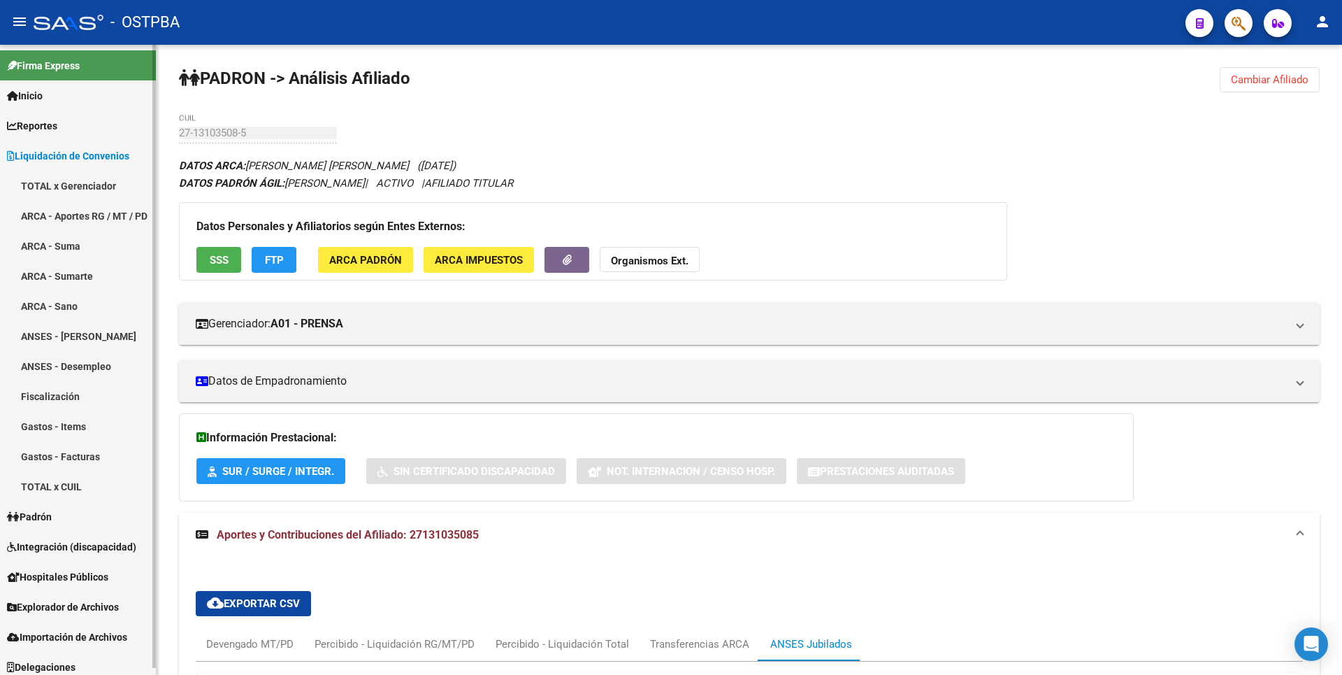
click at [80, 510] on link "Padrón" at bounding box center [78, 516] width 156 height 30
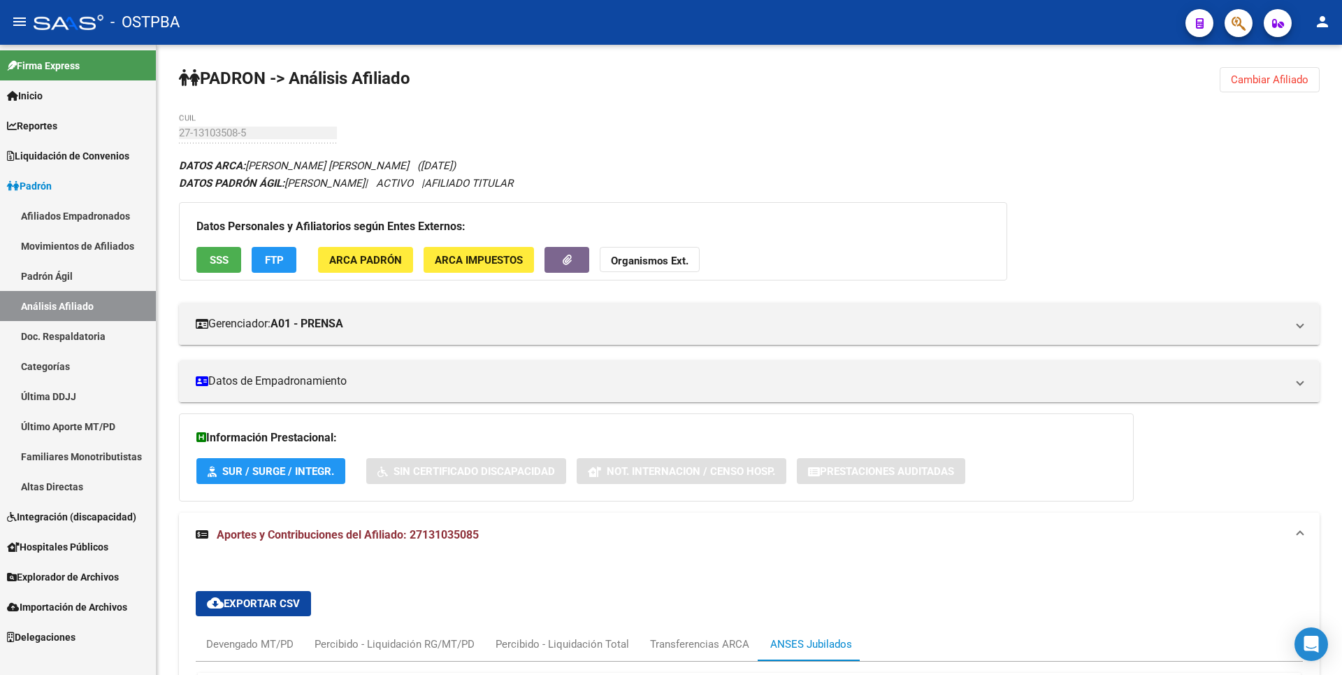
click at [122, 216] on link "Afiliados Empadronados" at bounding box center [78, 216] width 156 height 30
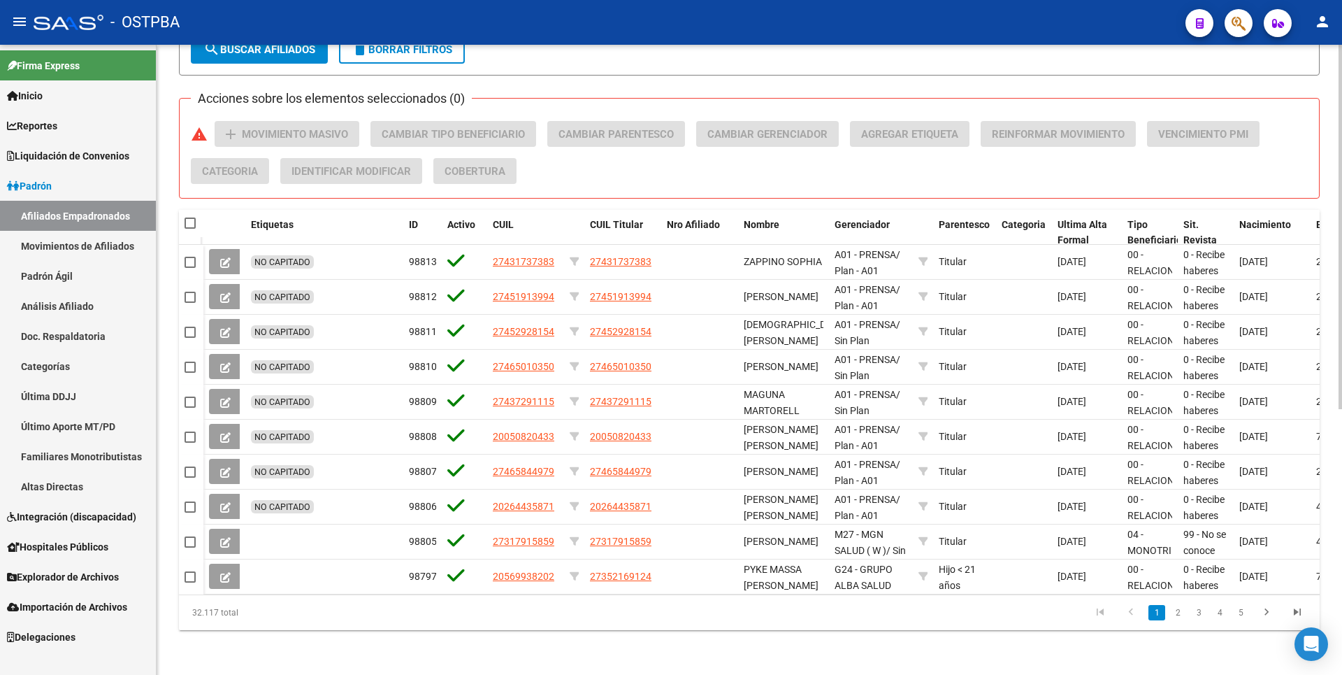
scroll to position [459, 0]
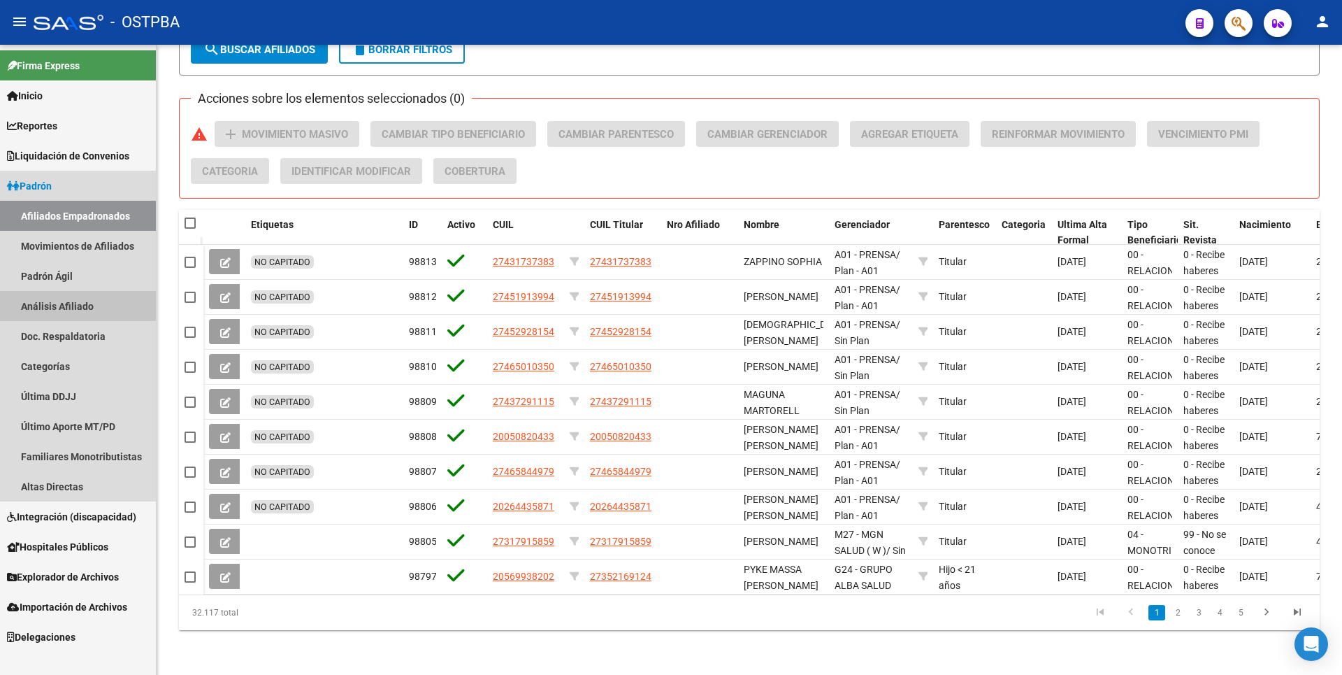
click at [105, 312] on link "Análisis Afiliado" at bounding box center [78, 306] width 156 height 30
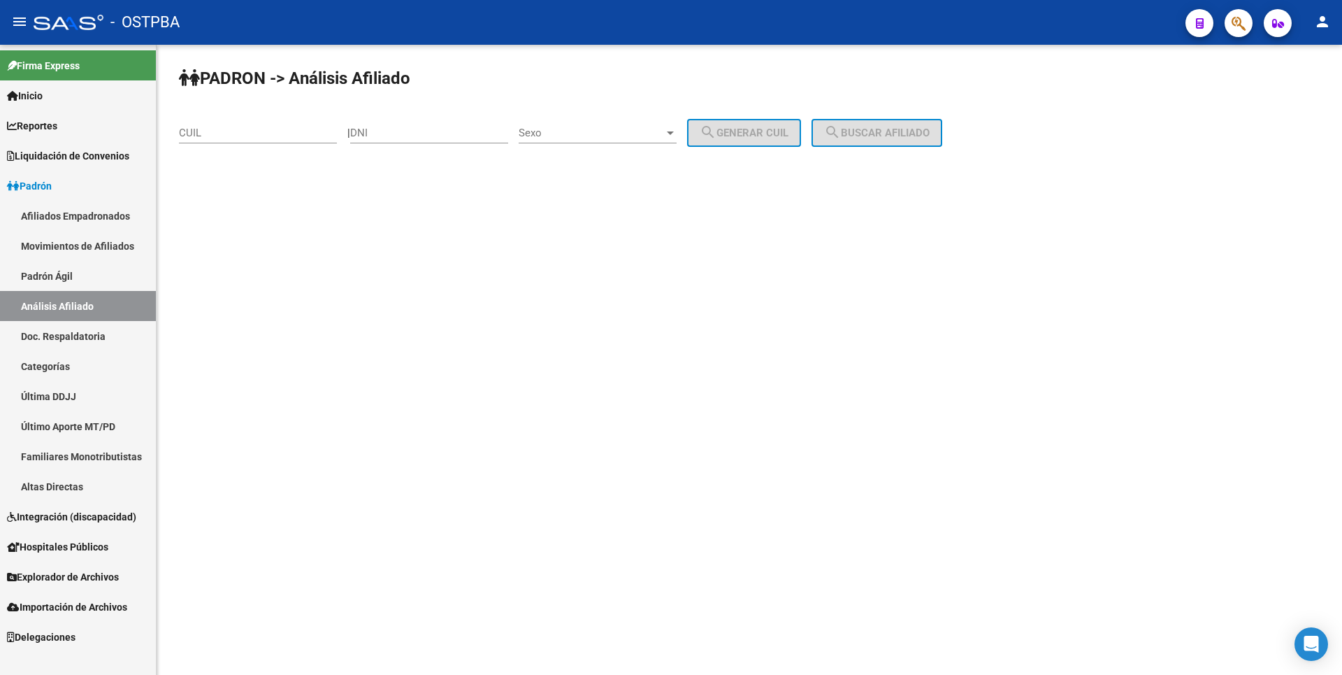
click at [71, 482] on link "Altas Directas" at bounding box center [78, 486] width 156 height 30
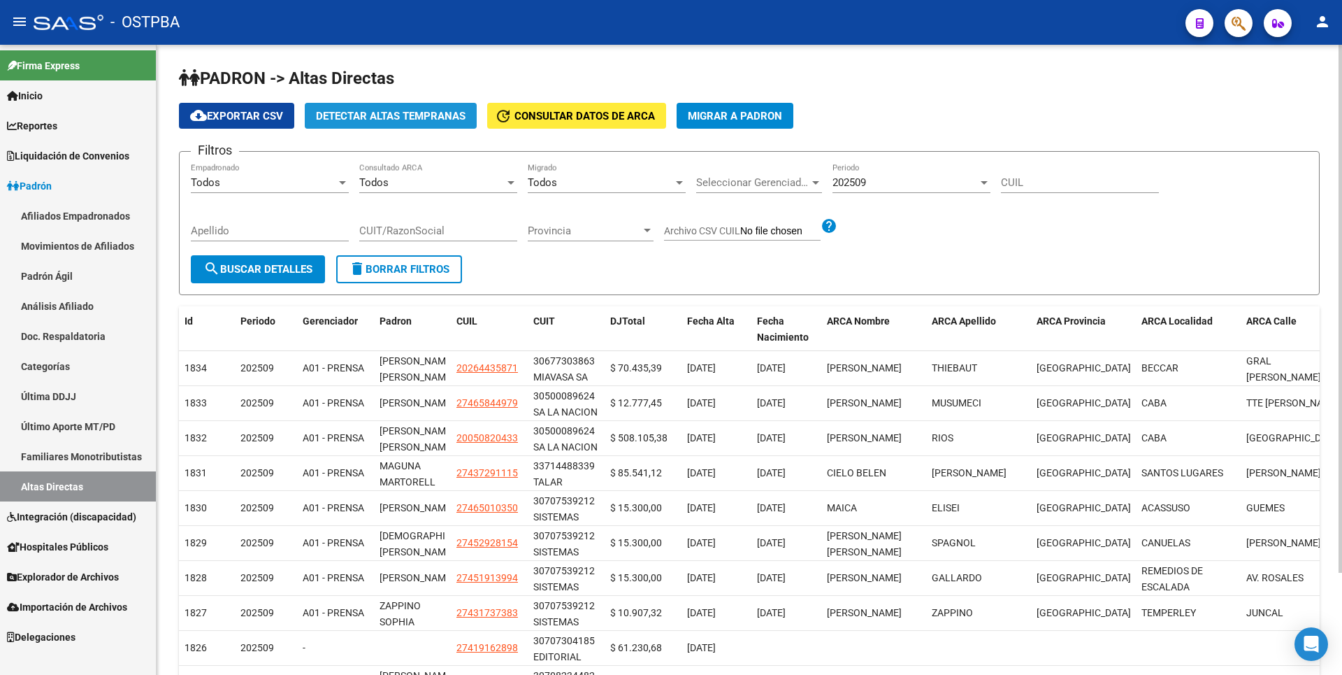
click at [412, 112] on span "Detectar Altas Tempranas" at bounding box center [391, 116] width 150 height 13
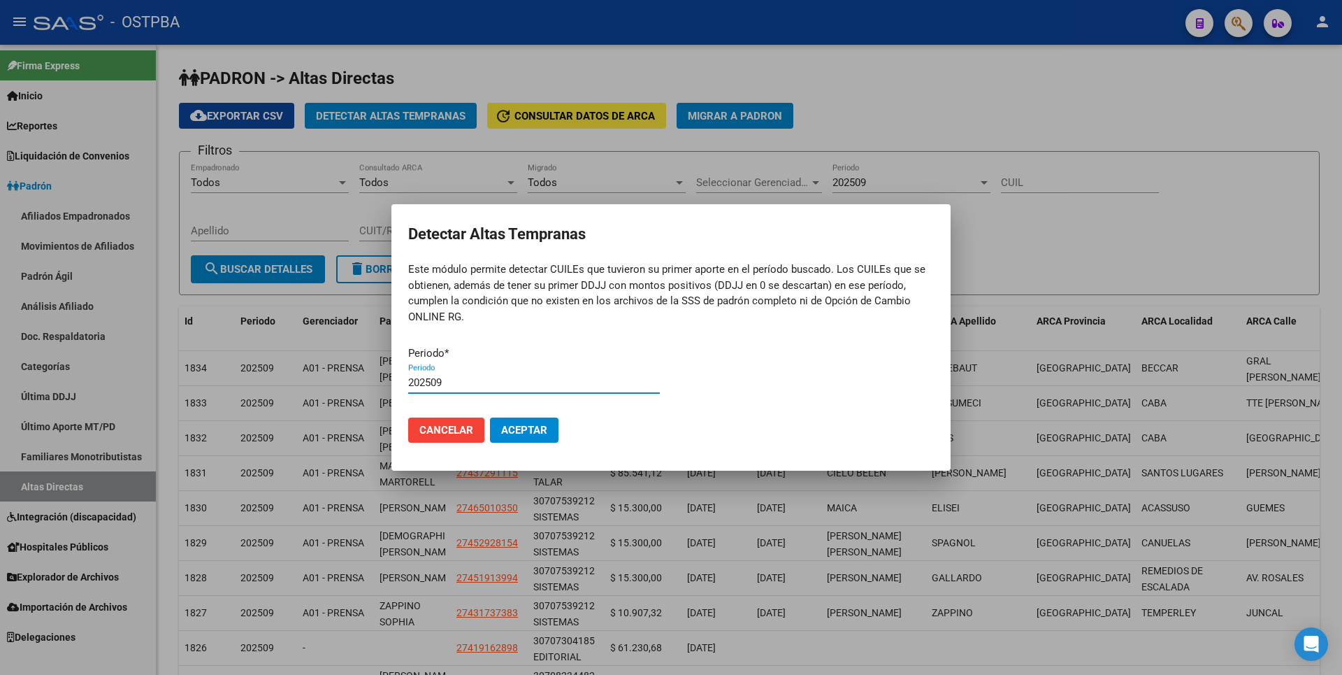
type input "202509"
click at [490, 417] on button "Aceptar" at bounding box center [524, 429] width 69 height 25
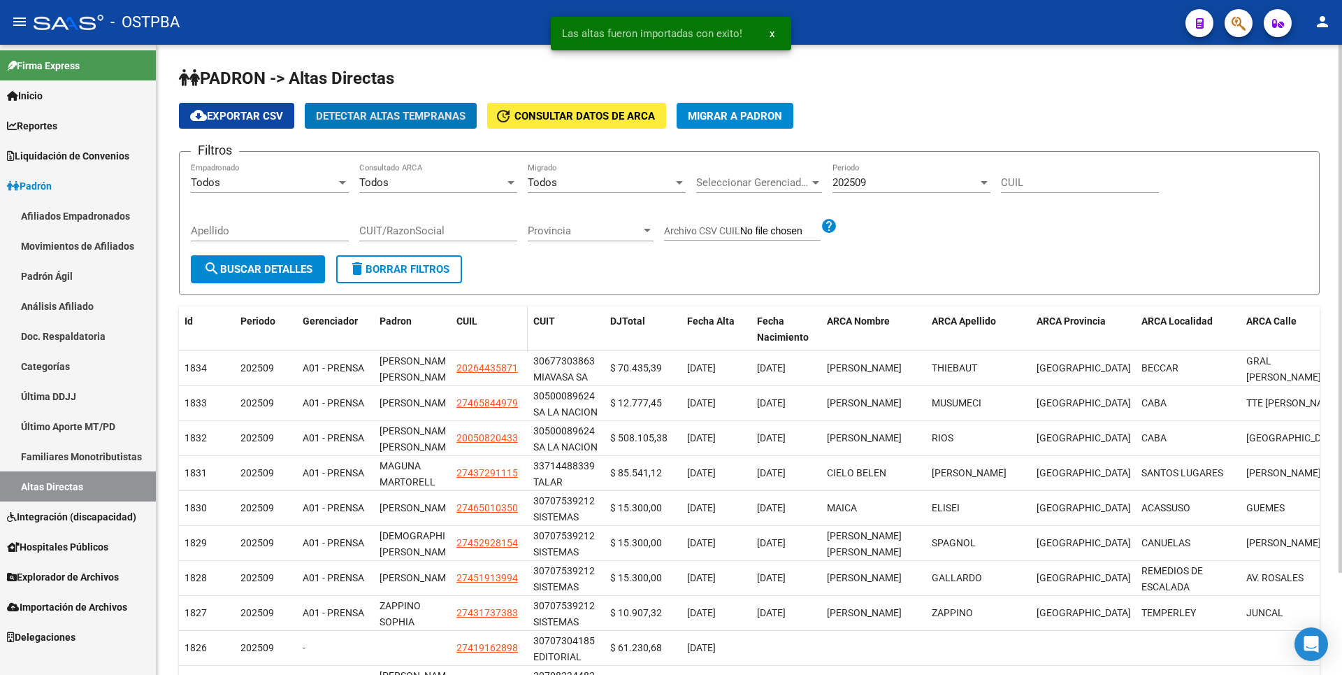
scroll to position [122, 0]
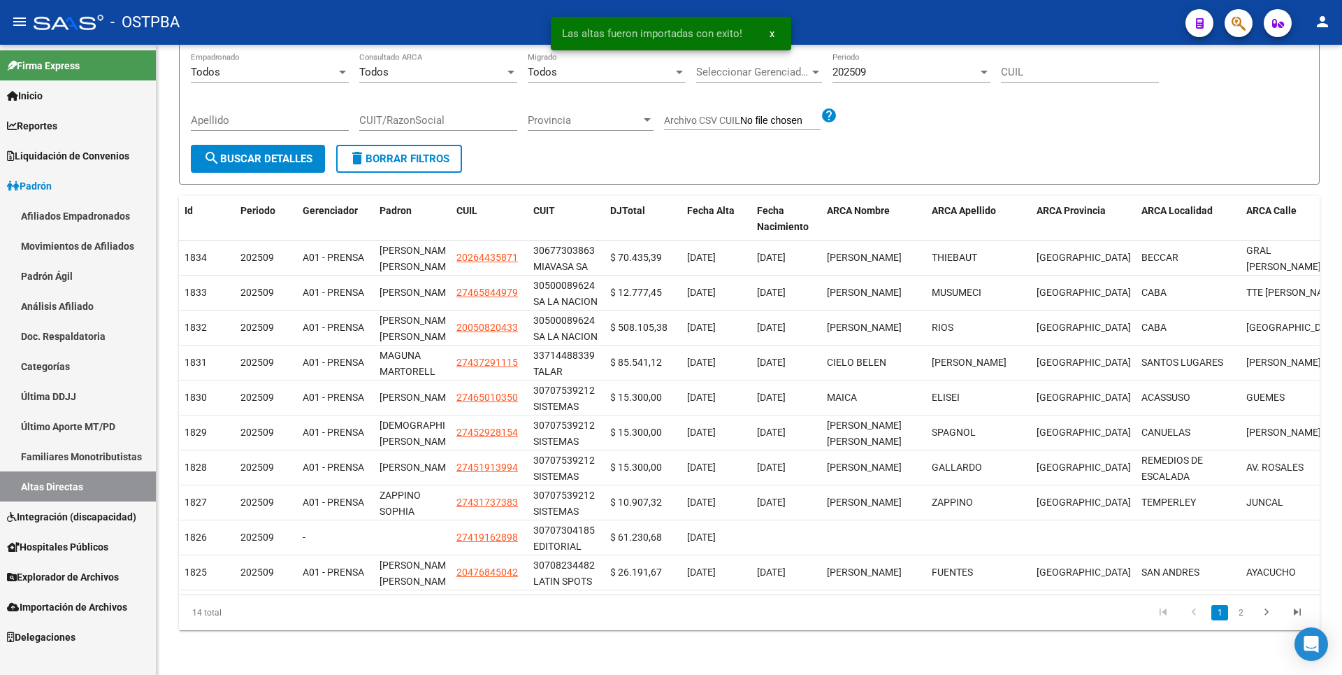
click at [110, 516] on span "Integración (discapacidad)" at bounding box center [71, 516] width 129 height 15
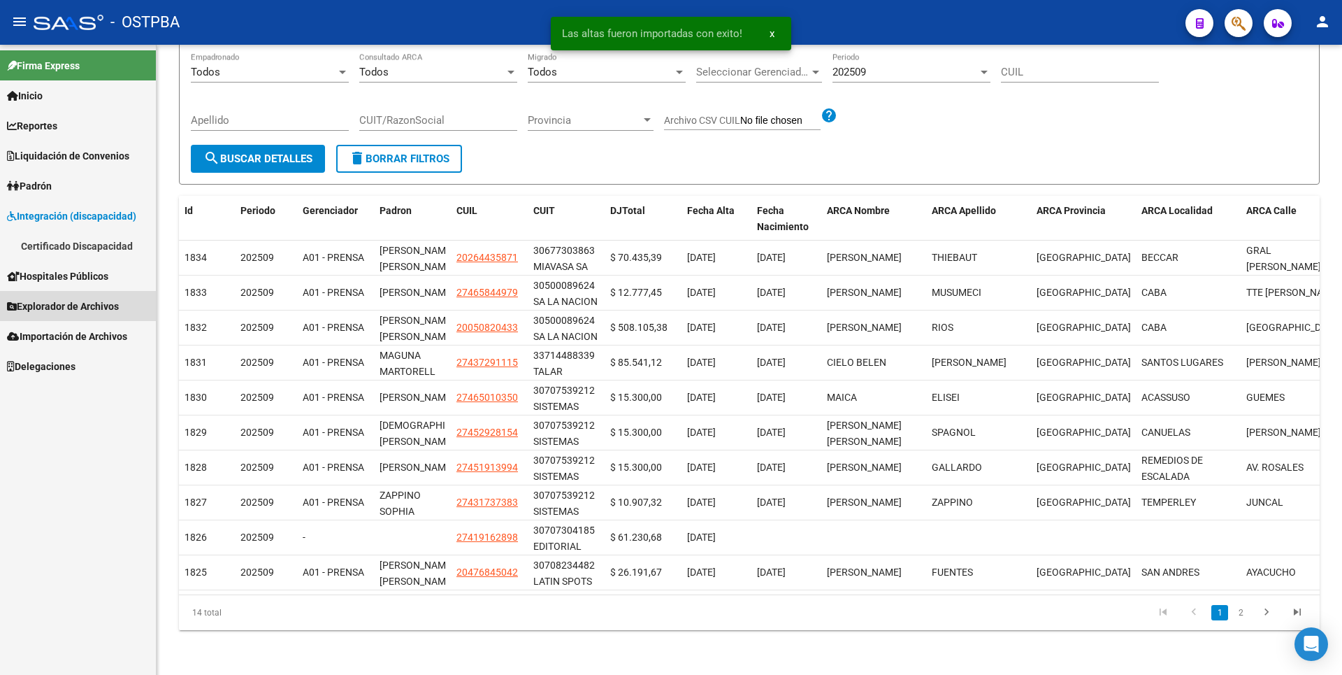
click at [82, 311] on span "Explorador de Archivos" at bounding box center [63, 305] width 112 height 15
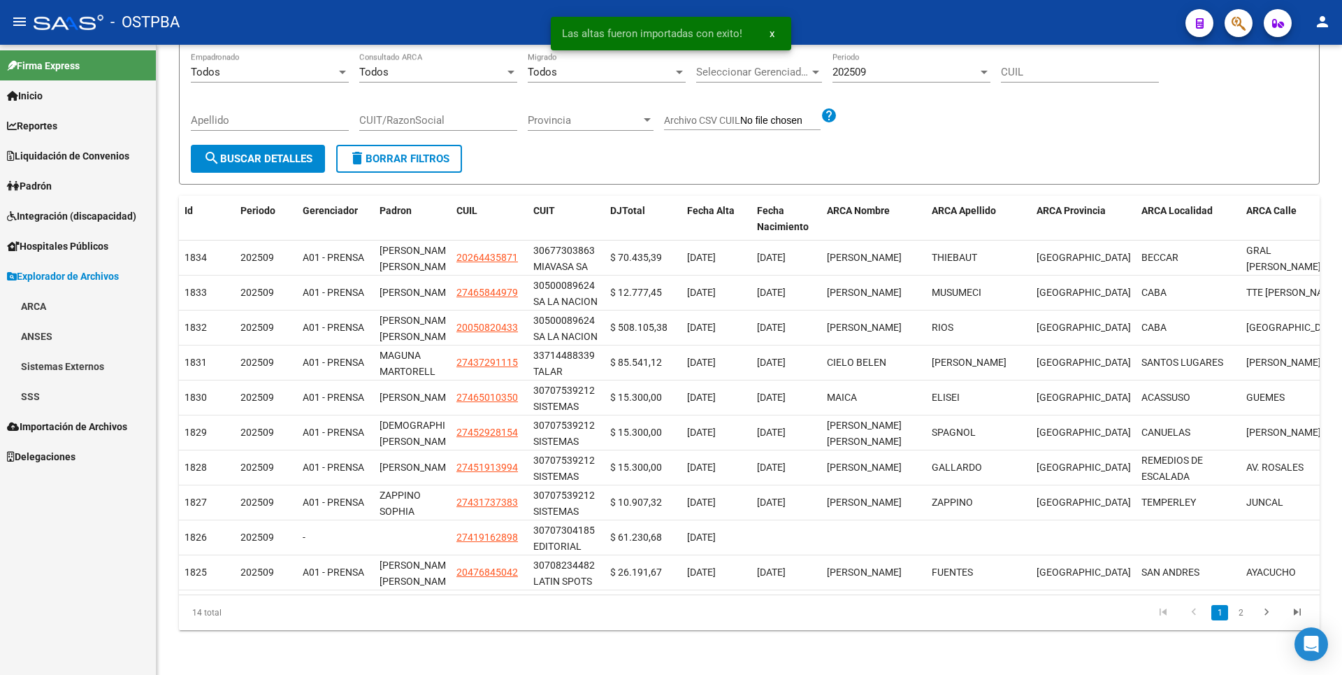
click at [46, 401] on link "SSS" at bounding box center [78, 396] width 156 height 30
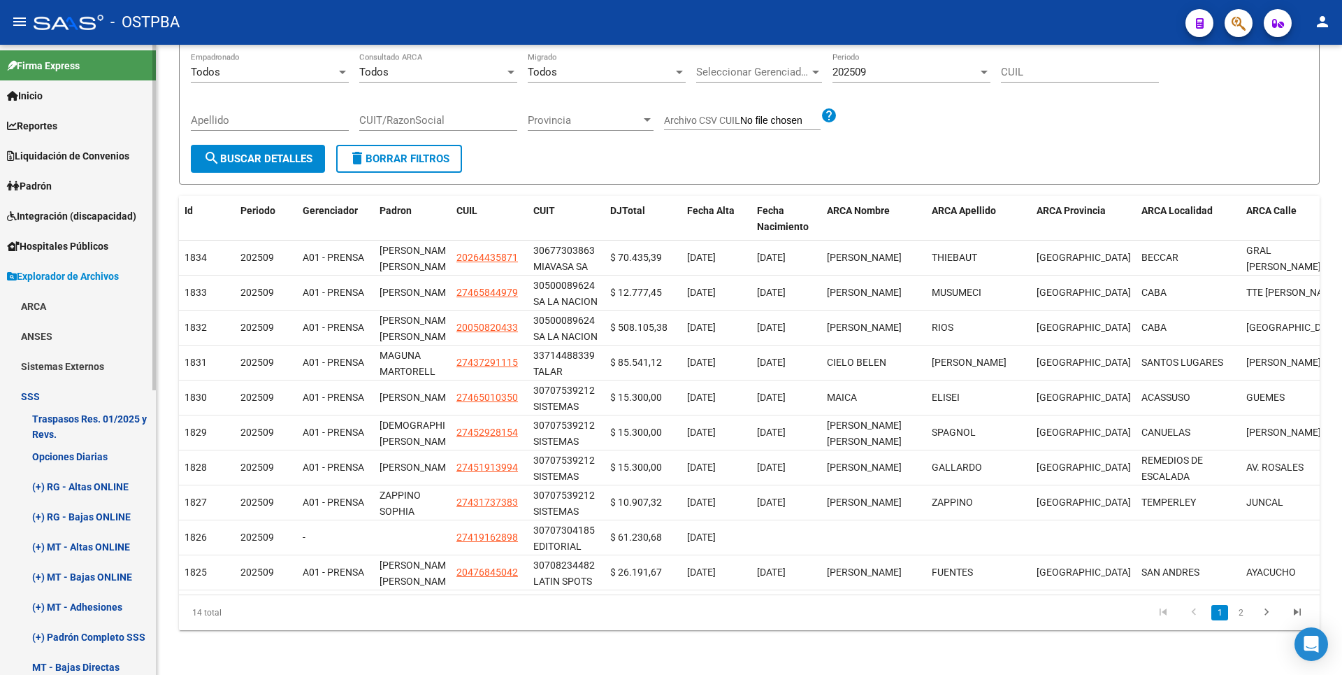
click at [119, 493] on link "(+) RG - Altas ONLINE" at bounding box center [78, 486] width 156 height 30
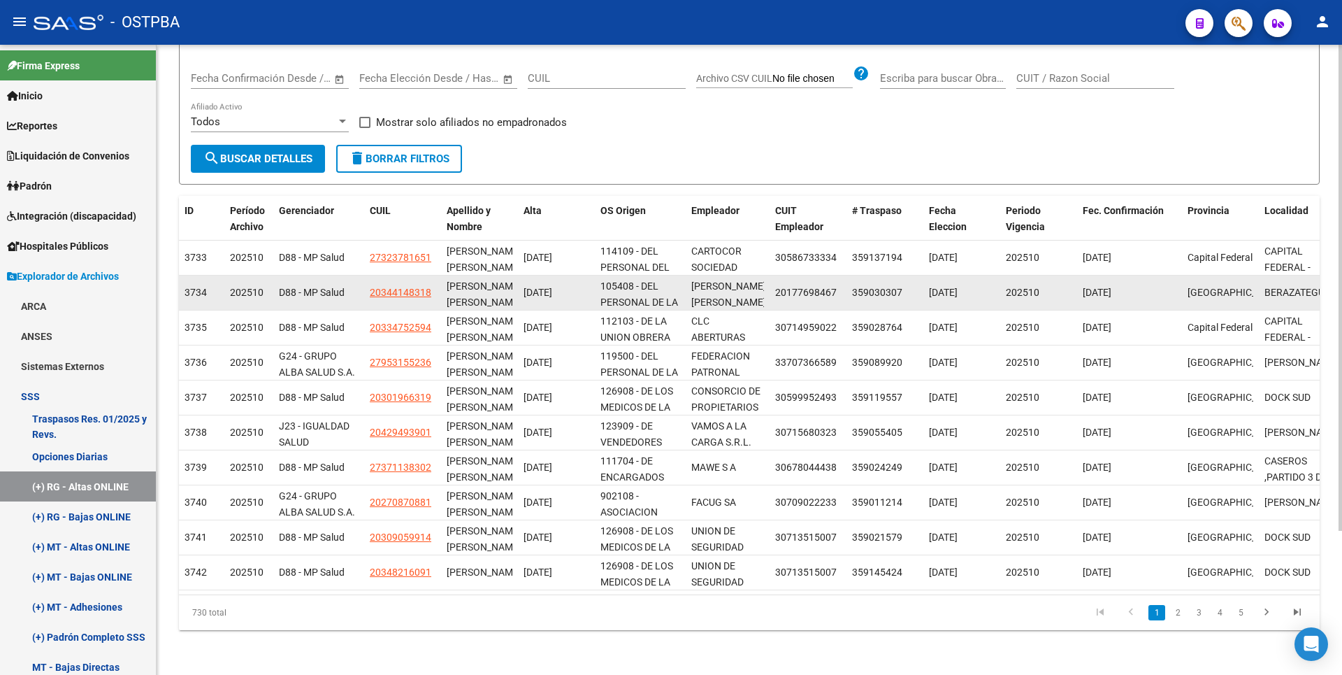
scroll to position [187, 0]
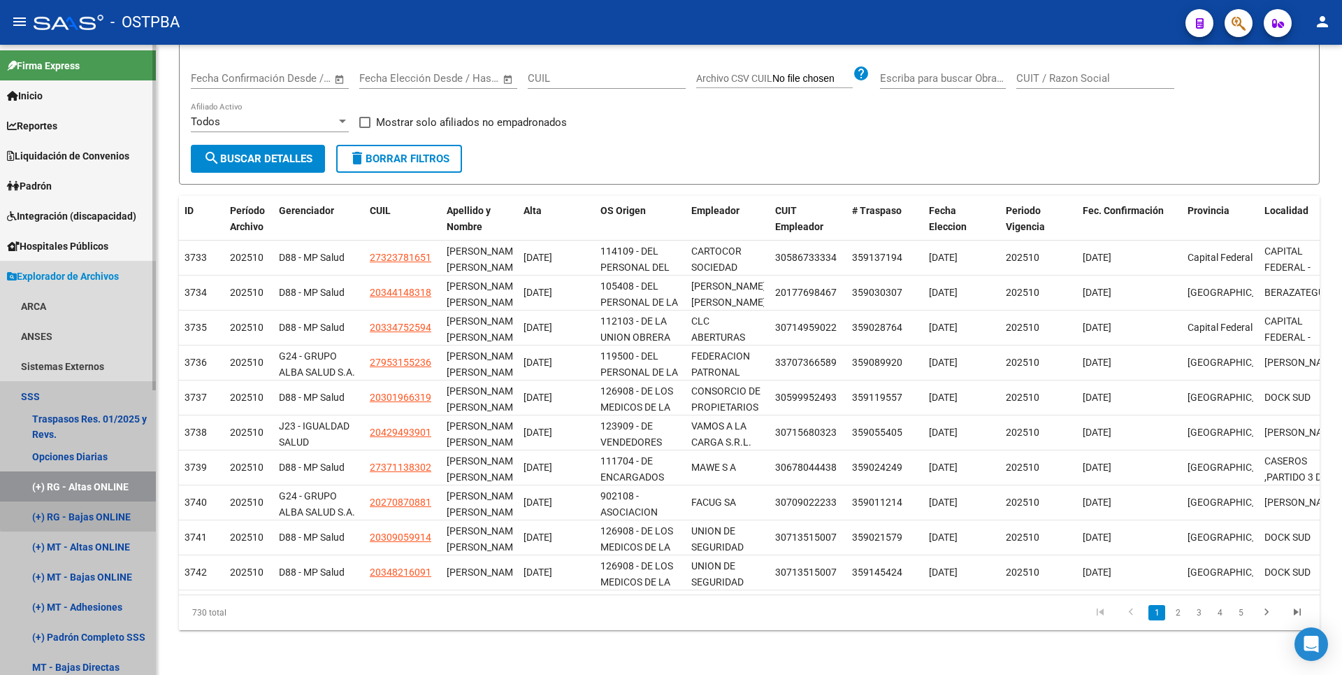
click at [116, 512] on link "(+) RG - Bajas ONLINE" at bounding box center [78, 516] width 156 height 30
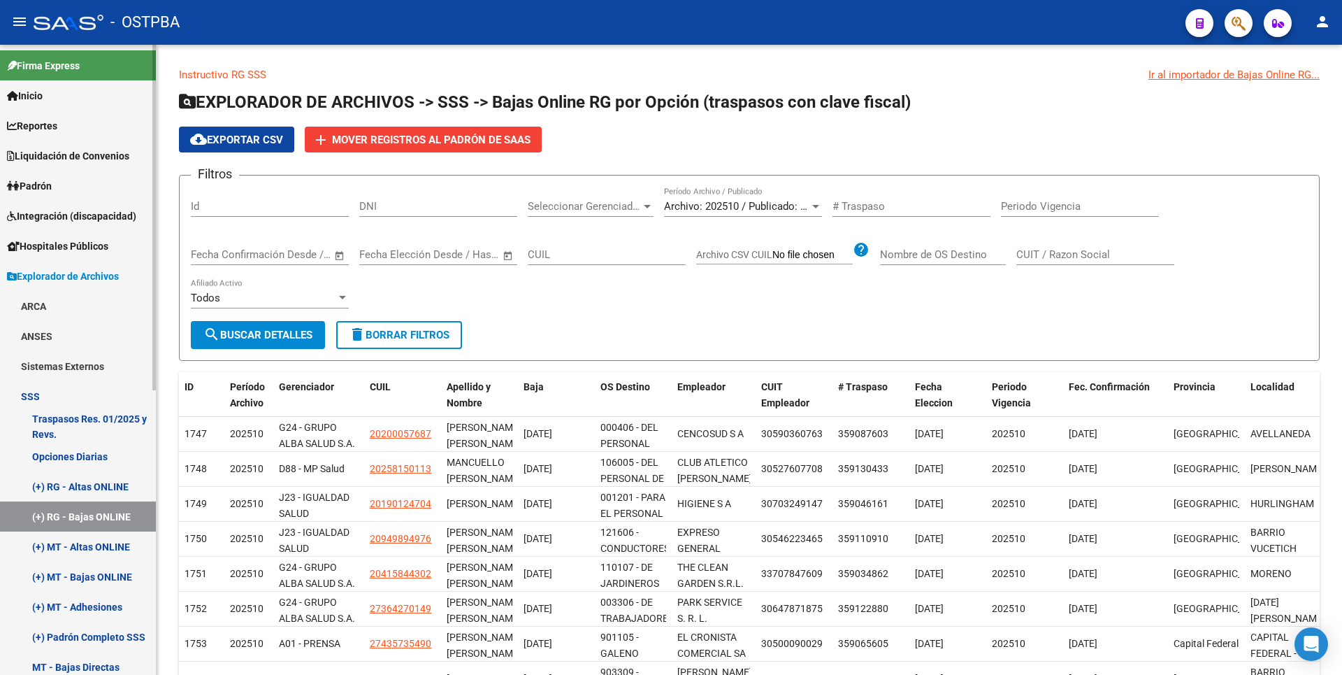
click at [127, 547] on link "(+) MT - Altas ONLINE" at bounding box center [78, 546] width 156 height 30
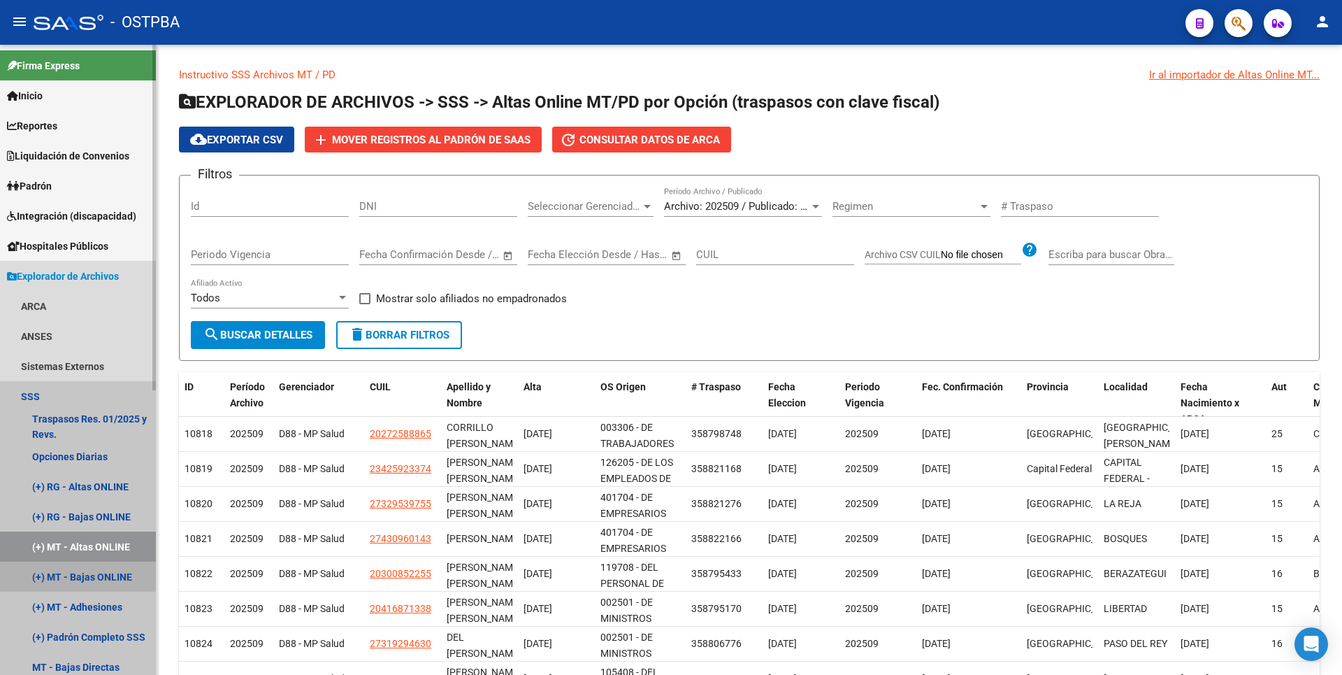
click at [88, 576] on link "(+) MT - Bajas ONLINE" at bounding box center [78, 576] width 156 height 30
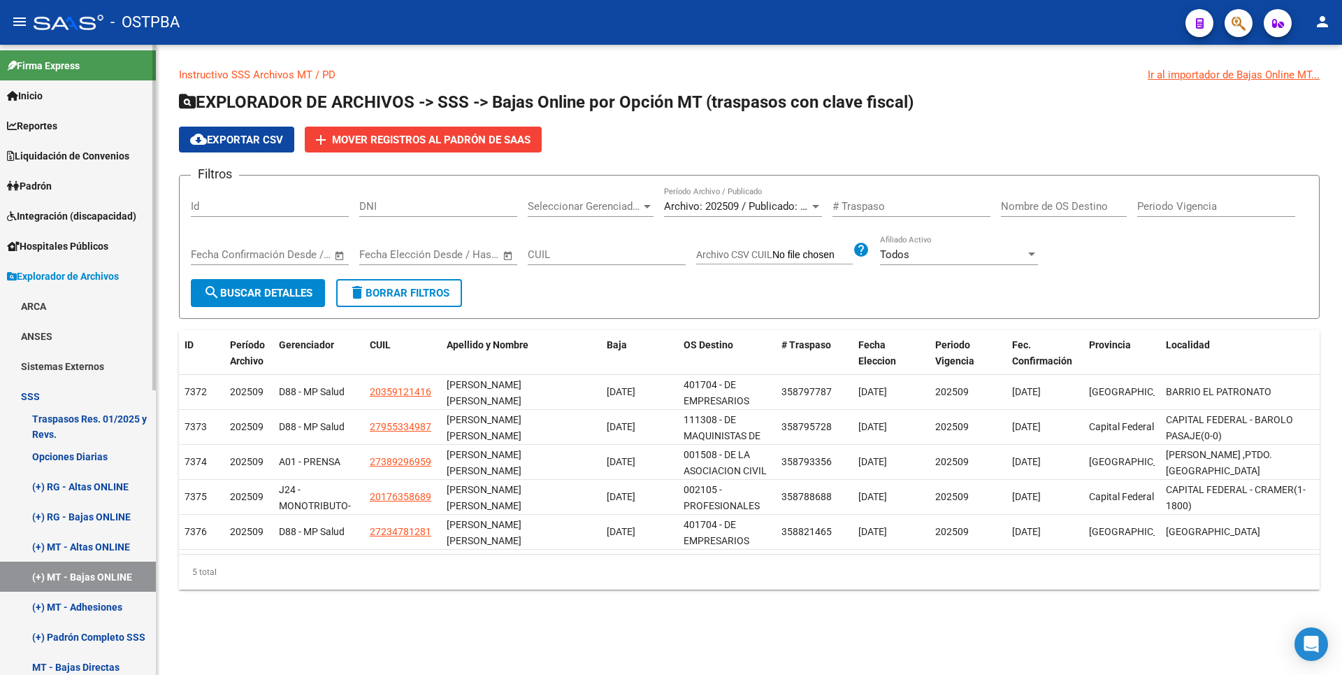
click at [80, 614] on link "(+) MT - Adhesiones" at bounding box center [78, 606] width 156 height 30
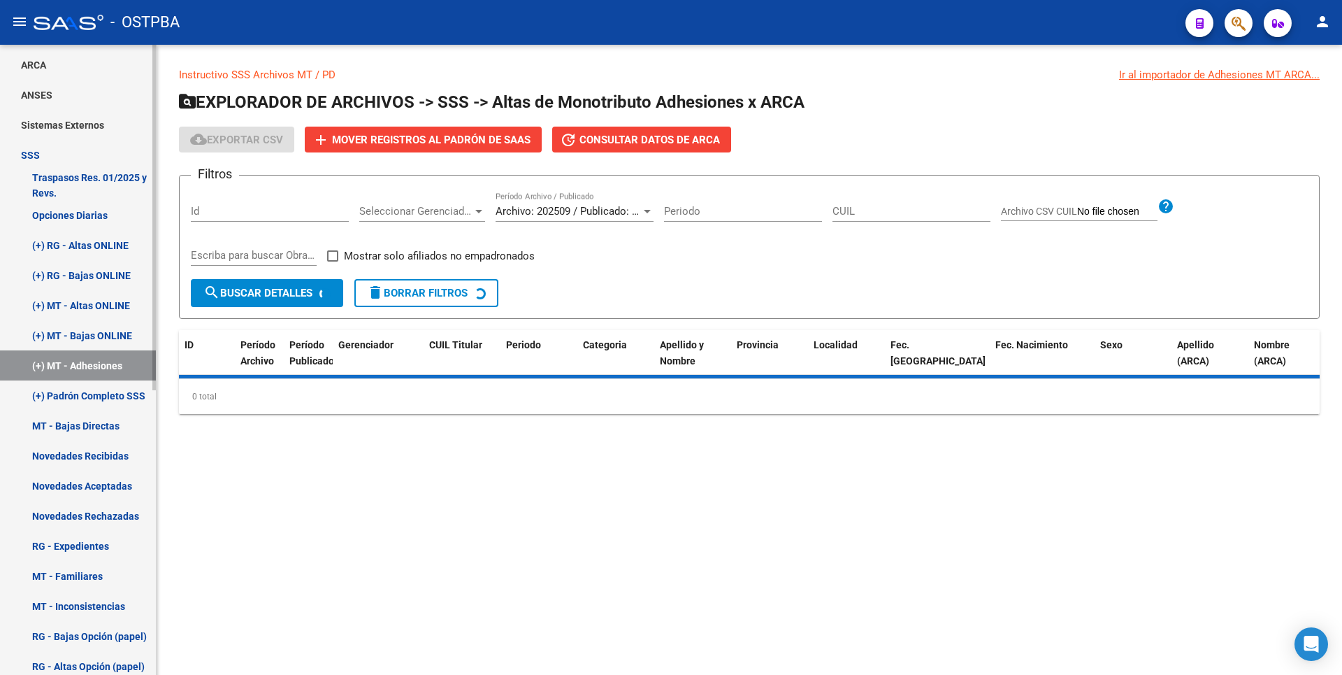
scroll to position [419, 0]
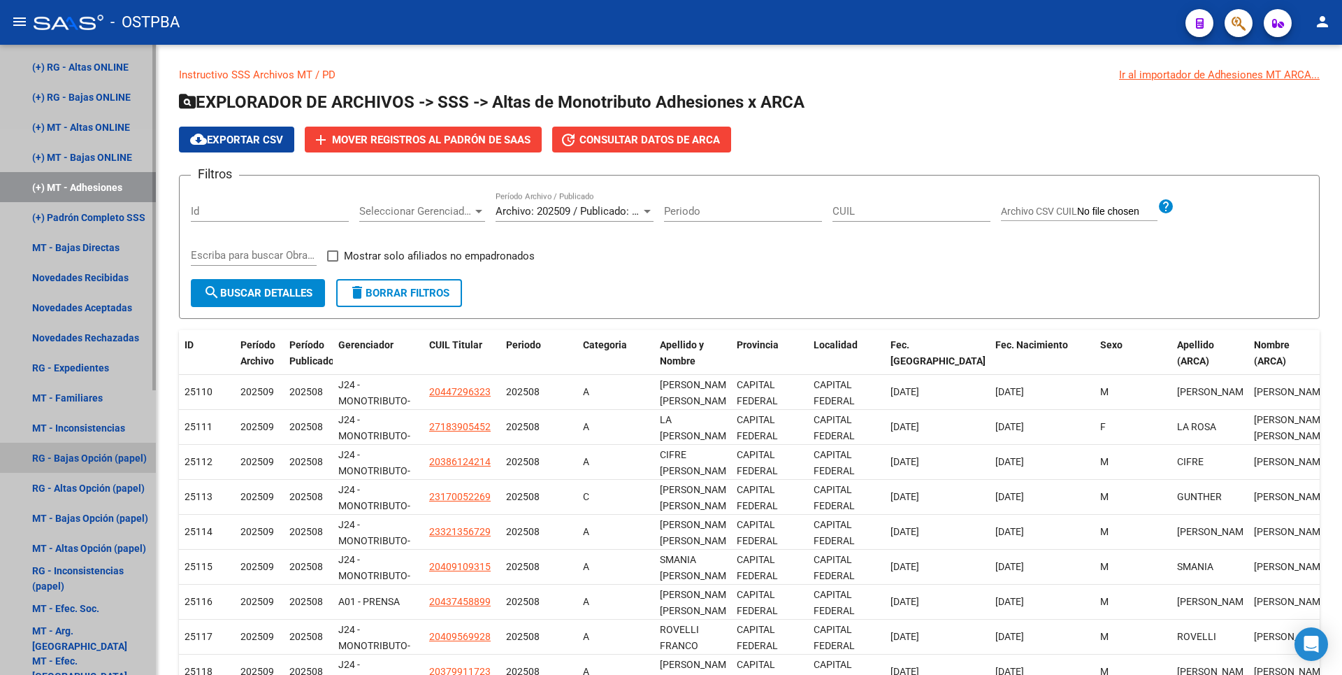
click at [104, 458] on link "RG - Bajas Opción (papel)" at bounding box center [78, 457] width 156 height 30
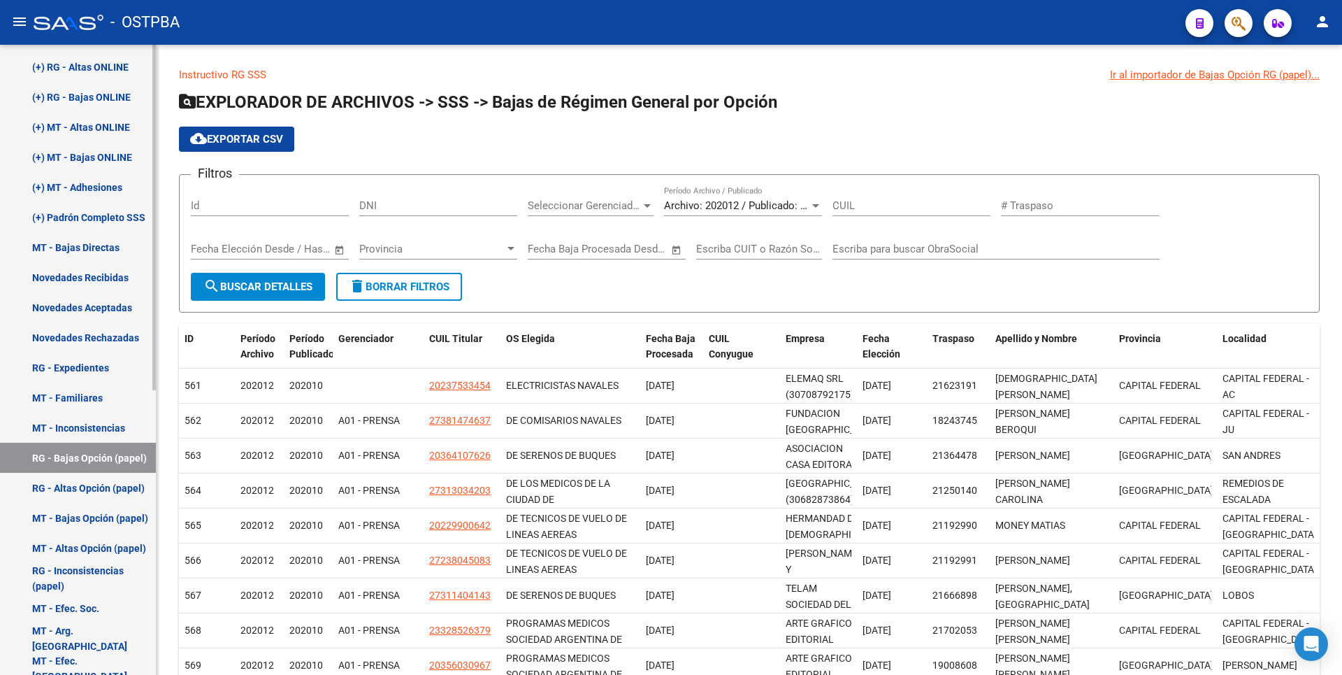
click at [103, 480] on link "RG - Altas Opción (papel)" at bounding box center [78, 488] width 156 height 30
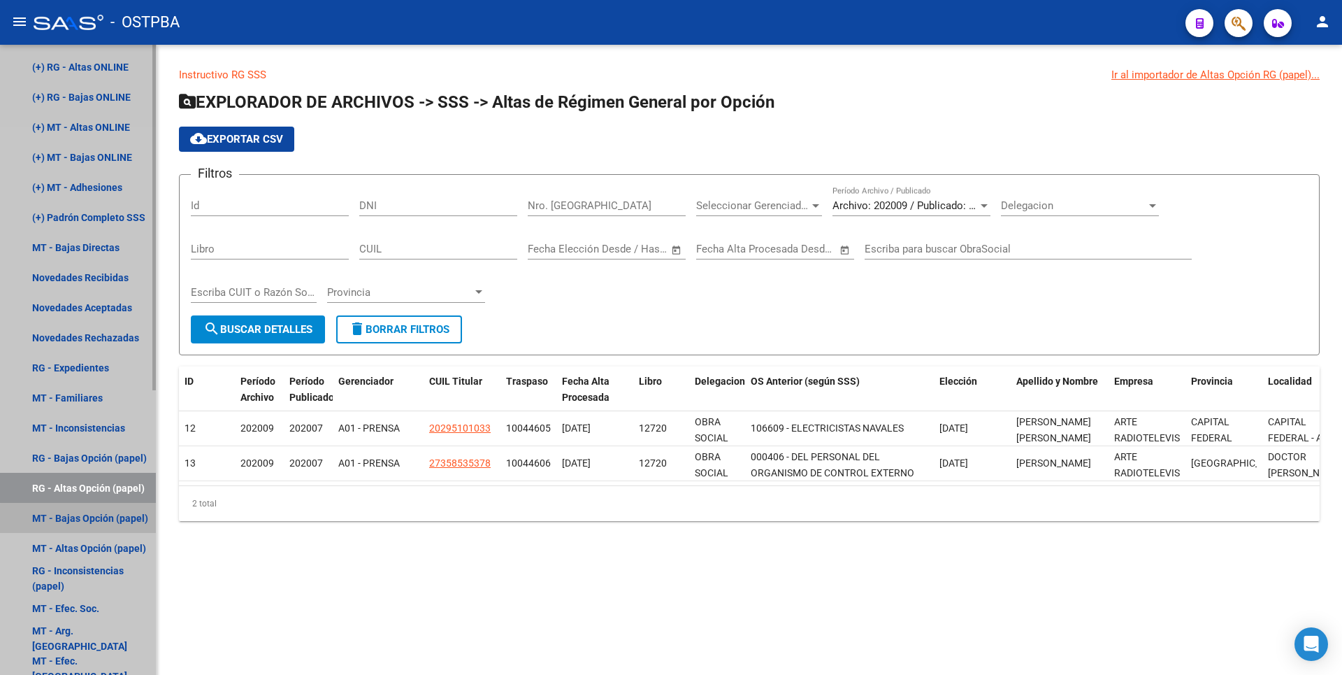
click at [122, 521] on link "MT - Bajas Opción (papel)" at bounding box center [78, 518] width 156 height 30
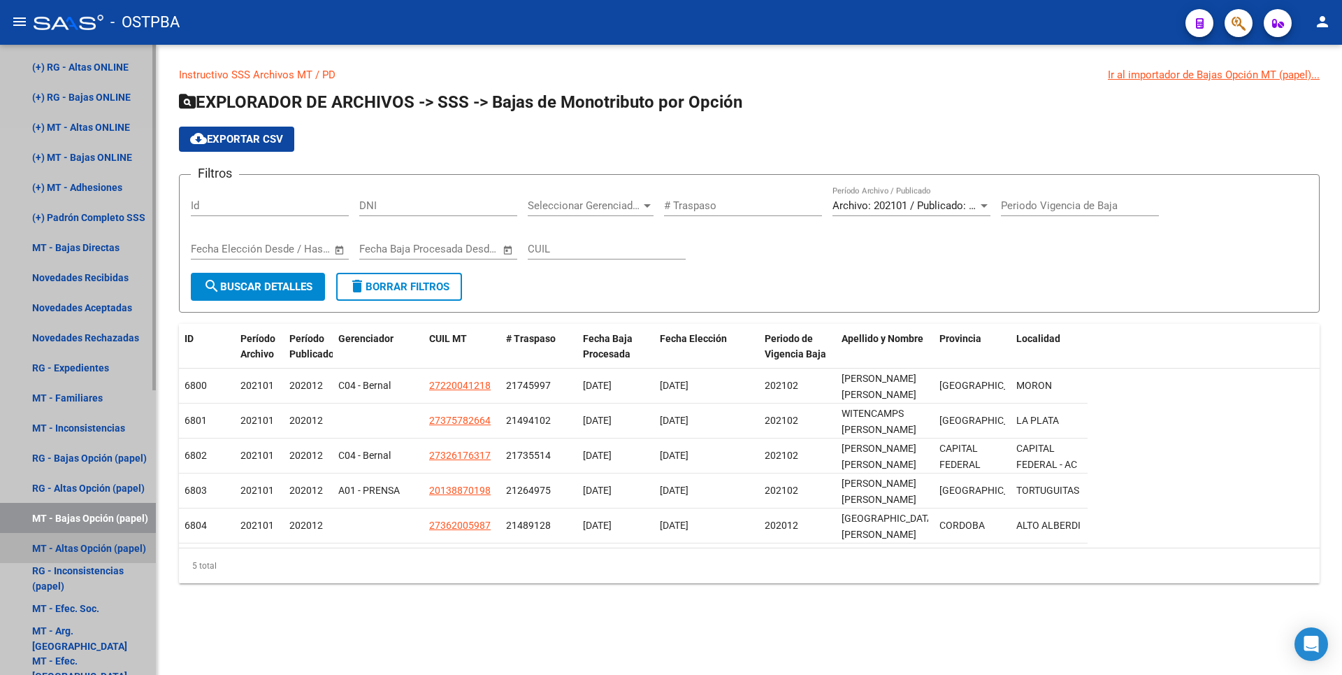
click at [119, 547] on link "MT - Altas Opción (papel)" at bounding box center [78, 548] width 156 height 30
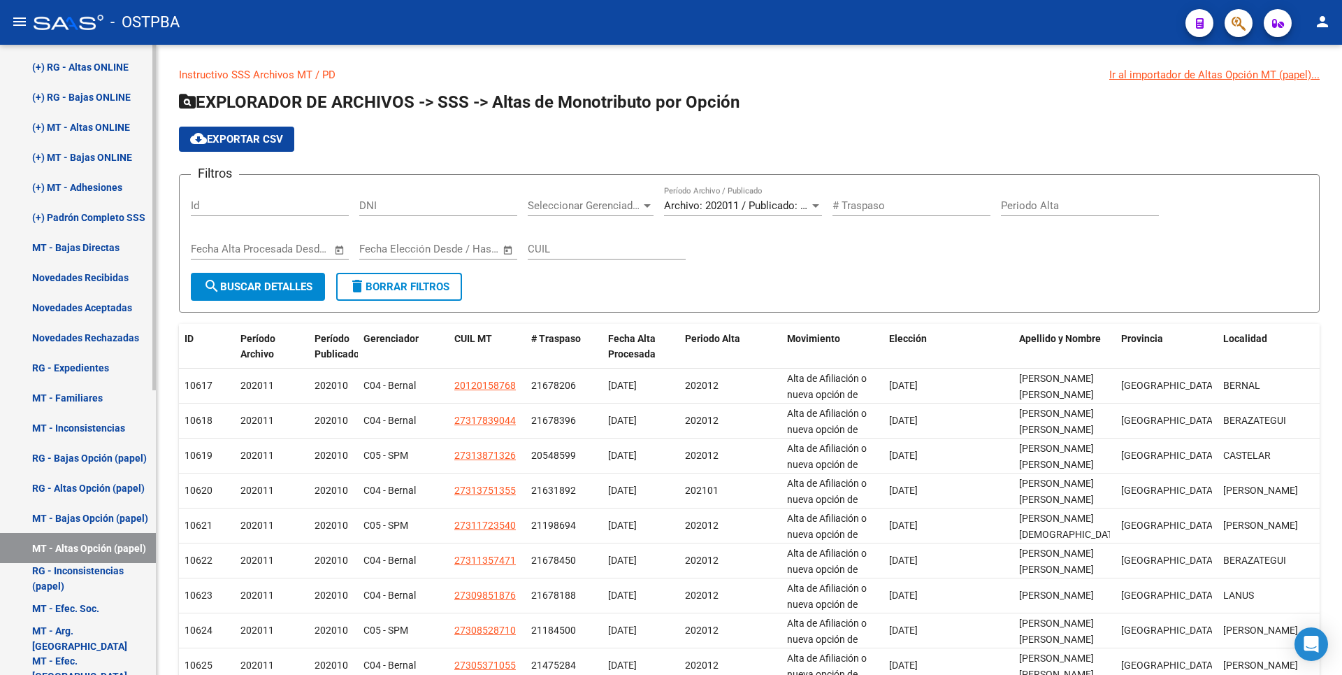
click at [78, 577] on link "RG - Inconsistencias (papel)" at bounding box center [78, 578] width 156 height 30
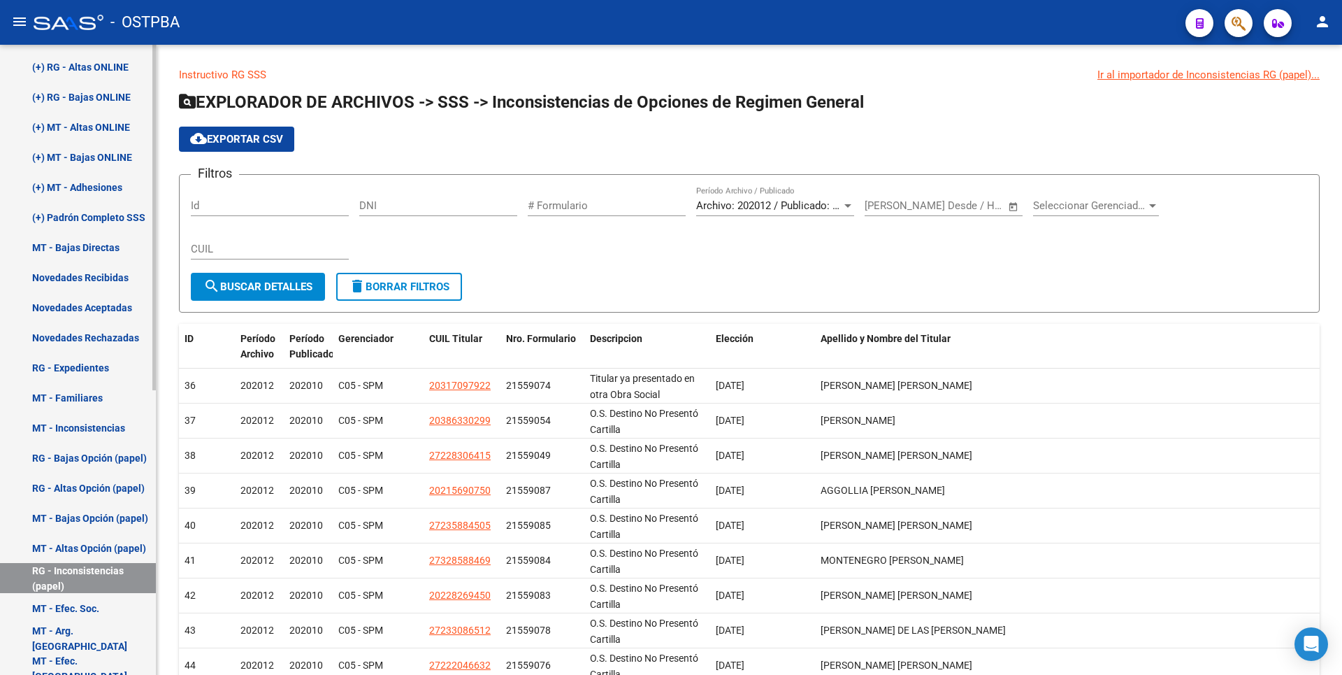
scroll to position [518, 0]
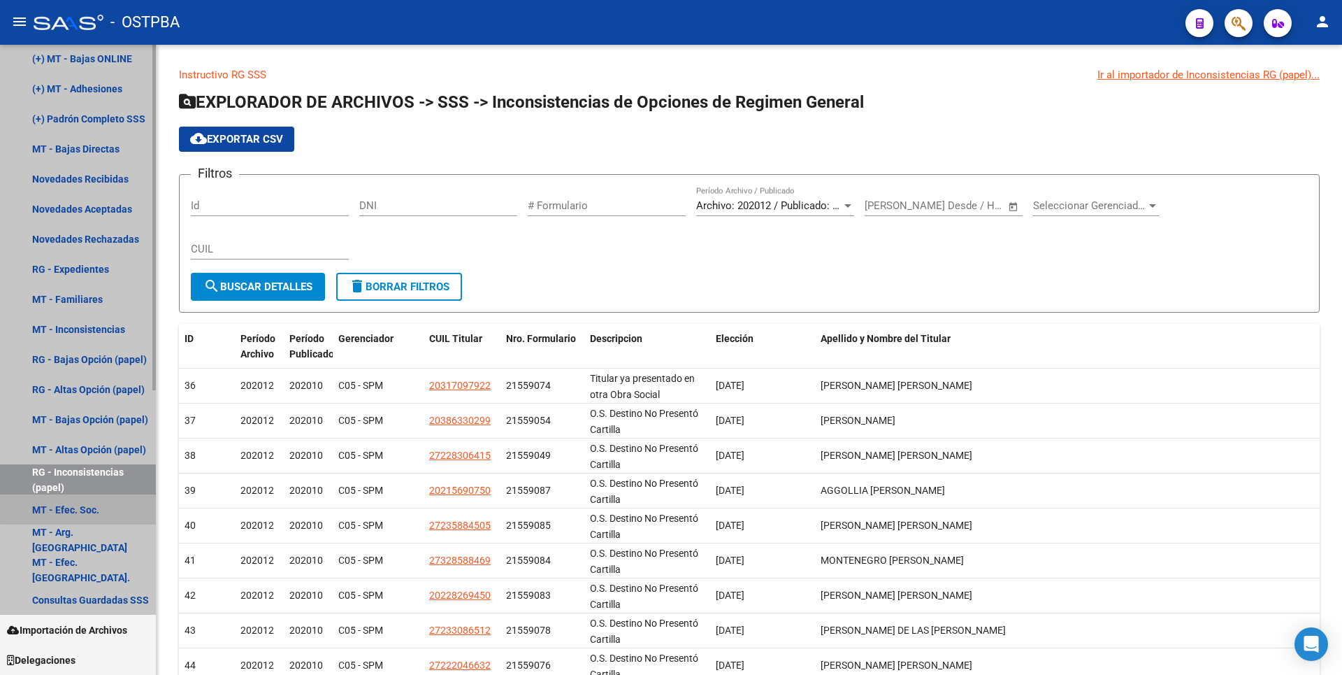
click at [90, 500] on link "MT - Efec. Soc." at bounding box center [78, 509] width 156 height 30
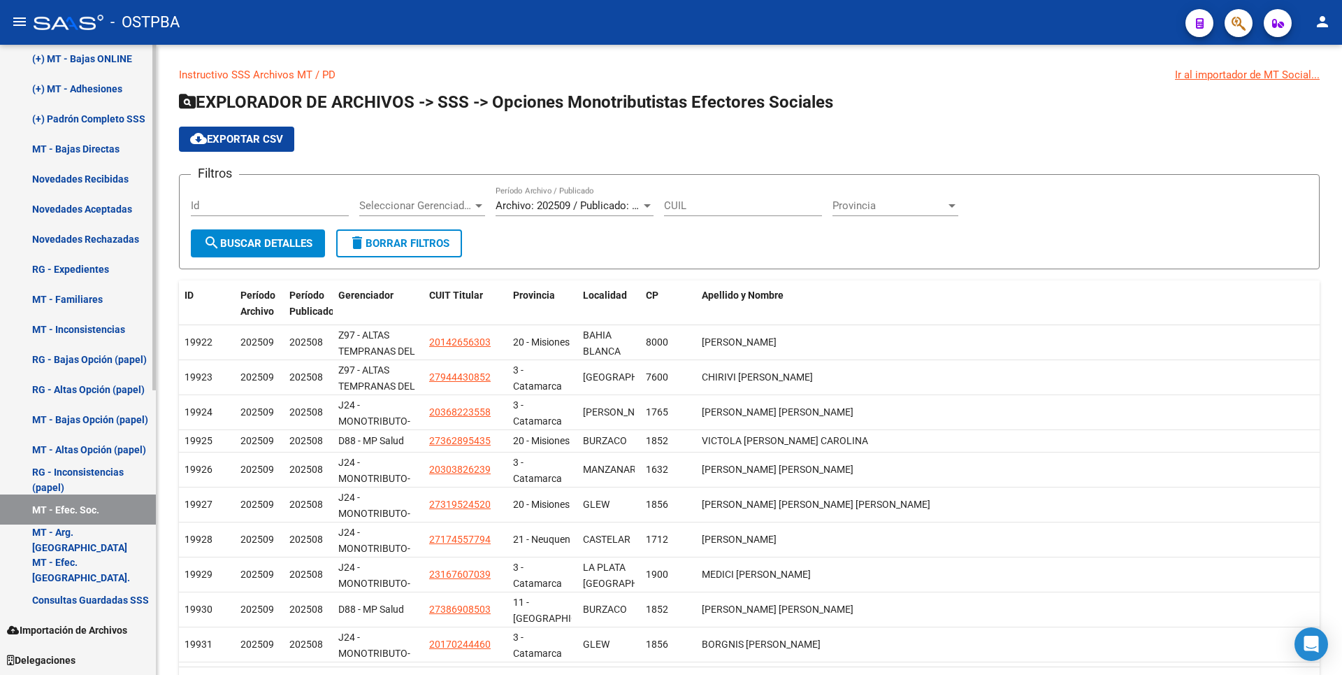
click at [90, 538] on link "MT - Arg. [GEOGRAPHIC_DATA]" at bounding box center [78, 539] width 156 height 30
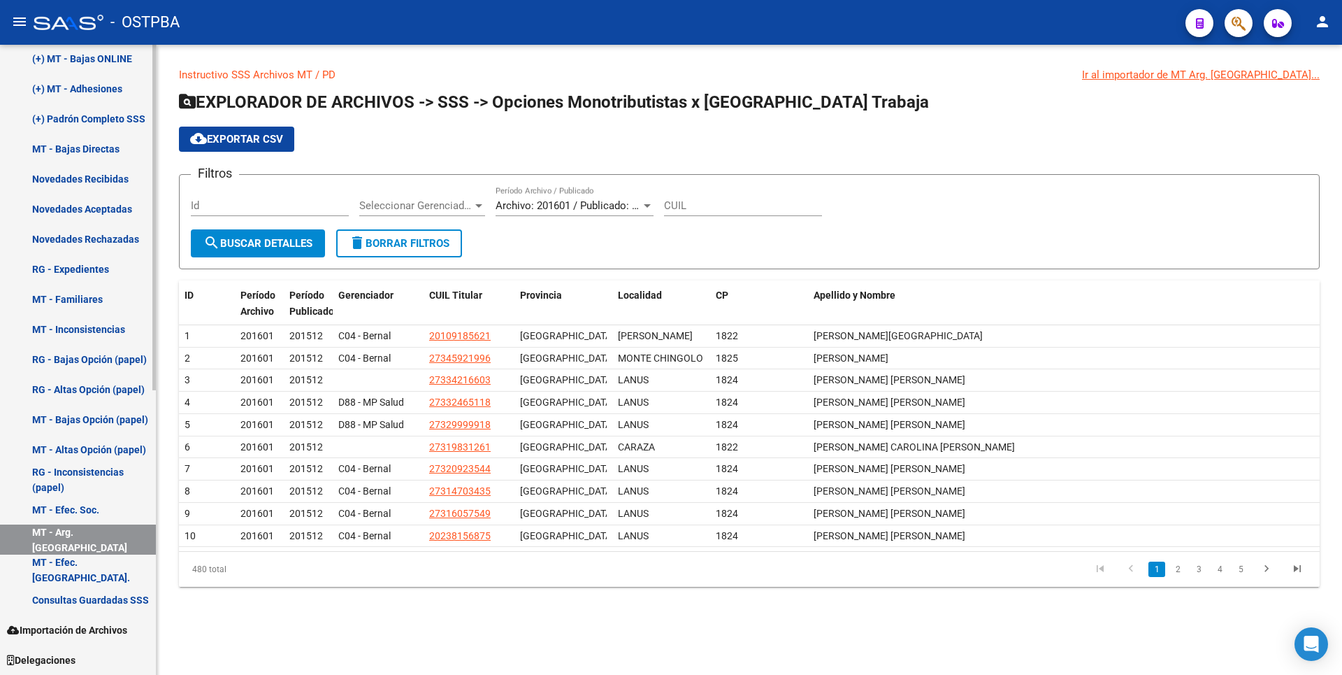
click at [89, 568] on link "MT - Efec. [GEOGRAPHIC_DATA]." at bounding box center [78, 569] width 156 height 30
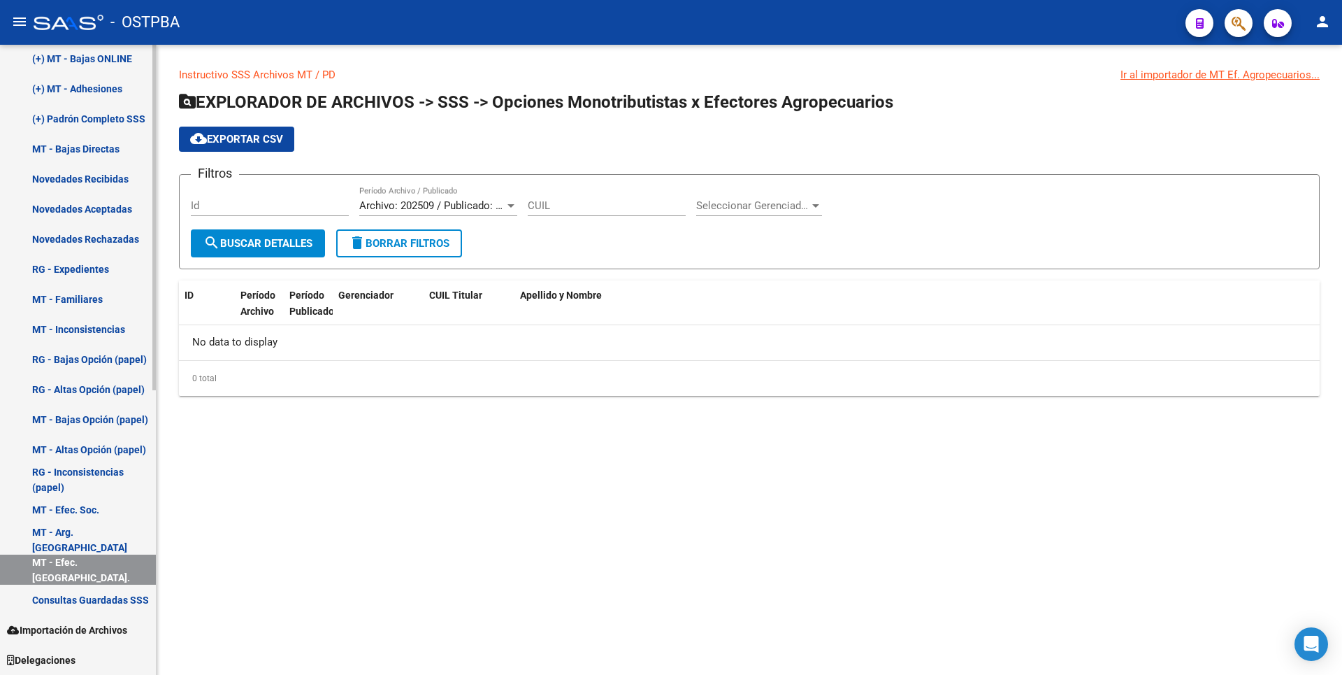
click at [99, 601] on link "Consultas Guardadas SSS" at bounding box center [78, 599] width 156 height 30
